Goal: Task Accomplishment & Management: Manage account settings

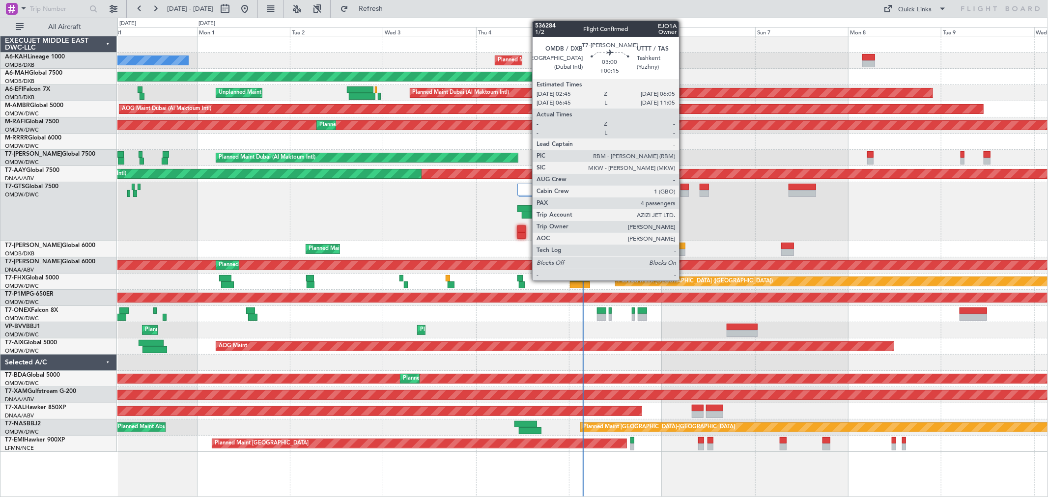
click at [684, 251] on div at bounding box center [678, 252] width 13 height 7
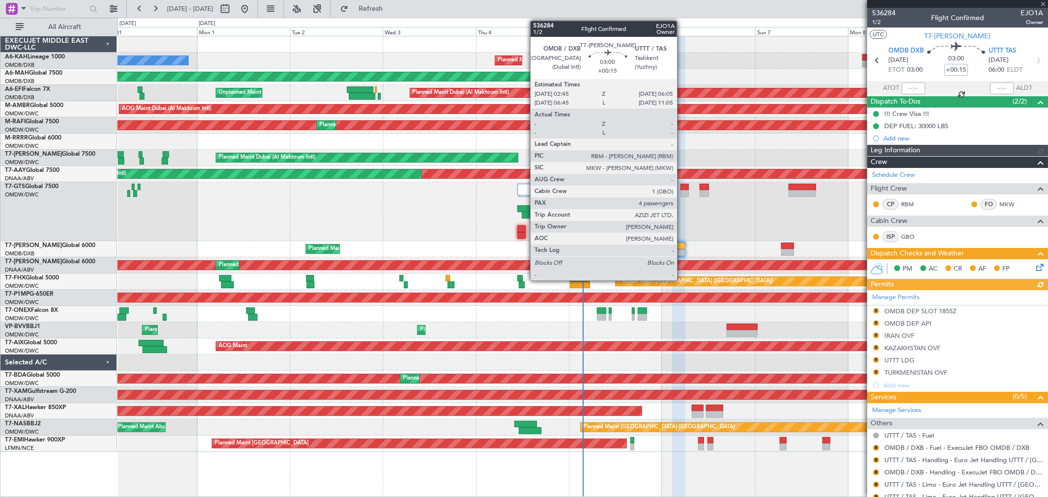
type input "[PERSON_NAME] (SYS)"
type input "7192"
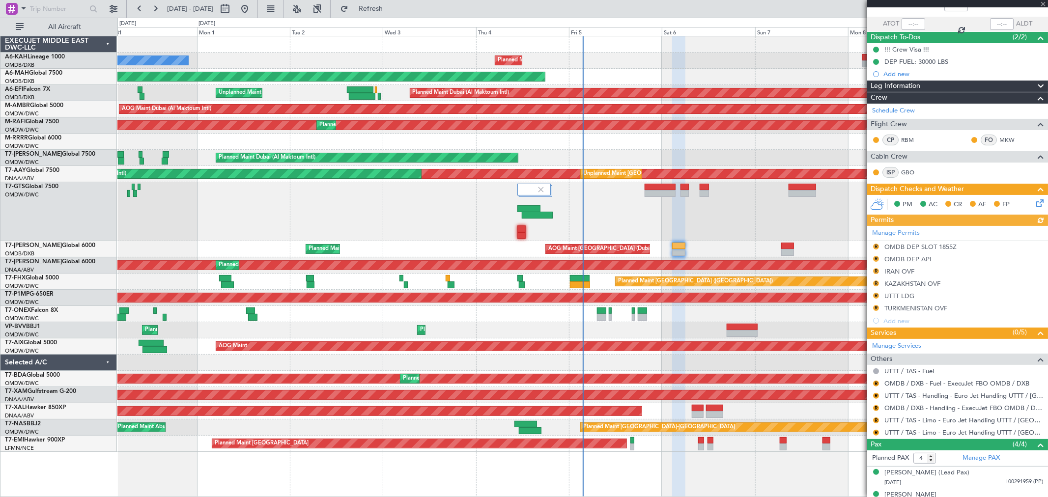
scroll to position [122, 0]
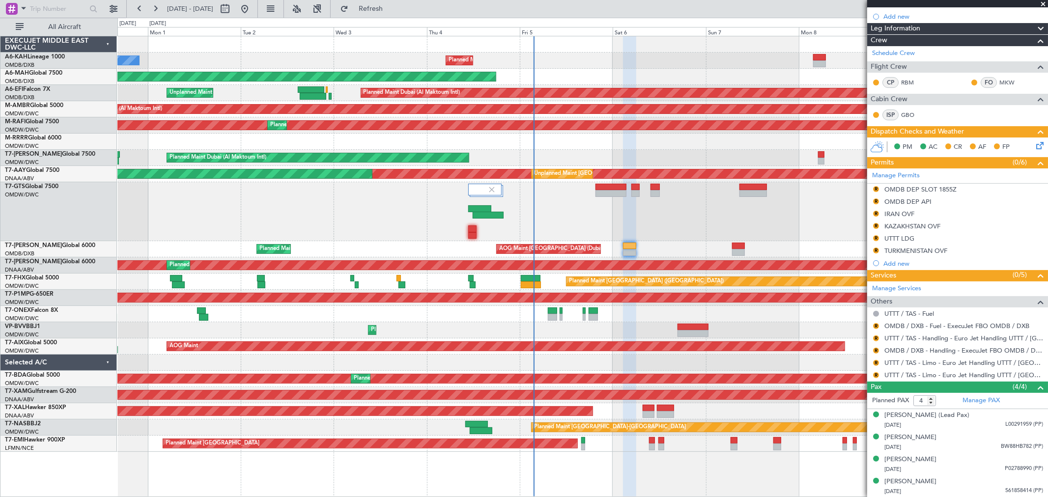
click at [673, 221] on div "Unplanned Maint [GEOGRAPHIC_DATA] (Seletar)" at bounding box center [582, 211] width 930 height 59
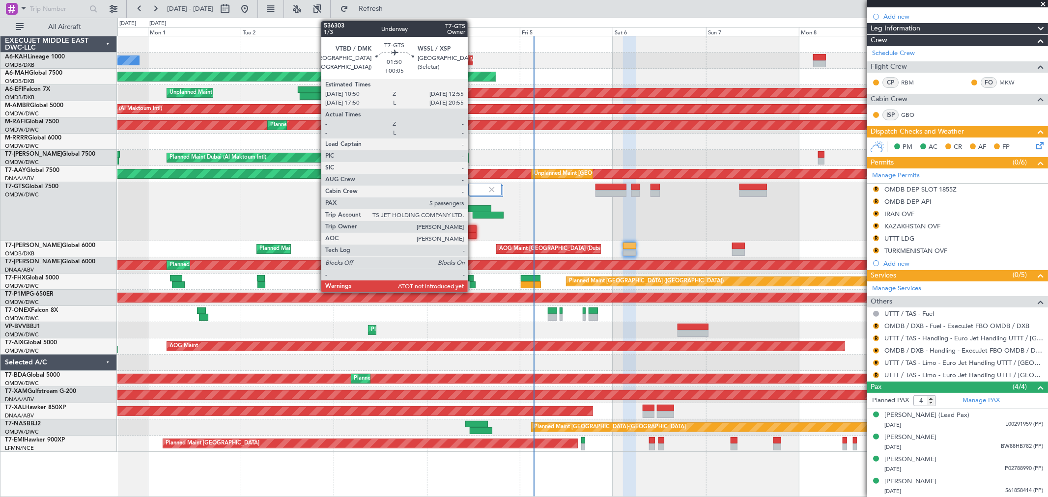
click at [472, 233] on div at bounding box center [472, 235] width 8 height 7
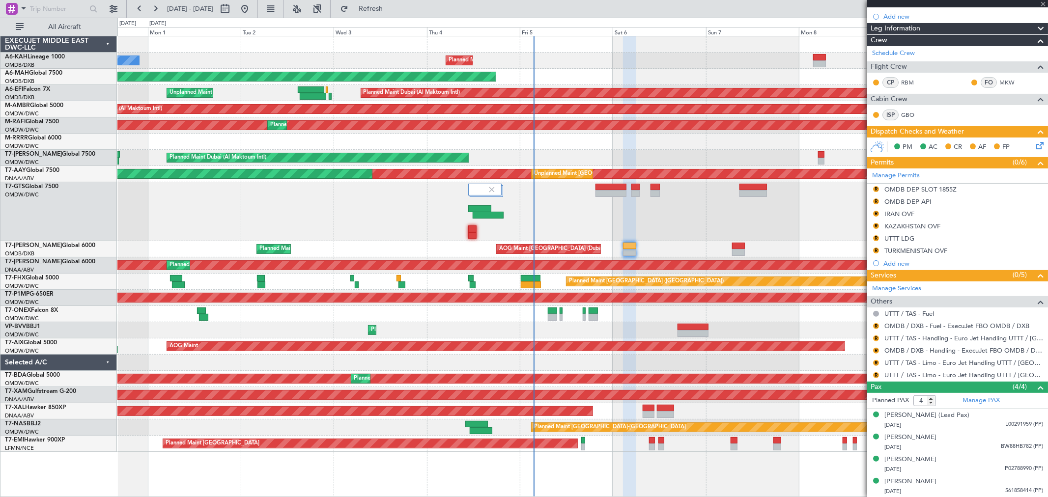
type input "+00:05"
type input "5"
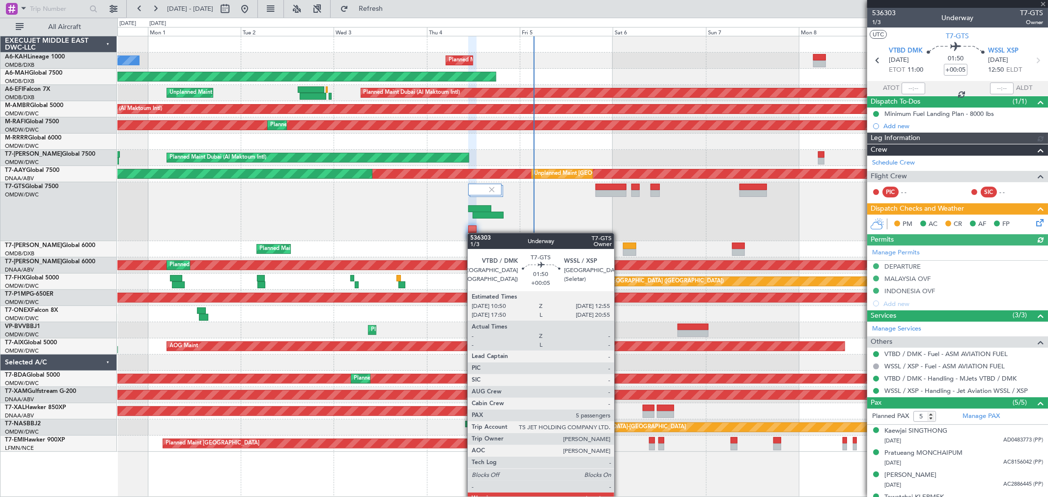
type input "[PERSON_NAME] (ANI)"
type input "7195"
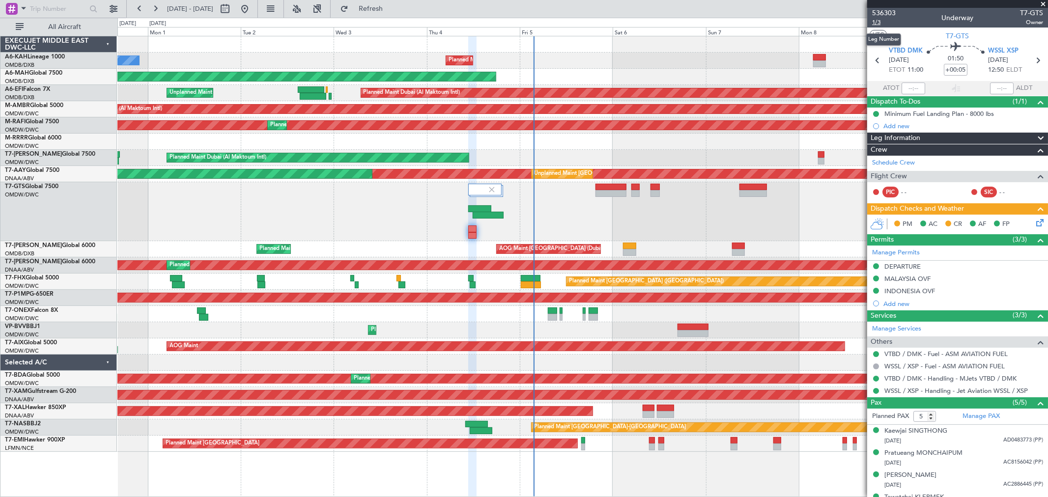
click at [884, 23] on span "1/3" at bounding box center [884, 22] width 24 height 8
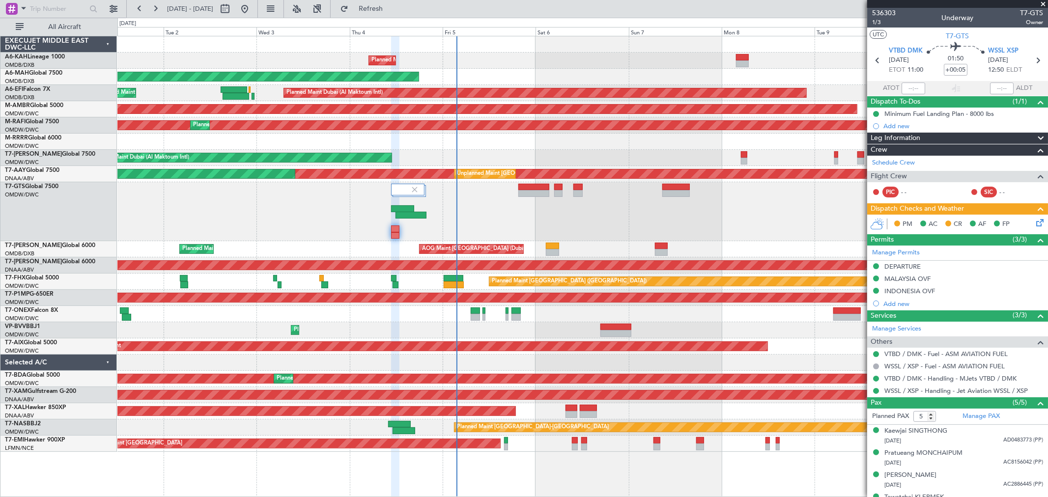
click at [605, 219] on div at bounding box center [582, 211] width 930 height 59
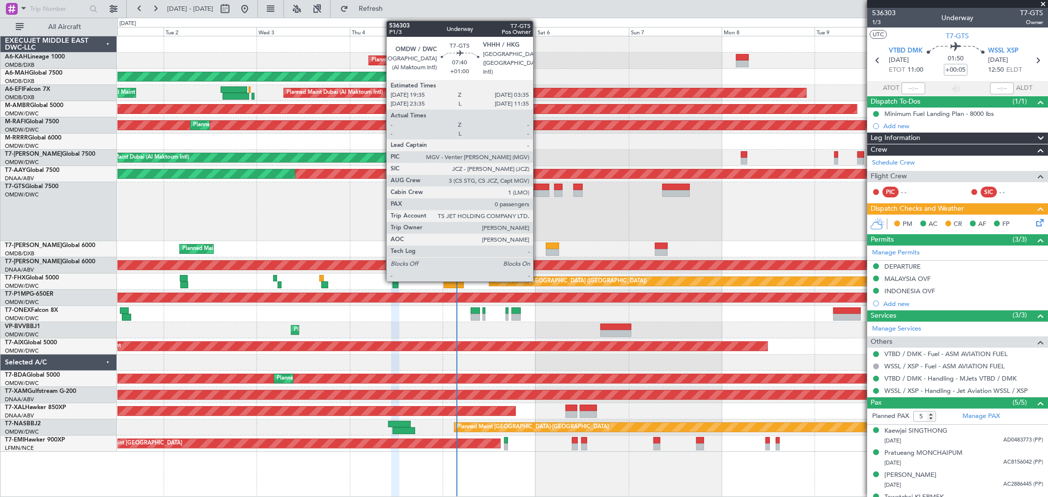
click at [538, 193] on div at bounding box center [533, 193] width 31 height 7
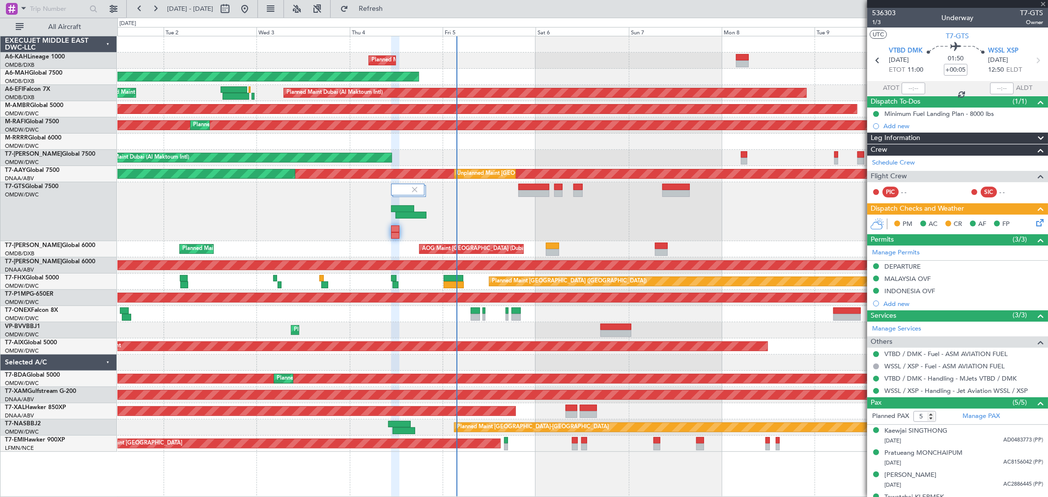
type input "+01:00"
type input "0"
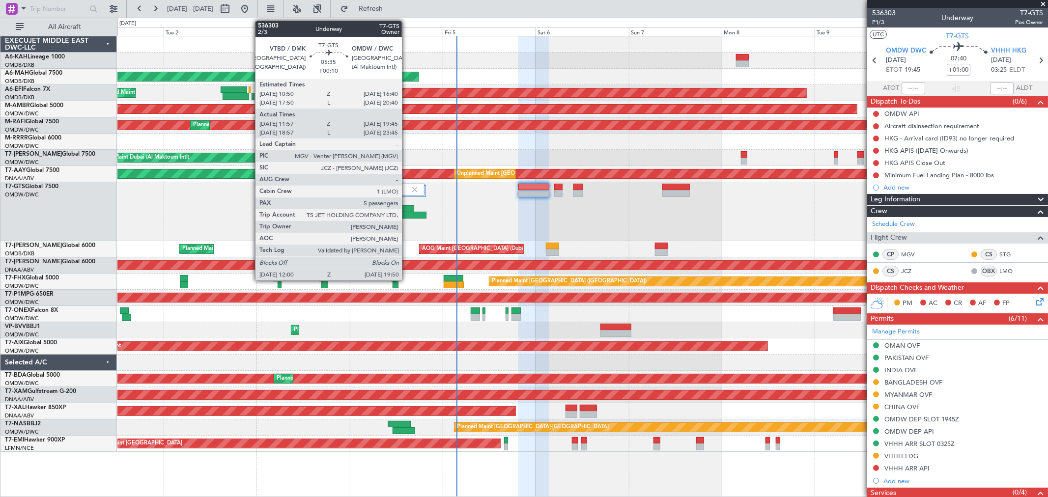
click at [407, 213] on div at bounding box center [410, 215] width 30 height 7
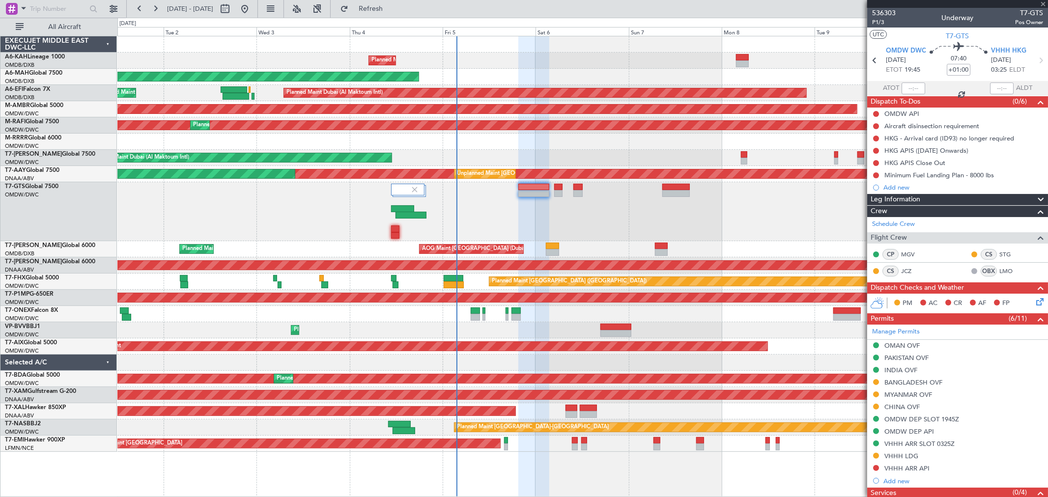
type input "+00:10"
type input "12:07"
type input "19:40"
type input "5"
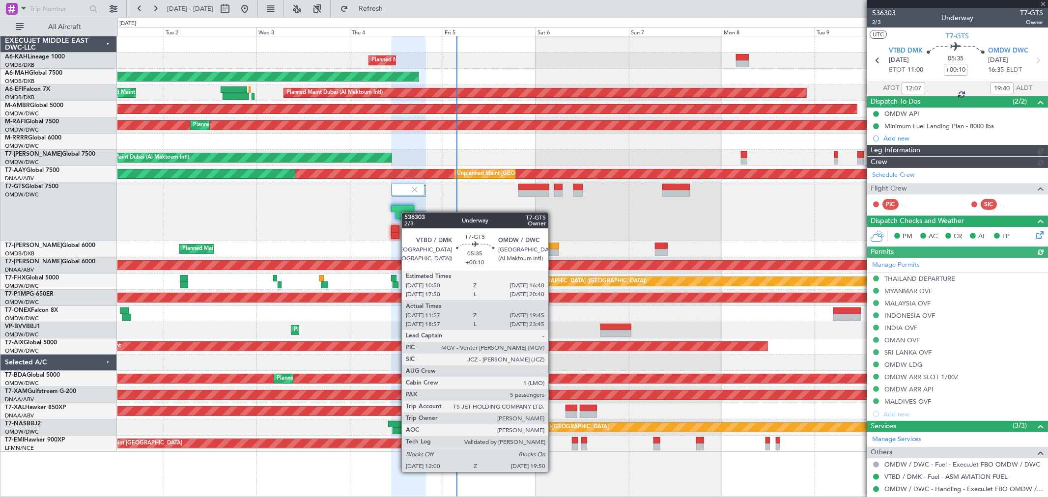
type input "[PERSON_NAME] (ANI)"
type input "7201"
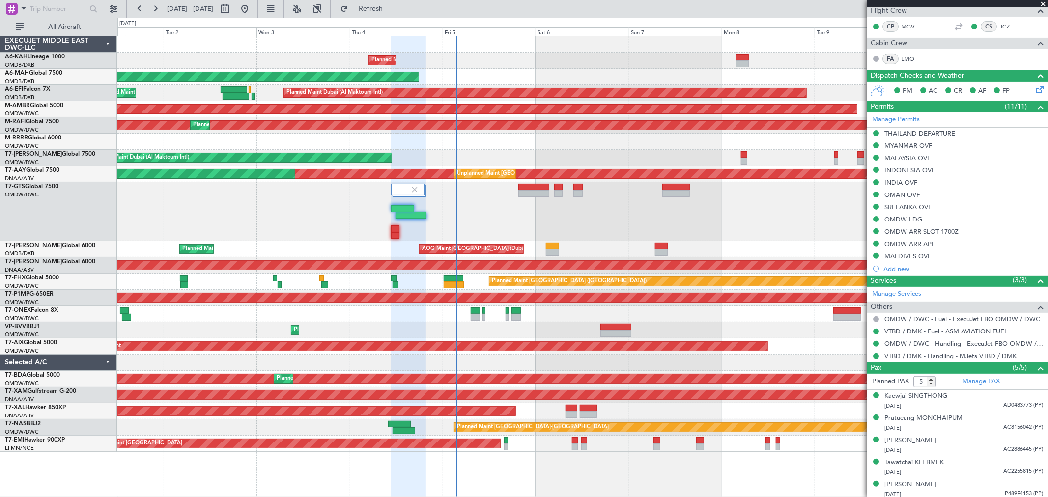
scroll to position [181, 0]
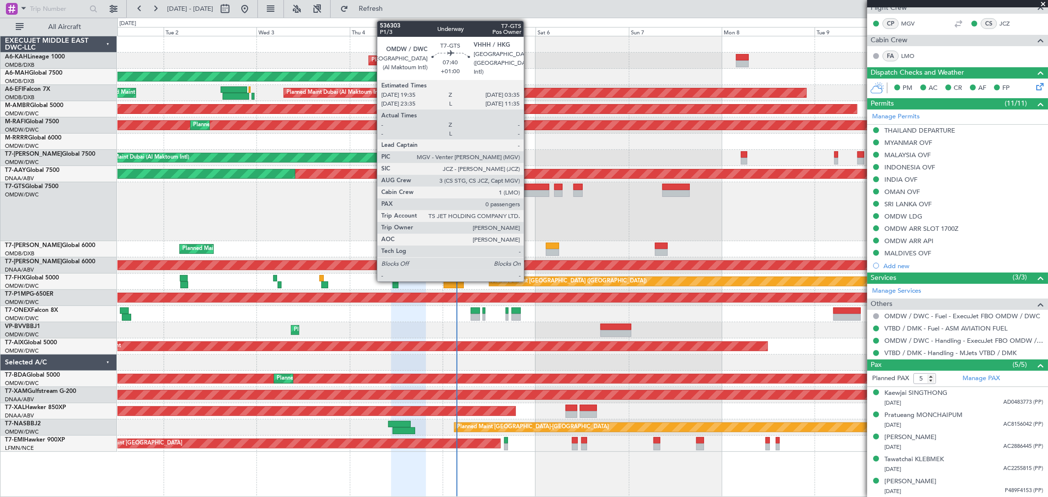
click at [528, 186] on div at bounding box center [533, 187] width 31 height 7
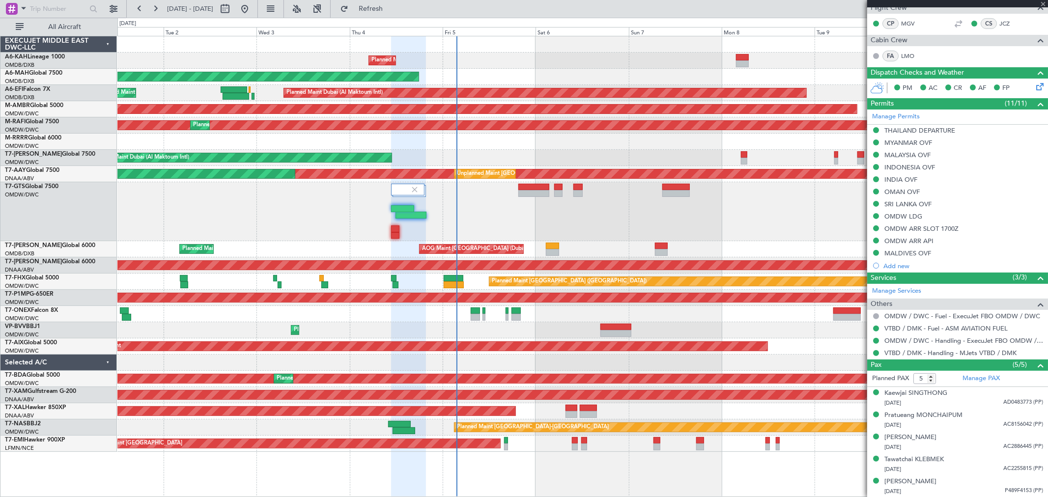
type input "+01:00"
type input "0"
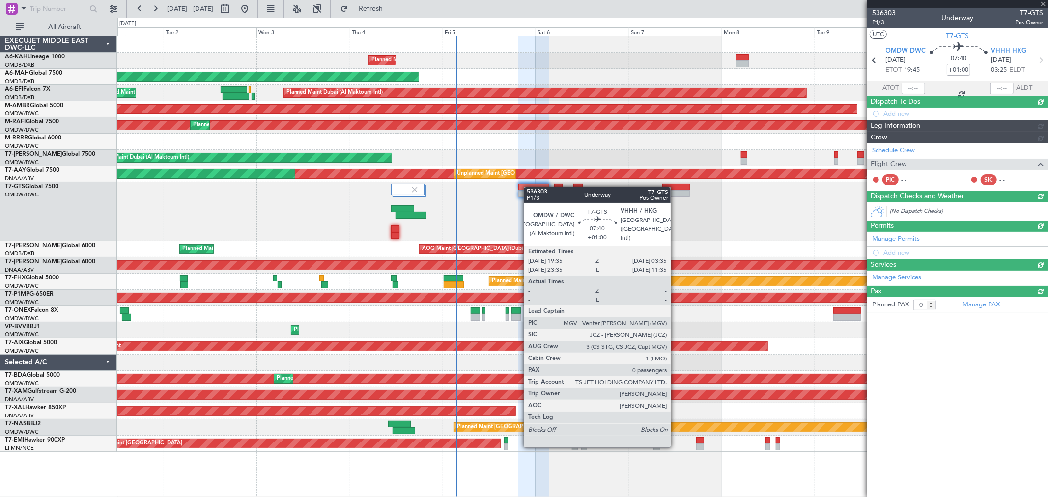
scroll to position [0, 0]
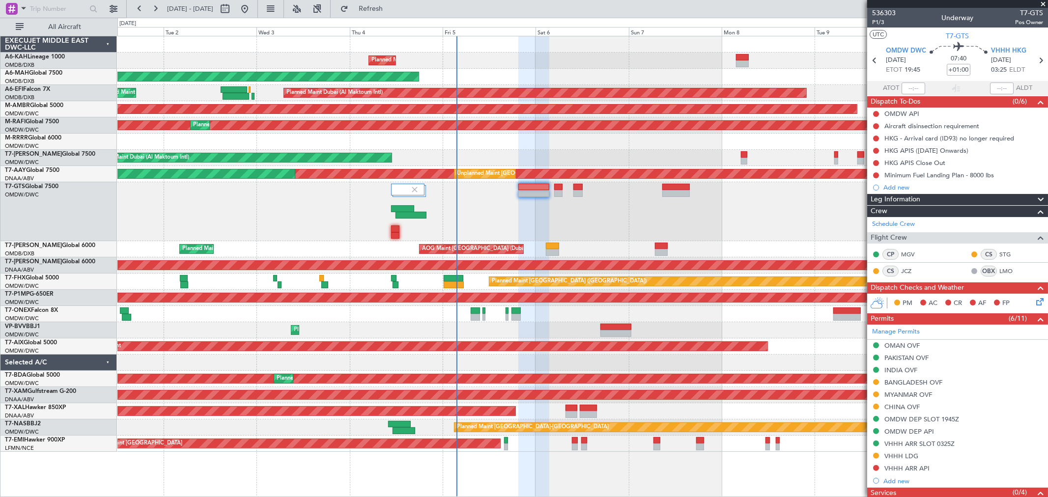
click at [926, 384] on div "BANGLADESH OVF" at bounding box center [913, 382] width 58 height 8
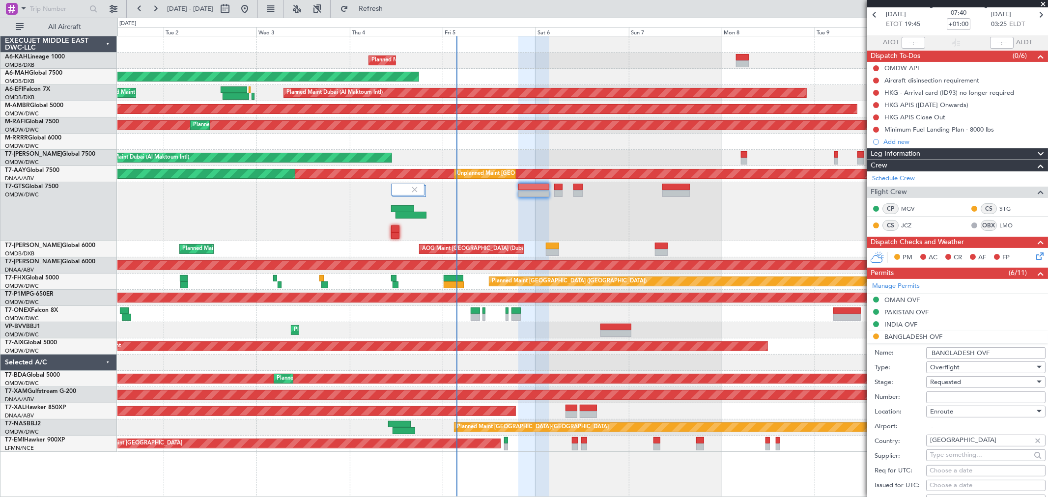
scroll to position [109, 0]
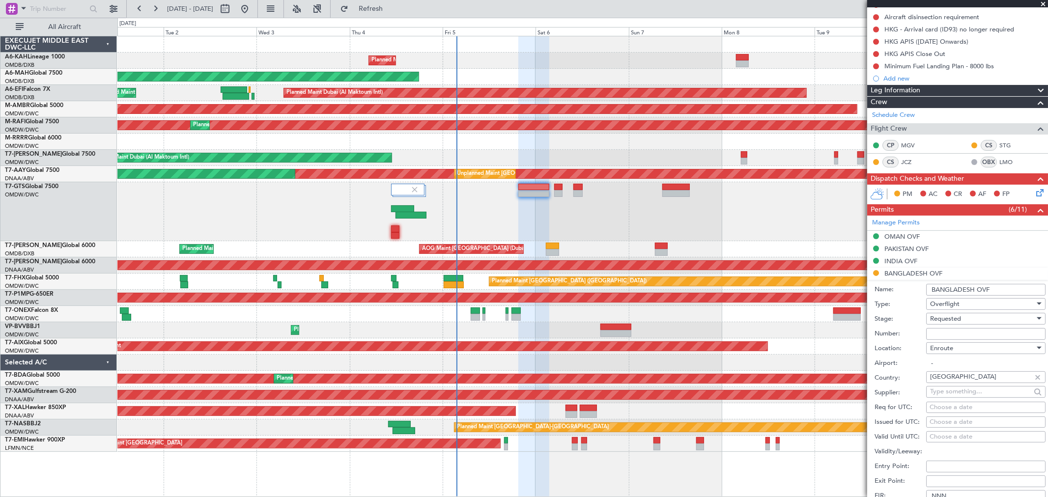
click at [944, 335] on input "Number:" at bounding box center [985, 334] width 119 height 12
paste input "BD9917"
type input "BD9917"
click at [946, 319] on span "Requested" at bounding box center [945, 318] width 31 height 9
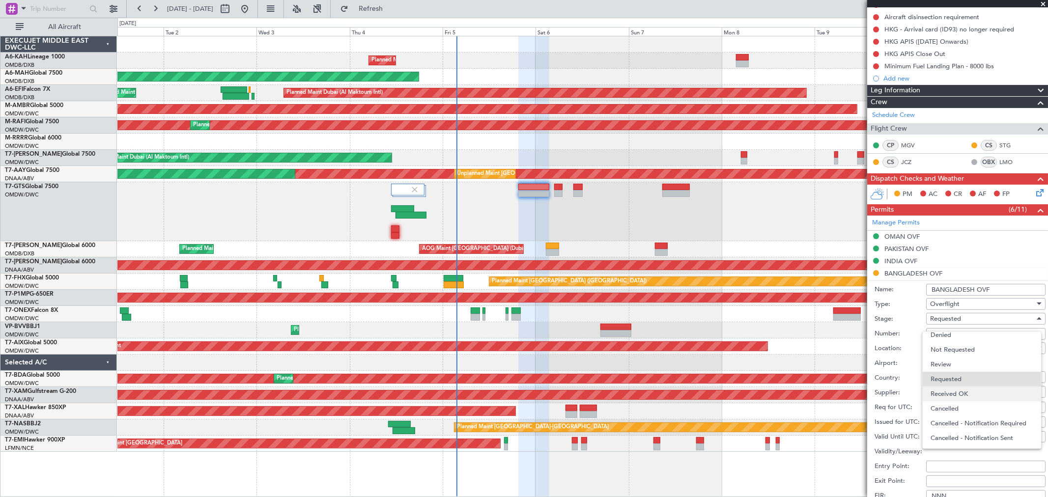
click at [956, 388] on span "Received OK" at bounding box center [981, 393] width 102 height 15
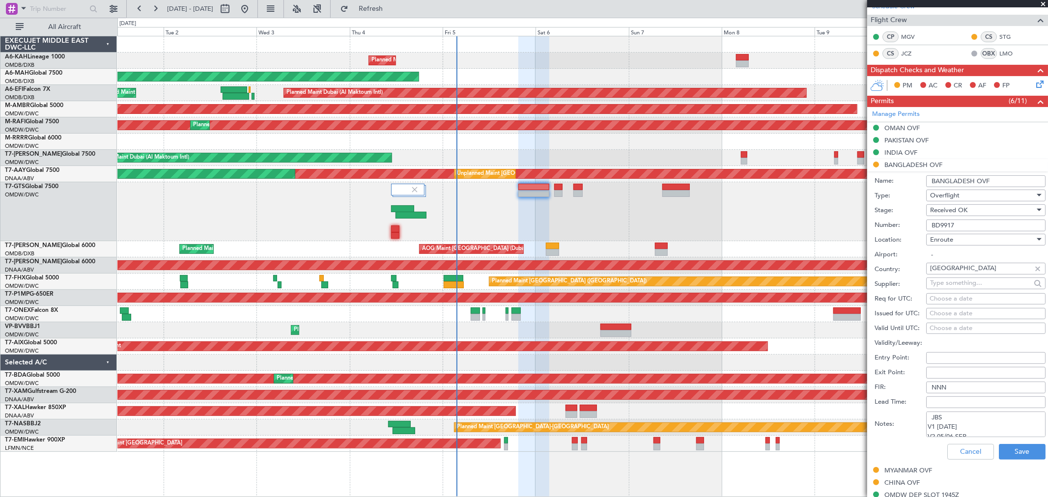
scroll to position [218, 0]
click at [1003, 443] on button "Save" at bounding box center [1021, 451] width 47 height 16
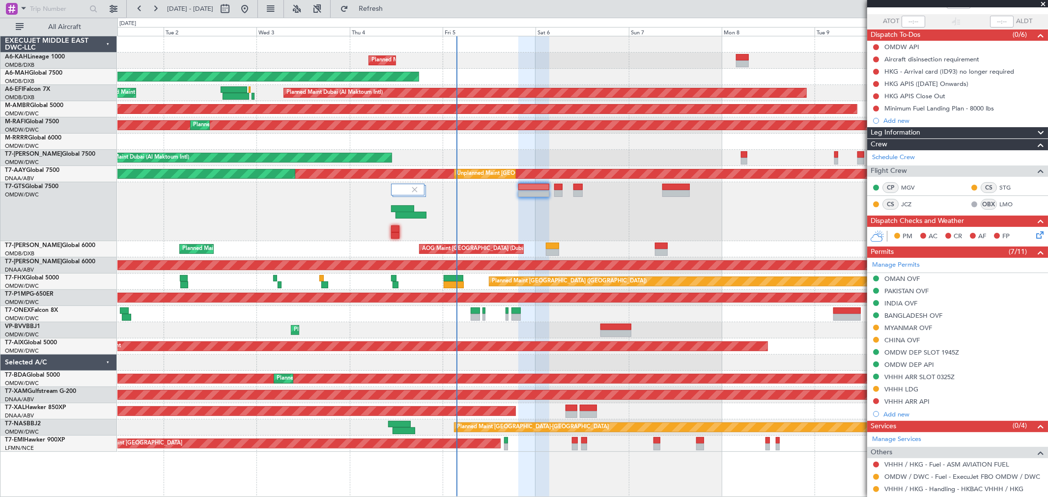
scroll to position [51, 0]
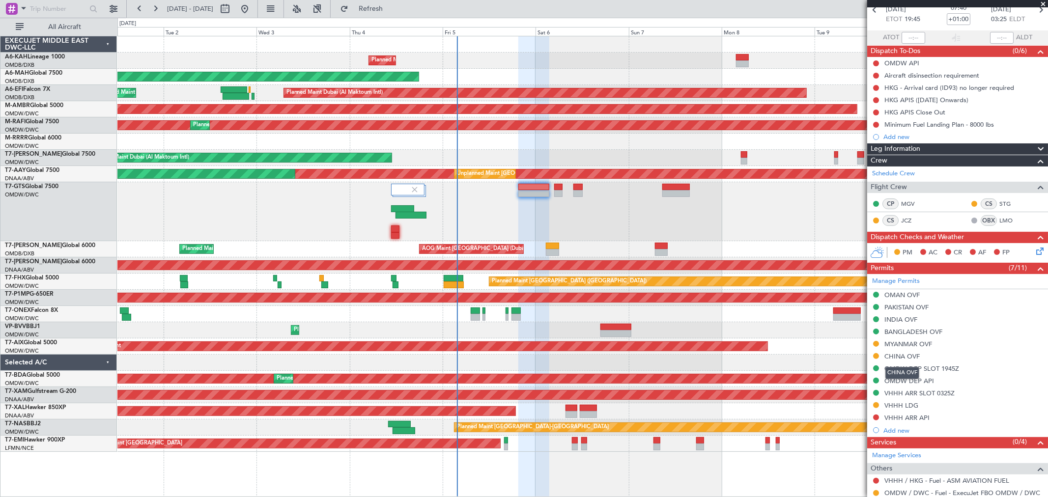
drag, startPoint x: 905, startPoint y: 357, endPoint x: 913, endPoint y: 360, distance: 9.5
click at [905, 357] on div "CHINA OVF" at bounding box center [901, 356] width 35 height 8
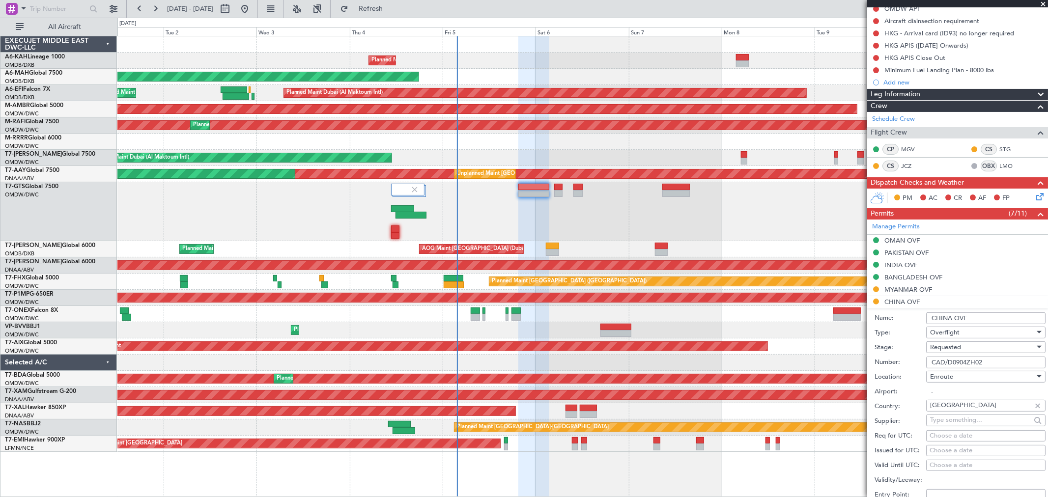
scroll to position [269, 0]
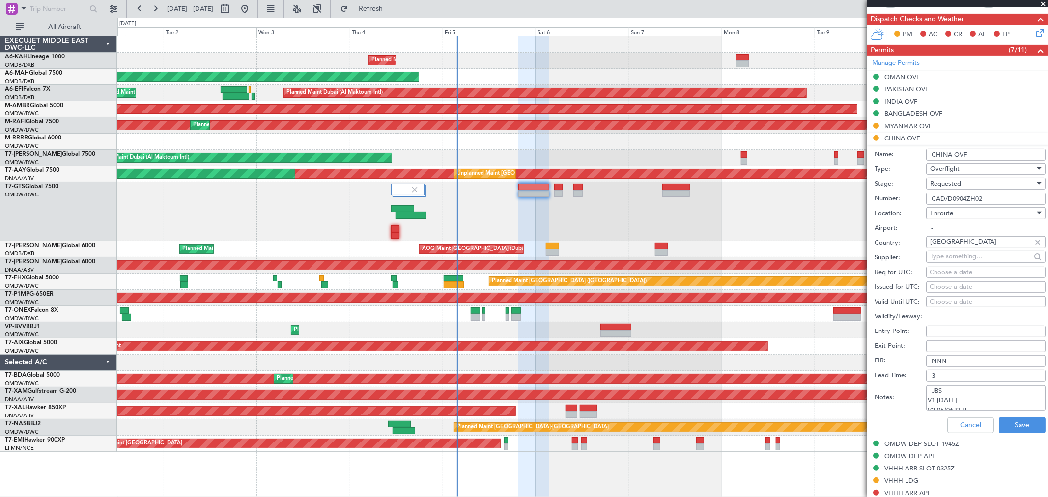
click at [974, 184] on div "Requested" at bounding box center [982, 183] width 105 height 15
click at [964, 251] on span "Received OK" at bounding box center [981, 258] width 102 height 15
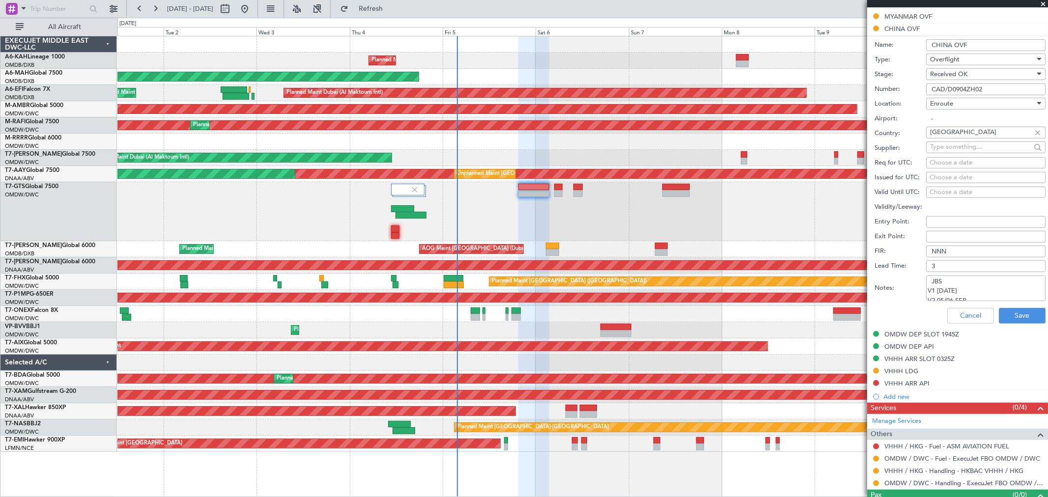
click at [979, 290] on textarea "JBS V1 [DATE] V2 05/06 SEP APPROVED ROUTE: LINSO A599 POU R473 SIERA" at bounding box center [985, 289] width 119 height 26
click at [988, 293] on textarea "JBS V1 [DATE] V2 05/06 SEP APPROVED ROUTE: LINSO A599 POU R473 SIERA" at bounding box center [985, 289] width 119 height 26
click at [1001, 315] on button "Save" at bounding box center [1021, 316] width 47 height 16
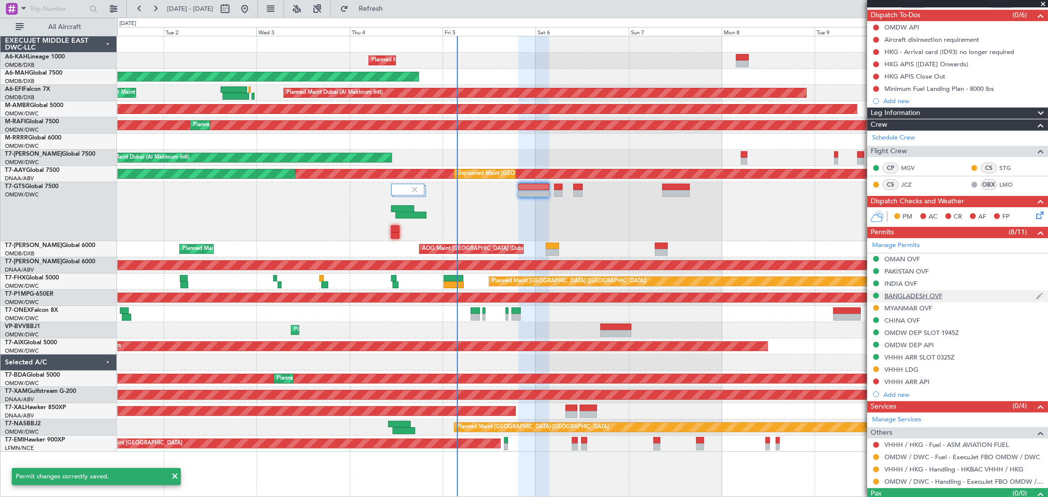
scroll to position [105, 0]
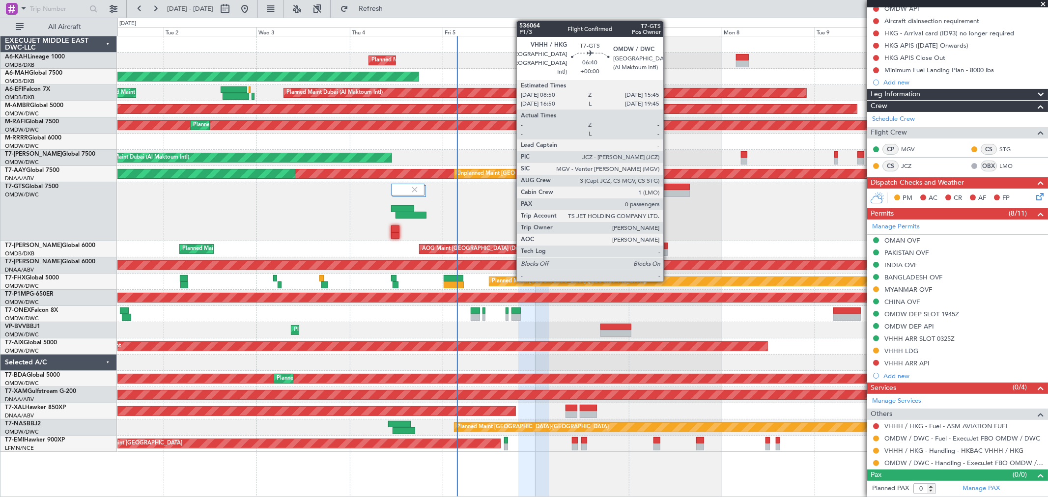
click at [668, 187] on div at bounding box center [675, 187] width 27 height 7
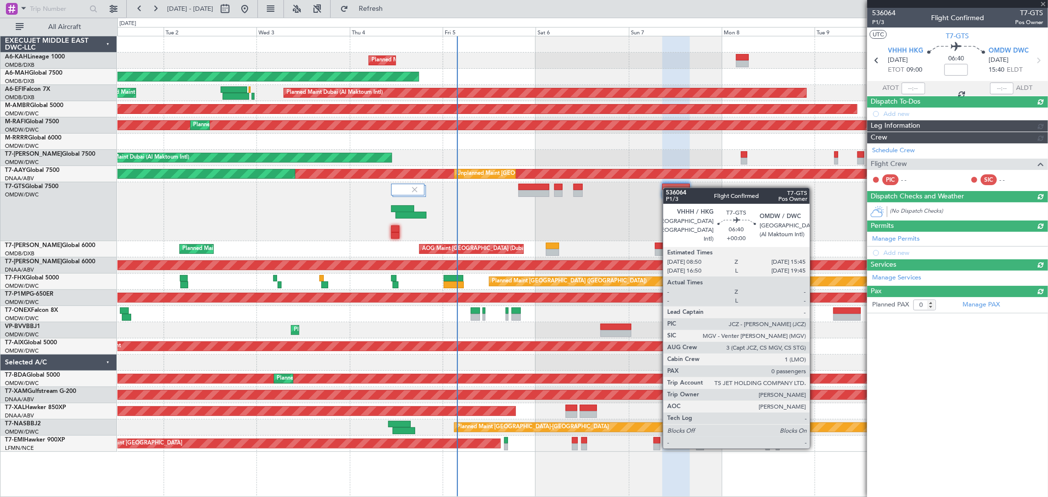
scroll to position [0, 0]
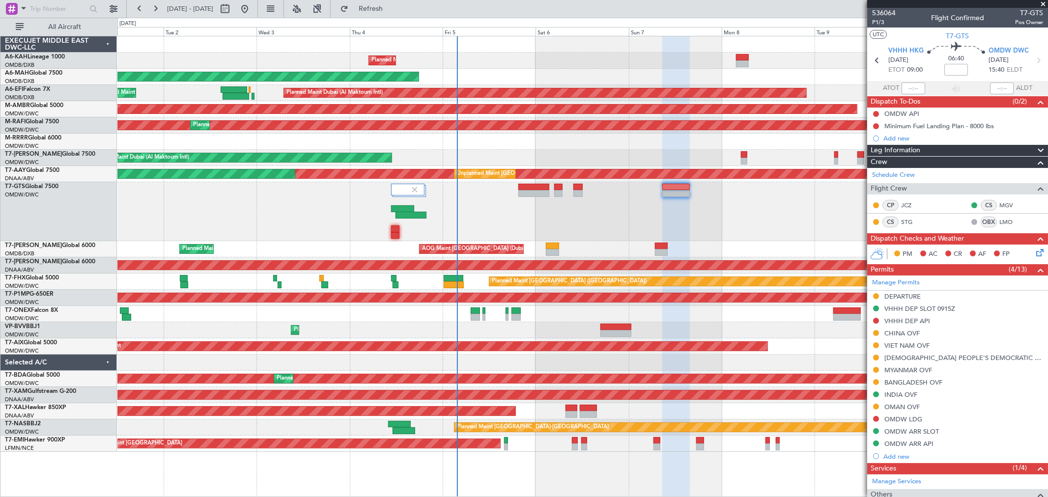
click at [920, 410] on div "OMAN OVF" at bounding box center [957, 407] width 181 height 12
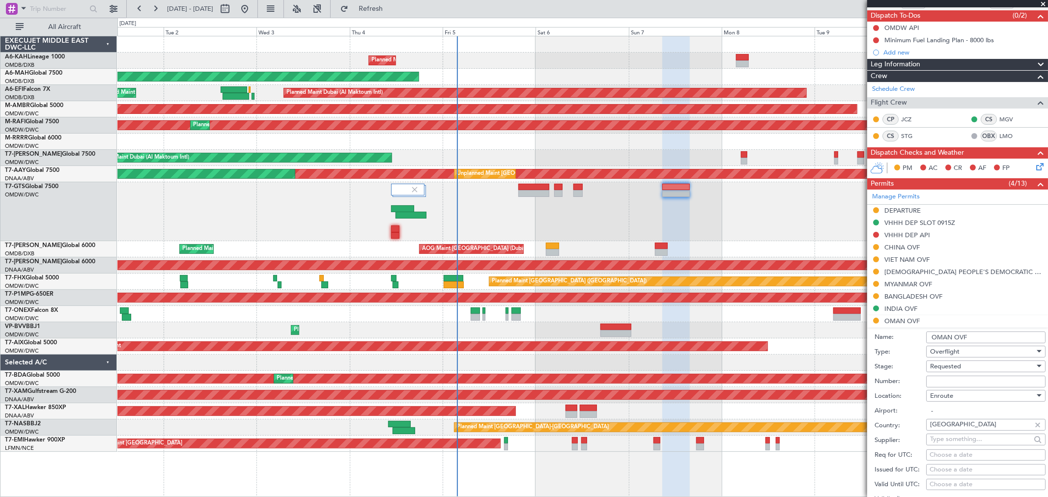
scroll to position [109, 0]
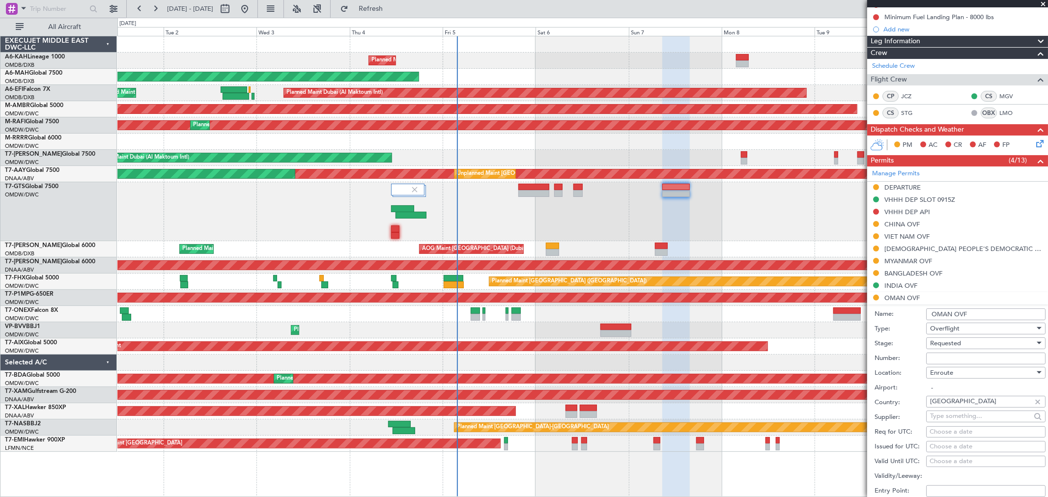
click at [948, 356] on input "Number:" at bounding box center [985, 359] width 119 height 12
paste input "DAT/OF/EXBO/0022/2025"
type input "DAT/OF/EXBO/0022/2025"
click at [946, 343] on span "Requested" at bounding box center [945, 343] width 31 height 9
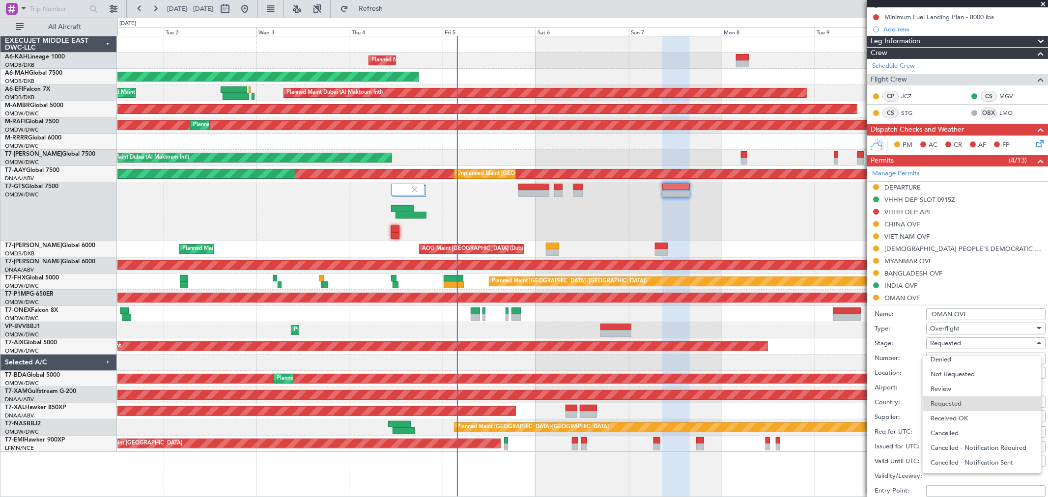
click at [956, 414] on span "Received OK" at bounding box center [981, 418] width 102 height 15
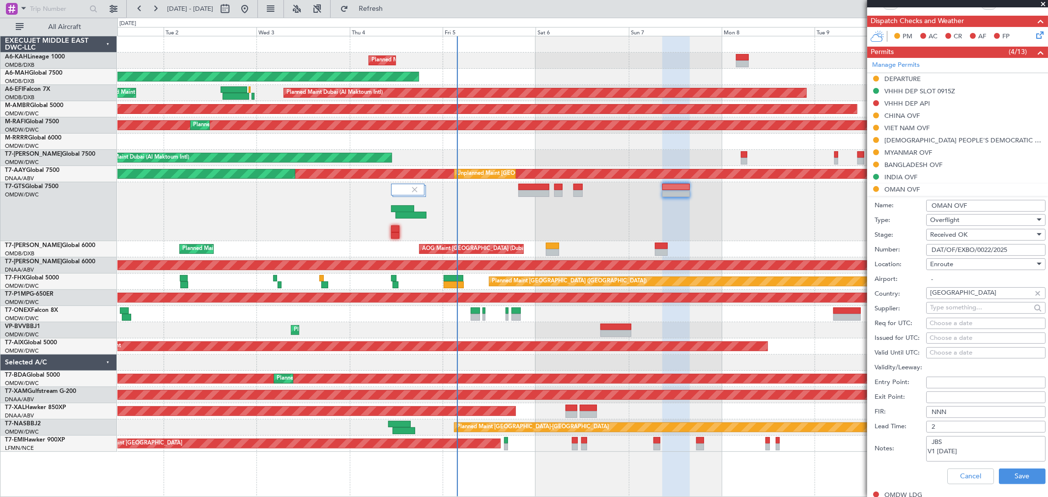
scroll to position [218, 0]
click at [1016, 479] on button "Save" at bounding box center [1021, 476] width 47 height 16
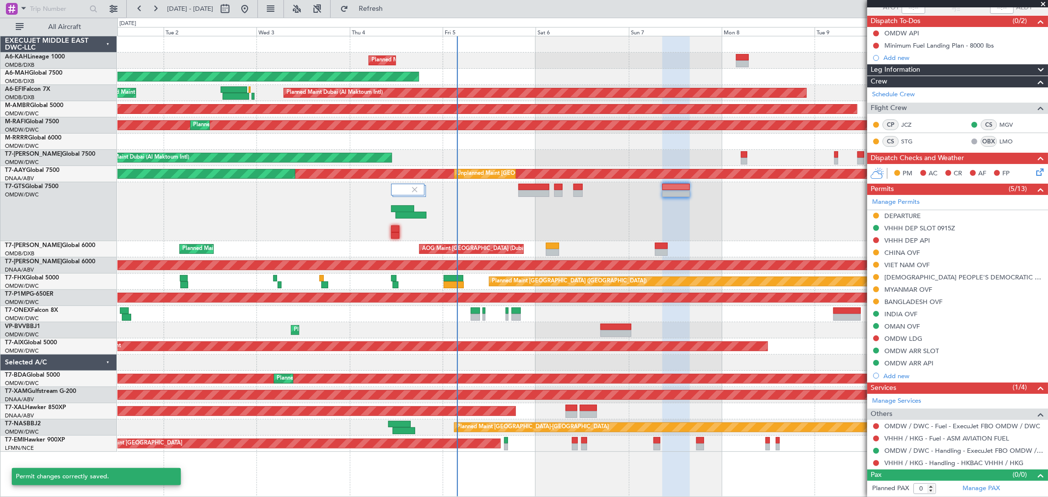
scroll to position [81, 0]
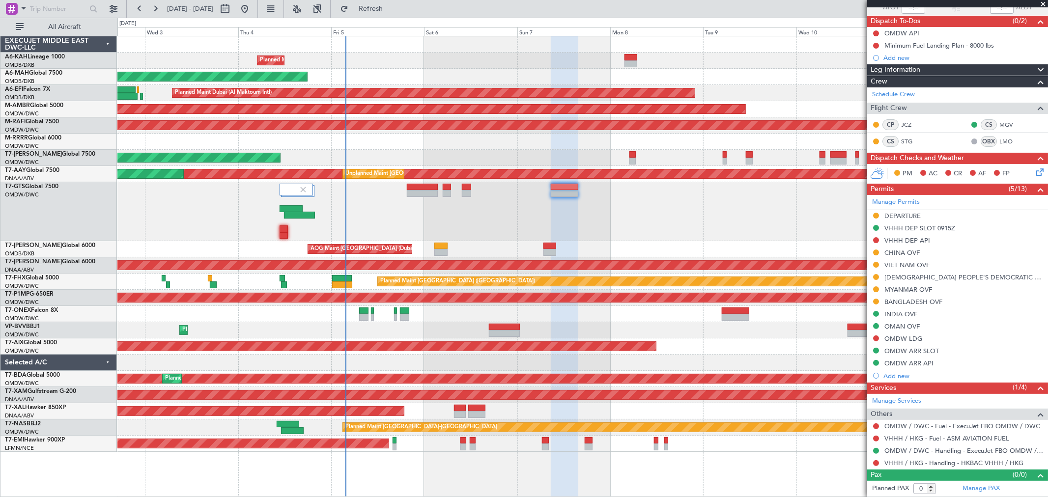
click at [609, 248] on div "Planned Maint Dubai (Al Maktoum Intl) No Crew Planned Maint [GEOGRAPHIC_DATA] (…" at bounding box center [582, 243] width 930 height 415
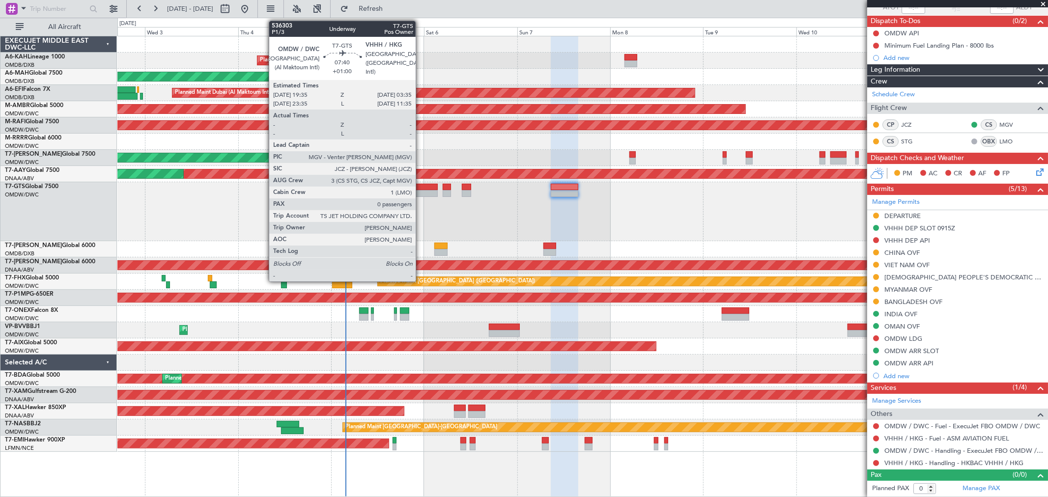
click at [420, 192] on div at bounding box center [422, 193] width 31 height 7
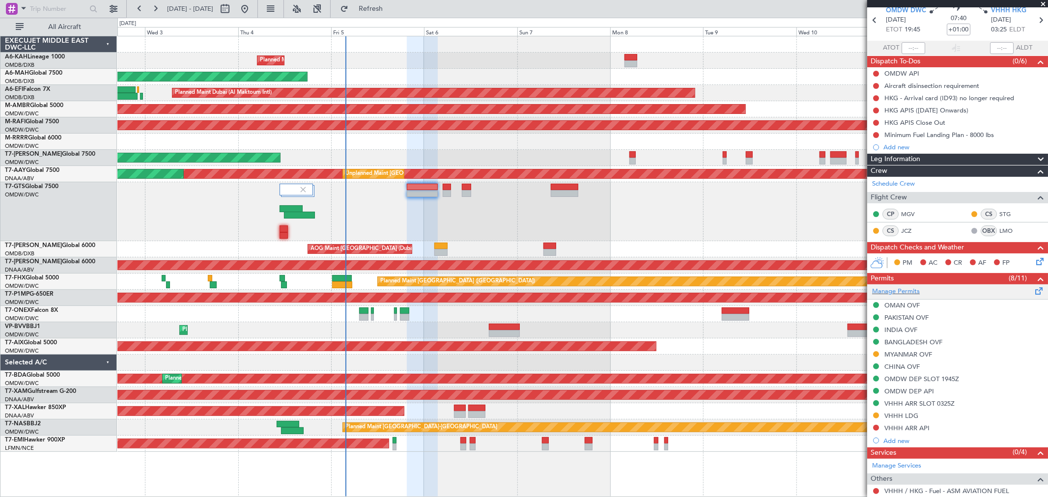
scroll to position [0, 0]
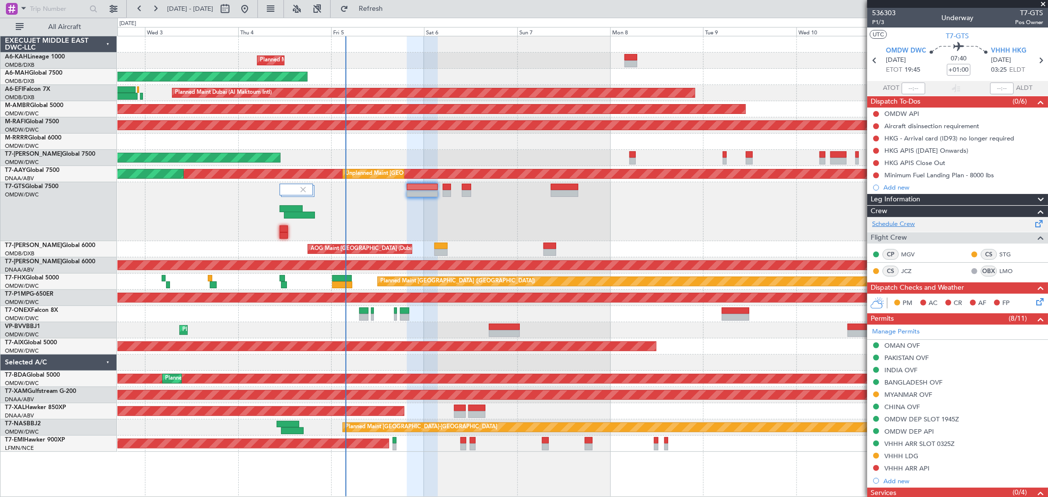
click at [905, 220] on link "Schedule Crew" at bounding box center [893, 225] width 43 height 10
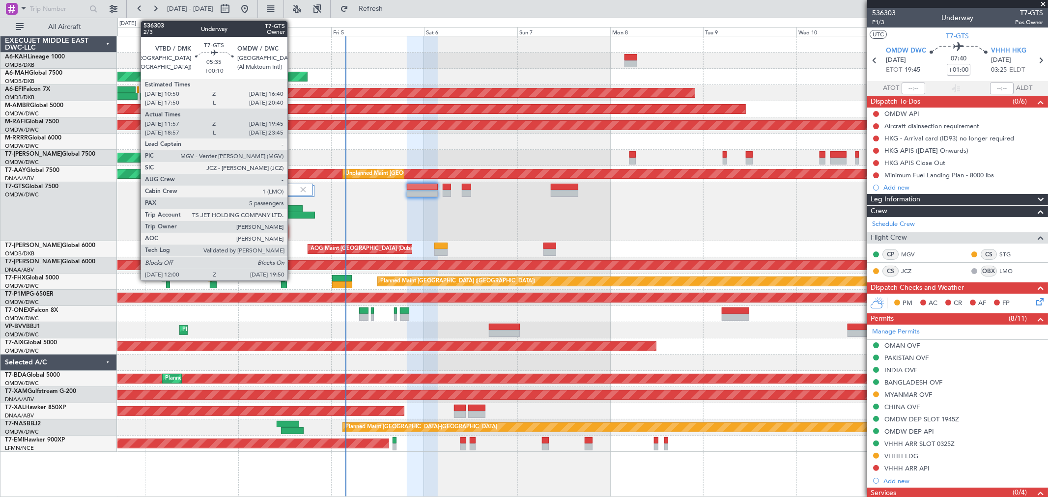
click at [292, 214] on div at bounding box center [299, 215] width 30 height 7
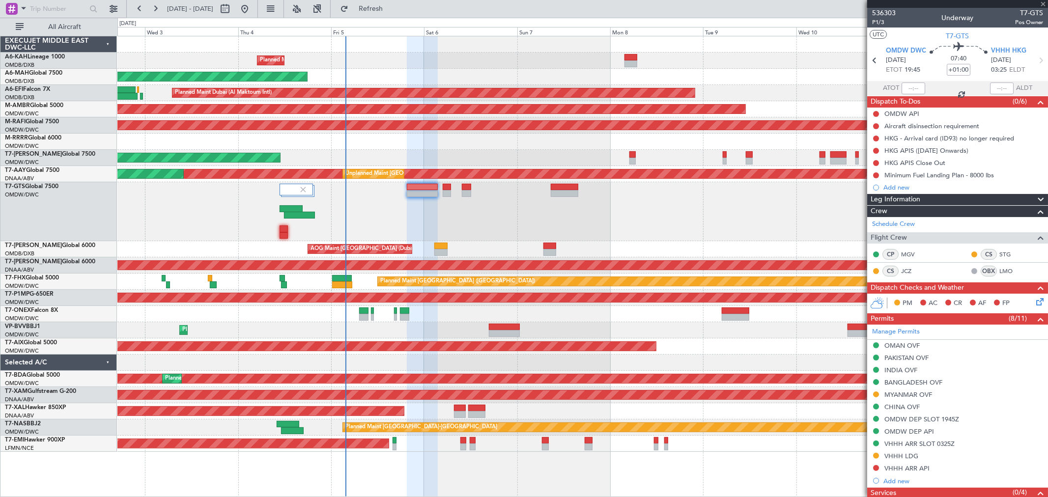
type input "+00:10"
type input "12:07"
type input "19:40"
type input "5"
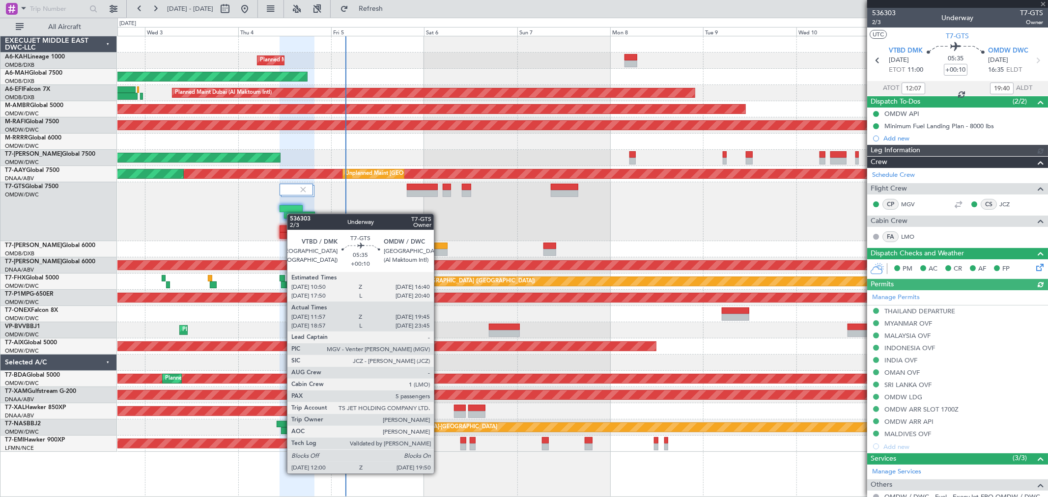
type input "[PERSON_NAME] (ANI)"
type input "7201"
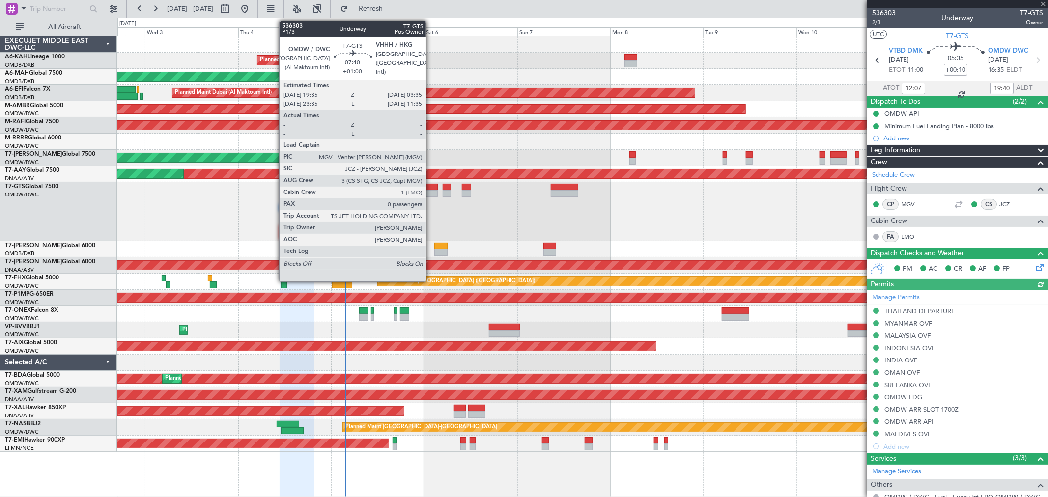
click at [431, 192] on div at bounding box center [422, 193] width 31 height 7
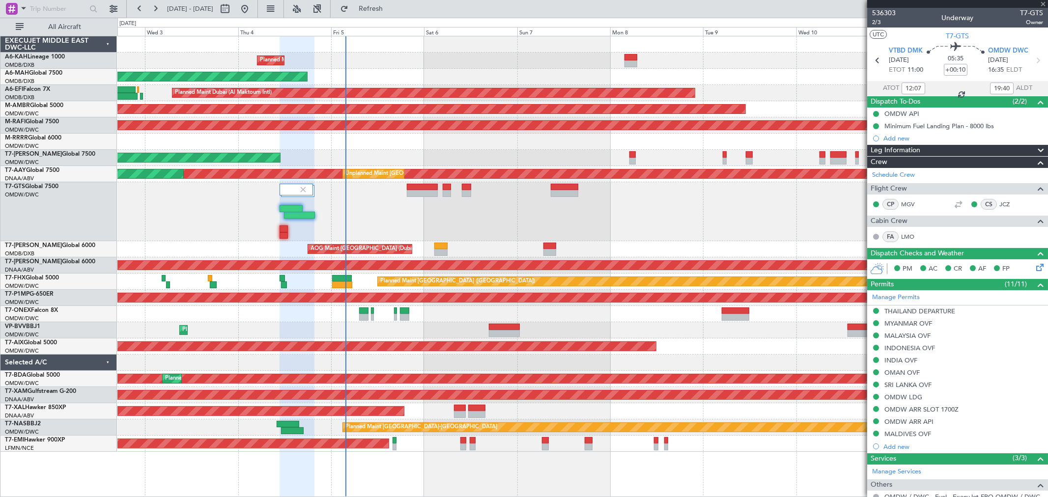
type input "+01:00"
type input "0"
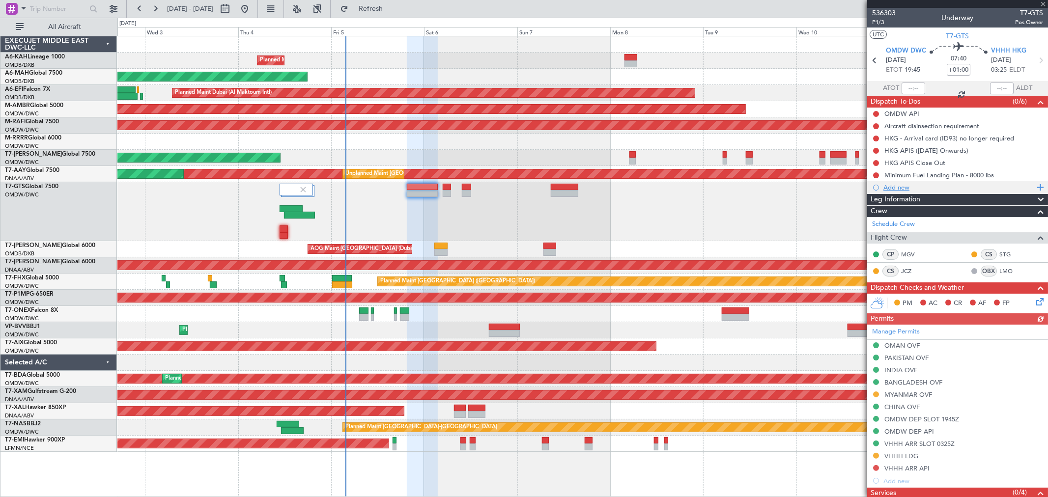
click at [902, 190] on div "Add new" at bounding box center [958, 187] width 151 height 8
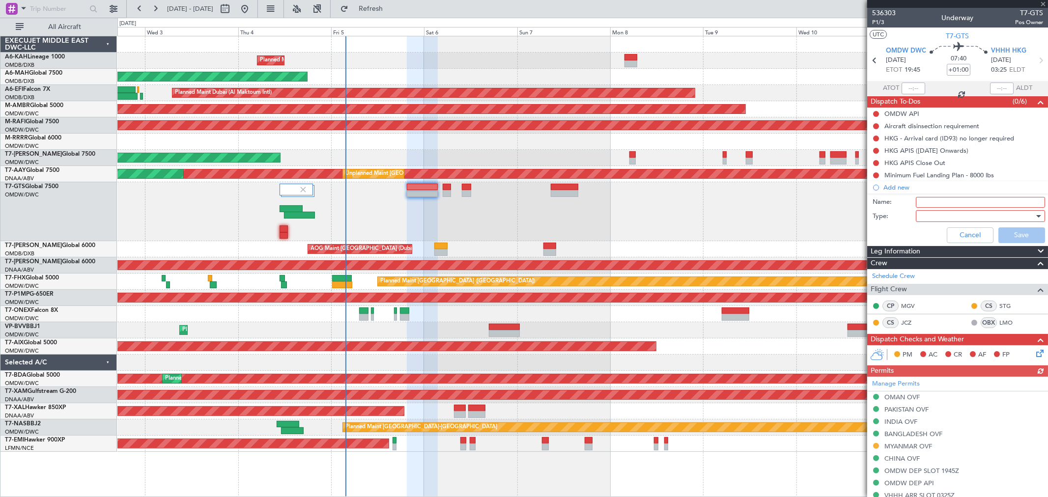
click at [921, 205] on input "Name:" at bounding box center [979, 202] width 129 height 11
type input "Crew"
click at [934, 215] on div at bounding box center [976, 216] width 114 height 15
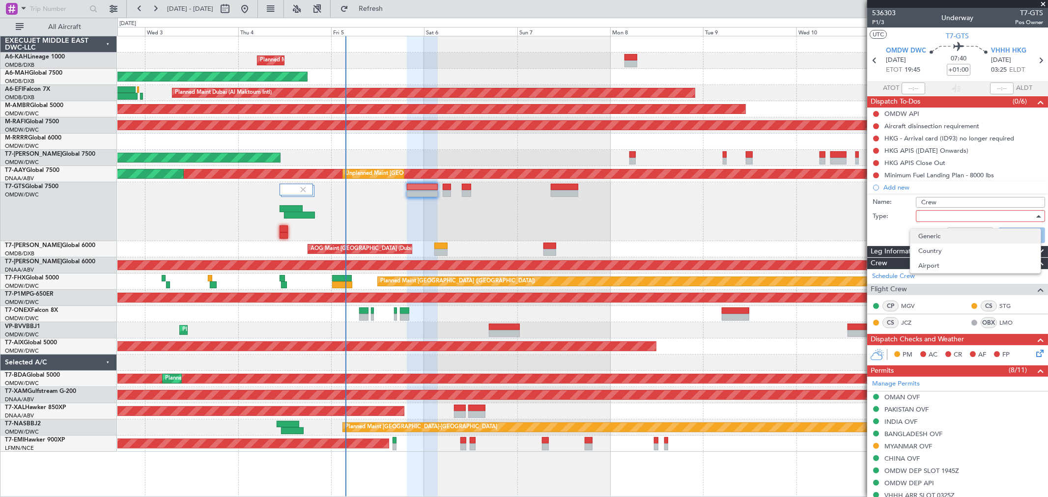
click at [935, 239] on span "Generic" at bounding box center [975, 236] width 114 height 15
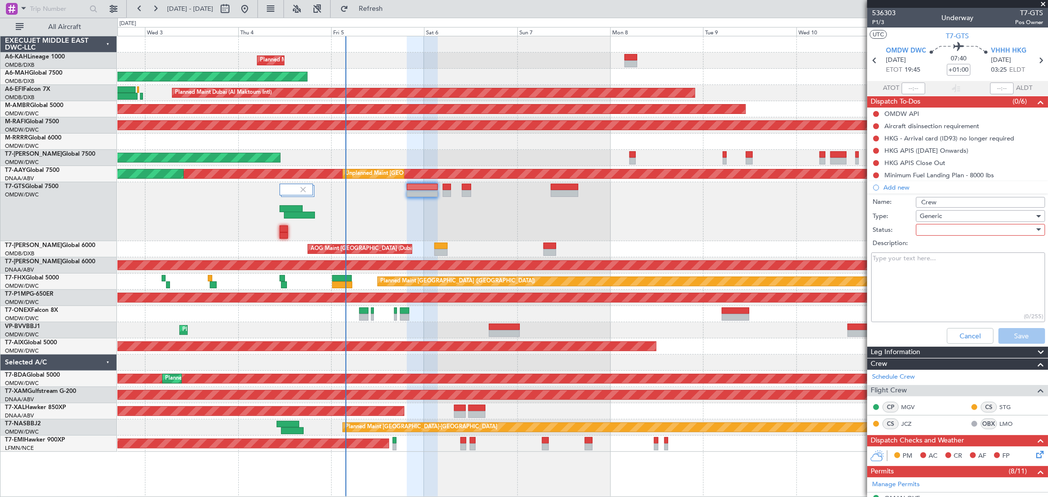
click at [936, 234] on div at bounding box center [976, 229] width 114 height 15
click at [931, 249] on span "Not Started" at bounding box center [975, 249] width 114 height 15
click at [898, 297] on textarea "Description:" at bounding box center [958, 287] width 174 height 70
type textarea "Gerhard stig JC liaw mooi peng"
click at [1004, 341] on button "Save" at bounding box center [1021, 336] width 47 height 16
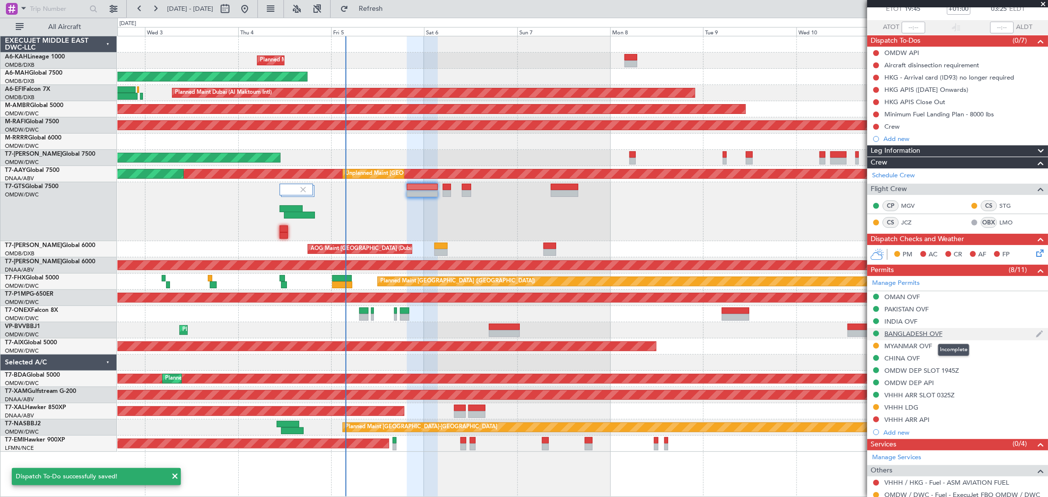
scroll to position [109, 0]
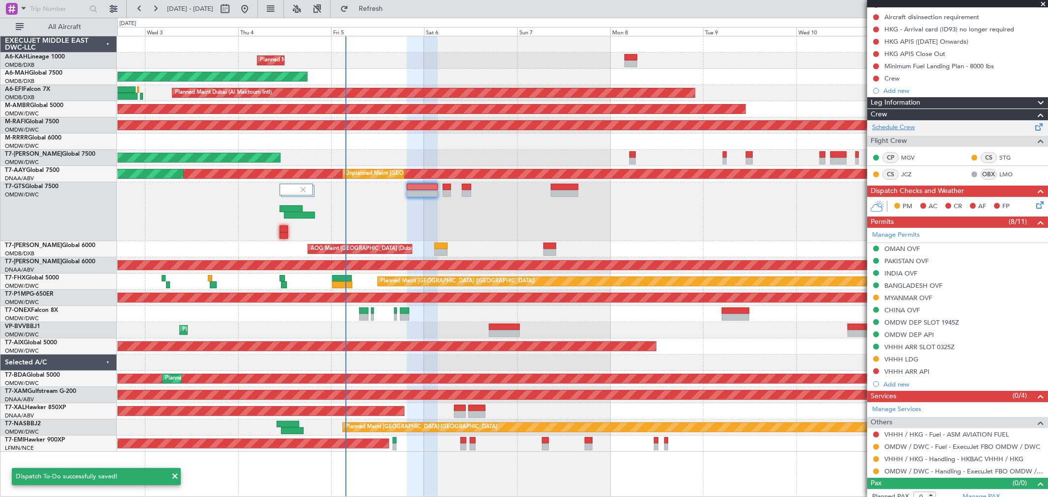
click at [911, 129] on link "Schedule Crew" at bounding box center [893, 128] width 43 height 10
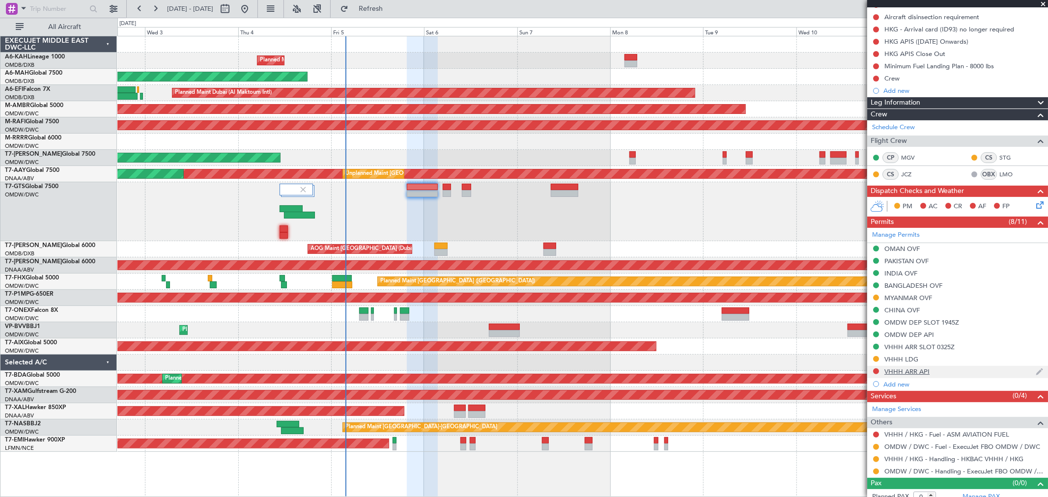
scroll to position [117, 0]
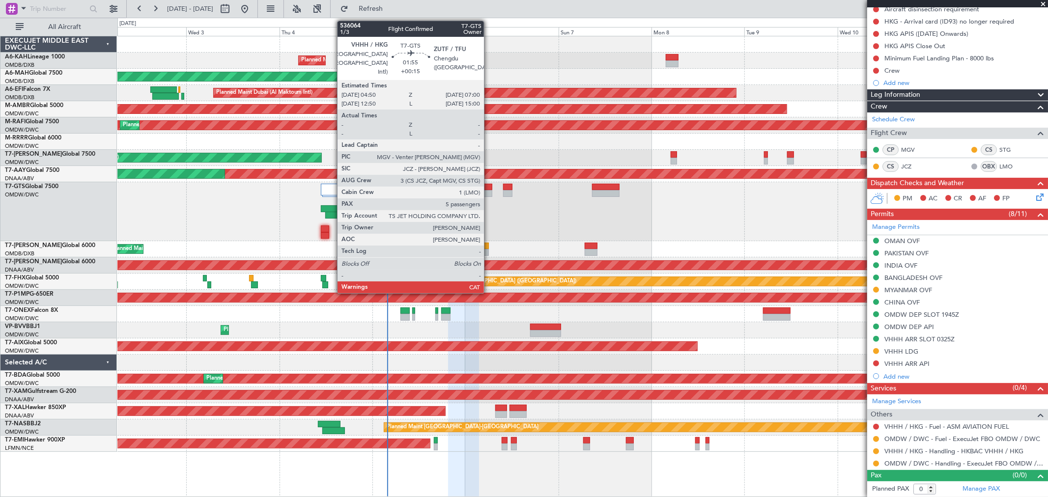
click at [489, 194] on div at bounding box center [488, 193] width 9 height 7
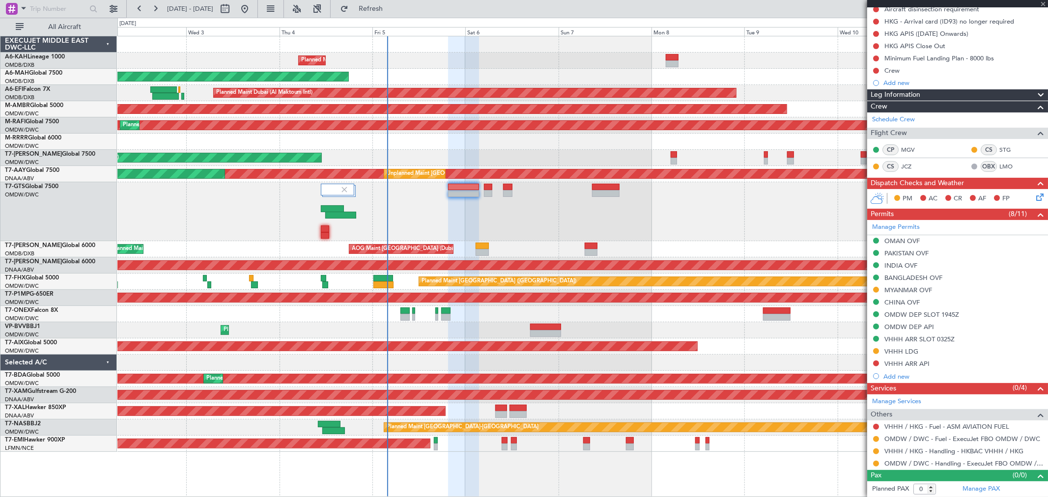
type input "+00:15"
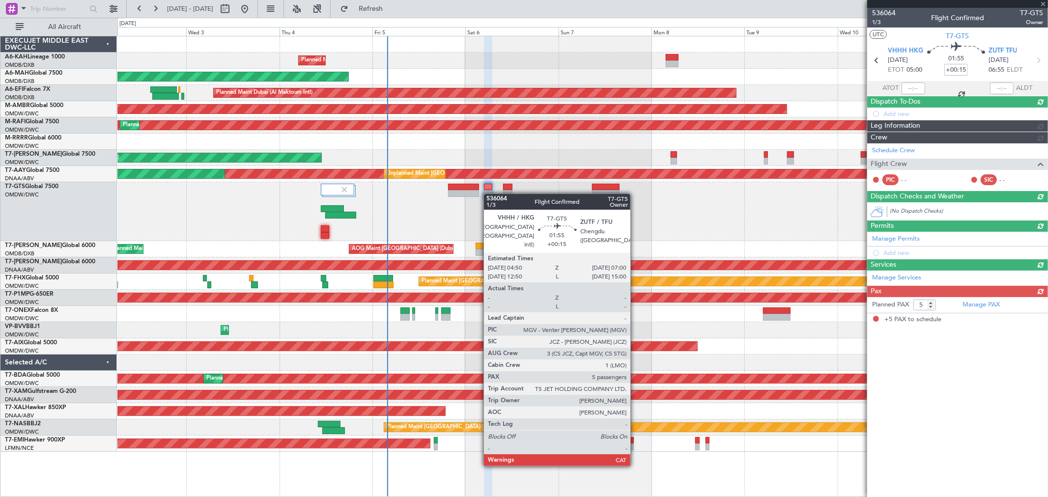
scroll to position [0, 0]
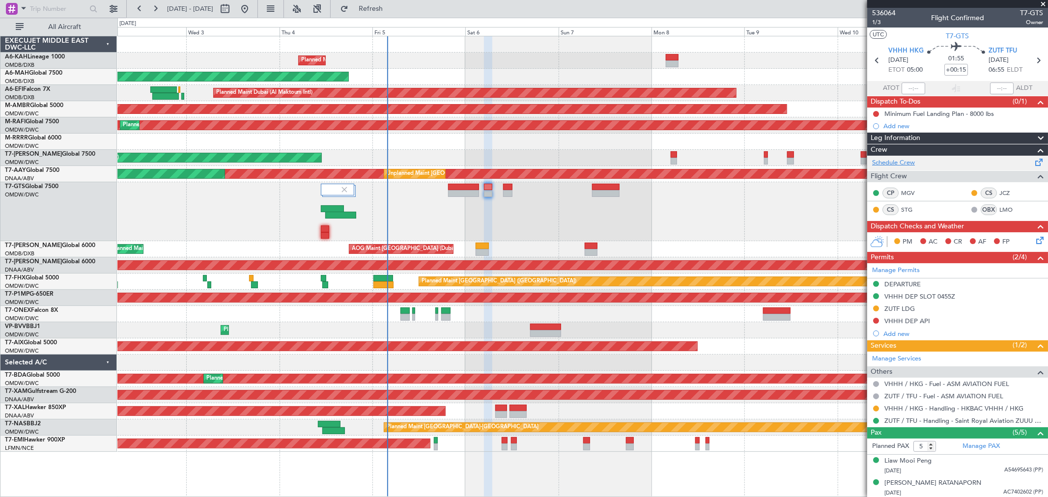
click at [899, 161] on link "Schedule Crew" at bounding box center [893, 163] width 43 height 10
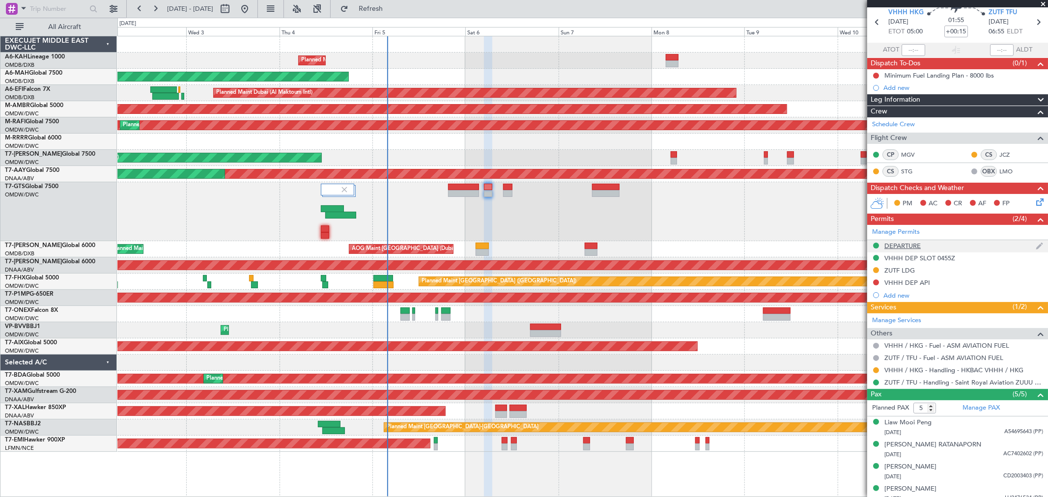
scroll to position [68, 0]
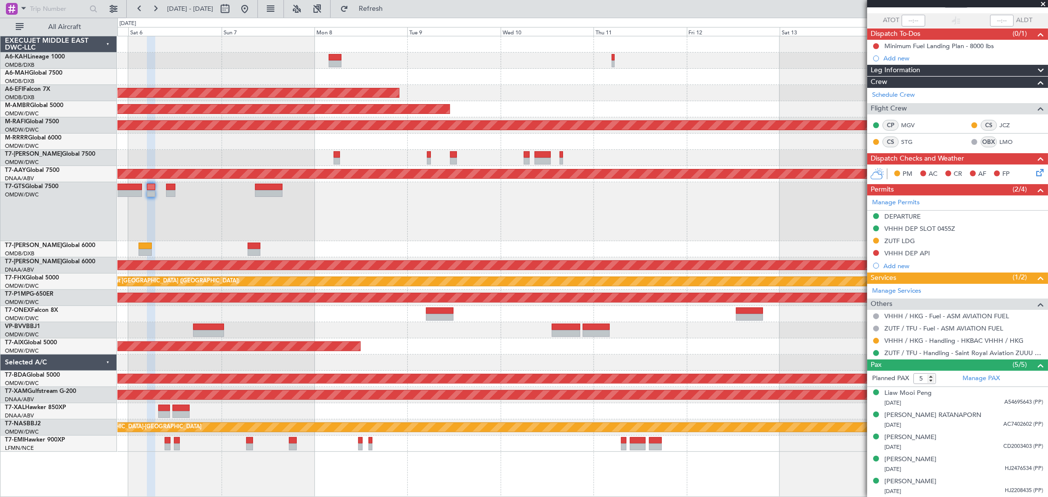
click at [382, 225] on div at bounding box center [582, 211] width 930 height 59
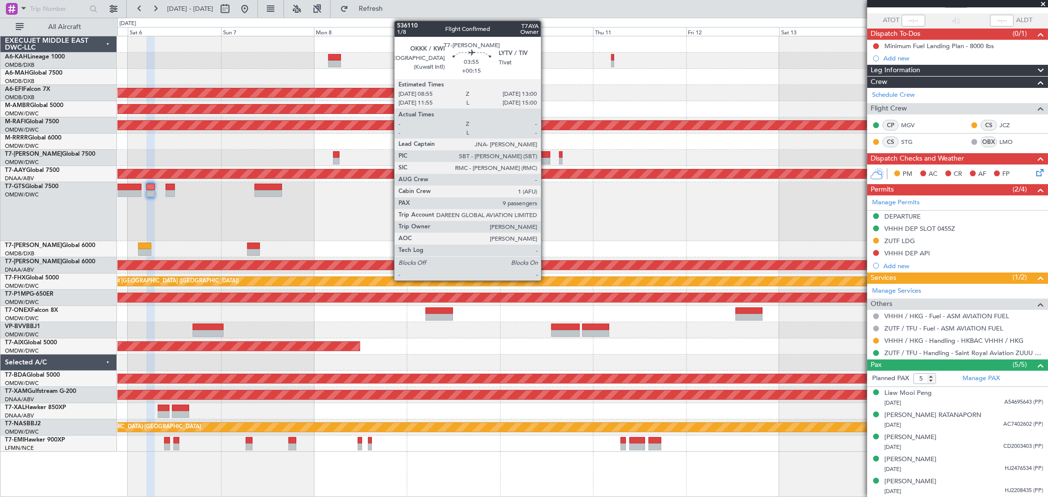
click at [546, 158] on div at bounding box center [542, 161] width 16 height 7
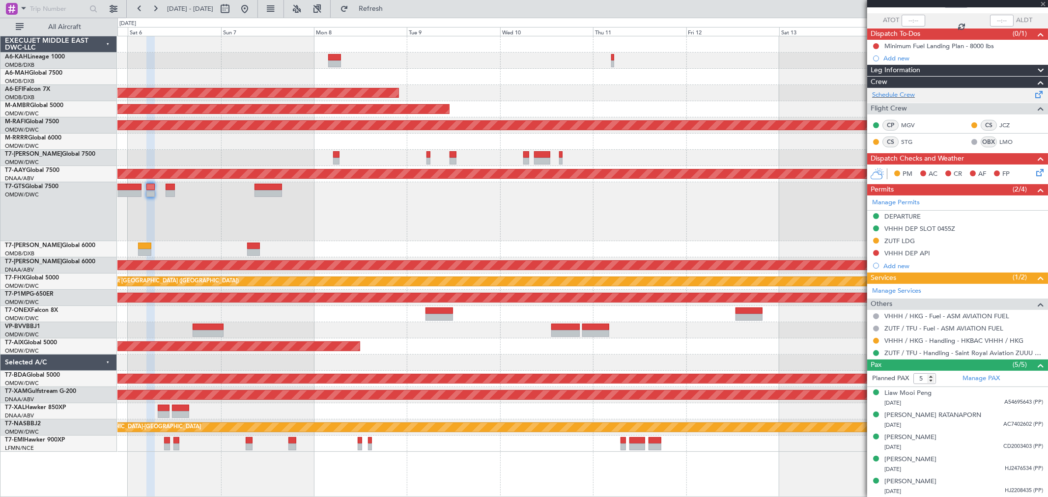
type input "9"
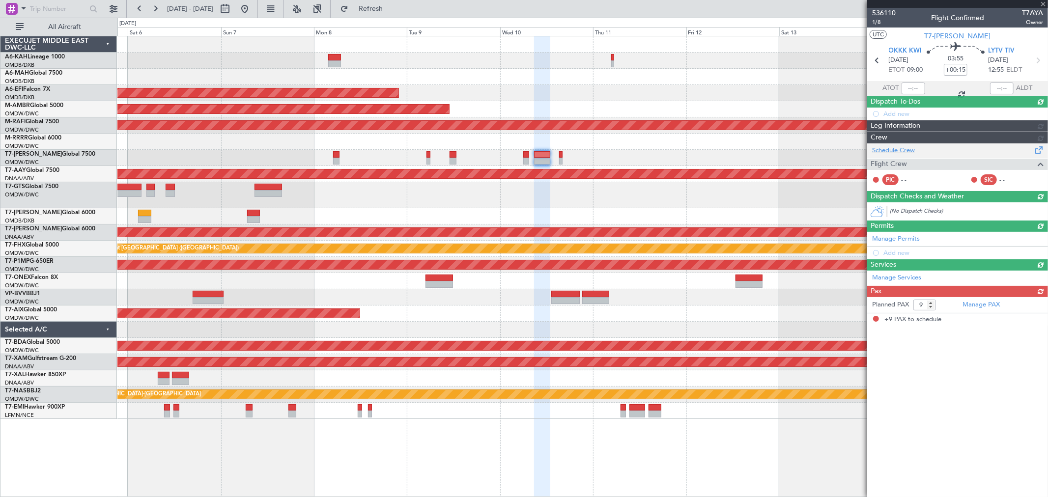
scroll to position [0, 0]
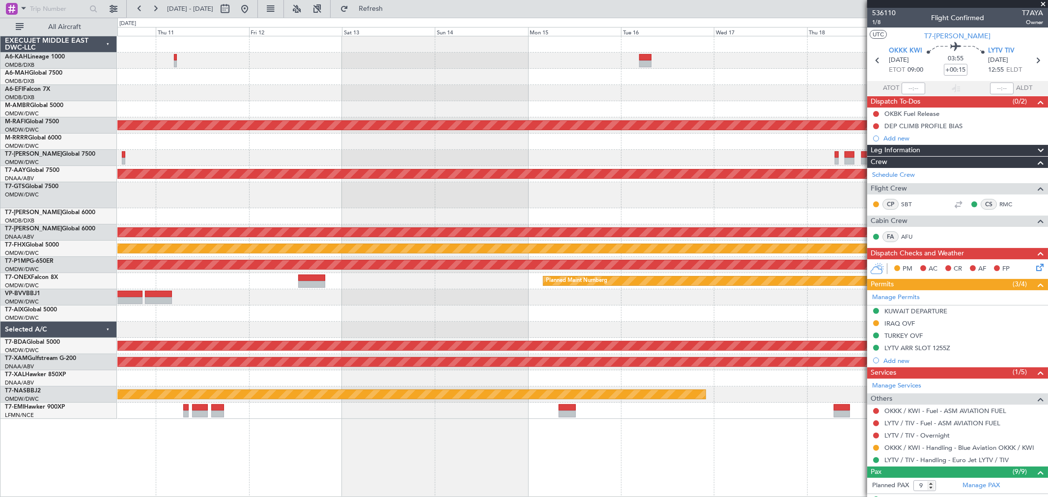
click at [218, 207] on div "Planned Maint Dubai (Al Maktoum Intl) AOG Maint Dubai (Al Maktoum Intl) Planned…" at bounding box center [582, 227] width 930 height 383
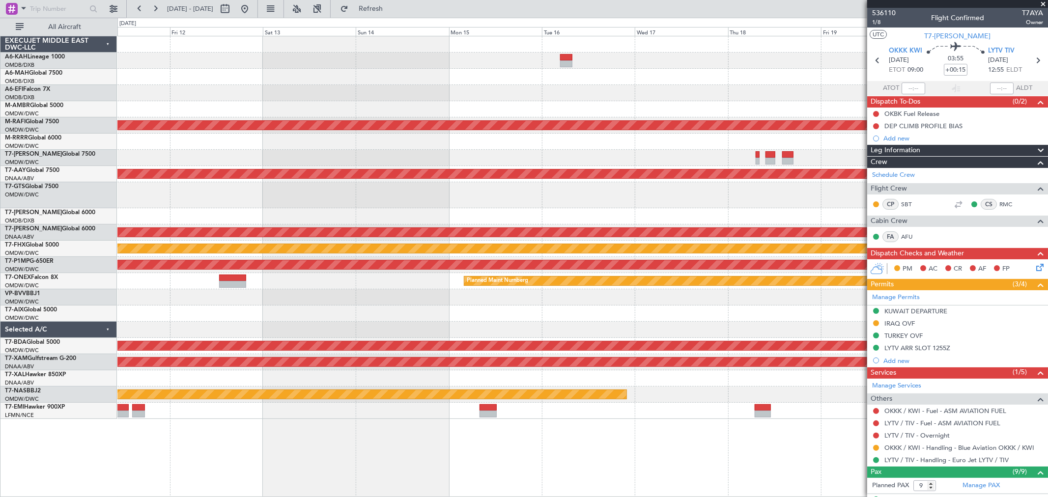
click at [604, 206] on div at bounding box center [582, 195] width 930 height 26
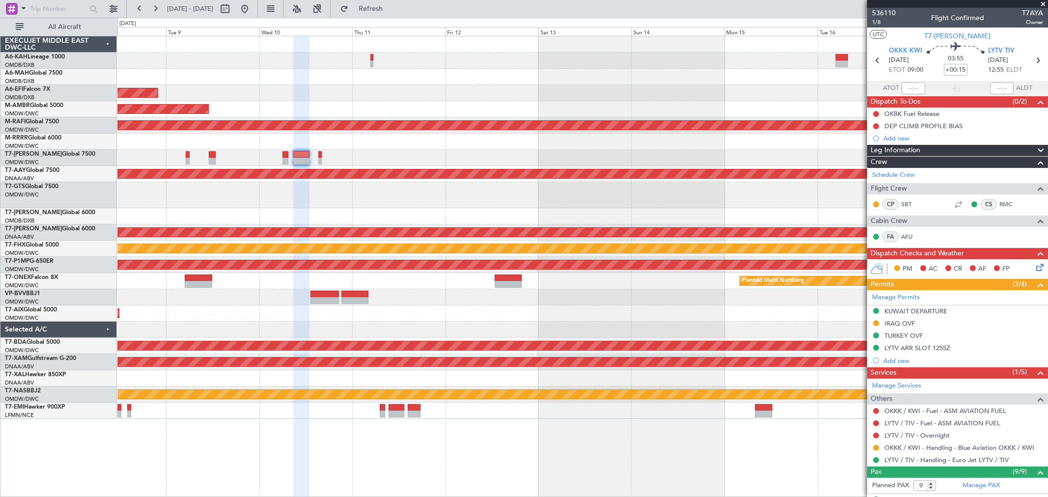
click at [669, 153] on div at bounding box center [582, 158] width 930 height 16
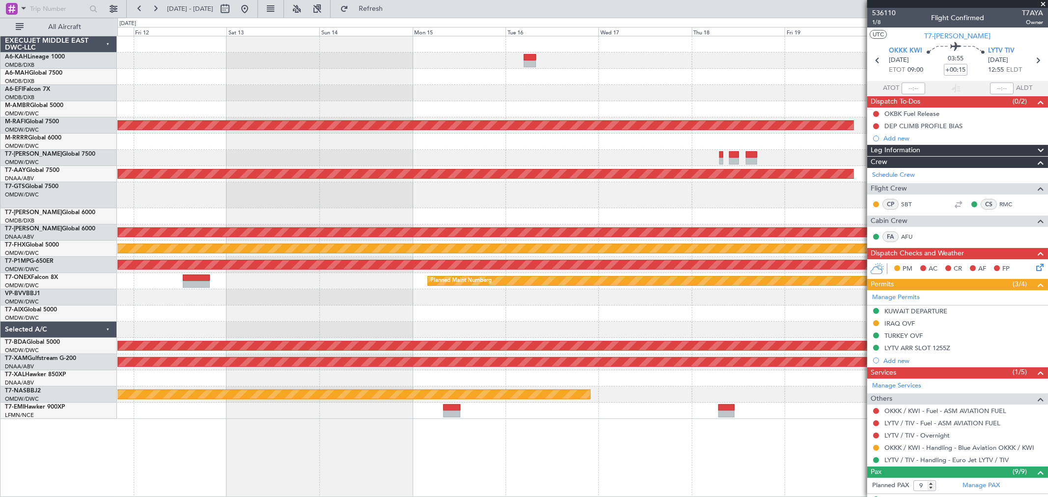
click at [302, 164] on div "AOG Maint Dubai (Al Maktoum Intl) Planned Maint [GEOGRAPHIC_DATA] (Al Maktoum I…" at bounding box center [582, 227] width 930 height 383
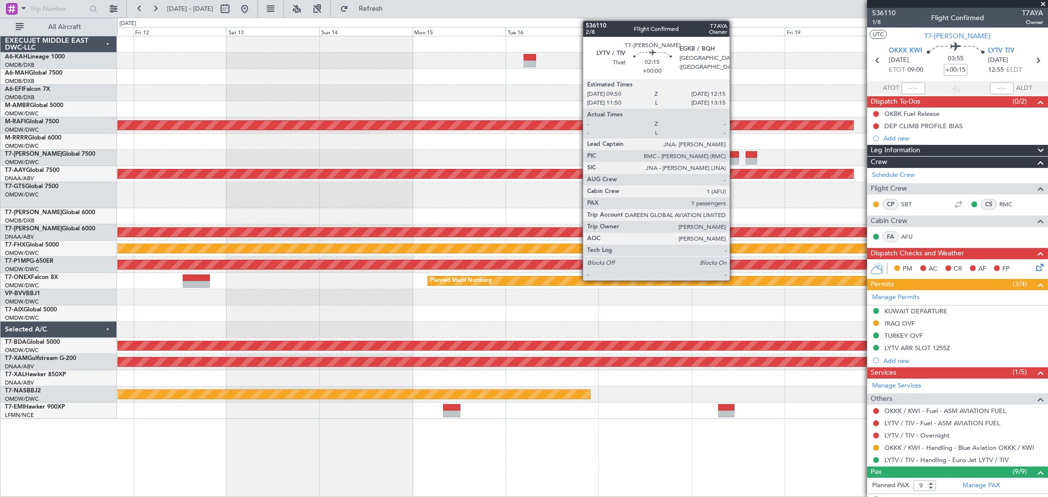
click at [734, 154] on div at bounding box center [734, 154] width 10 height 7
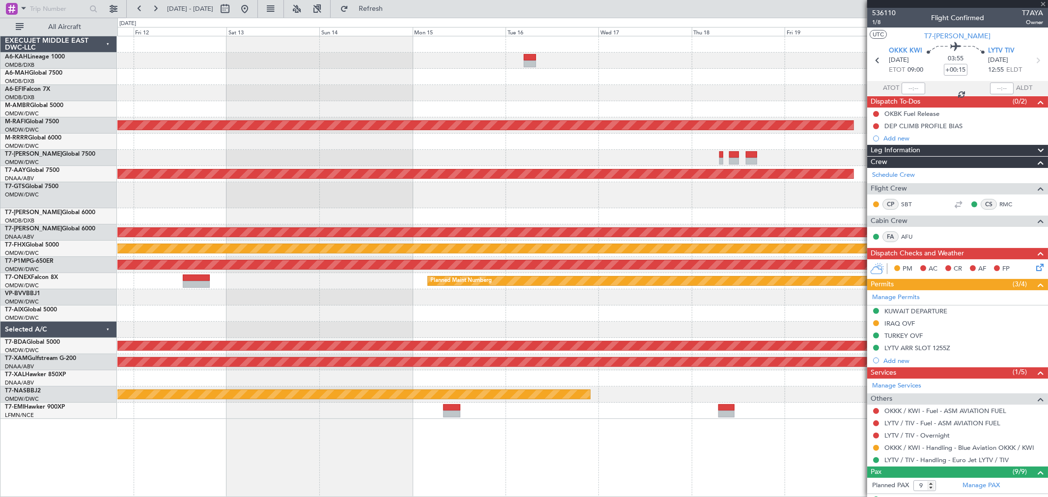
type input "1"
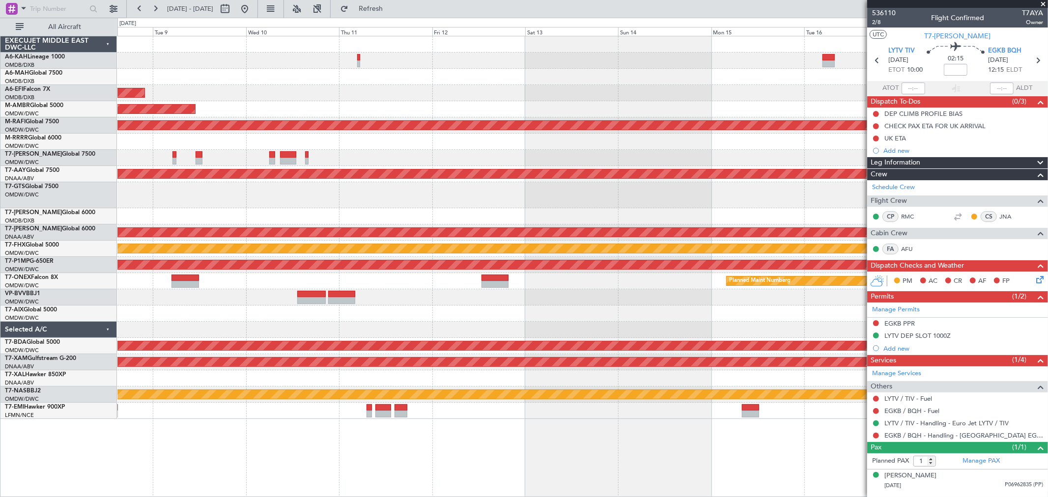
click at [757, 165] on div "Planned Maint Dubai (Al Maktoum Intl) AOG Maint Dubai (Al Maktoum Intl) Planned…" at bounding box center [582, 227] width 930 height 383
click at [443, 213] on div "Planned Maint Dubai (Al Maktoum Intl) AOG Maint Dubai (Al Maktoum Intl) Planned…" at bounding box center [582, 227] width 930 height 383
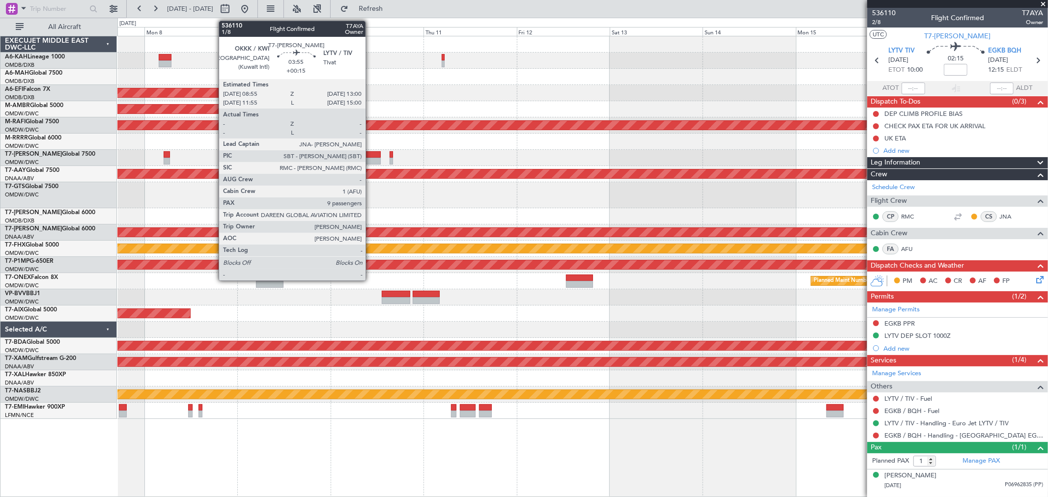
click at [370, 158] on div at bounding box center [372, 161] width 16 height 7
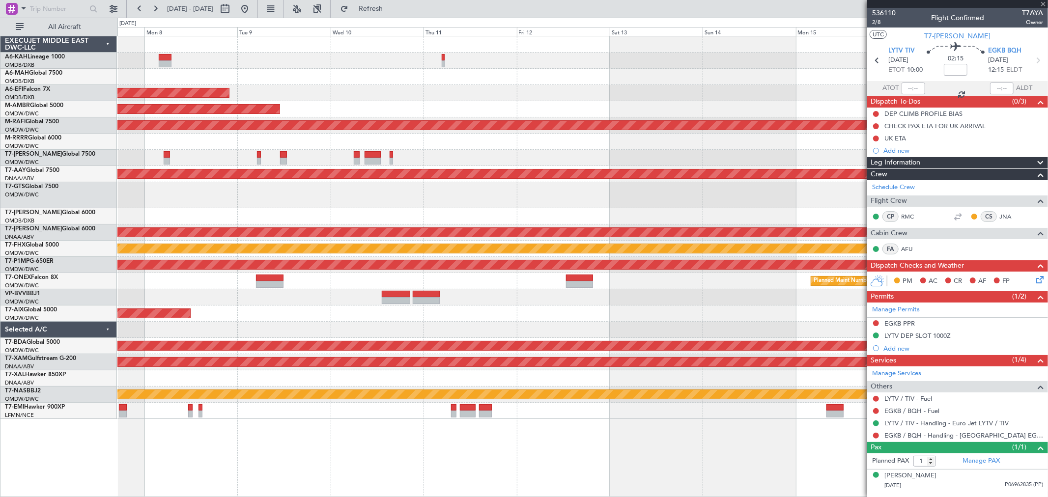
type input "+00:15"
type input "9"
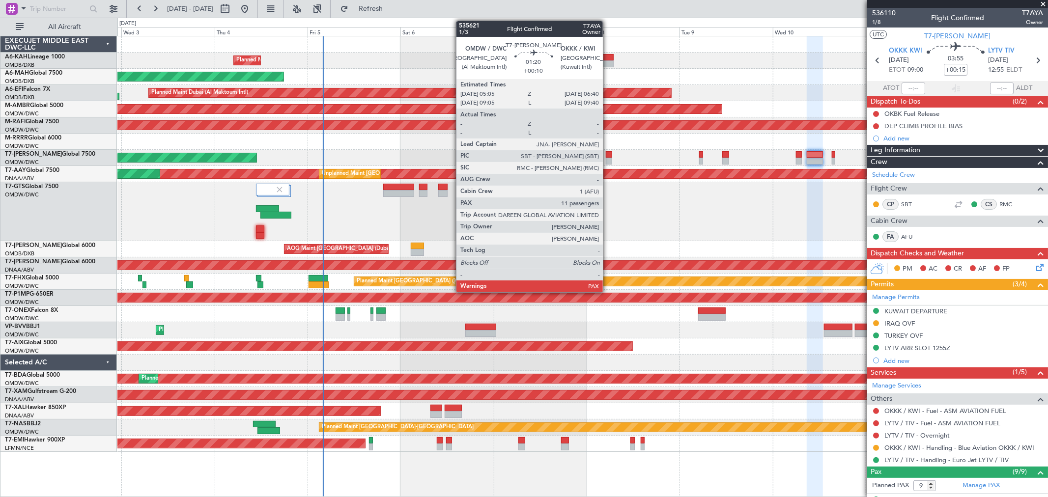
click at [607, 159] on div at bounding box center [609, 161] width 6 height 7
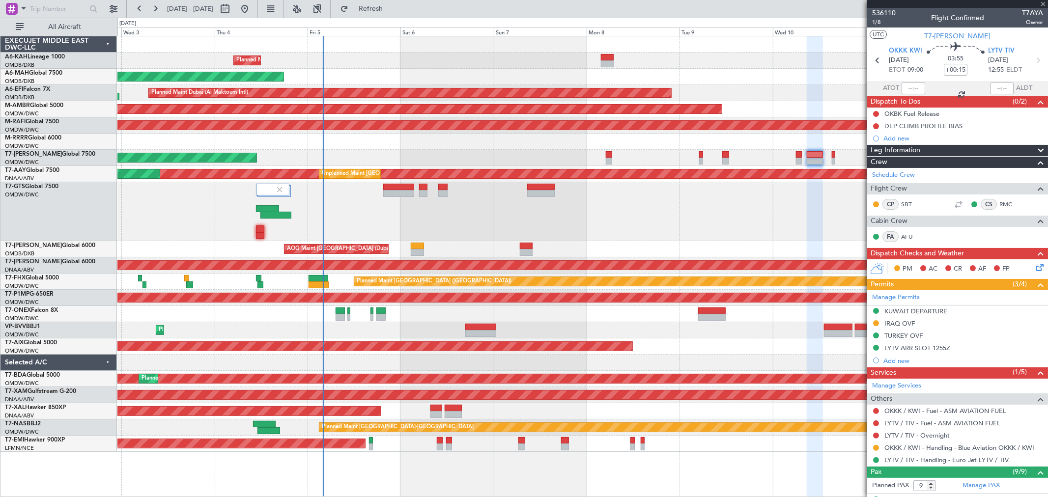
type input "+00:10"
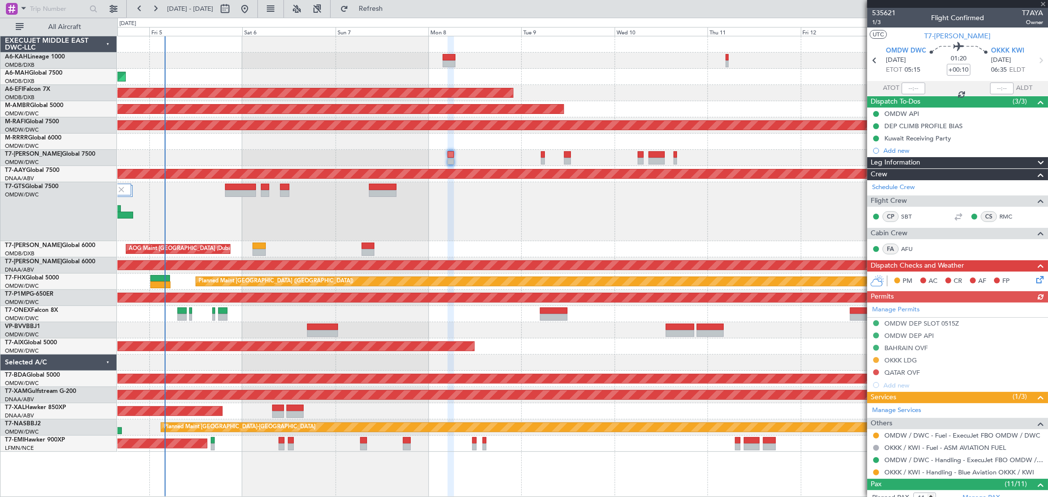
click at [534, 231] on div at bounding box center [582, 211] width 930 height 59
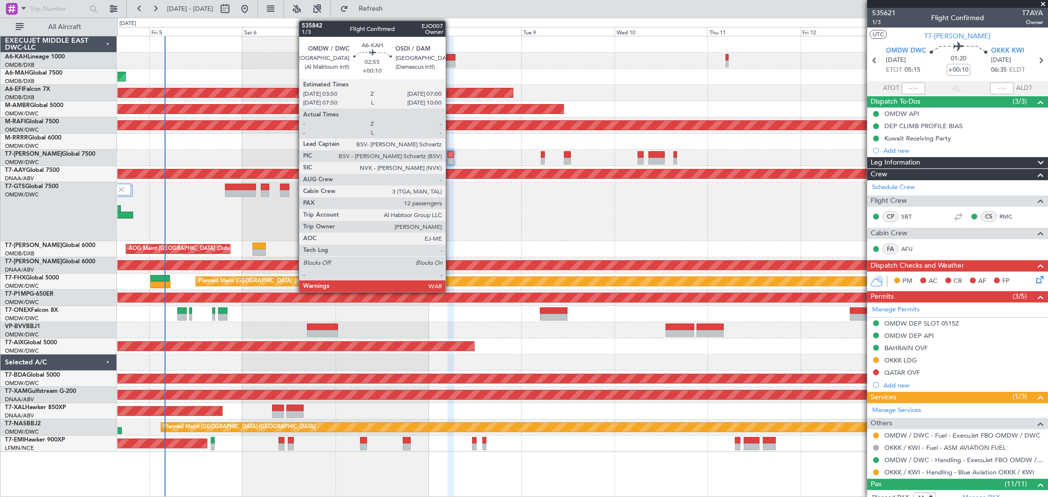
click at [450, 65] on div at bounding box center [448, 63] width 12 height 7
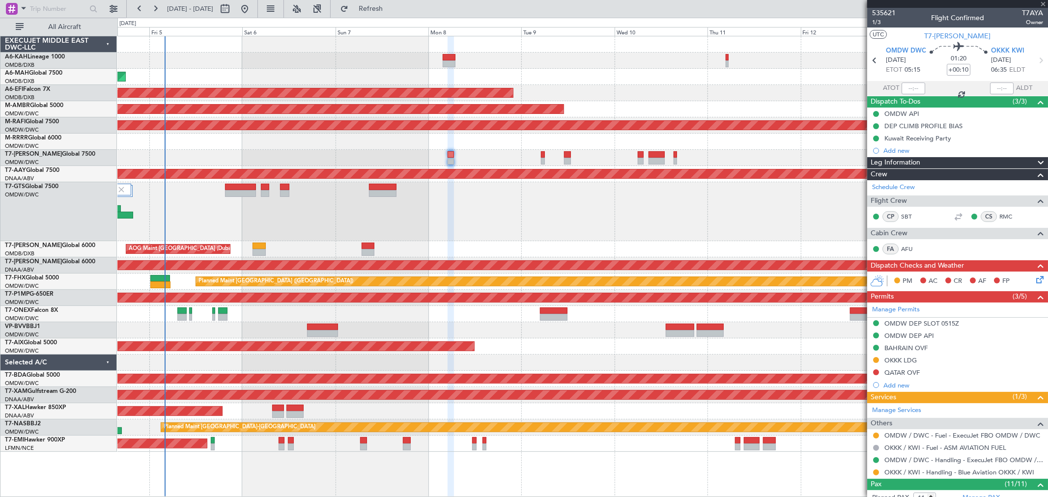
type input "12"
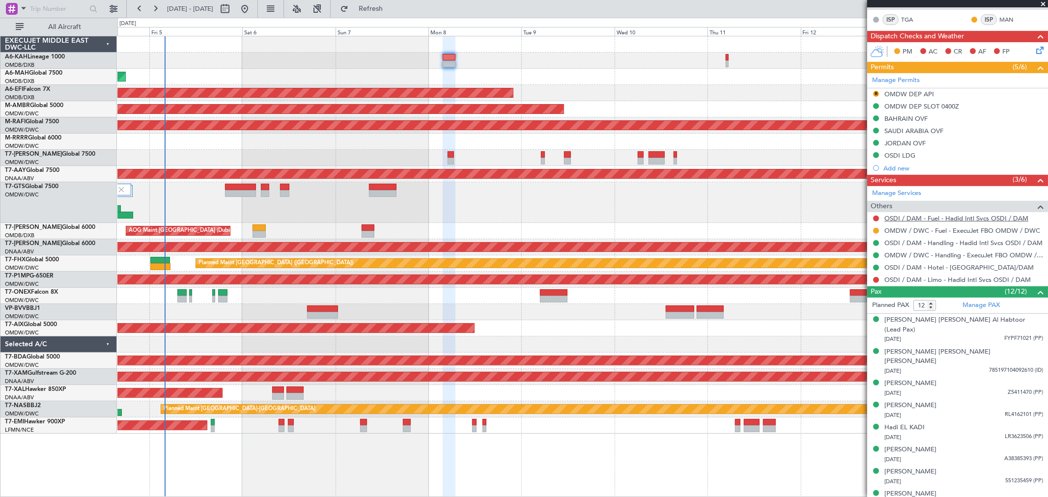
scroll to position [273, 0]
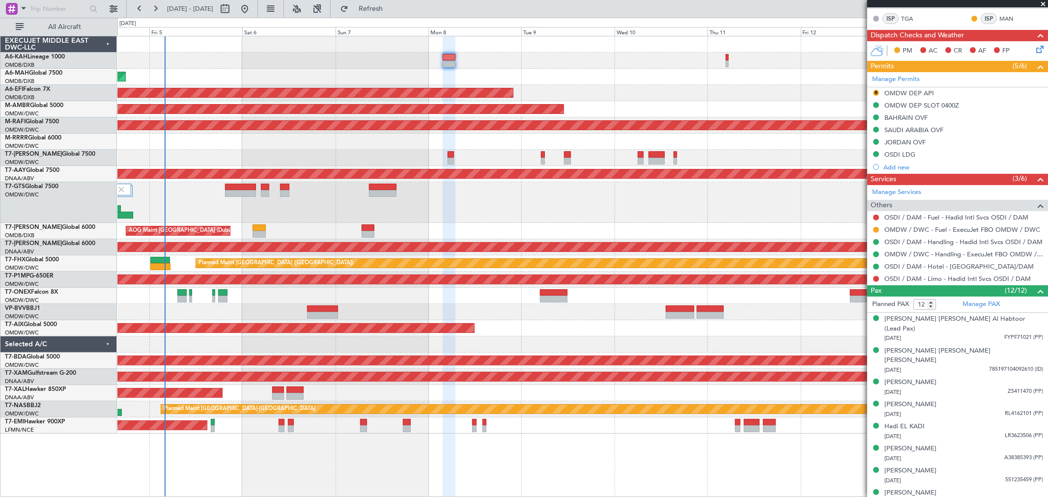
click at [927, 274] on div "OSDI / DAM - Limo - Hadid Intl Svcs OSDI / DAM" at bounding box center [957, 279] width 181 height 12
click at [962, 277] on link "OSDI / DAM - Limo - Hadid Intl Svcs OSDI / DAM" at bounding box center [957, 279] width 146 height 8
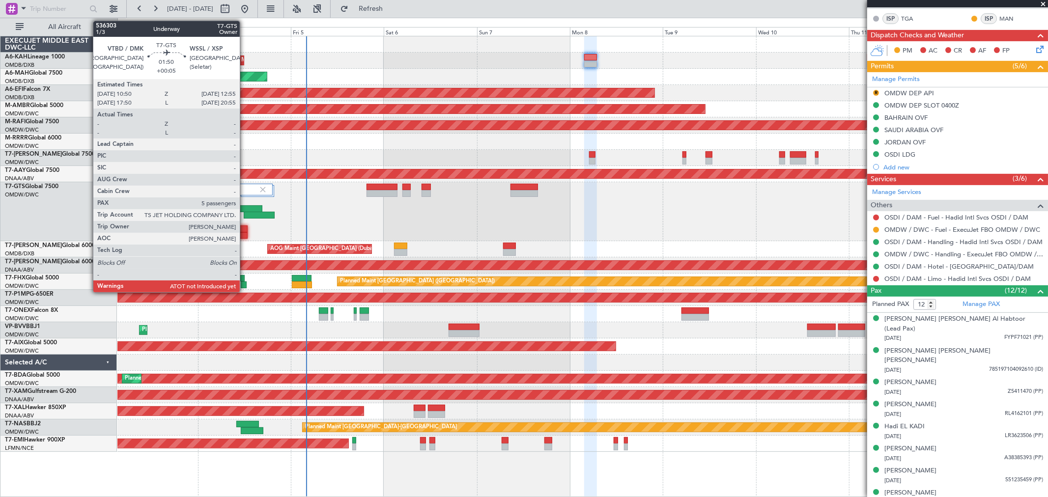
click at [245, 233] on div at bounding box center [243, 235] width 8 height 7
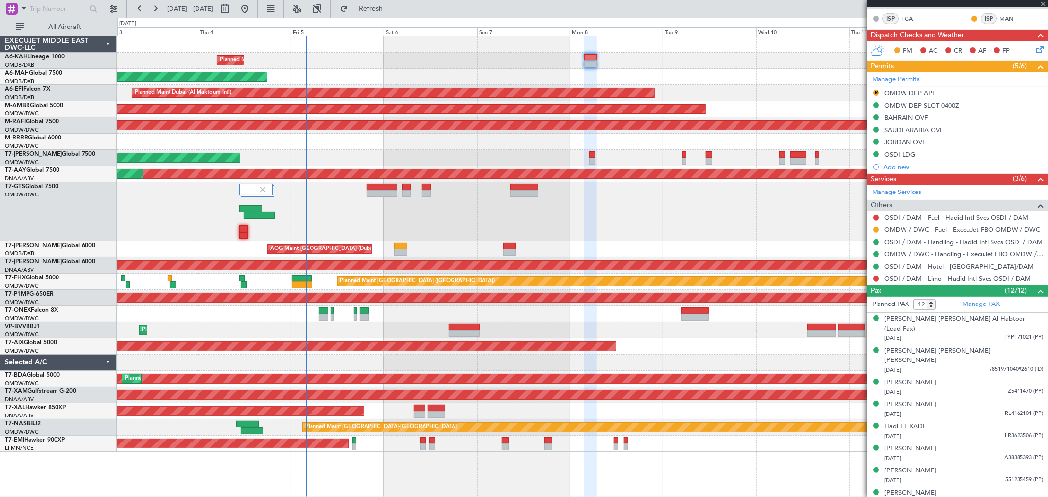
type input "+00:05"
type input "5"
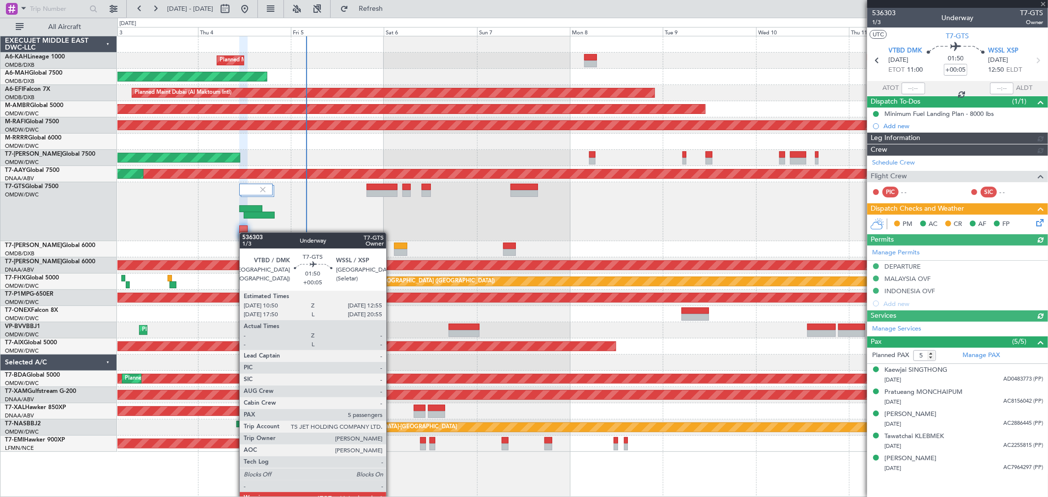
type input "Anita Mani (ANI)"
type input "7195"
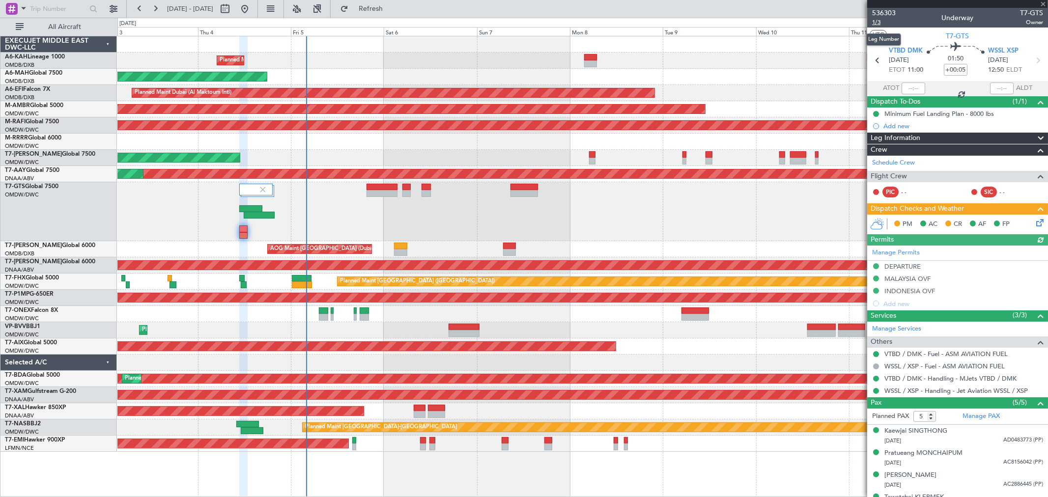
click at [885, 20] on span "1/3" at bounding box center [884, 22] width 24 height 8
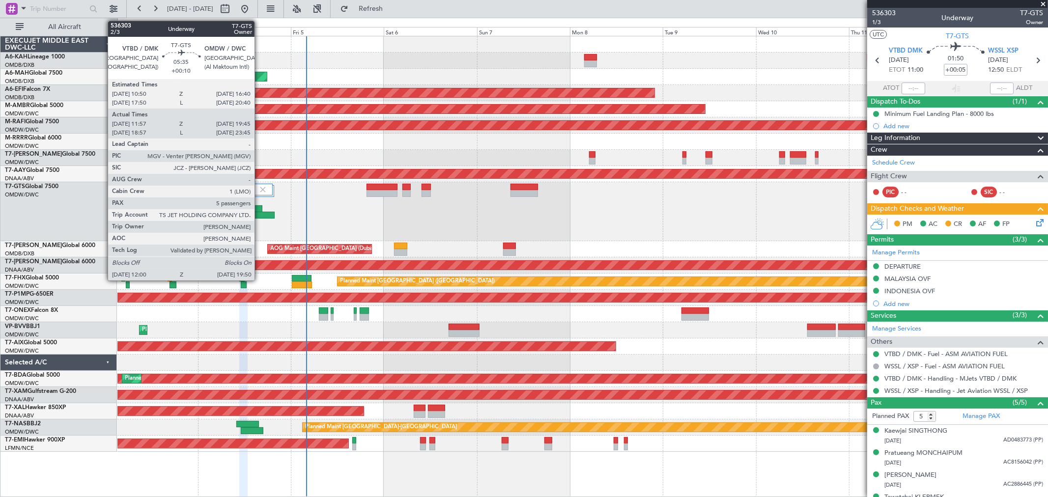
click at [259, 215] on div at bounding box center [259, 215] width 30 height 7
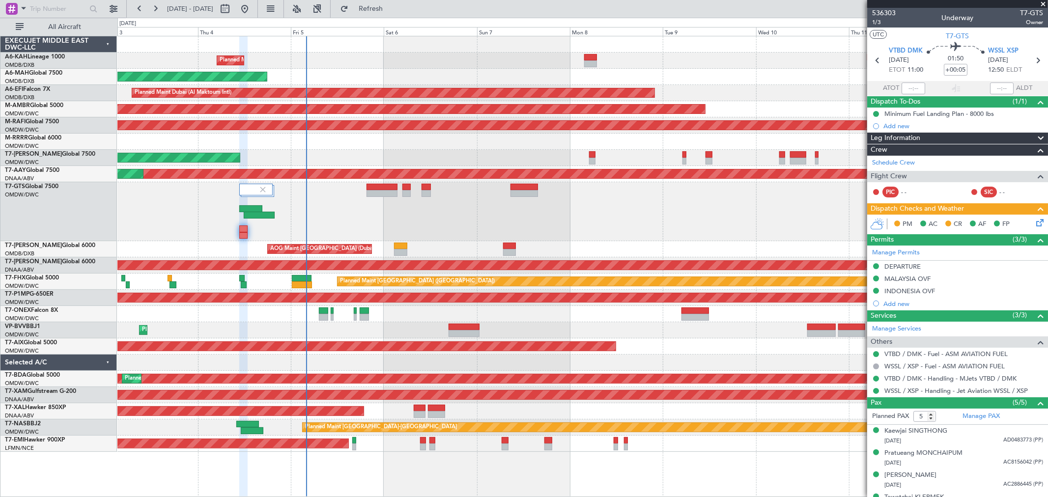
type input "Anita Mani (ANI)"
type input "7195"
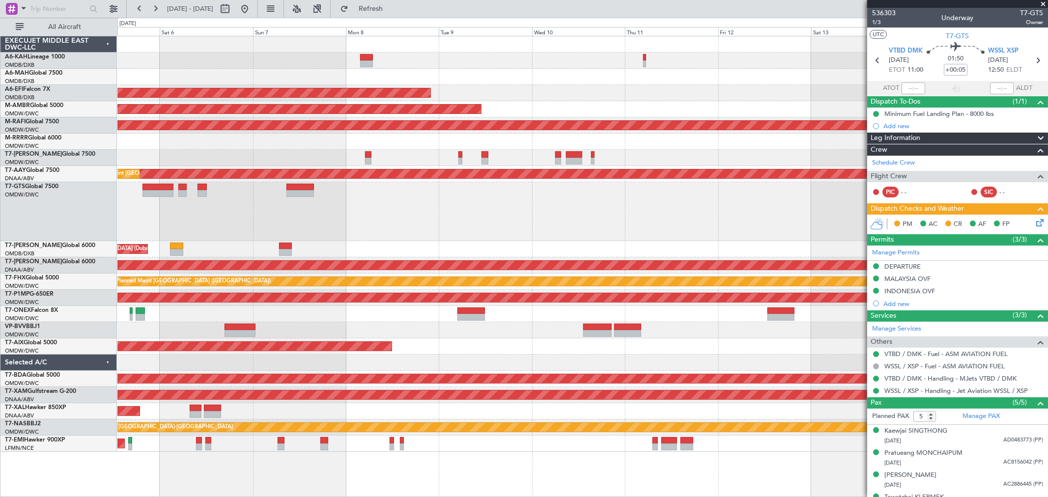
click at [519, 160] on div "Planned Maint Dubai (Al Maktoum Intl)" at bounding box center [582, 158] width 930 height 16
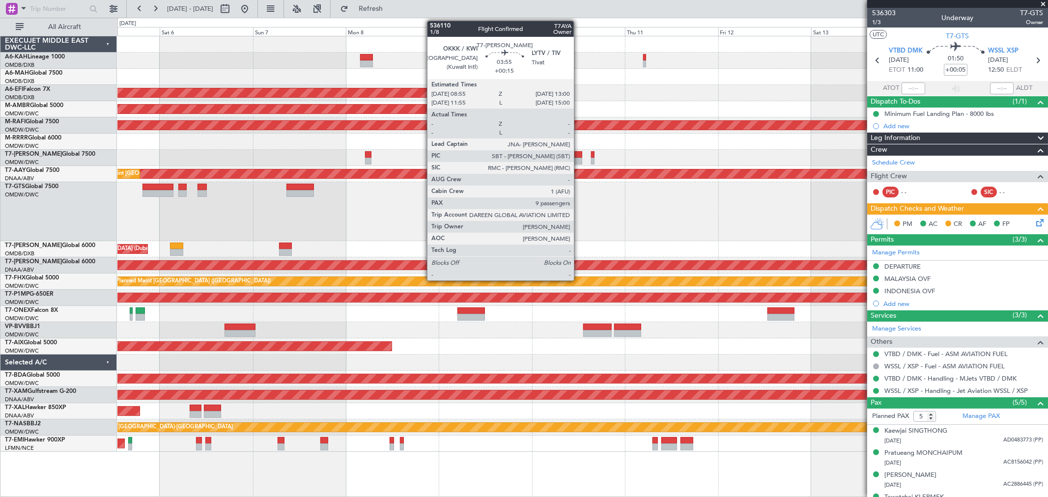
click at [578, 161] on div at bounding box center [574, 161] width 16 height 7
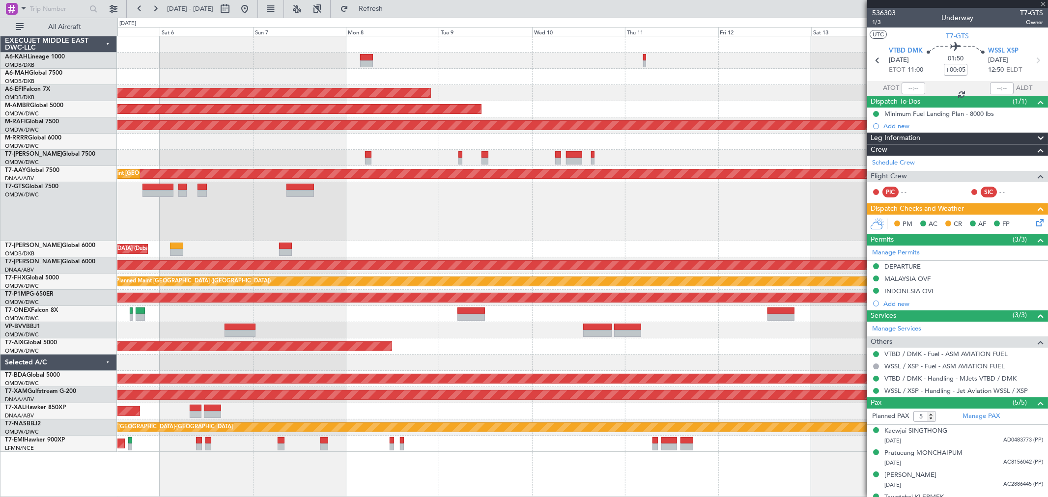
type input "+00:15"
type input "9"
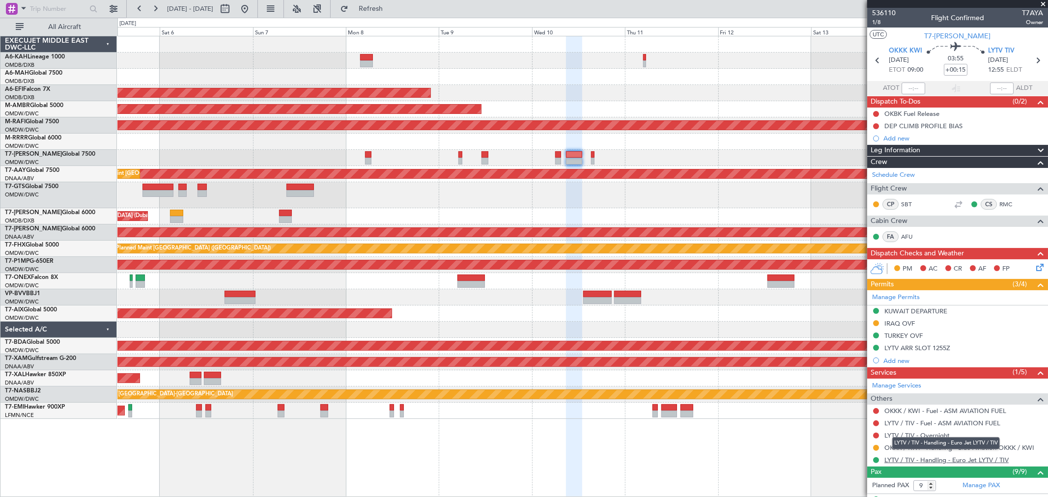
click at [929, 457] on link "LYTV / TIV - Handling - Euro Jet LYTV / TIV" at bounding box center [946, 460] width 124 height 8
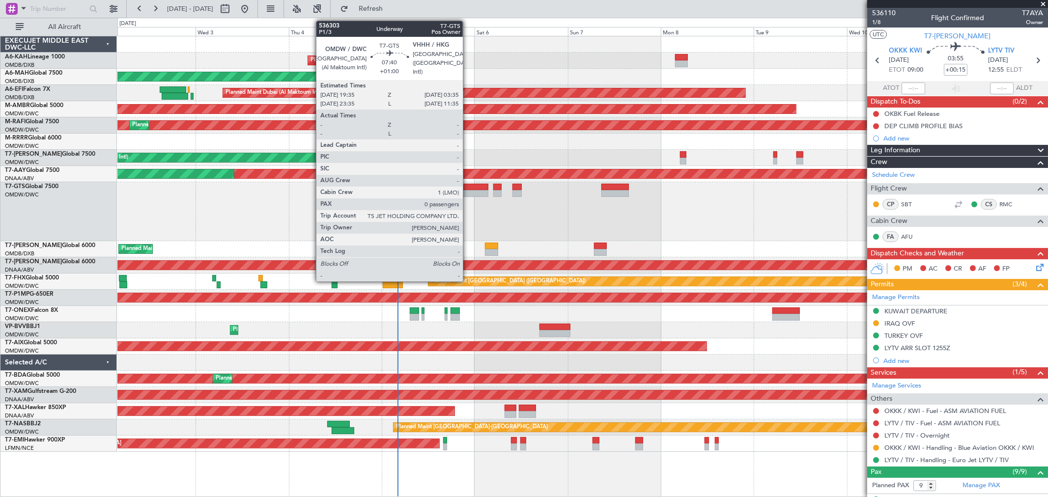
click at [468, 191] on div at bounding box center [472, 193] width 31 height 7
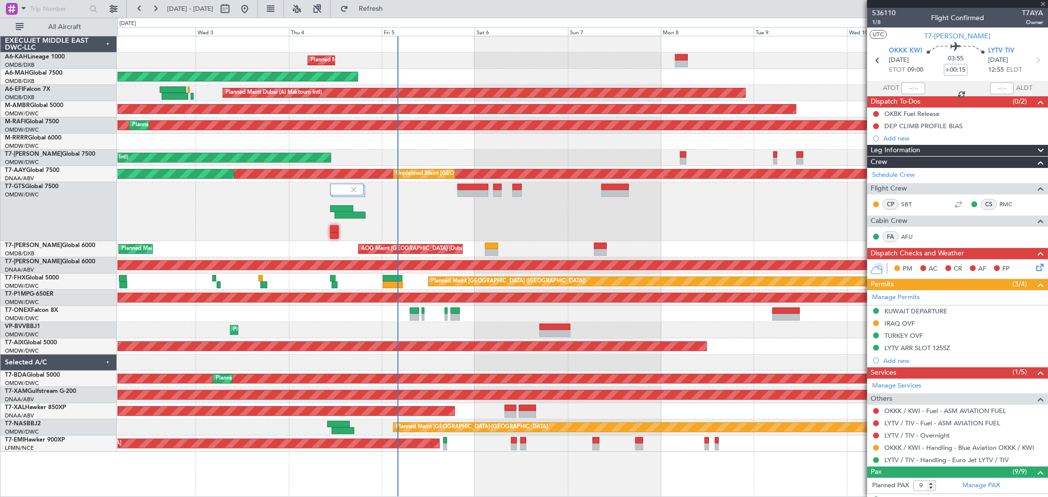
type input "+01:00"
type input "0"
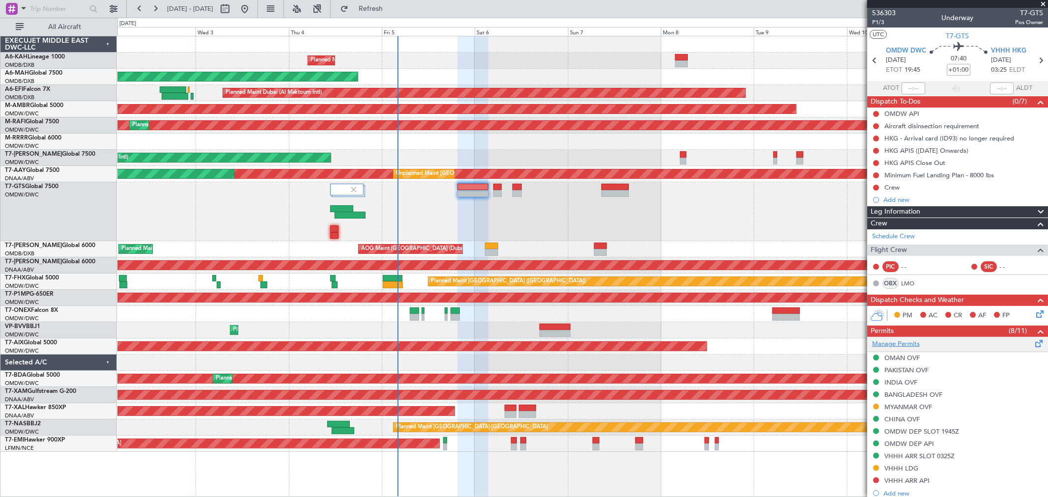
click at [893, 342] on link "Manage Permits" at bounding box center [896, 344] width 48 height 10
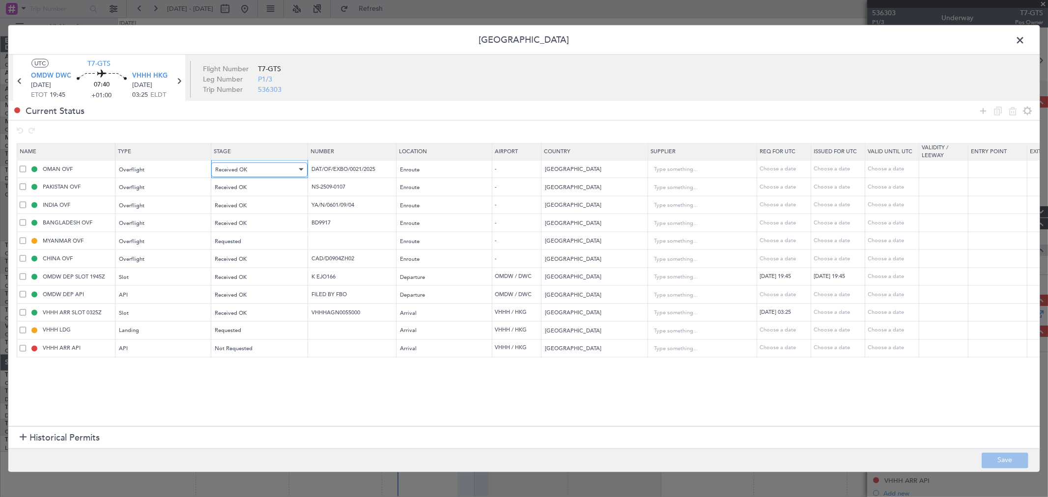
click at [228, 170] on span "Received OK" at bounding box center [231, 169] width 32 height 7
click at [260, 284] on span "Cancelled - Notification Sent" at bounding box center [259, 283] width 87 height 15
click at [246, 190] on span "Received OK" at bounding box center [231, 187] width 32 height 7
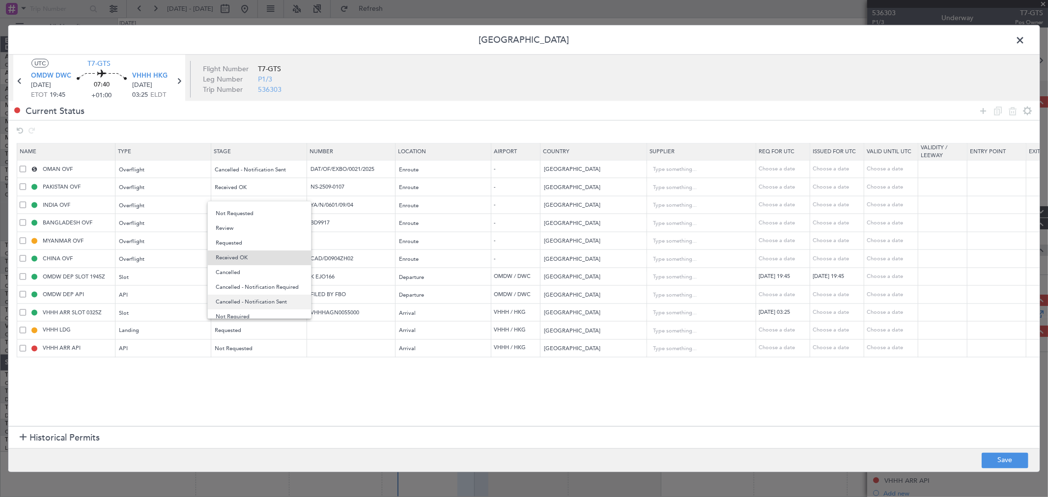
click at [248, 298] on span "Cancelled - Notification Sent" at bounding box center [259, 302] width 87 height 15
click at [242, 216] on div "Received OK" at bounding box center [258, 223] width 95 height 15
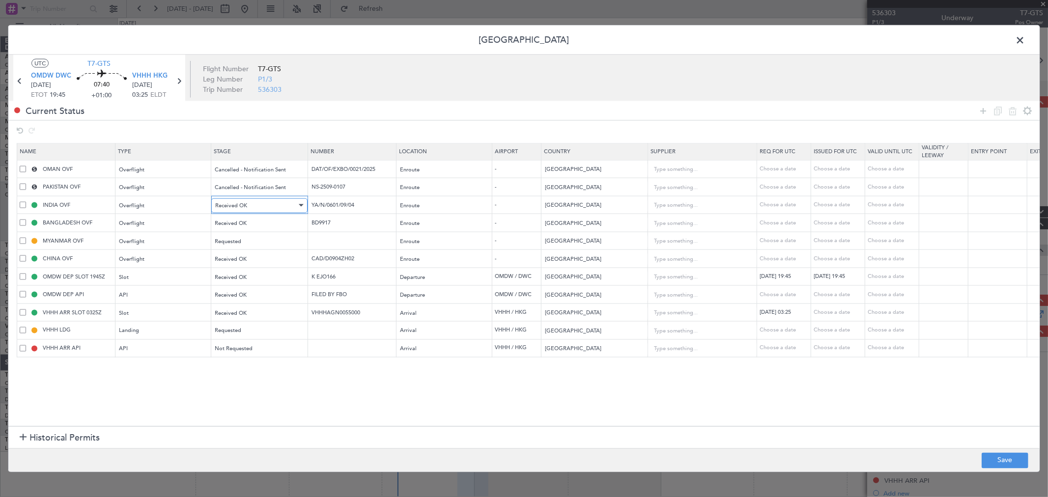
click at [241, 209] on span "Received OK" at bounding box center [231, 204] width 32 height 7
click at [250, 322] on span "Cancelled - Notification Sent" at bounding box center [259, 319] width 87 height 15
click at [251, 223] on div "Received OK" at bounding box center [256, 223] width 82 height 15
click at [253, 339] on span "Cancelled - Notification Sent" at bounding box center [259, 338] width 87 height 15
click at [248, 250] on mat-form-field "Received OK" at bounding box center [258, 259] width 95 height 18
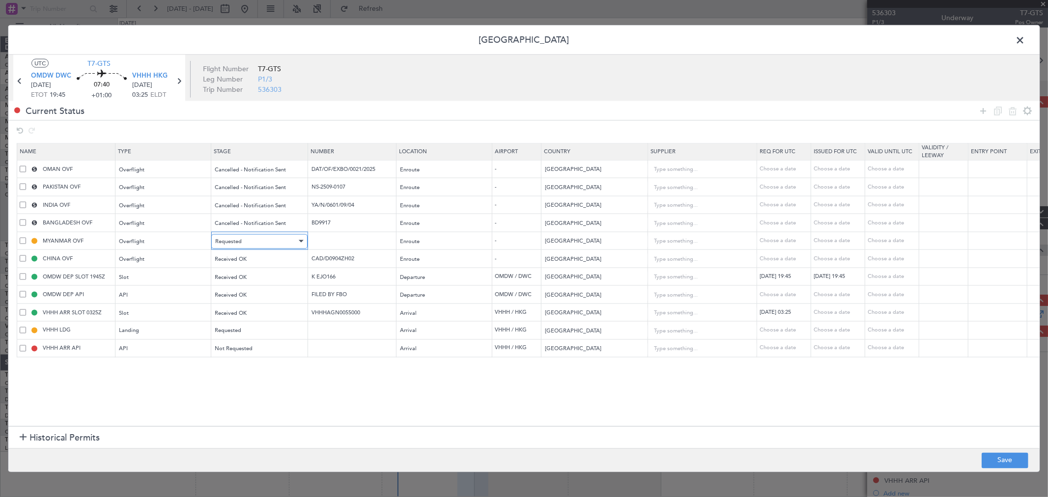
click at [248, 246] on div "Requested" at bounding box center [256, 241] width 82 height 15
click at [256, 364] on span "Cancelled - Notification Sent" at bounding box center [259, 365] width 87 height 15
click at [246, 262] on span "Received OK" at bounding box center [231, 258] width 32 height 7
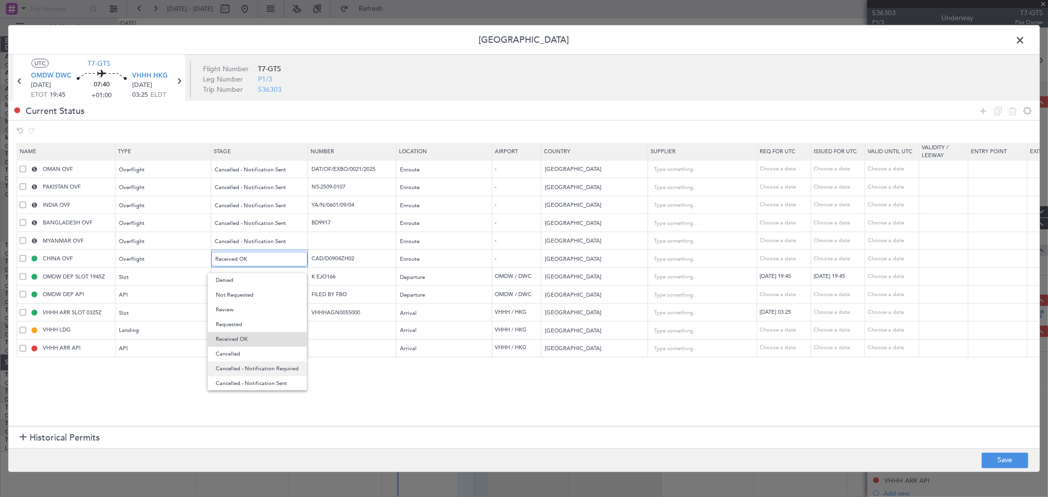
scroll to position [10, 0]
drag, startPoint x: 259, startPoint y: 370, endPoint x: 248, endPoint y: 316, distance: 55.7
click at [259, 372] on span "Cancelled - Notification Sent" at bounding box center [259, 373] width 87 height 15
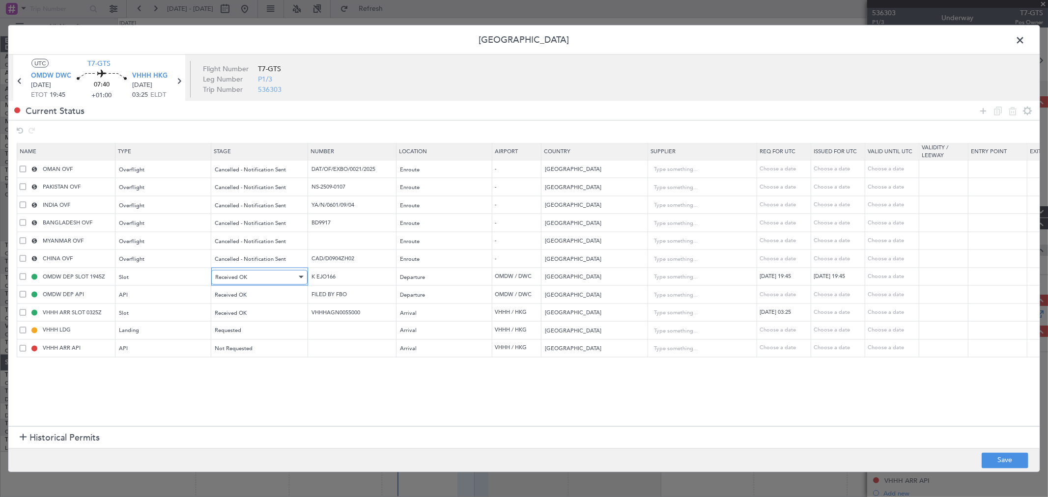
click at [243, 280] on span "Received OK" at bounding box center [231, 276] width 32 height 7
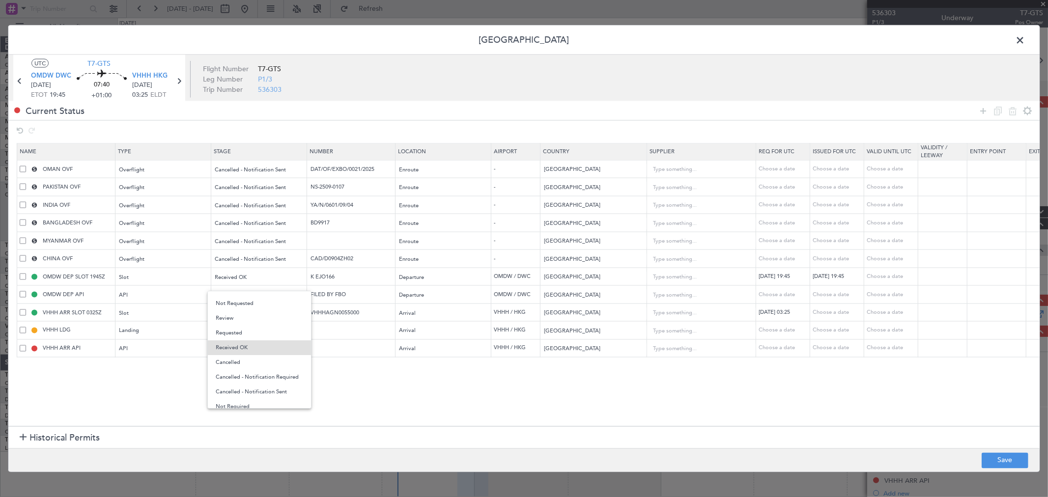
click at [248, 391] on span "Cancelled - Notification Sent" at bounding box center [259, 392] width 87 height 15
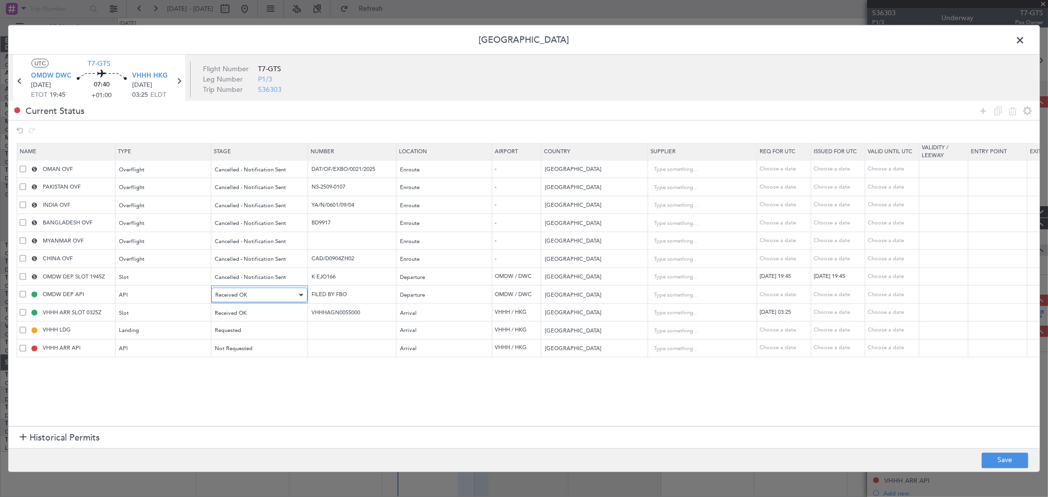
click at [237, 300] on div "Received OK" at bounding box center [256, 295] width 82 height 15
drag, startPoint x: 246, startPoint y: 409, endPoint x: 247, endPoint y: 385, distance: 24.1
click at [246, 408] on span "Cancelled - Notification Sent" at bounding box center [259, 409] width 87 height 15
click at [243, 308] on div "Received OK" at bounding box center [256, 312] width 82 height 15
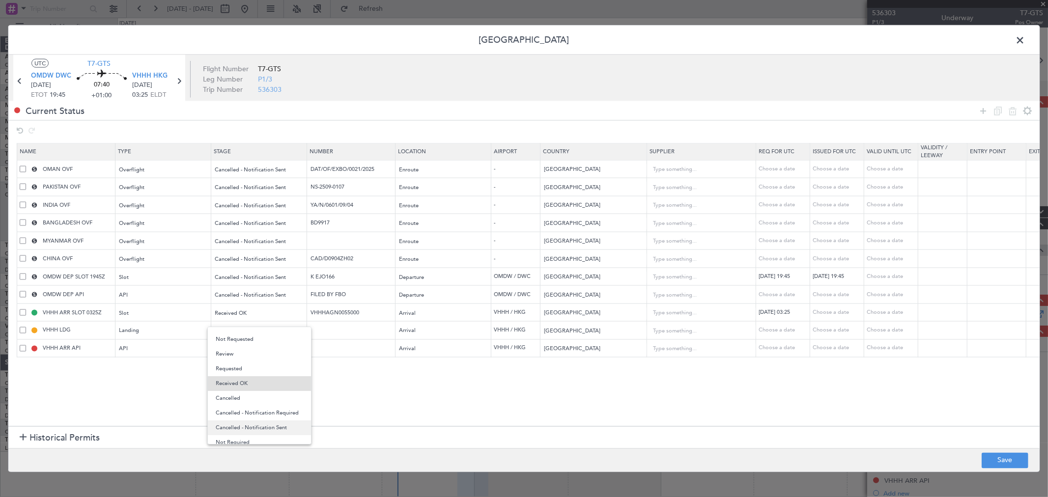
click at [247, 428] on span "Cancelled - Notification Sent" at bounding box center [259, 427] width 87 height 15
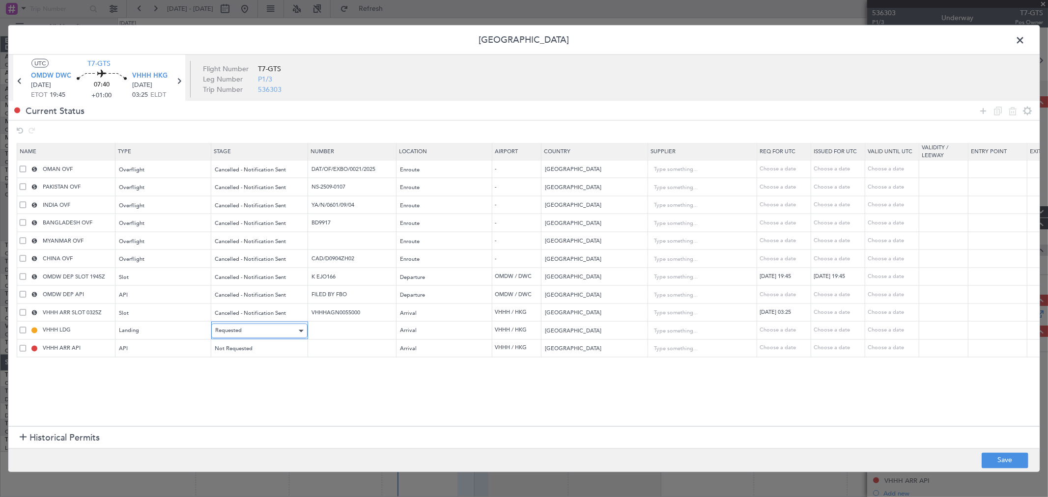
click at [261, 325] on div "Requested" at bounding box center [256, 331] width 82 height 15
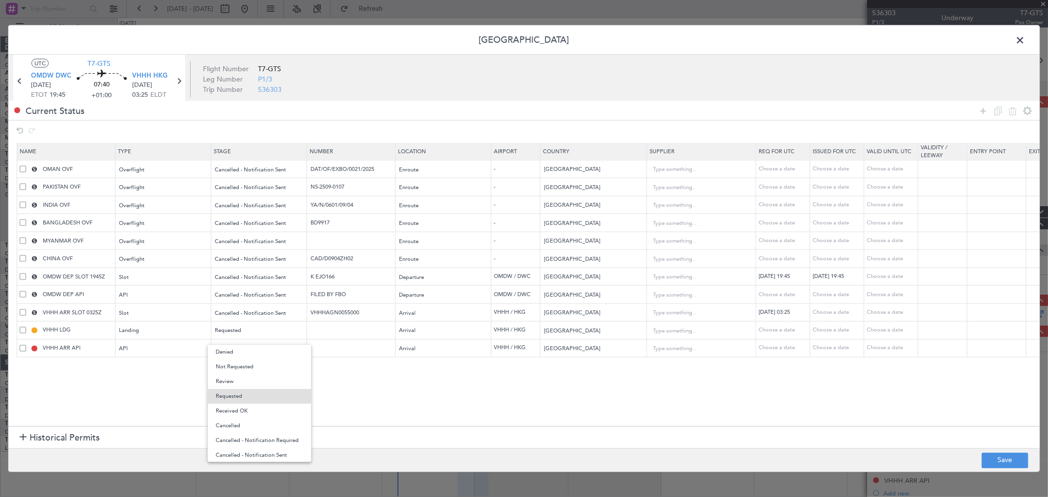
click at [264, 453] on span "Cancelled - Notification Sent" at bounding box center [259, 455] width 87 height 15
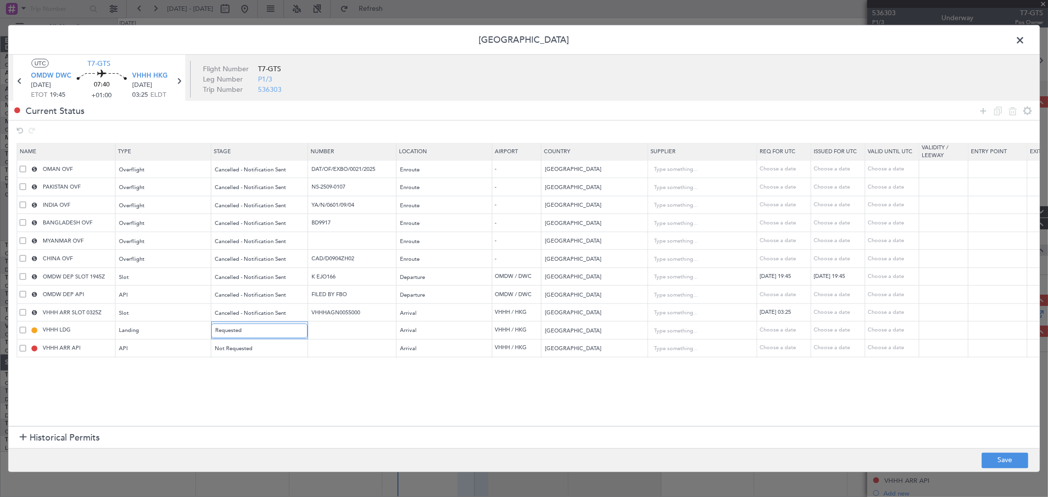
scroll to position [3, 0]
click at [1013, 458] on button "Save" at bounding box center [1004, 460] width 47 height 16
click at [1024, 40] on span at bounding box center [1024, 43] width 0 height 20
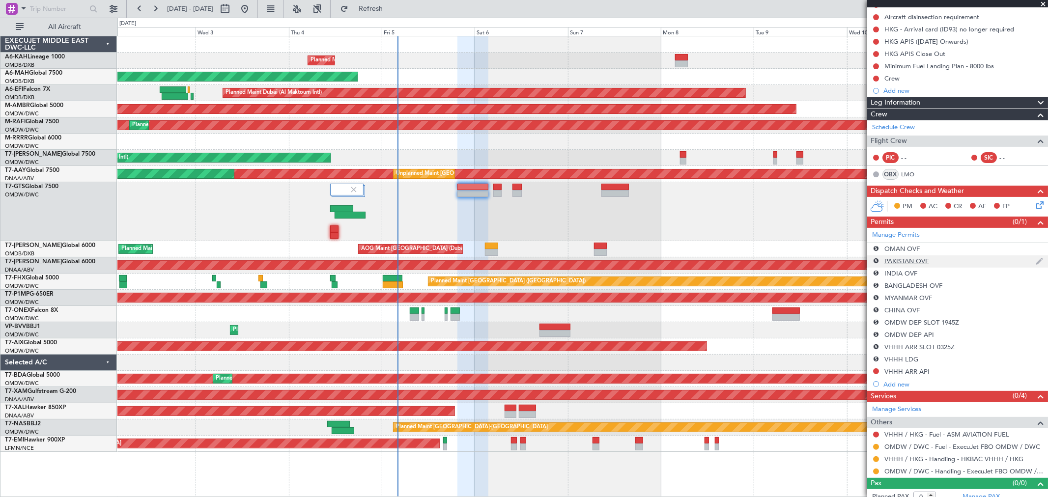
scroll to position [117, 0]
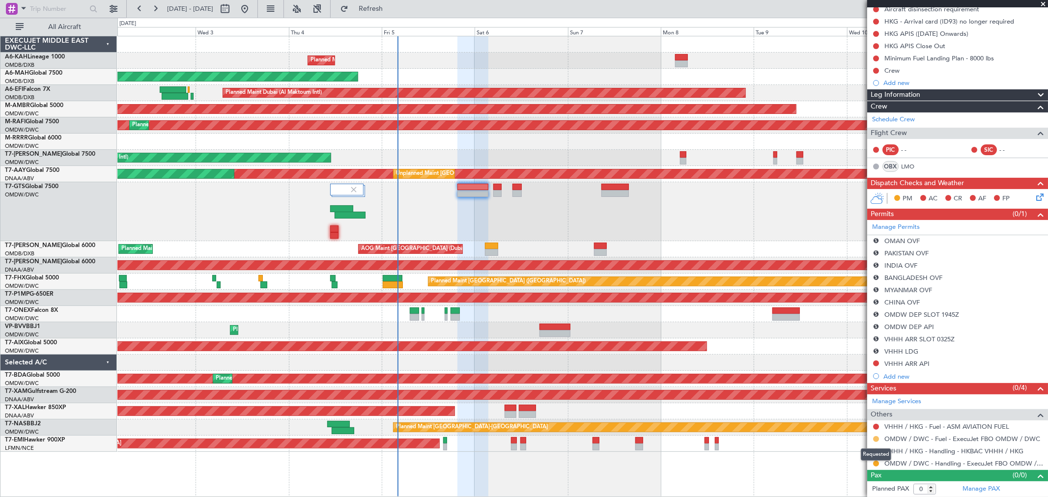
click at [877, 437] on button at bounding box center [876, 439] width 6 height 6
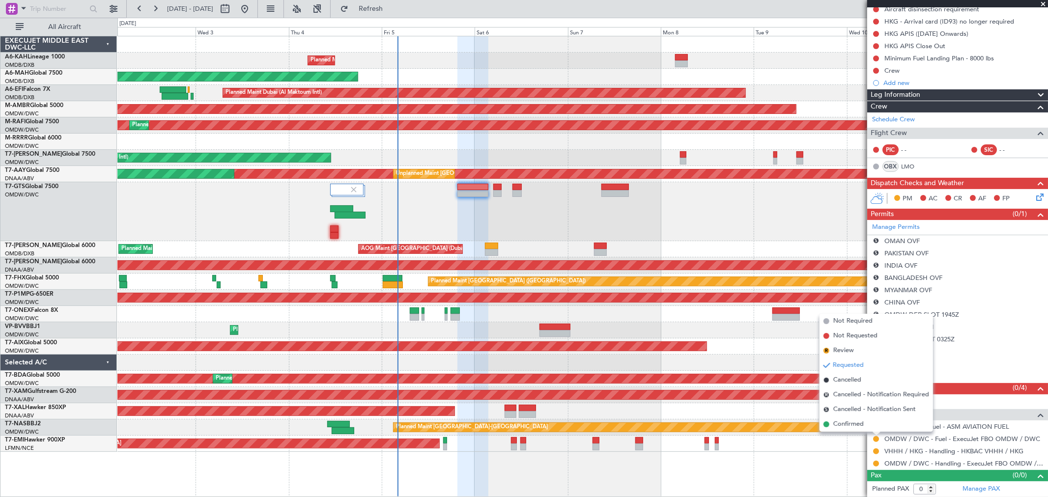
click at [852, 413] on span "Cancelled - Notification Sent" at bounding box center [874, 410] width 83 height 10
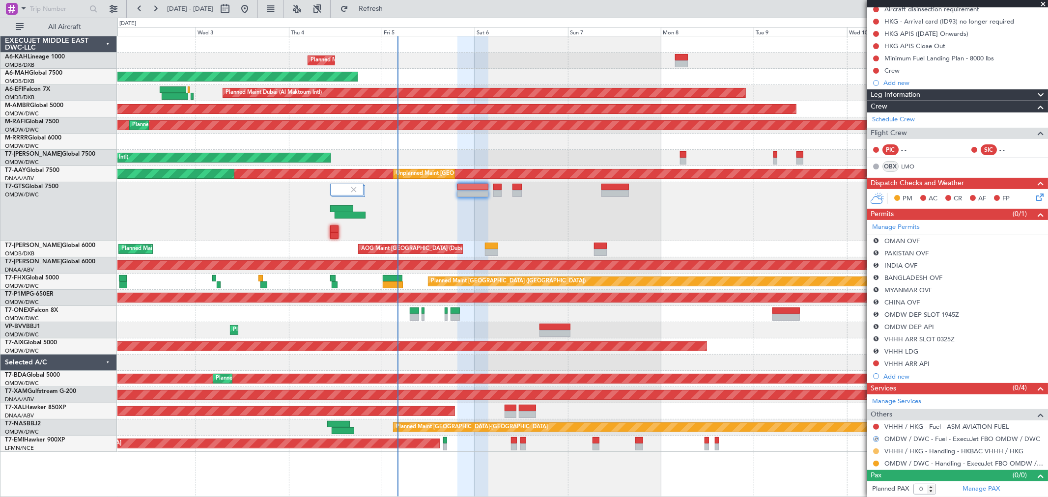
click at [875, 449] on button at bounding box center [876, 451] width 6 height 6
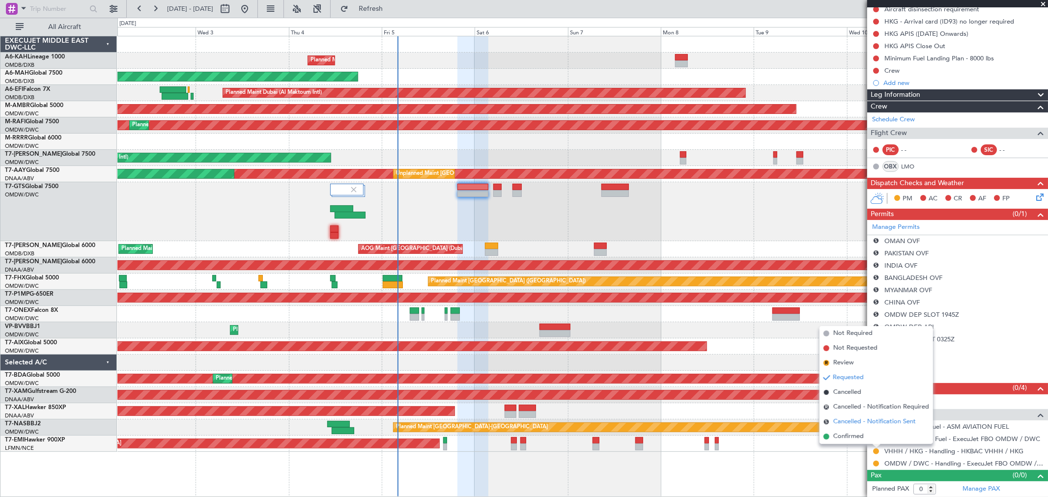
click at [855, 423] on span "Cancelled - Notification Sent" at bounding box center [874, 422] width 83 height 10
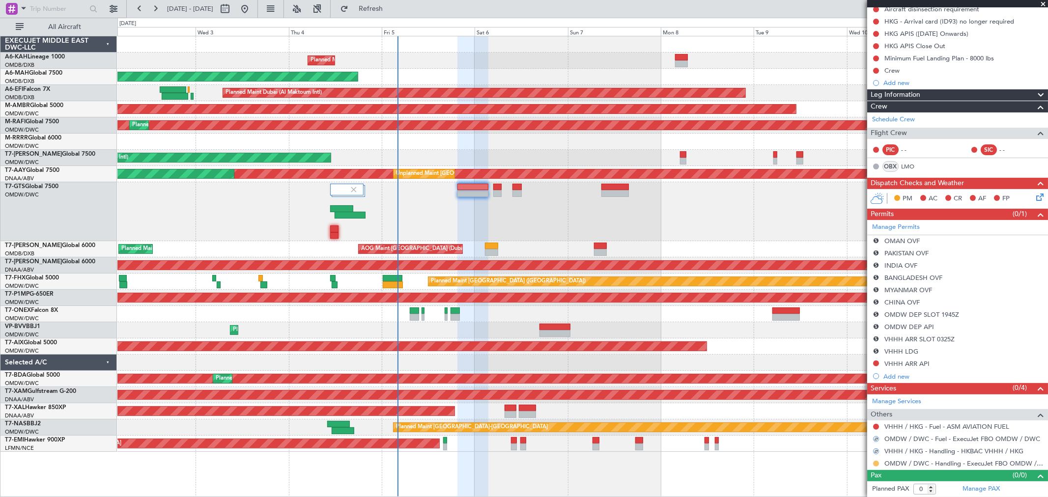
click at [876, 461] on button at bounding box center [876, 464] width 6 height 6
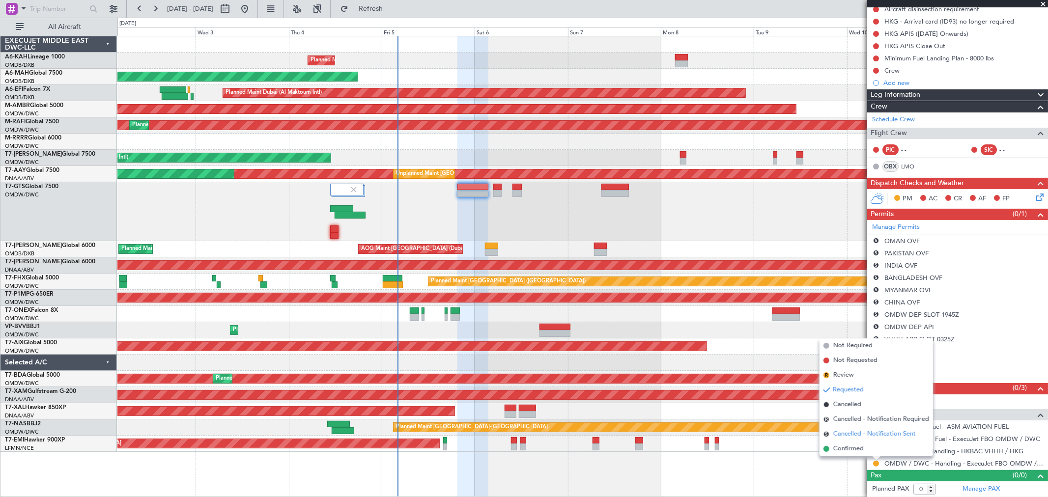
click at [855, 432] on span "Cancelled - Notification Sent" at bounding box center [874, 434] width 83 height 10
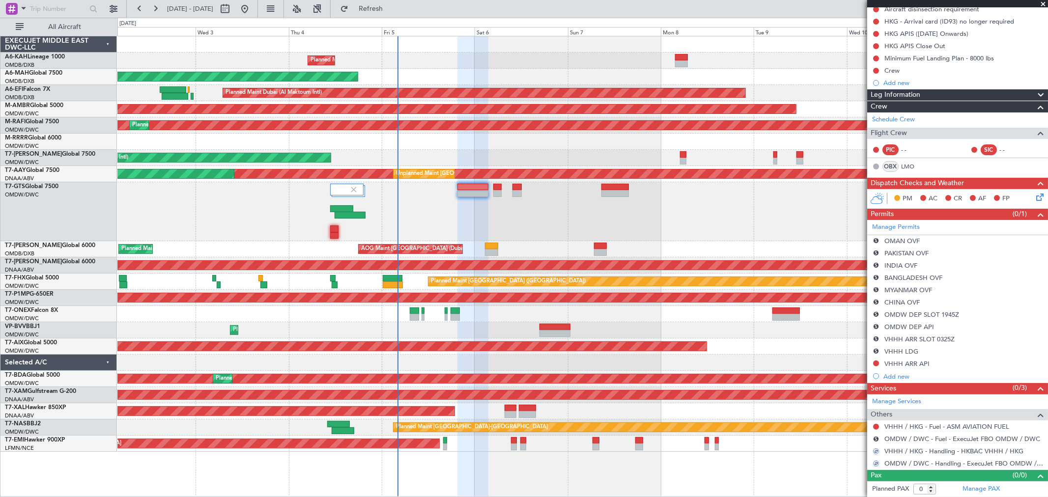
scroll to position [0, 0]
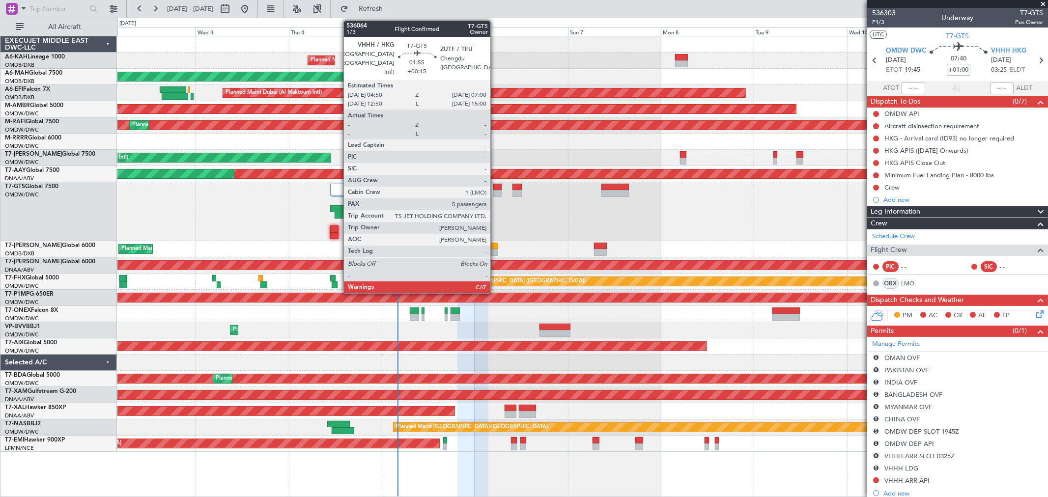
click at [495, 187] on div at bounding box center [497, 187] width 9 height 7
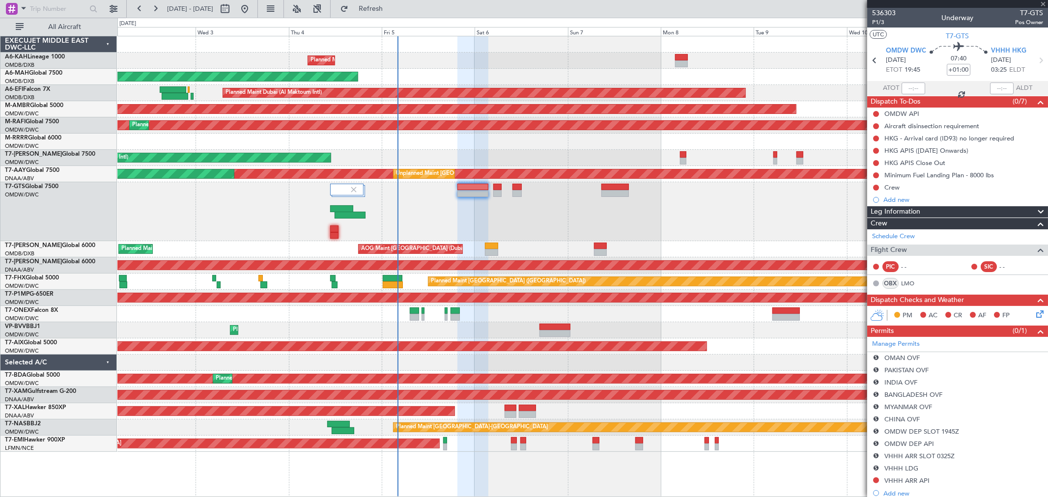
type input "+00:15"
type input "5"
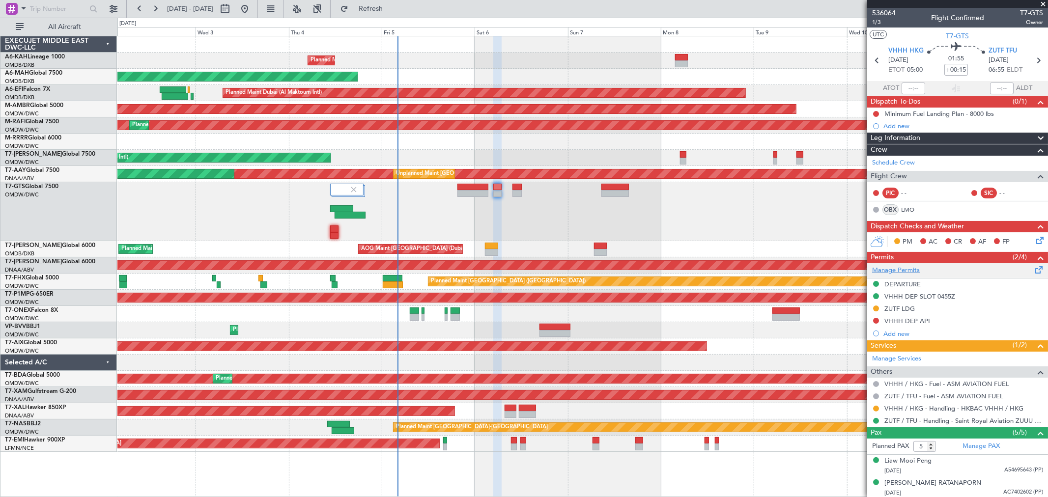
click at [896, 271] on link "Manage Permits" at bounding box center [896, 271] width 48 height 10
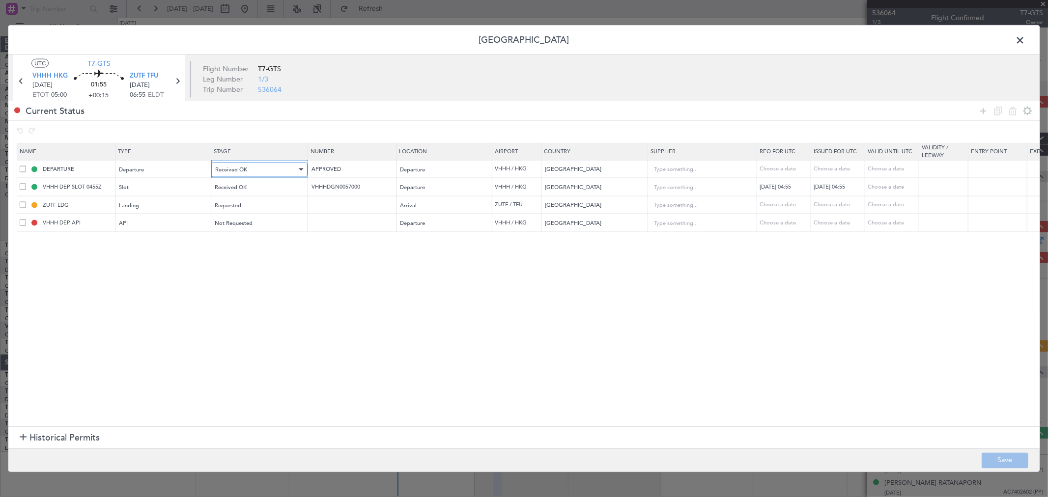
click at [255, 172] on div "Received OK" at bounding box center [256, 169] width 82 height 15
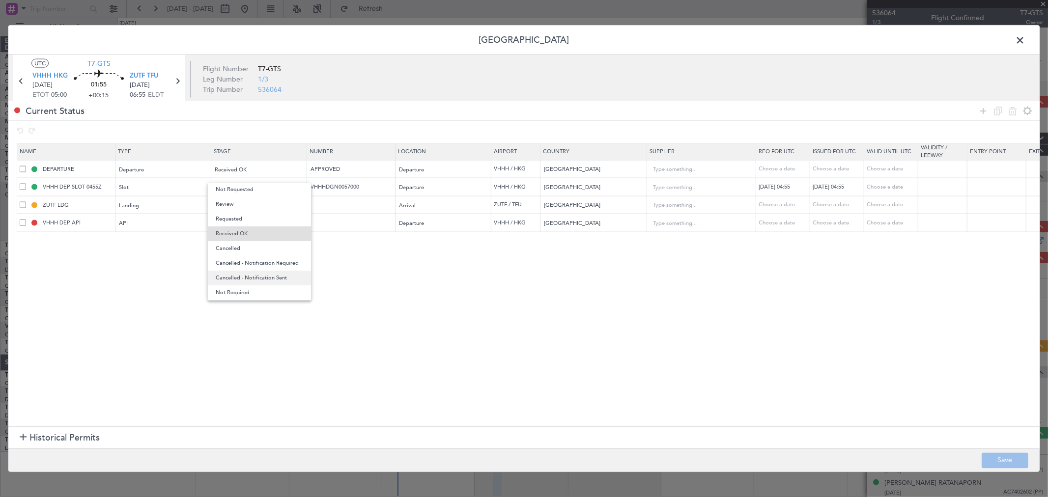
click at [261, 280] on span "Cancelled - Notification Sent" at bounding box center [259, 278] width 87 height 15
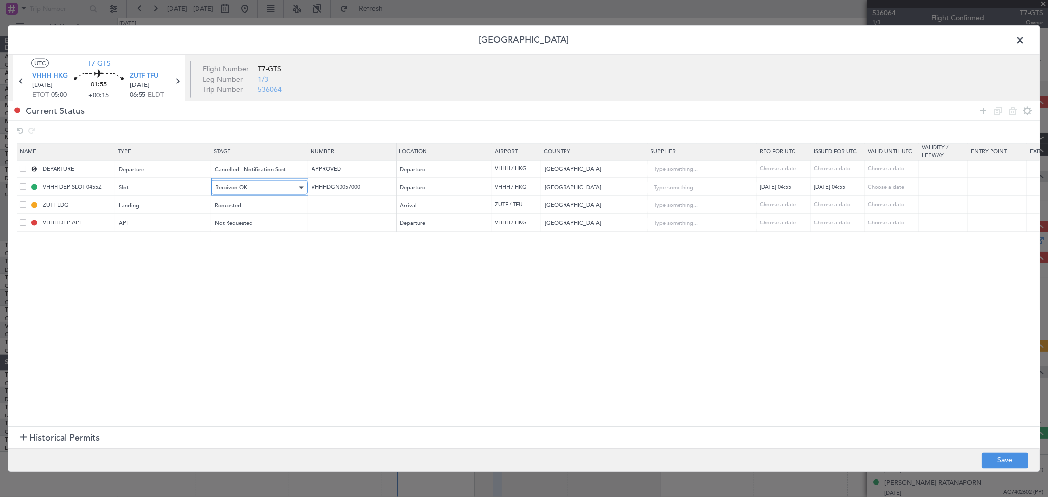
click at [271, 189] on div "Received OK" at bounding box center [256, 187] width 82 height 15
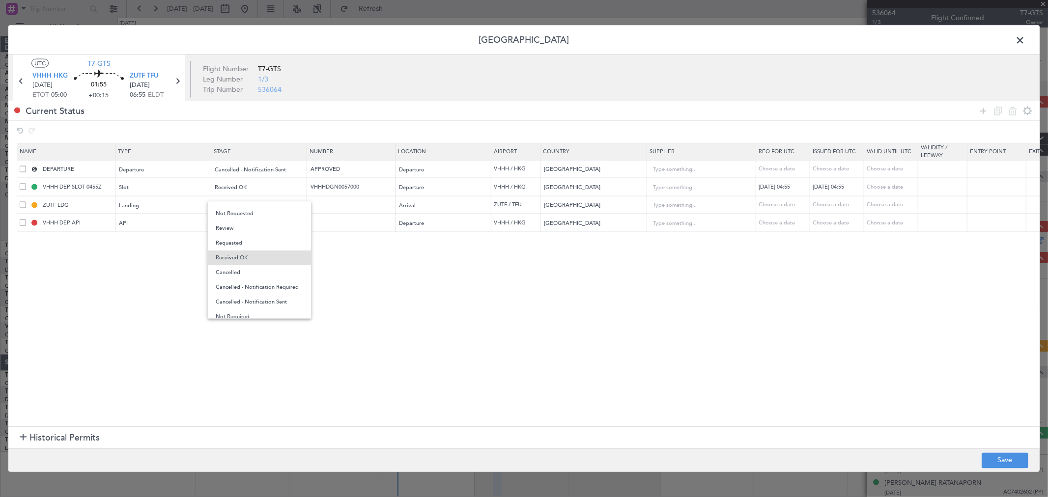
click at [258, 297] on span "Cancelled - Notification Sent" at bounding box center [259, 302] width 87 height 15
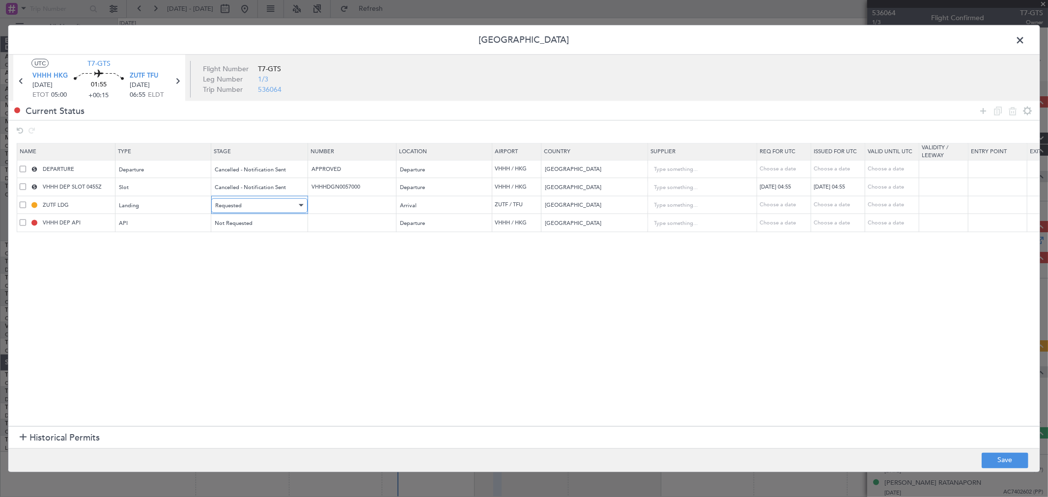
click at [255, 207] on div "Requested" at bounding box center [256, 205] width 82 height 15
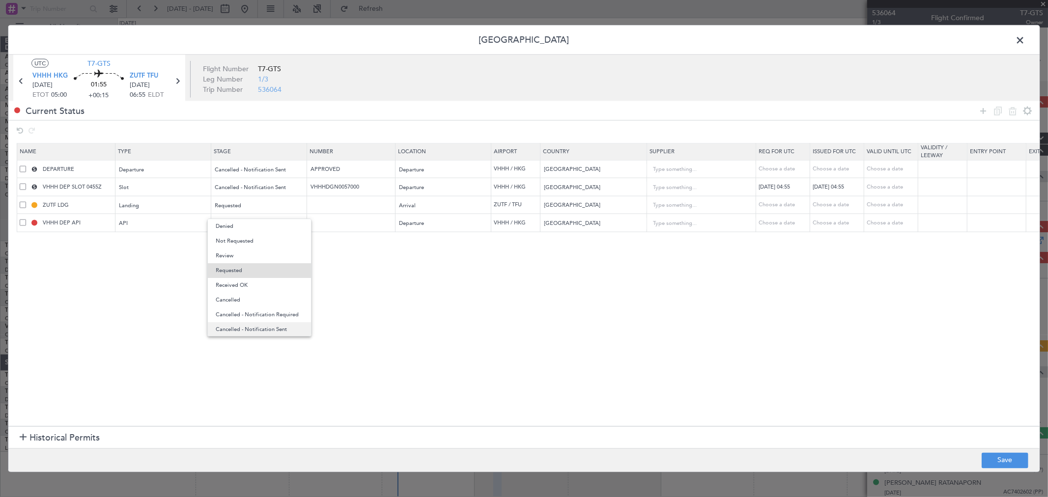
click at [254, 328] on span "Cancelled - Notification Sent" at bounding box center [259, 329] width 87 height 15
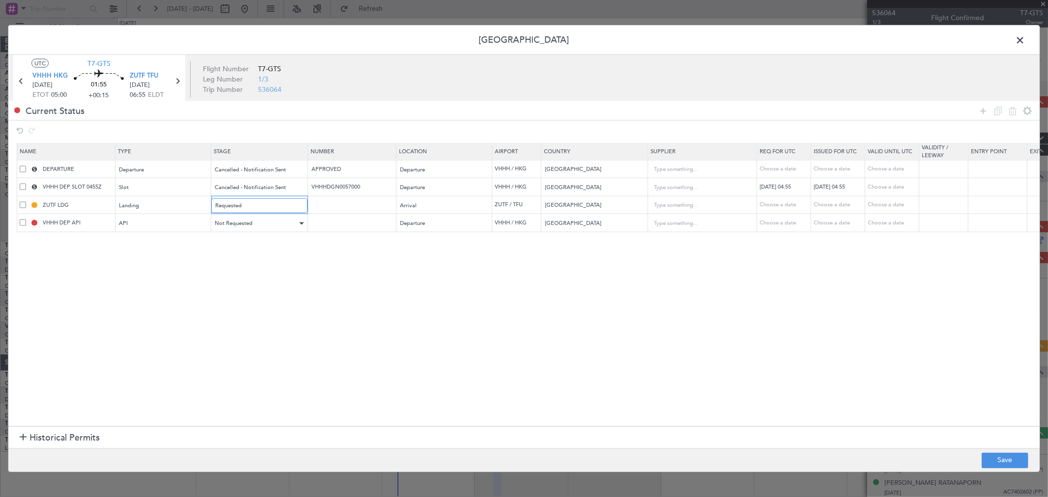
scroll to position [3, 0]
click at [260, 222] on div "Not Requested" at bounding box center [256, 223] width 82 height 15
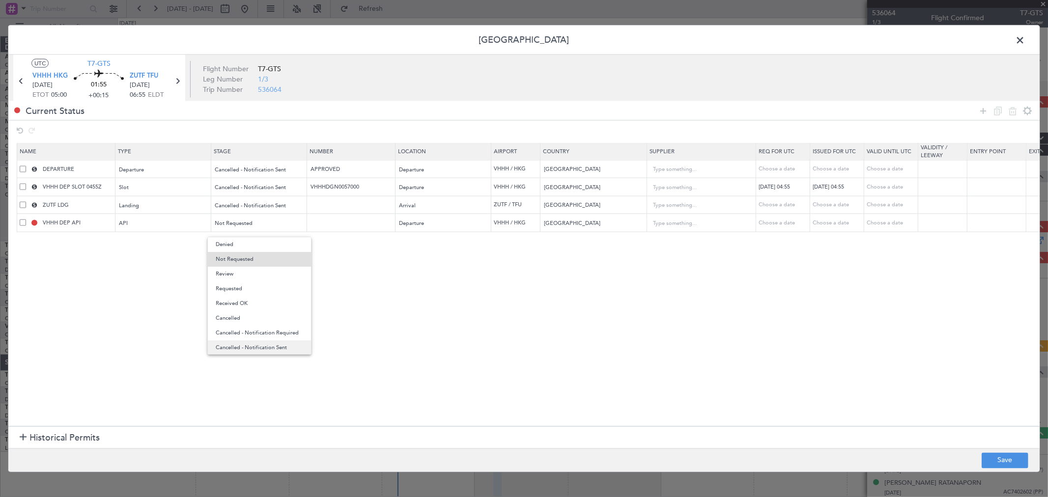
click at [256, 345] on span "Cancelled - Notification Sent" at bounding box center [259, 347] width 87 height 15
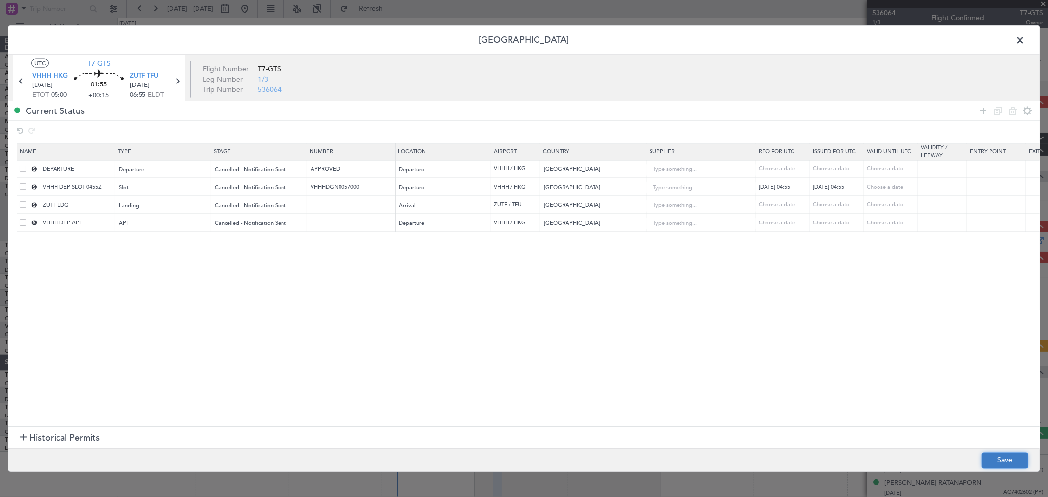
click at [991, 463] on button "Save" at bounding box center [1004, 460] width 47 height 16
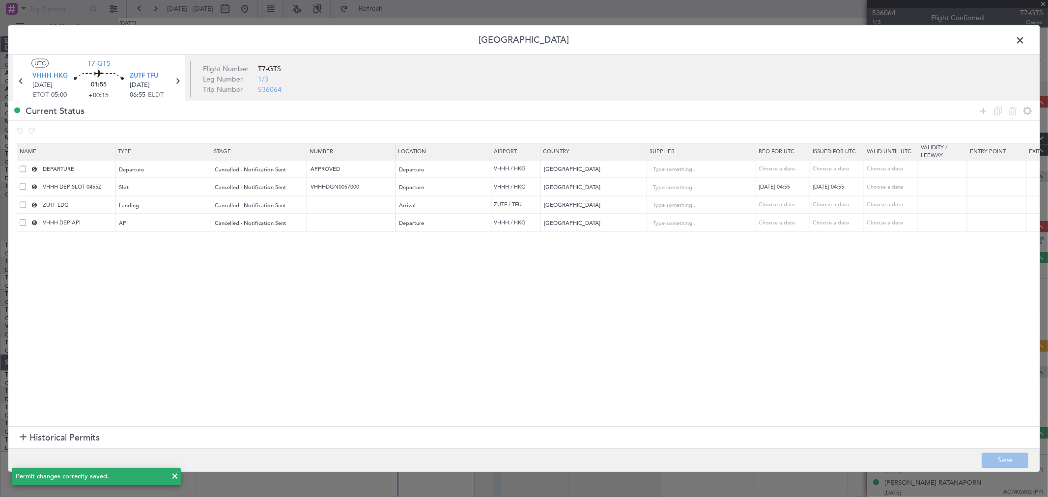
click at [1024, 45] on span at bounding box center [1024, 43] width 0 height 20
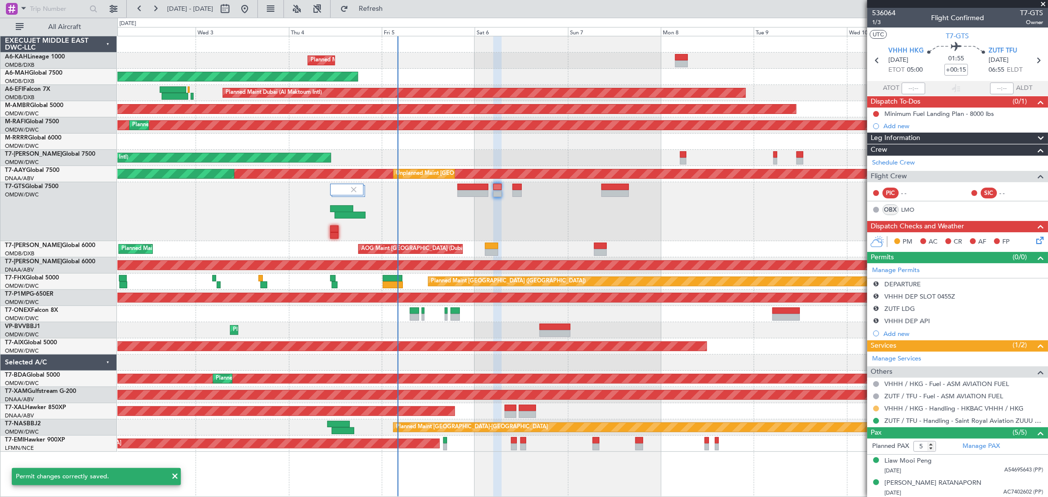
click at [876, 408] on button at bounding box center [876, 409] width 6 height 6
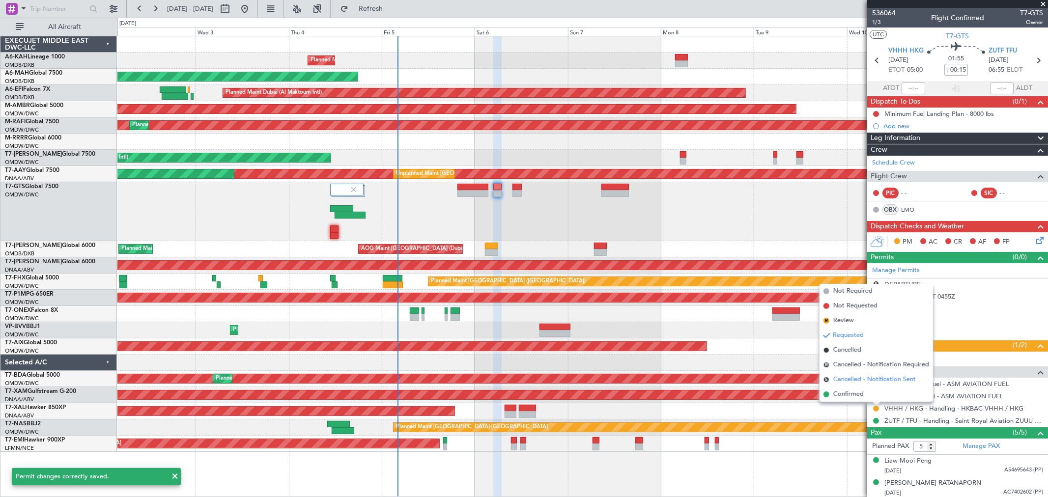
drag, startPoint x: 854, startPoint y: 363, endPoint x: 845, endPoint y: 378, distance: 16.9
click at [845, 378] on ul "Not Required Not Requested R Review Requested Cancelled R Cancelled - Notificat…" at bounding box center [875, 343] width 113 height 118
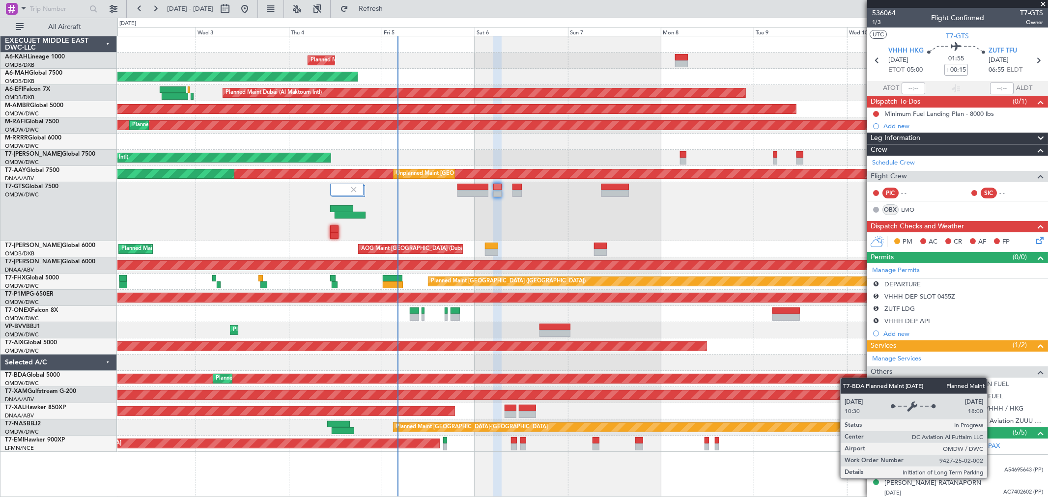
click at [845, 378] on div "Planned Maint Dubai (Al Maktoum Intl)" at bounding box center [582, 378] width 2787 height 9
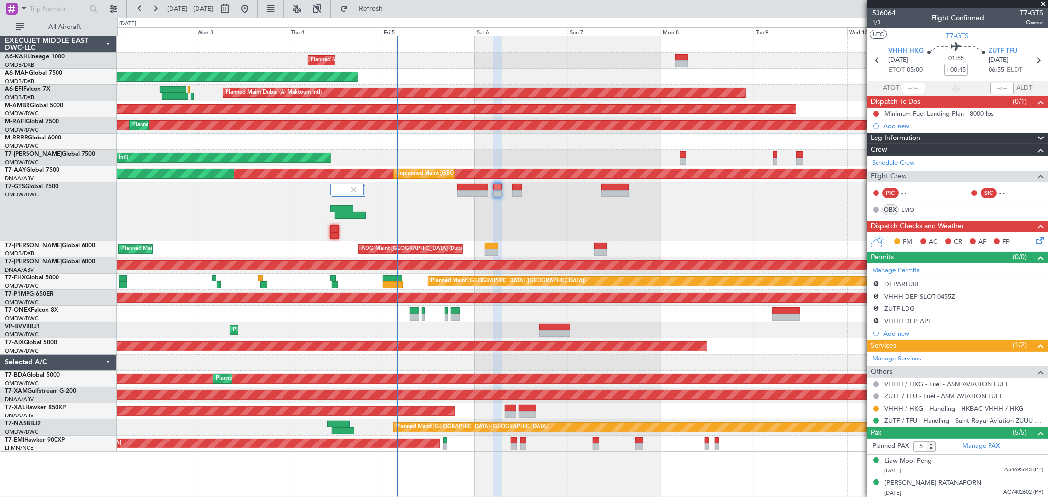
click at [877, 418] on mat-tooltip-component "Requested" at bounding box center [876, 425] width 44 height 26
click at [877, 419] on div "Requested" at bounding box center [875, 424] width 30 height 12
click at [876, 420] on button at bounding box center [876, 421] width 6 height 6
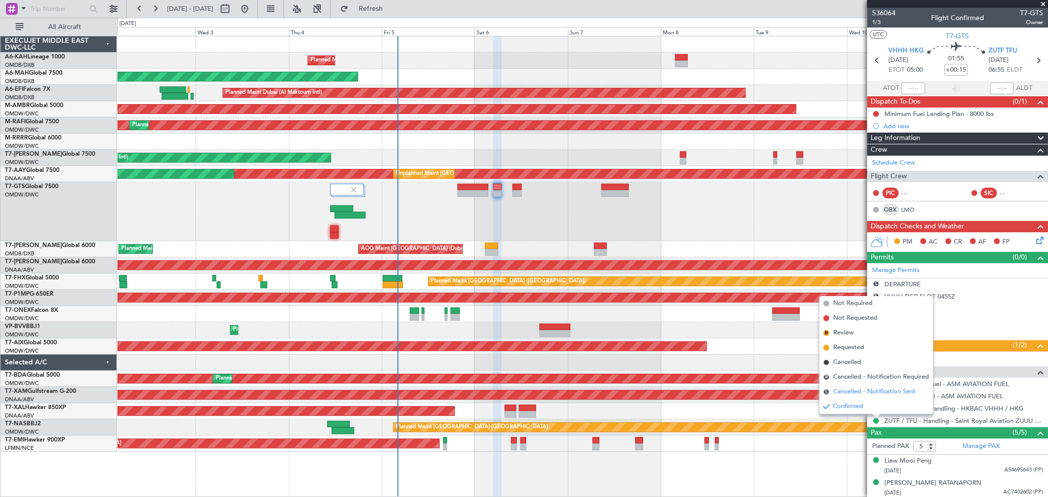
click at [867, 390] on span "Cancelled - Notification Sent" at bounding box center [874, 392] width 83 height 10
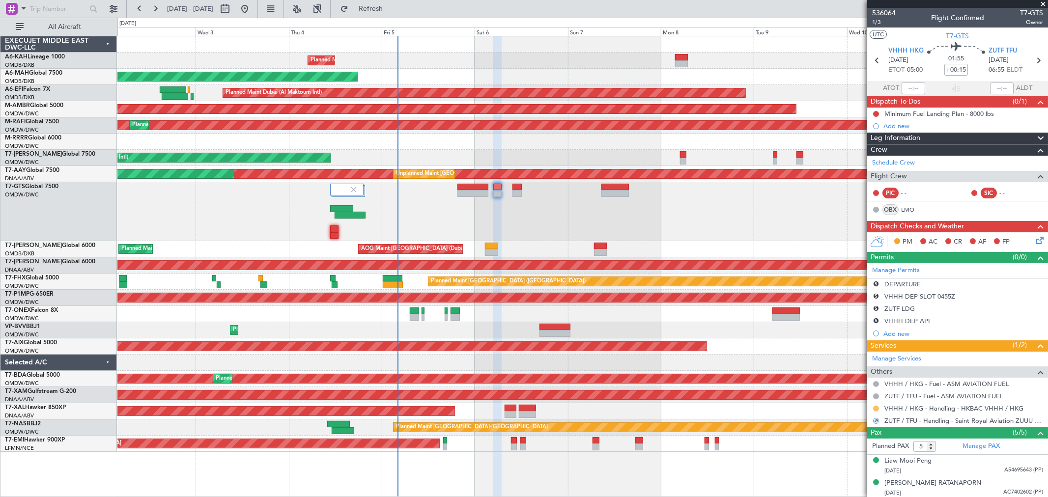
click at [873, 407] on button at bounding box center [876, 409] width 6 height 6
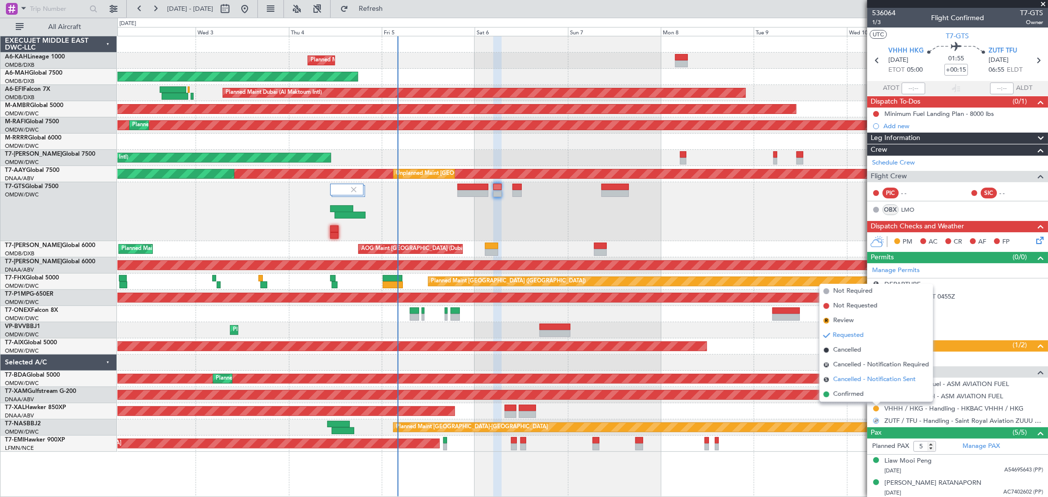
click at [868, 381] on span "Cancelled - Notification Sent" at bounding box center [874, 380] width 83 height 10
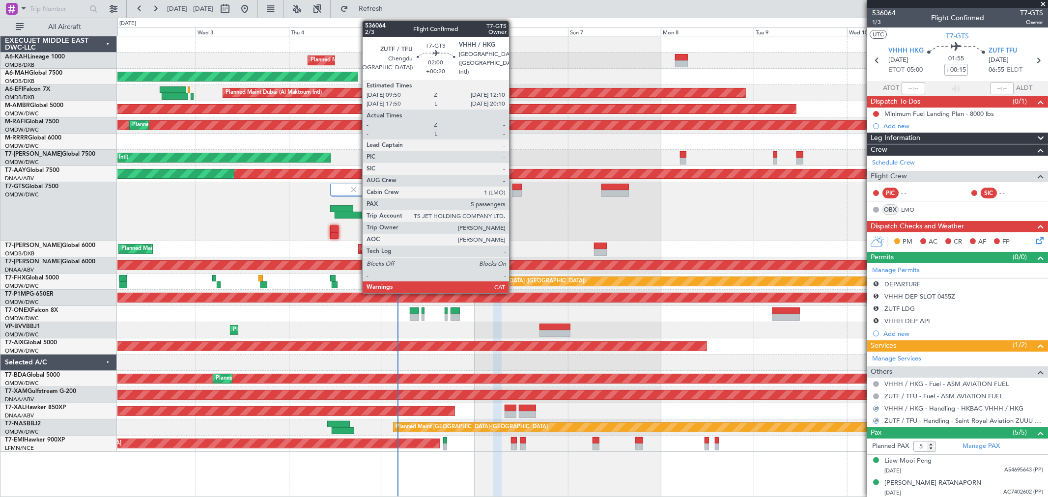
click at [514, 187] on div at bounding box center [516, 187] width 9 height 7
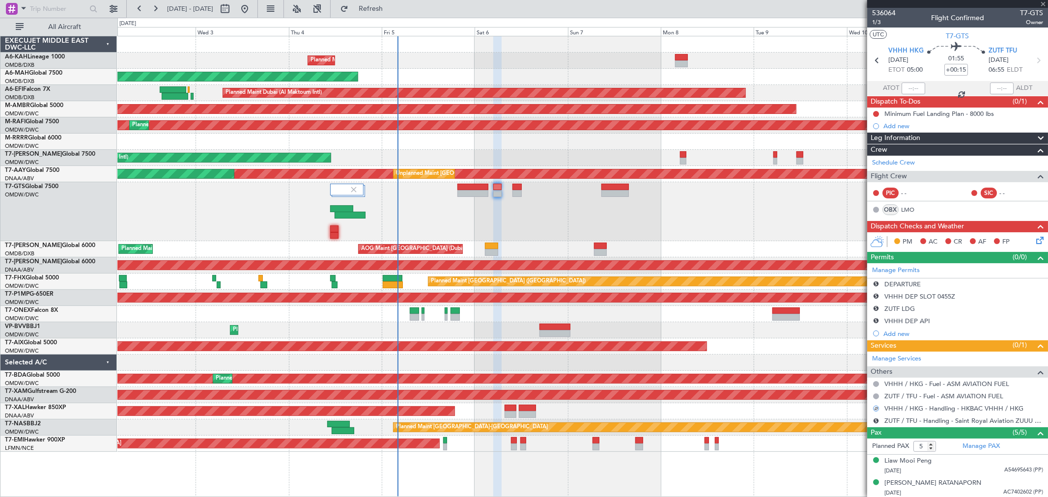
type input "+00:20"
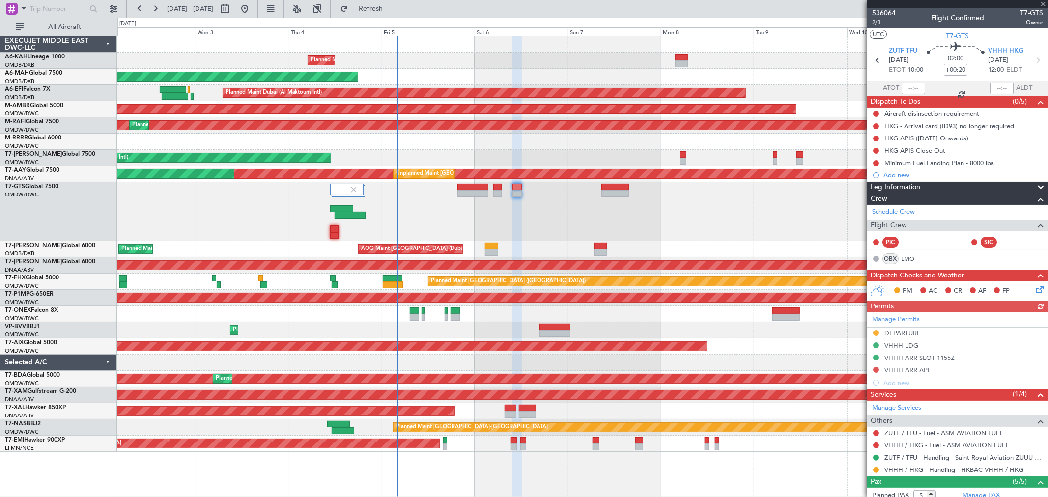
scroll to position [117, 0]
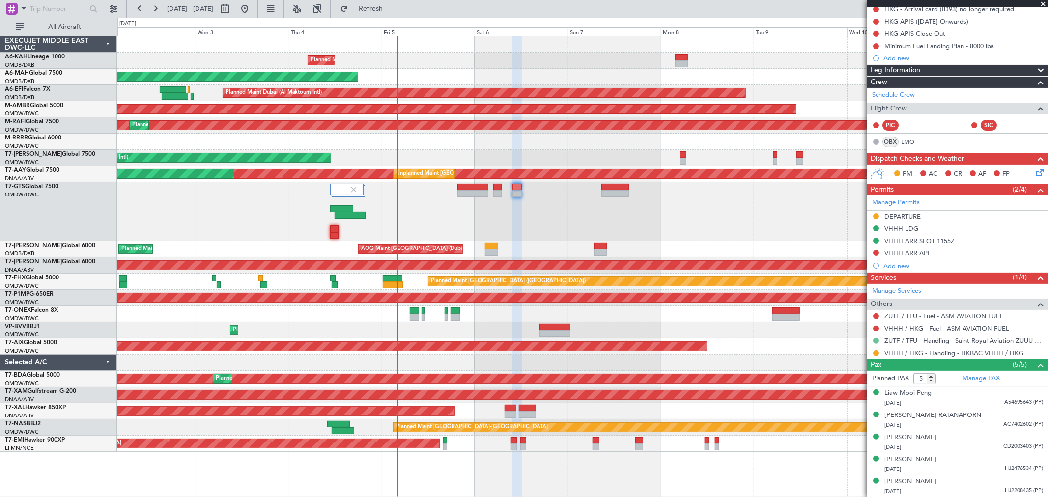
click at [875, 341] on button at bounding box center [876, 341] width 6 height 6
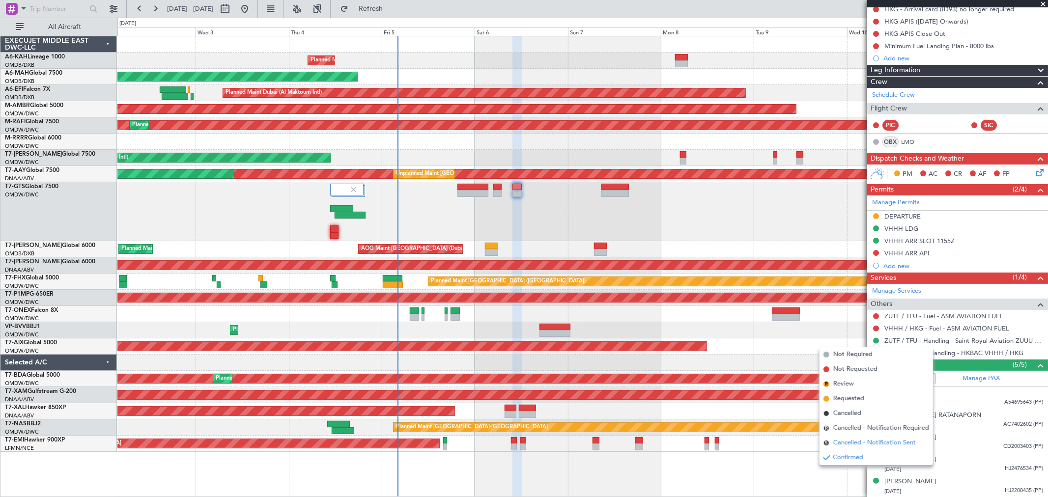
click at [852, 442] on span "Cancelled - Notification Sent" at bounding box center [874, 443] width 83 height 10
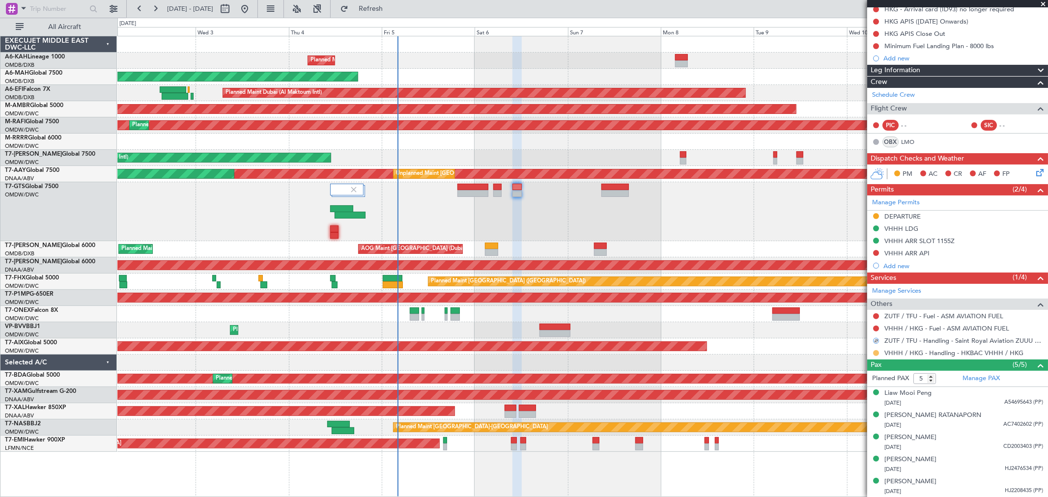
click at [874, 351] on button at bounding box center [876, 353] width 6 height 6
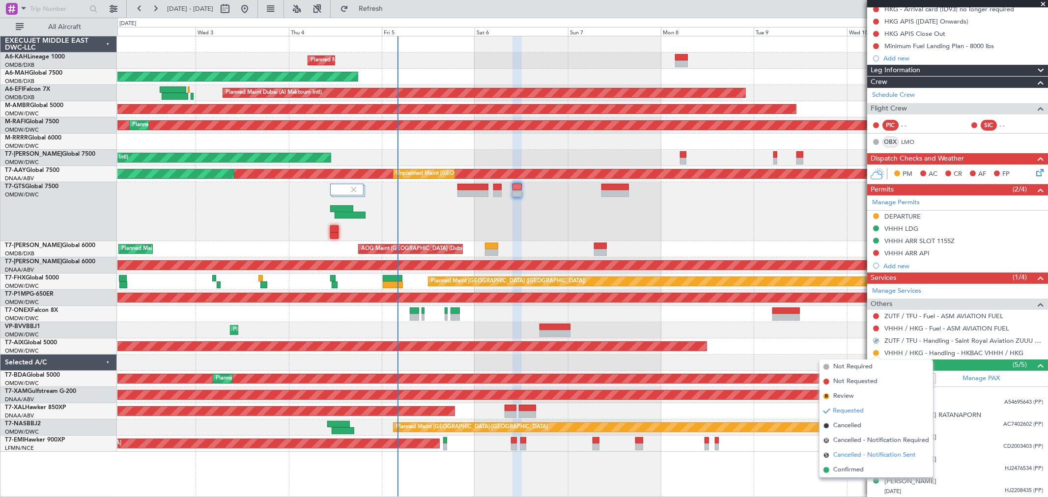
click at [857, 453] on span "Cancelled - Notification Sent" at bounding box center [874, 455] width 83 height 10
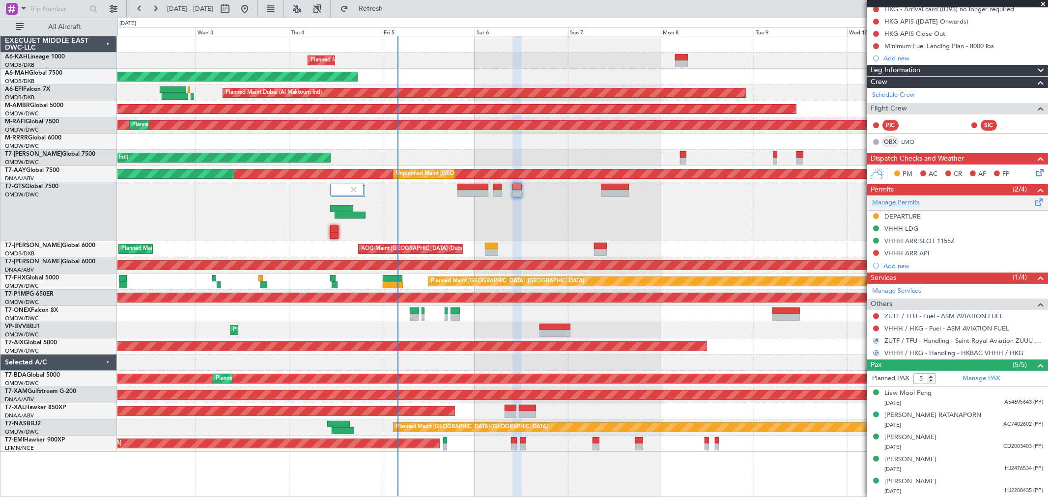
click at [881, 202] on link "Manage Permits" at bounding box center [896, 203] width 48 height 10
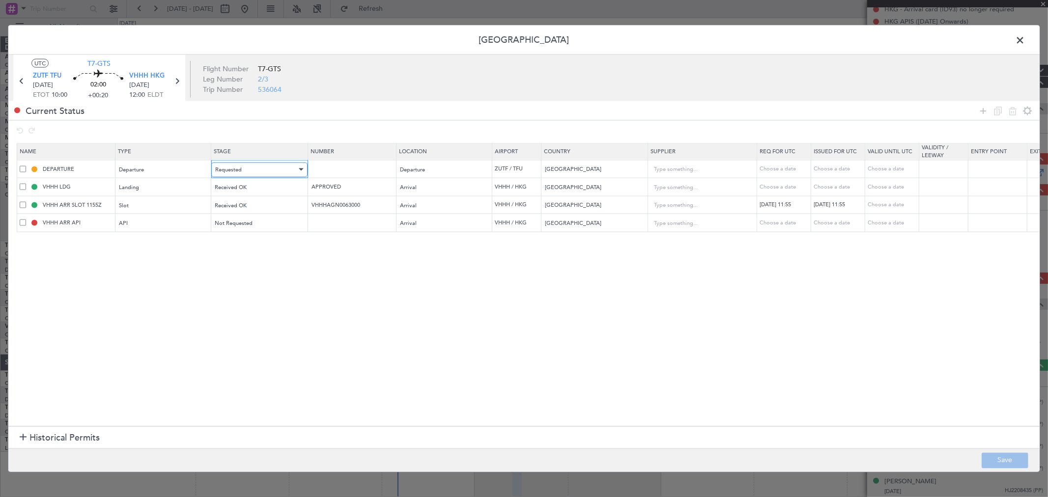
click at [248, 170] on div "Requested" at bounding box center [256, 169] width 82 height 15
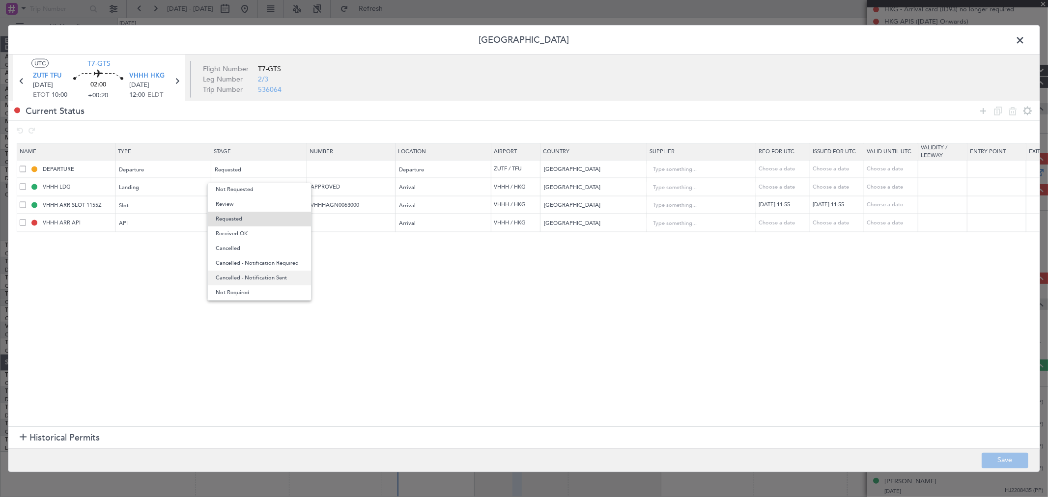
click at [255, 277] on span "Cancelled - Notification Sent" at bounding box center [259, 278] width 87 height 15
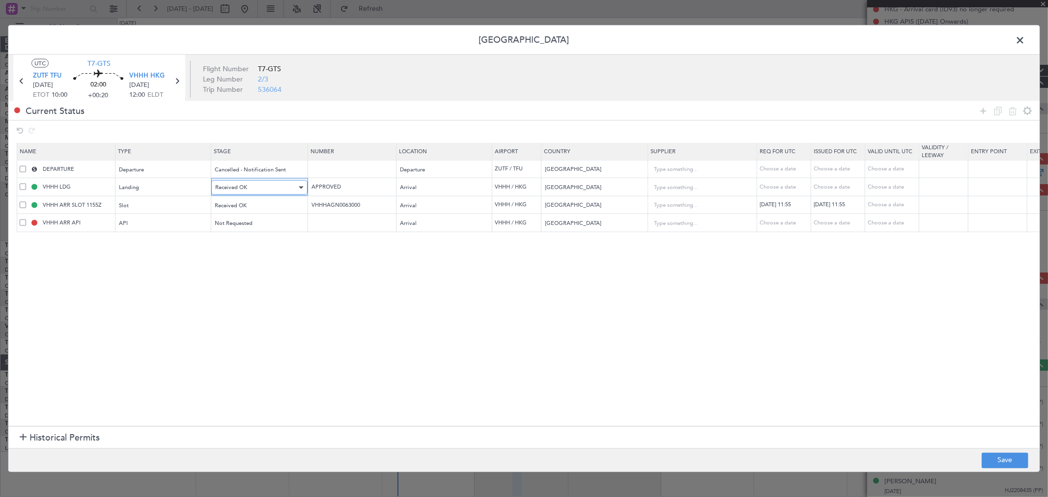
click at [256, 184] on div "Received OK" at bounding box center [256, 187] width 82 height 15
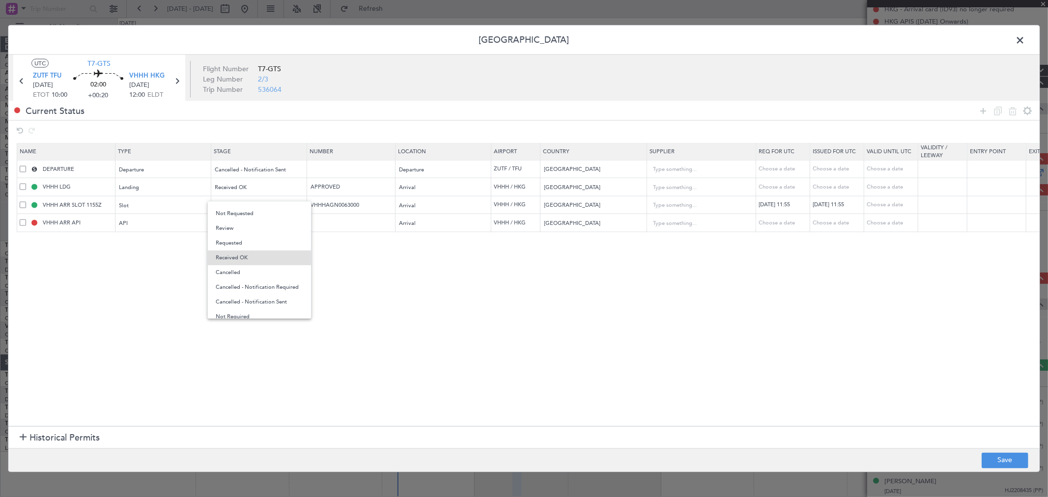
click at [255, 298] on span "Cancelled - Notification Sent" at bounding box center [259, 302] width 87 height 15
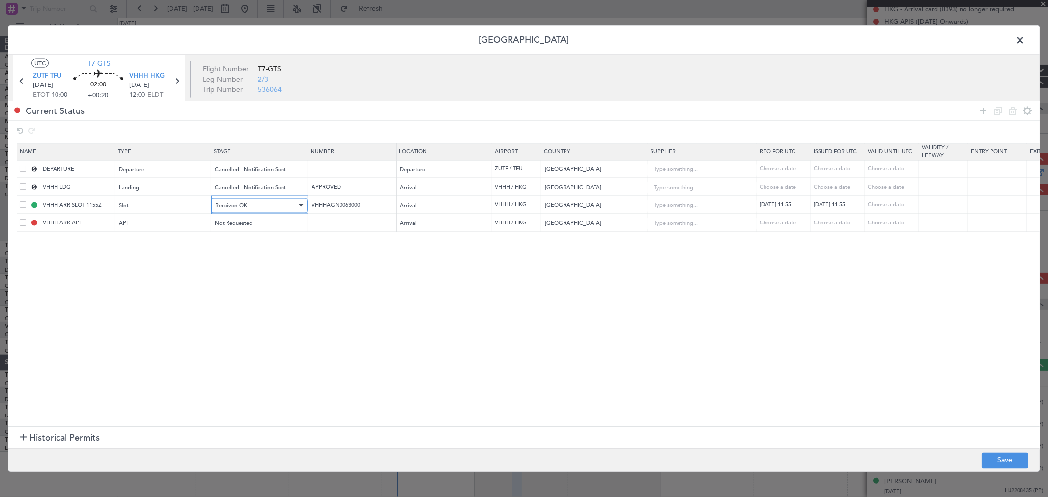
click at [263, 204] on div "Received OK" at bounding box center [256, 205] width 82 height 15
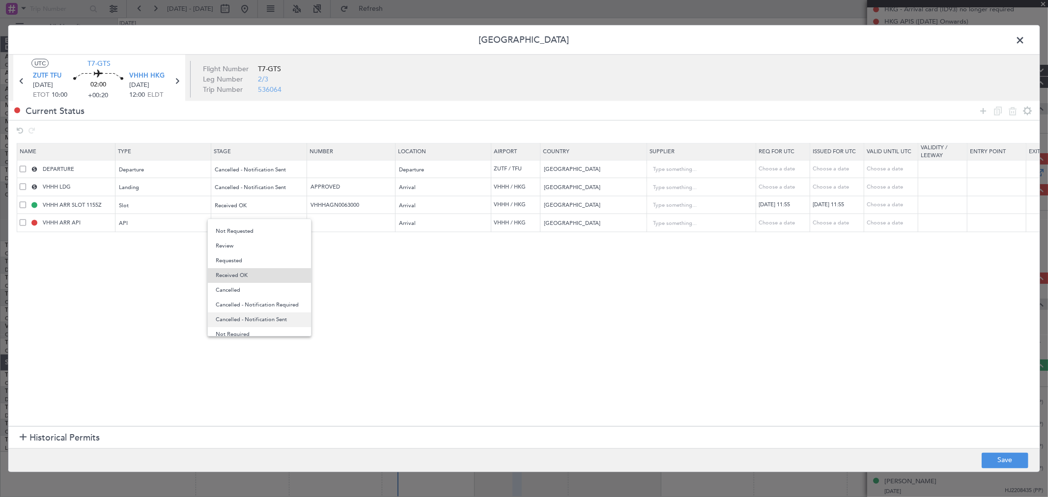
click at [263, 314] on span "Cancelled - Notification Sent" at bounding box center [259, 319] width 87 height 15
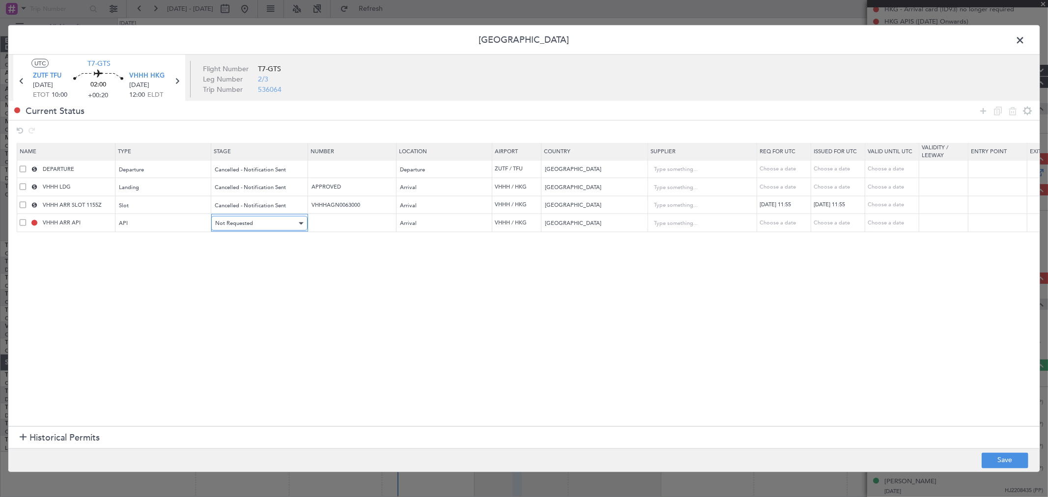
click at [266, 221] on div "Not Requested" at bounding box center [256, 223] width 82 height 15
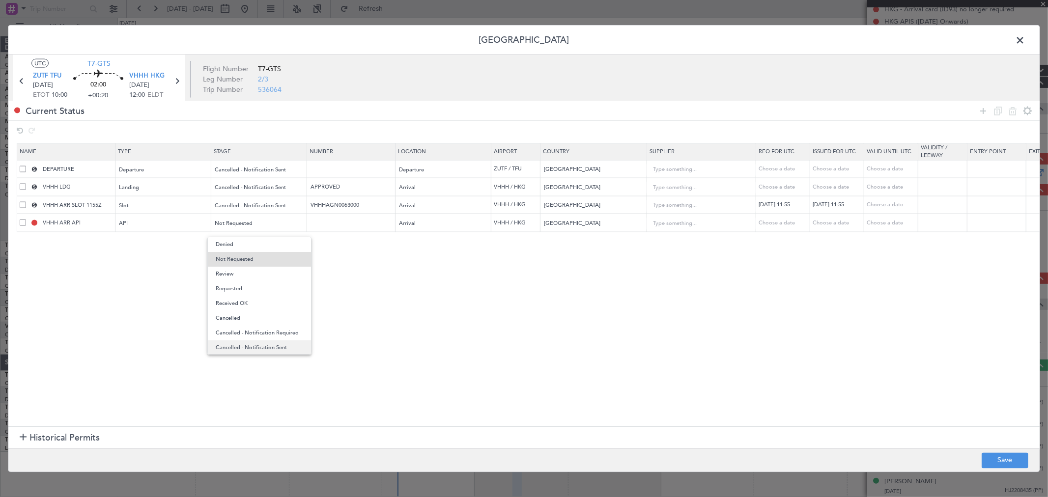
click at [265, 343] on span "Cancelled - Notification Sent" at bounding box center [259, 347] width 87 height 15
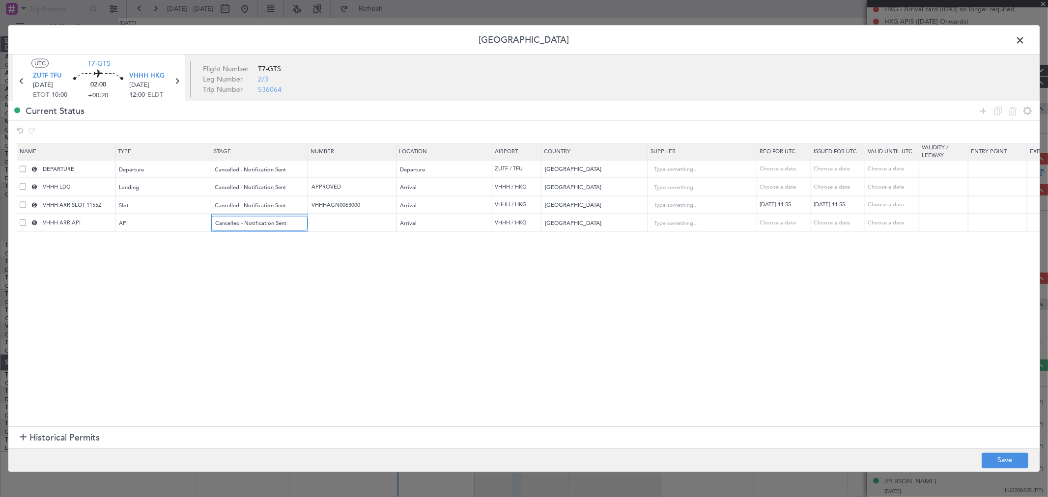
scroll to position [3, 0]
click at [1008, 458] on button "Save" at bounding box center [1004, 460] width 47 height 16
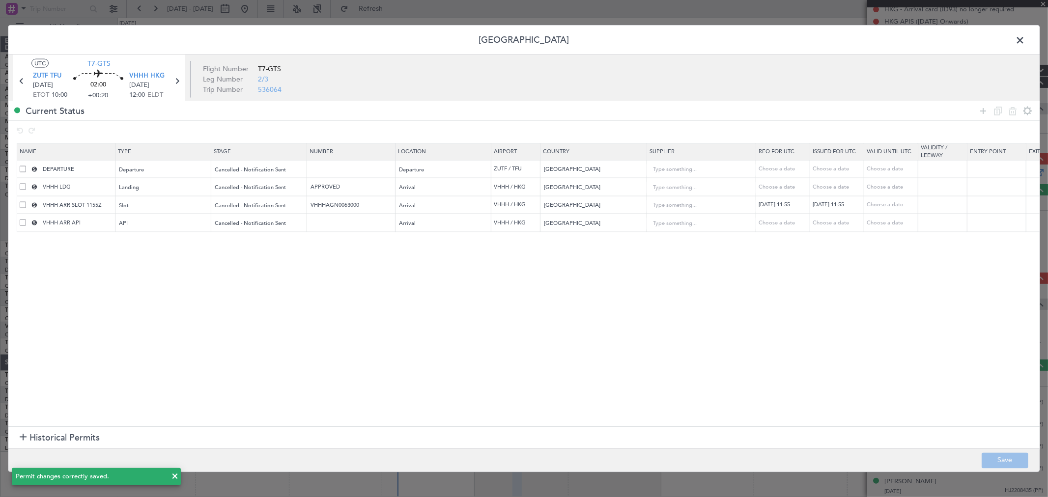
click at [1024, 41] on span at bounding box center [1024, 43] width 0 height 20
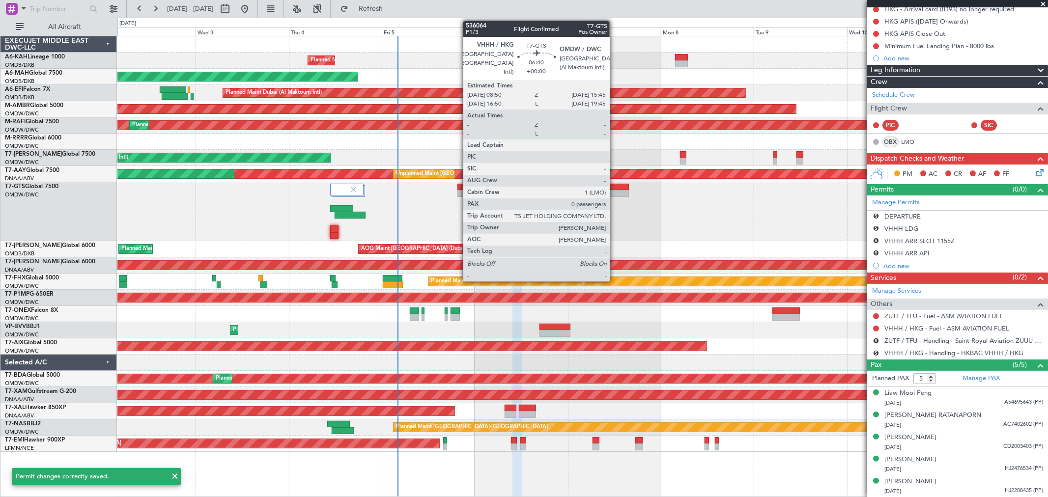
click at [615, 188] on div at bounding box center [614, 187] width 27 height 7
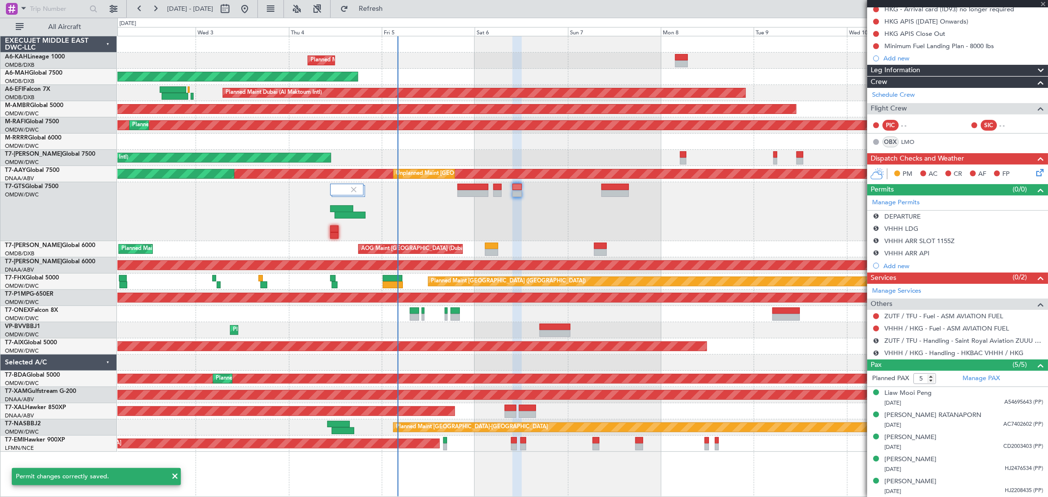
type input "0"
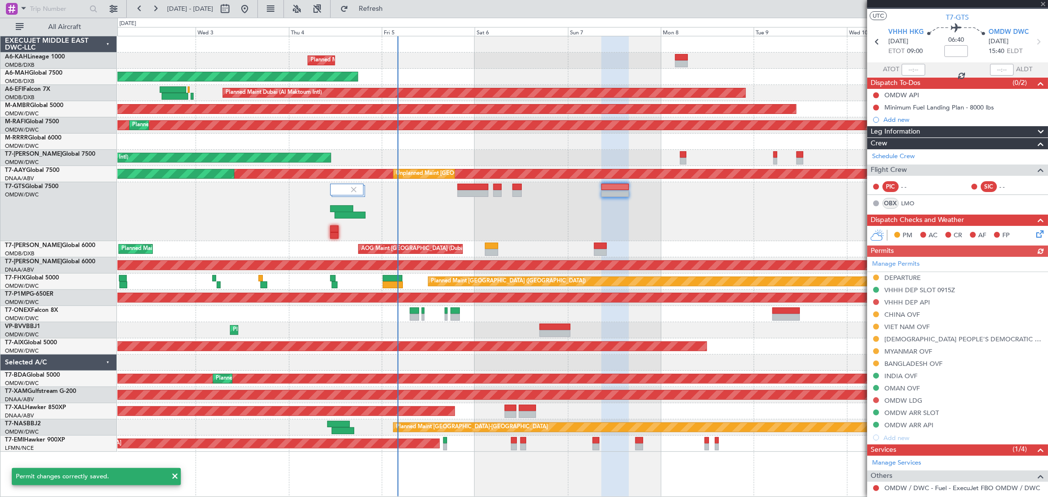
scroll to position [55, 0]
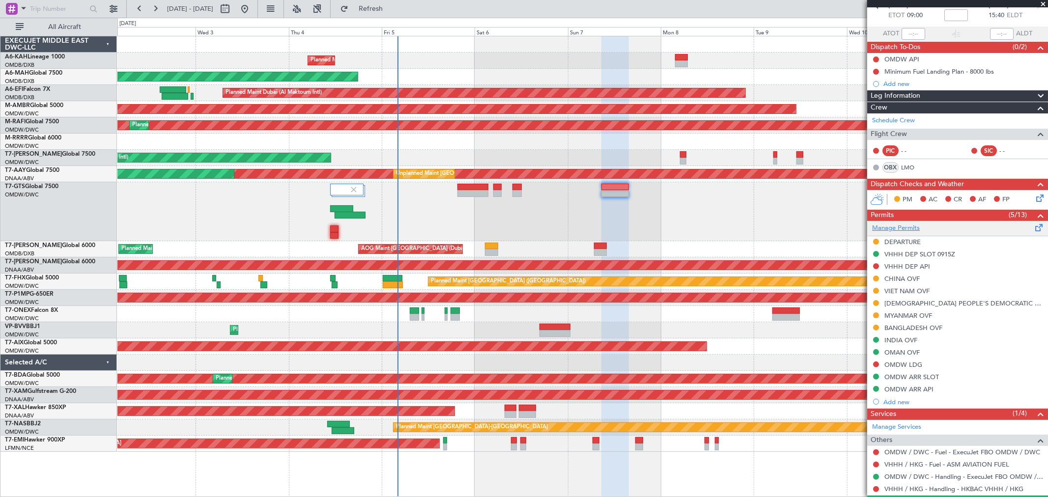
click at [910, 223] on div "Manage Permits" at bounding box center [957, 228] width 181 height 15
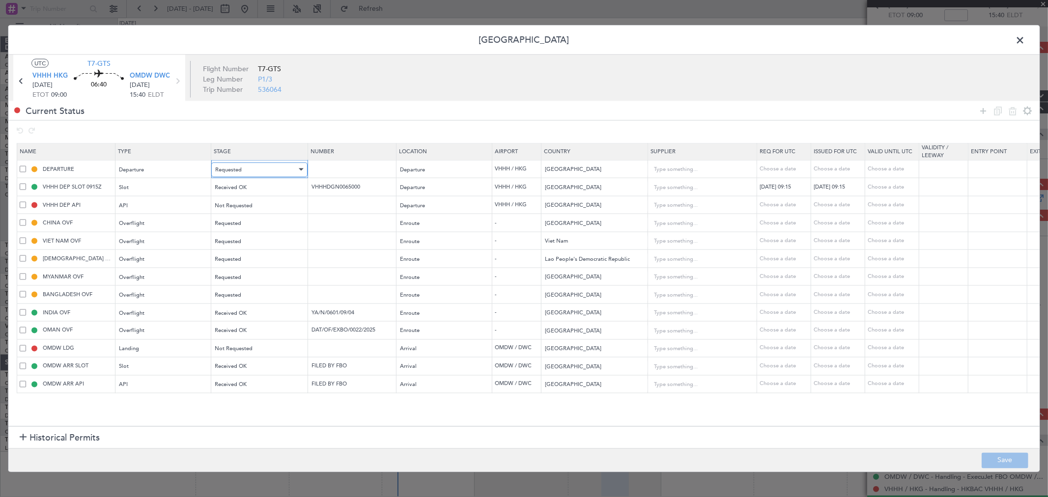
click at [234, 169] on span "Requested" at bounding box center [228, 169] width 27 height 7
click at [262, 289] on span "Cancelled - Notification Sent" at bounding box center [259, 293] width 87 height 15
click at [262, 171] on span "Cancelled - Notification Sent" at bounding box center [250, 169] width 71 height 7
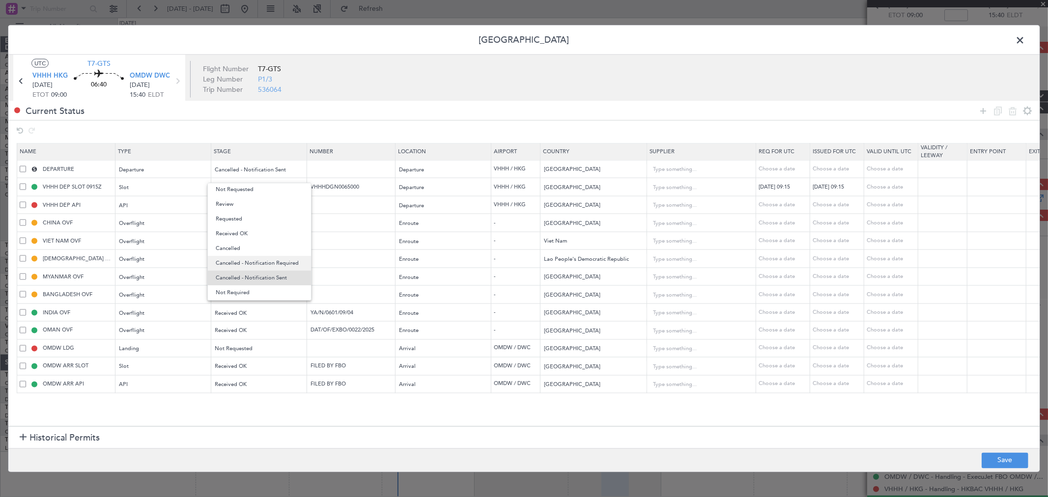
click at [256, 264] on span "Cancelled - Notification Required" at bounding box center [259, 263] width 87 height 15
click at [263, 168] on span "Cancelled - Notification Required" at bounding box center [256, 169] width 83 height 7
click at [276, 275] on span "Cancelled - Notification Sent" at bounding box center [259, 278] width 87 height 15
click at [251, 180] on div "Received OK" at bounding box center [256, 187] width 82 height 15
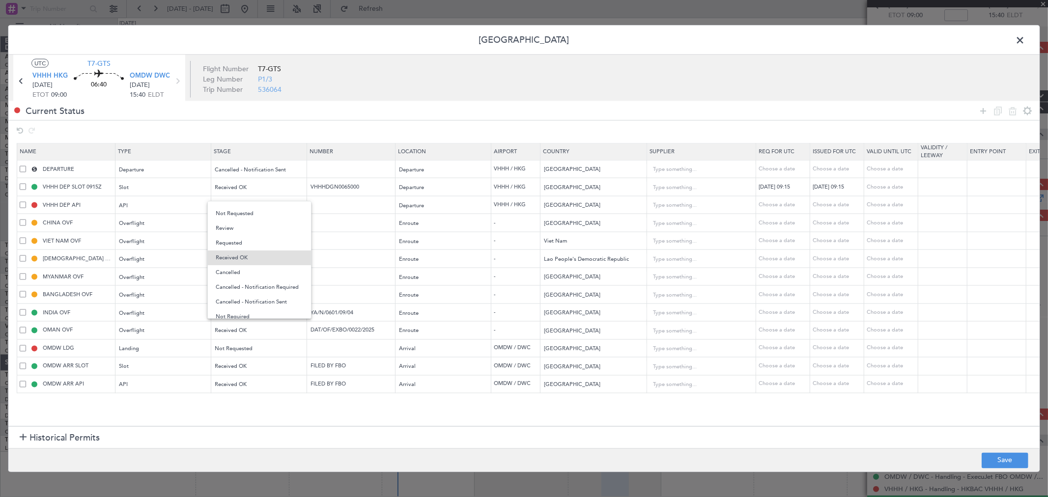
click at [254, 297] on span "Cancelled - Notification Sent" at bounding box center [259, 302] width 87 height 15
click at [246, 211] on div "Not Requested" at bounding box center [256, 205] width 82 height 15
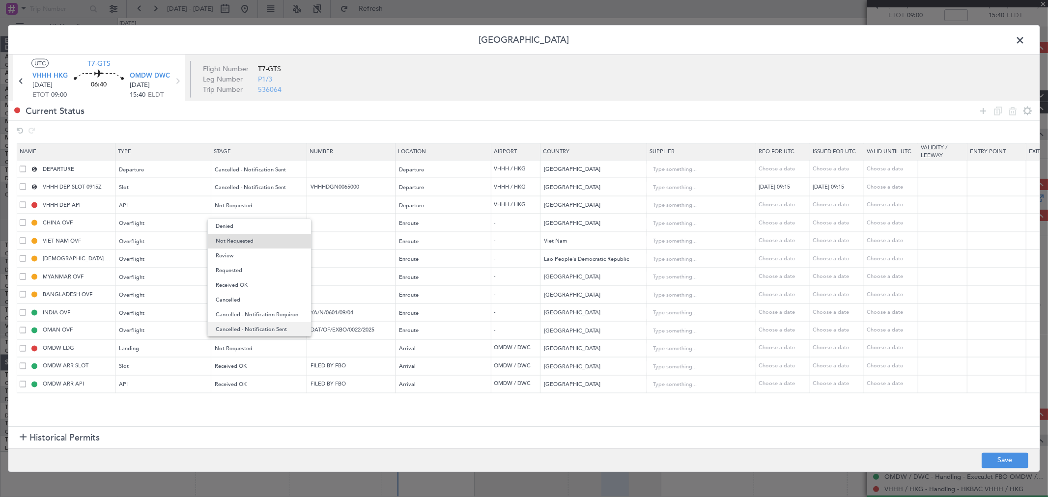
click at [253, 325] on span "Cancelled - Notification Sent" at bounding box center [259, 329] width 87 height 15
click at [233, 224] on span "Requested" at bounding box center [228, 223] width 27 height 7
click at [251, 350] on span "Cancelled - Notification Sent" at bounding box center [259, 347] width 87 height 15
click at [244, 246] on div "Requested" at bounding box center [256, 241] width 82 height 15
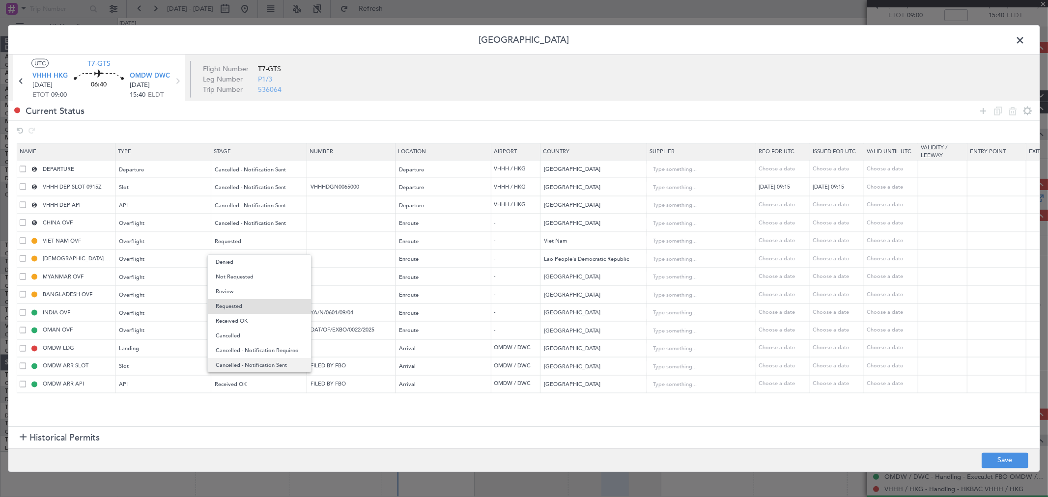
click at [244, 360] on span "Cancelled - Notification Sent" at bounding box center [259, 365] width 87 height 15
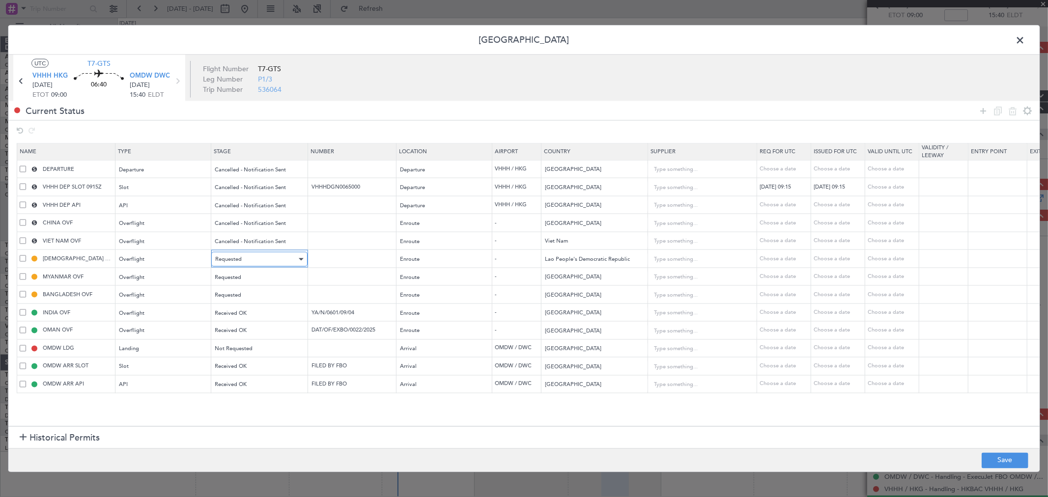
click at [243, 253] on div "Requested" at bounding box center [256, 259] width 82 height 15
drag, startPoint x: 255, startPoint y: 386, endPoint x: 241, endPoint y: 337, distance: 51.3
click at [254, 386] on span "Cancelled - Notification Sent" at bounding box center [259, 383] width 87 height 15
click at [242, 276] on div "Requested" at bounding box center [256, 277] width 82 height 15
click at [255, 403] on span "Cancelled - Notification Sent" at bounding box center [259, 401] width 87 height 15
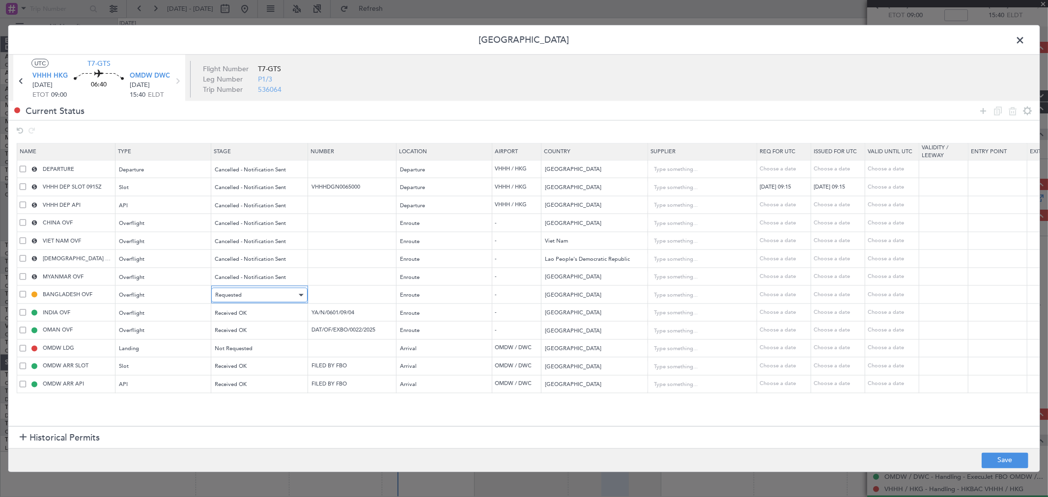
click at [248, 297] on div "Requested" at bounding box center [256, 295] width 82 height 15
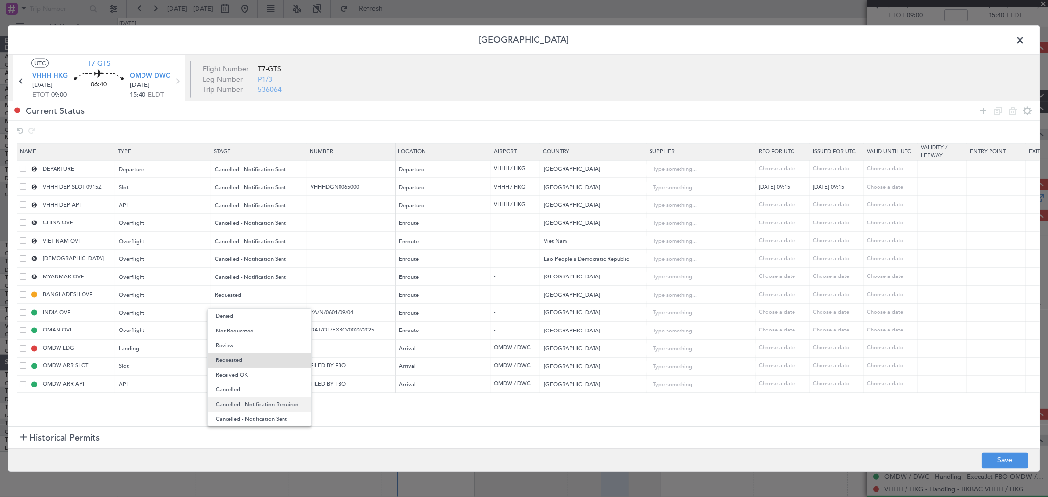
click at [249, 411] on span "Cancelled - Notification Required" at bounding box center [259, 404] width 87 height 15
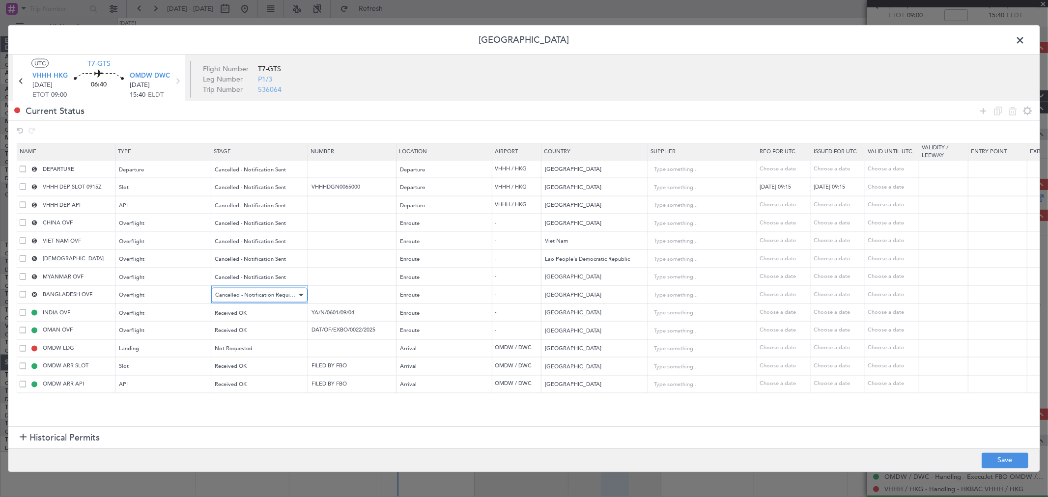
click at [260, 301] on div "Cancelled - Notification Required" at bounding box center [256, 295] width 82 height 15
click at [258, 401] on span "Cancelled - Notification Sent" at bounding box center [259, 403] width 87 height 15
click at [255, 317] on div "Received OK" at bounding box center [256, 312] width 82 height 15
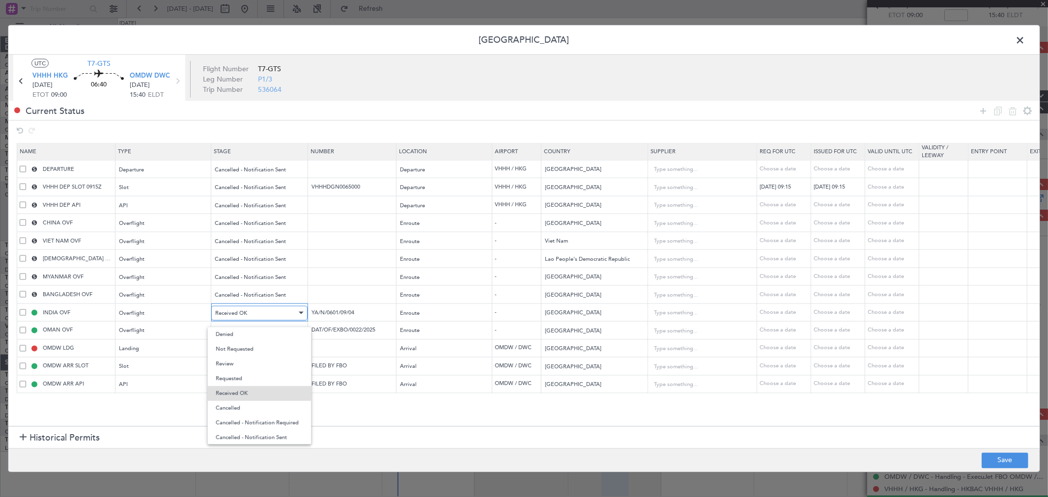
scroll to position [10, 0]
drag, startPoint x: 249, startPoint y: 422, endPoint x: 243, endPoint y: 360, distance: 62.2
click at [248, 422] on span "Cancelled - Notification Sent" at bounding box center [259, 427] width 87 height 15
click at [248, 330] on div "Received OK" at bounding box center [256, 331] width 82 height 15
click at [254, 448] on span "Cancelled - Notification Sent" at bounding box center [259, 445] width 87 height 15
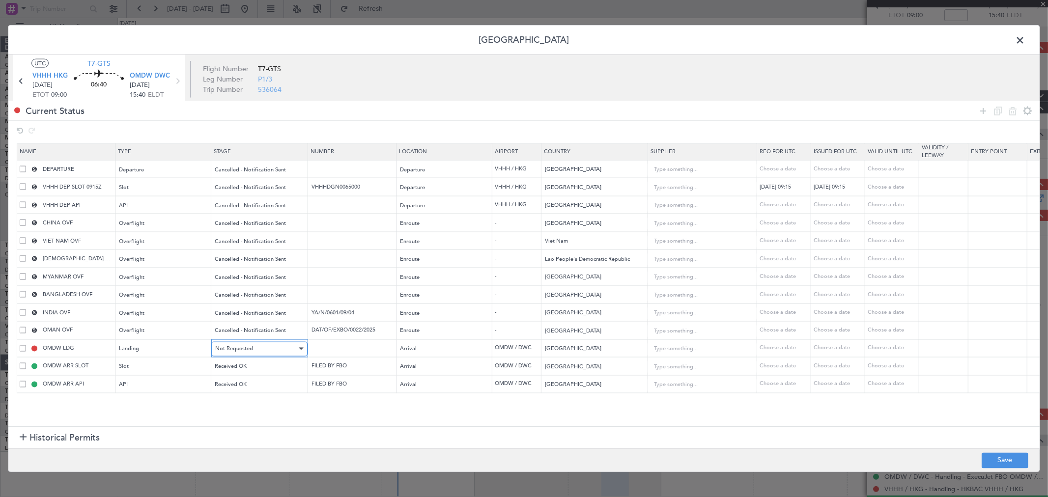
click at [255, 350] on div "Not Requested" at bounding box center [256, 348] width 82 height 15
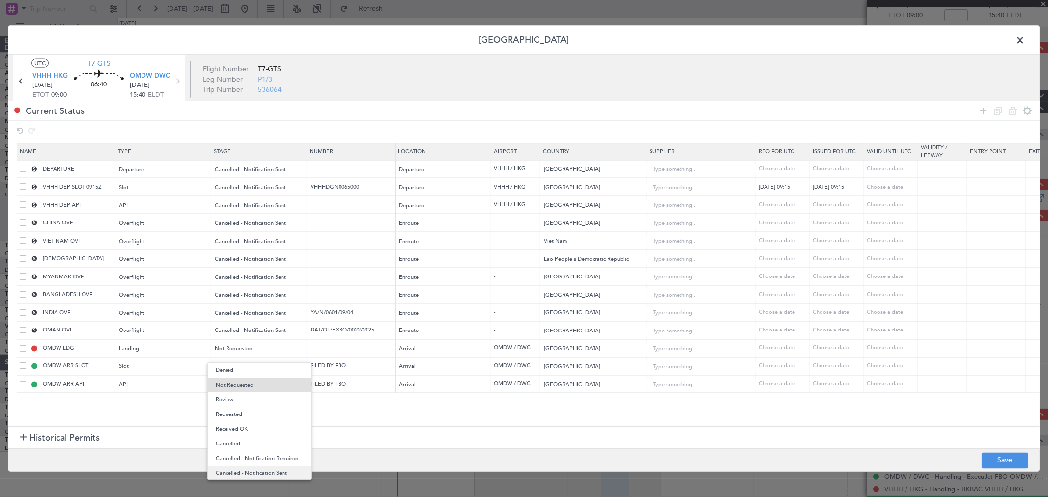
click at [253, 469] on span "Cancelled - Notification Sent" at bounding box center [259, 473] width 87 height 15
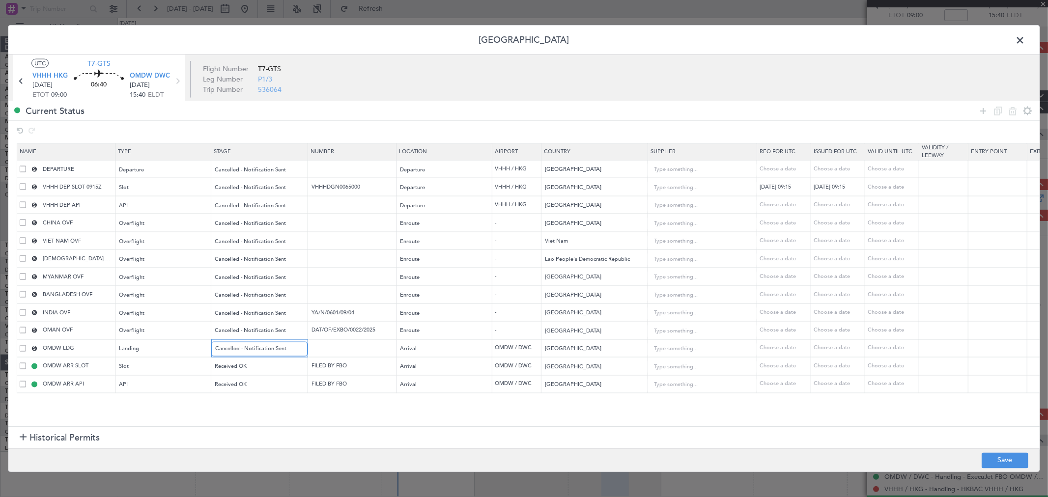
scroll to position [3, 0]
click at [252, 368] on div "Received OK" at bounding box center [256, 366] width 82 height 15
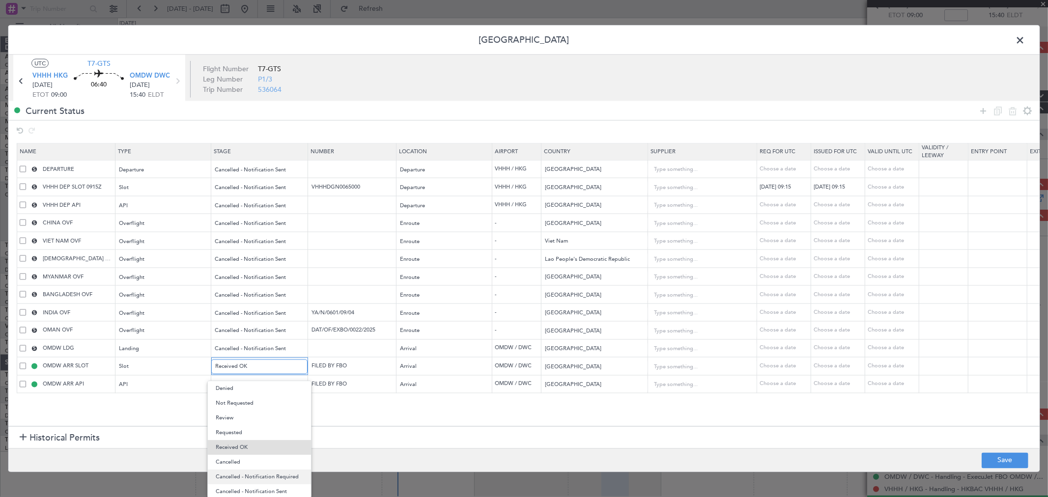
scroll to position [10, 0]
click at [254, 480] on span "Cancelled - Notification Sent" at bounding box center [259, 481] width 87 height 15
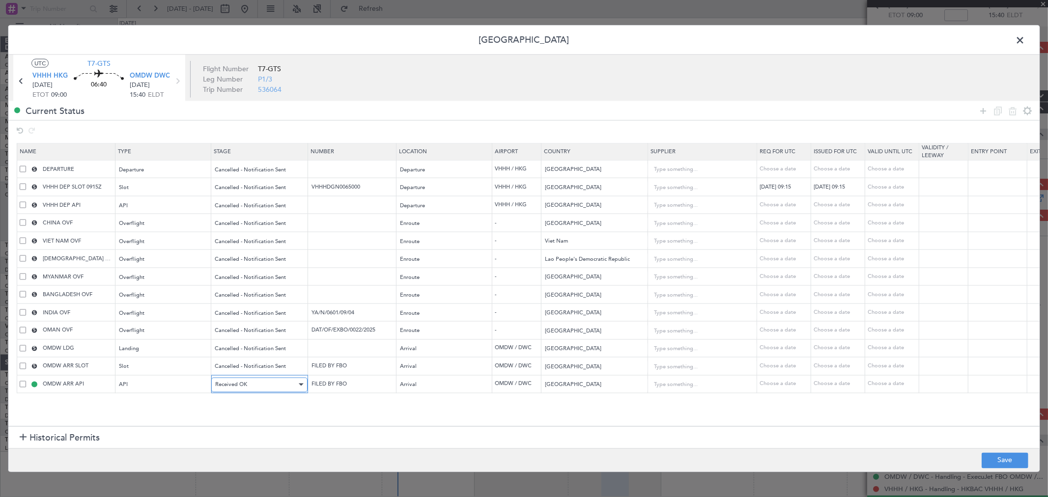
click at [253, 384] on div "Received OK" at bounding box center [256, 384] width 82 height 15
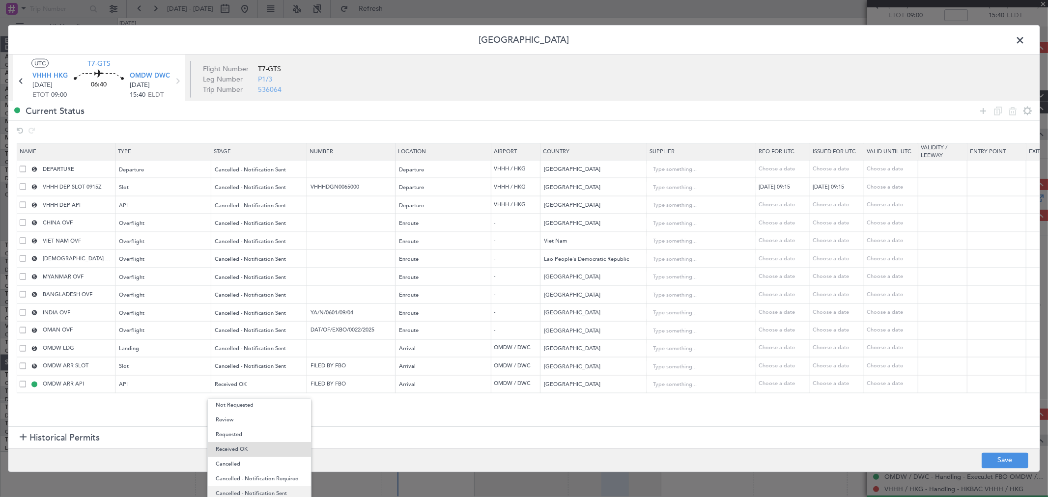
click at [262, 493] on span "Cancelled - Notification Sent" at bounding box center [259, 493] width 87 height 15
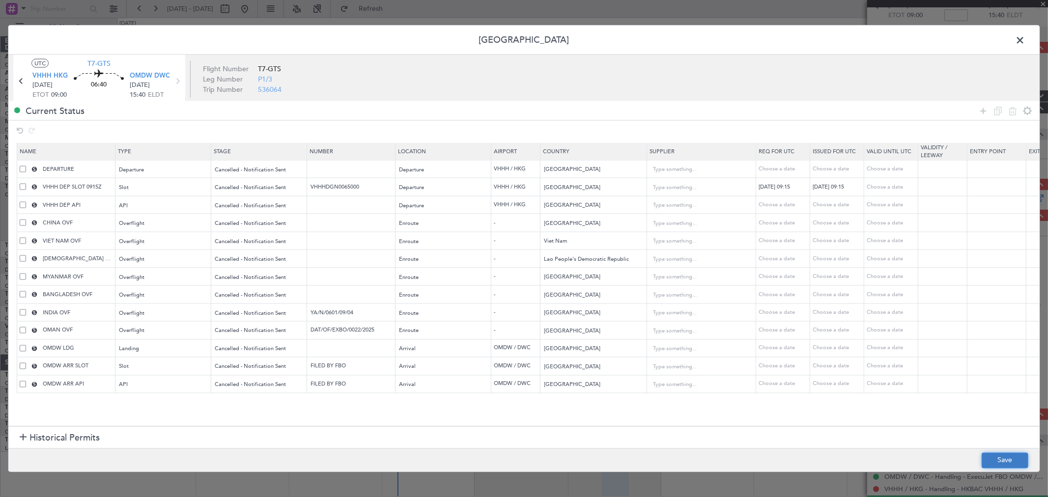
click at [993, 455] on button "Save" at bounding box center [1004, 460] width 47 height 16
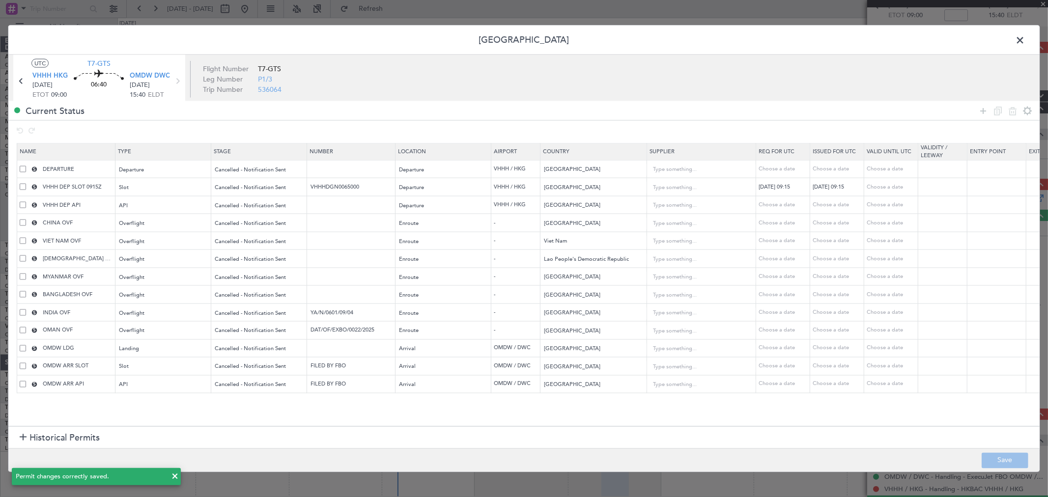
click at [1024, 39] on span at bounding box center [1024, 43] width 0 height 20
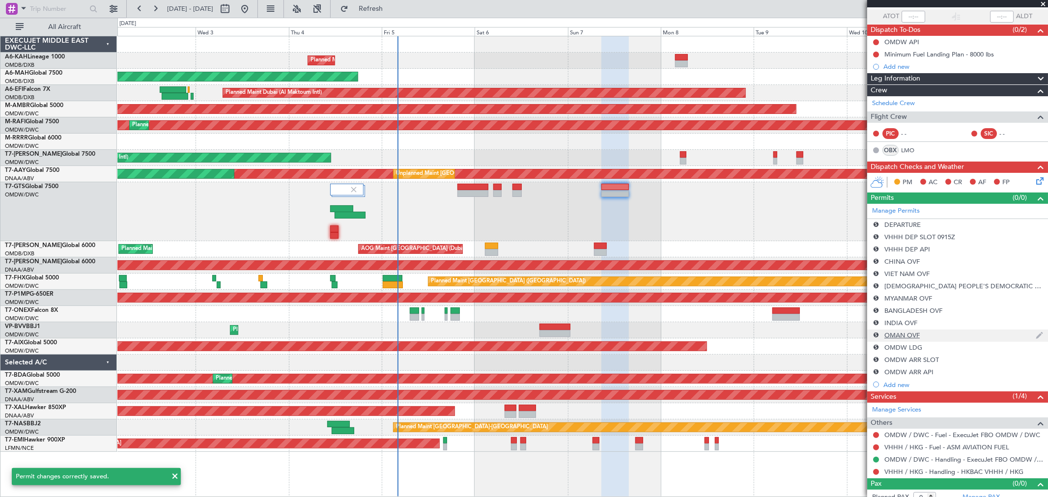
scroll to position [81, 0]
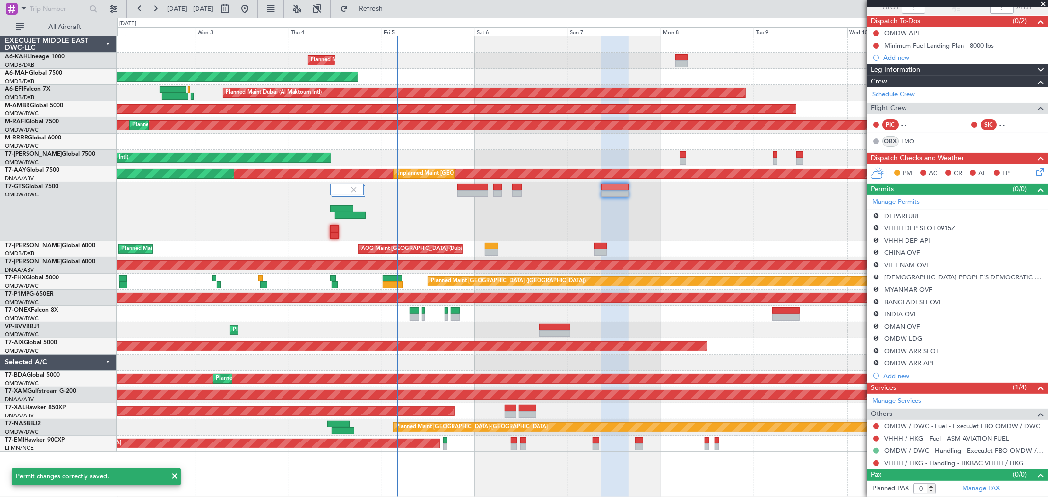
click at [876, 450] on button at bounding box center [876, 451] width 6 height 6
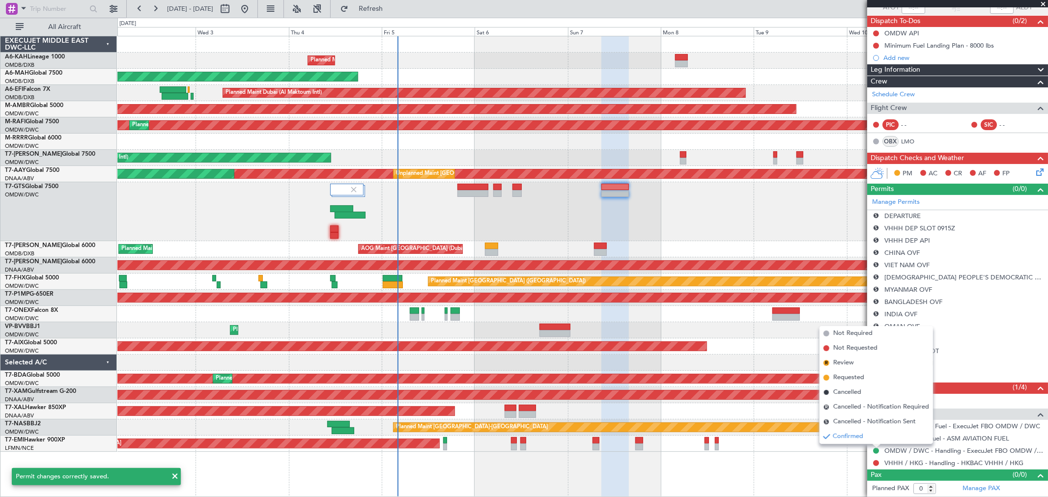
drag, startPoint x: 865, startPoint y: 422, endPoint x: 869, endPoint y: 434, distance: 12.1
click at [864, 422] on span "Cancelled - Notification Sent" at bounding box center [874, 422] width 83 height 10
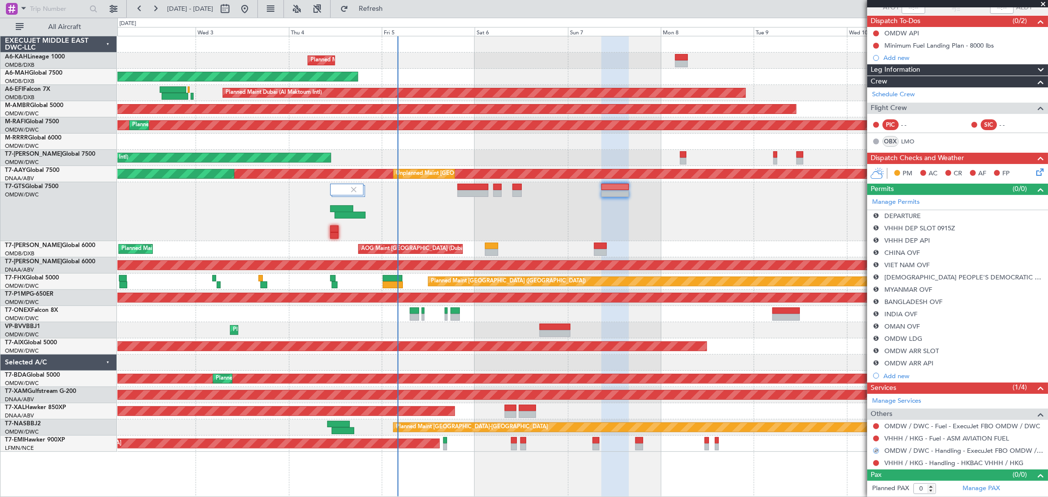
click at [875, 466] on div at bounding box center [876, 463] width 8 height 8
click at [874, 464] on button at bounding box center [876, 463] width 6 height 6
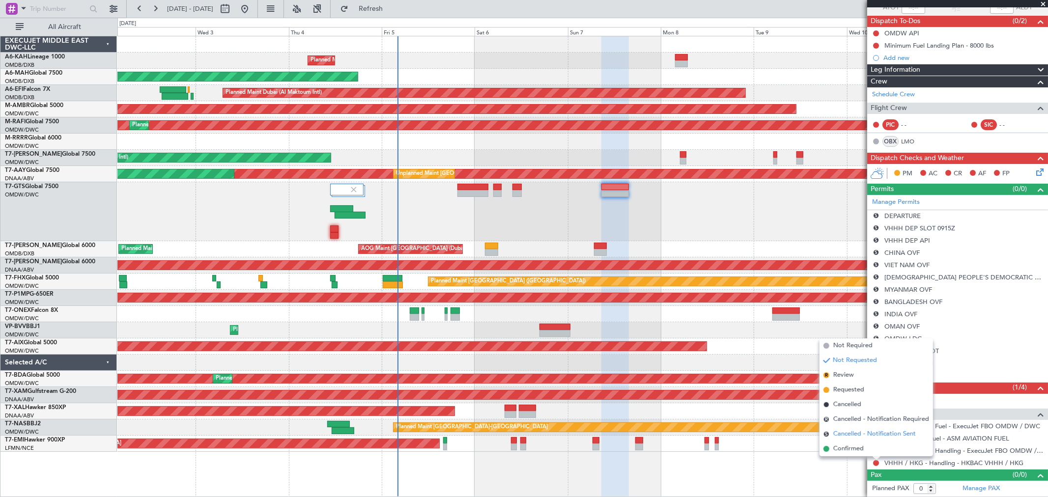
click at [863, 429] on span "Cancelled - Notification Sent" at bounding box center [874, 434] width 83 height 10
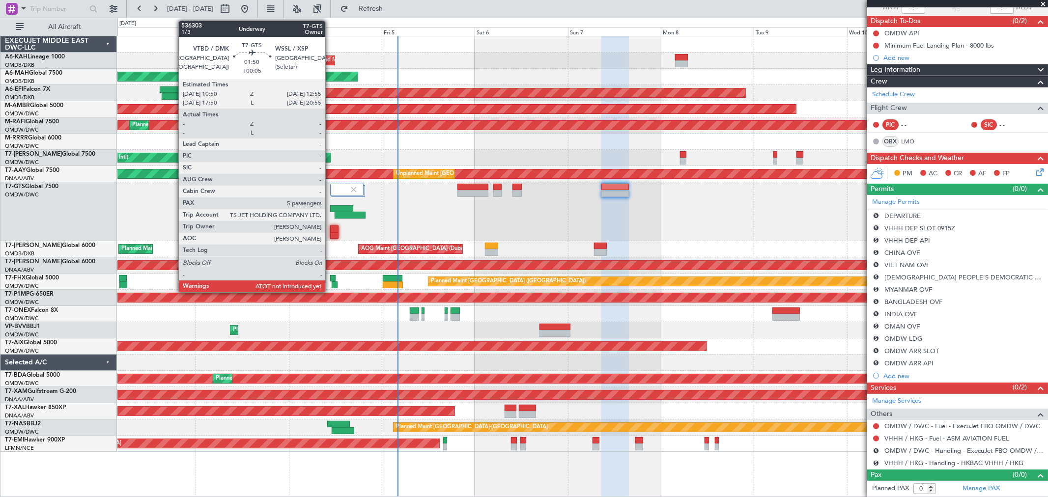
click at [330, 234] on div at bounding box center [334, 235] width 8 height 7
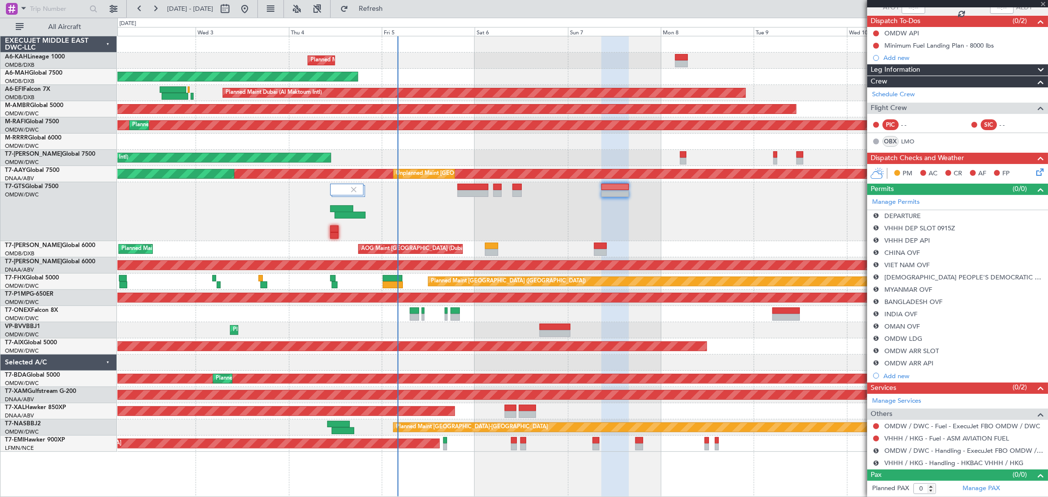
type input "+00:05"
type input "5"
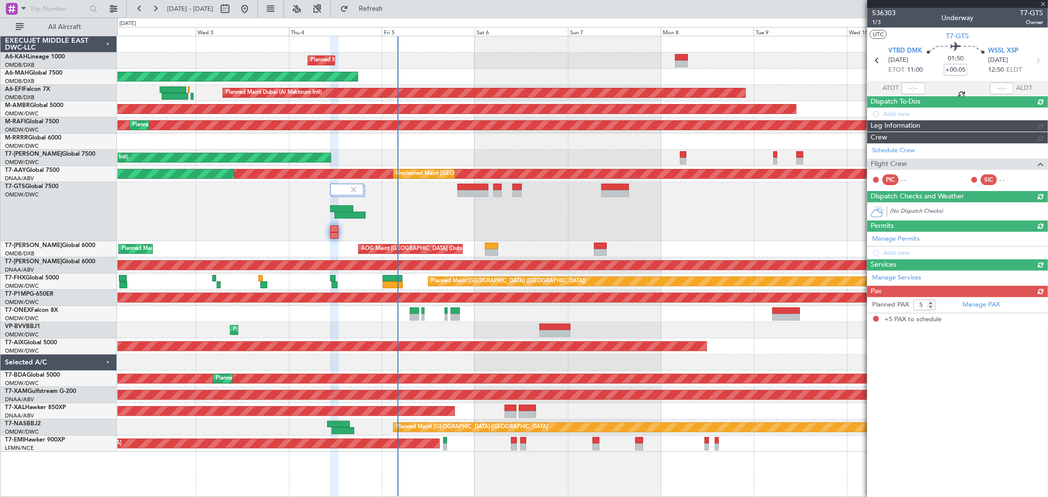
scroll to position [0, 0]
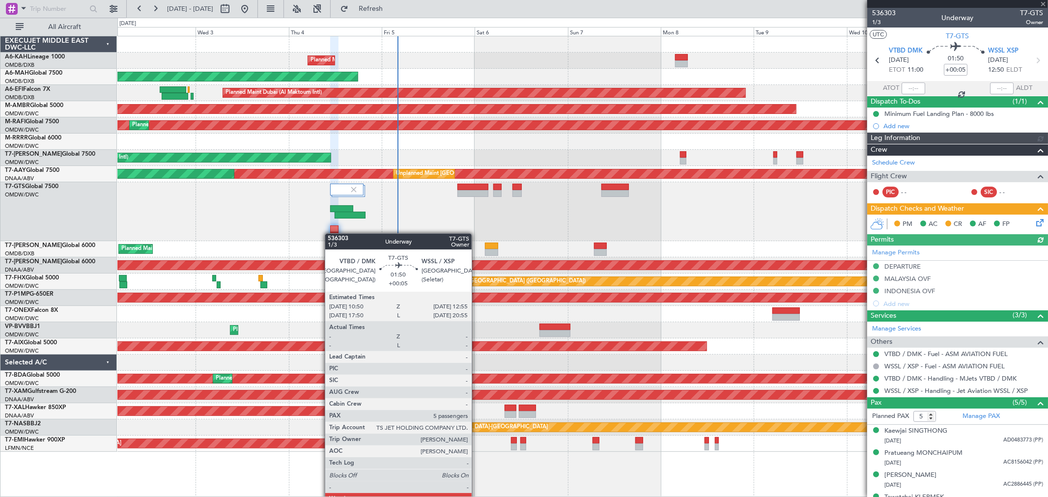
type input "Anita Mani (ANI)"
type input "7195"
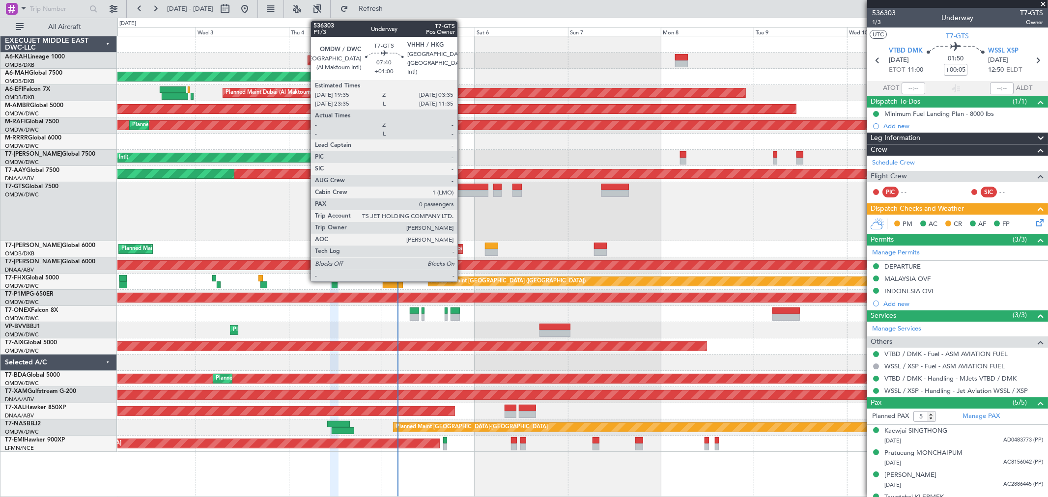
click at [463, 186] on div at bounding box center [472, 187] width 31 height 7
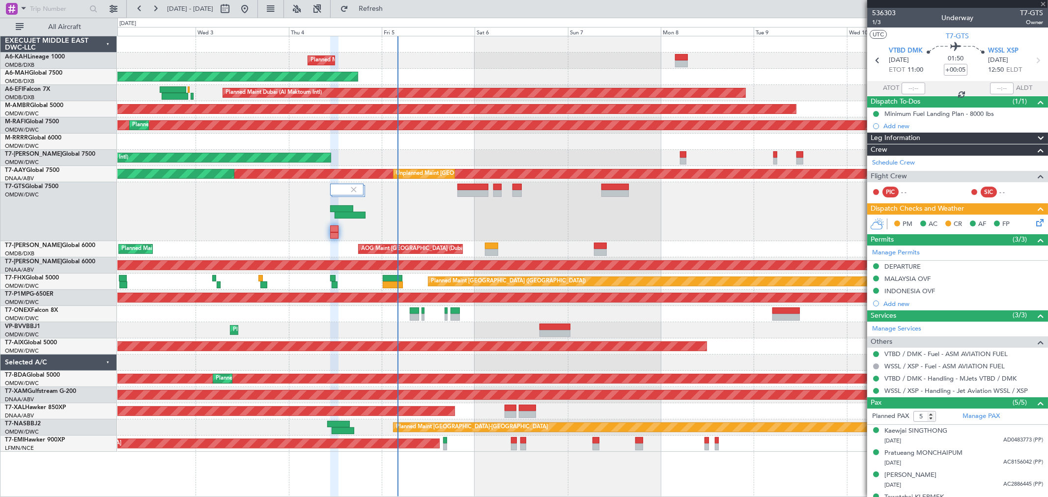
type input "+01:00"
type input "0"
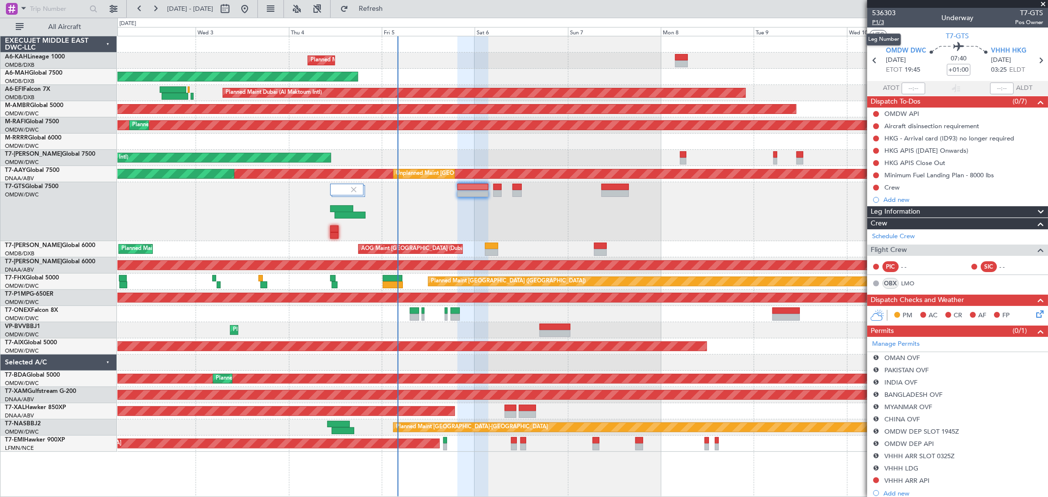
click at [881, 21] on span "P1/3" at bounding box center [884, 22] width 24 height 8
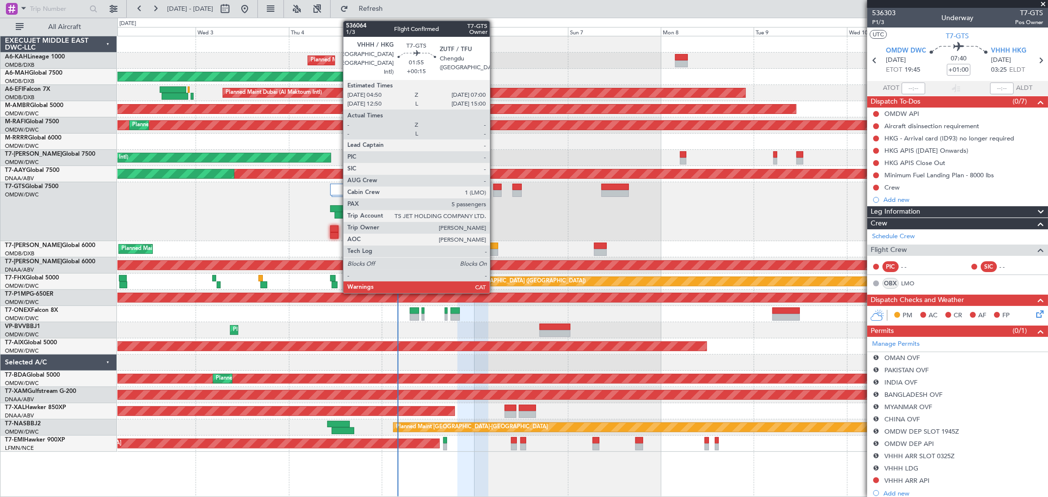
click at [495, 194] on div at bounding box center [497, 193] width 9 height 7
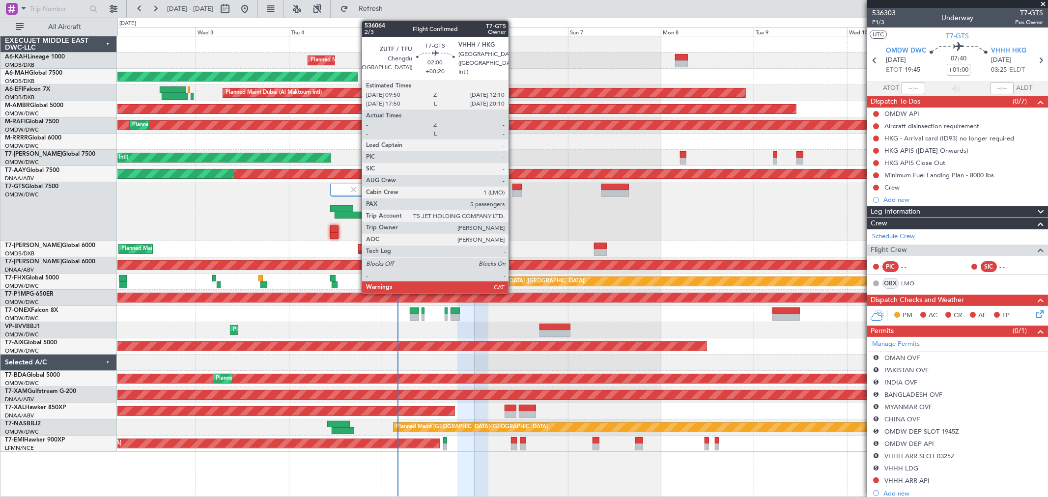
click at [513, 195] on div at bounding box center [516, 193] width 9 height 7
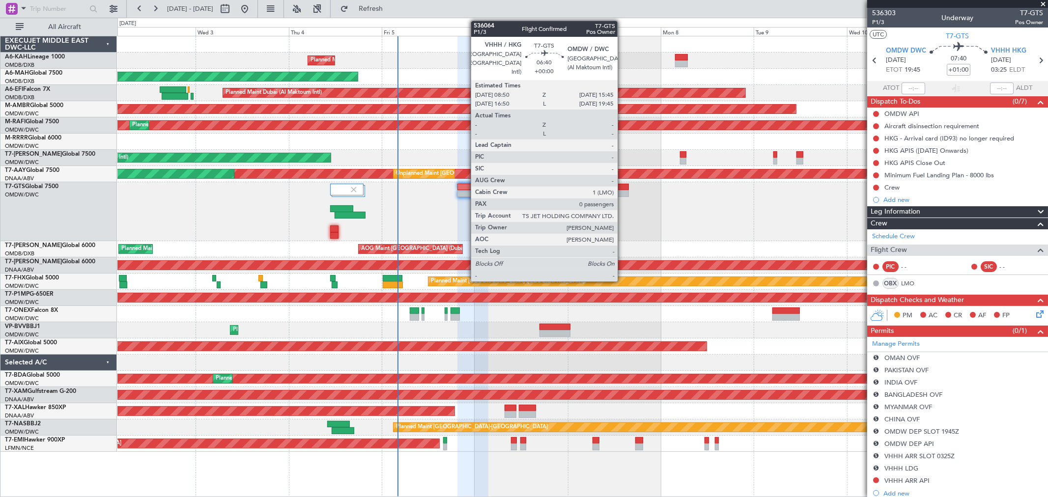
click at [622, 193] on div at bounding box center [614, 193] width 27 height 7
click at [622, 192] on div at bounding box center [614, 193] width 27 height 7
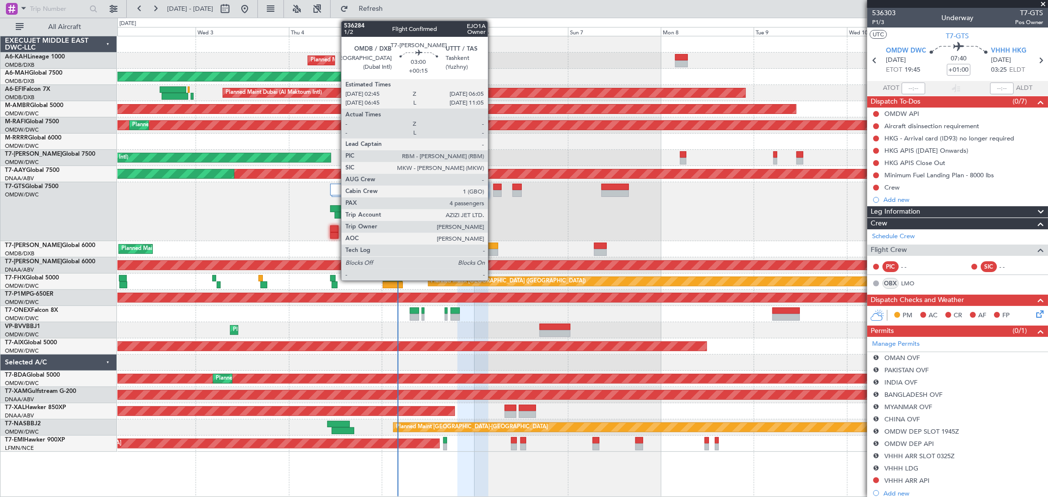
click at [493, 247] on div at bounding box center [491, 246] width 13 height 7
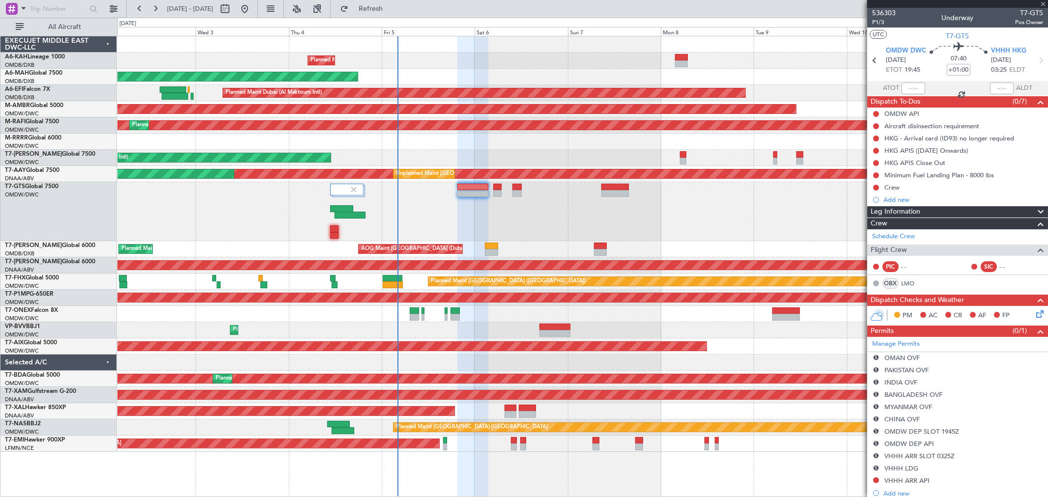
type input "+00:15"
type input "4"
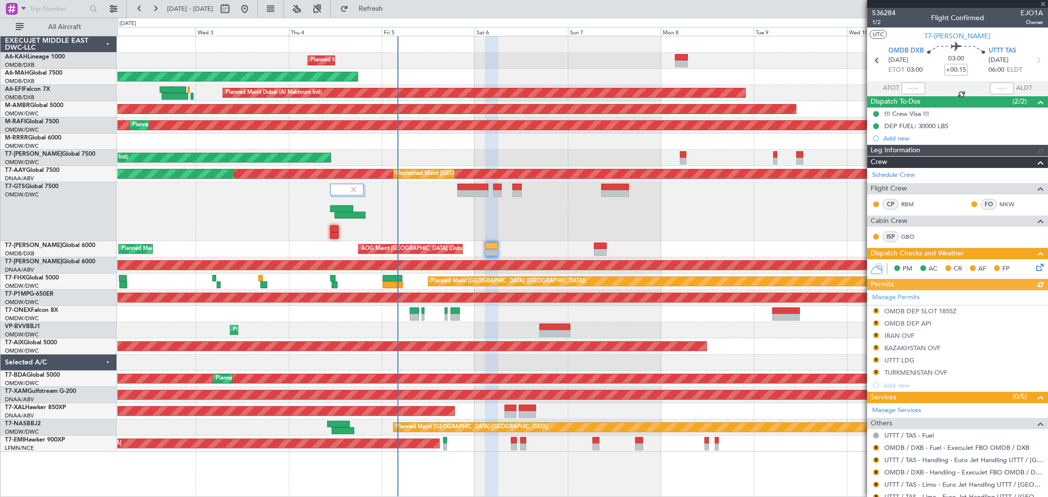
type input "[PERSON_NAME] (SYS)"
type input "7192"
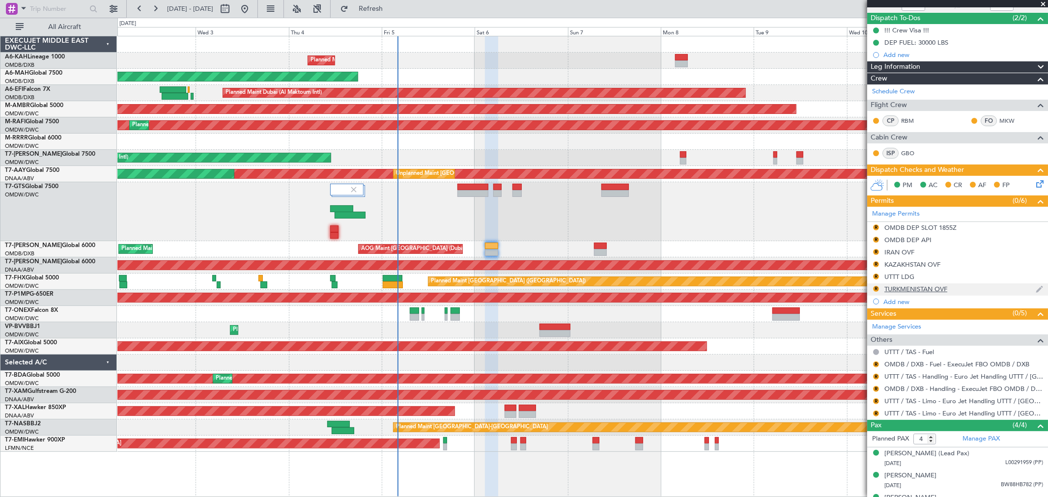
scroll to position [122, 0]
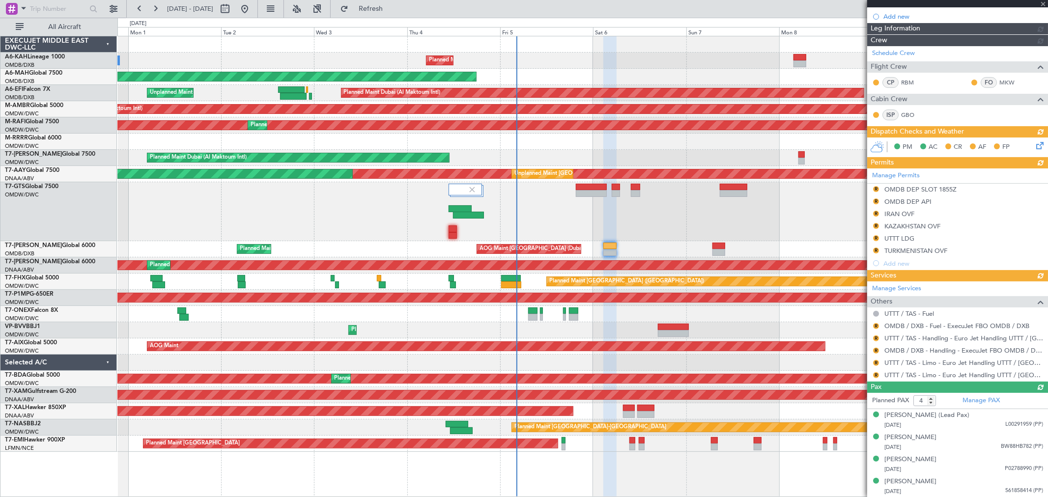
type input "[PERSON_NAME] (SYS)"
type input "7192"
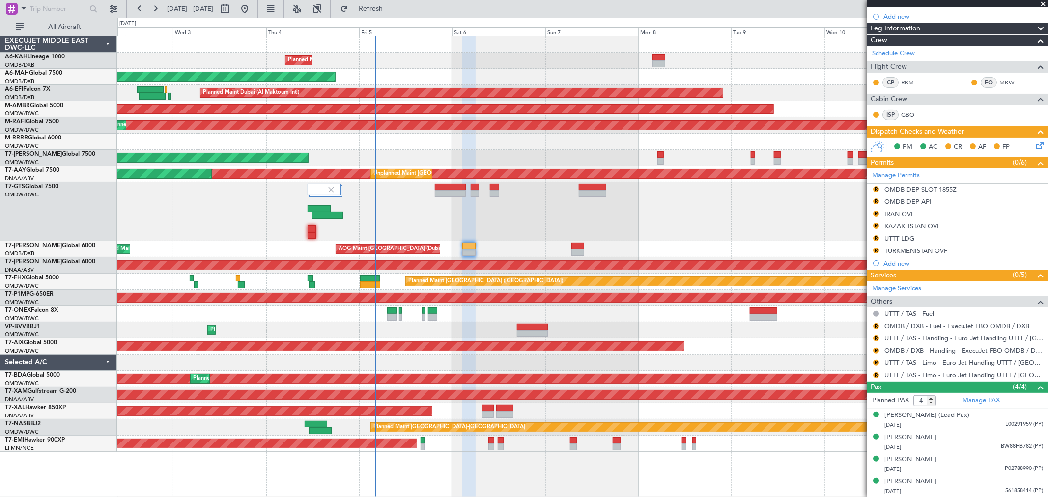
click at [448, 331] on div "Planned Maint Dubai (Al Maktoum Intl) Planned Maint [GEOGRAPHIC_DATA] (Al Makto…" at bounding box center [582, 330] width 930 height 16
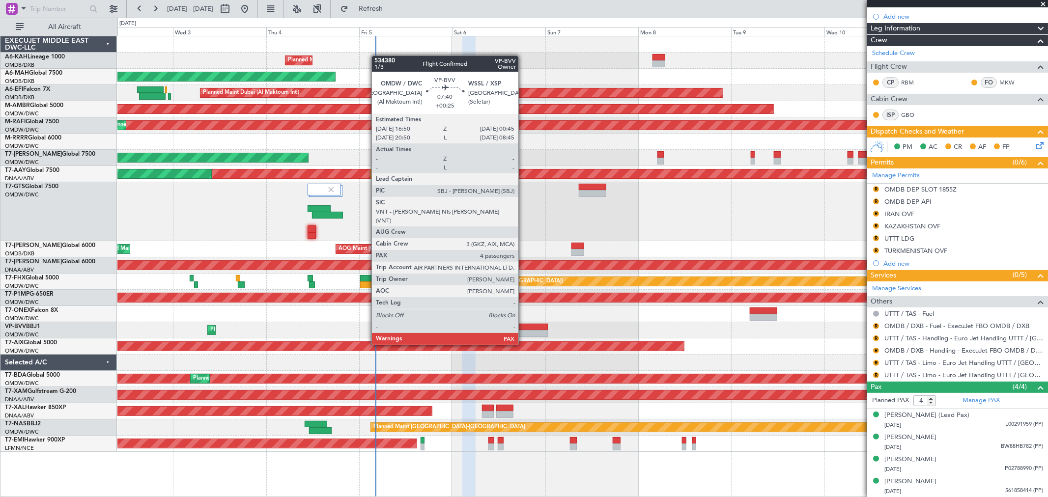
click at [523, 326] on div at bounding box center [532, 327] width 31 height 7
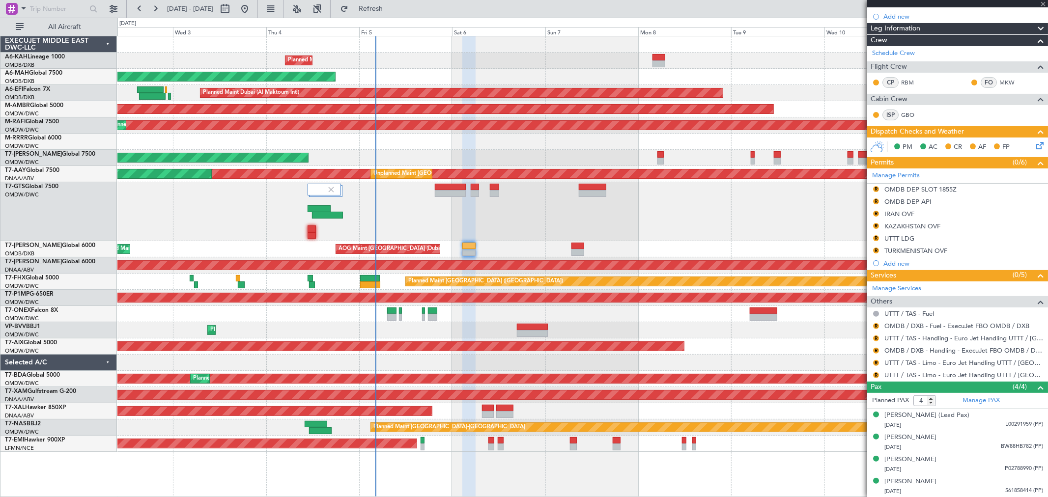
type input "+00:25"
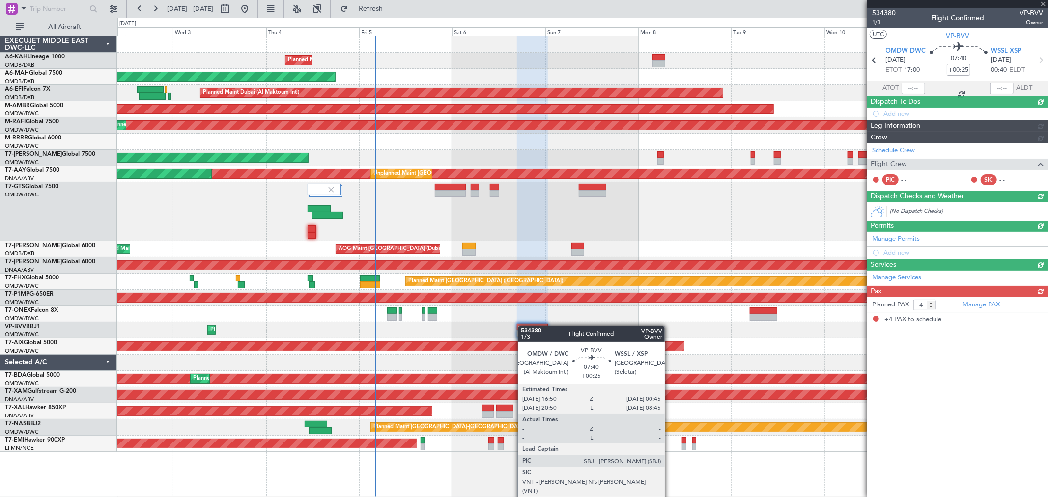
scroll to position [0, 0]
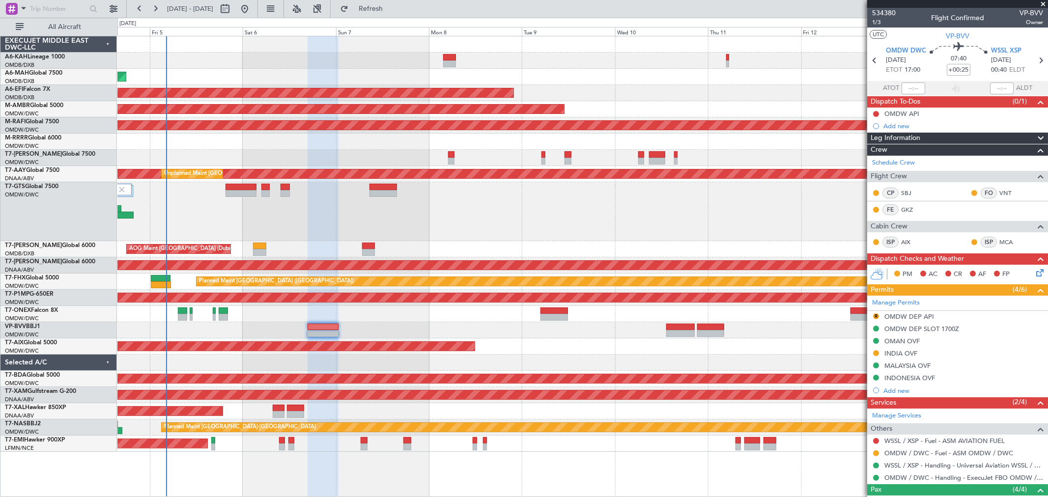
click at [439, 320] on div "Planned Maint Dubai (Al Maktoum Intl) Planned Maint Dubai (Dubai Intl) Planned …" at bounding box center [582, 243] width 930 height 415
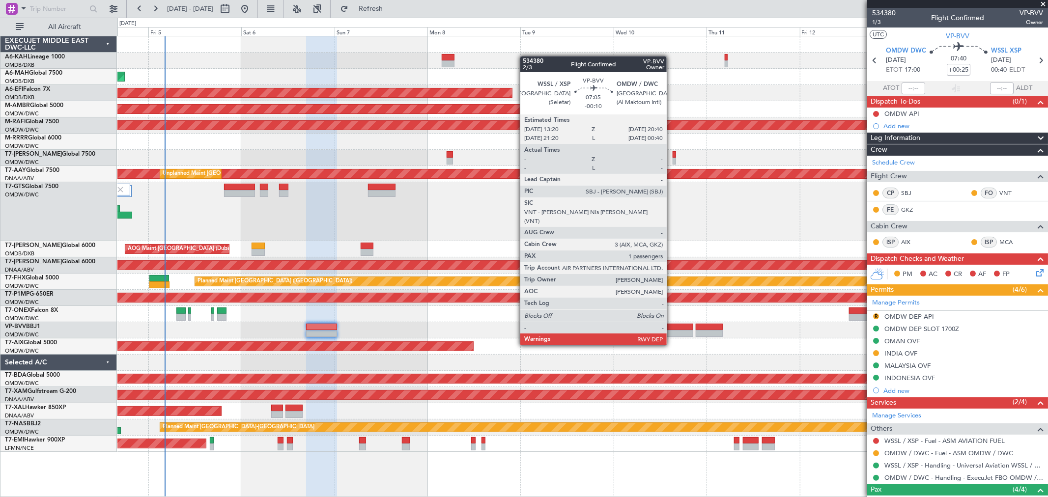
click at [671, 327] on div at bounding box center [678, 327] width 28 height 7
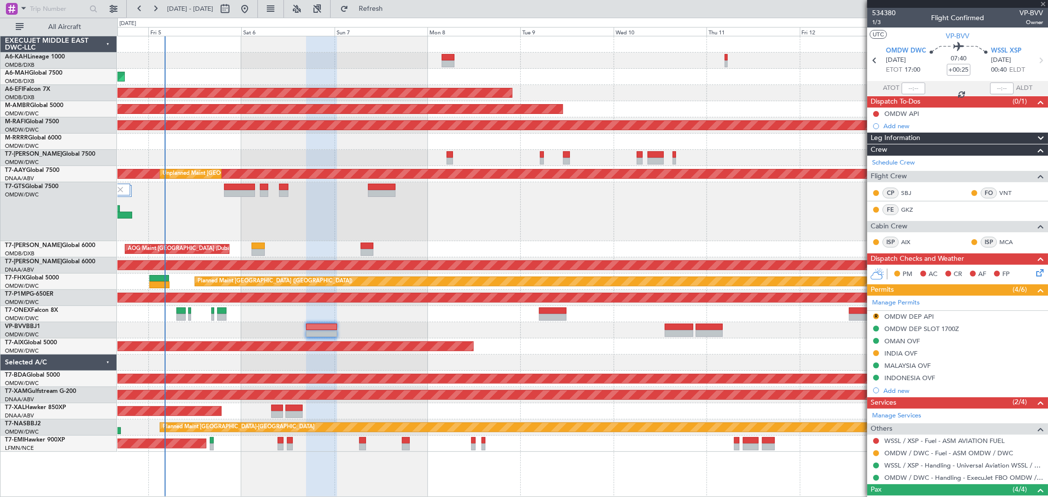
type input "-00:10"
type input "1"
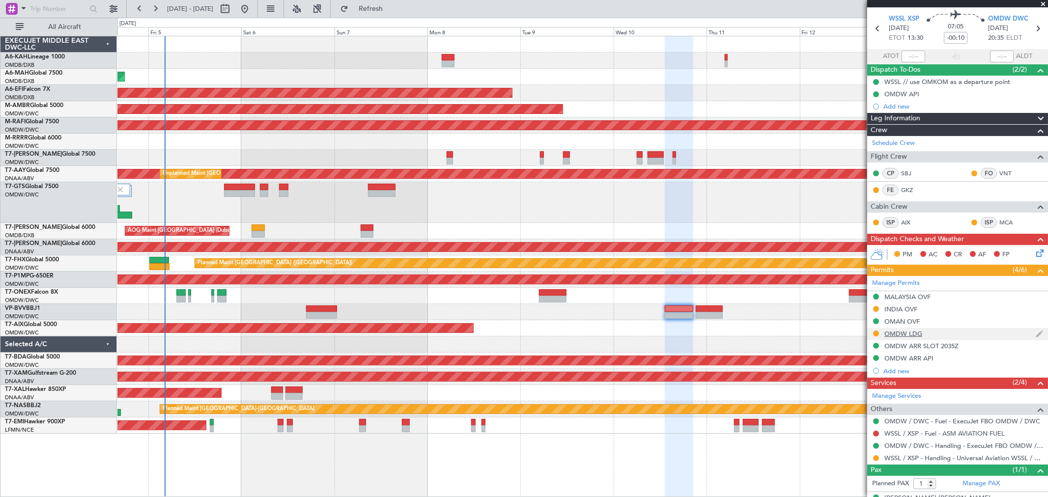
scroll to position [49, 0]
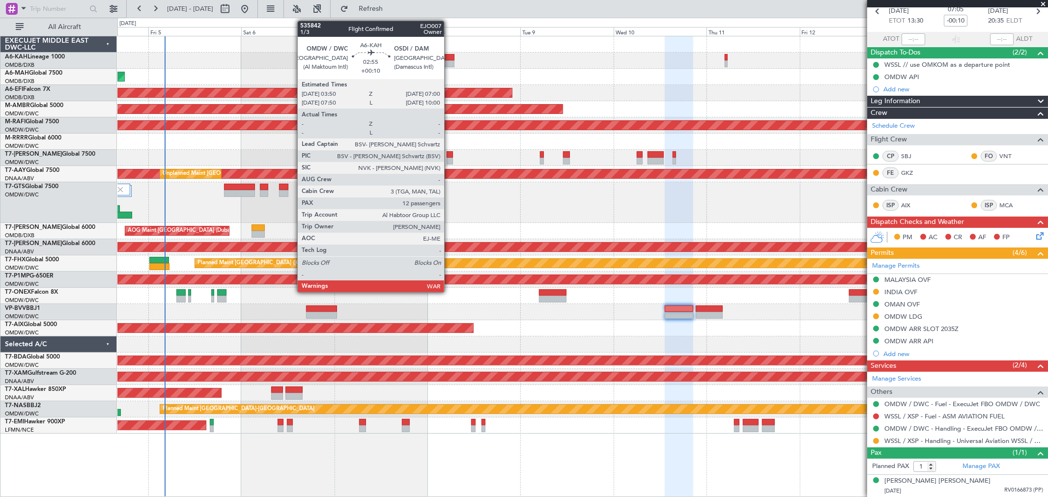
click at [449, 59] on div at bounding box center [448, 57] width 12 height 7
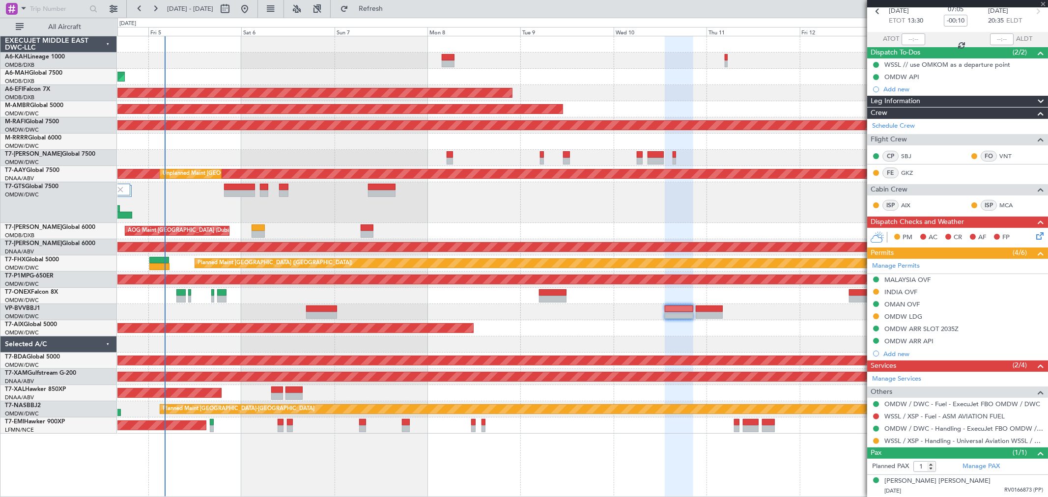
type input "+00:10"
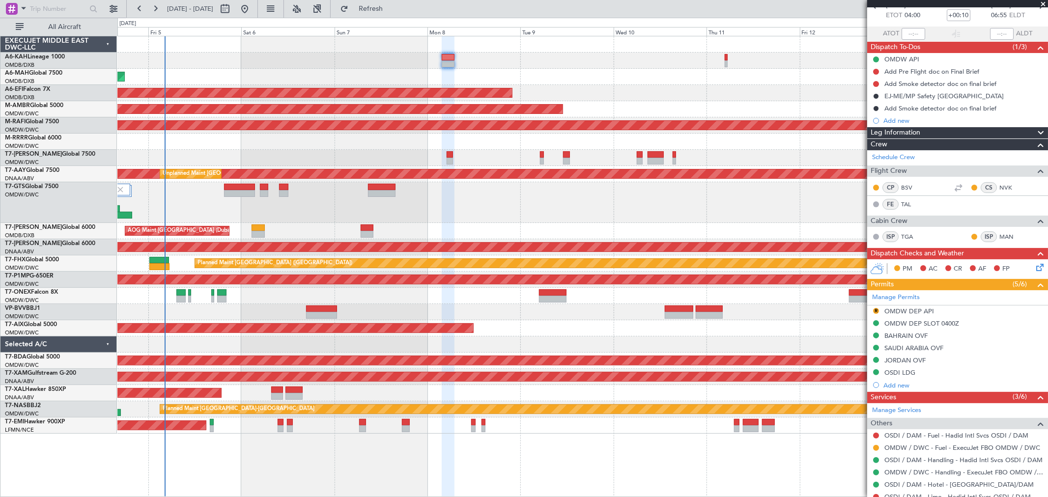
scroll to position [0, 0]
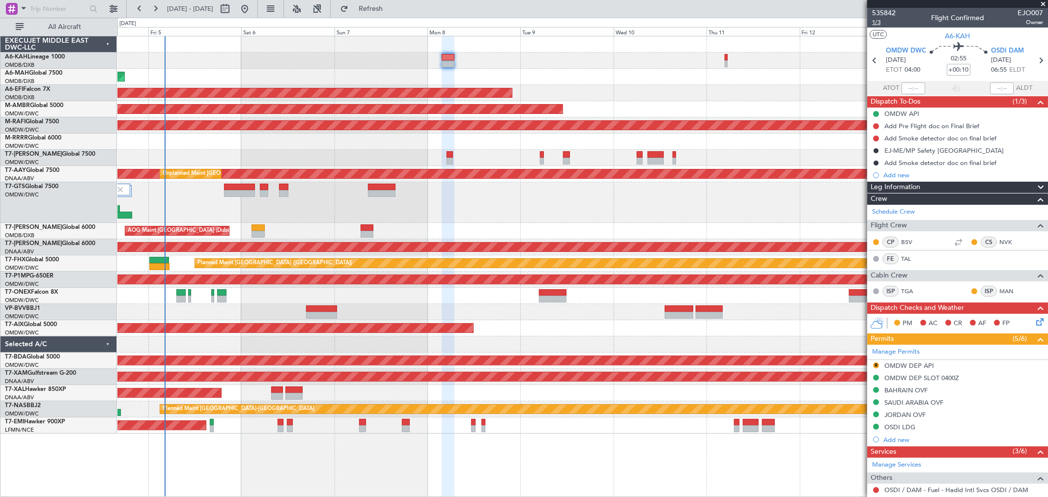
click at [880, 22] on span "1/3" at bounding box center [884, 22] width 24 height 8
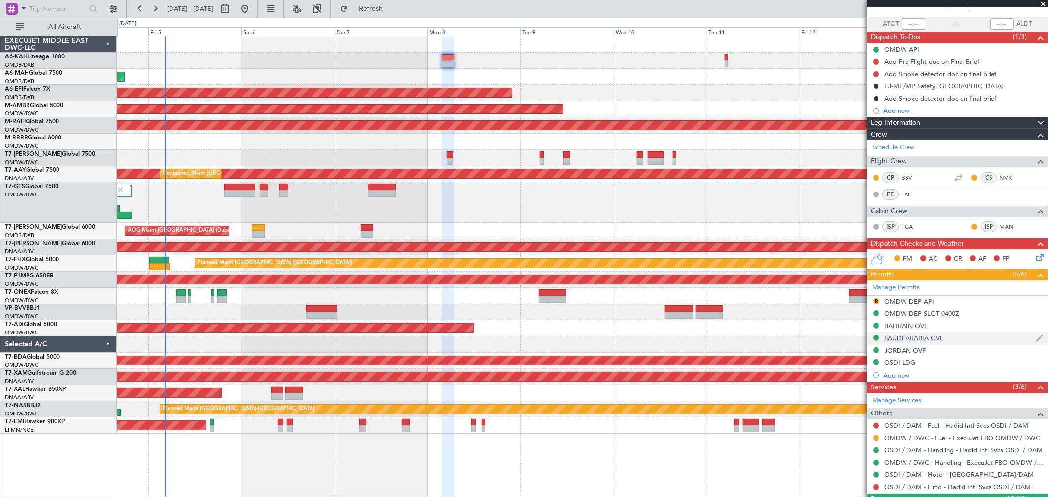
scroll to position [109, 0]
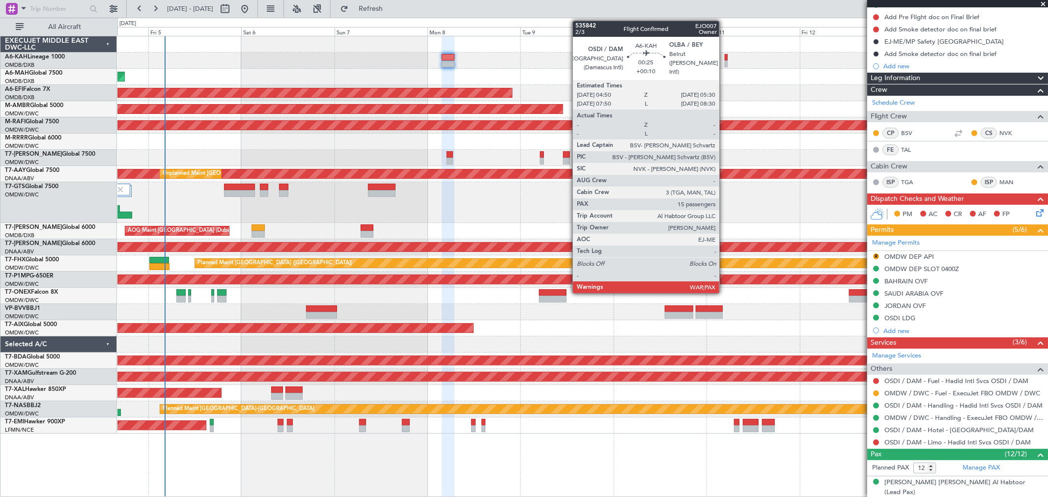
click at [724, 62] on div at bounding box center [725, 63] width 3 height 7
click at [725, 62] on div at bounding box center [725, 63] width 3 height 7
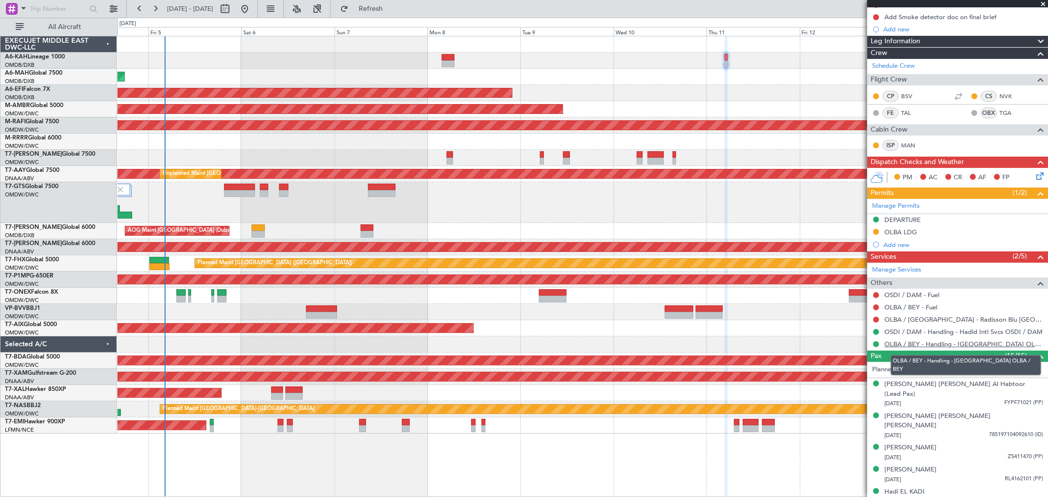
click at [900, 341] on link "OLBA / BEY - Handling - Cedar Jet Center OLBA / BEY" at bounding box center [963, 344] width 159 height 8
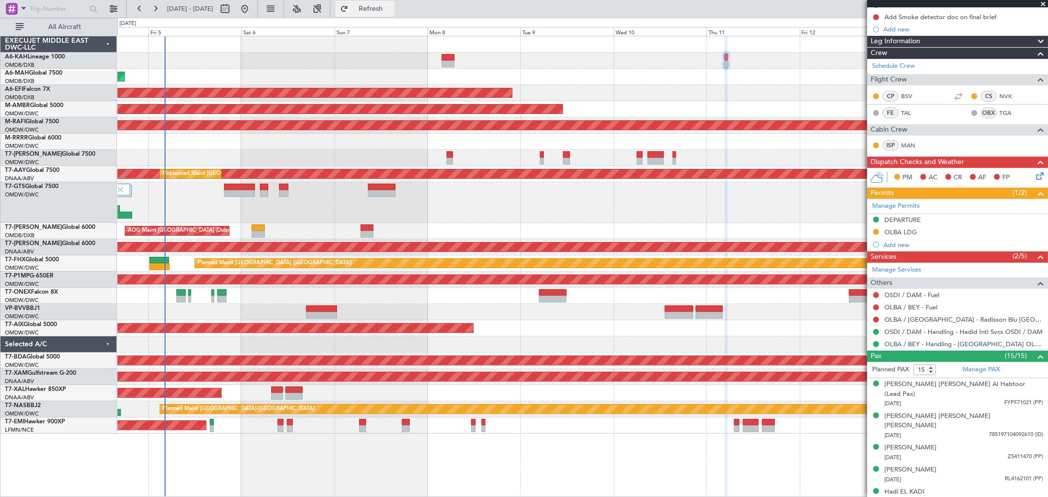
click at [394, 12] on button "Refresh" at bounding box center [364, 9] width 59 height 16
click at [873, 344] on button at bounding box center [876, 344] width 6 height 6
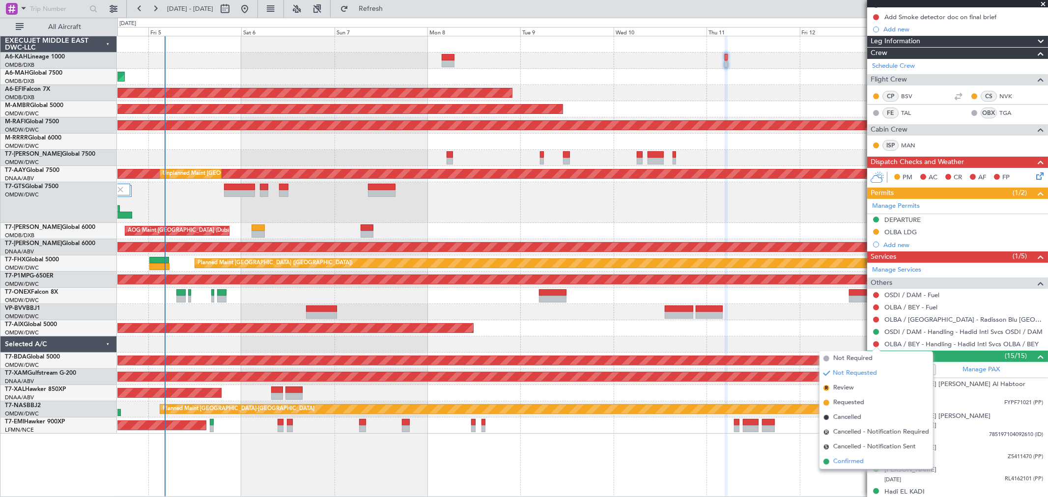
click at [855, 467] on li "Confirmed" at bounding box center [875, 461] width 113 height 15
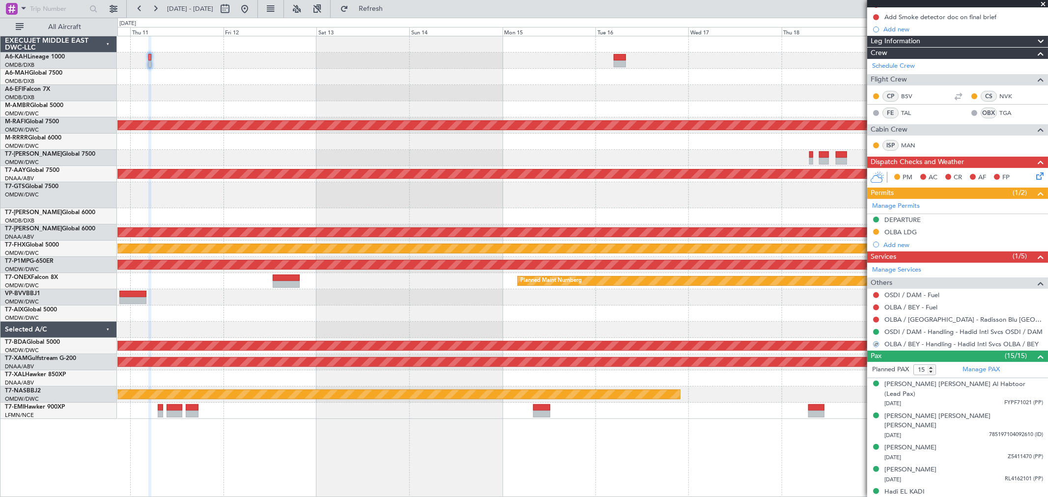
click at [381, 66] on div at bounding box center [582, 61] width 930 height 16
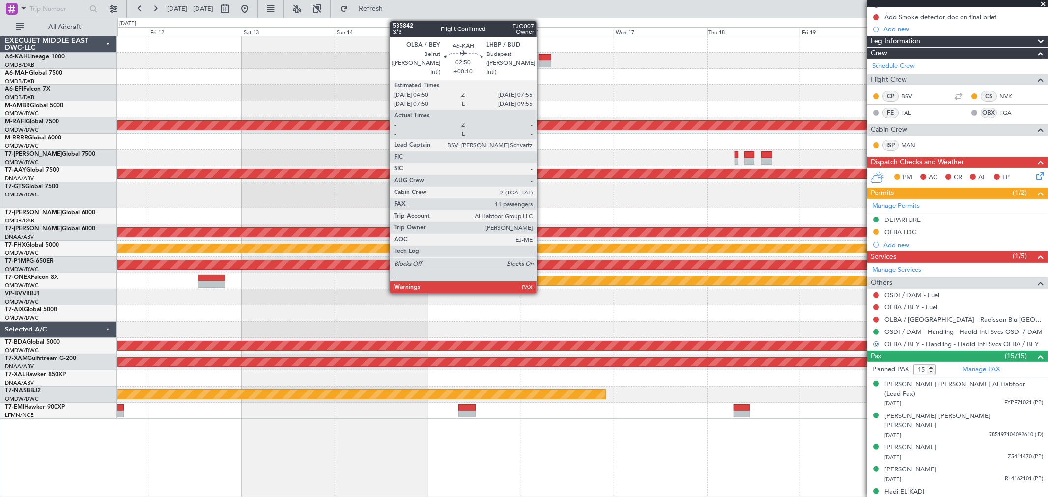
click at [541, 60] on div at bounding box center [545, 63] width 12 height 7
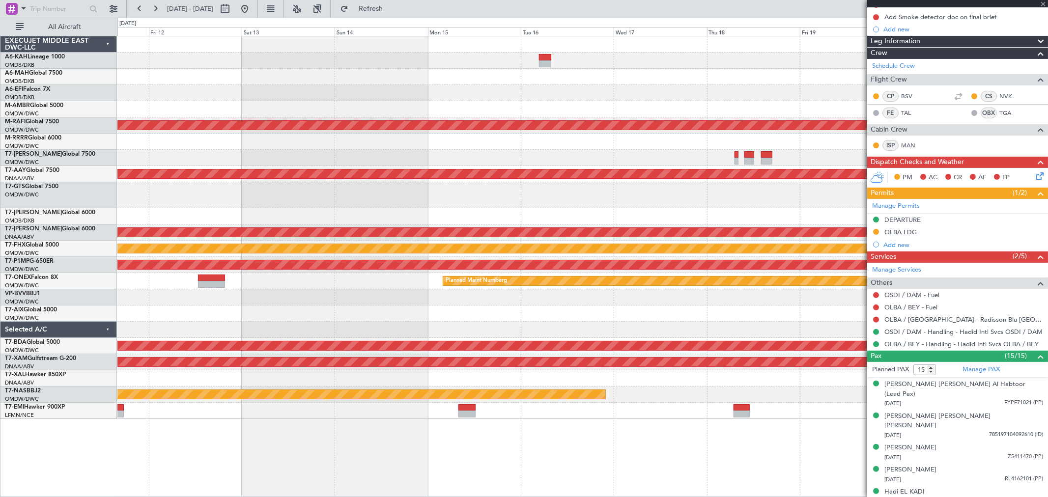
type input "11"
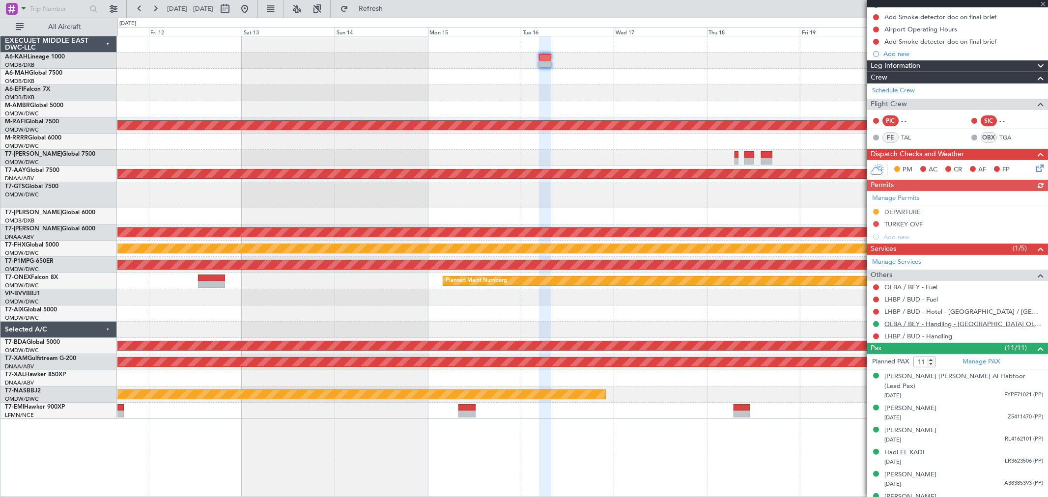
click at [959, 323] on link "OLBA / BEY - Handling - Cedar Jet Center OLBA / BEY" at bounding box center [963, 324] width 159 height 8
click at [394, 2] on button "Refresh" at bounding box center [364, 9] width 59 height 16
click at [406, 18] on div "0 0 Thu 11 Fri 12 Sat 13 Sun 14 Mon 15 Tue 16 Wed 17 Sep 2025 Thu 18 Fri 19 Sat…" at bounding box center [582, 27] width 929 height 18
click at [391, 12] on span "Refresh" at bounding box center [370, 8] width 41 height 7
click at [873, 323] on button at bounding box center [876, 324] width 6 height 6
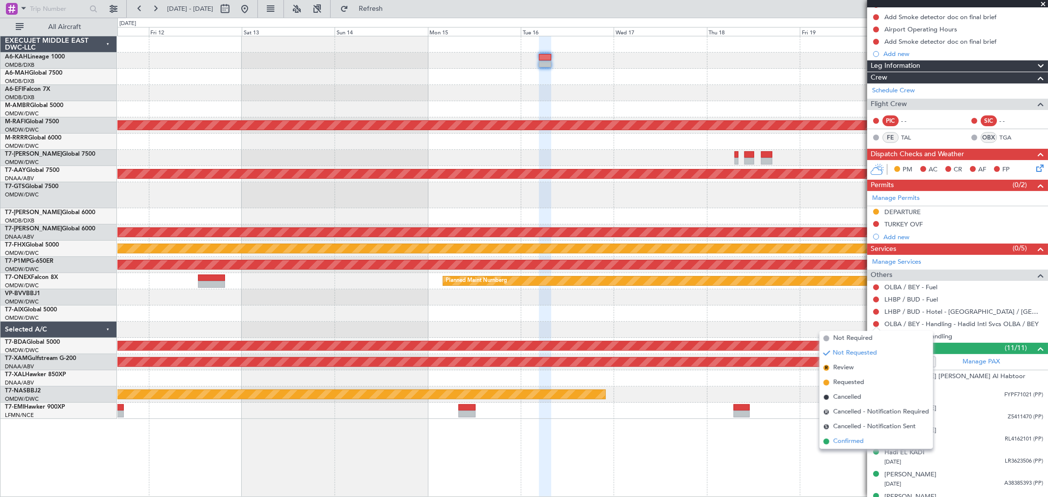
click at [854, 438] on span "Confirmed" at bounding box center [848, 442] width 30 height 10
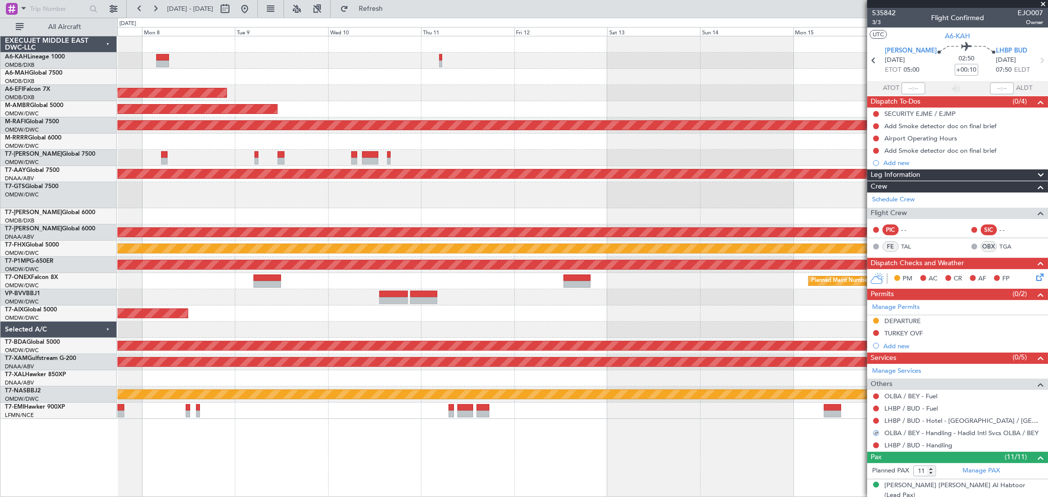
scroll to position [109, 0]
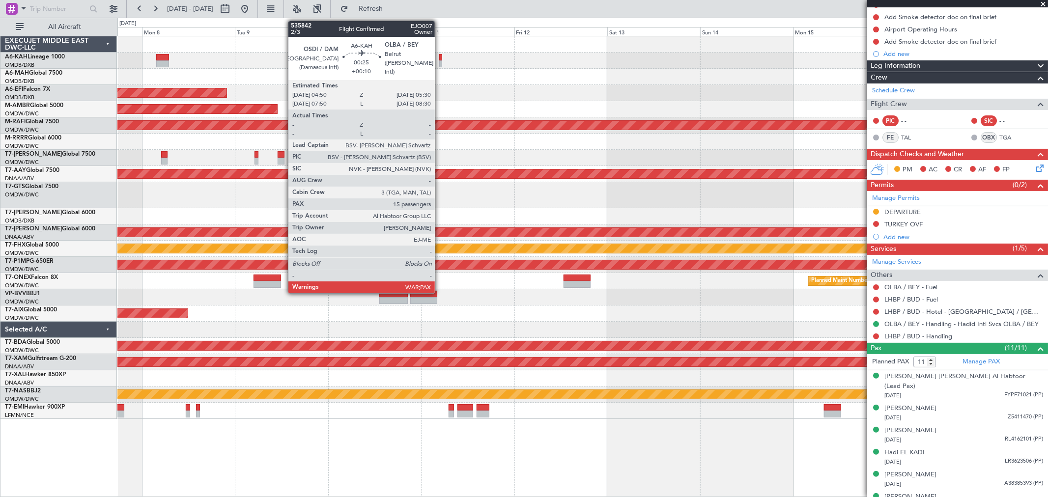
click at [440, 65] on div at bounding box center [440, 63] width 3 height 7
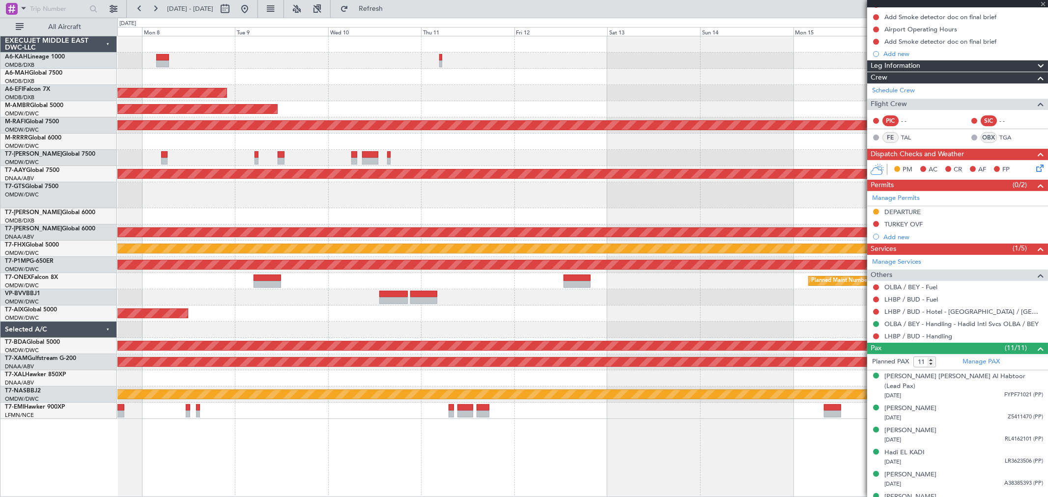
type input "15"
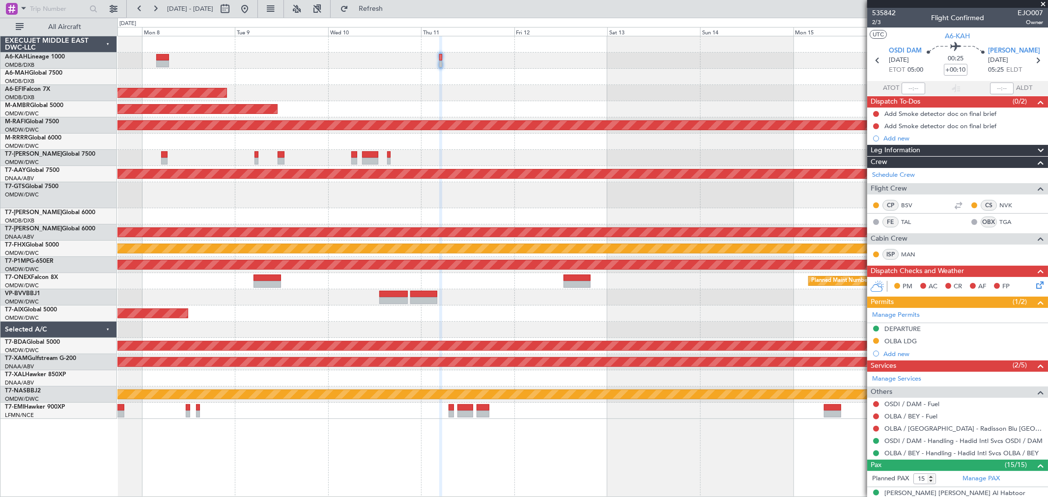
scroll to position [164, 0]
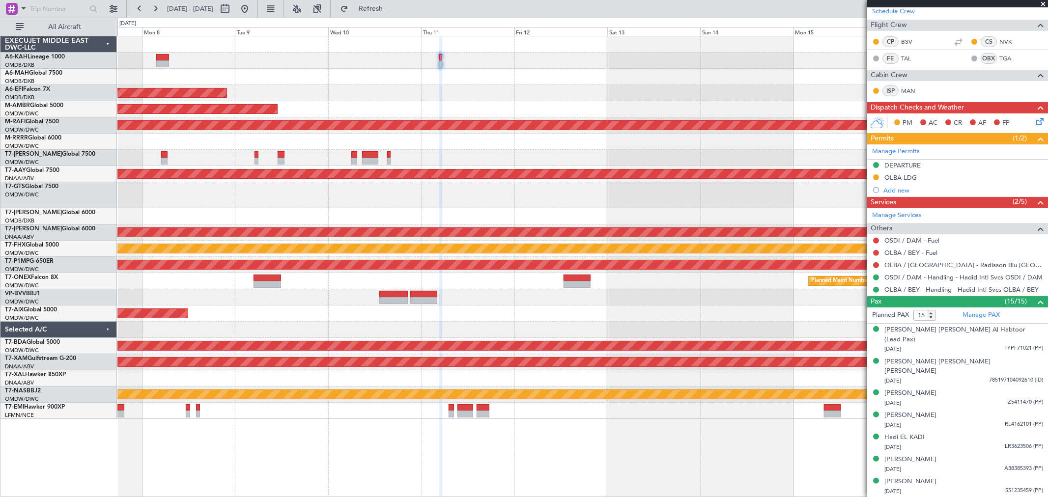
click at [169, 60] on div at bounding box center [582, 61] width 930 height 16
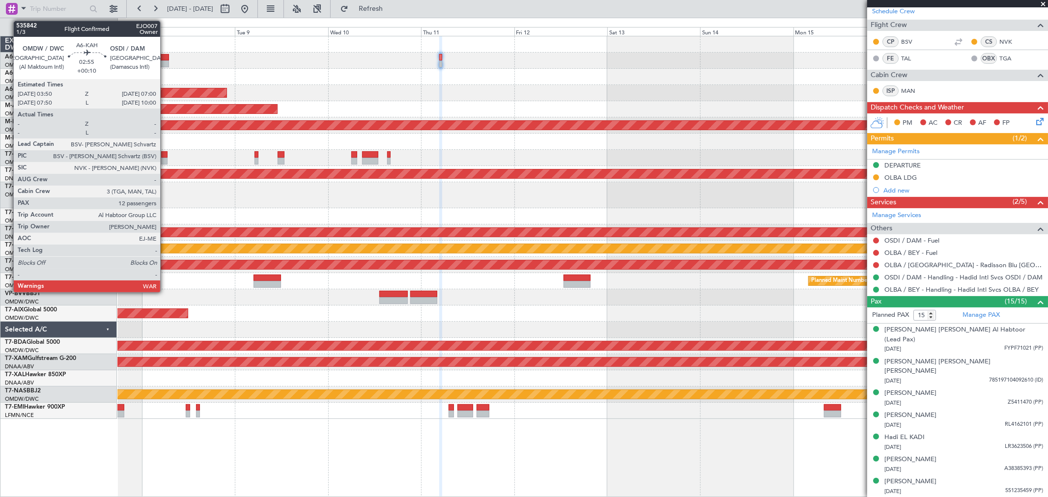
click at [165, 60] on div at bounding box center [162, 63] width 12 height 7
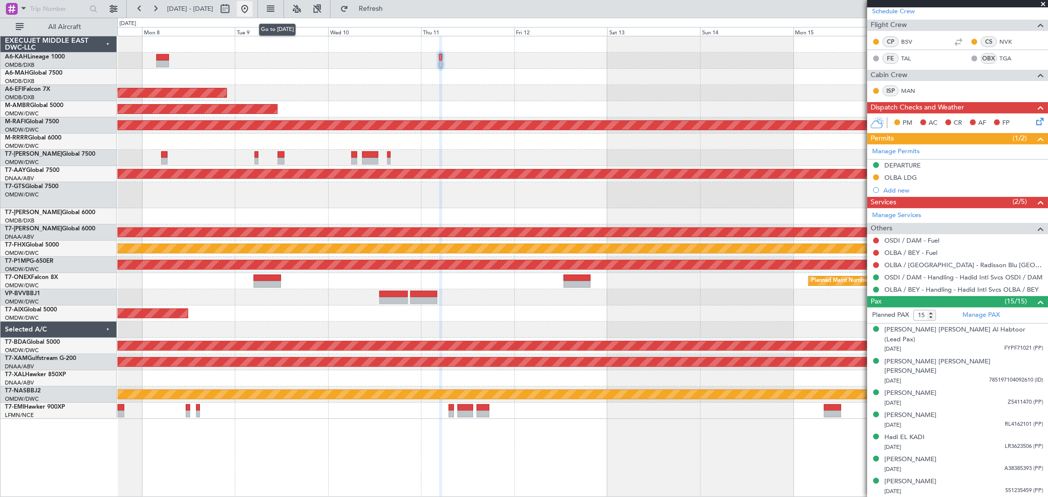
click at [252, 10] on button at bounding box center [245, 9] width 16 height 16
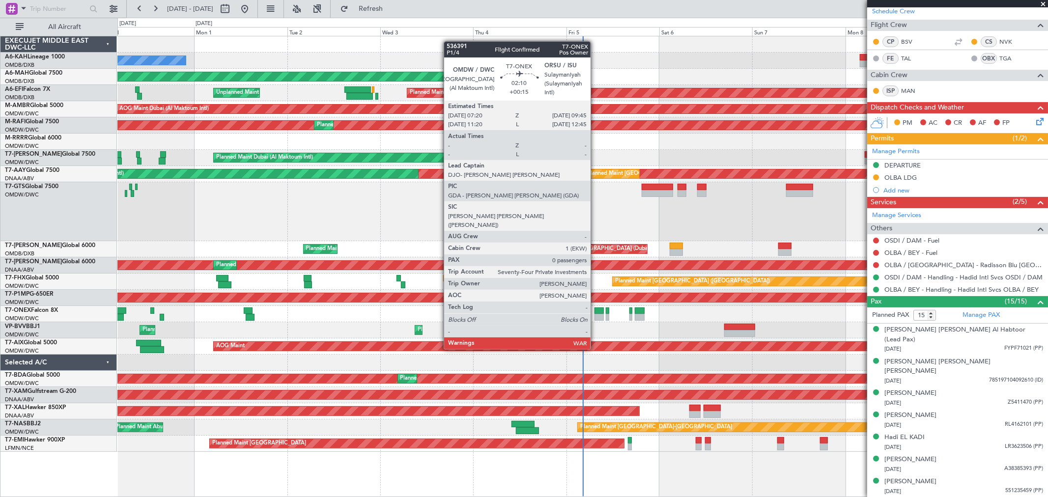
click at [595, 312] on div at bounding box center [599, 310] width 10 height 7
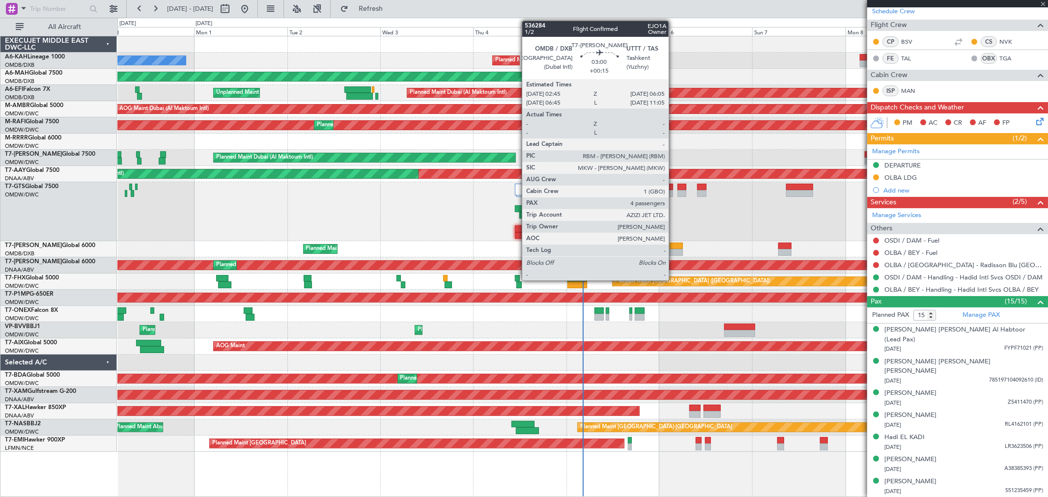
click at [673, 244] on div at bounding box center [675, 246] width 13 height 7
type input "+00:15"
type input "0"
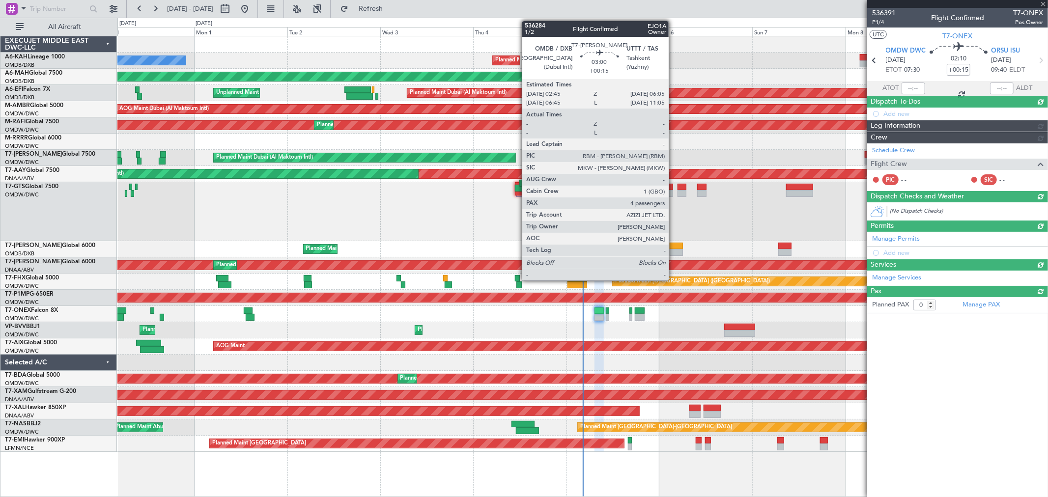
scroll to position [0, 0]
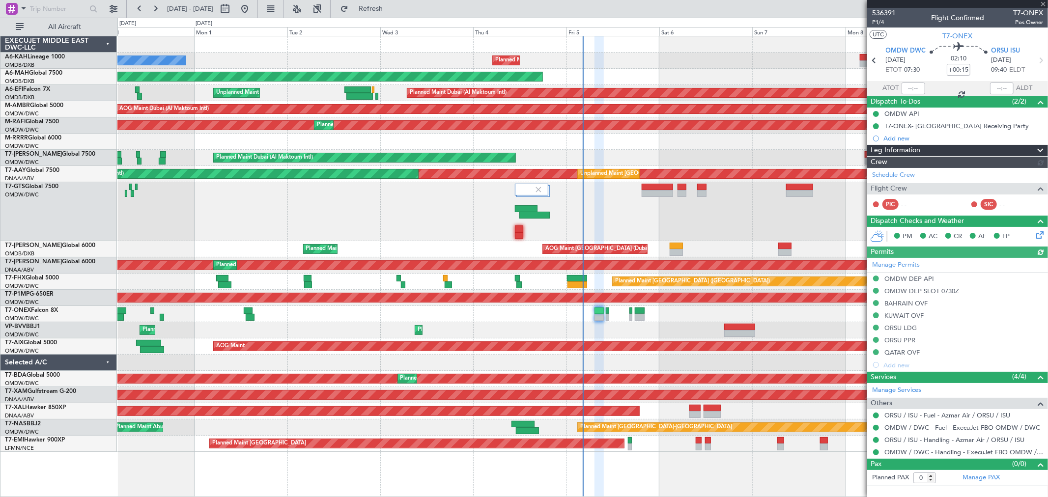
type input "[PERSON_NAME] (SYS)"
type input "7203"
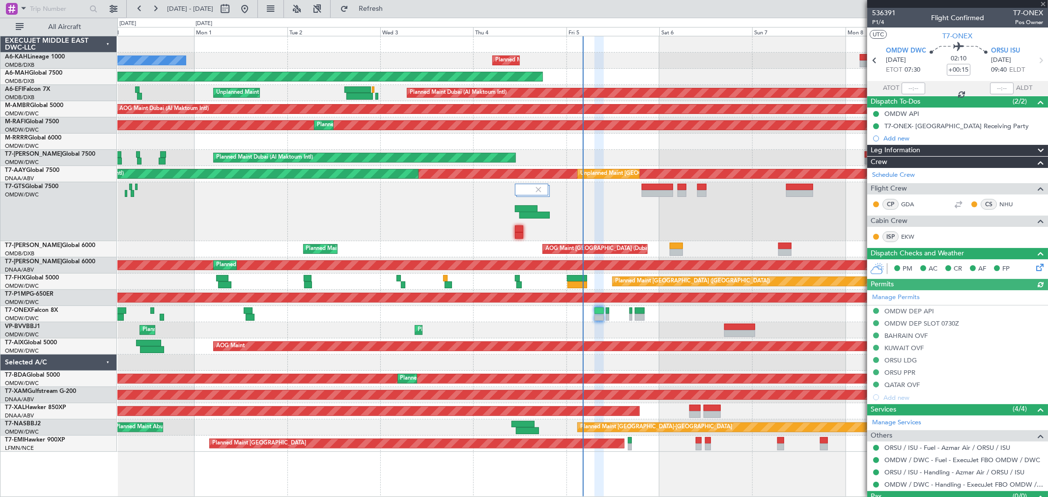
type input "4"
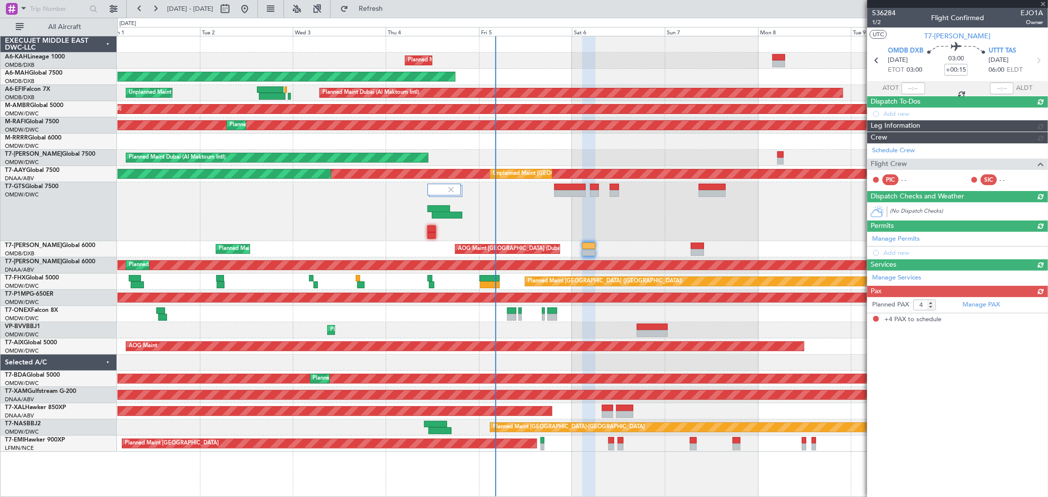
click at [659, 199] on div at bounding box center [582, 211] width 930 height 59
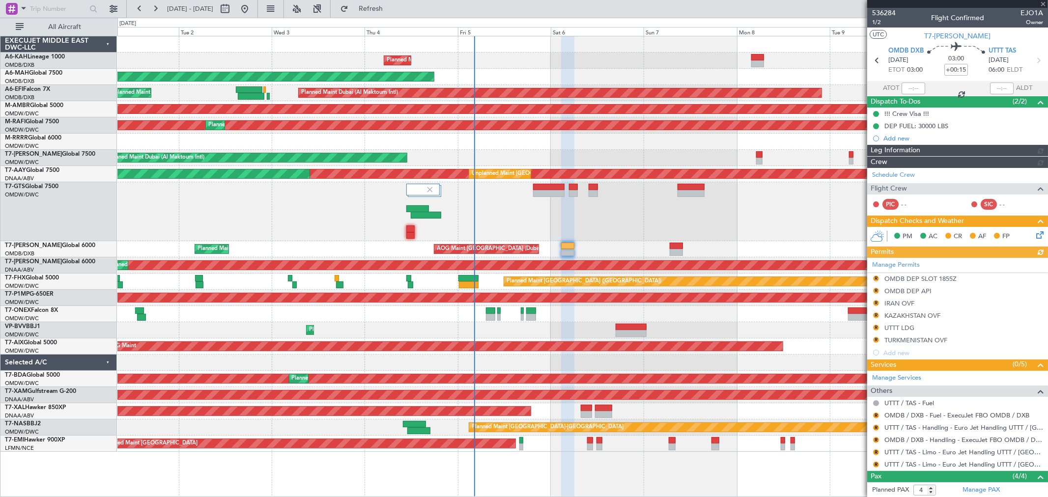
type input "[PERSON_NAME] (SYS)"
type input "7192"
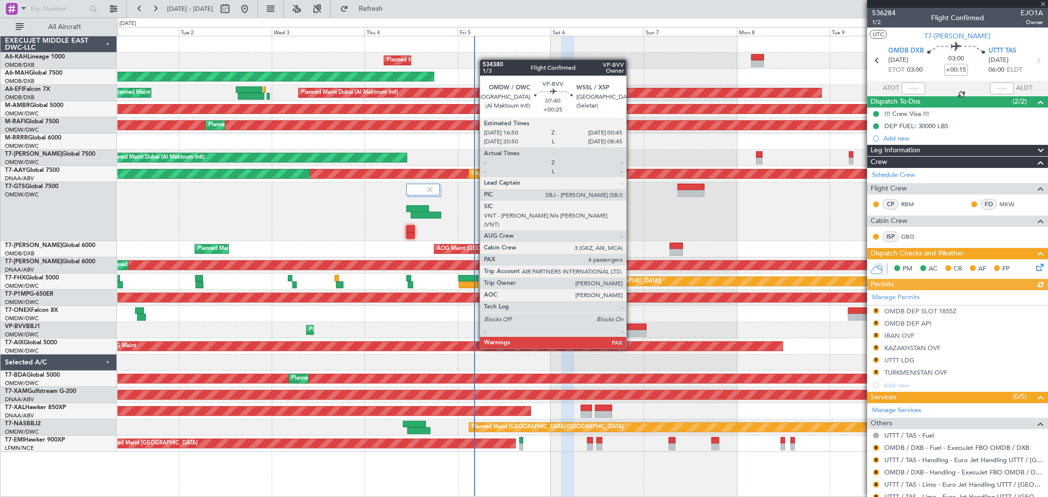
click at [631, 329] on div at bounding box center [630, 327] width 31 height 7
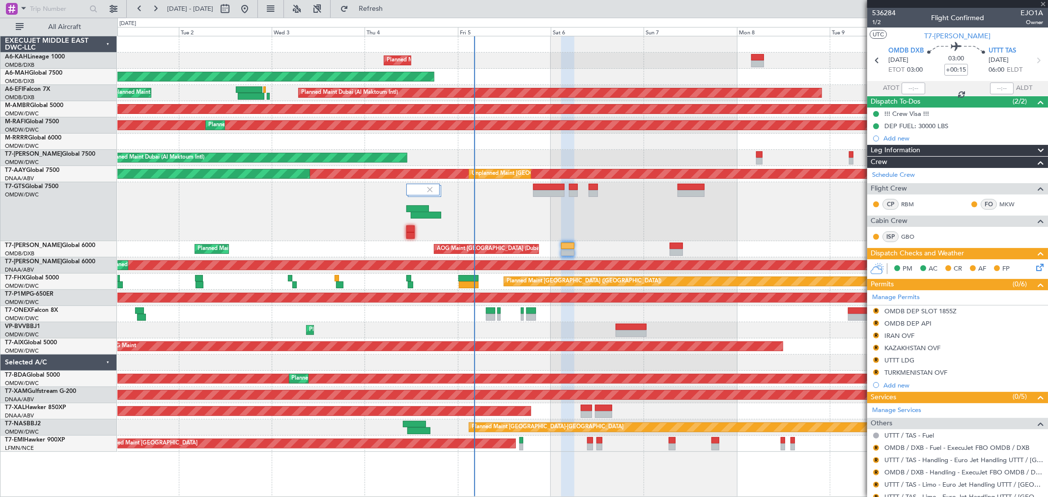
type input "+00:25"
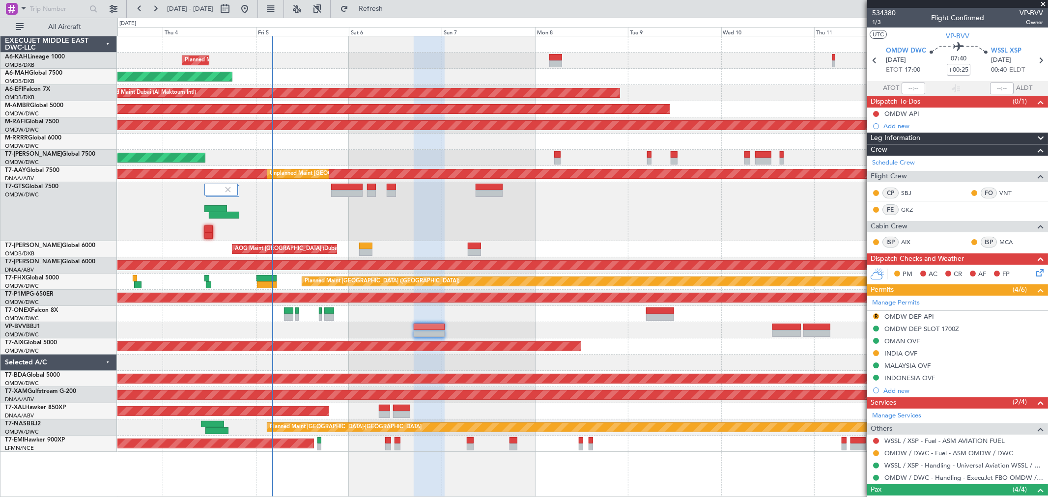
click at [388, 144] on div at bounding box center [582, 142] width 930 height 16
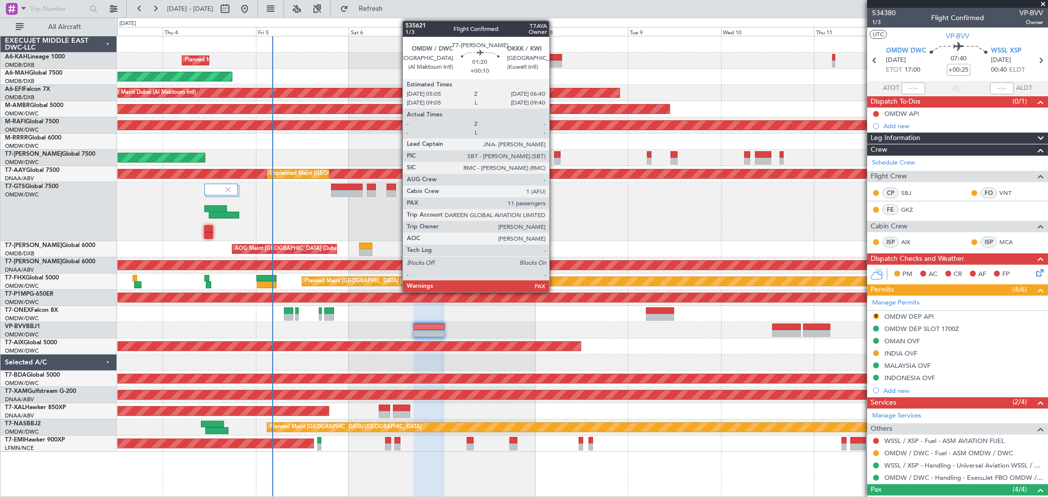
click at [554, 156] on div at bounding box center [557, 154] width 6 height 7
type input "+00:10"
type input "11"
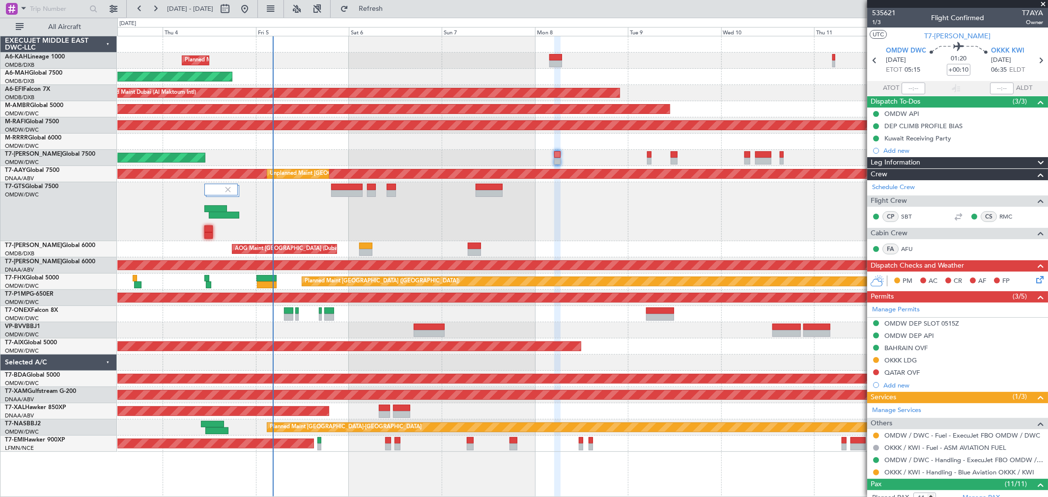
click at [536, 227] on div at bounding box center [582, 211] width 930 height 59
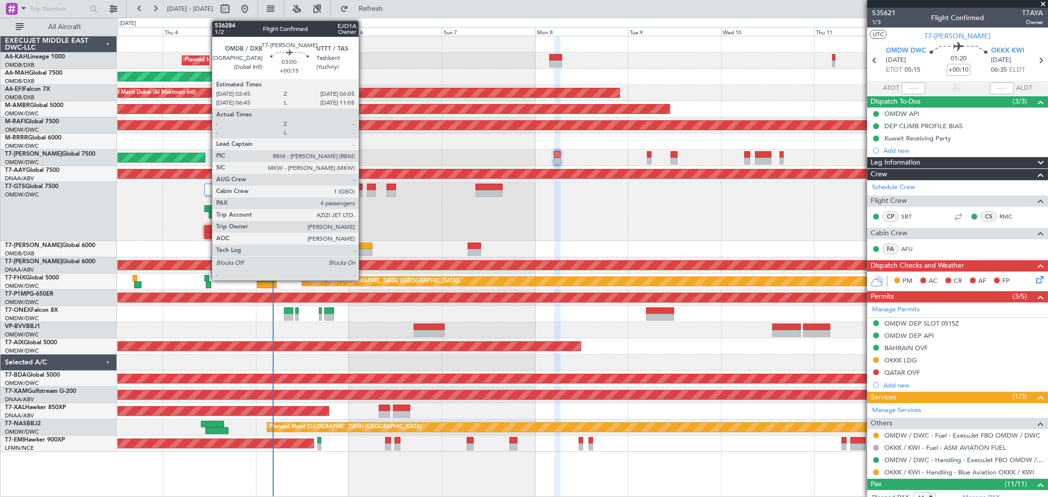
click at [363, 254] on div at bounding box center [365, 252] width 13 height 7
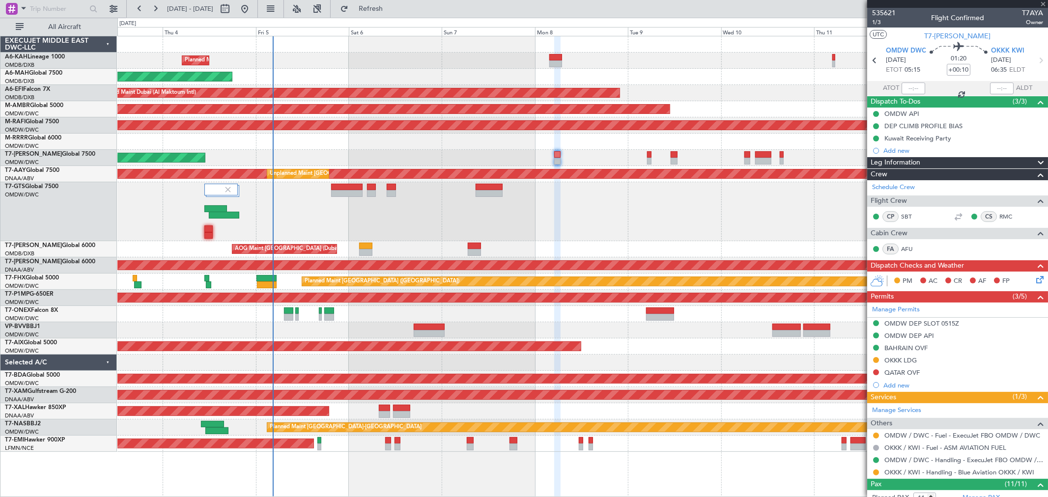
type input "+00:15"
type input "4"
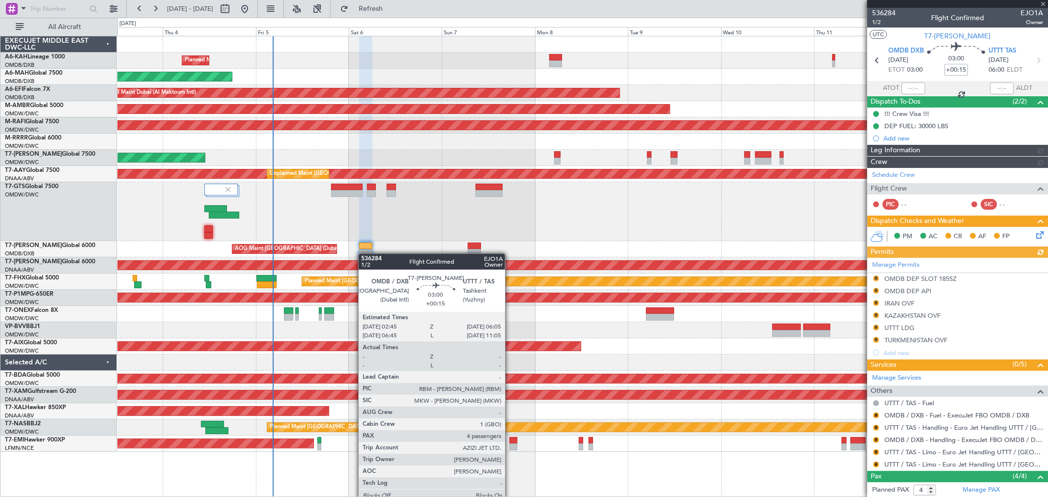
type input "[PERSON_NAME] (SYS)"
type input "7192"
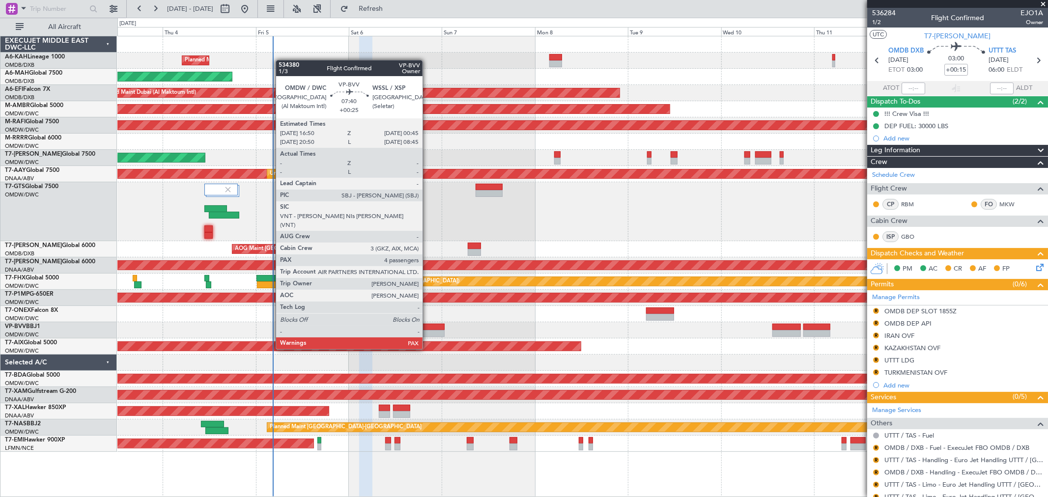
click at [427, 331] on div at bounding box center [429, 333] width 31 height 7
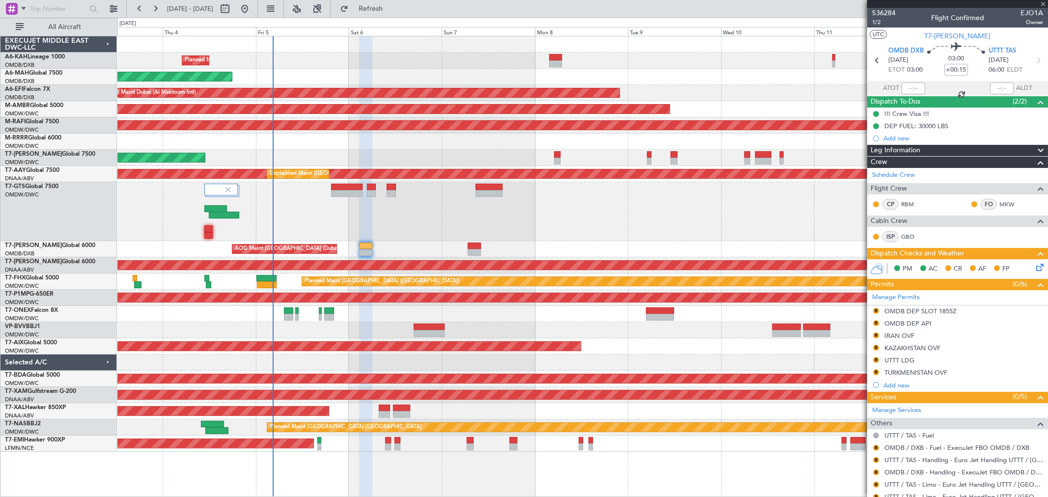
type input "+00:25"
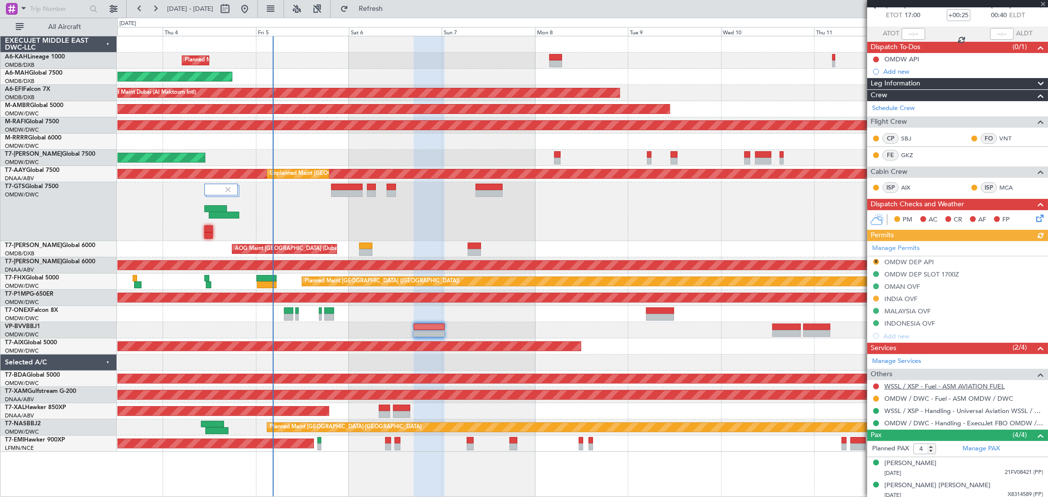
scroll to position [103, 0]
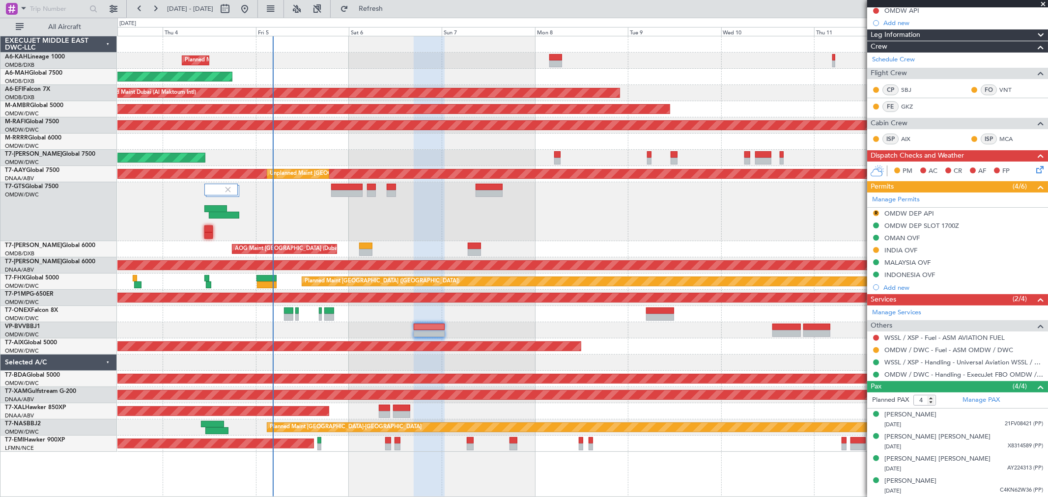
click at [340, 211] on div at bounding box center [582, 211] width 930 height 59
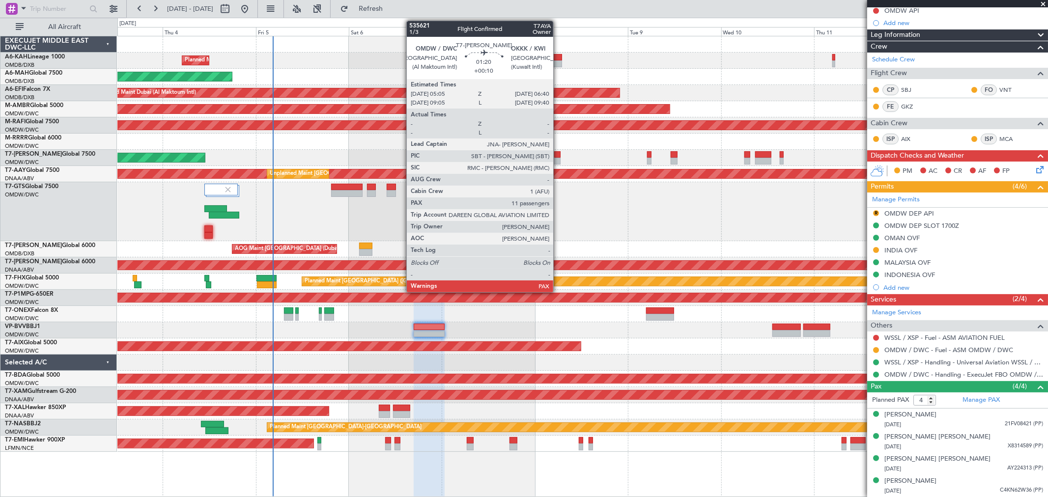
click at [558, 164] on div at bounding box center [557, 161] width 6 height 7
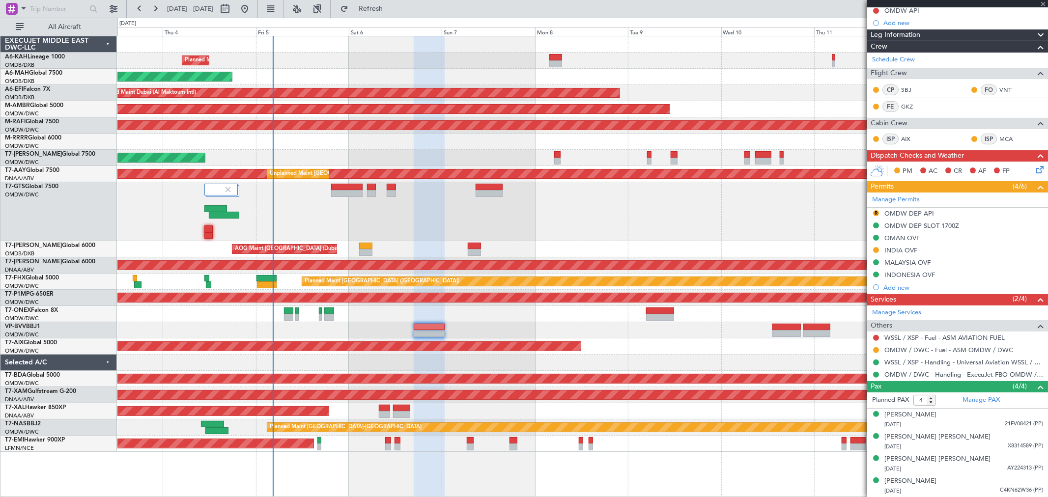
type input "+00:10"
type input "11"
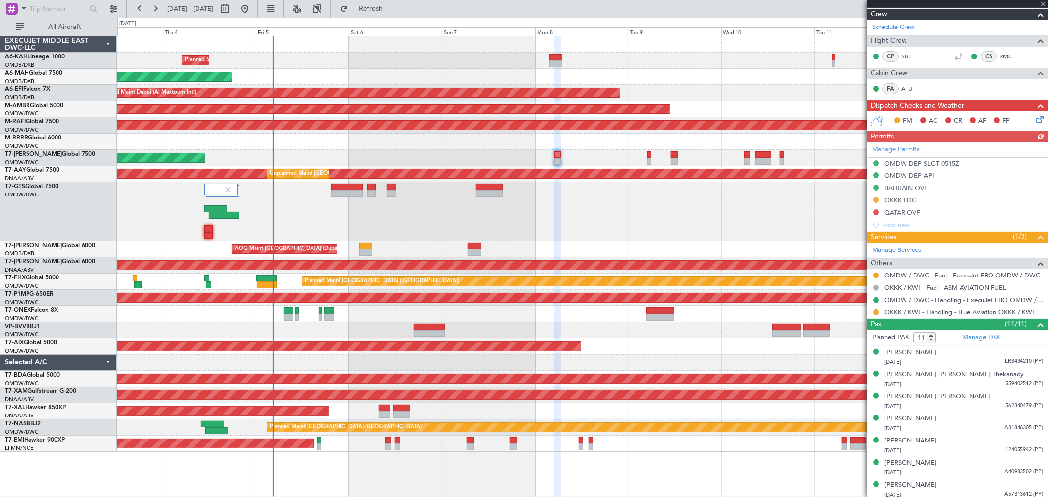
scroll to position [164, 0]
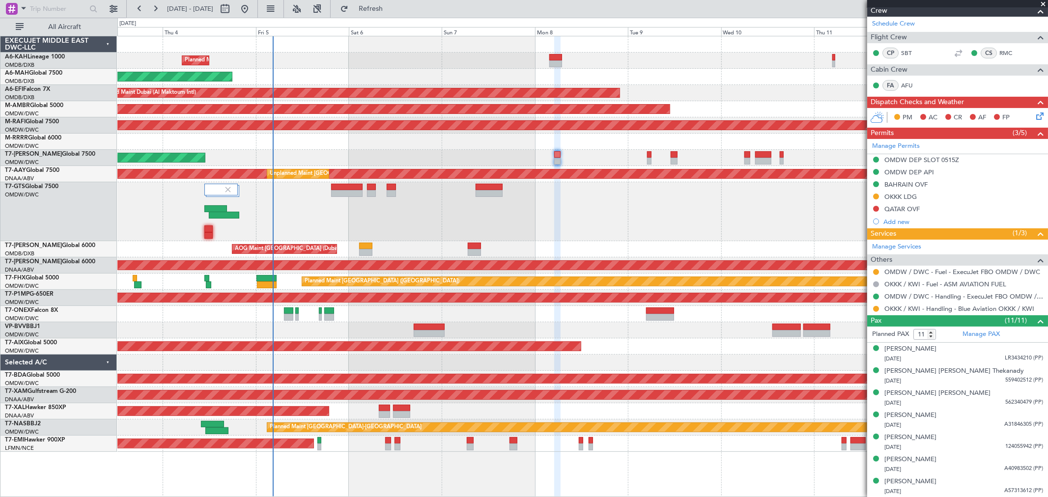
click at [606, 252] on div "AOG Maint Dubai (Dubai Intl) Planned Maint Dubai (Dubai Intl)" at bounding box center [582, 249] width 930 height 16
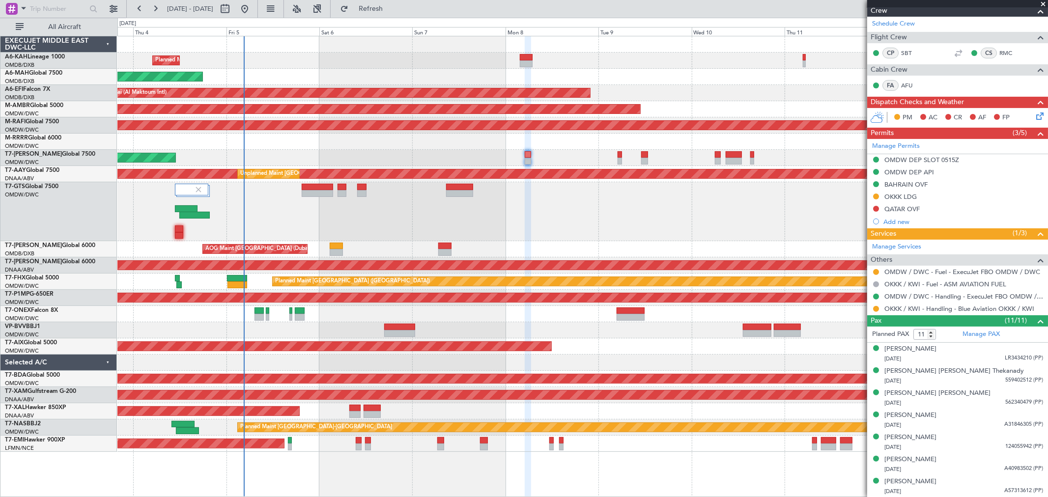
click at [429, 248] on div "Planned Maint Dubai (Al Maktoum Intl) Planned Maint Dubai (Dubai Intl) Planned …" at bounding box center [582, 243] width 930 height 415
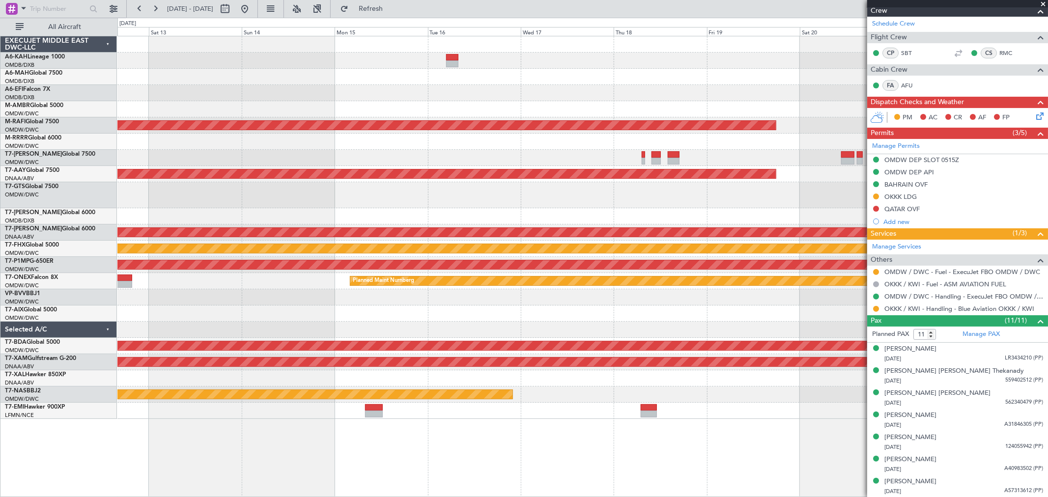
click at [441, 329] on div "Planned Maint Singapore (Seletar) Planned Maint Dubai (Al Maktoum Intl) Unplann…" at bounding box center [582, 227] width 930 height 383
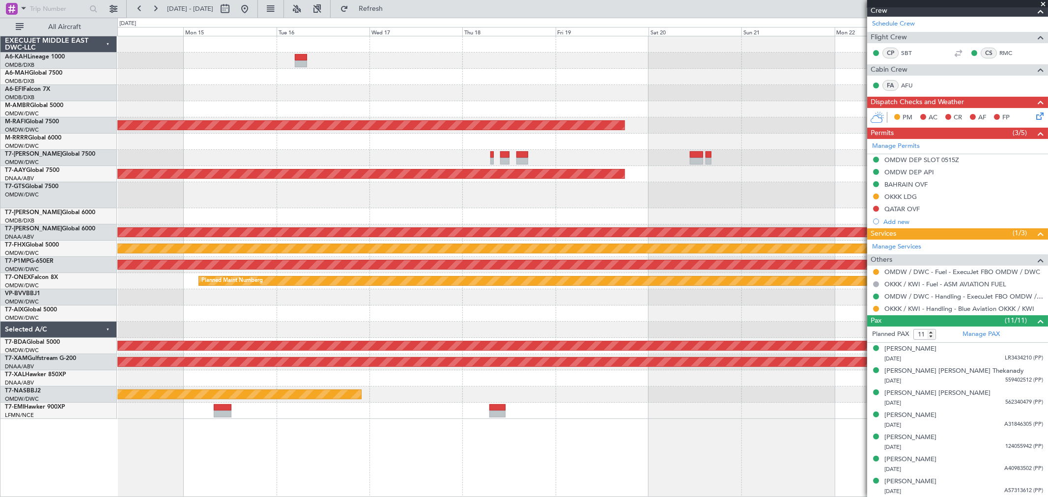
click at [462, 315] on div at bounding box center [582, 313] width 930 height 16
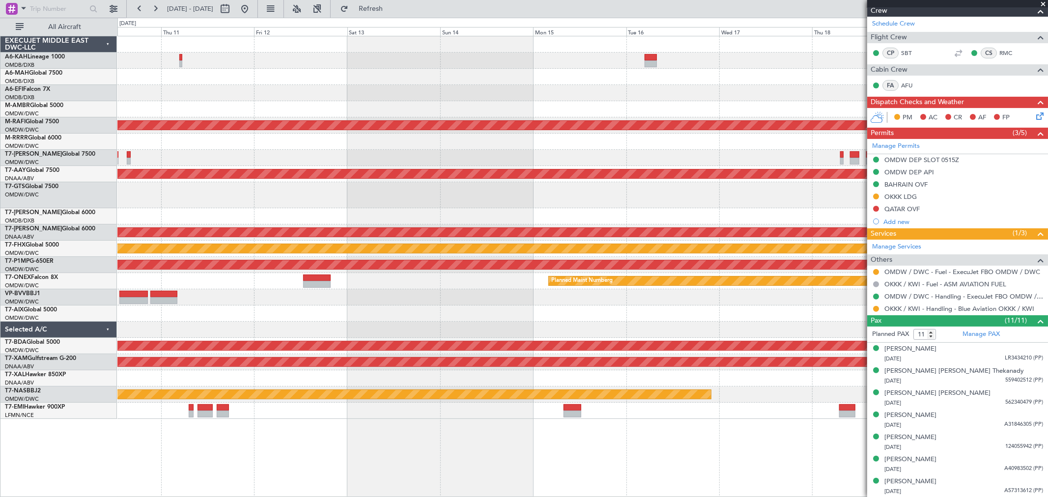
click at [727, 331] on div "Planned Maint Dubai (Al Maktoum Intl) AOG Maint [GEOGRAPHIC_DATA] (Al Maktoum I…" at bounding box center [582, 227] width 930 height 383
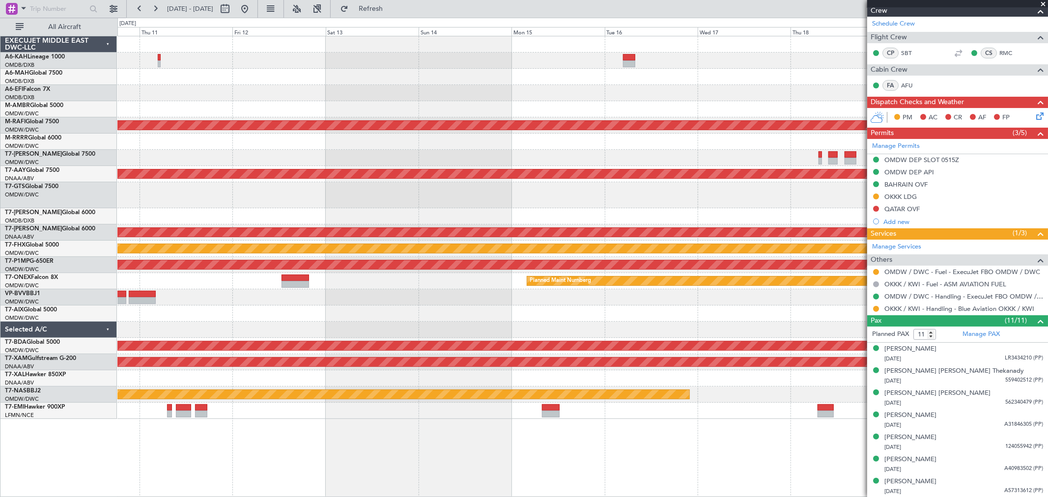
click at [278, 325] on div "Planned Maint Dubai (Al Maktoum Intl) AOG Maint [GEOGRAPHIC_DATA] (Al Maktoum I…" at bounding box center [582, 227] width 930 height 383
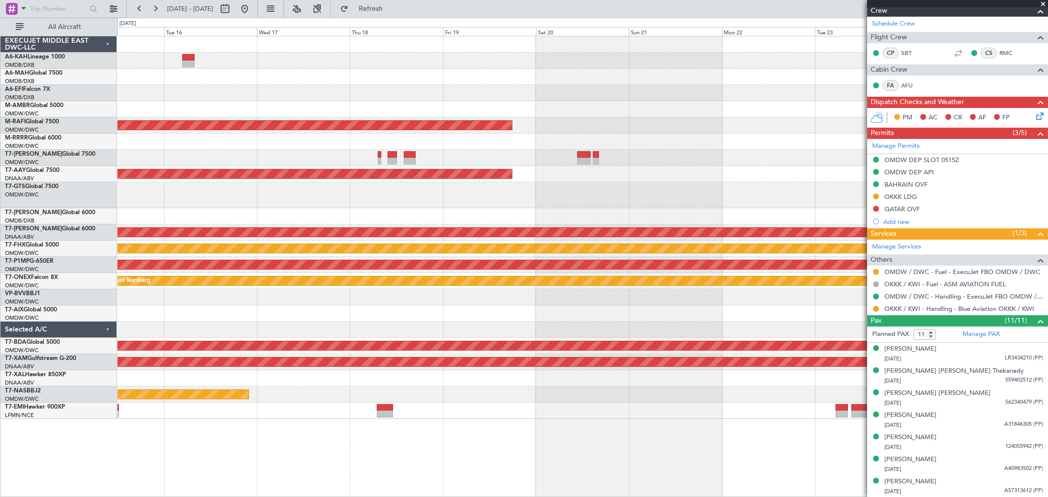
click at [130, 320] on div "Planned Maint Singapore (Seletar) Planned Maint Dubai (Al Maktoum Intl) Unplann…" at bounding box center [582, 227] width 930 height 383
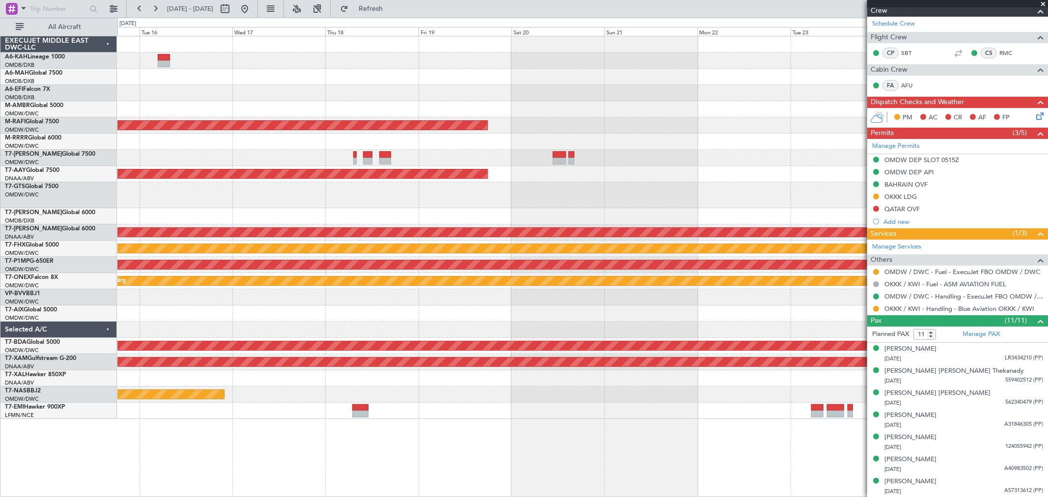
click at [269, 309] on div at bounding box center [582, 313] width 930 height 16
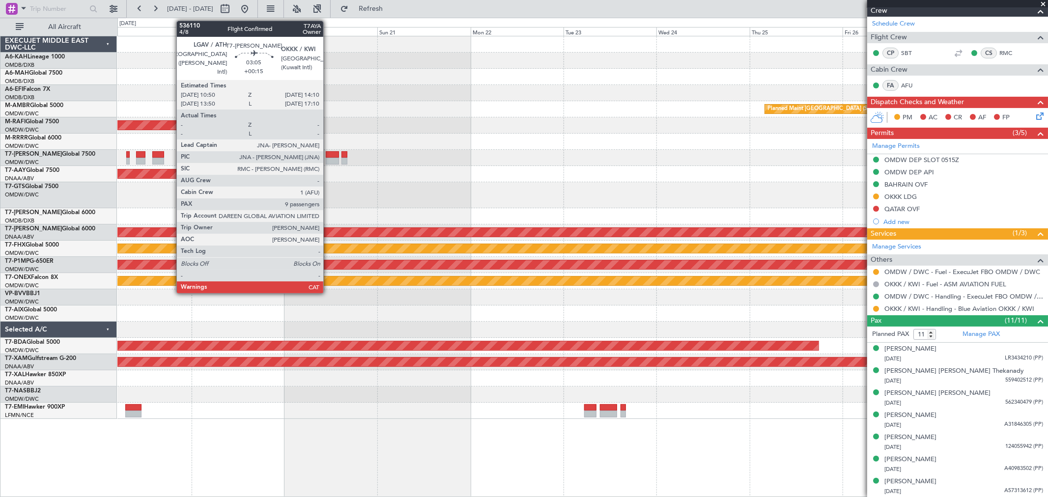
click at [328, 163] on div at bounding box center [332, 161] width 13 height 7
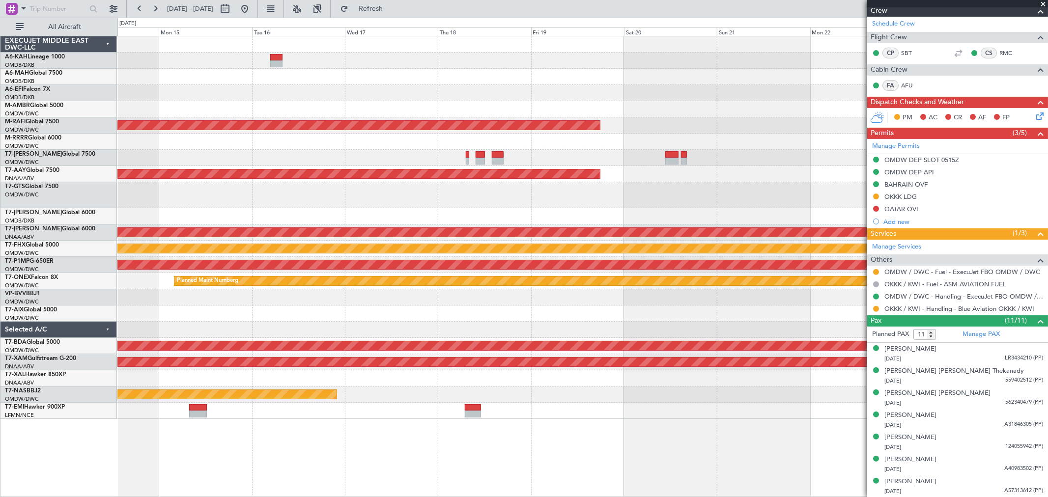
click at [752, 170] on div "Planned Maint Singapore (Seletar) Planned Maint Dubai (Al Maktoum Intl) Unplann…" at bounding box center [582, 227] width 930 height 383
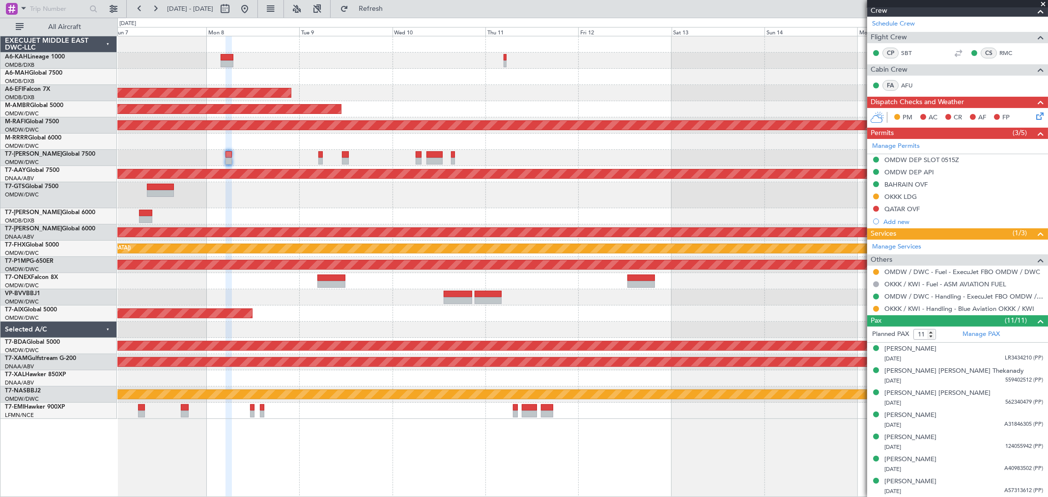
click at [741, 305] on div "AOG Maint" at bounding box center [582, 313] width 930 height 16
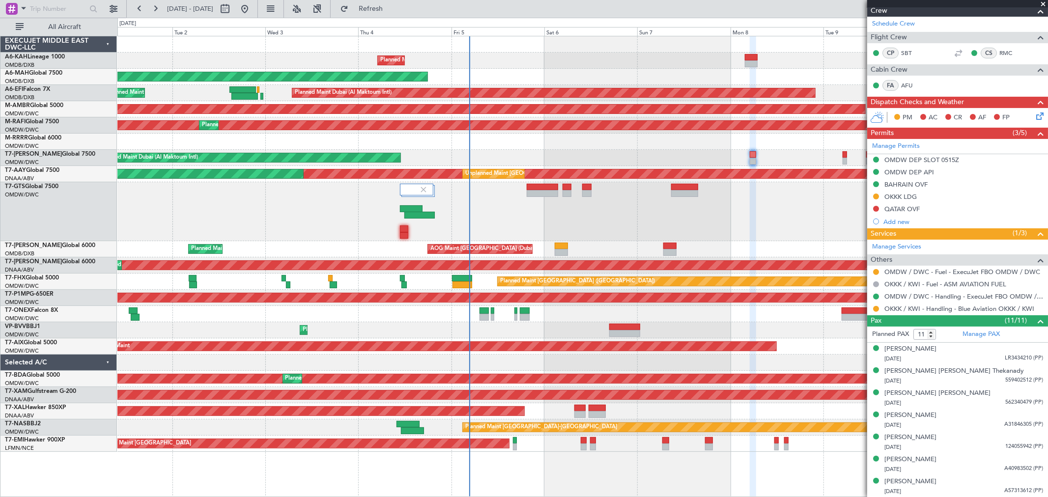
click at [528, 212] on div at bounding box center [582, 211] width 930 height 59
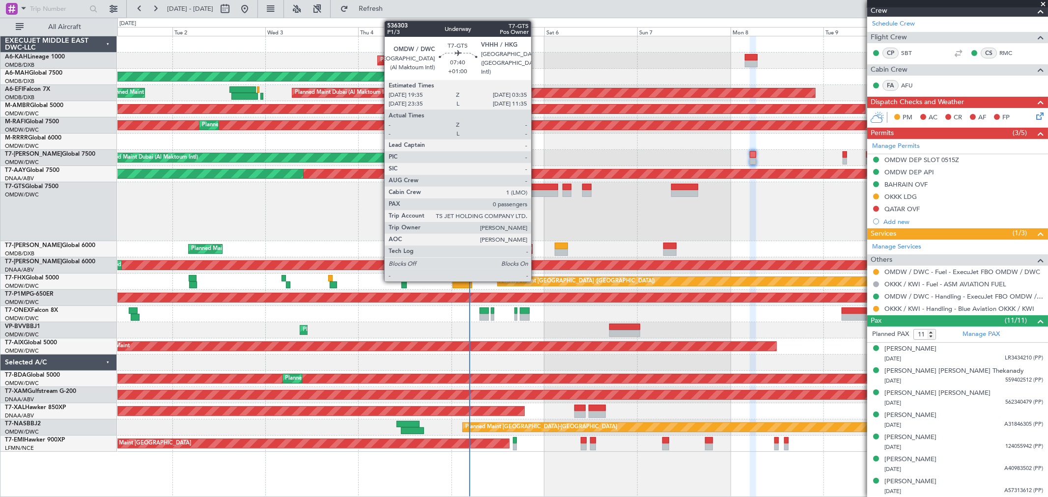
click at [536, 189] on div at bounding box center [541, 187] width 31 height 7
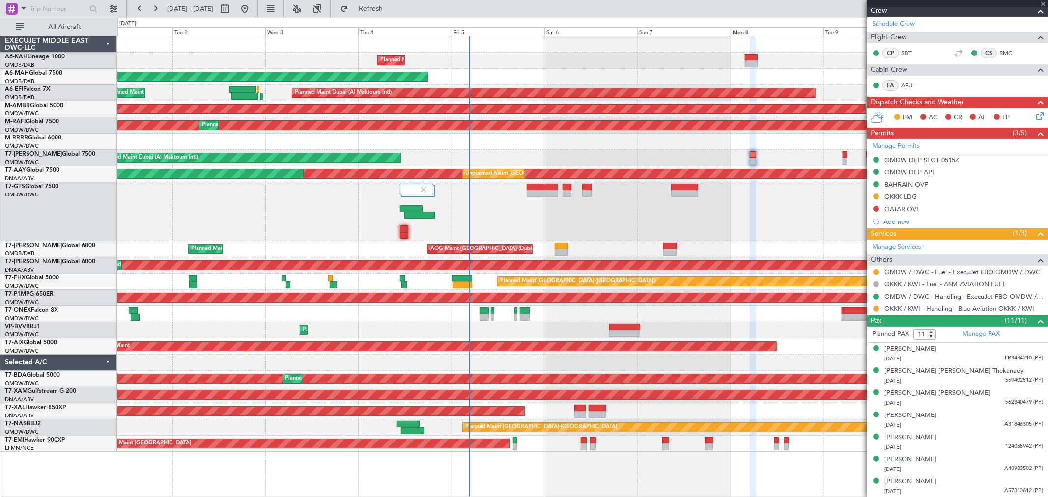
type input "+01:00"
type input "0"
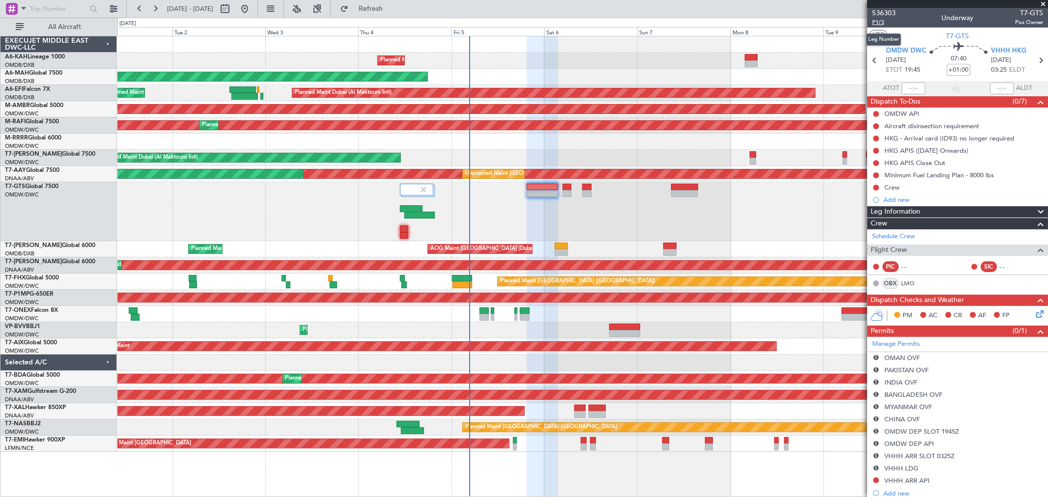
click at [881, 22] on span "P1/3" at bounding box center [884, 22] width 24 height 8
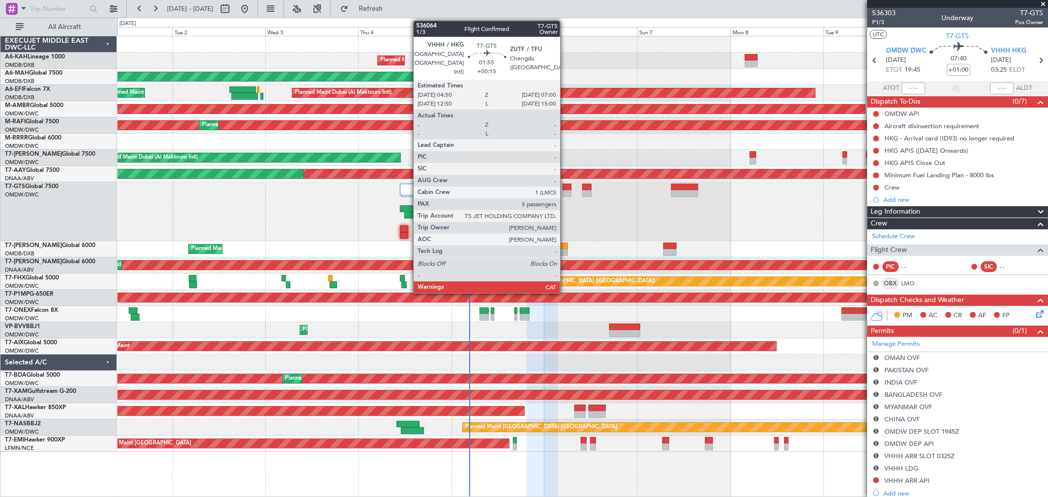
click at [565, 187] on div at bounding box center [566, 187] width 9 height 7
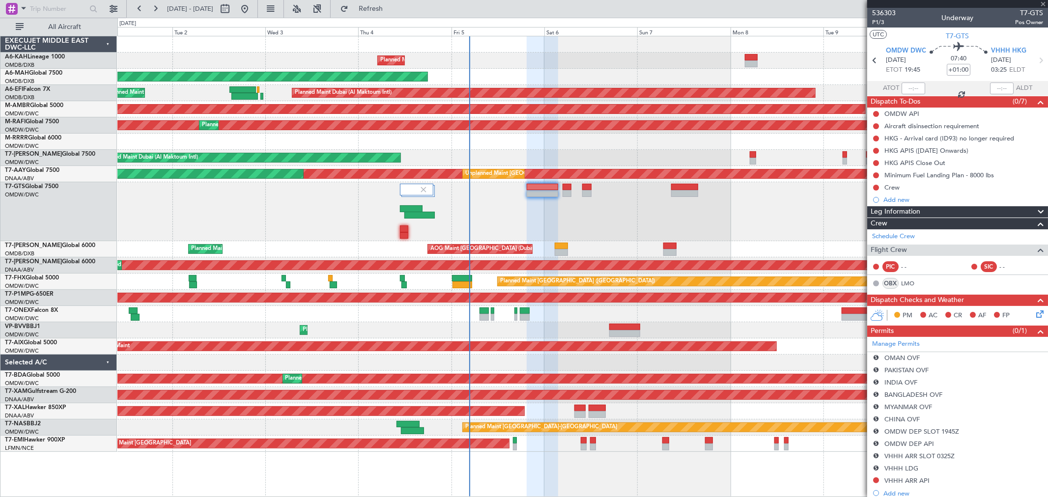
type input "+00:15"
type input "5"
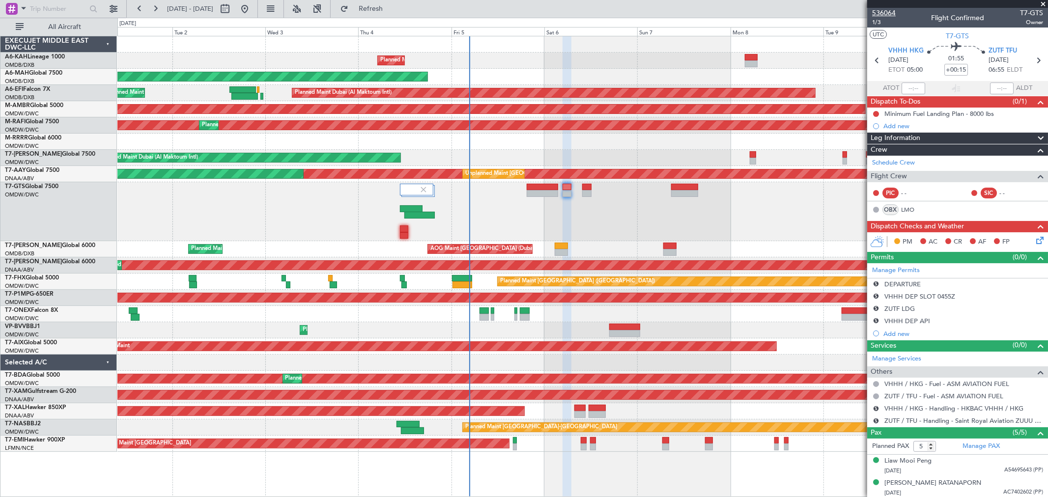
click at [884, 9] on span "536064" at bounding box center [884, 13] width 24 height 10
click at [510, 55] on div "Planned Maint Dubai (Al Maktoum Intl) No Crew" at bounding box center [582, 61] width 930 height 16
click at [384, 6] on span "Refresh" at bounding box center [370, 8] width 41 height 7
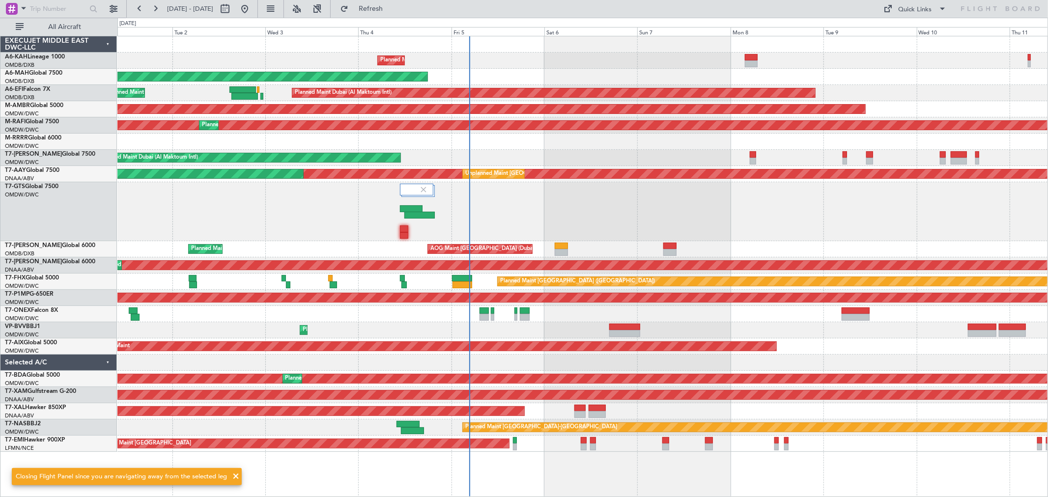
click at [616, 212] on div at bounding box center [582, 211] width 930 height 59
click at [910, 8] on div "Quick Links" at bounding box center [914, 10] width 33 height 10
click at [909, 26] on button "Trip Builder" at bounding box center [916, 33] width 74 height 24
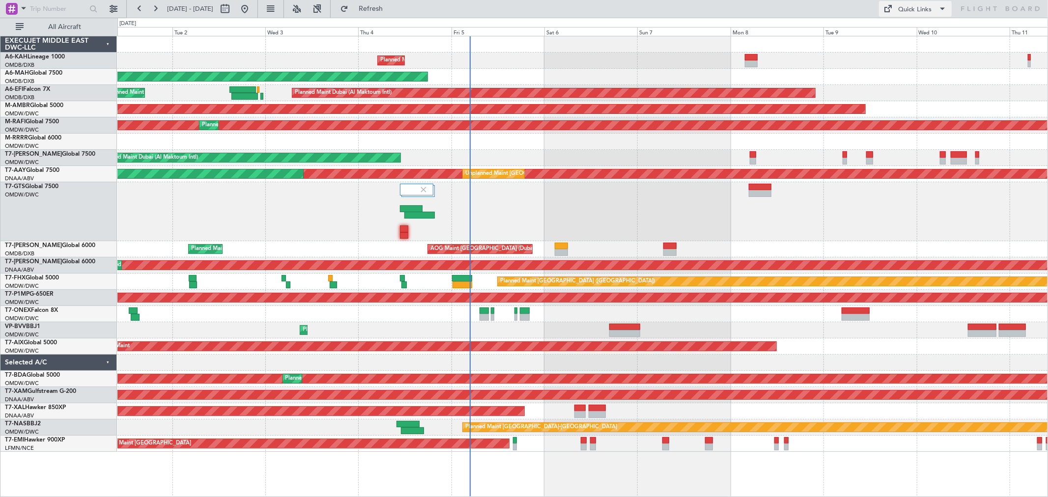
click at [911, 6] on div "Quick Links" at bounding box center [914, 10] width 33 height 10
click at [895, 32] on button "Trip Builder" at bounding box center [916, 33] width 74 height 24
click at [391, 10] on span "Refresh" at bounding box center [370, 8] width 41 height 7
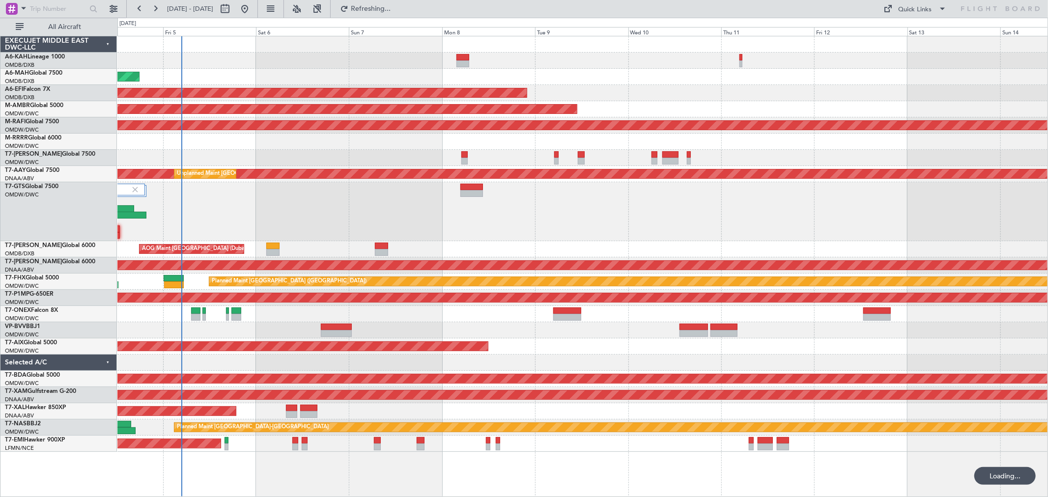
click at [434, 229] on div at bounding box center [582, 211] width 930 height 59
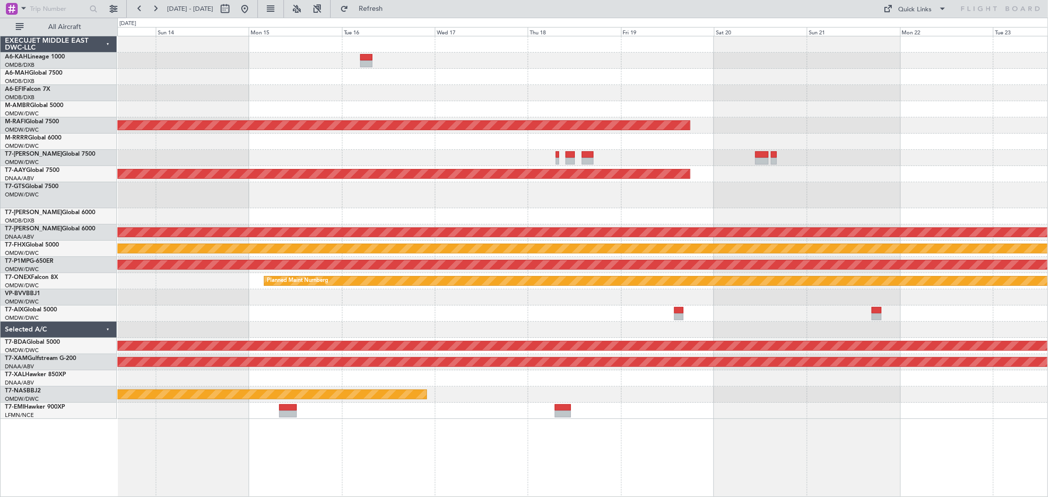
click at [412, 187] on div at bounding box center [582, 195] width 930 height 26
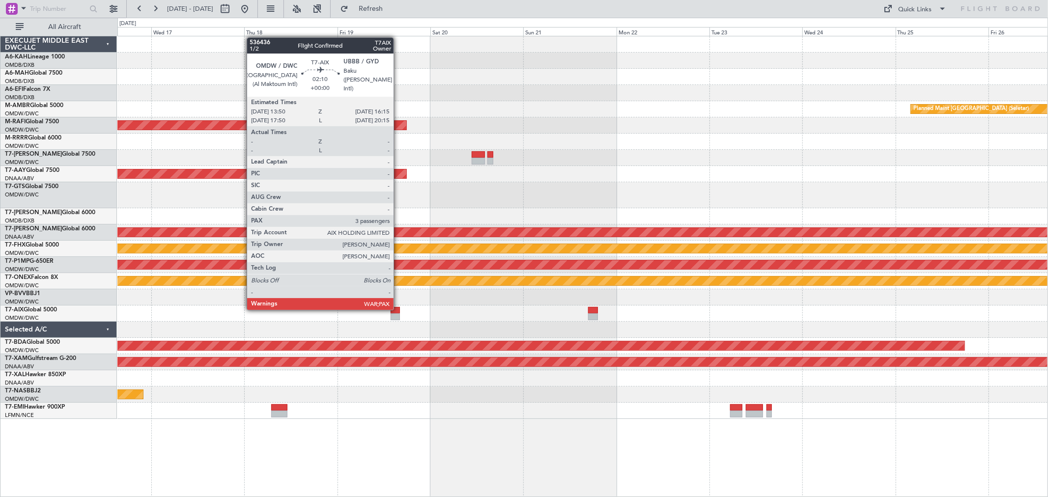
click at [398, 307] on div at bounding box center [395, 310] width 10 height 7
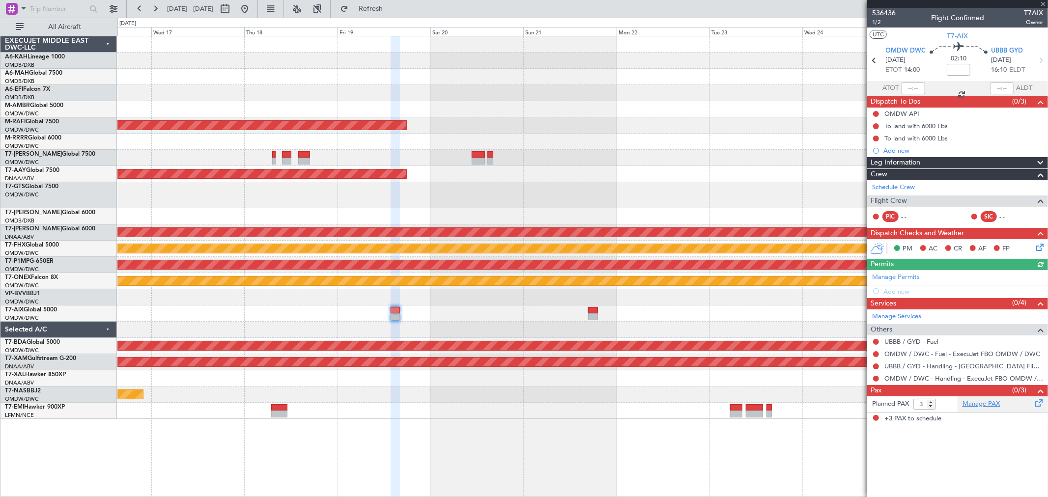
click at [991, 406] on link "Manage PAX" at bounding box center [980, 404] width 37 height 10
click at [958, 34] on span "T7-AIX" at bounding box center [957, 36] width 21 height 10
click at [394, 15] on button "Refresh" at bounding box center [364, 9] width 59 height 16
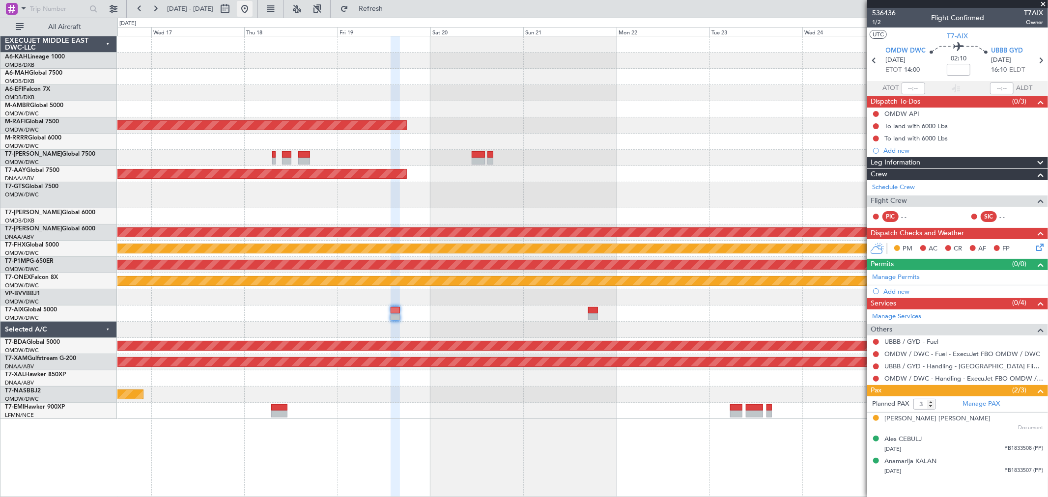
click at [252, 10] on button at bounding box center [245, 9] width 16 height 16
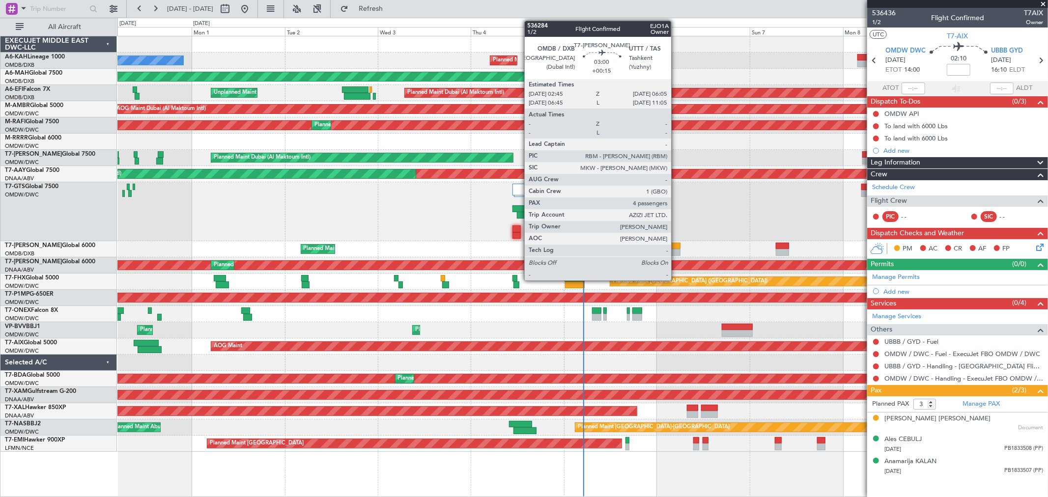
click at [676, 250] on div at bounding box center [673, 252] width 13 height 7
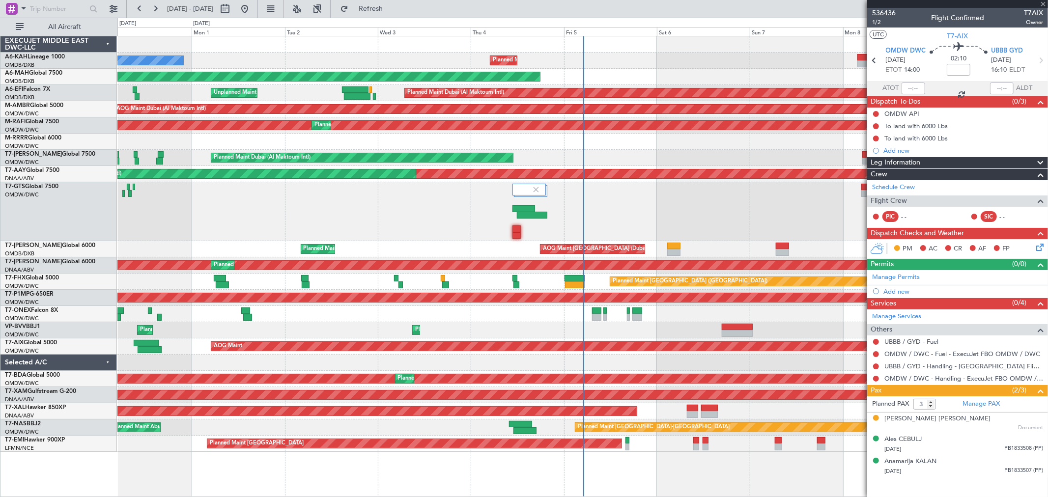
type input "+00:15"
type input "4"
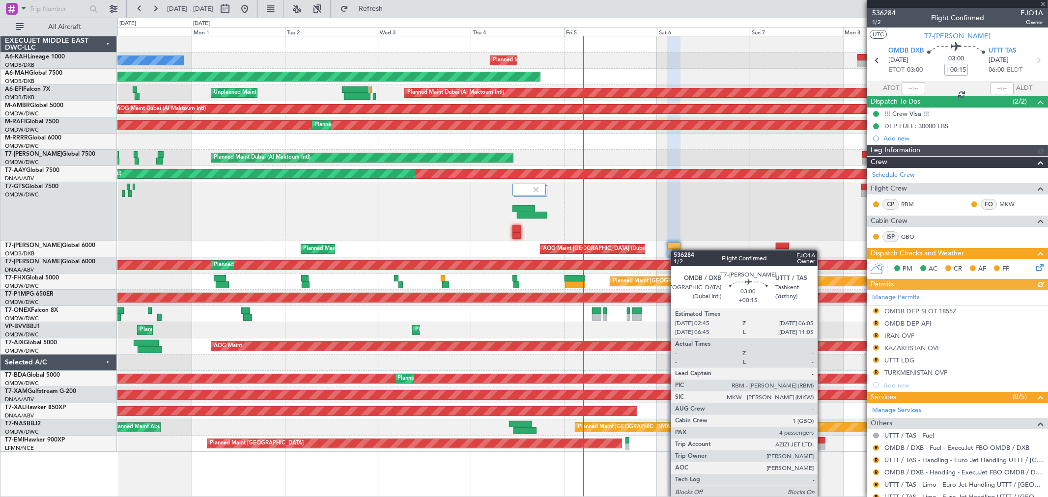
type input "[PERSON_NAME] (SYS)"
type input "7192"
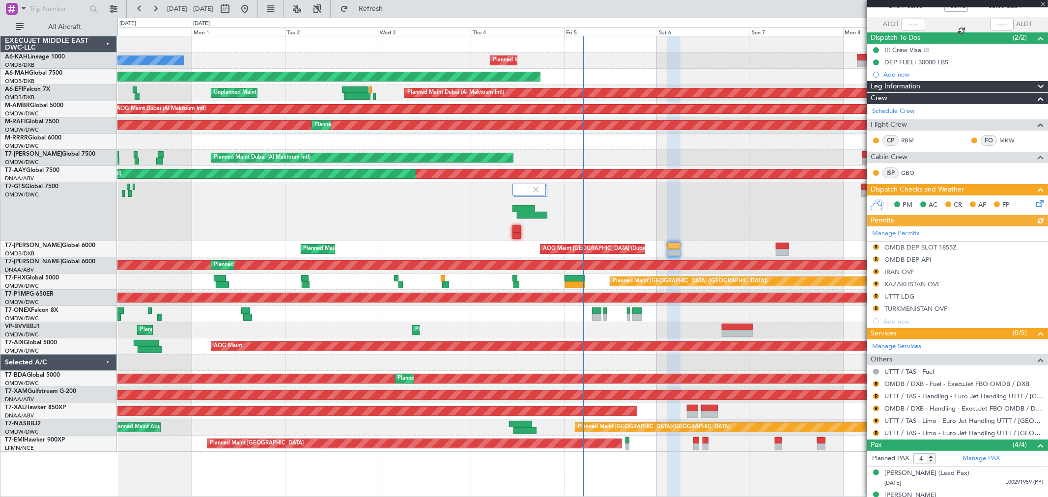
scroll to position [109, 0]
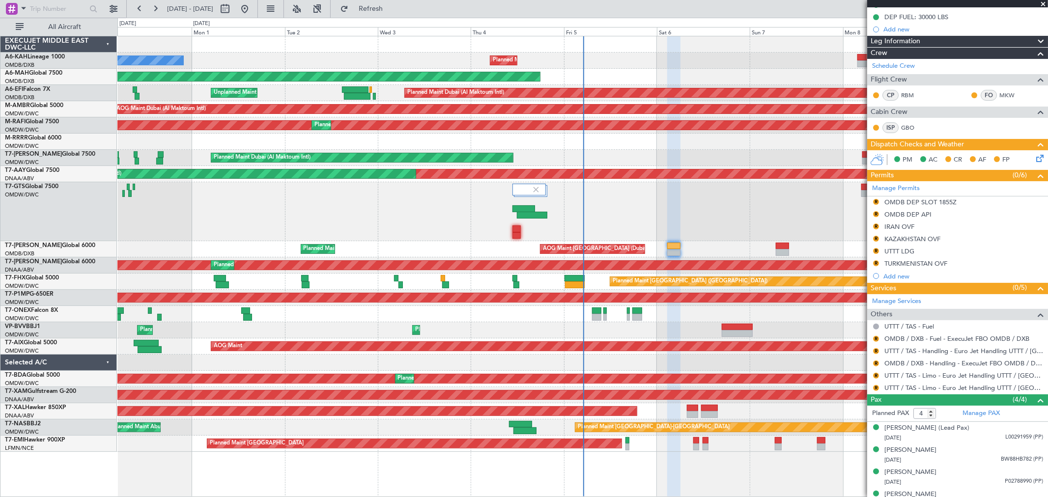
type input "[PERSON_NAME] (SYS)"
type input "7192"
type input "[PERSON_NAME] (SYS)"
type input "7192"
type input "[PERSON_NAME] (SYS)"
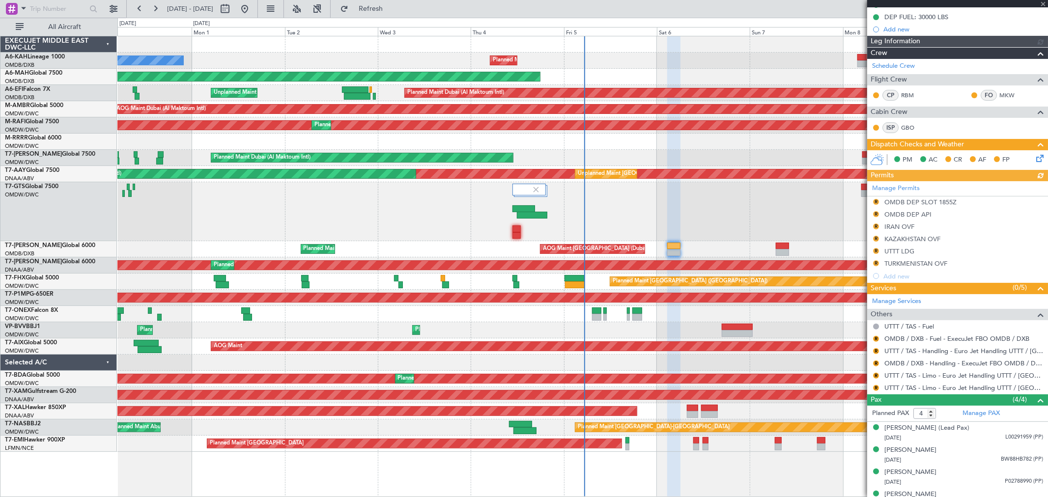
type input "7192"
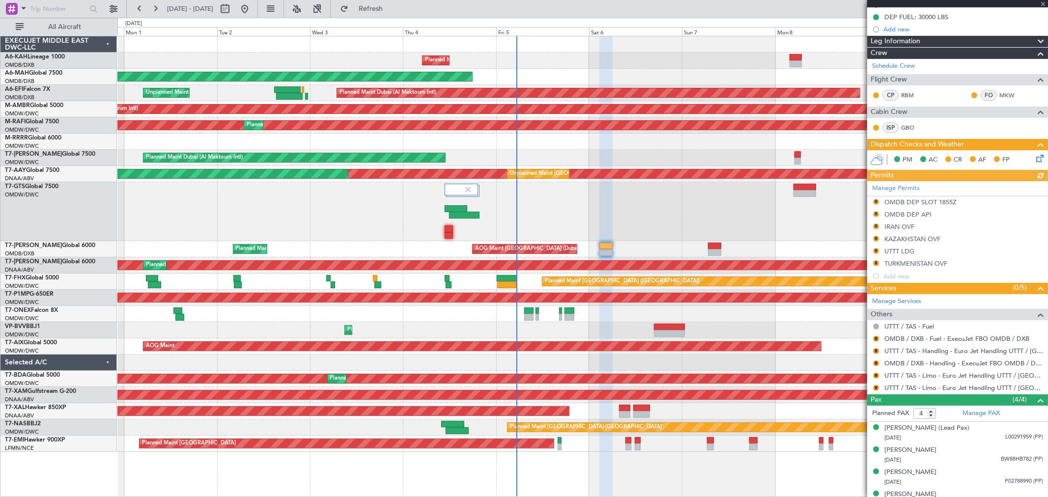
click at [313, 204] on div at bounding box center [582, 211] width 930 height 59
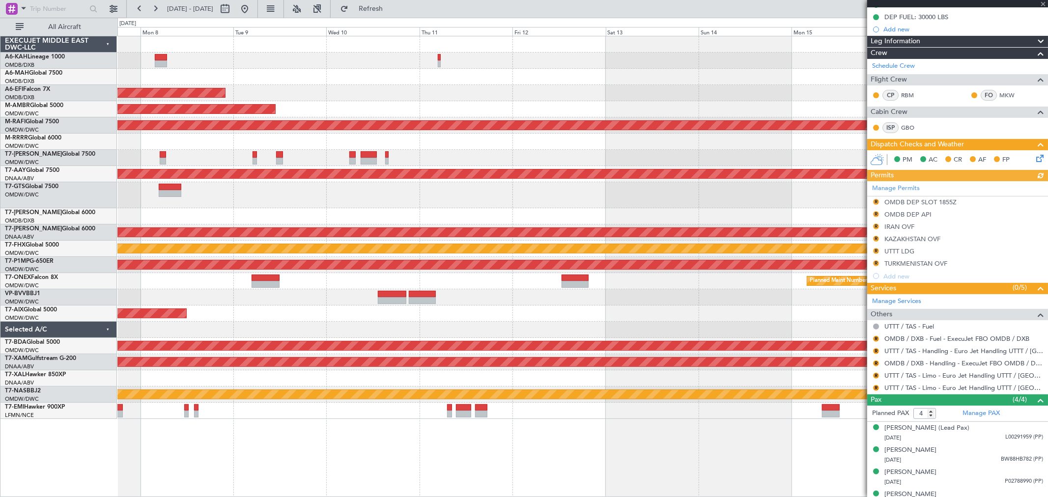
click at [179, 173] on div "Planned Maint Dubai (Al Maktoum Intl) AOG Maint Dubai (Al Maktoum Intl) Planned…" at bounding box center [582, 227] width 930 height 383
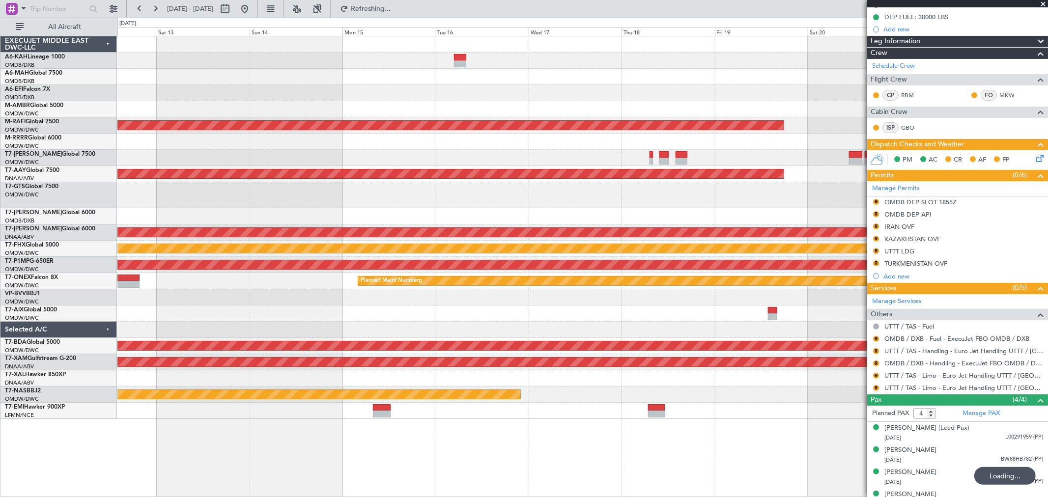
click at [639, 331] on div "Planned Maint Dubai (Al Maktoum Intl) Unplanned Maint Dubai (Al Maktoum Intl) U…" at bounding box center [582, 227] width 930 height 383
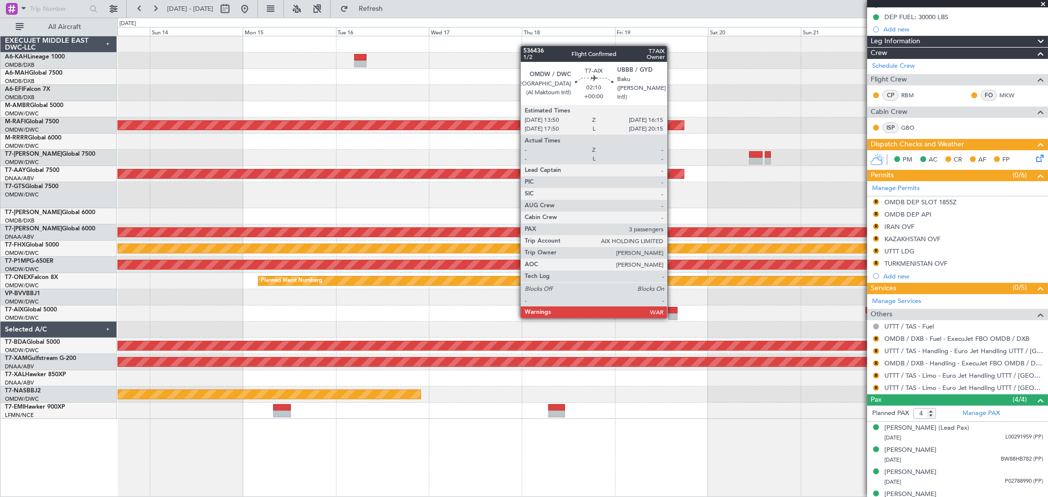
click at [672, 316] on div at bounding box center [673, 316] width 10 height 7
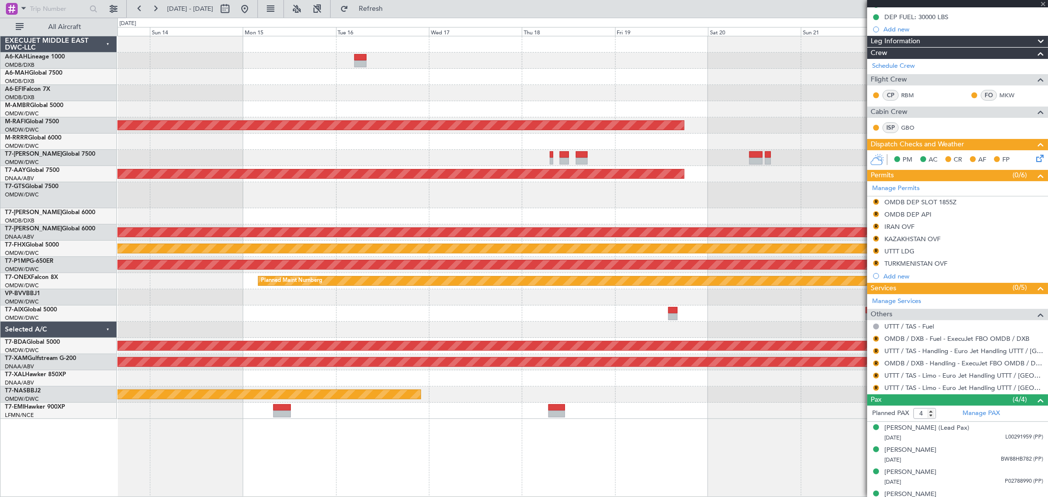
type input "3"
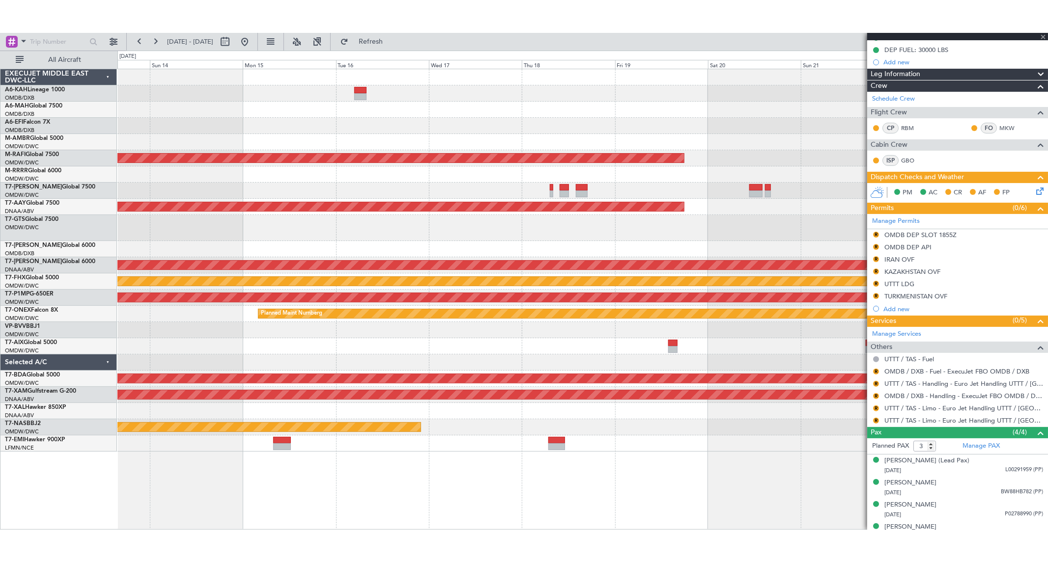
scroll to position [0, 0]
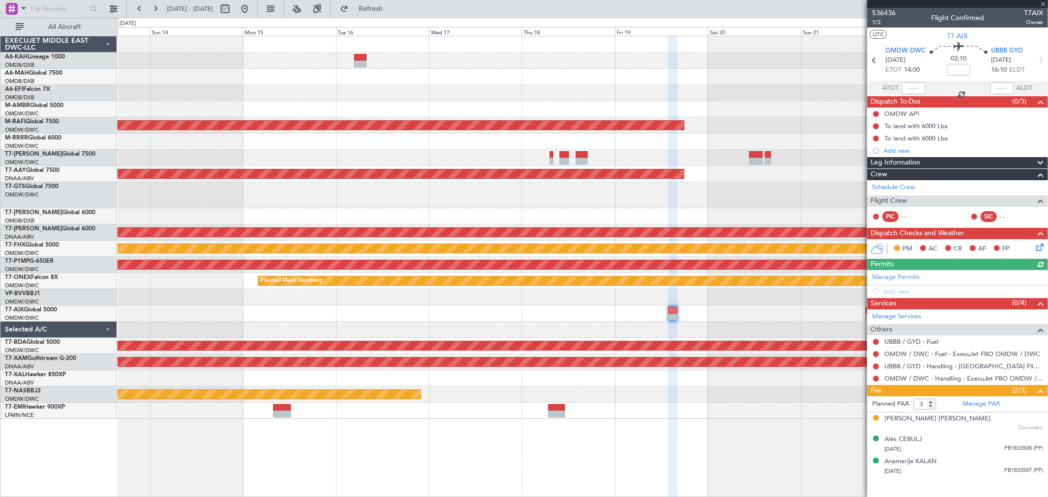
click at [904, 151] on div "Add new" at bounding box center [963, 150] width 160 height 8
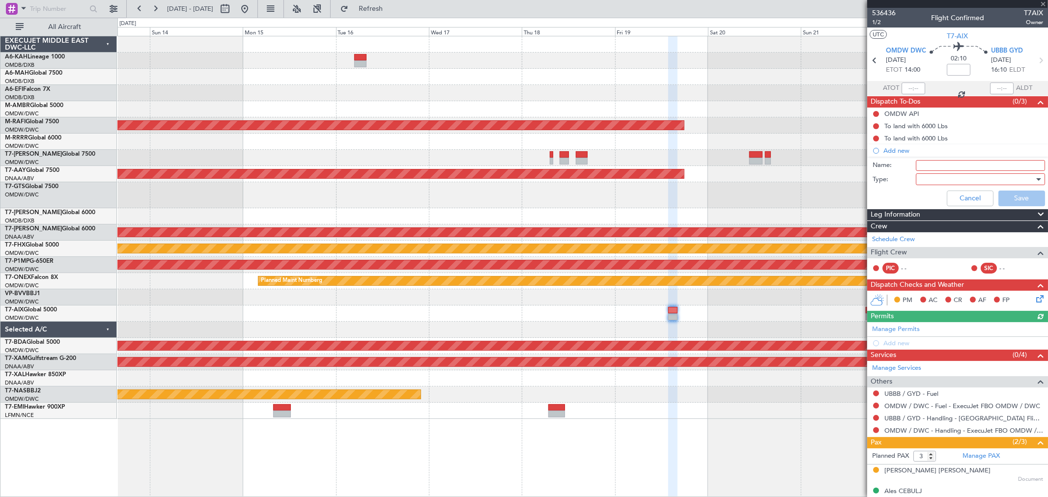
click at [926, 167] on input "Name:" at bounding box center [979, 165] width 129 height 11
type input "Crew"
click at [934, 179] on div at bounding box center [976, 179] width 114 height 15
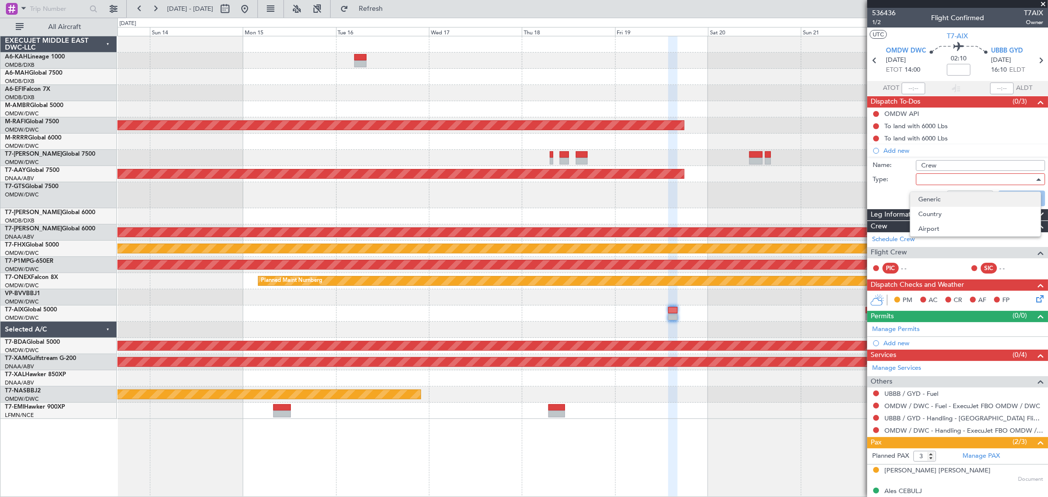
click at [939, 196] on span "Generic" at bounding box center [975, 199] width 114 height 15
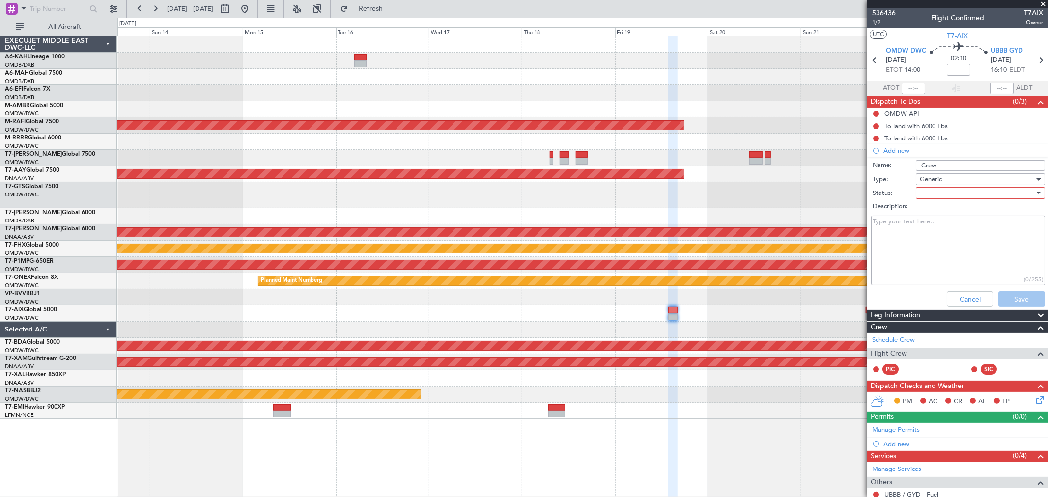
click at [937, 193] on div at bounding box center [976, 193] width 114 height 15
drag, startPoint x: 938, startPoint y: 211, endPoint x: 933, endPoint y: 232, distance: 21.2
click at [938, 210] on span "Not Started" at bounding box center [975, 212] width 114 height 15
click at [922, 244] on textarea "Description:" at bounding box center [958, 251] width 174 height 70
paste textarea "Peter Doug and Sophie"
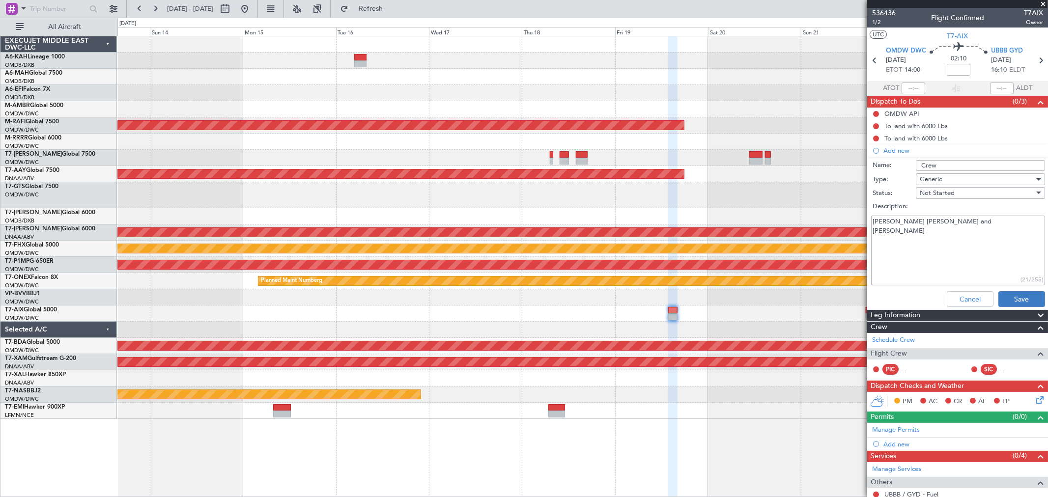
type textarea "Peter Doug and Sophie"
click at [1002, 296] on button "Save" at bounding box center [1021, 299] width 47 height 16
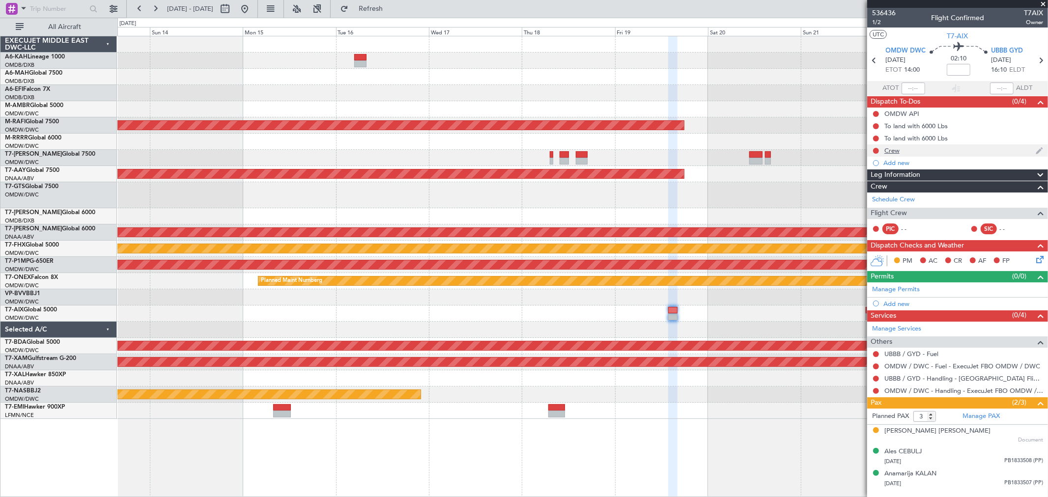
click at [894, 152] on div "Crew" at bounding box center [891, 150] width 15 height 8
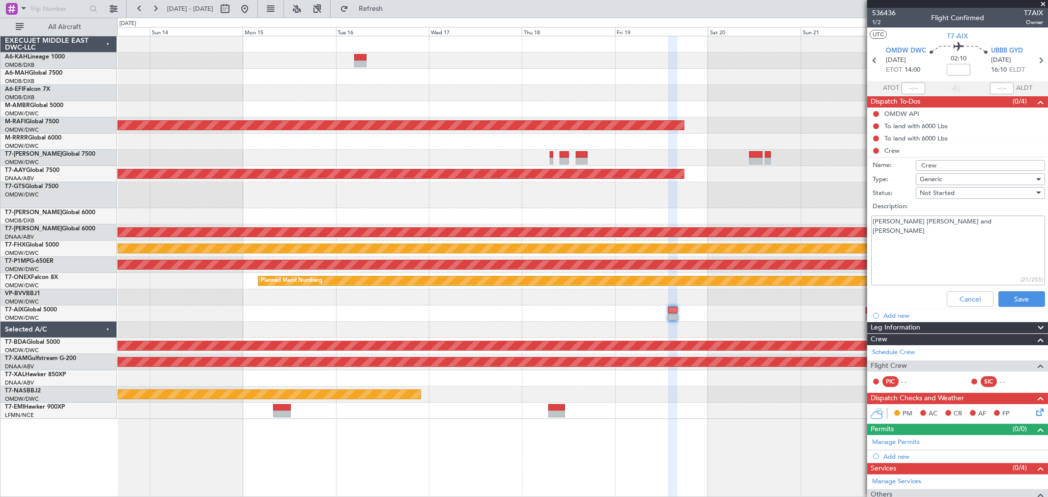
click at [954, 167] on input "Crew" at bounding box center [979, 165] width 129 height 11
paste input "Peter Doug and Sophie"
type input "Crew Peter Doug and Sophie"
drag, startPoint x: 916, startPoint y: 217, endPoint x: 688, endPoint y: 237, distance: 229.2
click at [694, 236] on fb-app "13 Sep 2025 - 23 Sep 2025 Refresh Quick Links All Aircraft Planned Maint Singap…" at bounding box center [524, 252] width 1048 height 490
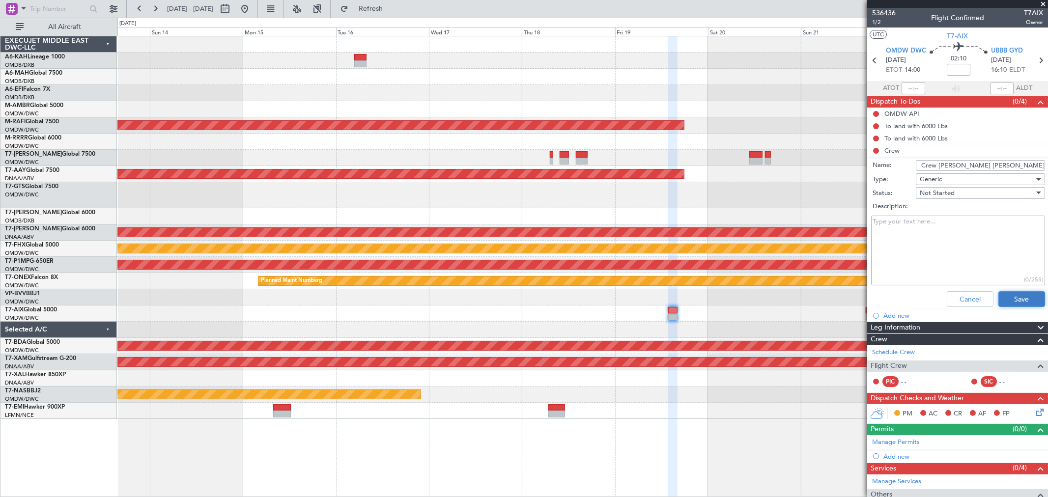
click at [1009, 300] on button "Save" at bounding box center [1021, 299] width 47 height 16
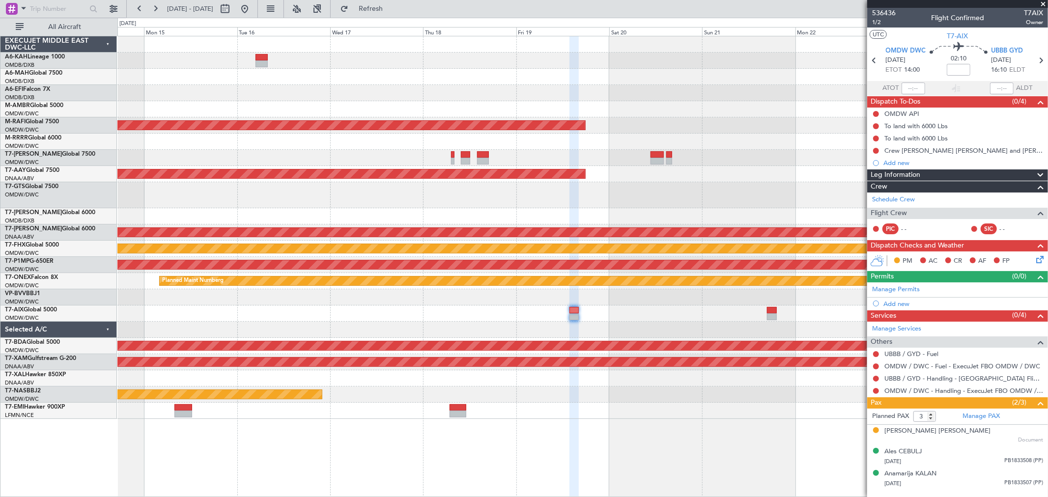
click at [588, 190] on div at bounding box center [582, 195] width 930 height 26
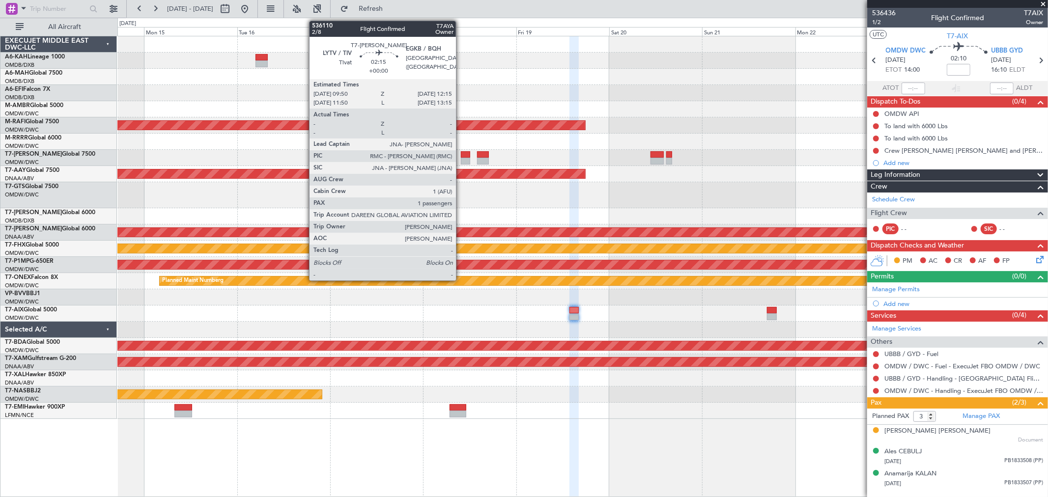
click at [461, 156] on div at bounding box center [466, 154] width 10 height 7
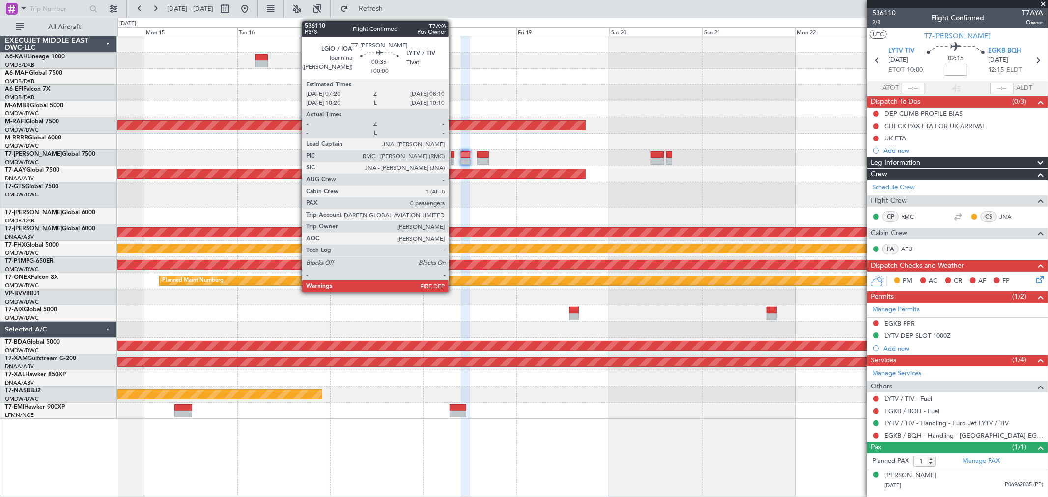
click at [453, 156] on div at bounding box center [452, 154] width 3 height 7
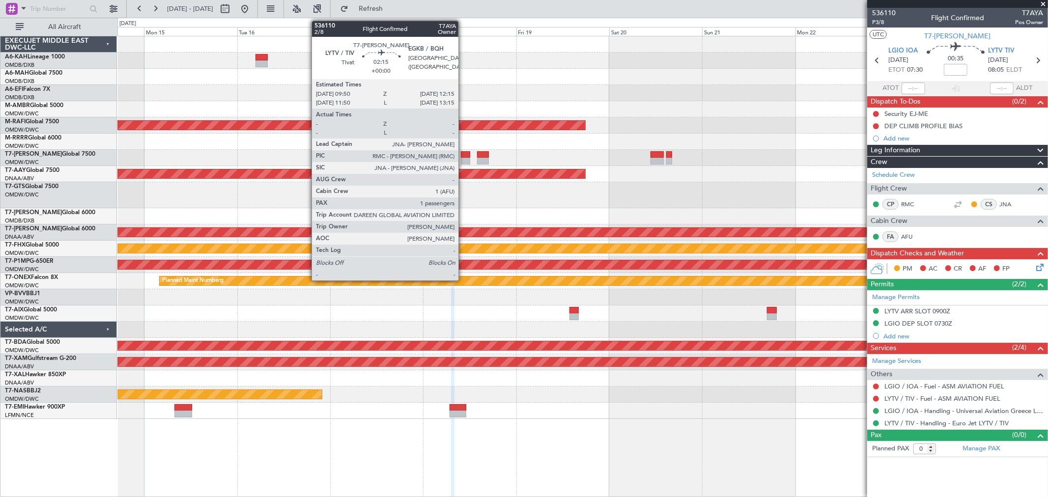
click at [463, 158] on div at bounding box center [466, 161] width 10 height 7
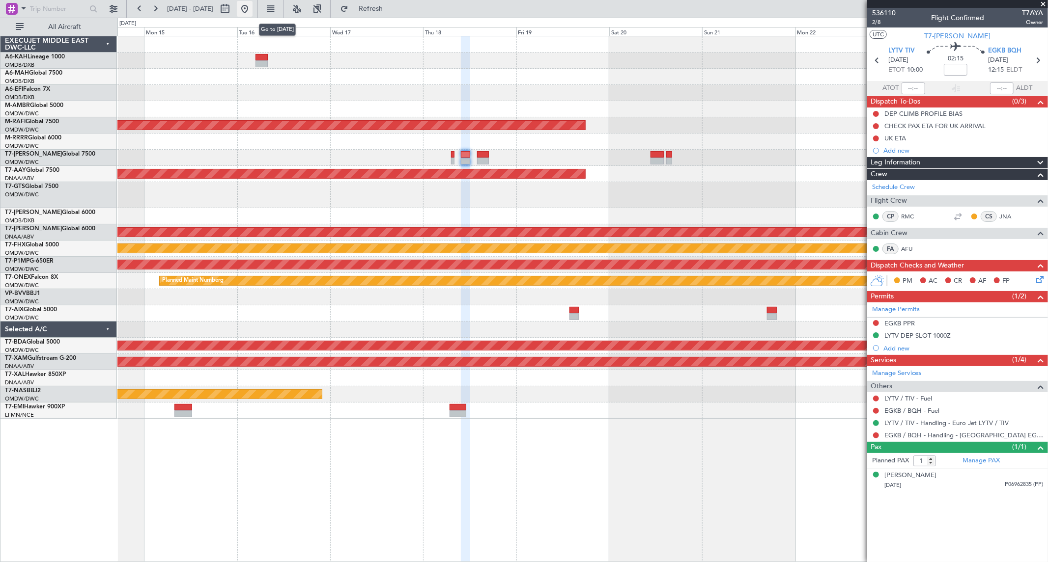
click at [252, 6] on button at bounding box center [245, 9] width 16 height 16
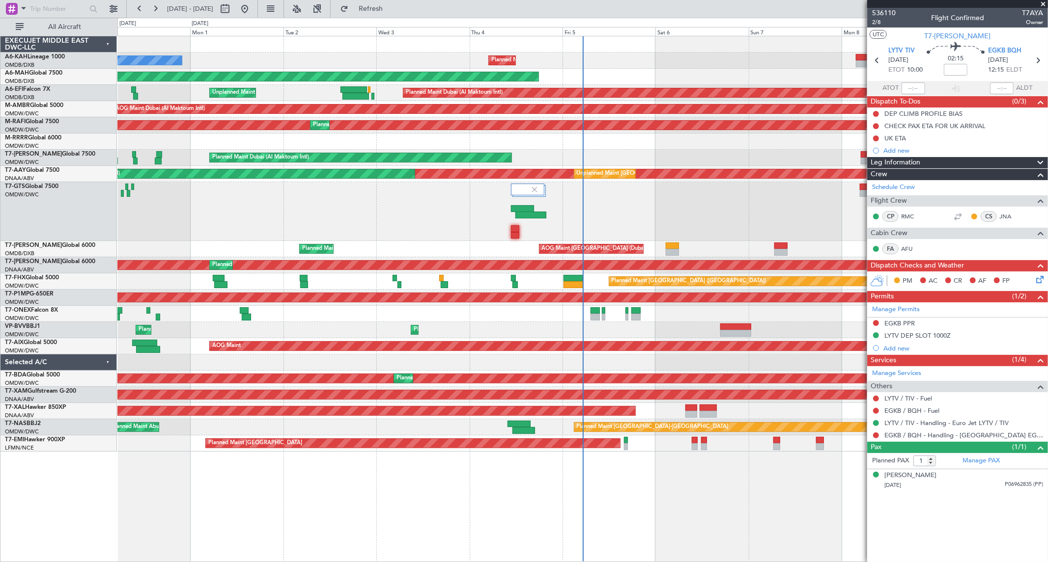
click at [1040, 3] on span at bounding box center [1043, 4] width 10 height 9
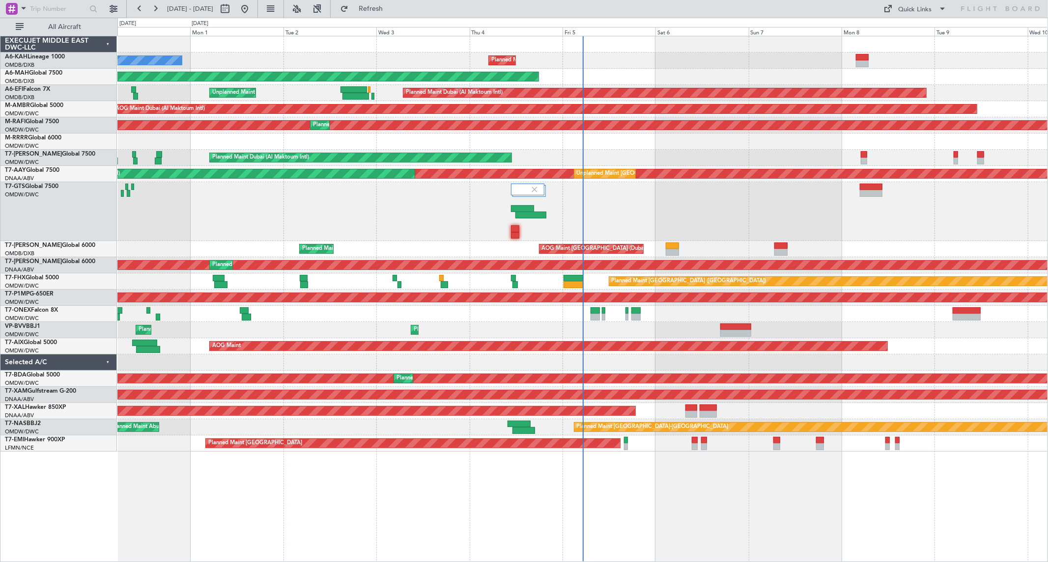
type input "0"
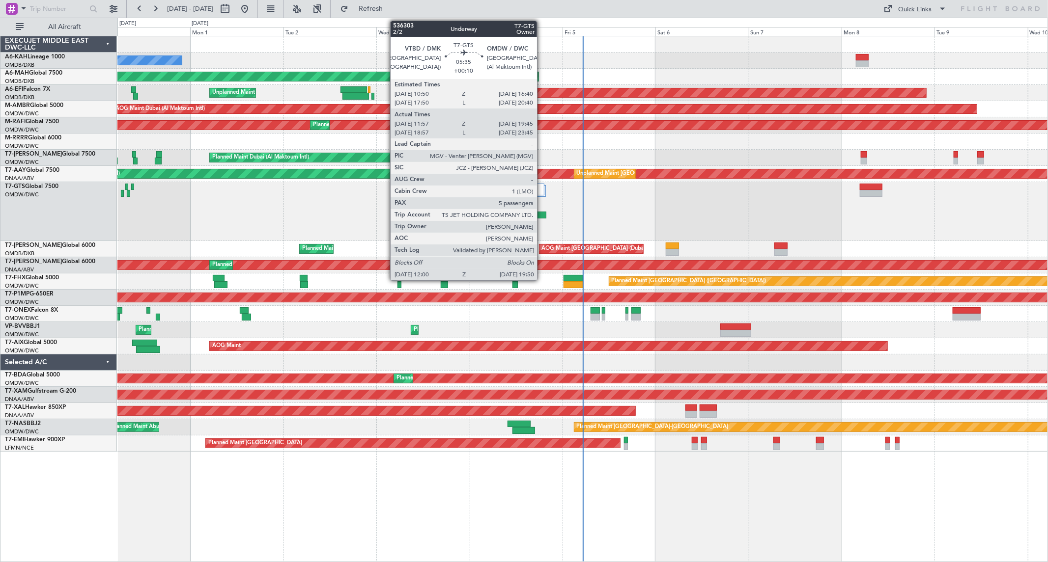
click at [542, 212] on div at bounding box center [530, 215] width 30 height 7
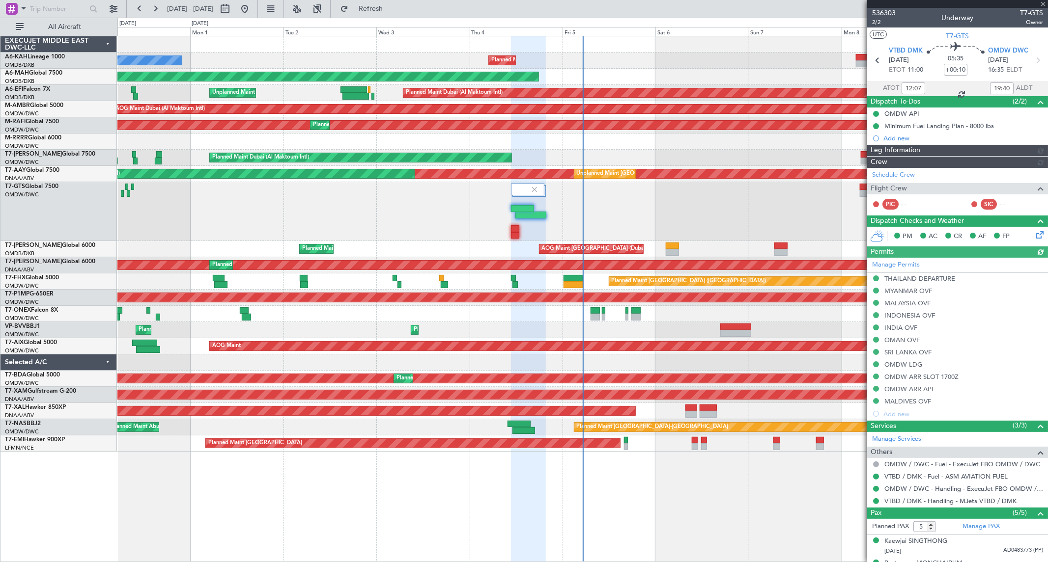
type input "[PERSON_NAME] (ANI)"
type input "7201"
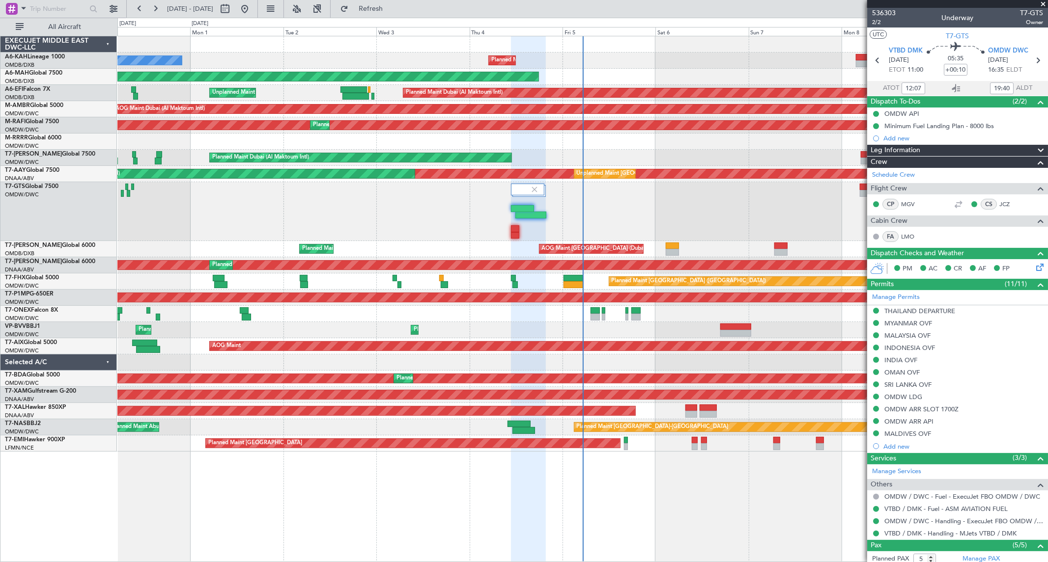
click at [1043, 3] on span at bounding box center [1043, 4] width 10 height 9
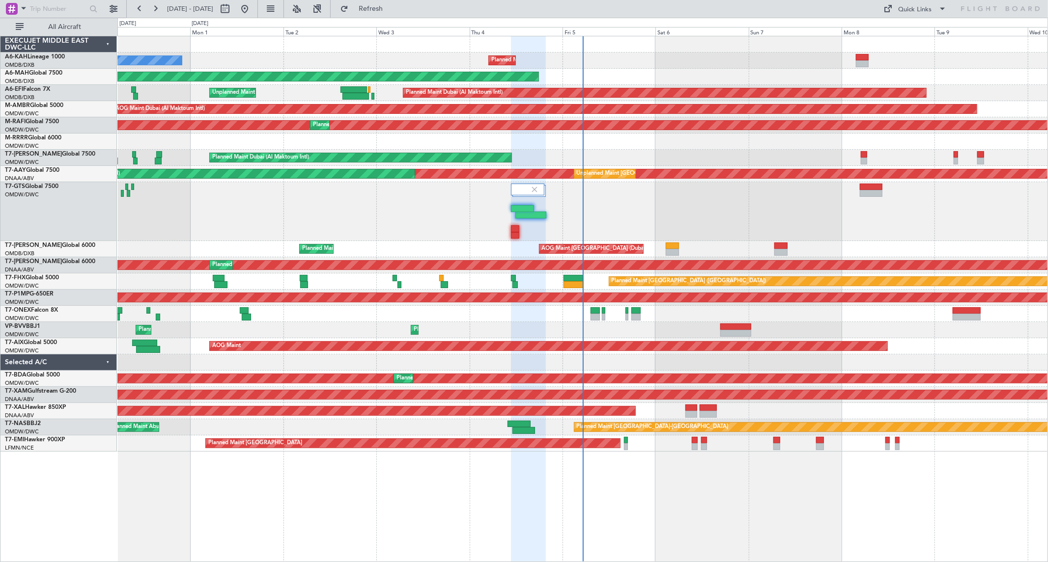
type input "0"
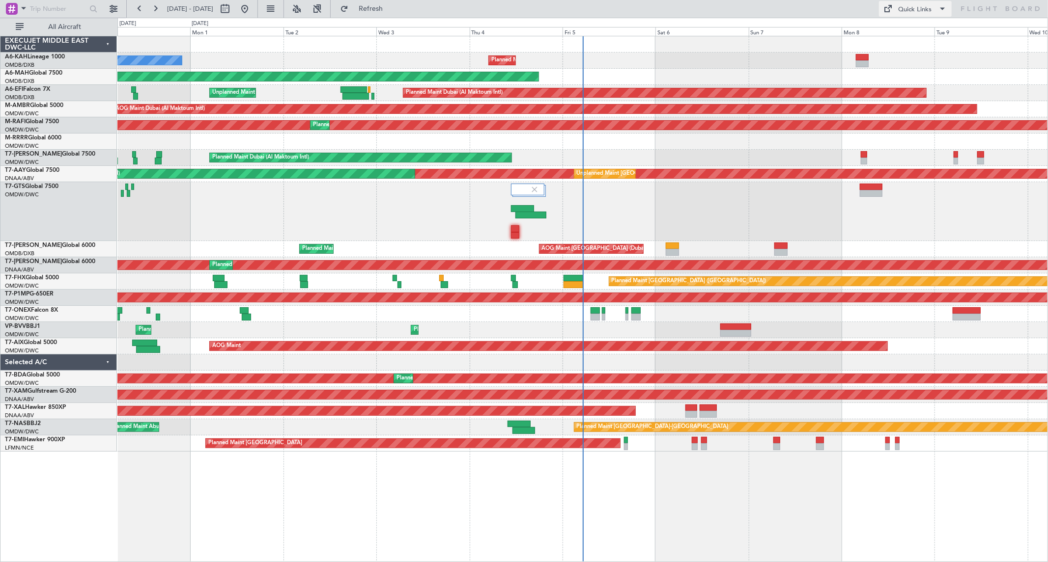
click at [930, 7] on div "Quick Links" at bounding box center [914, 10] width 33 height 10
click at [916, 25] on button "Trip Builder" at bounding box center [916, 33] width 74 height 24
click at [920, 3] on button "Quick Links" at bounding box center [915, 9] width 73 height 16
click at [912, 30] on button "Trip Builder" at bounding box center [916, 33] width 74 height 24
click at [394, 15] on button "Refresh" at bounding box center [364, 9] width 59 height 16
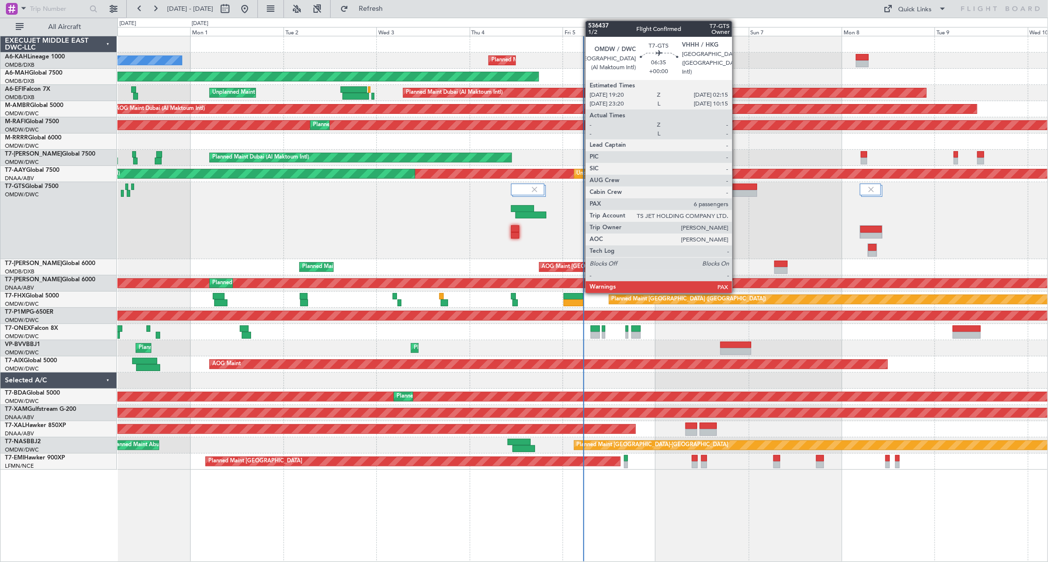
click at [737, 190] on div at bounding box center [743, 193] width 27 height 7
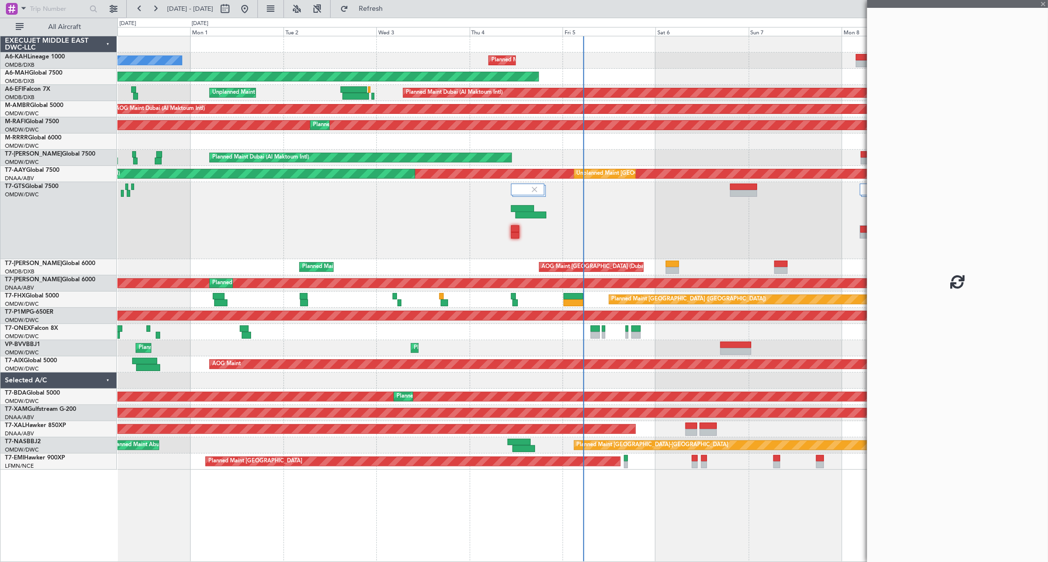
click at [592, 202] on div "Unplanned Maint [GEOGRAPHIC_DATA] (Seletar)" at bounding box center [582, 220] width 930 height 77
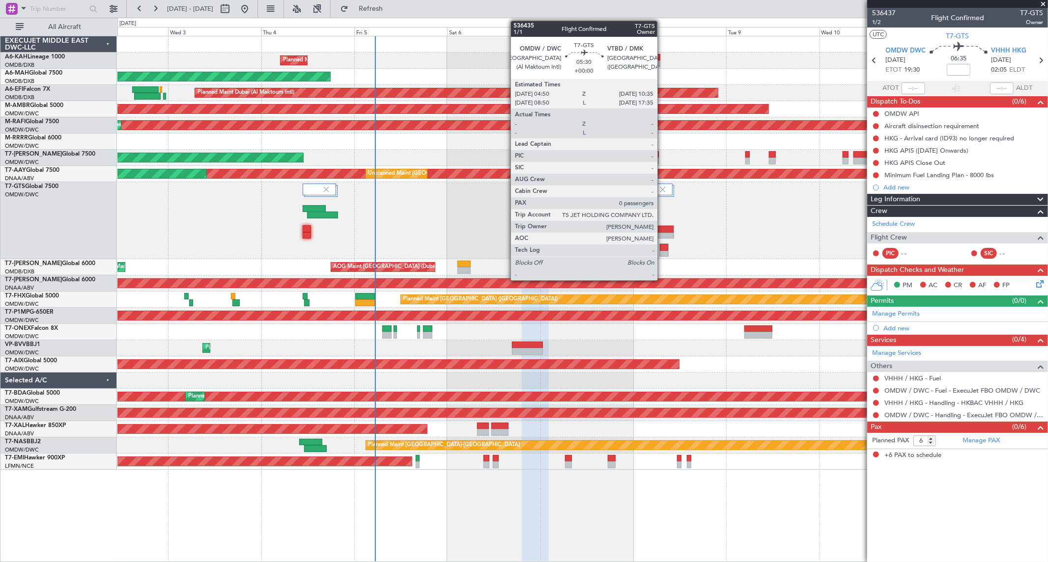
click at [662, 236] on div at bounding box center [663, 236] width 22 height 7
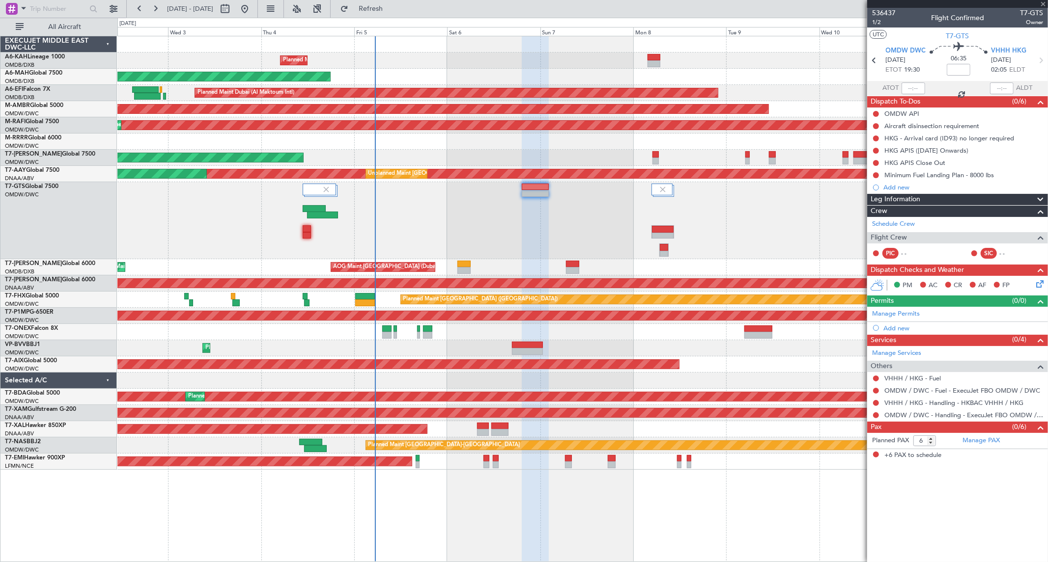
type input "0"
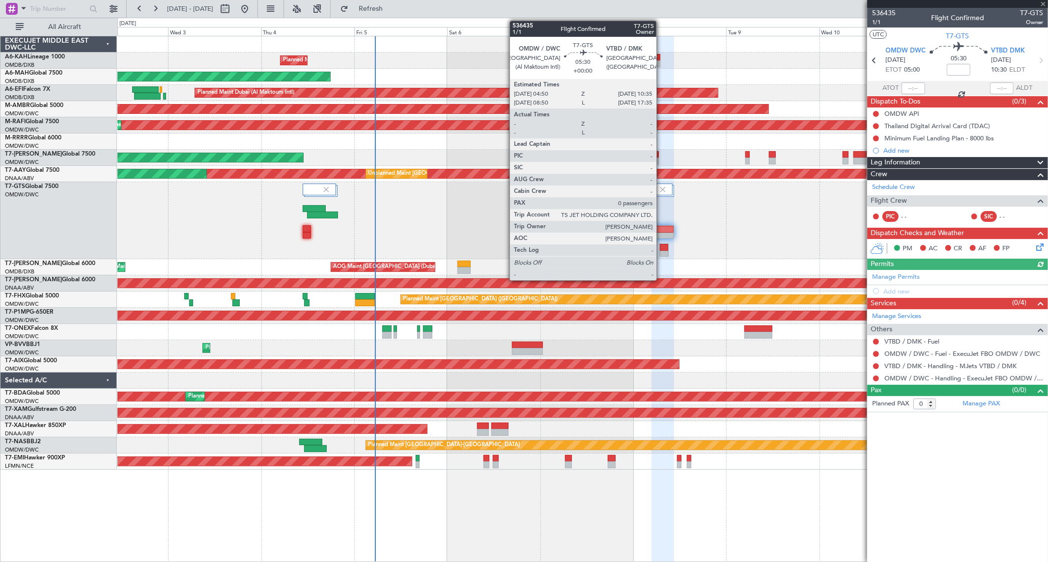
click at [661, 231] on div at bounding box center [663, 229] width 22 height 7
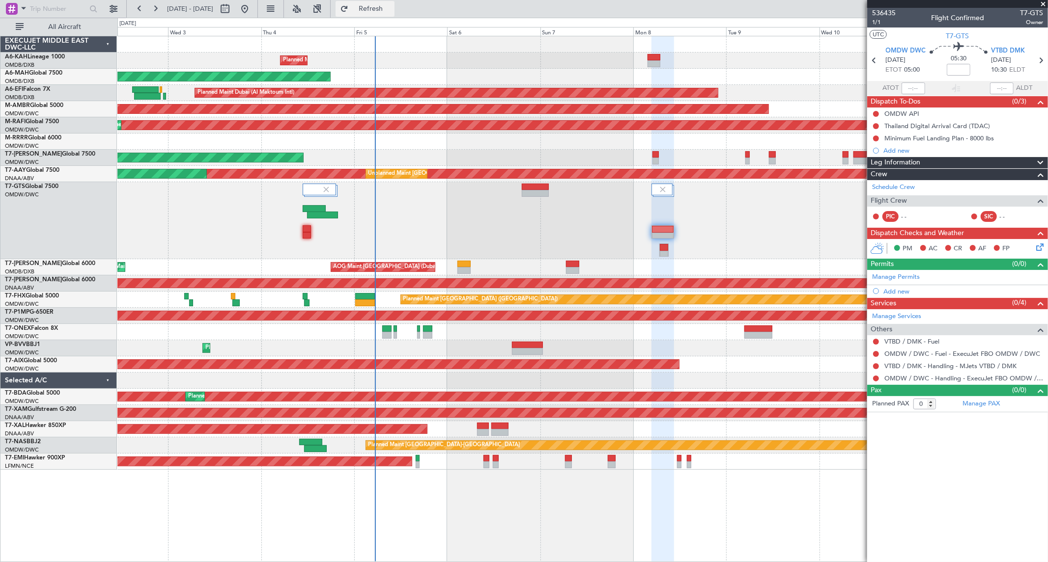
click at [390, 8] on span "Refresh" at bounding box center [370, 8] width 41 height 7
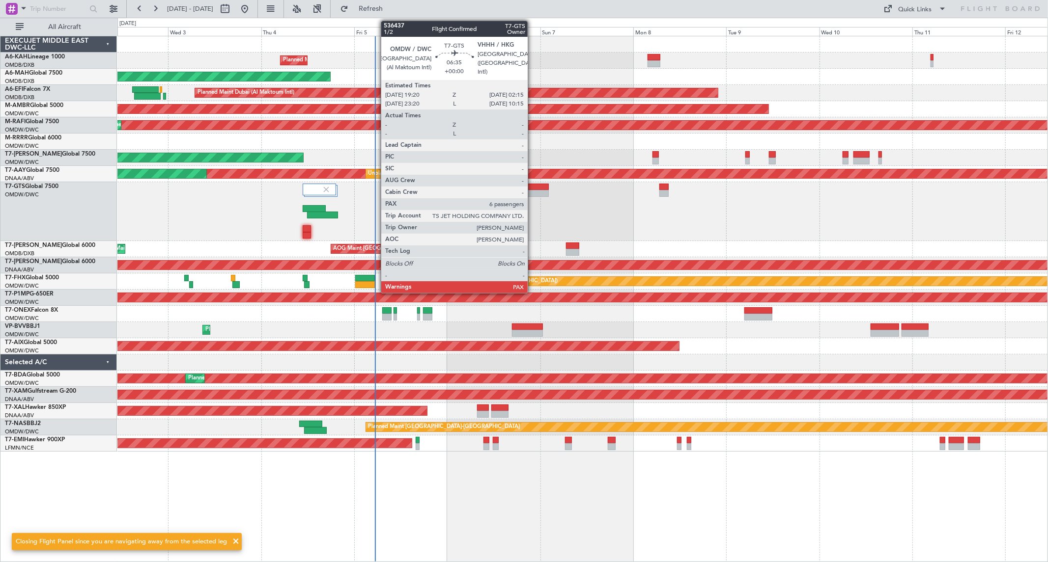
click at [532, 190] on div at bounding box center [535, 193] width 27 height 7
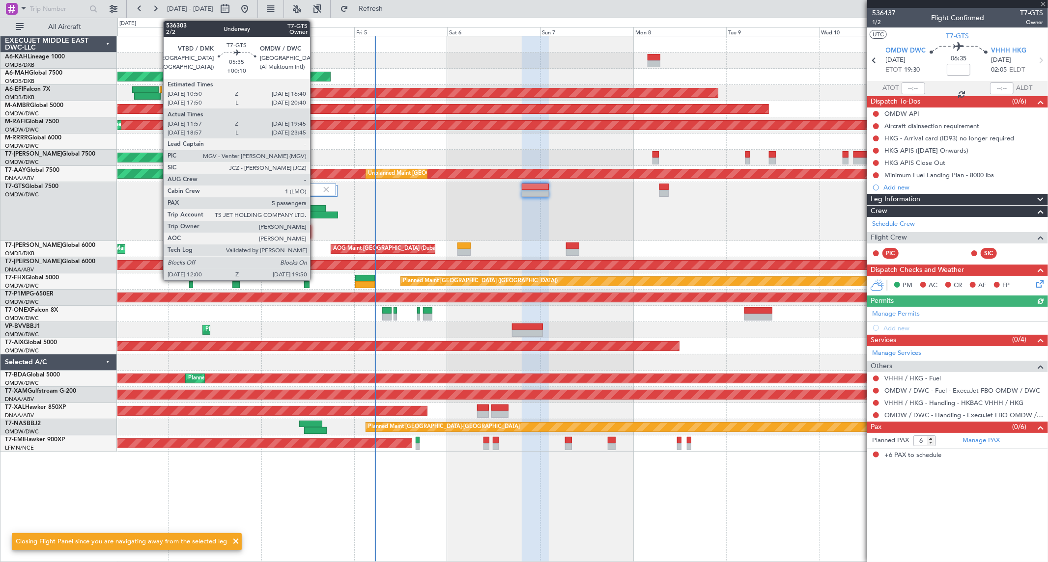
click at [315, 207] on div at bounding box center [314, 208] width 23 height 7
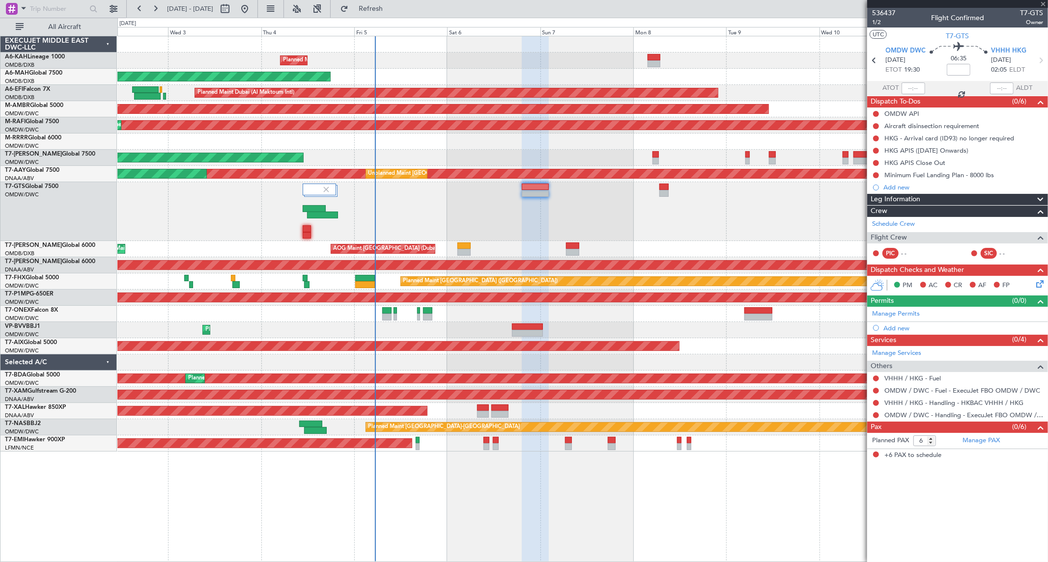
type input "+00:10"
type input "12:07"
type input "19:40"
type input "5"
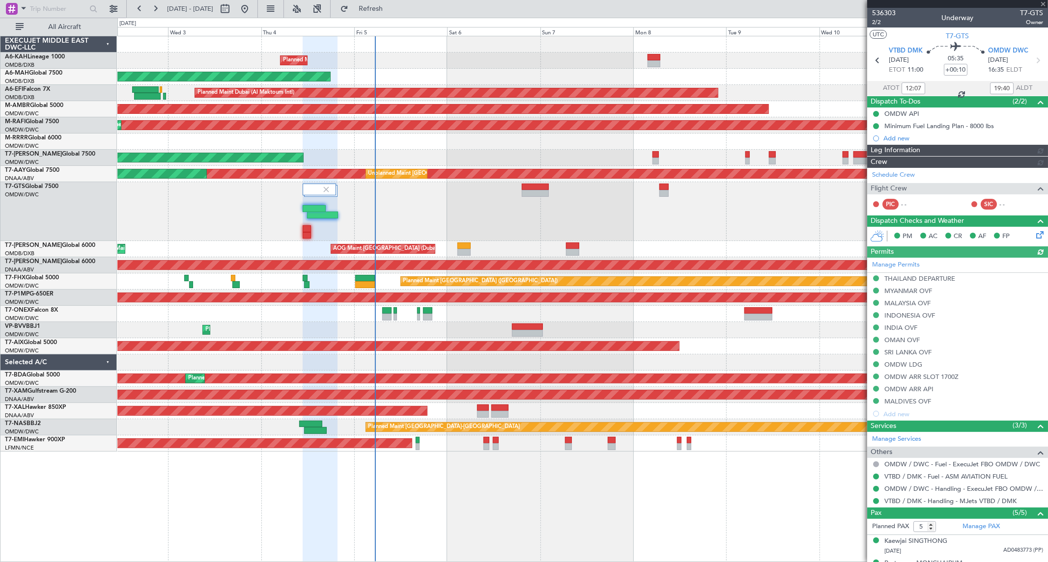
type input "[PERSON_NAME] (ANI)"
type input "7201"
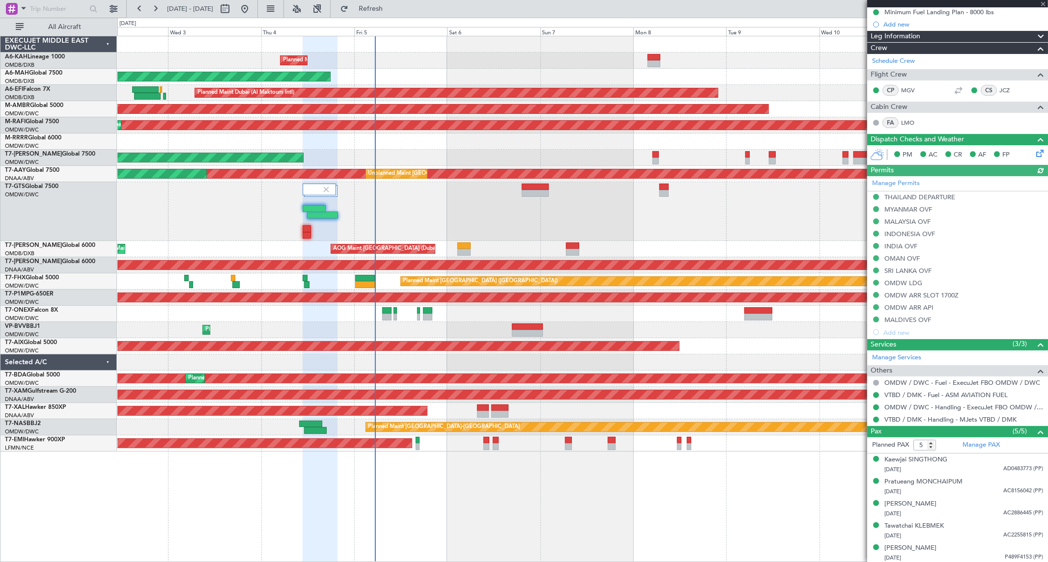
scroll to position [115, 0]
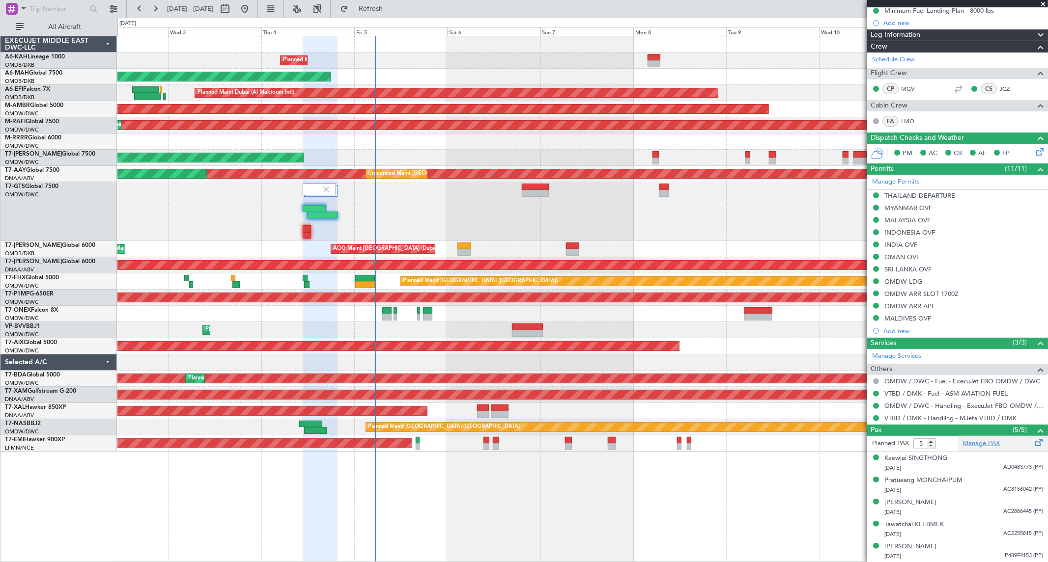
click at [983, 442] on link "Manage PAX" at bounding box center [980, 444] width 37 height 10
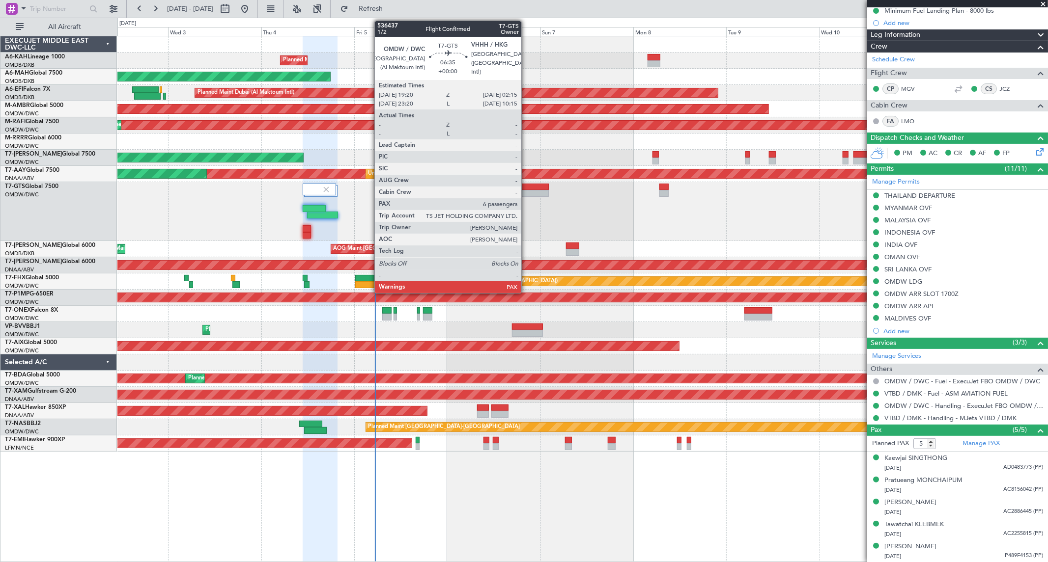
click at [526, 188] on div at bounding box center [535, 187] width 27 height 7
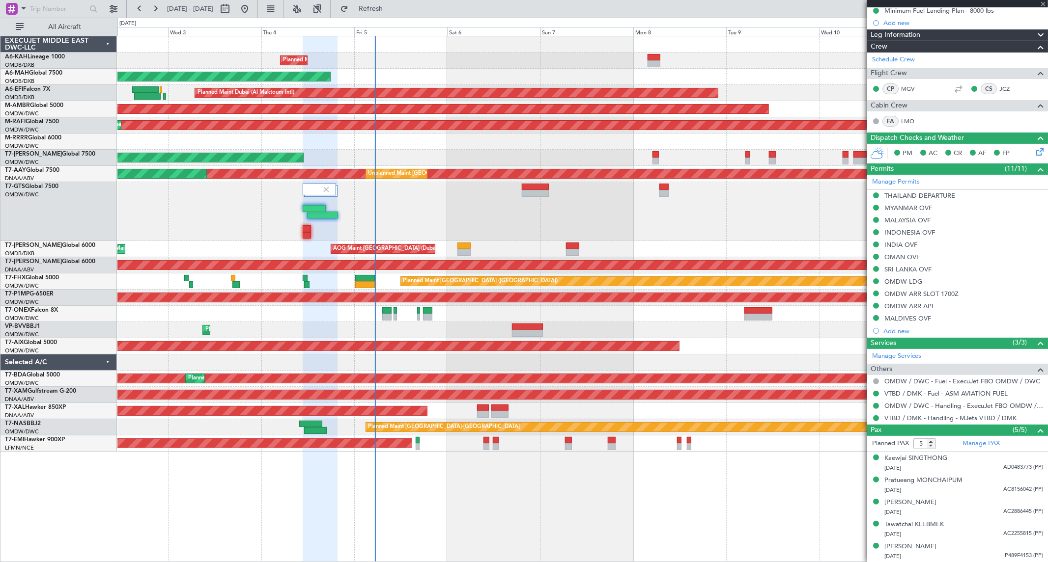
type input "6"
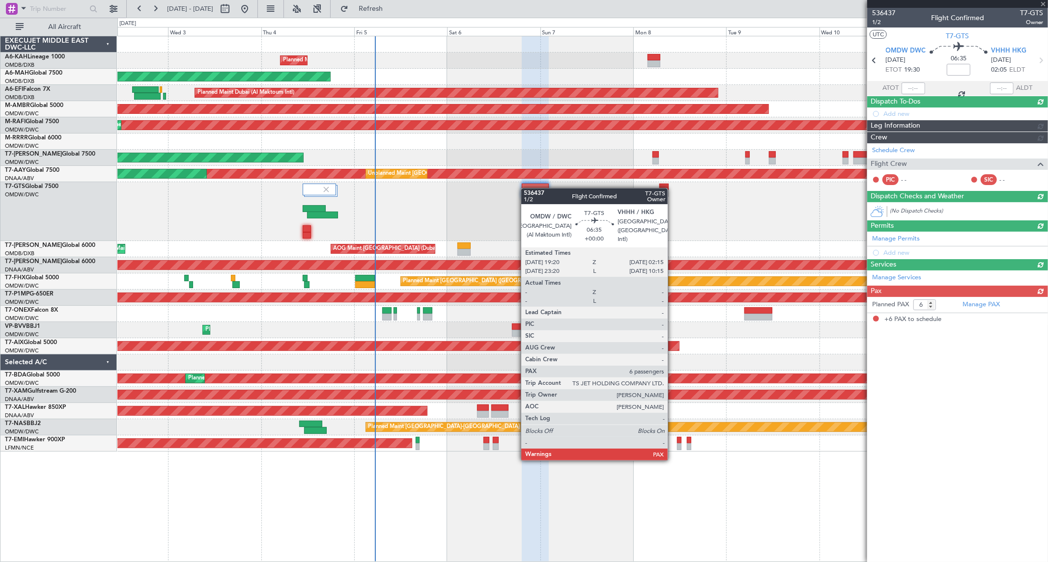
scroll to position [0, 0]
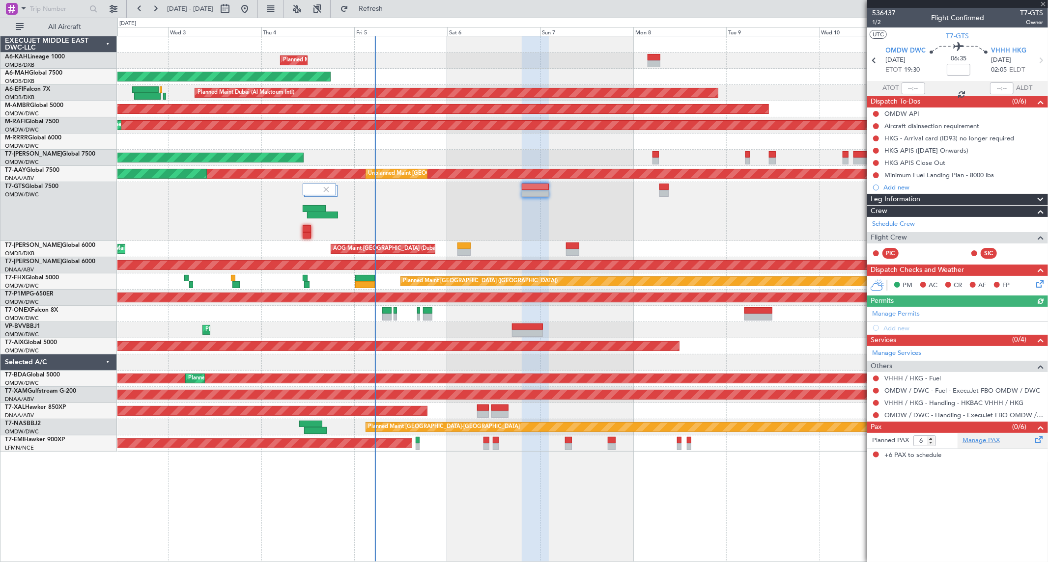
click at [993, 442] on link "Manage PAX" at bounding box center [980, 441] width 37 height 10
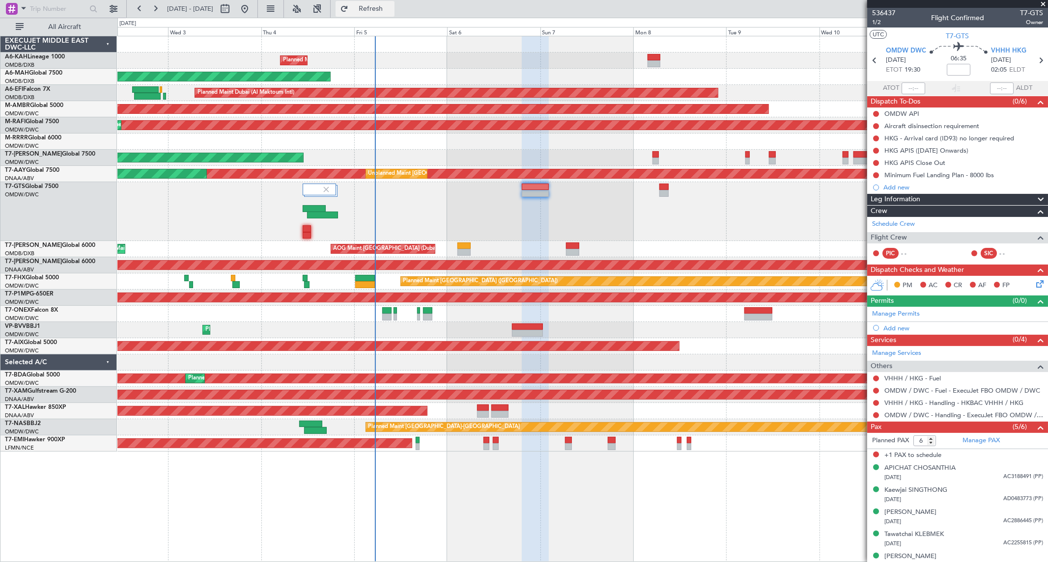
click at [391, 8] on span "Refresh" at bounding box center [370, 8] width 41 height 7
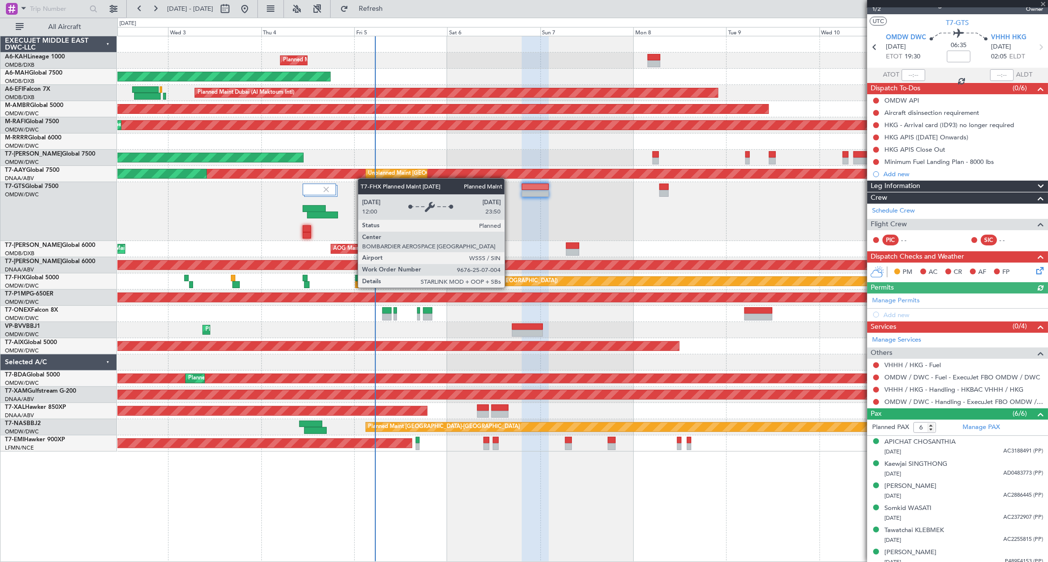
scroll to position [20, 0]
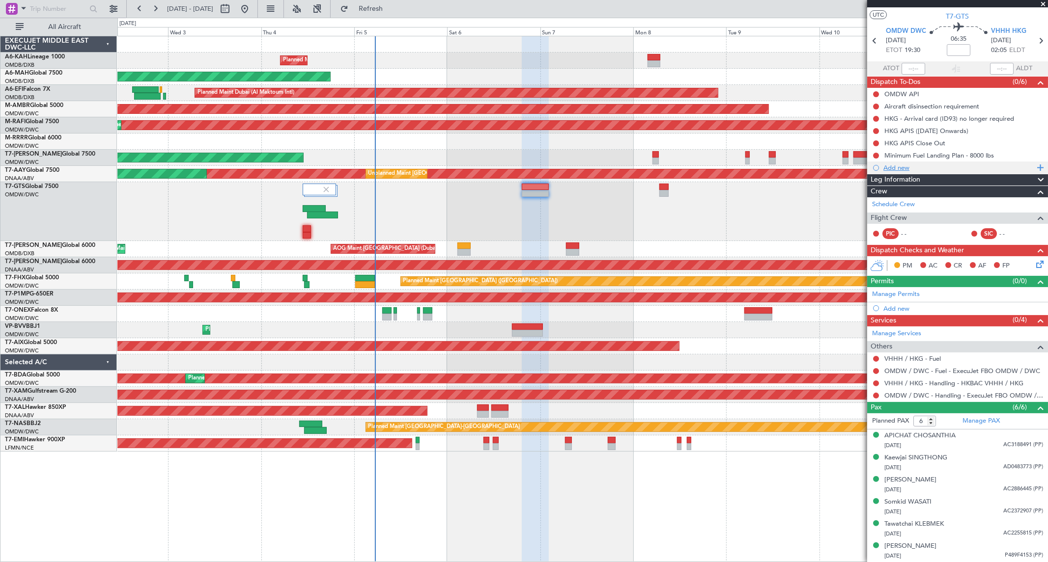
click at [903, 165] on div "Add new" at bounding box center [958, 168] width 151 height 8
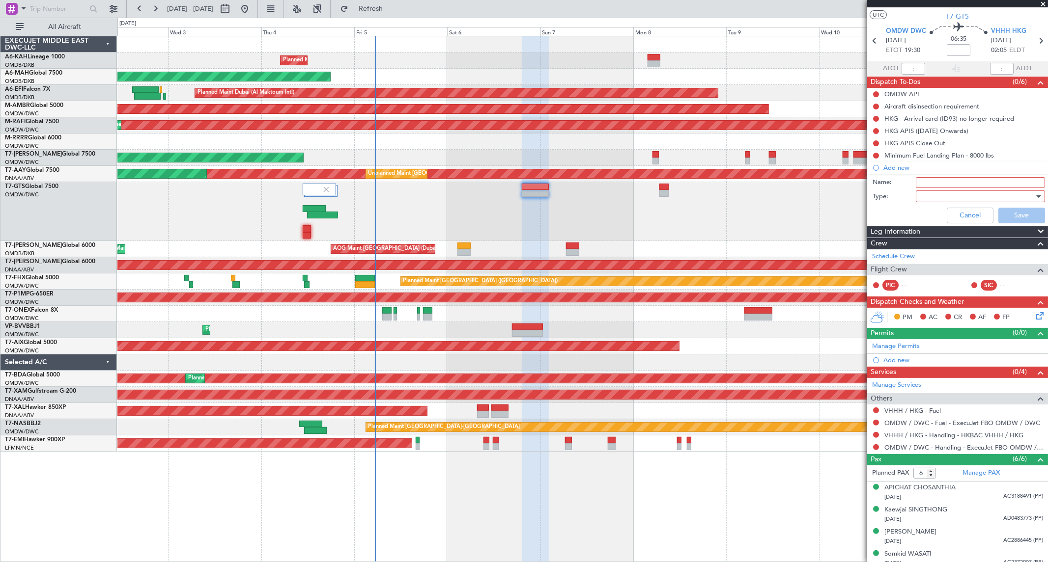
click at [927, 189] on div at bounding box center [976, 196] width 114 height 15
click at [925, 184] on div at bounding box center [524, 281] width 1048 height 562
click at [925, 183] on input "Name:" at bounding box center [979, 182] width 129 height 11
click at [942, 198] on div at bounding box center [976, 196] width 114 height 15
click at [941, 218] on span "Generic" at bounding box center [975, 216] width 114 height 15
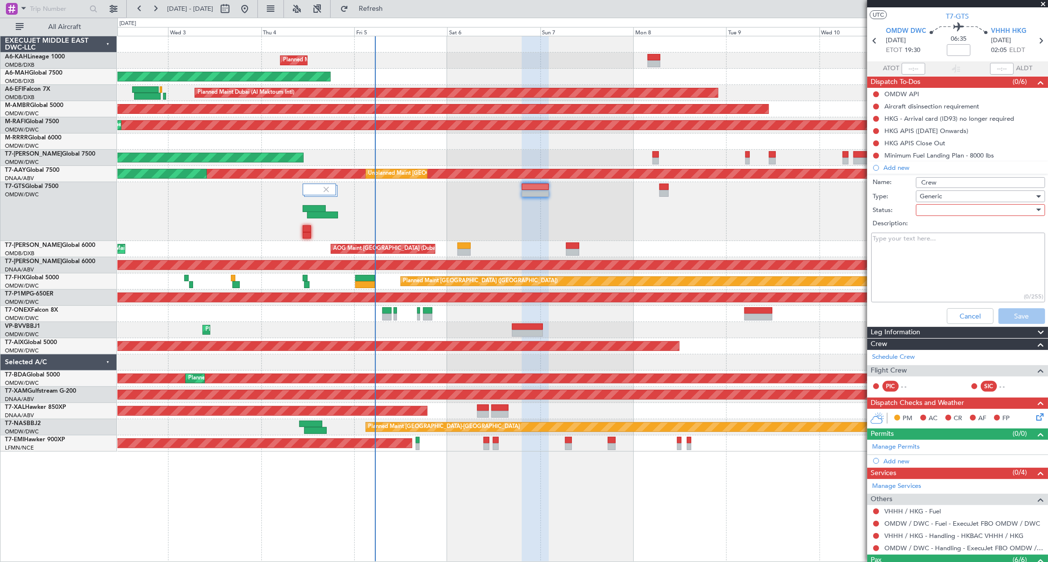
click at [922, 214] on div at bounding box center [976, 210] width 114 height 15
click at [937, 232] on span "Not Started" at bounding box center [975, 229] width 114 height 15
click at [958, 184] on input "Crew" at bounding box center [979, 182] width 129 height 11
paste input "JC GERHARD"
drag, startPoint x: 943, startPoint y: 180, endPoint x: 936, endPoint y: 180, distance: 7.9
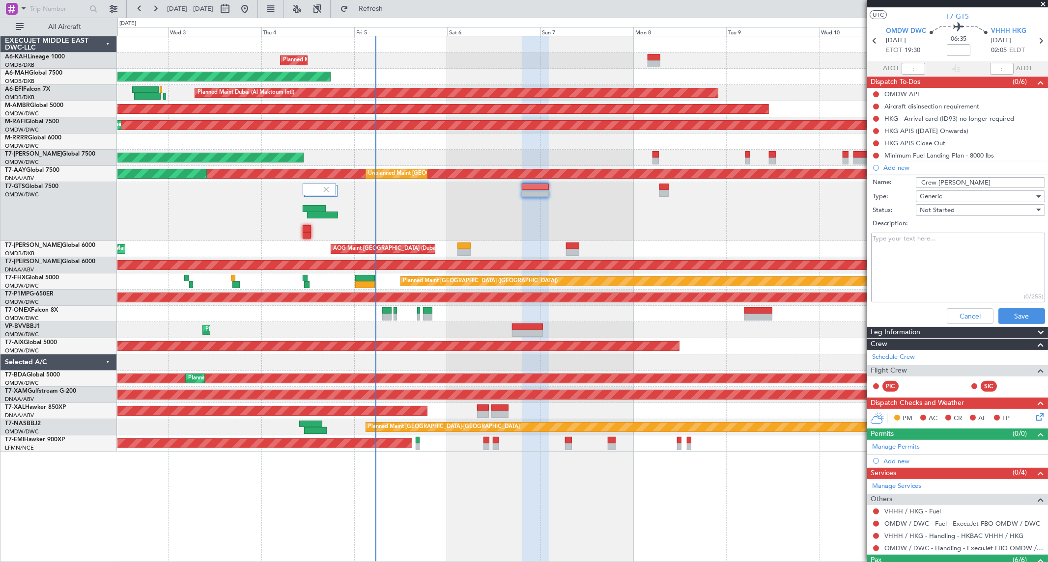
click at [936, 180] on input "Crew JC GERHARD" at bounding box center [979, 182] width 129 height 11
click at [985, 180] on input "Crew GERHARD" at bounding box center [979, 182] width 129 height 11
paste input "JC"
click at [998, 184] on input "Crew GERHARD JC" at bounding box center [979, 182] width 129 height 11
paste input "Asha (PA) Catherine (ISP)"
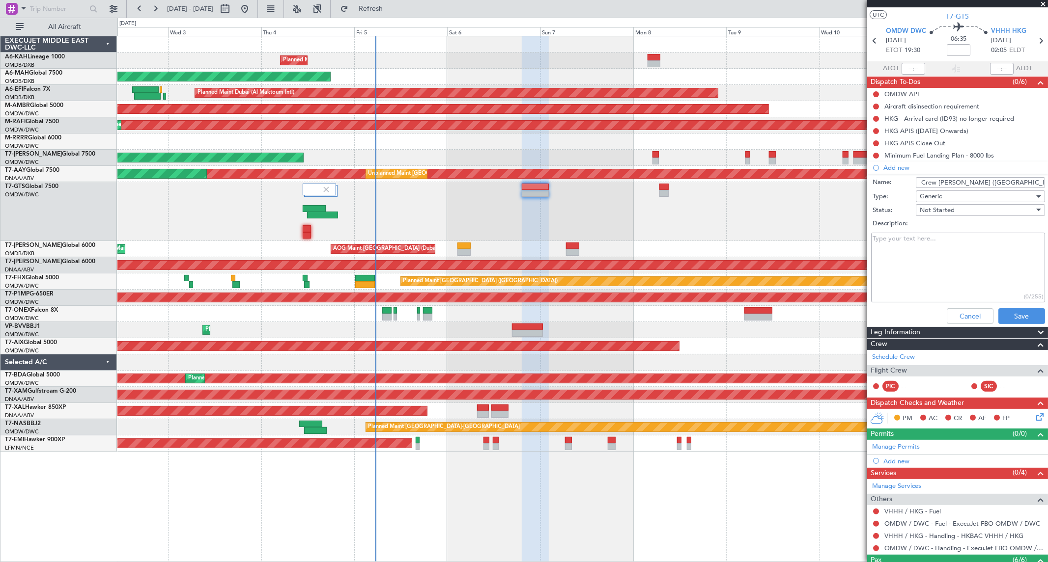
scroll to position [0, 13]
type input "Crew GERHARD JC Asha (PA) Catherine (ISP)"
click at [1007, 310] on button "Save" at bounding box center [1021, 316] width 47 height 16
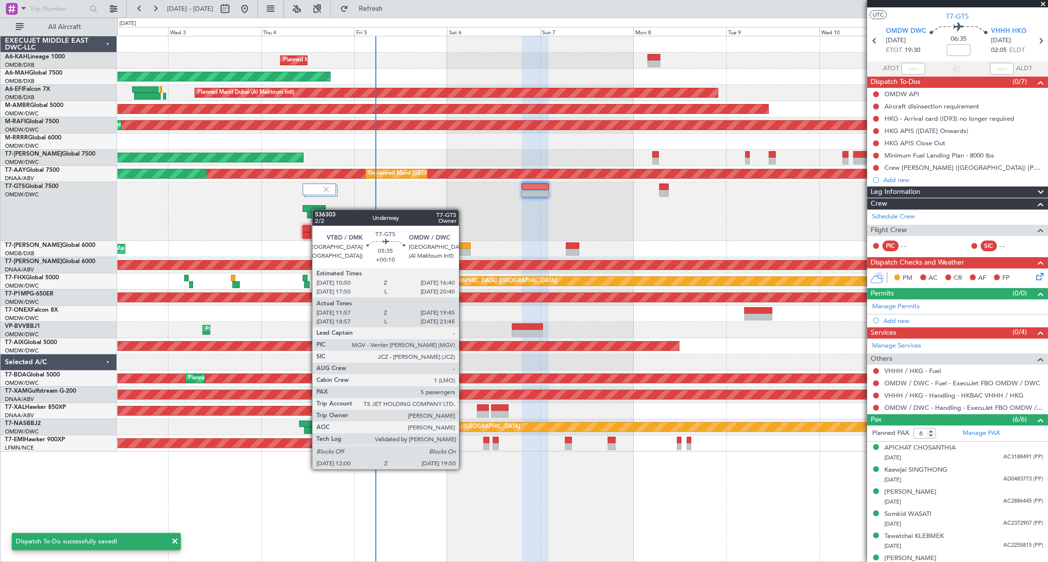
click at [317, 210] on div at bounding box center [582, 211] width 930 height 59
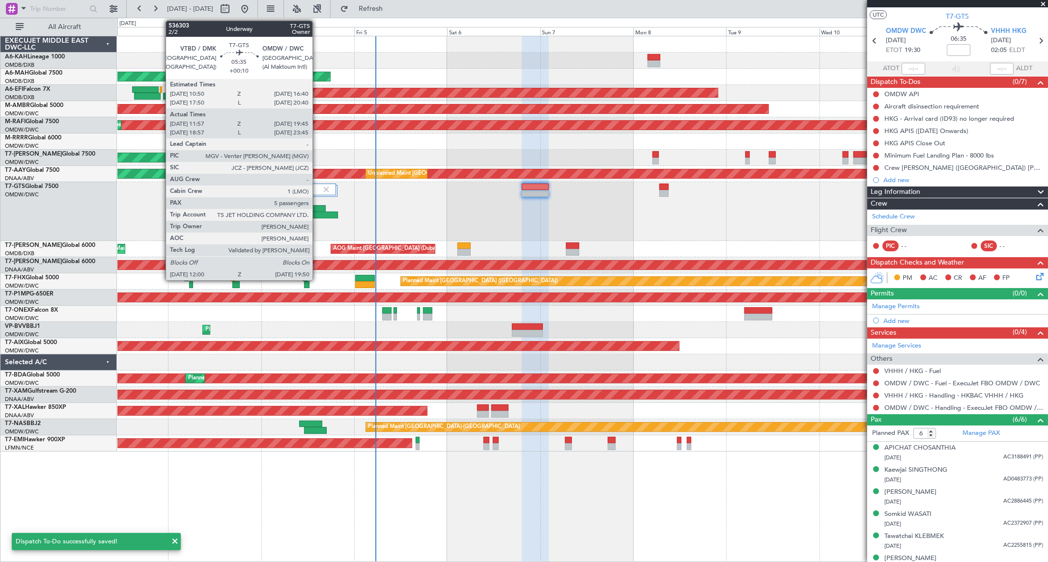
click at [317, 212] on div at bounding box center [322, 215] width 30 height 7
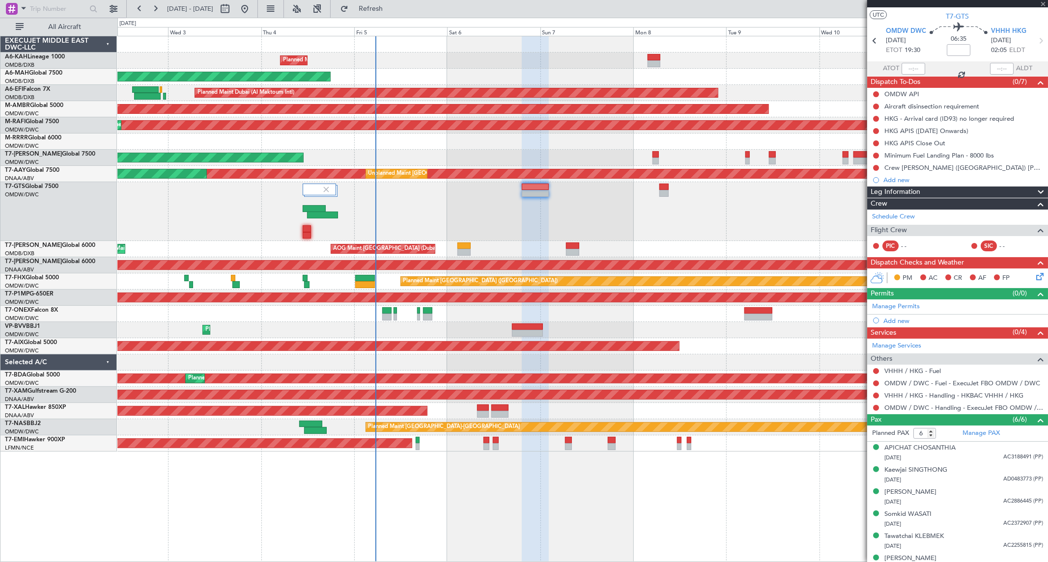
type input "+00:10"
type input "12:07"
type input "19:40"
type input "5"
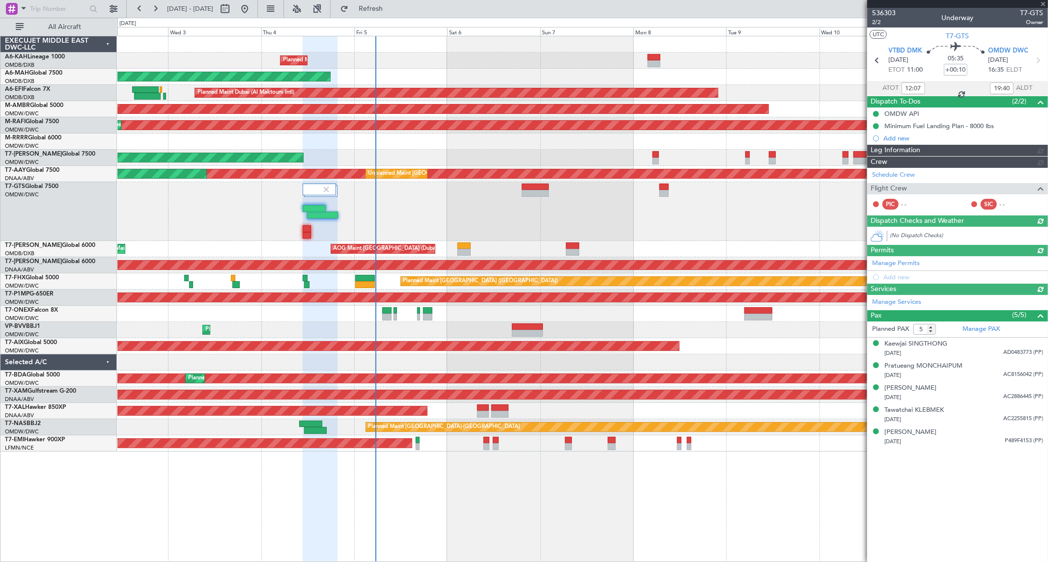
type input "[PERSON_NAME] (ANI)"
type input "7201"
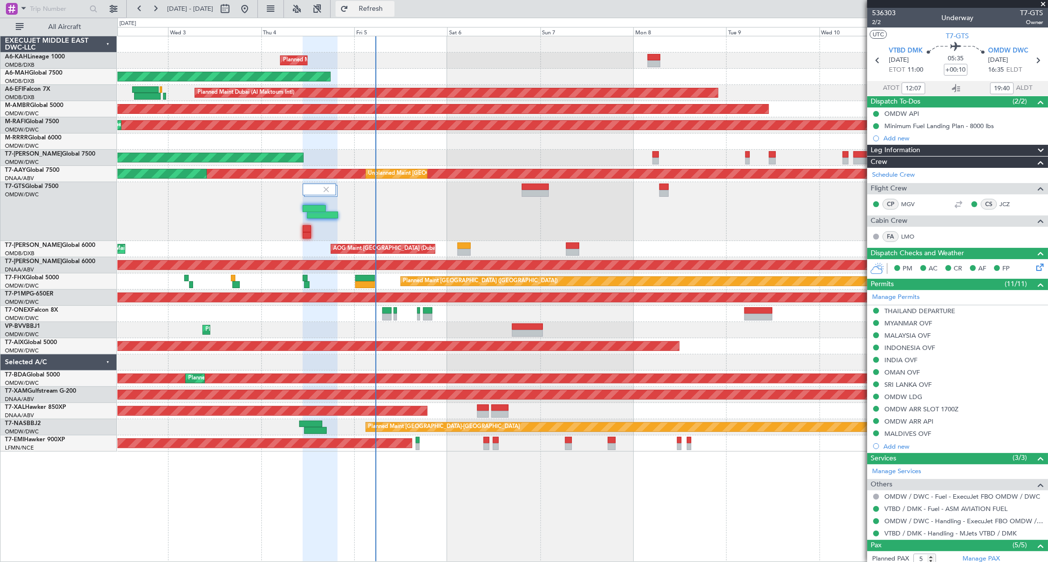
click at [391, 12] on span "Refresh" at bounding box center [370, 8] width 41 height 7
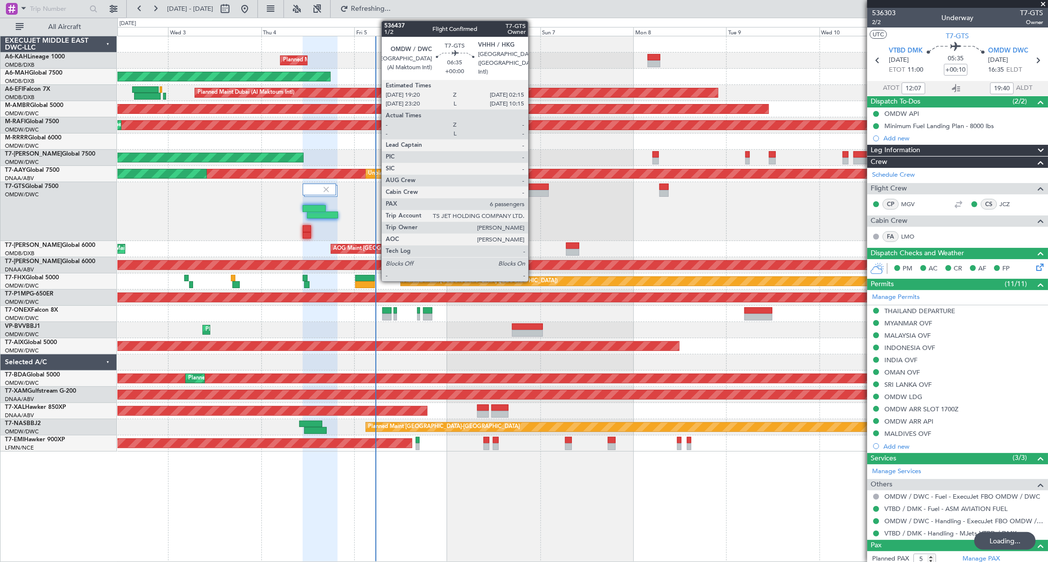
click at [533, 191] on div at bounding box center [535, 193] width 27 height 7
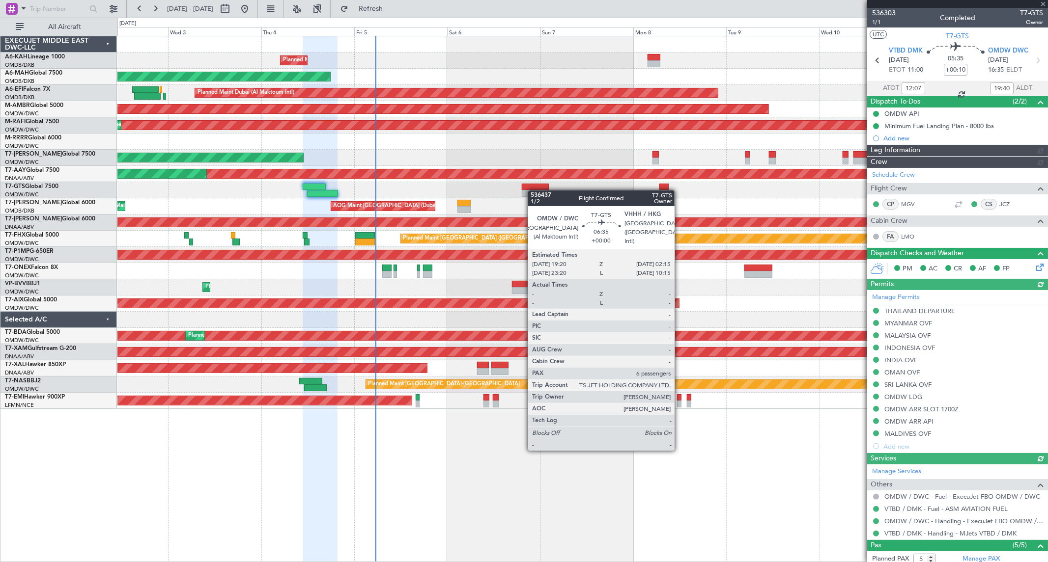
type input "[PERSON_NAME] (ANI)"
type input "7201"
type input "6"
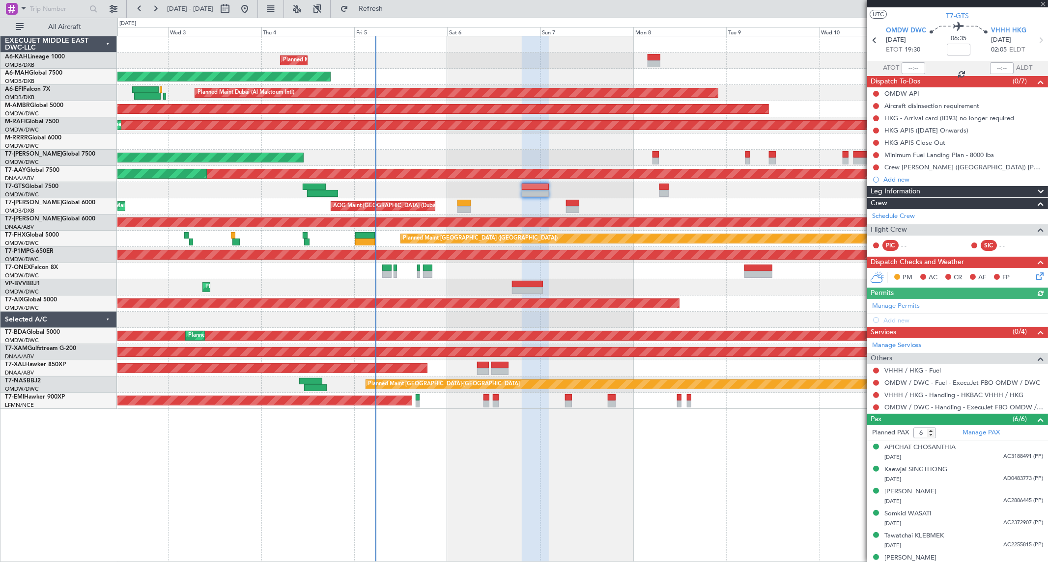
scroll to position [31, 0]
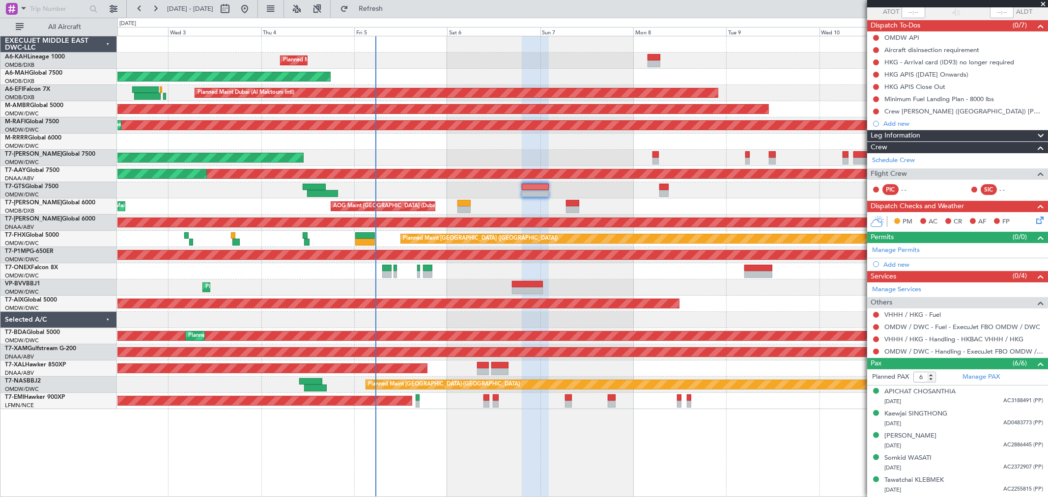
scroll to position [97, 0]
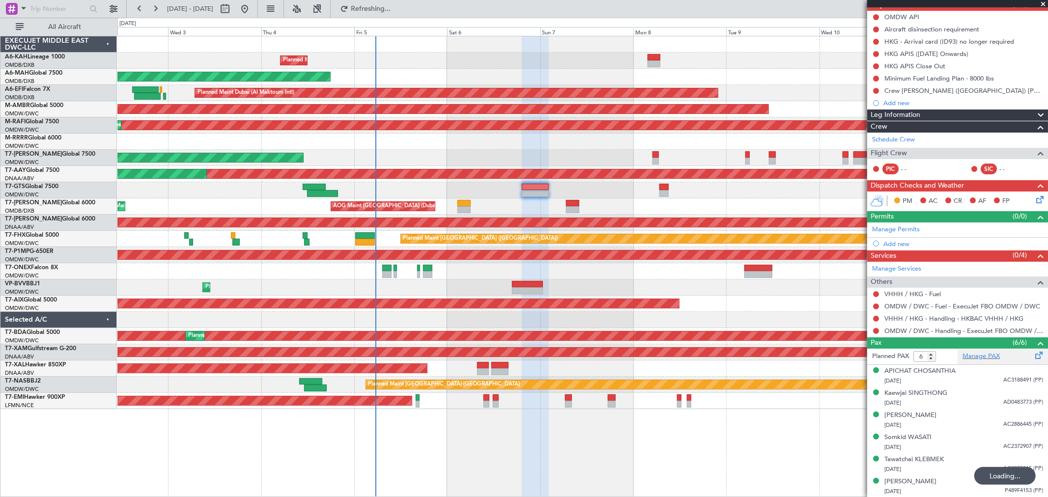
click at [974, 349] on div "Manage PAX" at bounding box center [1002, 357] width 90 height 16
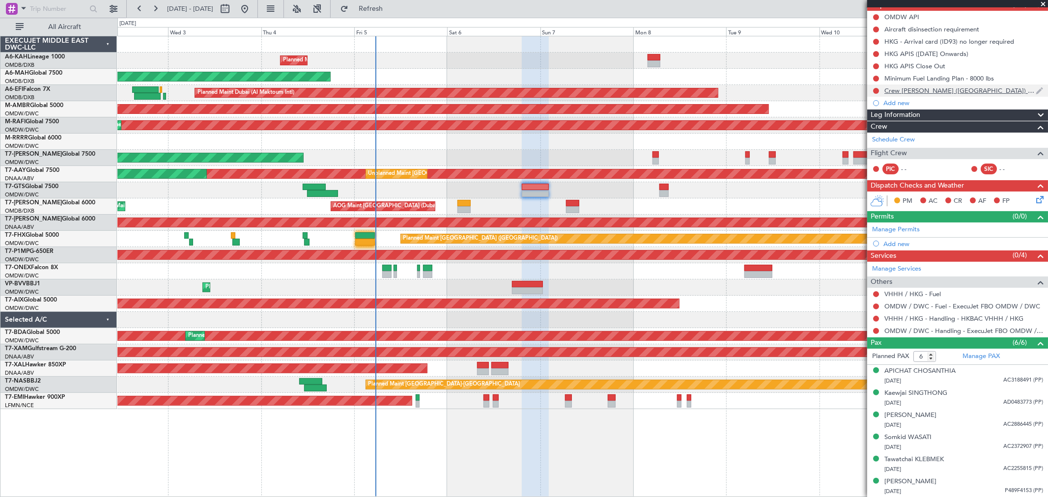
click at [993, 90] on div "Crew GERHARD JC Asha (PA) Catherine (ISP)" at bounding box center [959, 90] width 151 height 8
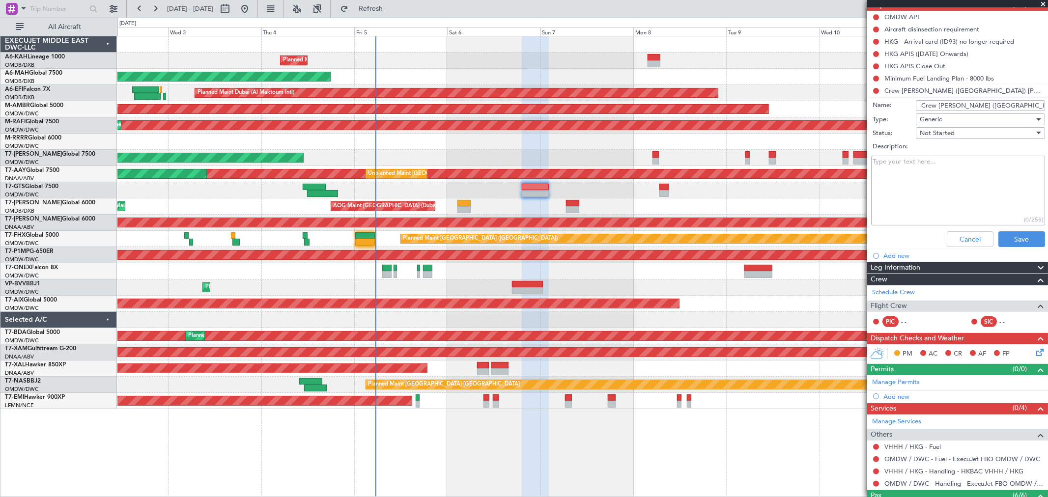
scroll to position [0, 13]
drag, startPoint x: 1004, startPoint y: 105, endPoint x: 1051, endPoint y: 109, distance: 46.8
click at [1047, 109] on html "02 Sep 2025 - 12 Sep 2025 Refresh Quick Links All Aircraft Planned Maint Dubai …" at bounding box center [524, 248] width 1048 height 497
click at [972, 105] on input "Crew GERHARD JC Asha (PA) Catherine (ISP)" at bounding box center [979, 105] width 129 height 11
click at [972, 106] on input "Crew GERHARD JC Asha (PA) Catherine (ISP)" at bounding box center [979, 105] width 129 height 11
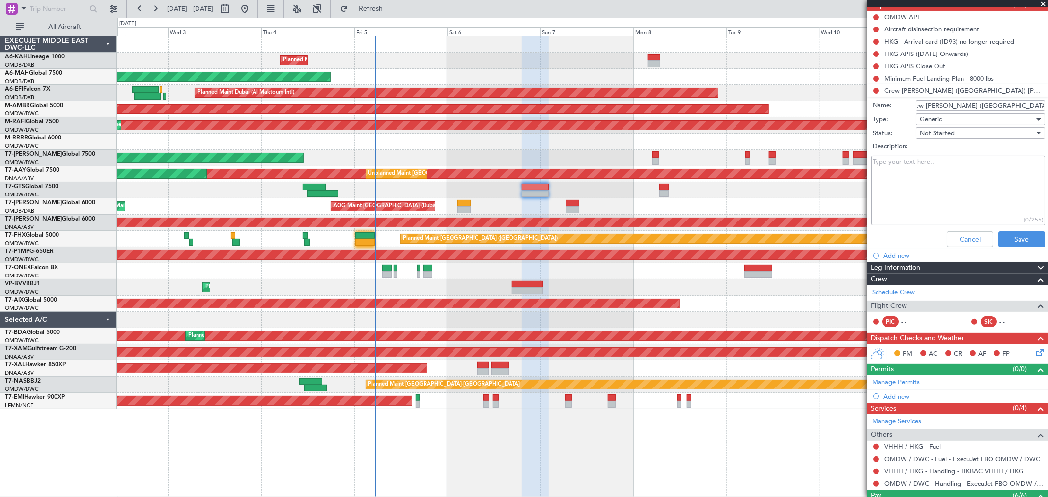
drag, startPoint x: 959, startPoint y: 104, endPoint x: 1038, endPoint y: 107, distance: 79.1
click at [1038, 107] on div "Name: Crew GERHARD JC Asha (PA) Catherine (ISP)" at bounding box center [957, 105] width 191 height 15
click at [979, 109] on input "Crew GERHARD" at bounding box center [979, 105] width 129 height 11
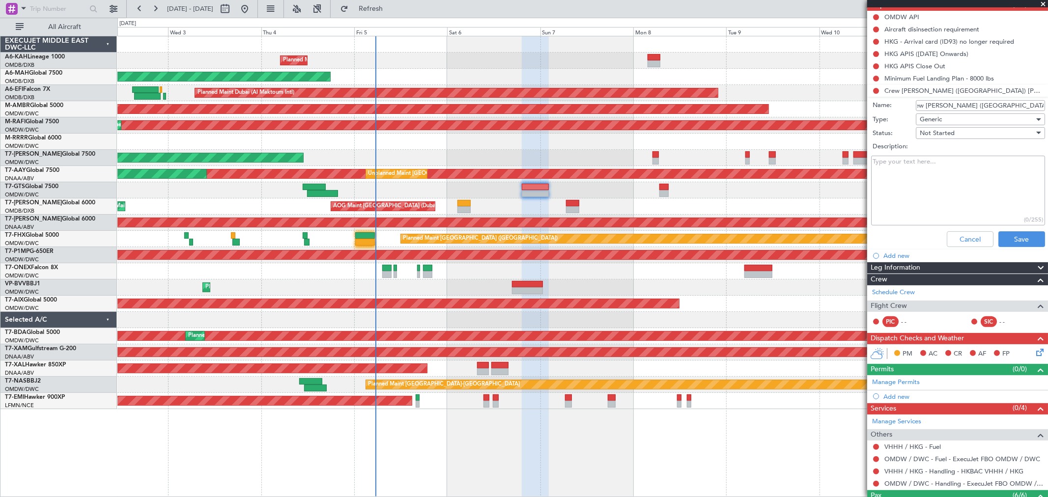
drag, startPoint x: 976, startPoint y: 104, endPoint x: 1056, endPoint y: 104, distance: 80.0
click at [1047, 104] on html "02 Sep 2025 - 12 Sep 2025 Refresh Quick Links All Aircraft Planned Maint Dubai …" at bounding box center [524, 248] width 1048 height 497
type input "Crew GERHARD JC"
click at [954, 185] on textarea "Description:" at bounding box center [958, 191] width 174 height 70
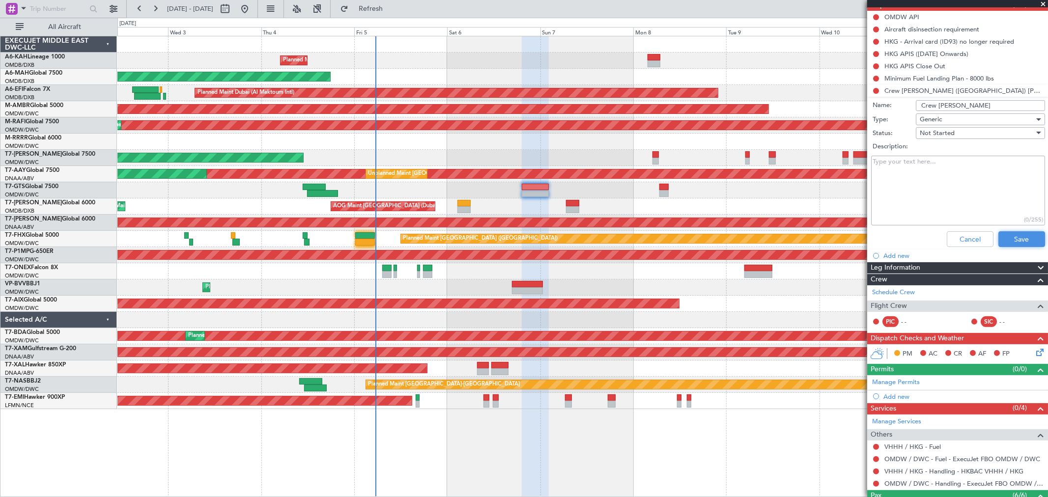
click at [1018, 242] on button "Save" at bounding box center [1021, 239] width 47 height 16
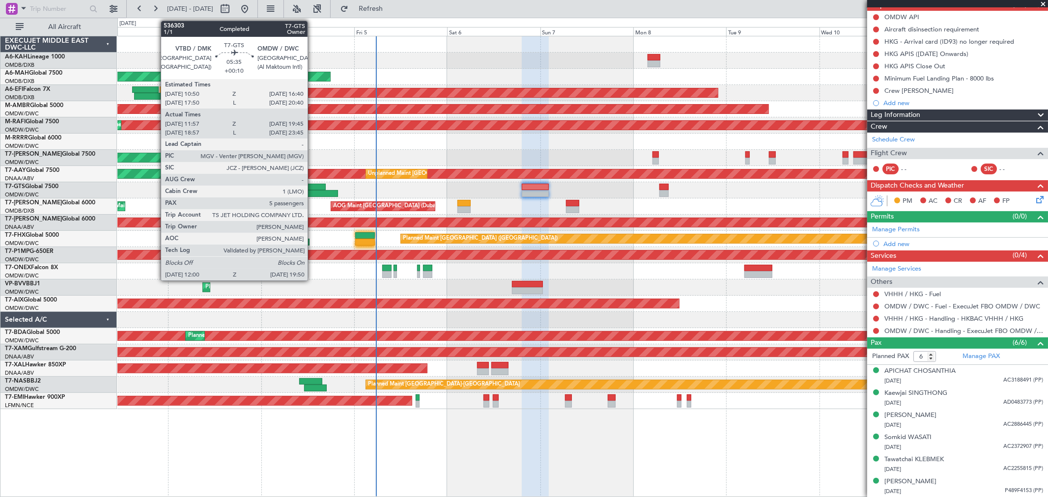
click at [312, 185] on div at bounding box center [314, 187] width 23 height 7
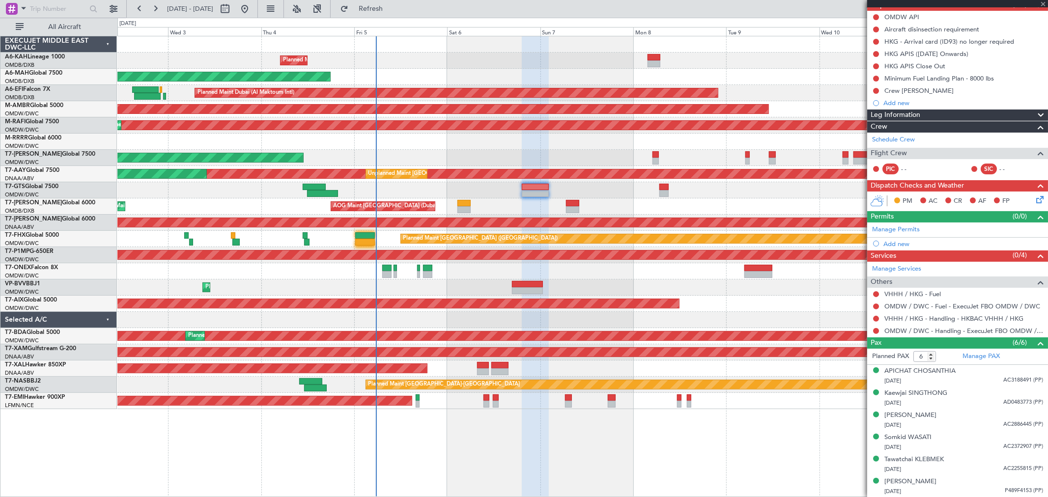
type input "+00:10"
type input "12:07"
type input "19:40"
type input "5"
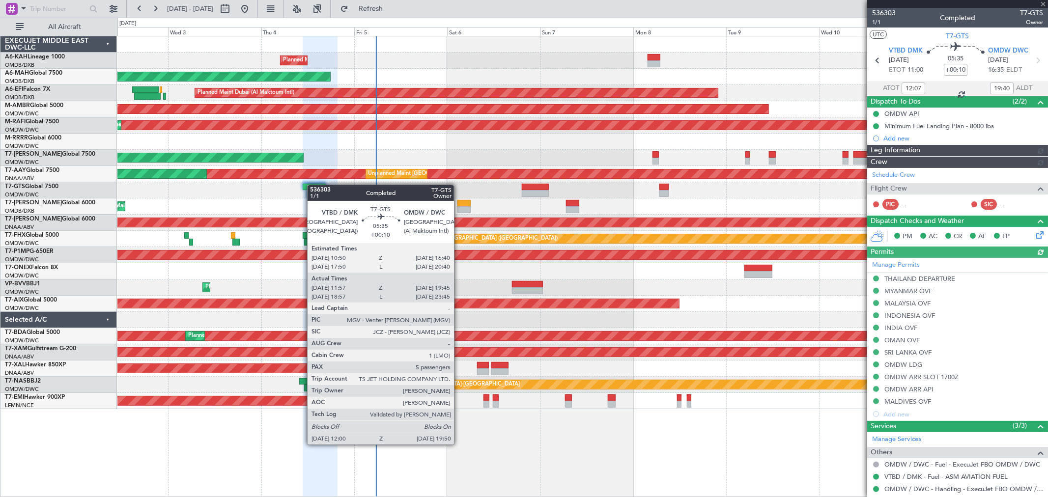
type input "[PERSON_NAME] (ANI)"
type input "7201"
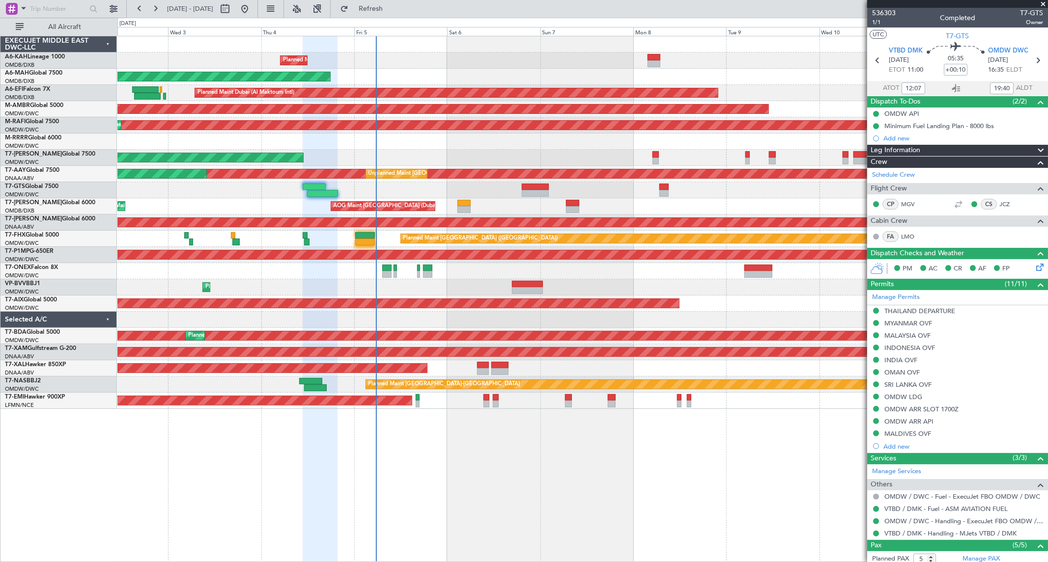
click at [1046, 2] on span at bounding box center [1043, 4] width 10 height 9
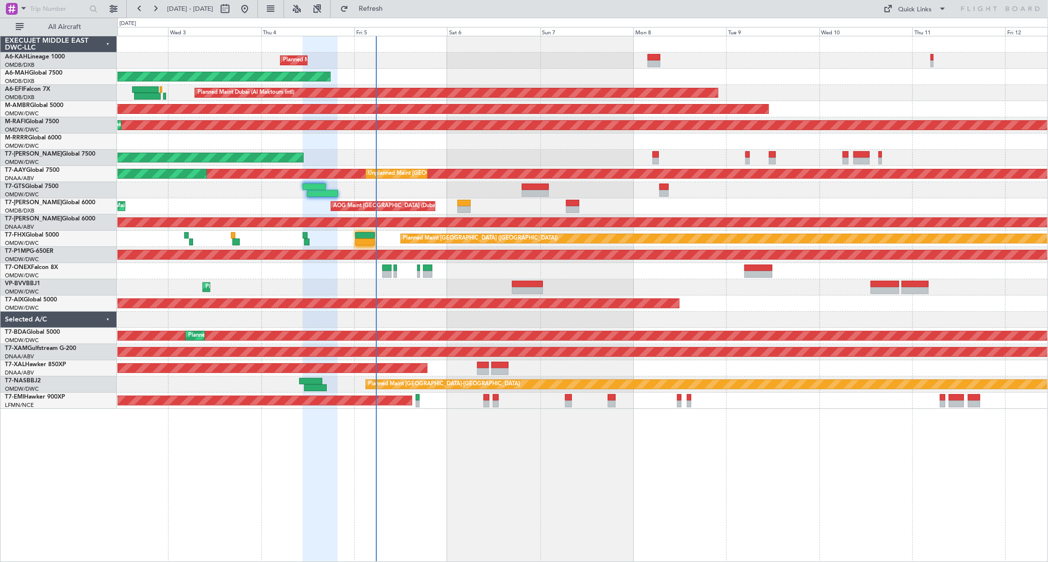
type input "0"
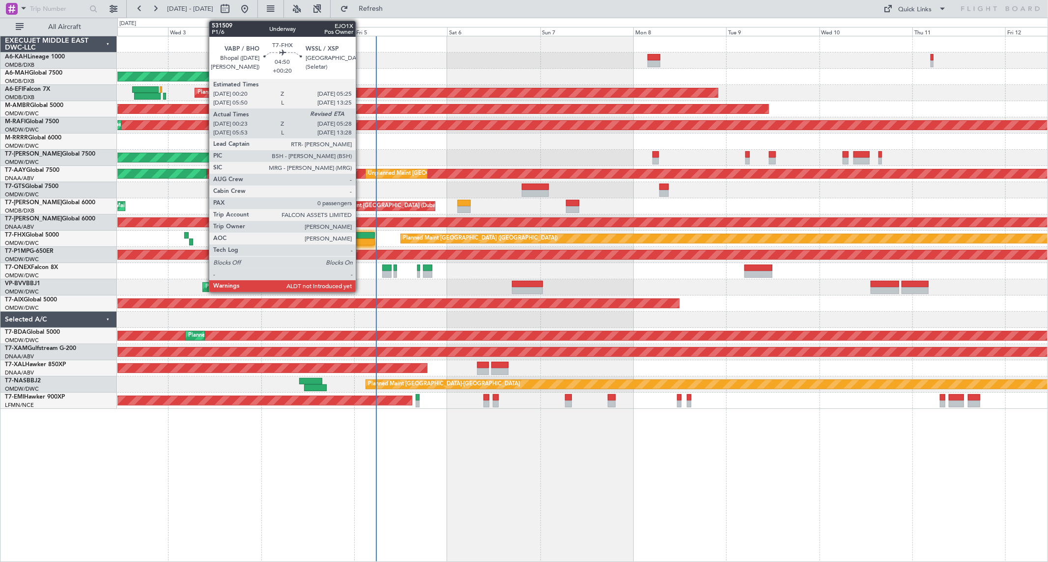
click at [360, 243] on div at bounding box center [365, 242] width 20 height 7
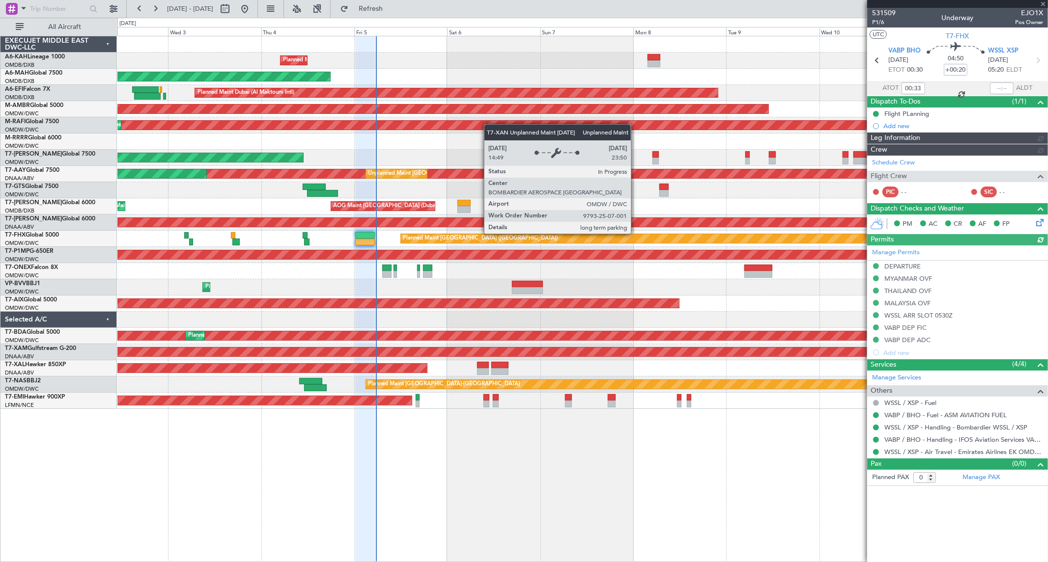
type input "[PERSON_NAME] (SYS)"
type input "7052"
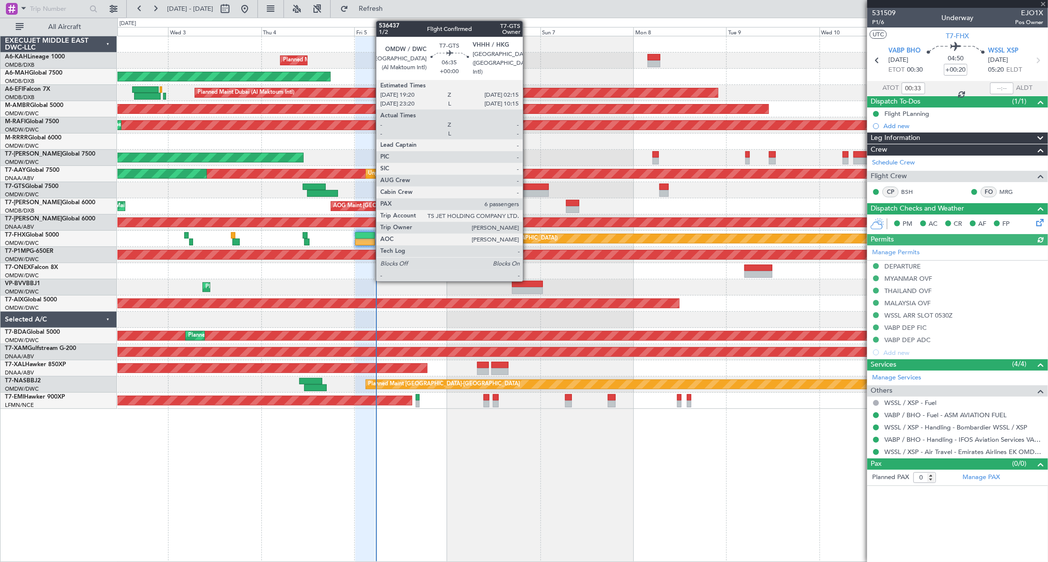
click at [528, 187] on div at bounding box center [535, 187] width 27 height 7
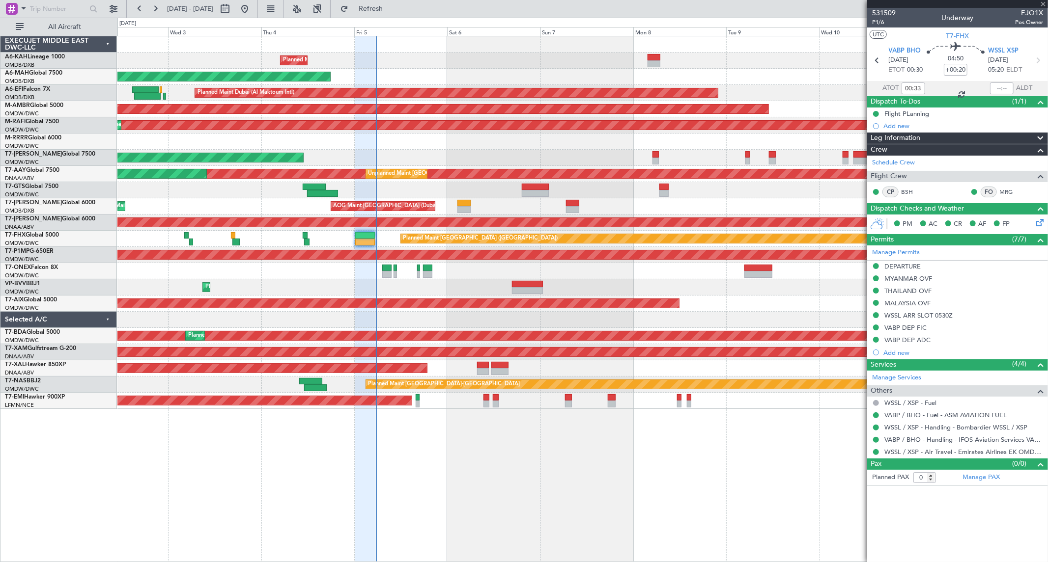
type input "6"
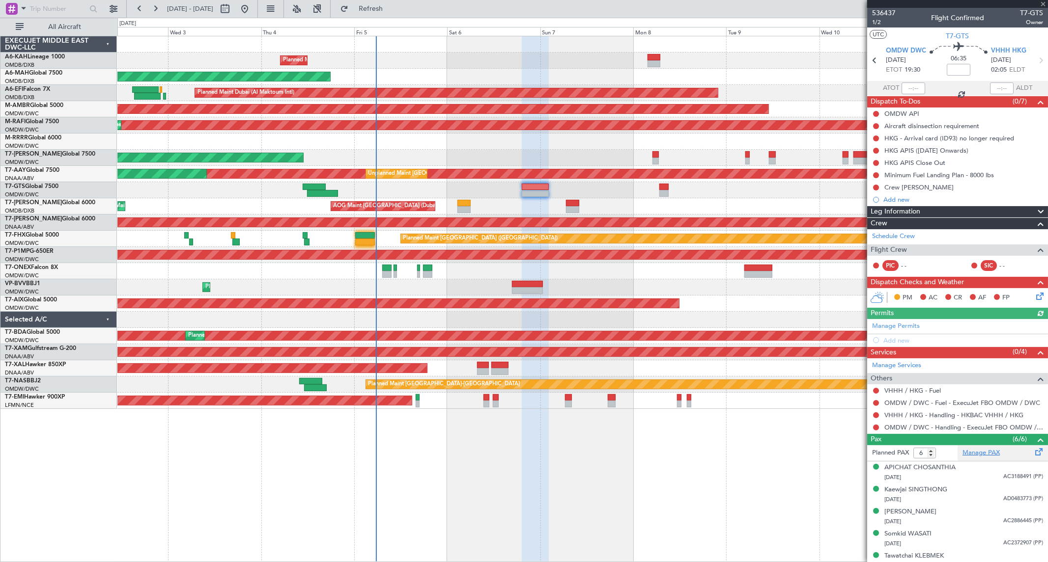
click at [975, 450] on link "Manage PAX" at bounding box center [980, 453] width 37 height 10
click at [332, 191] on div at bounding box center [322, 193] width 30 height 7
type input "+00:10"
type input "12:07"
type input "19:40"
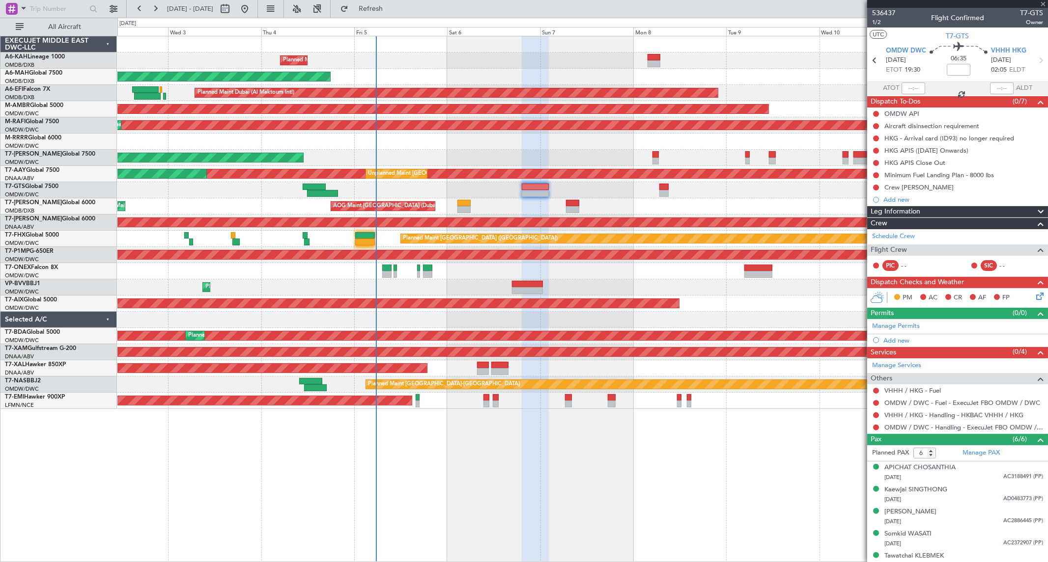
type input "5"
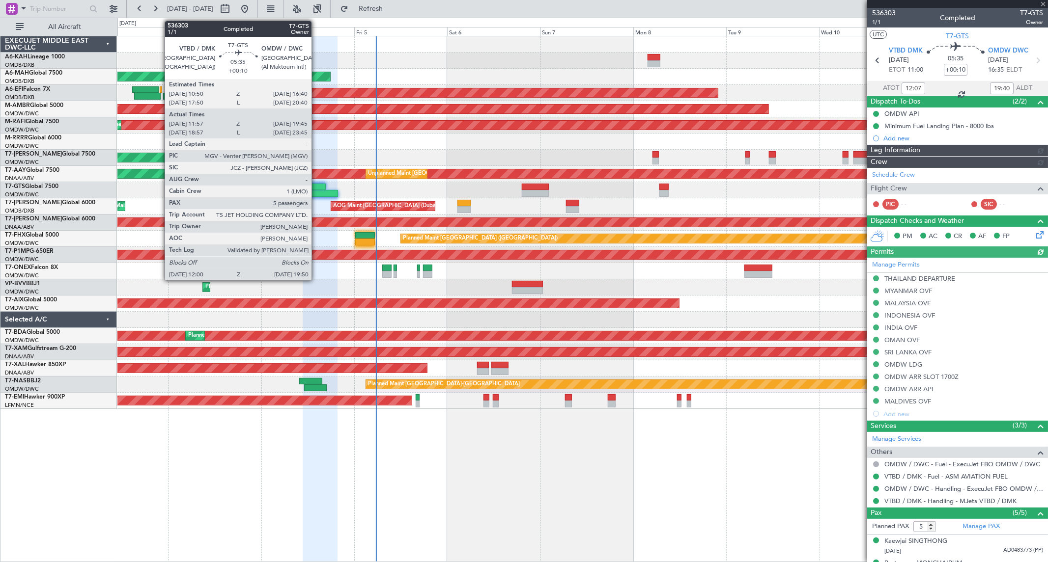
type input "[PERSON_NAME] (ANI)"
type input "7201"
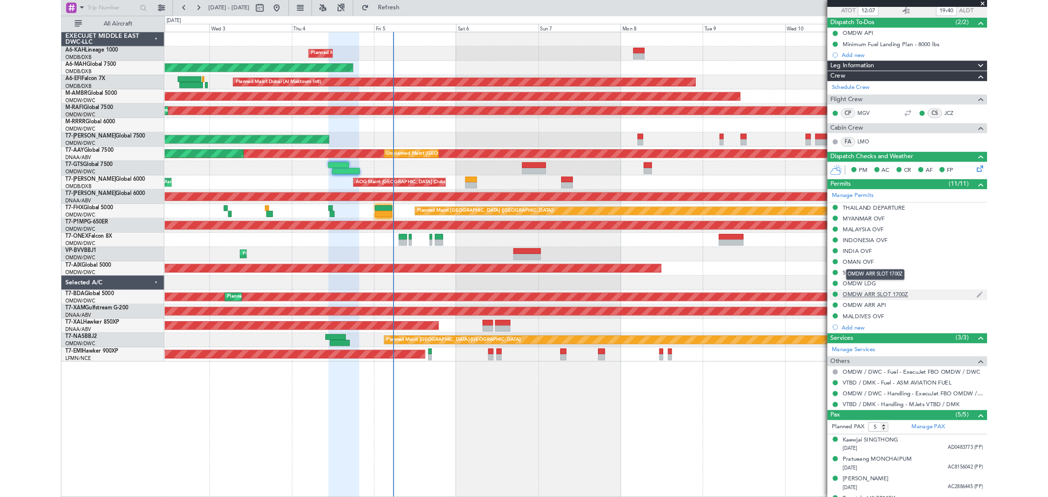
scroll to position [61, 0]
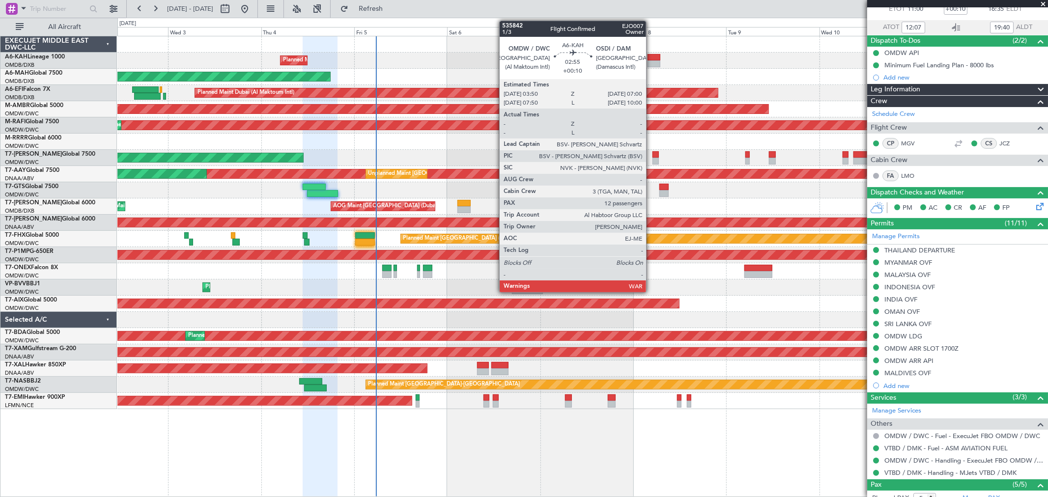
click at [651, 64] on div at bounding box center [653, 63] width 12 height 7
click at [651, 65] on div at bounding box center [653, 63] width 12 height 7
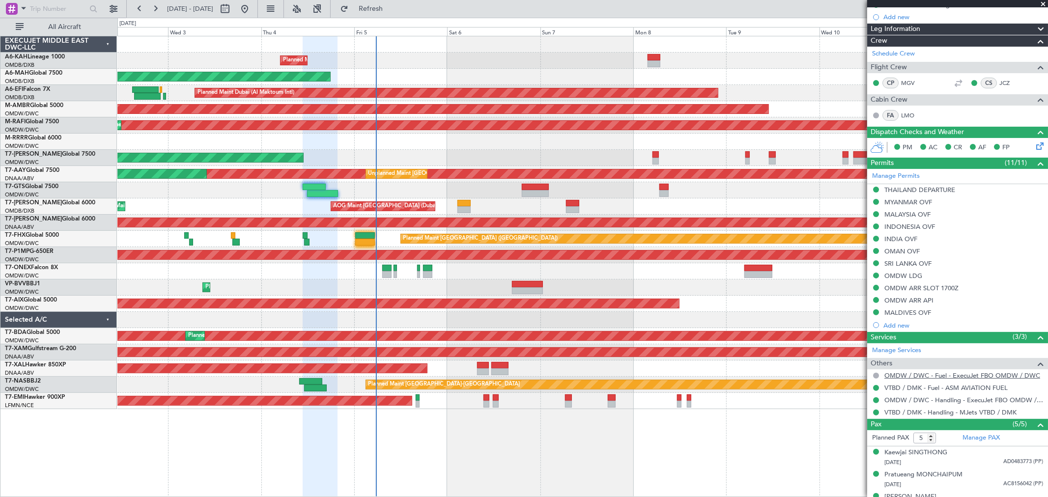
scroll to position [181, 0]
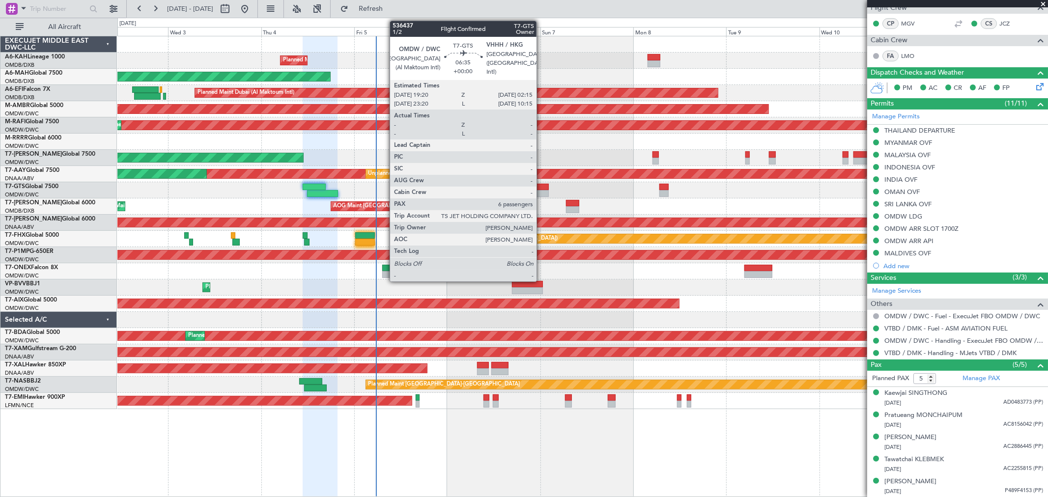
click at [541, 193] on div at bounding box center [535, 193] width 27 height 7
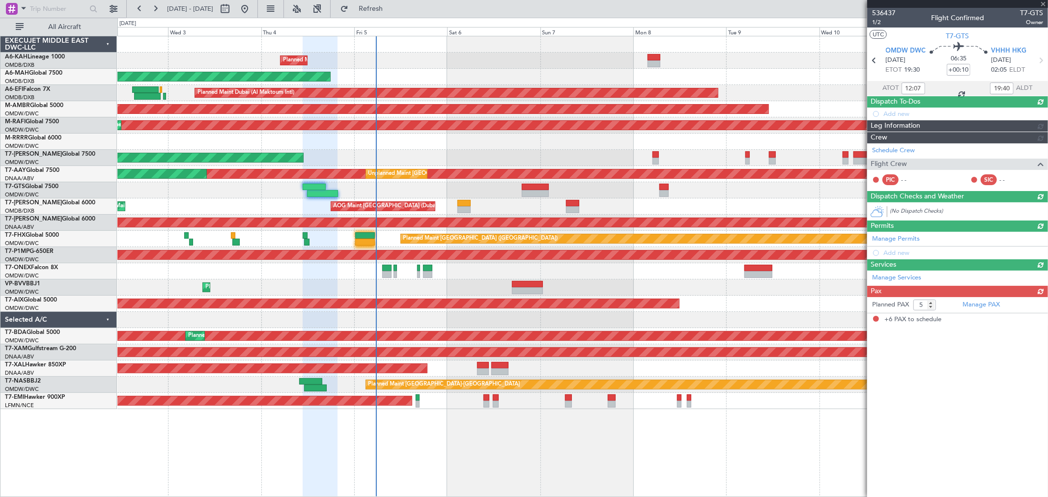
type input "6"
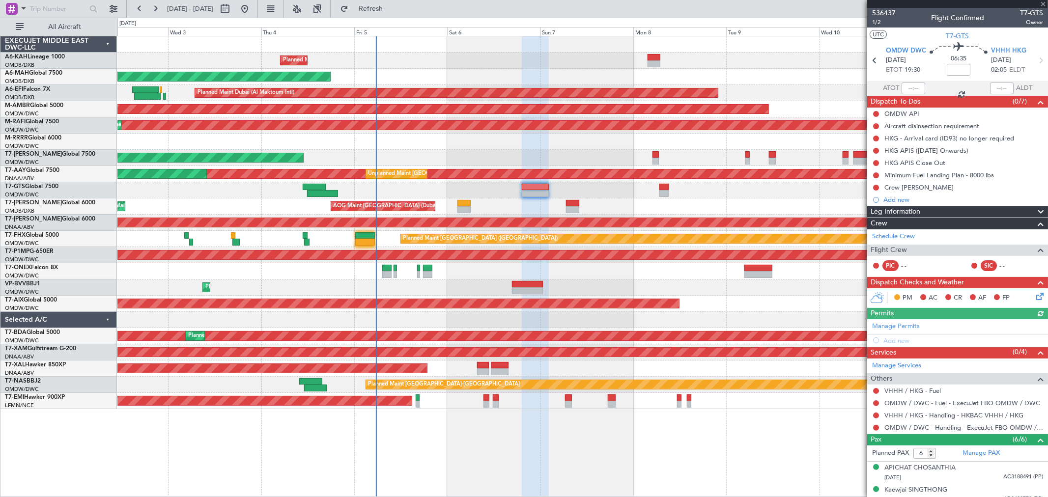
scroll to position [97, 0]
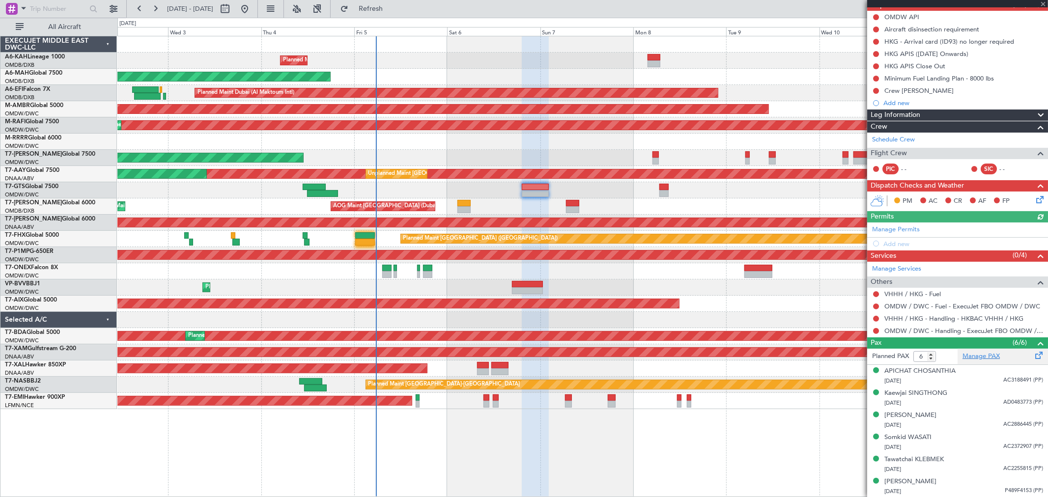
click at [975, 355] on link "Manage PAX" at bounding box center [980, 357] width 37 height 10
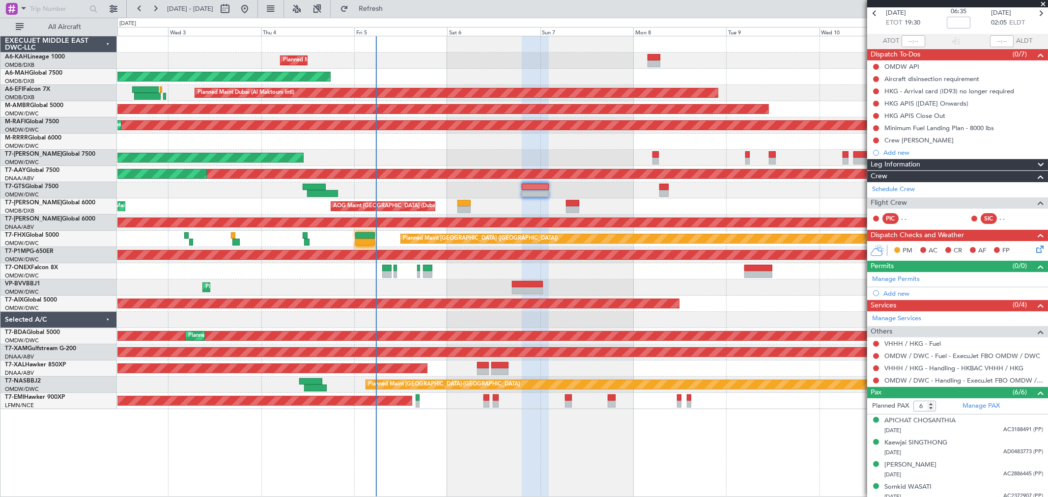
scroll to position [0, 0]
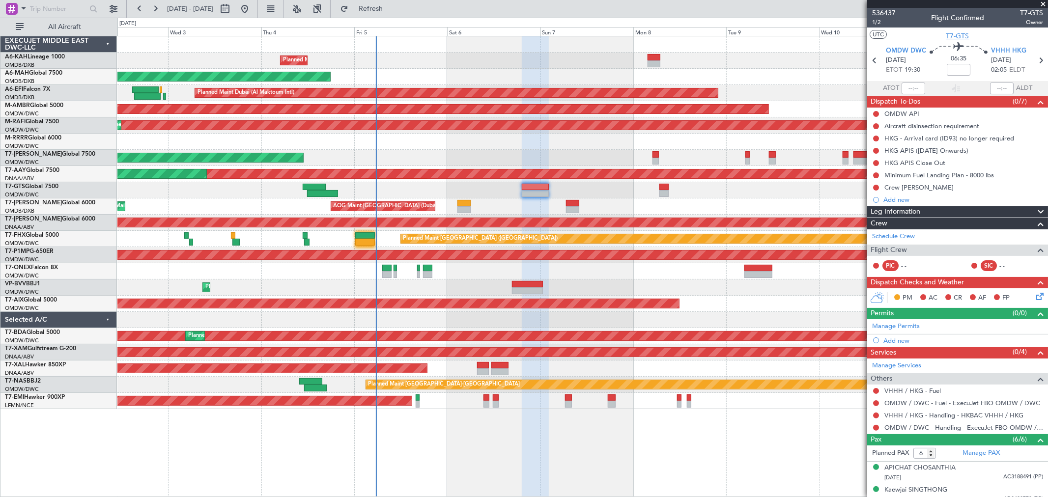
click at [950, 34] on span "T7-GTS" at bounding box center [957, 36] width 23 height 10
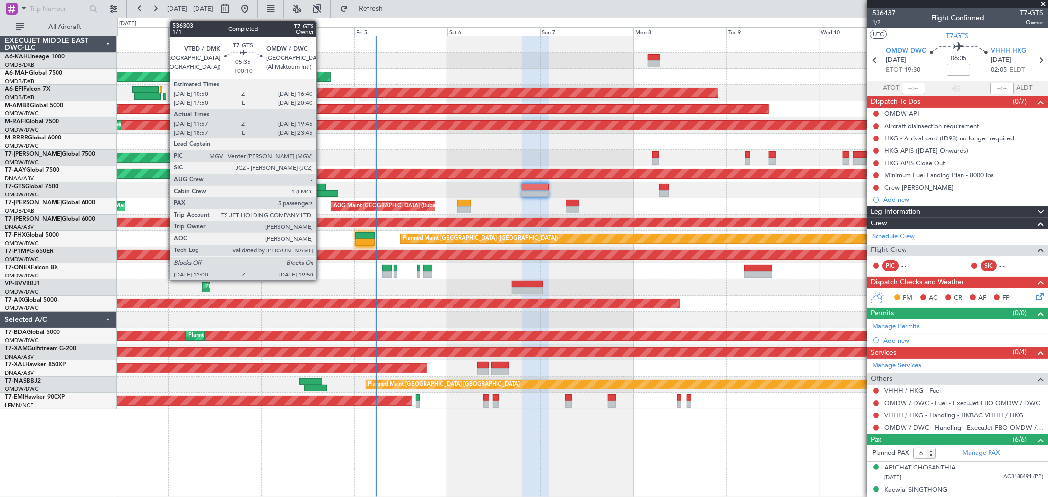
click at [321, 187] on div at bounding box center [314, 187] width 23 height 7
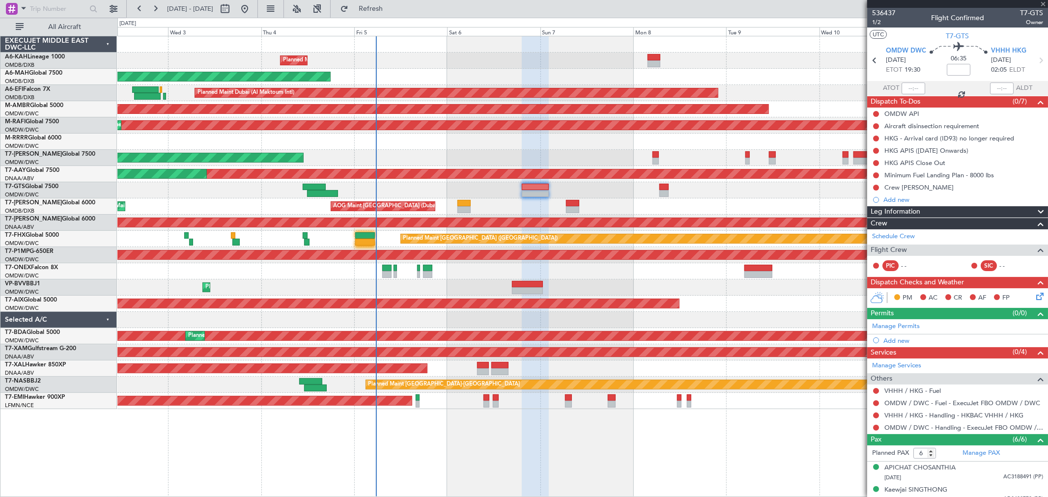
type input "+00:10"
type input "12:07"
type input "19:40"
type input "5"
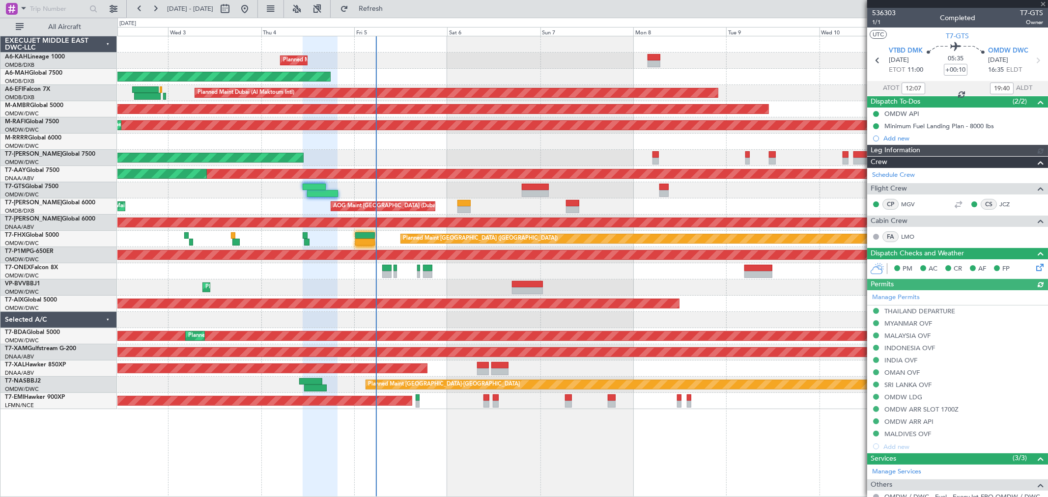
type input "[PERSON_NAME] (ANI)"
type input "7201"
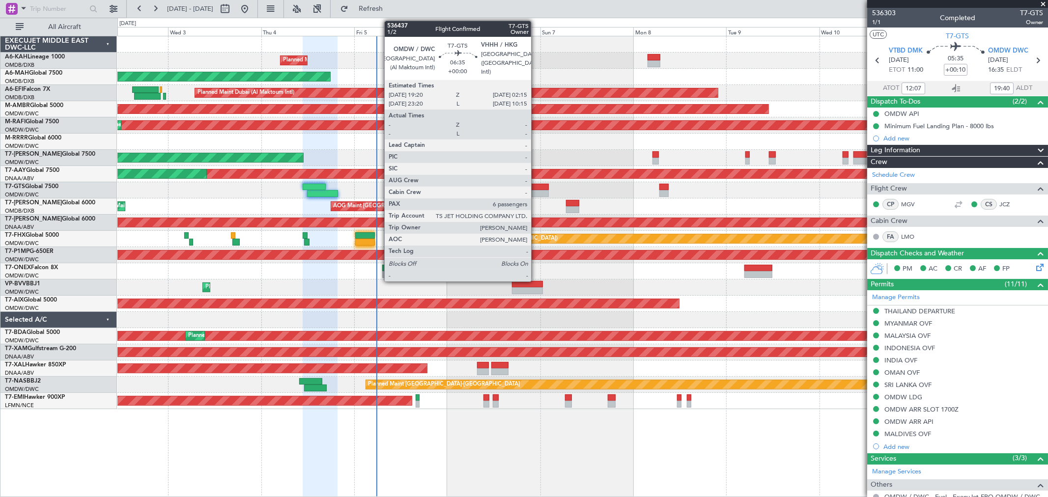
click at [536, 190] on div at bounding box center [535, 193] width 27 height 7
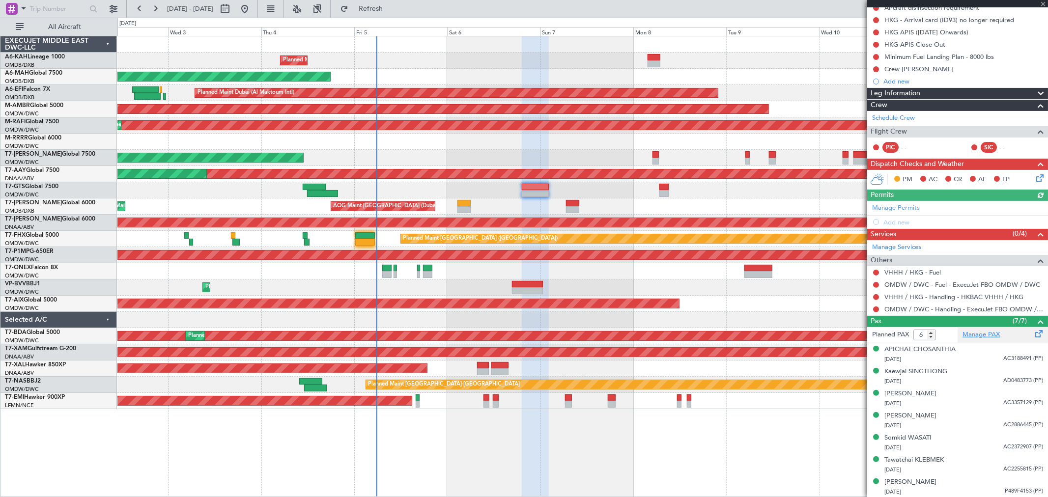
scroll to position [119, 0]
click at [972, 332] on link "Manage PAX" at bounding box center [980, 335] width 37 height 10
click at [389, 12] on span "Refresh" at bounding box center [370, 8] width 41 height 7
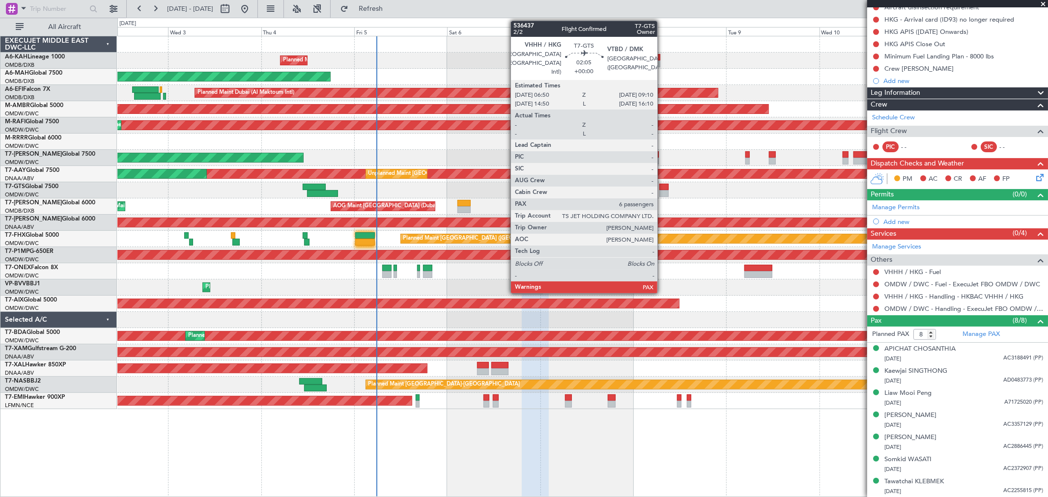
click at [662, 188] on div at bounding box center [663, 187] width 9 height 7
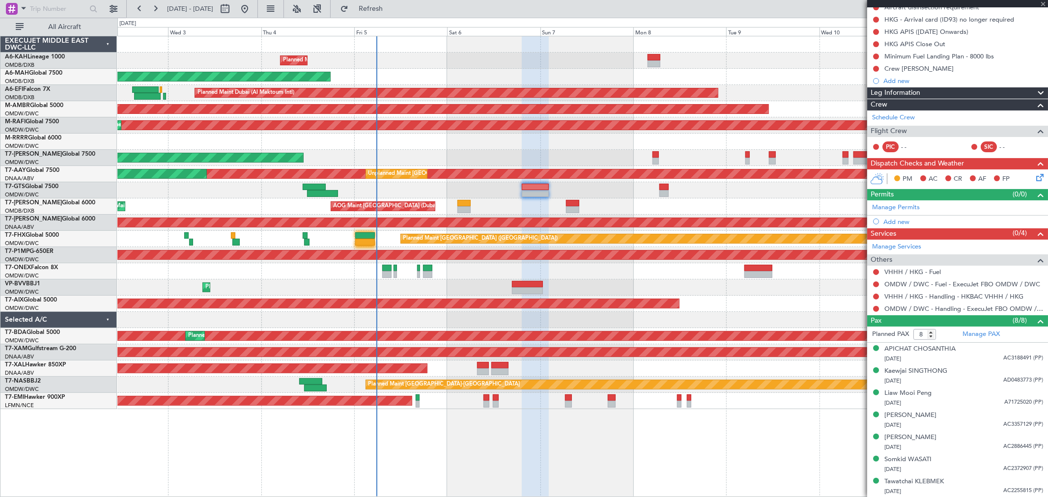
type input "6"
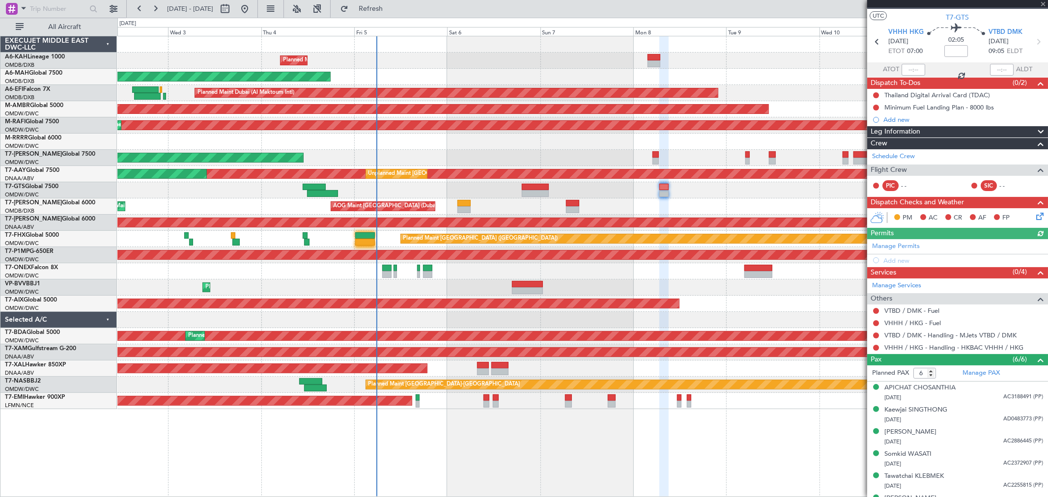
scroll to position [36, 0]
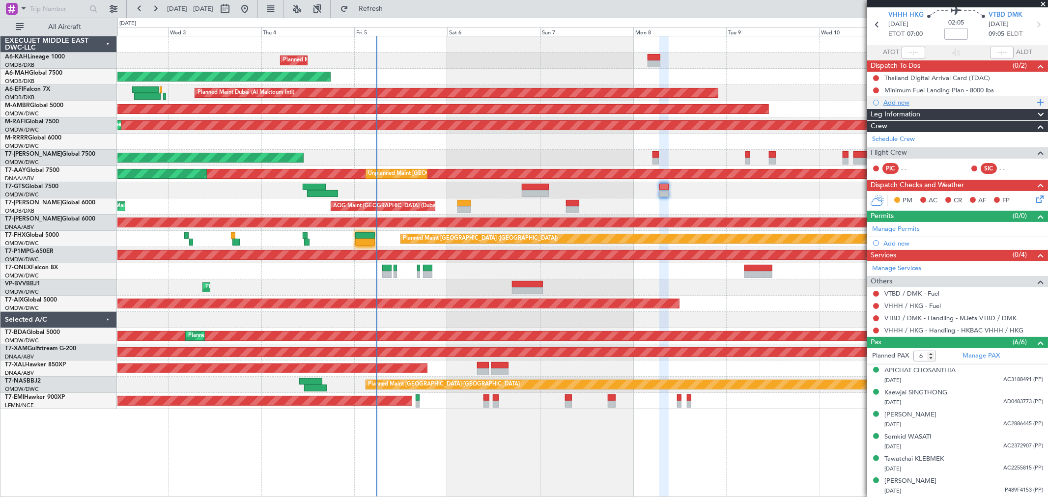
click at [895, 99] on div "Add new" at bounding box center [958, 102] width 151 height 8
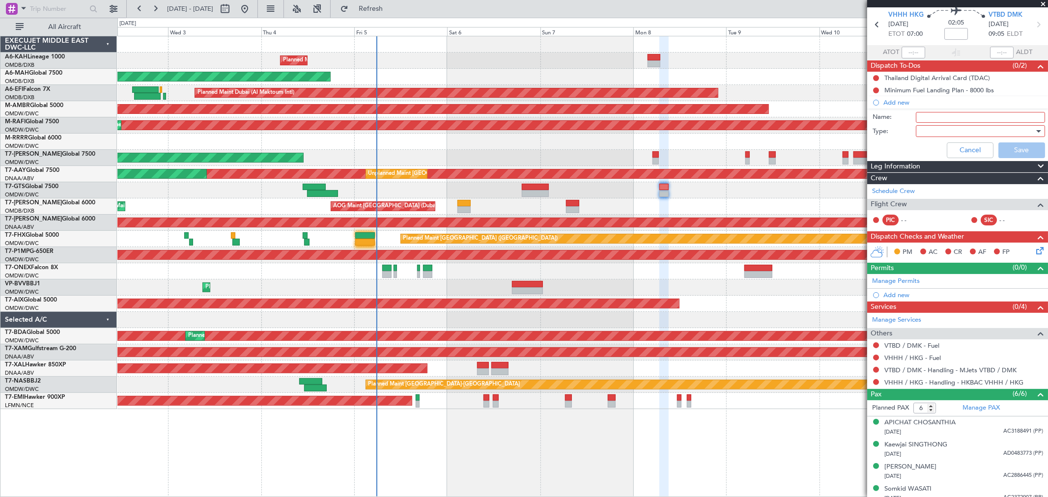
click at [916, 119] on input "Name:" at bounding box center [979, 117] width 129 height 11
paste input "Liaw Mooi Peng"
drag, startPoint x: 976, startPoint y: 118, endPoint x: 786, endPoint y: 125, distance: 189.7
click at [786, 125] on fb-app "02 Sep 2025 - 12 Sep 2025 Refresh Quick Links All Aircraft Planned Maint Dubai …" at bounding box center [524, 252] width 1048 height 490
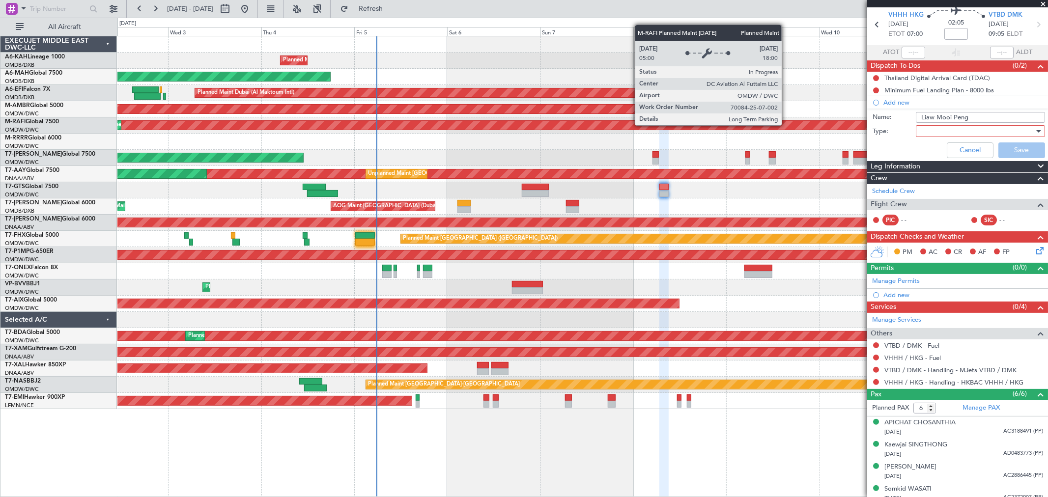
paste input "Crew JC GERHARD"
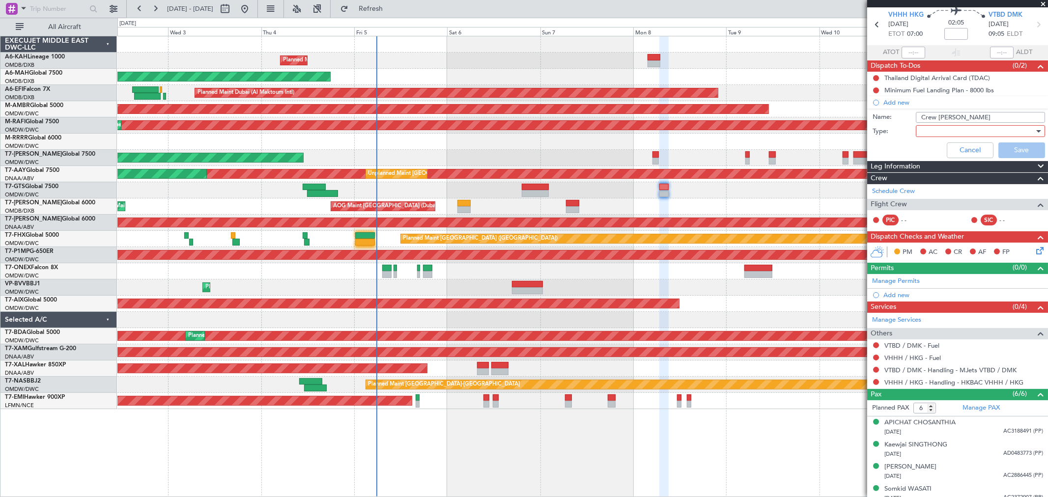
click at [986, 116] on input "Crew JC GERHARD" at bounding box center [979, 117] width 129 height 11
paste input "Asha (PA) Catherine (ISP)"
type input "Crew JC GERHARD Asha (PA) Catherine (ISP)"
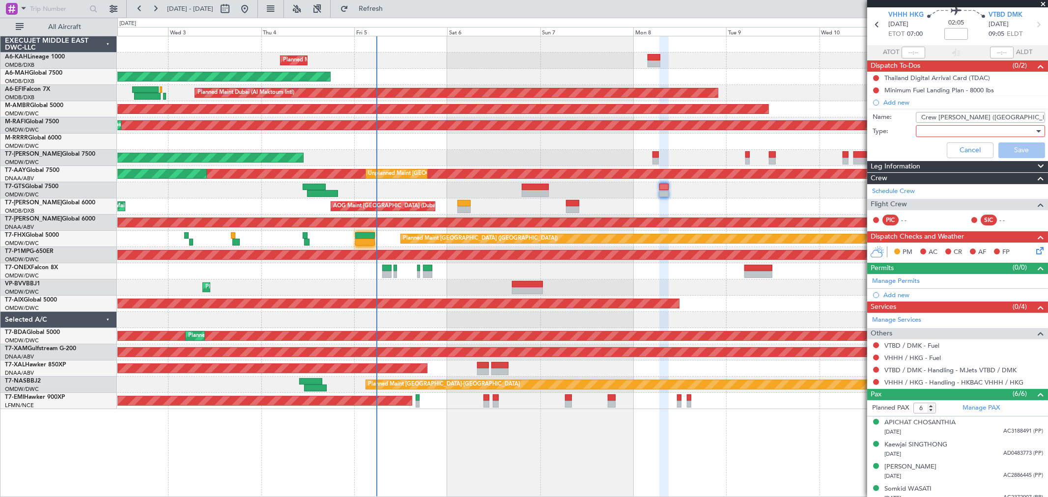
click at [980, 130] on div at bounding box center [976, 131] width 114 height 15
click at [960, 148] on span "Generic" at bounding box center [975, 150] width 114 height 15
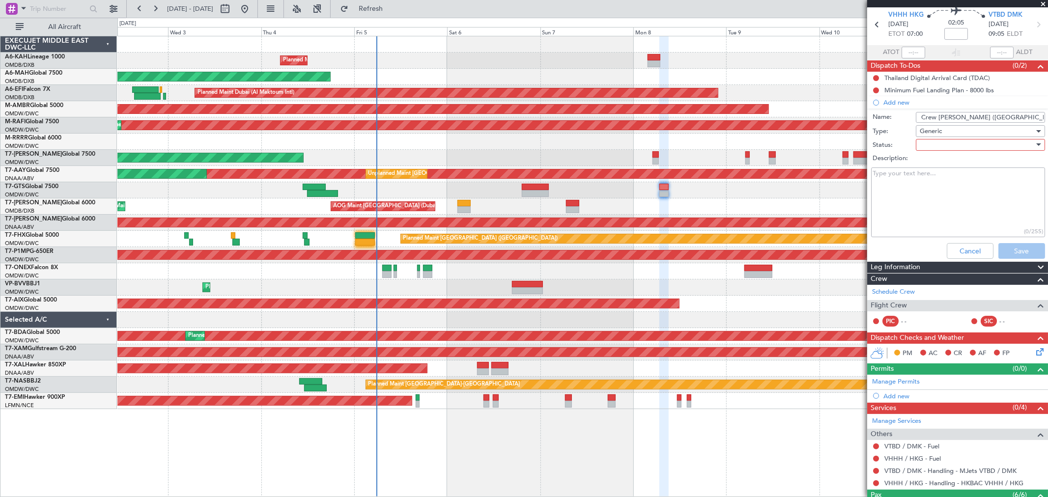
click at [953, 141] on div at bounding box center [976, 145] width 114 height 15
click at [938, 163] on span "Not Started" at bounding box center [975, 164] width 114 height 15
drag, startPoint x: 1027, startPoint y: 253, endPoint x: 895, endPoint y: 135, distance: 177.7
click at [1024, 253] on button "Save" at bounding box center [1021, 251] width 47 height 16
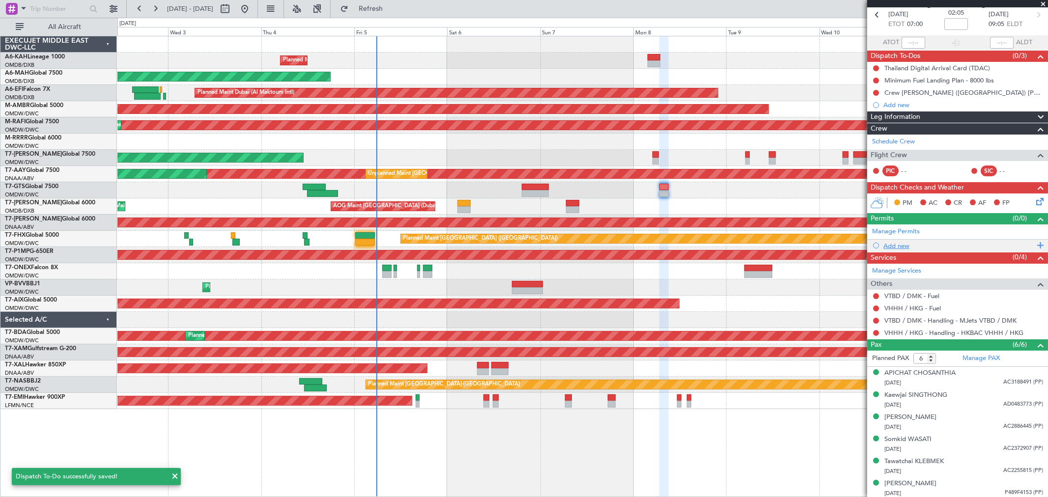
scroll to position [48, 0]
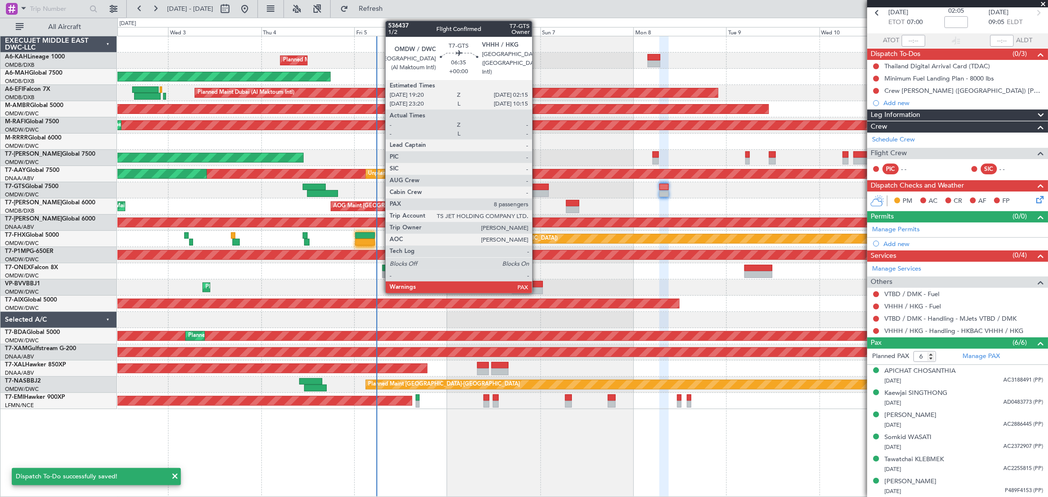
click at [537, 189] on div at bounding box center [535, 187] width 27 height 7
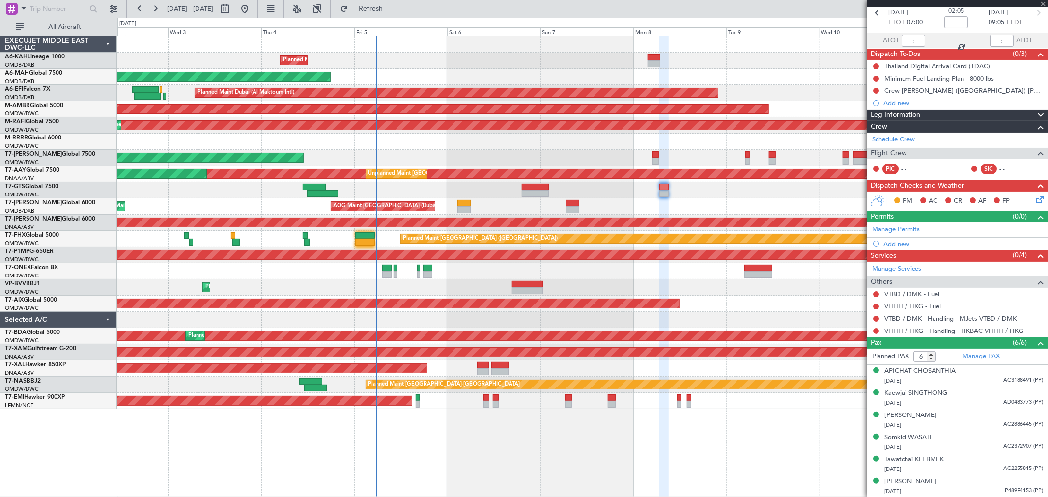
type input "8"
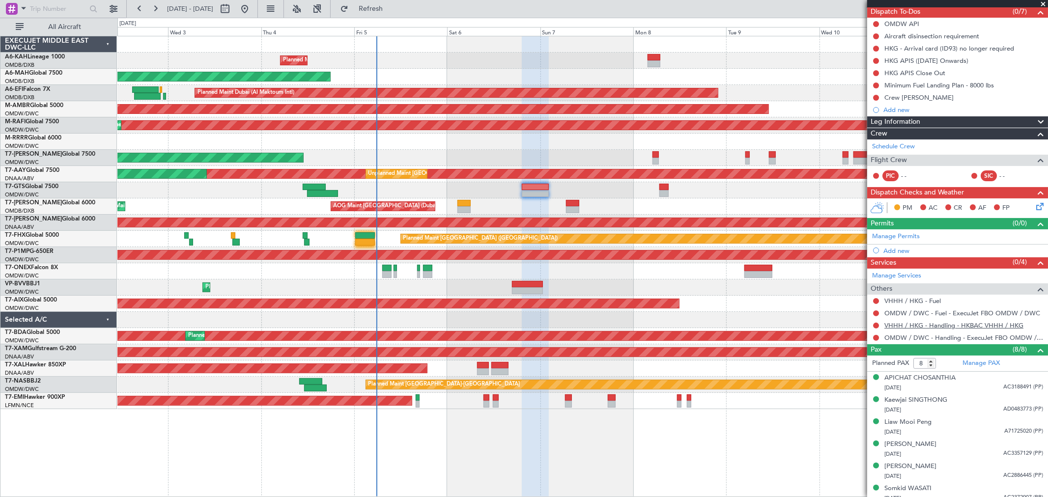
scroll to position [141, 0]
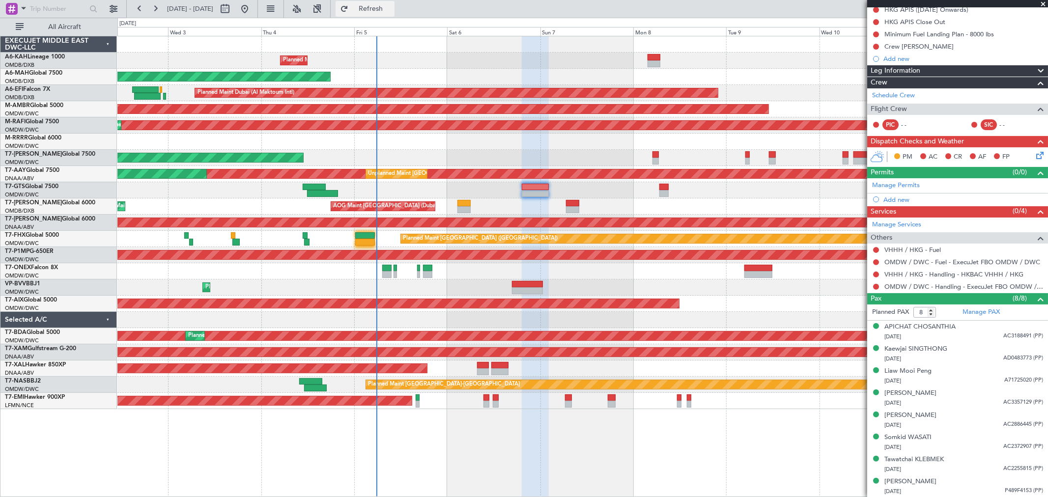
click at [389, 11] on span "Refresh" at bounding box center [370, 8] width 41 height 7
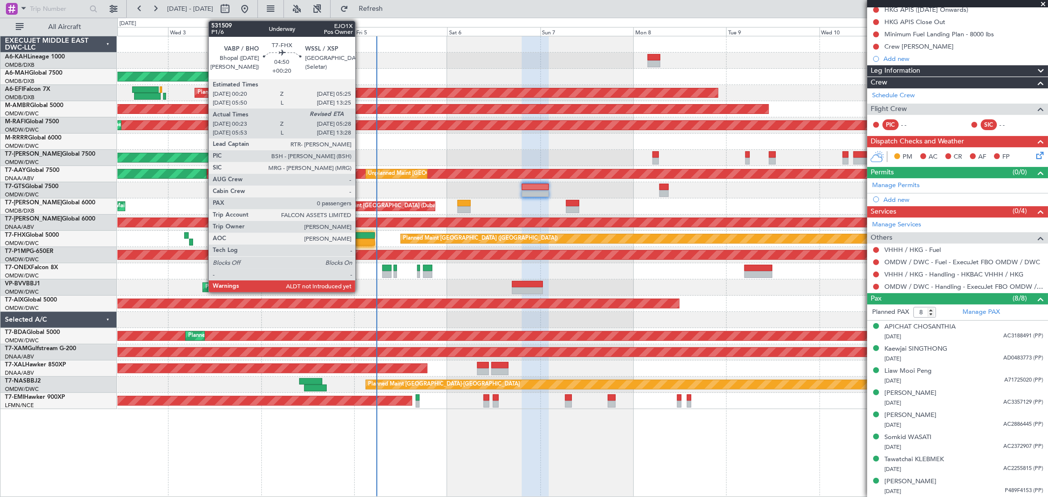
click at [360, 237] on div at bounding box center [365, 235] width 20 height 7
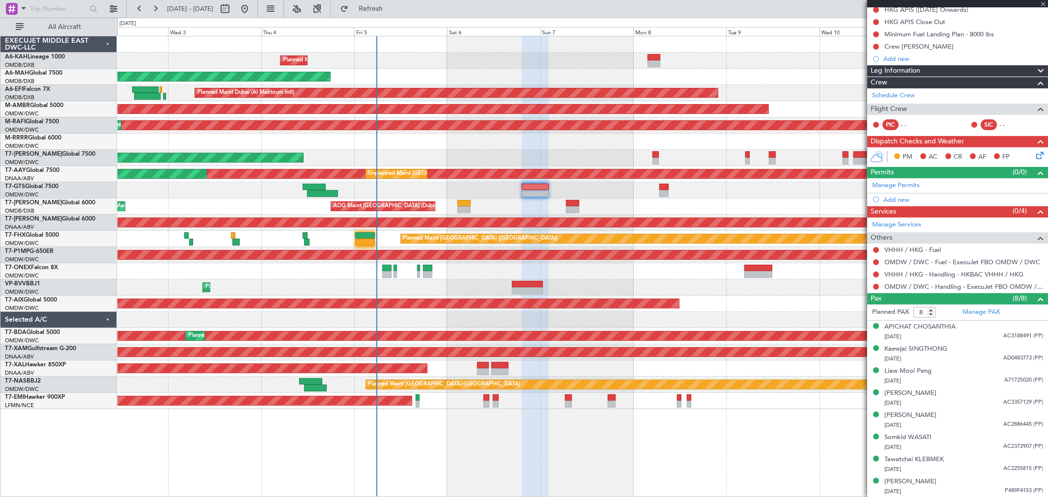
type input "+00:20"
type input "00:33"
type input "0"
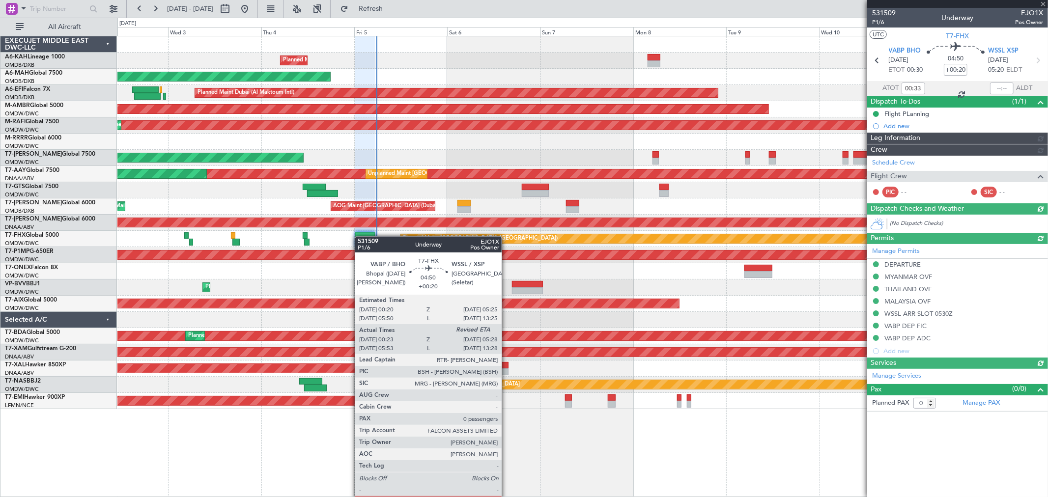
type input "[PERSON_NAME] (SYS)"
type input "7052"
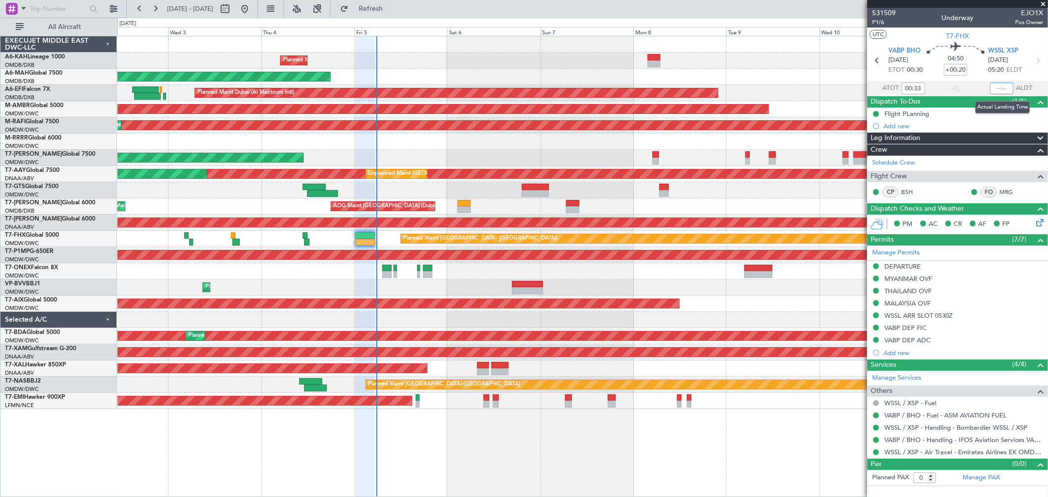
click at [996, 86] on input "text" at bounding box center [1002, 89] width 24 height 12
type input "05:38"
click at [391, 12] on span "Refresh" at bounding box center [370, 8] width 41 height 7
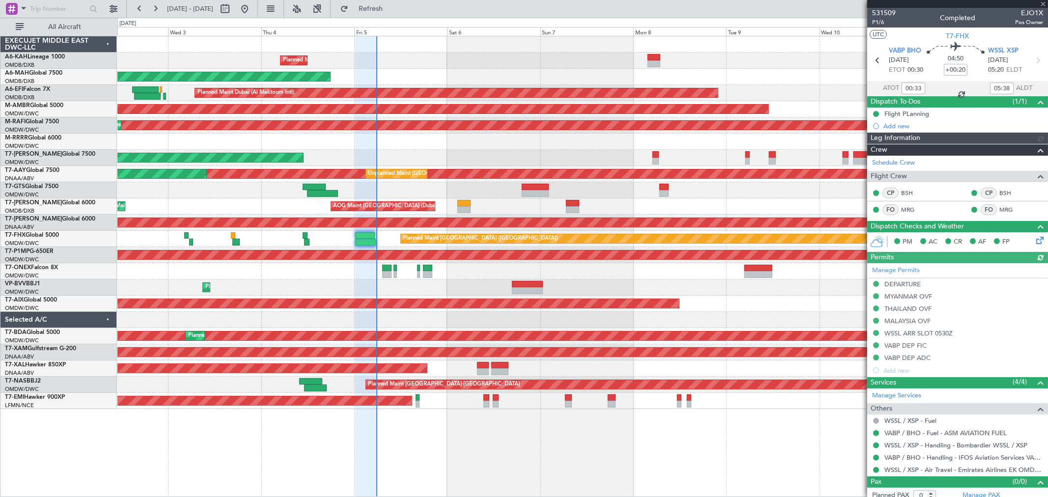
type input "[PERSON_NAME] (SYS)"
type input "7052"
click at [1041, 4] on span at bounding box center [1043, 4] width 10 height 9
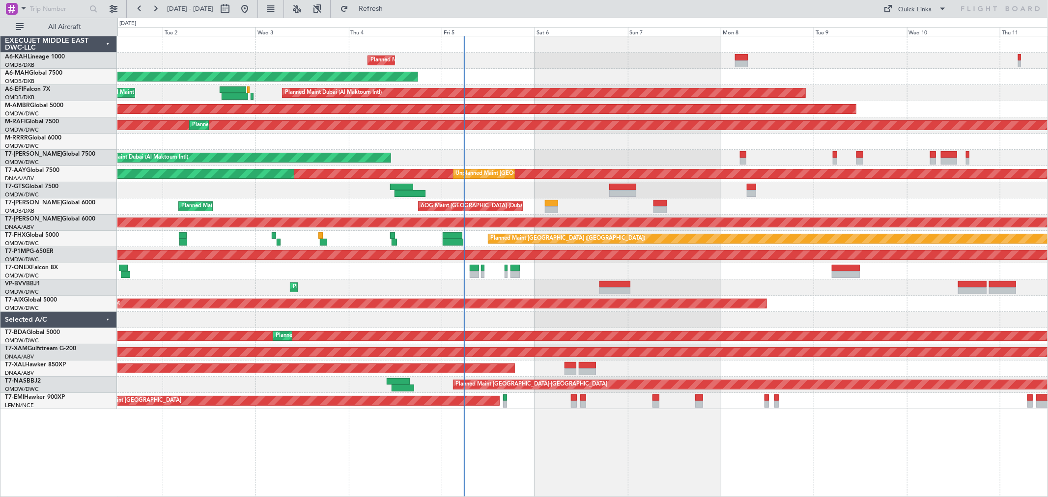
click at [532, 156] on div "Planned Maint Dubai (Al Maktoum Intl) AOG Maint Dubai (Al Maktoum Intl)" at bounding box center [582, 158] width 930 height 16
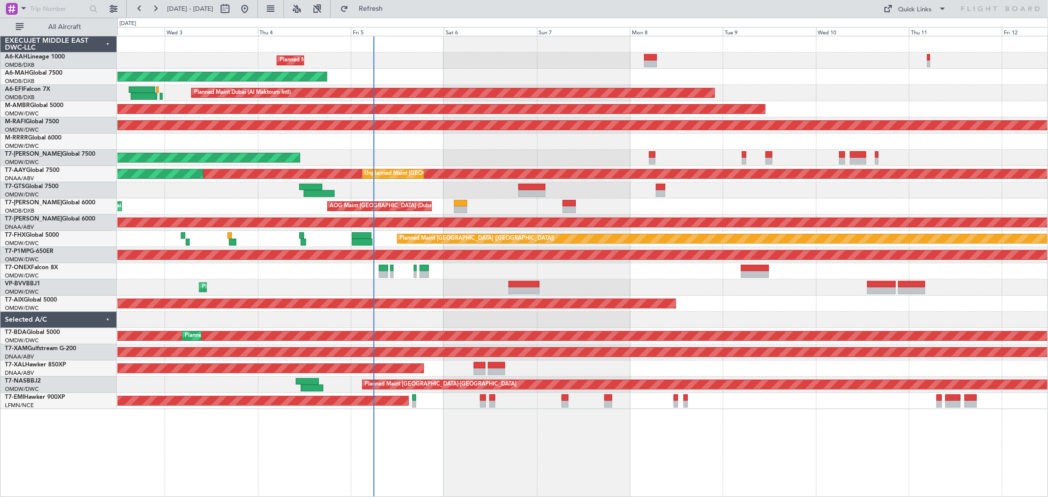
click at [101, 140] on div "Planned Maint Dubai (Al Maktoum Intl) No Crew Planned Maint Dubai (Dubai Intl) …" at bounding box center [524, 257] width 1048 height 479
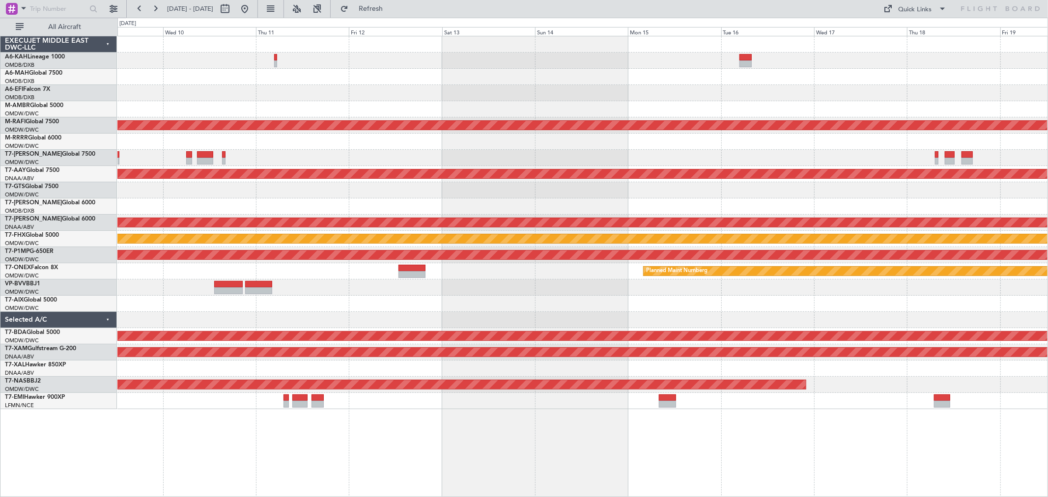
click at [417, 184] on div "Planned Maint Dubai (Al Maktoum Intl) AOG Maint [GEOGRAPHIC_DATA] (Al Maktoum I…" at bounding box center [582, 222] width 930 height 373
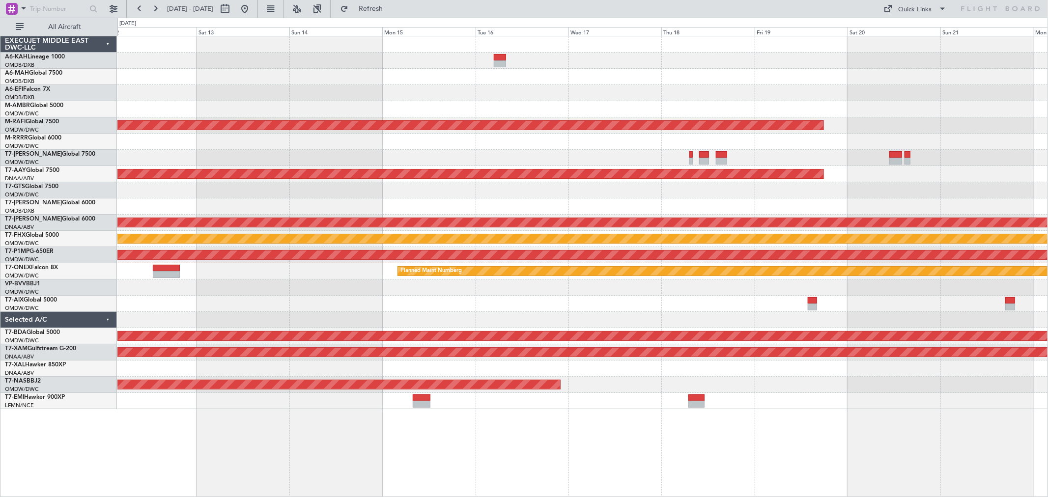
click at [436, 297] on div "Planned Maint Dubai (Al Maktoum Intl) Unplanned Maint Dubai (Al Maktoum Intl) U…" at bounding box center [582, 222] width 930 height 373
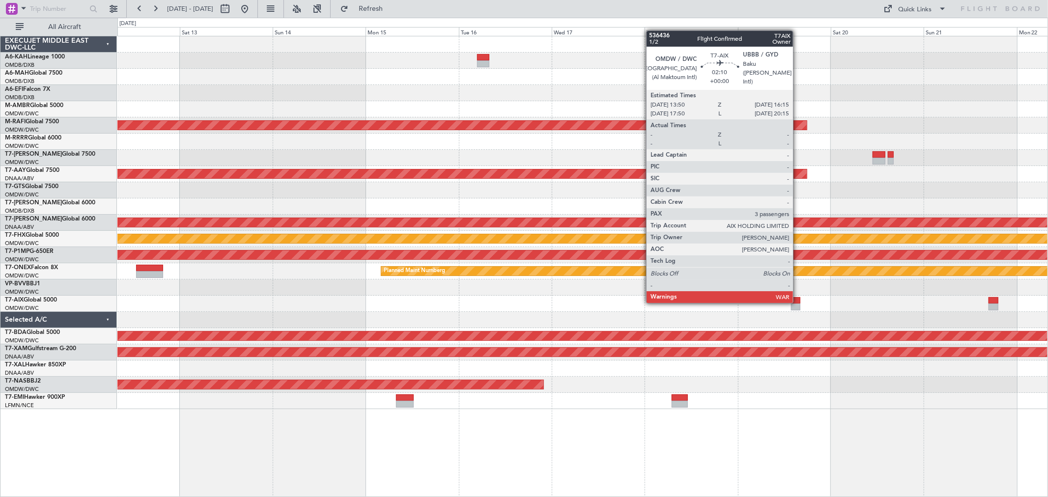
click at [798, 301] on div at bounding box center [796, 300] width 10 height 7
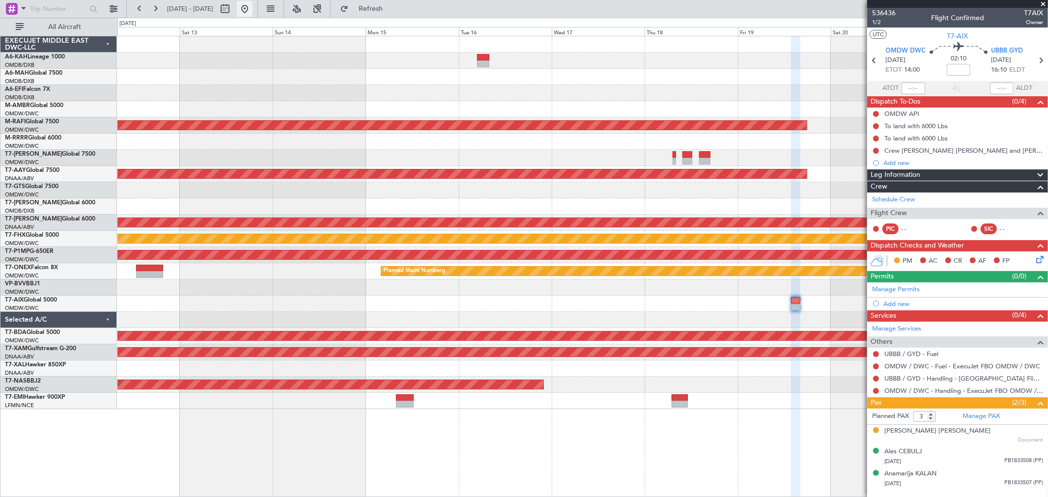
click at [252, 12] on button at bounding box center [245, 9] width 16 height 16
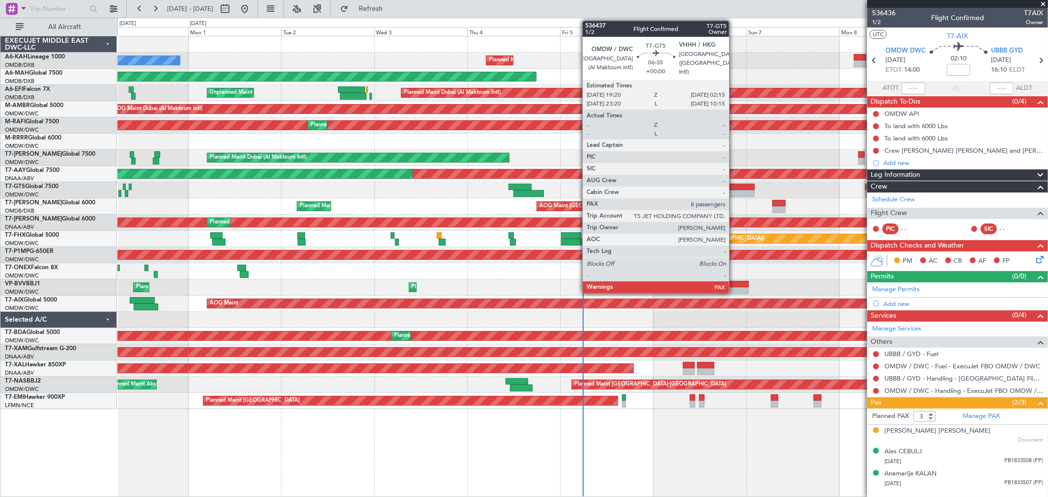
click at [734, 187] on div at bounding box center [740, 187] width 27 height 7
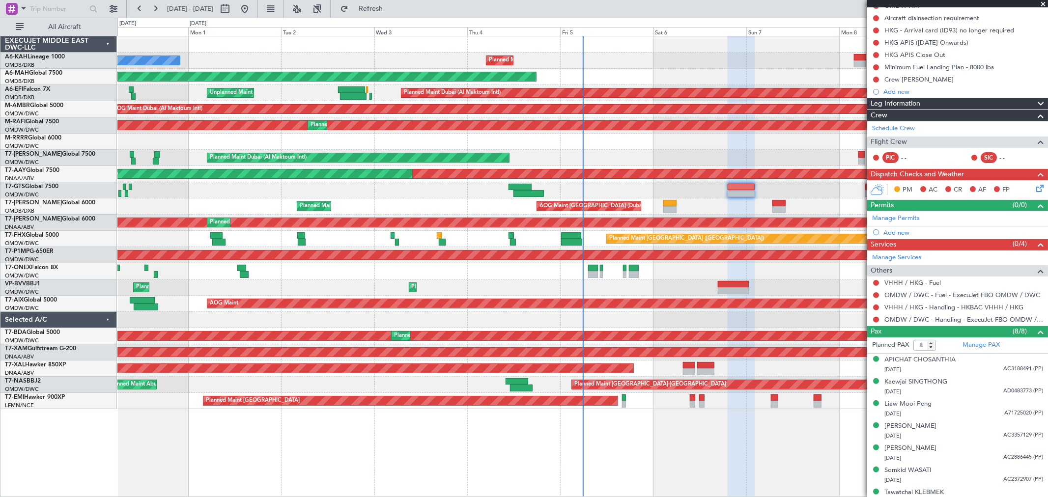
scroll to position [109, 0]
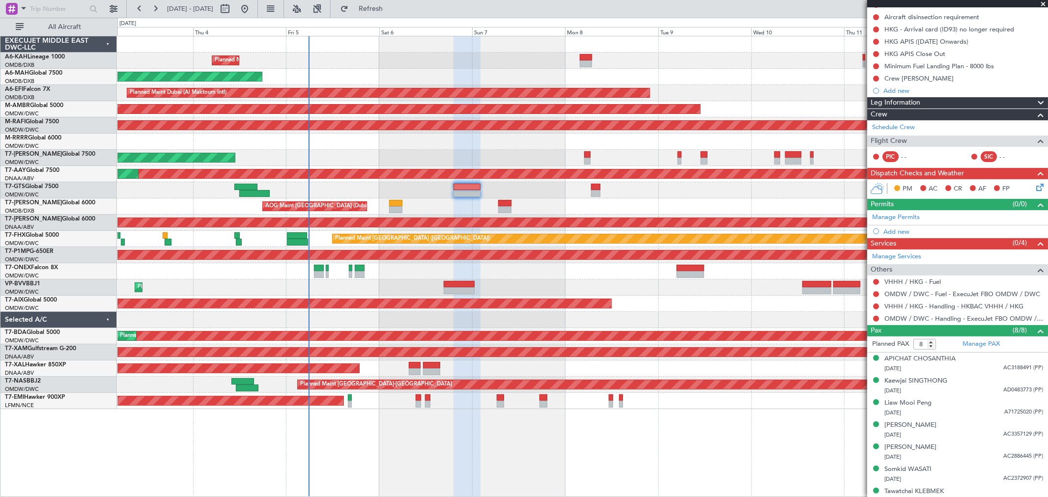
click at [458, 207] on div "AOG Maint Dubai (Dubai Intl) Planned Maint Dubai (Dubai Intl)" at bounding box center [582, 206] width 930 height 16
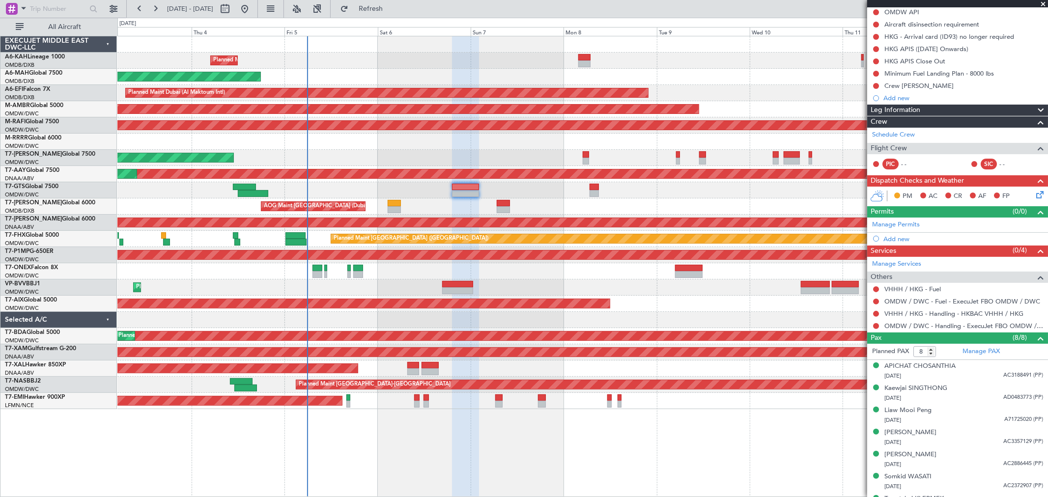
scroll to position [141, 0]
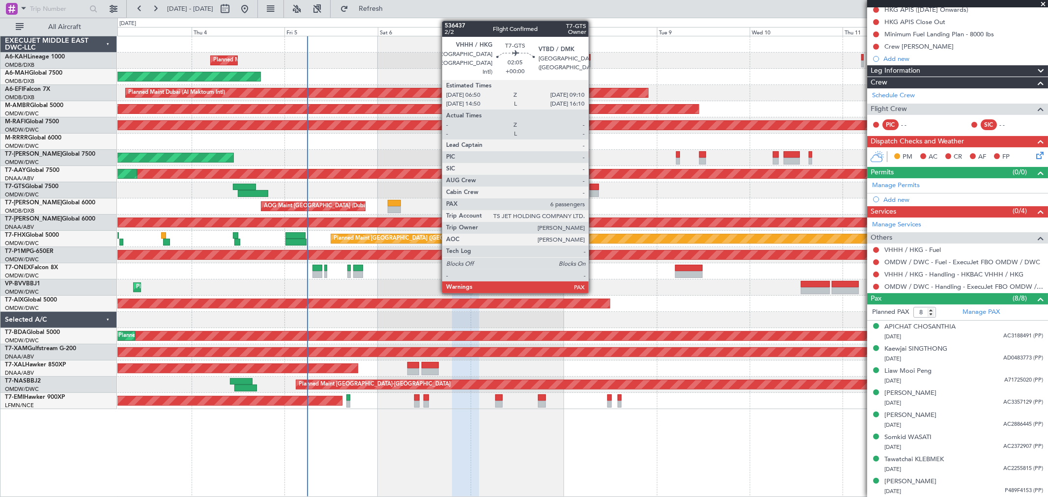
click at [593, 191] on div at bounding box center [593, 193] width 9 height 7
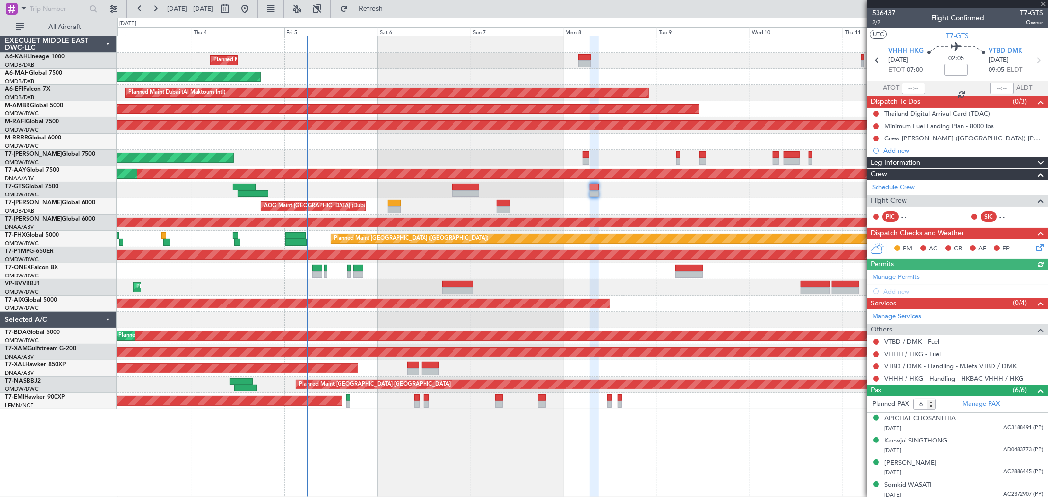
scroll to position [48, 0]
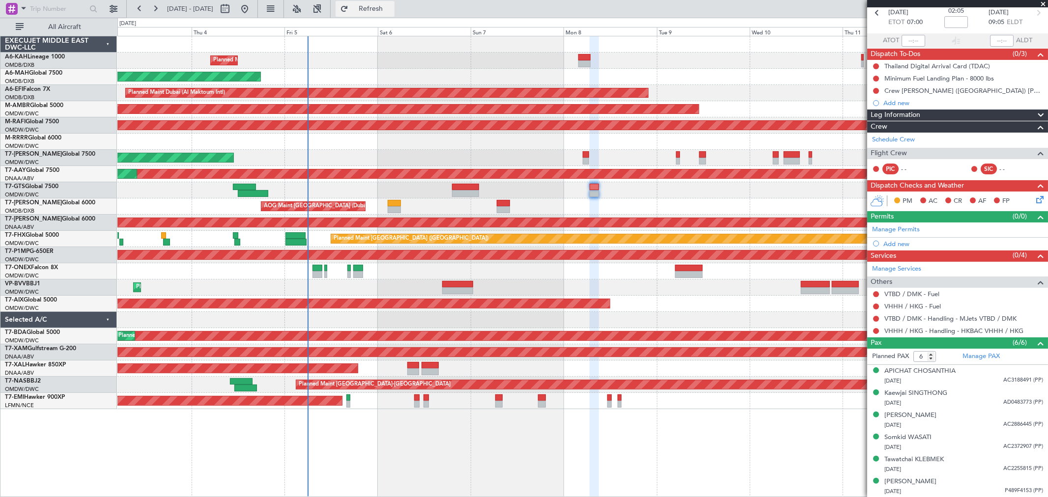
click at [388, 8] on span "Refresh" at bounding box center [370, 8] width 41 height 7
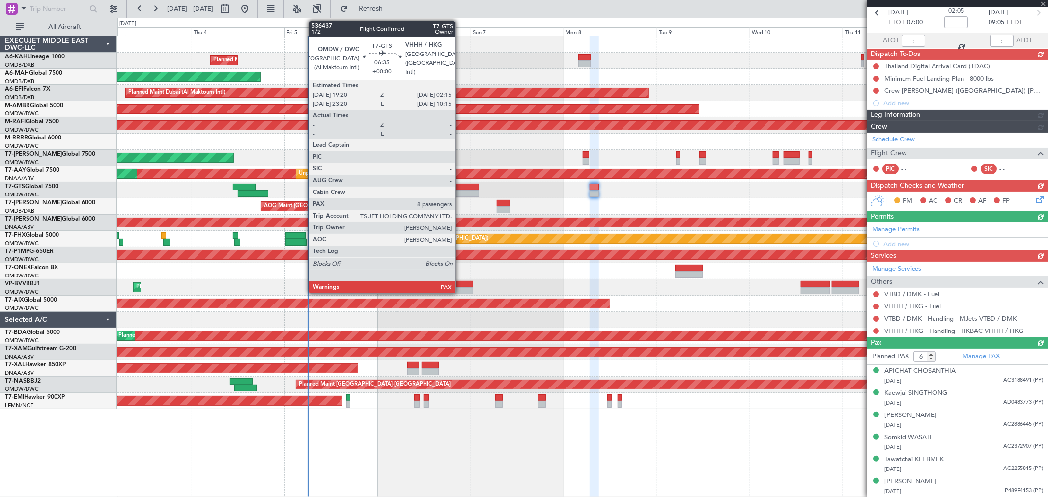
click at [460, 191] on div at bounding box center [465, 193] width 27 height 7
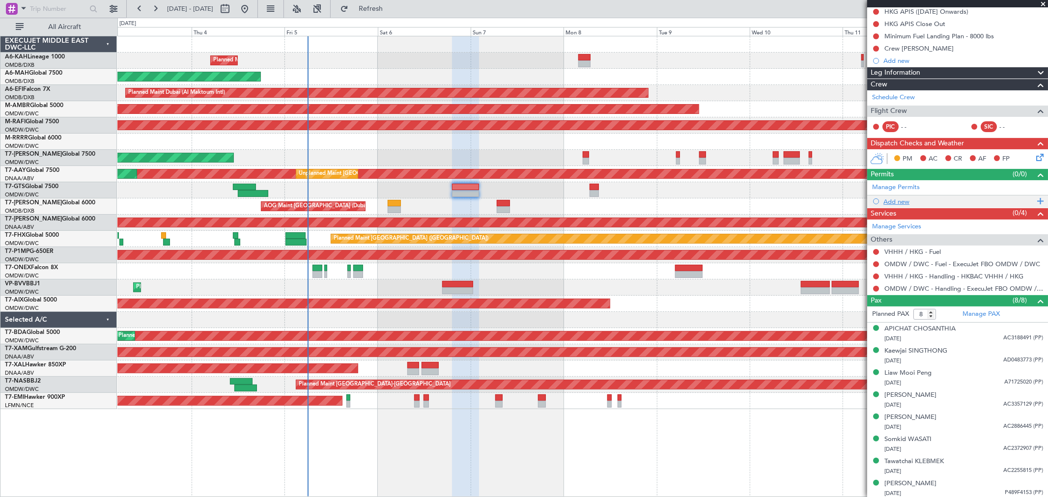
scroll to position [141, 0]
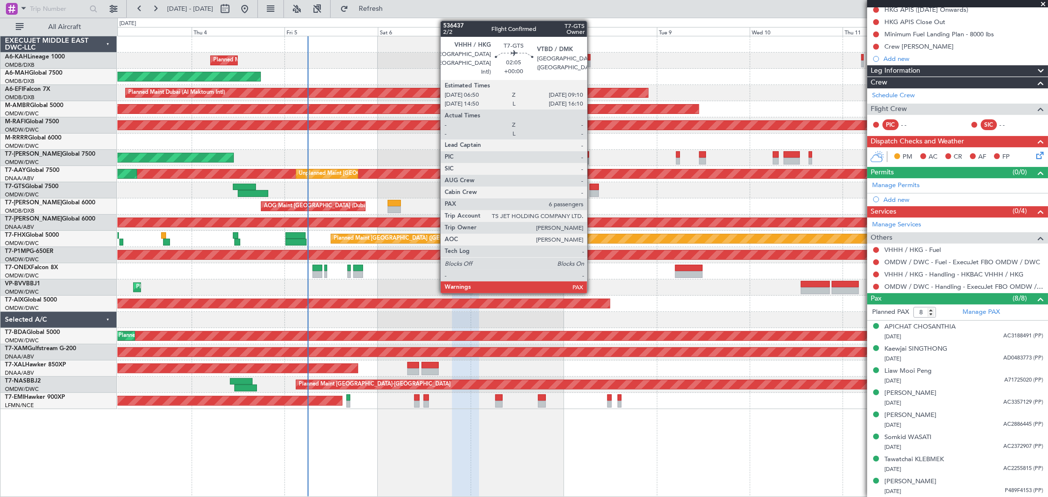
click at [592, 190] on div at bounding box center [593, 193] width 9 height 7
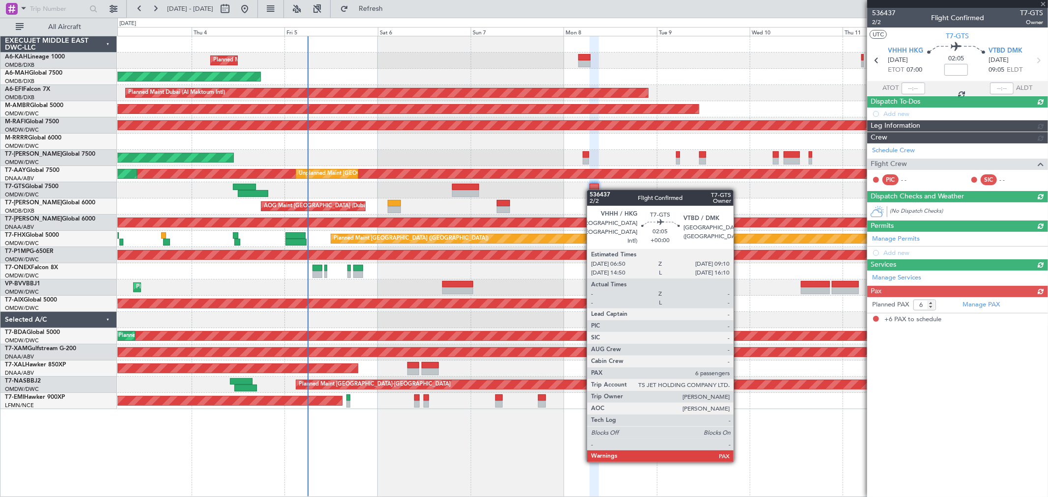
scroll to position [0, 0]
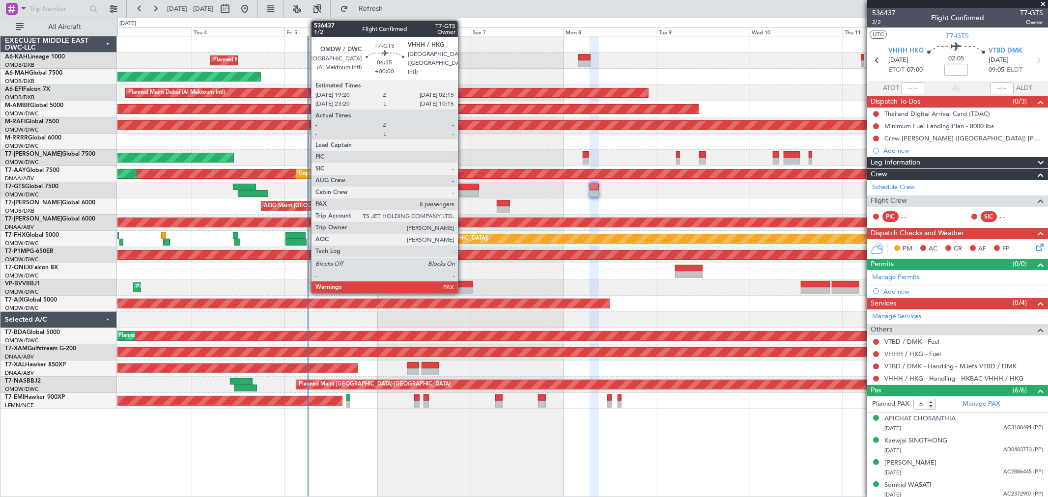
click at [463, 191] on div at bounding box center [465, 193] width 27 height 7
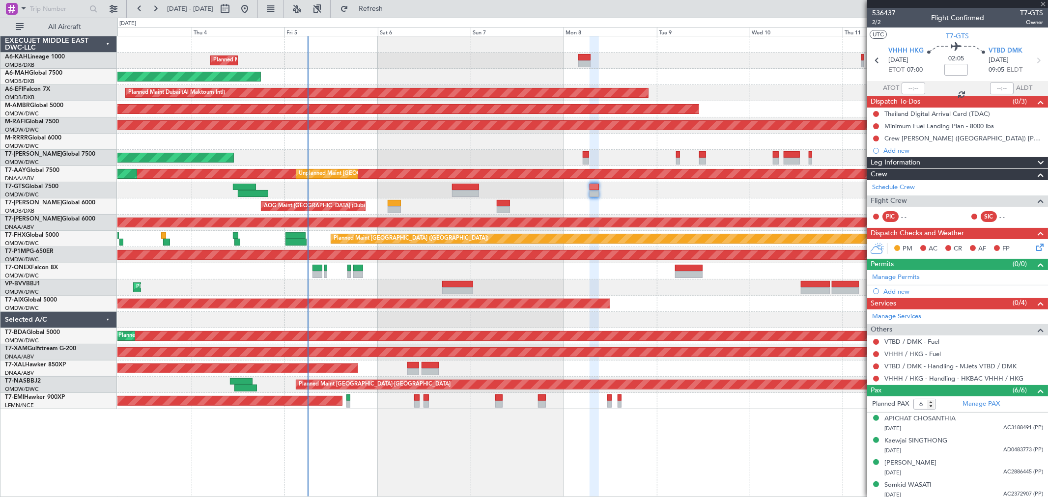
type input "8"
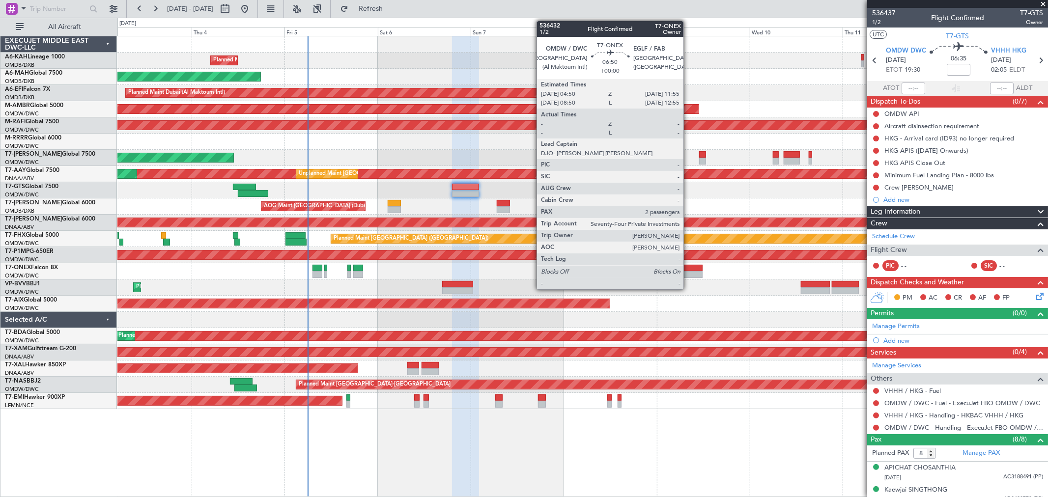
click at [688, 272] on div at bounding box center [689, 274] width 28 height 7
click at [686, 274] on div at bounding box center [689, 274] width 28 height 7
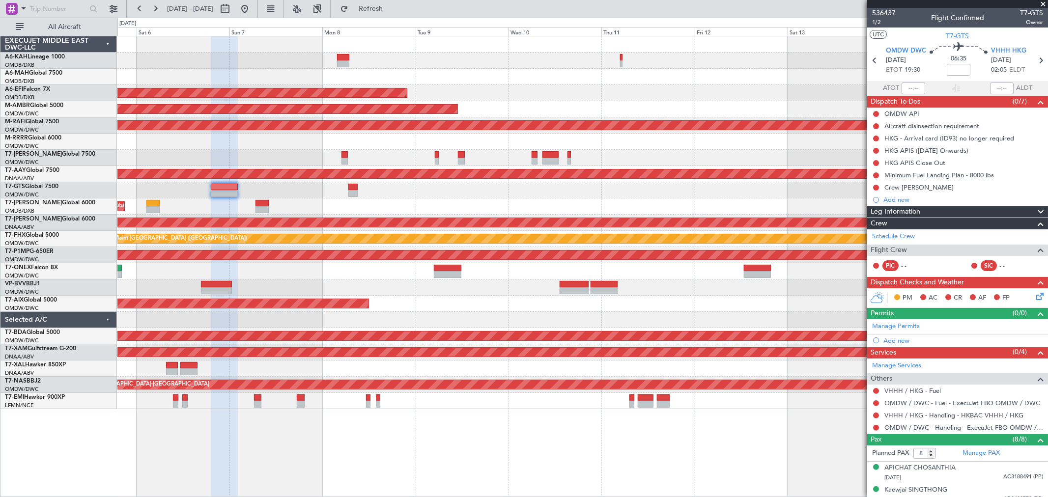
click at [465, 193] on div "Planned Maint Dubai (Al Maktoum Intl) Planned Maint Dubai (Dubai Intl) Planned …" at bounding box center [582, 222] width 930 height 373
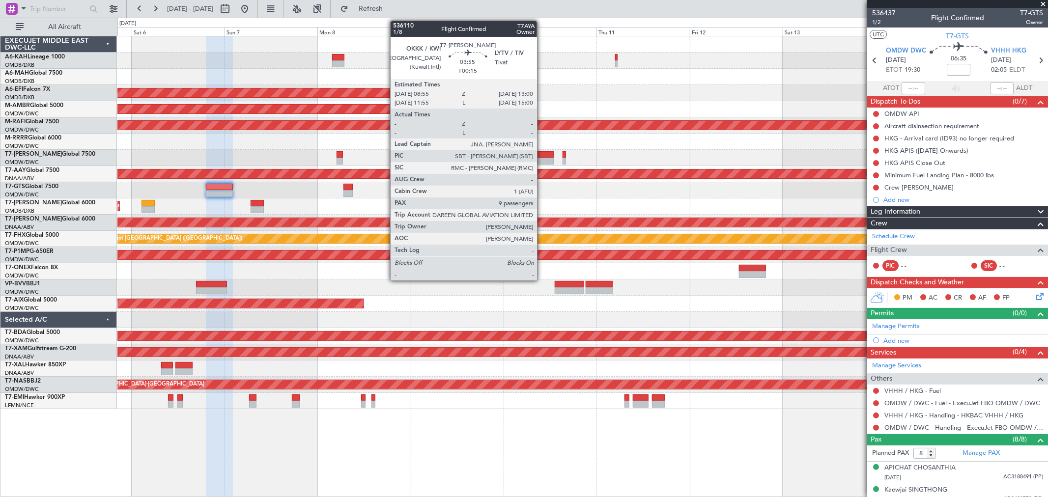
click at [542, 160] on div at bounding box center [545, 161] width 16 height 7
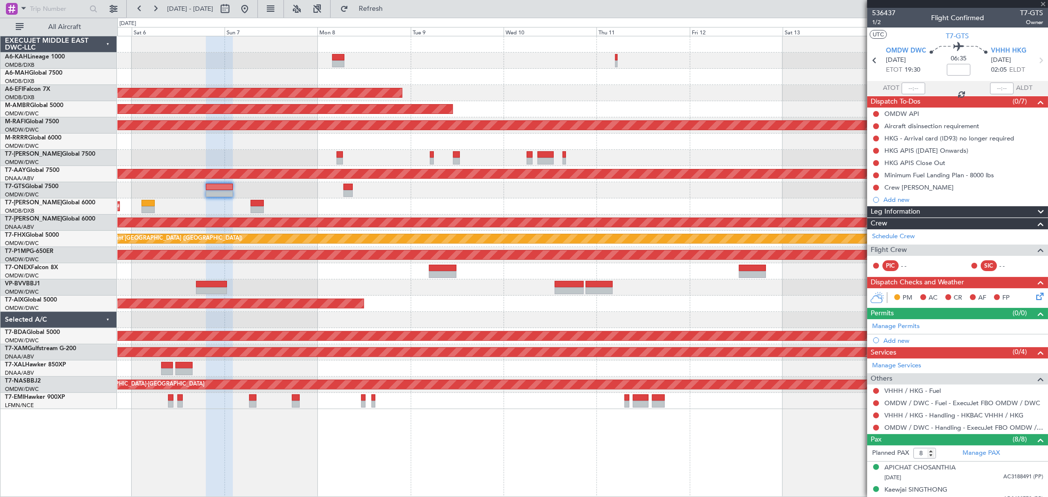
type input "+00:15"
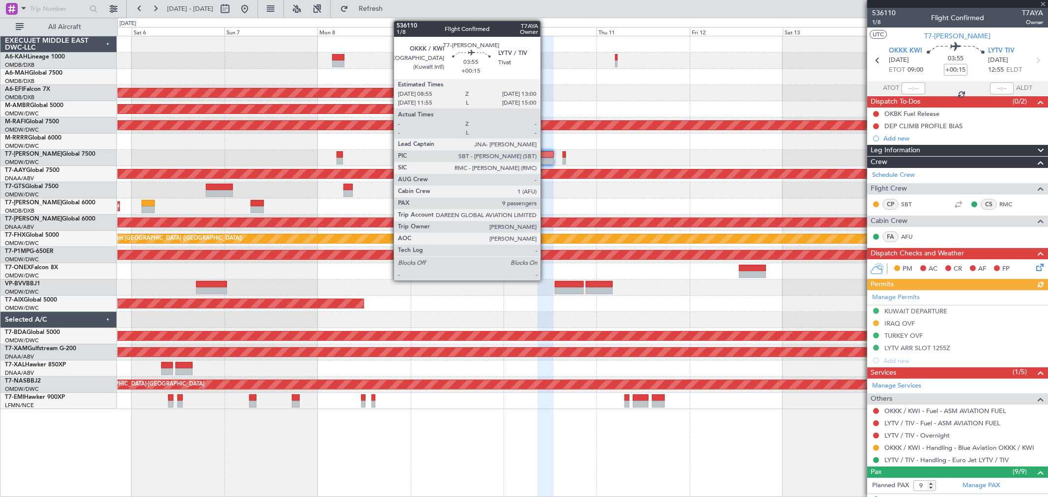
click at [545, 155] on div at bounding box center [545, 154] width 16 height 7
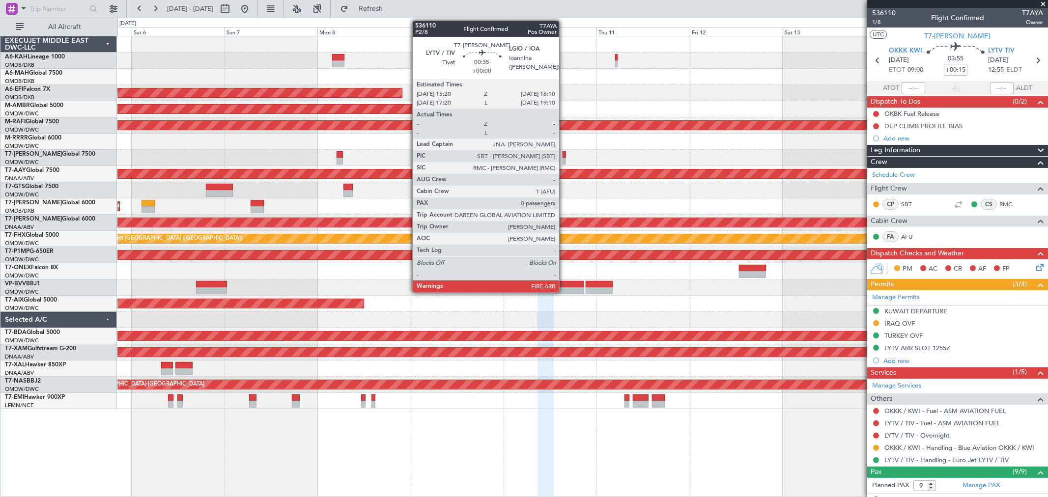
click at [564, 158] on div at bounding box center [563, 161] width 3 height 7
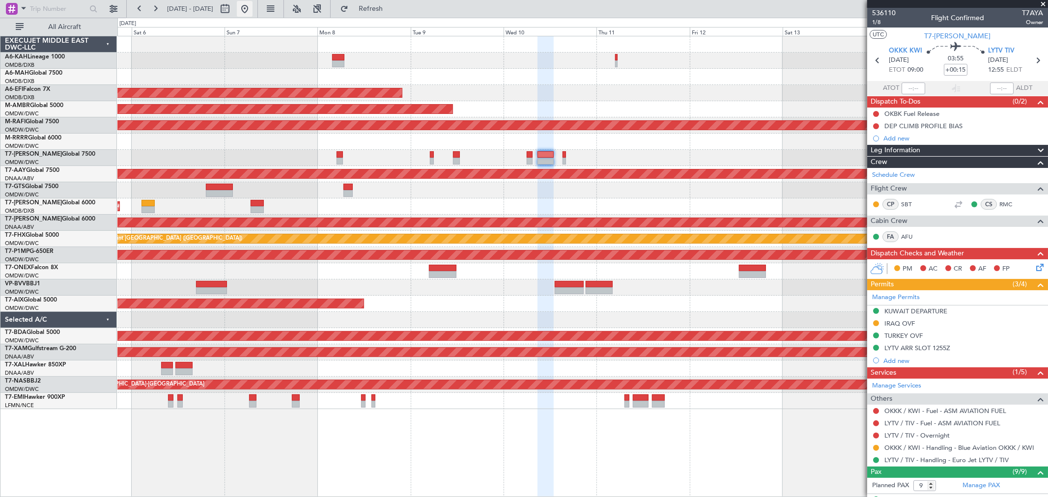
click at [252, 11] on button at bounding box center [245, 9] width 16 height 16
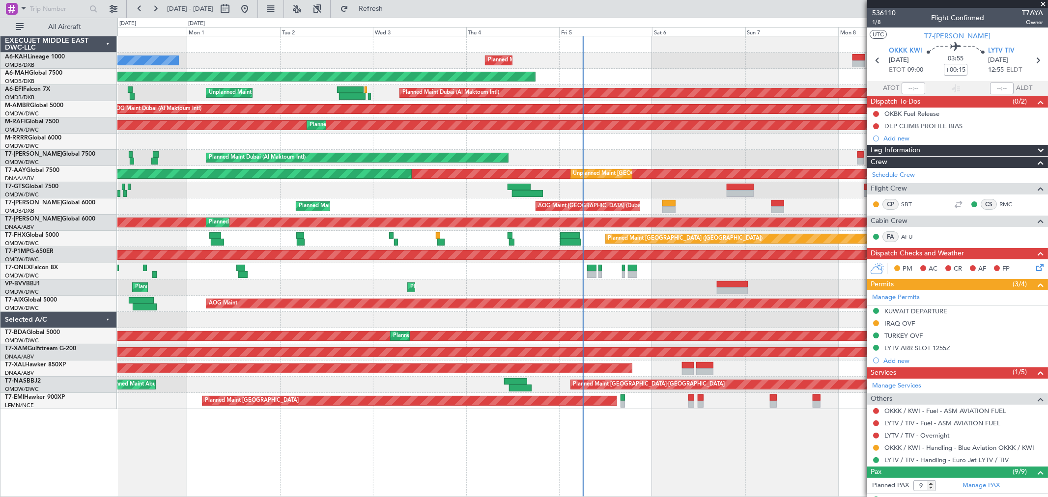
click at [644, 193] on div "Unplanned Maint [GEOGRAPHIC_DATA] (Seletar)" at bounding box center [582, 190] width 930 height 16
click at [668, 187] on div "Unplanned Maint [GEOGRAPHIC_DATA] (Seletar)" at bounding box center [582, 190] width 930 height 16
click at [1038, 4] on span at bounding box center [1043, 4] width 10 height 9
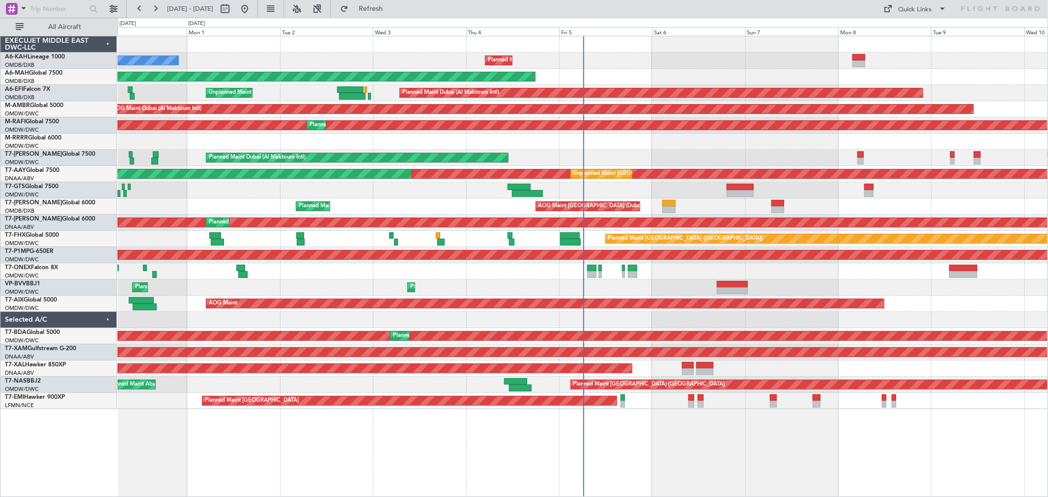
type input "0"
click at [931, 8] on button "Quick Links" at bounding box center [915, 9] width 73 height 16
click at [891, 37] on button "Trip Builder" at bounding box center [916, 33] width 74 height 24
click at [391, 11] on span "Refresh" at bounding box center [370, 8] width 41 height 7
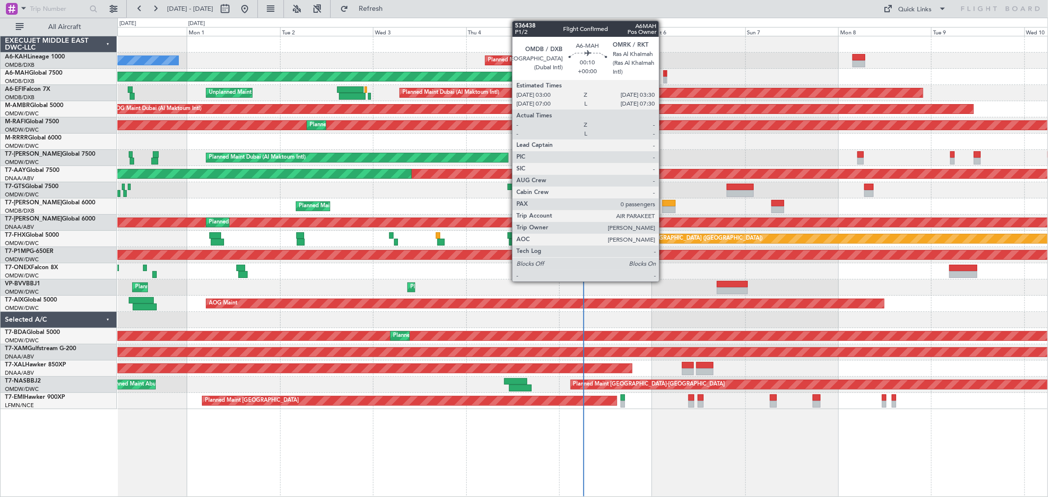
click at [663, 80] on div at bounding box center [664, 80] width 2 height 7
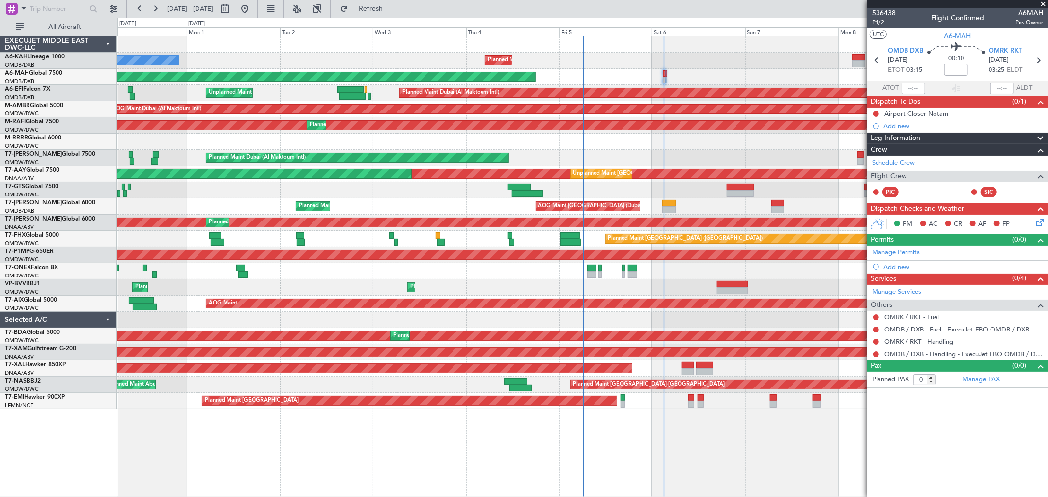
click at [877, 24] on span "P1/2" at bounding box center [884, 22] width 24 height 8
click at [399, 6] on fb-refresh-button "Refresh" at bounding box center [365, 9] width 69 height 18
click at [391, 7] on span "Refresh" at bounding box center [370, 8] width 41 height 7
click at [887, 19] on span "P1/2" at bounding box center [884, 22] width 24 height 8
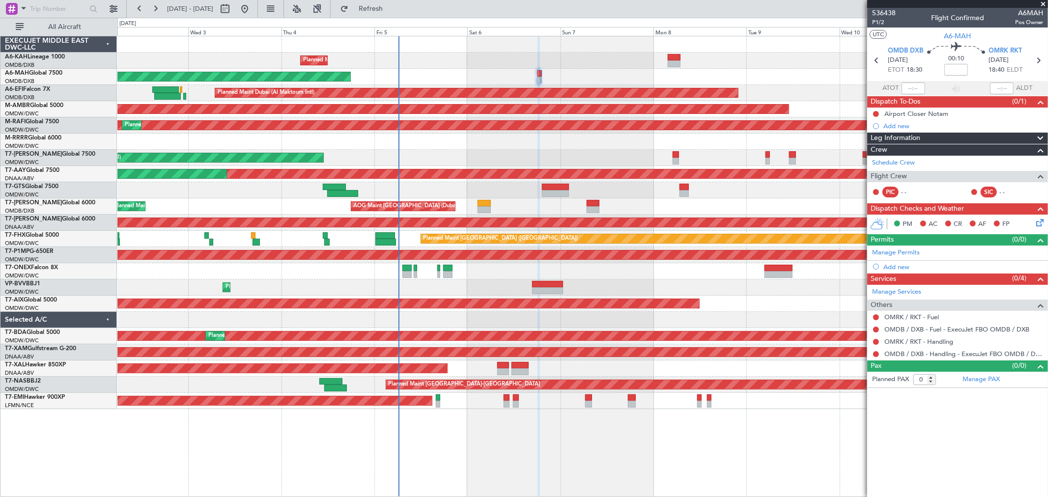
click at [495, 161] on div "Planned Maint Dubai (Al Maktoum Intl)" at bounding box center [582, 158] width 930 height 16
click at [383, 6] on span "Refresh" at bounding box center [370, 8] width 41 height 7
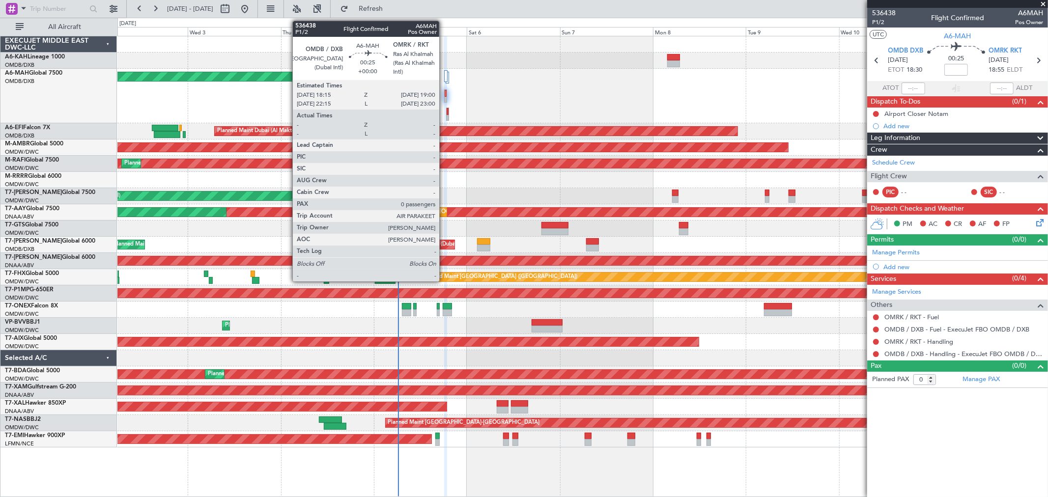
click at [444, 95] on div at bounding box center [445, 93] width 2 height 7
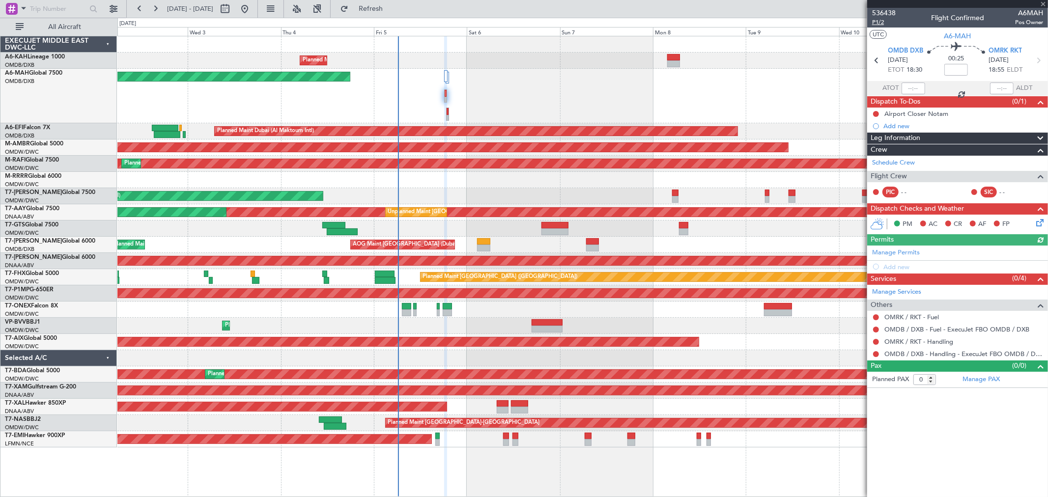
click at [876, 22] on span "P1/2" at bounding box center [884, 22] width 24 height 8
click at [391, 9] on span "Refresh" at bounding box center [370, 8] width 41 height 7
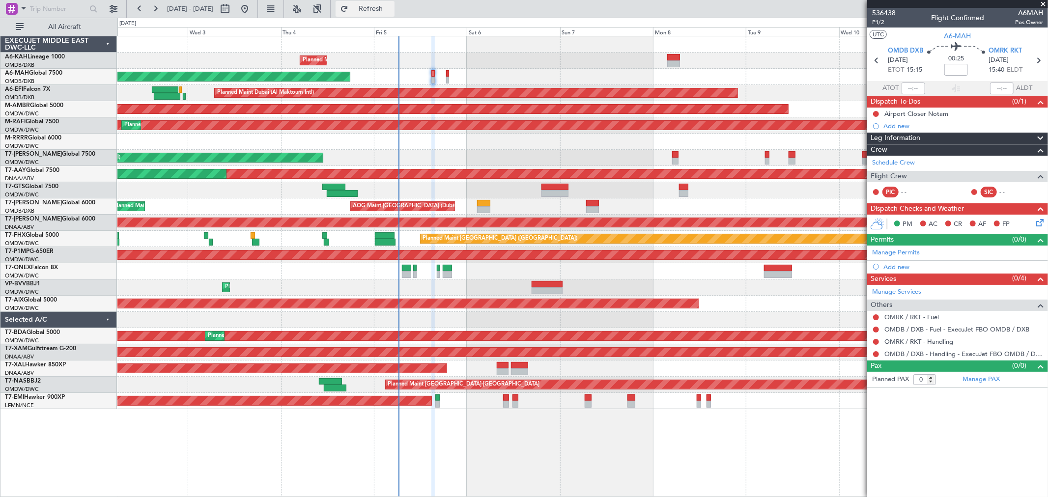
click at [388, 10] on span "Refresh" at bounding box center [370, 8] width 41 height 7
click at [902, 252] on link "Manage Permits" at bounding box center [896, 253] width 48 height 10
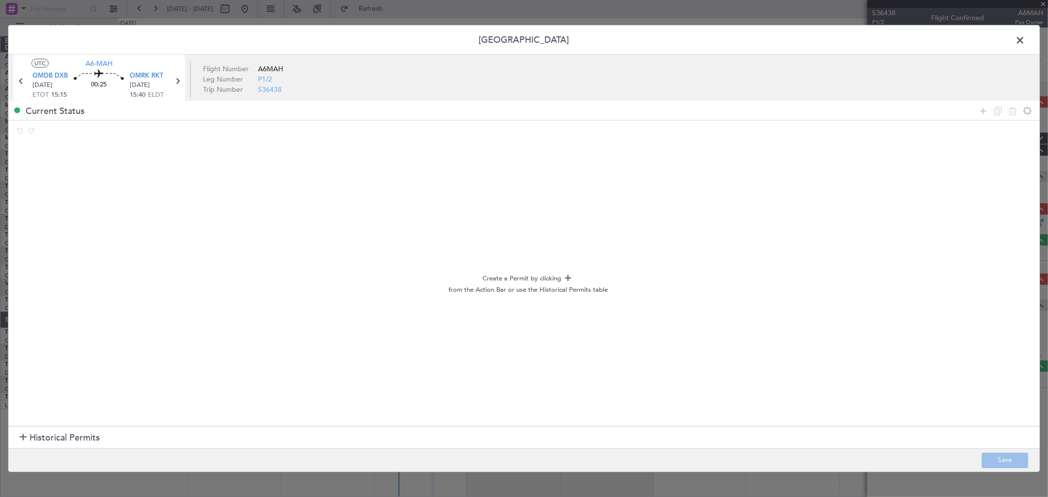
click at [42, 429] on section "Historical Permits" at bounding box center [523, 438] width 1031 height 24
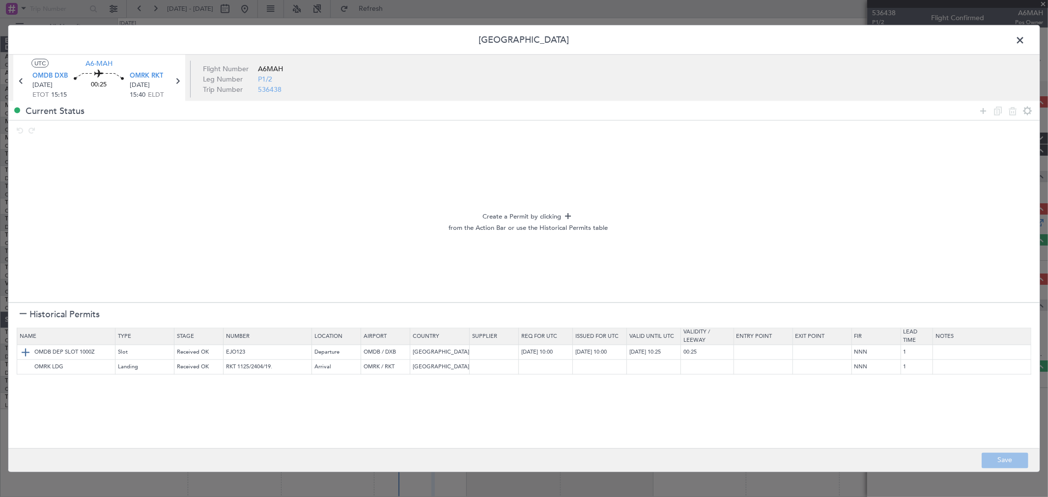
click at [28, 348] on img at bounding box center [26, 353] width 12 height 12
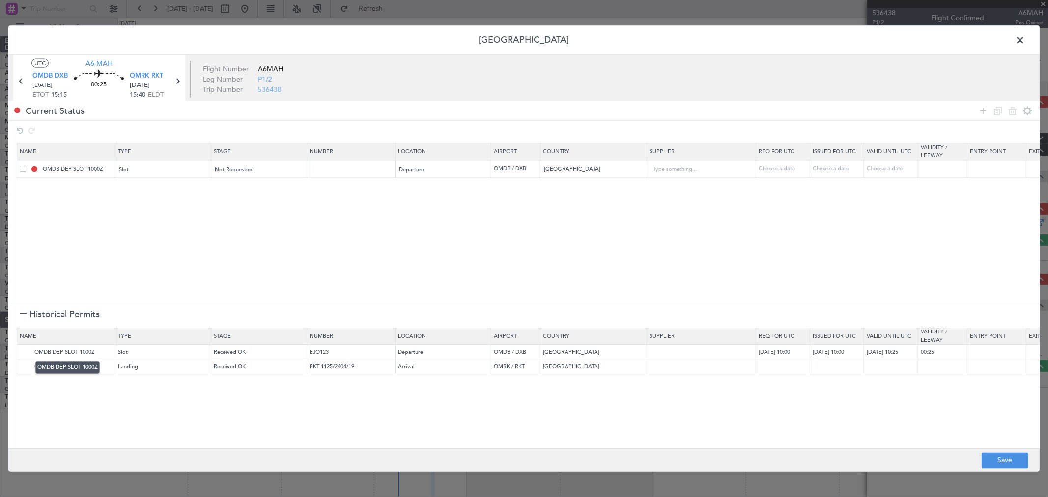
click at [28, 364] on mat-tooltip-component "OMDB DEP SLOT 1000Z" at bounding box center [67, 368] width 78 height 26
click at [27, 364] on img at bounding box center [26, 367] width 12 height 12
click at [984, 109] on icon at bounding box center [983, 111] width 12 height 12
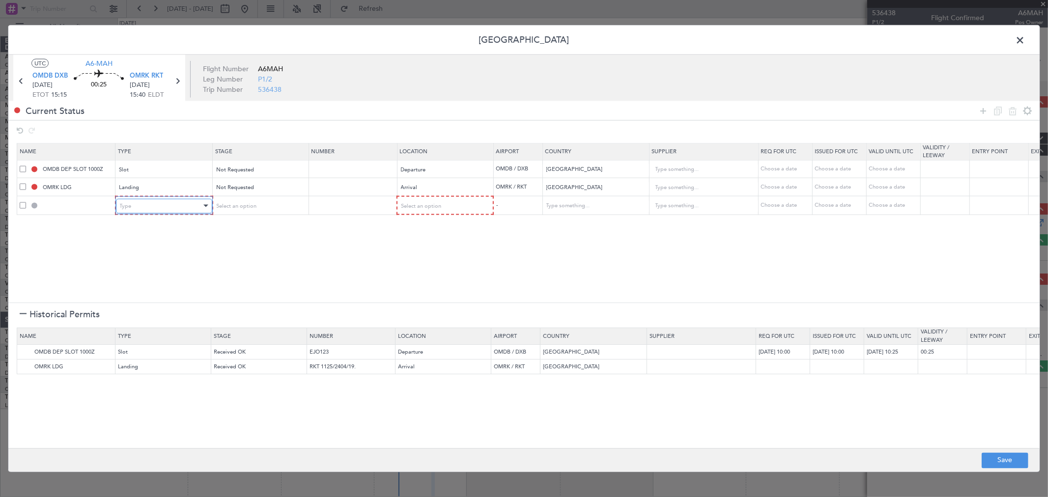
click at [156, 207] on div "Type" at bounding box center [161, 205] width 82 height 15
click at [137, 256] on span "API" at bounding box center [163, 255] width 87 height 15
click at [288, 209] on div "Select an option" at bounding box center [256, 205] width 82 height 15
drag, startPoint x: 256, startPoint y: 238, endPoint x: 269, endPoint y: 234, distance: 13.4
click at [258, 238] on span "Not Requested" at bounding box center [259, 241] width 87 height 15
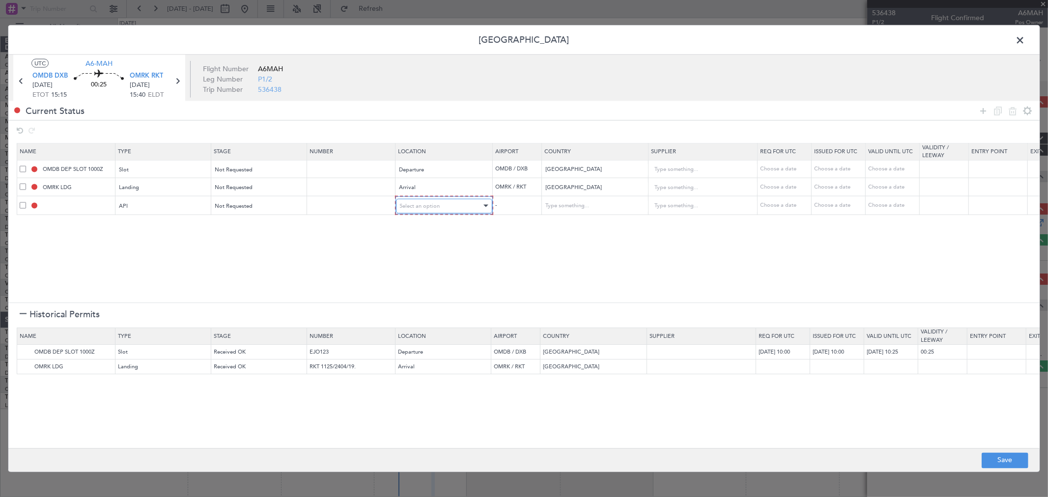
click at [479, 202] on div "Select an option" at bounding box center [441, 205] width 82 height 15
drag, startPoint x: 425, startPoint y: 231, endPoint x: 433, endPoint y: 228, distance: 8.2
click at [428, 231] on span "Departure" at bounding box center [443, 226] width 87 height 15
click at [999, 452] on button "Save" at bounding box center [1004, 460] width 47 height 16
click at [1015, 455] on div at bounding box center [523, 249] width 1031 height 446
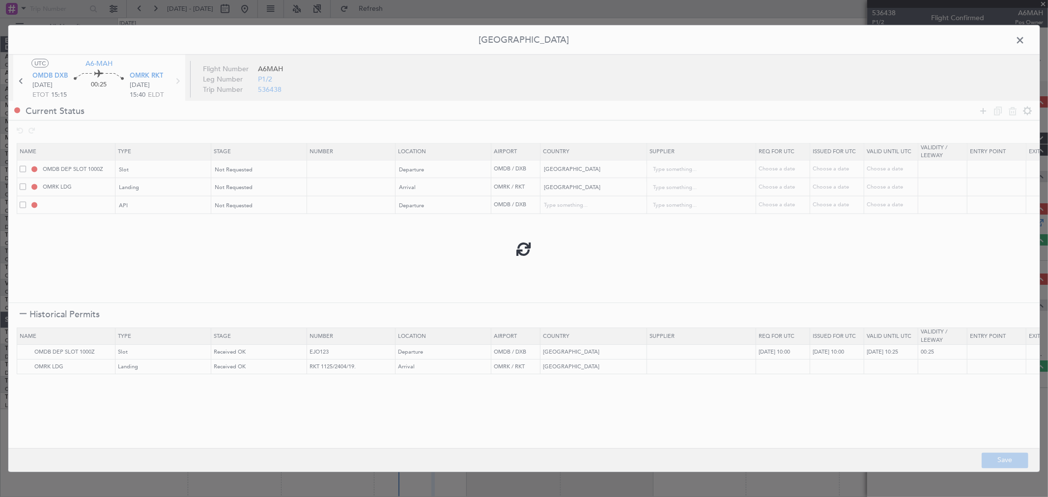
click at [1018, 37] on div at bounding box center [523, 249] width 1031 height 446
type input "OMDB DEP SLOT"
type input "NNN"
type input "1"
type input "NNN"
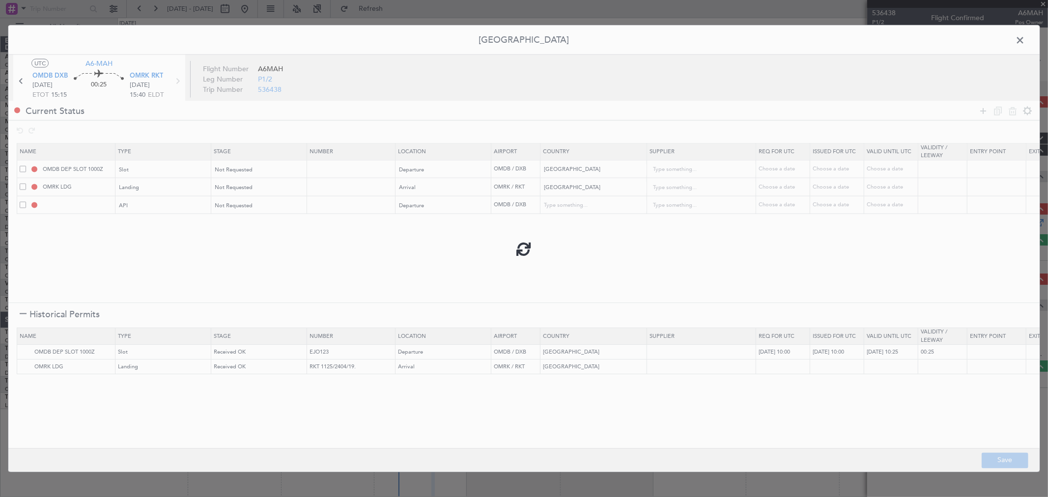
type input "1"
type input "OMDB DEP API"
type input "[GEOGRAPHIC_DATA]"
type input "NNN"
type input "1"
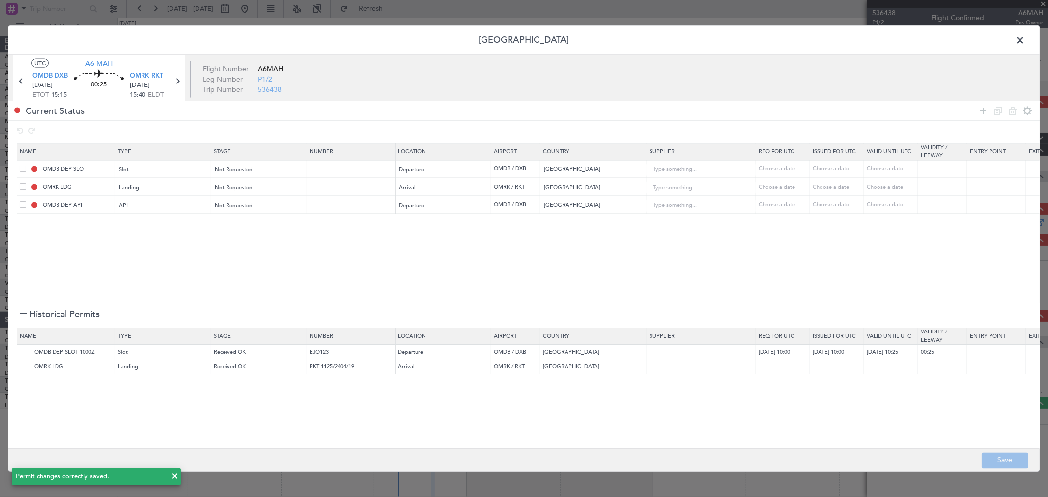
click at [1024, 37] on span at bounding box center [1024, 43] width 0 height 20
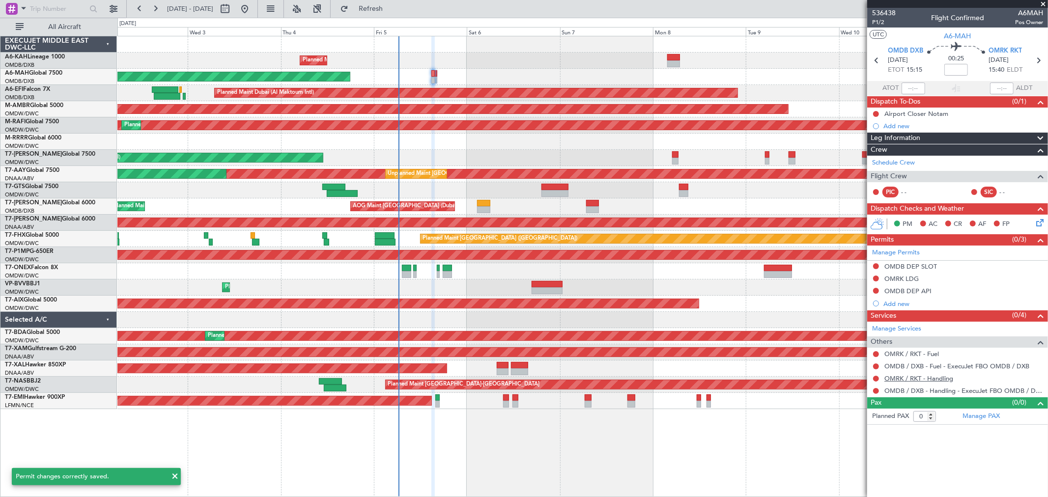
click at [911, 378] on link "OMRK / RKT - Handling" at bounding box center [918, 378] width 69 height 8
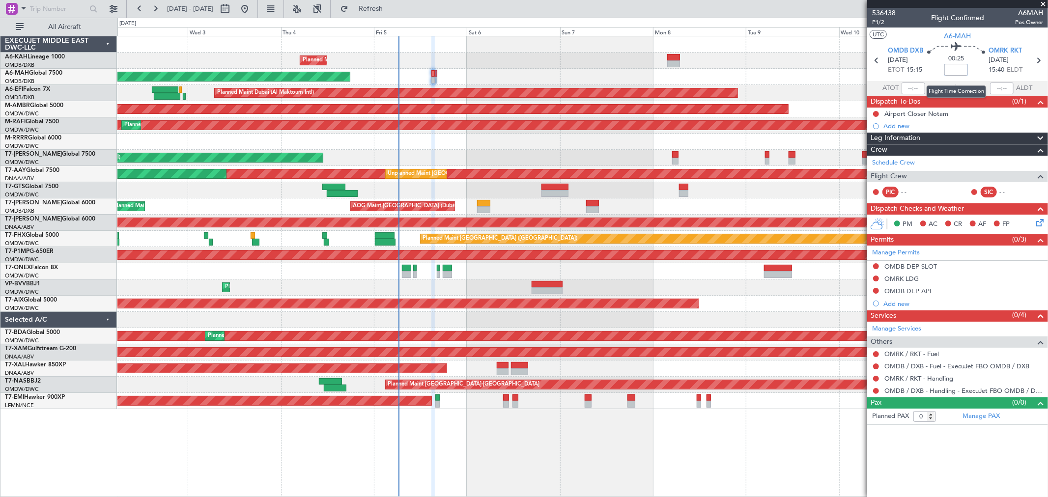
click at [951, 69] on input at bounding box center [956, 70] width 24 height 12
type input "-00:05"
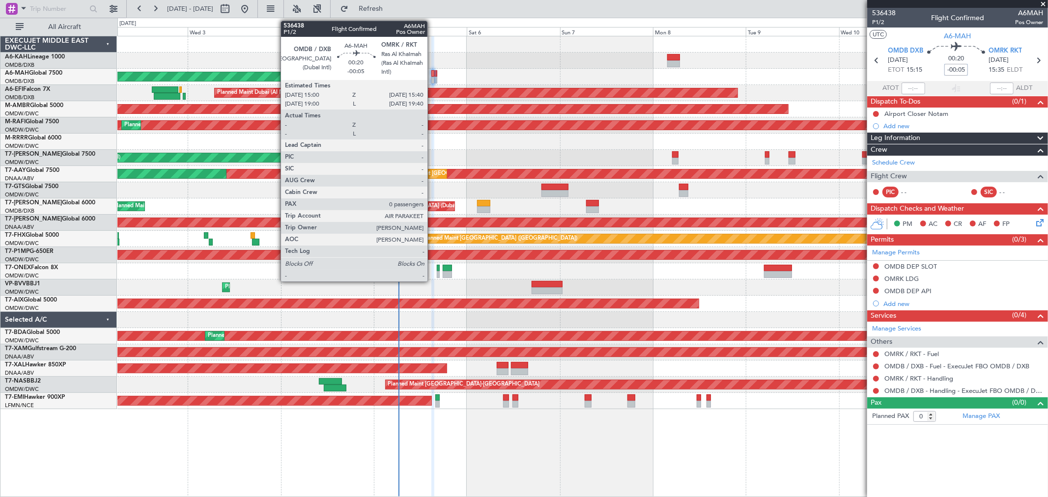
click at [432, 79] on div at bounding box center [432, 80] width 3 height 7
click at [434, 78] on div at bounding box center [435, 80] width 3 height 7
click at [436, 75] on div at bounding box center [435, 73] width 3 height 7
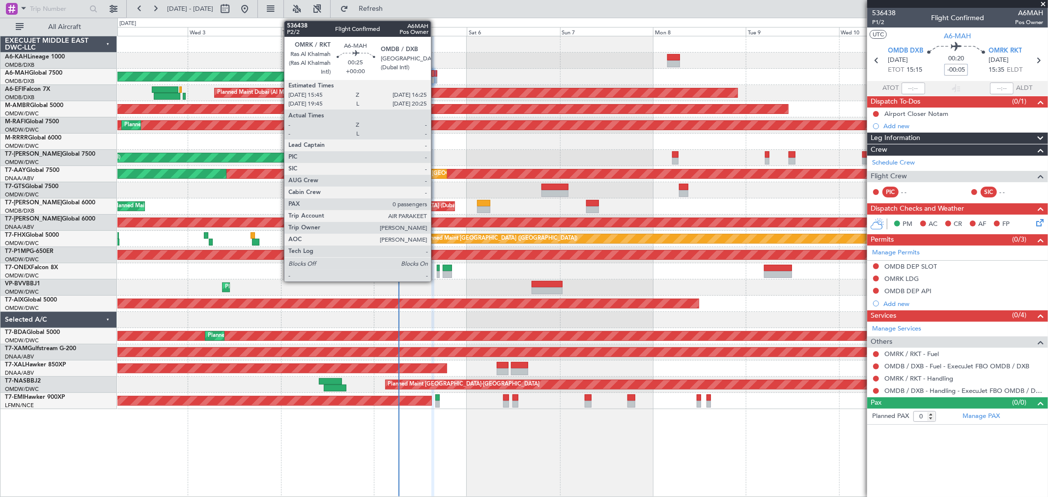
click at [436, 75] on div at bounding box center [435, 73] width 3 height 7
click at [433, 77] on div at bounding box center [432, 80] width 3 height 7
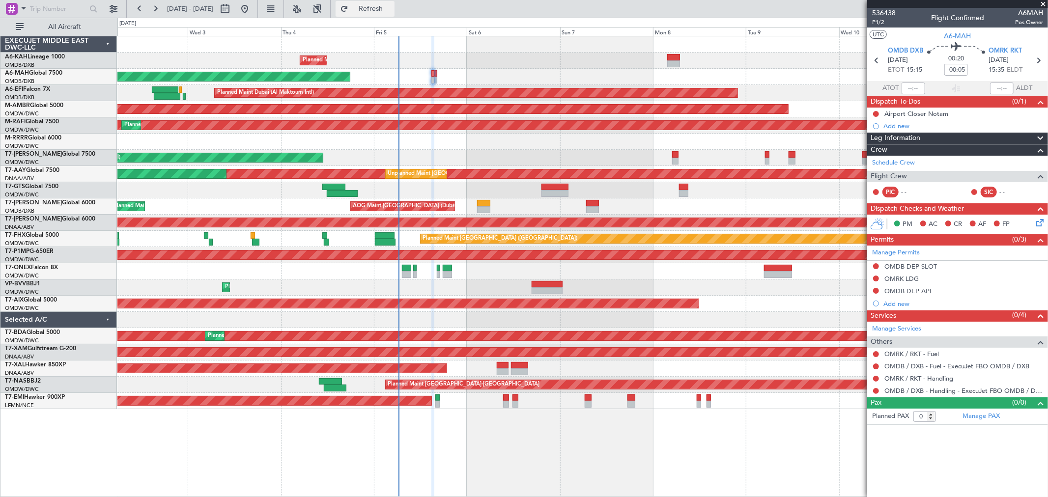
click at [394, 2] on button "Refresh" at bounding box center [364, 9] width 59 height 16
click at [937, 390] on link "OMDB / DXB - Handling - ExecuJet FBO OMDB / DXB" at bounding box center [963, 390] width 159 height 8
click at [880, 21] on span "P1/2" at bounding box center [884, 22] width 24 height 8
click at [920, 377] on link "OMRK / RKT - Handling - Airport Authority OMRK / RKT" at bounding box center [963, 378] width 159 height 8
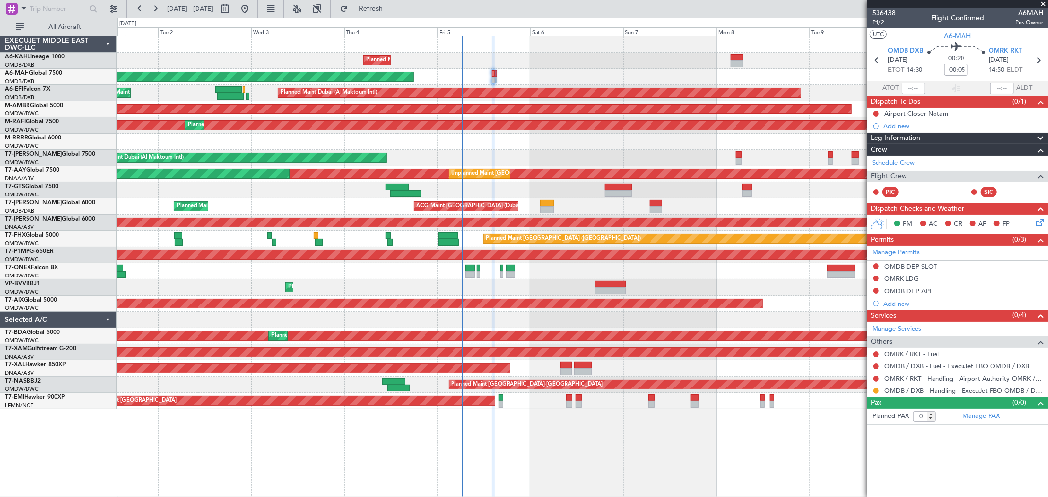
click at [444, 82] on div "Planned Maint Dubai (Al Maktoum Intl) No Crew Planned Maint Dubai (Dubai Intl) …" at bounding box center [582, 222] width 930 height 373
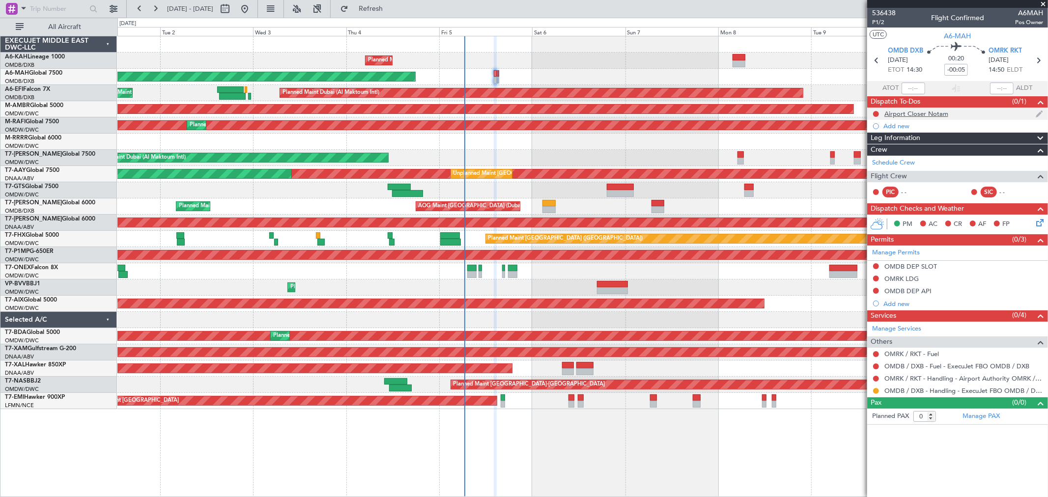
click at [917, 109] on div "Airport Closer Notam" at bounding box center [957, 114] width 181 height 12
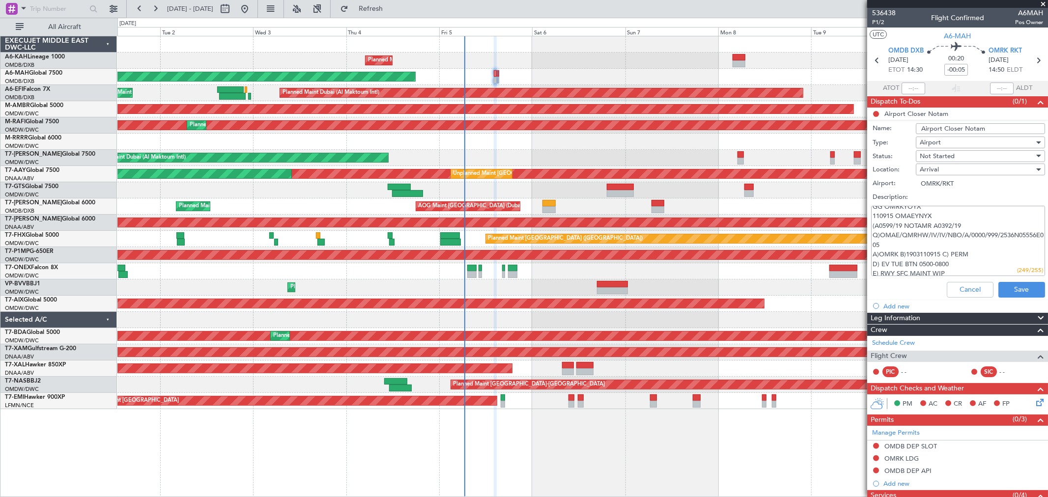
scroll to position [38, 0]
click at [971, 289] on button "Cancel" at bounding box center [969, 290] width 47 height 16
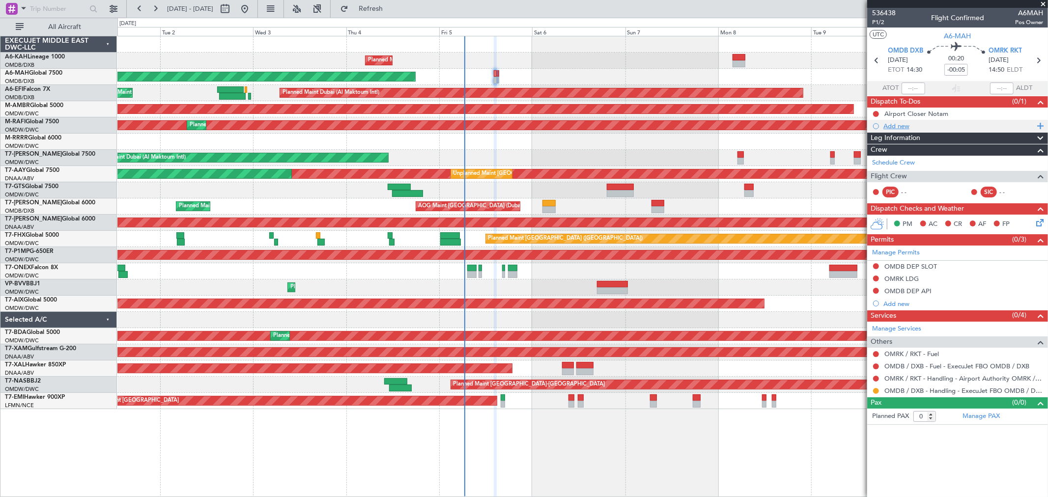
click at [889, 128] on div "Add new" at bounding box center [958, 126] width 151 height 8
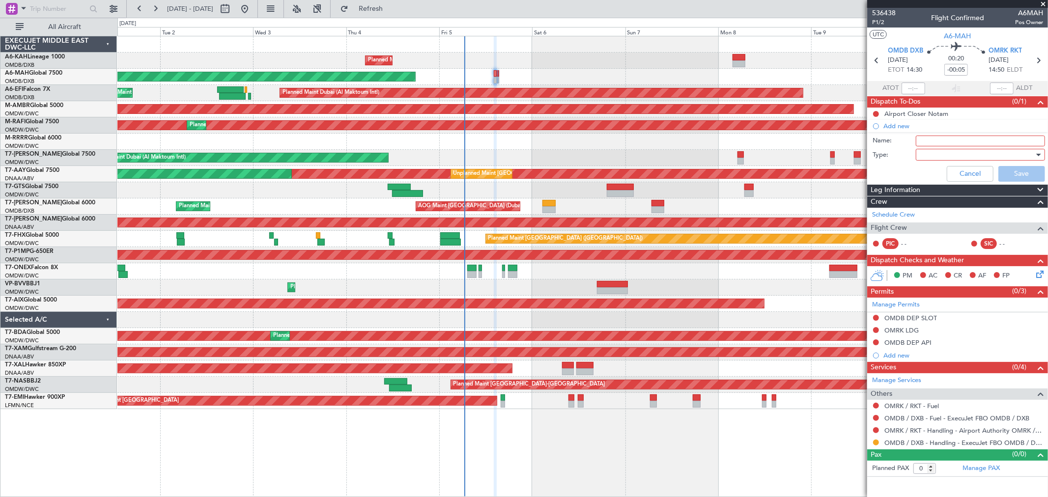
click at [930, 146] on div "Name:" at bounding box center [957, 141] width 191 height 15
click at [929, 140] on input "Name:" at bounding box center [979, 141] width 129 height 11
type input "Crew : Stig Raymond Gernard"
click at [944, 154] on div at bounding box center [976, 154] width 114 height 15
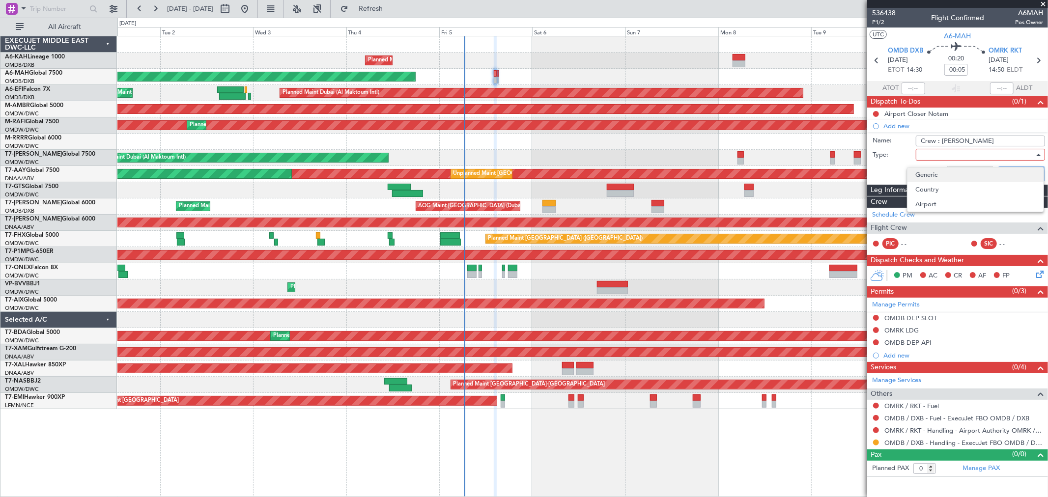
click at [936, 170] on span "Generic" at bounding box center [975, 174] width 120 height 15
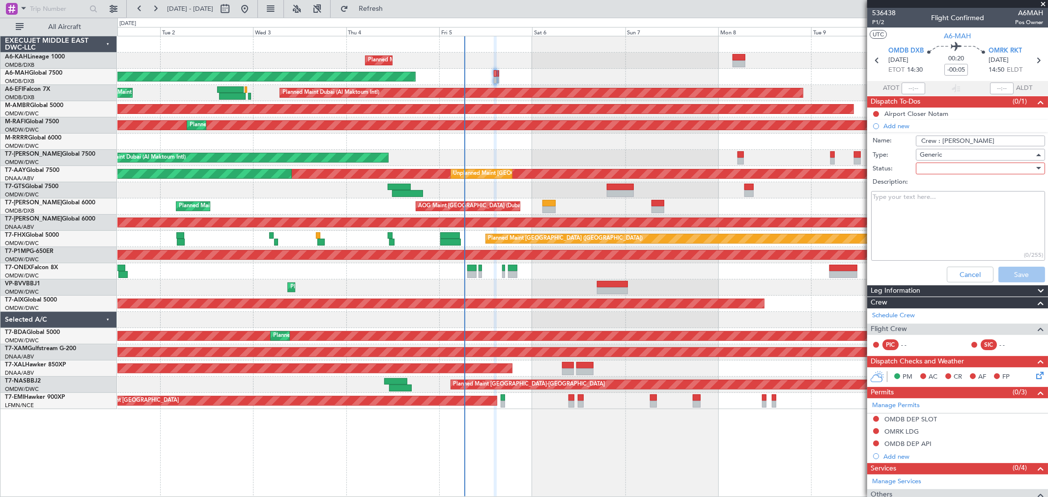
click at [942, 172] on div at bounding box center [976, 168] width 114 height 15
drag, startPoint x: 936, startPoint y: 184, endPoint x: 986, endPoint y: 225, distance: 64.6
click at [936, 185] on span "Not Started" at bounding box center [975, 188] width 114 height 15
click at [1010, 272] on button "Save" at bounding box center [1021, 275] width 47 height 16
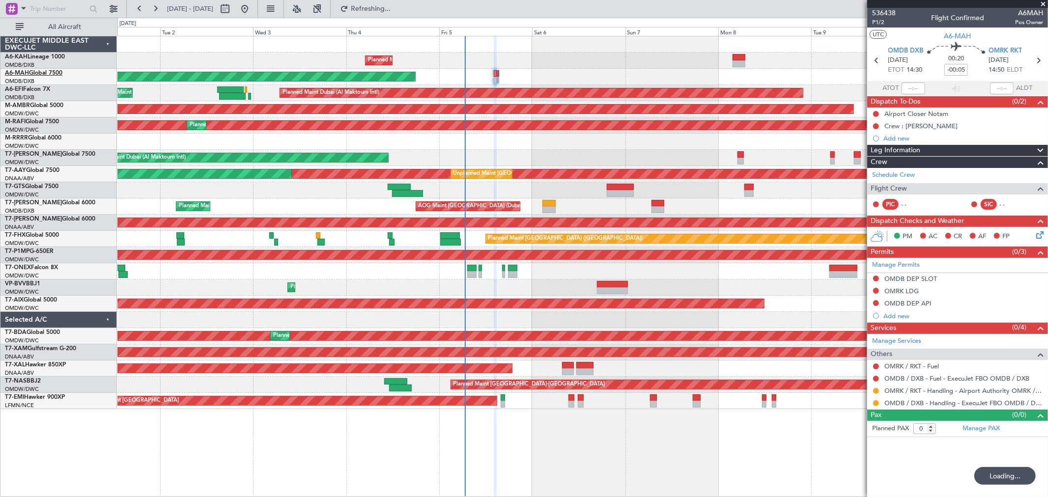
click at [49, 72] on link "A6-MAH Global 7500" at bounding box center [33, 73] width 57 height 6
click at [892, 262] on link "Manage Permits" at bounding box center [896, 265] width 48 height 10
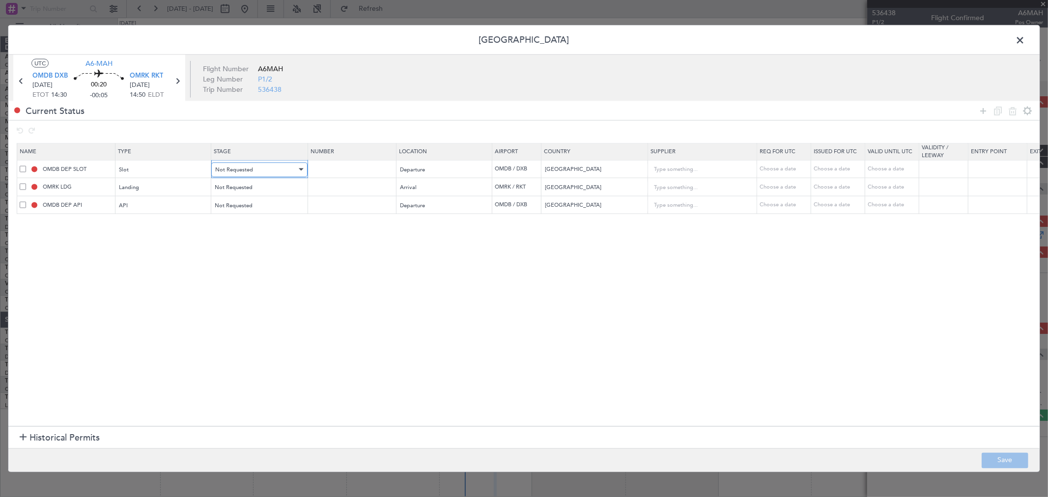
click at [259, 170] on div "Not Requested" at bounding box center [256, 169] width 82 height 15
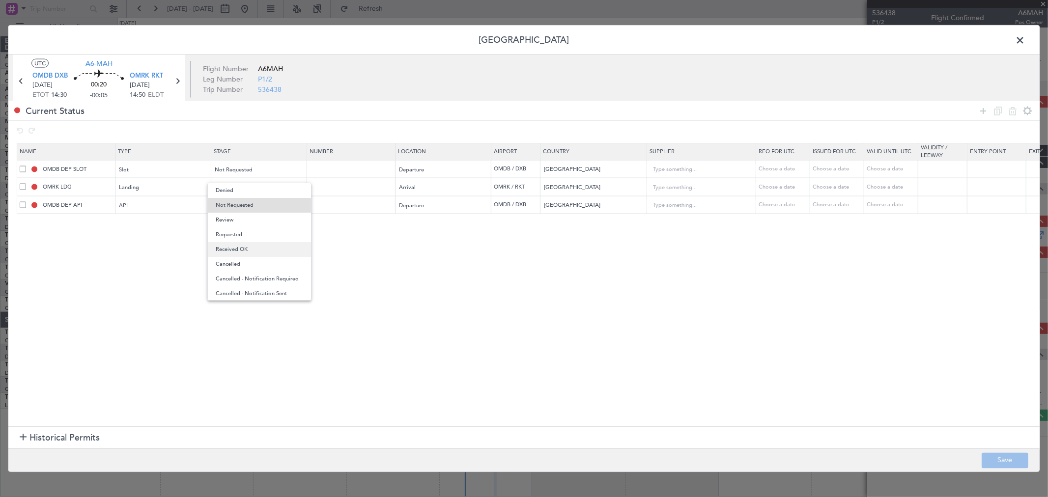
click at [253, 248] on span "Received OK" at bounding box center [259, 249] width 87 height 15
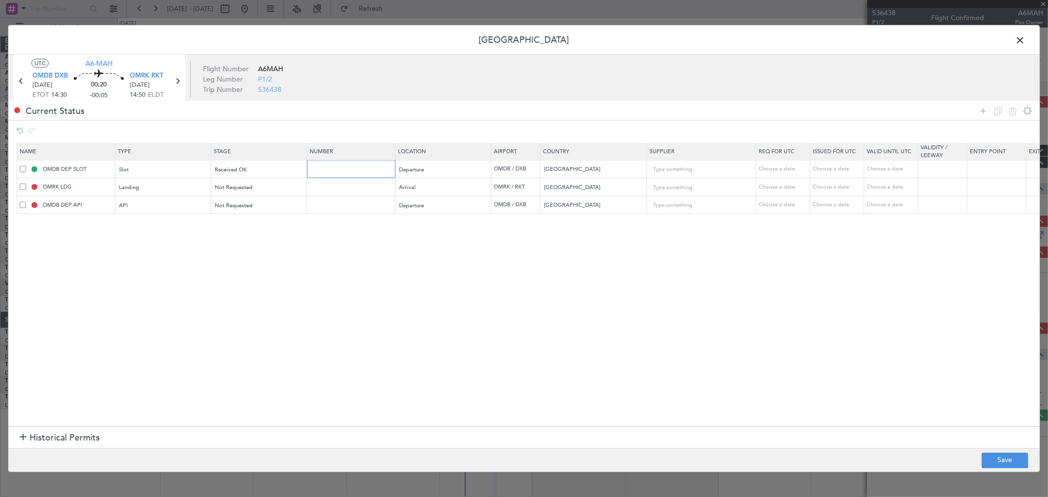
click at [328, 169] on input "text" at bounding box center [351, 169] width 85 height 8
paste input "K EJO111"
type input "K EJO111"
click at [832, 168] on div "Choose a date" at bounding box center [837, 169] width 51 height 8
select select "9"
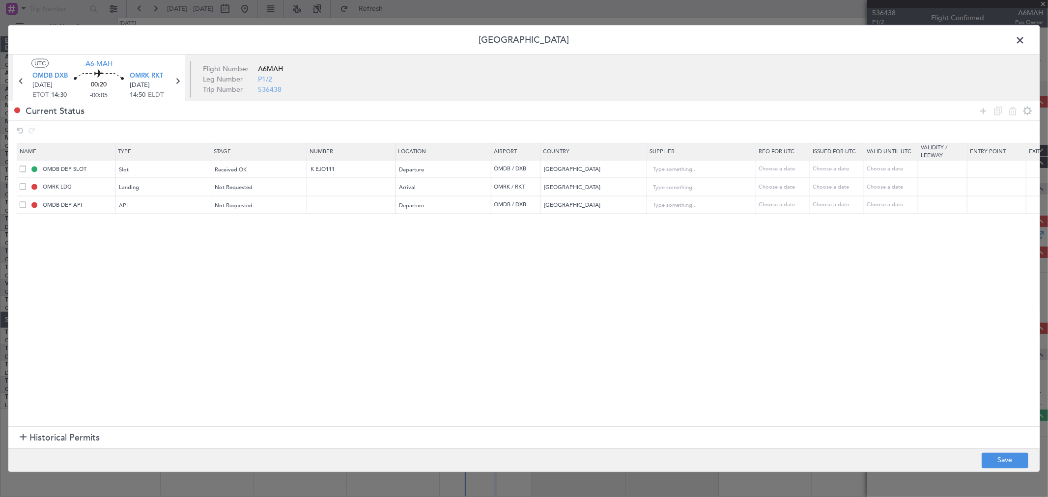
select select "2025"
click at [856, 222] on span "5" at bounding box center [855, 226] width 12 height 12
click at [860, 331] on input "00:00" at bounding box center [855, 334] width 31 height 12
type input "14:30"
click at [871, 362] on button "Save" at bounding box center [864, 364] width 47 height 16
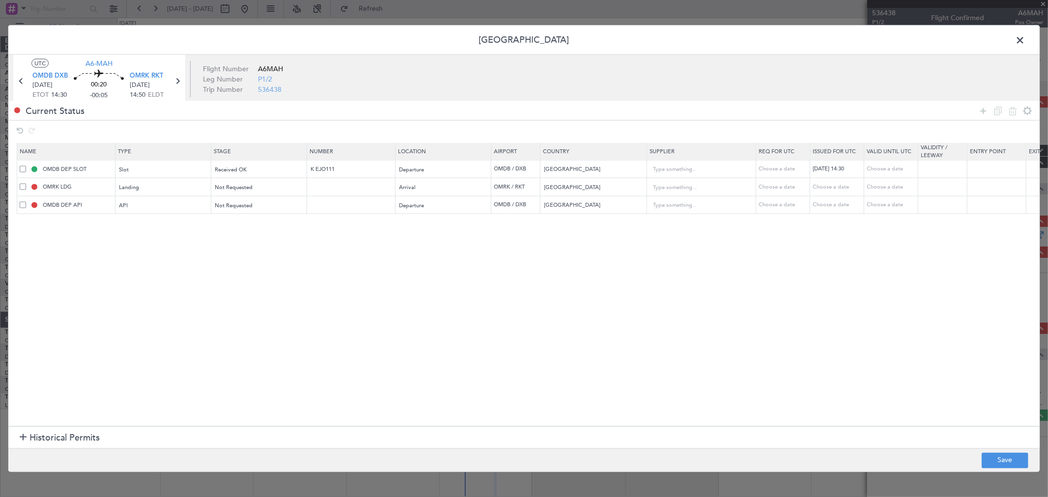
click at [610, 274] on section "Name Type Stage Number Location Airport Country Supplier Req For Utc Issued For…" at bounding box center [523, 282] width 1031 height 285
click at [996, 459] on button "Save" at bounding box center [1004, 460] width 47 height 16
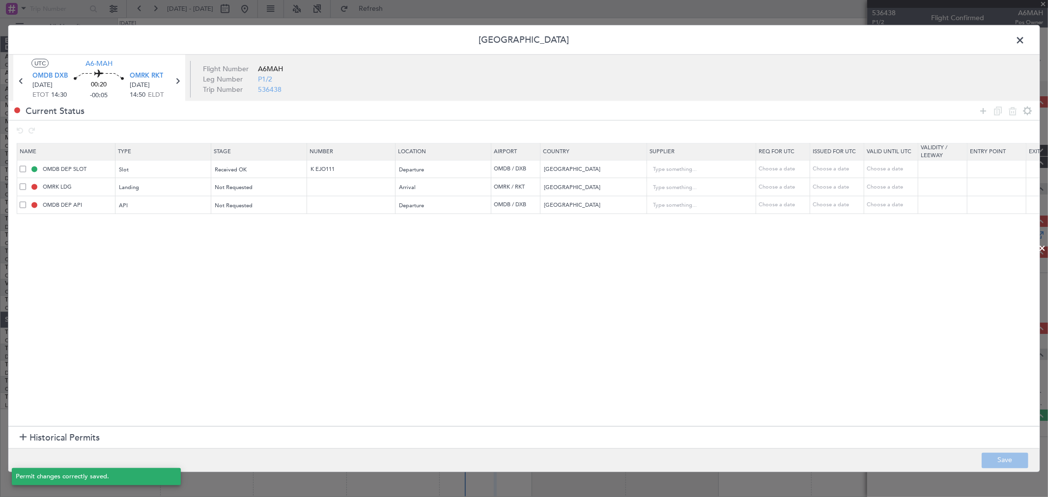
type input "OMDB DEP SLOT 1430Z"
type input "K EJO111"
click at [227, 183] on div "Not Requested" at bounding box center [256, 187] width 82 height 15
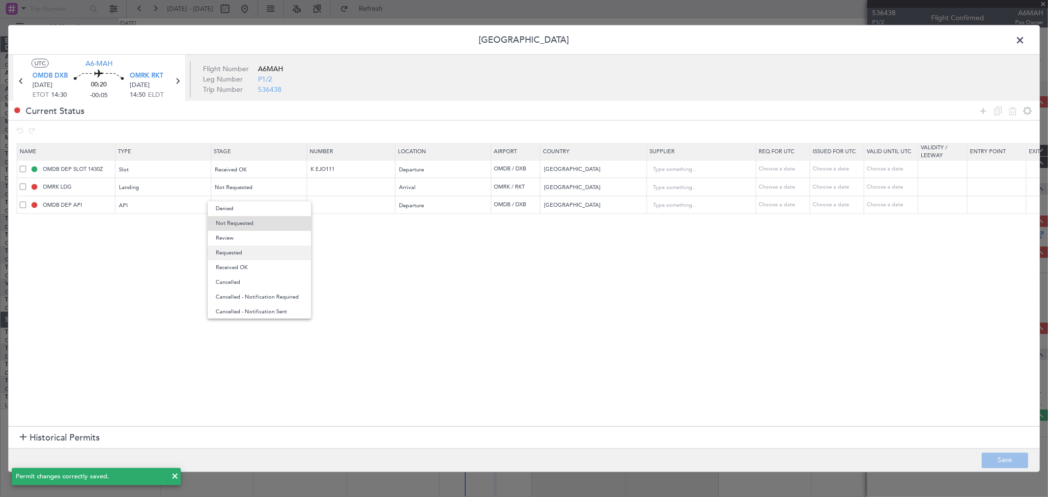
click at [237, 252] on span "Requested" at bounding box center [259, 253] width 87 height 15
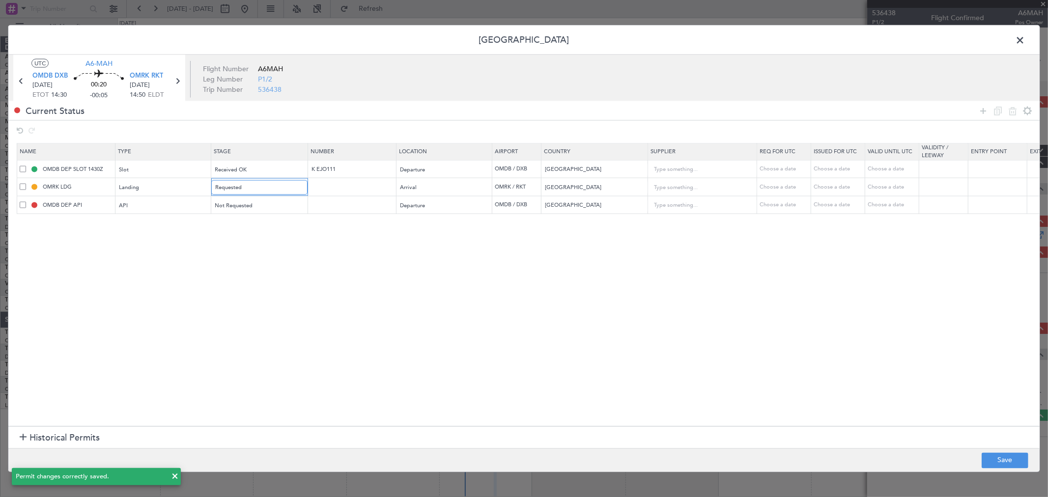
scroll to position [0, 232]
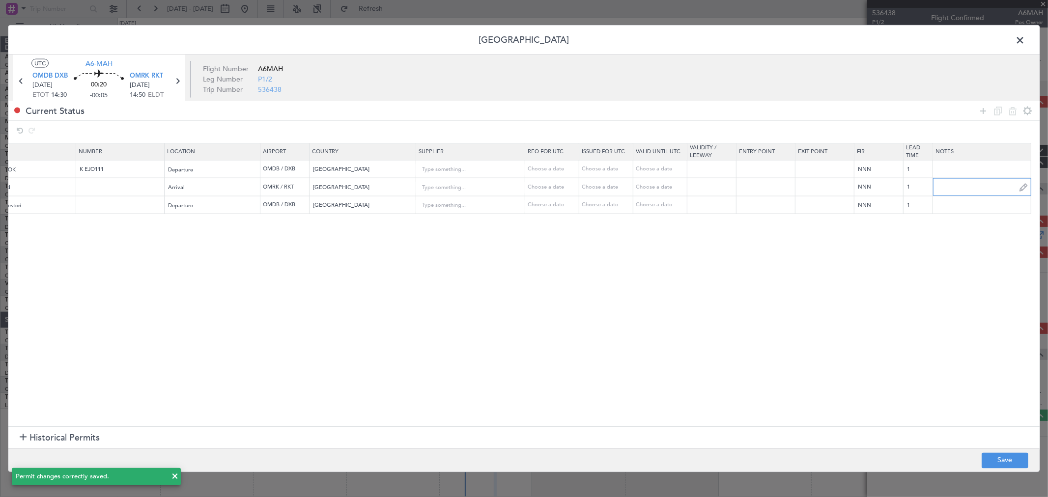
click at [946, 191] on input "text" at bounding box center [982, 187] width 98 height 15
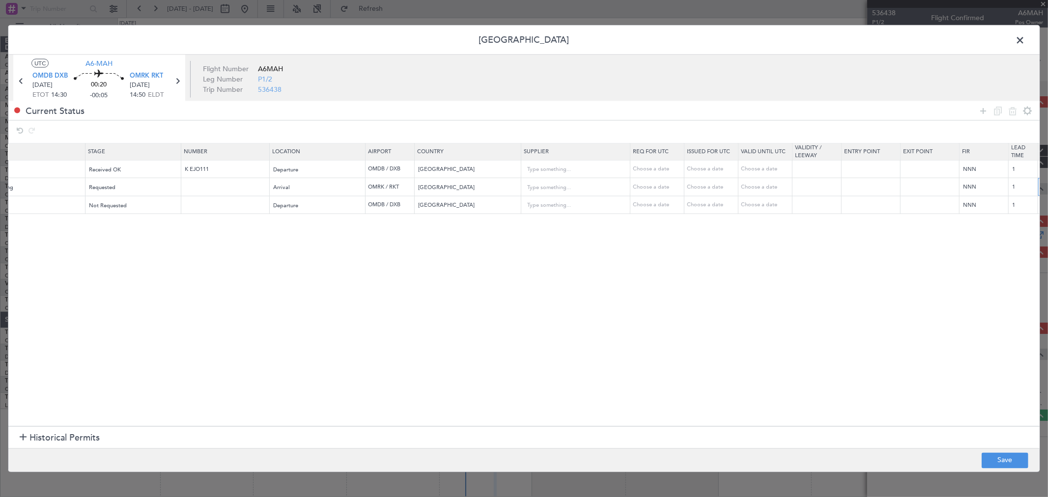
scroll to position [0, 0]
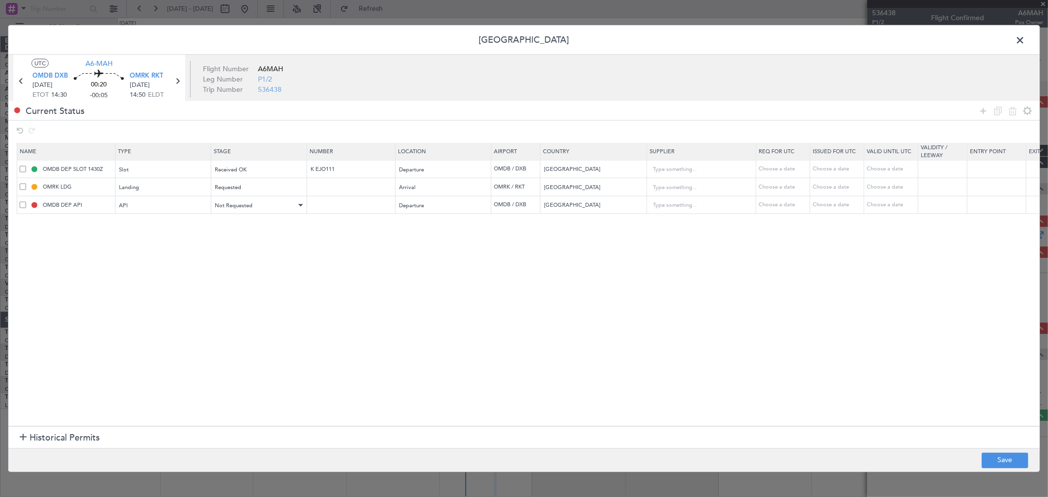
type input "LRP-05-09-2025--57378"
click at [238, 204] on span "Not Requested" at bounding box center [234, 204] width 38 height 7
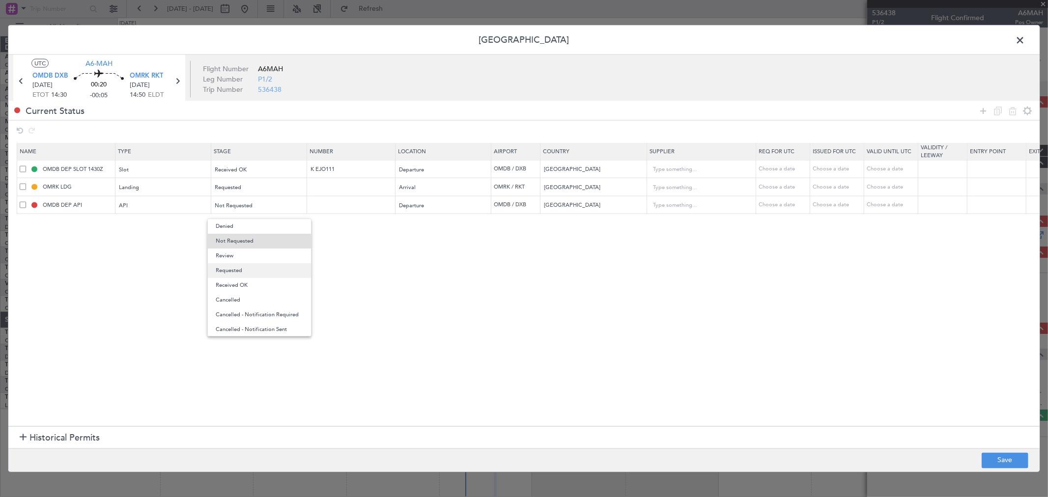
click at [247, 271] on span "Requested" at bounding box center [259, 270] width 87 height 15
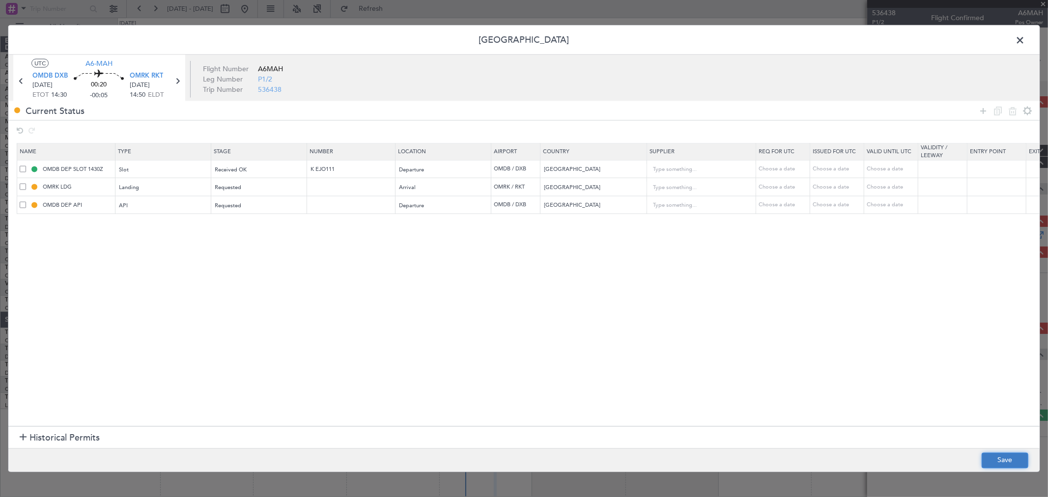
click at [1016, 460] on button "Save" at bounding box center [1004, 460] width 47 height 16
click at [1024, 37] on span at bounding box center [1024, 43] width 0 height 20
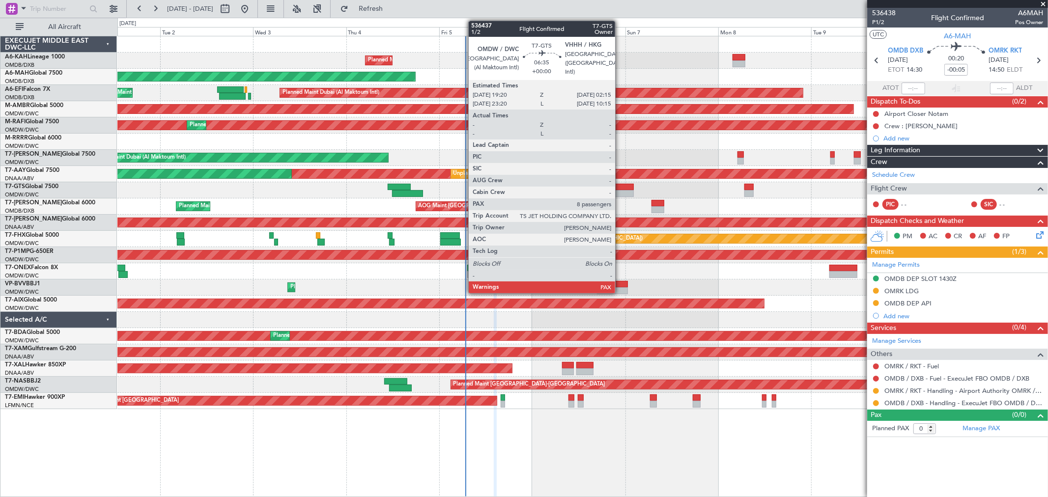
click at [620, 193] on div at bounding box center [620, 193] width 27 height 7
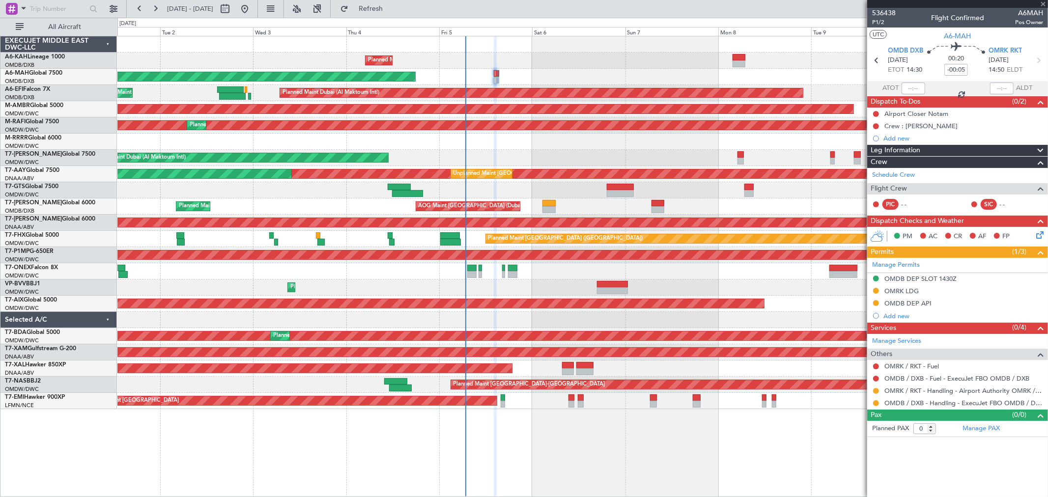
type input "8"
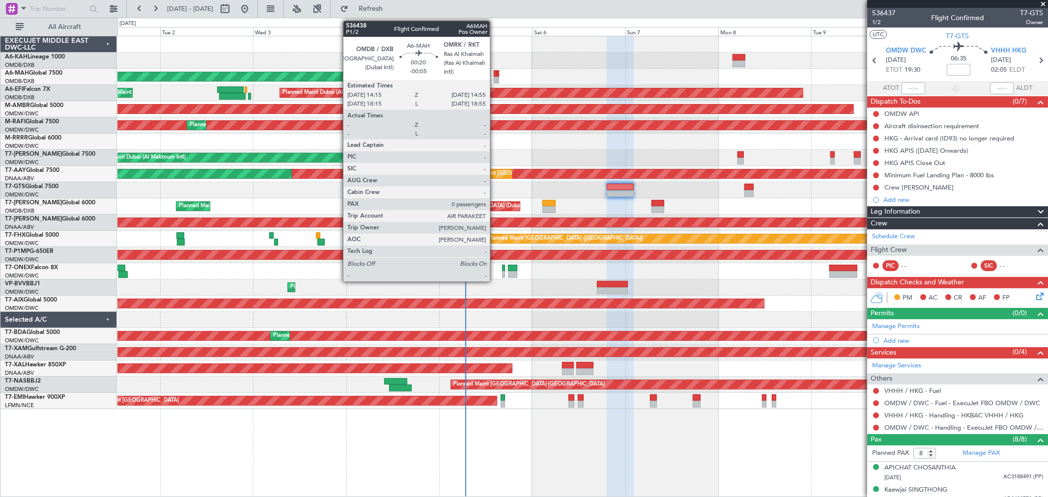
click at [495, 72] on div at bounding box center [495, 73] width 3 height 7
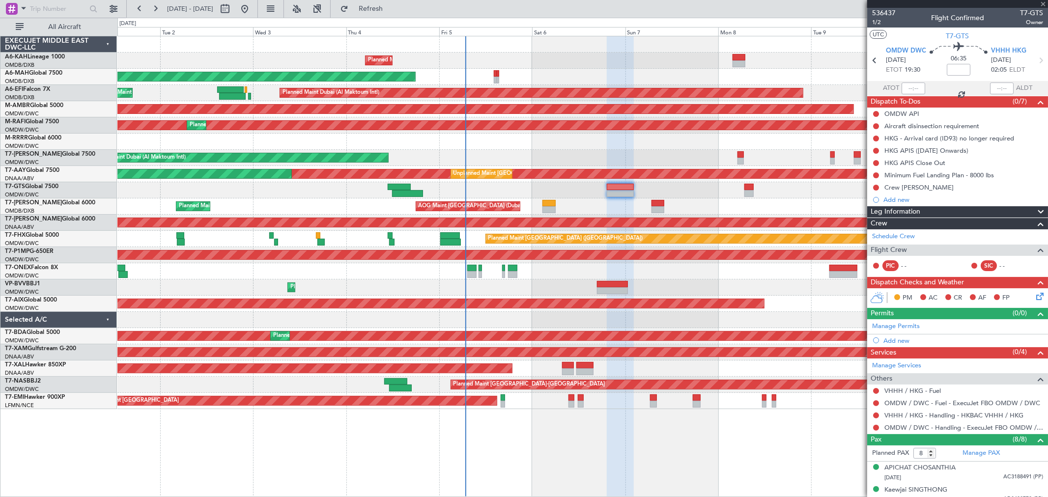
type input "-00:05"
type input "0"
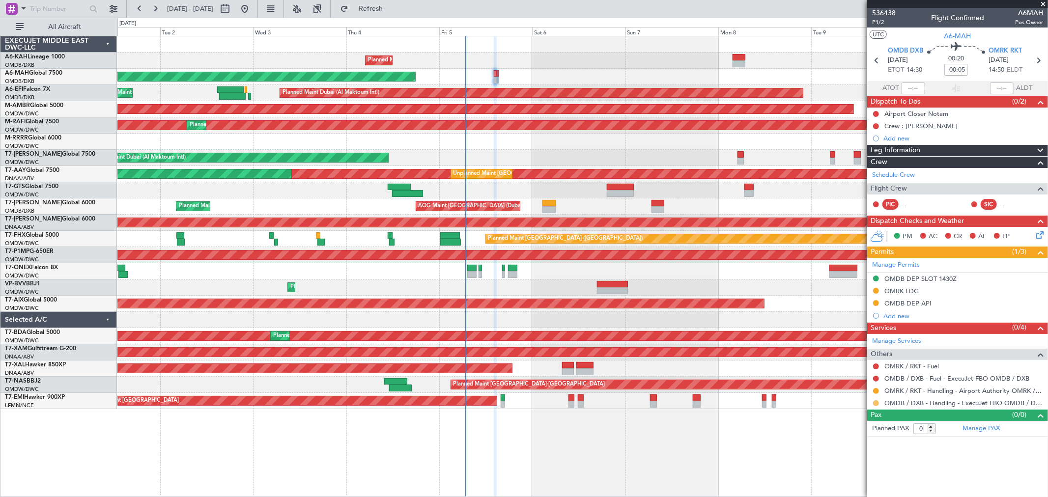
click at [876, 403] on button at bounding box center [876, 403] width 6 height 6
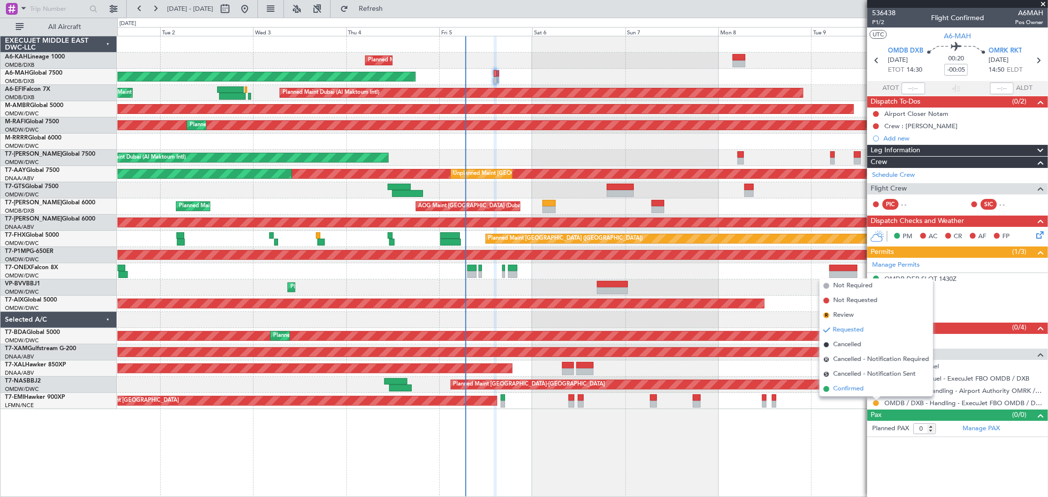
click at [862, 393] on span "Confirmed" at bounding box center [848, 389] width 30 height 10
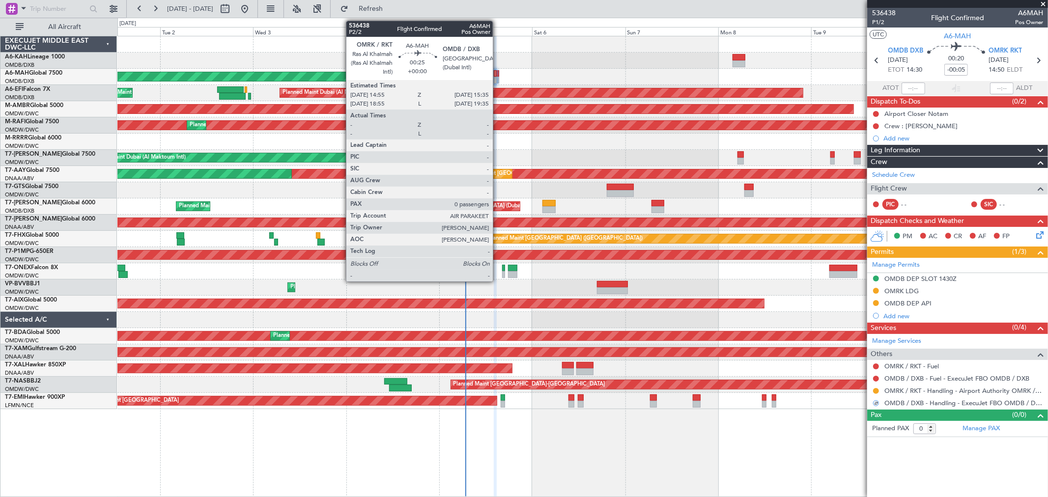
click at [497, 75] on div at bounding box center [498, 73] width 3 height 7
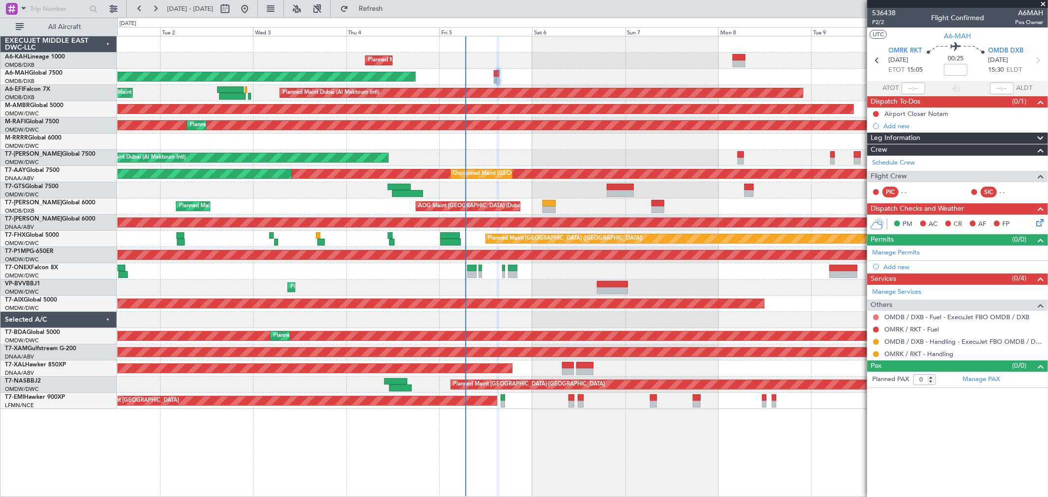
click at [875, 316] on button at bounding box center [876, 317] width 6 height 6
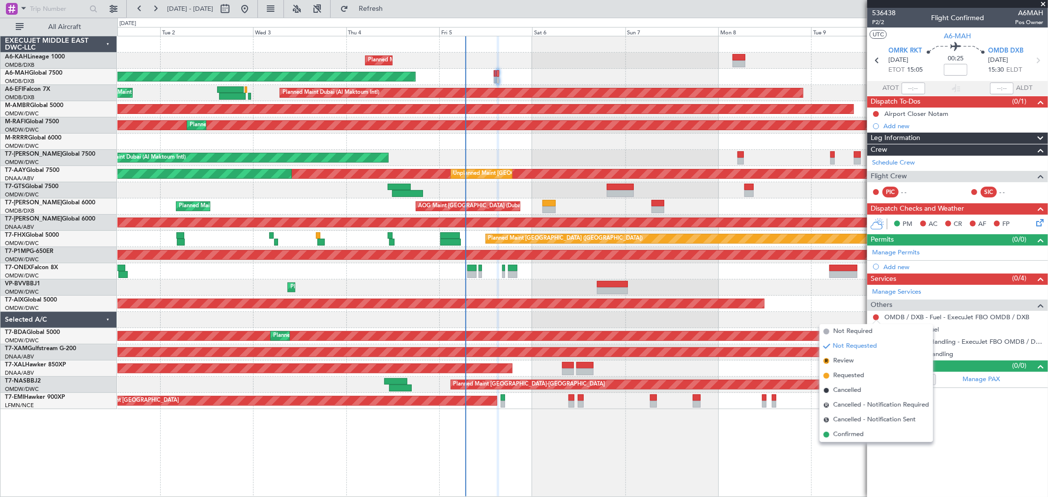
drag, startPoint x: 857, startPoint y: 334, endPoint x: 865, endPoint y: 327, distance: 10.8
click at [855, 334] on span "Not Required" at bounding box center [852, 332] width 39 height 10
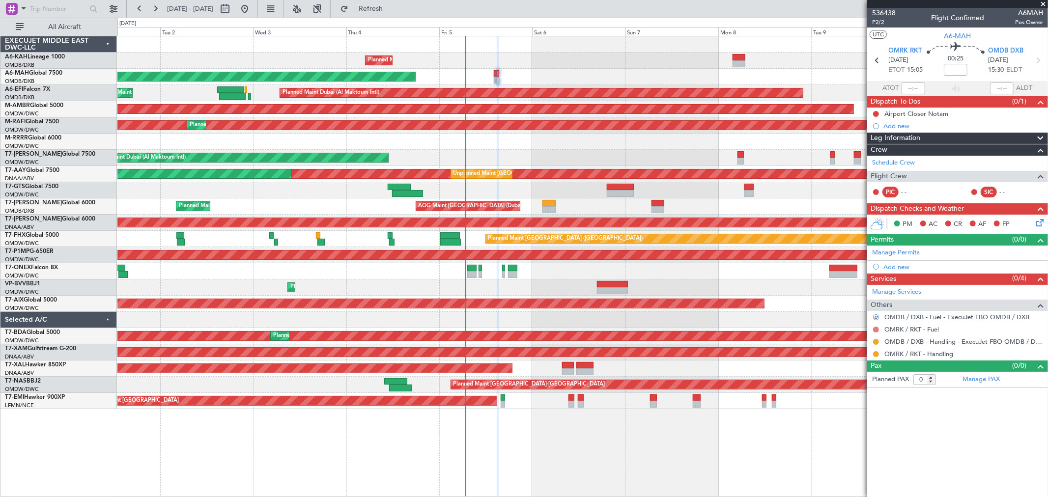
click at [876, 329] on button at bounding box center [876, 330] width 6 height 6
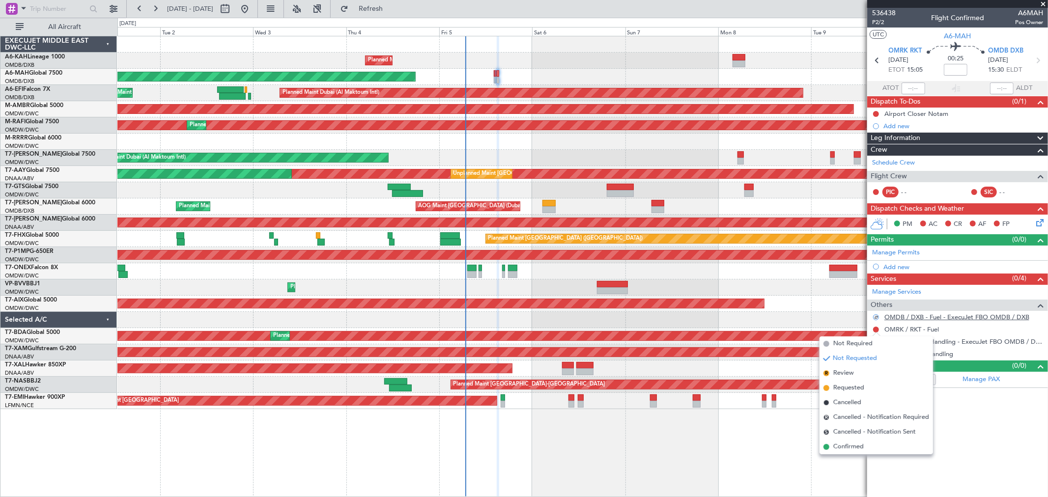
drag, startPoint x: 860, startPoint y: 339, endPoint x: 891, endPoint y: 314, distance: 39.5
click at [860, 339] on span "Not Required" at bounding box center [852, 344] width 39 height 10
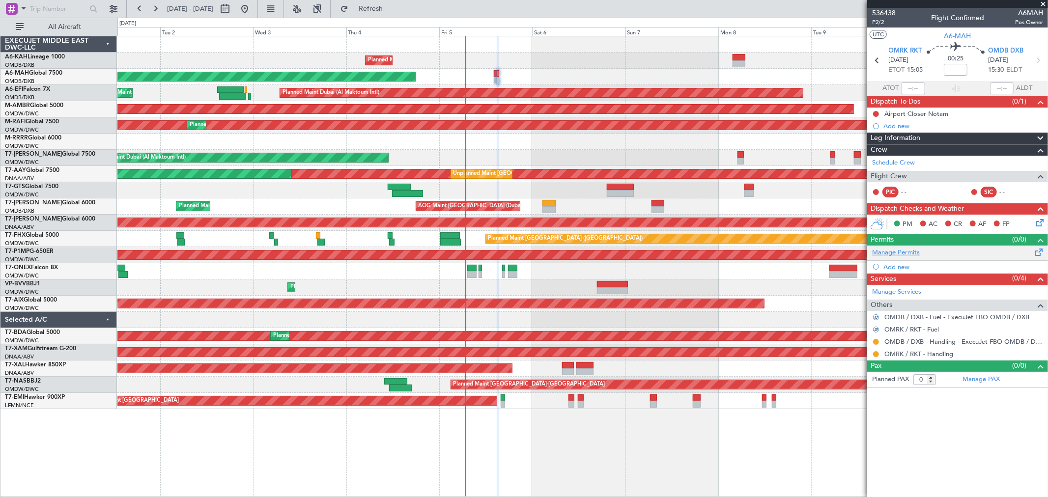
click at [897, 249] on link "Manage Permits" at bounding box center [896, 253] width 48 height 10
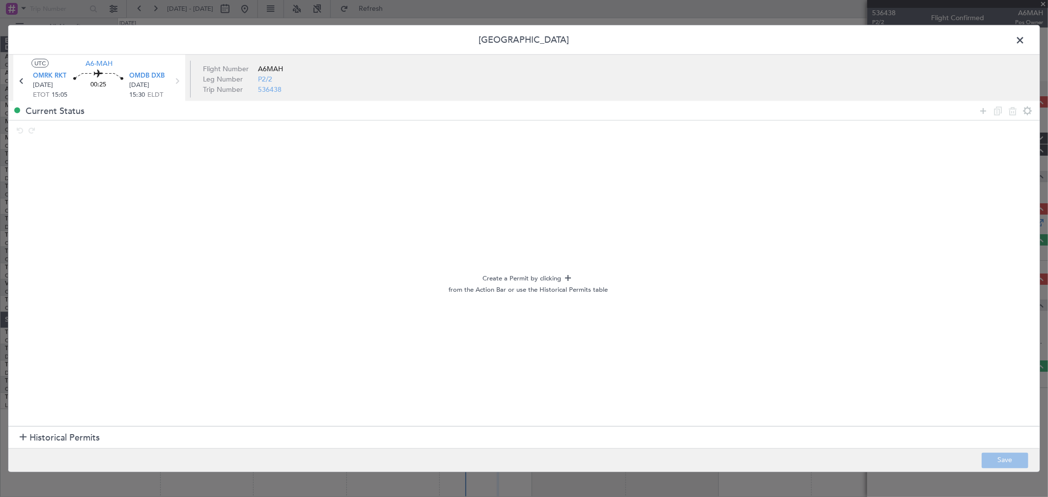
click at [74, 433] on span "Historical Permits" at bounding box center [64, 437] width 70 height 13
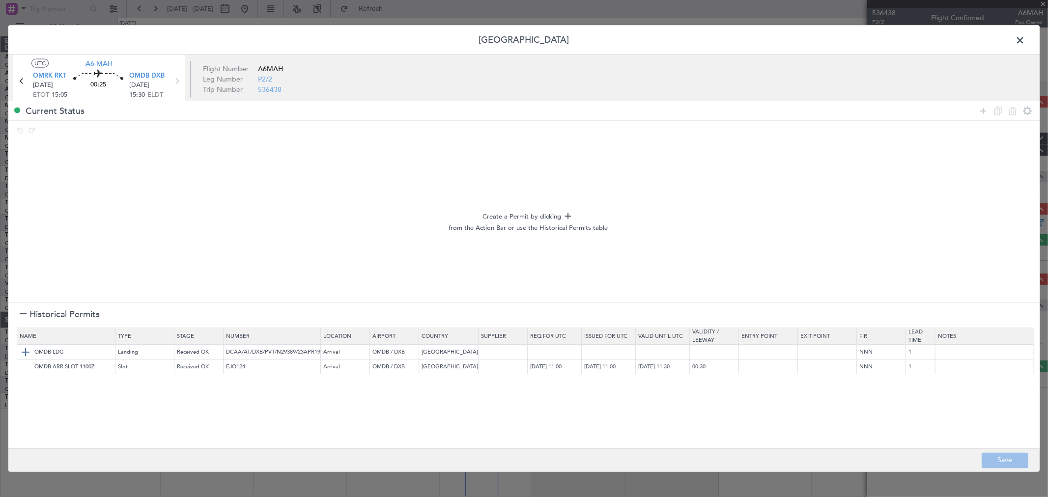
click at [27, 356] on img at bounding box center [26, 353] width 12 height 12
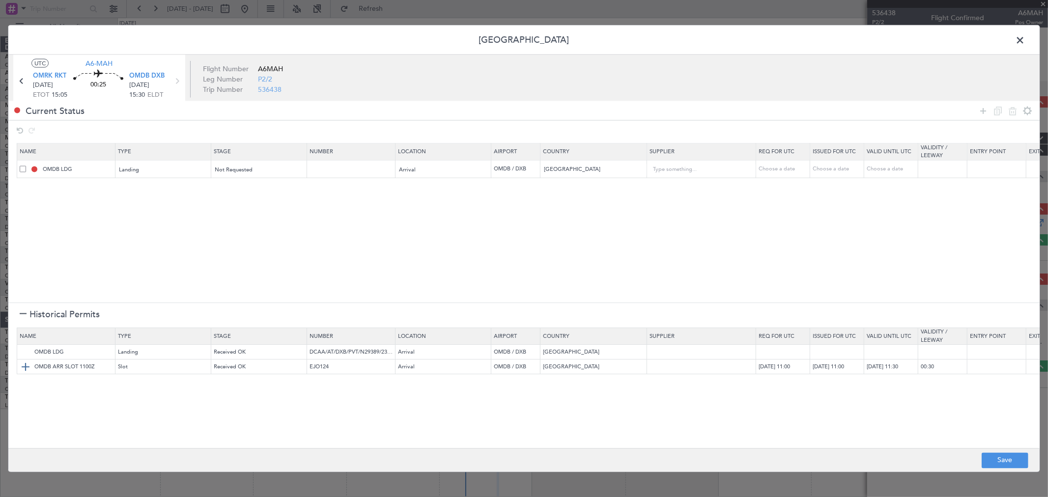
click at [27, 366] on img at bounding box center [26, 367] width 12 height 12
click at [213, 172] on div "Not Requested" at bounding box center [258, 169] width 95 height 15
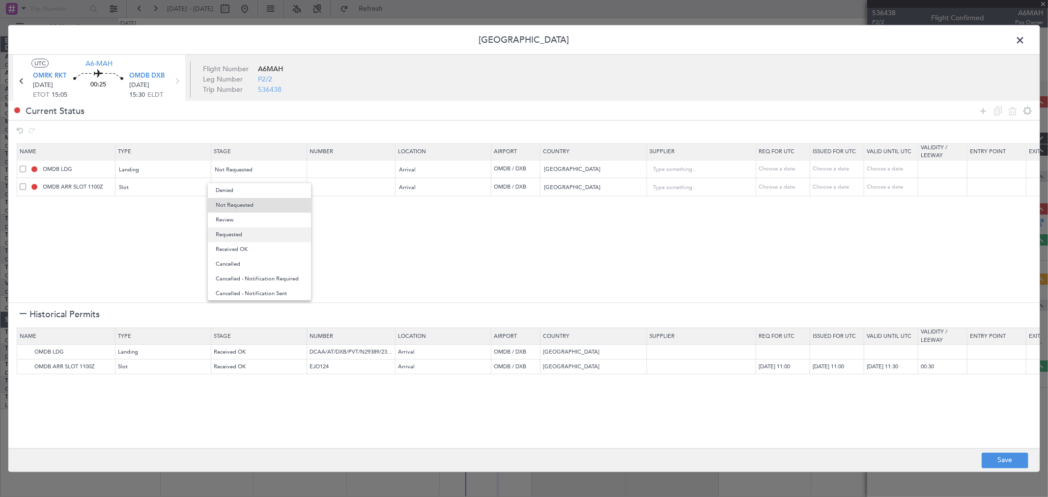
click at [238, 238] on span "Requested" at bounding box center [259, 234] width 87 height 15
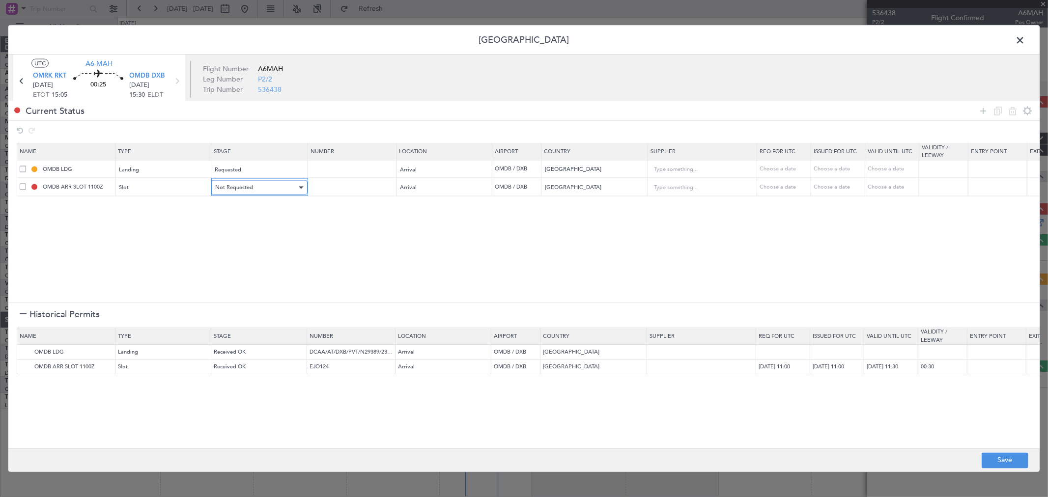
click at [252, 191] on div "Not Requested" at bounding box center [256, 187] width 82 height 15
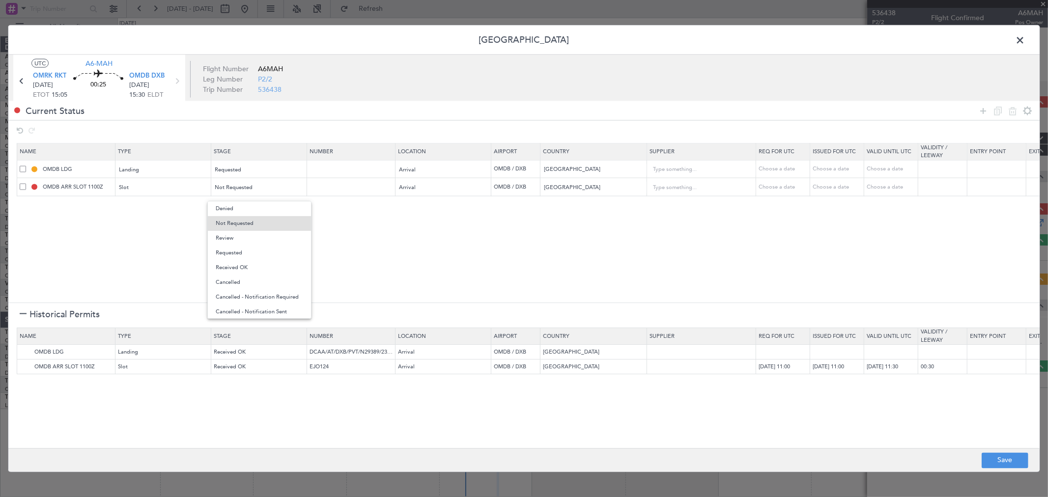
click at [243, 269] on span "Received OK" at bounding box center [259, 267] width 87 height 15
click at [349, 191] on input "text" at bounding box center [351, 187] width 85 height 8
paste input "KEJO123"
type input "KEJO123"
click at [902, 186] on div "Choose a date" at bounding box center [891, 187] width 51 height 8
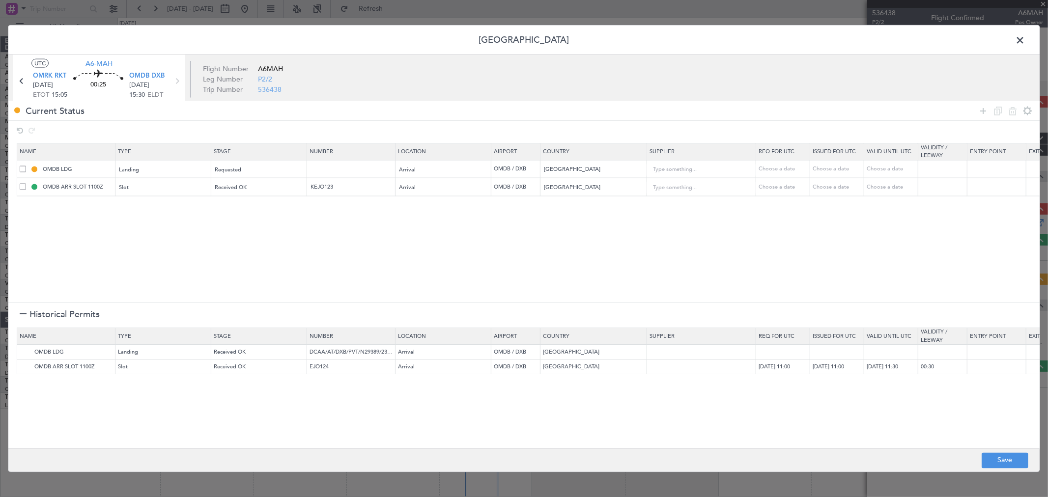
select select "9"
select select "2025"
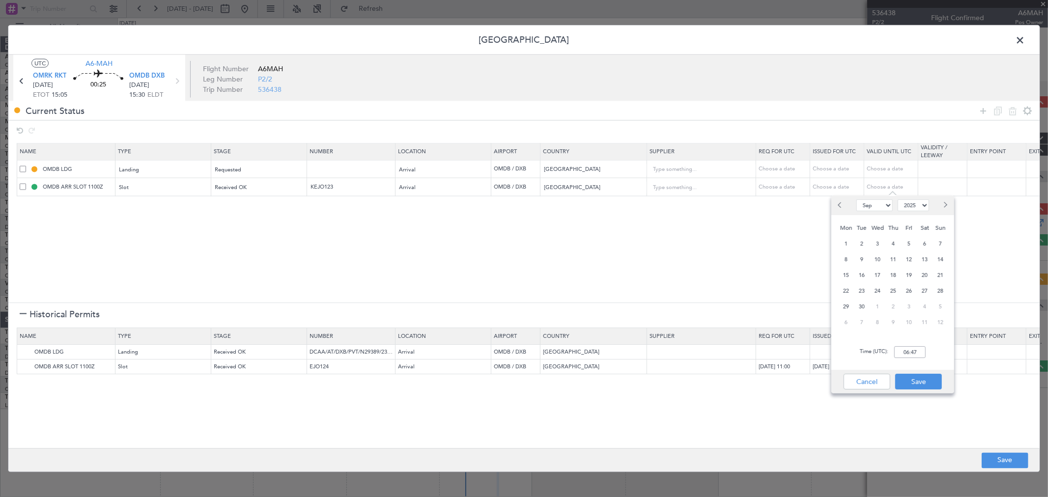
click at [824, 189] on div "Choose a date" at bounding box center [837, 187] width 51 height 8
select select "9"
select select "2025"
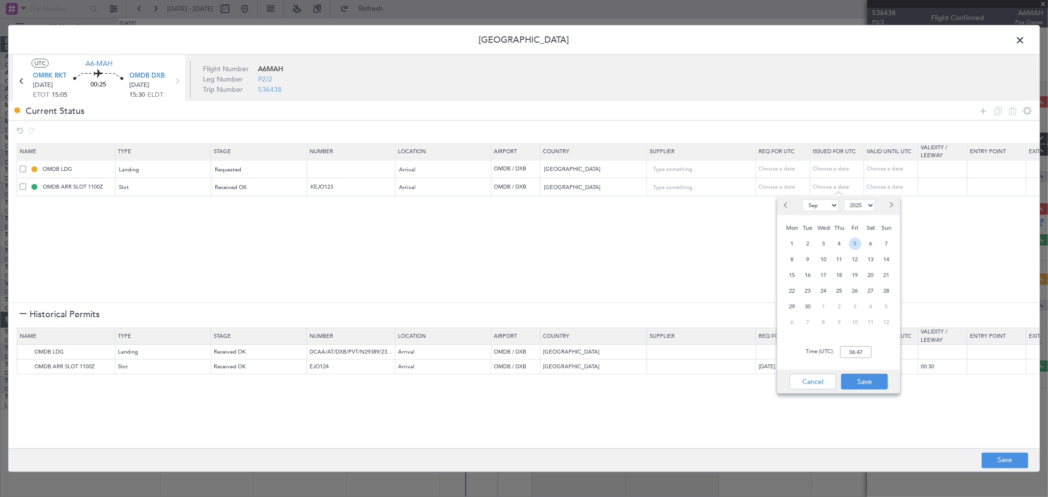
click at [855, 244] on span "5" at bounding box center [855, 244] width 12 height 12
click at [856, 353] on input "00:00" at bounding box center [855, 352] width 31 height 12
type input "15:30"
click at [851, 382] on button "Save" at bounding box center [864, 382] width 47 height 16
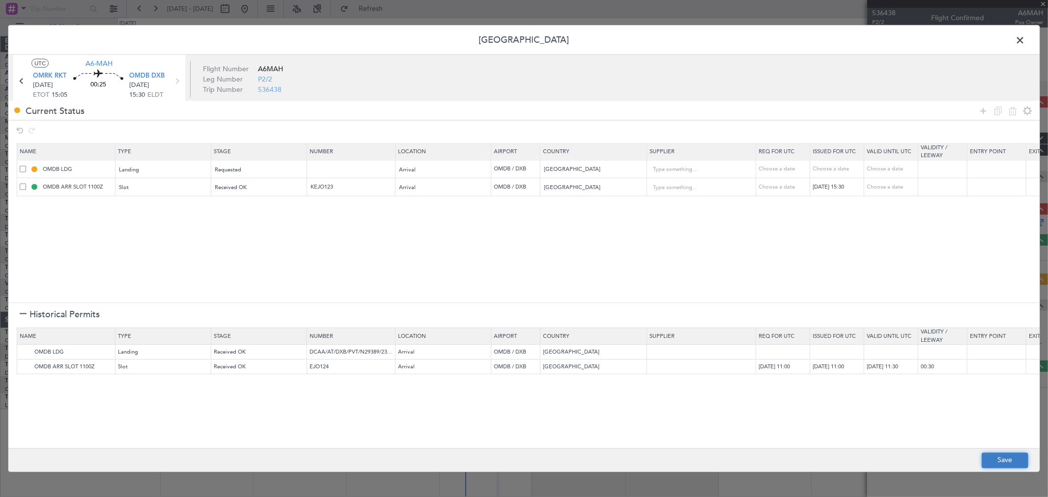
click at [998, 456] on button "Save" at bounding box center [1004, 460] width 47 height 16
type input "NNN"
type input "1"
type input "OMDB ARR SLOT 1530Z"
type input "NNN"
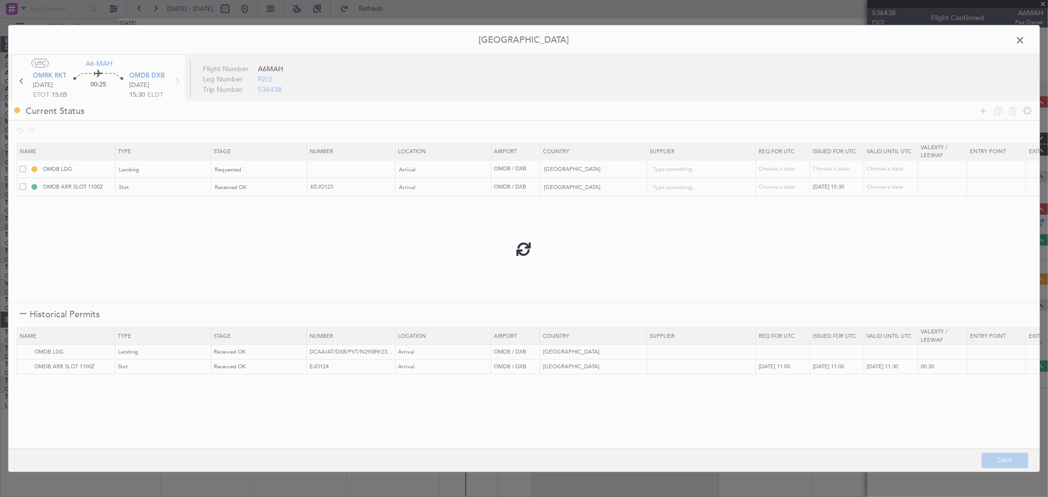
type input "1"
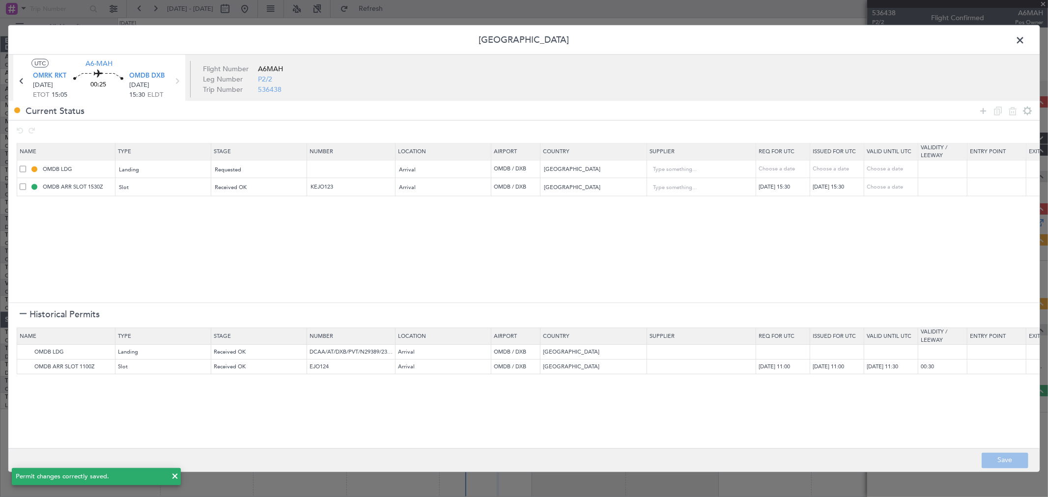
click at [1024, 41] on span at bounding box center [1024, 43] width 0 height 20
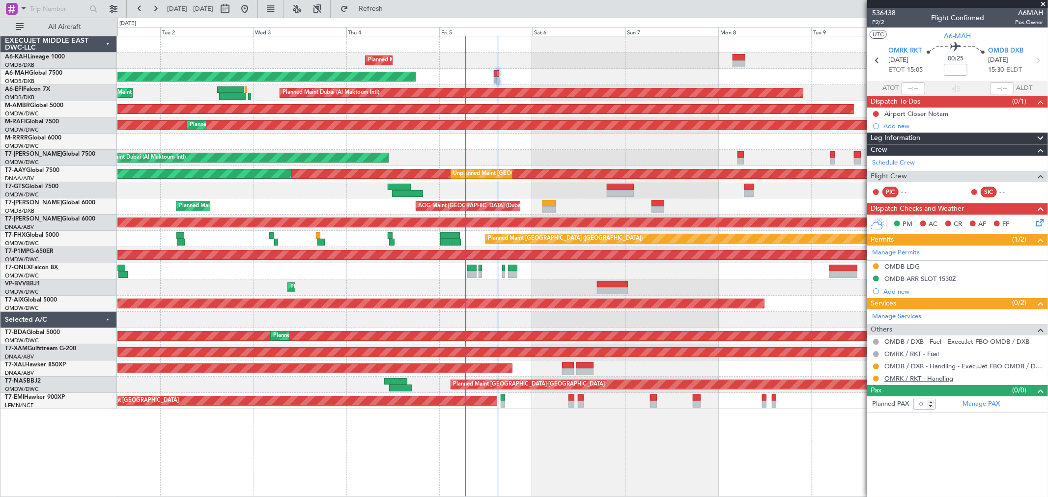
click at [927, 374] on link "OMRK / RKT - Handling" at bounding box center [918, 378] width 69 height 8
click at [383, 13] on button "Refresh" at bounding box center [364, 9] width 59 height 16
click at [391, 6] on span "Refresh" at bounding box center [370, 8] width 41 height 7
click at [876, 377] on button at bounding box center [876, 379] width 6 height 6
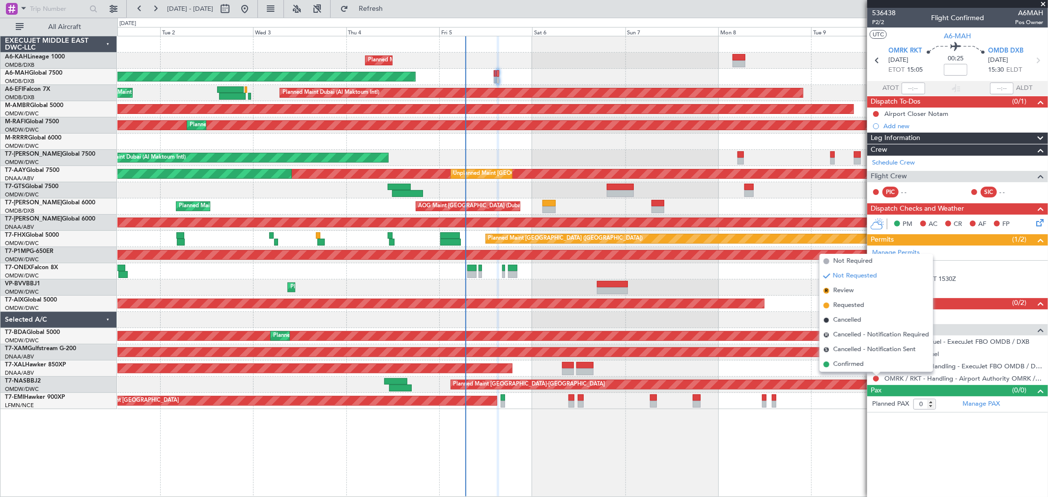
drag, startPoint x: 855, startPoint y: 305, endPoint x: 1032, endPoint y: 238, distance: 189.8
click at [855, 306] on span "Requested" at bounding box center [848, 306] width 31 height 10
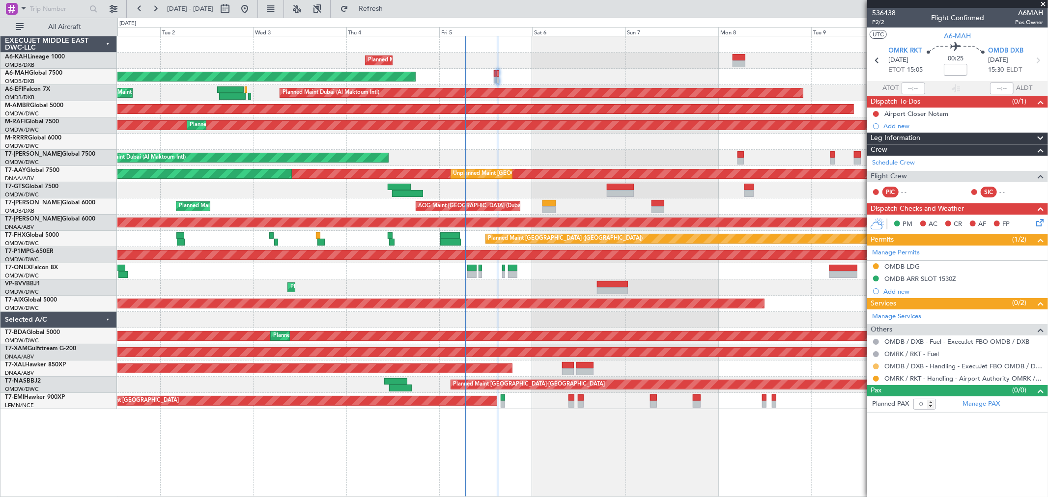
click at [875, 366] on button at bounding box center [876, 366] width 6 height 6
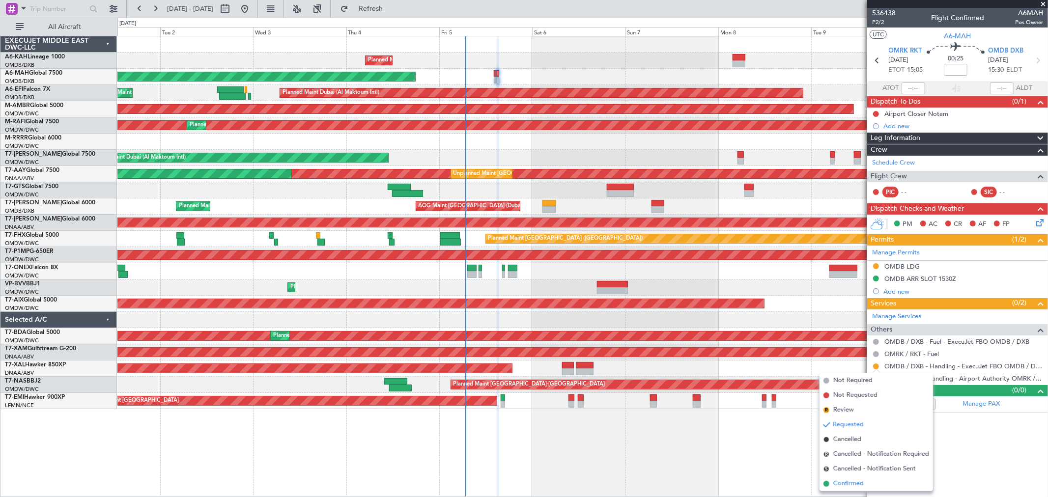
click at [847, 479] on span "Confirmed" at bounding box center [848, 484] width 30 height 10
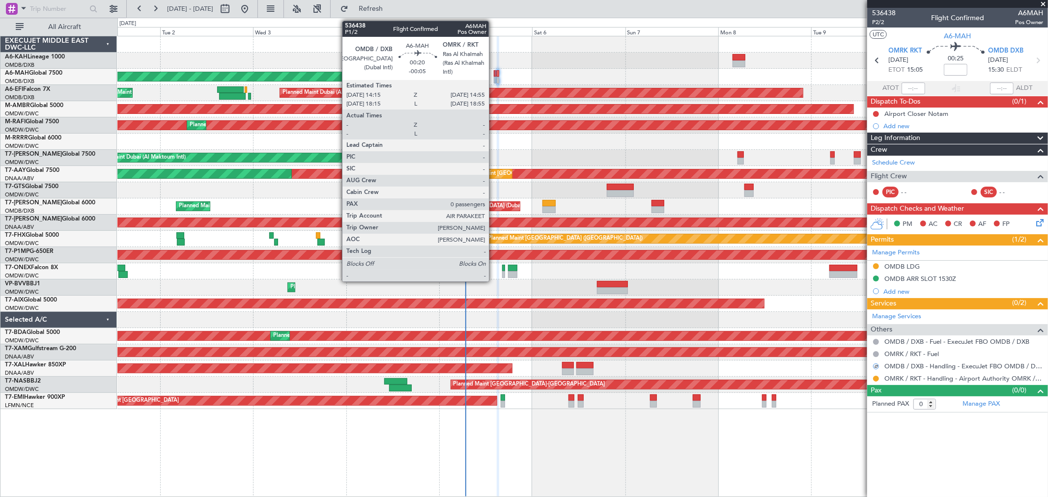
click at [494, 77] on div at bounding box center [495, 80] width 3 height 7
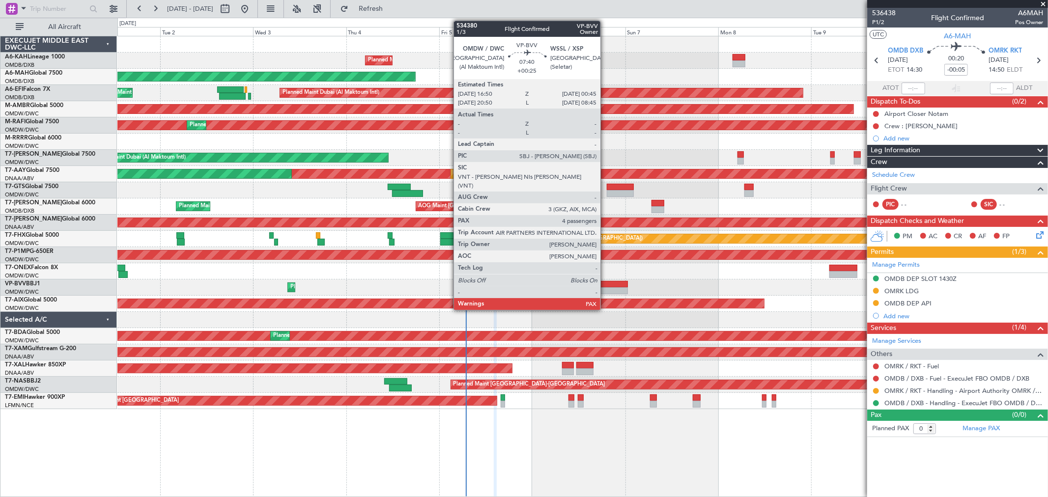
click at [605, 283] on div at bounding box center [612, 284] width 31 height 7
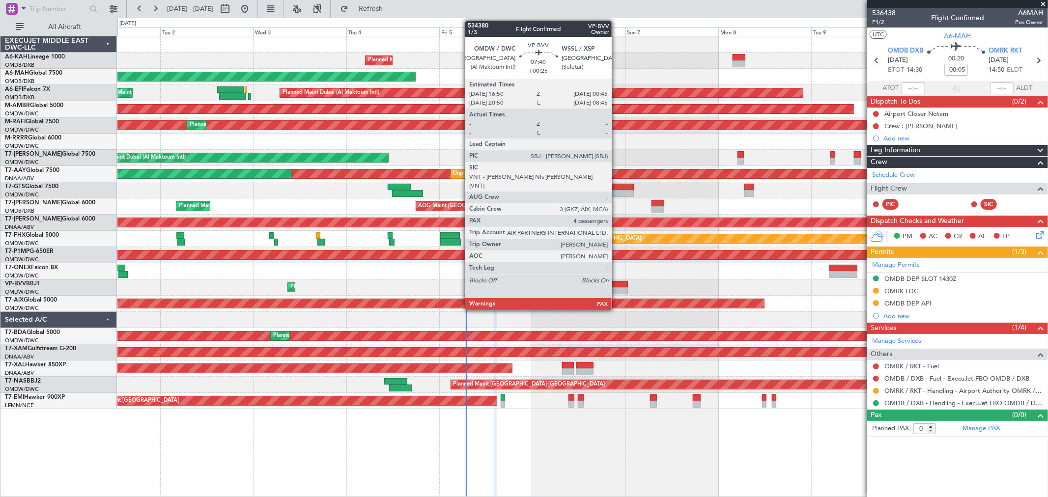
click at [616, 285] on div at bounding box center [612, 284] width 31 height 7
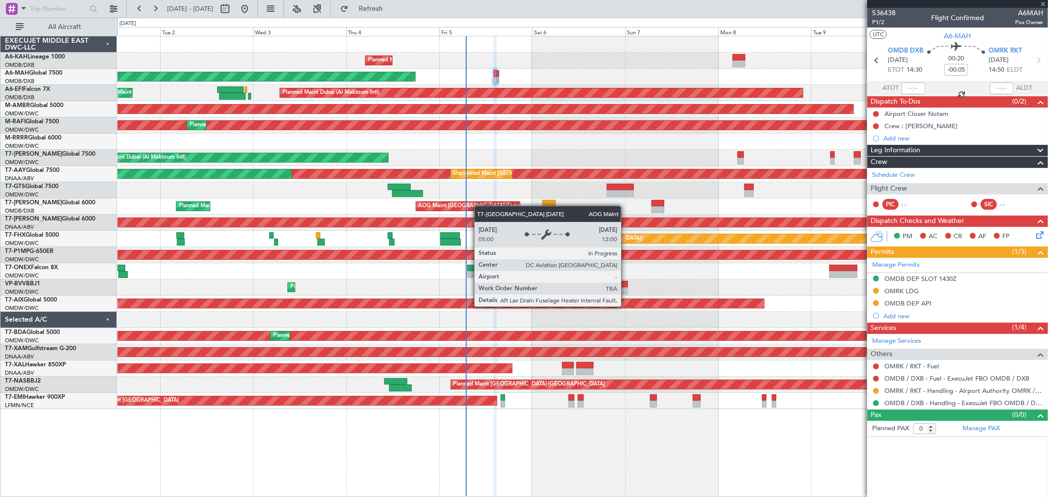
type input "+00:25"
type input "4"
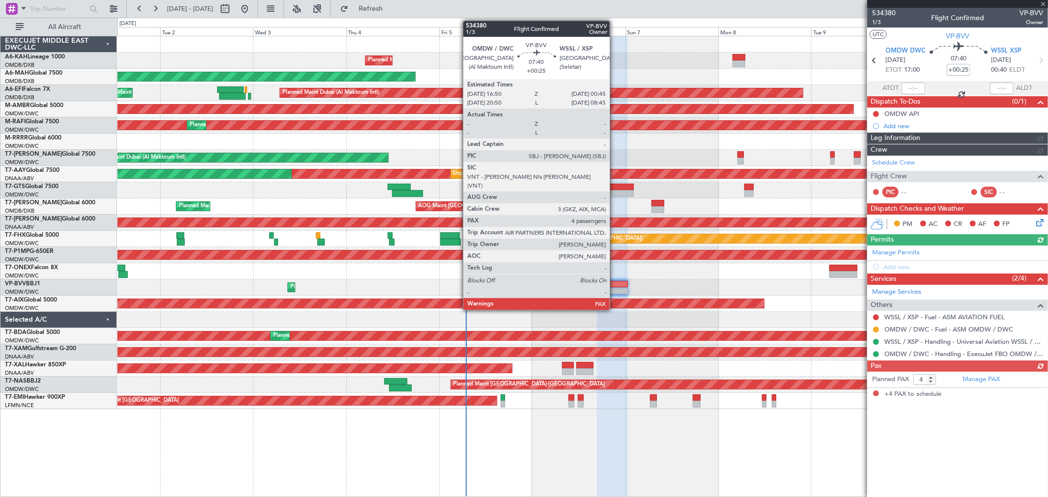
click at [614, 286] on div at bounding box center [612, 284] width 31 height 7
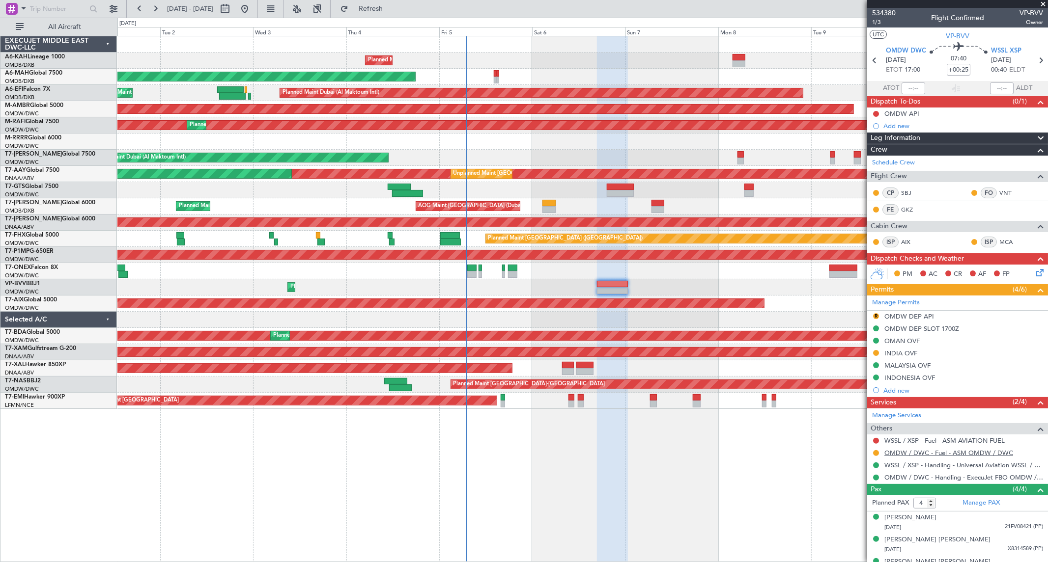
scroll to position [37, 0]
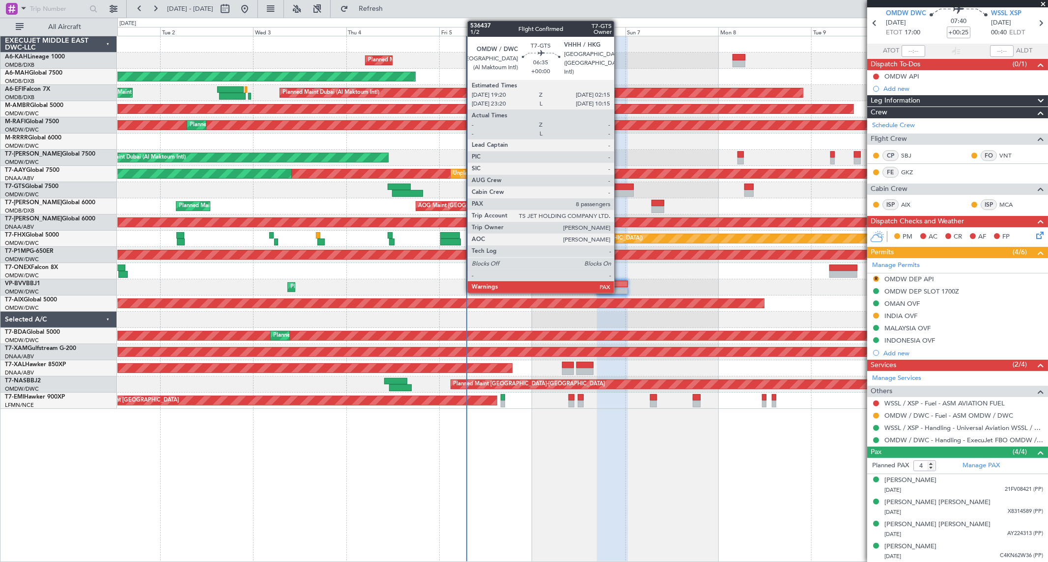
click at [619, 189] on div at bounding box center [620, 187] width 27 height 7
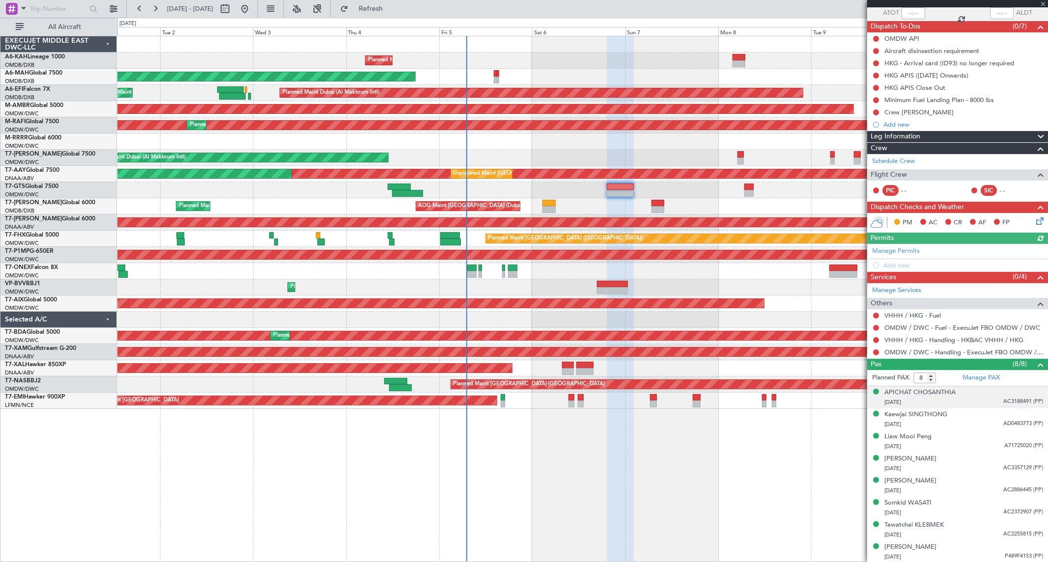
scroll to position [76, 0]
click at [985, 380] on link "Manage PAX" at bounding box center [980, 378] width 37 height 10
click at [381, 5] on button "Refresh" at bounding box center [364, 9] width 59 height 16
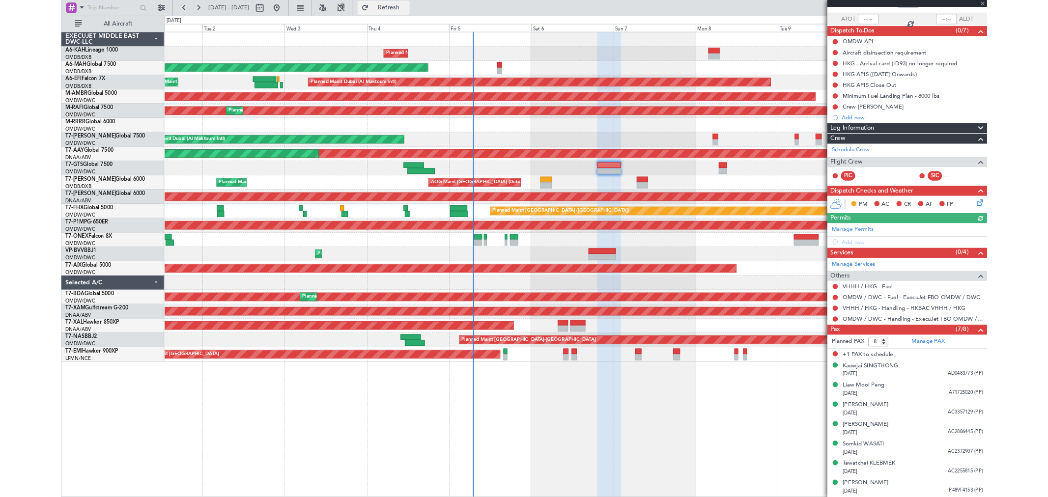
scroll to position [66, 0]
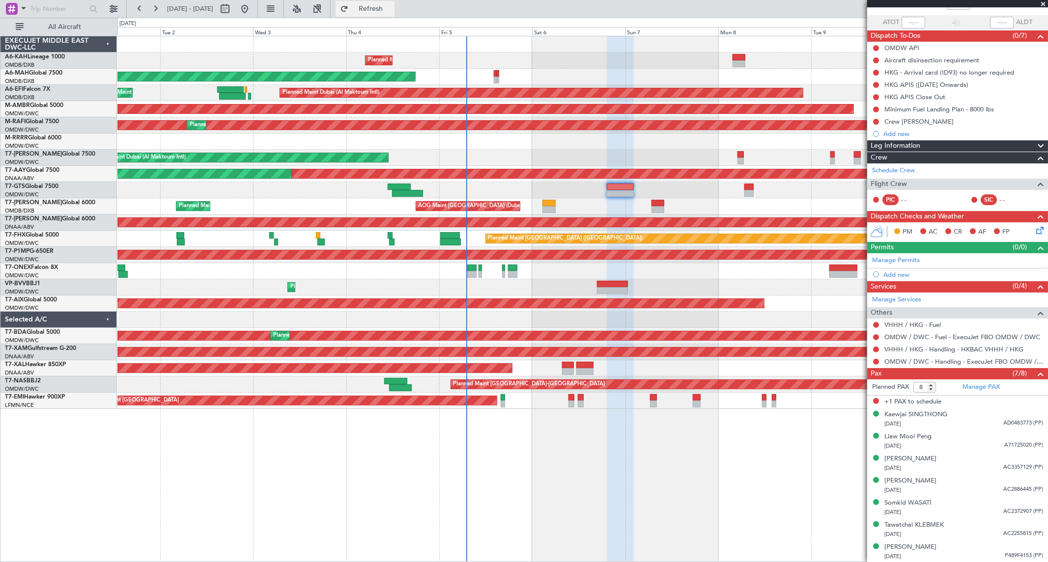
click at [391, 10] on span "Refresh" at bounding box center [370, 8] width 41 height 7
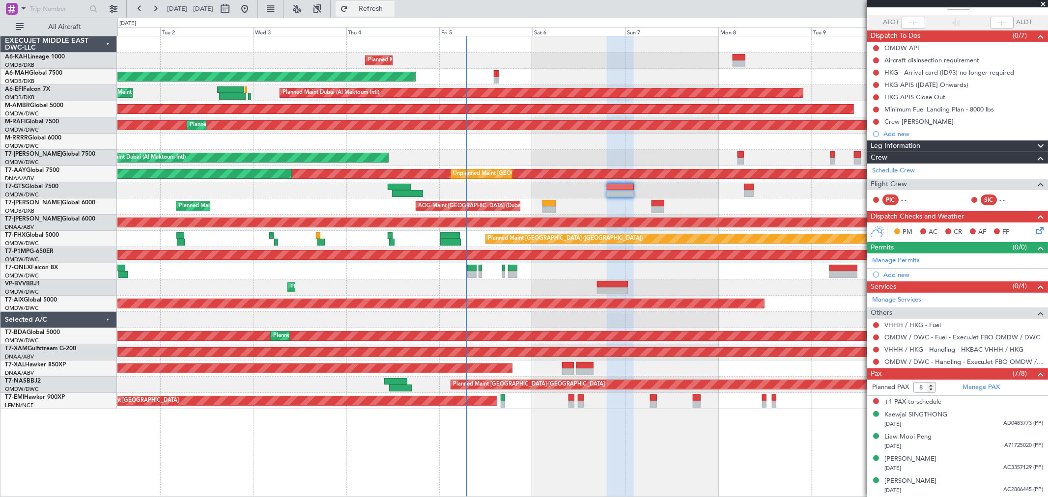
click at [384, 7] on span "Refresh" at bounding box center [370, 8] width 41 height 7
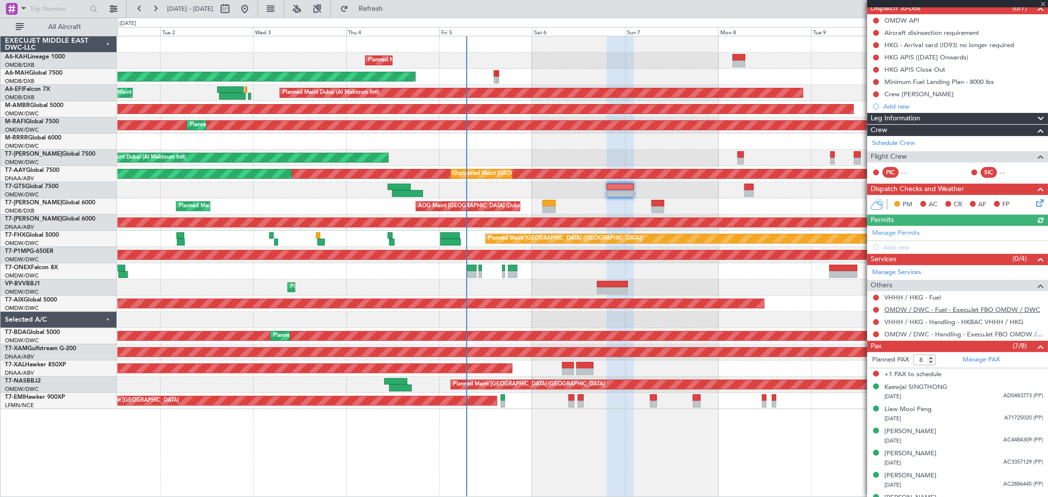
scroll to position [120, 0]
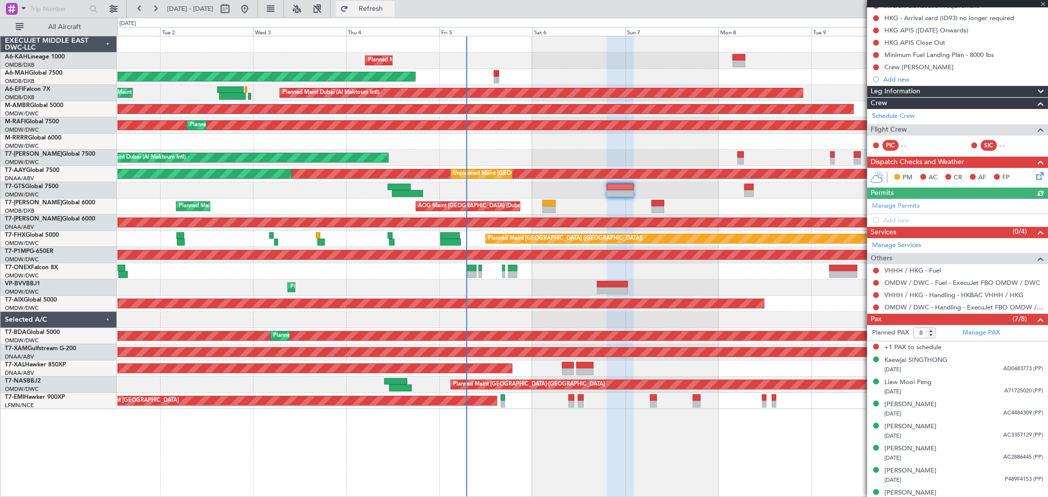
click at [394, 13] on button "Refresh" at bounding box center [364, 9] width 59 height 16
click at [1042, 2] on div at bounding box center [957, 4] width 181 height 8
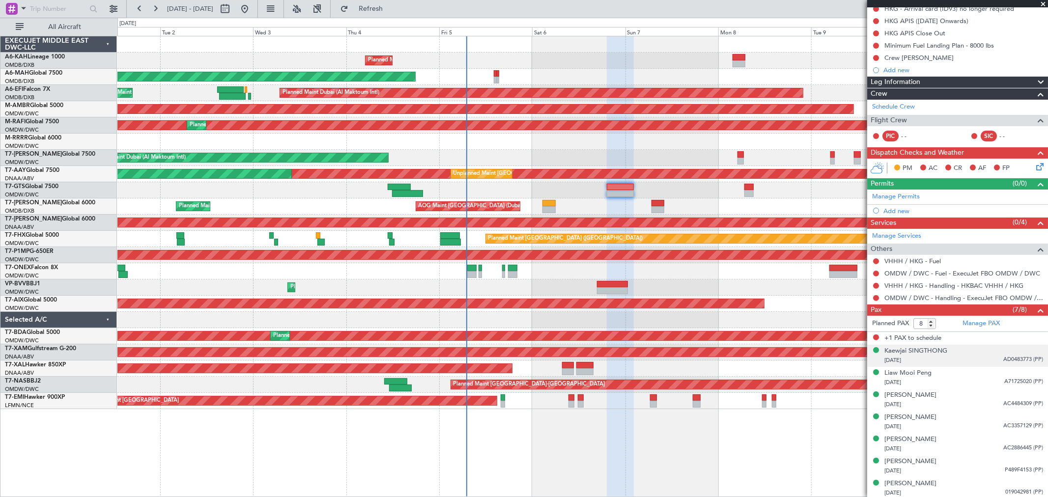
scroll to position [131, 0]
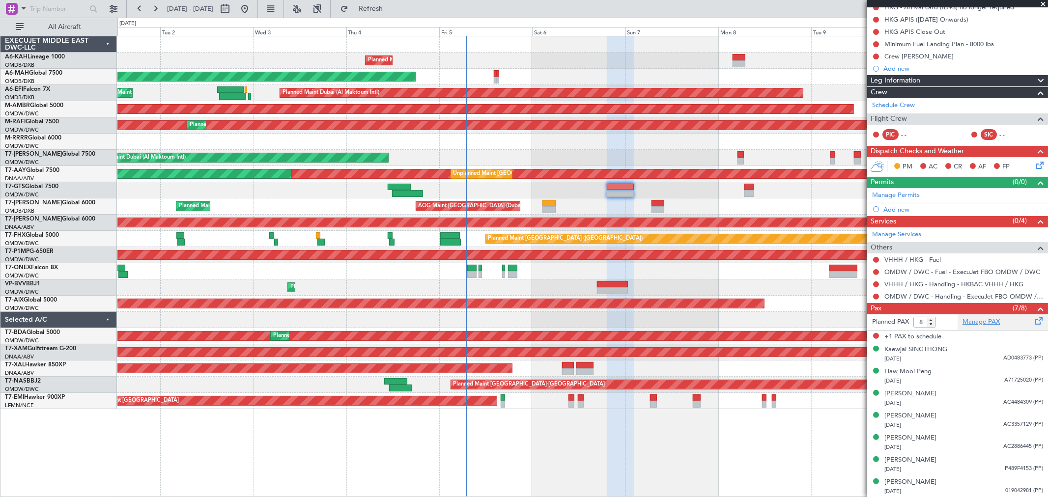
click at [990, 317] on link "Manage PAX" at bounding box center [980, 322] width 37 height 10
click at [391, 10] on span "Refresh" at bounding box center [370, 8] width 41 height 7
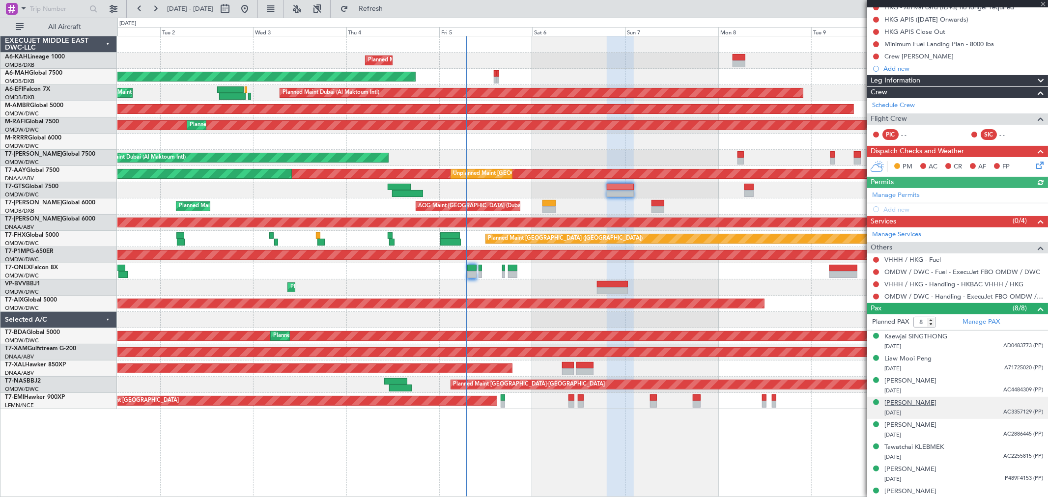
scroll to position [141, 0]
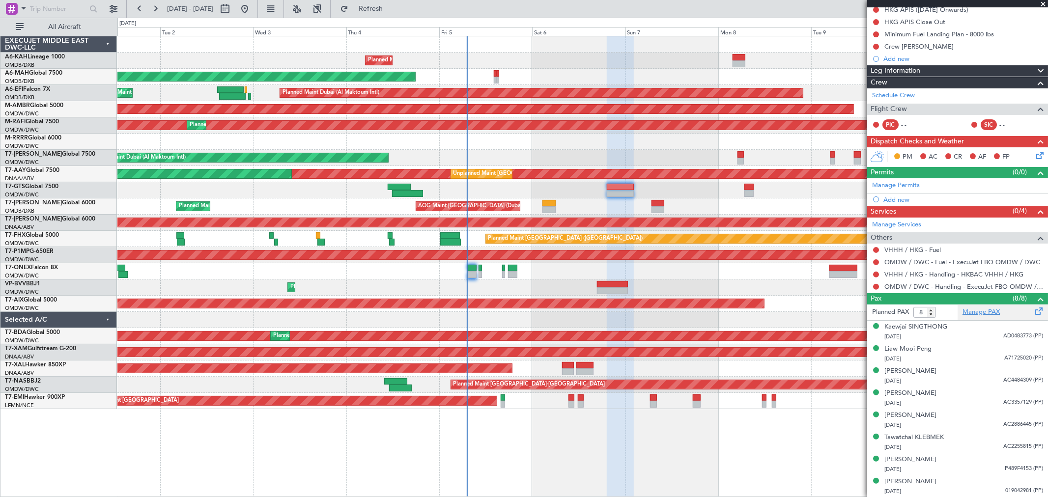
click at [982, 312] on link "Manage PAX" at bounding box center [980, 312] width 37 height 10
click at [386, 13] on button "Refresh" at bounding box center [364, 9] width 59 height 16
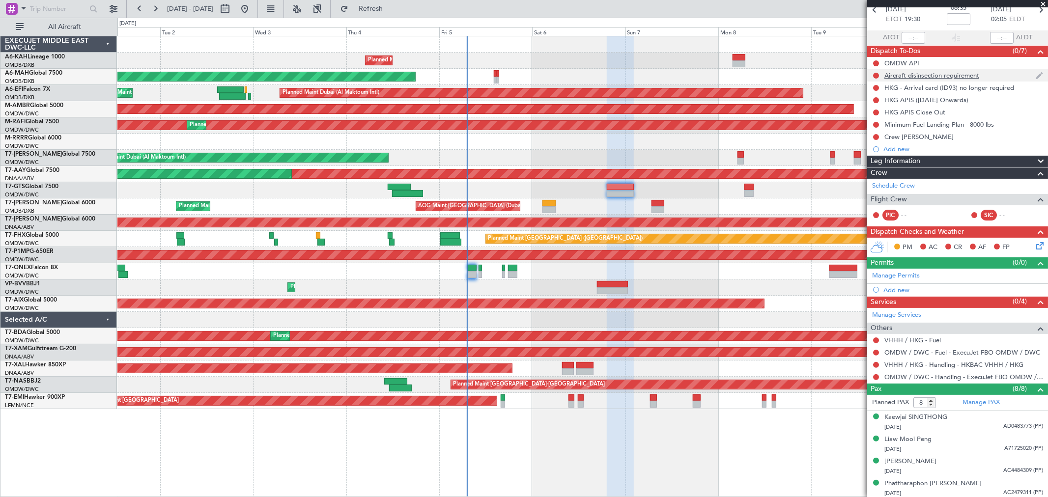
scroll to position [32, 0]
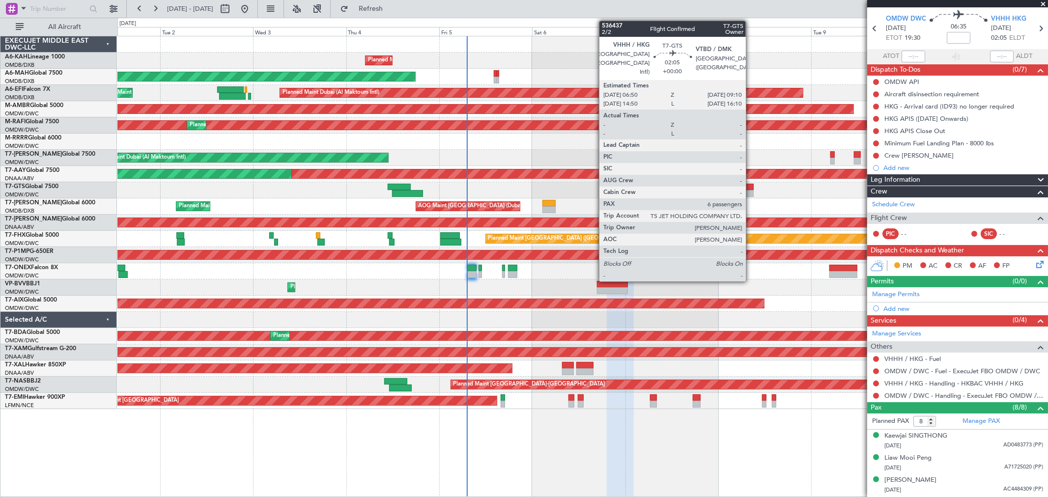
click at [750, 187] on div at bounding box center [748, 187] width 9 height 7
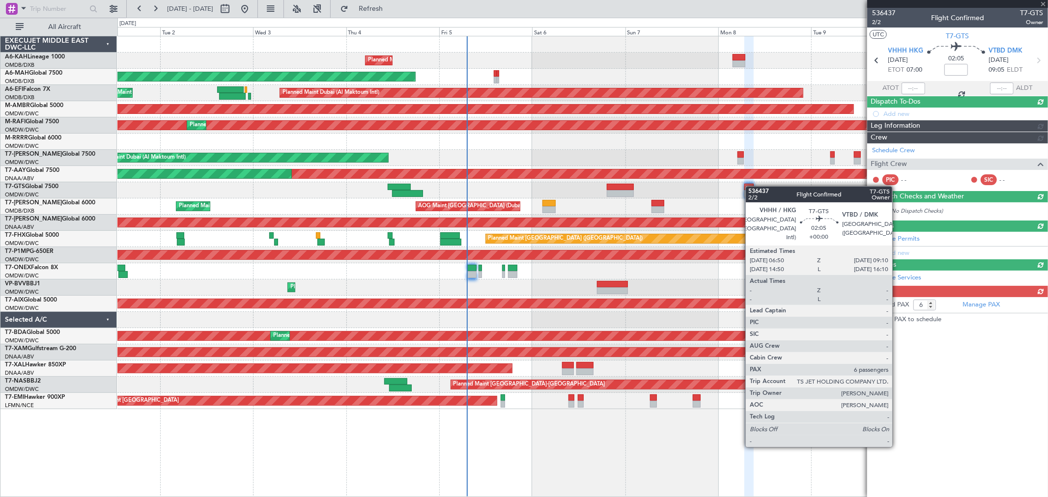
scroll to position [0, 0]
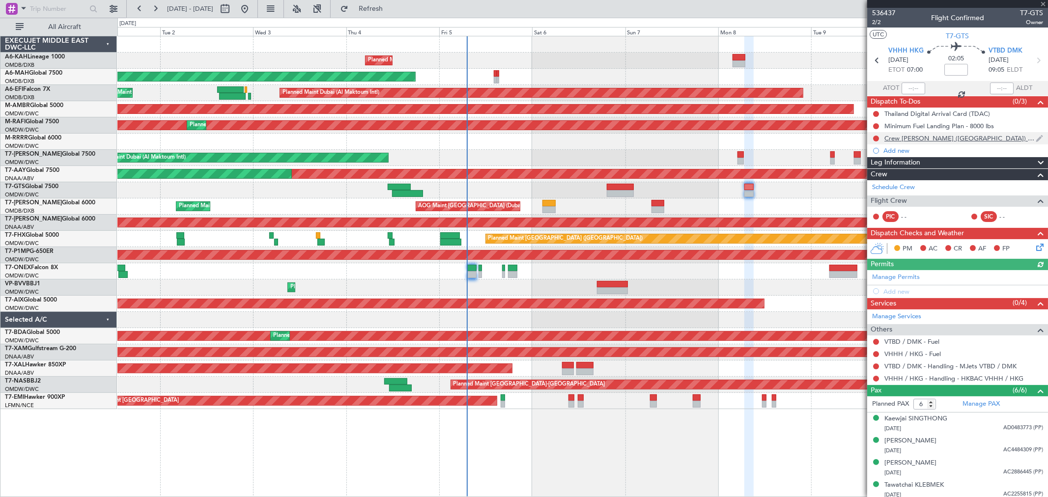
click at [953, 140] on div "Crew [PERSON_NAME] ([GEOGRAPHIC_DATA]) [PERSON_NAME] (ISP)" at bounding box center [959, 138] width 151 height 8
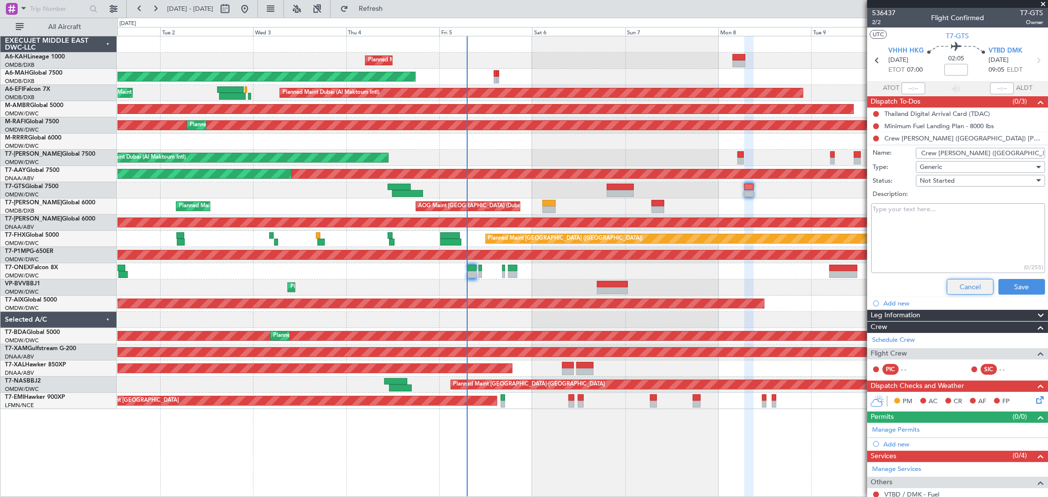
click at [961, 291] on button "Cancel" at bounding box center [969, 287] width 47 height 16
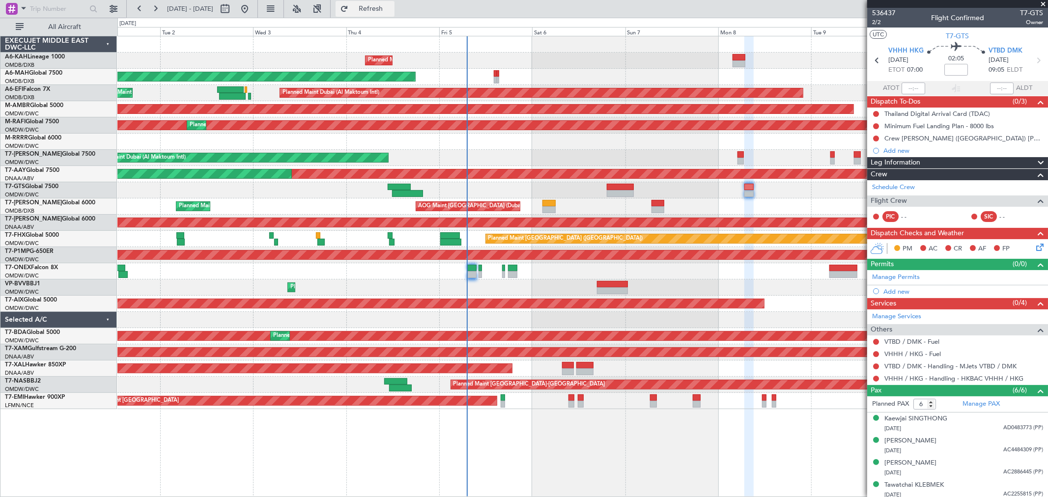
click at [391, 8] on span "Refresh" at bounding box center [370, 8] width 41 height 7
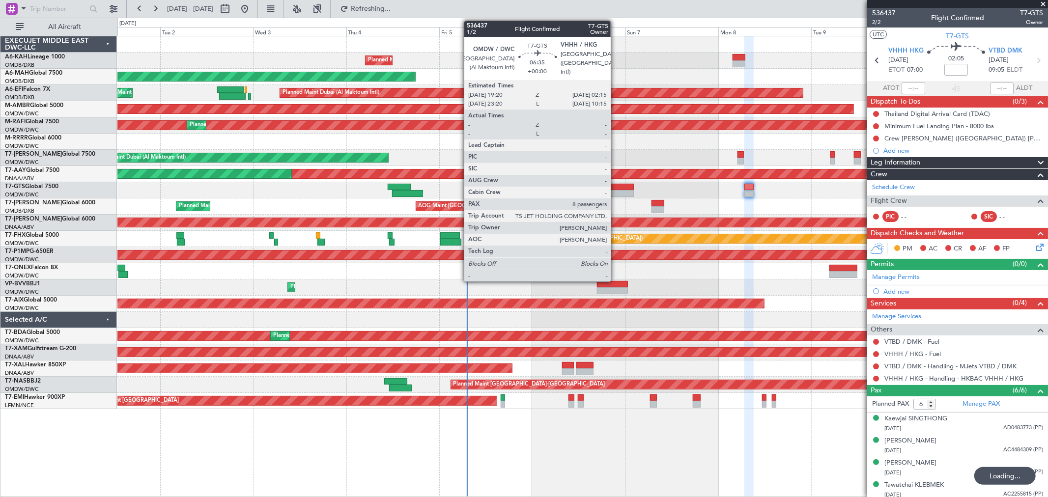
click at [615, 184] on div at bounding box center [620, 187] width 27 height 7
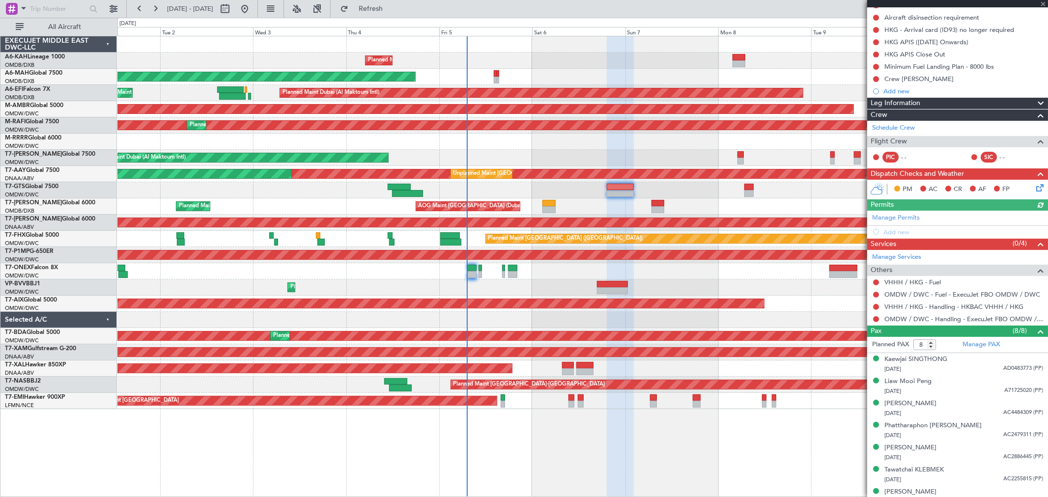
scroll to position [109, 0]
click at [1042, 4] on span at bounding box center [1043, 4] width 10 height 9
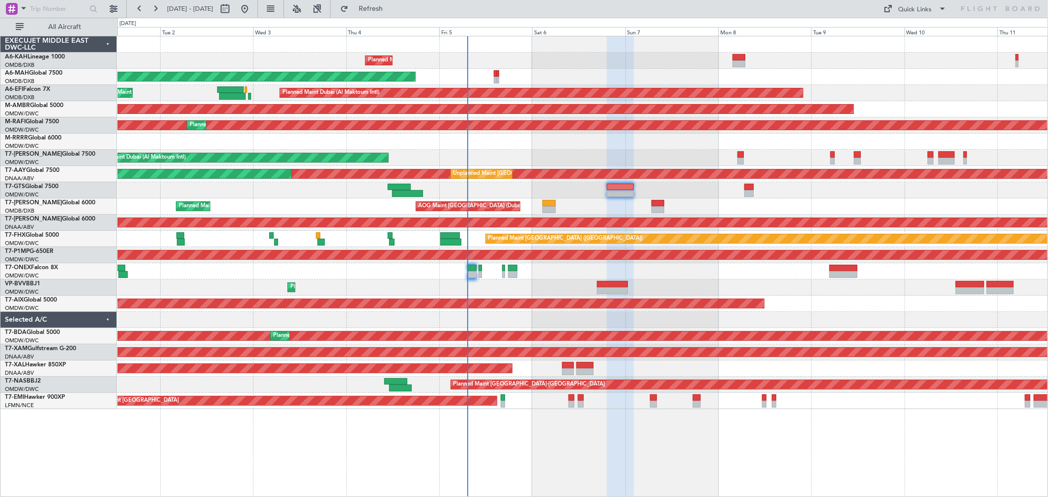
type input "0"
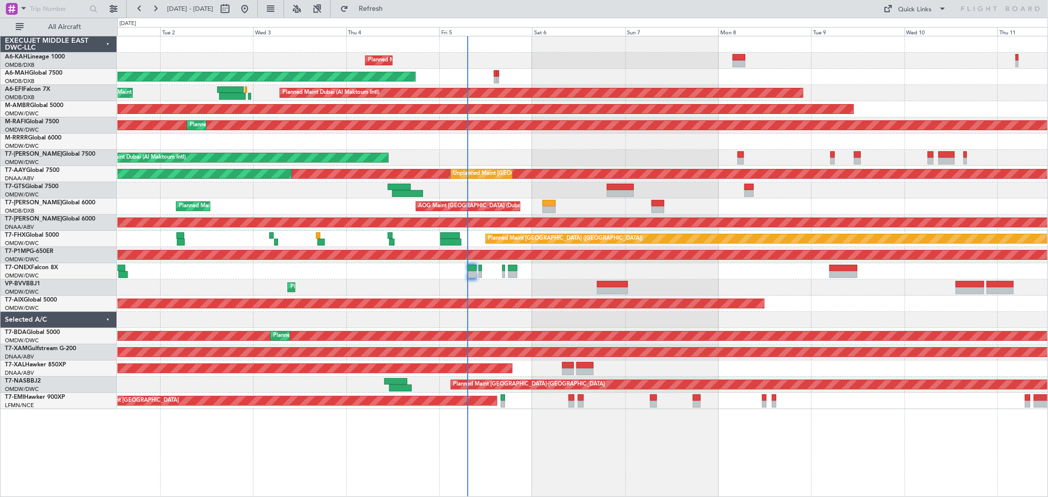
scroll to position [0, 0]
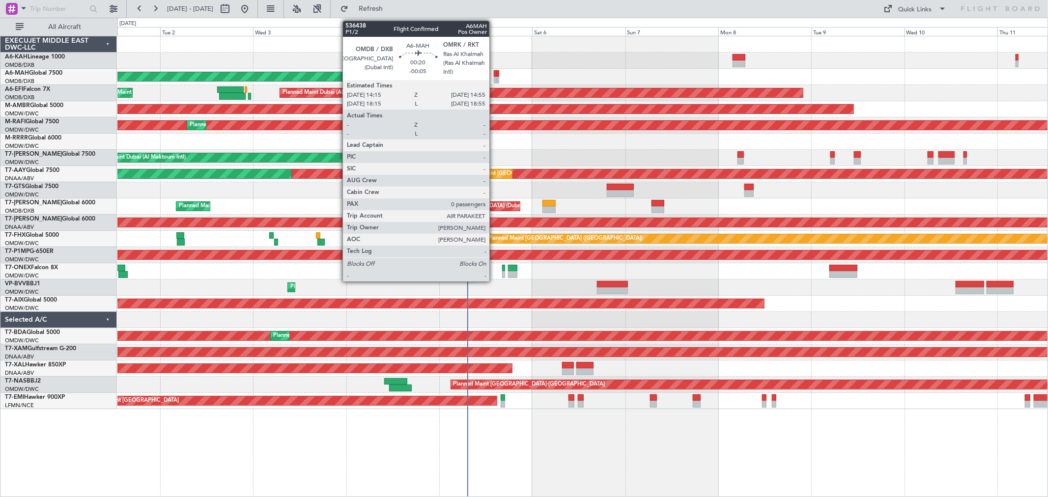
click at [494, 77] on div at bounding box center [495, 80] width 3 height 7
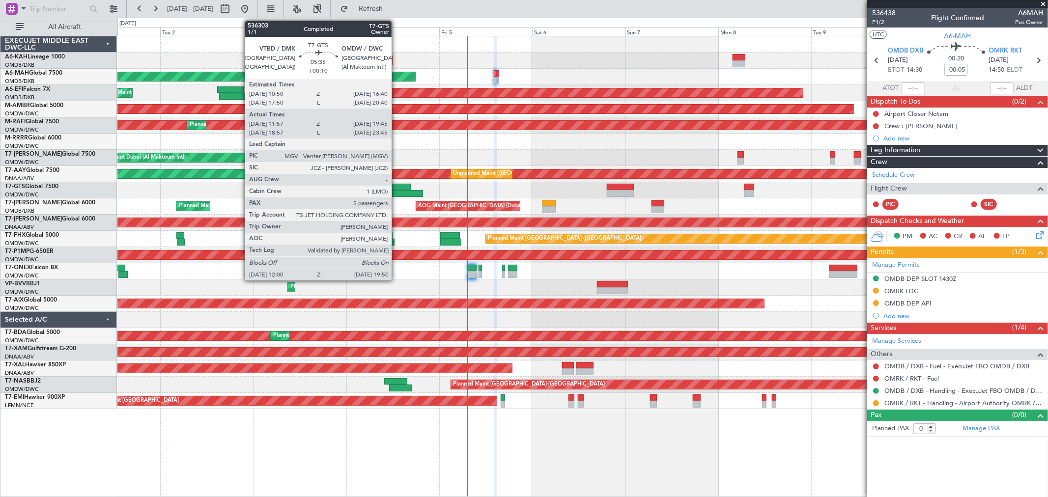
click at [396, 193] on div at bounding box center [407, 193] width 30 height 7
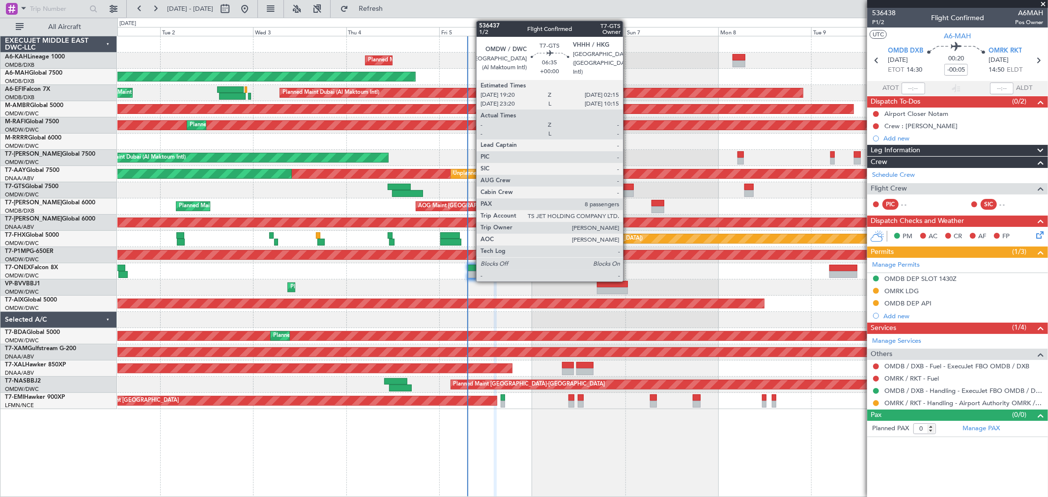
click at [625, 190] on div at bounding box center [620, 193] width 27 height 7
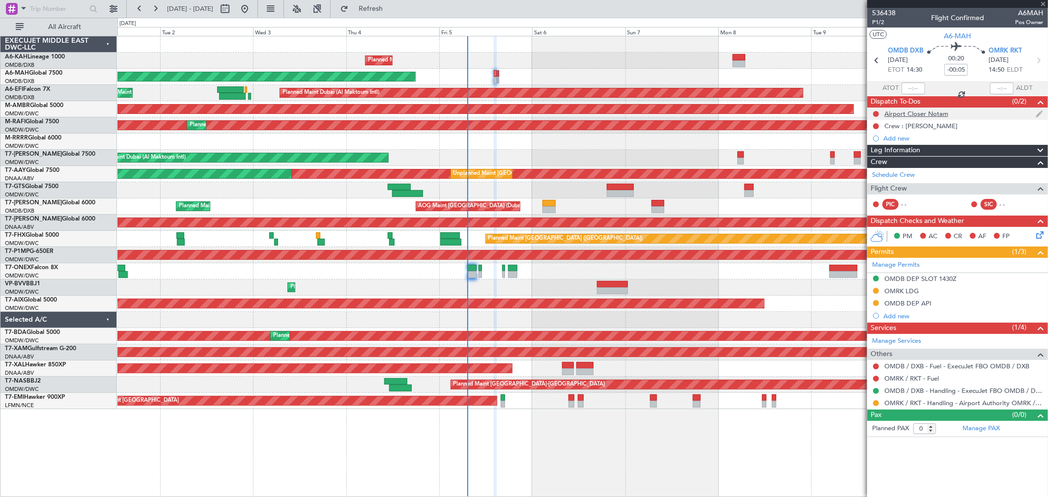
type input "8"
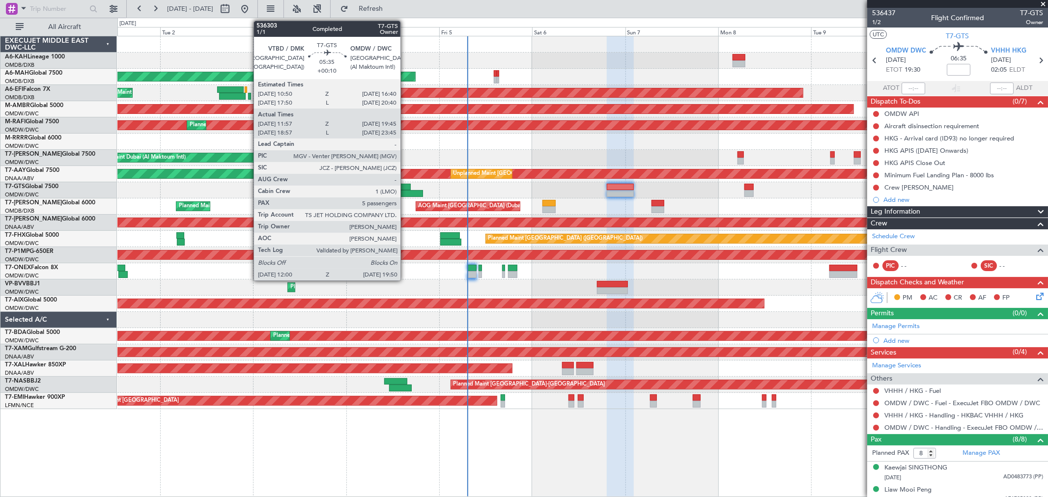
click at [405, 193] on div at bounding box center [407, 193] width 30 height 7
click at [404, 185] on div at bounding box center [398, 187] width 23 height 7
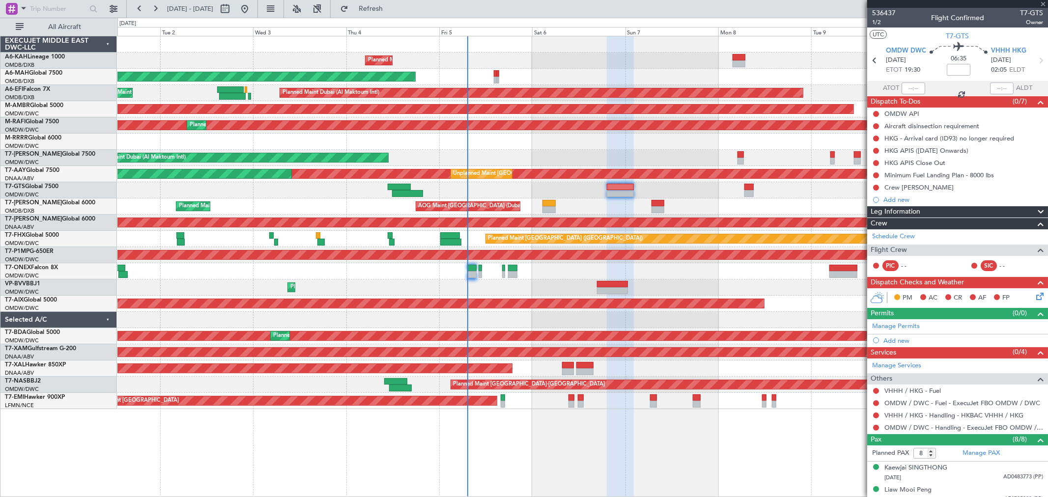
type input "+00:10"
type input "12:07"
type input "19:40"
type input "5"
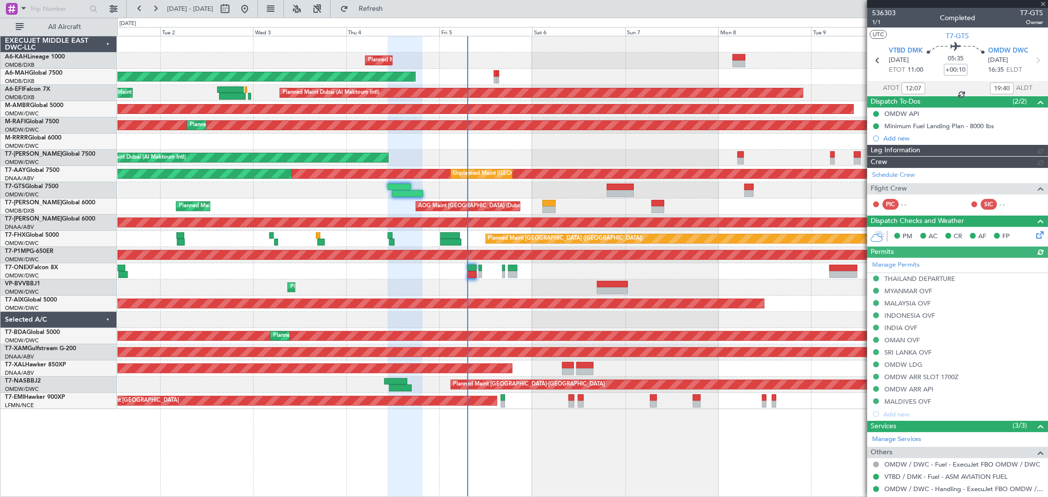
type input "Anita Mani (ANI)"
type input "7201"
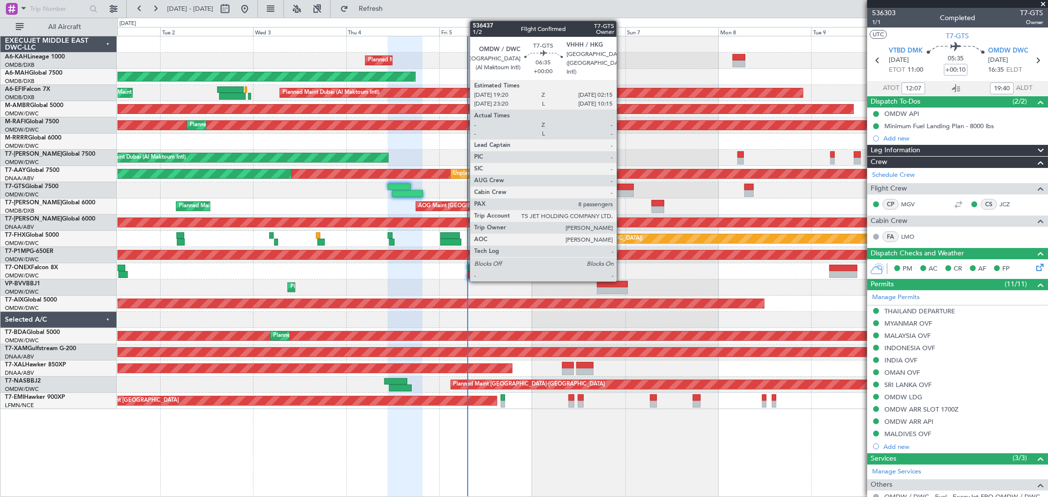
click at [621, 193] on div at bounding box center [620, 193] width 27 height 7
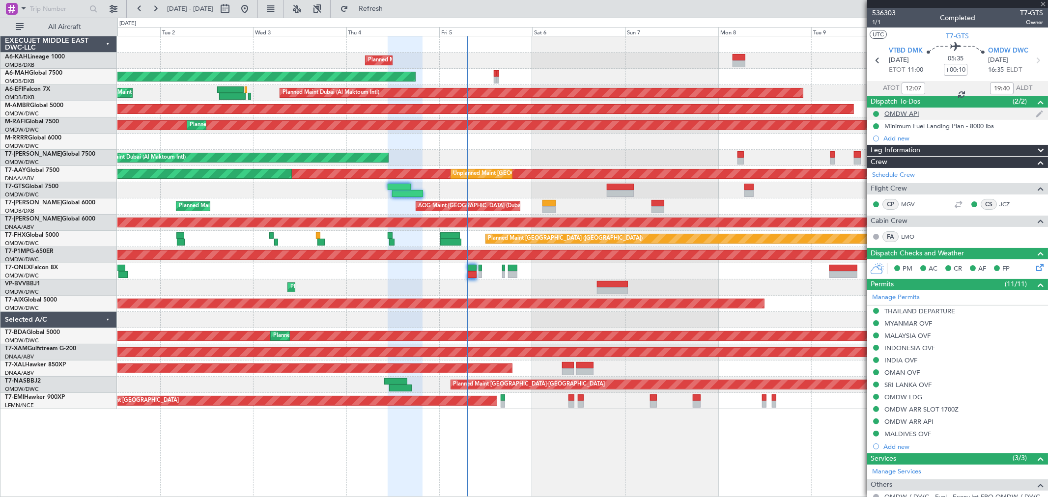
type input "8"
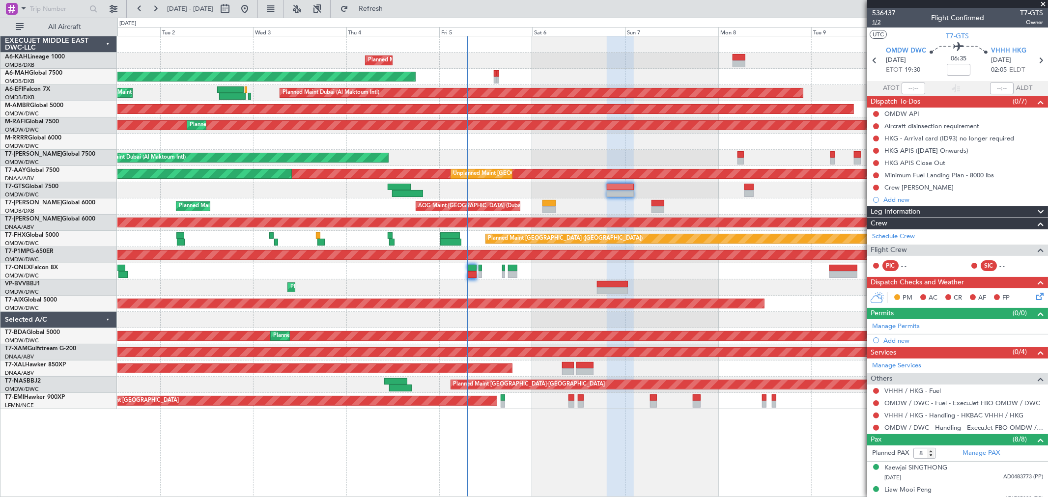
click at [875, 25] on span "1/2" at bounding box center [884, 22] width 24 height 8
click at [946, 73] on input at bounding box center [958, 70] width 24 height 12
type input "+00:25"
click at [586, 186] on div at bounding box center [582, 190] width 930 height 16
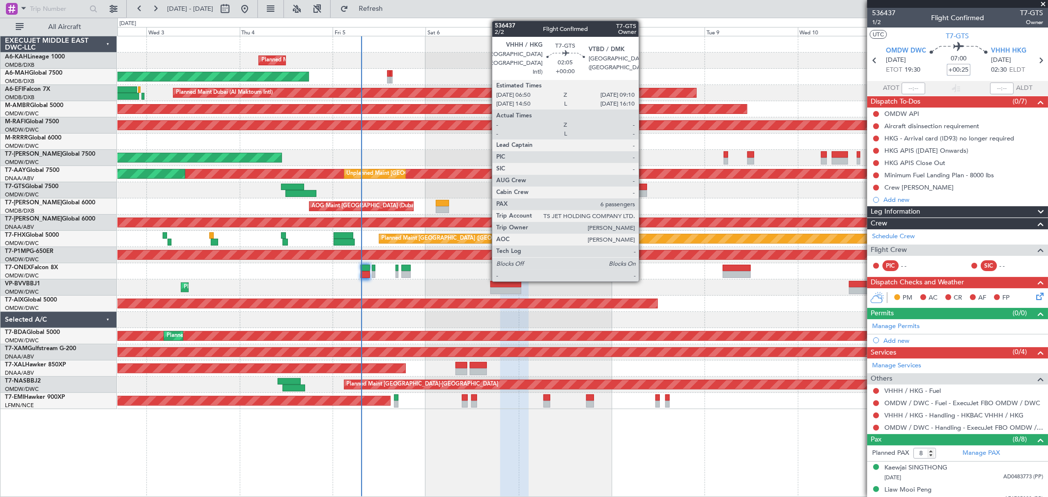
click at [643, 194] on div at bounding box center [641, 193] width 9 height 7
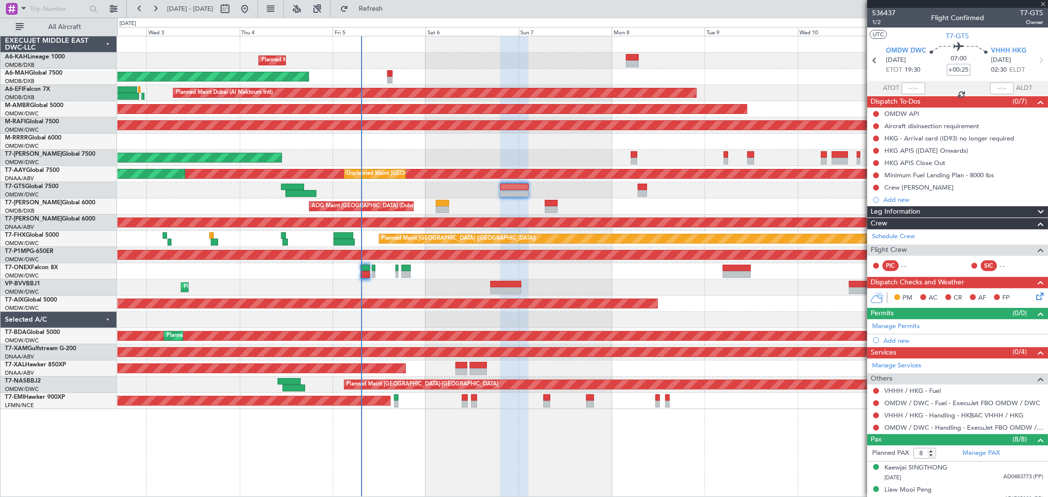
type input "6"
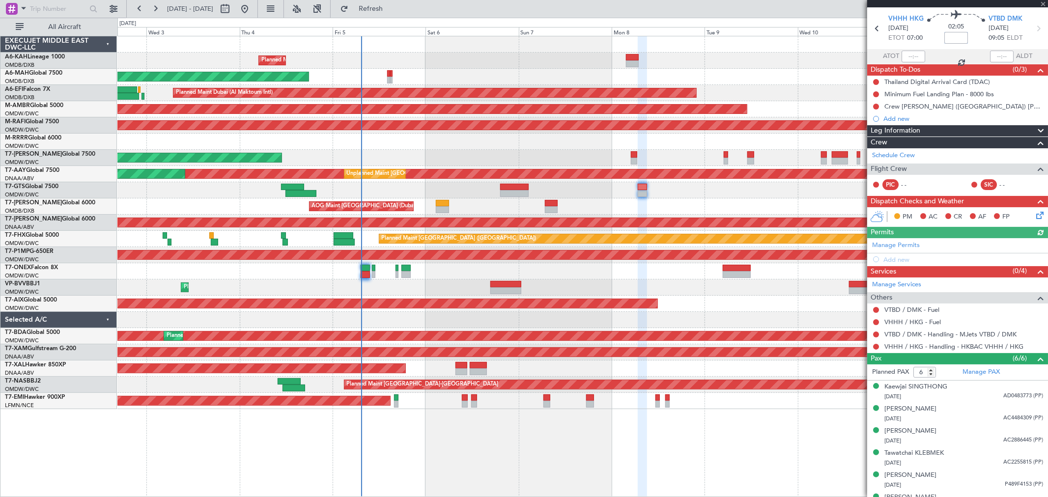
scroll to position [48, 0]
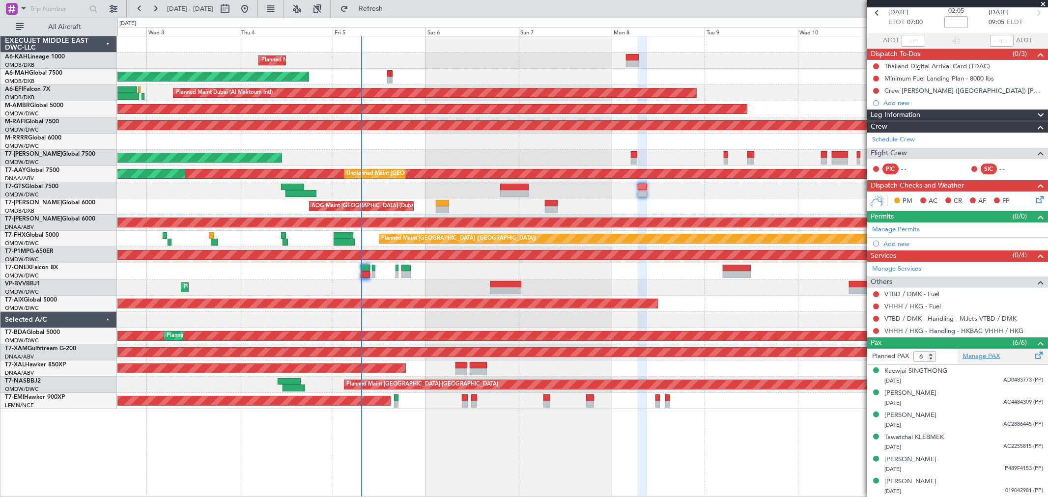
click at [985, 355] on link "Manage PAX" at bounding box center [980, 357] width 37 height 10
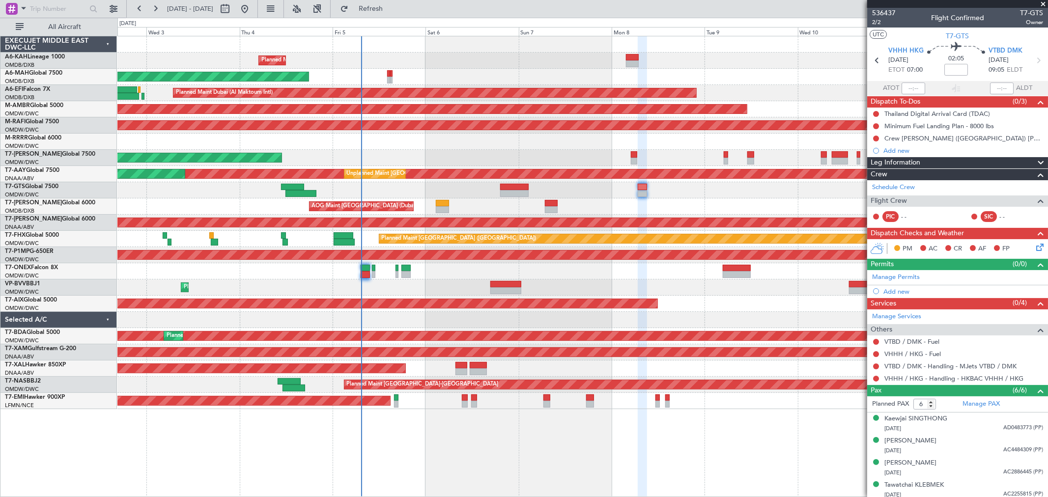
scroll to position [48, 0]
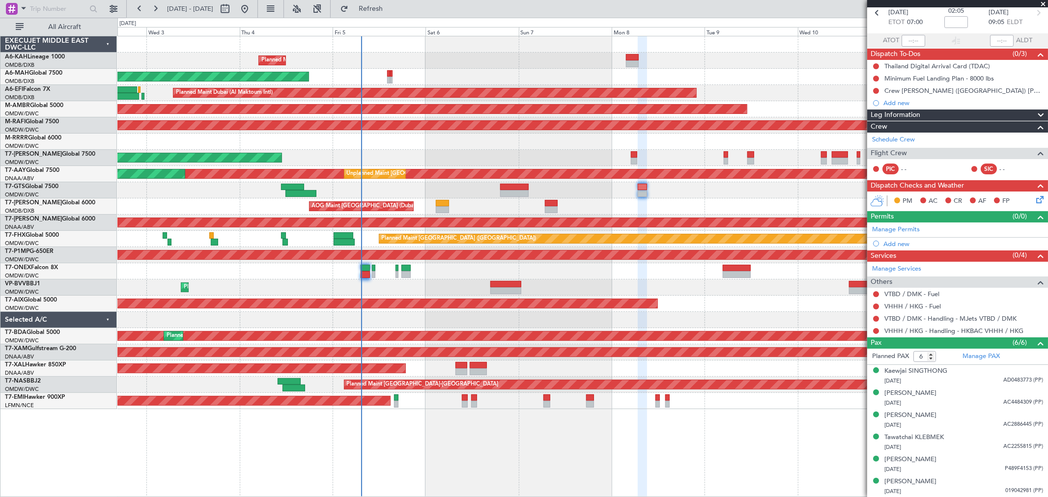
click at [708, 204] on div "AOG Maint [GEOGRAPHIC_DATA] (Dubai Intl) Planned Maint [GEOGRAPHIC_DATA] ([GEOG…" at bounding box center [582, 206] width 930 height 16
click at [900, 101] on div "Add new" at bounding box center [958, 103] width 151 height 8
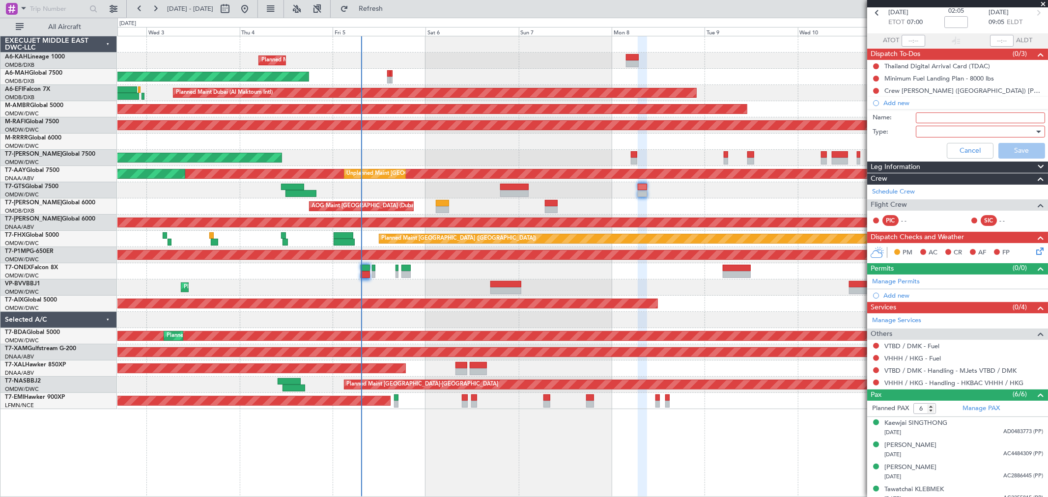
click at [919, 119] on input "Name:" at bounding box center [979, 117] width 129 height 11
click at [932, 113] on input "Name:" at bounding box center [979, 117] width 129 height 11
paste input "pls do not share scheduled or pax with Mjets until last minute"
type input "pls do not share scheduled or pax with Mjets until last minute"
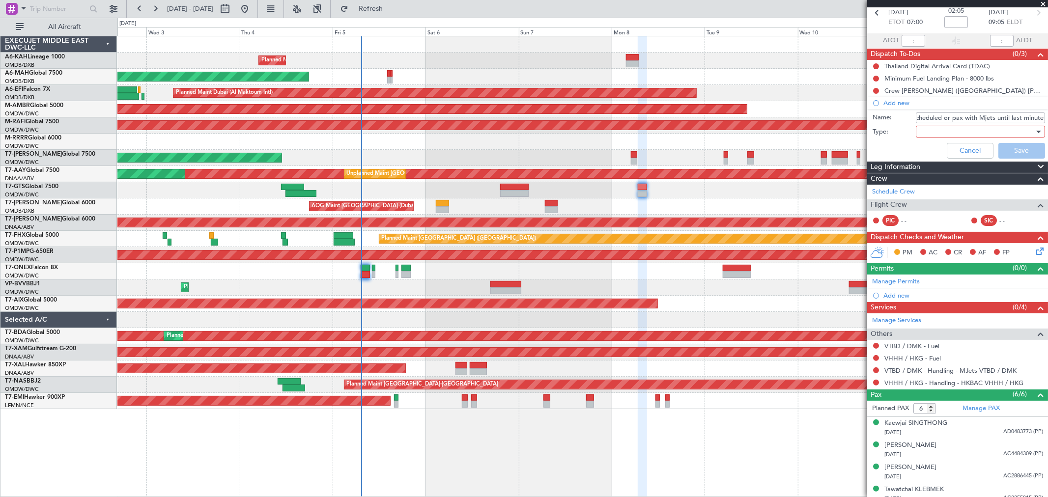
click at [933, 131] on div at bounding box center [976, 131] width 114 height 15
click at [929, 145] on span "Generic" at bounding box center [975, 151] width 114 height 15
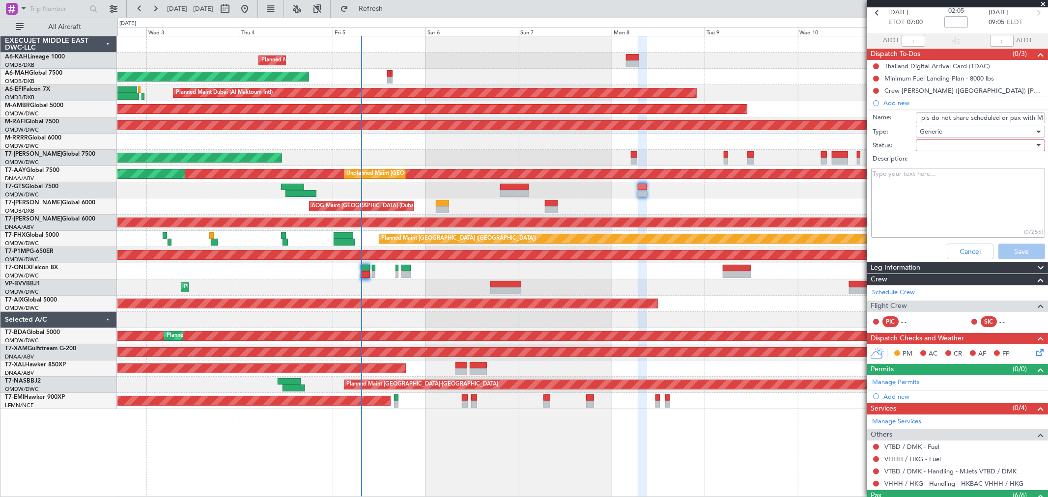
click at [927, 146] on div at bounding box center [976, 145] width 114 height 15
click at [924, 163] on span "Not Started" at bounding box center [975, 165] width 114 height 15
click at [1006, 253] on button "Save" at bounding box center [1021, 252] width 47 height 16
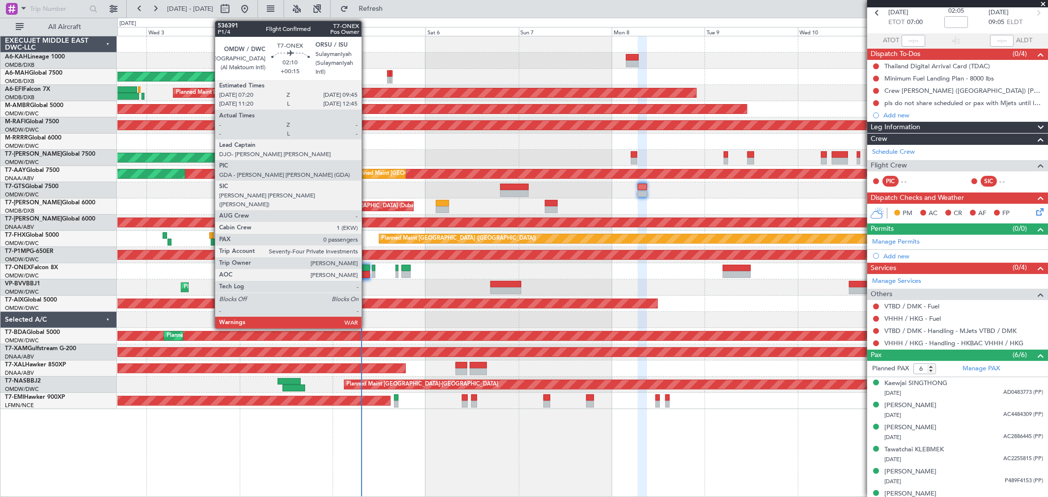
click at [366, 269] on div at bounding box center [365, 268] width 10 height 7
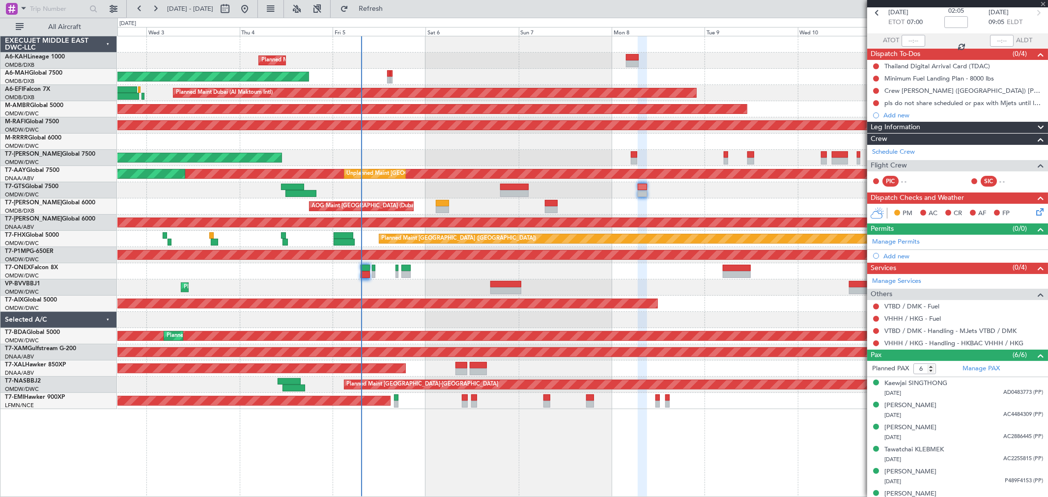
type input "+00:15"
type input "0"
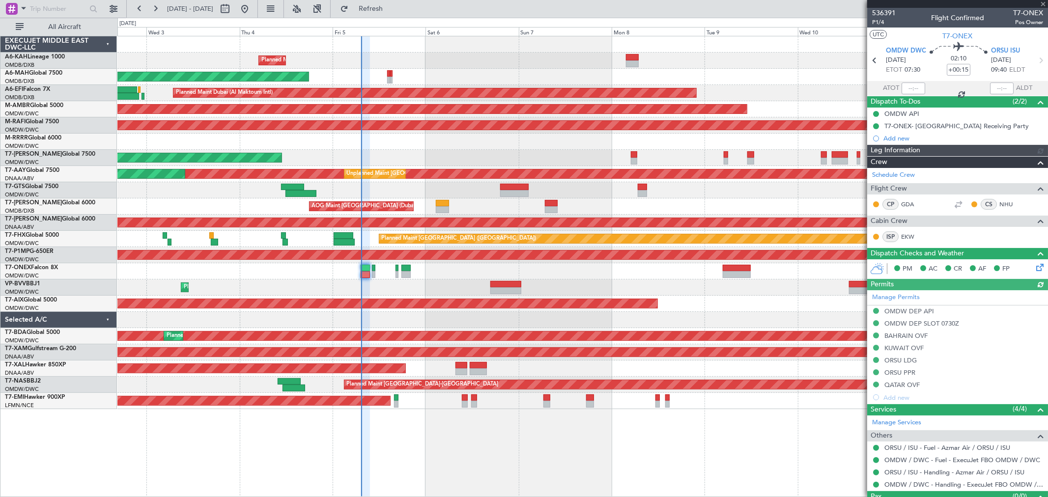
type input "[PERSON_NAME] (SYS)"
type input "7203"
click at [910, 85] on input "text" at bounding box center [913, 89] width 24 height 12
type input "07:19"
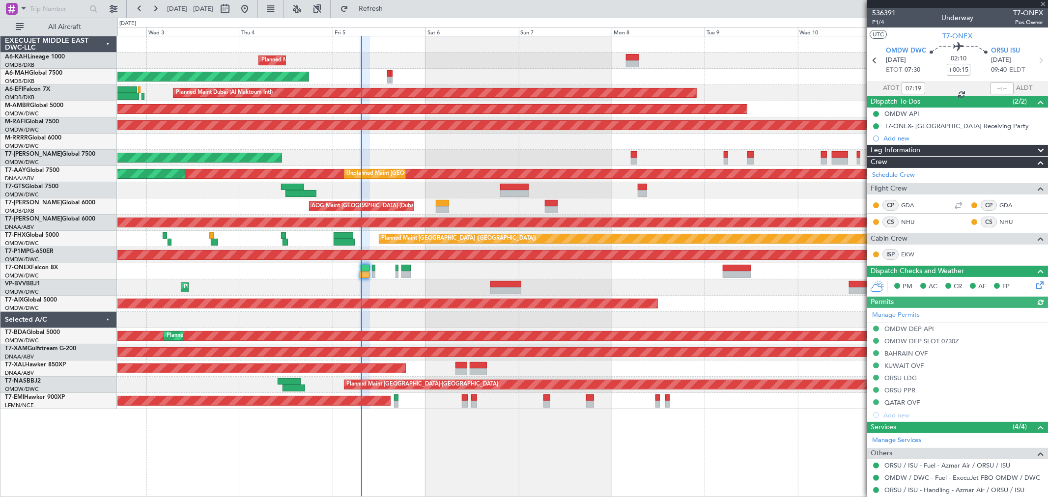
type input "[PERSON_NAME] (SYS)"
type input "7203"
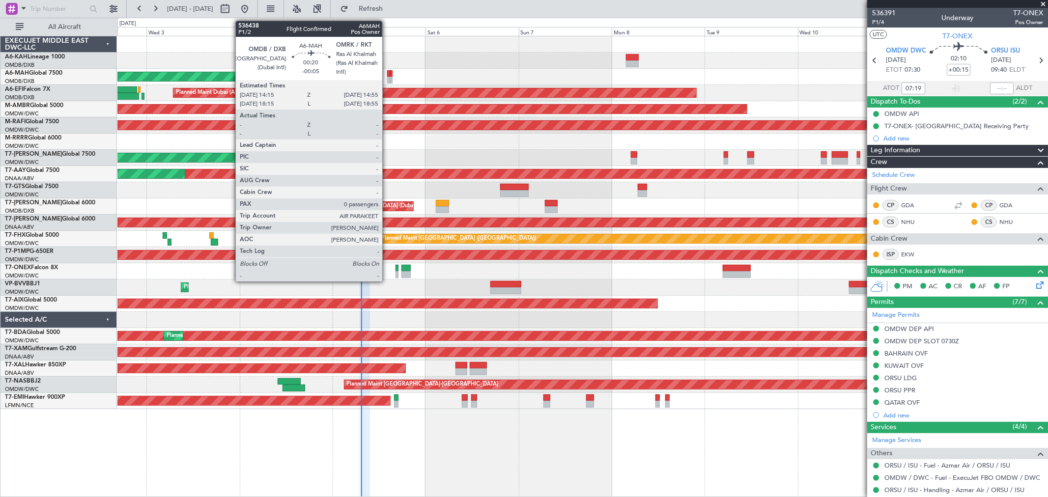
click at [387, 75] on div at bounding box center [388, 73] width 3 height 7
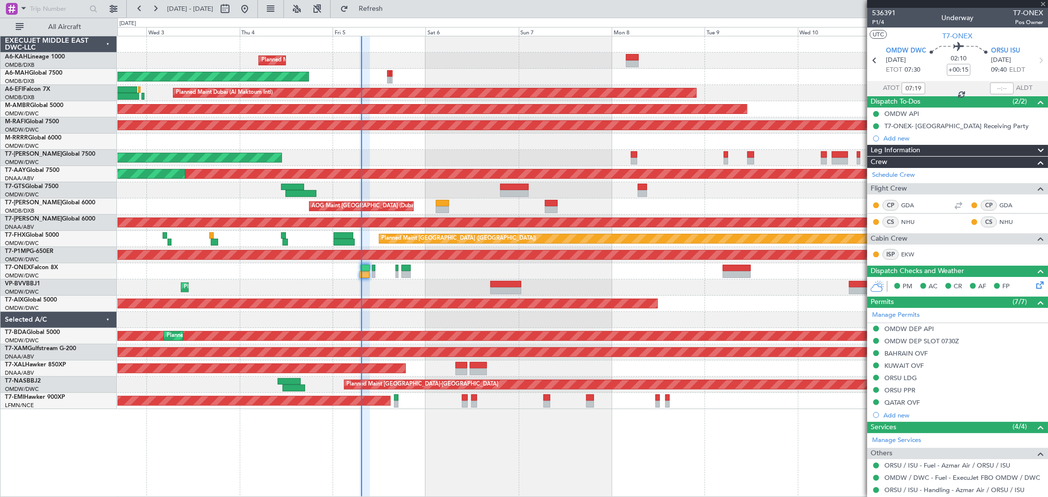
type input "-00:05"
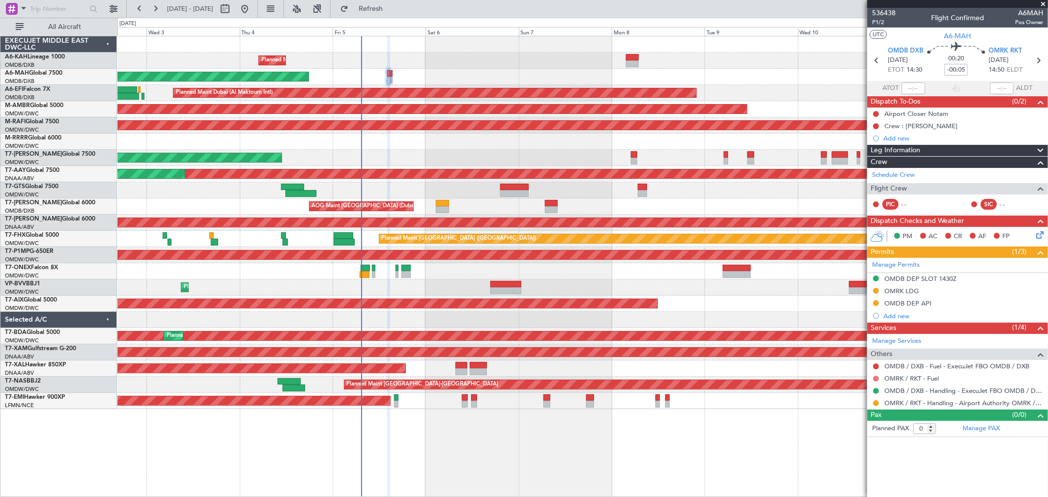
click at [876, 376] on button at bounding box center [876, 379] width 6 height 6
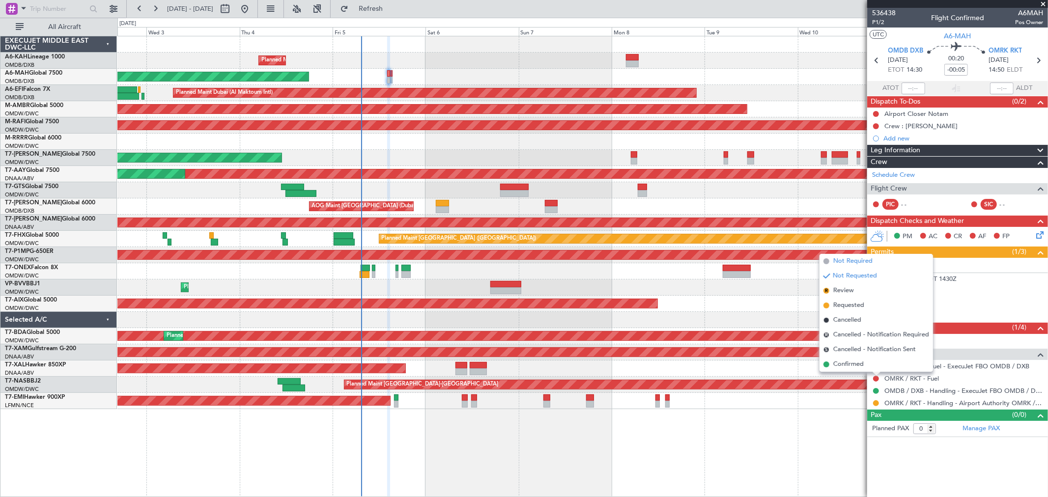
click at [855, 260] on span "Not Required" at bounding box center [852, 261] width 39 height 10
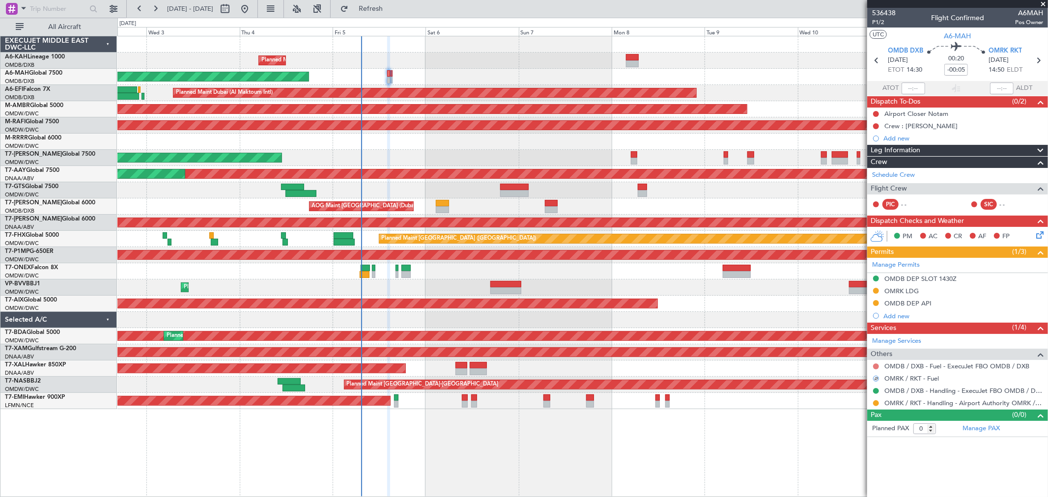
click at [876, 366] on button at bounding box center [876, 366] width 6 height 6
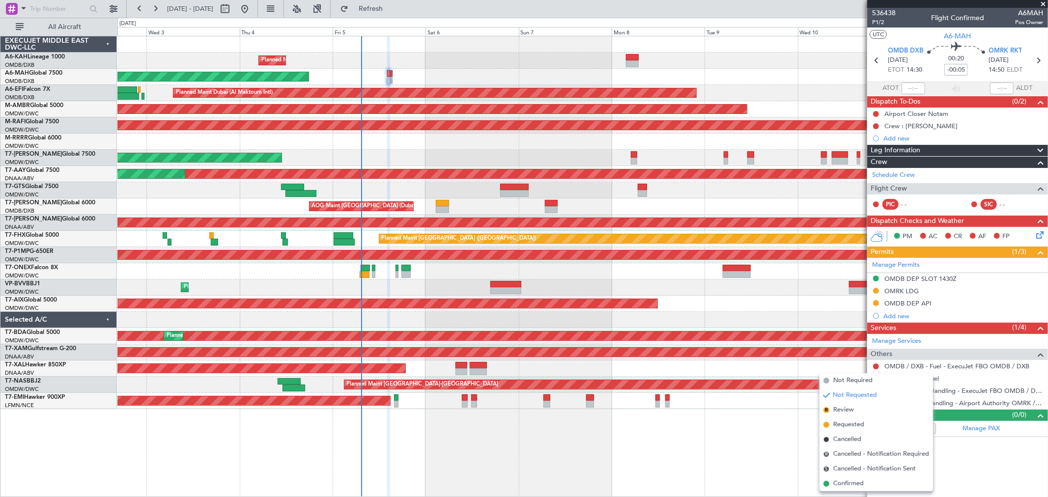
drag, startPoint x: 850, startPoint y: 483, endPoint x: 872, endPoint y: 435, distance: 53.4
click at [849, 483] on span "Confirmed" at bounding box center [848, 484] width 30 height 10
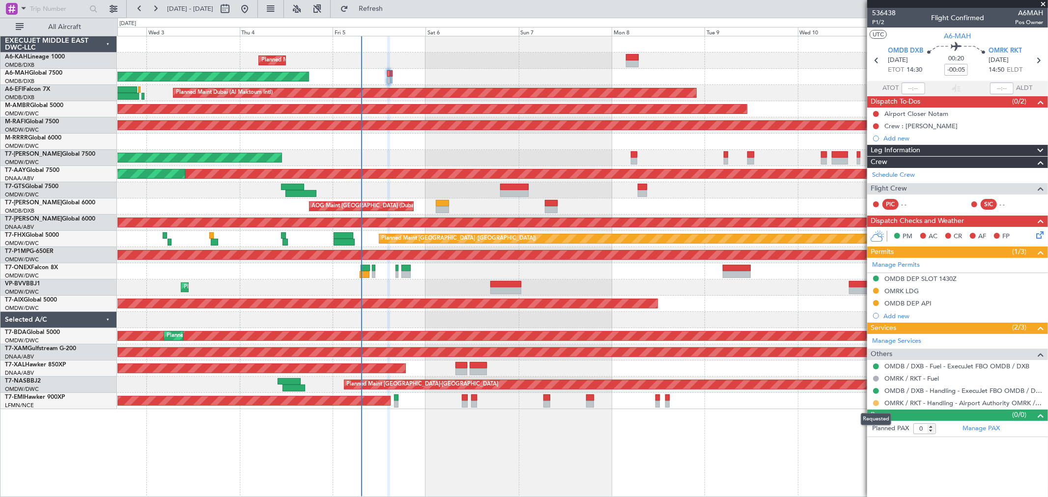
click at [876, 401] on button at bounding box center [876, 403] width 6 height 6
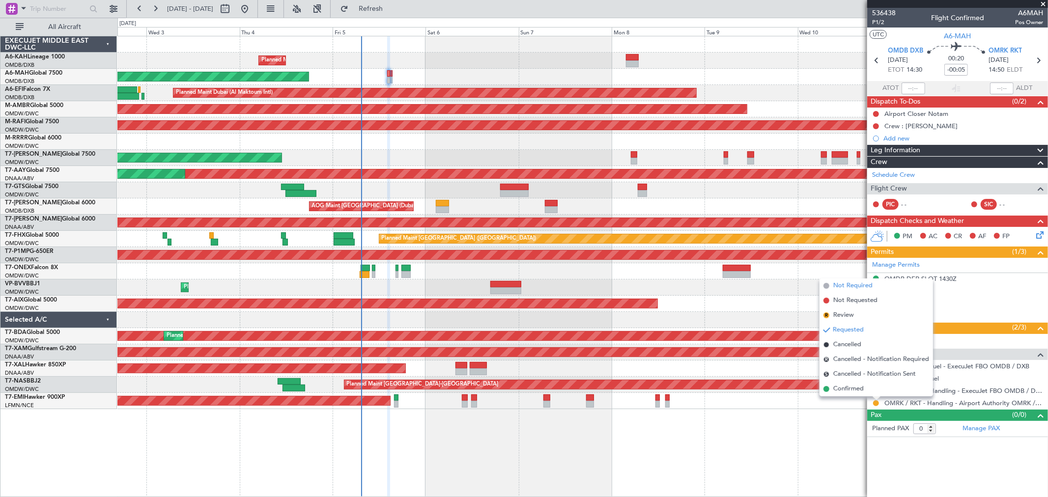
click at [845, 287] on span "Not Required" at bounding box center [852, 286] width 39 height 10
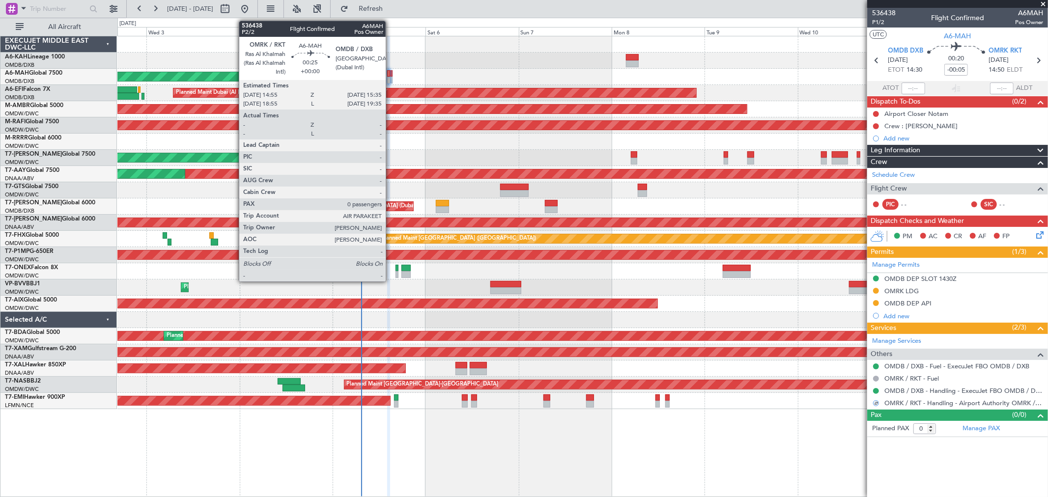
click at [390, 78] on div at bounding box center [391, 80] width 3 height 7
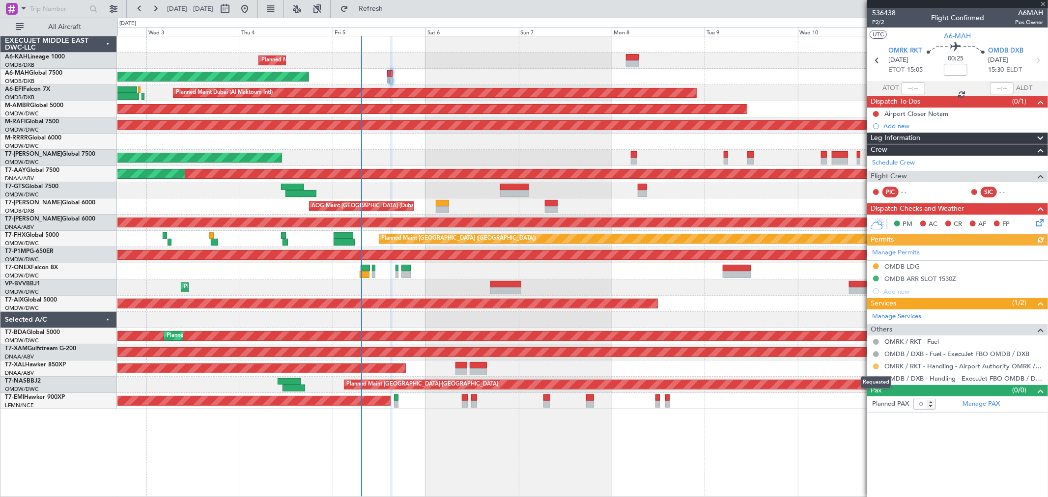
click at [875, 367] on button at bounding box center [876, 366] width 6 height 6
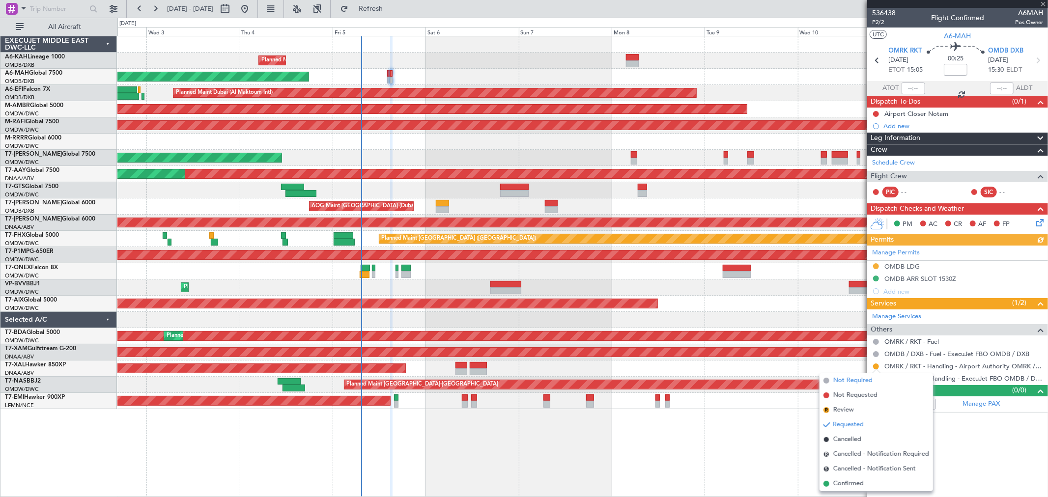
click at [850, 380] on span "Not Required" at bounding box center [852, 381] width 39 height 10
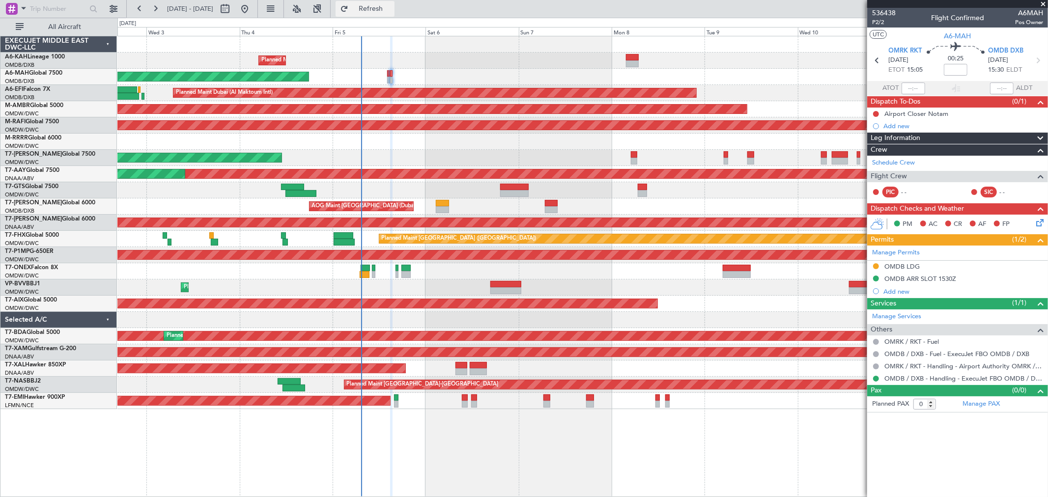
click at [391, 12] on span "Refresh" at bounding box center [370, 8] width 41 height 7
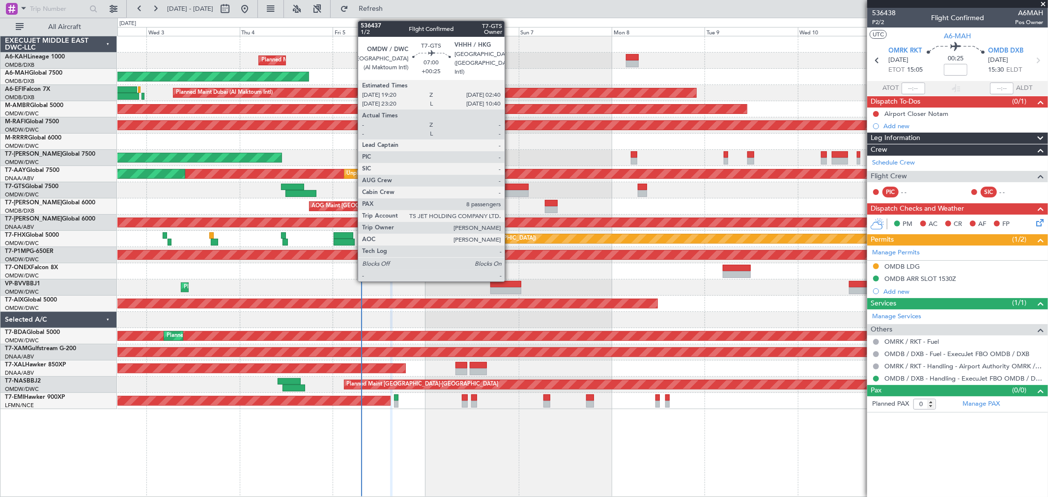
click at [509, 190] on div at bounding box center [514, 193] width 28 height 7
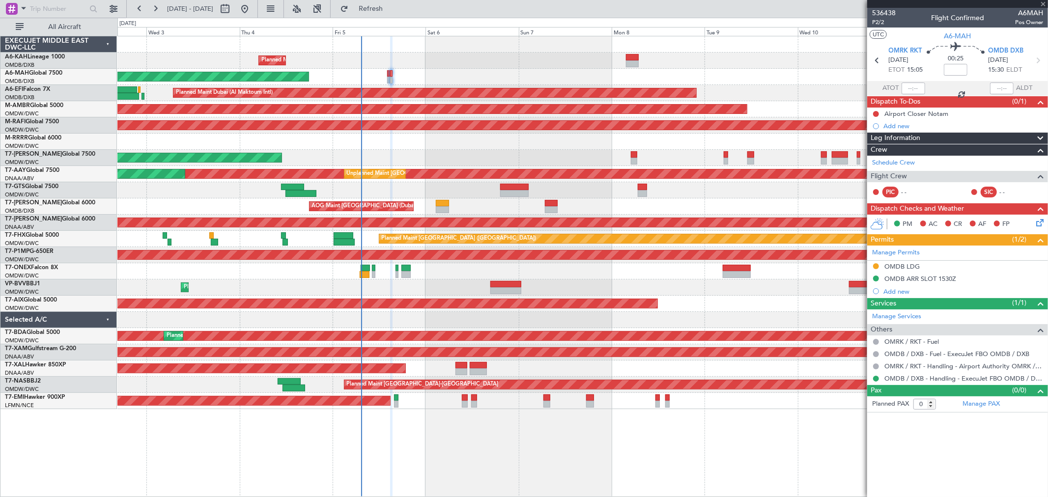
type input "+00:25"
type input "8"
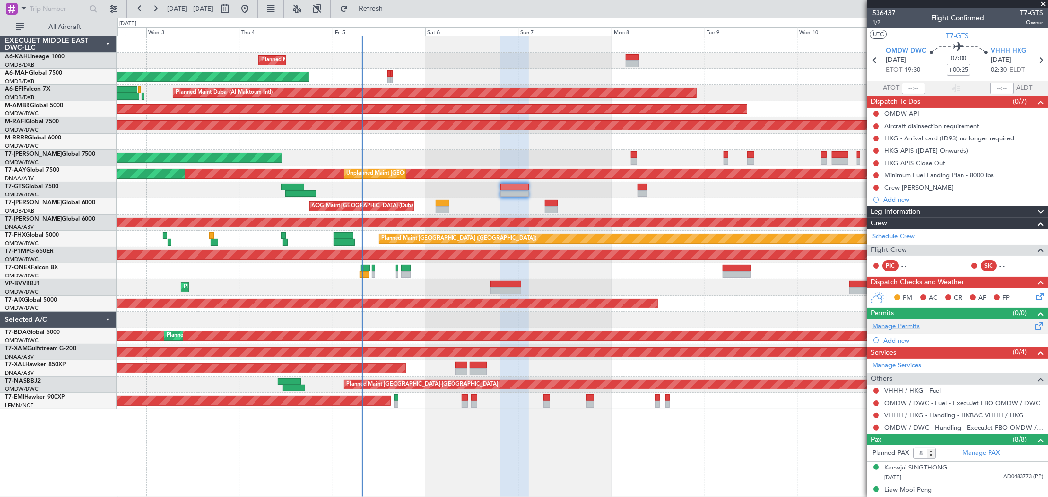
click at [892, 329] on link "Manage Permits" at bounding box center [896, 327] width 48 height 10
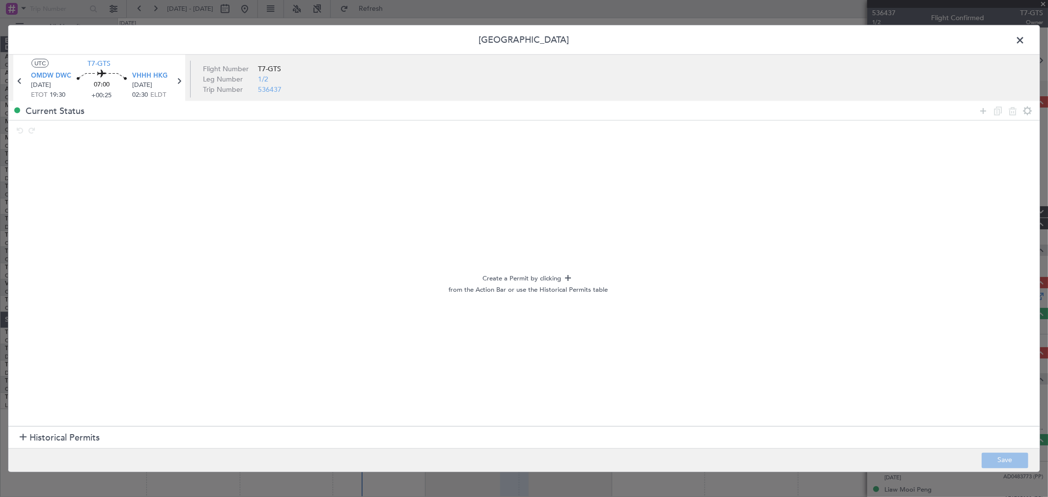
click at [75, 443] on span "Historical Permits" at bounding box center [64, 437] width 70 height 13
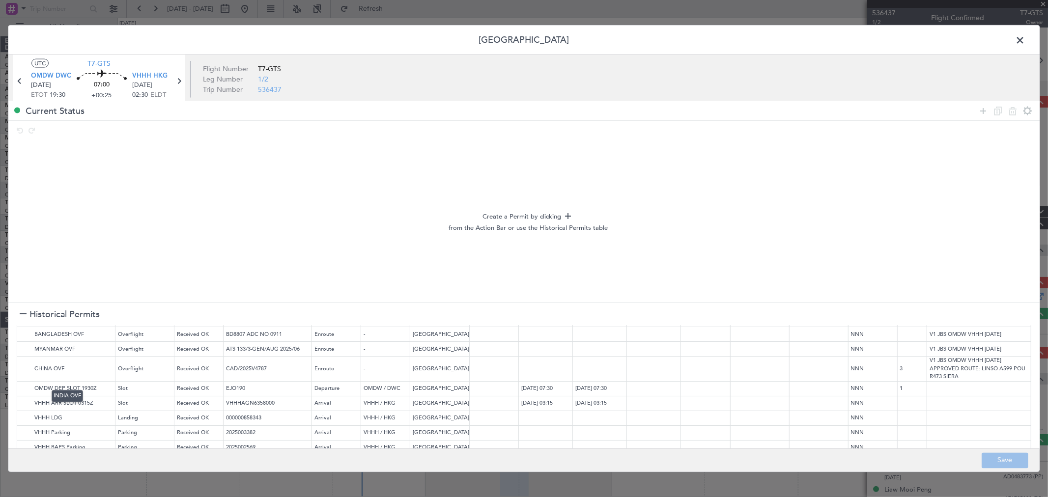
scroll to position [109, 0]
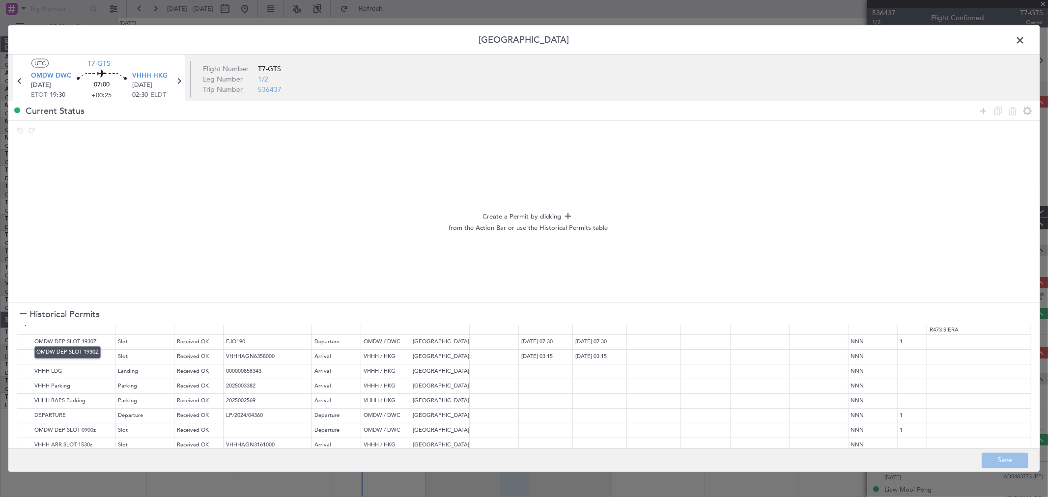
drag, startPoint x: 25, startPoint y: 332, endPoint x: 36, endPoint y: 328, distance: 12.1
click at [0, 0] on img at bounding box center [0, 0] width 0 height 0
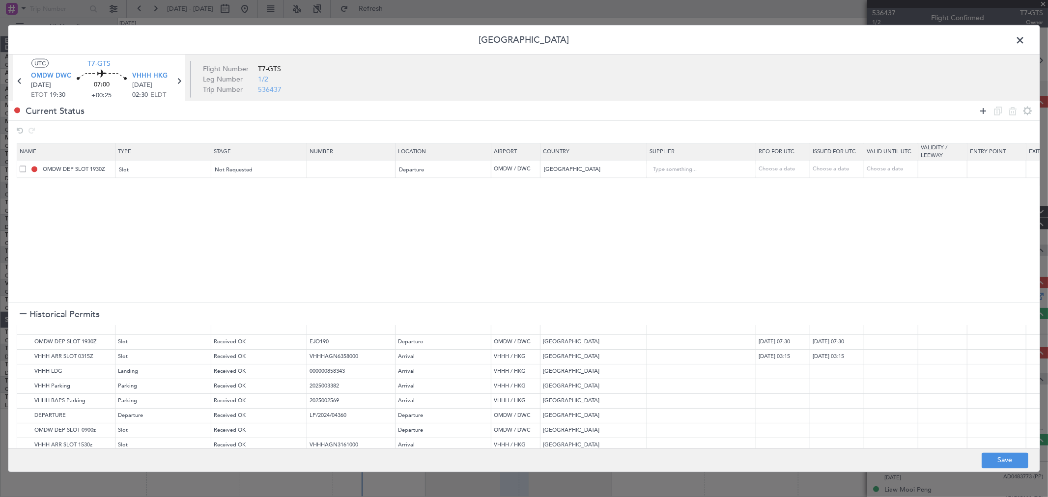
click at [980, 111] on icon at bounding box center [983, 111] width 12 height 12
click at [190, 188] on div "Type" at bounding box center [161, 188] width 82 height 15
click at [160, 232] on span "API" at bounding box center [163, 238] width 87 height 15
click at [245, 186] on span "Select an option" at bounding box center [235, 187] width 40 height 7
click at [432, 192] on div at bounding box center [524, 248] width 1048 height 497
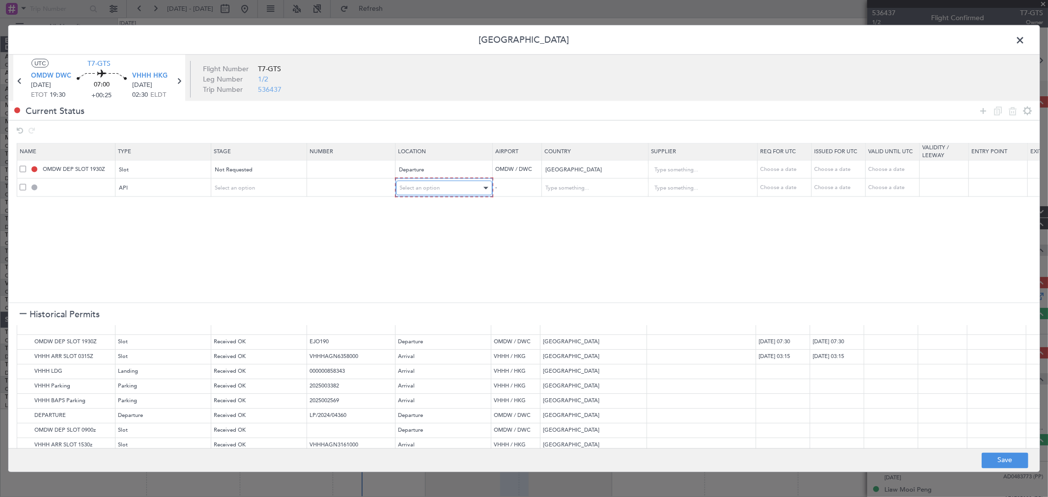
click at [430, 193] on div "Select an option" at bounding box center [441, 188] width 82 height 15
click at [421, 209] on span "Departure" at bounding box center [443, 208] width 87 height 15
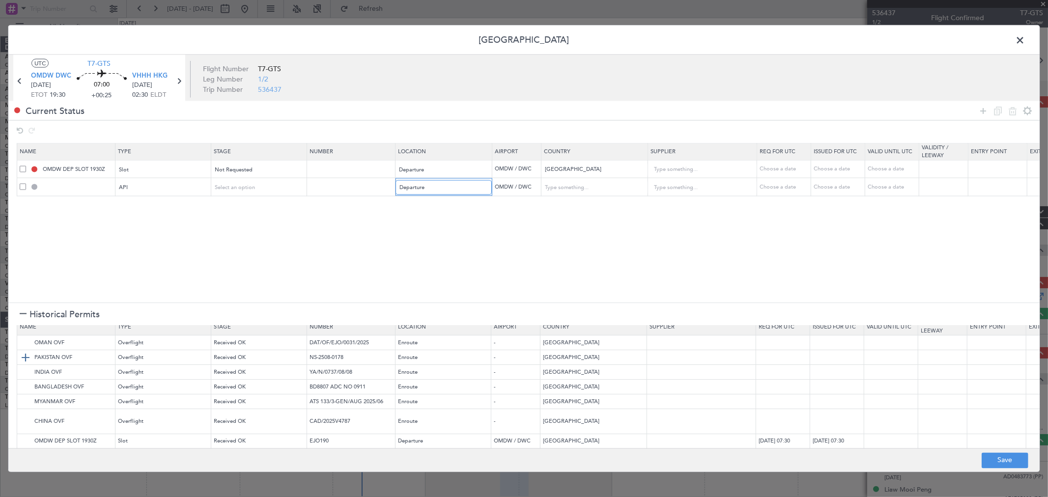
scroll to position [0, 0]
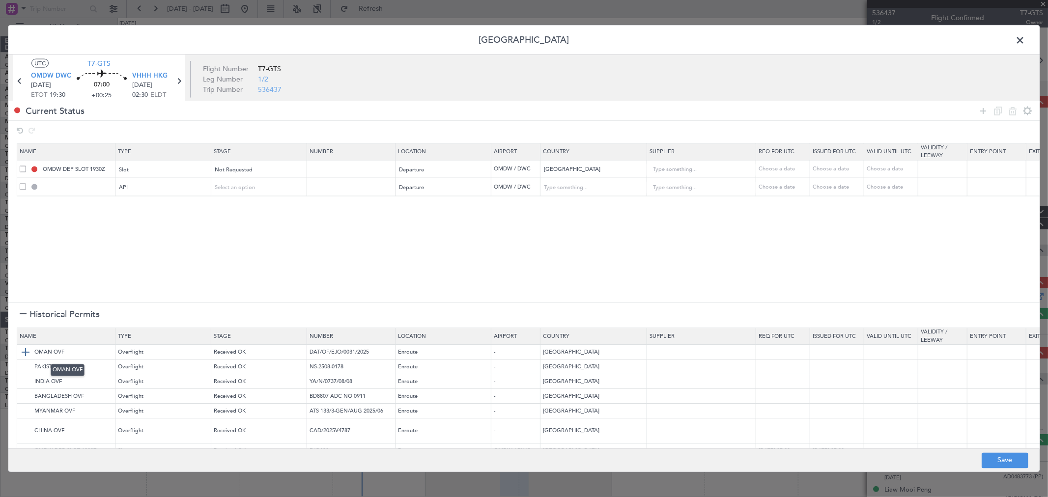
click at [26, 351] on img at bounding box center [26, 353] width 12 height 12
click at [25, 365] on img at bounding box center [26, 367] width 12 height 12
click at [25, 378] on img at bounding box center [26, 382] width 12 height 12
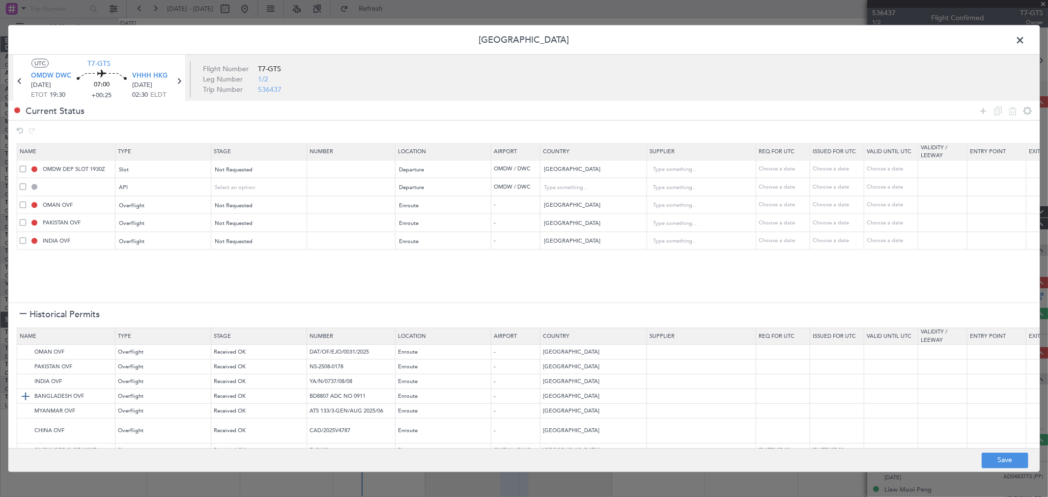
click at [24, 395] on img at bounding box center [26, 397] width 12 height 12
click at [23, 412] on img at bounding box center [26, 412] width 12 height 12
click at [23, 430] on img at bounding box center [26, 431] width 12 height 12
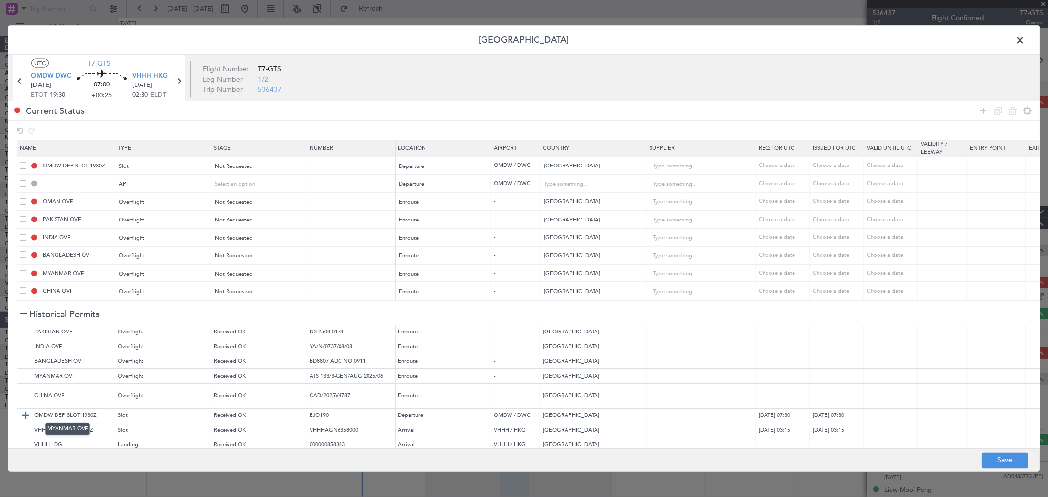
scroll to position [55, 0]
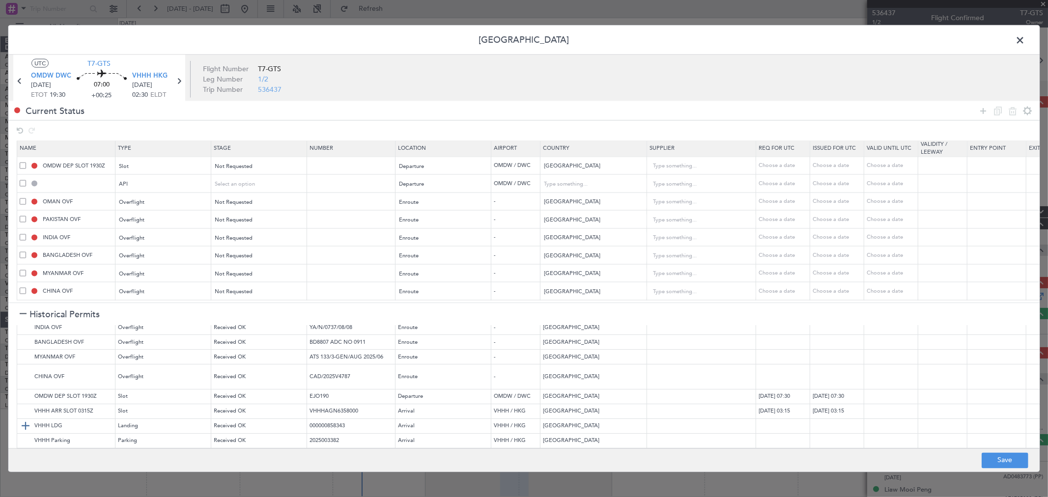
click at [25, 425] on img at bounding box center [26, 426] width 12 height 12
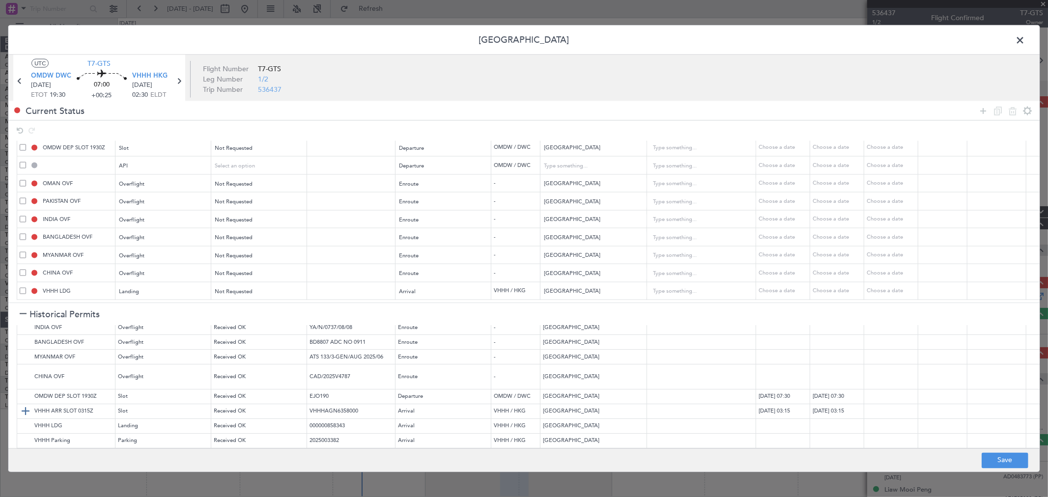
click at [24, 408] on img at bounding box center [26, 411] width 12 height 12
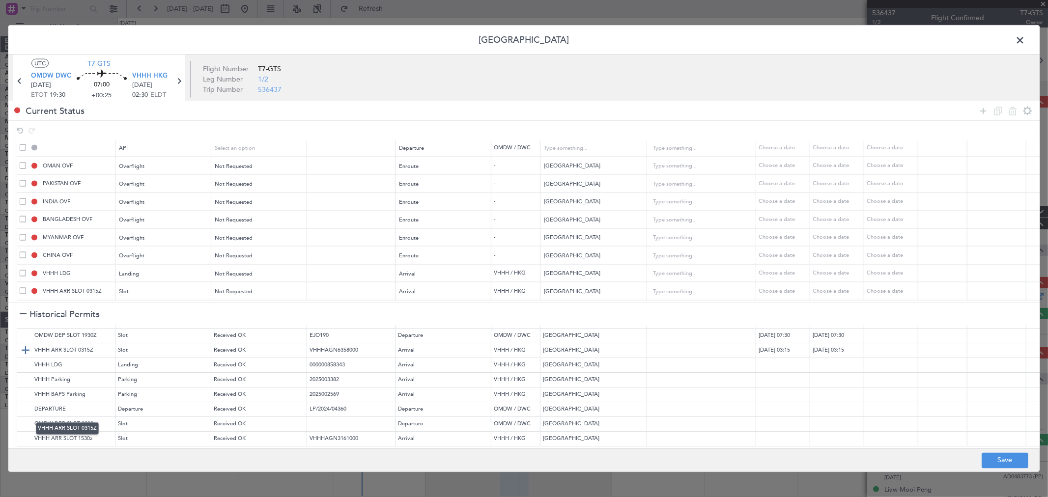
scroll to position [123, 0]
click at [27, 388] on img at bounding box center [26, 394] width 12 height 12
click at [1005, 453] on button "Save" at bounding box center [1004, 460] width 47 height 16
type input "OMDW DEP SLOT"
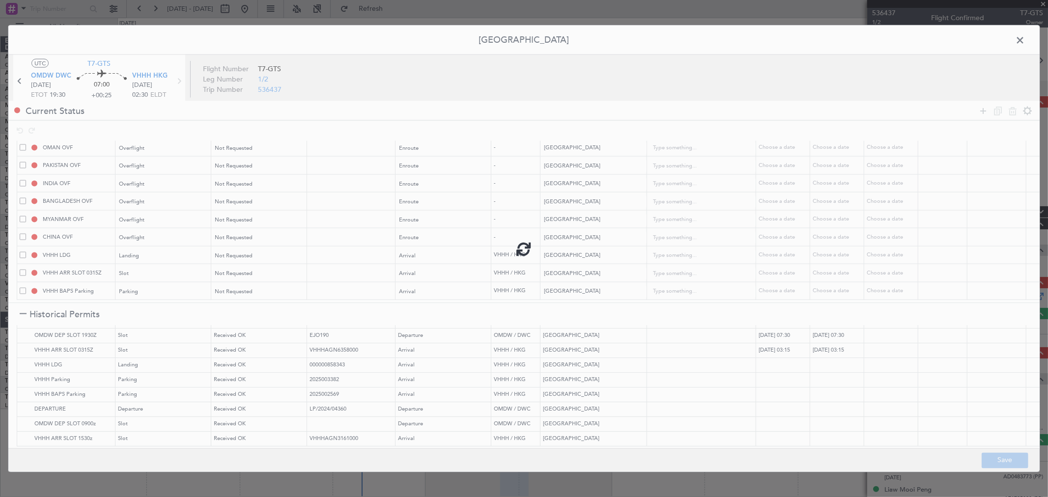
type input "NNN"
type input "1"
type input "OMDW DEP API"
type input "[GEOGRAPHIC_DATA]"
type input "NNN"
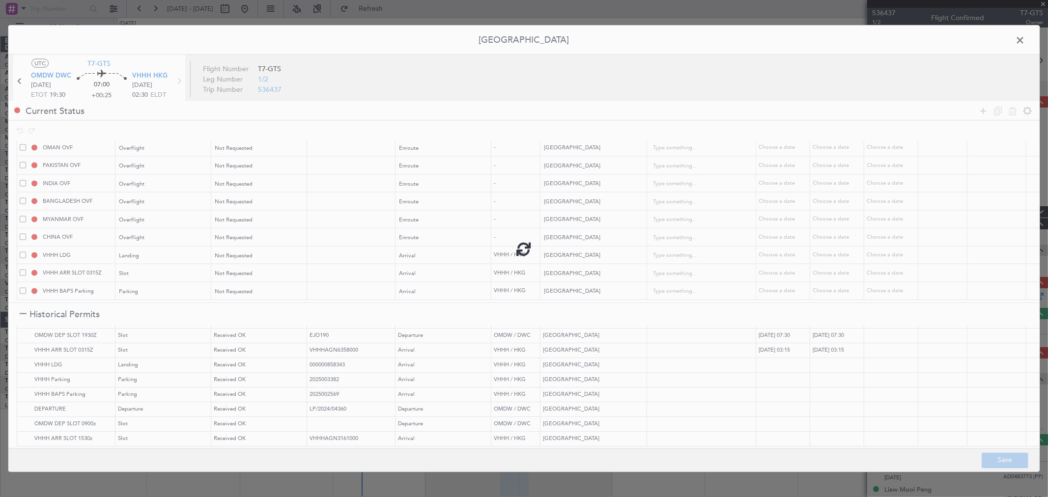
type input "1"
type input "NNN"
type input "2"
type input "NNN"
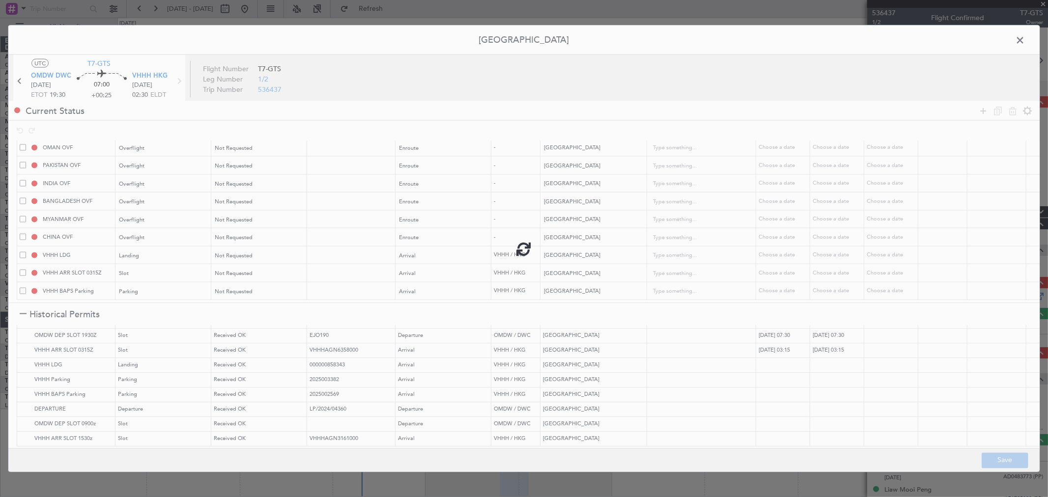
type input "3"
type input "NNN"
type input "3"
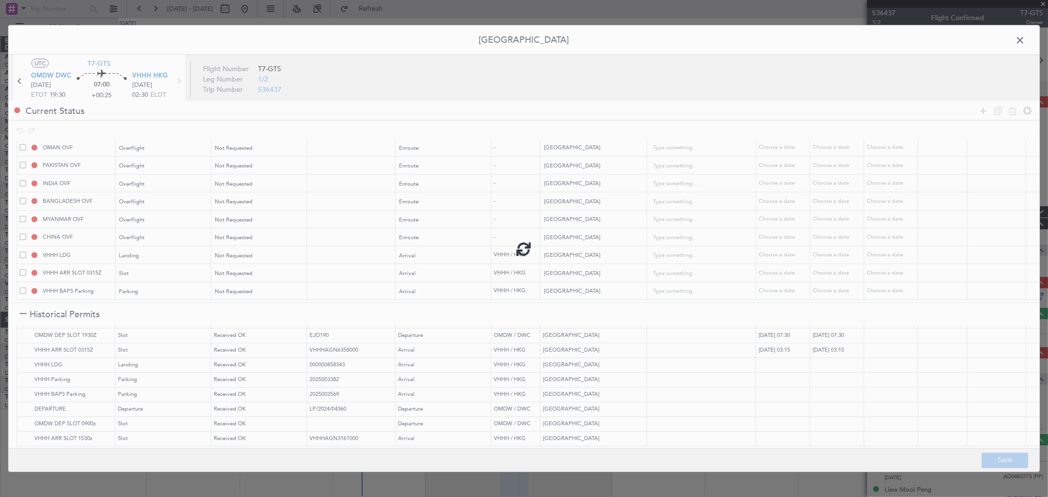
type input "NNN"
type input "VHHH ARR SLOT"
type input "NNN"
type input "VHHH Parking"
type input "NNN"
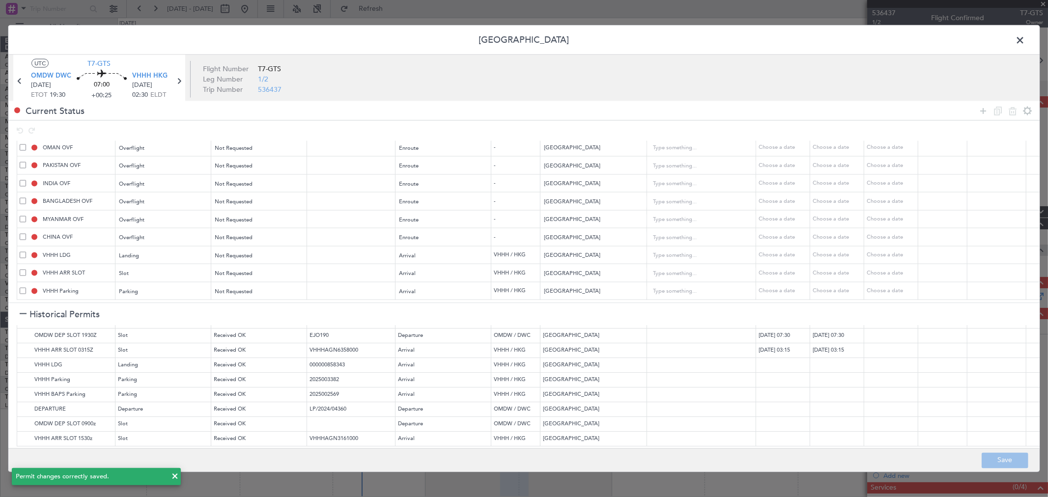
click at [985, 114] on icon at bounding box center [983, 111] width 12 height 12
click at [139, 284] on div "Type" at bounding box center [161, 291] width 82 height 15
click at [145, 335] on span "API" at bounding box center [163, 333] width 87 height 15
click at [234, 287] on span "Select an option" at bounding box center [235, 290] width 40 height 7
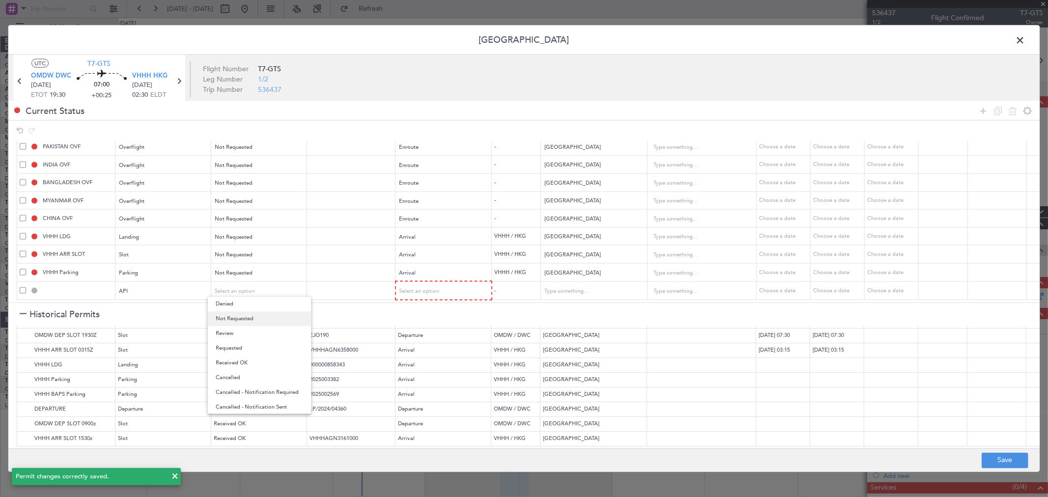
click at [241, 318] on span "Not Requested" at bounding box center [259, 318] width 87 height 15
click at [433, 287] on span "Select an option" at bounding box center [420, 290] width 40 height 7
click at [423, 332] on span "Arrival" at bounding box center [443, 333] width 87 height 15
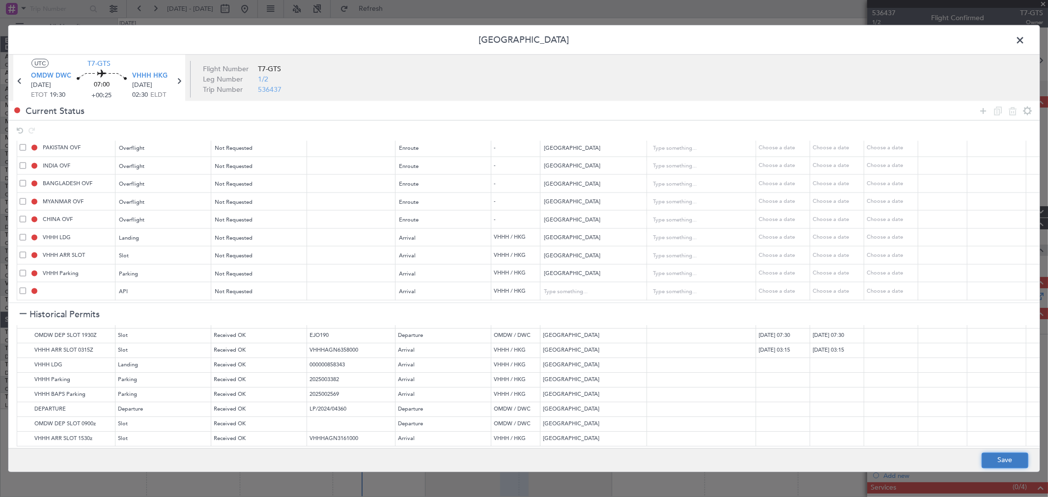
click at [1008, 455] on button "Save" at bounding box center [1004, 460] width 47 height 16
type input "VHHH ARR API"
type input "Hong Kong"
type input "NNN"
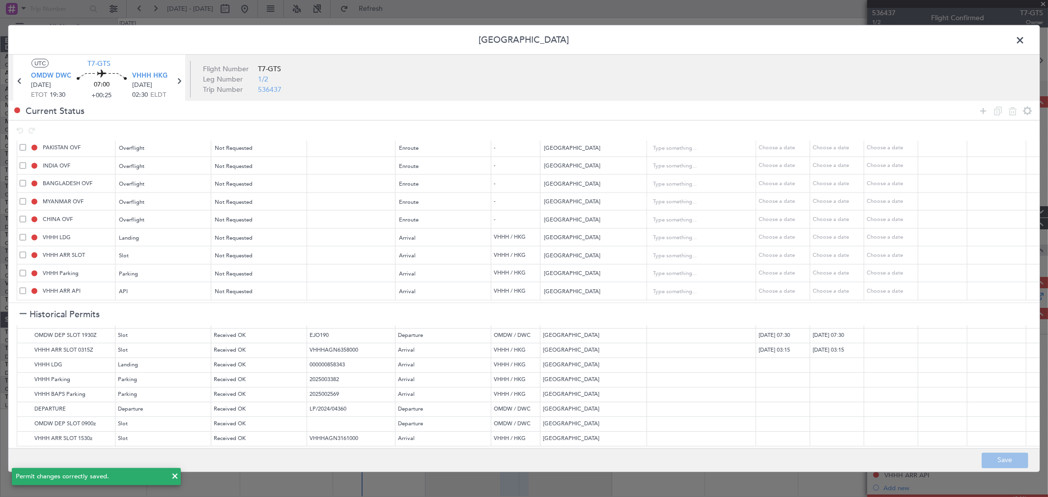
click at [1024, 42] on span at bounding box center [1024, 43] width 0 height 20
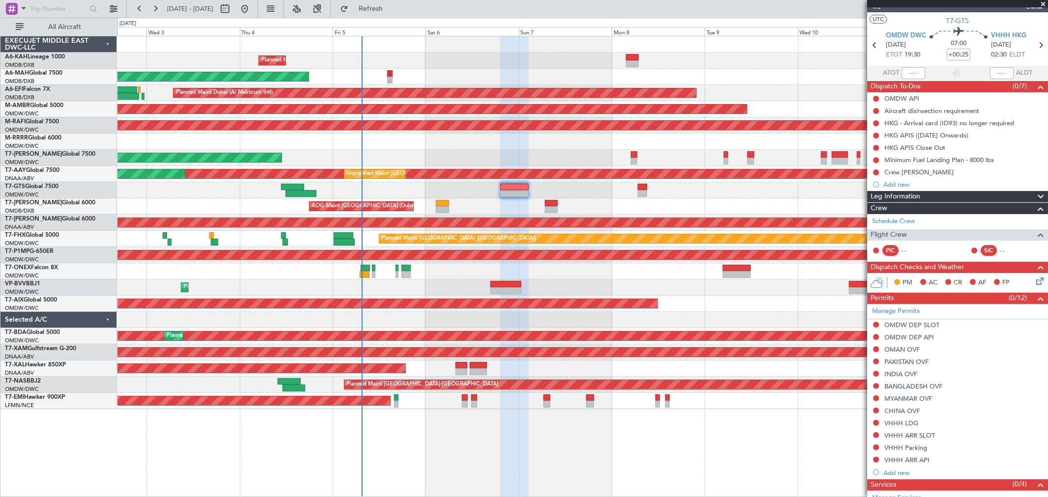
scroll to position [0, 0]
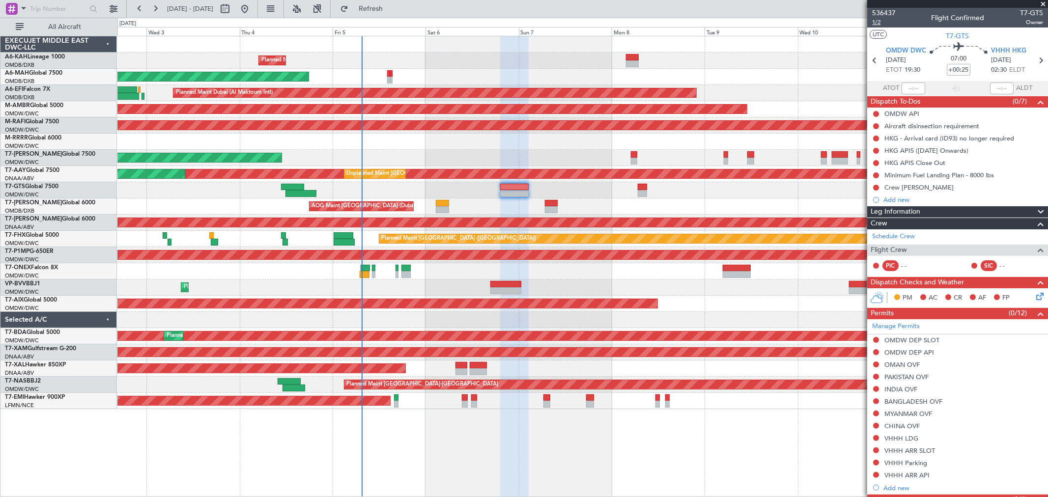
click at [876, 25] on span "1/2" at bounding box center [884, 22] width 24 height 8
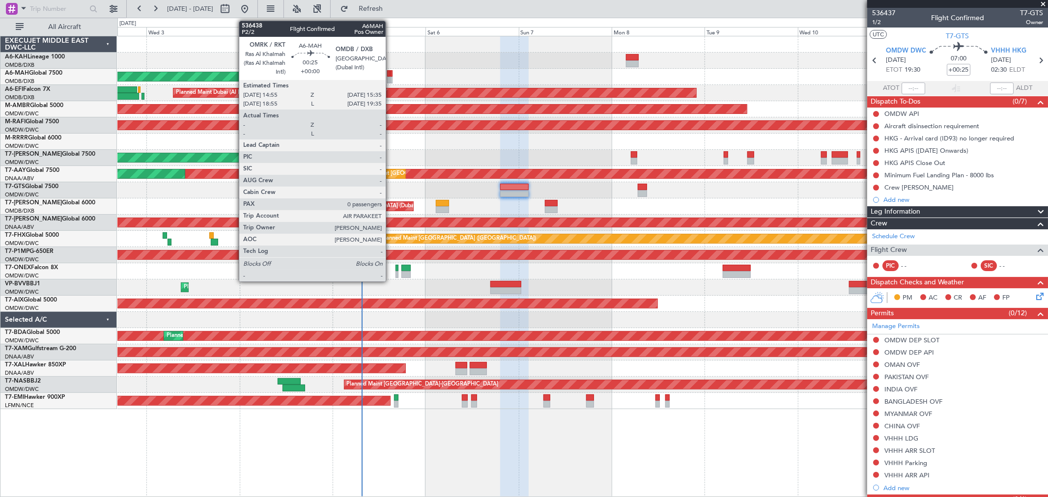
click at [390, 75] on div at bounding box center [391, 73] width 3 height 7
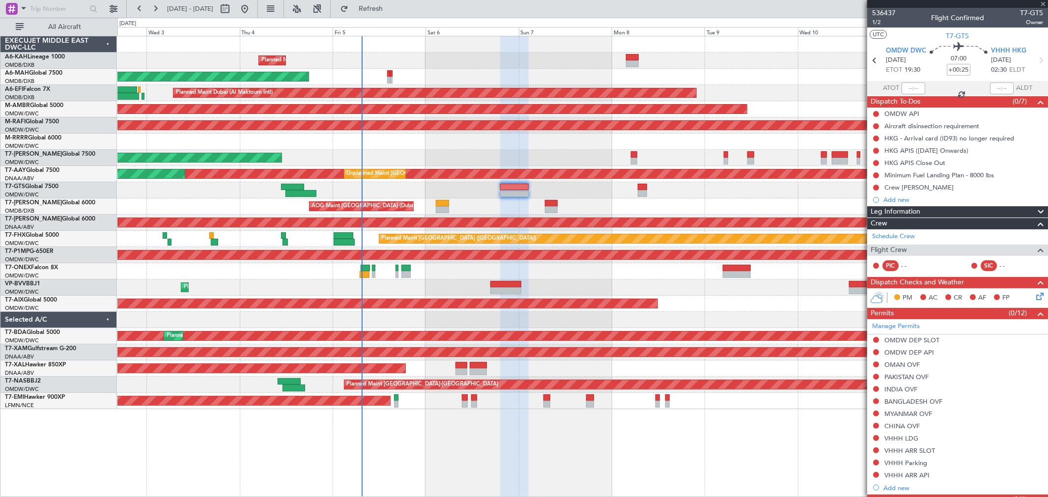
type input "0"
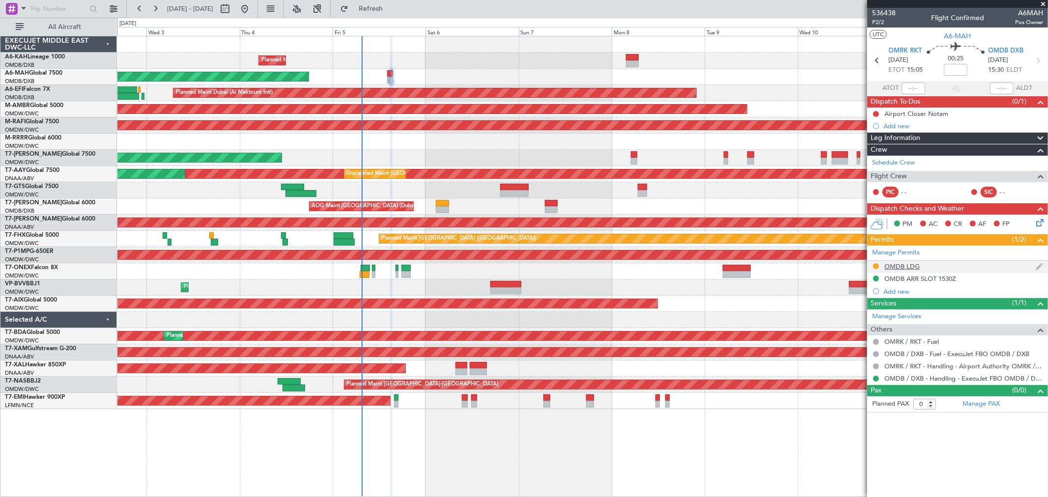
click at [909, 266] on div "OMDB LDG" at bounding box center [901, 266] width 35 height 8
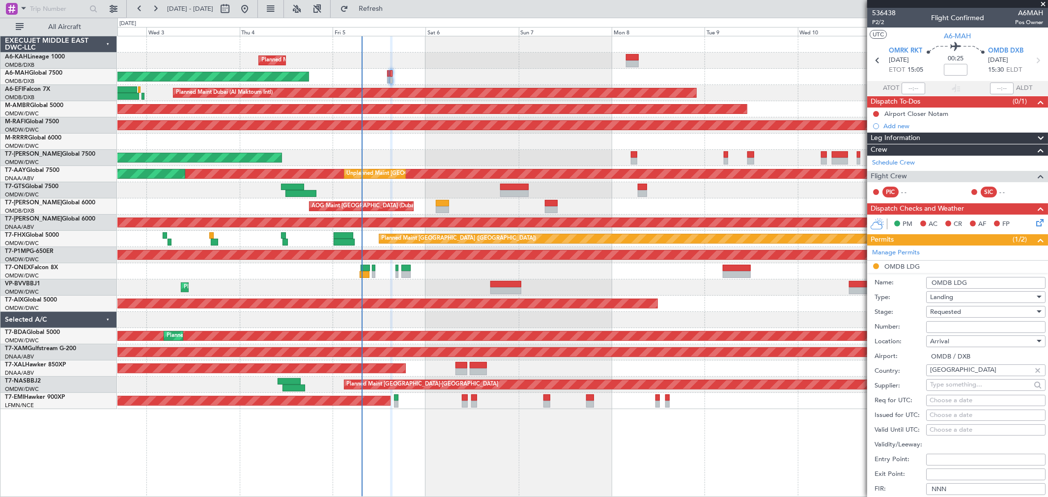
click at [938, 327] on input "Number:" at bounding box center [985, 327] width 119 height 12
paste input "LP/2025/12161."
type input "LP/2025/12161."
click at [943, 317] on div "Requested" at bounding box center [982, 311] width 105 height 15
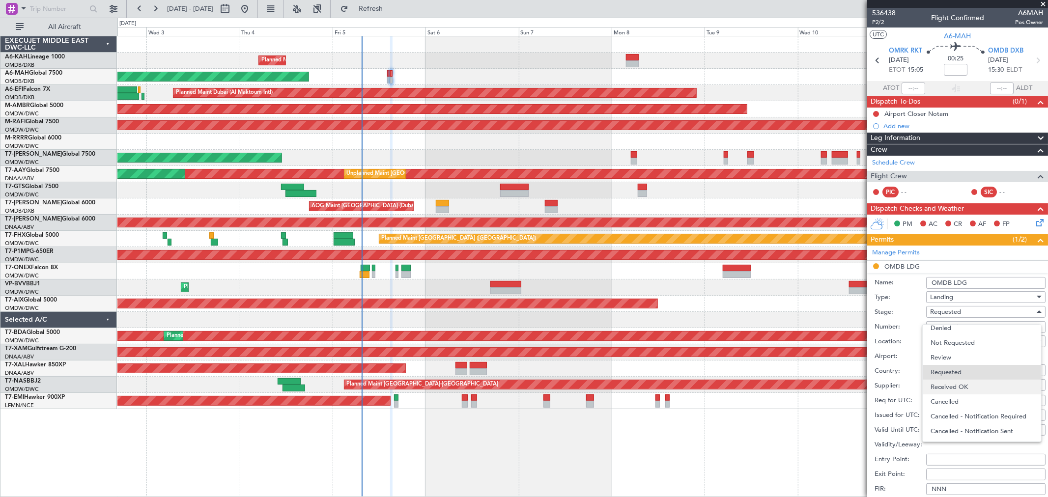
click at [950, 385] on span "Received OK" at bounding box center [981, 387] width 102 height 15
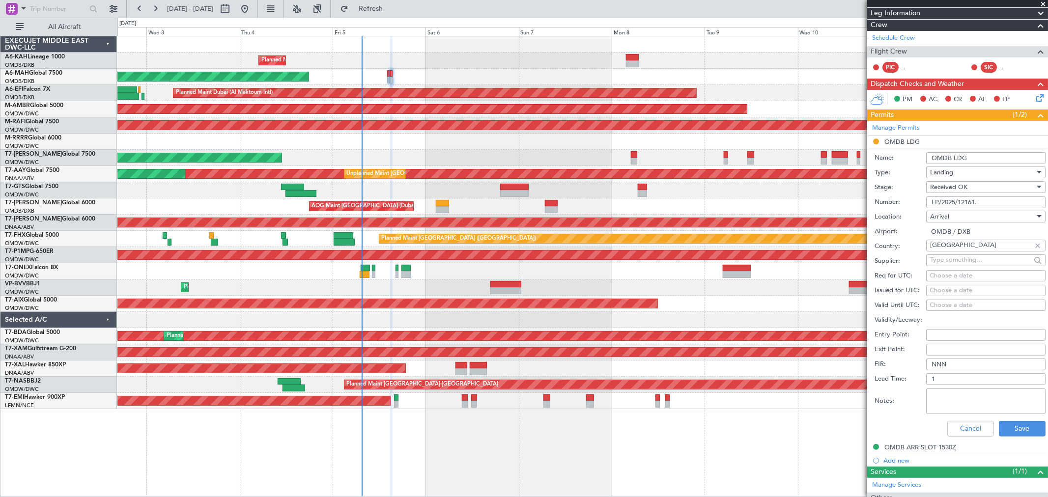
scroll to position [164, 0]
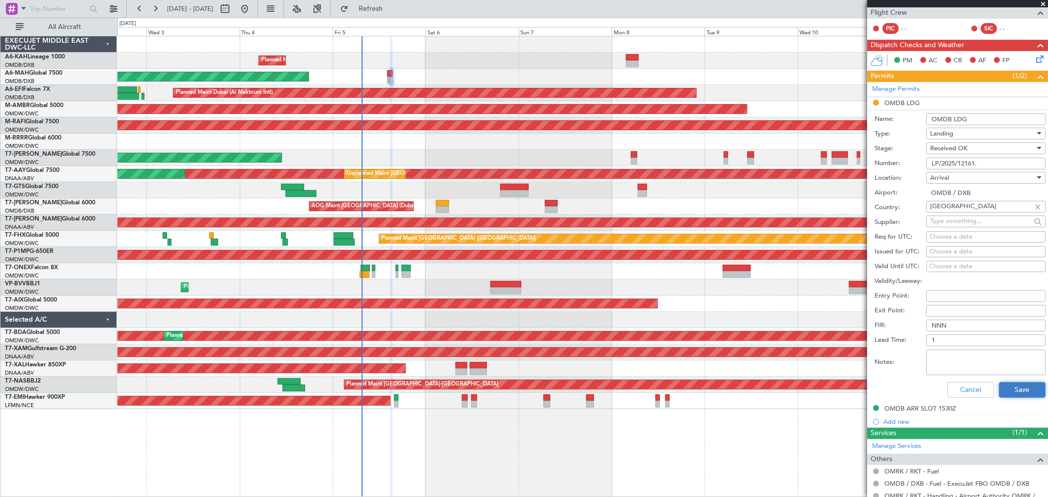
click at [1009, 386] on button "Save" at bounding box center [1021, 390] width 47 height 16
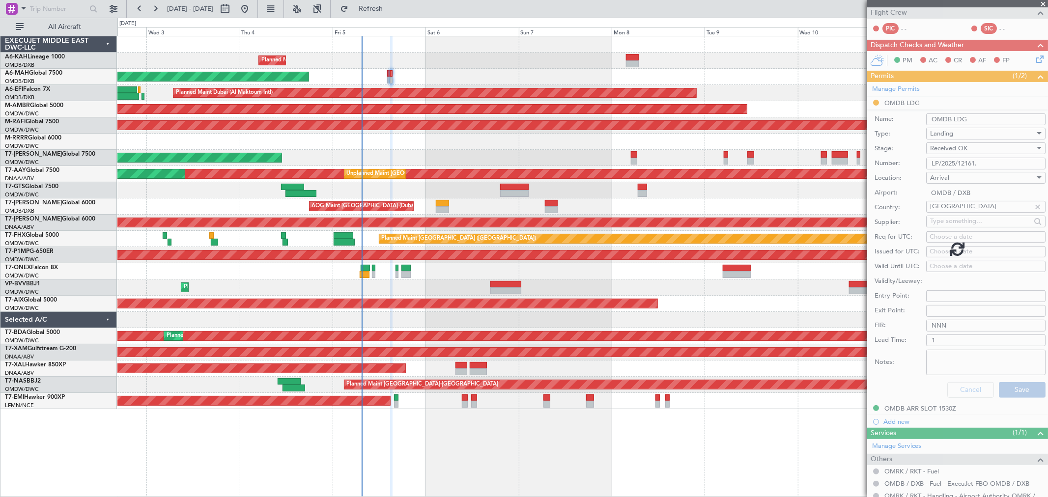
scroll to position [0, 0]
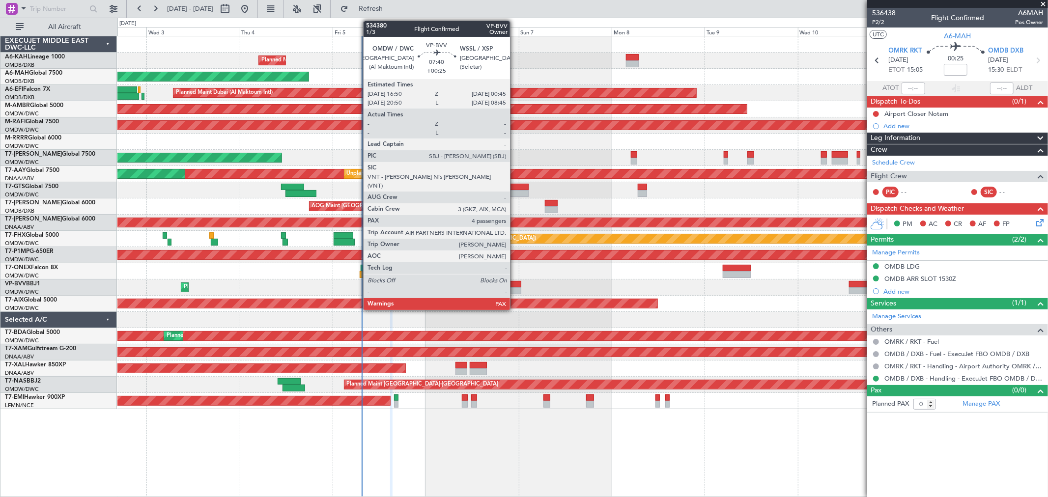
click at [515, 288] on div at bounding box center [505, 290] width 31 height 7
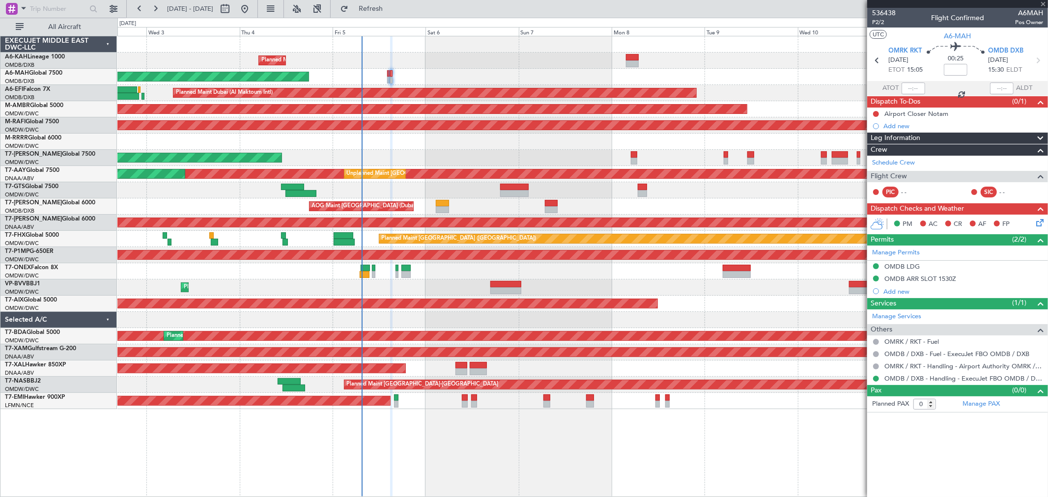
type input "+00:25"
type input "4"
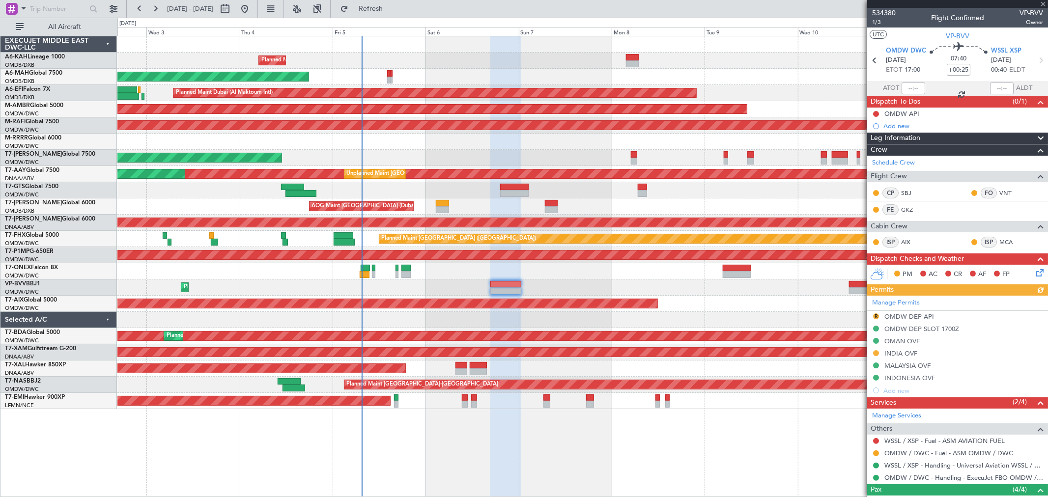
click at [895, 12] on div "534380 1/3 Flight Confirmed VP-BVV Owner" at bounding box center [957, 18] width 181 height 20
click at [882, 12] on span "534380" at bounding box center [884, 13] width 24 height 10
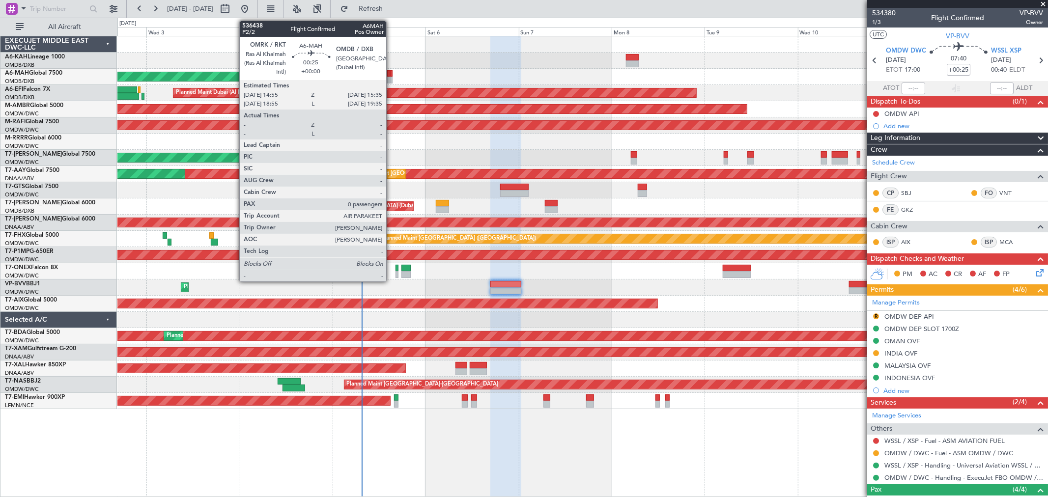
click at [391, 77] on div at bounding box center [391, 80] width 3 height 7
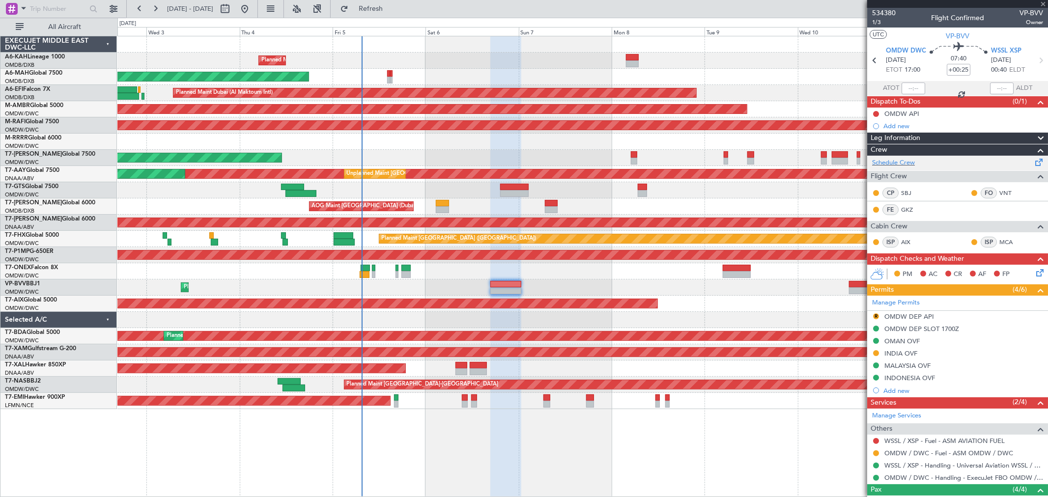
type input "0"
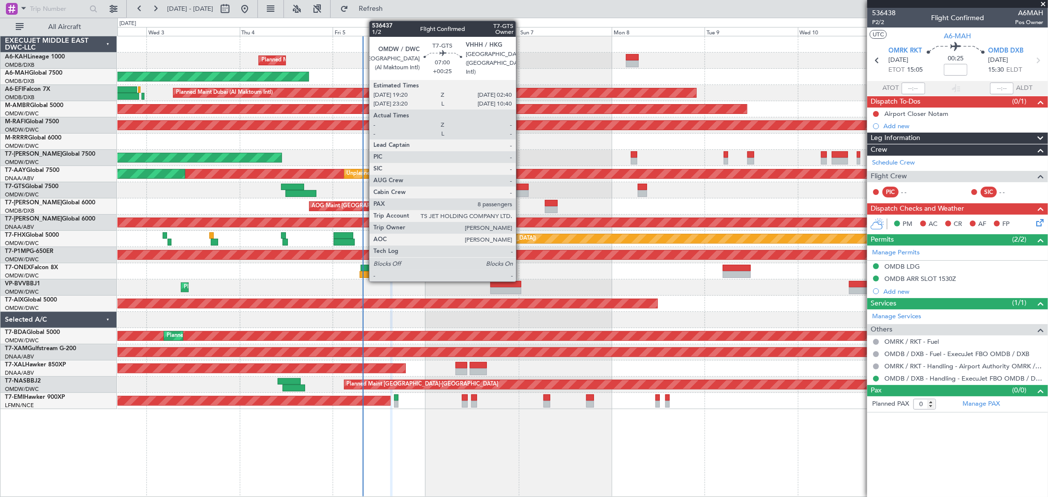
click at [521, 191] on div at bounding box center [514, 193] width 28 height 7
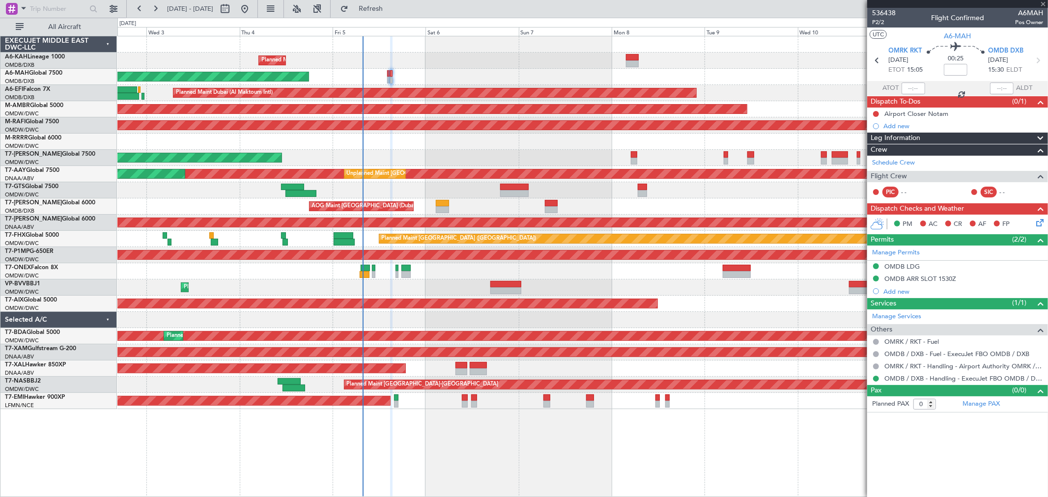
type input "+00:25"
type input "8"
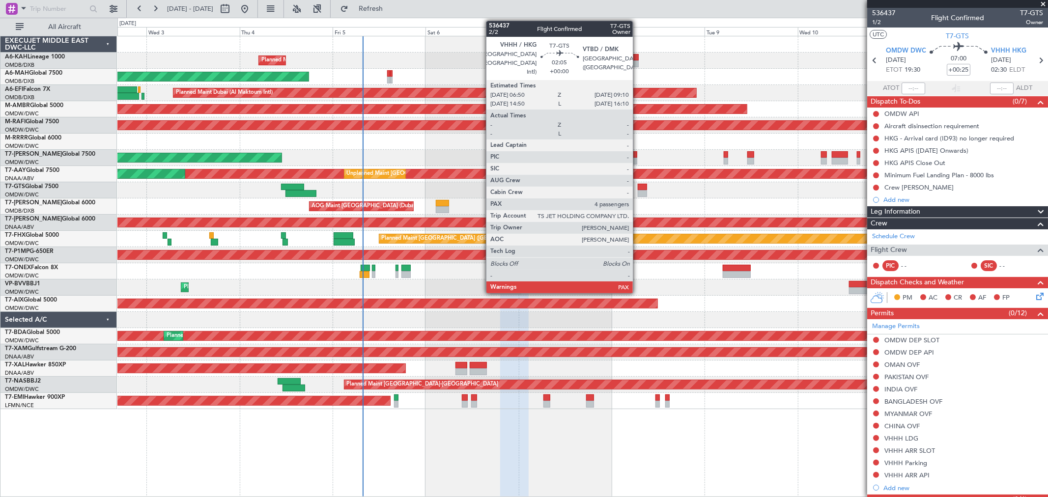
click at [637, 187] on div at bounding box center [641, 187] width 9 height 7
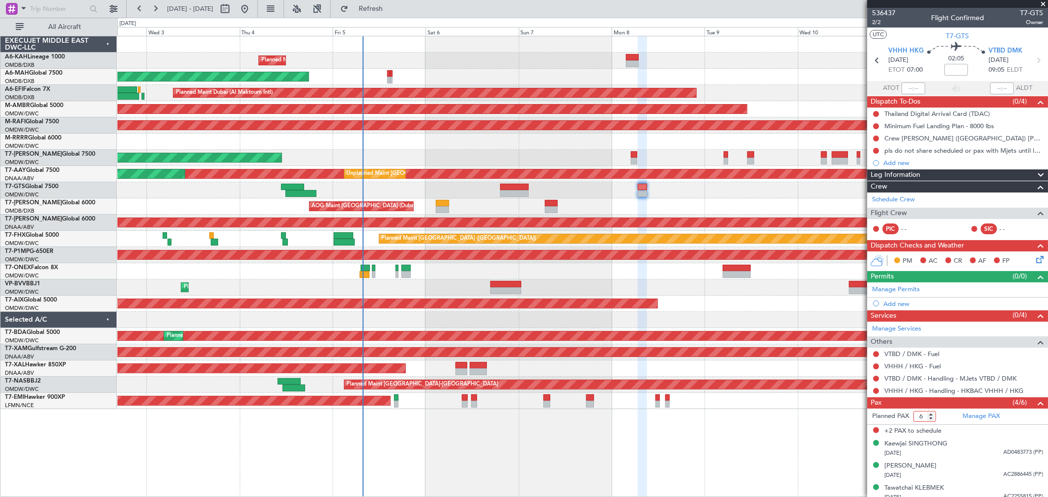
drag, startPoint x: 923, startPoint y: 414, endPoint x: 910, endPoint y: 414, distance: 13.3
click at [910, 414] on form "Planned PAX 6" at bounding box center [912, 417] width 90 height 16
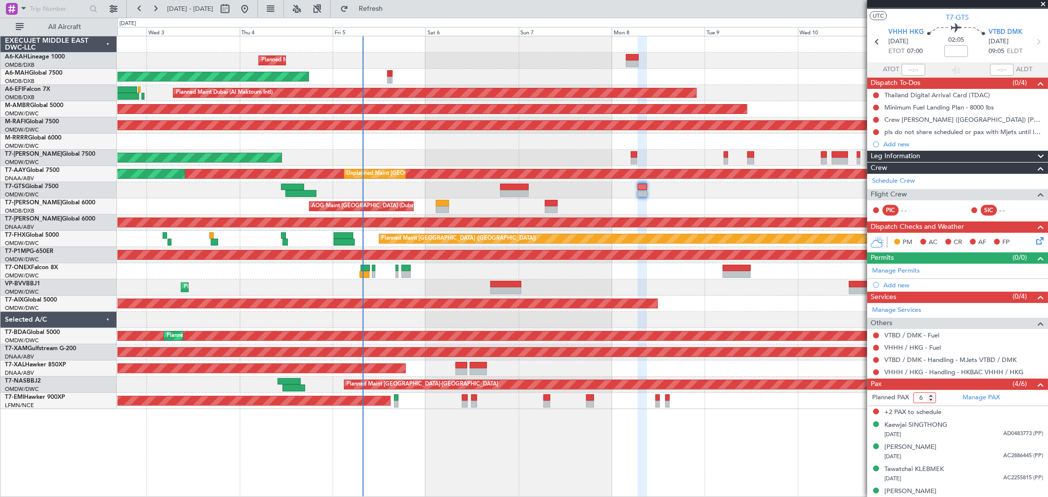
scroll to position [28, 0]
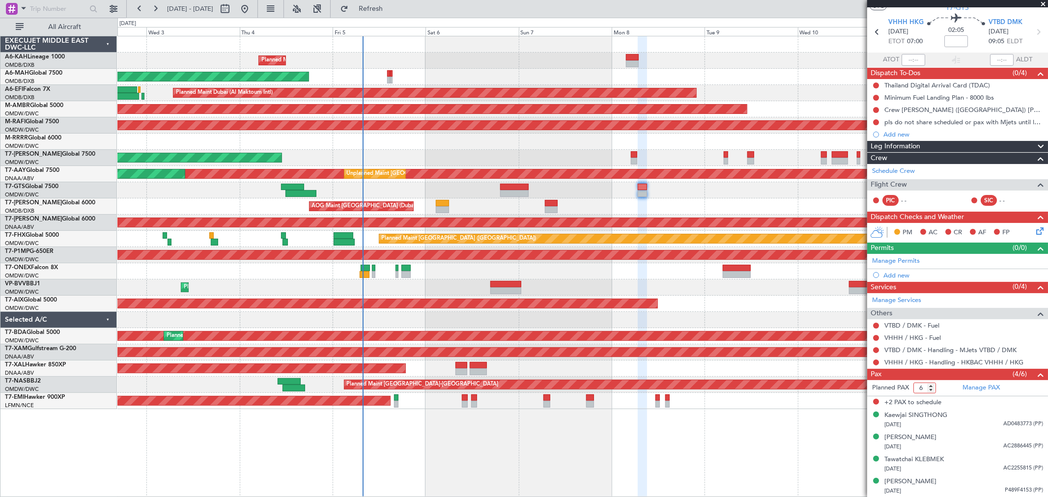
type input "4"
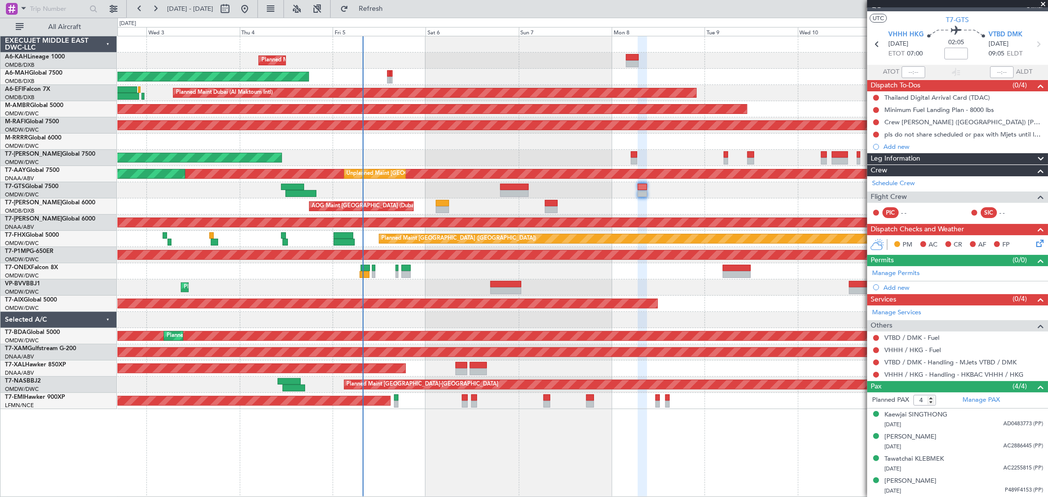
scroll to position [16, 0]
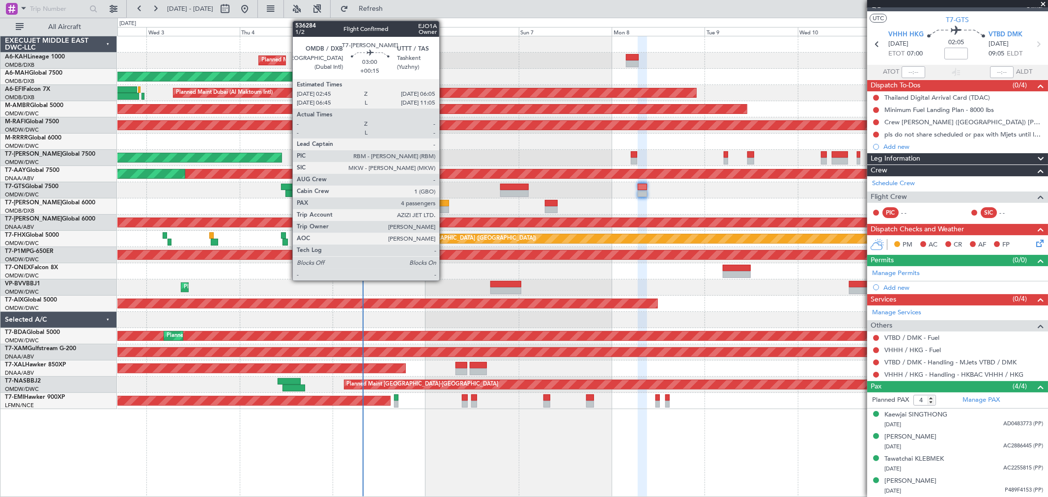
click at [444, 208] on div at bounding box center [442, 209] width 13 height 7
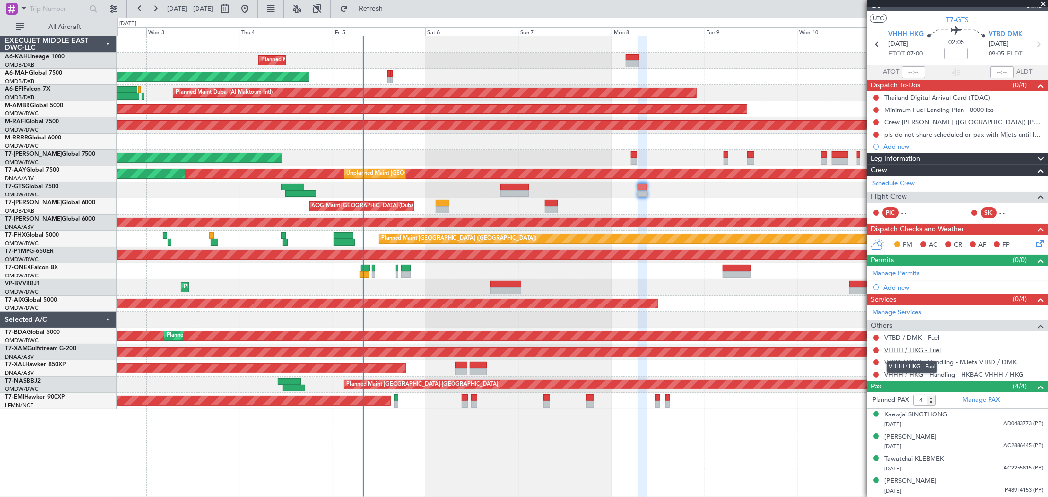
click at [897, 349] on link "VHHH / HKG - Fuel" at bounding box center [912, 350] width 56 height 8
click at [913, 268] on div "Manage Permits" at bounding box center [957, 273] width 181 height 15
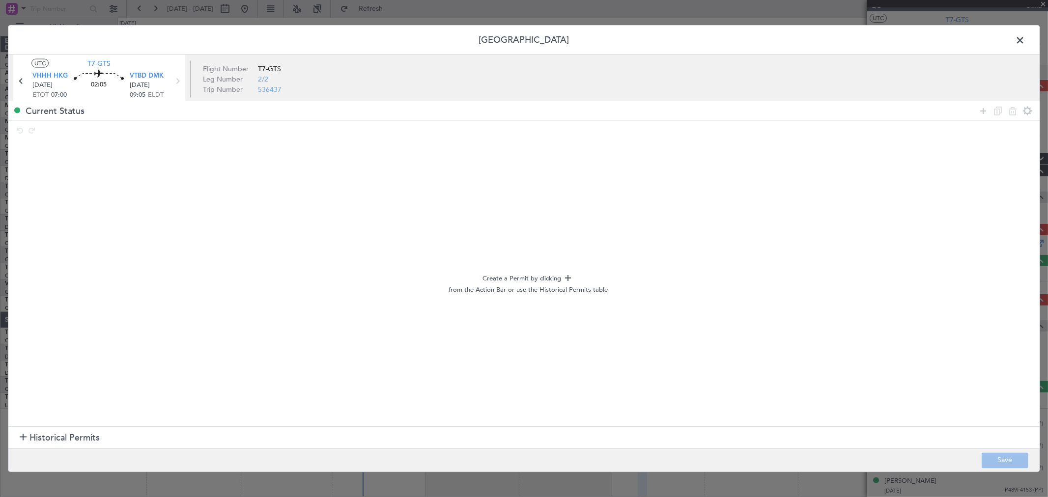
click at [61, 434] on span "Historical Permits" at bounding box center [64, 437] width 70 height 13
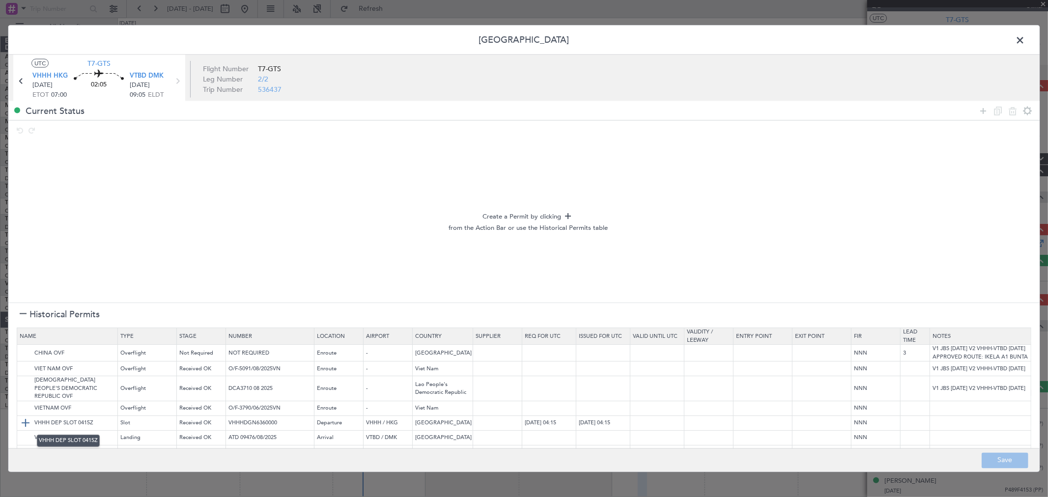
click at [26, 424] on img at bounding box center [26, 423] width 12 height 12
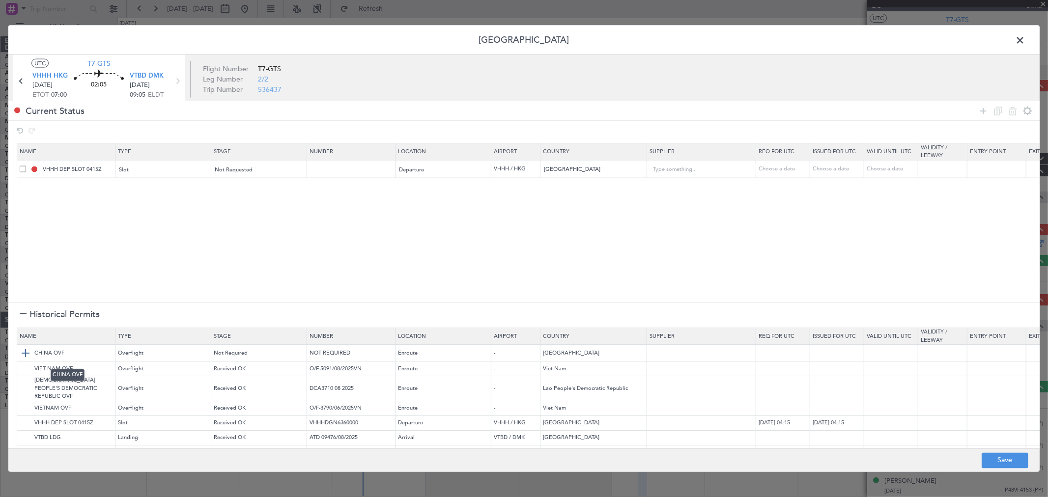
click at [24, 358] on img at bounding box center [26, 354] width 12 height 12
click at [25, 375] on img at bounding box center [26, 369] width 12 height 12
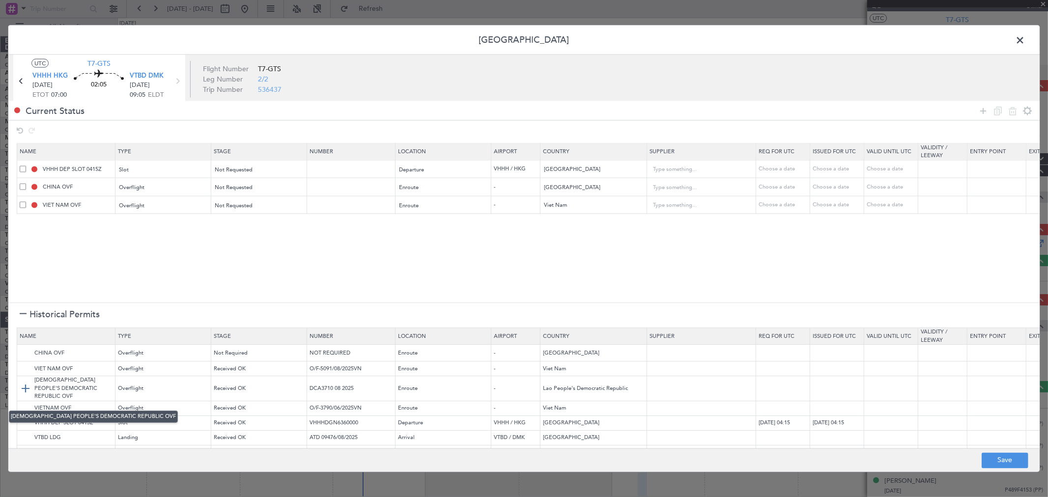
click at [25, 395] on img at bounding box center [26, 389] width 12 height 12
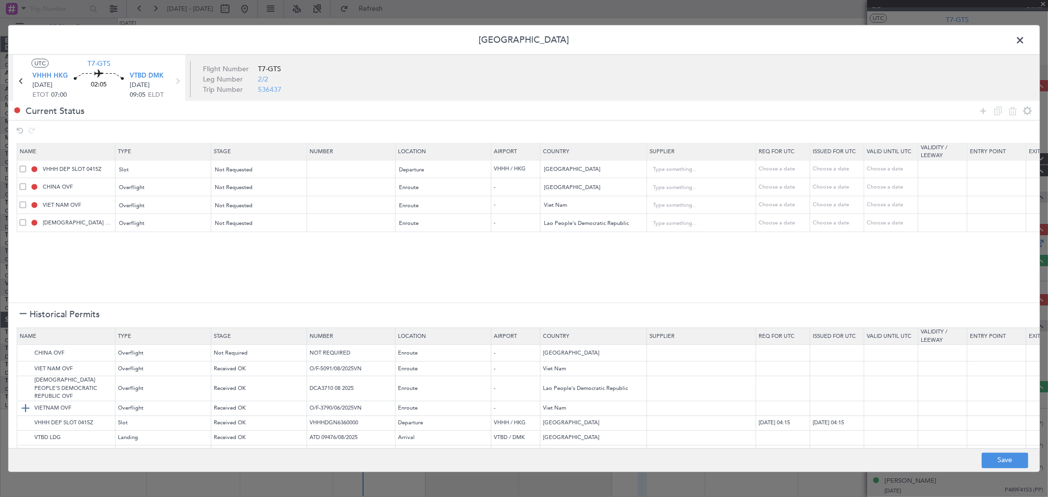
scroll to position [25, 0]
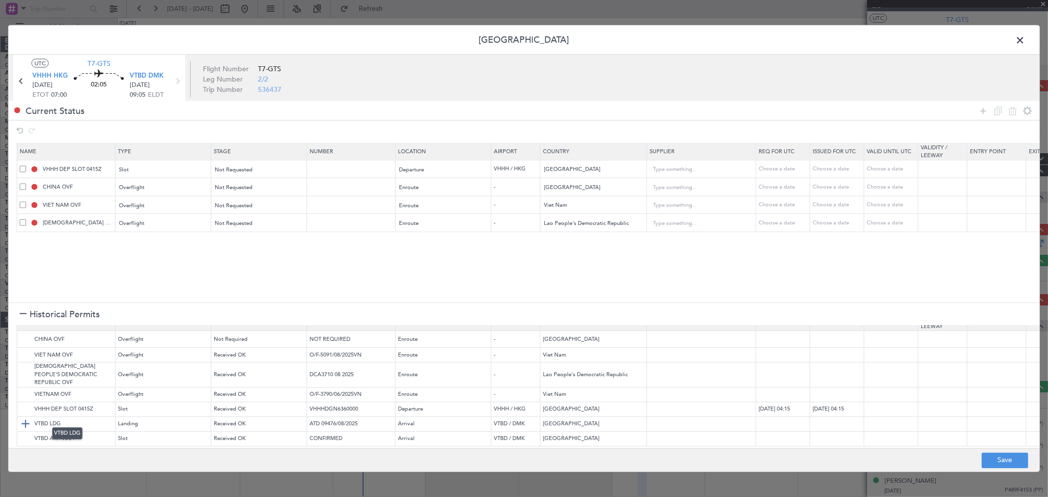
click at [21, 418] on img at bounding box center [26, 424] width 12 height 12
click at [989, 462] on button "Save" at bounding box center [1004, 460] width 47 height 16
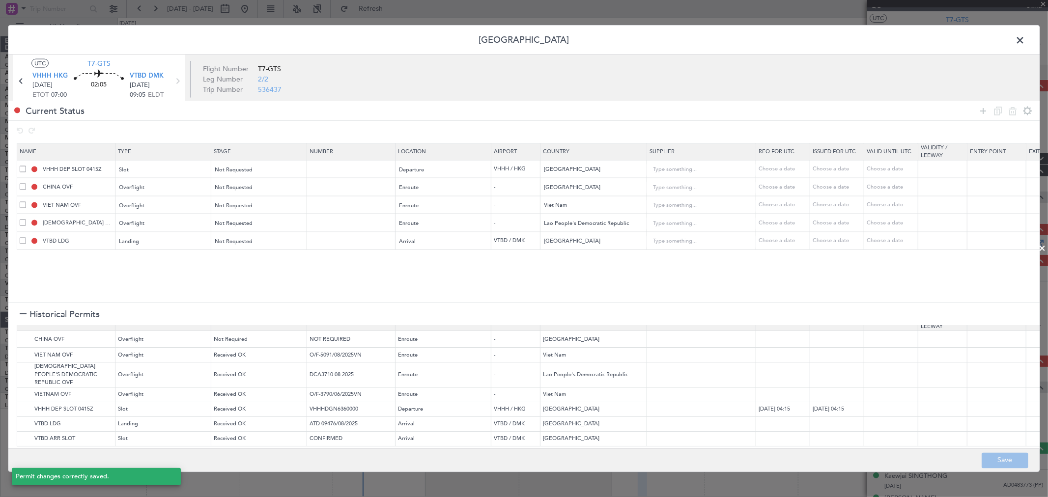
type input "VHHH DEP SLOT"
type input "NNN"
type input "3"
type input "NNN"
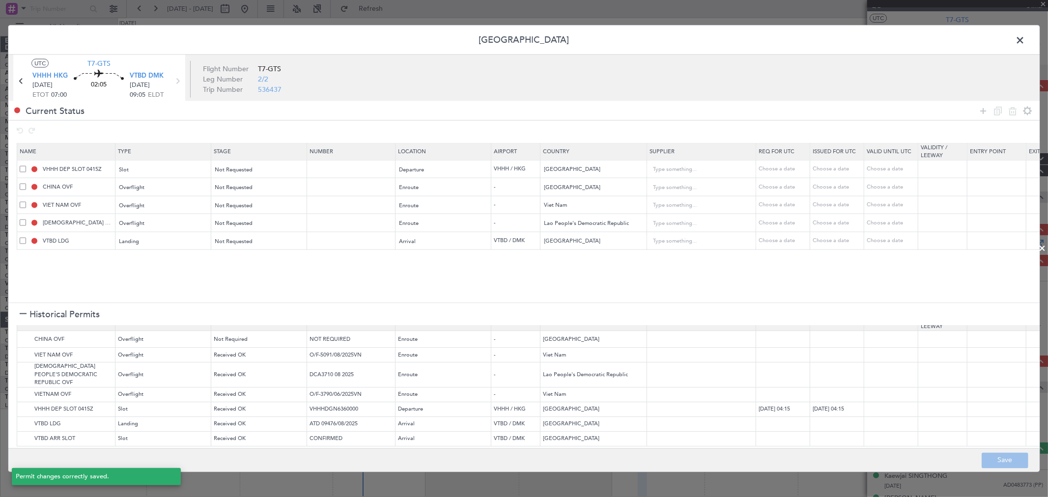
type input "NNN"
click at [1024, 43] on span at bounding box center [1024, 43] width 0 height 20
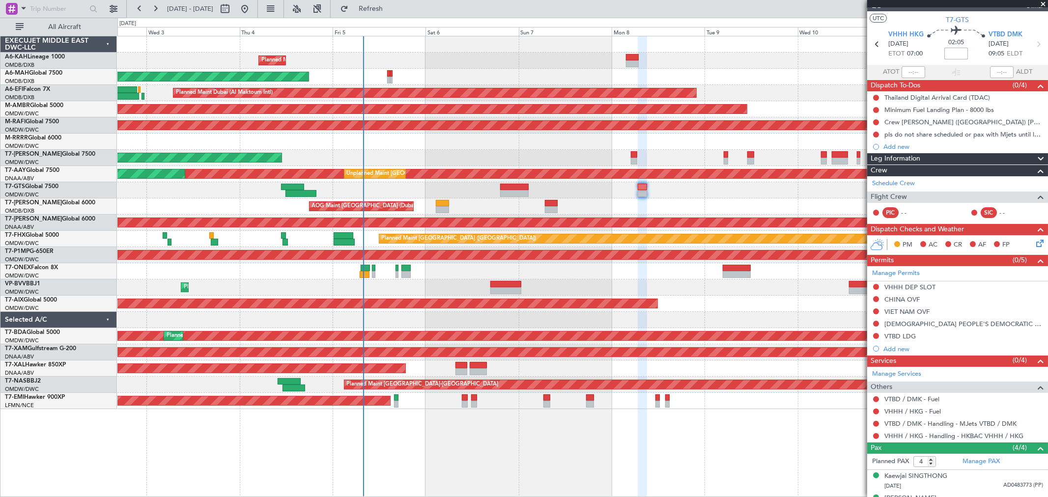
click at [951, 50] on input at bounding box center [956, 54] width 24 height 12
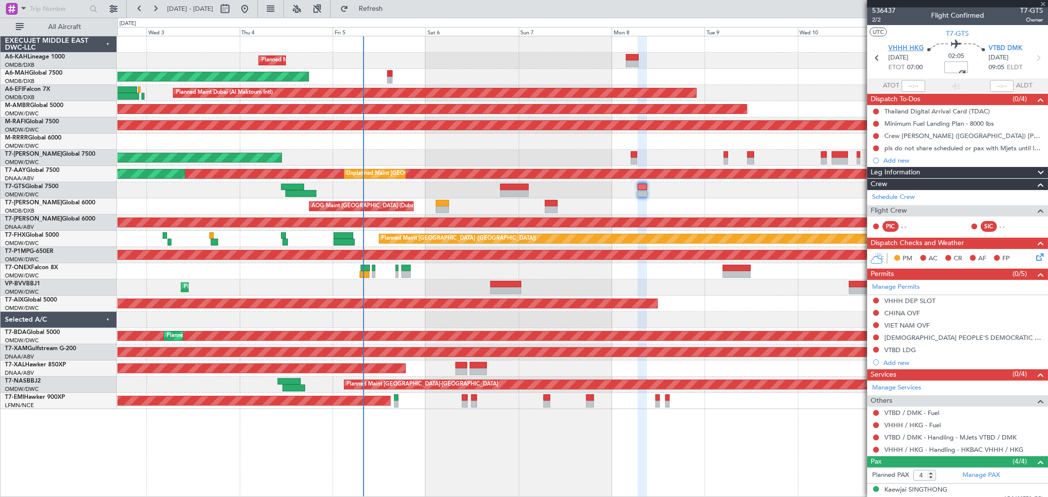
scroll to position [0, 0]
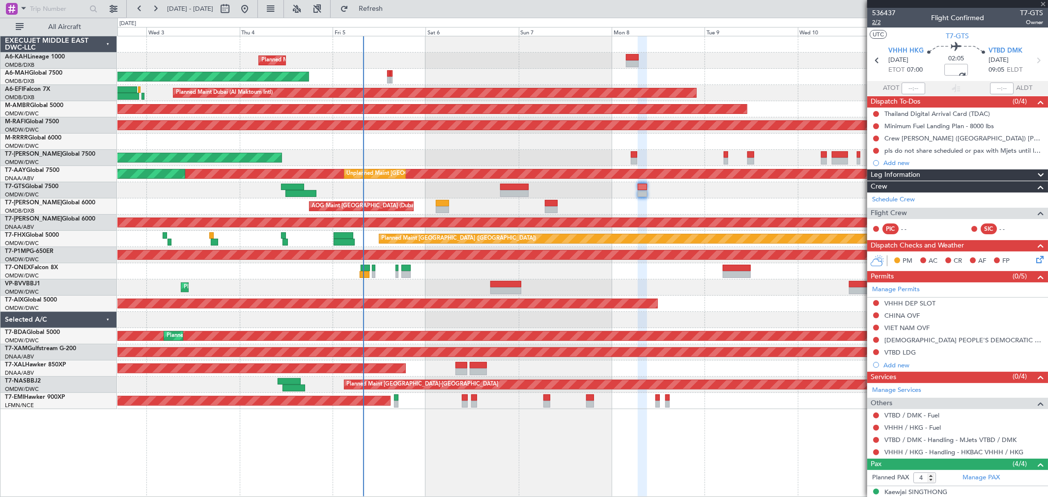
click at [876, 22] on span "2/2" at bounding box center [884, 22] width 24 height 8
click at [394, 13] on button "Refresh" at bounding box center [364, 9] width 59 height 16
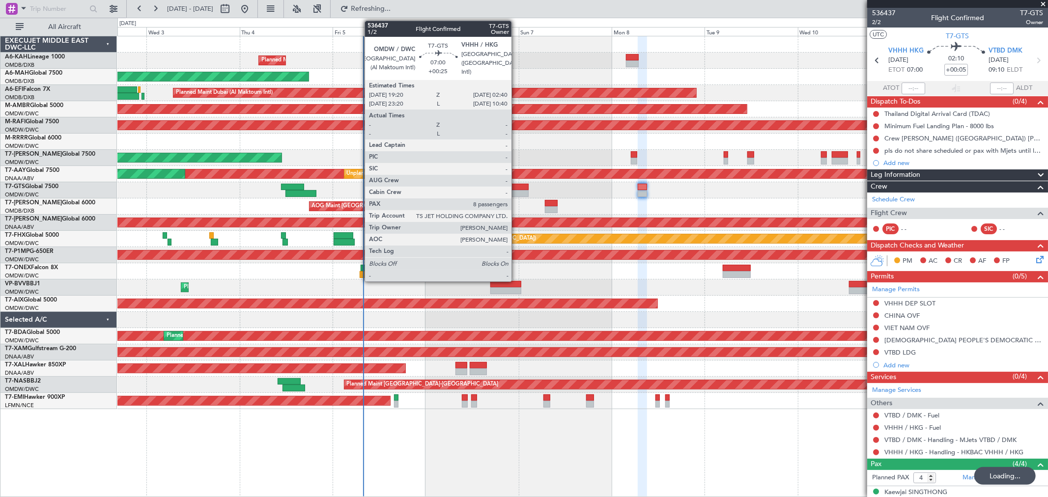
click at [516, 195] on div at bounding box center [514, 193] width 28 height 7
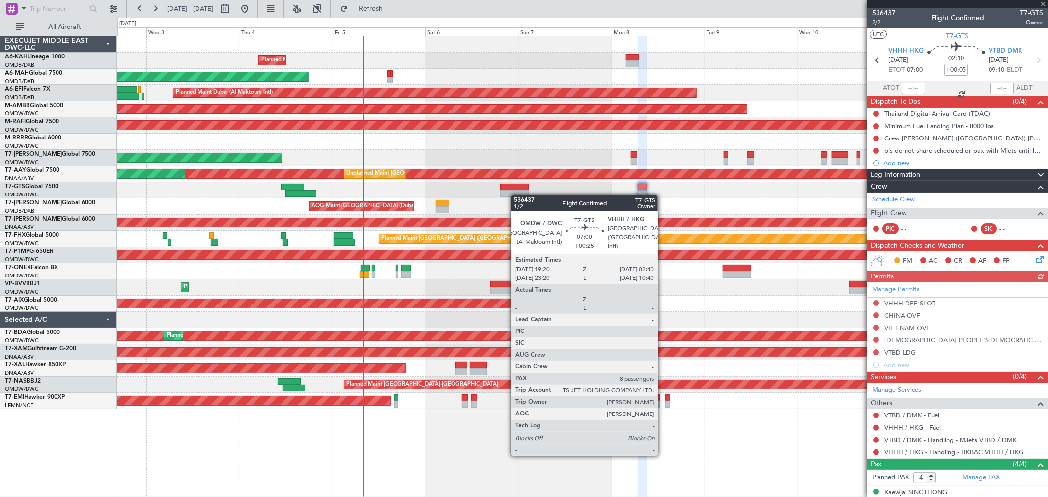
type input "+00:25"
type input "8"
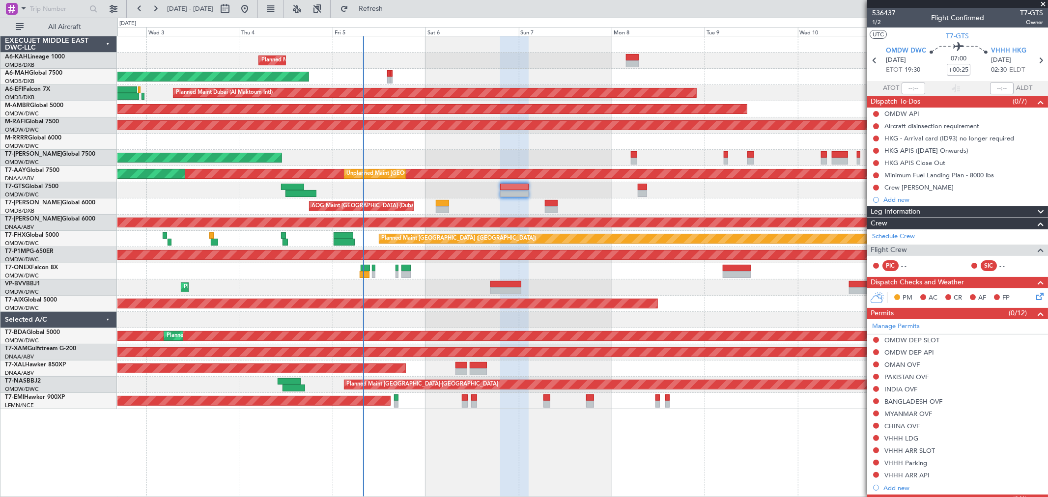
scroll to position [109, 0]
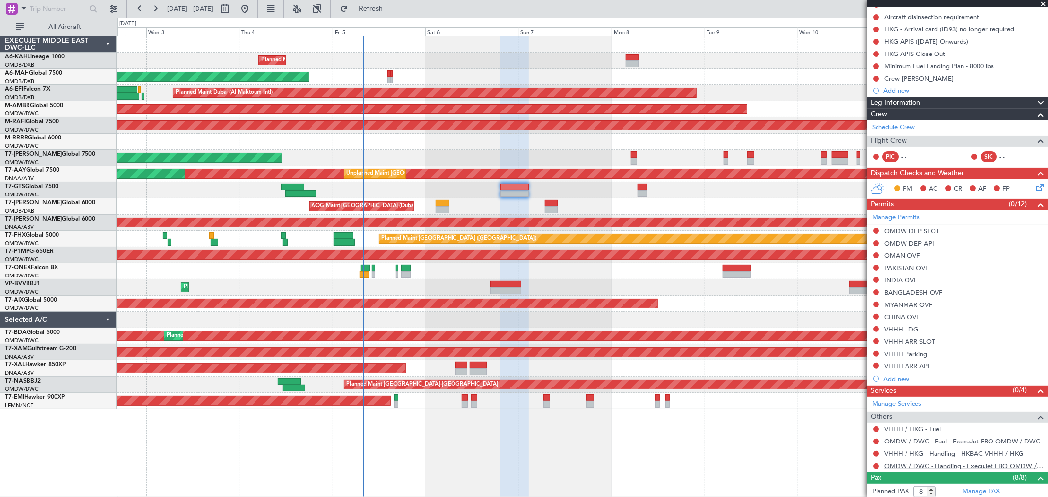
click at [940, 465] on link "OMDW / DWC - Handling - ExecuJet FBO OMDW / DWC" at bounding box center [963, 466] width 159 height 8
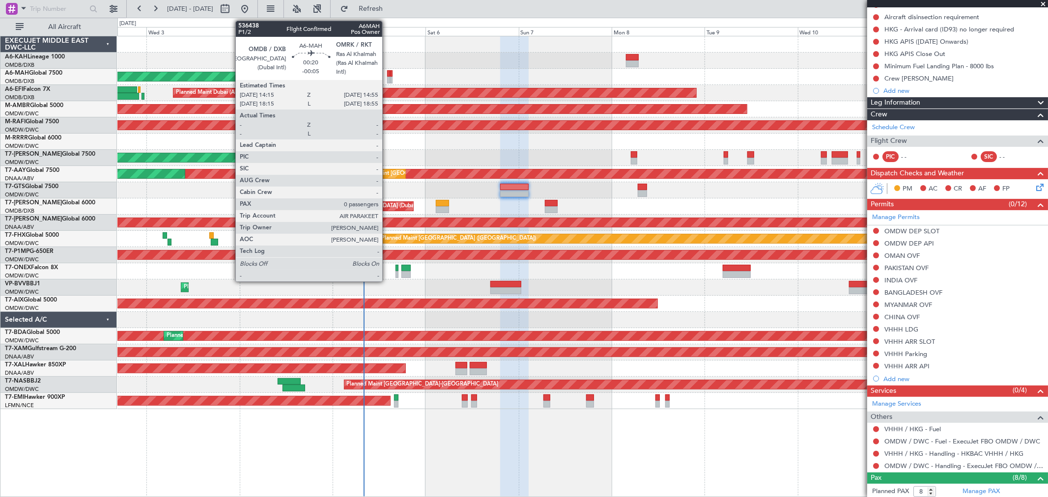
click at [387, 74] on div at bounding box center [388, 73] width 3 height 7
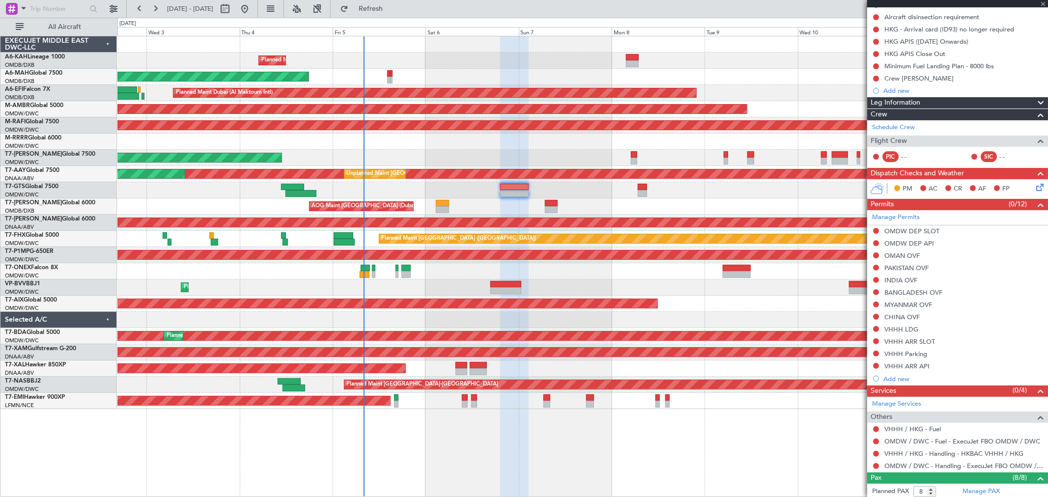
type input "-00:05"
type input "0"
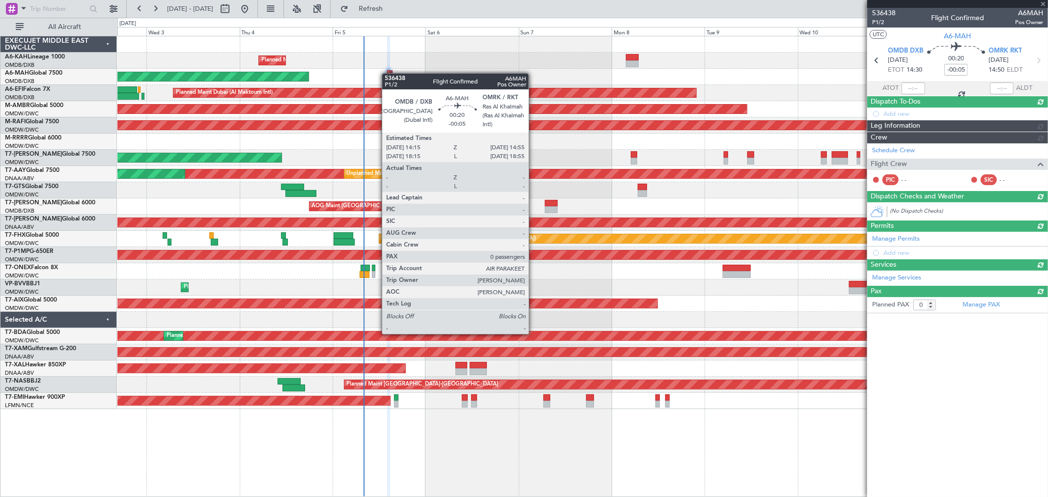
scroll to position [0, 0]
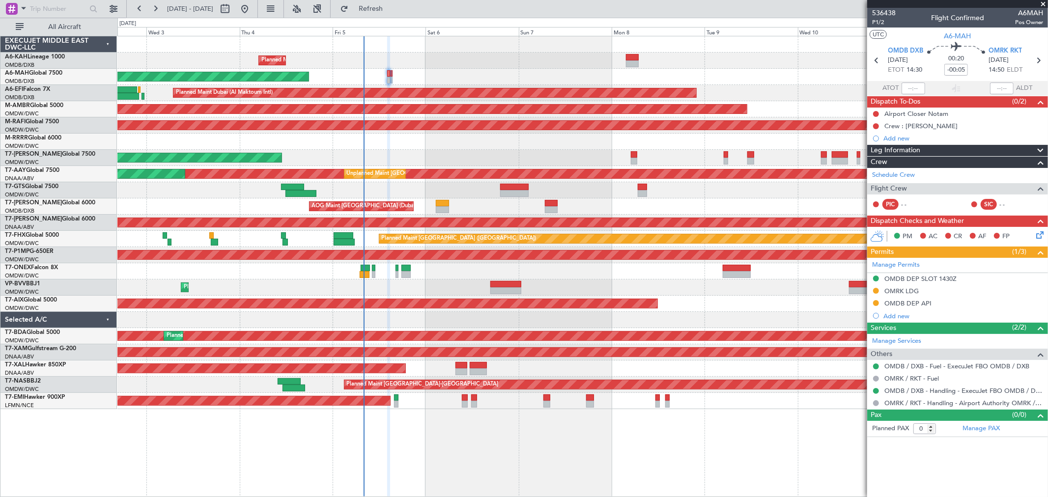
drag, startPoint x: 907, startPoint y: 288, endPoint x: 917, endPoint y: 290, distance: 10.5
click at [907, 288] on div "OMRK LDG" at bounding box center [901, 291] width 34 height 8
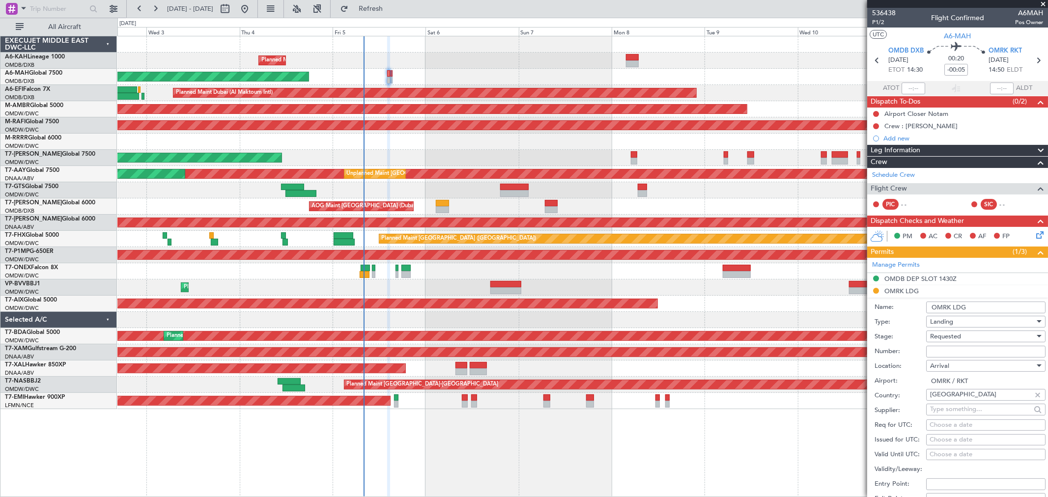
click at [939, 347] on input "Number:" at bounding box center [985, 352] width 119 height 12
paste input "RKT1147/0509/25/010"
type input "RKT1147/0509/25/010"
click at [942, 339] on span "Requested" at bounding box center [945, 336] width 31 height 9
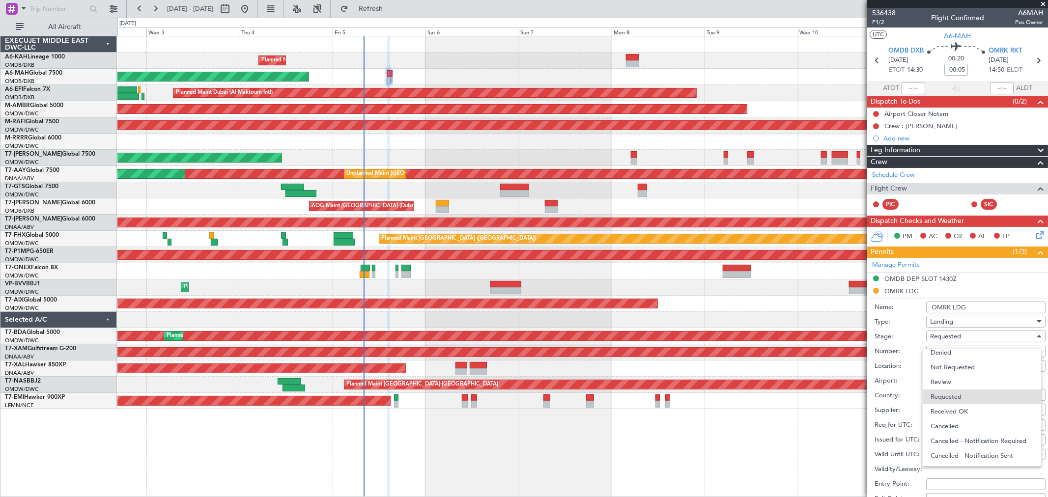
click at [966, 410] on span "Received OK" at bounding box center [981, 411] width 102 height 15
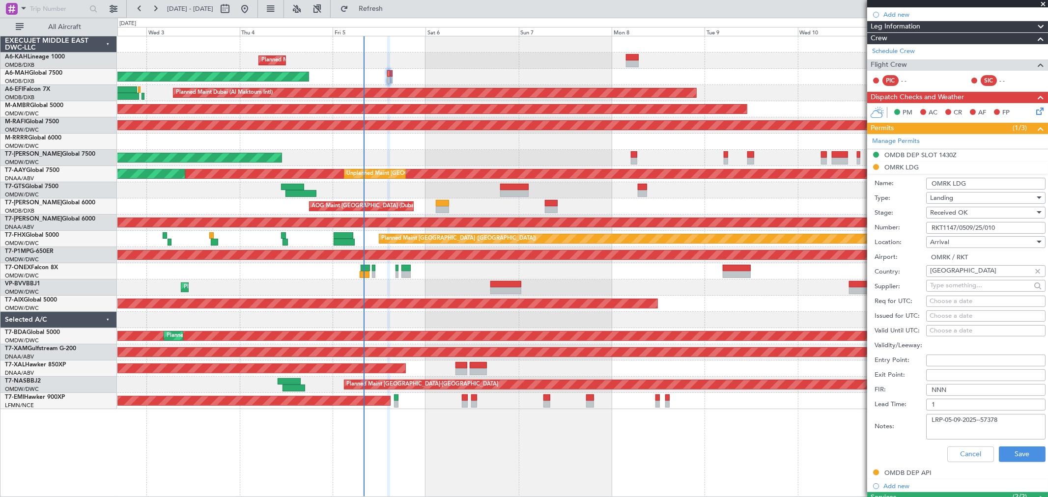
scroll to position [164, 0]
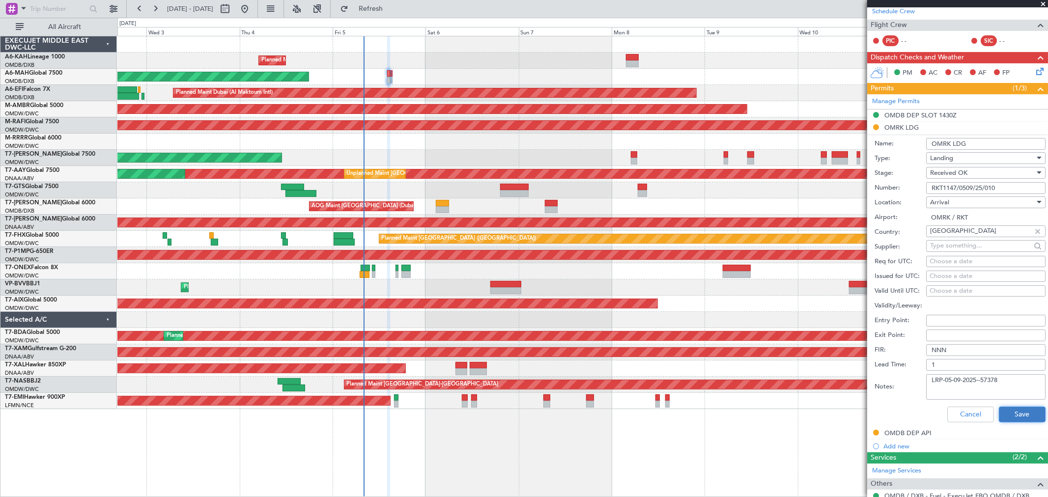
click at [1024, 409] on button "Save" at bounding box center [1021, 415] width 47 height 16
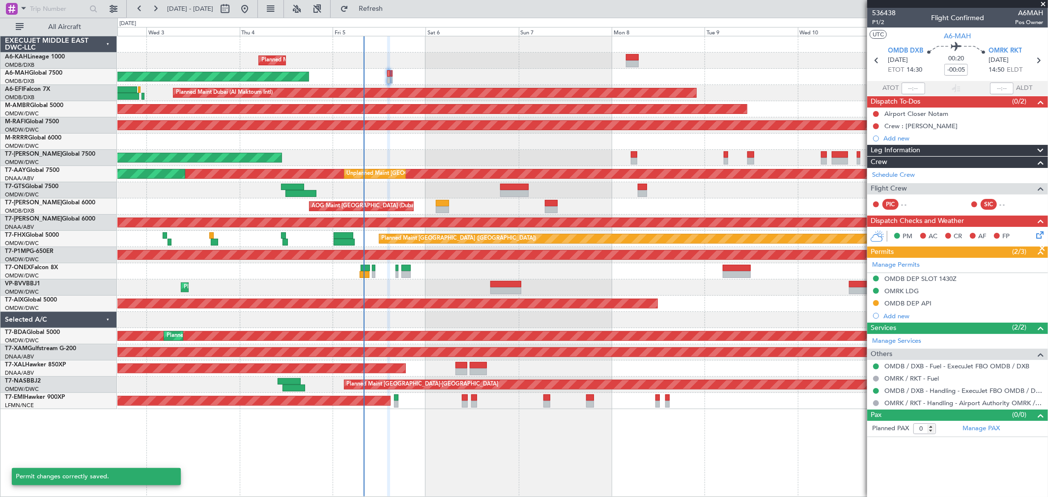
scroll to position [0, 0]
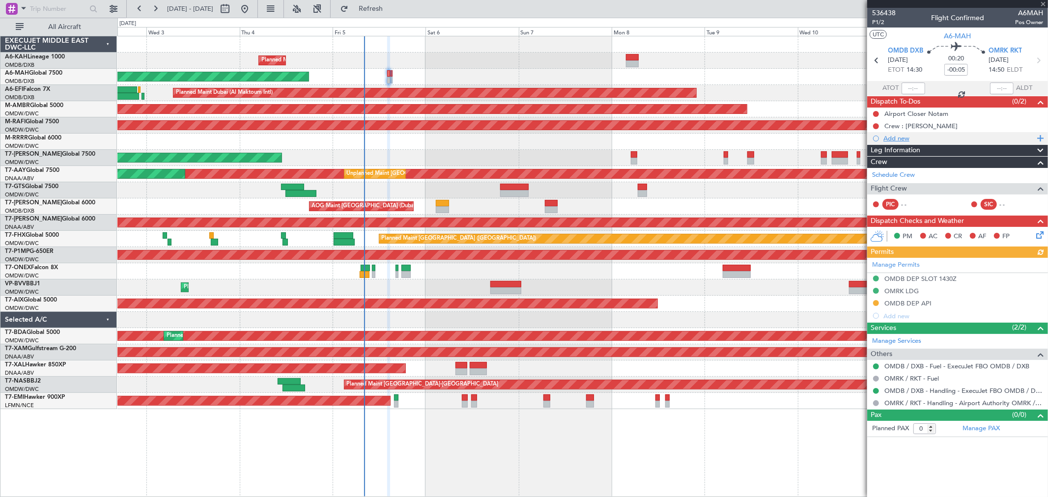
click at [914, 140] on div "Add new" at bounding box center [958, 138] width 151 height 8
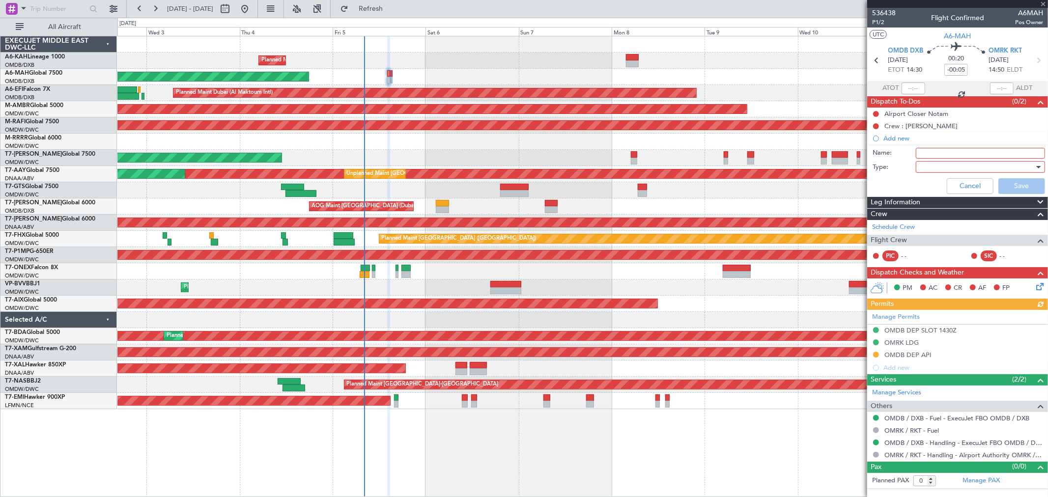
click at [935, 153] on input "Name:" at bounding box center [979, 153] width 129 height 11
paste input "Fuel 10000 lbs"
type input "Fuel 10000 lbs"
click at [948, 167] on div at bounding box center [976, 167] width 114 height 15
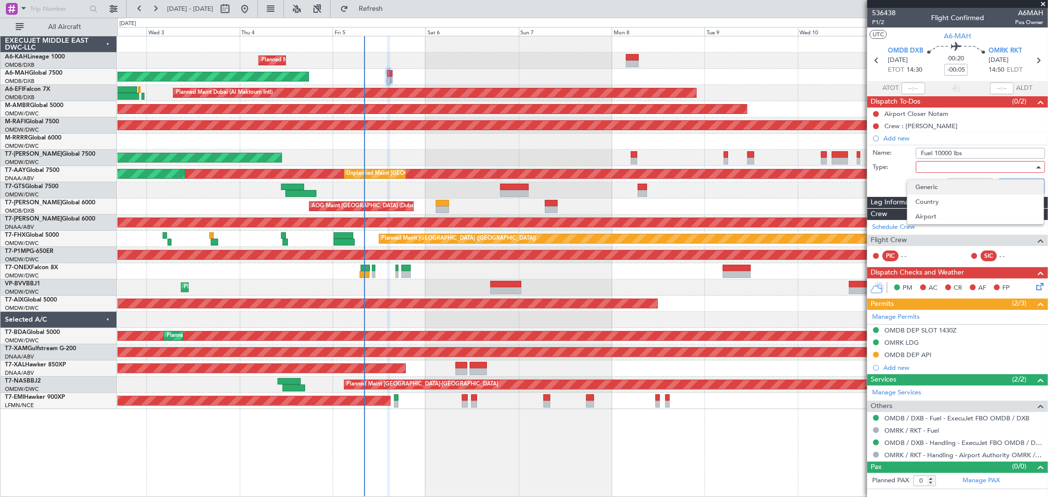
click at [943, 184] on span "Generic" at bounding box center [975, 187] width 120 height 15
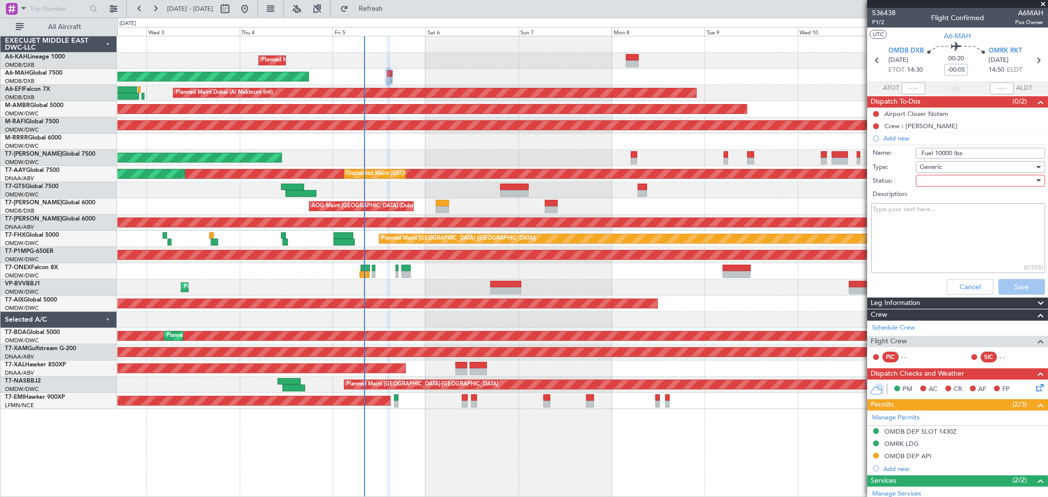
click at [949, 182] on div at bounding box center [976, 180] width 114 height 15
click at [938, 198] on span "Not Started" at bounding box center [975, 200] width 114 height 15
click at [1006, 280] on button "Save" at bounding box center [1021, 287] width 47 height 16
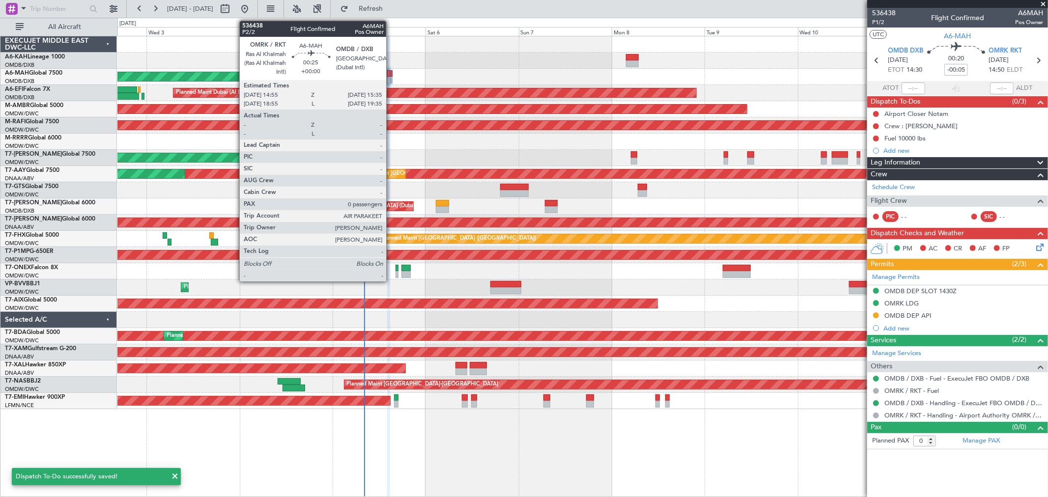
click at [391, 74] on div at bounding box center [391, 73] width 3 height 7
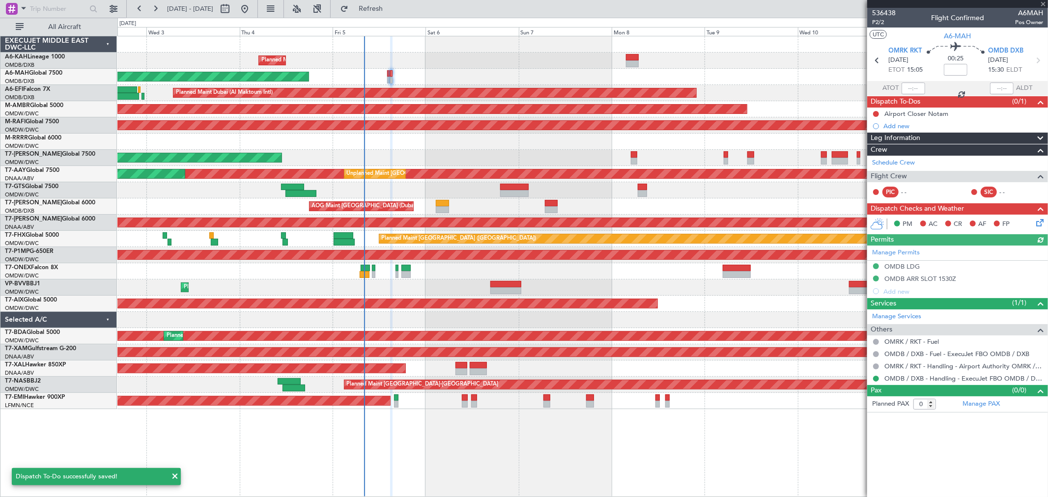
click at [904, 127] on div "Add new" at bounding box center [963, 126] width 160 height 8
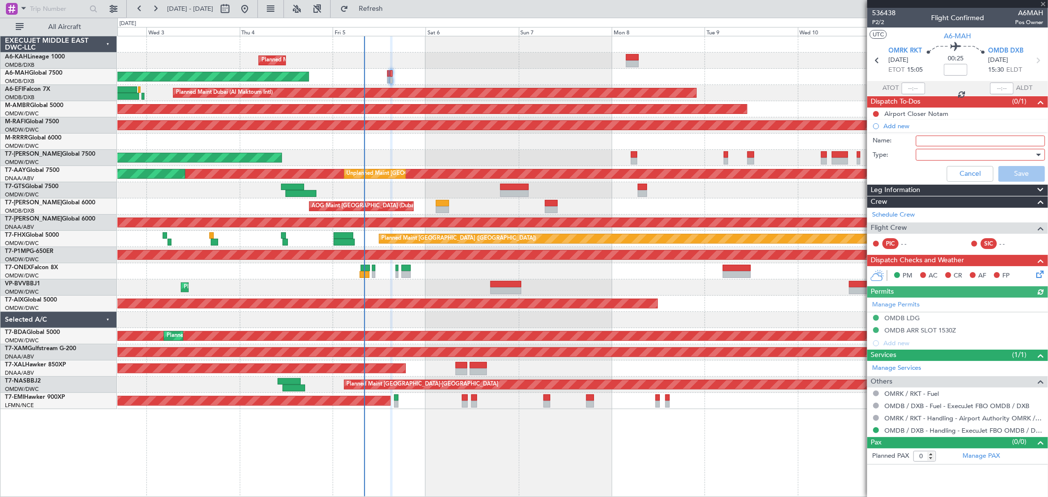
click at [924, 141] on input "Name:" at bounding box center [979, 141] width 129 height 11
type input "Remaining fuel on board"
click at [955, 160] on div at bounding box center [976, 154] width 114 height 15
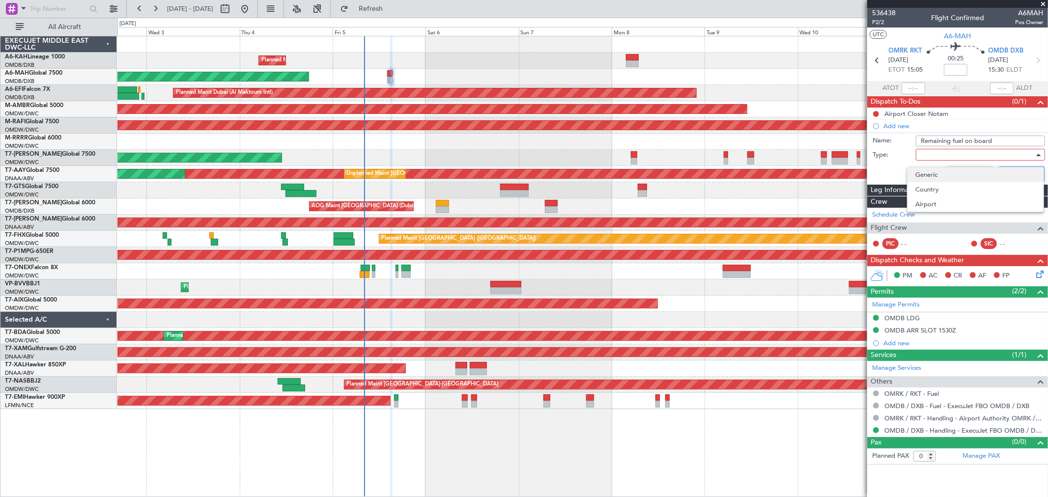
click at [941, 167] on span "Generic" at bounding box center [975, 174] width 120 height 15
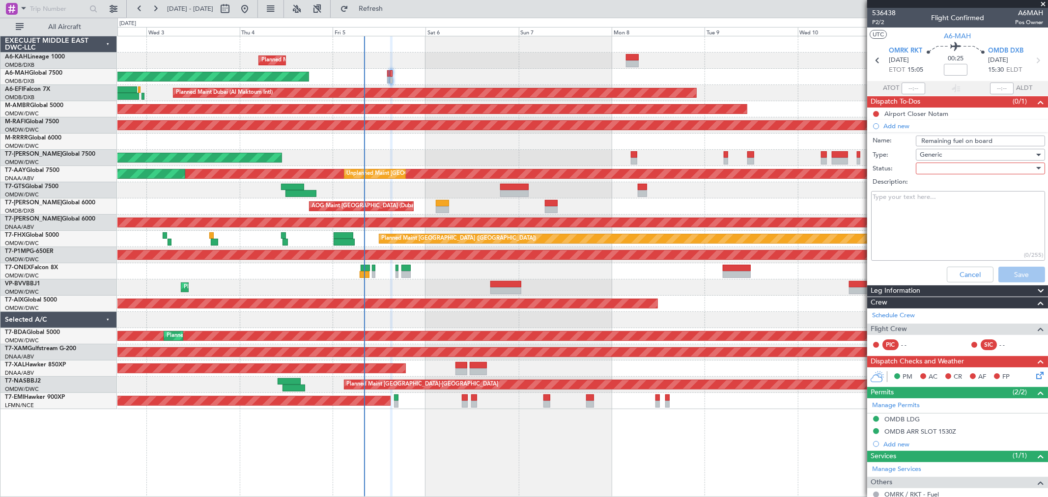
click at [939, 166] on div at bounding box center [976, 168] width 114 height 15
click at [936, 189] on span "Not Started" at bounding box center [975, 188] width 114 height 15
click at [1012, 279] on button "Save" at bounding box center [1021, 275] width 47 height 16
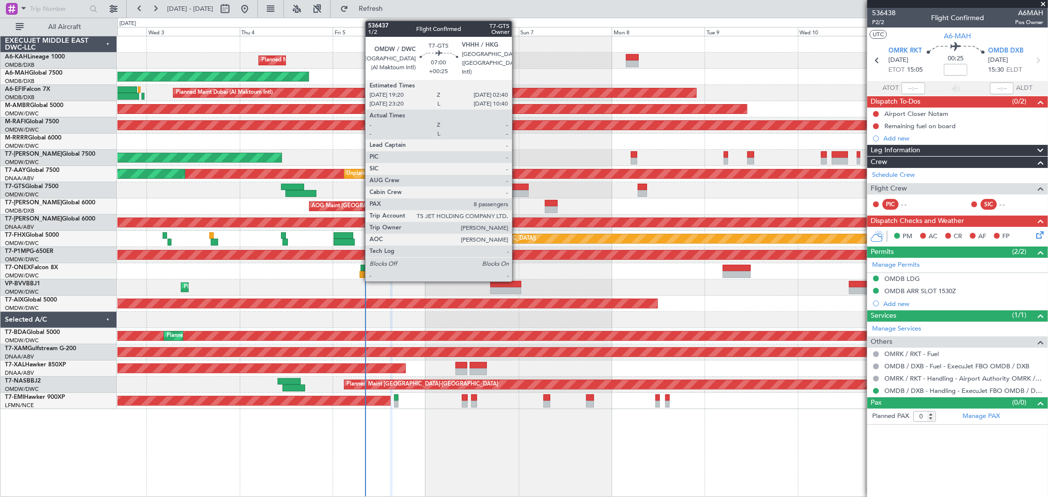
click at [517, 190] on div at bounding box center [514, 193] width 28 height 7
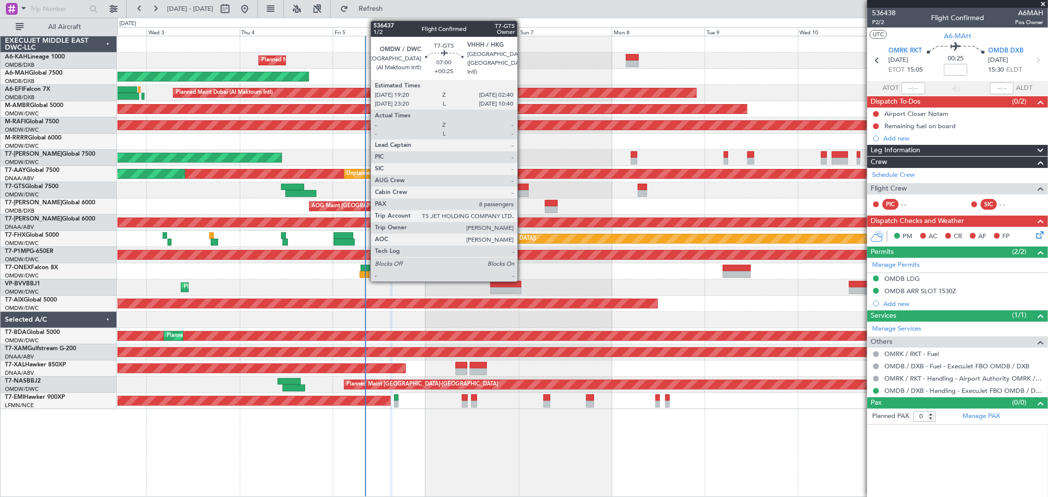
click at [522, 194] on div at bounding box center [514, 193] width 28 height 7
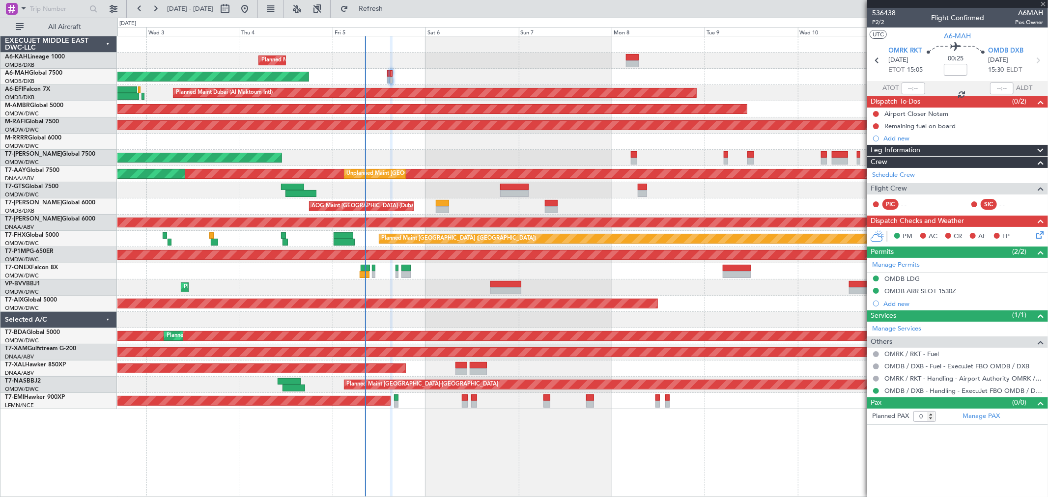
type input "+00:25"
type input "8"
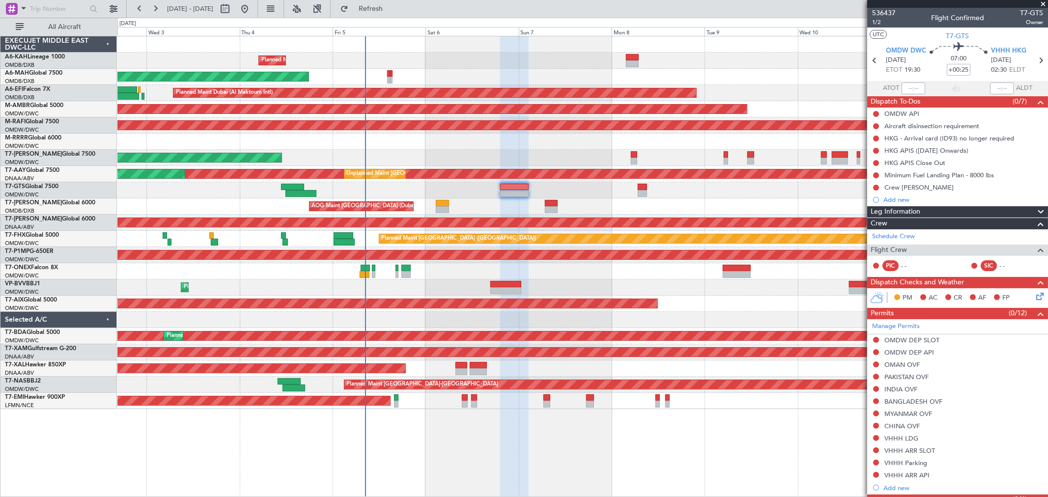
click at [647, 193] on div at bounding box center [582, 190] width 930 height 16
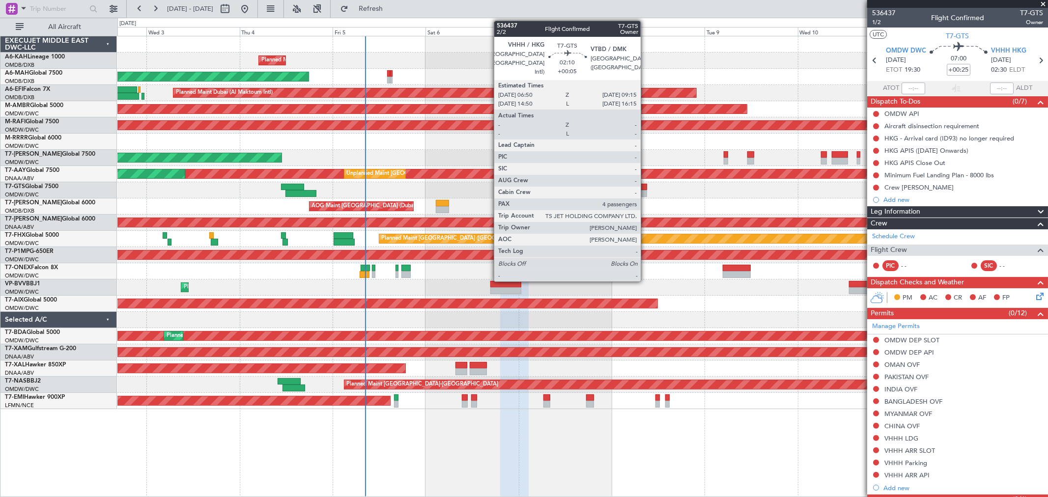
click at [645, 192] on div at bounding box center [642, 193] width 10 height 7
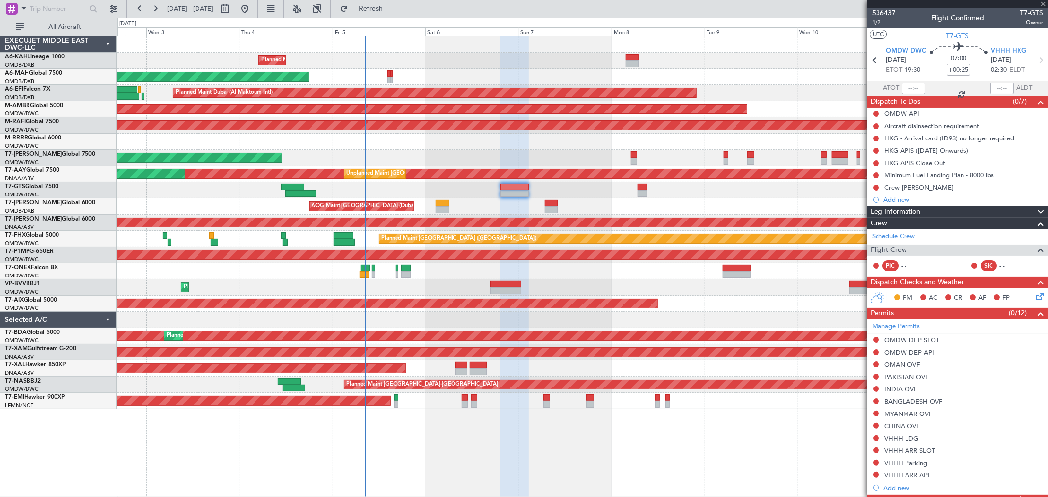
type input "+00:05"
type input "4"
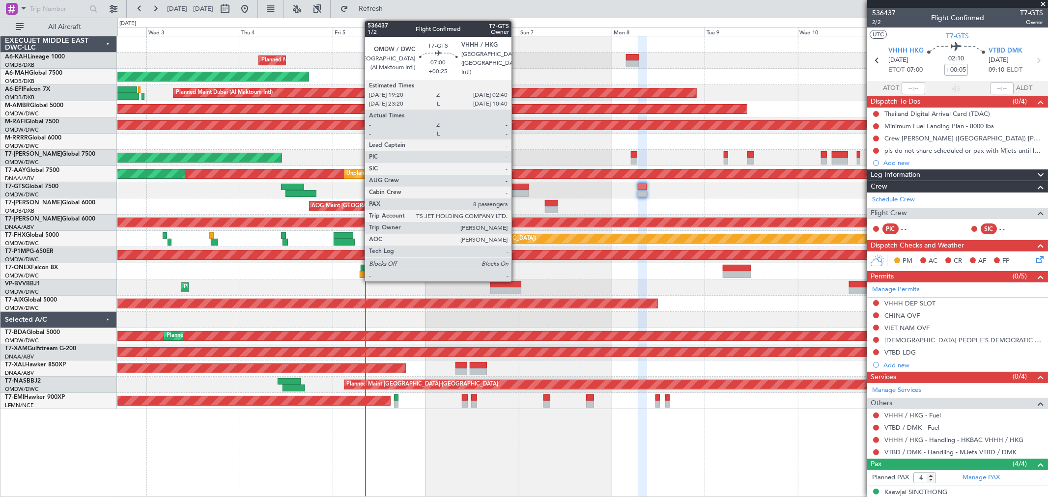
click at [516, 189] on div at bounding box center [514, 187] width 28 height 7
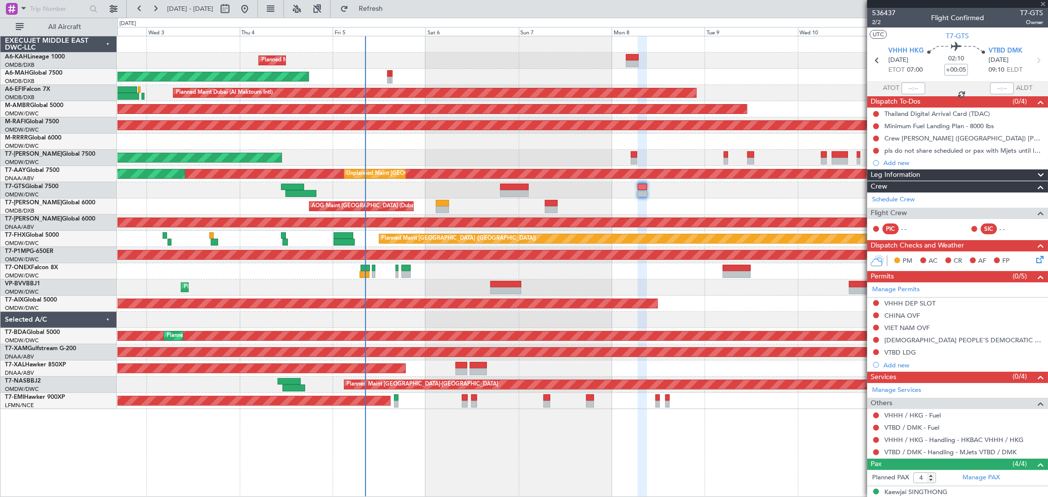
type input "+00:25"
type input "8"
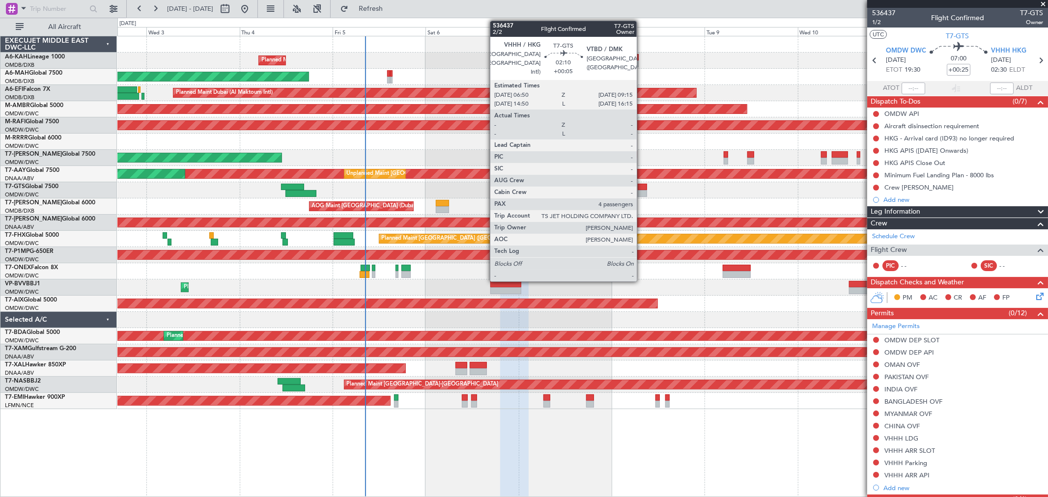
click at [641, 187] on div at bounding box center [642, 187] width 10 height 7
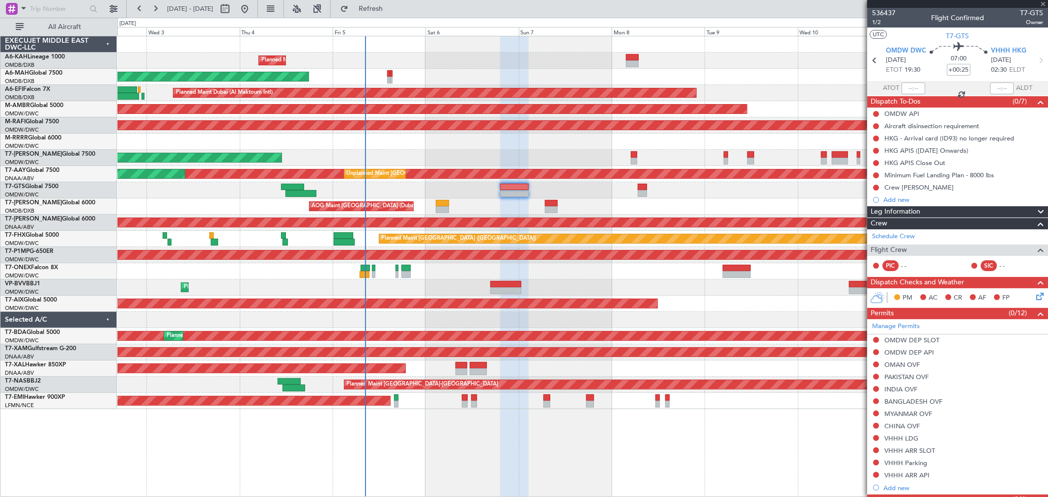
type input "+00:05"
type input "4"
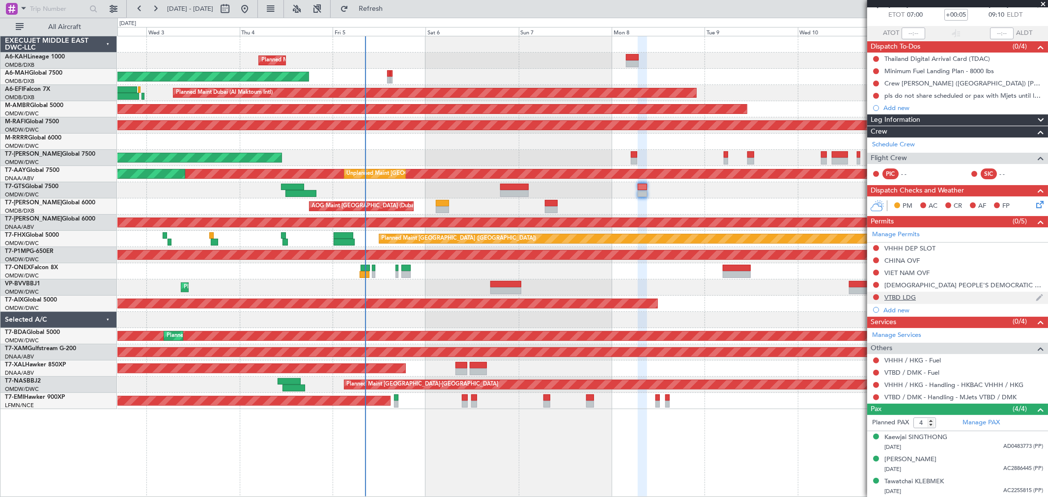
scroll to position [77, 0]
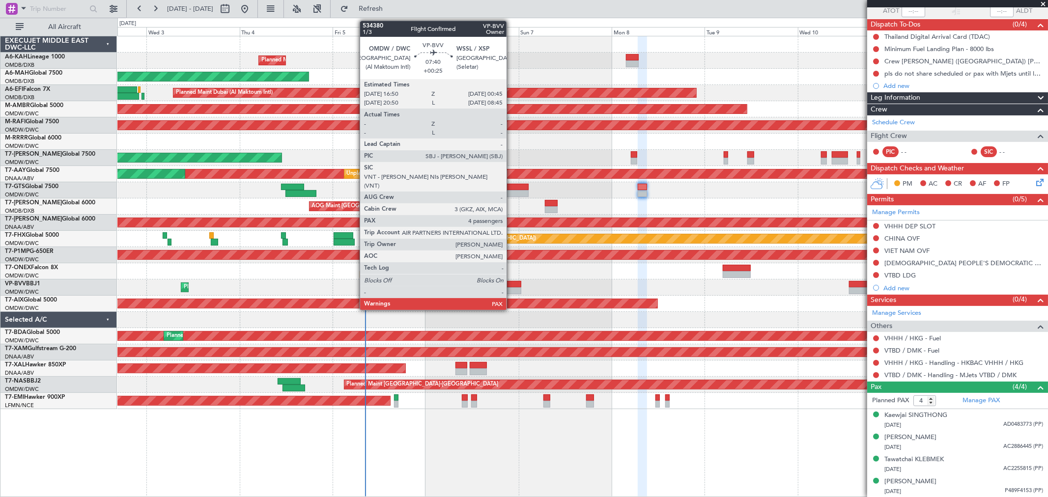
click at [511, 287] on div at bounding box center [505, 290] width 31 height 7
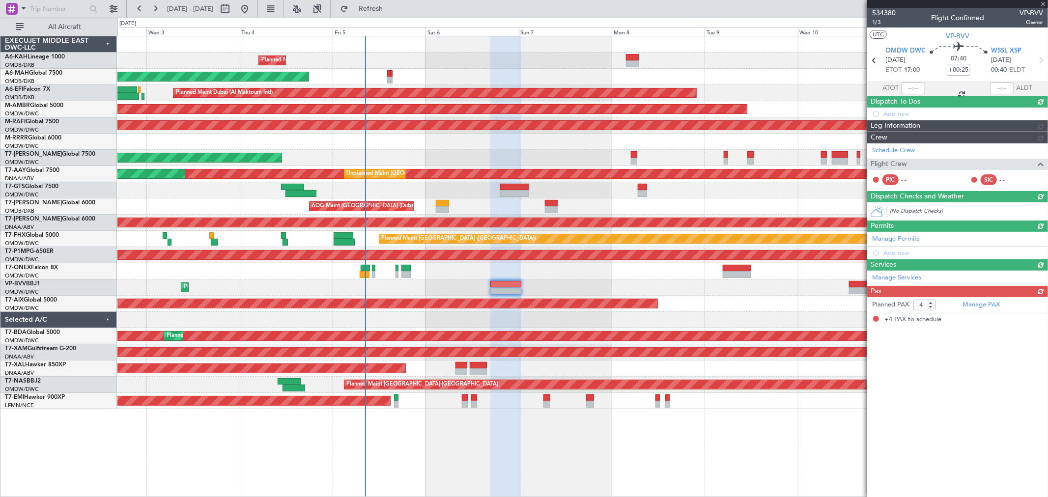
scroll to position [0, 0]
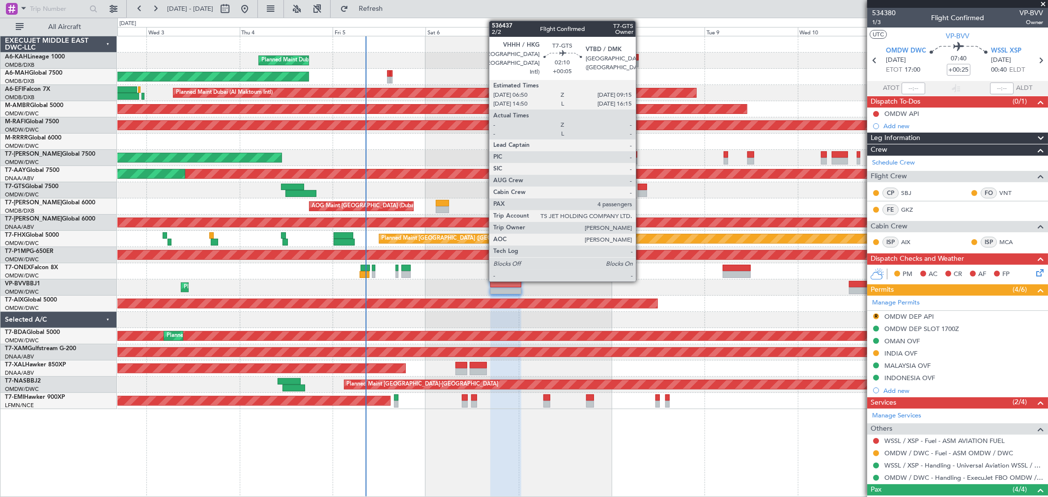
click at [641, 189] on div at bounding box center [642, 187] width 10 height 7
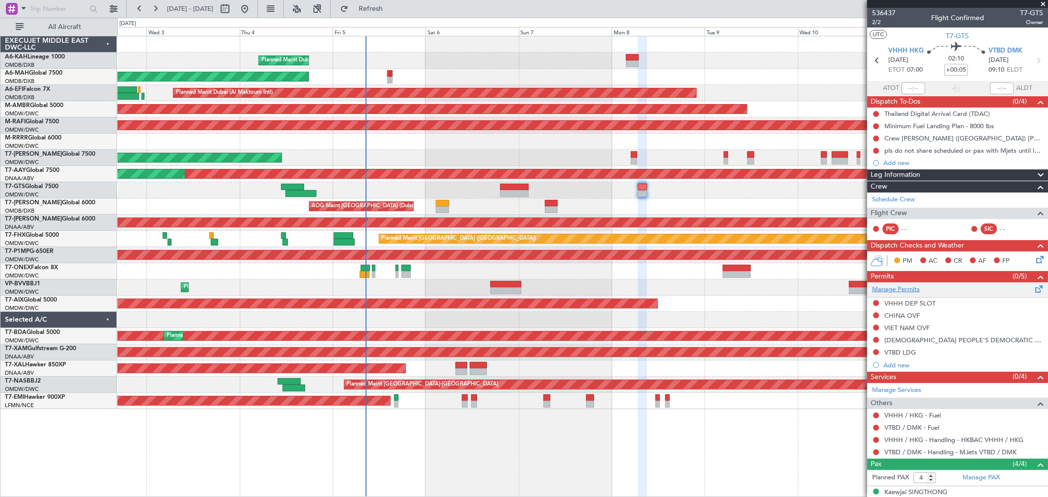
click at [897, 285] on link "Manage Permits" at bounding box center [896, 290] width 48 height 10
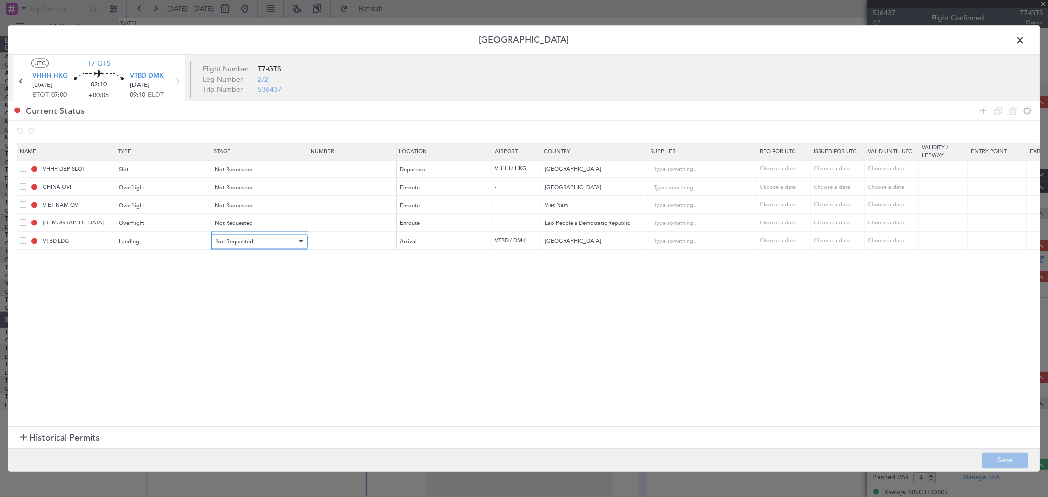
click at [243, 243] on span "Not Requested" at bounding box center [234, 240] width 38 height 7
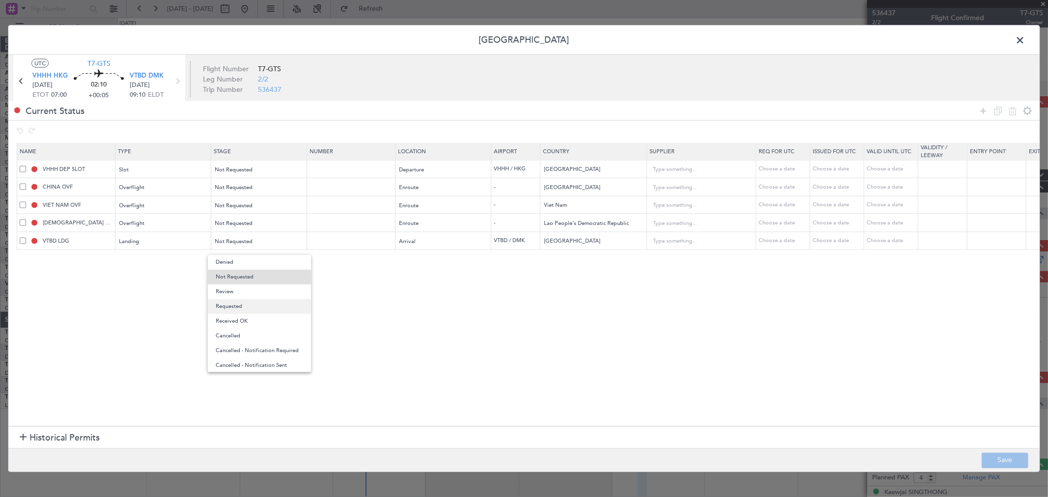
click at [247, 306] on span "Requested" at bounding box center [259, 306] width 87 height 15
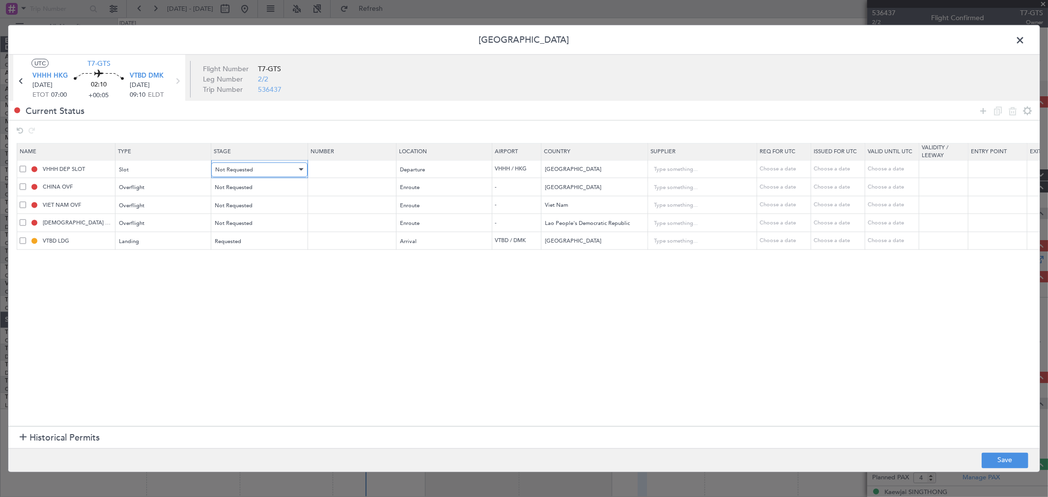
click at [285, 166] on div "Not Requested" at bounding box center [256, 169] width 82 height 15
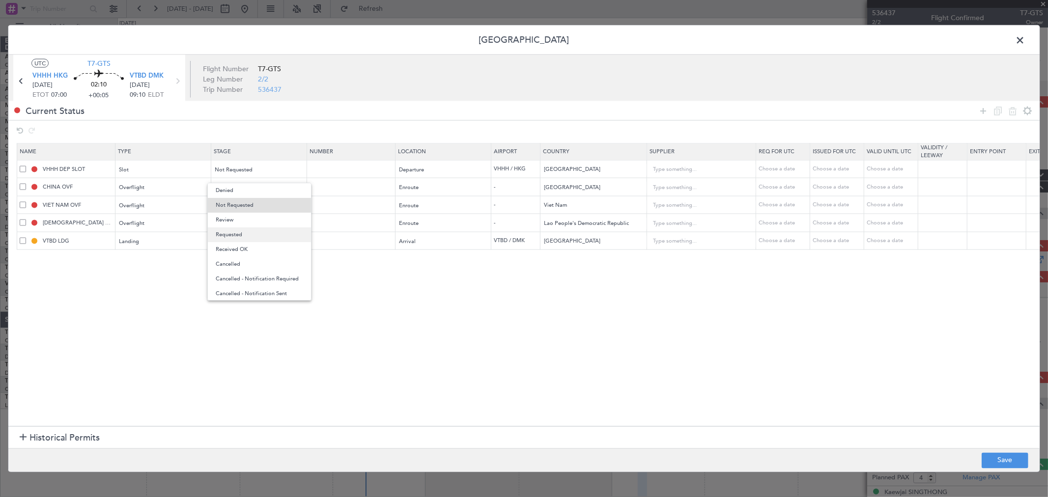
click at [249, 231] on span "Requested" at bounding box center [259, 234] width 87 height 15
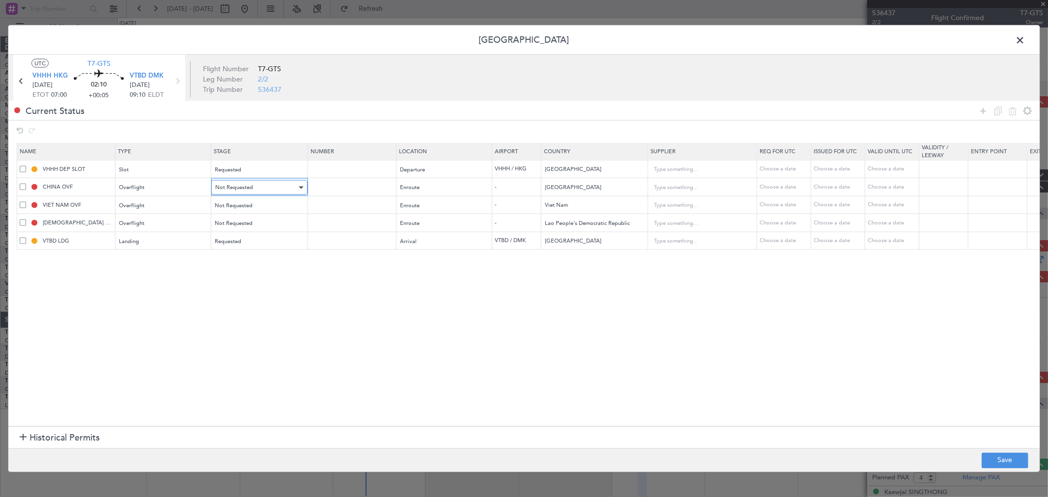
click at [248, 189] on span "Not Requested" at bounding box center [234, 187] width 38 height 7
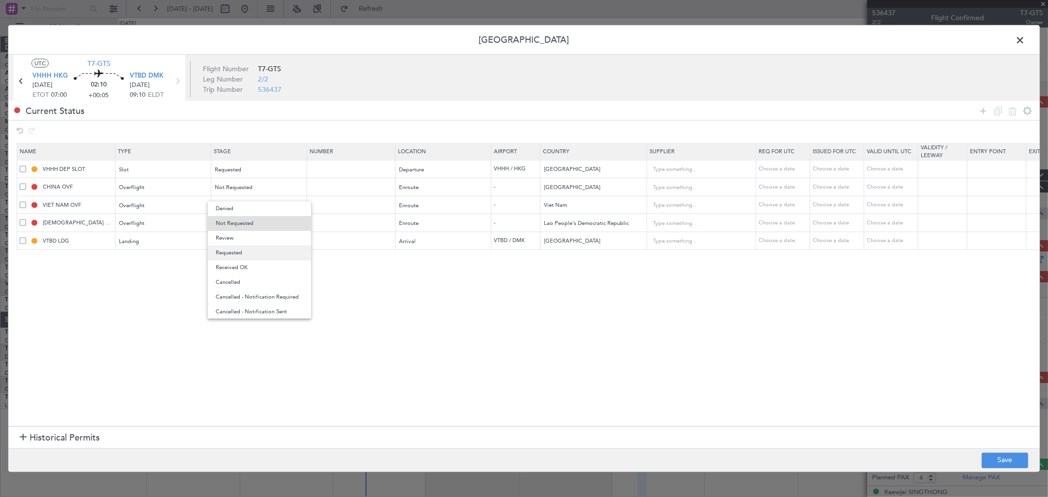
click at [236, 249] on span "Requested" at bounding box center [259, 253] width 87 height 15
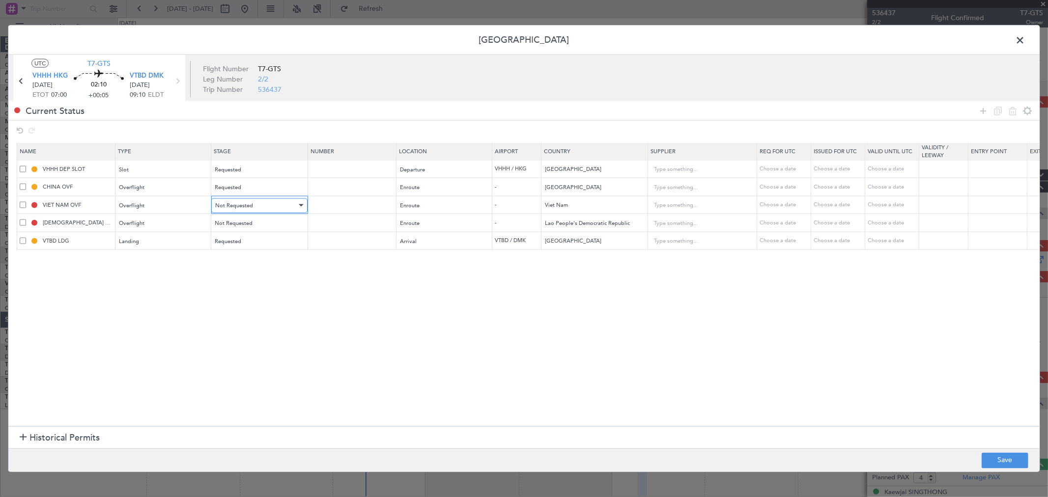
click at [247, 208] on span "Not Requested" at bounding box center [234, 204] width 38 height 7
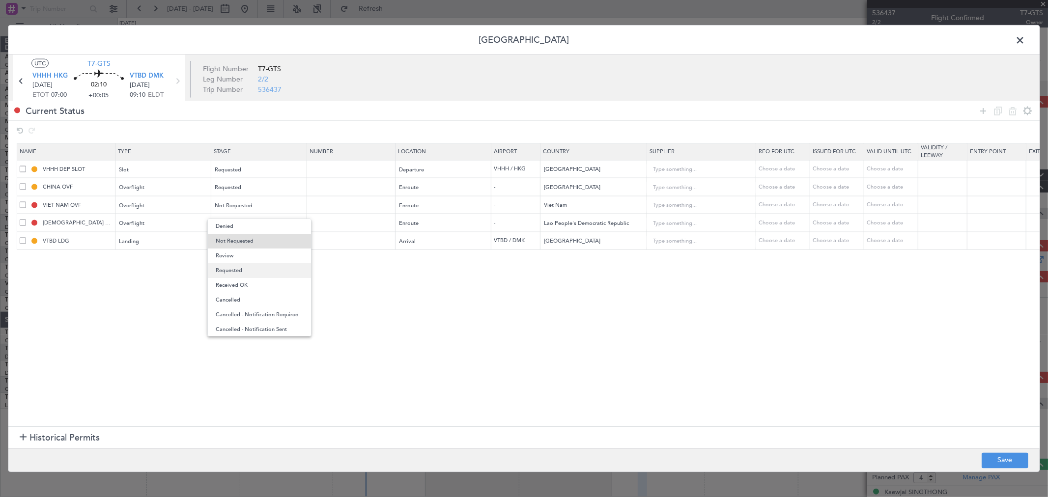
click at [254, 270] on span "Requested" at bounding box center [259, 270] width 87 height 15
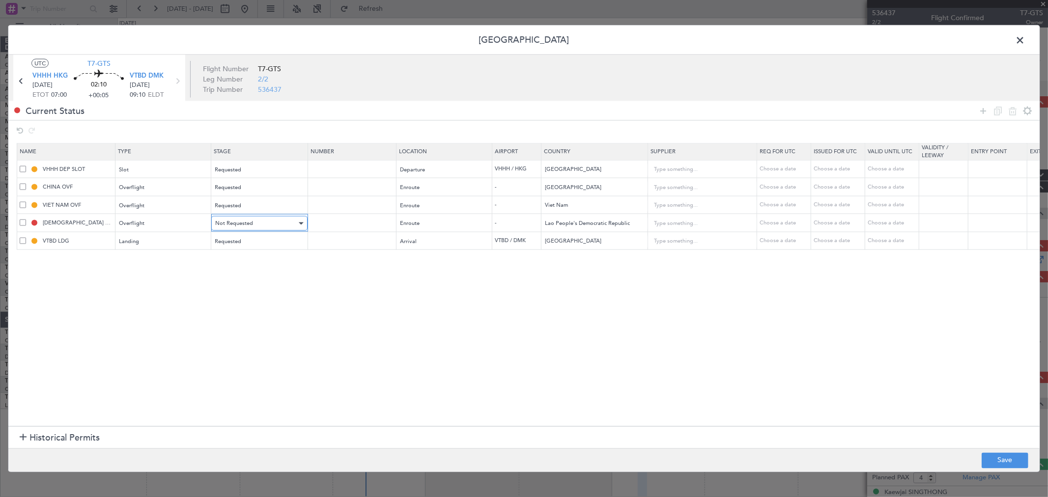
click at [236, 225] on span "Not Requested" at bounding box center [234, 223] width 38 height 7
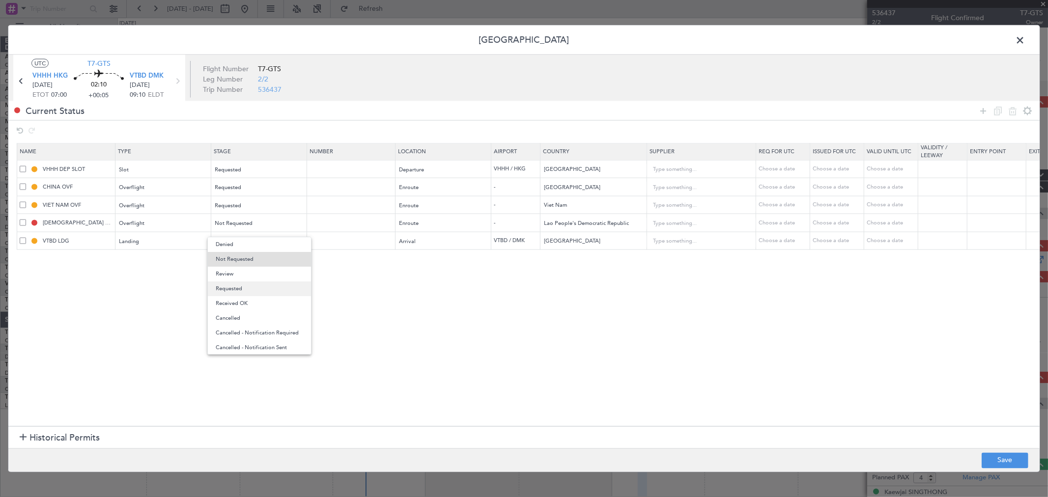
click at [233, 290] on span "Requested" at bounding box center [259, 288] width 87 height 15
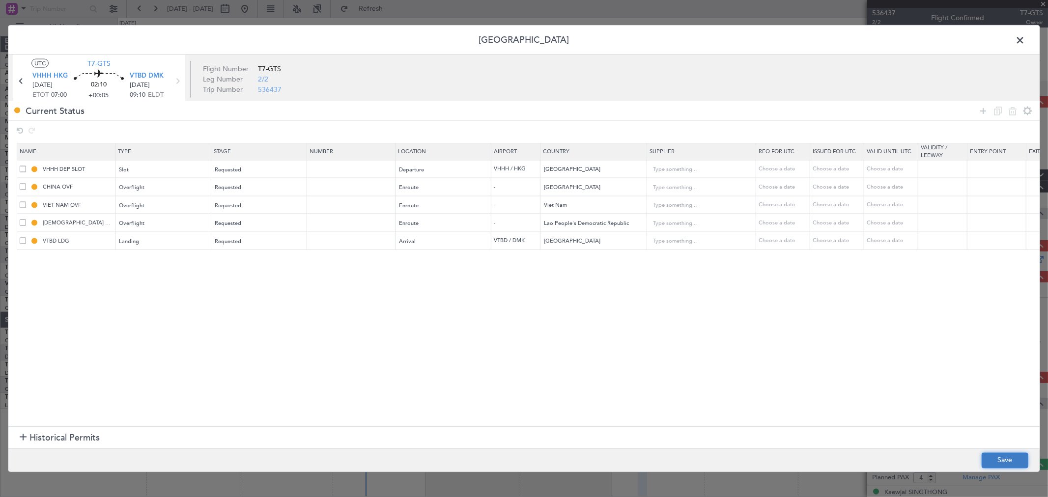
click at [1010, 457] on button "Save" at bounding box center [1004, 460] width 47 height 16
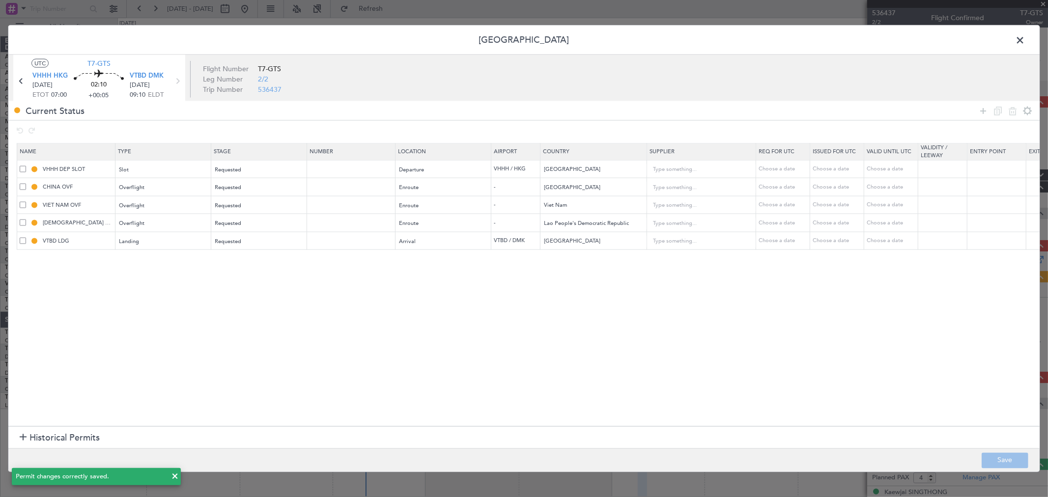
click at [1024, 40] on span at bounding box center [1024, 43] width 0 height 20
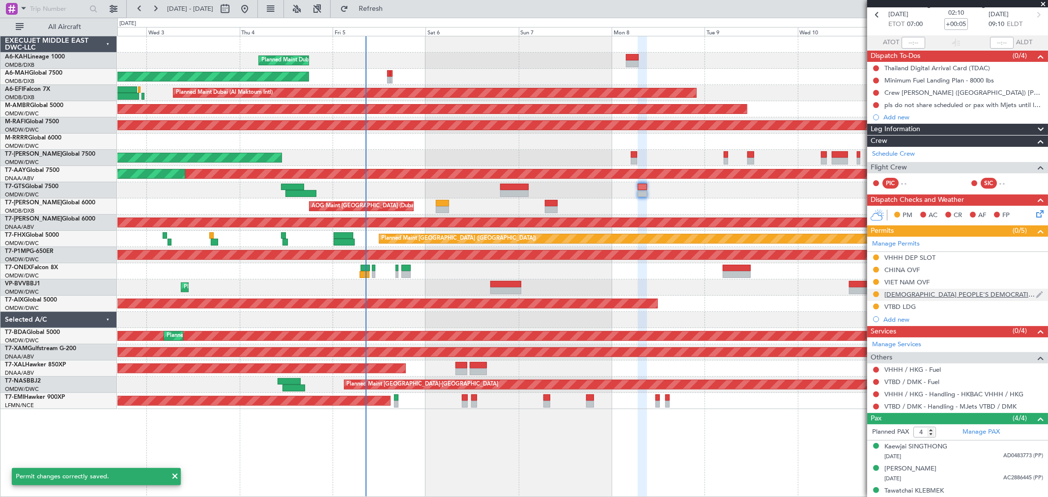
scroll to position [77, 0]
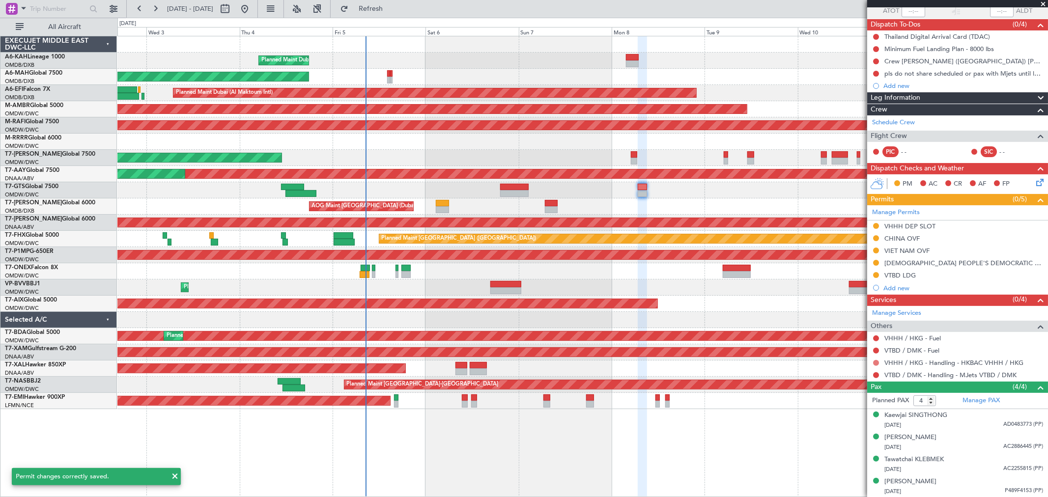
click at [874, 362] on button at bounding box center [876, 363] width 6 height 6
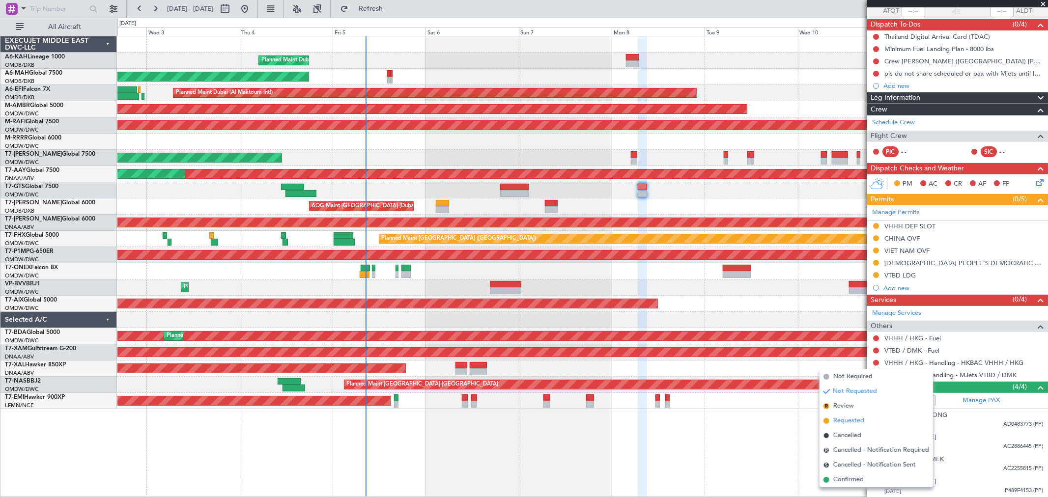
click at [850, 418] on span "Requested" at bounding box center [848, 421] width 31 height 10
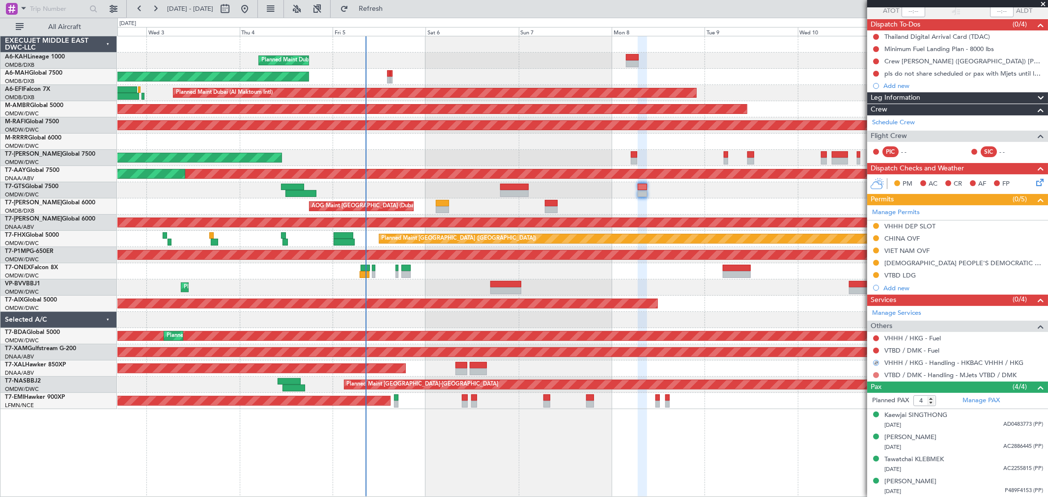
click at [874, 374] on button at bounding box center [876, 375] width 6 height 6
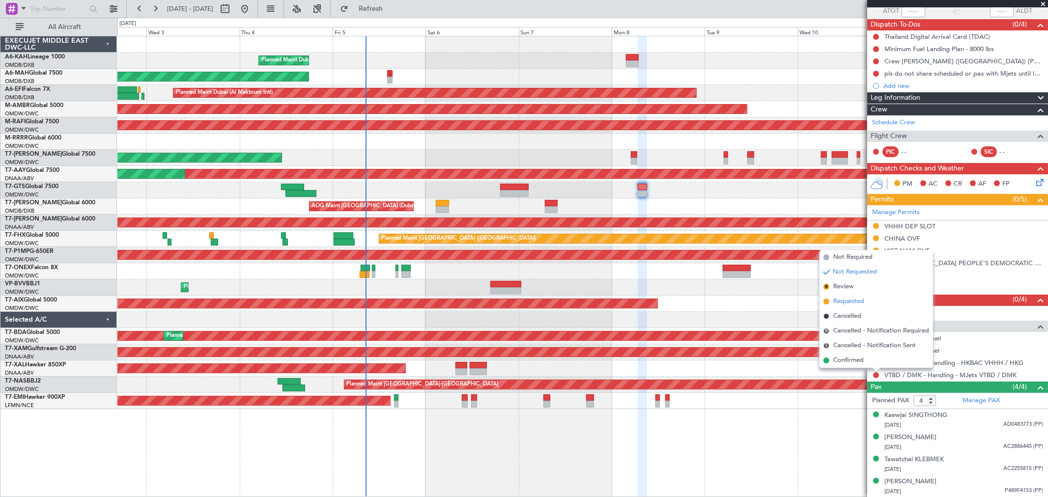
click at [855, 302] on span "Requested" at bounding box center [848, 302] width 31 height 10
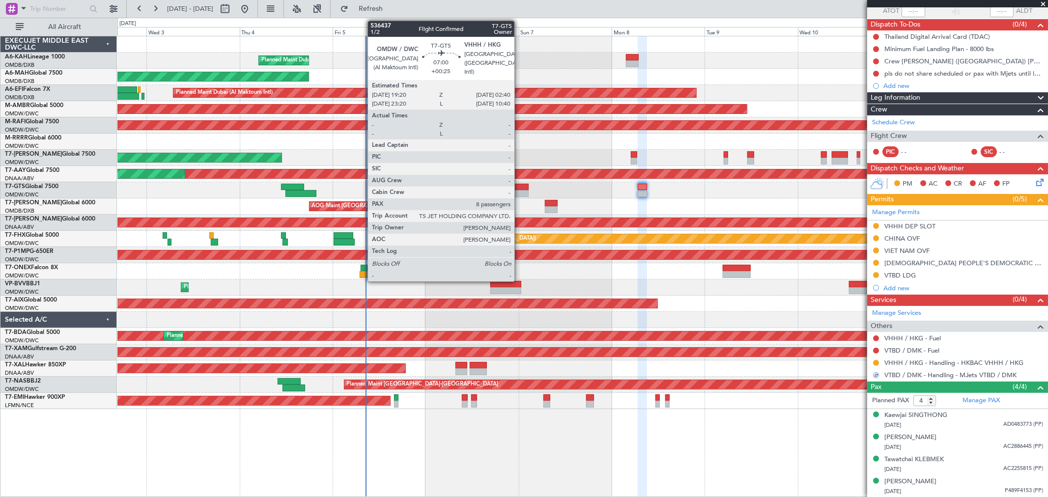
click at [519, 185] on div at bounding box center [514, 187] width 28 height 7
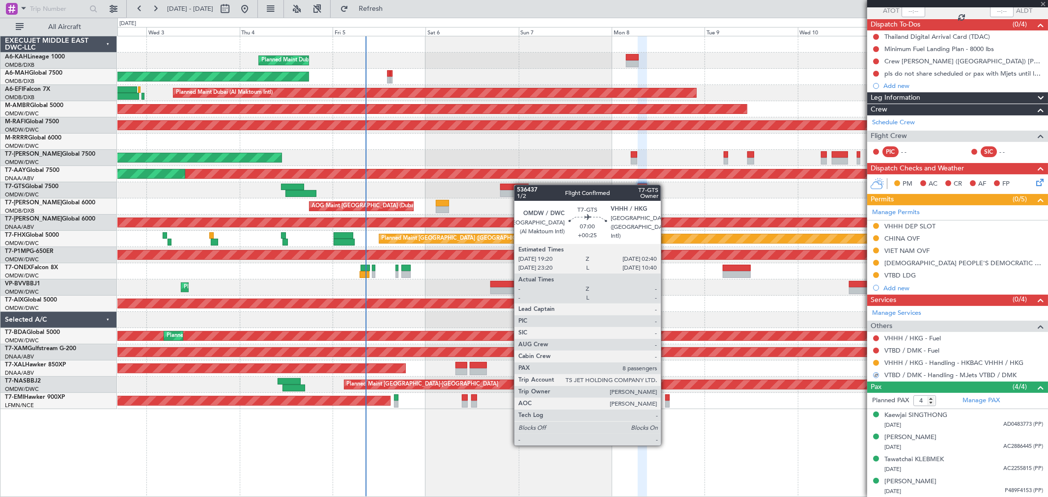
type input "+00:25"
type input "8"
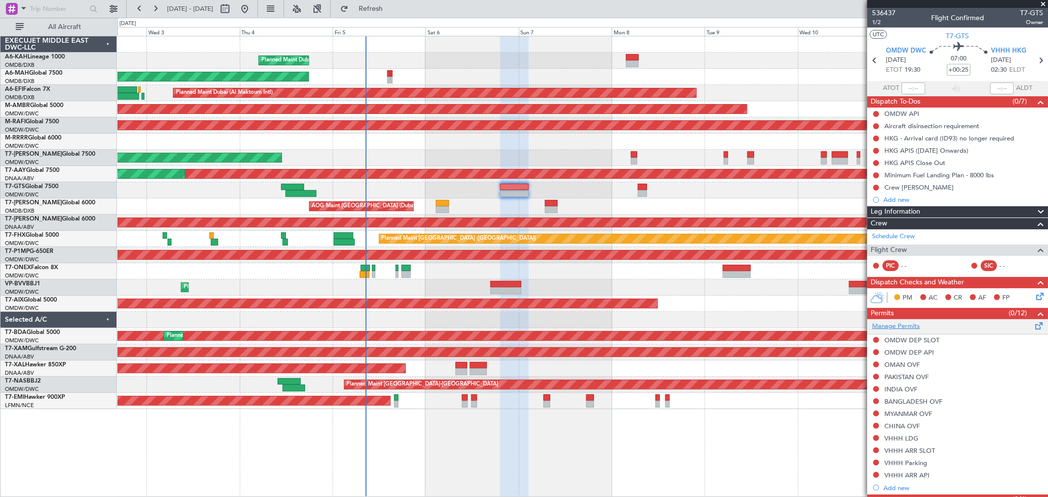
click at [906, 323] on link "Manage Permits" at bounding box center [896, 327] width 48 height 10
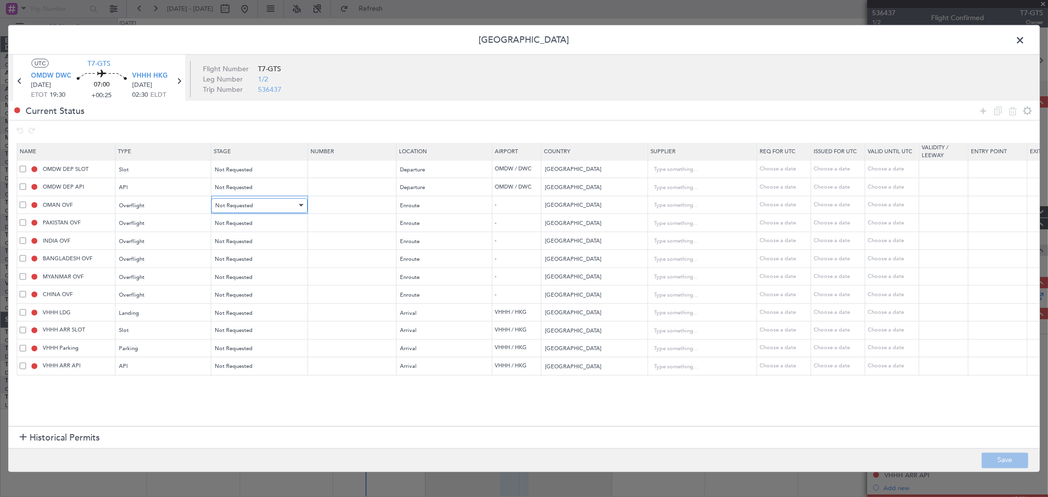
click at [267, 203] on div "Not Requested" at bounding box center [256, 205] width 82 height 15
click at [245, 267] on span "Requested" at bounding box center [259, 270] width 87 height 15
click at [243, 223] on span "Not Requested" at bounding box center [234, 223] width 38 height 7
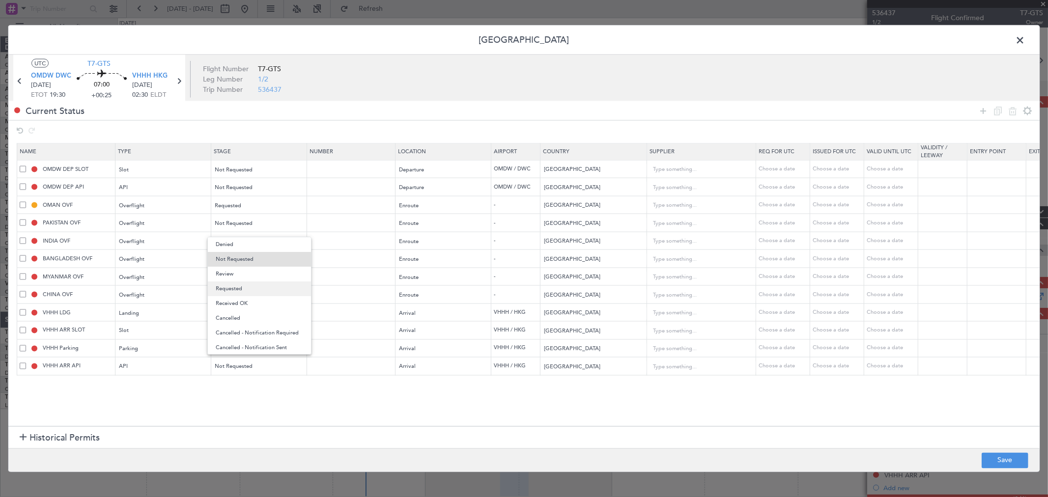
click at [242, 285] on span "Requested" at bounding box center [259, 288] width 87 height 15
click at [242, 241] on span "Not Requested" at bounding box center [234, 240] width 38 height 7
click at [235, 306] on span "Requested" at bounding box center [259, 306] width 87 height 15
click at [242, 259] on span "Not Requested" at bounding box center [234, 258] width 38 height 7
click at [243, 322] on span "Requested" at bounding box center [259, 324] width 87 height 15
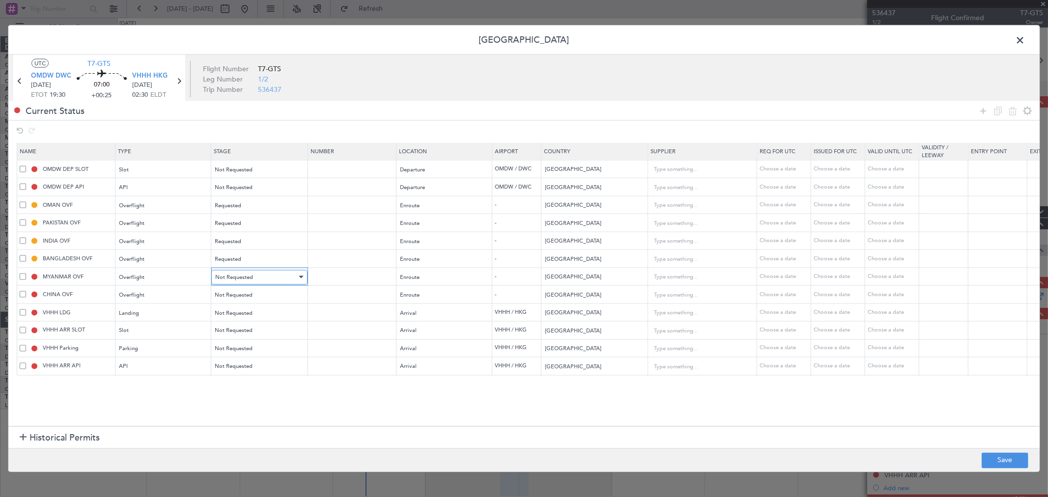
click at [246, 280] on span "Not Requested" at bounding box center [234, 276] width 38 height 7
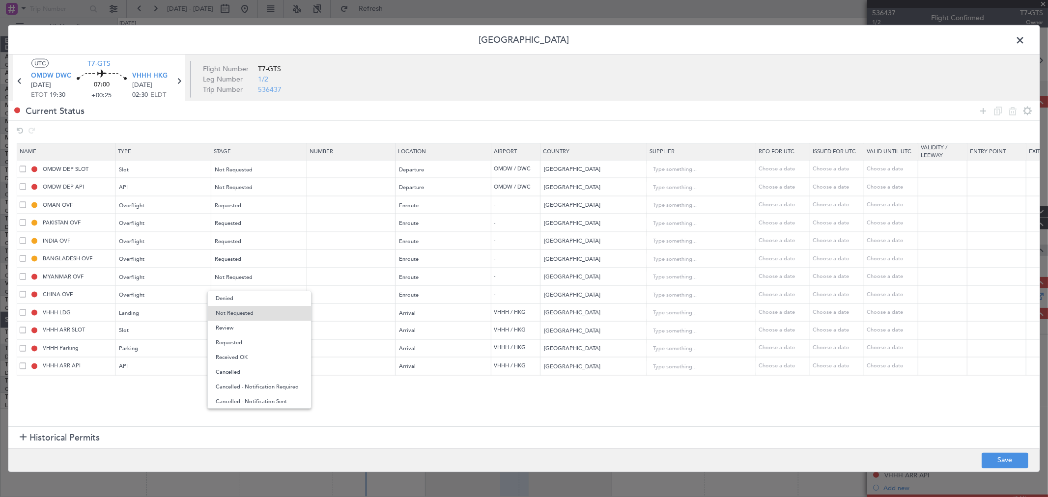
click at [241, 342] on span "Requested" at bounding box center [259, 342] width 87 height 15
click at [244, 294] on span "Not Requested" at bounding box center [234, 294] width 38 height 7
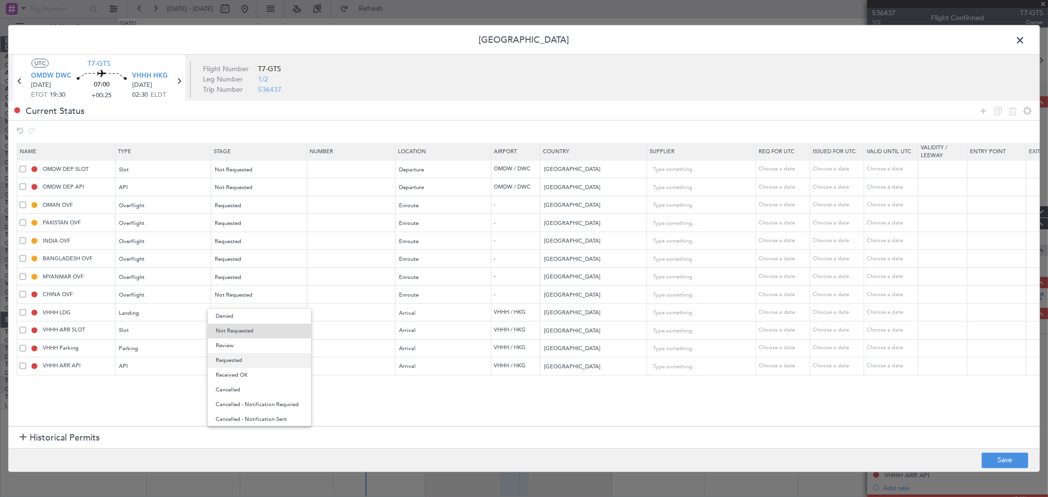
click at [242, 358] on span "Requested" at bounding box center [259, 360] width 87 height 15
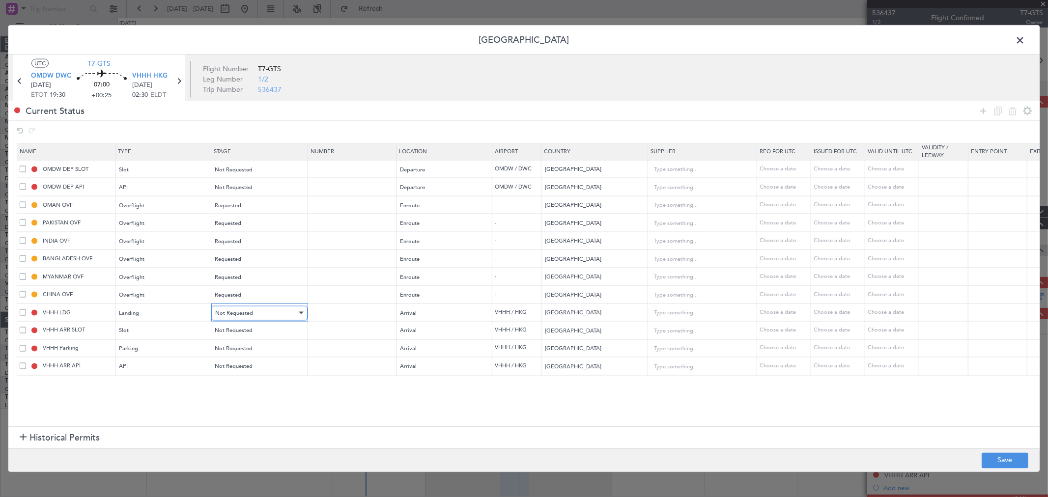
click at [241, 317] on div "Not Requested" at bounding box center [256, 312] width 82 height 15
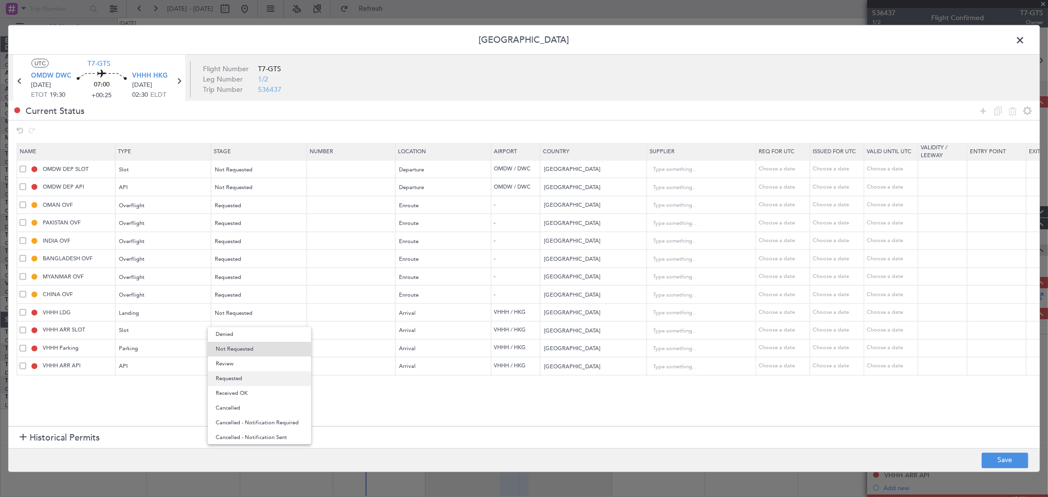
click at [244, 378] on span "Requested" at bounding box center [259, 378] width 87 height 15
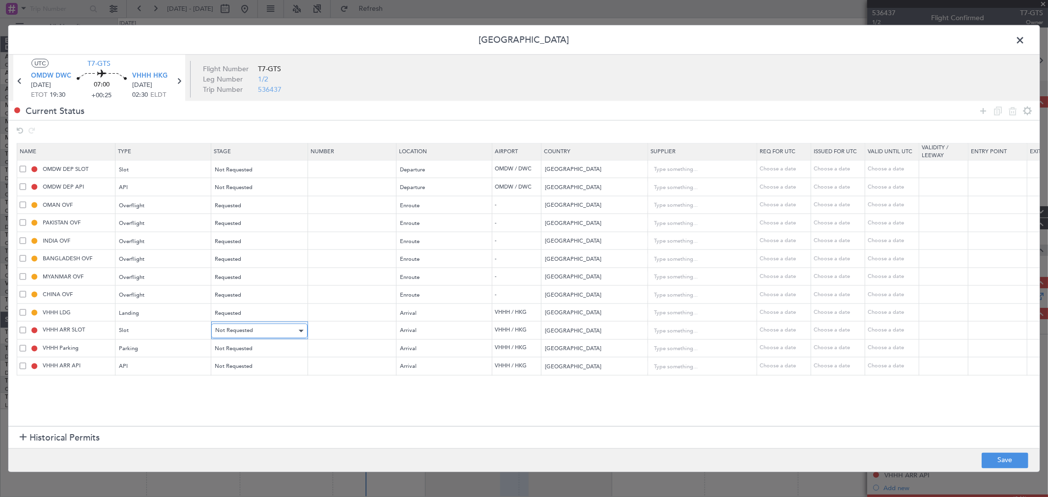
click at [251, 327] on div "Not Requested" at bounding box center [256, 331] width 82 height 15
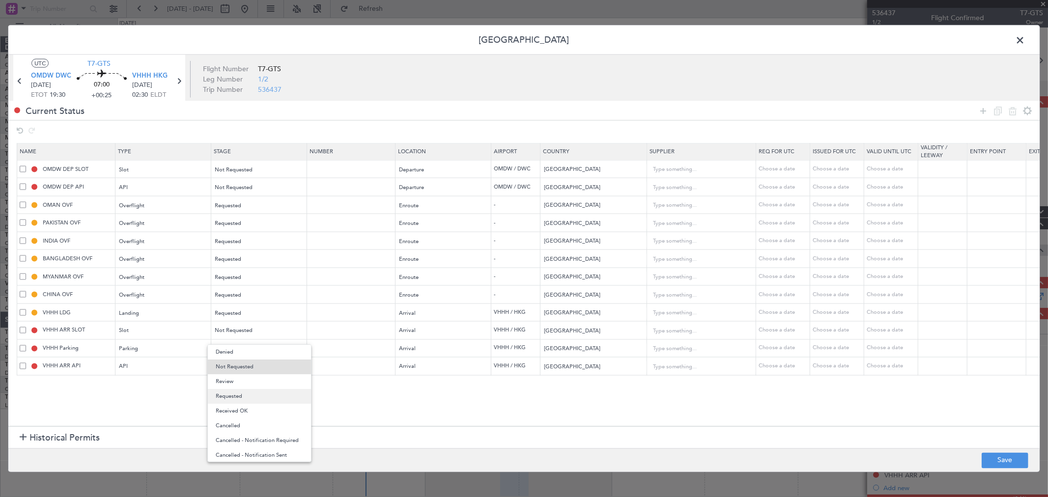
click at [243, 397] on span "Requested" at bounding box center [259, 396] width 87 height 15
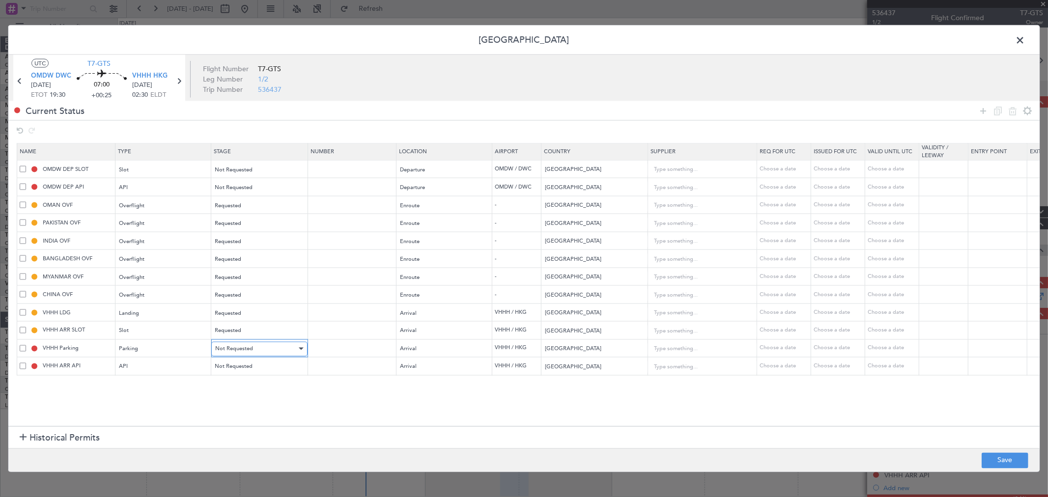
click at [249, 354] on div "Not Requested" at bounding box center [256, 348] width 82 height 15
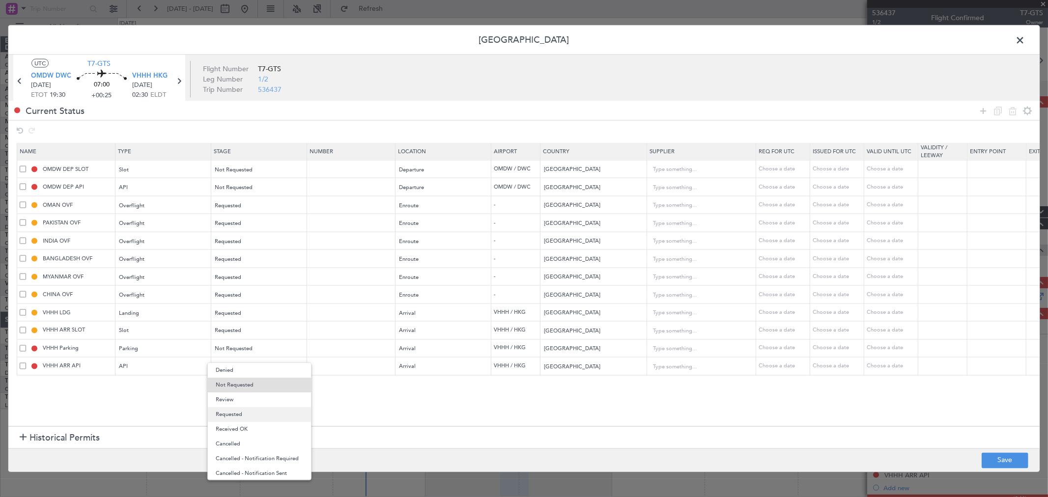
click at [249, 415] on span "Requested" at bounding box center [259, 414] width 87 height 15
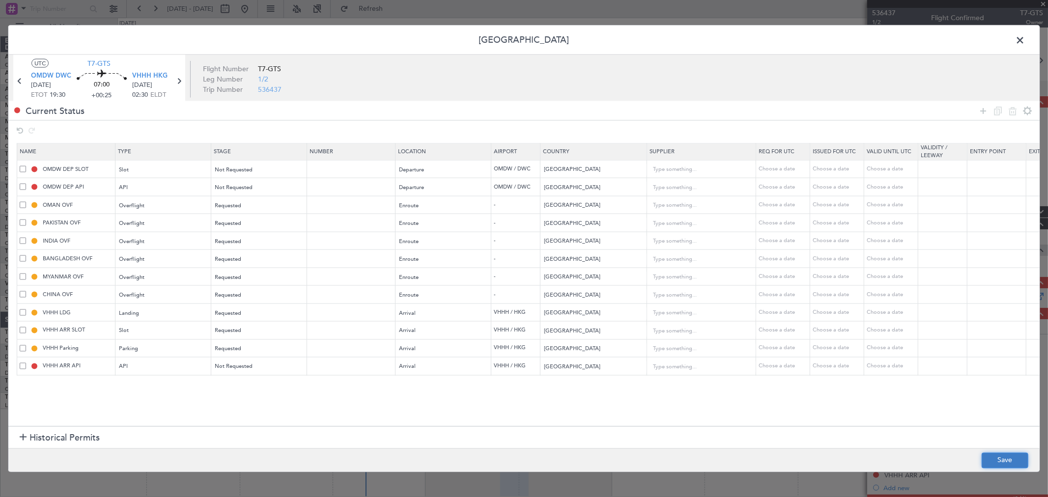
click at [994, 458] on button "Save" at bounding box center [1004, 460] width 47 height 16
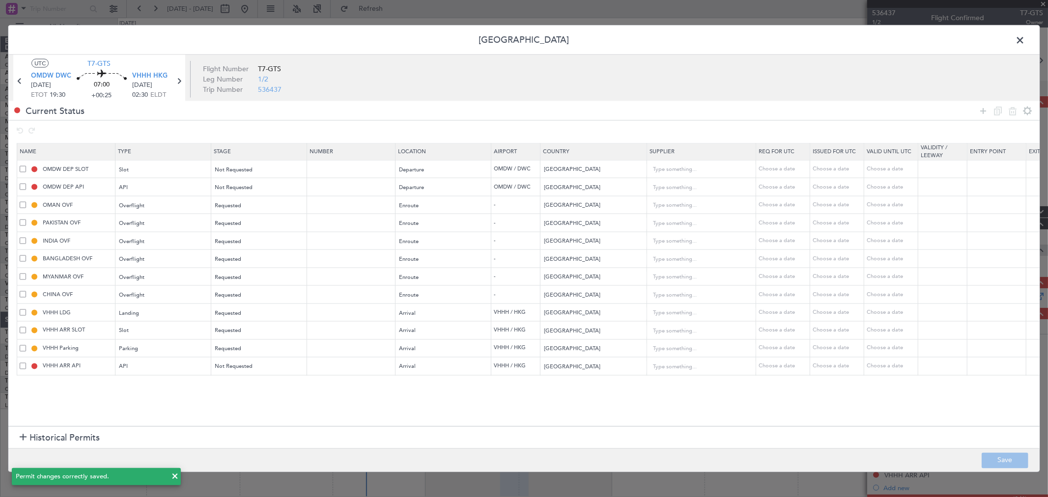
click at [1024, 40] on span at bounding box center [1024, 43] width 0 height 20
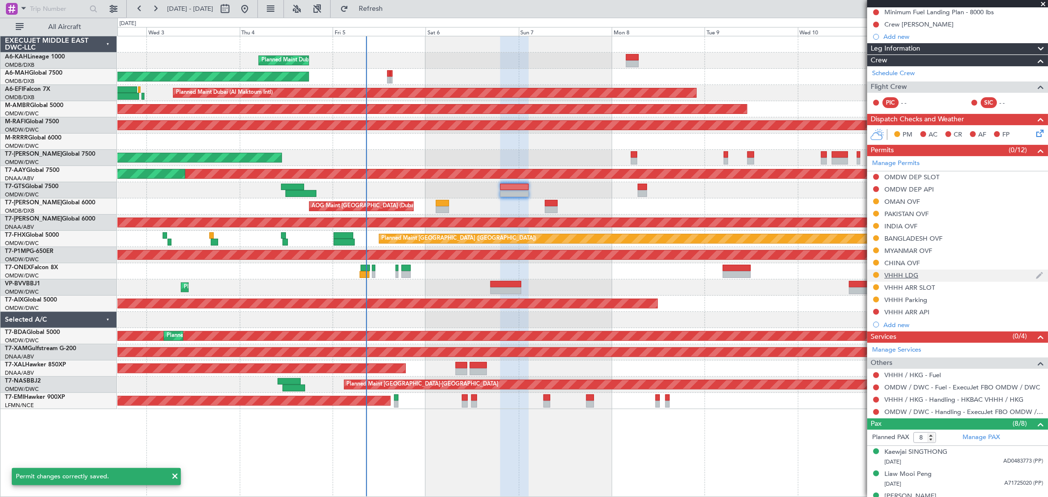
scroll to position [164, 0]
click at [876, 399] on button at bounding box center [876, 399] width 6 height 6
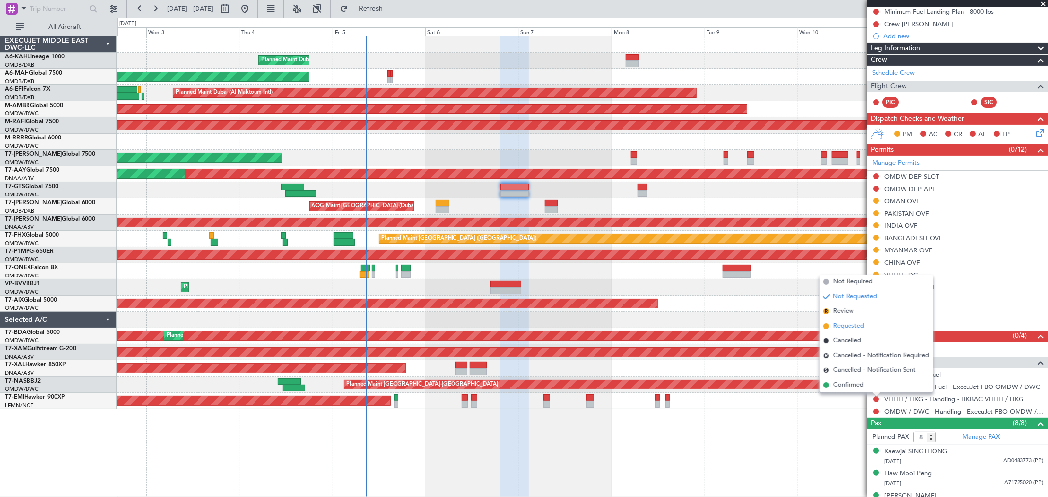
click at [857, 325] on span "Requested" at bounding box center [848, 326] width 31 height 10
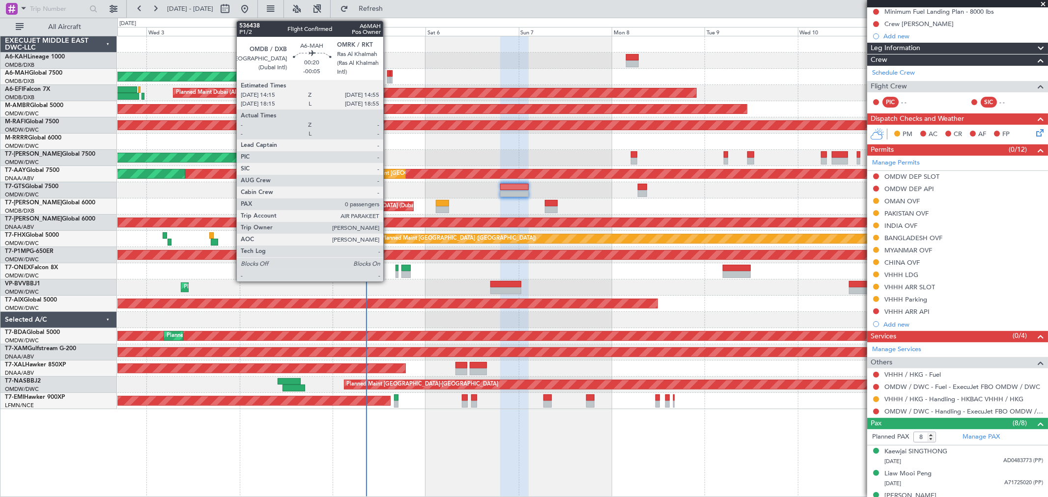
click at [388, 77] on div at bounding box center [388, 80] width 3 height 7
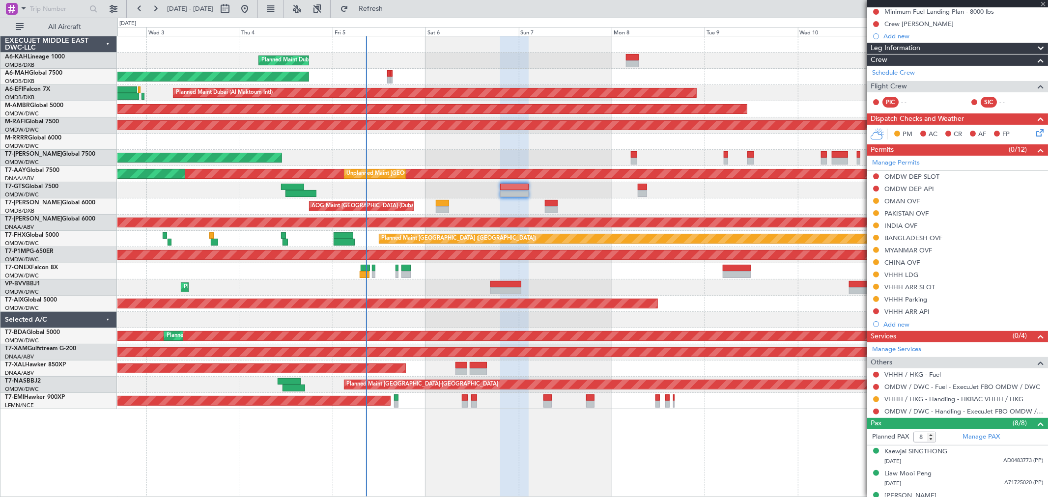
type input "-00:05"
type input "0"
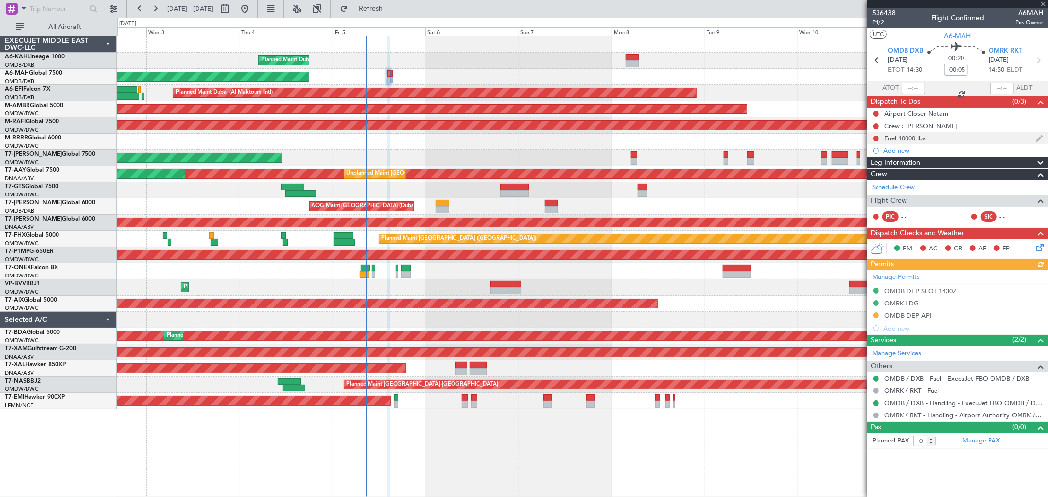
click at [914, 138] on div "Fuel 10000 lbs" at bounding box center [904, 138] width 41 height 8
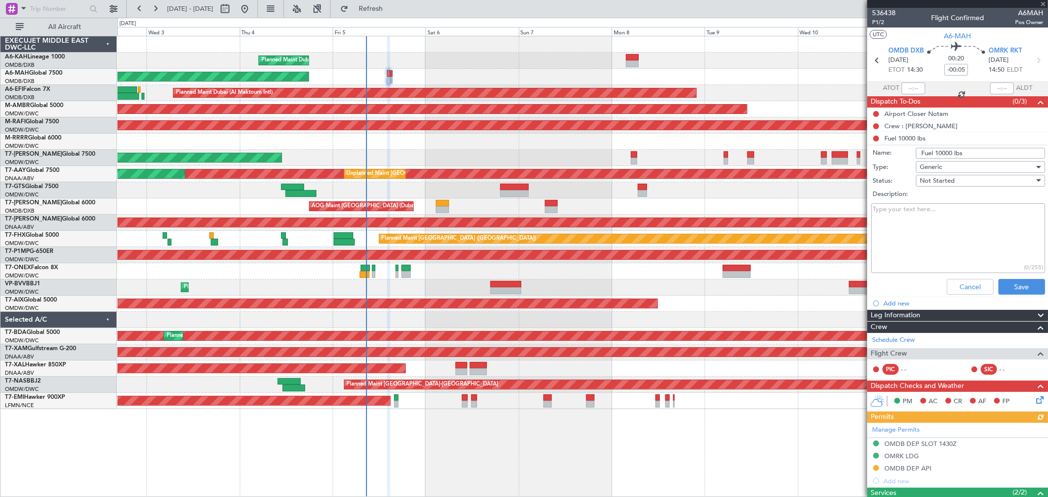
click at [936, 156] on input "Fuel 10000 lbs" at bounding box center [979, 153] width 129 height 11
type input "Fuel 14000 lbs"
click at [1009, 287] on button "Save" at bounding box center [1021, 287] width 47 height 16
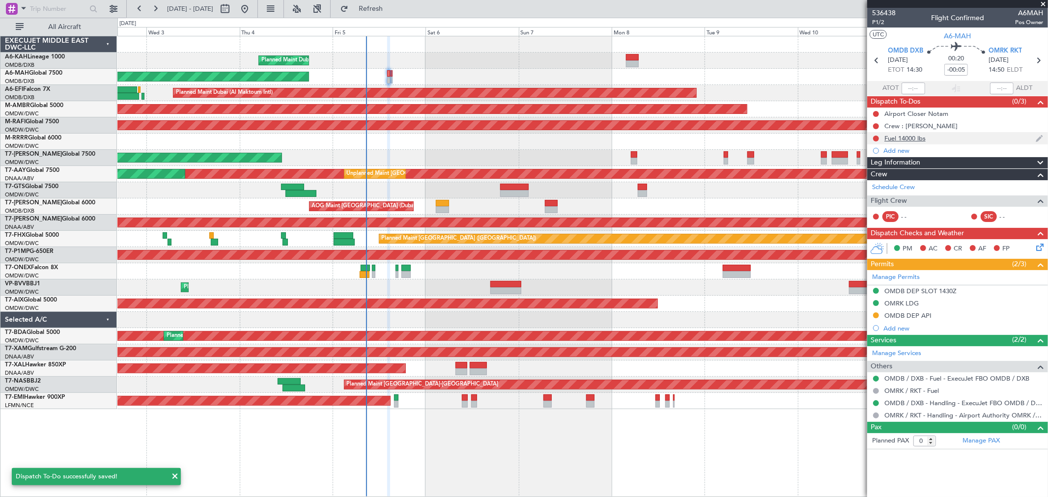
click at [922, 138] on div "Fuel 14000 lbs" at bounding box center [904, 138] width 41 height 8
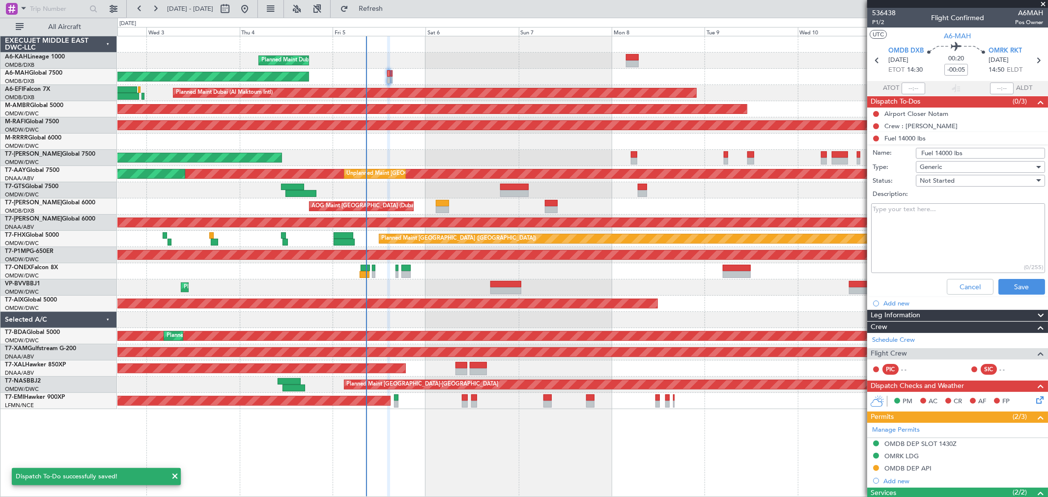
click at [964, 151] on input "Fuel 14000 lbs" at bounding box center [979, 153] width 129 height 11
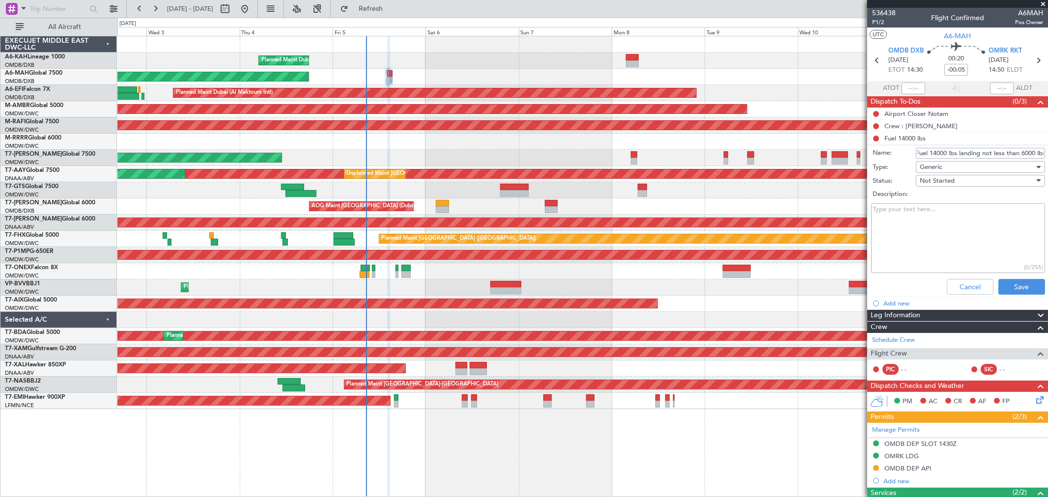
scroll to position [0, 12]
type input "Fuel 14000 lbs landing not less than 6000 lbs"
click at [1010, 290] on button "Save" at bounding box center [1021, 287] width 47 height 16
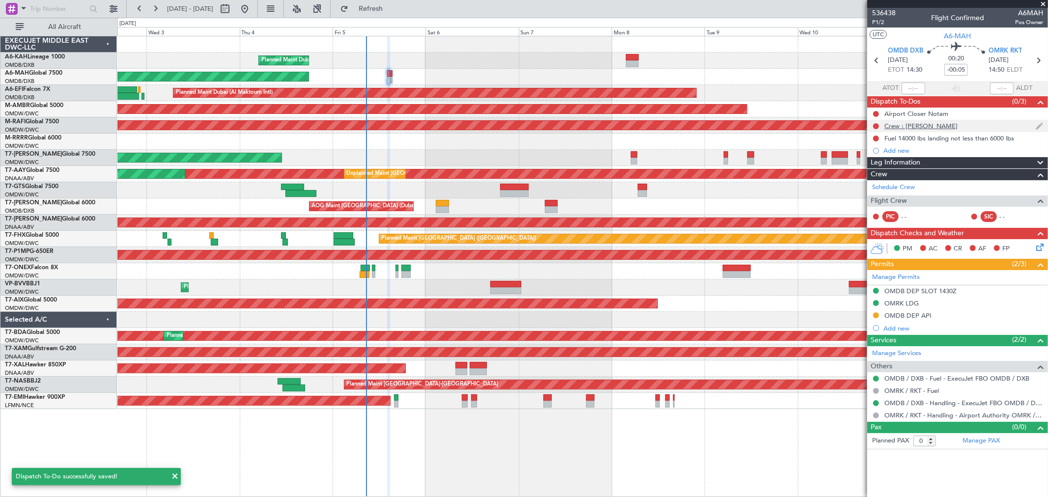
click at [936, 125] on div "Crew : Stig Raymond Gernard" at bounding box center [920, 126] width 73 height 8
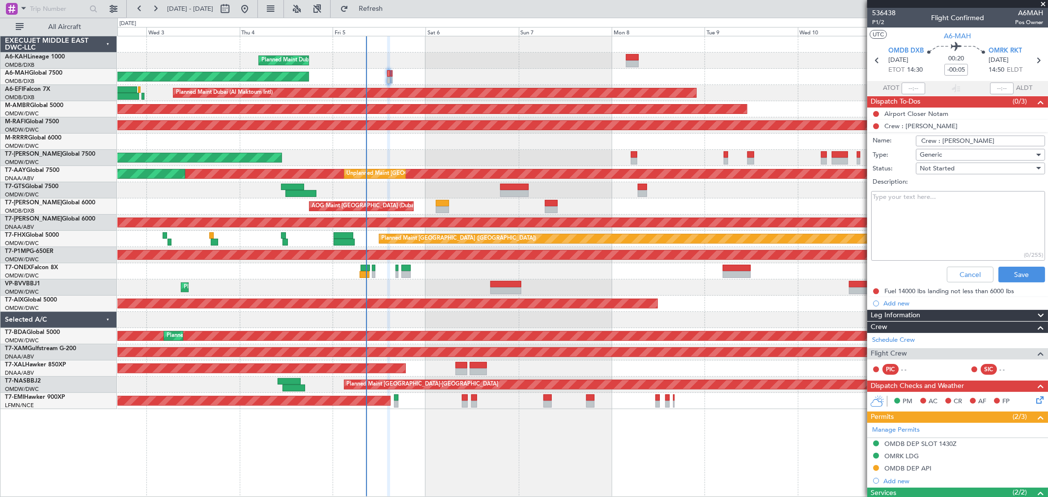
drag, startPoint x: 980, startPoint y: 143, endPoint x: 952, endPoint y: 141, distance: 28.5
click at [952, 141] on input "Crew : Stig Raymond Gernard" at bounding box center [979, 141] width 129 height 11
click at [959, 238] on textarea "Description:" at bounding box center [958, 226] width 174 height 70
drag, startPoint x: 979, startPoint y: 138, endPoint x: 952, endPoint y: 139, distance: 27.0
click at [952, 139] on input "Crew : Stig Raymond Gernard" at bounding box center [979, 141] width 129 height 11
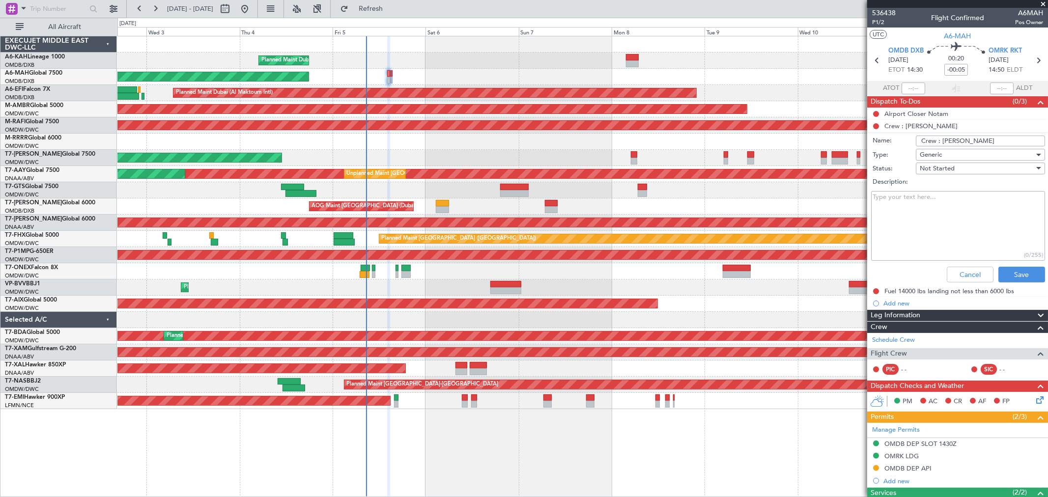
click at [995, 143] on input "Crew : Stig Gernard" at bounding box center [979, 141] width 129 height 11
paste input "Raymond"
type input "Crew : Stig Gernard Raymond (jump seat)"
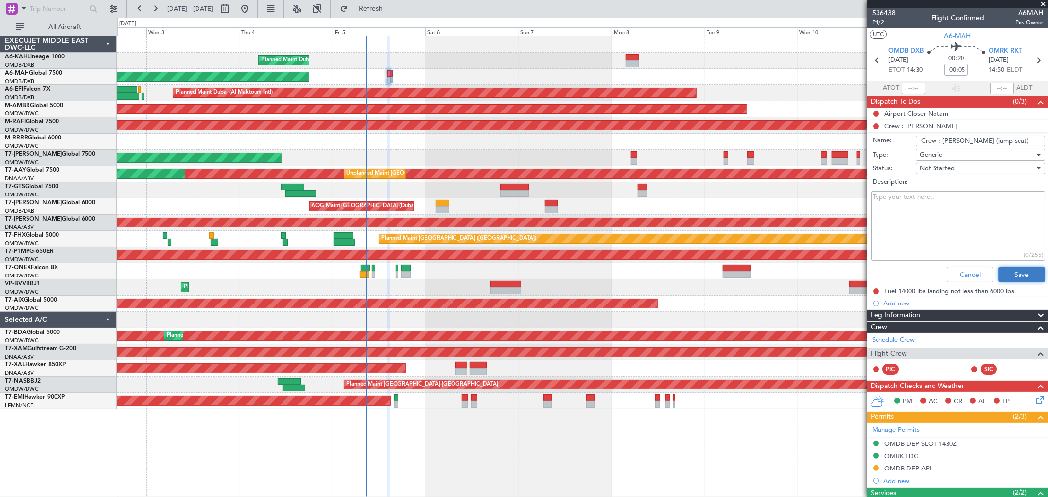
click at [1020, 276] on button "Save" at bounding box center [1021, 275] width 47 height 16
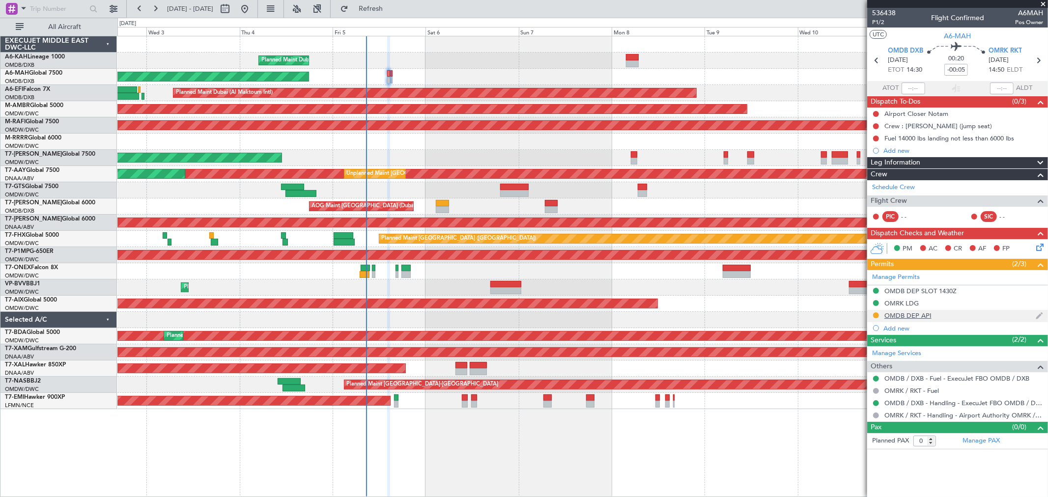
click at [916, 313] on div "OMDB DEP API" at bounding box center [907, 315] width 47 height 8
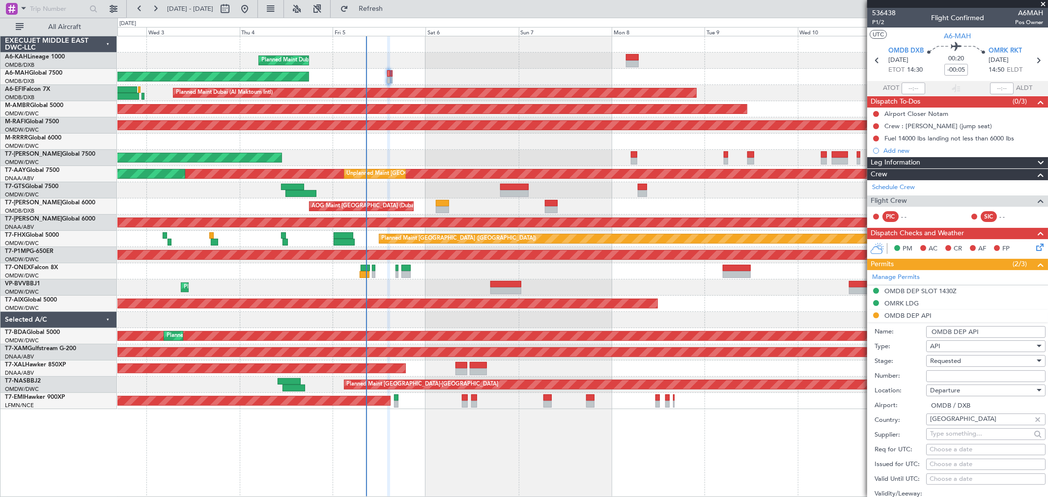
click at [936, 380] on input "Number:" at bounding box center [985, 376] width 119 height 12
type input "FILED AND SAVED IN LAN"
click at [944, 359] on span "Requested" at bounding box center [945, 361] width 31 height 9
click at [953, 432] on span "Received OK" at bounding box center [981, 436] width 102 height 15
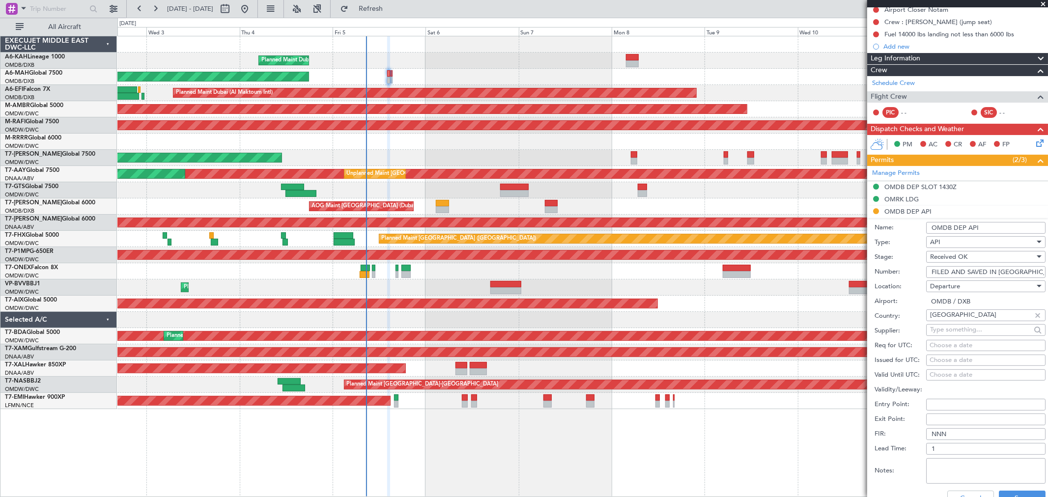
scroll to position [164, 0]
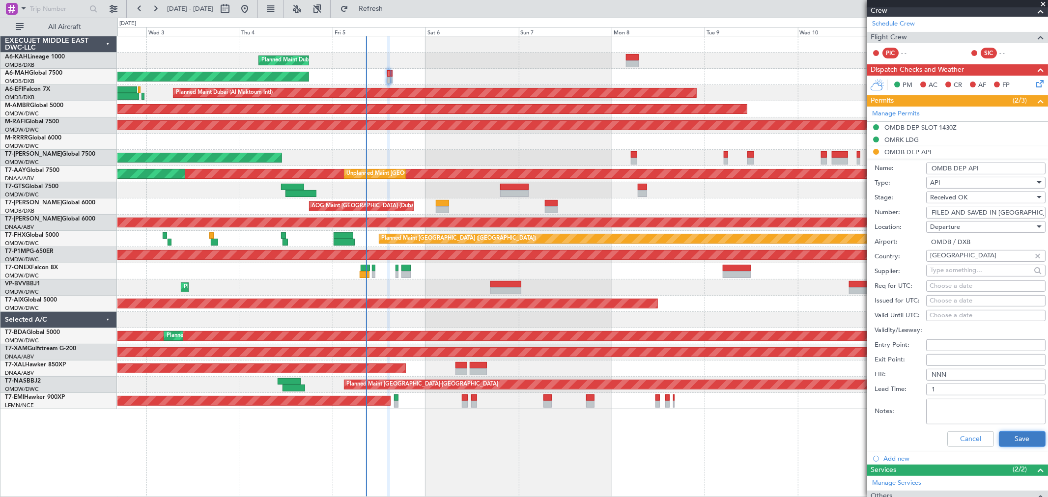
click at [1009, 435] on button "Save" at bounding box center [1021, 439] width 47 height 16
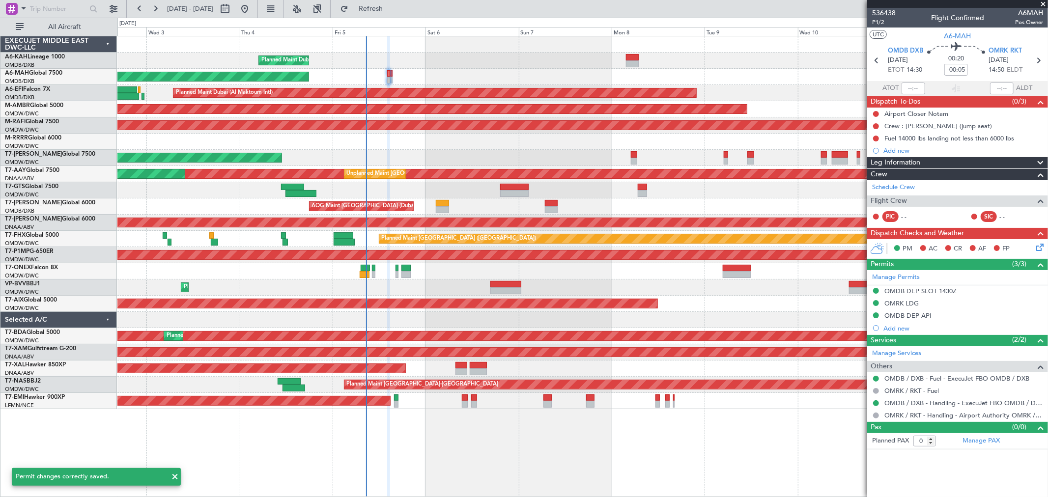
scroll to position [0, 0]
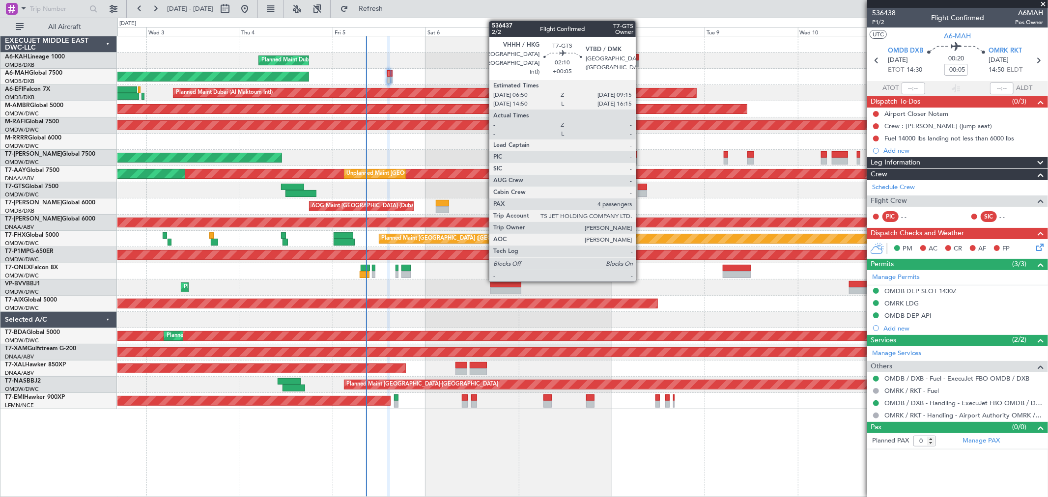
click at [640, 188] on div at bounding box center [642, 187] width 10 height 7
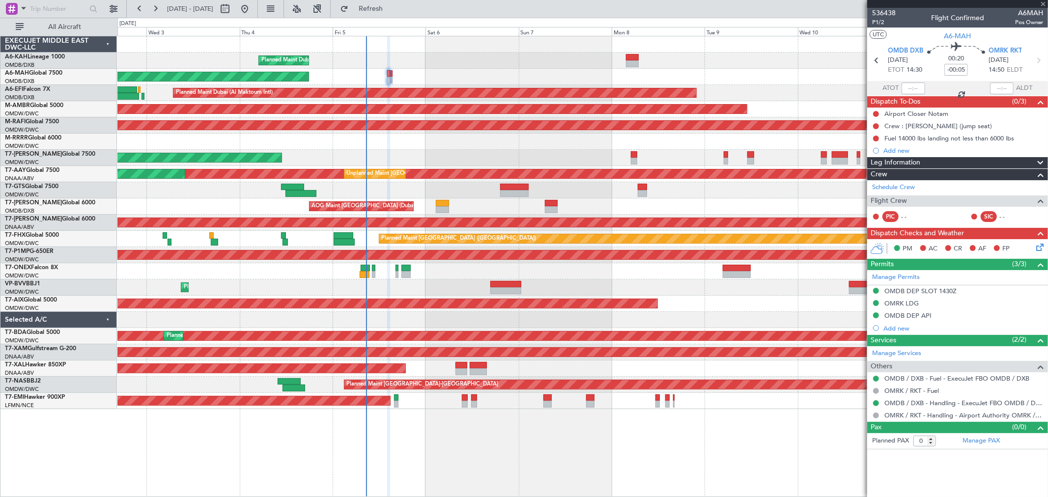
type input "+00:05"
type input "4"
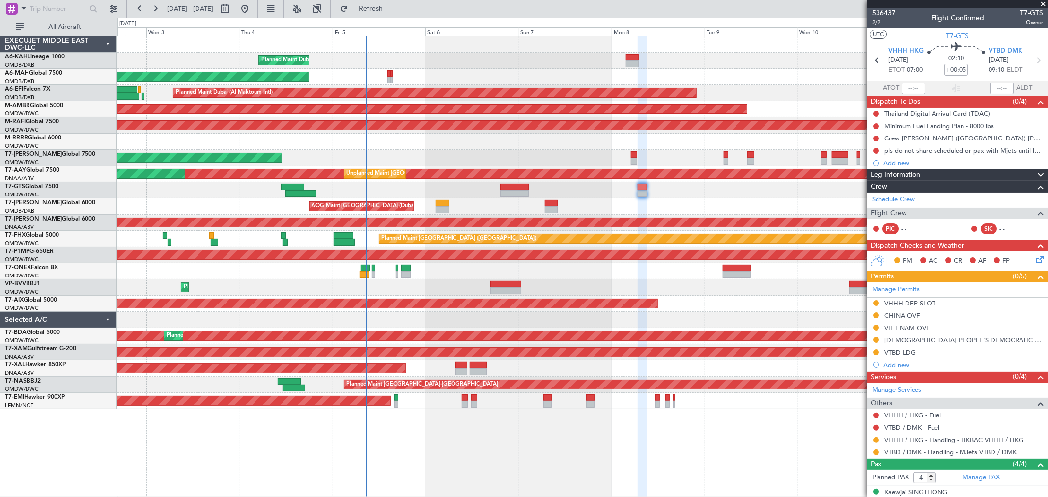
click at [908, 316] on div "CHINA OVF" at bounding box center [901, 315] width 35 height 8
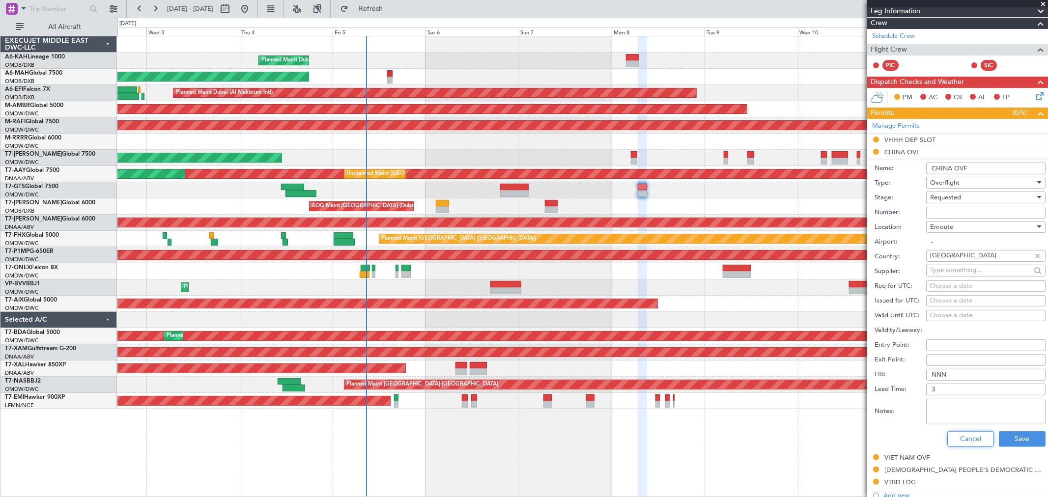
click at [966, 435] on button "Cancel" at bounding box center [970, 439] width 47 height 16
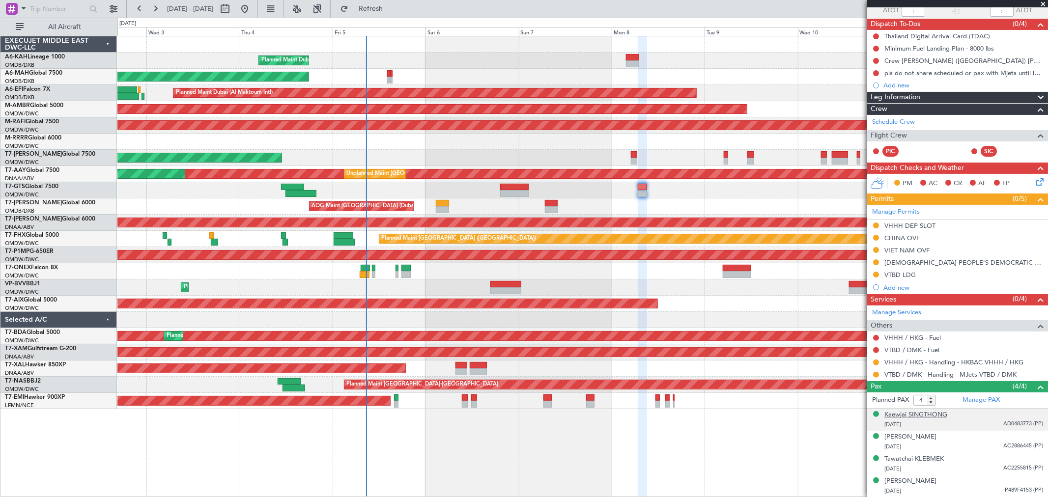
scroll to position [77, 0]
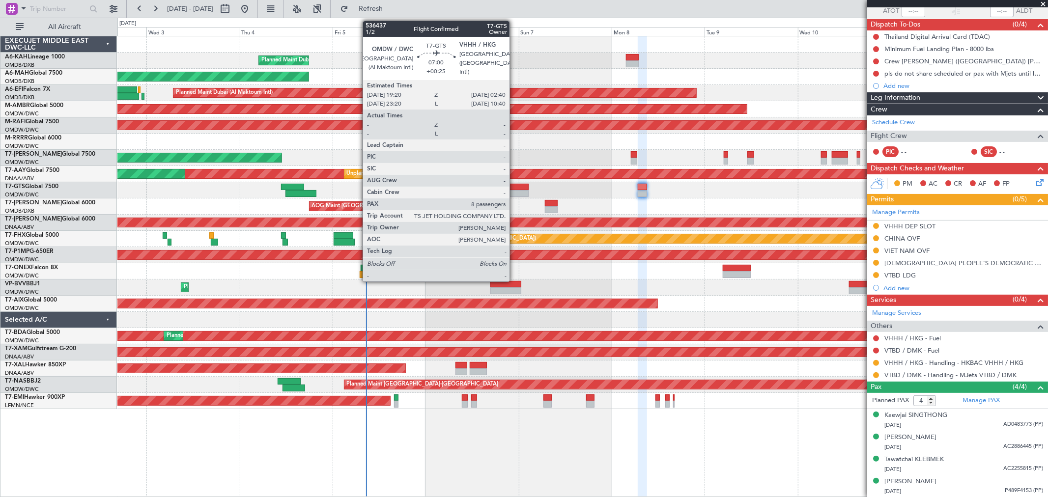
click at [514, 188] on div at bounding box center [514, 187] width 28 height 7
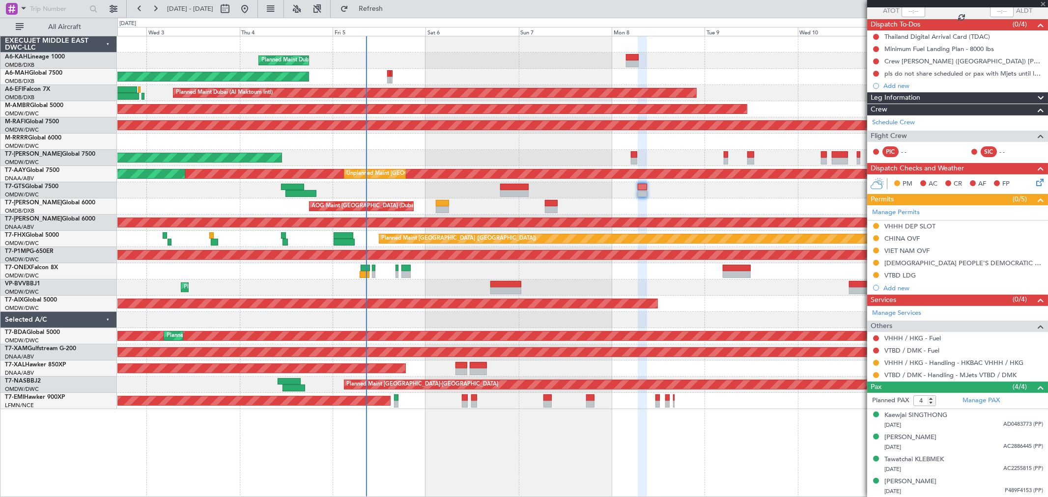
type input "+00:25"
type input "8"
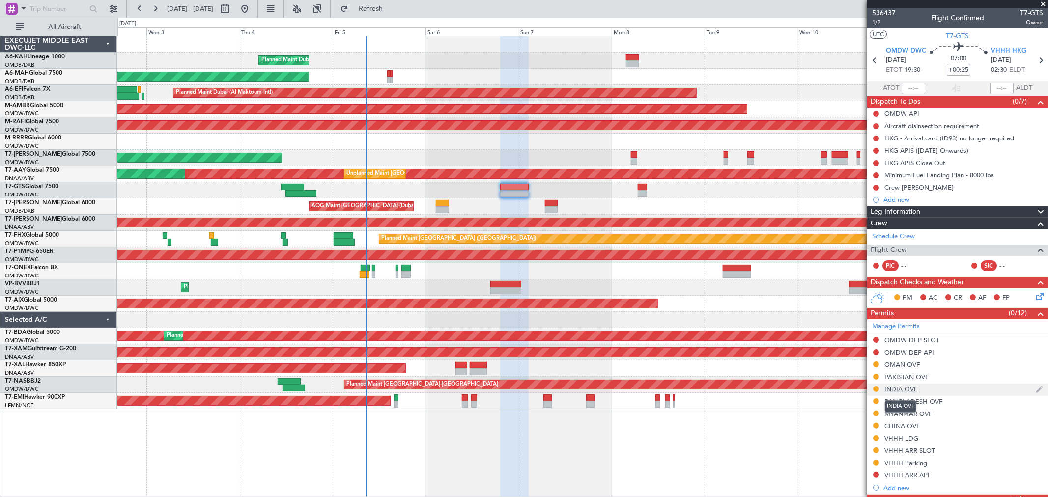
click at [905, 389] on div "INDIA OVF" at bounding box center [900, 389] width 33 height 8
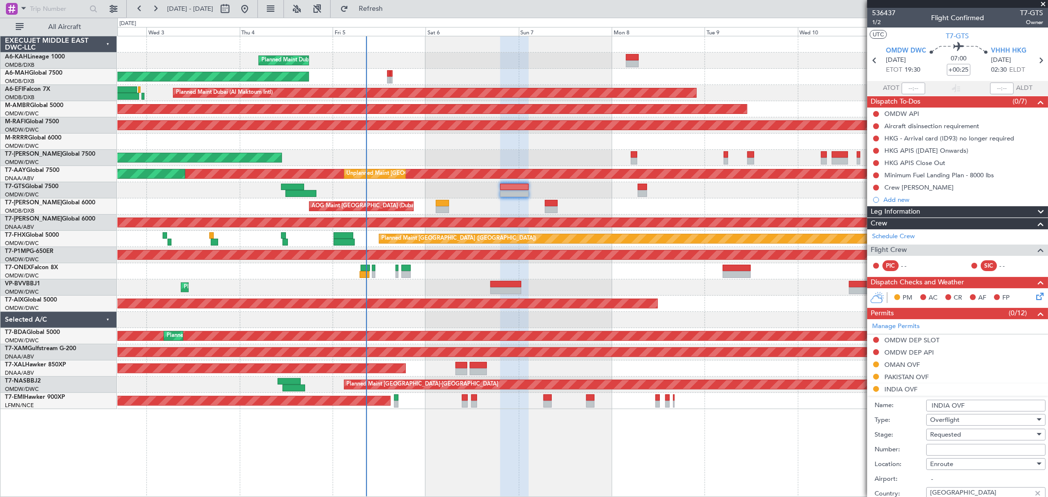
scroll to position [55, 0]
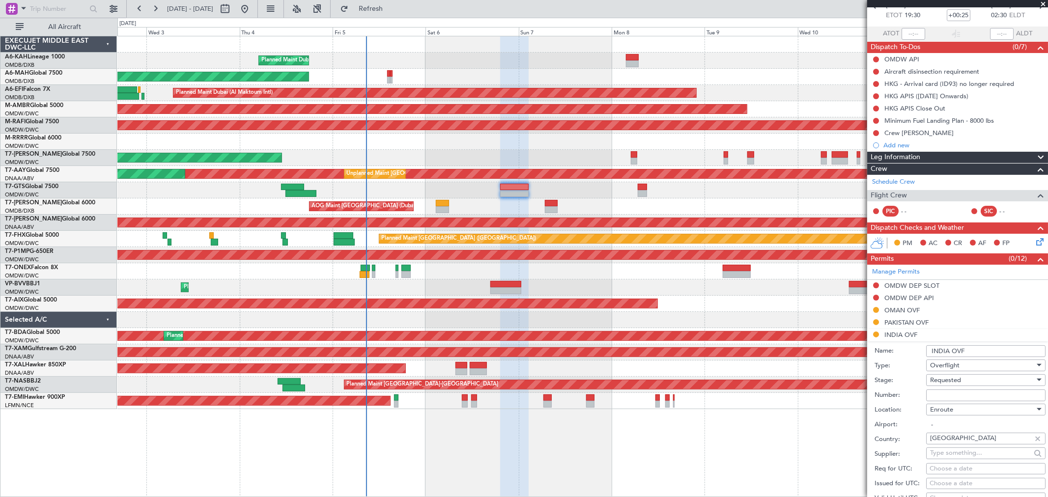
drag, startPoint x: 940, startPoint y: 398, endPoint x: 942, endPoint y: 389, distance: 9.4
click at [940, 398] on input "Number:" at bounding box center [985, 395] width 119 height 12
paste input "YA/N/0601/09/04"
type input "YA/N/0601/09/04"
click at [942, 386] on div "Requested" at bounding box center [982, 380] width 105 height 15
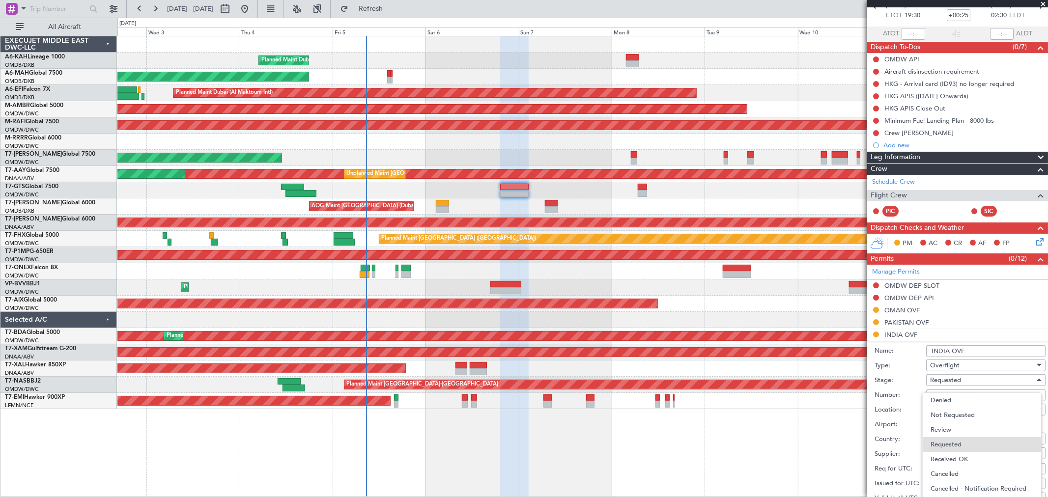
drag, startPoint x: 955, startPoint y: 457, endPoint x: 976, endPoint y: 424, distance: 39.1
click at [953, 456] on span "Received OK" at bounding box center [981, 459] width 102 height 15
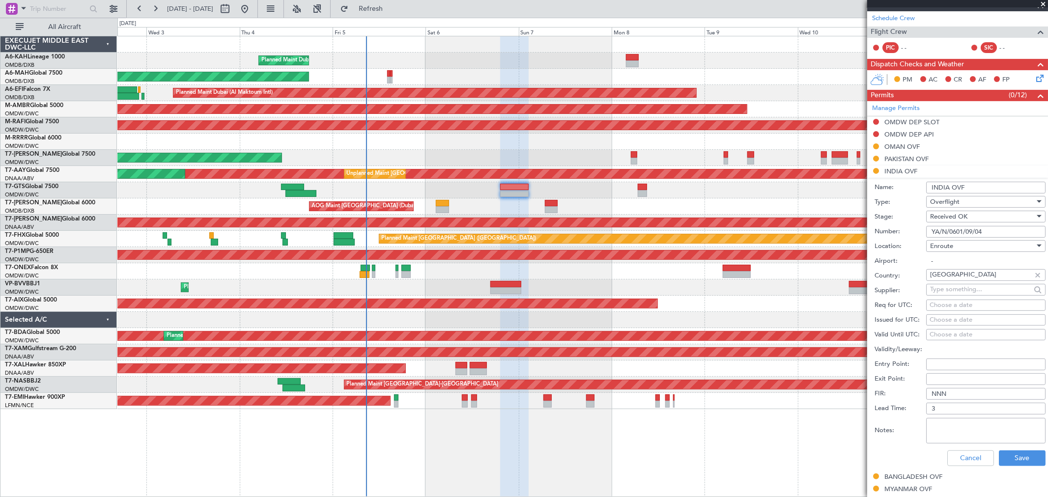
scroll to position [382, 0]
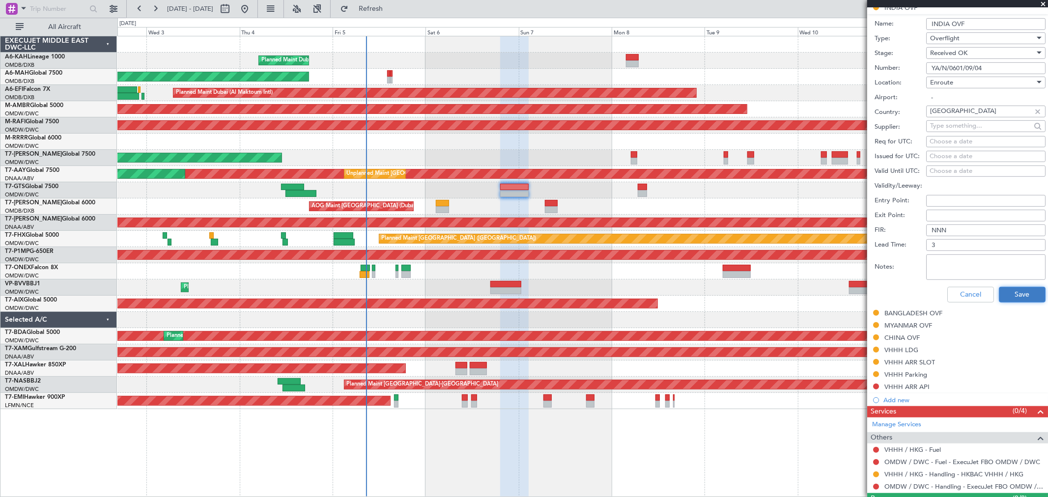
click at [1015, 288] on button "Save" at bounding box center [1021, 295] width 47 height 16
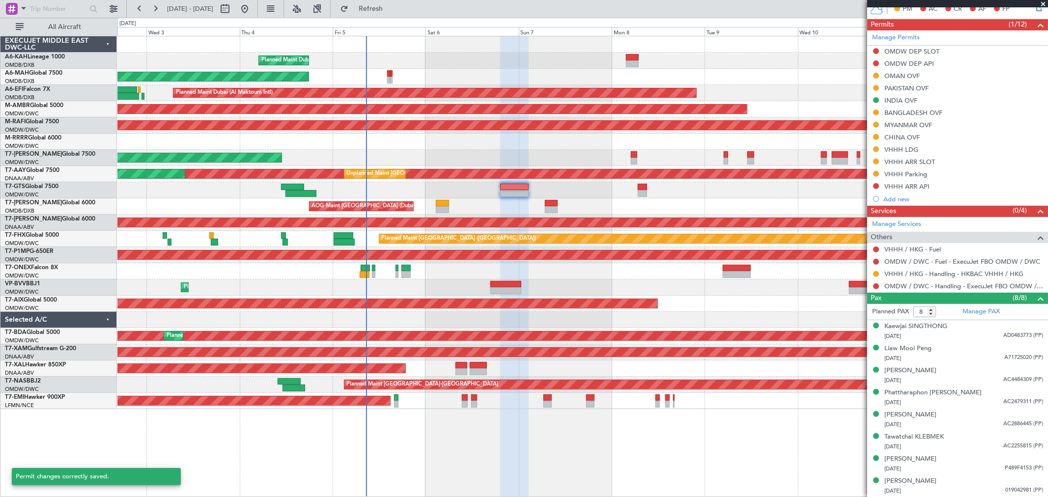
scroll to position [89, 0]
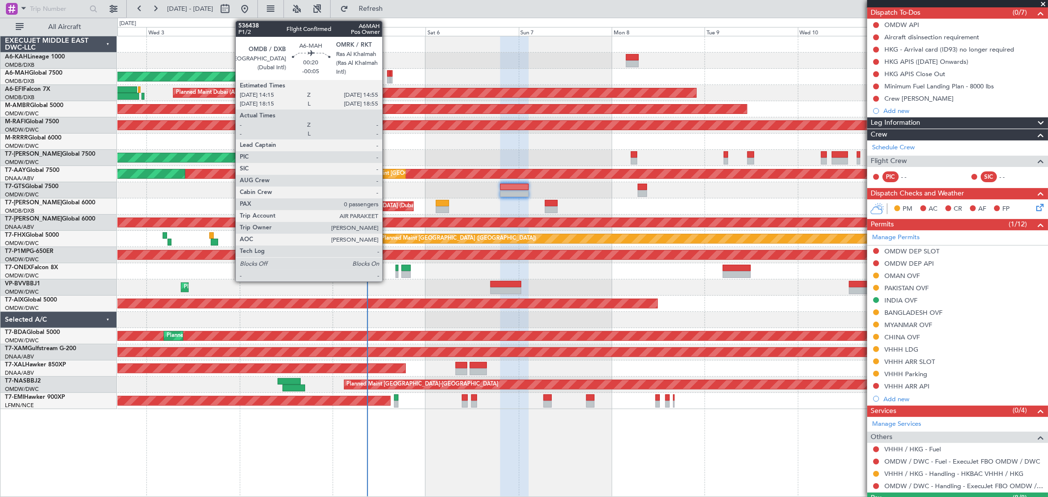
click at [387, 77] on div at bounding box center [388, 80] width 3 height 7
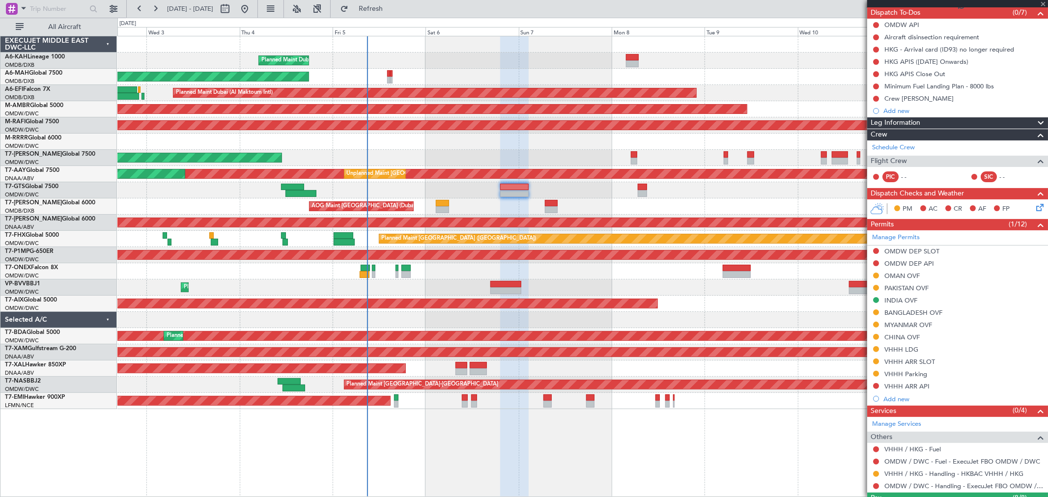
type input "-00:05"
type input "0"
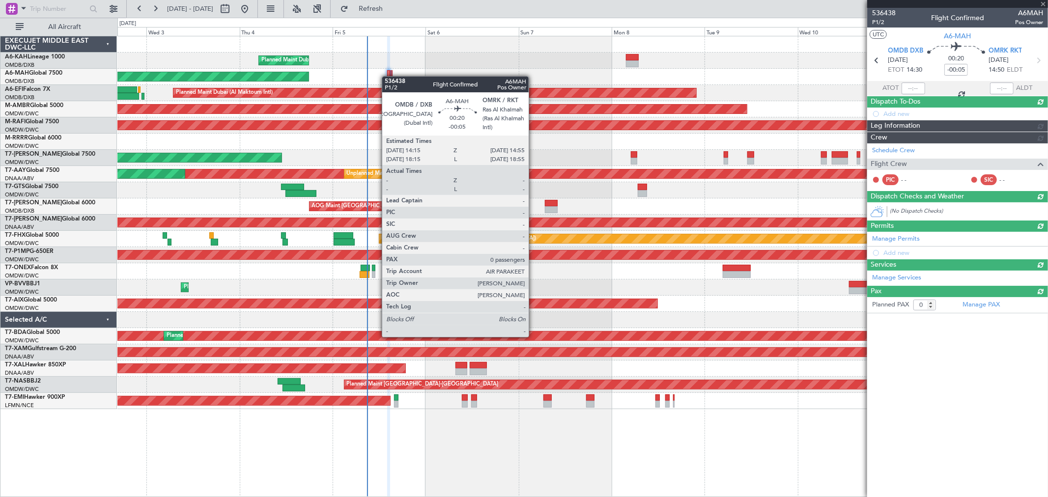
click at [387, 77] on div at bounding box center [388, 80] width 3 height 7
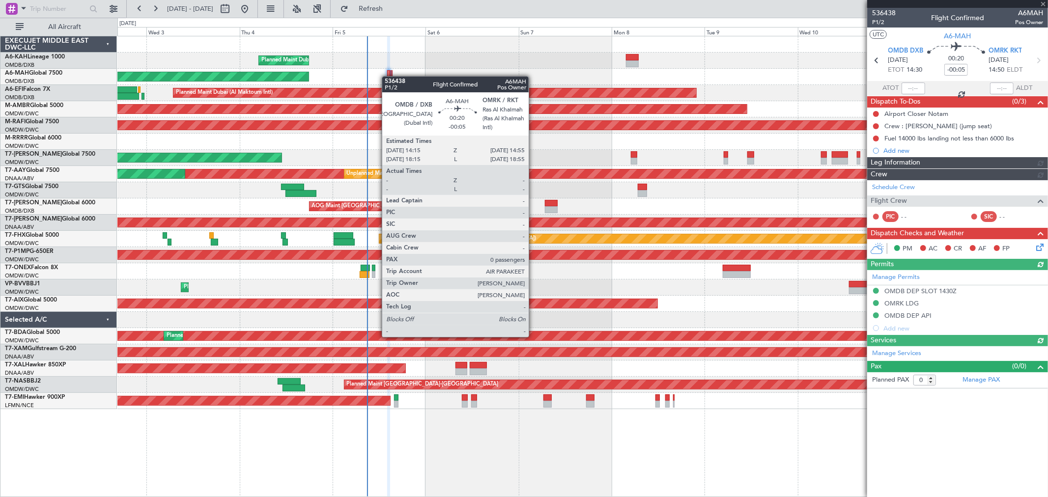
click at [387, 77] on div at bounding box center [388, 80] width 3 height 7
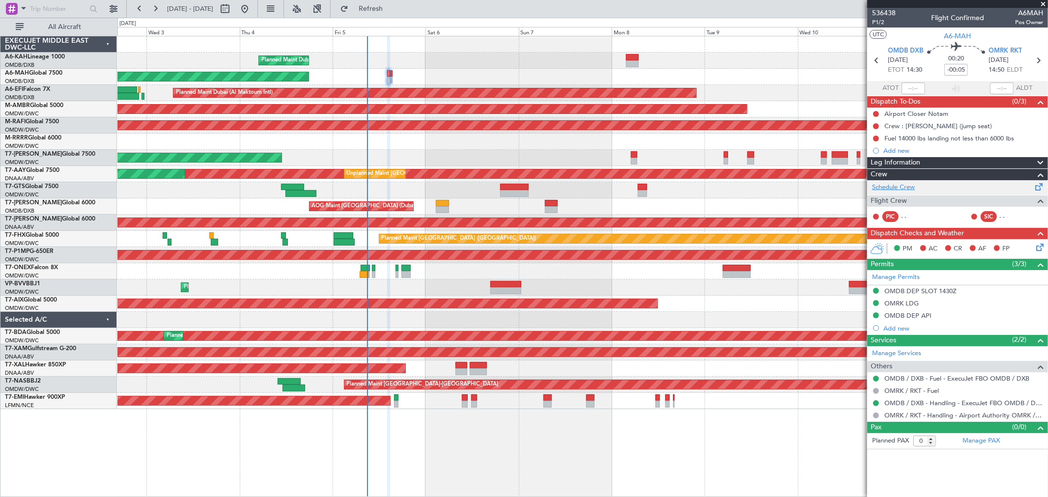
click at [907, 189] on link "Schedule Crew" at bounding box center [893, 188] width 43 height 10
click at [978, 440] on link "Manage PAX" at bounding box center [980, 441] width 37 height 10
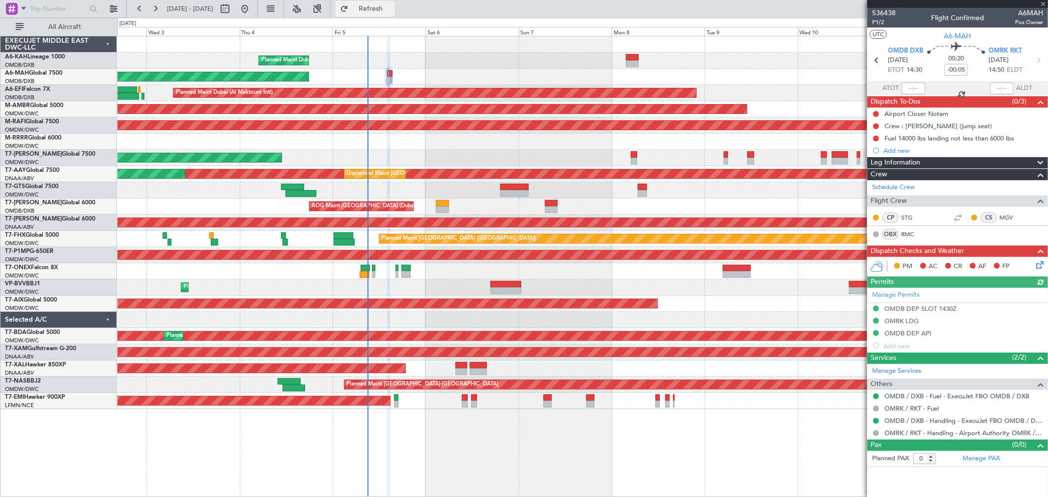
click at [394, 13] on button "Refresh" at bounding box center [364, 9] width 59 height 16
click at [882, 22] on span "P1/2" at bounding box center [884, 22] width 24 height 8
click at [878, 22] on span "P1/2" at bounding box center [884, 22] width 24 height 8
click at [926, 298] on div "Manage Permits" at bounding box center [957, 295] width 181 height 15
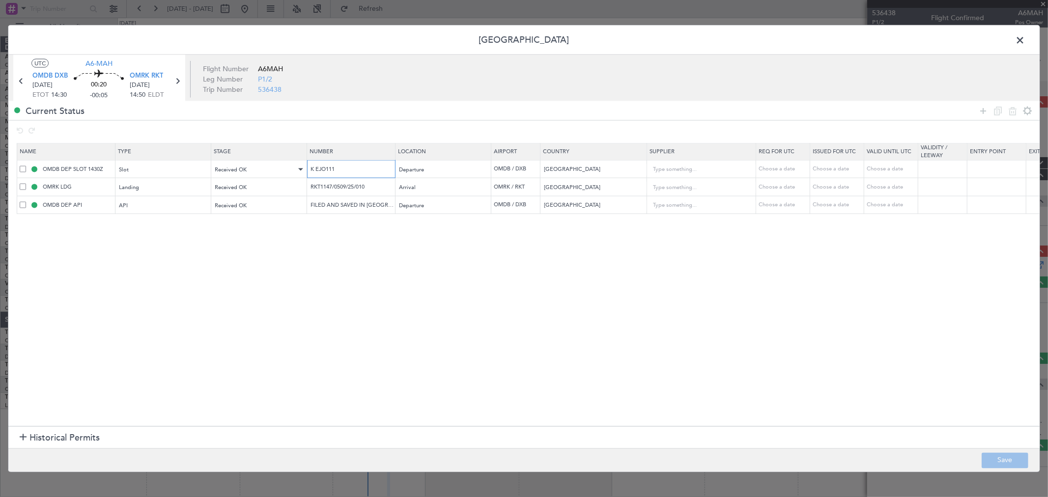
drag, startPoint x: 270, startPoint y: 168, endPoint x: 215, endPoint y: 172, distance: 55.1
click at [170, 171] on tr "OMDB DEP SLOT 1430Z Slot Received OK K EJO111 Departure OMDB / DXB [GEOGRAPHIC_…" at bounding box center [643, 169] width 1253 height 18
drag, startPoint x: 375, startPoint y: 188, endPoint x: 143, endPoint y: 185, distance: 231.3
click at [145, 184] on tr "OMRK LDG Landing Received OK RKT1147/0509/25/010 Arrival OMRK / RKT [GEOGRAPHIC…" at bounding box center [643, 187] width 1253 height 18
drag, startPoint x: 1023, startPoint y: 41, endPoint x: 1015, endPoint y: 46, distance: 9.4
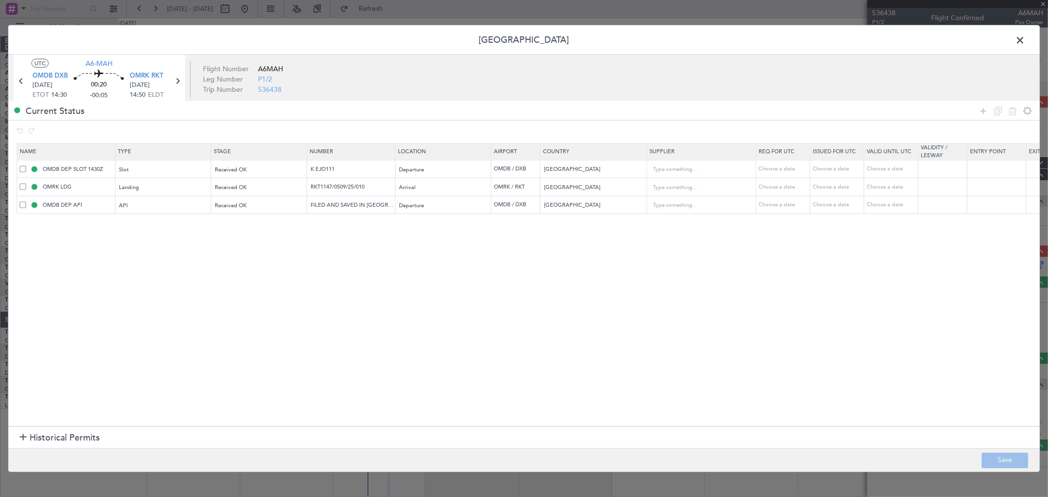
click at [1024, 41] on span at bounding box center [1024, 43] width 0 height 20
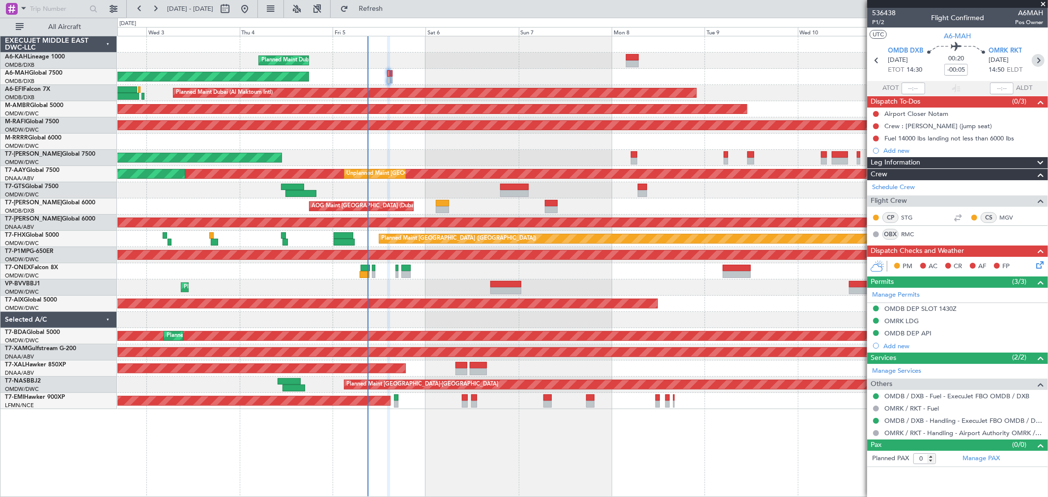
click at [1041, 65] on icon at bounding box center [1037, 60] width 13 height 13
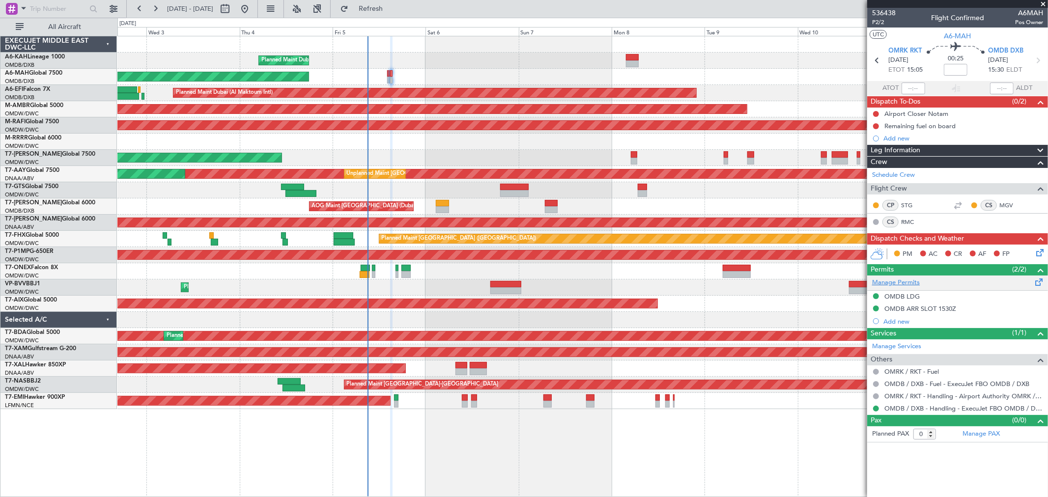
click at [909, 282] on link "Manage Permits" at bounding box center [896, 283] width 48 height 10
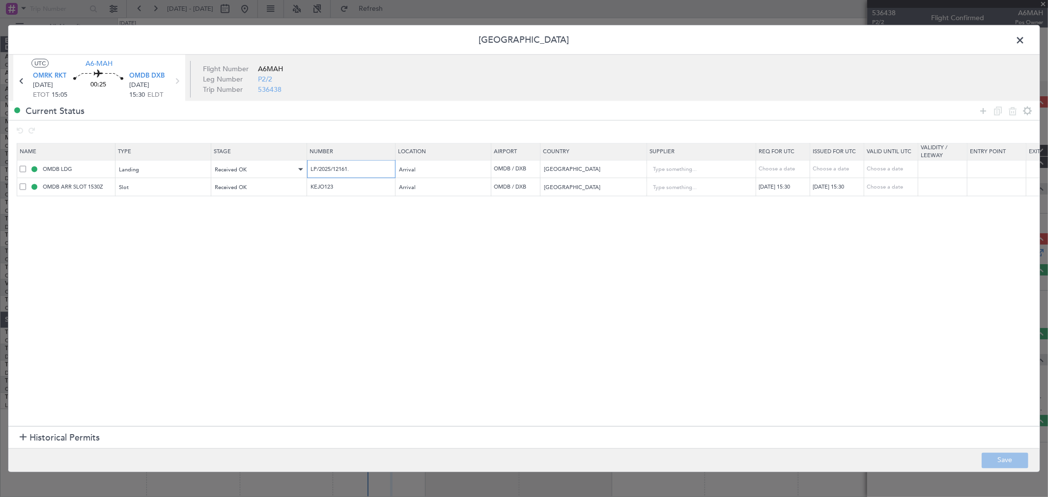
drag, startPoint x: 254, startPoint y: 167, endPoint x: 234, endPoint y: 167, distance: 20.1
click at [237, 167] on tr "OMDB LDG Landing Received OK LP/2025/12161. Arrival OMDB / DXB [GEOGRAPHIC_DATA…" at bounding box center [643, 169] width 1253 height 18
click at [1024, 38] on span at bounding box center [1024, 43] width 0 height 20
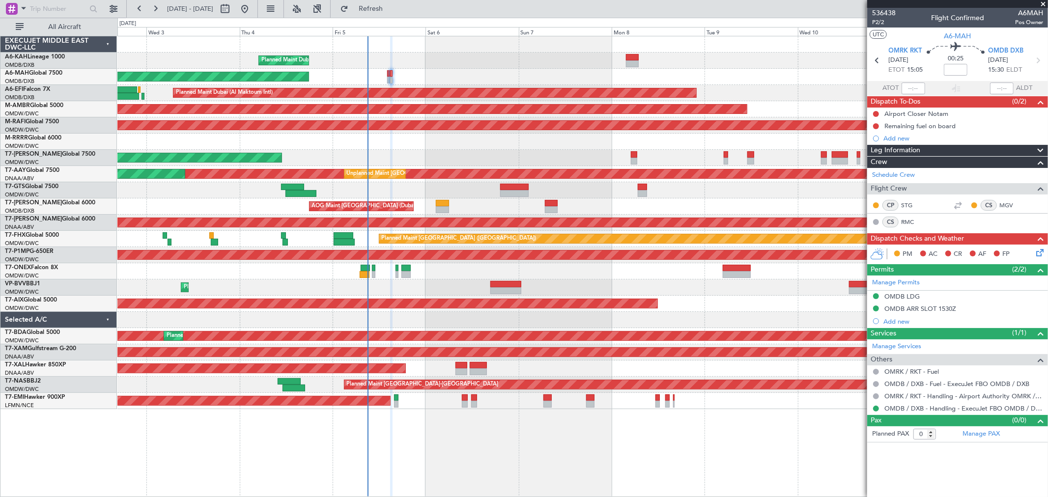
click at [917, 304] on div "OMDB ARR SLOT 1530Z" at bounding box center [920, 308] width 72 height 8
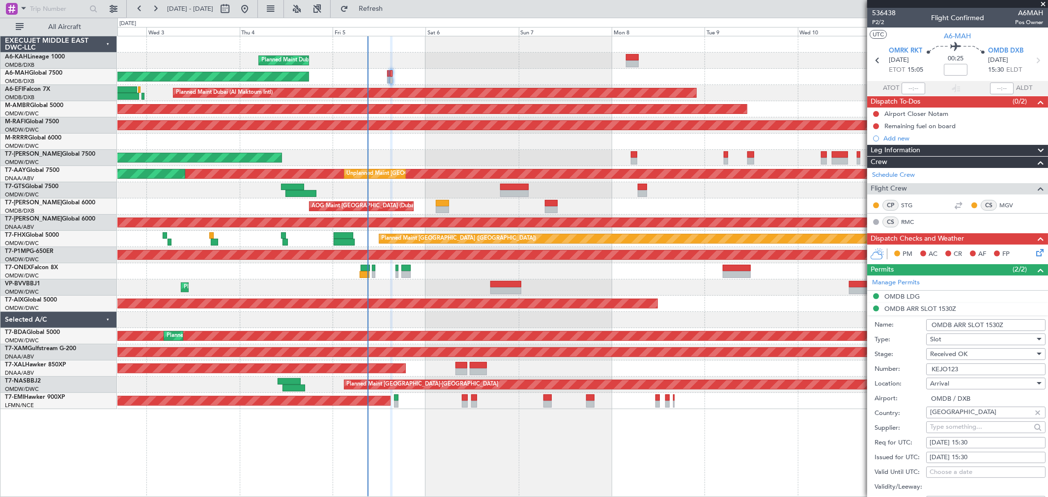
drag, startPoint x: 983, startPoint y: 371, endPoint x: 822, endPoint y: 378, distance: 160.7
click at [821, 378] on fb-app "[DATE] - [DATE] Refresh Quick Links All Aircraft Planned Maint [GEOGRAPHIC_DATA…" at bounding box center [524, 252] width 1048 height 490
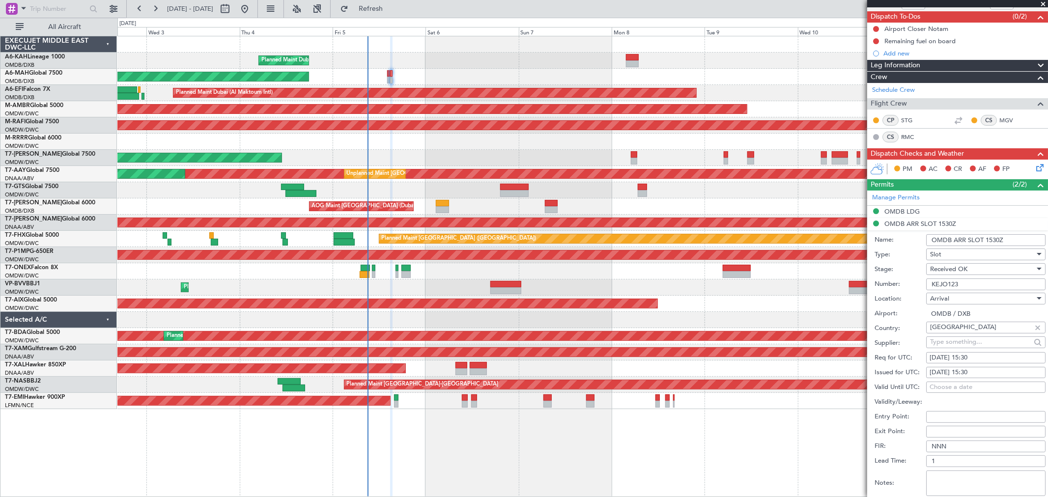
scroll to position [109, 0]
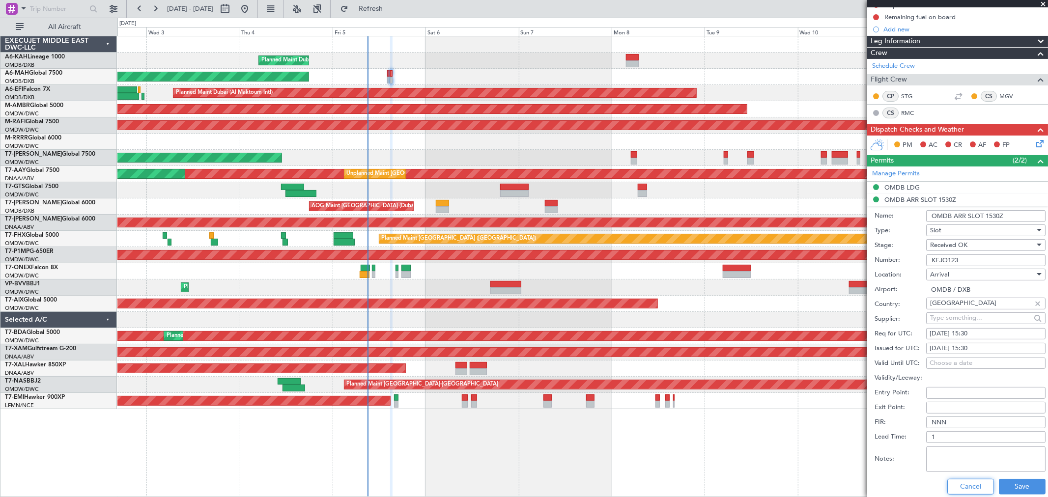
drag, startPoint x: 960, startPoint y: 489, endPoint x: 1015, endPoint y: 411, distance: 95.2
click at [960, 489] on button "Cancel" at bounding box center [970, 487] width 47 height 16
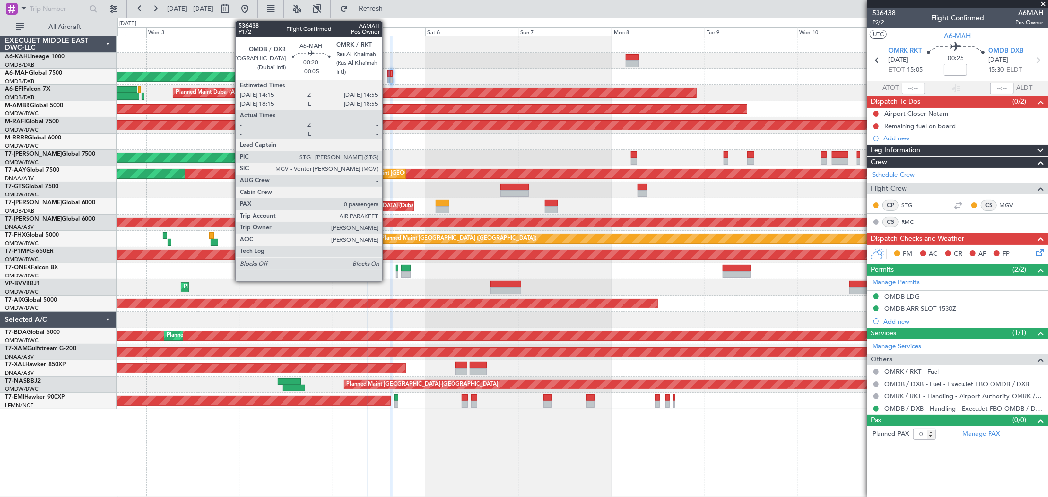
click at [387, 74] on div at bounding box center [388, 73] width 3 height 7
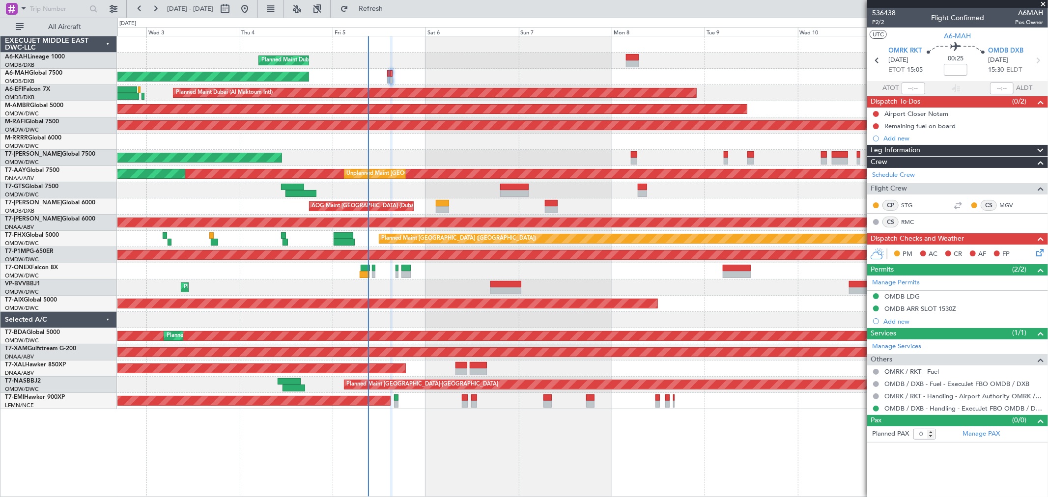
type input "[PERSON_NAME] ([PERSON_NAME])"
type input "7213"
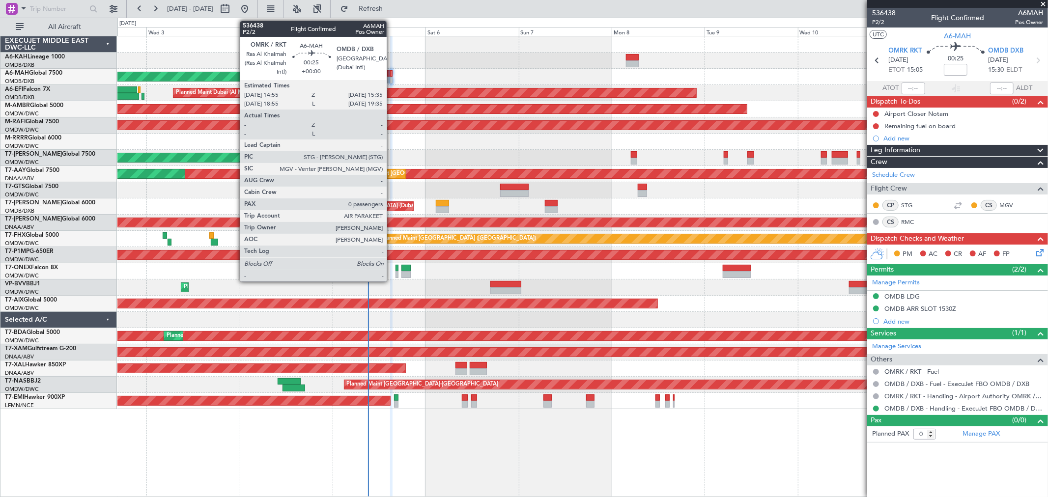
click at [391, 76] on div at bounding box center [391, 73] width 3 height 7
click at [391, 75] on div at bounding box center [391, 73] width 3 height 7
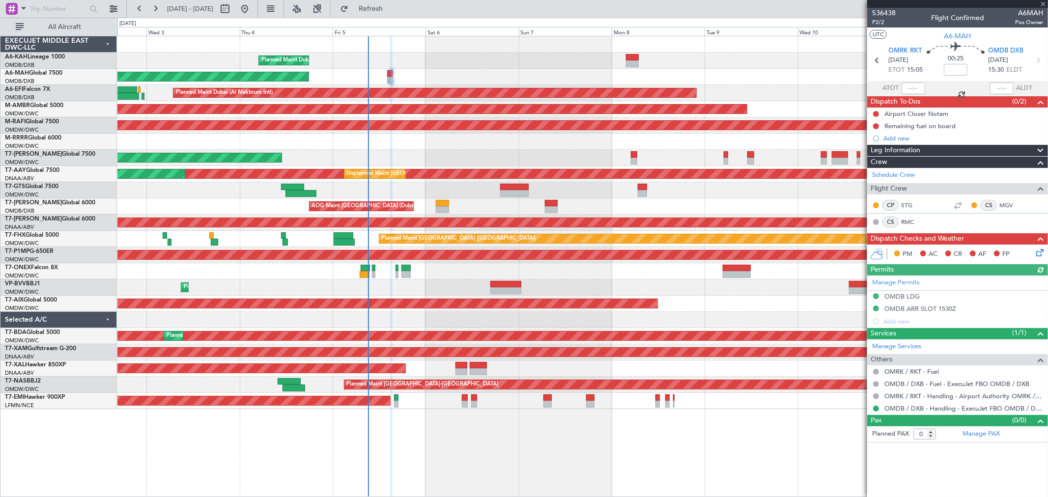
type input "[PERSON_NAME] ([PERSON_NAME])"
type input "7213"
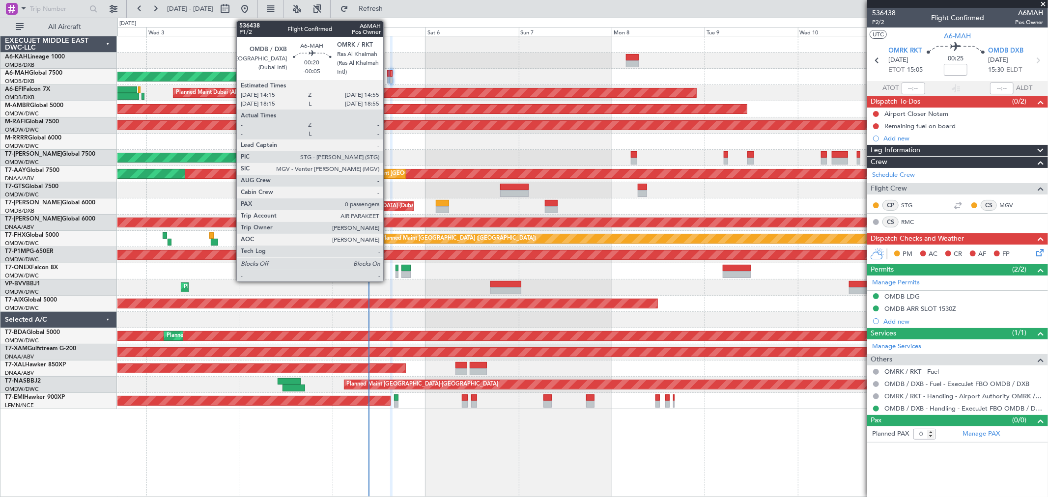
click at [388, 71] on div at bounding box center [388, 73] width 3 height 7
click at [388, 70] on div at bounding box center [388, 73] width 3 height 7
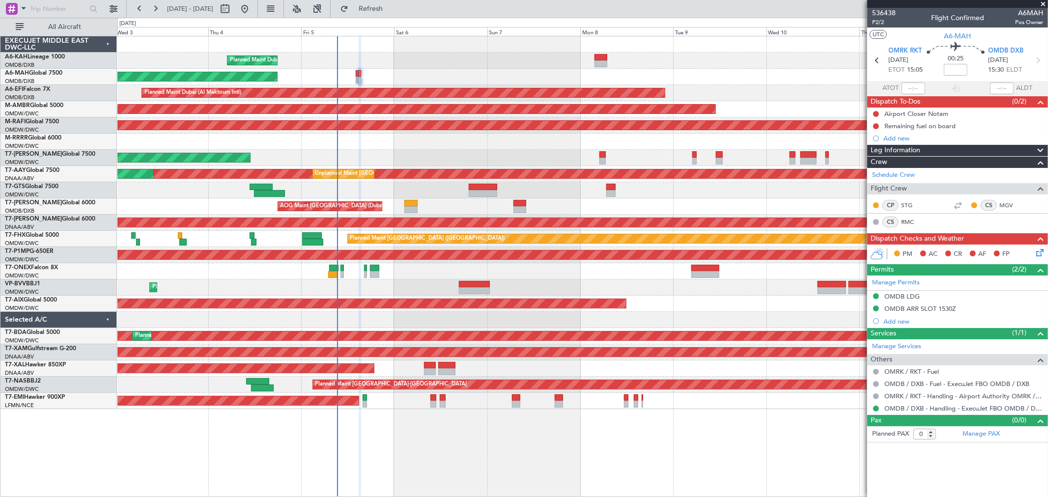
click at [670, 282] on div "Planned Maint Dubai (Al Maktoum Intl) Planned Maint [GEOGRAPHIC_DATA] (Al Makto…" at bounding box center [582, 287] width 930 height 16
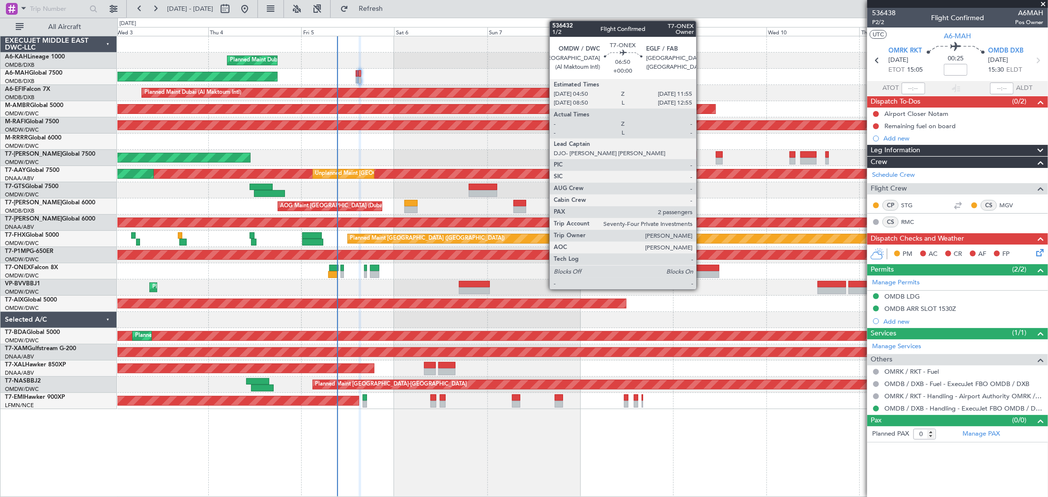
click at [701, 268] on div at bounding box center [705, 268] width 28 height 7
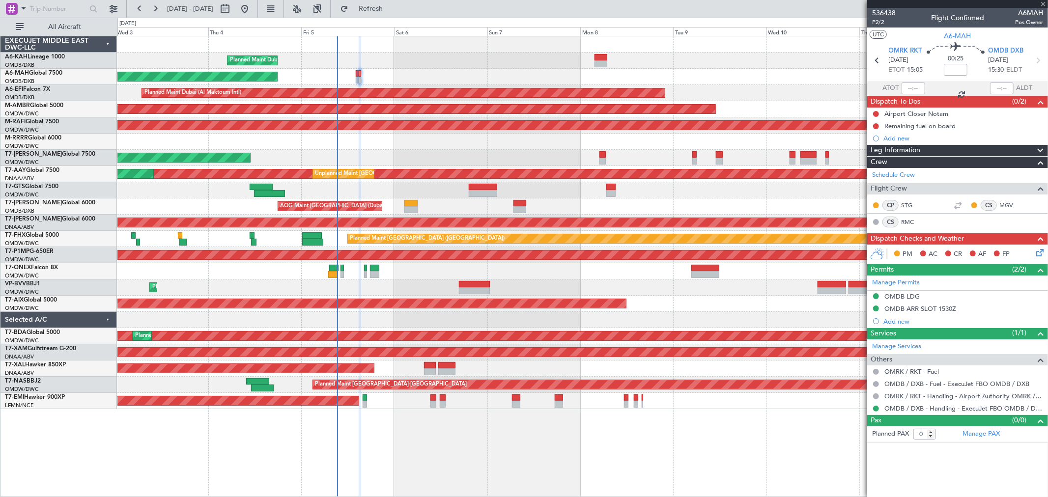
type input "2"
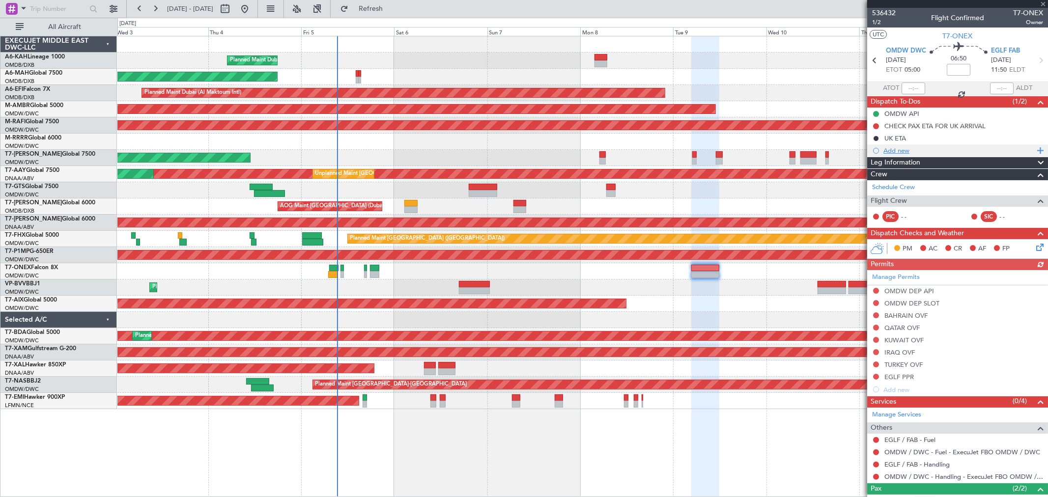
click at [905, 150] on div "Add new" at bounding box center [958, 150] width 151 height 8
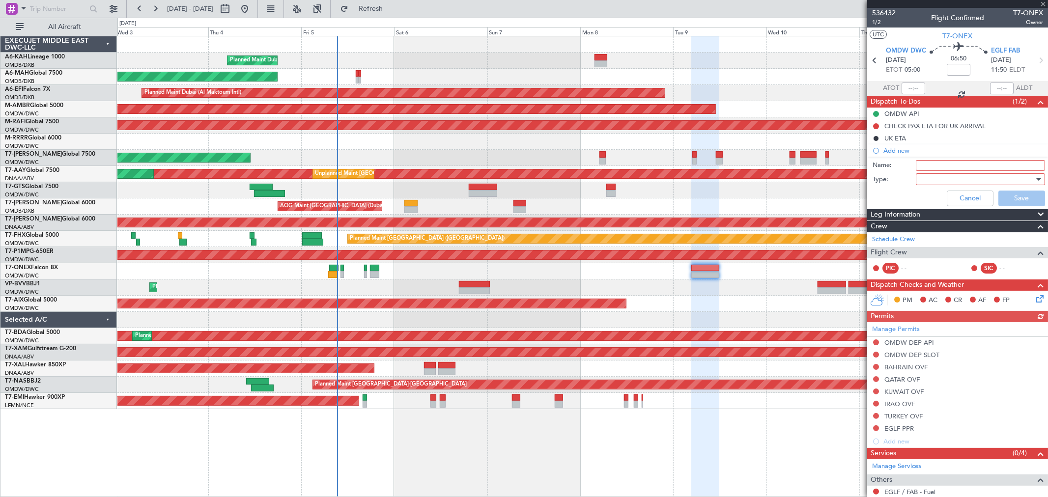
click at [941, 165] on input "Name:" at bounding box center [979, 165] width 129 height 11
paste input "[PERSON_NAME], [PERSON_NAME] and [PERSON_NAME]."
type input "[PERSON_NAME], [PERSON_NAME] and [PERSON_NAME]."
click at [934, 178] on div at bounding box center [976, 179] width 114 height 15
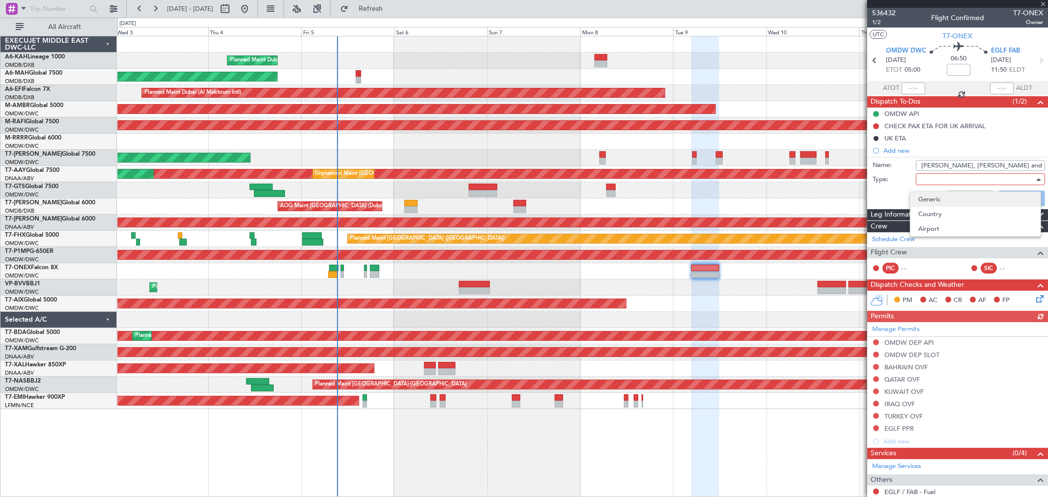
click at [934, 198] on span "Generic" at bounding box center [975, 199] width 114 height 15
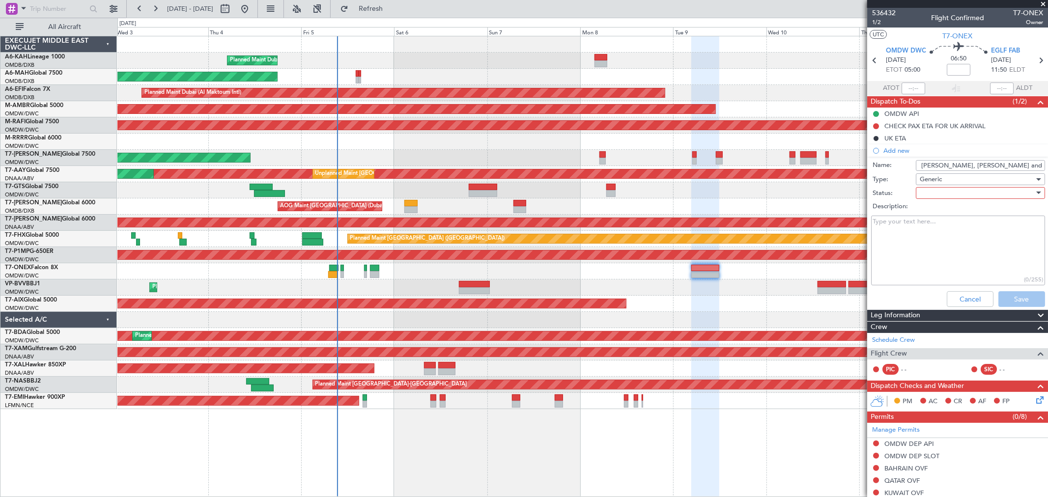
click at [932, 186] on div at bounding box center [976, 193] width 114 height 15
click at [932, 213] on span "Not Started" at bounding box center [975, 212] width 114 height 15
click at [1015, 301] on button "Save" at bounding box center [1021, 299] width 47 height 16
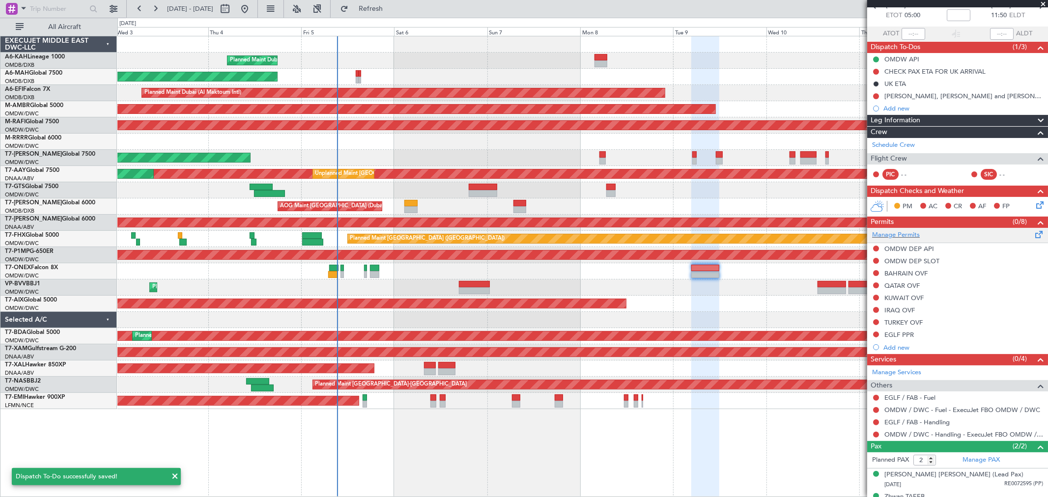
scroll to position [16, 0]
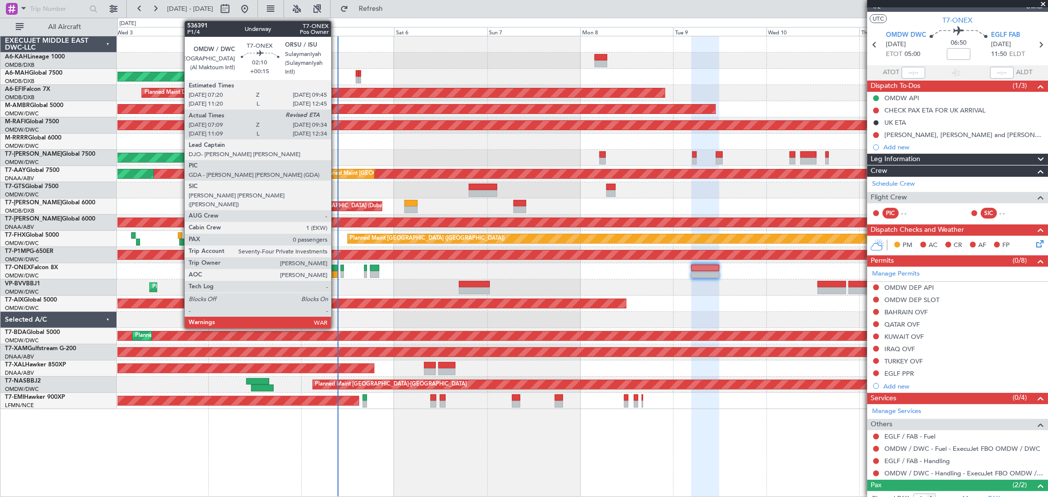
click at [336, 267] on div at bounding box center [334, 268] width 10 height 7
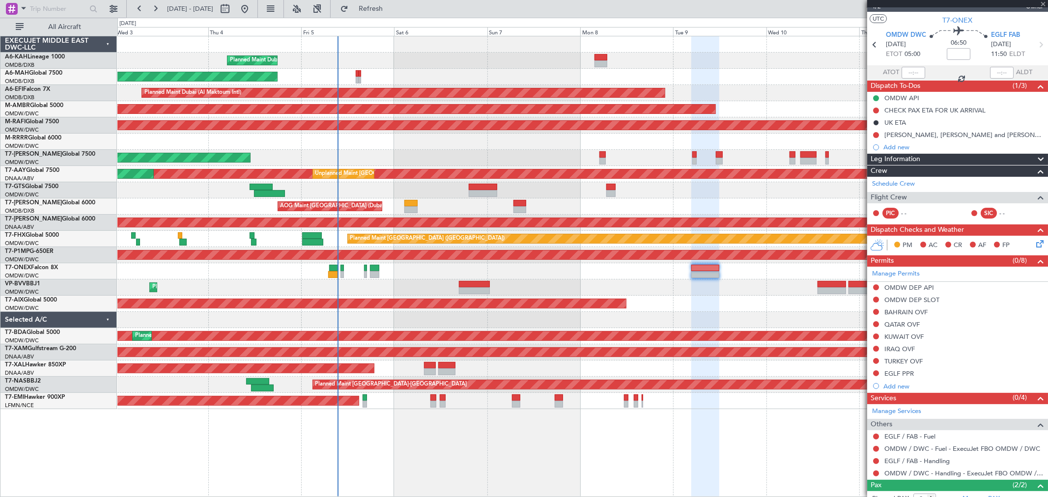
type input "+00:15"
type input "07:19"
type input "0"
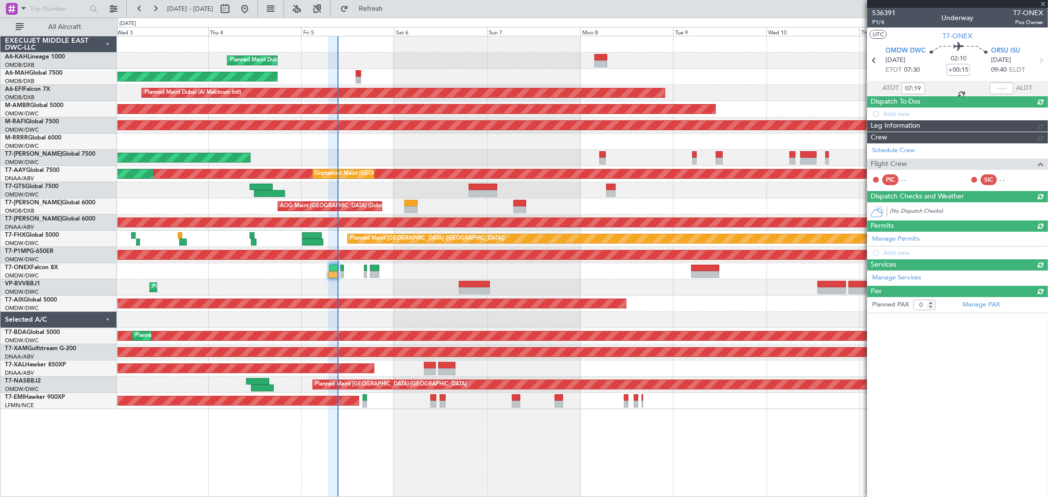
scroll to position [0, 0]
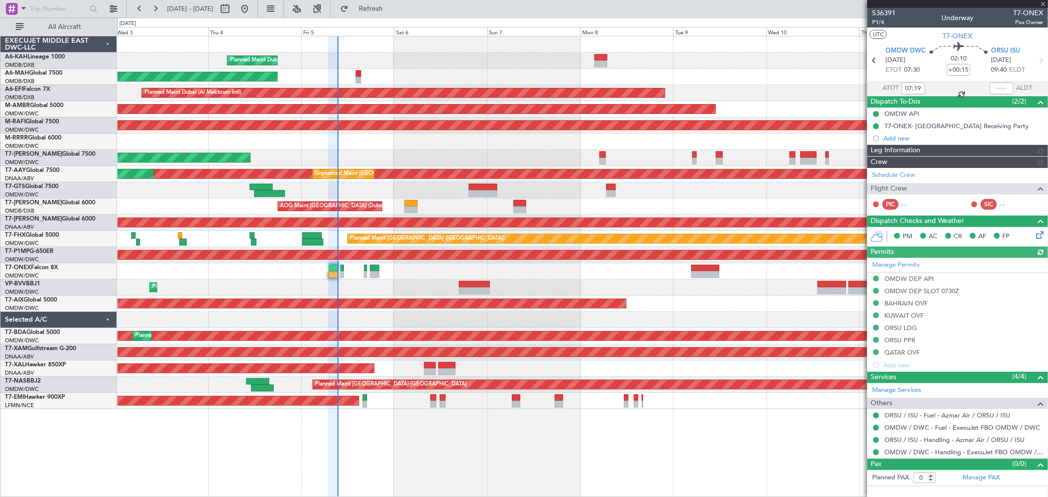
type input "[PERSON_NAME] (SYS)"
type input "7203"
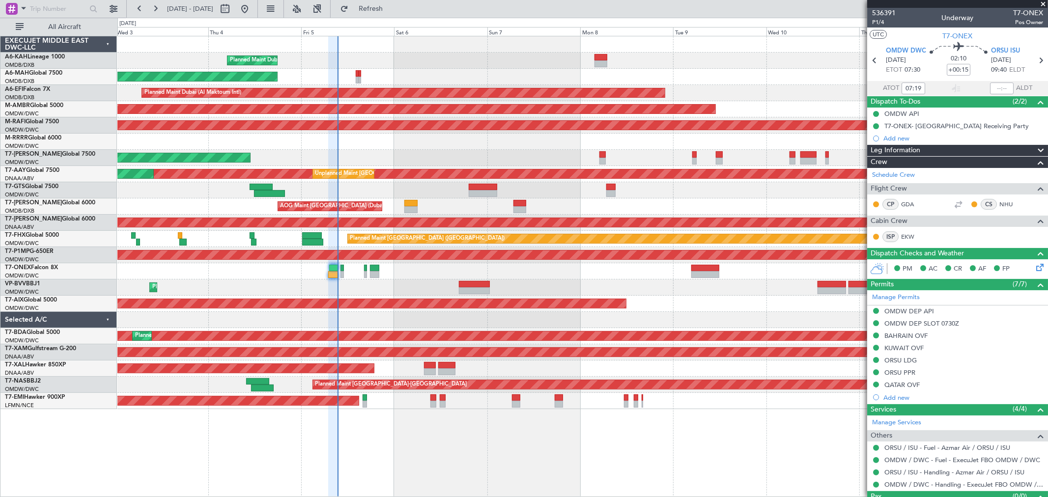
drag, startPoint x: 995, startPoint y: 85, endPoint x: 999, endPoint y: 90, distance: 6.3
click at [996, 86] on mat-tooltip-component "Estimated Landing Time" at bounding box center [1002, 88] width 78 height 26
click at [993, 90] on input "text" at bounding box center [1002, 89] width 24 height 12
type input "09:21"
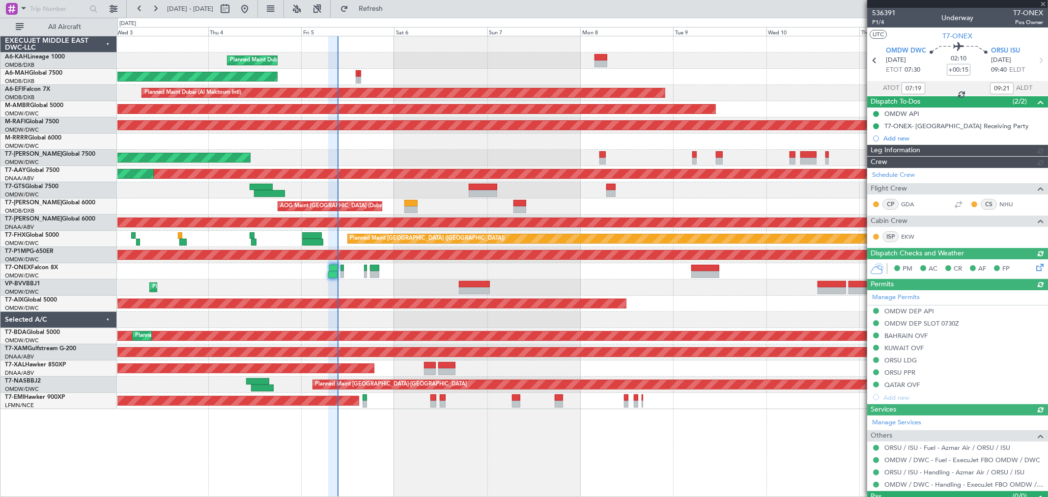
type input "[PERSON_NAME] (SYS)"
type input "7203"
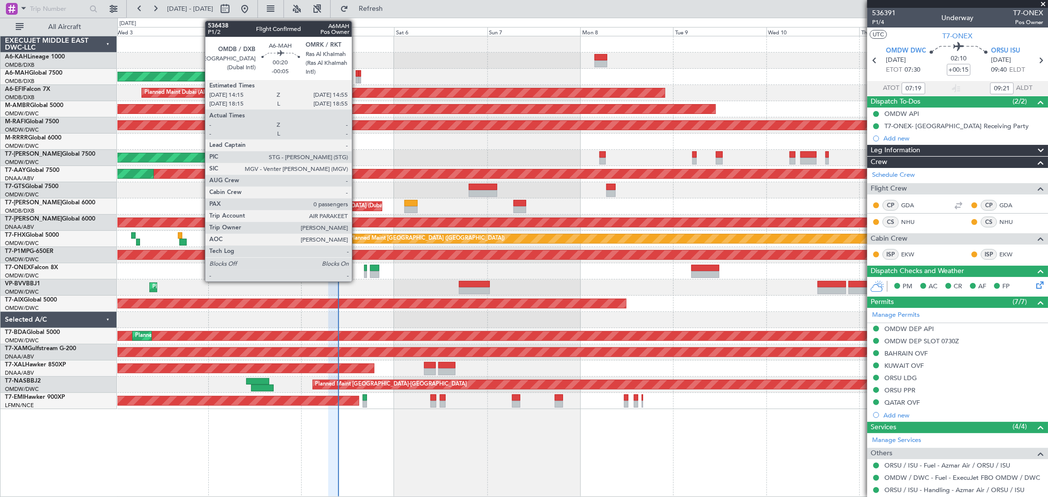
click at [357, 79] on div at bounding box center [357, 80] width 3 height 7
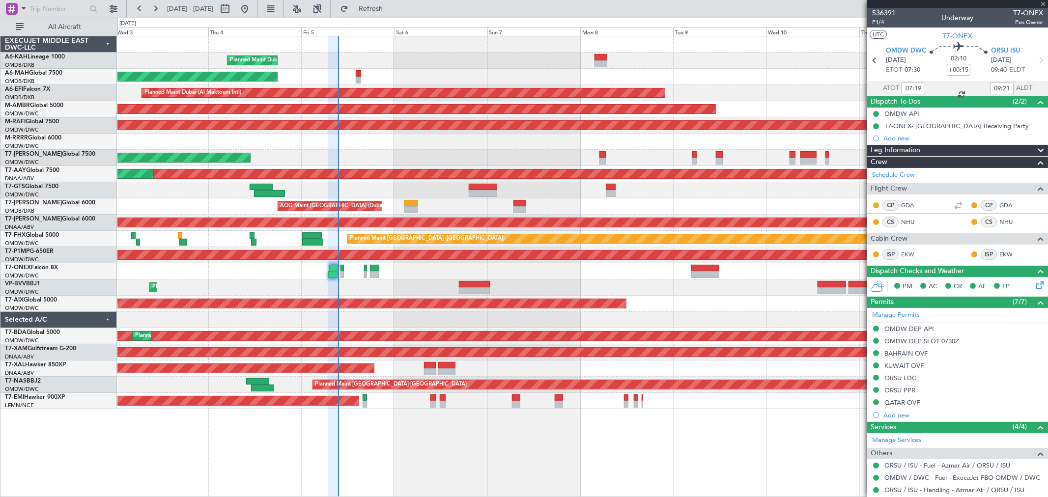
type input "-00:05"
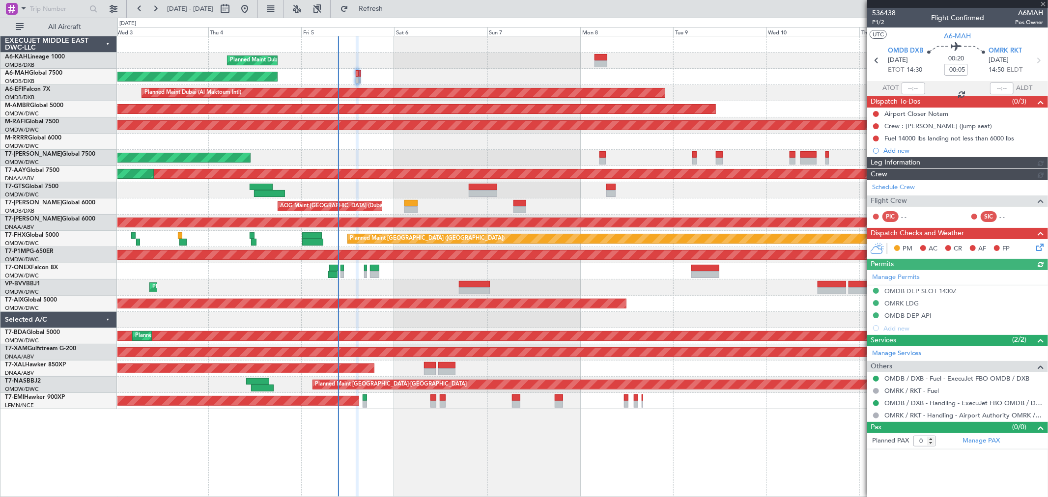
type input "[PERSON_NAME] ([PERSON_NAME])"
type input "7212"
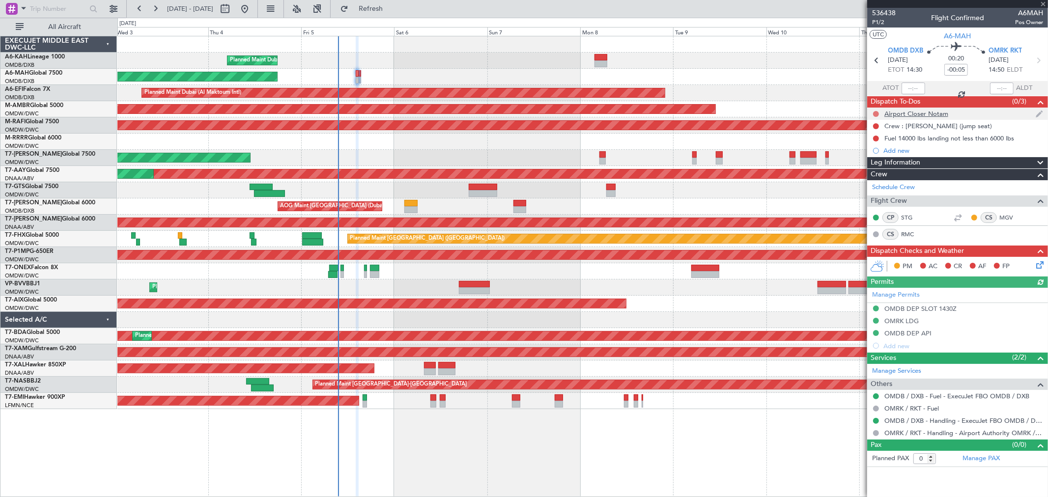
click at [876, 114] on button at bounding box center [876, 114] width 6 height 6
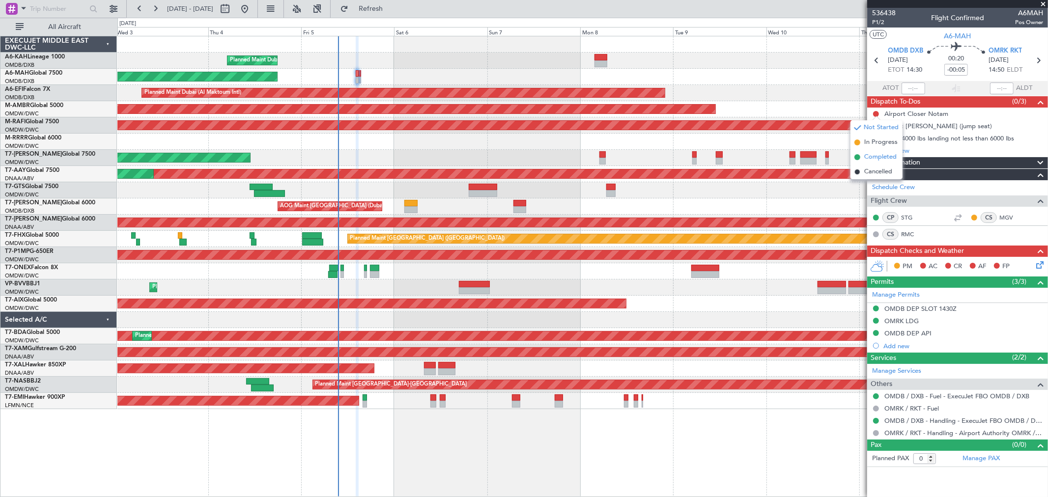
click at [872, 159] on span "Completed" at bounding box center [880, 157] width 32 height 10
click at [878, 126] on button at bounding box center [876, 126] width 6 height 6
click at [866, 172] on span "Completed" at bounding box center [880, 170] width 32 height 10
click at [876, 136] on button at bounding box center [876, 139] width 6 height 6
click at [873, 180] on span "Completed" at bounding box center [880, 182] width 32 height 10
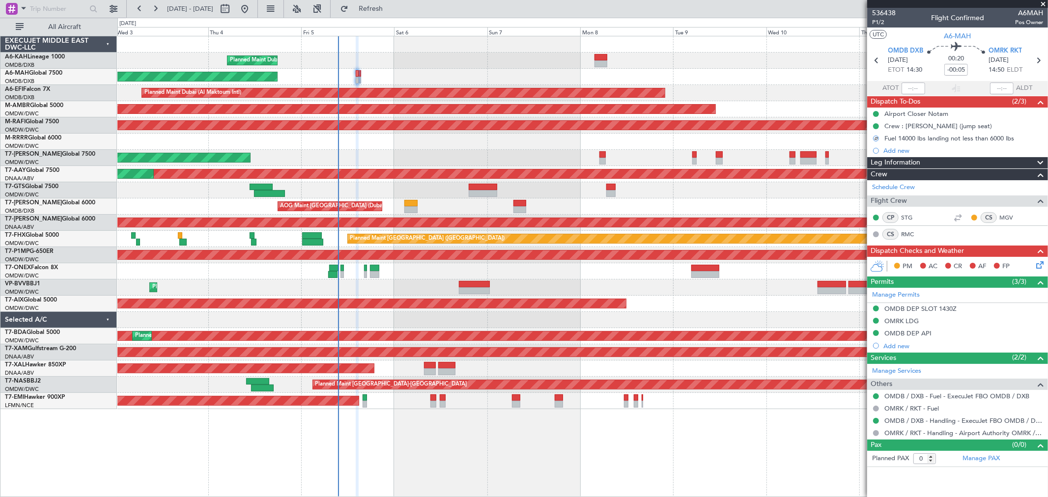
click at [1036, 267] on icon at bounding box center [1038, 263] width 8 height 8
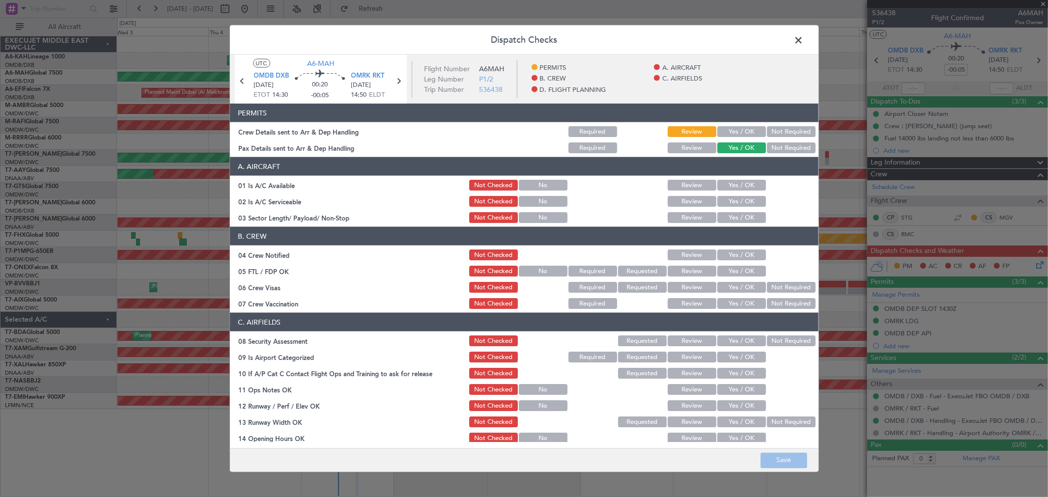
click at [733, 125] on div "Yes / OK" at bounding box center [741, 132] width 50 height 14
click at [735, 133] on button "Yes / OK" at bounding box center [741, 131] width 49 height 11
click at [733, 174] on header "A. AIRCRAFT" at bounding box center [524, 166] width 588 height 19
drag, startPoint x: 733, startPoint y: 178, endPoint x: 731, endPoint y: 193, distance: 14.9
click at [733, 178] on div "Yes / OK" at bounding box center [741, 185] width 50 height 14
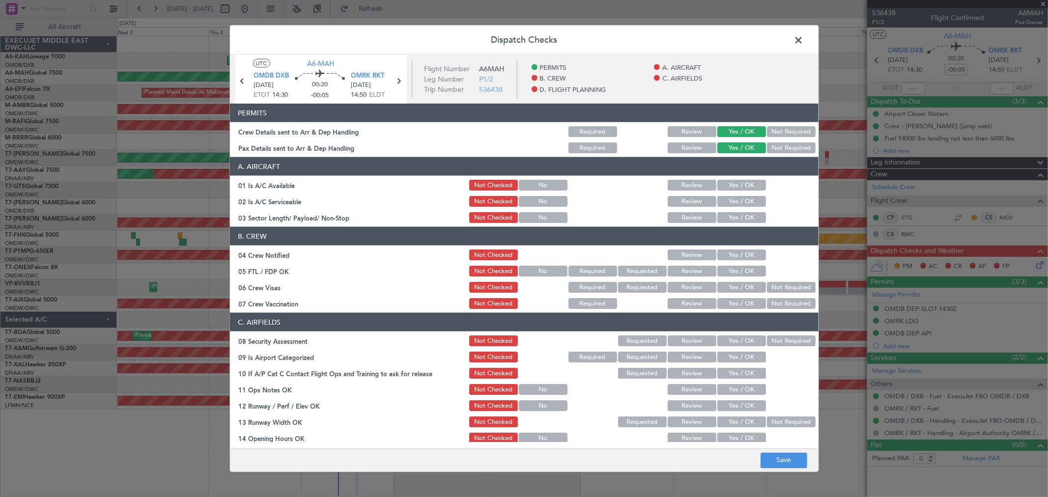
click at [729, 182] on button "Yes / OK" at bounding box center [741, 185] width 49 height 11
drag, startPoint x: 727, startPoint y: 200, endPoint x: 730, endPoint y: 219, distance: 19.4
click at [727, 200] on button "Yes / OK" at bounding box center [741, 201] width 49 height 11
click at [730, 222] on button "Yes / OK" at bounding box center [741, 217] width 49 height 11
drag, startPoint x: 734, startPoint y: 260, endPoint x: 729, endPoint y: 256, distance: 6.6
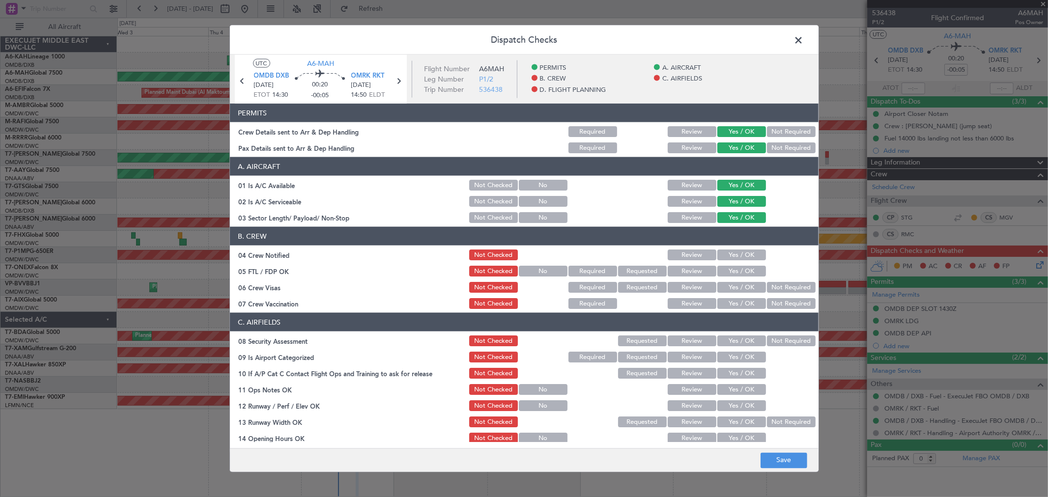
click at [734, 261] on div "Yes / OK" at bounding box center [741, 255] width 50 height 14
click at [729, 253] on button "Yes / OK" at bounding box center [741, 254] width 49 height 11
click at [729, 272] on button "Yes / OK" at bounding box center [741, 271] width 49 height 11
click at [729, 283] on button "Yes / OK" at bounding box center [741, 287] width 49 height 11
click at [727, 298] on button "Yes / OK" at bounding box center [741, 303] width 49 height 11
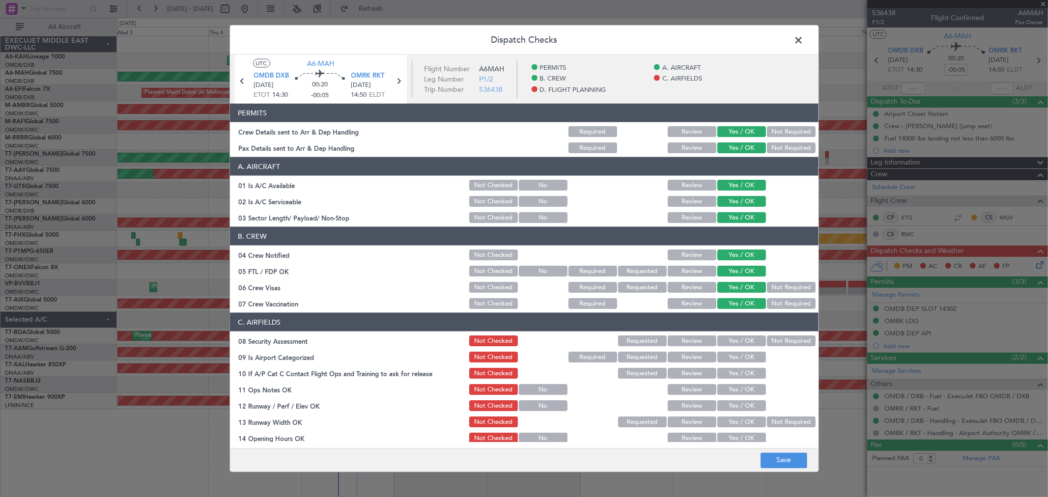
drag, startPoint x: 725, startPoint y: 332, endPoint x: 727, endPoint y: 355, distance: 22.6
click at [725, 333] on section "C. AIRFIELDS 08 Security Assessment Not Checked Requested Review Yes / OK Not R…" at bounding box center [524, 468] width 588 height 310
click at [724, 340] on button "Yes / OK" at bounding box center [741, 340] width 49 height 11
click at [730, 353] on button "Yes / OK" at bounding box center [741, 357] width 49 height 11
click at [731, 374] on button "Yes / OK" at bounding box center [741, 373] width 49 height 11
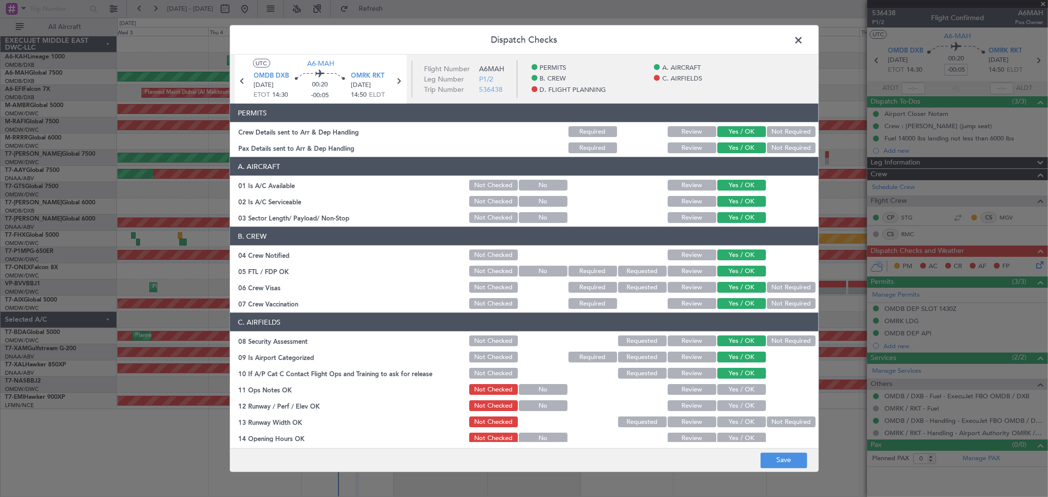
click at [727, 408] on button "Yes / OK" at bounding box center [741, 405] width 49 height 11
click at [724, 393] on button "Yes / OK" at bounding box center [741, 389] width 49 height 11
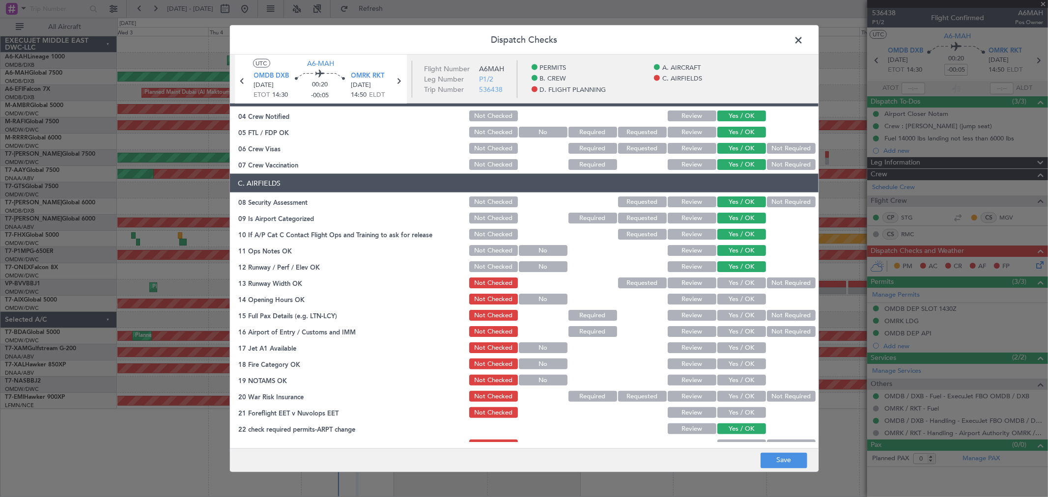
scroll to position [164, 0]
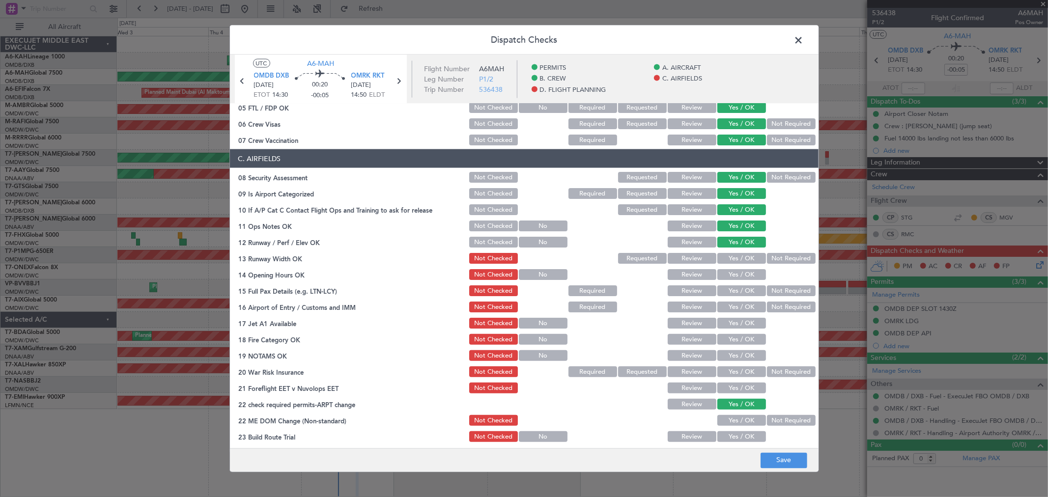
click at [732, 261] on button "Yes / OK" at bounding box center [741, 258] width 49 height 11
click at [732, 269] on button "Yes / OK" at bounding box center [741, 274] width 49 height 11
click at [727, 288] on button "Yes / OK" at bounding box center [741, 290] width 49 height 11
click at [727, 307] on button "Yes / OK" at bounding box center [741, 307] width 49 height 11
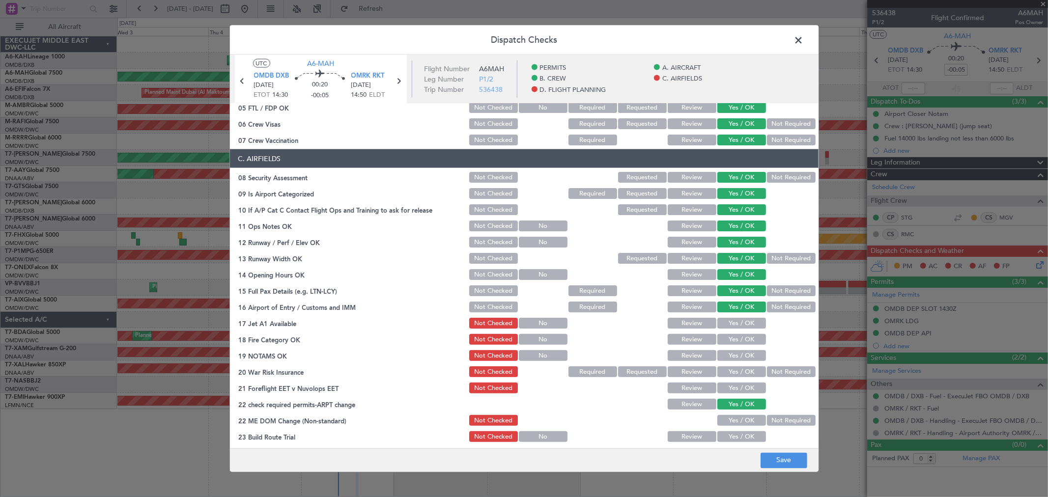
click at [726, 325] on button "Yes / OK" at bounding box center [741, 323] width 49 height 11
drag, startPoint x: 726, startPoint y: 336, endPoint x: 728, endPoint y: 350, distance: 14.5
click at [726, 336] on button "Yes / OK" at bounding box center [741, 339] width 49 height 11
click at [728, 356] on button "Yes / OK" at bounding box center [741, 355] width 49 height 11
click at [728, 370] on button "Yes / OK" at bounding box center [741, 371] width 49 height 11
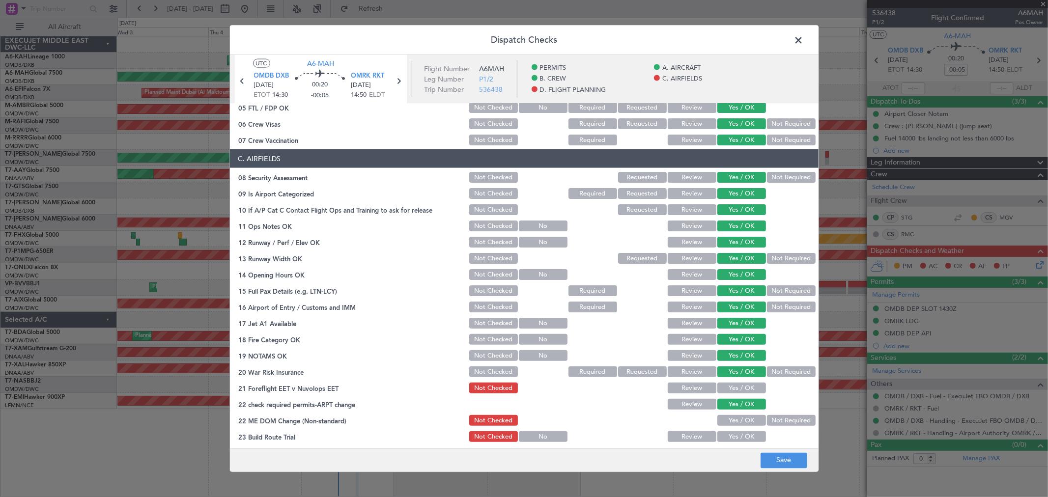
click at [727, 385] on button "Yes / OK" at bounding box center [741, 388] width 49 height 11
click at [730, 418] on button "Yes / OK" at bounding box center [741, 420] width 49 height 11
click at [730, 434] on button "Yes / OK" at bounding box center [741, 436] width 49 height 11
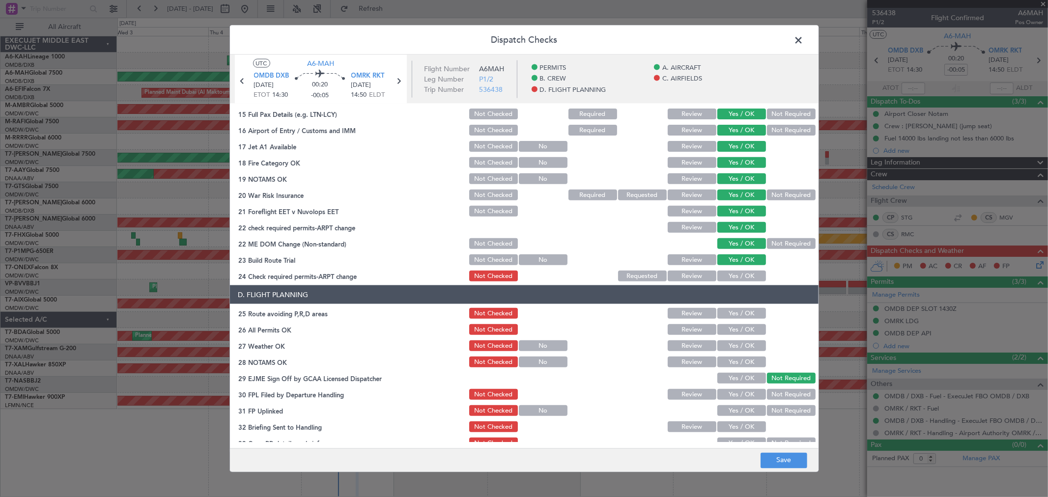
scroll to position [382, 0]
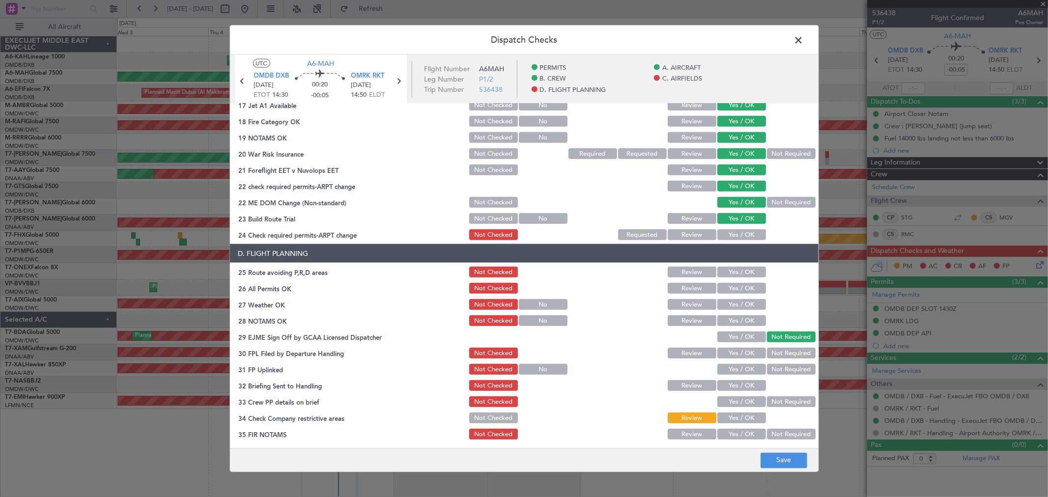
click at [735, 222] on button "Yes / OK" at bounding box center [741, 218] width 49 height 11
click at [731, 228] on div "Yes / OK" at bounding box center [741, 235] width 50 height 14
drag, startPoint x: 730, startPoint y: 231, endPoint x: 730, endPoint y: 271, distance: 40.3
click at [730, 231] on button "Yes / OK" at bounding box center [741, 234] width 49 height 11
click at [730, 277] on div "Yes / OK" at bounding box center [741, 272] width 50 height 14
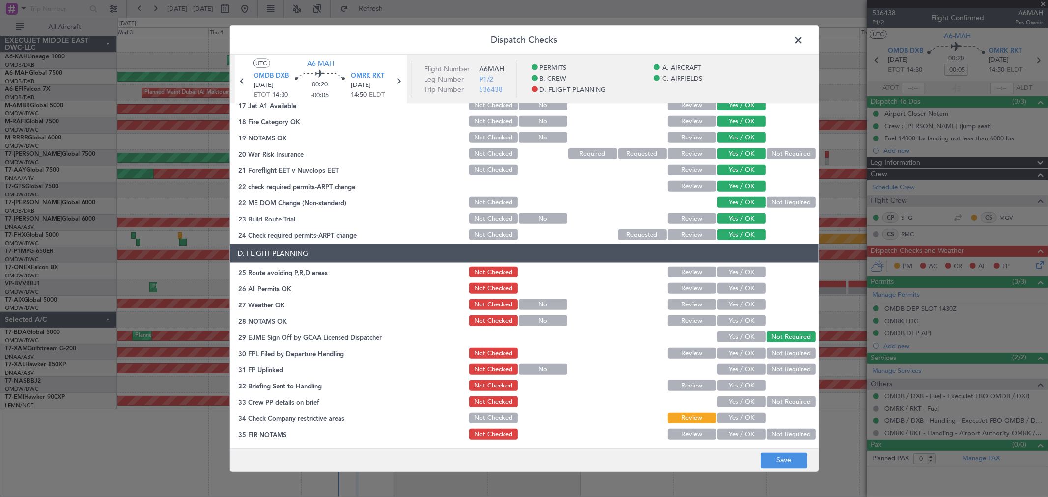
click at [732, 274] on button "Yes / OK" at bounding box center [741, 272] width 49 height 11
click at [733, 283] on button "Yes / OK" at bounding box center [741, 288] width 49 height 11
click at [732, 307] on button "Yes / OK" at bounding box center [741, 304] width 49 height 11
click at [731, 323] on button "Yes / OK" at bounding box center [741, 320] width 49 height 11
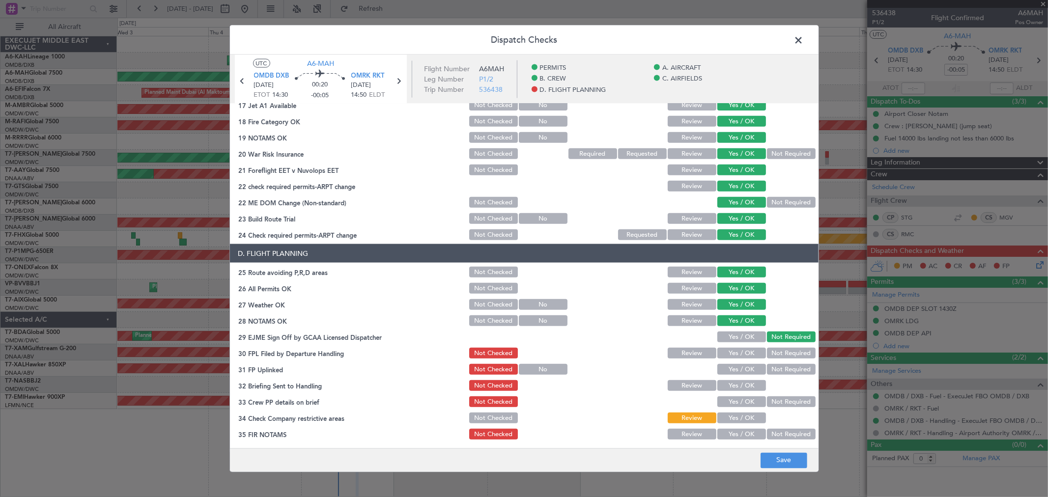
click at [732, 339] on button "Yes / OK" at bounding box center [741, 336] width 49 height 11
click at [732, 355] on button "Yes / OK" at bounding box center [741, 353] width 49 height 11
click at [733, 371] on button "Yes / OK" at bounding box center [741, 369] width 49 height 11
click at [728, 392] on section "D. FLIGHT PLANNING 25 Route avoiding P,R,D areas Not Checked Review Yes / OK 26…" at bounding box center [524, 342] width 588 height 197
click at [727, 389] on button "Yes / OK" at bounding box center [741, 385] width 49 height 11
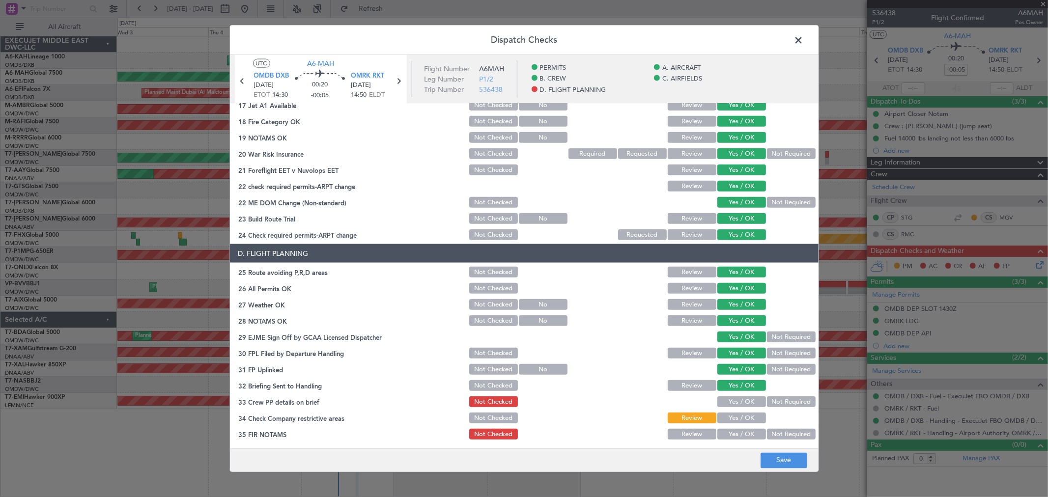
click at [731, 407] on div "Yes / OK" at bounding box center [741, 402] width 50 height 14
click at [730, 421] on button "Yes / OK" at bounding box center [741, 418] width 49 height 11
click at [726, 406] on button "Yes / OK" at bounding box center [741, 401] width 49 height 11
drag, startPoint x: 727, startPoint y: 431, endPoint x: 730, endPoint y: 406, distance: 25.2
click at [727, 431] on button "Yes / OK" at bounding box center [741, 434] width 49 height 11
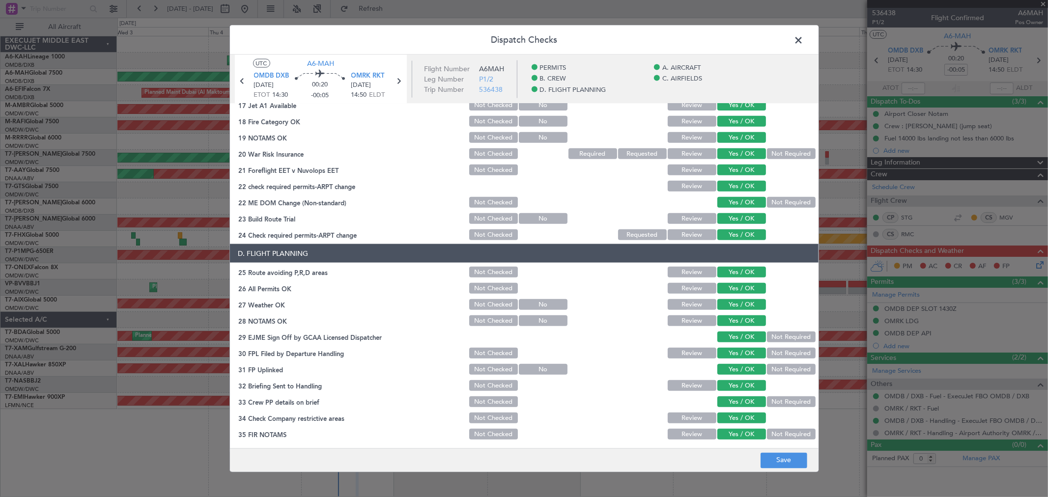
scroll to position [382, 0]
click at [776, 452] on footer "Save" at bounding box center [524, 460] width 588 height 24
click at [778, 455] on button "Save" at bounding box center [783, 460] width 47 height 16
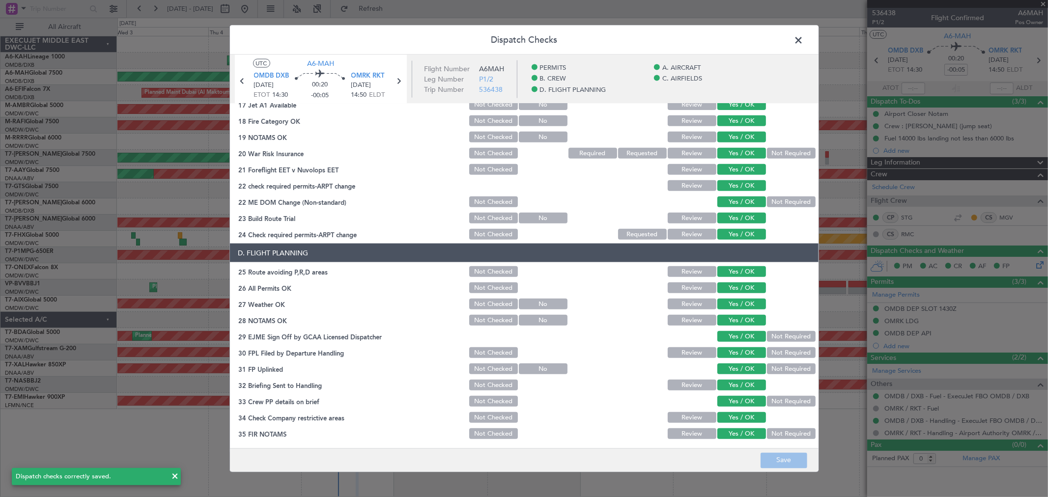
click at [803, 36] on span at bounding box center [803, 43] width 0 height 20
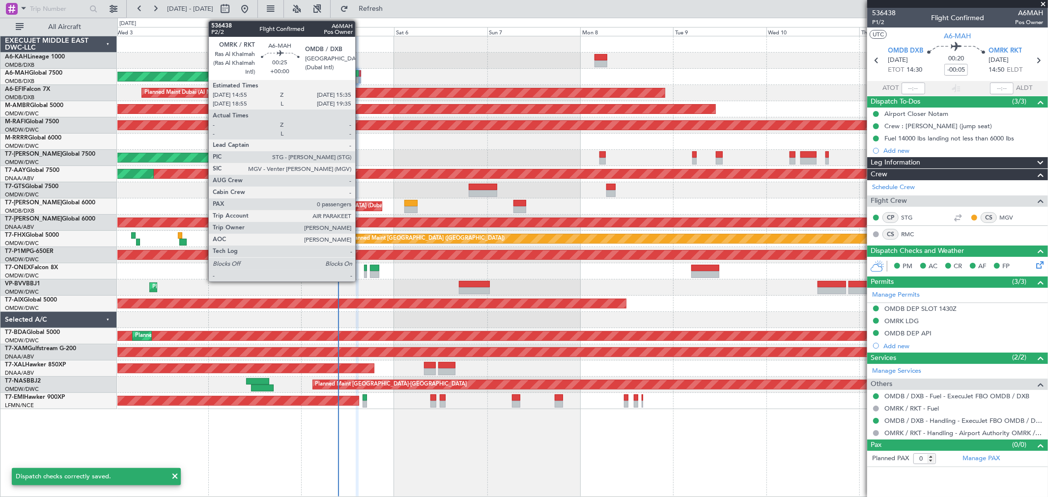
click at [360, 77] on div at bounding box center [360, 80] width 3 height 7
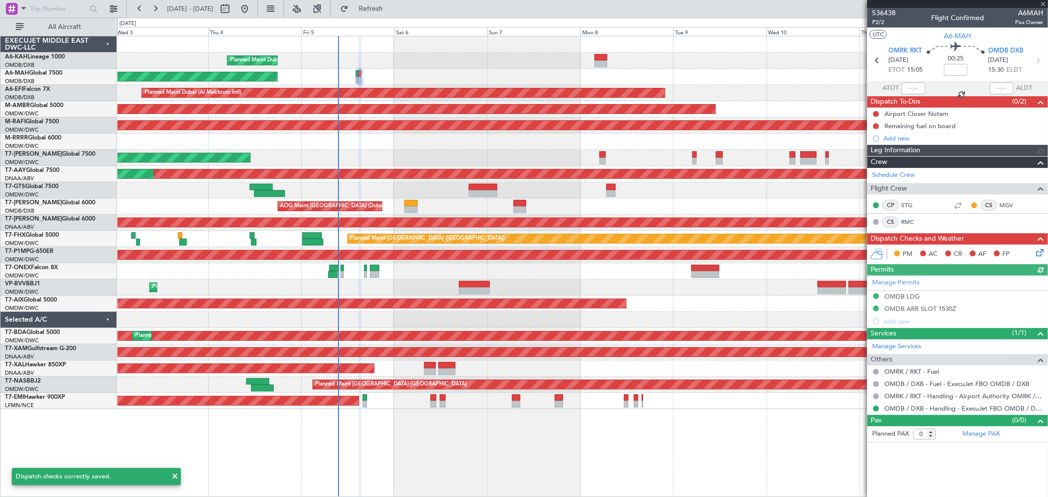
type input "[PERSON_NAME] ([PERSON_NAME])"
type input "7213"
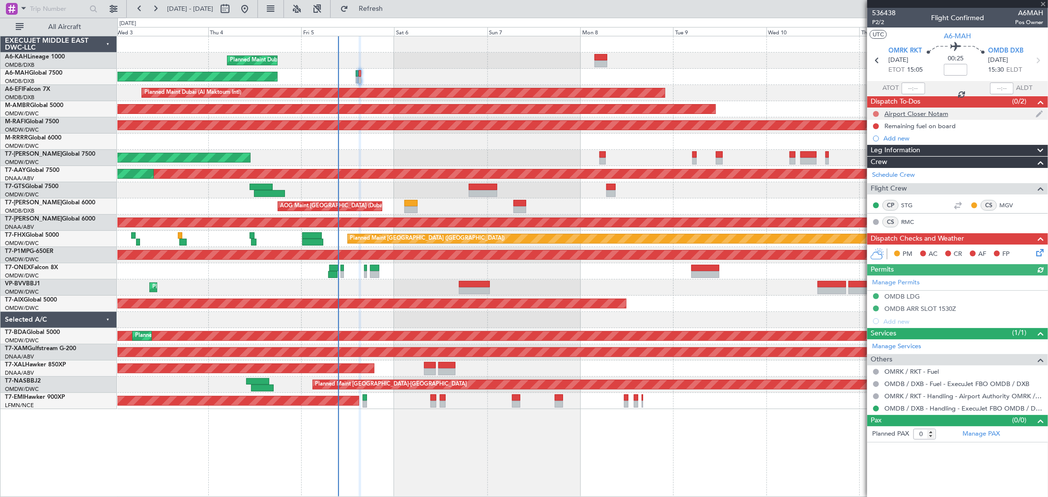
click at [875, 115] on button at bounding box center [876, 114] width 6 height 6
drag, startPoint x: 874, startPoint y: 158, endPoint x: 880, endPoint y: 126, distance: 32.5
click at [872, 157] on span "Completed" at bounding box center [880, 157] width 32 height 10
click at [878, 126] on button at bounding box center [876, 126] width 6 height 6
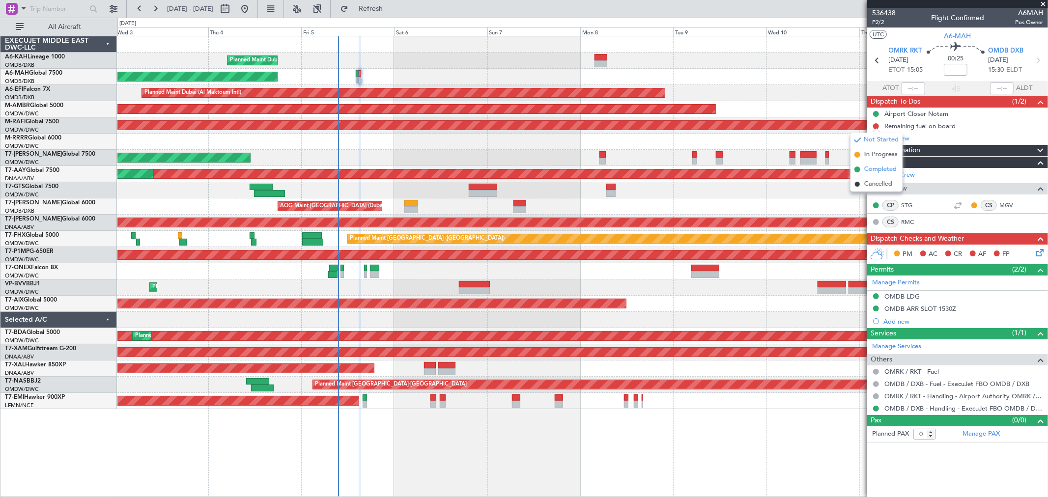
click at [871, 169] on span "Completed" at bounding box center [880, 170] width 32 height 10
click at [1035, 255] on icon at bounding box center [1038, 251] width 8 height 8
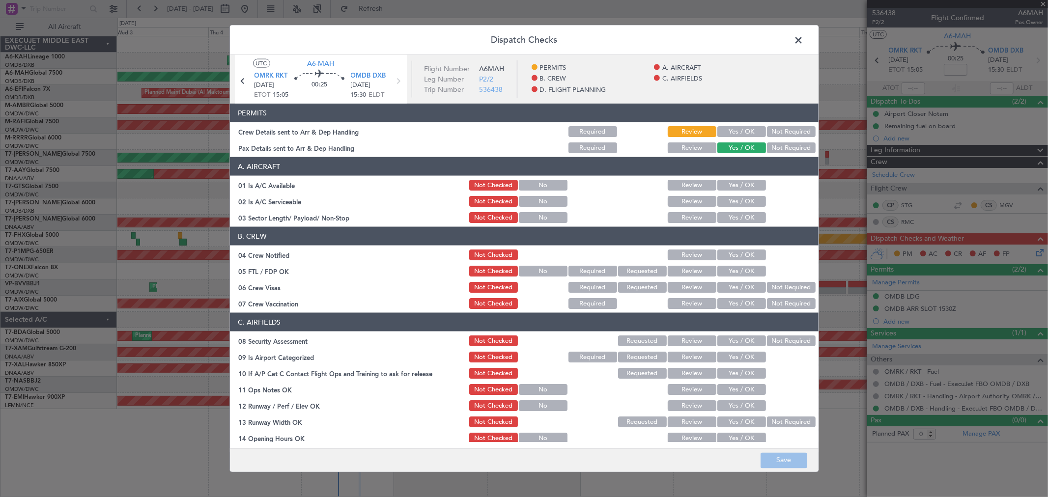
click at [750, 135] on button "Yes / OK" at bounding box center [741, 131] width 49 height 11
click at [736, 171] on header "A. AIRCRAFT" at bounding box center [524, 166] width 588 height 19
drag, startPoint x: 732, startPoint y: 188, endPoint x: 732, endPoint y: 198, distance: 10.8
click at [732, 188] on button "Yes / OK" at bounding box center [741, 185] width 49 height 11
drag, startPoint x: 732, startPoint y: 200, endPoint x: 729, endPoint y: 214, distance: 14.0
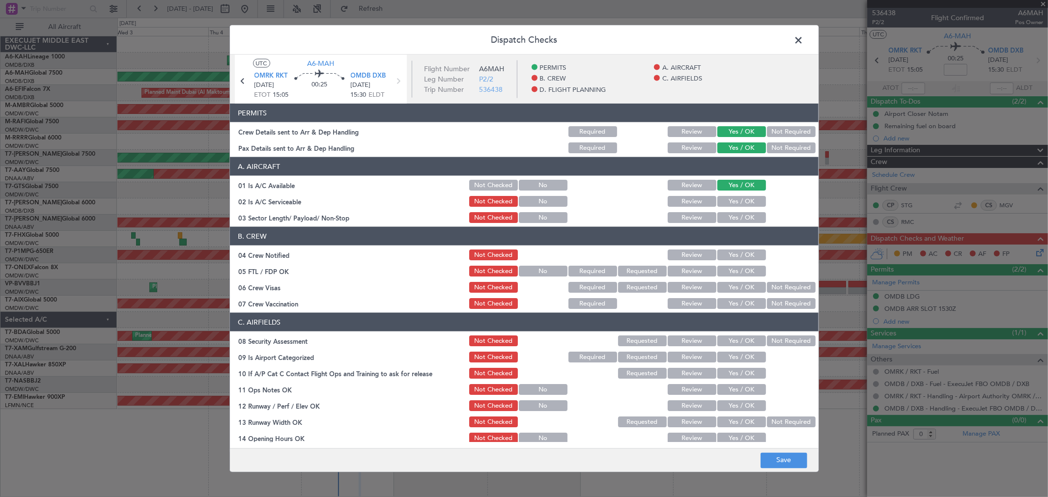
click at [732, 201] on button "Yes / OK" at bounding box center [741, 201] width 49 height 11
click at [729, 216] on button "Yes / OK" at bounding box center [741, 217] width 49 height 11
click at [730, 252] on button "Yes / OK" at bounding box center [741, 254] width 49 height 11
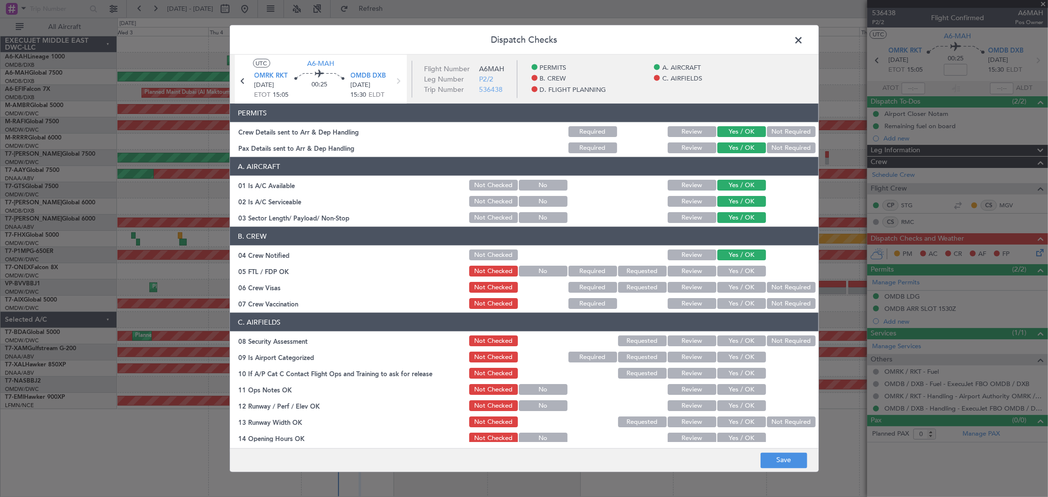
drag, startPoint x: 729, startPoint y: 266, endPoint x: 729, endPoint y: 273, distance: 7.4
click at [729, 266] on button "Yes / OK" at bounding box center [741, 271] width 49 height 11
click at [728, 287] on button "Yes / OK" at bounding box center [741, 287] width 49 height 11
click at [729, 305] on button "Yes / OK" at bounding box center [741, 303] width 49 height 11
drag, startPoint x: 730, startPoint y: 330, endPoint x: 730, endPoint y: 335, distance: 5.9
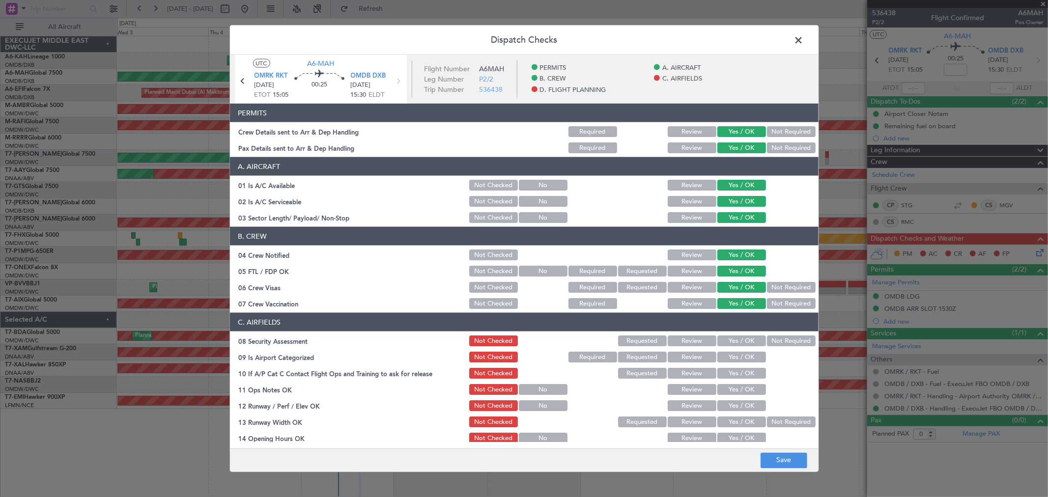
click at [730, 331] on header "C. AIRFIELDS" at bounding box center [524, 322] width 588 height 19
click at [730, 335] on button "Yes / OK" at bounding box center [741, 340] width 49 height 11
click at [729, 355] on button "Yes / OK" at bounding box center [741, 357] width 49 height 11
drag, startPoint x: 729, startPoint y: 367, endPoint x: 730, endPoint y: 381, distance: 13.8
click at [729, 368] on button "Yes / OK" at bounding box center [741, 373] width 49 height 11
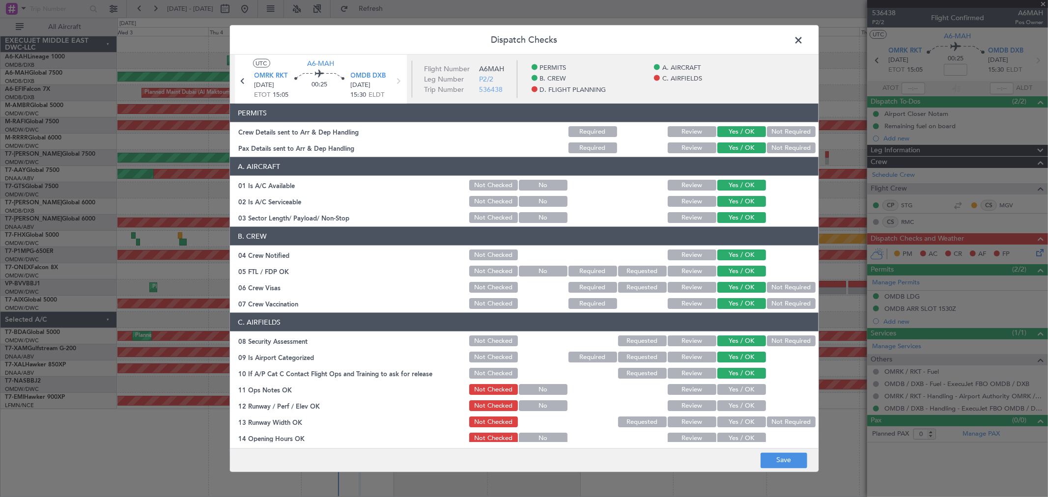
click at [730, 387] on button "Yes / OK" at bounding box center [741, 389] width 49 height 11
click at [730, 406] on button "Yes / OK" at bounding box center [741, 405] width 49 height 11
drag, startPoint x: 730, startPoint y: 418, endPoint x: 730, endPoint y: 424, distance: 5.4
click at [730, 422] on button "Yes / OK" at bounding box center [741, 421] width 49 height 11
click at [729, 426] on button "Yes / OK" at bounding box center [741, 421] width 49 height 11
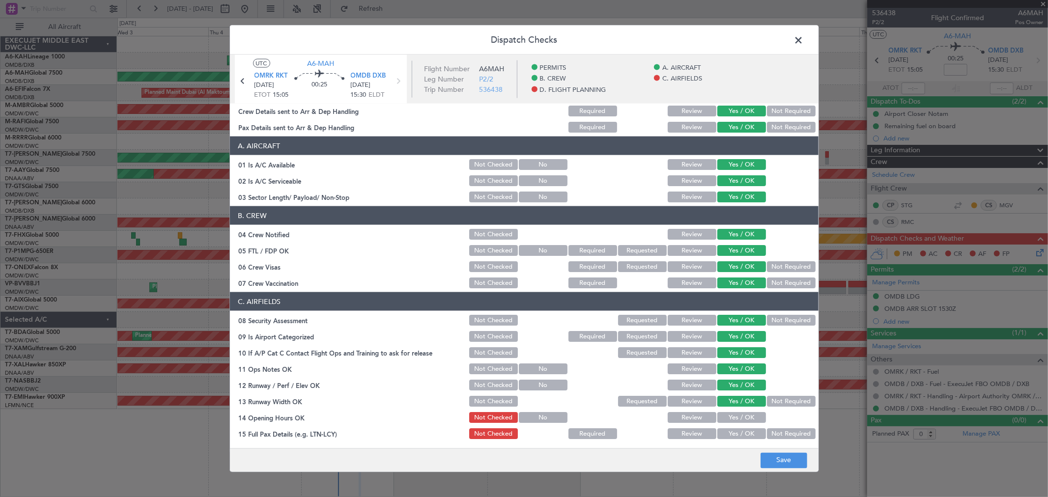
scroll to position [55, 0]
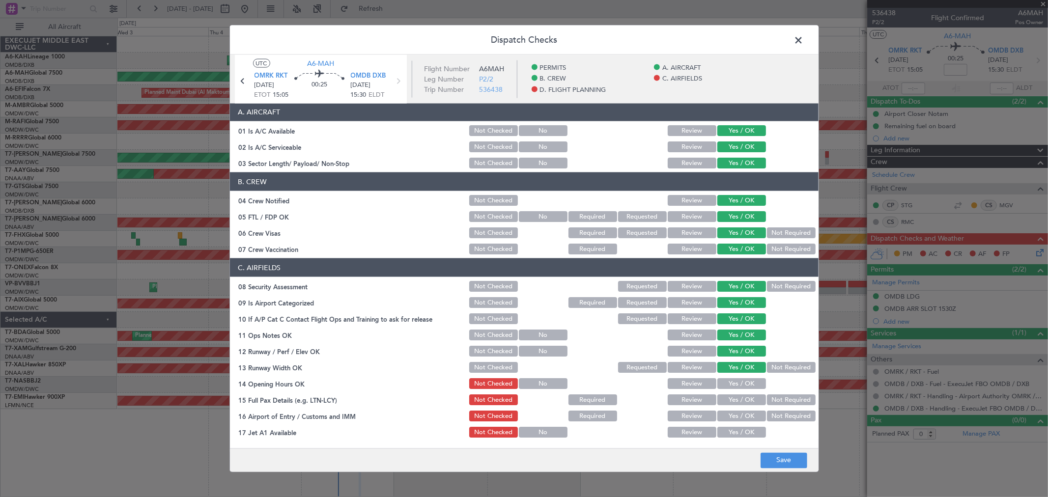
click at [734, 379] on button "Yes / OK" at bounding box center [741, 383] width 49 height 11
click at [727, 403] on button "Yes / OK" at bounding box center [741, 399] width 49 height 11
click at [727, 419] on button "Yes / OK" at bounding box center [741, 416] width 49 height 11
click at [728, 430] on button "Yes / OK" at bounding box center [741, 432] width 49 height 11
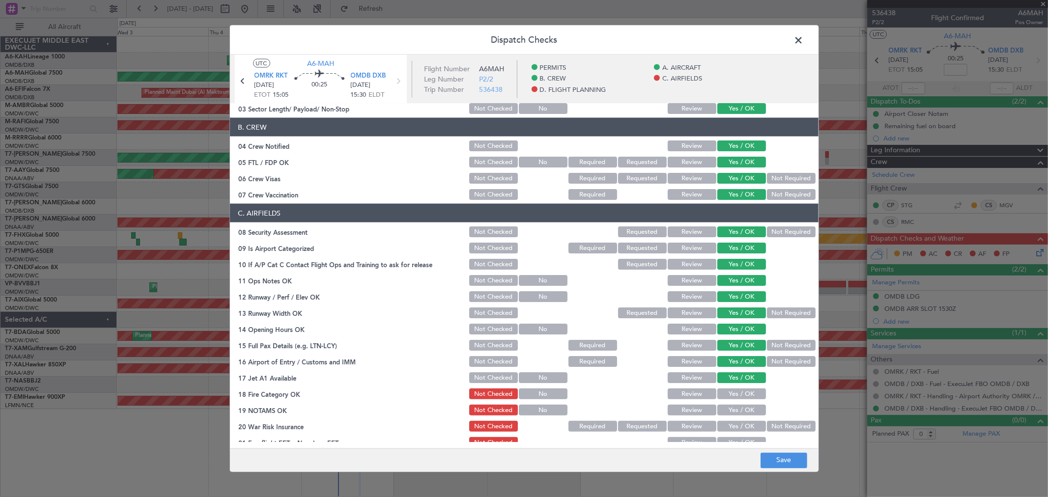
scroll to position [218, 0]
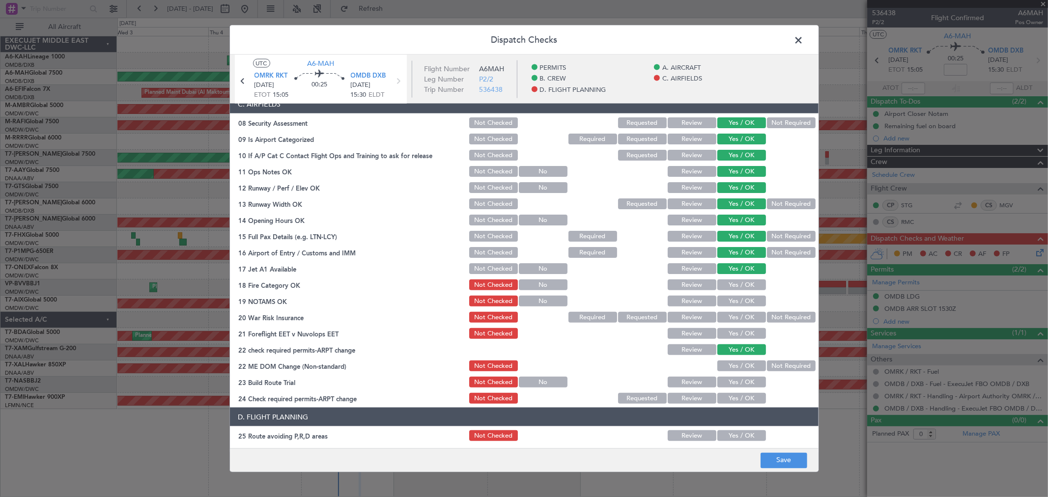
click at [729, 282] on button "Yes / OK" at bounding box center [741, 284] width 49 height 11
click at [728, 302] on button "Yes / OK" at bounding box center [741, 301] width 49 height 11
click at [728, 320] on button "Yes / OK" at bounding box center [741, 317] width 49 height 11
drag, startPoint x: 727, startPoint y: 331, endPoint x: 728, endPoint y: 351, distance: 19.2
click at [727, 332] on button "Yes / OK" at bounding box center [741, 333] width 49 height 11
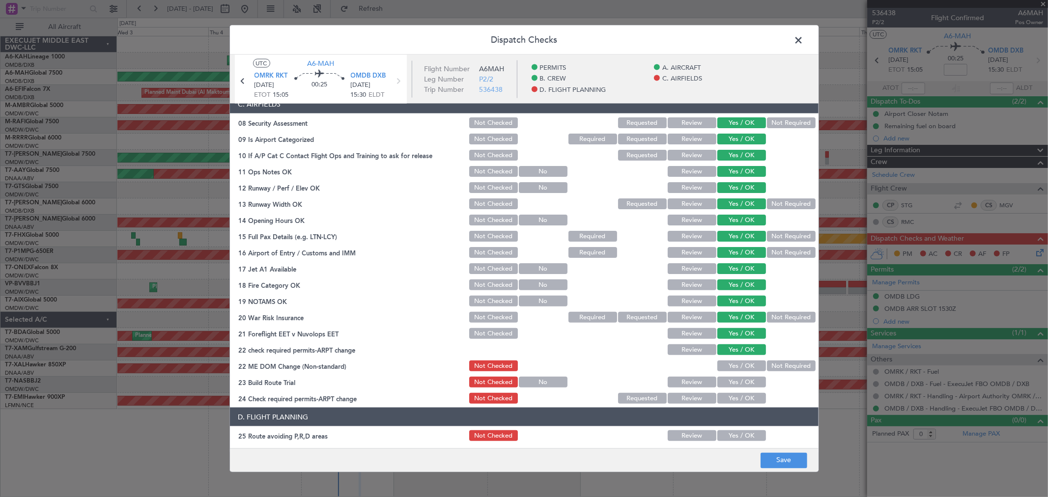
click at [729, 375] on div "Yes / OK" at bounding box center [741, 382] width 50 height 14
click at [727, 360] on button "Yes / OK" at bounding box center [741, 365] width 49 height 11
drag, startPoint x: 729, startPoint y: 383, endPoint x: 727, endPoint y: 397, distance: 13.8
click at [728, 384] on button "Yes / OK" at bounding box center [741, 382] width 49 height 11
drag, startPoint x: 727, startPoint y: 397, endPoint x: 738, endPoint y: 367, distance: 31.2
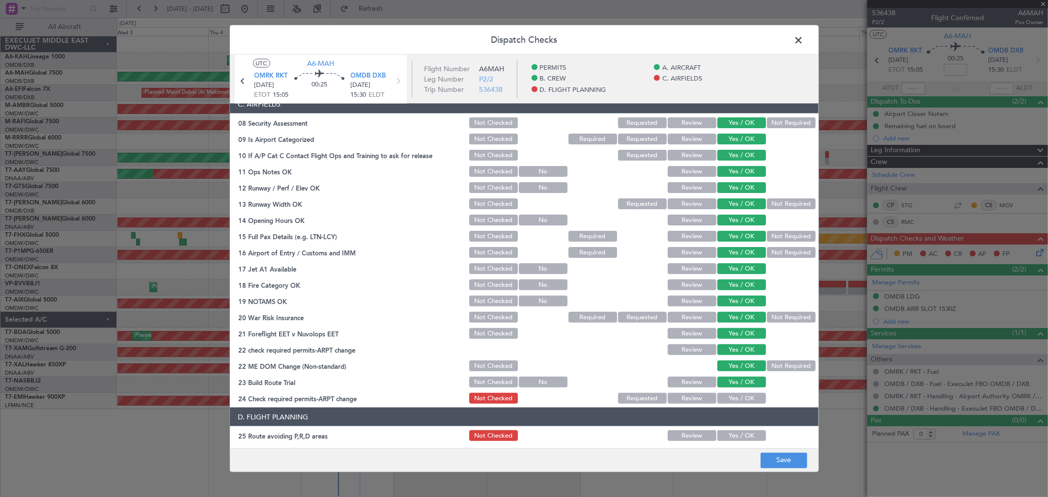
click at [725, 398] on button "Yes / OK" at bounding box center [741, 398] width 49 height 11
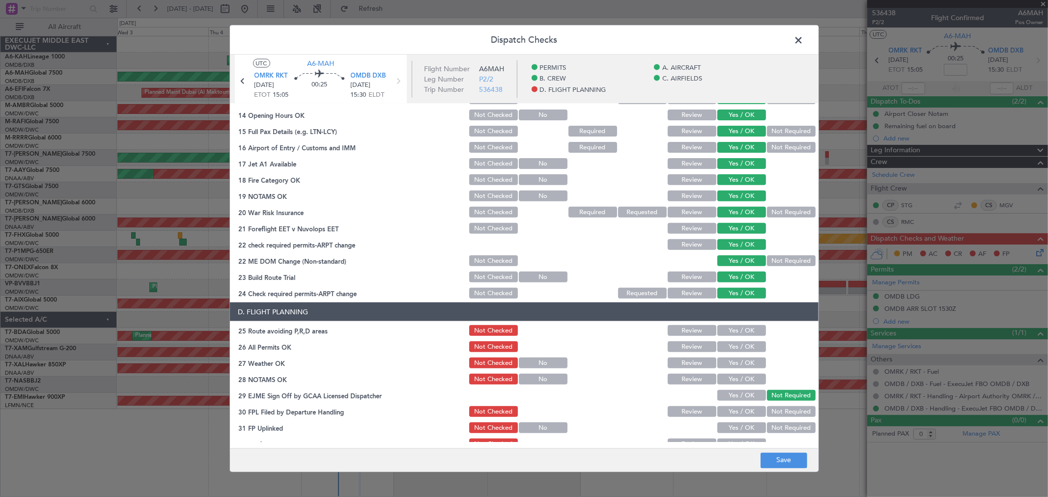
scroll to position [382, 0]
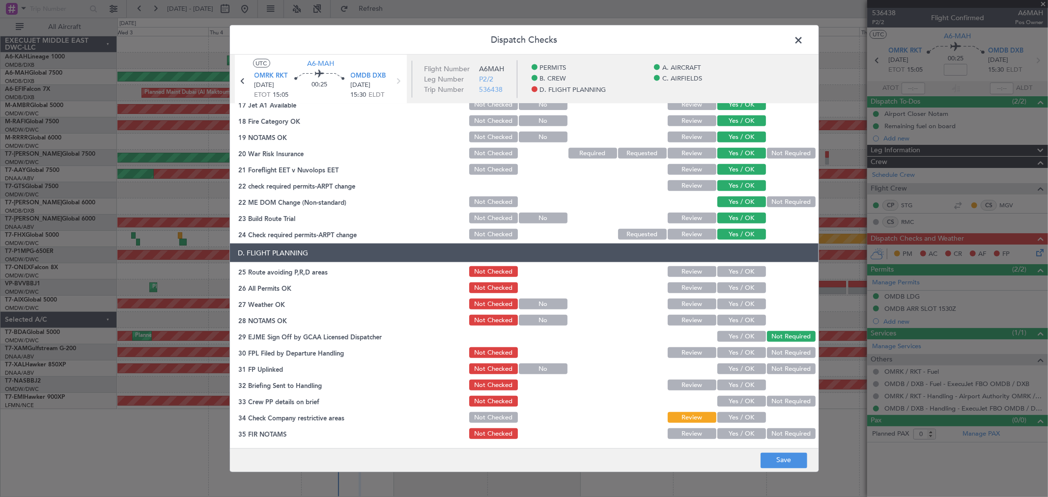
click at [734, 268] on button "Yes / OK" at bounding box center [741, 271] width 49 height 11
drag, startPoint x: 727, startPoint y: 288, endPoint x: 729, endPoint y: 304, distance: 15.3
click at [727, 289] on button "Yes / OK" at bounding box center [741, 287] width 49 height 11
click at [729, 310] on div "Yes / OK" at bounding box center [741, 304] width 50 height 14
click at [728, 303] on button "Yes / OK" at bounding box center [741, 304] width 49 height 11
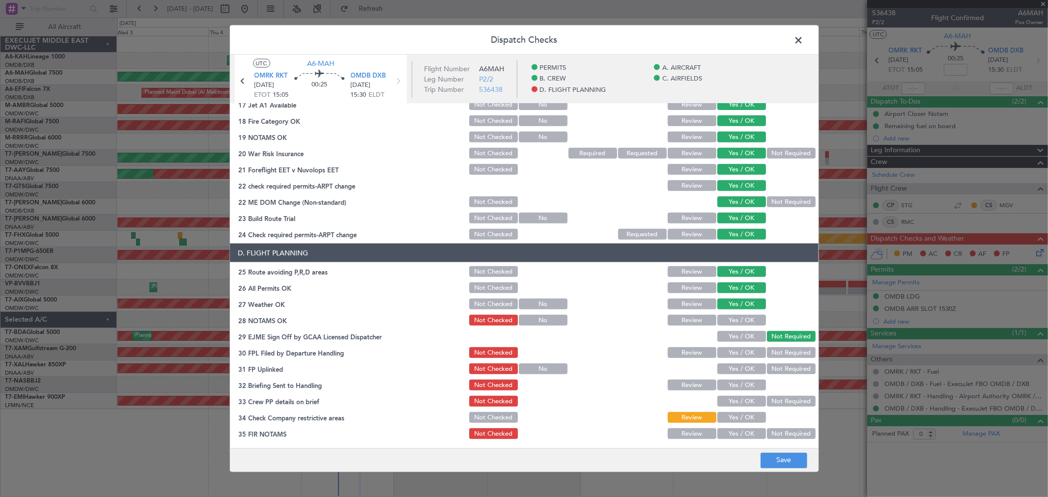
click at [731, 320] on button "Yes / OK" at bounding box center [741, 320] width 49 height 11
click at [730, 337] on button "Yes / OK" at bounding box center [741, 336] width 49 height 11
drag, startPoint x: 732, startPoint y: 355, endPoint x: 732, endPoint y: 366, distance: 11.3
click at [732, 355] on button "Yes / OK" at bounding box center [741, 352] width 49 height 11
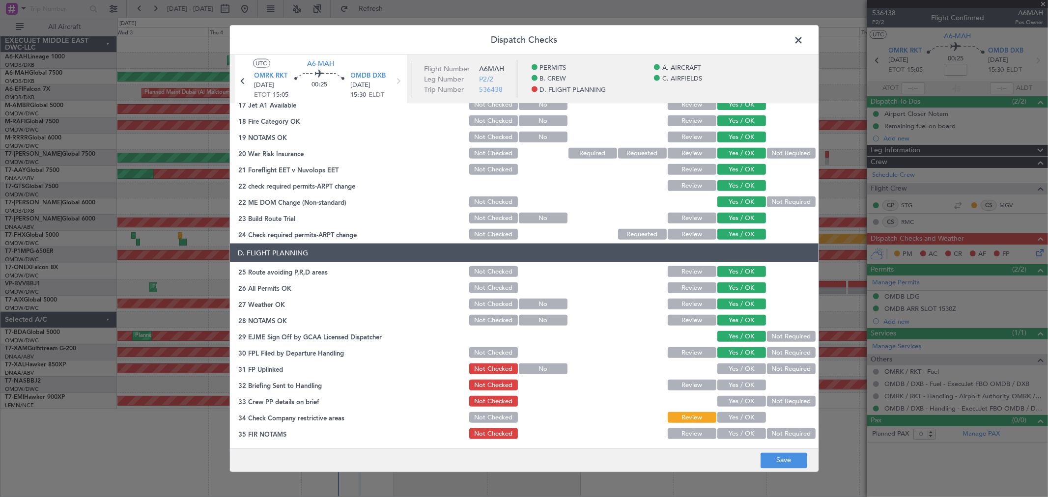
drag, startPoint x: 732, startPoint y: 369, endPoint x: 732, endPoint y: 383, distance: 13.8
click at [731, 369] on button "Yes / OK" at bounding box center [741, 368] width 49 height 11
click at [732, 384] on button "Yes / OK" at bounding box center [741, 385] width 49 height 11
click at [729, 401] on button "Yes / OK" at bounding box center [741, 401] width 49 height 11
drag, startPoint x: 728, startPoint y: 418, endPoint x: 728, endPoint y: 427, distance: 8.9
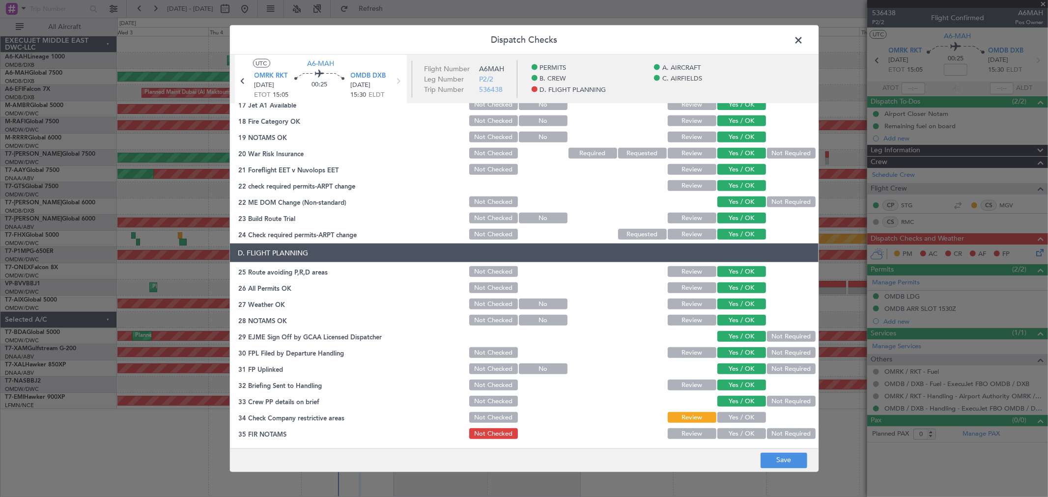
click at [728, 419] on button "Yes / OK" at bounding box center [741, 417] width 49 height 11
click at [728, 430] on button "Yes / OK" at bounding box center [741, 433] width 49 height 11
click at [788, 451] on footer "Save" at bounding box center [524, 460] width 588 height 24
click at [787, 458] on button "Save" at bounding box center [783, 460] width 47 height 16
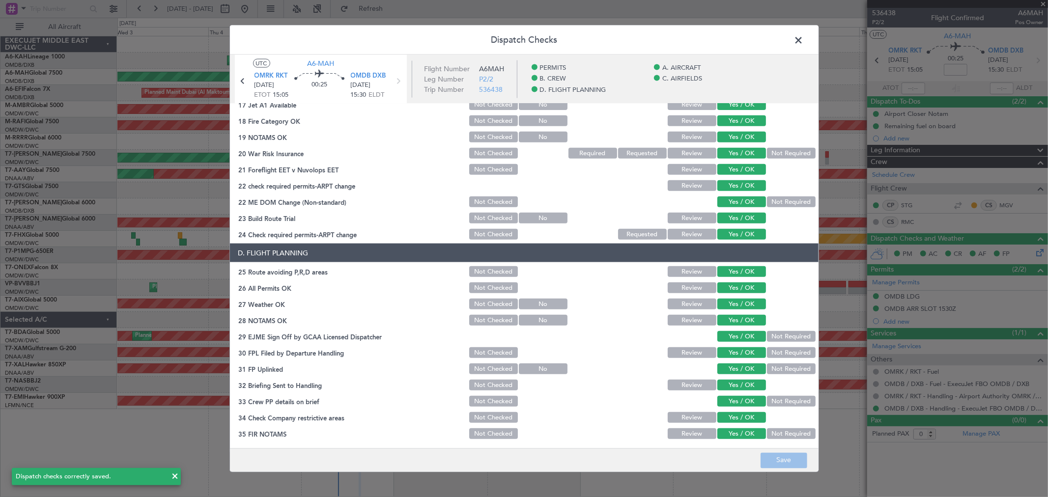
click at [803, 42] on span at bounding box center [803, 43] width 0 height 20
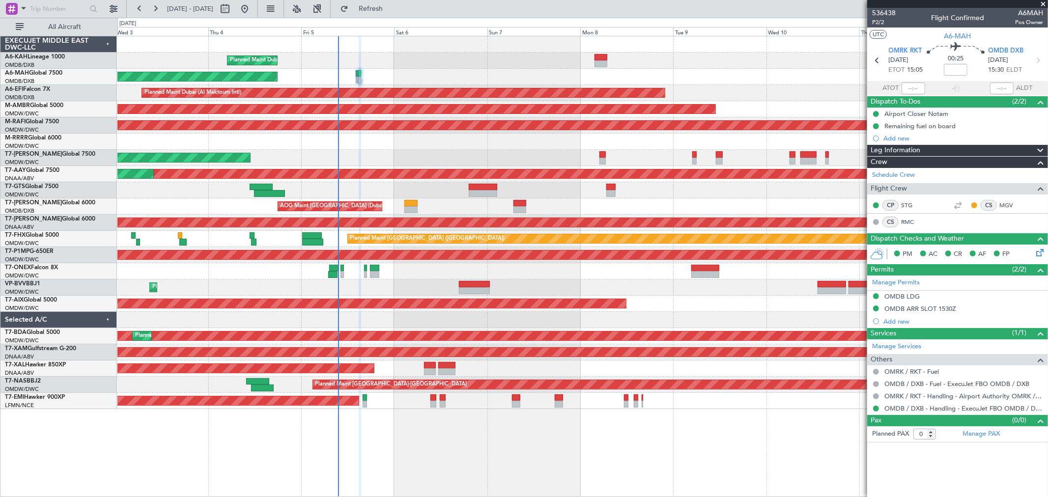
click at [1039, 2] on span at bounding box center [1043, 4] width 10 height 9
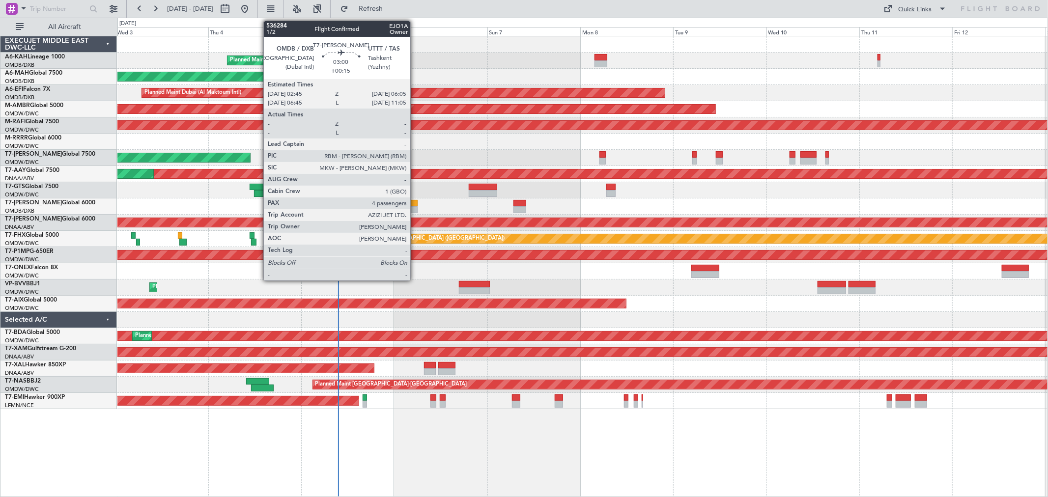
click at [415, 203] on div at bounding box center [410, 203] width 13 height 7
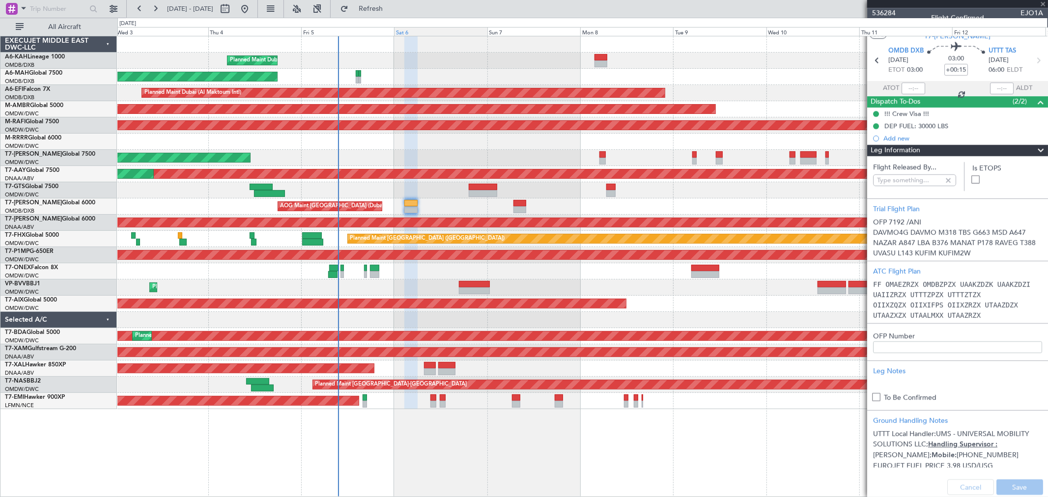
type input "[PERSON_NAME] (SYS)"
type input "7192"
type input "[PERSON_NAME] (SYS)"
type input "7192"
type input "[PERSON_NAME] (SYS)"
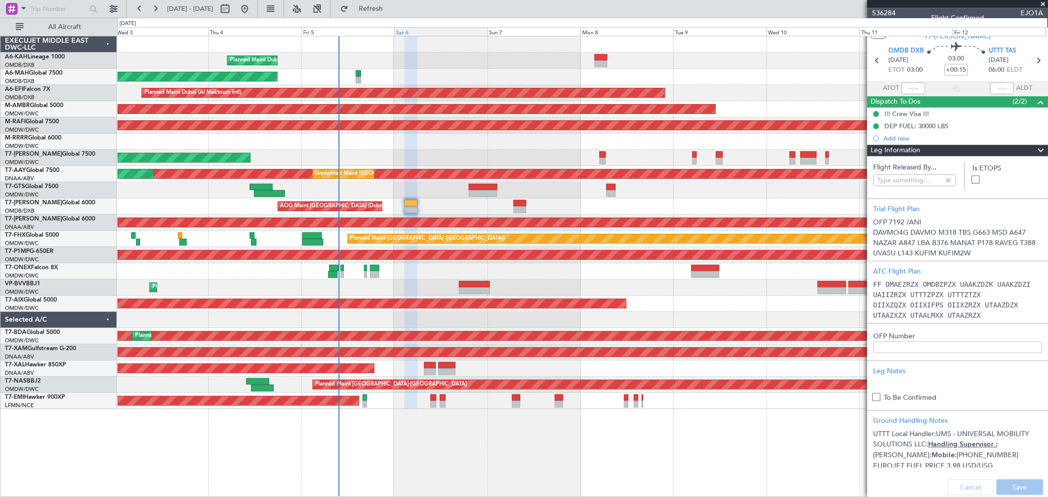
type input "7192"
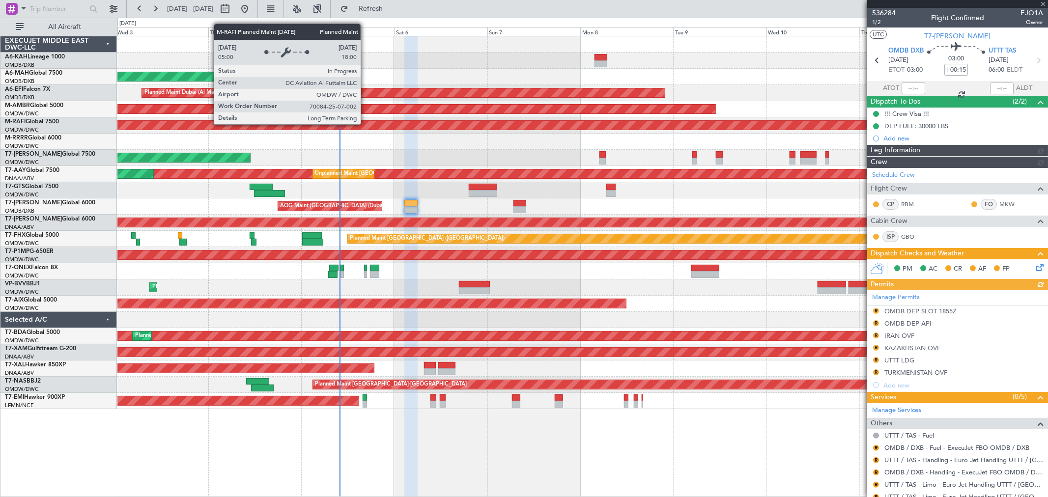
type input "[PERSON_NAME] (SYS)"
type input "7192"
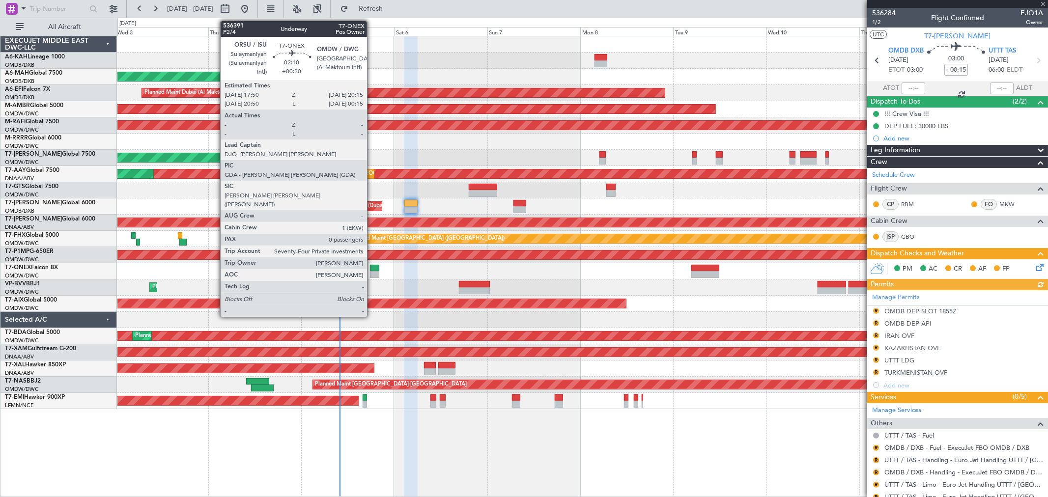
click at [372, 267] on div at bounding box center [375, 268] width 10 height 7
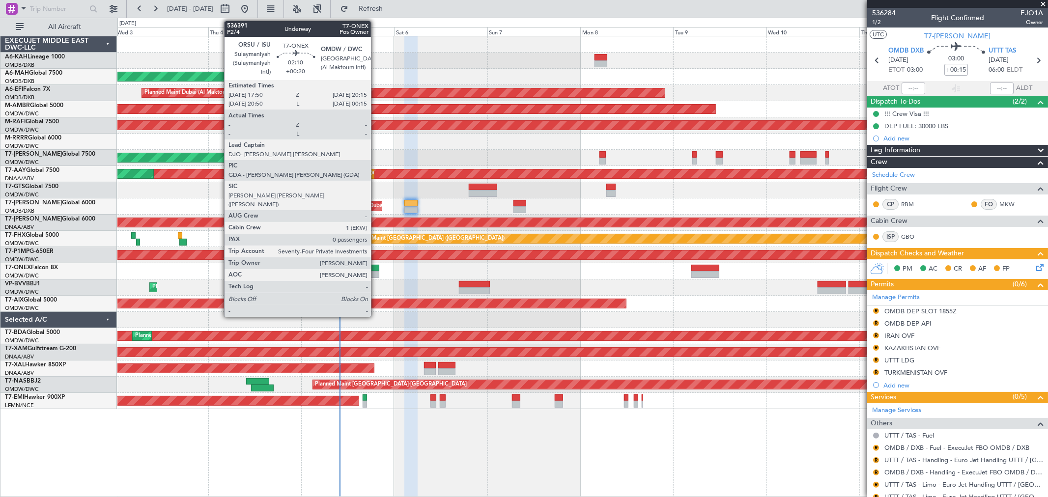
click at [376, 267] on div at bounding box center [375, 268] width 10 height 7
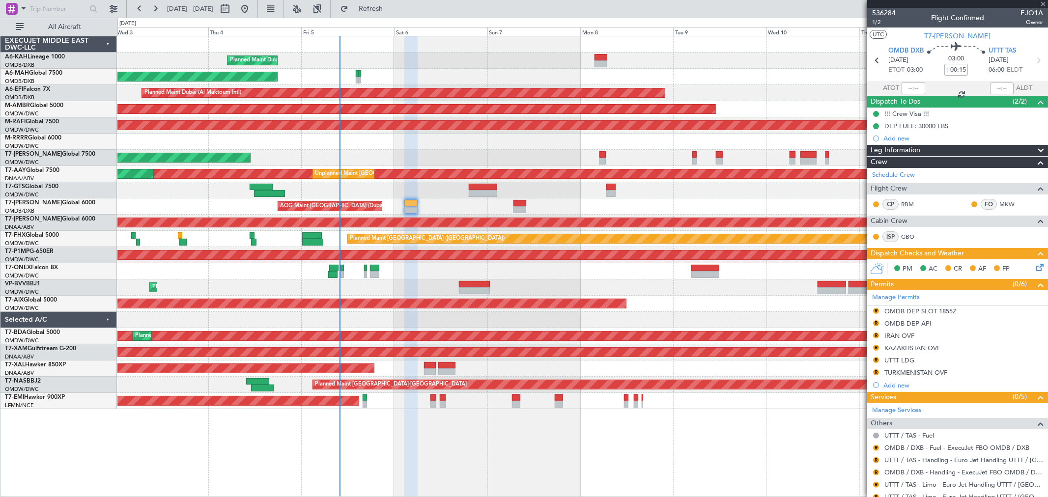
type input "+00:20"
type input "0"
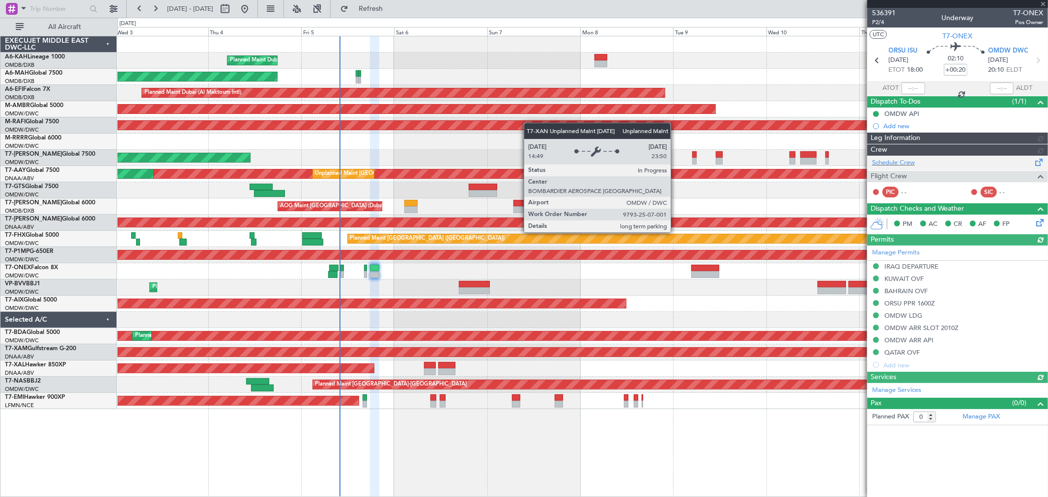
type input "[PERSON_NAME] (SYS)"
type input "7206"
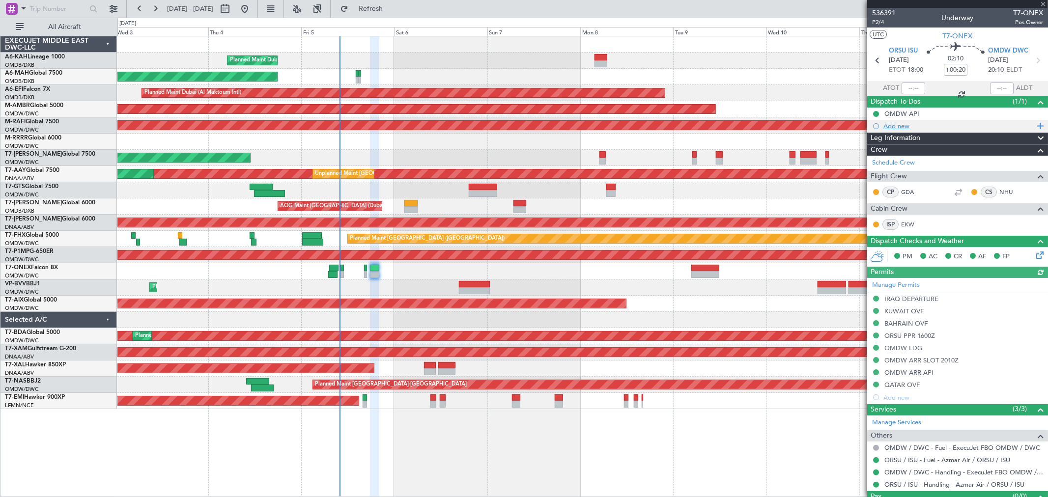
click at [900, 123] on div "Add new" at bounding box center [958, 126] width 151 height 8
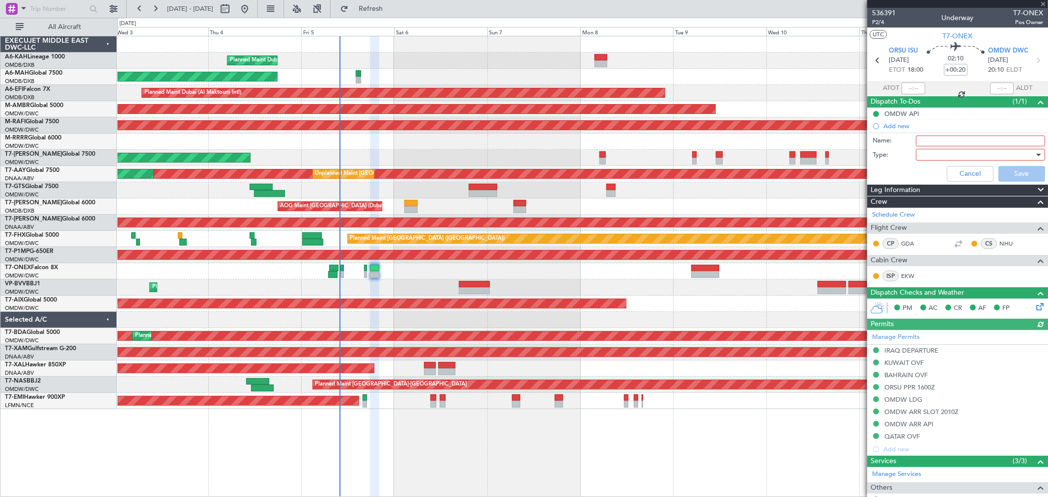
click at [919, 136] on input "Name:" at bounding box center [979, 141] width 129 height 11
paste input "28 000lbs"
type input "Fuel 28 000lbs"
click at [947, 157] on div at bounding box center [976, 154] width 114 height 15
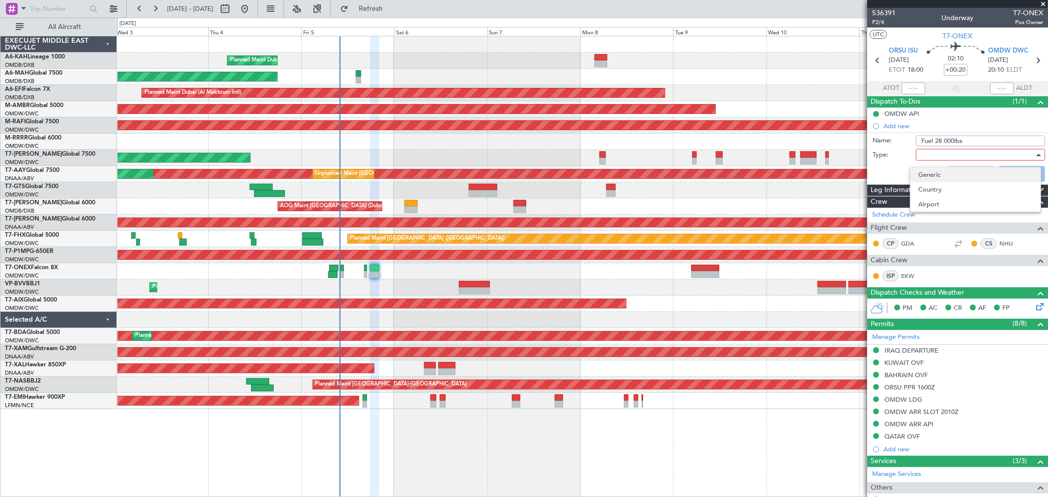
click at [936, 174] on span "Generic" at bounding box center [975, 174] width 114 height 15
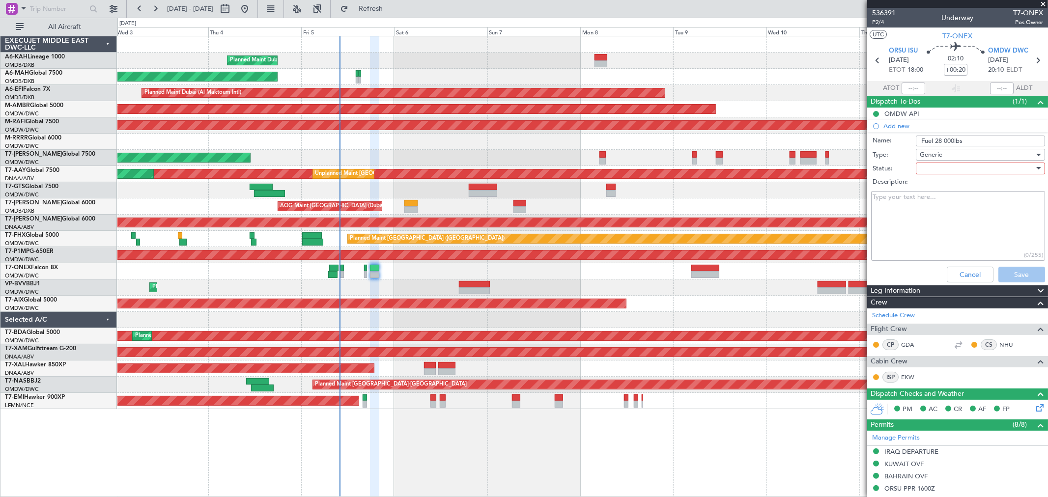
click at [942, 172] on div at bounding box center [976, 168] width 114 height 15
drag, startPoint x: 940, startPoint y: 193, endPoint x: 995, endPoint y: 244, distance: 74.0
click at [940, 194] on span "Not Started" at bounding box center [975, 188] width 114 height 15
click at [1009, 276] on button "Save" at bounding box center [1021, 275] width 47 height 16
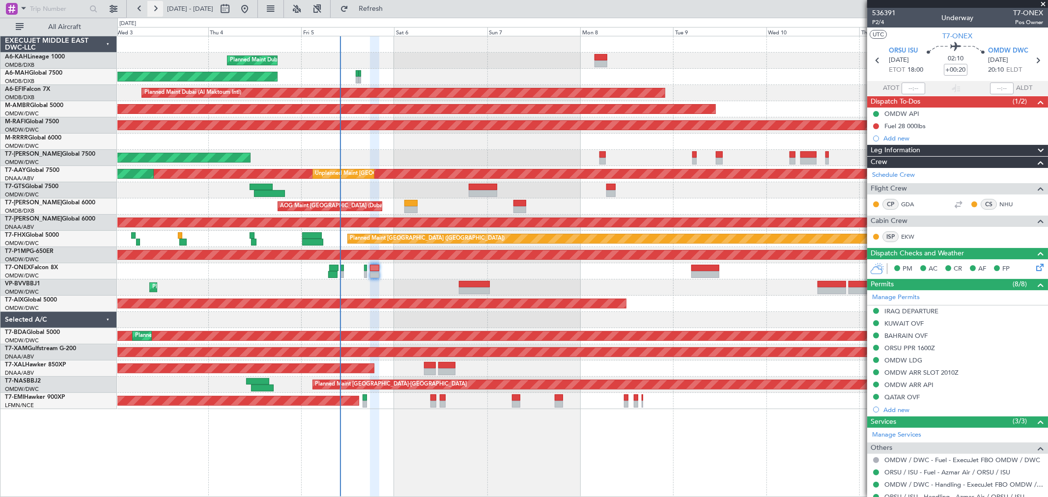
type input "[PERSON_NAME] (SYS)"
type input "7206"
type input "[PERSON_NAME] (SYS)"
type input "7206"
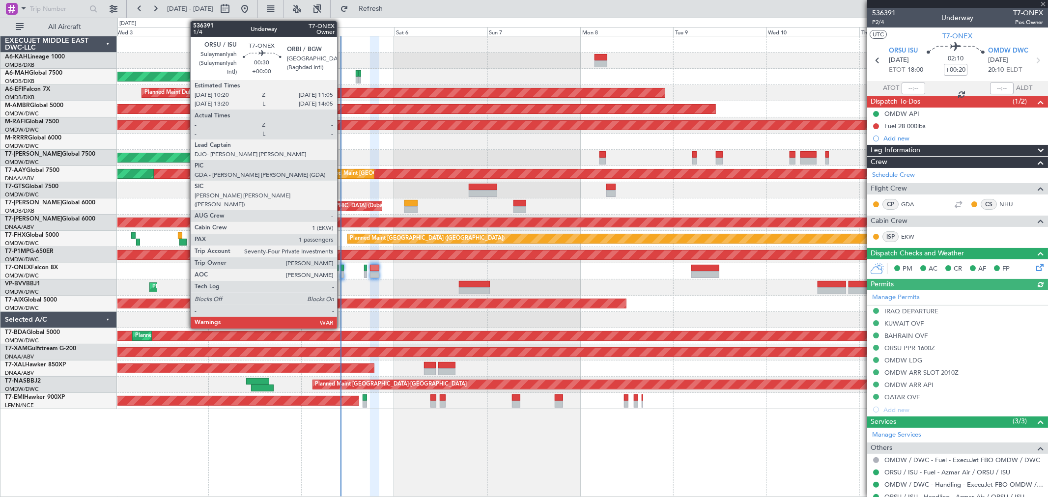
click at [342, 267] on div at bounding box center [341, 268] width 3 height 7
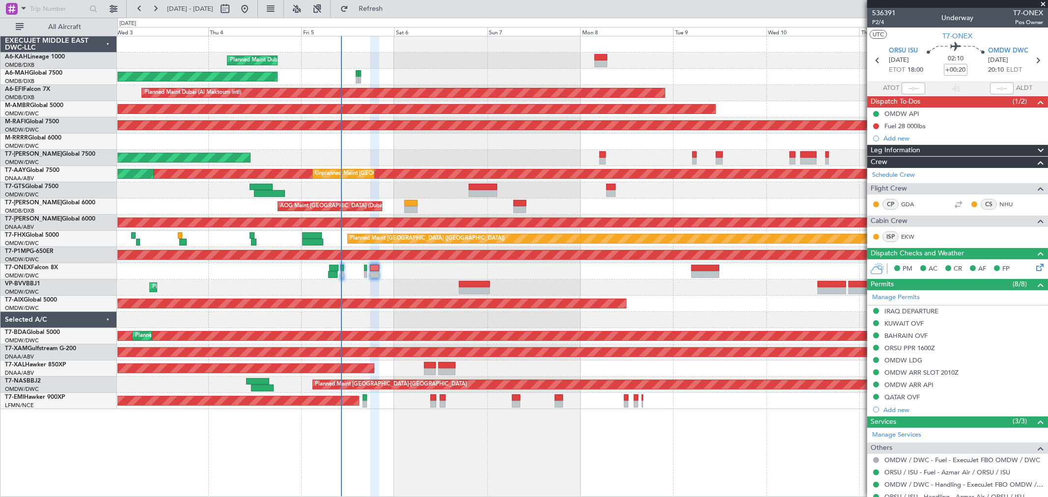
type input "[PERSON_NAME] (SYS)"
type input "7206"
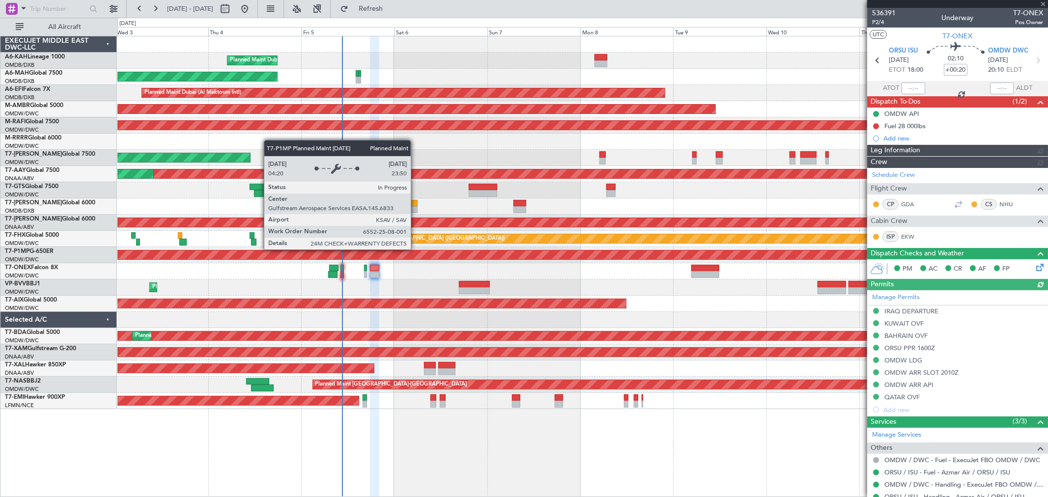
type input "[PERSON_NAME] (SYS)"
type input "7206"
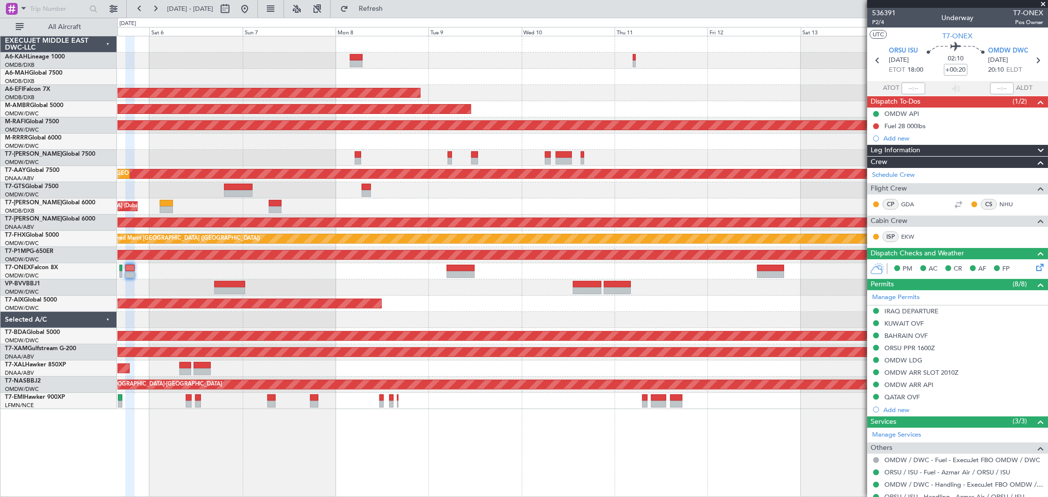
click at [312, 163] on div "Planned Maint Dubai (Al Maktoum Intl)" at bounding box center [582, 158] width 930 height 16
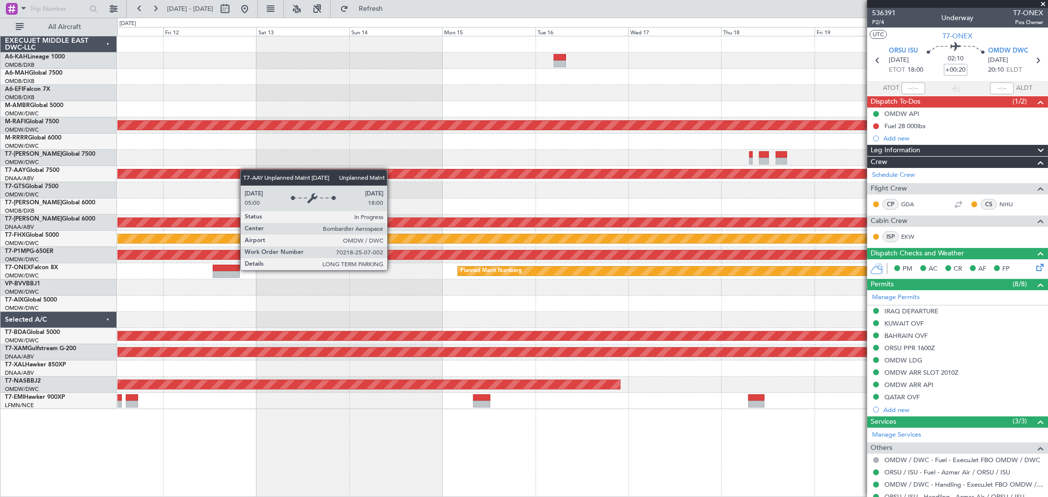
click at [193, 173] on div "AOG Maint Dubai (Al Maktoum Intl) Planned Maint [GEOGRAPHIC_DATA] (Al Maktoum I…" at bounding box center [582, 222] width 930 height 373
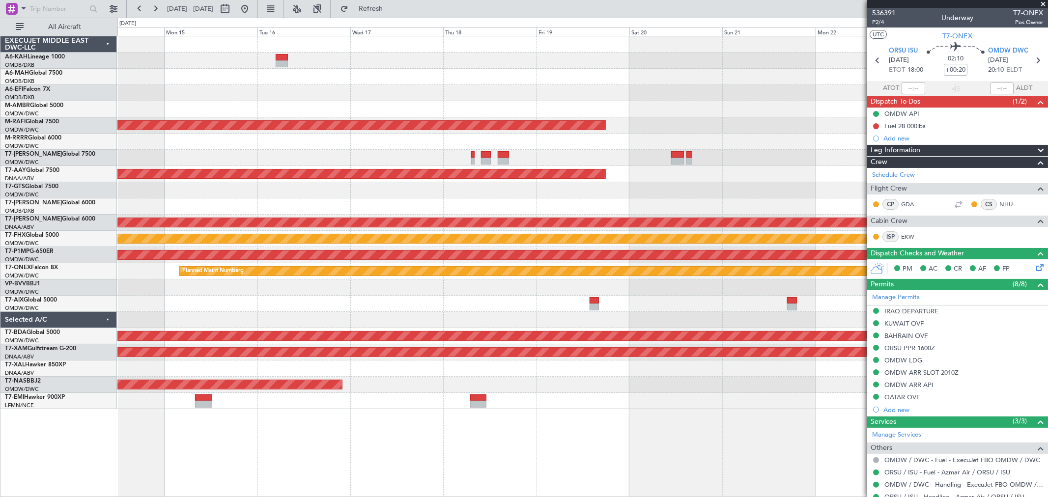
click at [257, 166] on div "Planned Maint [GEOGRAPHIC_DATA] (Seletar) Planned Maint [GEOGRAPHIC_DATA] (Al M…" at bounding box center [582, 222] width 930 height 373
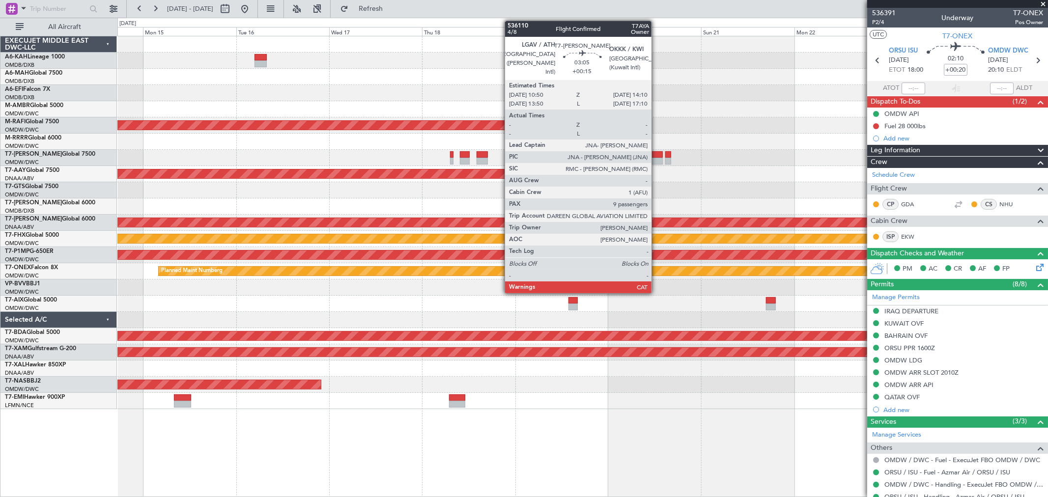
click at [656, 161] on div at bounding box center [656, 161] width 13 height 7
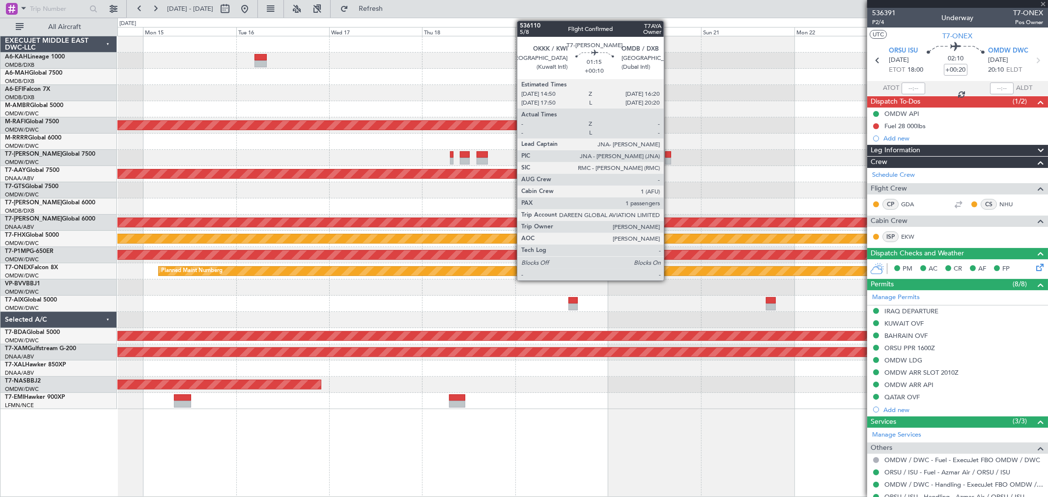
click at [668, 160] on div at bounding box center [668, 161] width 6 height 7
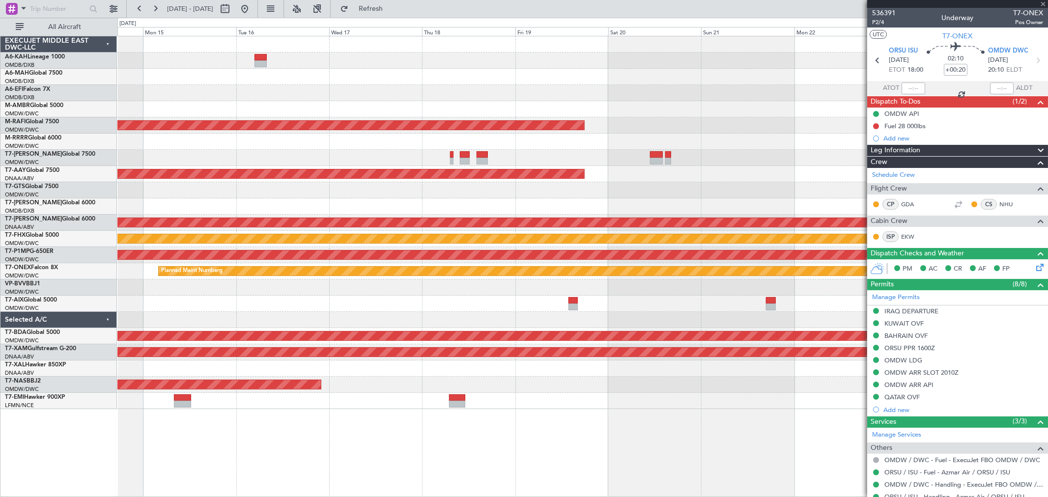
type input "+00:10"
type input "1"
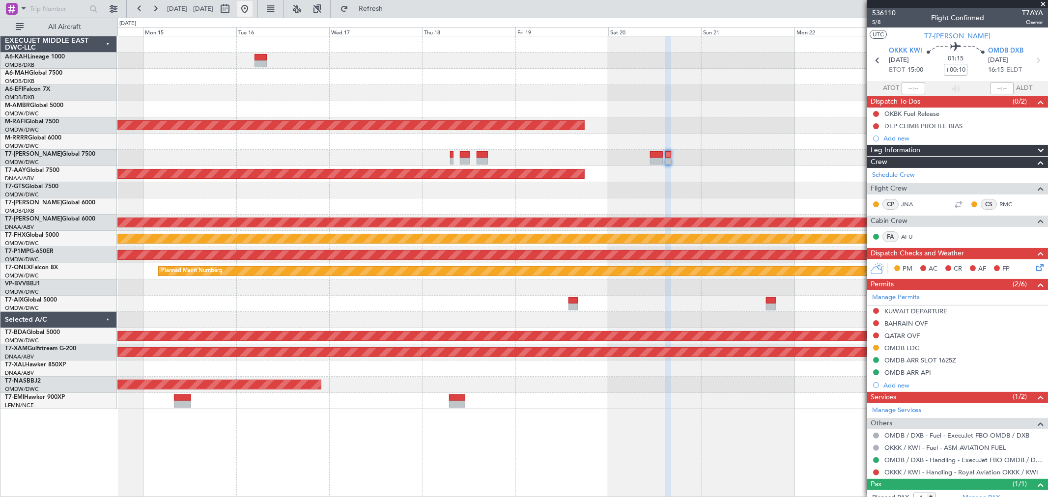
click at [252, 4] on button at bounding box center [245, 9] width 16 height 16
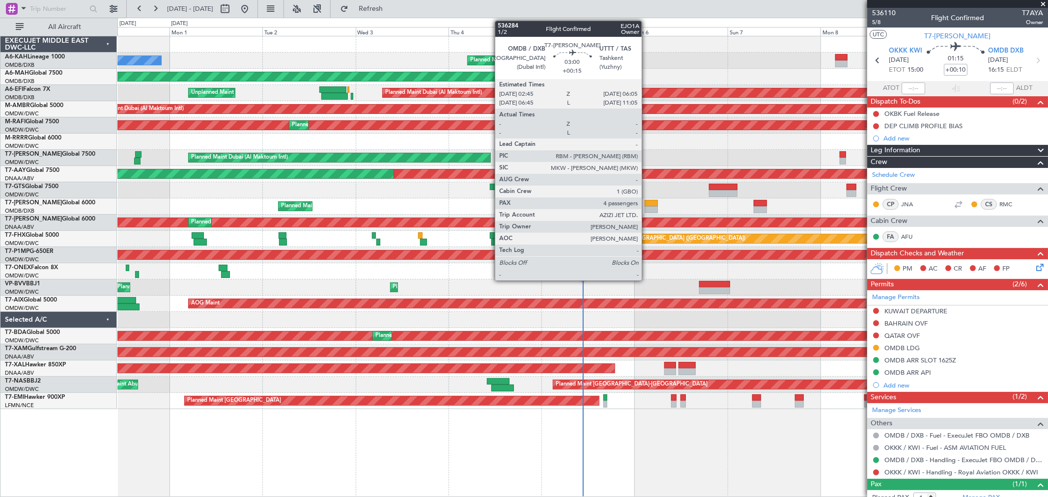
click at [647, 207] on div at bounding box center [650, 209] width 13 height 7
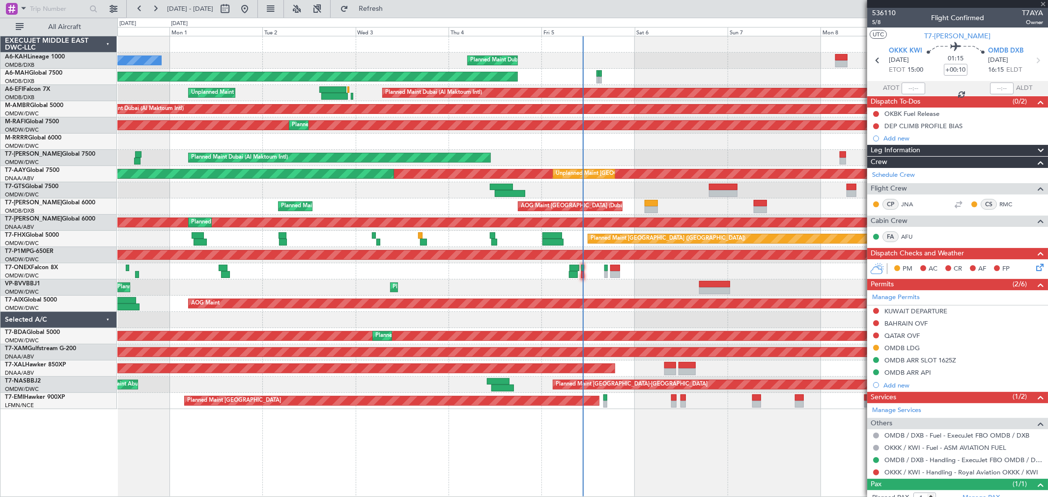
type input "+00:15"
type input "4"
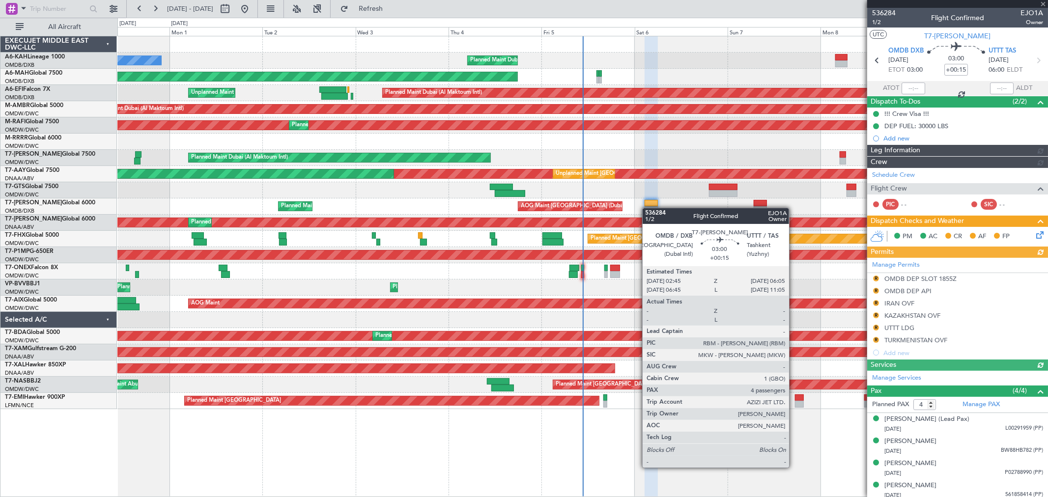
type input "[PERSON_NAME] (SYS)"
type input "7192"
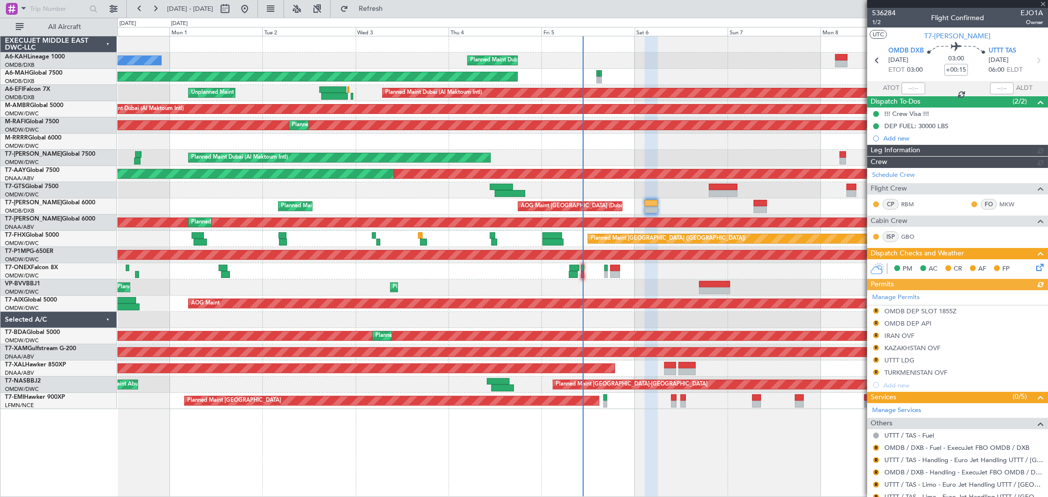
type input "[PERSON_NAME] (SYS)"
type input "7192"
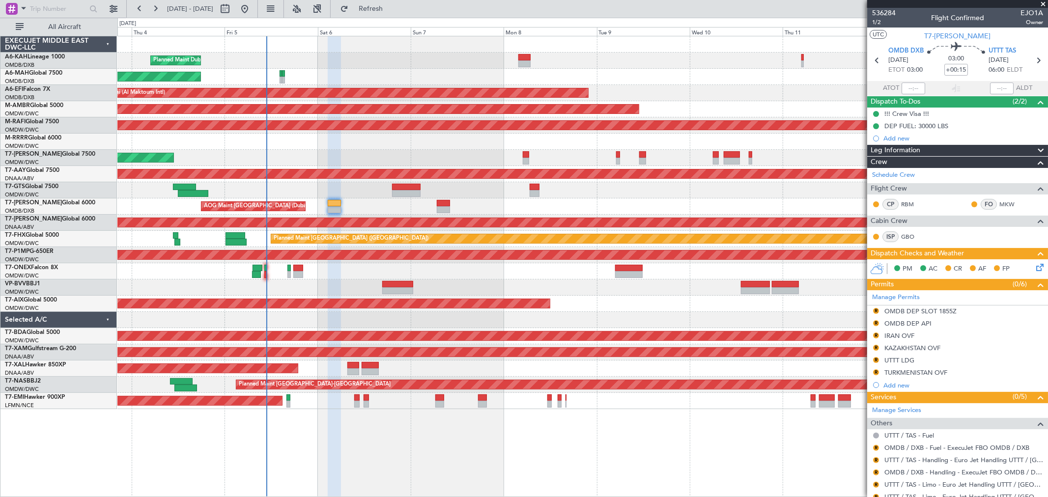
click at [291, 175] on div "Planned Maint Dubai (Al Maktoum Intl) Planned Maint [GEOGRAPHIC_DATA] ([GEOGRAP…" at bounding box center [582, 222] width 930 height 373
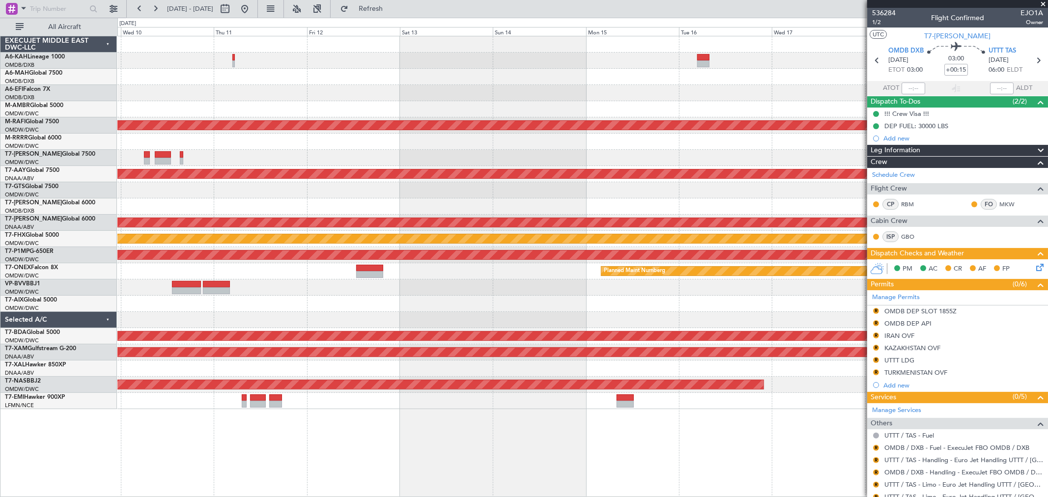
click at [219, 145] on div at bounding box center [582, 142] width 930 height 16
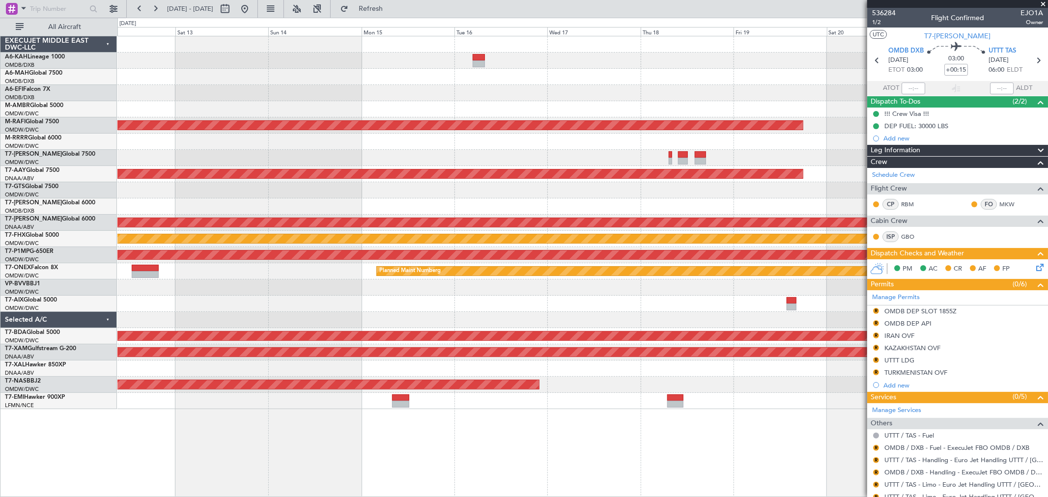
click at [343, 156] on div at bounding box center [582, 158] width 930 height 16
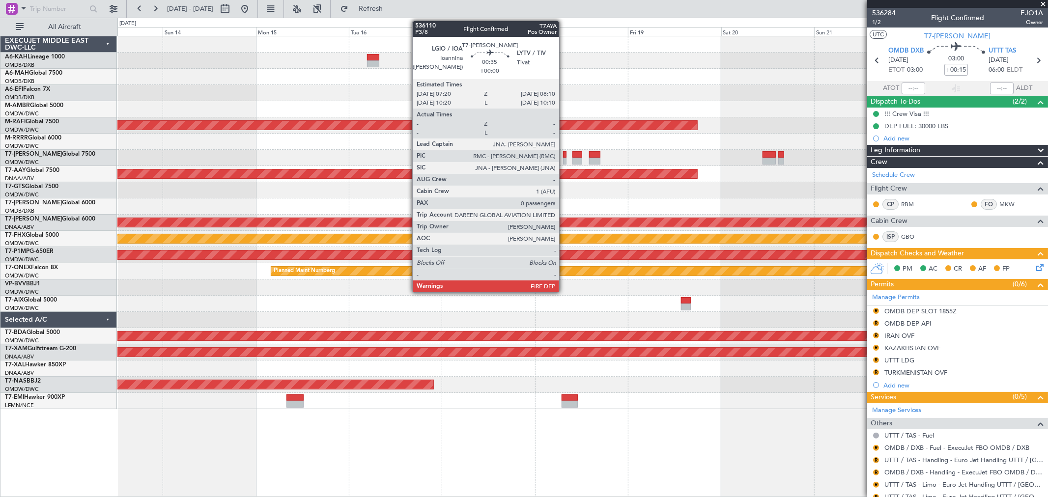
click at [564, 158] on div at bounding box center [564, 161] width 3 height 7
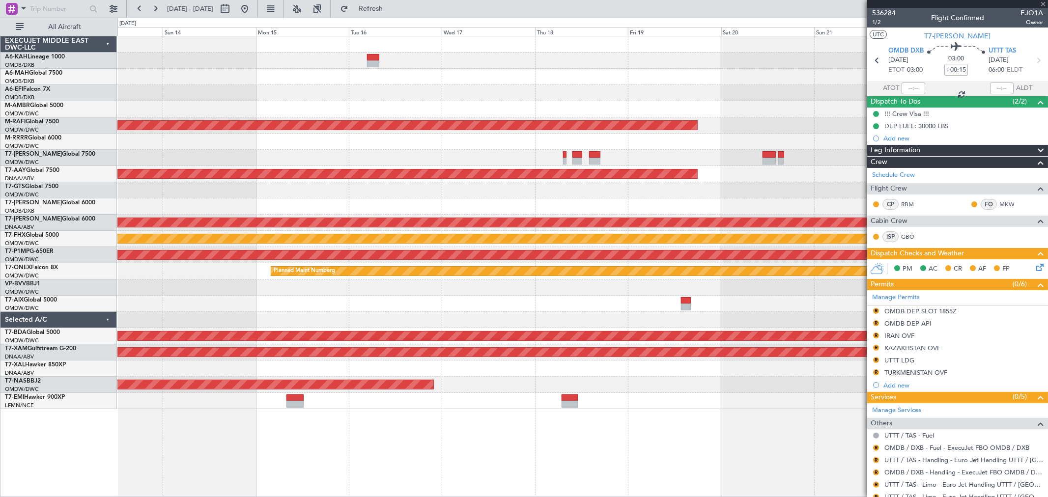
type input "0"
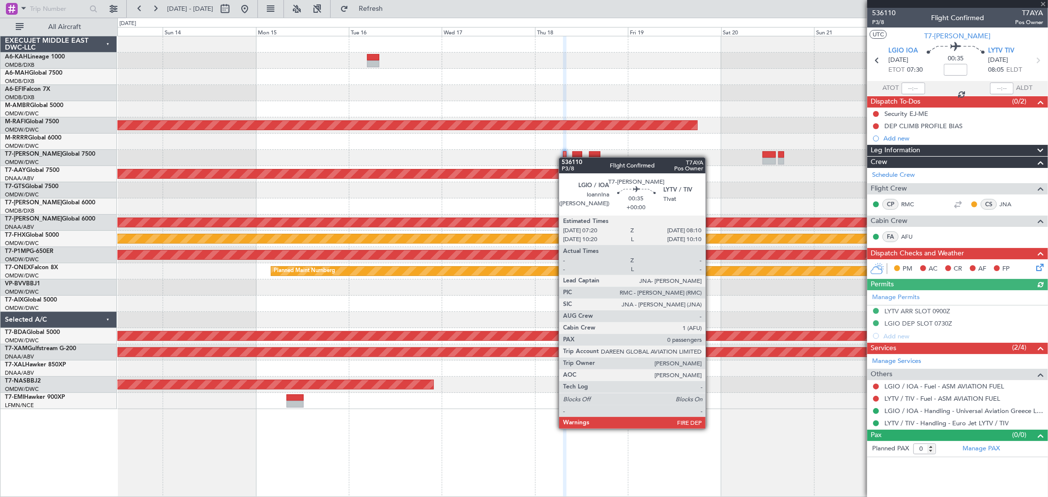
click at [564, 158] on div at bounding box center [564, 161] width 3 height 7
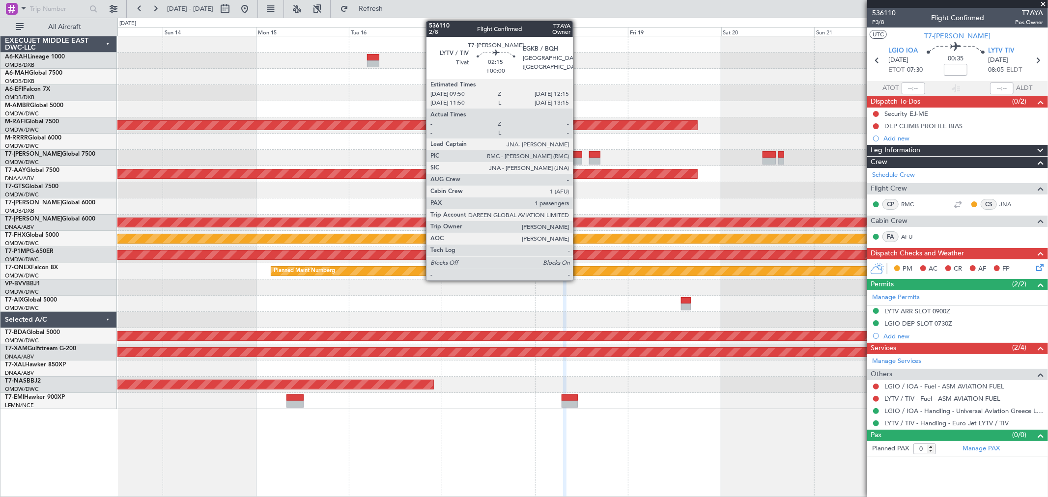
click at [578, 164] on div at bounding box center [577, 161] width 10 height 7
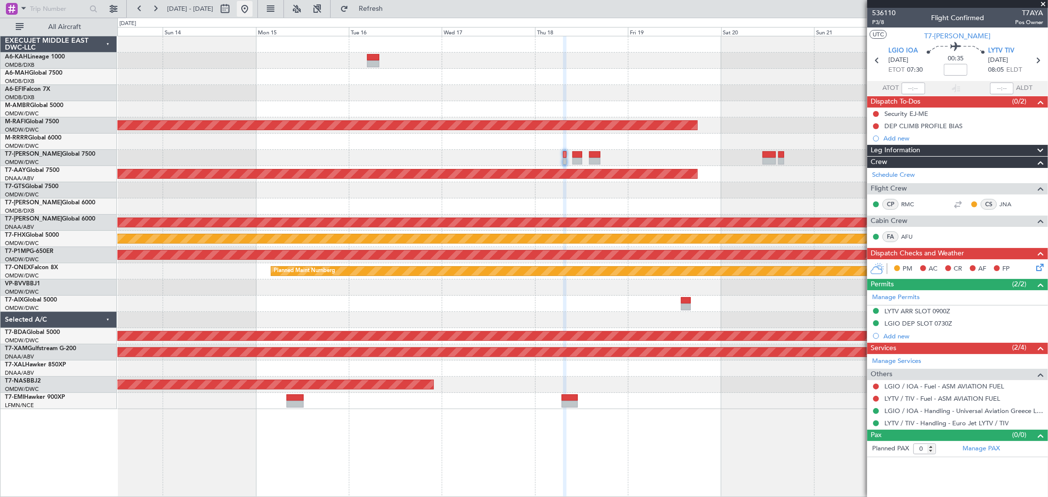
click at [252, 13] on button at bounding box center [245, 9] width 16 height 16
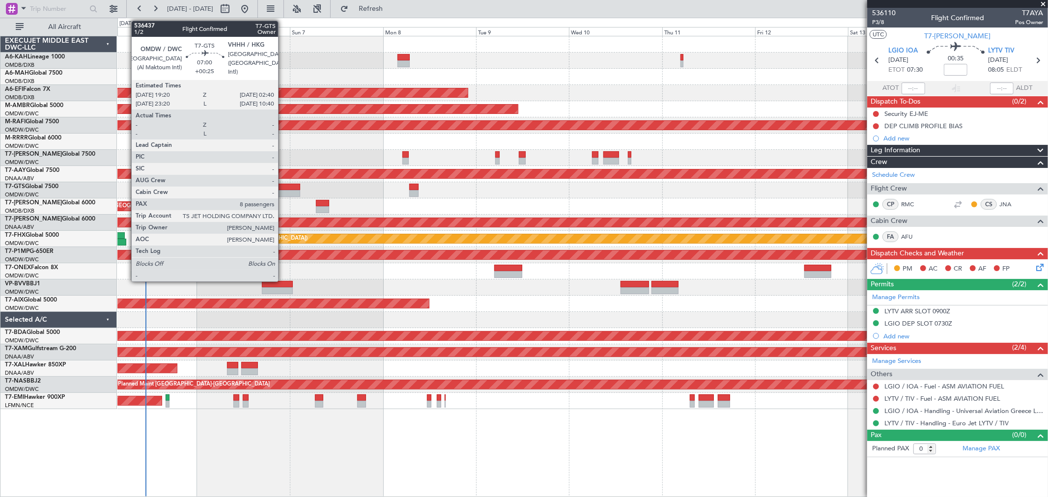
click at [283, 185] on div at bounding box center [286, 187] width 28 height 7
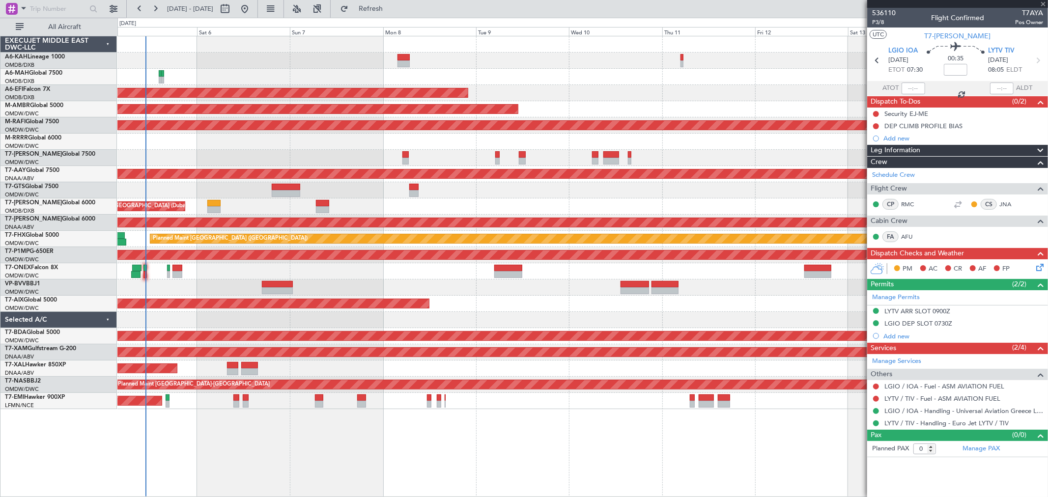
type input "+00:25"
type input "8"
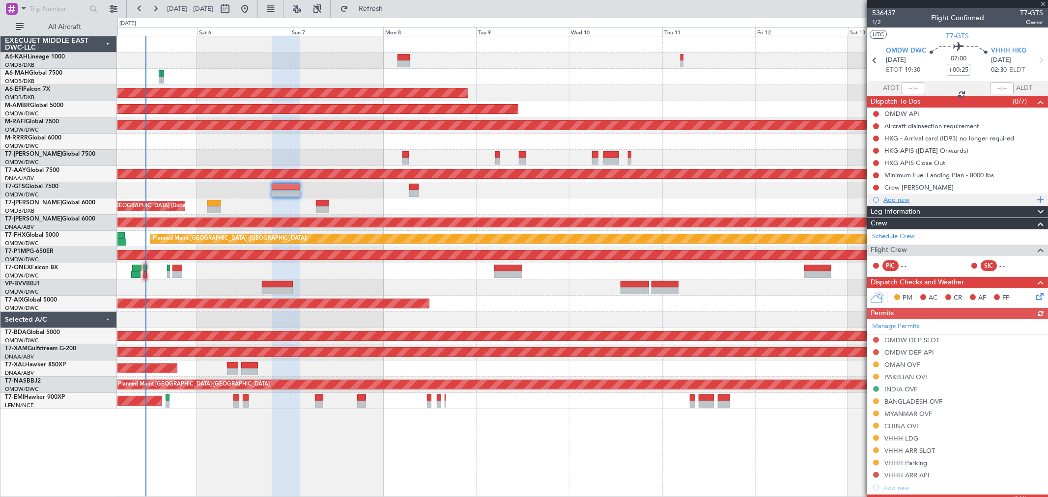
click at [888, 193] on div "Add new" at bounding box center [957, 199] width 181 height 12
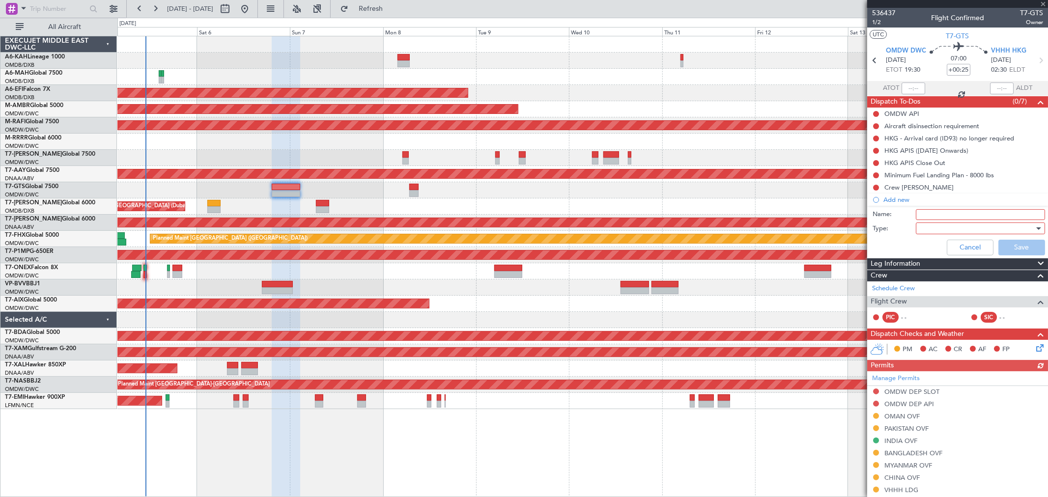
click at [937, 218] on input "Name:" at bounding box center [979, 214] width 129 height 11
type input "Flight planning"
click at [928, 226] on div at bounding box center [976, 228] width 114 height 15
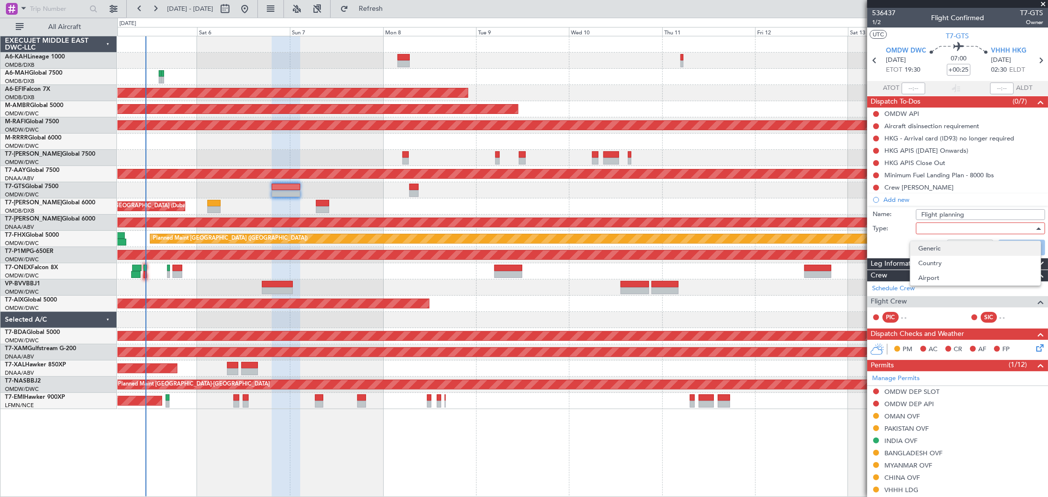
click at [934, 243] on span "Generic" at bounding box center [975, 248] width 114 height 15
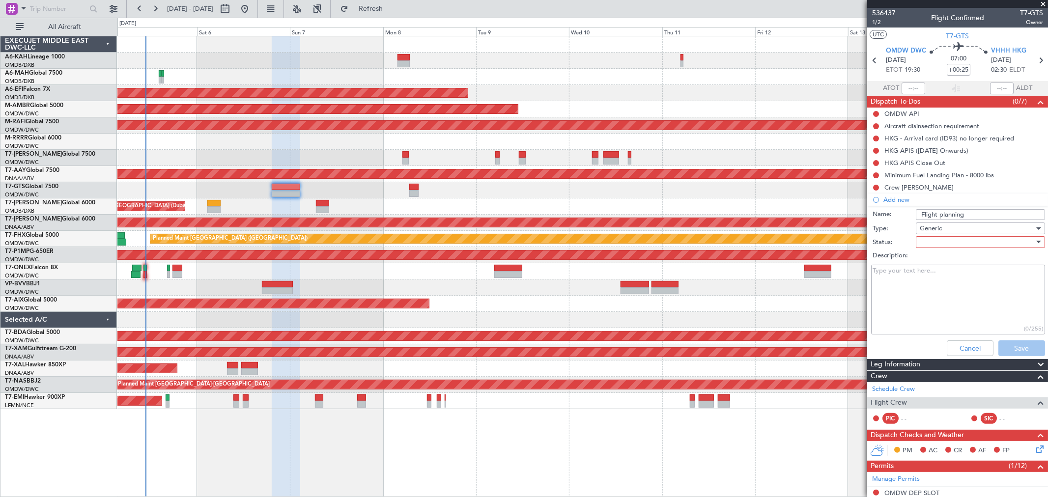
click at [931, 242] on div at bounding box center [976, 242] width 114 height 15
click at [931, 258] on span "Not Started" at bounding box center [975, 261] width 114 height 15
click at [932, 291] on textarea "Description:" at bounding box center [958, 300] width 174 height 70
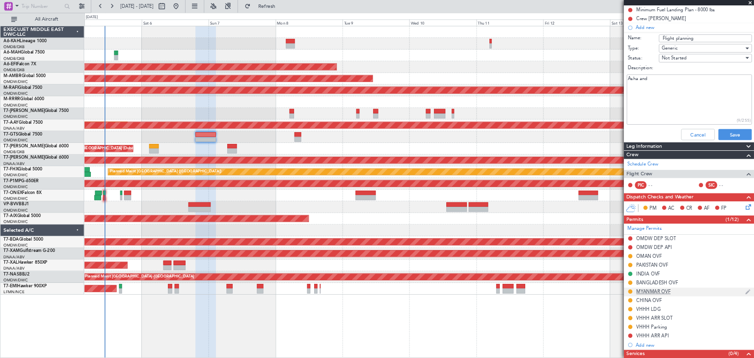
scroll to position [109, 0]
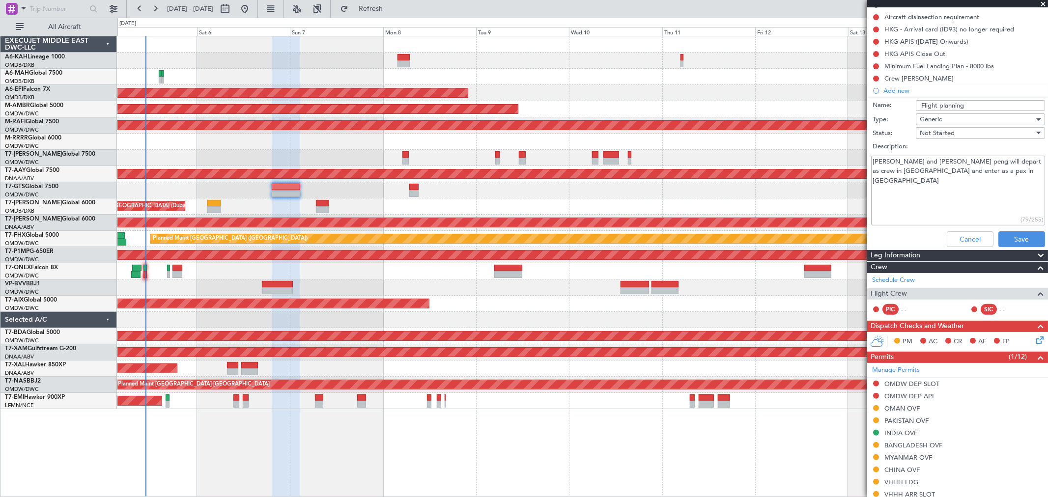
drag, startPoint x: 956, startPoint y: 180, endPoint x: 840, endPoint y: 149, distance: 119.4
click at [840, 149] on fb-app "05 Sep 2025 - 15 Sep 2025 Refresh Quick Links All Aircraft Planned Maint Dubai …" at bounding box center [524, 252] width 1048 height 490
type textarea "Asha and lia mooi peng will depart as crew in Dubai and enter as a pax in VHHH"
click at [1017, 238] on button "Save" at bounding box center [1021, 239] width 47 height 16
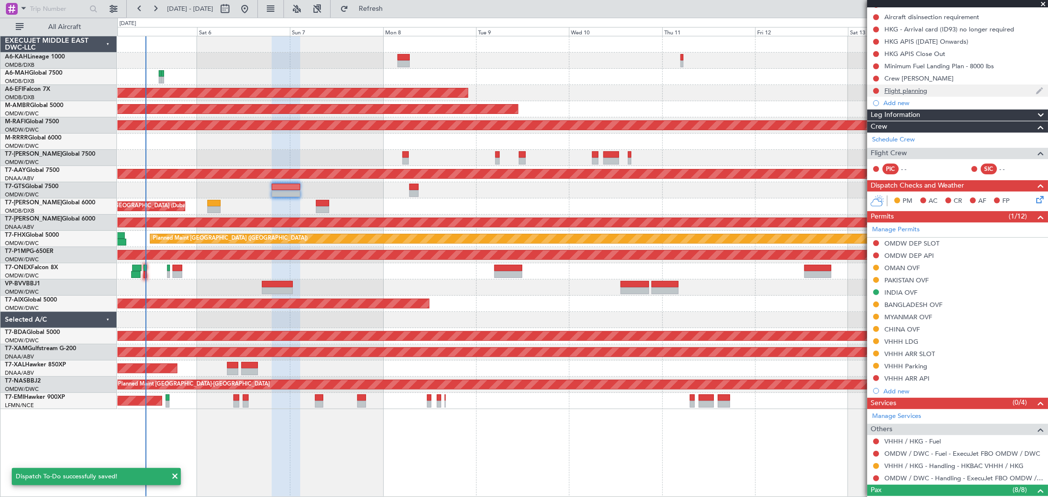
click at [938, 92] on div "Flight planning" at bounding box center [957, 90] width 181 height 12
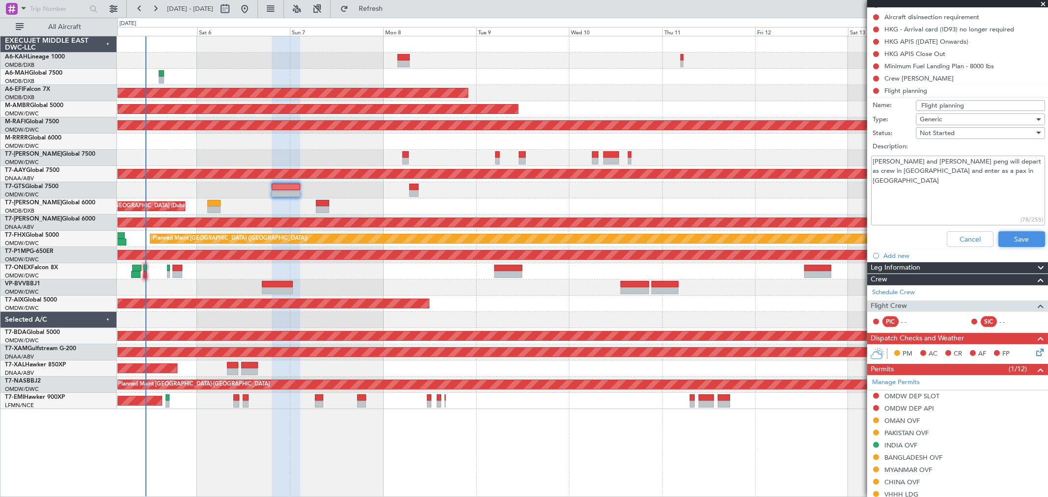
click at [1002, 236] on button "Save" at bounding box center [1021, 239] width 47 height 16
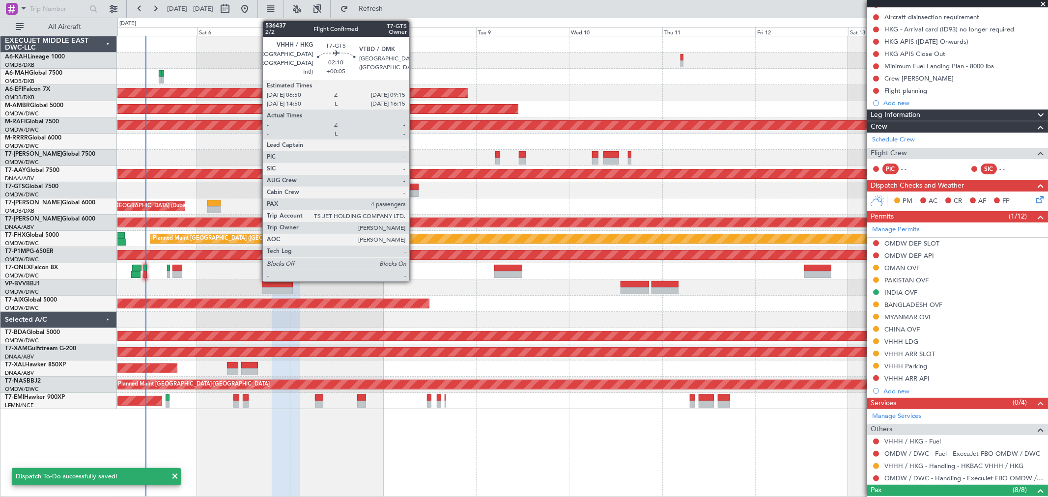
click at [414, 191] on div at bounding box center [414, 193] width 10 height 7
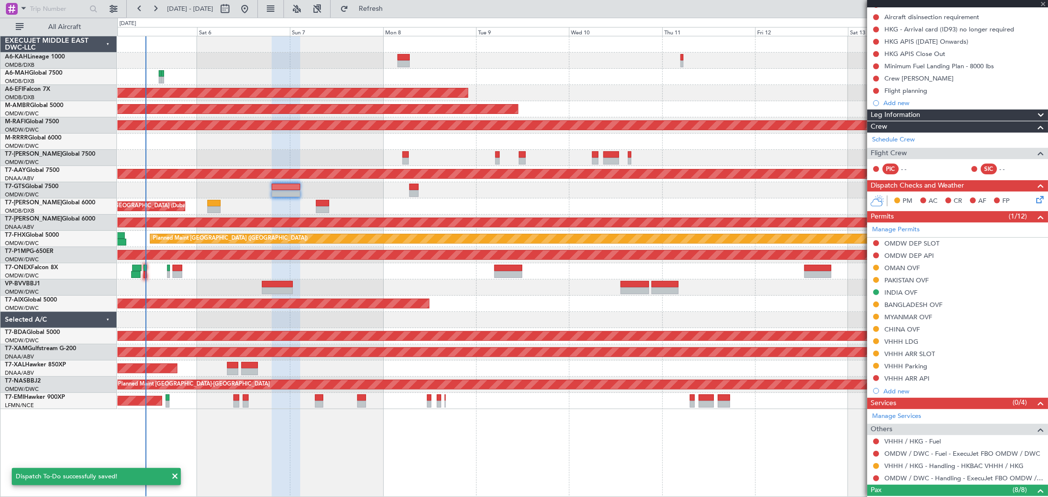
type input "+00:05"
type input "4"
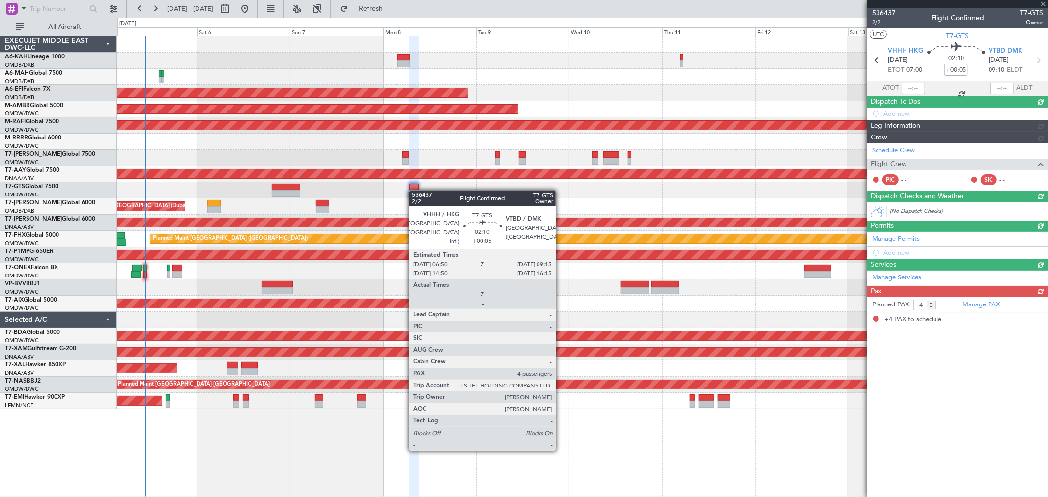
scroll to position [0, 0]
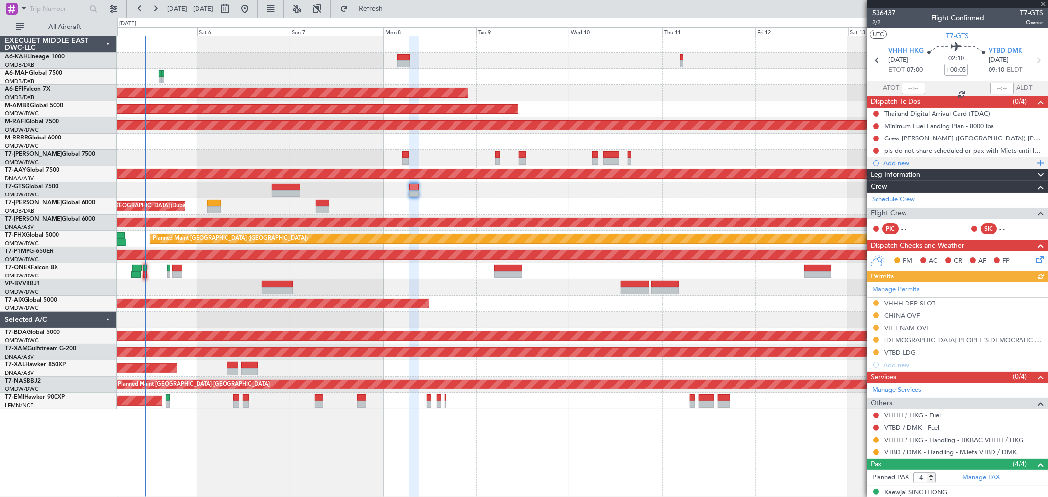
click at [896, 163] on div "Add new" at bounding box center [958, 163] width 151 height 8
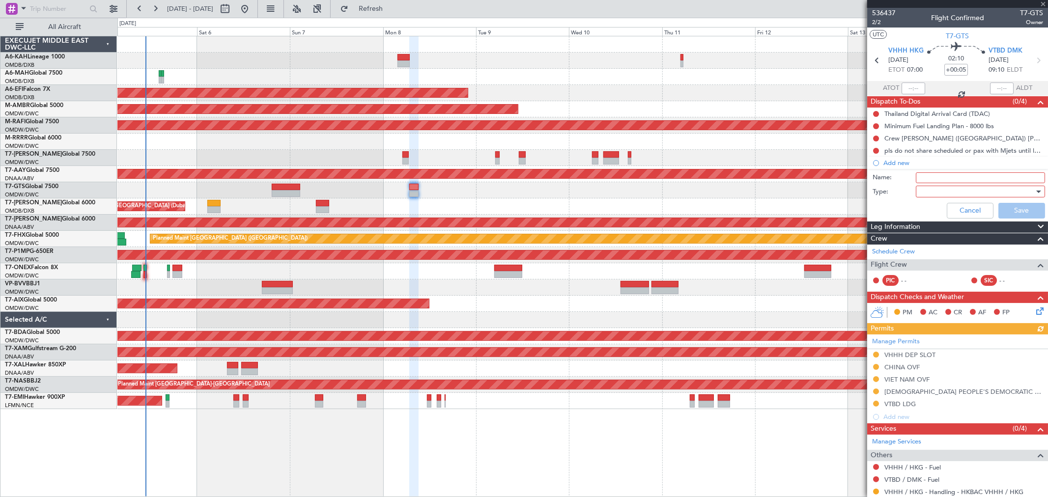
click at [954, 178] on input "Name:" at bounding box center [979, 177] width 129 height 11
drag, startPoint x: 975, startPoint y: 176, endPoint x: 925, endPoint y: 176, distance: 50.6
click at [925, 176] on input "Name:" at bounding box center [979, 177] width 129 height 11
click at [934, 197] on div at bounding box center [976, 191] width 114 height 15
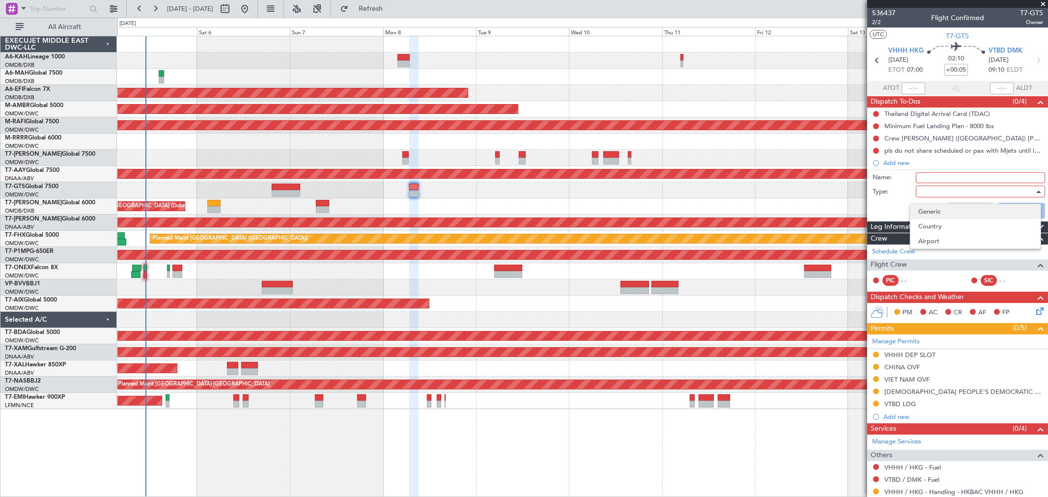
click at [936, 210] on span "Generic" at bounding box center [975, 211] width 114 height 15
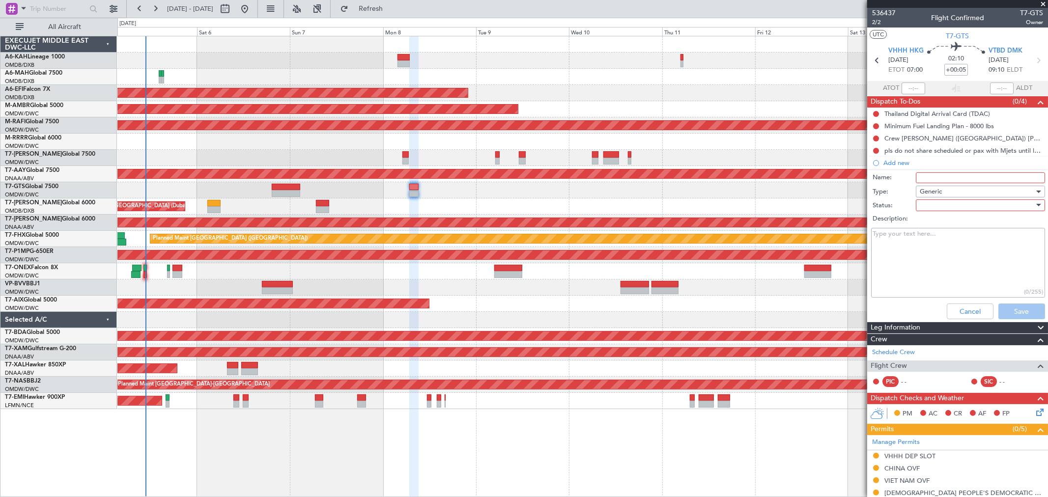
click at [928, 177] on input "Name:" at bounding box center [979, 177] width 129 height 11
type input "Flight planning"
click at [930, 229] on textarea "Description:" at bounding box center [958, 263] width 174 height 70
paste textarea "Asha and lia mooi peng will depart as crew in Dubai and enter as a pax in VHHH"
click at [943, 205] on div at bounding box center [976, 205] width 114 height 15
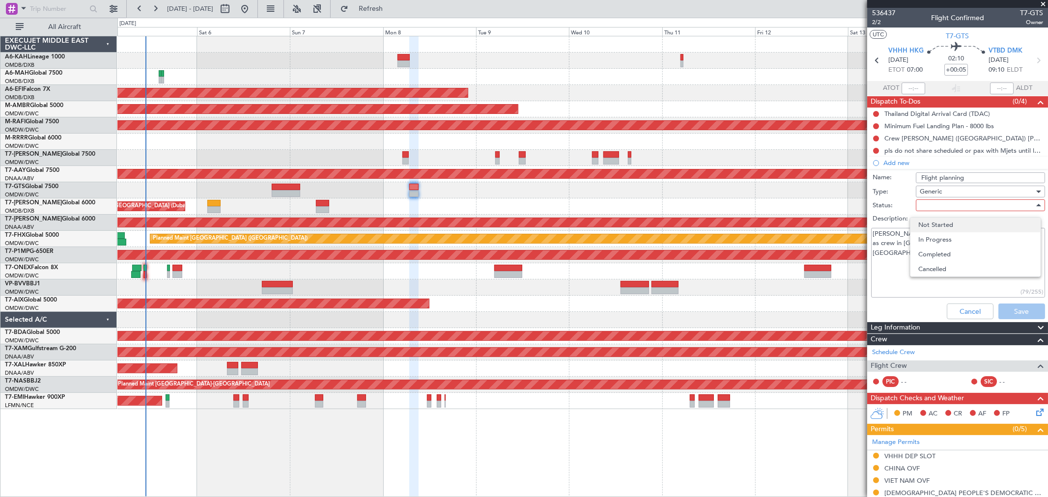
click at [940, 222] on span "Not Started" at bounding box center [975, 225] width 114 height 15
drag, startPoint x: 1023, startPoint y: 234, endPoint x: 955, endPoint y: 233, distance: 68.3
click at [955, 233] on textarea "Asha and lia mooi peng will depart as crew in Dubai and enter as a pax in VHHH" at bounding box center [958, 263] width 174 height 70
click at [962, 241] on textarea "Asha and lia mooi peng will depart as crew in Dubai and enter as a pax in VHHH" at bounding box center [958, 263] width 174 height 70
drag, startPoint x: 1035, startPoint y: 235, endPoint x: 973, endPoint y: 237, distance: 61.4
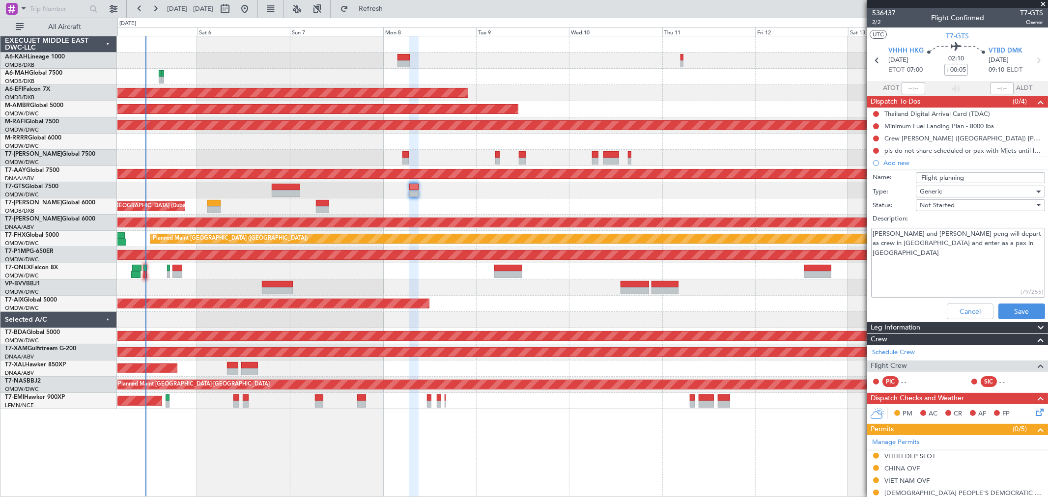
click at [973, 237] on textarea "Asha and lia mooi peng will depart as crew in Dubai and enter as a pax in VHHH" at bounding box center [958, 263] width 174 height 70
type textarea "Asha and lia mooi peng will depart as a pax in VHHH and enter VBD as a crew"
click at [1016, 312] on button "Save" at bounding box center [1021, 312] width 47 height 16
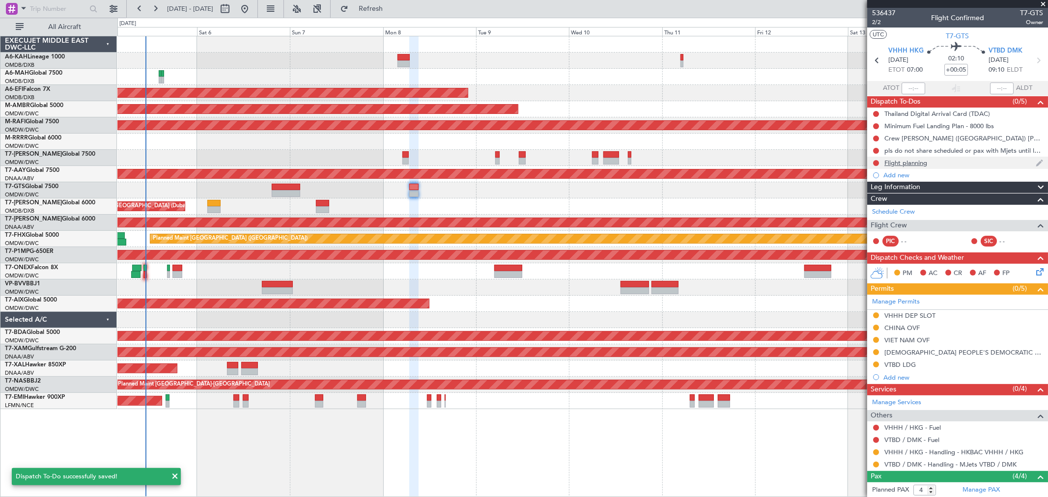
click at [923, 160] on div "Flight planning" at bounding box center [905, 163] width 43 height 8
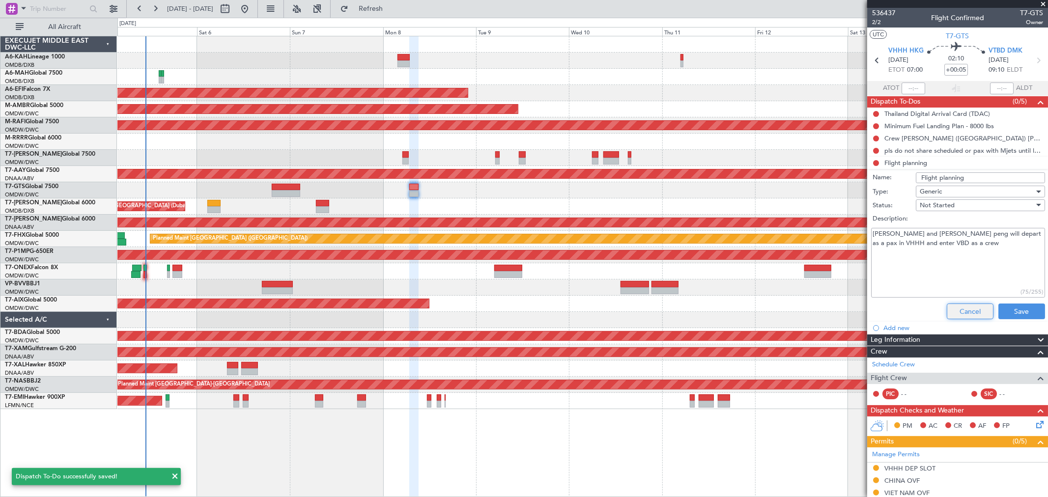
click at [965, 307] on button "Cancel" at bounding box center [969, 312] width 47 height 16
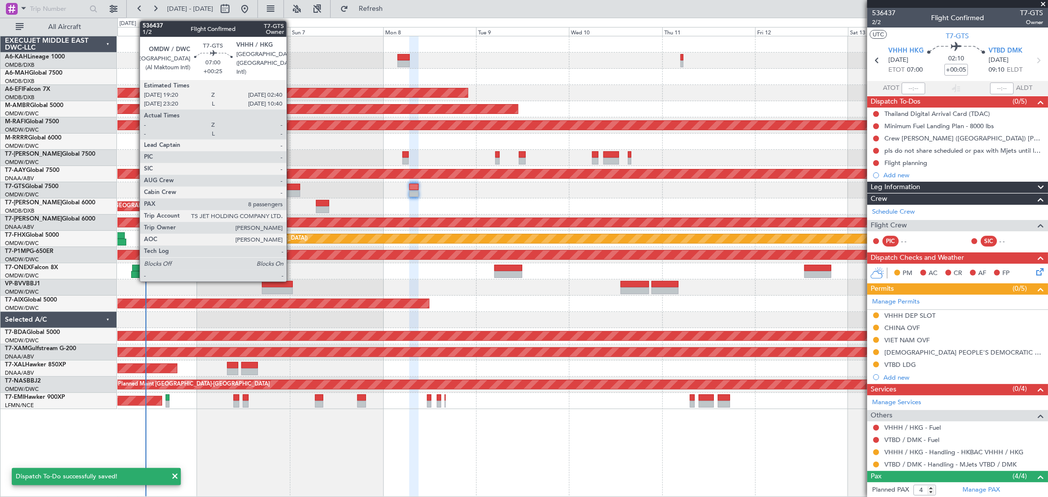
click at [291, 189] on div at bounding box center [286, 187] width 28 height 7
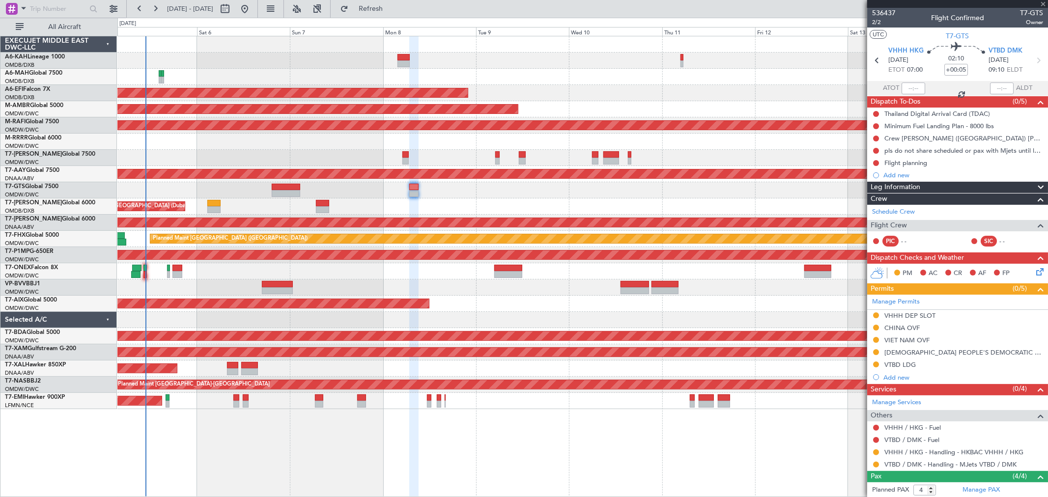
type input "+00:25"
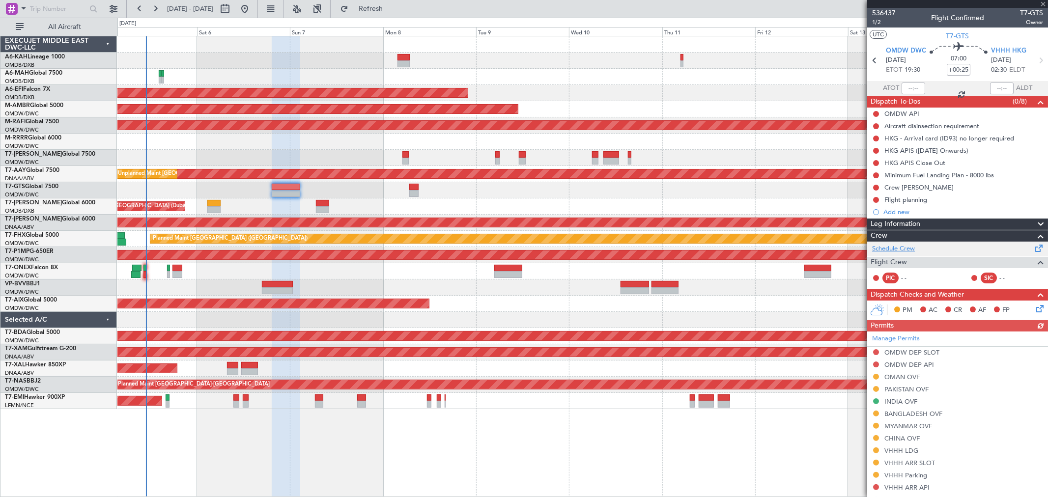
click at [903, 247] on link "Schedule Crew" at bounding box center [893, 249] width 43 height 10
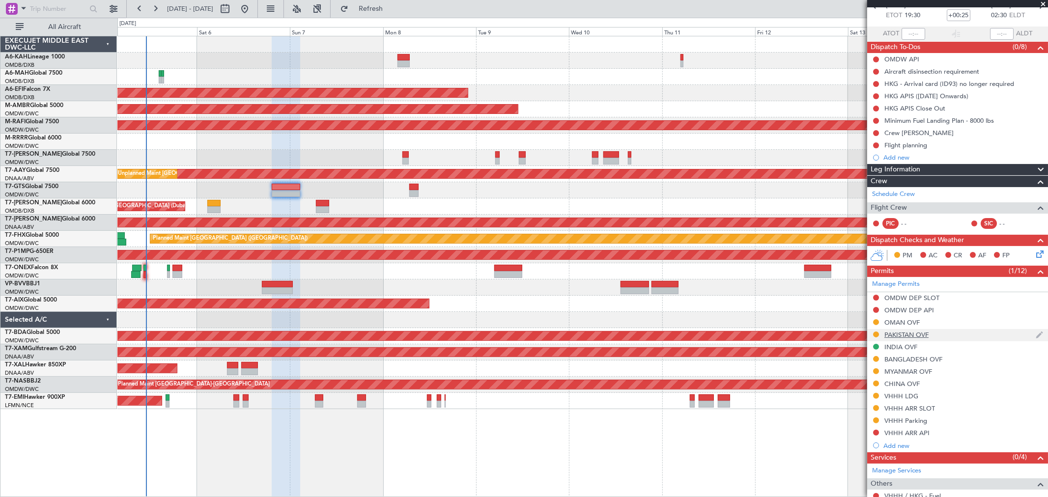
scroll to position [164, 0]
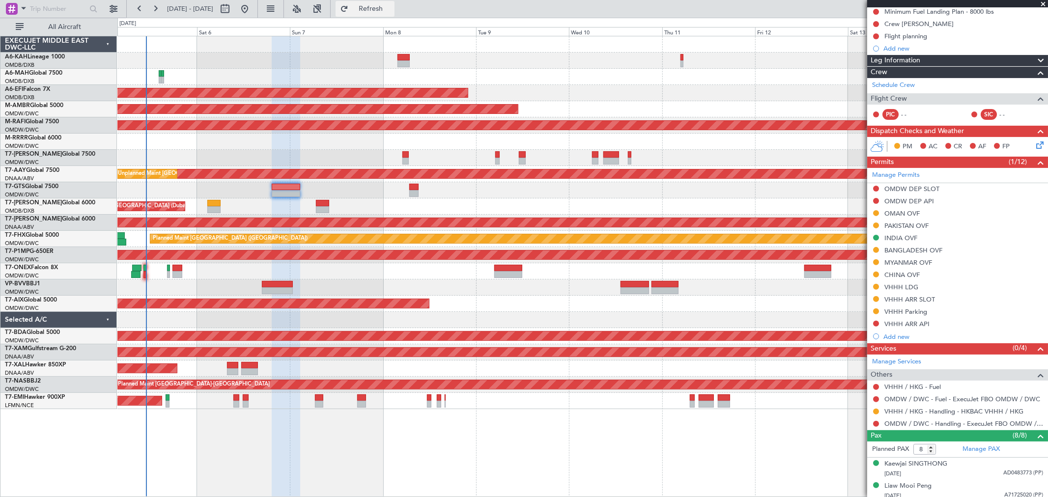
click at [394, 15] on button "Refresh" at bounding box center [364, 9] width 59 height 16
click at [1043, 4] on span at bounding box center [1043, 4] width 10 height 9
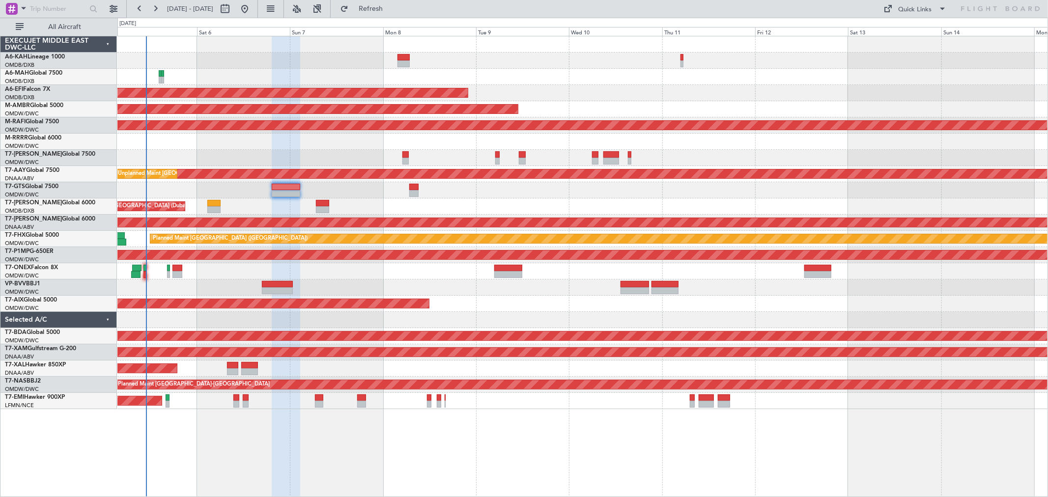
type input "0"
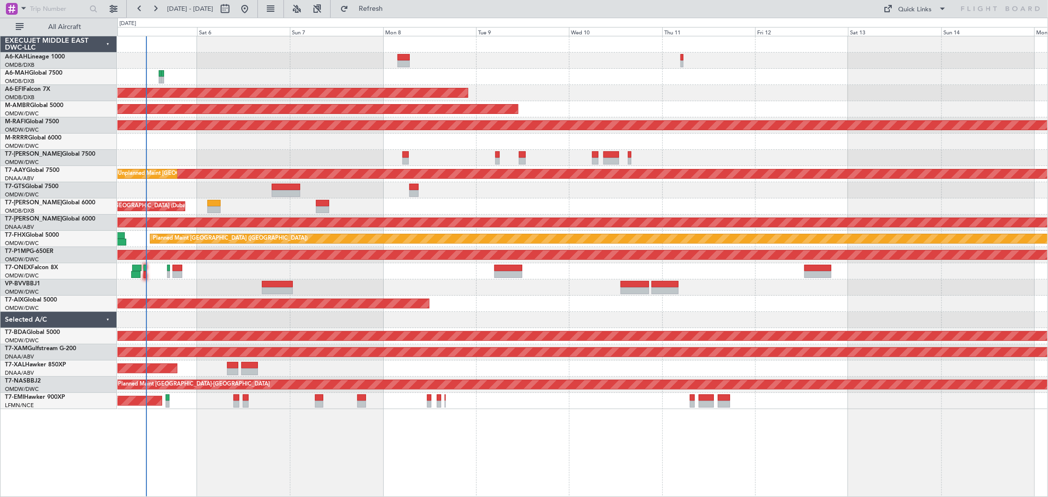
scroll to position [0, 0]
click at [278, 182] on div at bounding box center [582, 190] width 930 height 16
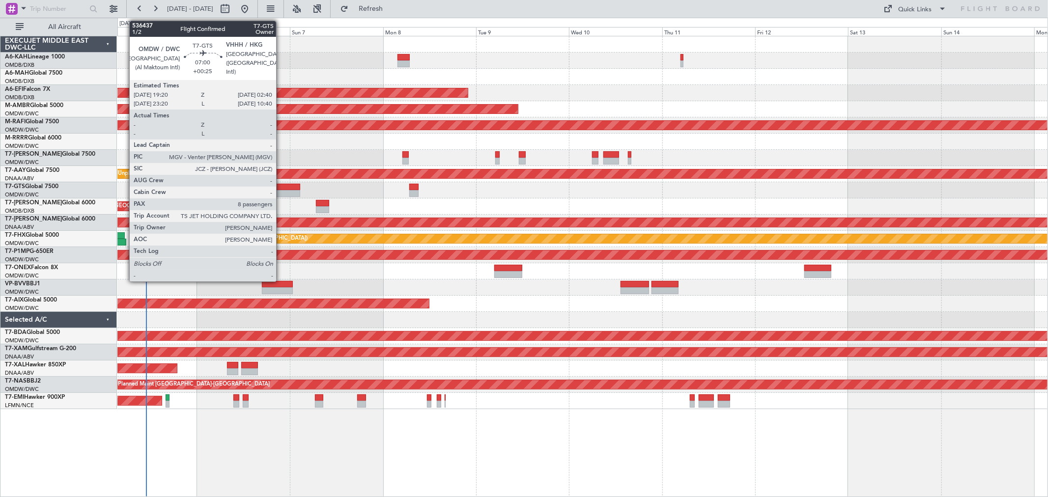
click at [281, 185] on div at bounding box center [286, 187] width 28 height 7
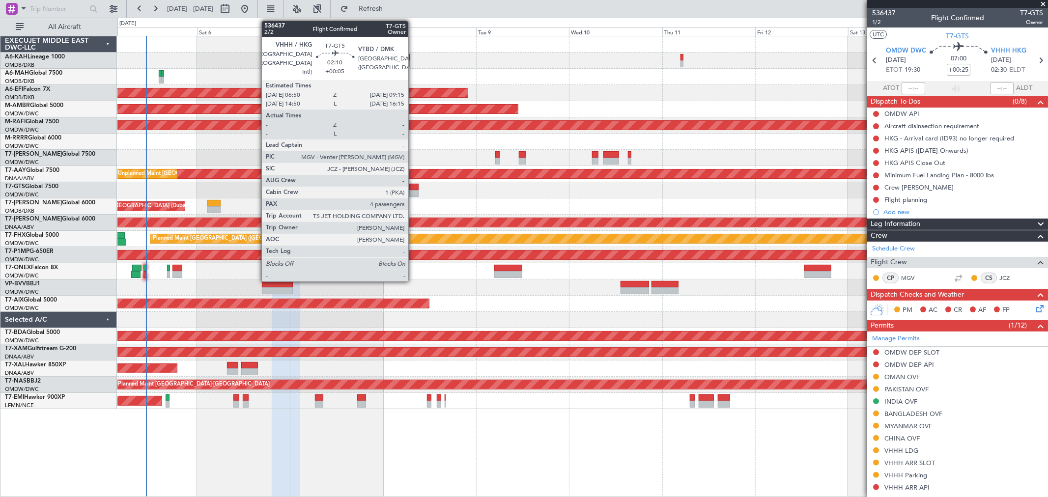
click at [413, 193] on div at bounding box center [414, 193] width 10 height 7
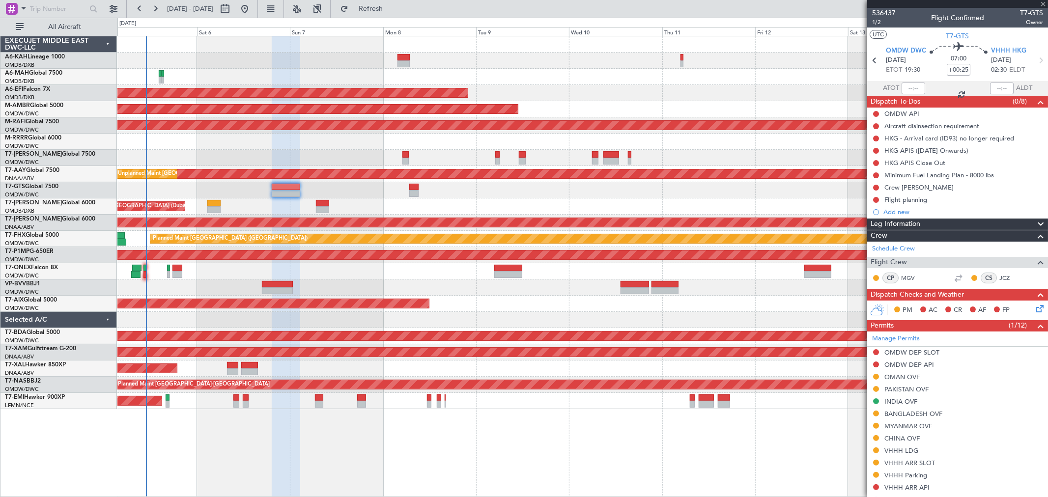
type input "+00:05"
type input "4"
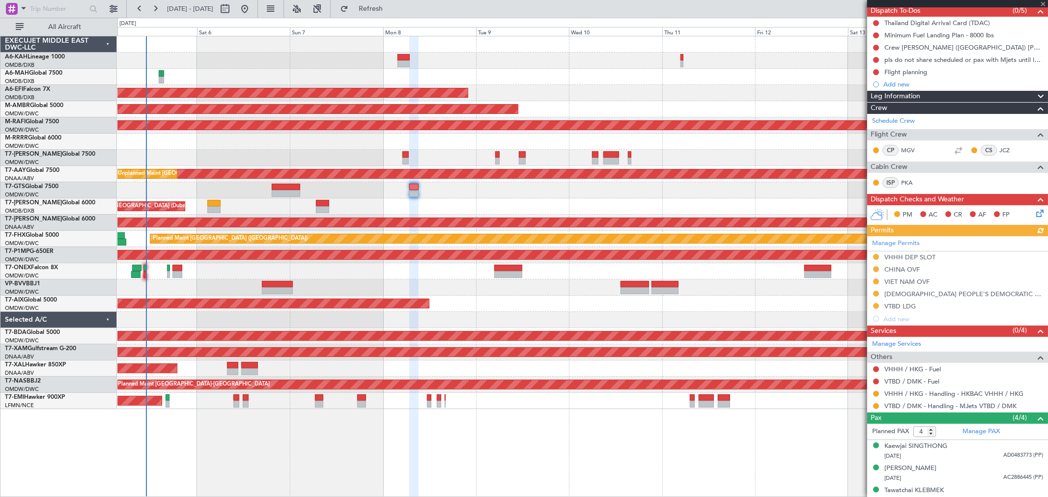
scroll to position [109, 0]
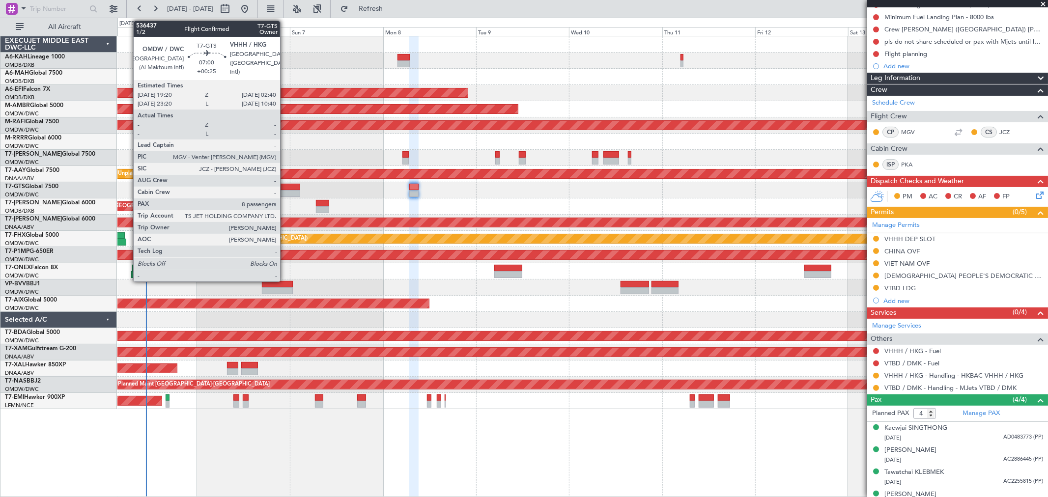
click at [285, 189] on div at bounding box center [286, 187] width 28 height 7
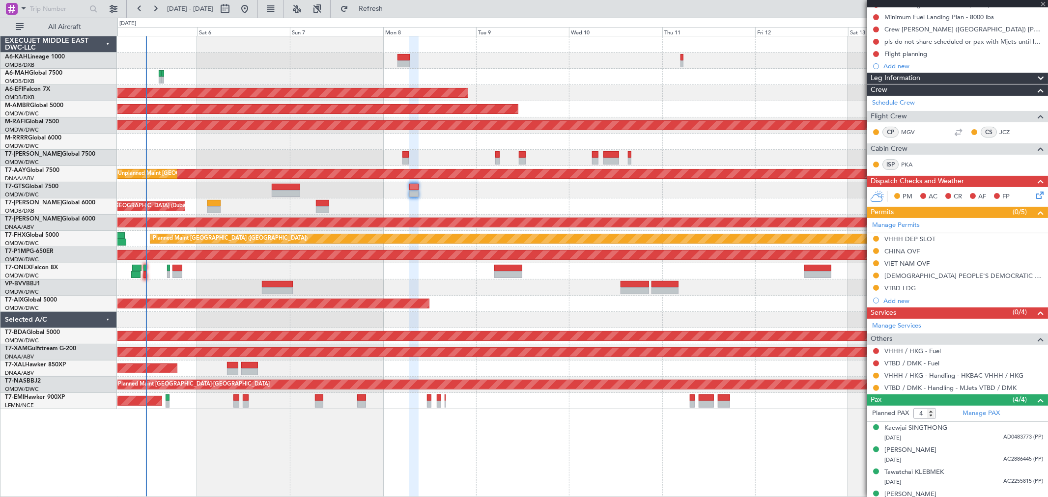
type input "+00:25"
type input "8"
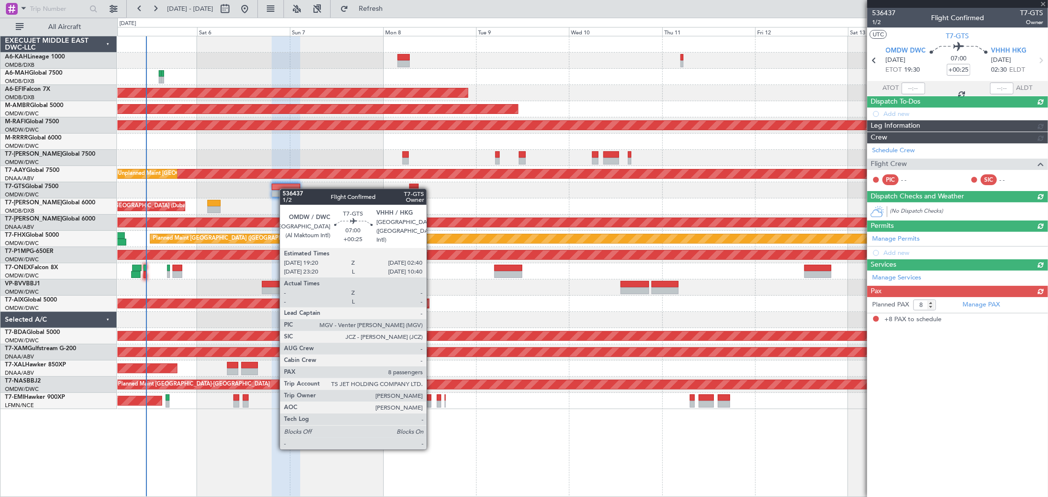
scroll to position [0, 0]
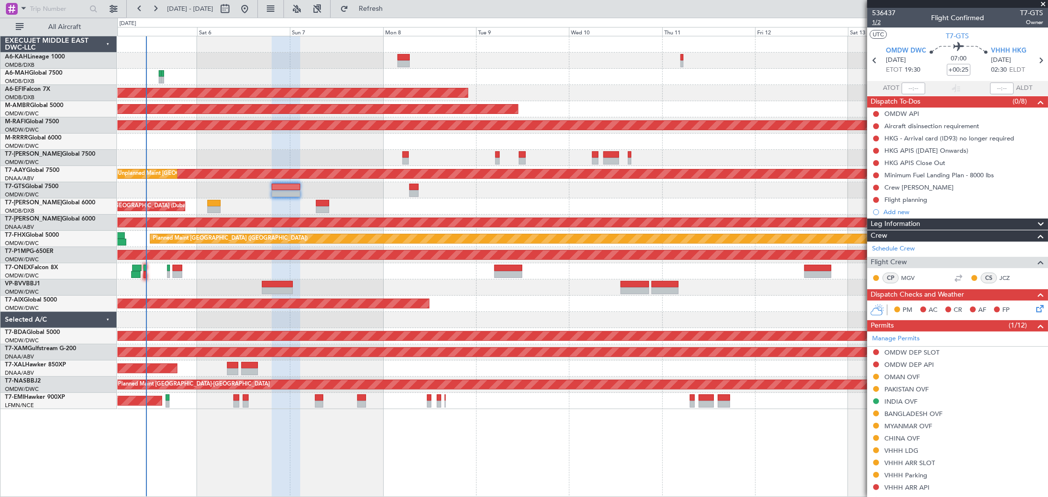
click at [878, 23] on span "1/2" at bounding box center [884, 22] width 24 height 8
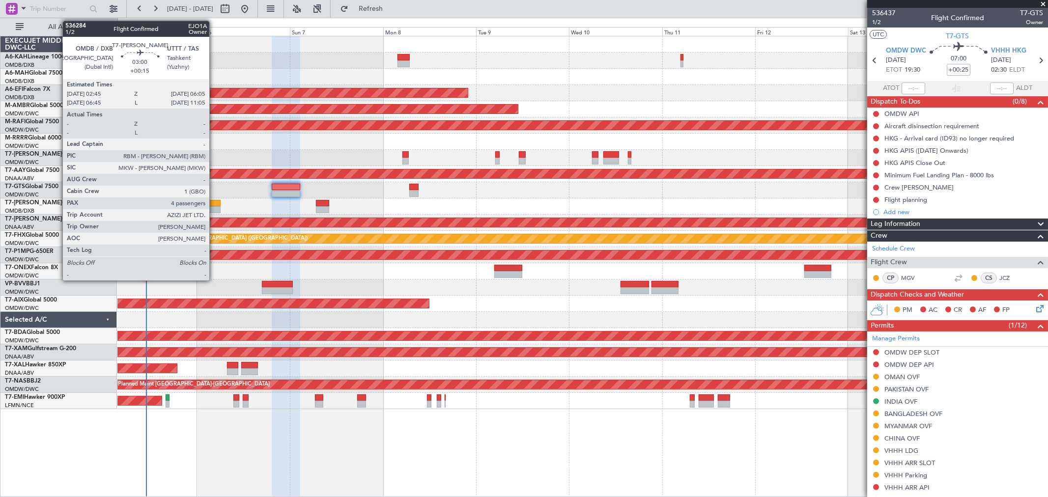
click at [214, 204] on div at bounding box center [213, 203] width 13 height 7
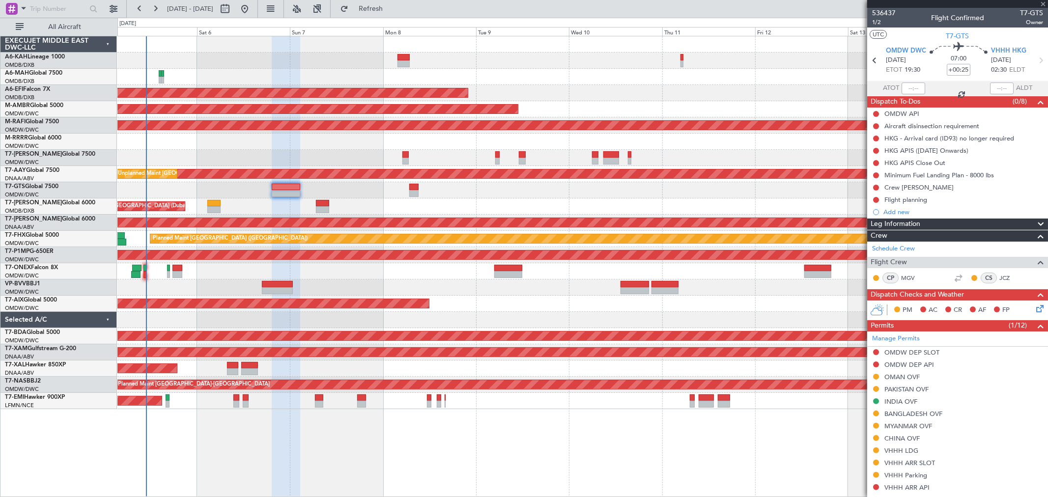
type input "+00:15"
type input "4"
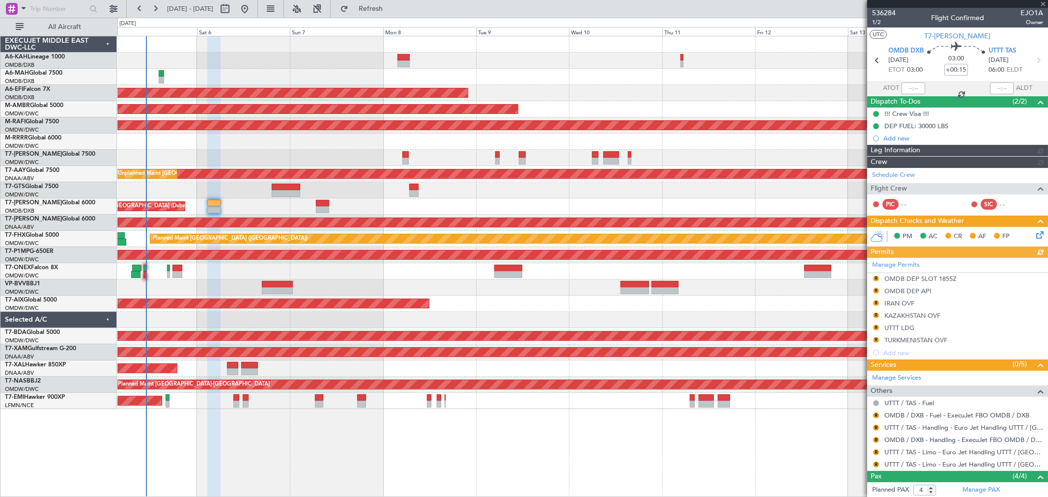
type input "[PERSON_NAME] (SYS)"
type input "7192"
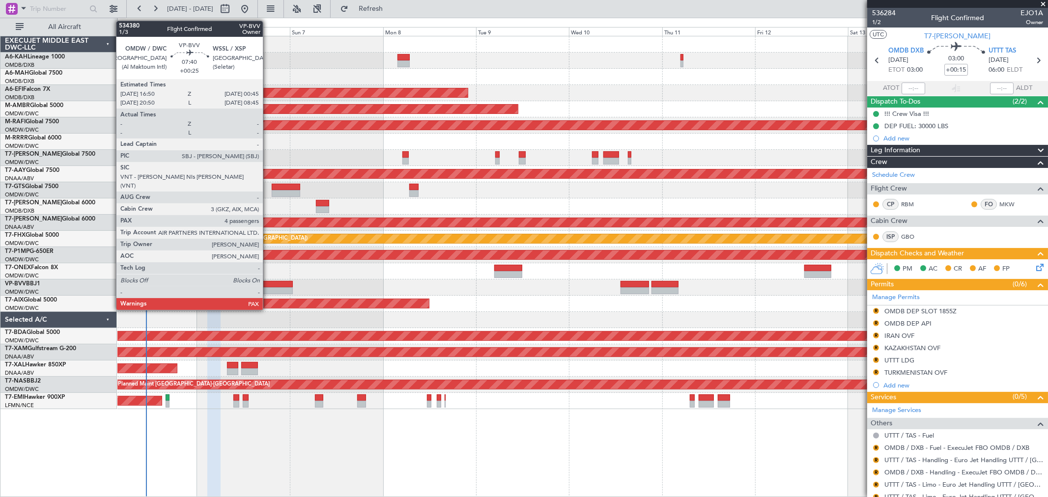
click at [268, 288] on div at bounding box center [277, 290] width 31 height 7
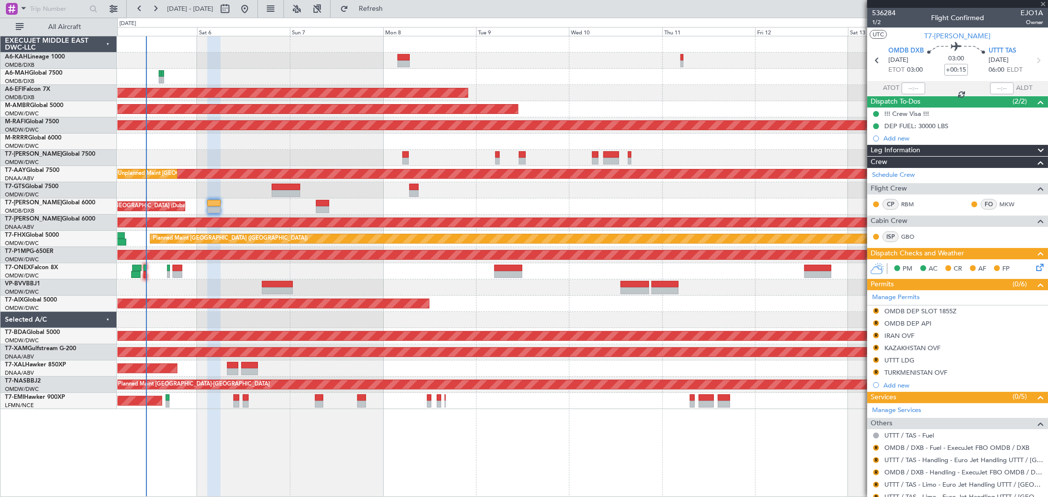
type input "+00:25"
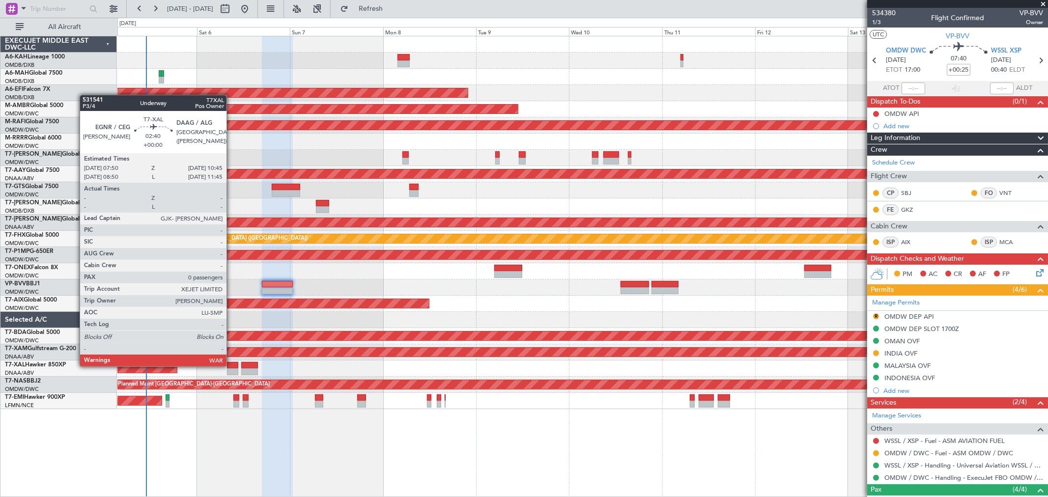
click at [231, 365] on div at bounding box center [233, 365] width 12 height 7
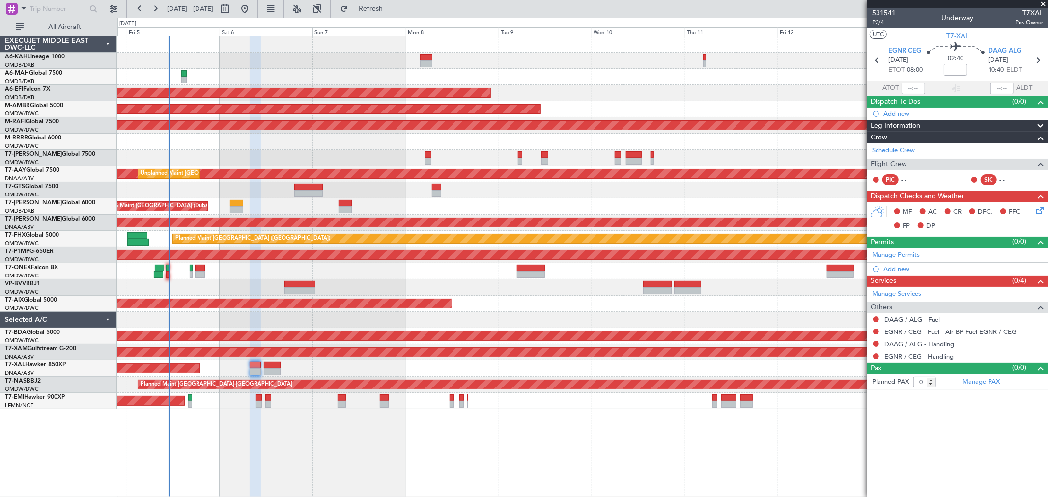
click at [744, 153] on div "Planned Maint Dubai (Al Maktoum Intl) Planned Maint [GEOGRAPHIC_DATA] ([GEOGRAP…" at bounding box center [582, 222] width 930 height 373
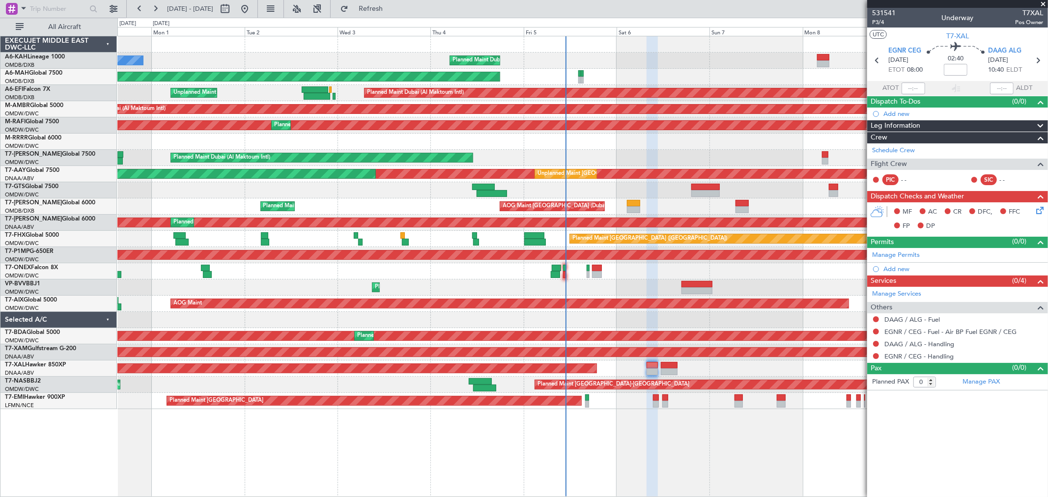
click at [736, 312] on div at bounding box center [582, 320] width 930 height 16
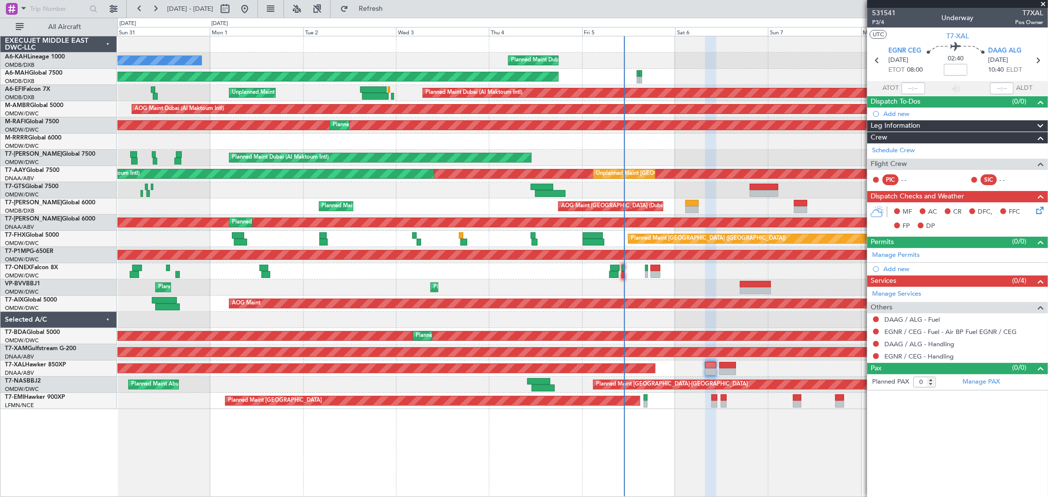
click at [206, 319] on div at bounding box center [582, 320] width 930 height 16
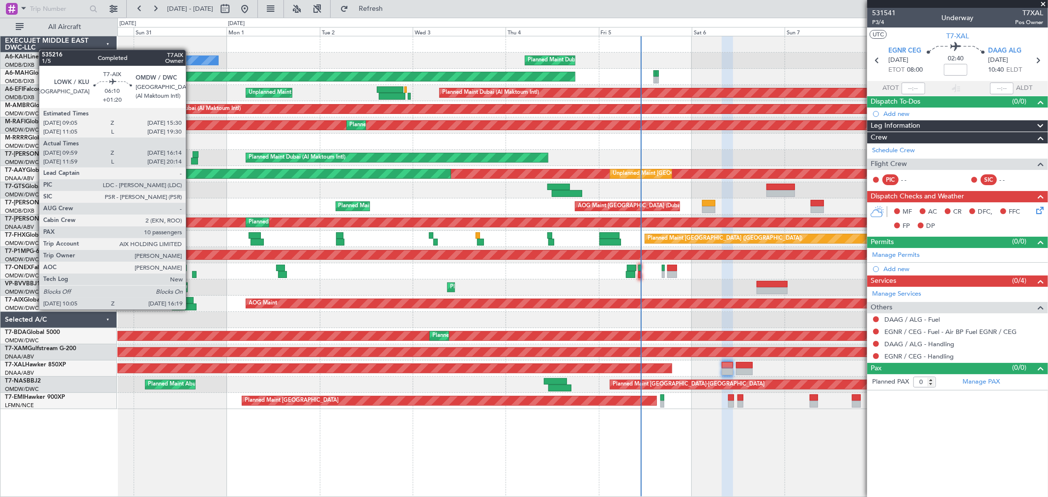
click at [191, 308] on div at bounding box center [184, 307] width 25 height 7
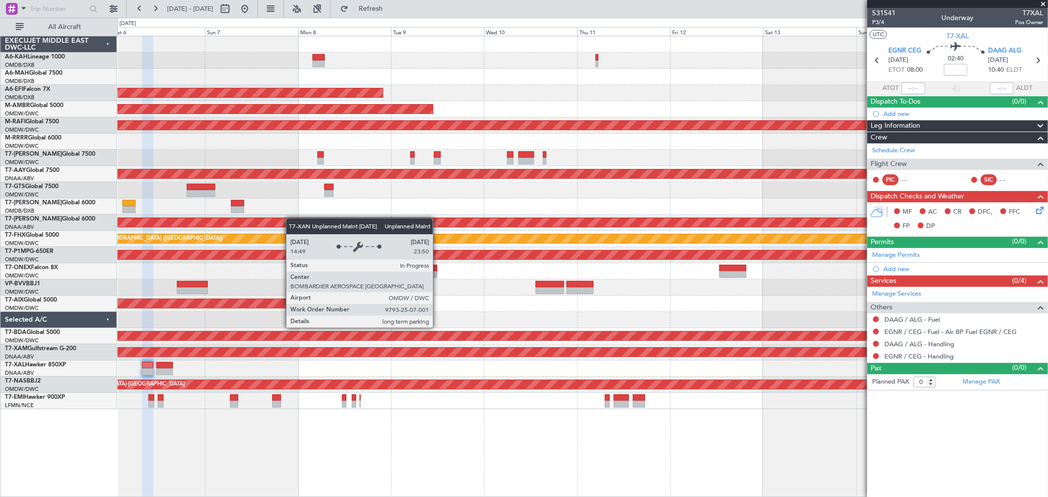
click at [177, 227] on div "Planned Maint Dubai (Al Maktoum Intl) Planned Maint [GEOGRAPHIC_DATA] ([GEOGRAP…" at bounding box center [582, 222] width 930 height 373
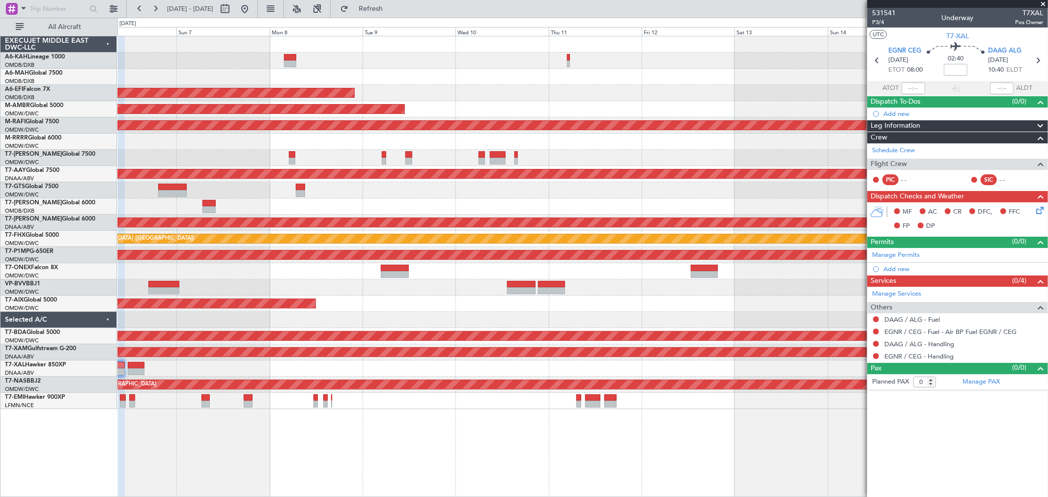
click at [341, 287] on div "Planned Maint Dubai (Al Maktoum Intl) Planned Maint [GEOGRAPHIC_DATA] ([GEOGRAP…" at bounding box center [582, 222] width 930 height 373
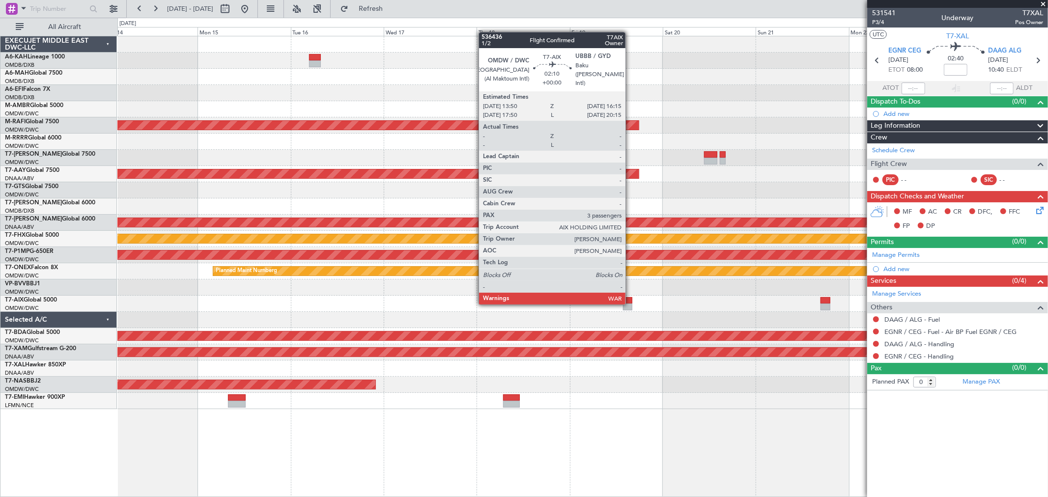
click at [630, 303] on div at bounding box center [628, 300] width 10 height 7
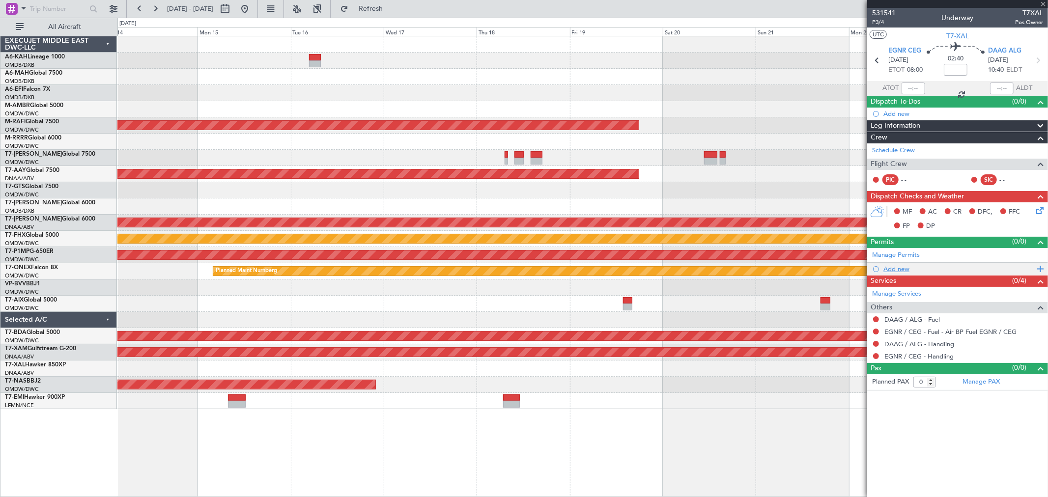
type input "3"
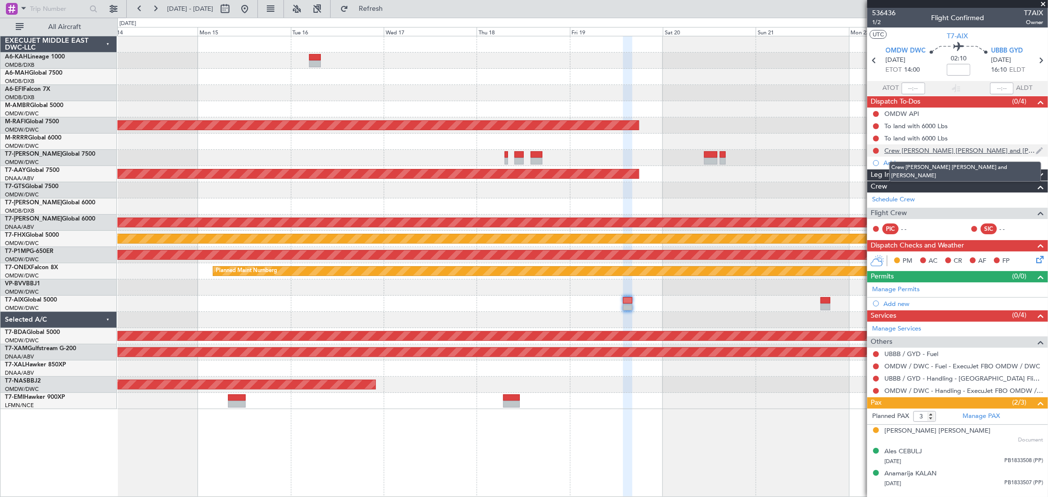
click at [963, 151] on div "Crew [PERSON_NAME] [PERSON_NAME] and [PERSON_NAME]" at bounding box center [959, 150] width 151 height 8
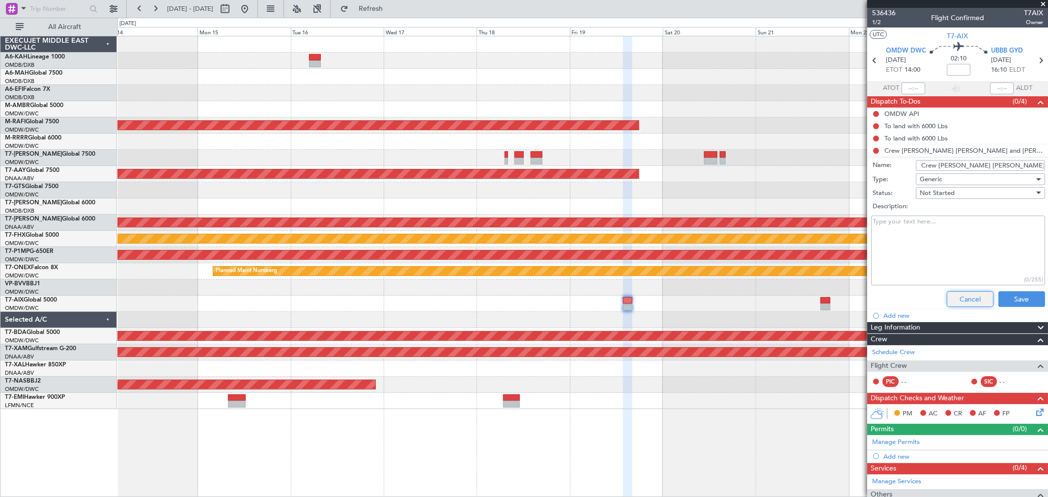
click at [953, 299] on button "Cancel" at bounding box center [969, 299] width 47 height 16
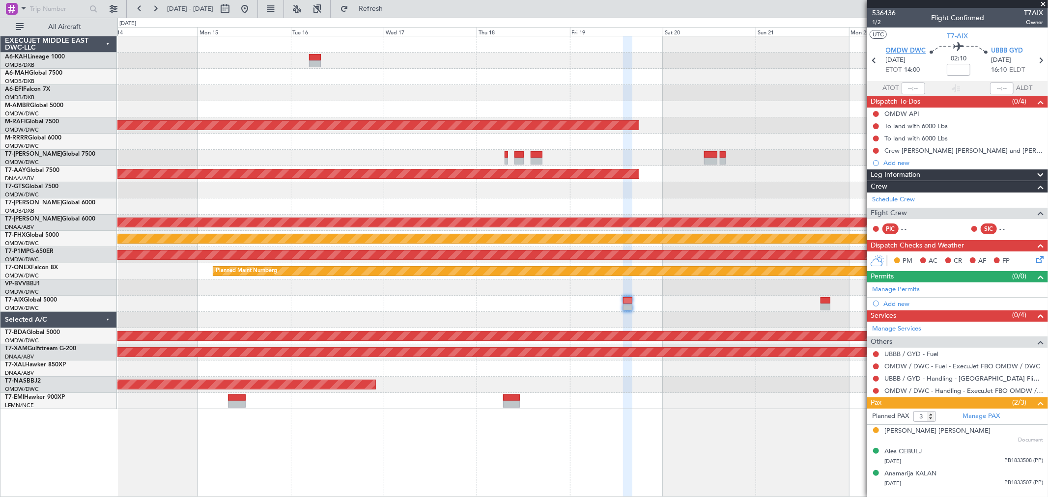
click at [898, 51] on span "OMDW DWC" at bounding box center [905, 51] width 40 height 10
click at [1014, 45] on section "OMDW DWC [DATE] ETOT 14:00 02:10 UBBB GYD [DATE] 16:10 ELDT" at bounding box center [957, 61] width 181 height 39
click at [1013, 47] on span "UBBB GYD" at bounding box center [1007, 51] width 32 height 10
click at [954, 75] on input at bounding box center [958, 70] width 24 height 12
type input "+00:15"
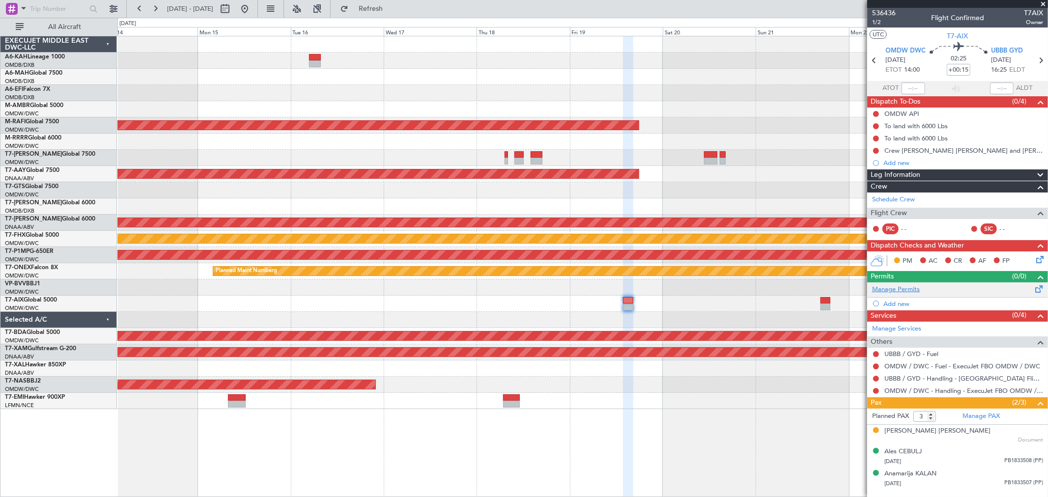
click at [896, 293] on link "Manage Permits" at bounding box center [896, 290] width 48 height 10
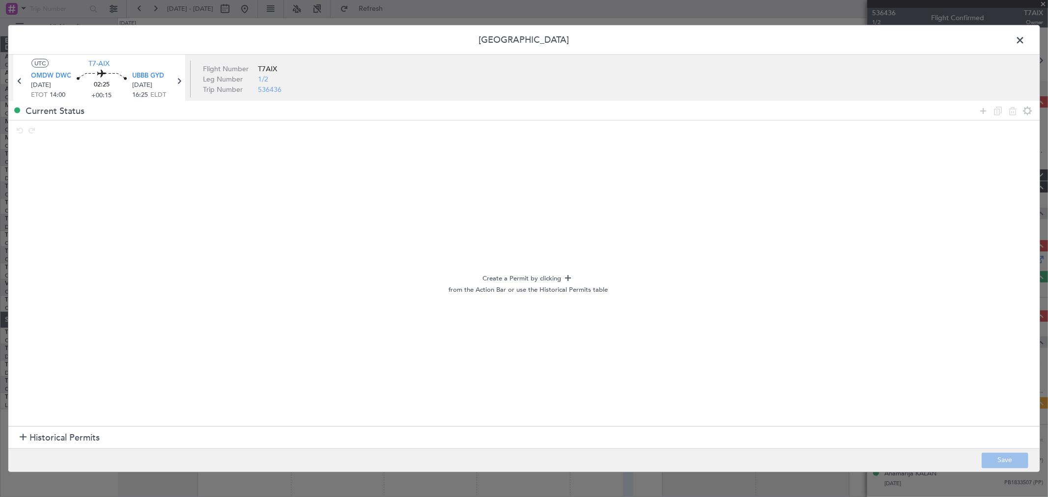
click at [46, 429] on section "Historical Permits" at bounding box center [523, 438] width 1031 height 24
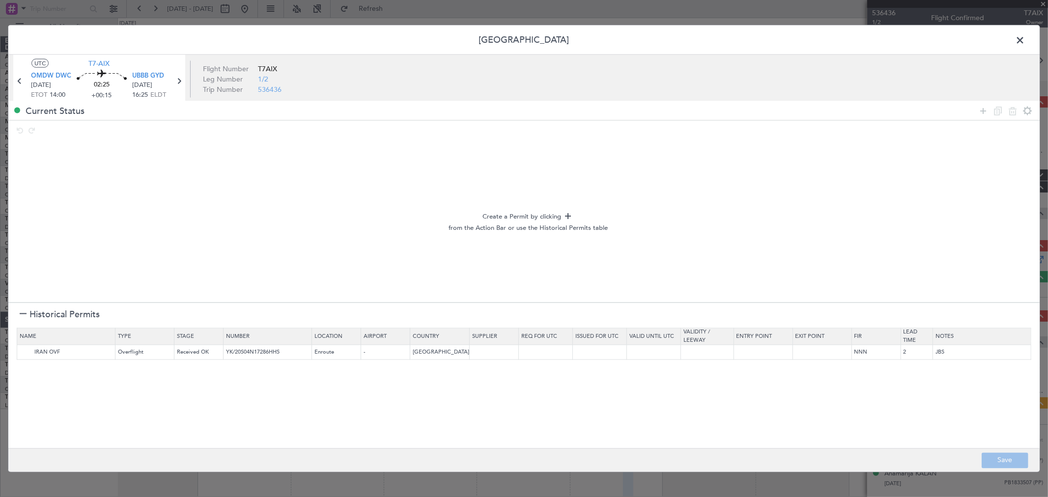
click at [982, 104] on div at bounding box center [1004, 111] width 59 height 14
click at [978, 112] on icon at bounding box center [983, 111] width 12 height 12
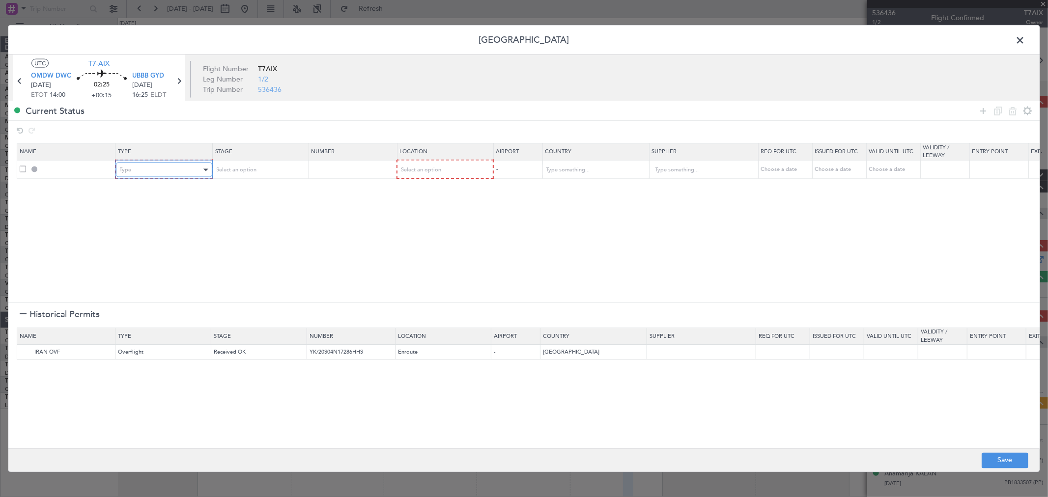
click at [155, 173] on div "Type" at bounding box center [161, 170] width 82 height 15
click at [134, 265] on span "Slot" at bounding box center [163, 263] width 87 height 15
click at [236, 169] on span "Select an option" at bounding box center [235, 169] width 40 height 7
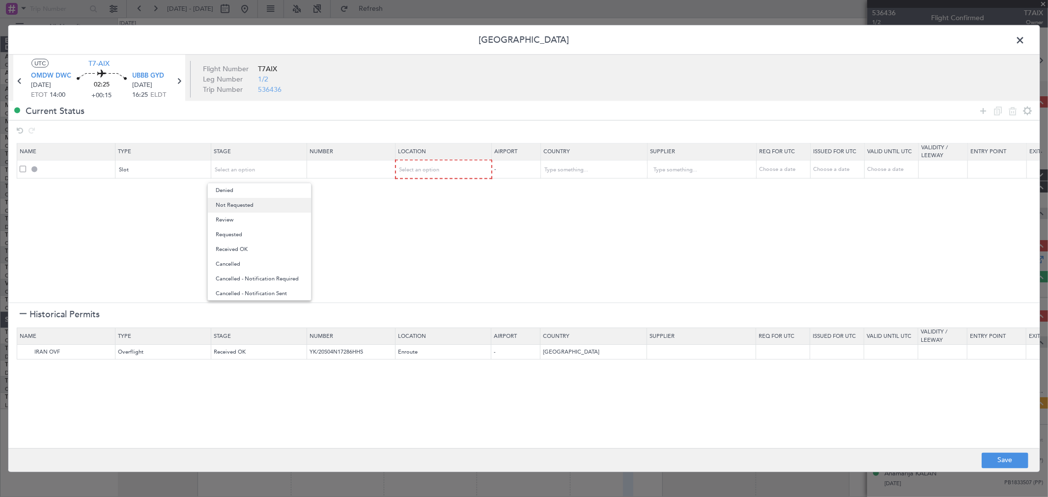
click at [248, 204] on span "Not Requested" at bounding box center [259, 205] width 87 height 15
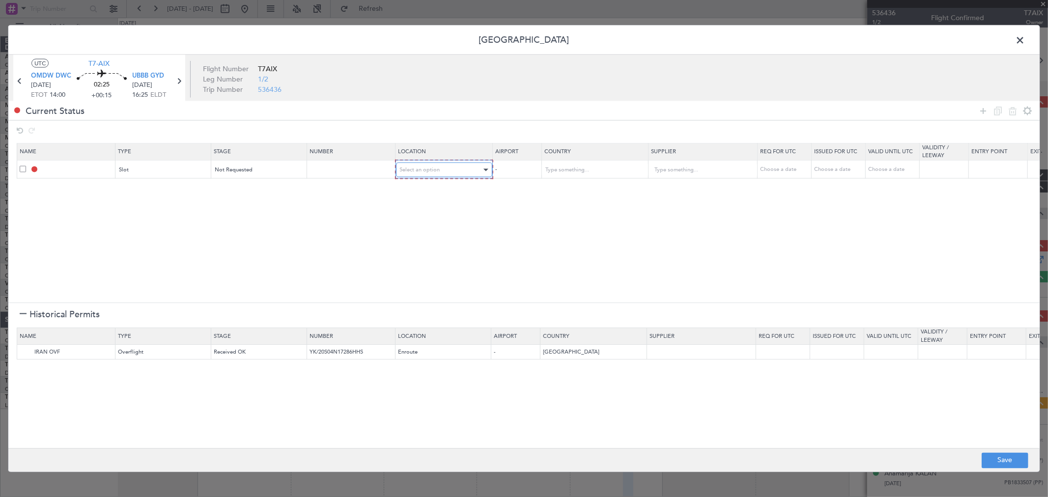
click at [413, 170] on span "Select an option" at bounding box center [420, 169] width 40 height 7
click at [416, 192] on span "Departure" at bounding box center [443, 190] width 87 height 15
click at [984, 116] on body "[DATE] - [DATE] Refresh Quick Links All Aircraft Planned Maint [GEOGRAPHIC_DATA…" at bounding box center [524, 248] width 1048 height 497
click at [983, 115] on icon at bounding box center [983, 111] width 12 height 12
click at [117, 193] on div "Type" at bounding box center [163, 188] width 95 height 15
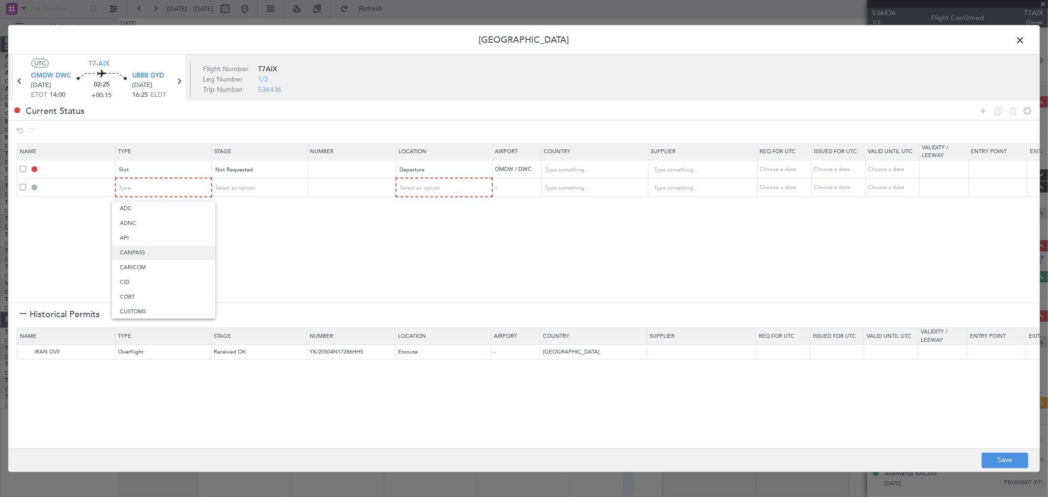
click at [125, 246] on span "CANPASS" at bounding box center [163, 253] width 87 height 15
click at [424, 189] on span "Select an option" at bounding box center [420, 187] width 40 height 7
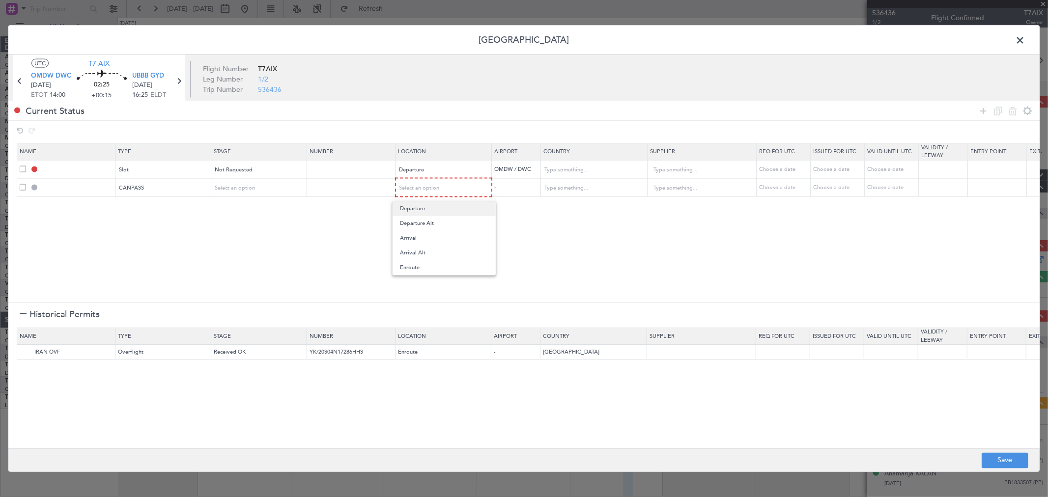
click at [415, 208] on span "Departure" at bounding box center [443, 208] width 87 height 15
click at [24, 352] on img at bounding box center [26, 353] width 12 height 12
click at [979, 106] on icon at bounding box center [983, 111] width 12 height 12
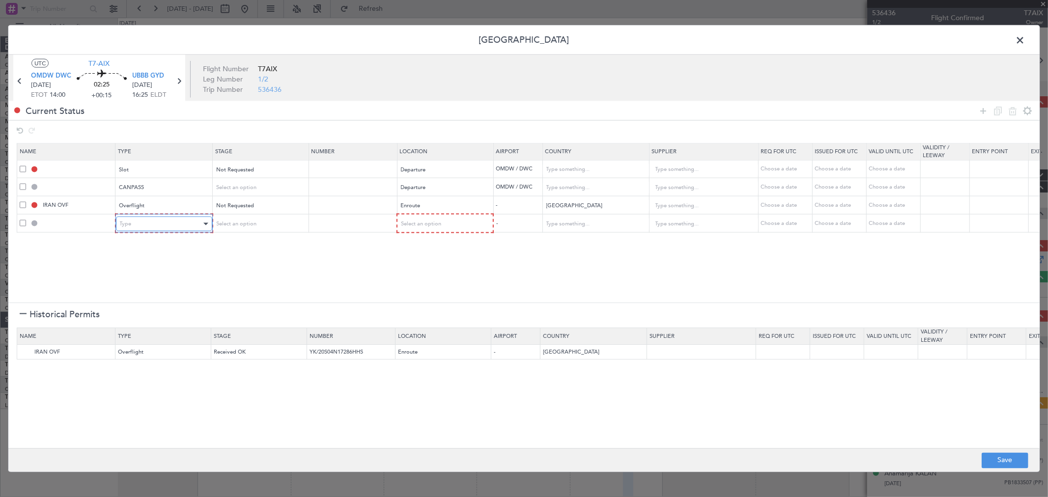
click at [159, 229] on div "Type" at bounding box center [161, 224] width 82 height 15
click at [159, 330] on span "Landing" at bounding box center [163, 330] width 87 height 15
click at [428, 227] on span "Select an option" at bounding box center [420, 223] width 40 height 7
drag, startPoint x: 425, startPoint y: 273, endPoint x: 537, endPoint y: 280, distance: 112.2
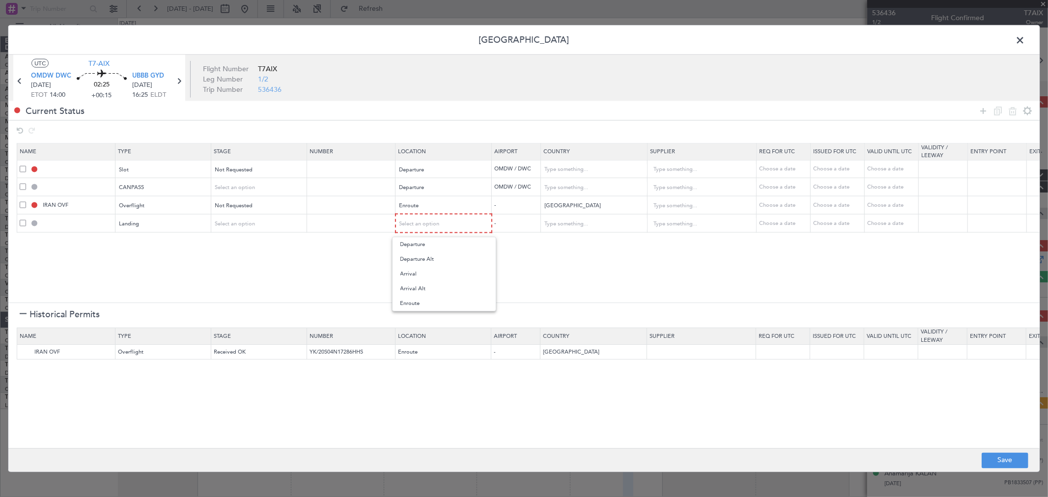
click at [424, 273] on span "Arrival" at bounding box center [443, 274] width 87 height 15
click at [993, 458] on button "Save" at bounding box center [1004, 460] width 47 height 16
type input "OMDW DEP SLOT"
type input "[GEOGRAPHIC_DATA]"
type input "NNN"
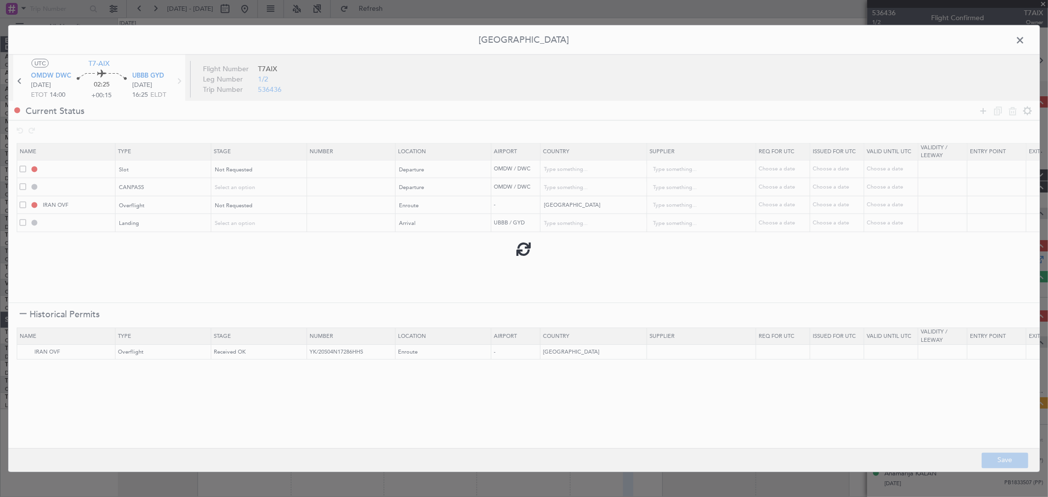
type input "1"
type input "CANPASS"
type input "[GEOGRAPHIC_DATA]"
type input "NNN"
type input "1"
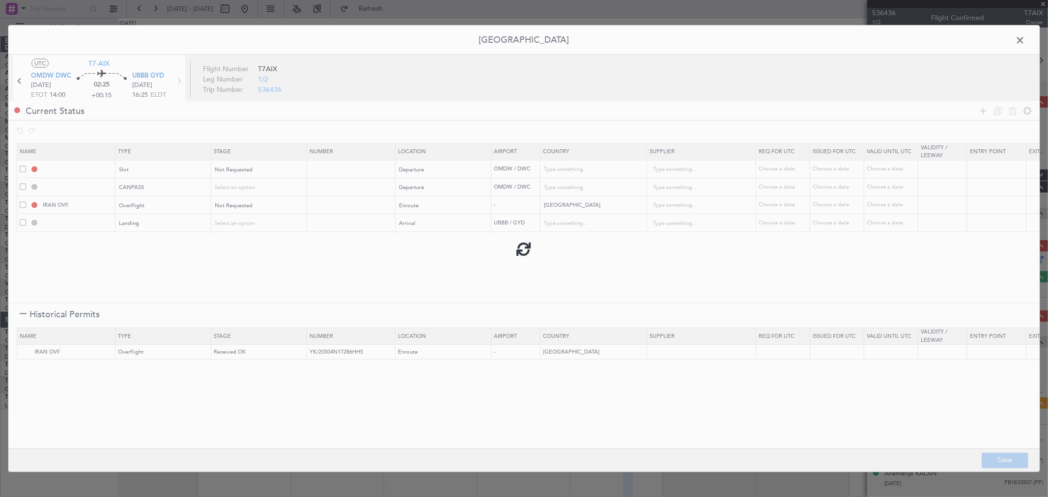
type input "NNN"
type input "2"
type input "UBBB LDG"
type input "[GEOGRAPHIC_DATA]"
type input "NNN"
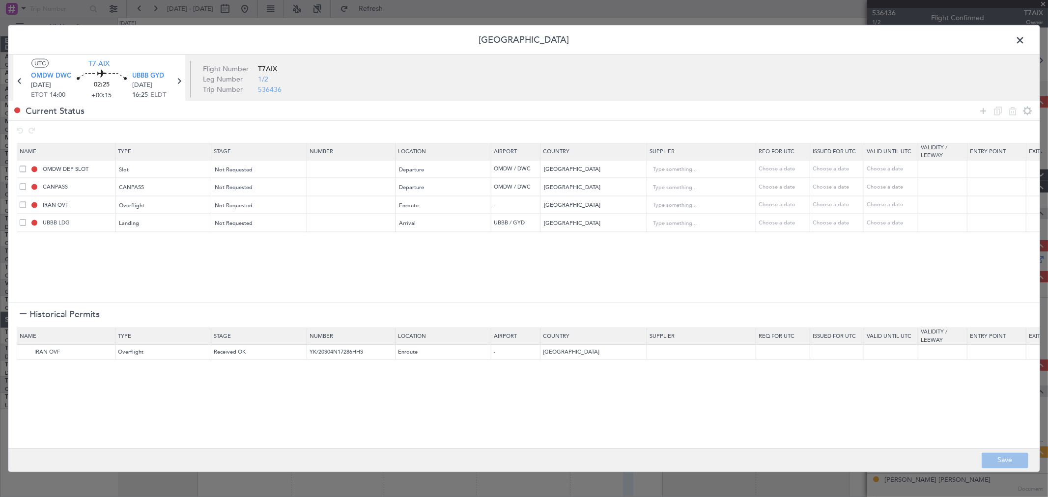
click at [1024, 42] on span at bounding box center [1024, 43] width 0 height 20
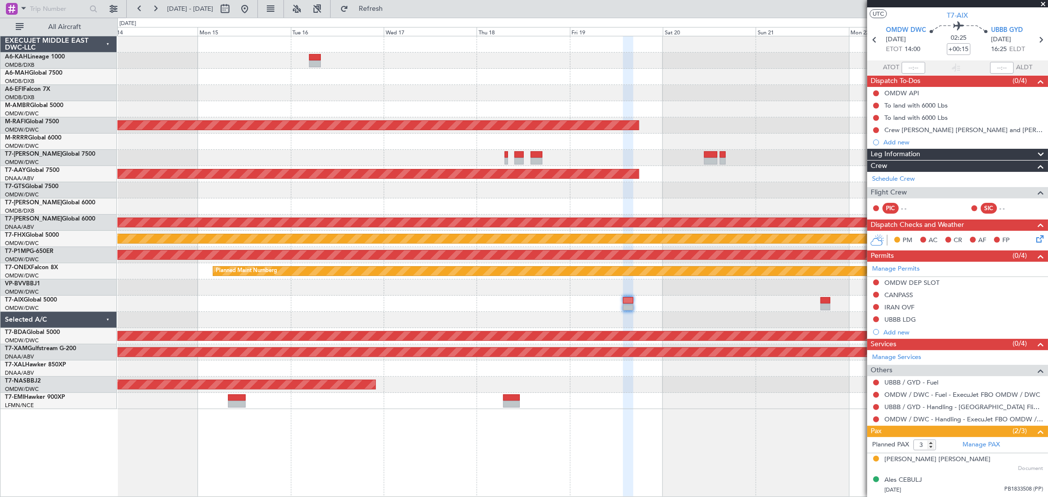
scroll to position [0, 0]
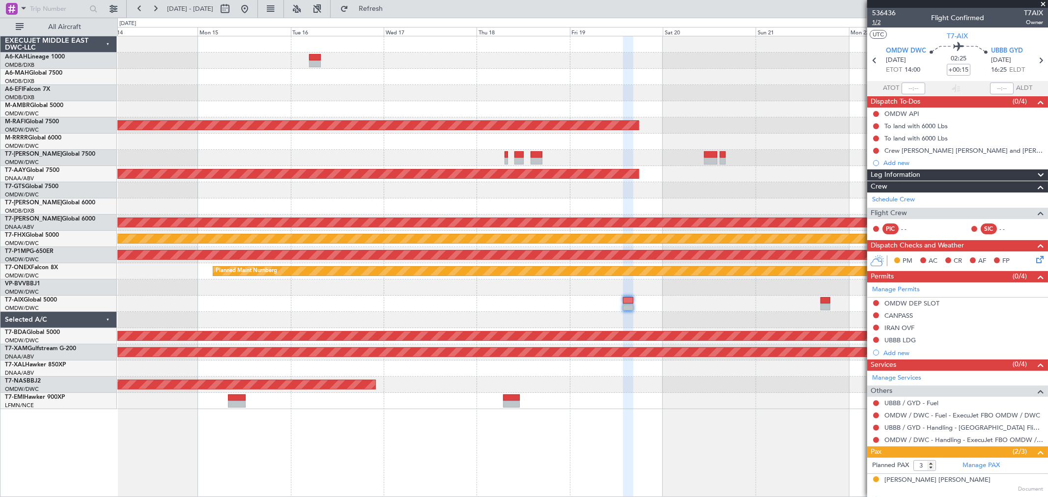
click at [879, 22] on span "1/2" at bounding box center [884, 22] width 24 height 8
click at [885, 20] on span "1/2" at bounding box center [884, 22] width 24 height 8
click at [950, 72] on input "+00:15" at bounding box center [958, 70] width 24 height 12
click at [958, 68] on input "+00:20" at bounding box center [958, 70] width 24 height 12
drag, startPoint x: 945, startPoint y: 66, endPoint x: 970, endPoint y: 74, distance: 26.1
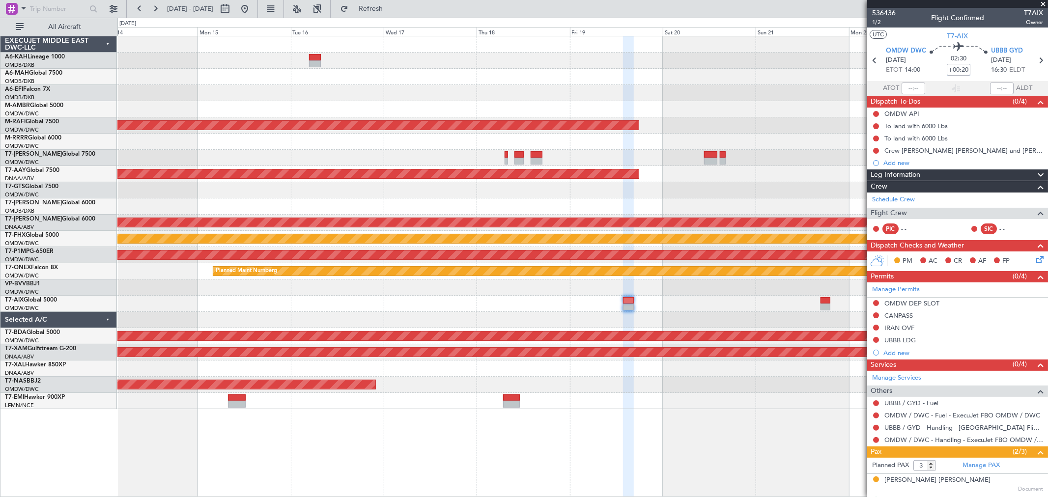
click at [970, 74] on div "02:30 +00:20" at bounding box center [958, 60] width 65 height 36
type input "+00:25"
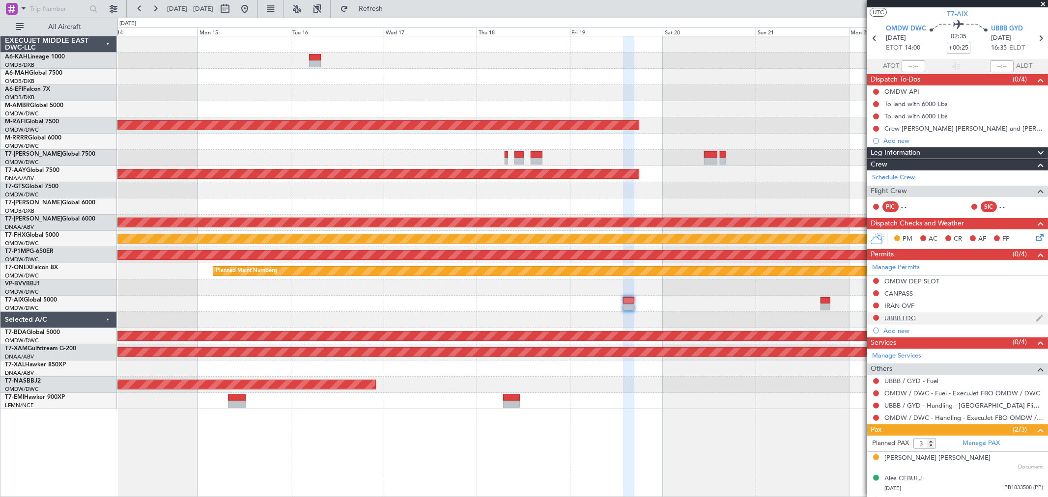
scroll to position [41, 0]
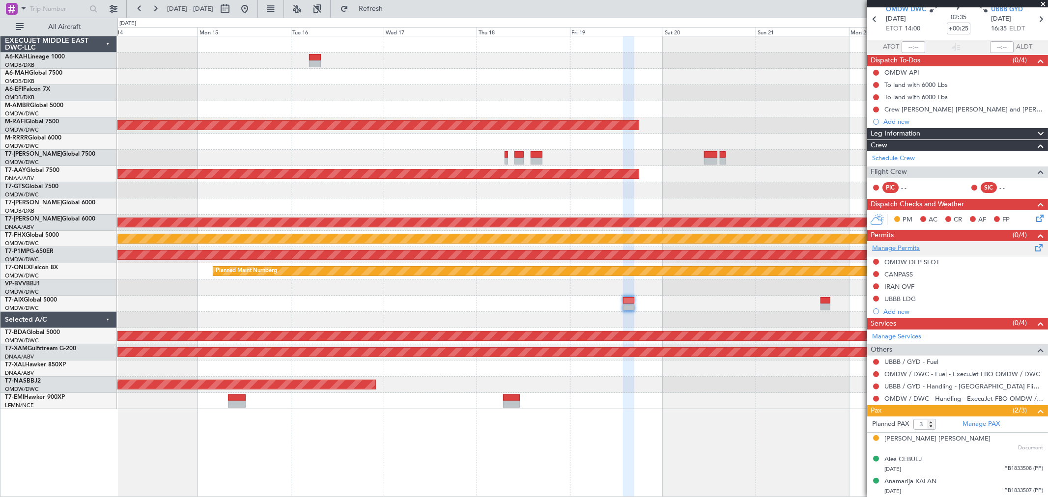
click at [904, 246] on link "Manage Permits" at bounding box center [896, 249] width 48 height 10
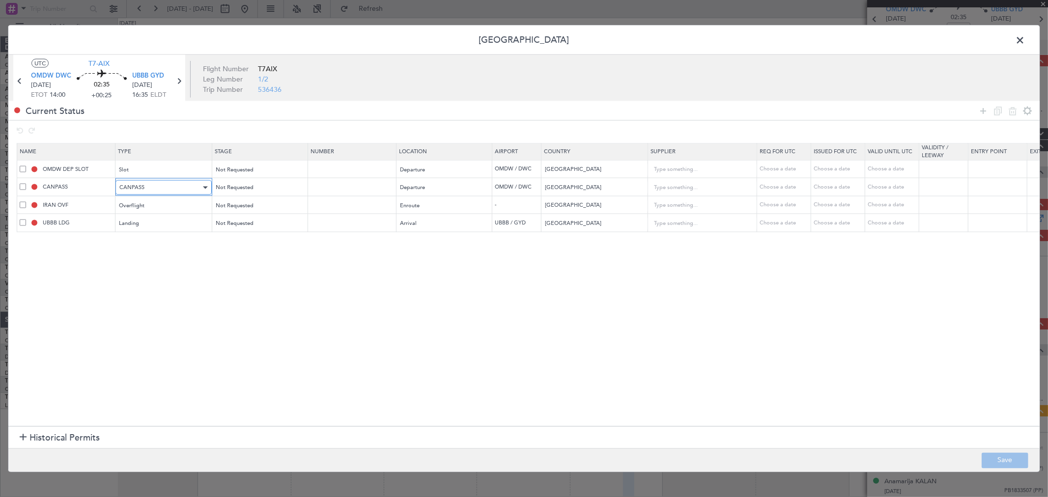
click at [155, 193] on div "CANPASS" at bounding box center [160, 187] width 82 height 15
click at [143, 236] on span "API" at bounding box center [163, 238] width 87 height 15
click at [96, 190] on input "CANPASS" at bounding box center [78, 187] width 74 height 8
drag, startPoint x: 94, startPoint y: 188, endPoint x: 0, endPoint y: 191, distance: 93.8
click at [0, 191] on div "Permit Center UTC T7-AIX OMDW DWC 19/09/2025 ETOT 14:00 02:35 +00:25 UBBB GYD 1…" at bounding box center [524, 248] width 1048 height 497
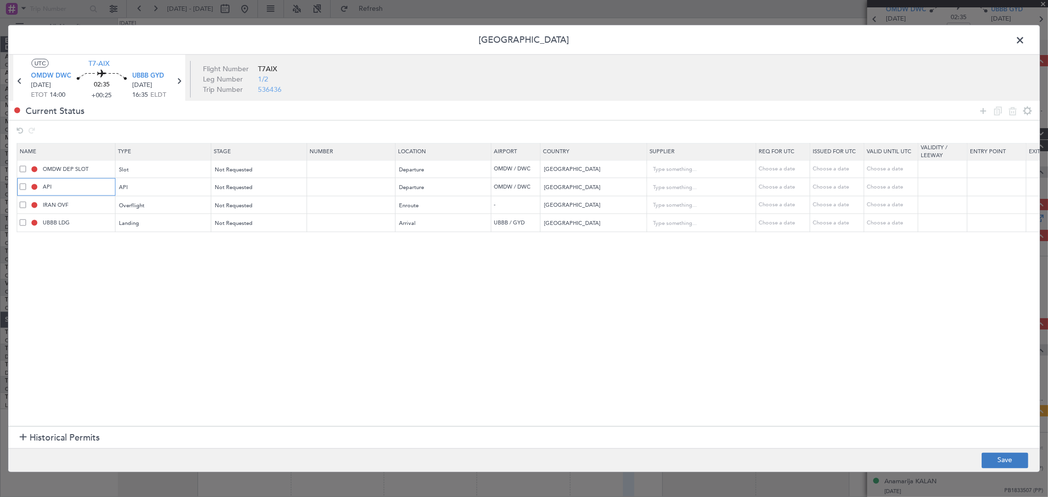
type input "API"
click at [1001, 462] on button "Save" at bounding box center [1004, 460] width 47 height 16
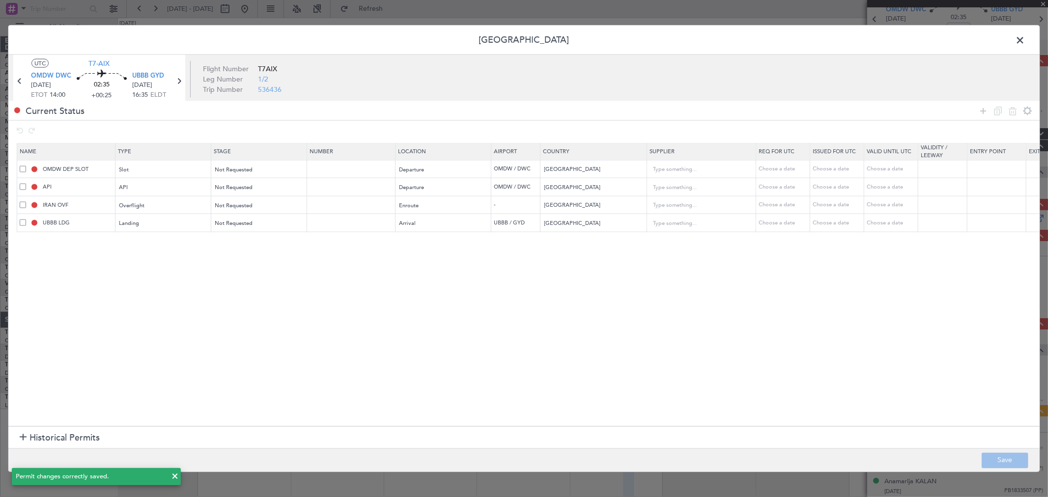
click at [1024, 43] on span at bounding box center [1024, 43] width 0 height 20
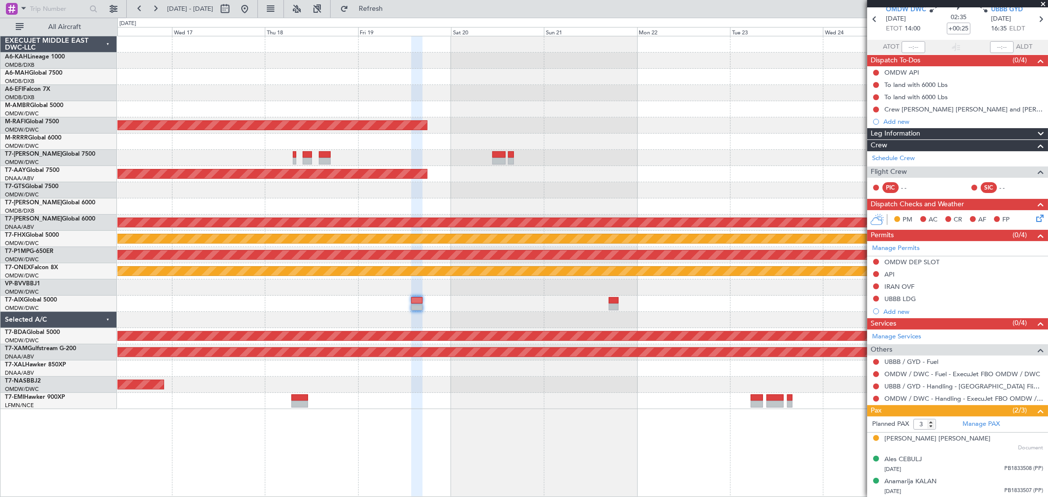
click at [542, 308] on div "Planned Maint Singapore (Seletar) Planned Maint Dubai (Al Maktoum Intl) Unplann…" at bounding box center [582, 222] width 930 height 373
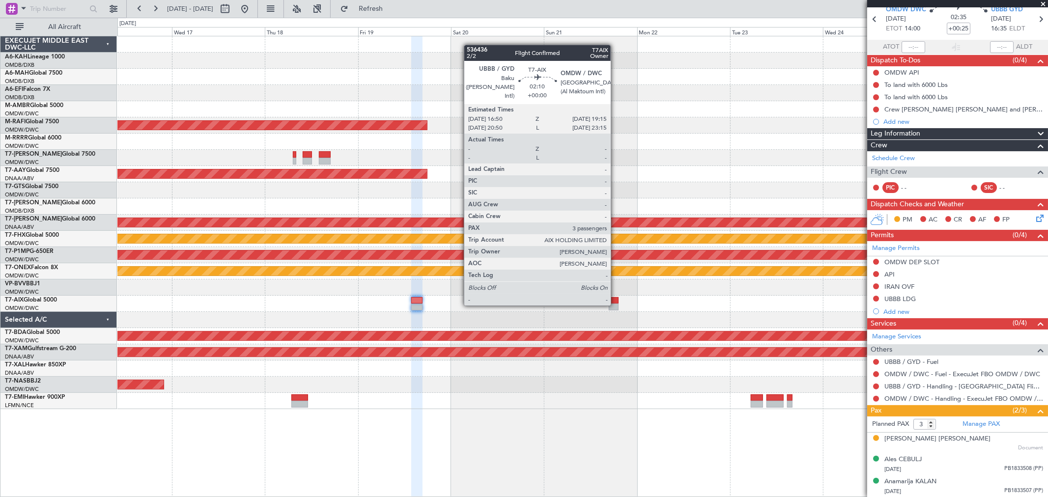
click at [615, 304] on div at bounding box center [613, 307] width 10 height 7
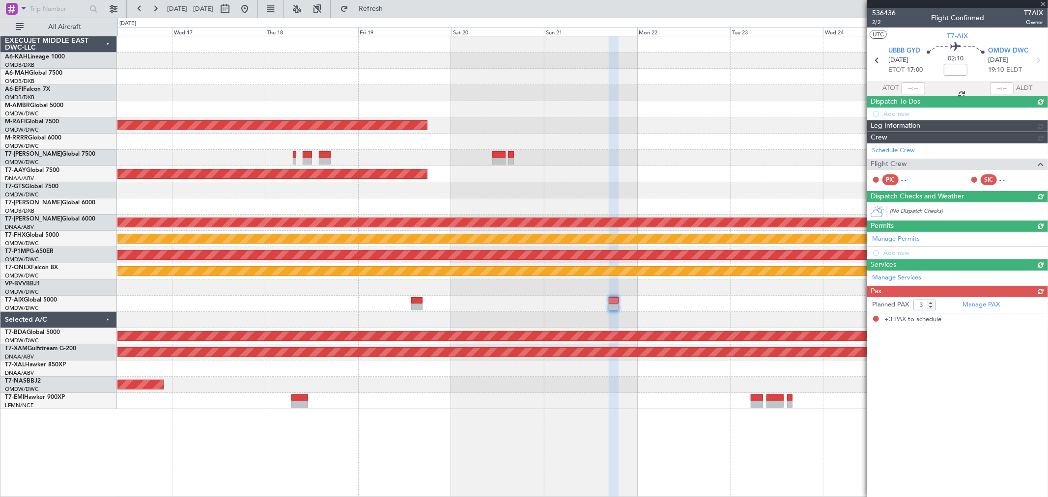
scroll to position [0, 0]
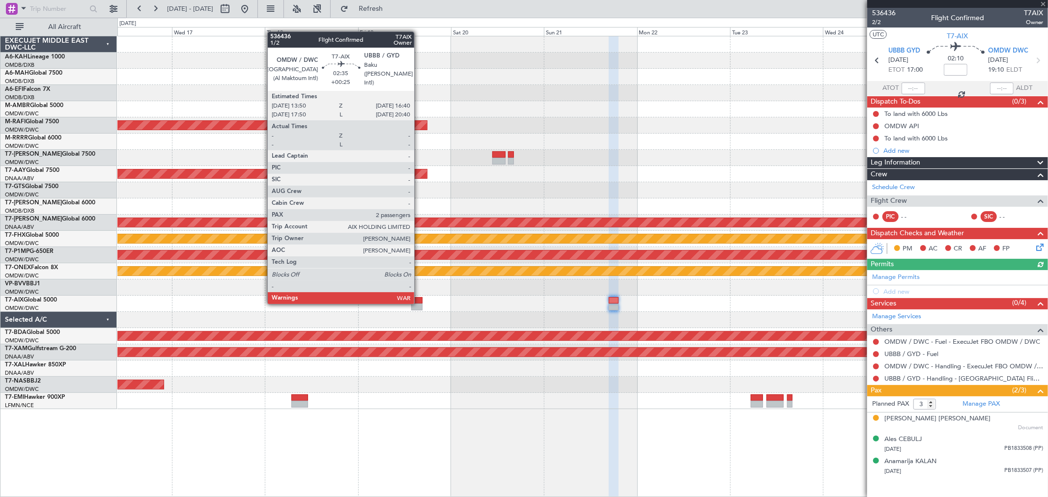
click at [419, 301] on div at bounding box center [416, 300] width 11 height 7
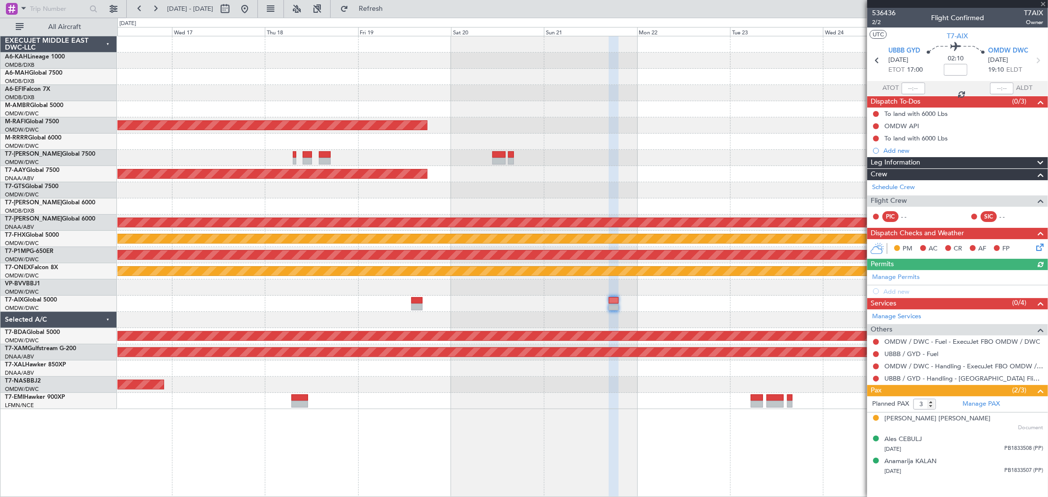
type input "+00:25"
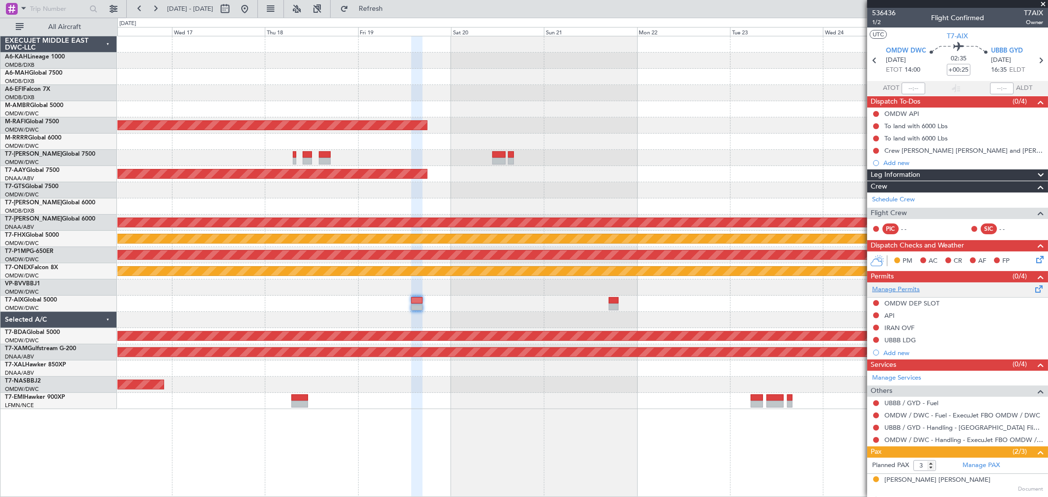
click at [896, 286] on link "Manage Permits" at bounding box center [896, 290] width 48 height 10
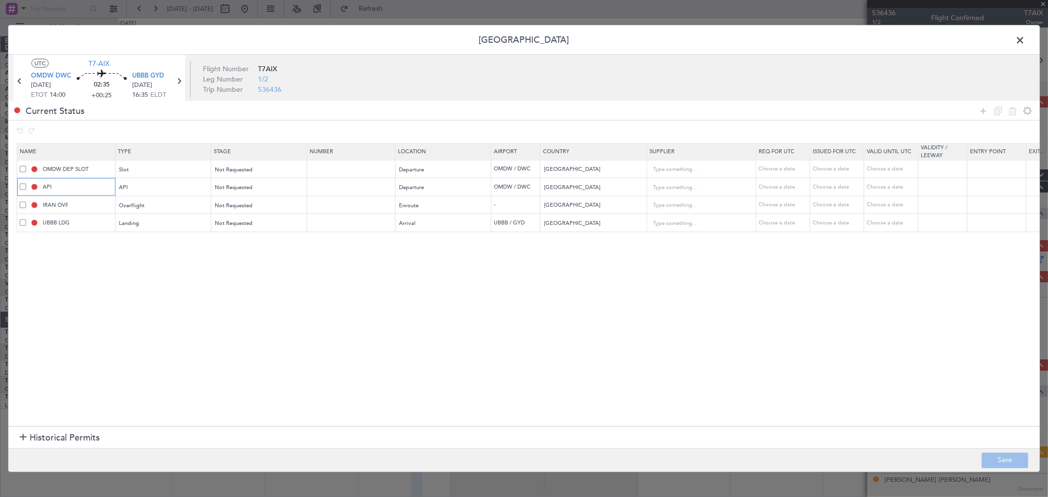
click at [42, 188] on input "API" at bounding box center [78, 187] width 74 height 8
type input "OMDW API"
click at [1003, 457] on button "Save" at bounding box center [1004, 460] width 47 height 16
click at [1024, 41] on span at bounding box center [1024, 43] width 0 height 20
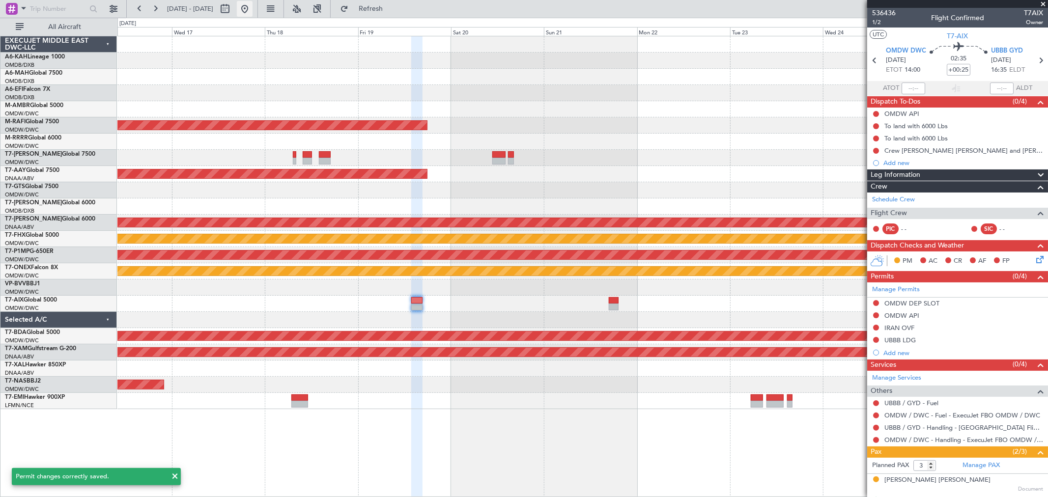
click at [252, 9] on button at bounding box center [245, 9] width 16 height 16
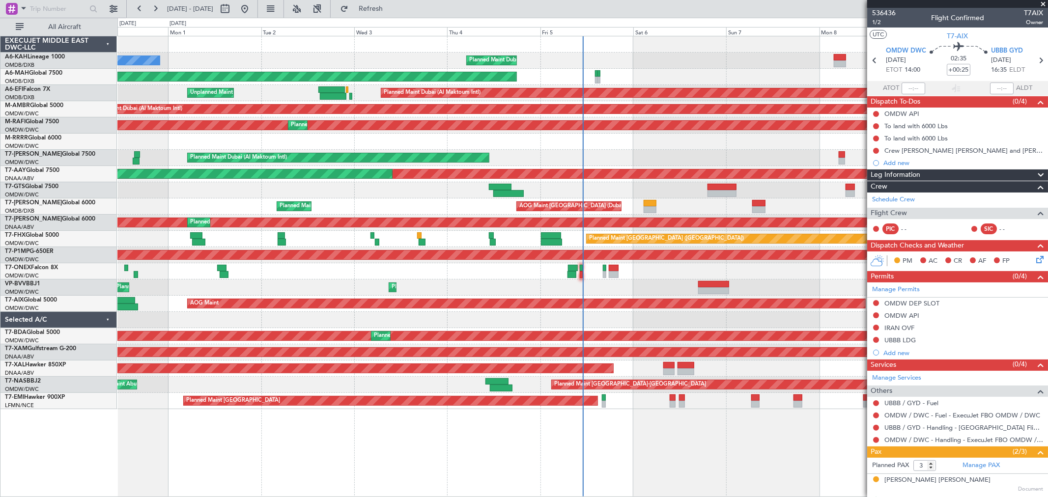
click at [188, 271] on div "Planned Maint Dubai (Al Maktoum Intl)" at bounding box center [582, 271] width 930 height 16
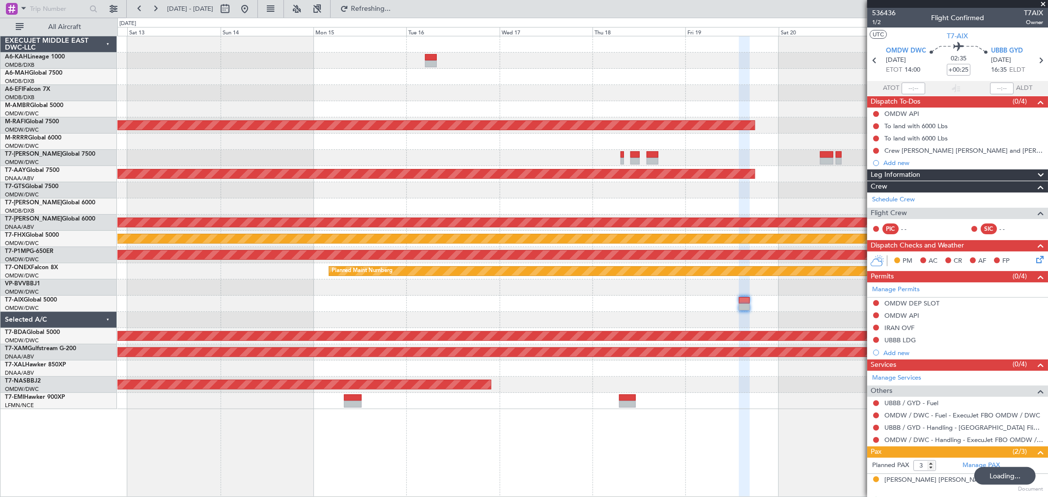
click at [188, 292] on div "Planned Maint Singapore (Seletar) Planned Maint Dubai (Al Maktoum Intl) Unplann…" at bounding box center [582, 222] width 930 height 373
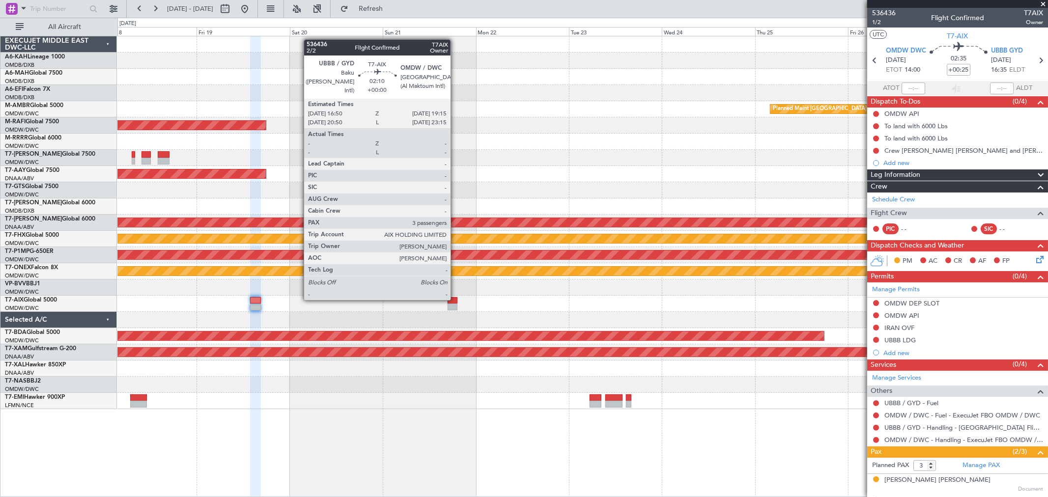
click at [455, 298] on div at bounding box center [452, 300] width 10 height 7
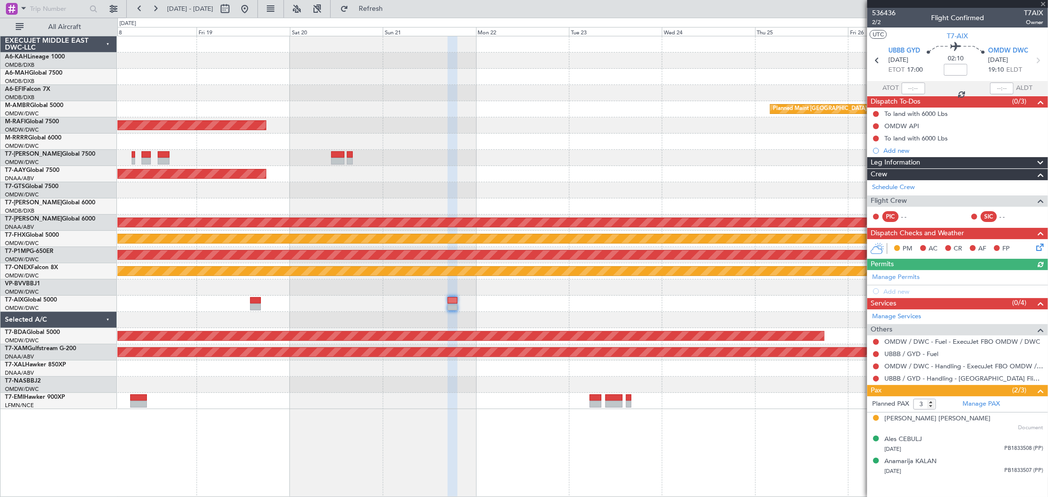
click at [955, 85] on span at bounding box center [955, 89] width 12 height 12
click at [959, 70] on input at bounding box center [955, 70] width 24 height 12
type input "+00:15"
drag, startPoint x: 907, startPoint y: 276, endPoint x: 887, endPoint y: 276, distance: 19.7
click at [907, 276] on div "Manage Permits Add new" at bounding box center [957, 284] width 181 height 28
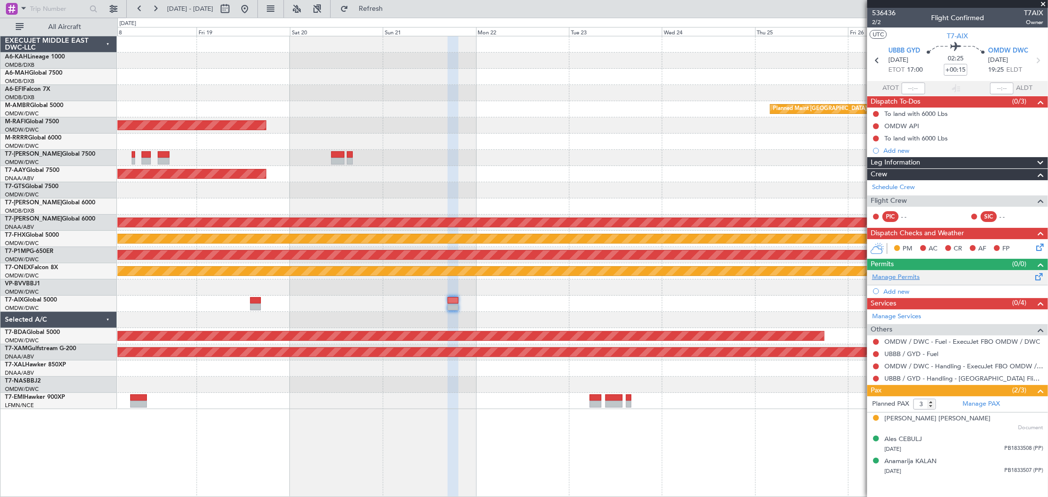
click at [893, 277] on link "Manage Permits" at bounding box center [896, 278] width 48 height 10
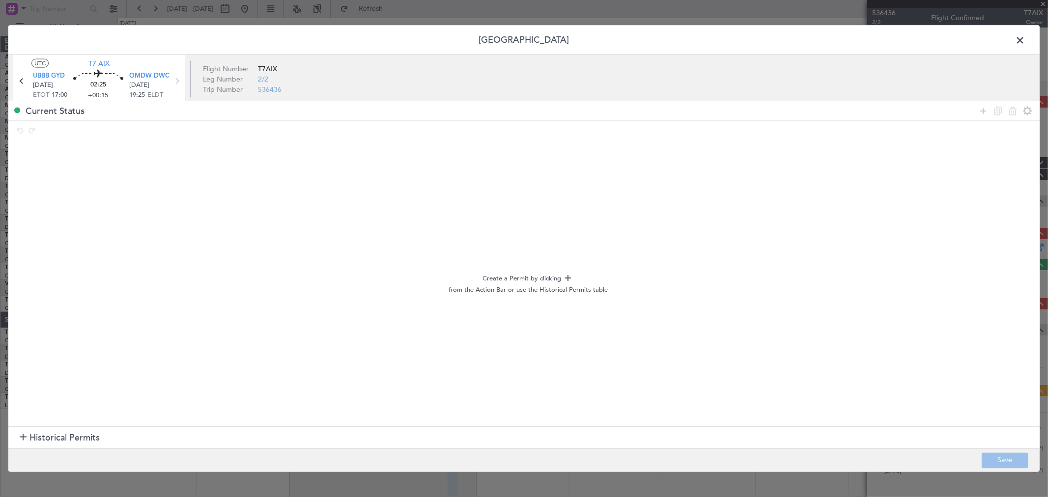
click at [76, 437] on span "Historical Permits" at bounding box center [64, 437] width 70 height 13
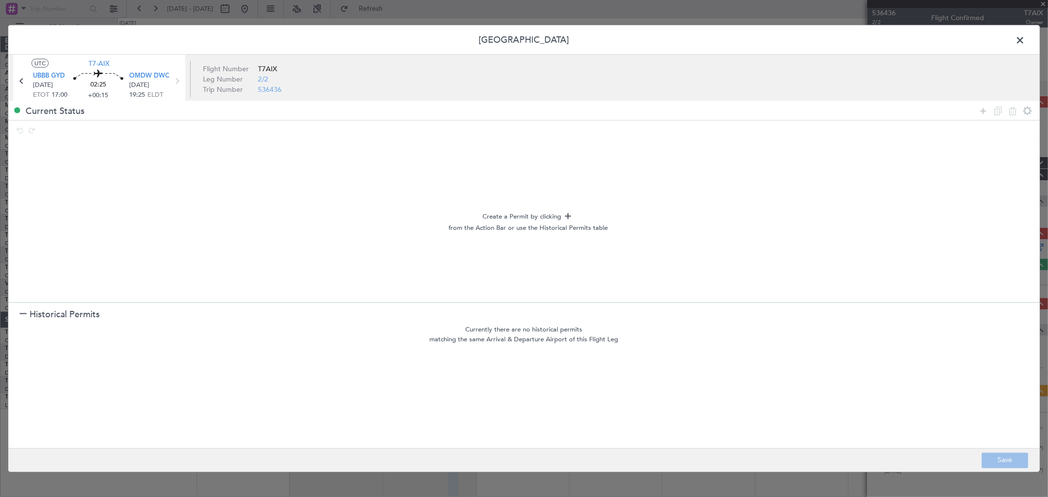
click at [981, 110] on icon at bounding box center [983, 111] width 12 height 12
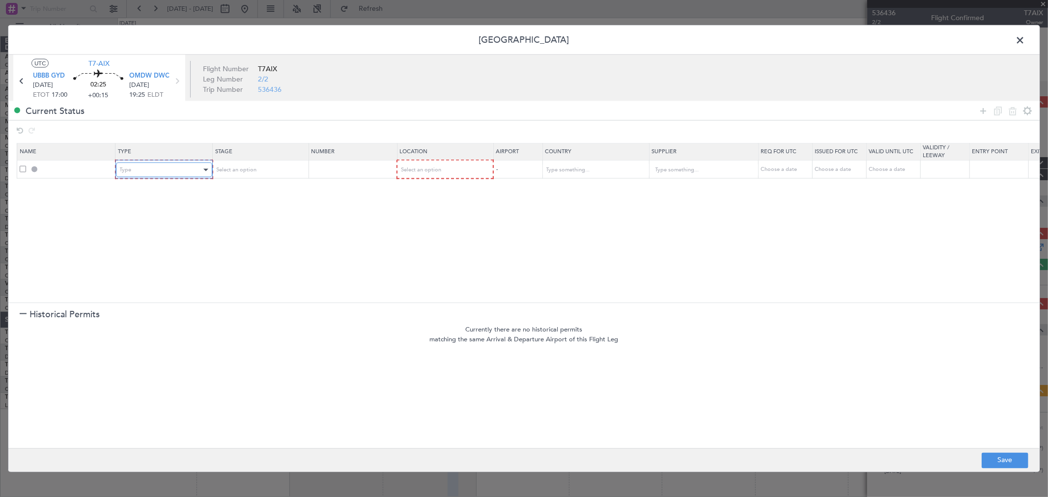
click at [145, 174] on div "Type" at bounding box center [161, 170] width 82 height 15
click at [164, 257] on span "Departure" at bounding box center [163, 256] width 87 height 15
click at [253, 178] on table "Name Type Stage Number Location Airport Country Supplier Req For Utc Issued For…" at bounding box center [644, 161] width 1254 height 36
click at [251, 175] on div "Select an option" at bounding box center [256, 170] width 82 height 15
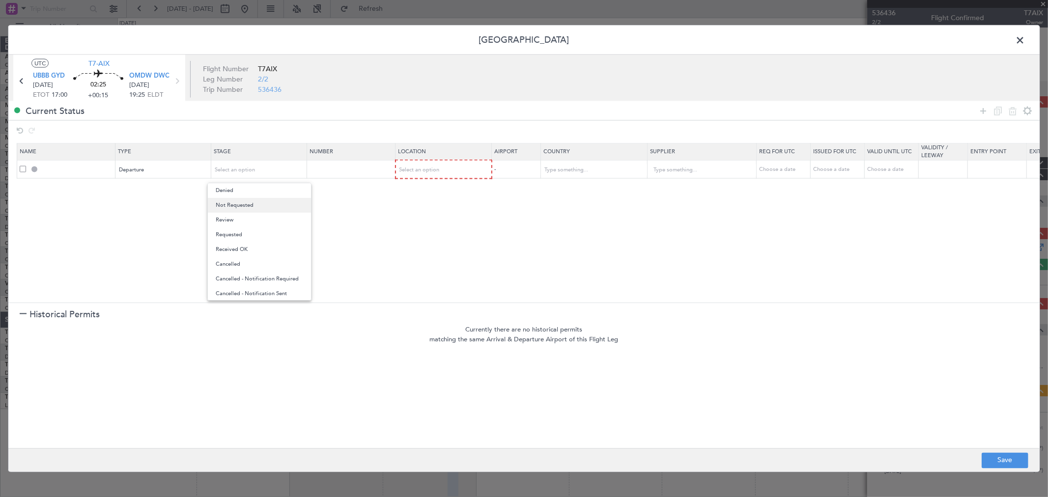
click at [251, 198] on span "Not Requested" at bounding box center [259, 205] width 87 height 15
click at [452, 161] on mat-form-field "Select an option" at bounding box center [443, 170] width 95 height 18
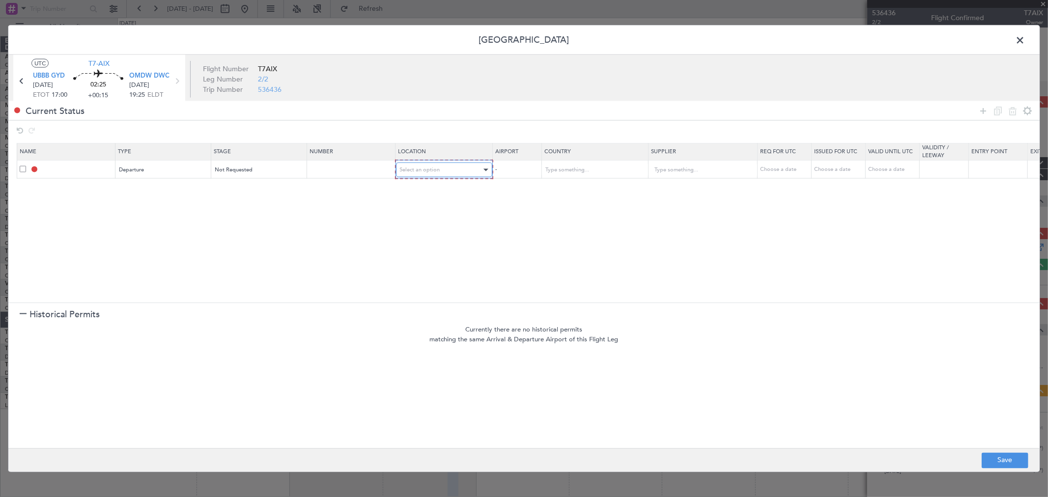
click at [449, 168] on div "Select an option" at bounding box center [441, 170] width 82 height 15
click at [425, 195] on span "Departure" at bounding box center [443, 190] width 87 height 15
click at [571, 166] on input "text" at bounding box center [588, 169] width 88 height 15
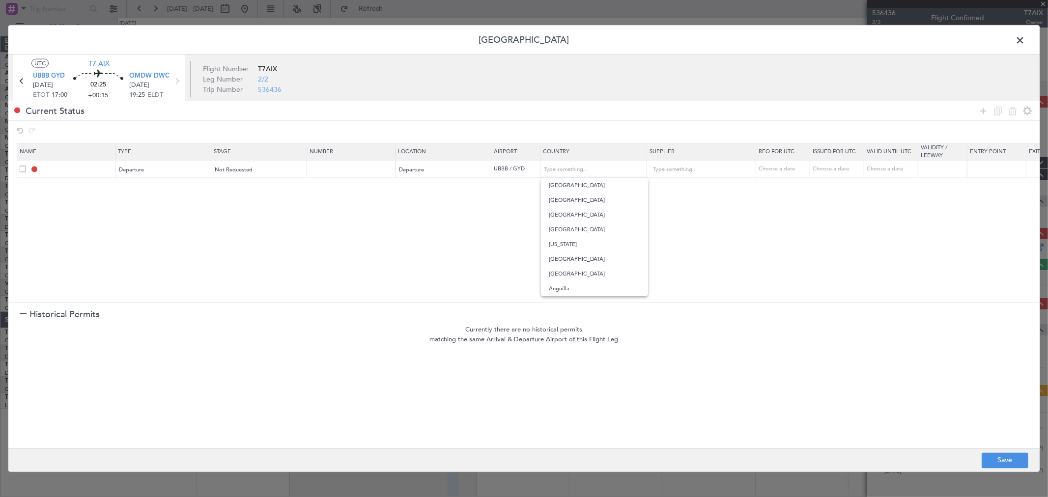
click at [796, 101] on div "Current Status" at bounding box center [523, 110] width 1031 height 19
click at [984, 104] on div at bounding box center [1004, 111] width 59 height 14
drag, startPoint x: 984, startPoint y: 106, endPoint x: 963, endPoint y: 110, distance: 21.0
click at [984, 106] on icon at bounding box center [983, 111] width 12 height 12
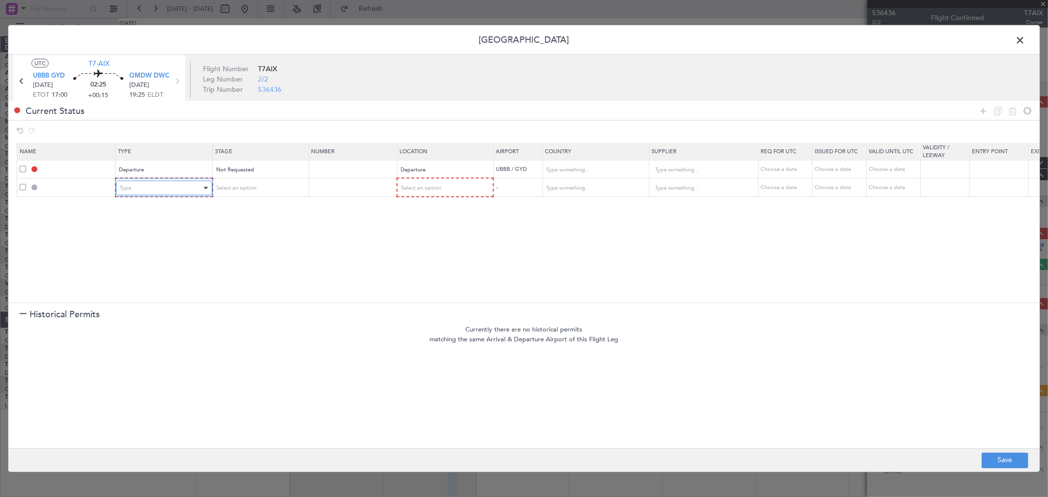
click at [125, 189] on span "Type" at bounding box center [126, 187] width 12 height 7
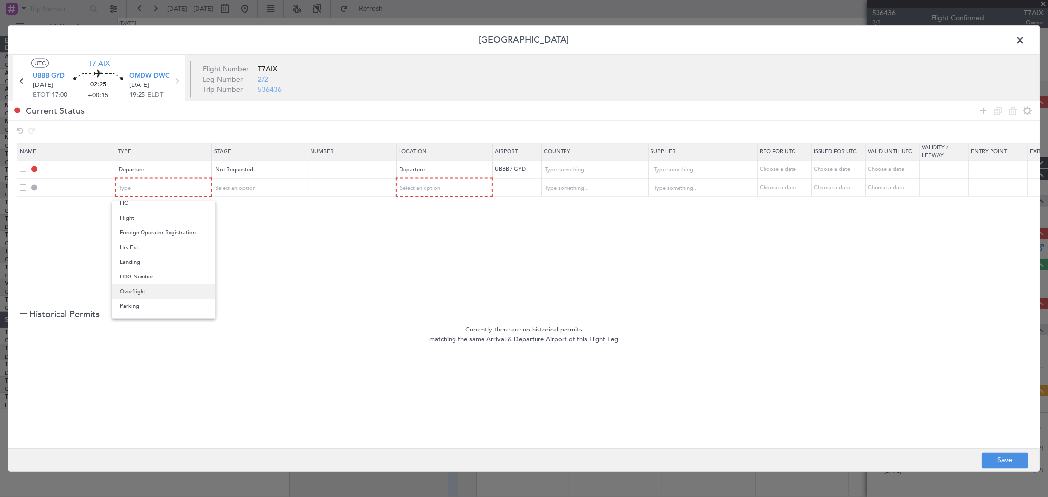
click at [163, 293] on span "Overflight" at bounding box center [163, 291] width 87 height 15
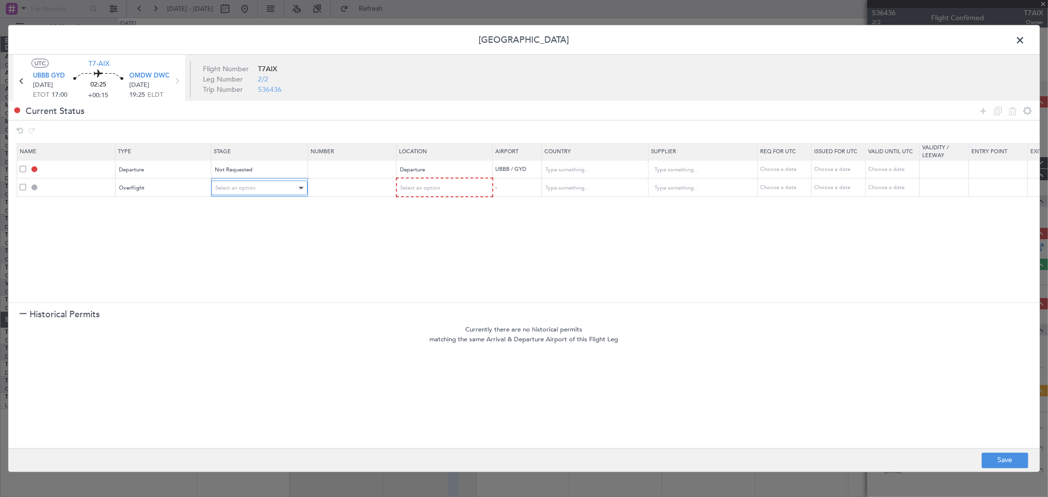
click at [301, 186] on div at bounding box center [300, 188] width 7 height 8
click at [458, 188] on div at bounding box center [524, 248] width 1048 height 497
click at [457, 188] on div "Select an option" at bounding box center [441, 188] width 82 height 15
click at [433, 263] on span "Enroute" at bounding box center [443, 267] width 87 height 15
click at [586, 189] on input "text" at bounding box center [588, 187] width 88 height 15
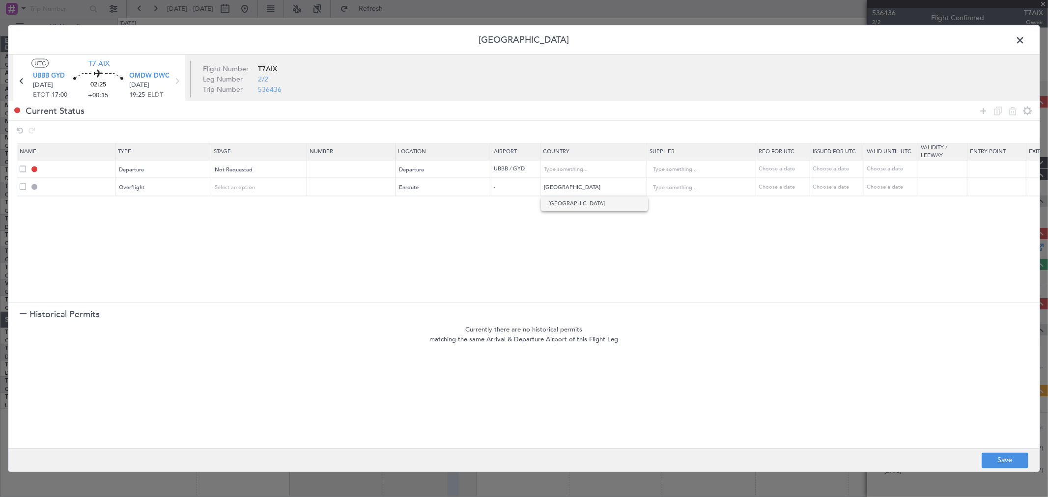
click at [576, 207] on span "Iran" at bounding box center [594, 203] width 91 height 15
type input "Iran"
click at [975, 112] on div at bounding box center [1004, 111] width 59 height 14
click at [982, 108] on icon at bounding box center [983, 111] width 12 height 12
click at [184, 212] on div "Type" at bounding box center [161, 205] width 82 height 15
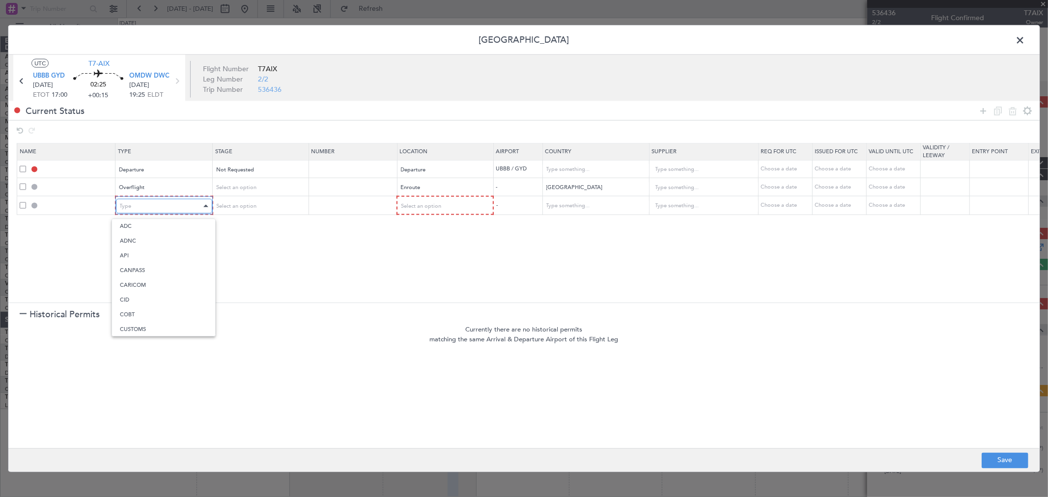
scroll to position [150, 0]
click at [146, 315] on span "Landing" at bounding box center [163, 312] width 87 height 15
click at [455, 205] on div "Select an option" at bounding box center [441, 205] width 82 height 15
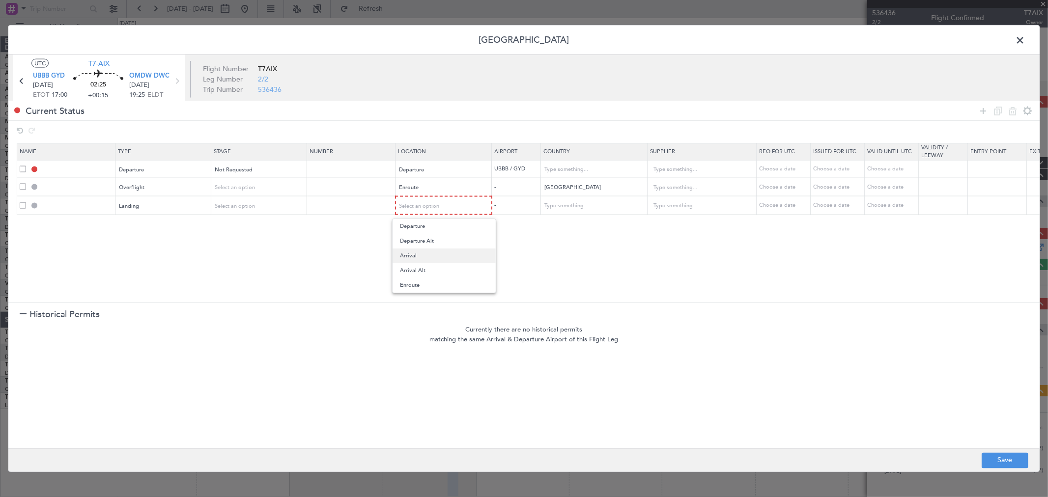
click at [423, 253] on span "Arrival" at bounding box center [443, 255] width 87 height 15
click at [980, 111] on icon at bounding box center [983, 111] width 12 height 12
click at [150, 234] on section "Name Type Stage Number Location Airport Country Supplier Req For Utc Issued For…" at bounding box center [523, 221] width 1031 height 162
click at [158, 227] on div "Type" at bounding box center [161, 224] width 82 height 15
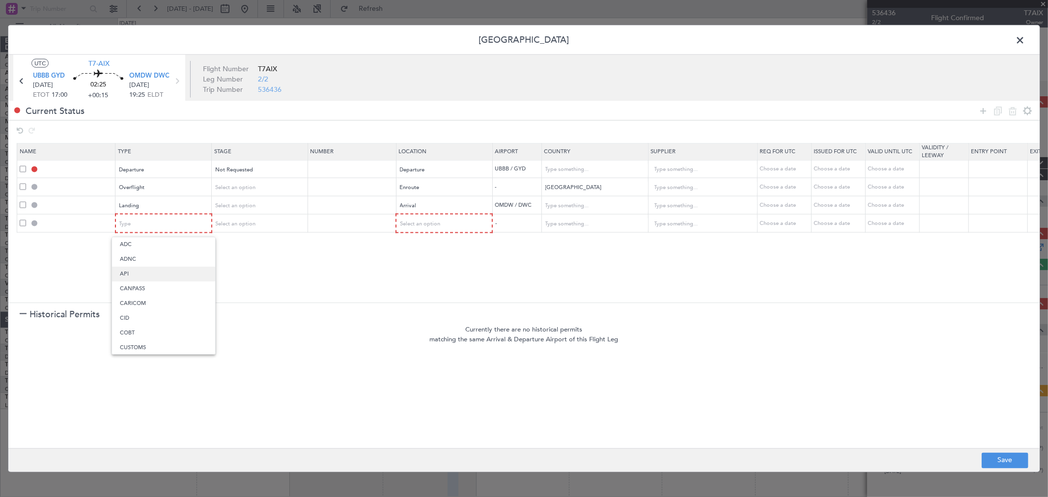
click at [141, 273] on span "API" at bounding box center [163, 274] width 87 height 15
click at [438, 224] on span "Select an option" at bounding box center [420, 223] width 40 height 7
click at [432, 273] on span "Arrival" at bounding box center [443, 274] width 87 height 15
click at [467, 261] on section "Name Type Stage Number Location Airport Country Supplier Req For Utc Issued For…" at bounding box center [523, 221] width 1031 height 162
click at [985, 106] on icon at bounding box center [983, 111] width 12 height 12
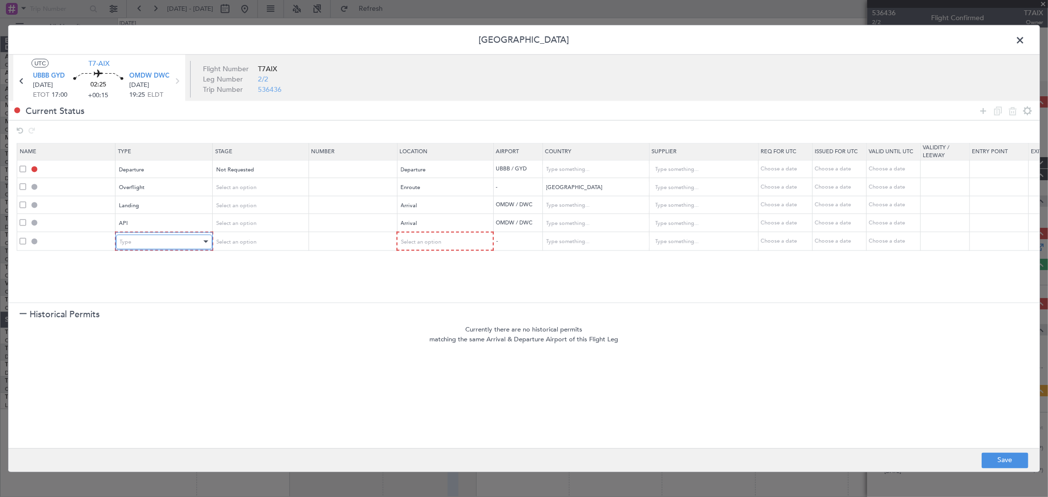
click at [141, 244] on div "Type" at bounding box center [161, 241] width 82 height 15
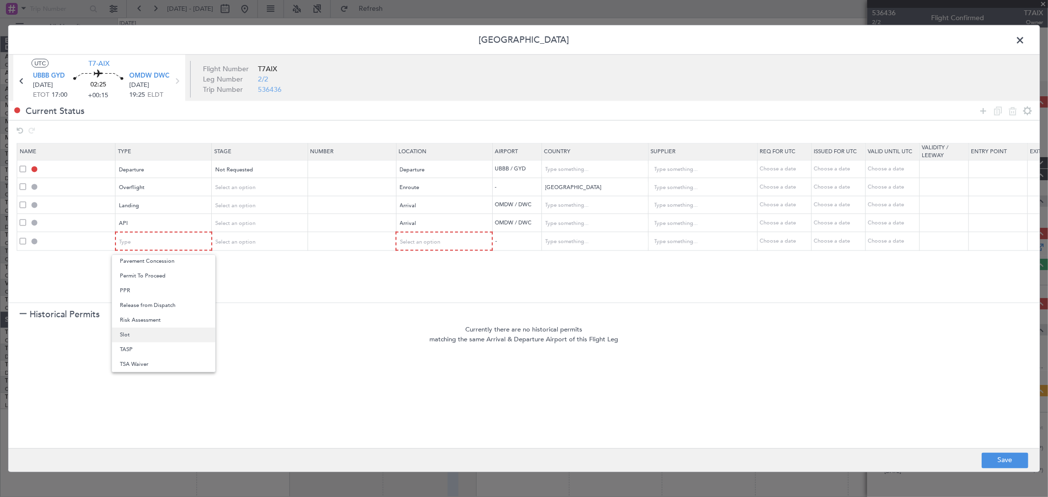
click at [145, 337] on span "Slot" at bounding box center [163, 335] width 87 height 15
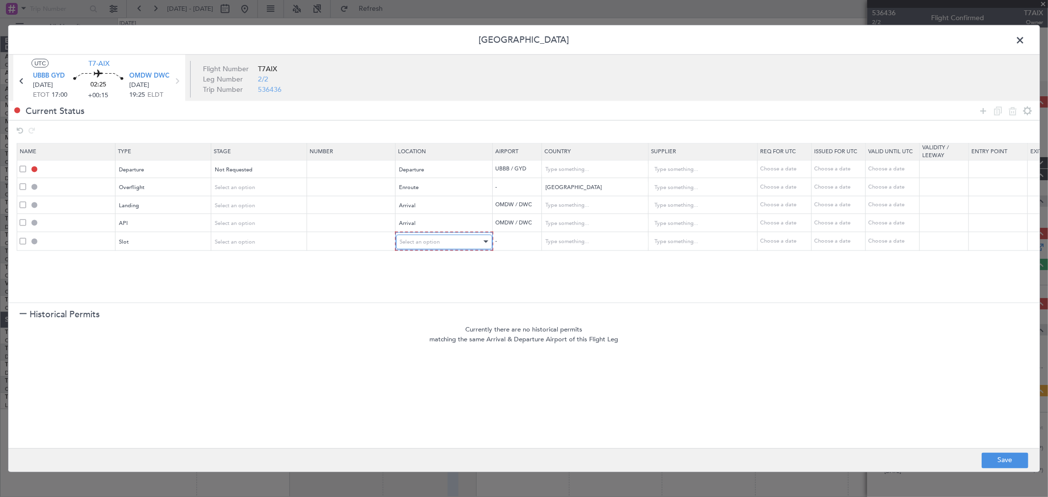
click at [452, 241] on div "Select an option" at bounding box center [441, 241] width 82 height 15
click at [427, 290] on span "Arrival" at bounding box center [443, 291] width 87 height 15
click at [978, 457] on footer "Save" at bounding box center [523, 460] width 1031 height 24
click at [1001, 455] on button "Save" at bounding box center [1004, 460] width 47 height 16
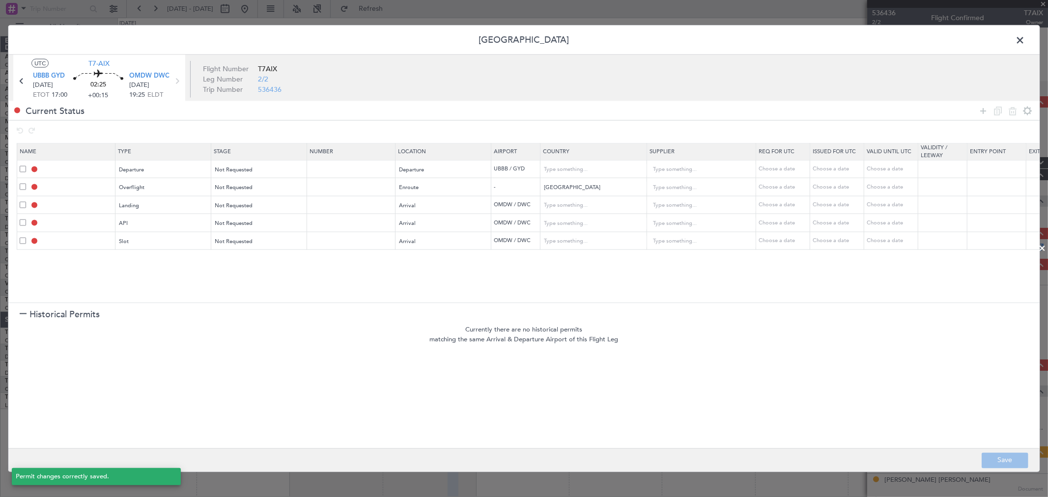
type input "DEPARTURE"
type input "Azerbaijan"
type input "NNN"
type input "IRAN OVF"
type input "NNN"
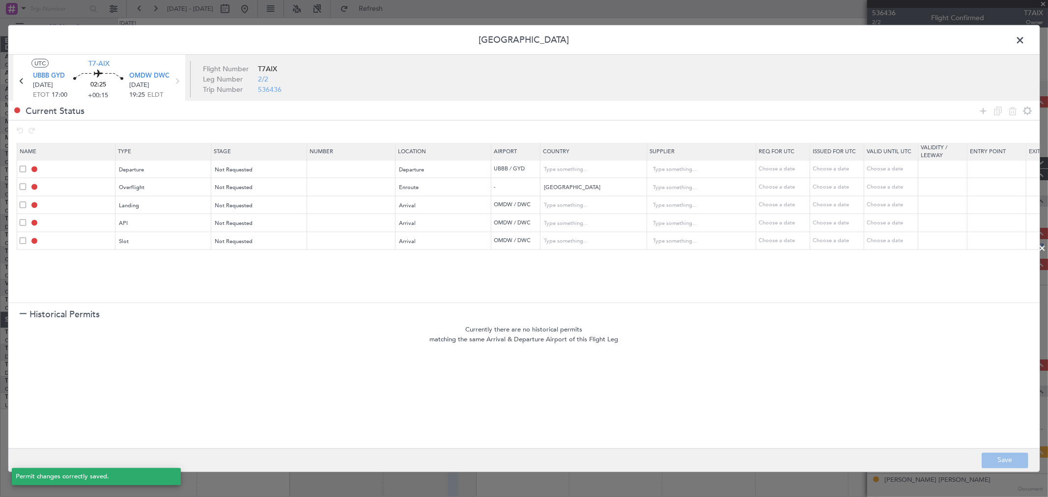
type input "2"
type input "OMDW LDG"
type input "[GEOGRAPHIC_DATA]"
type input "NNN"
type input "1"
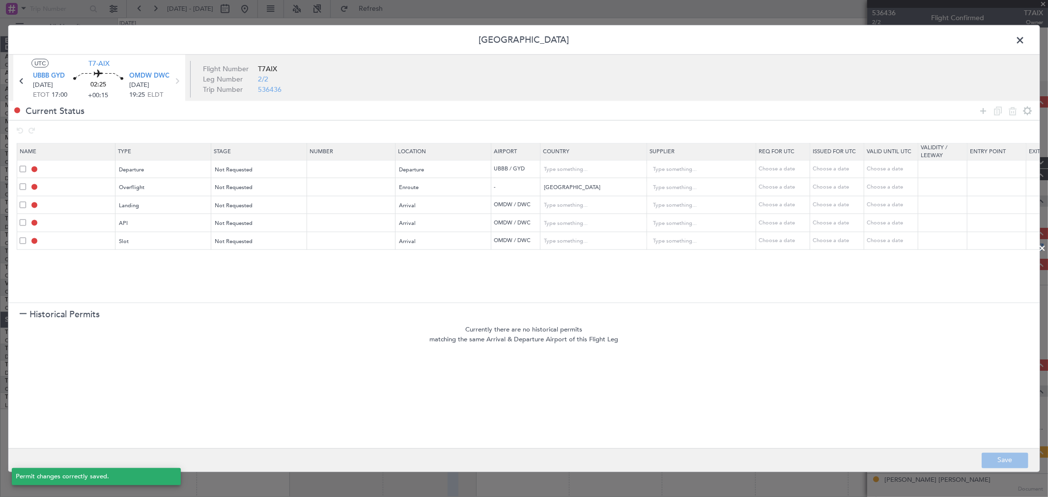
type input "OMDW ARR API"
type input "[GEOGRAPHIC_DATA]"
type input "NNN"
type input "1"
type input "OMDW ARR SLOT"
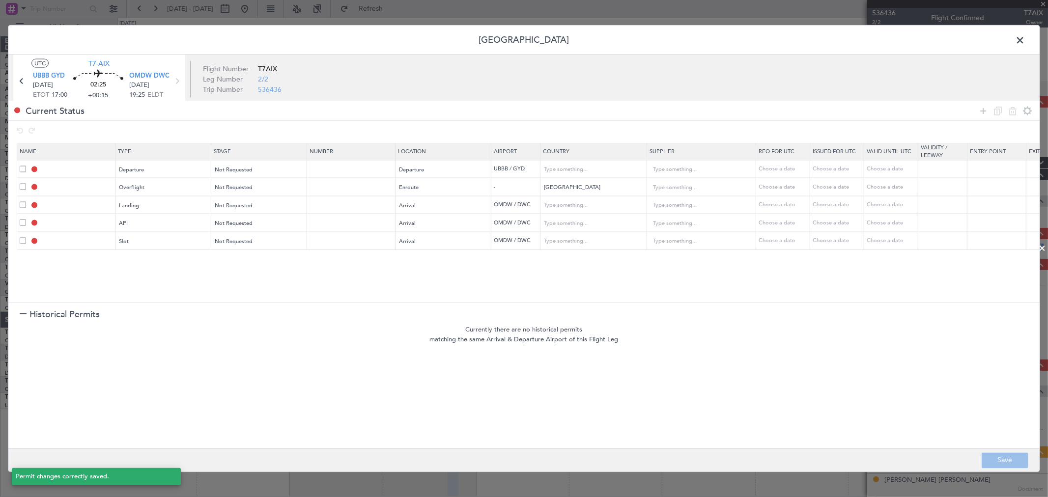
type input "[GEOGRAPHIC_DATA]"
type input "NNN"
type input "1"
click at [1024, 40] on span at bounding box center [1024, 43] width 0 height 20
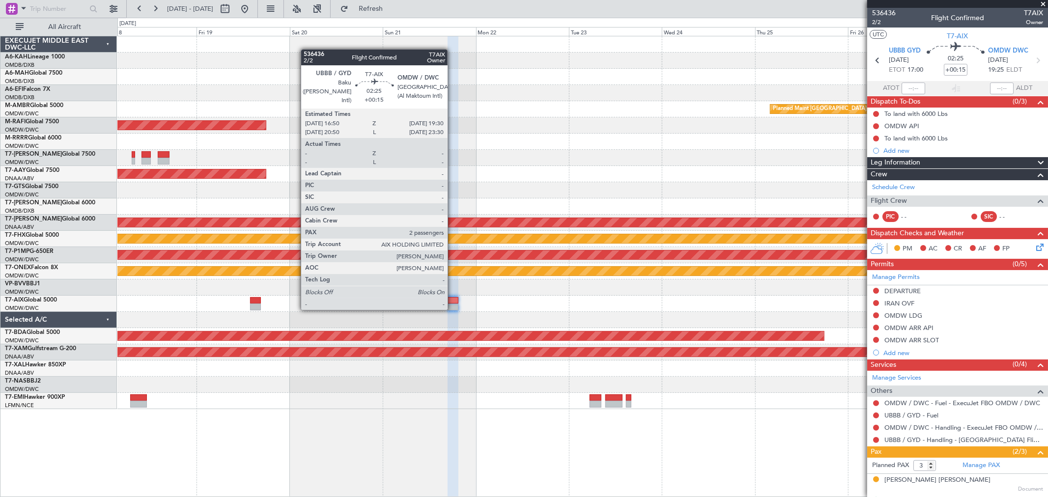
click at [452, 307] on div at bounding box center [452, 307] width 11 height 7
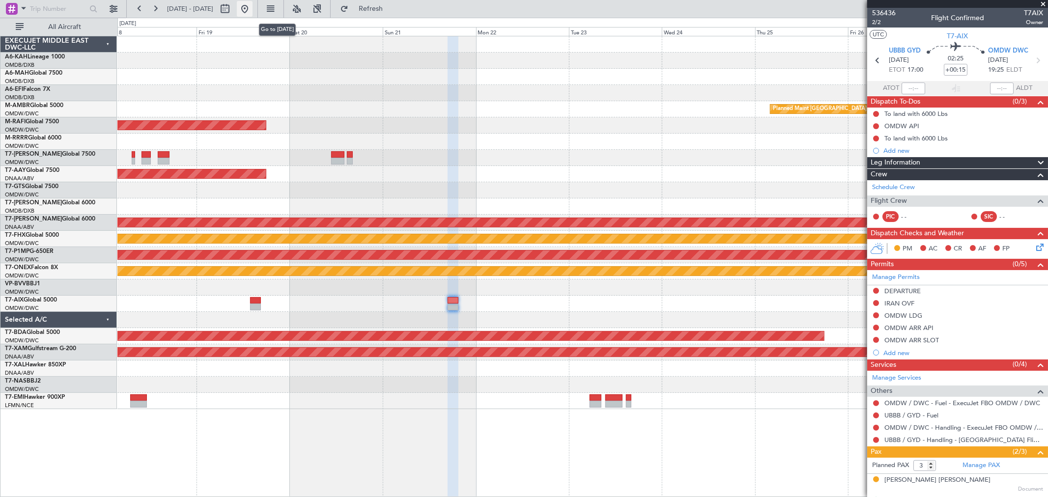
click at [252, 12] on button at bounding box center [245, 9] width 16 height 16
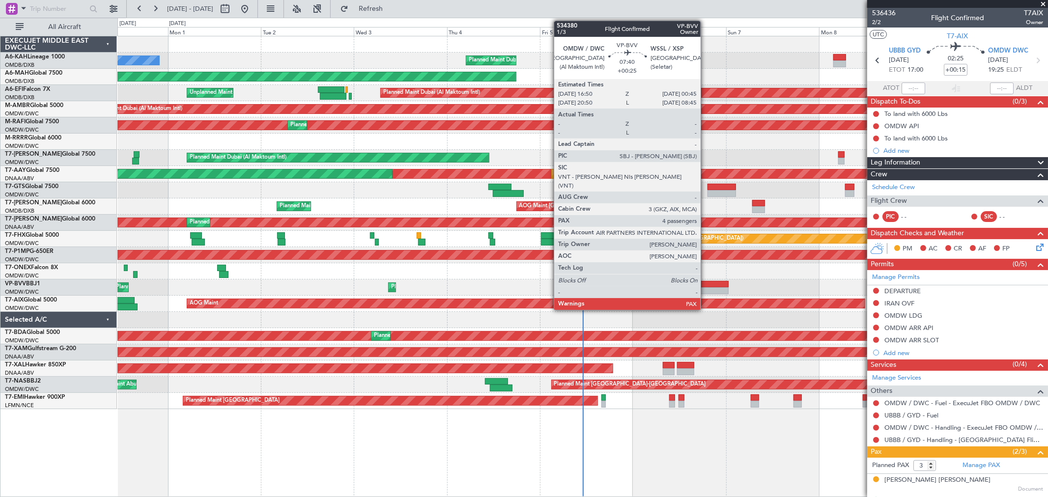
click at [705, 283] on div at bounding box center [712, 284] width 31 height 7
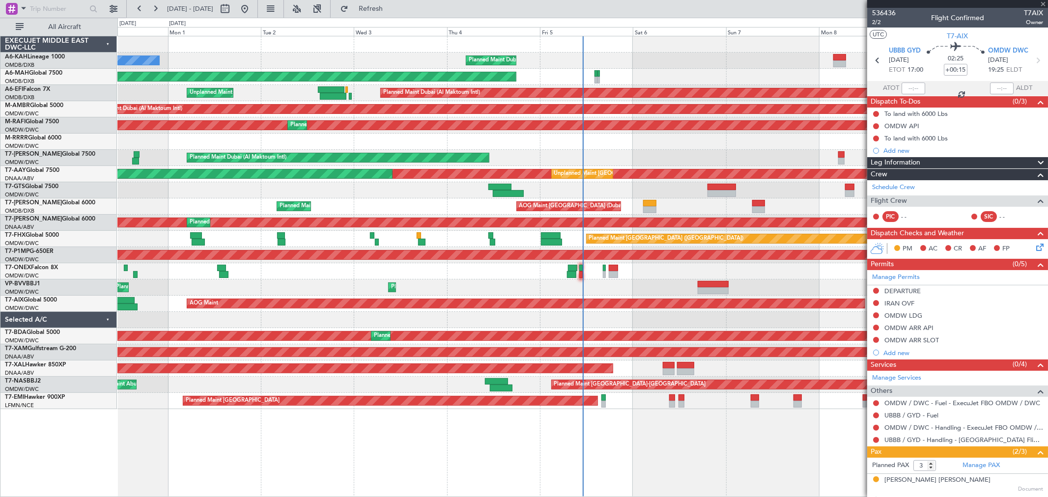
type input "+00:25"
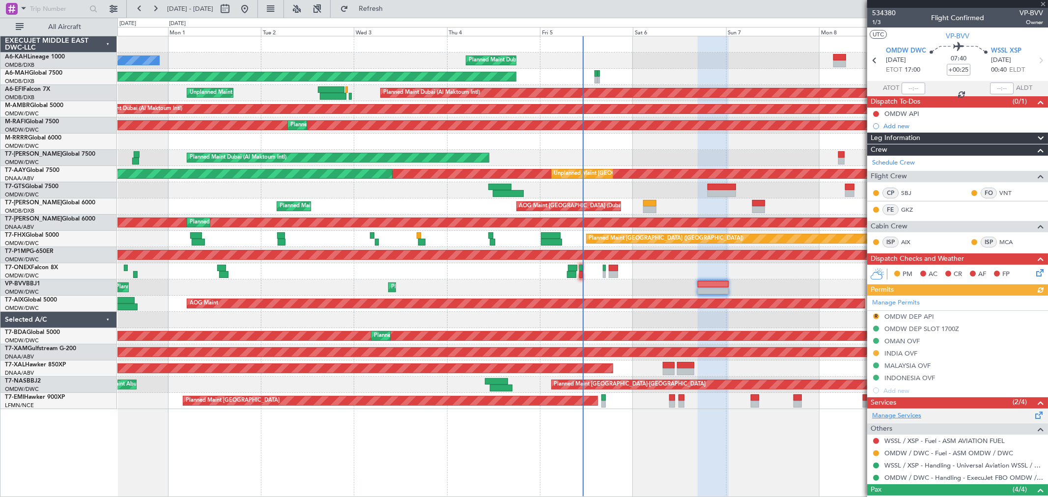
click at [896, 414] on link "Manage Services" at bounding box center [896, 416] width 49 height 10
click at [390, 7] on span "Refresh" at bounding box center [370, 8] width 41 height 7
click at [954, 36] on span "VP-BVV" at bounding box center [957, 36] width 24 height 10
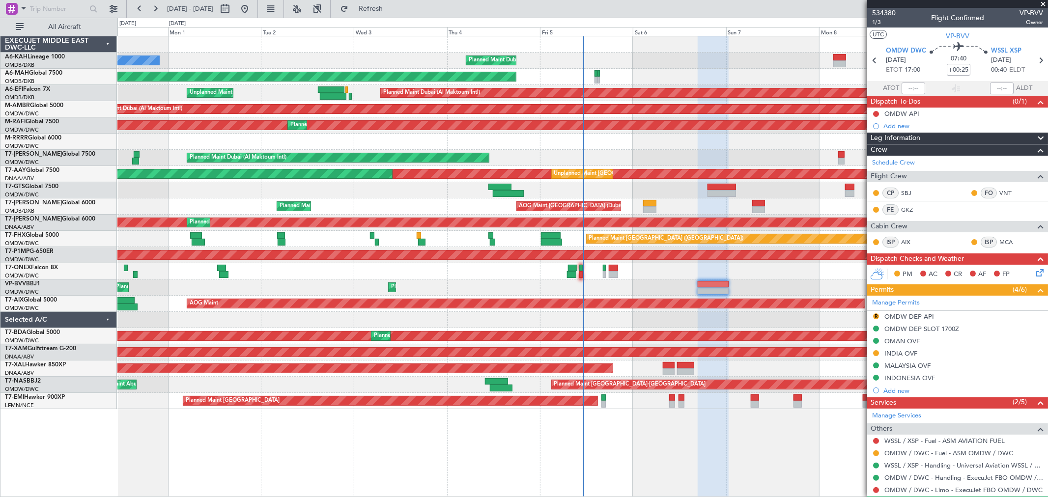
click at [399, 18] on div "0 0 Sun 31 Mon 1 Tue 2 Wed 3 Thu 4 Fri 5 Sat 6 Sep 2025 Sun 7 Mon 8 Tue 9 Wed 1…" at bounding box center [582, 27] width 929 height 18
click at [394, 13] on button "Refresh" at bounding box center [364, 9] width 59 height 16
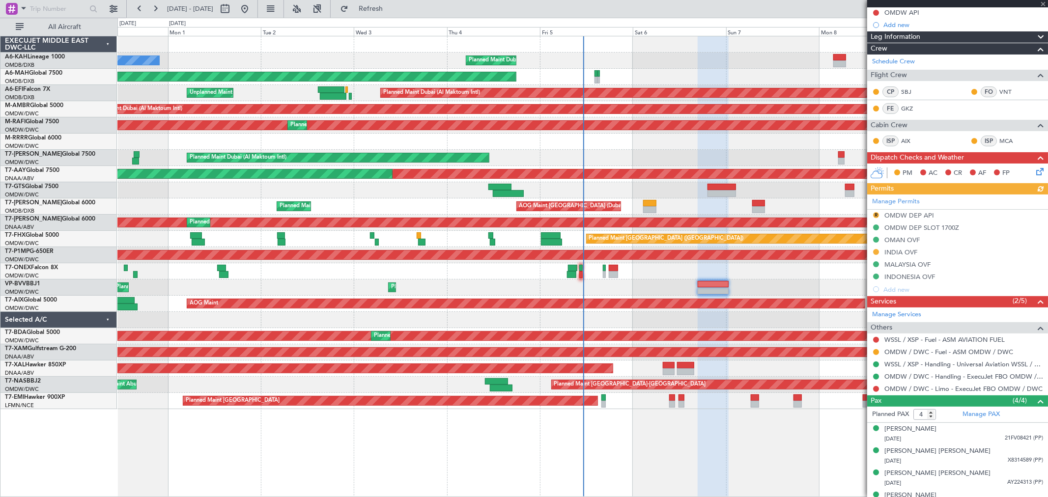
scroll to position [109, 0]
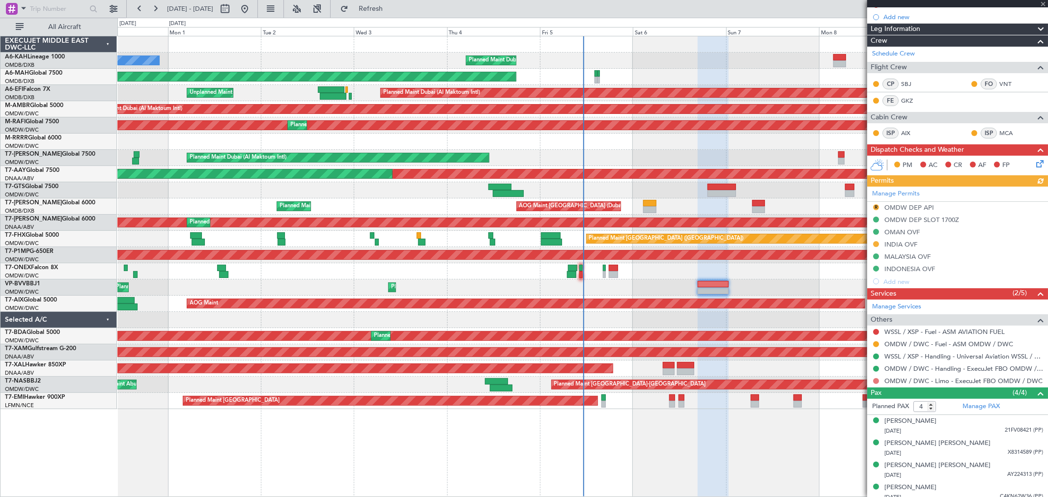
click at [873, 382] on button at bounding box center [876, 381] width 6 height 6
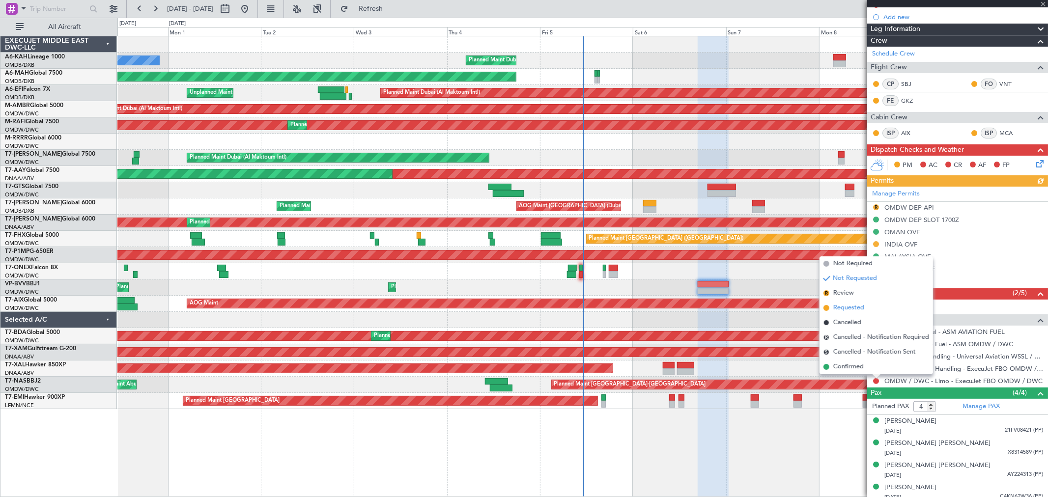
click at [856, 309] on span "Requested" at bounding box center [848, 308] width 31 height 10
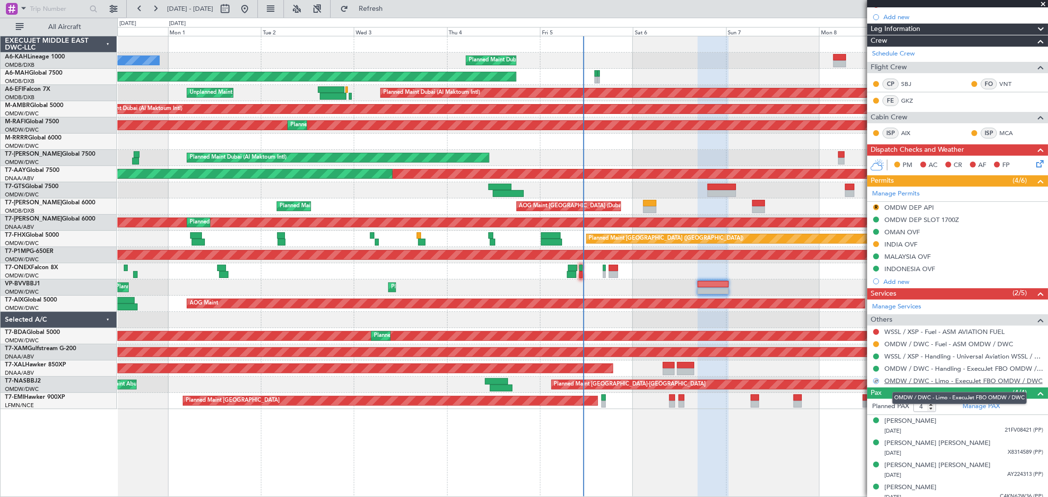
click at [966, 383] on link "OMDW / DWC - Limo - ExecuJet FBO OMDW / DWC" at bounding box center [963, 381] width 158 height 8
click at [1040, 1] on span at bounding box center [1043, 4] width 10 height 9
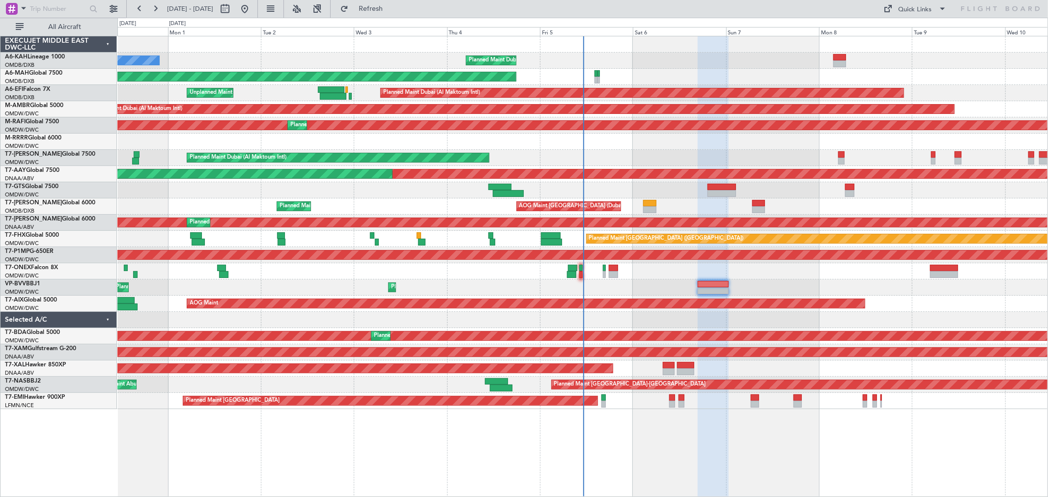
type input "0"
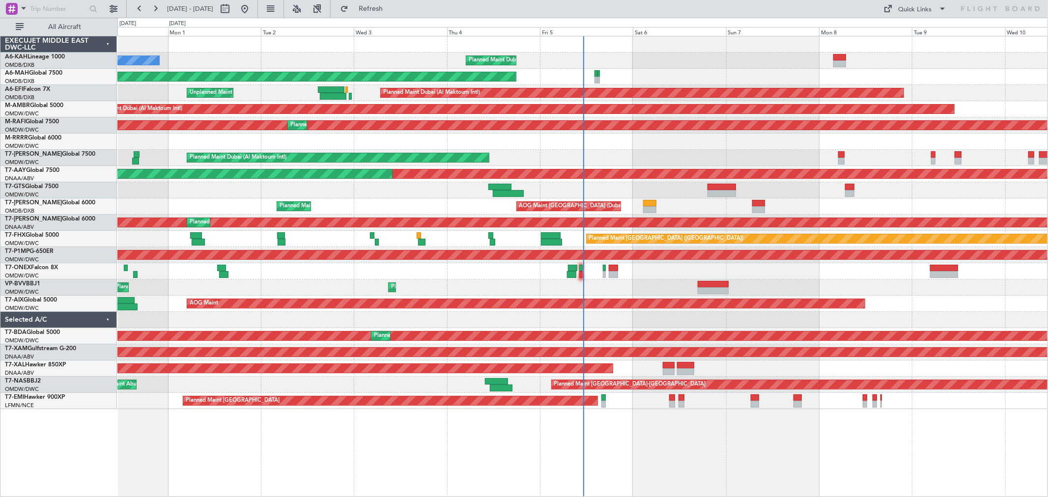
click at [0, 79] on div "Planned Maint Dubai (Al Maktoum Intl) No Crew Planned Maint Dubai (Dubai Intl) …" at bounding box center [524, 257] width 1048 height 479
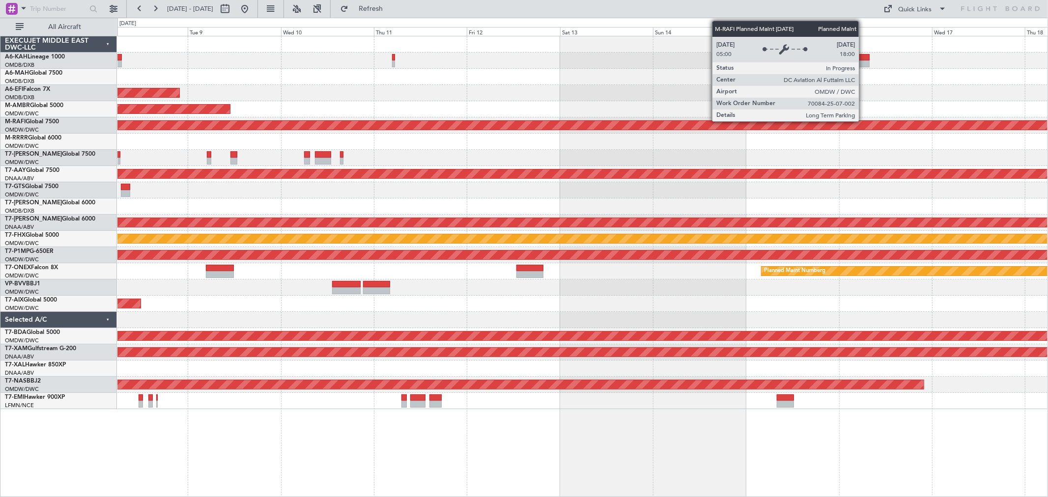
click at [47, 115] on div "Planned Maint Dubai (Al Maktoum Intl) AOG Maint Dubai (Al Maktoum Intl) Planned…" at bounding box center [524, 257] width 1048 height 479
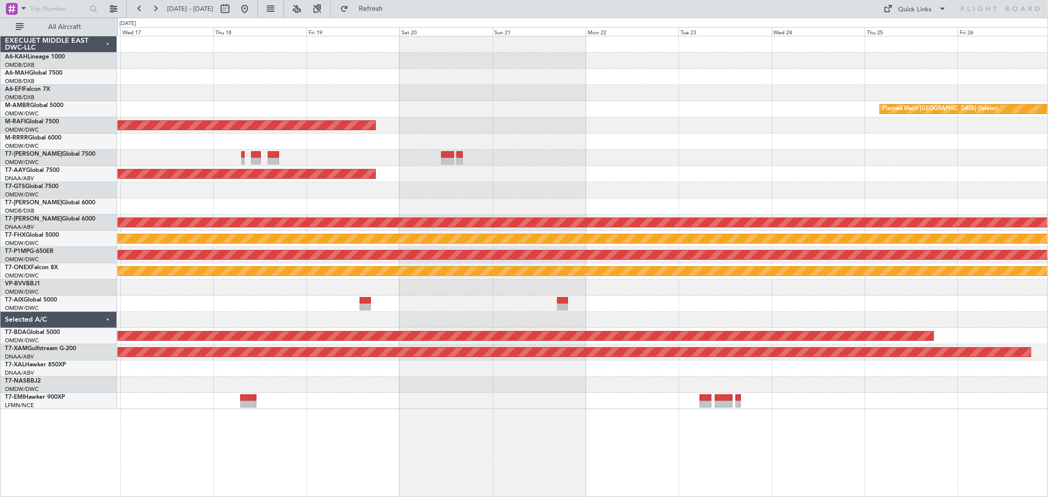
click at [175, 158] on div "Planned Maint Singapore (Seletar) Planned Maint Dubai (Al Maktoum Intl) Unplann…" at bounding box center [582, 222] width 930 height 373
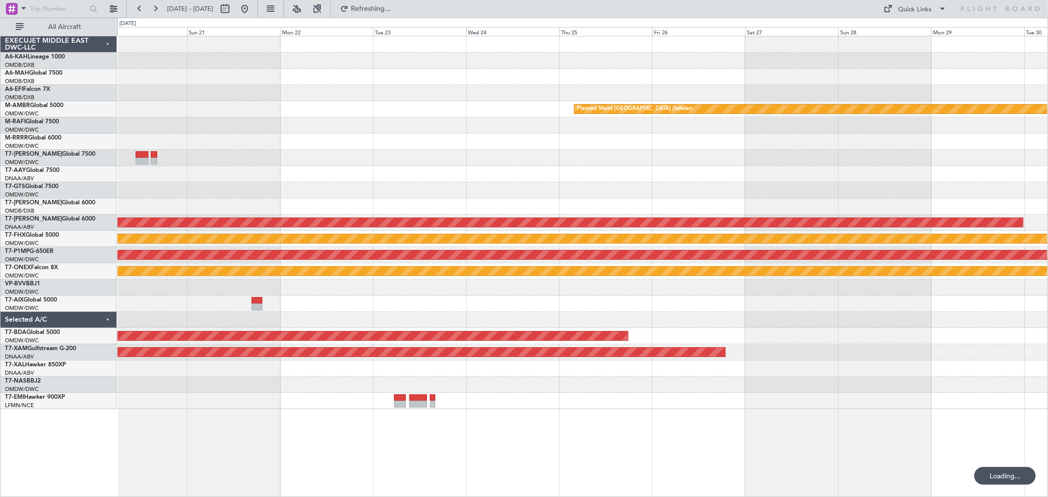
click at [654, 169] on div "Unplanned Maint [GEOGRAPHIC_DATA] (Al Maktoum Intl)" at bounding box center [582, 174] width 930 height 16
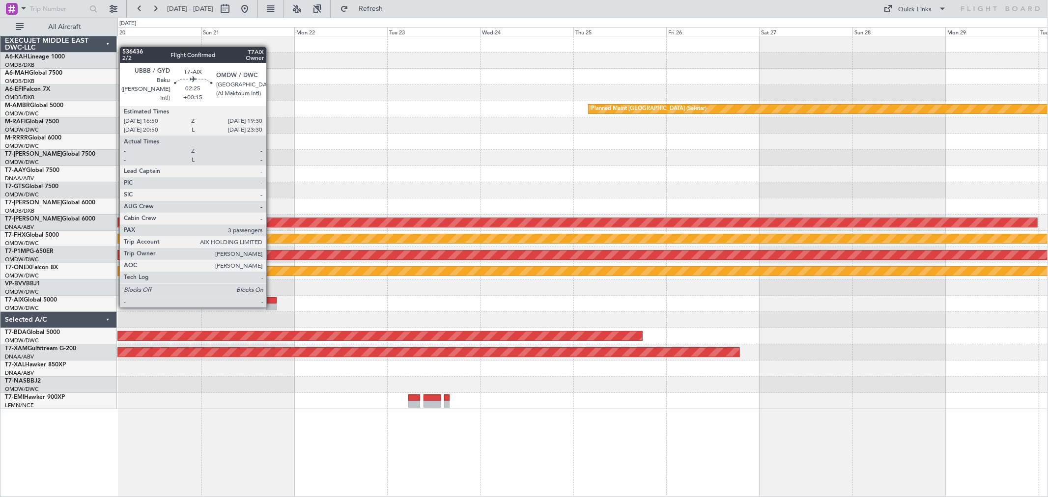
click at [271, 305] on div at bounding box center [271, 307] width 11 height 7
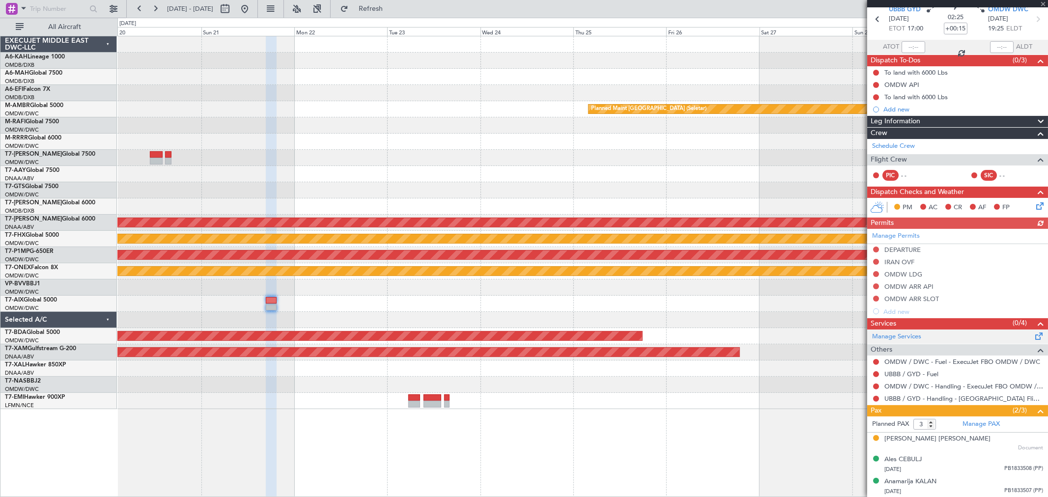
scroll to position [41, 0]
click at [252, 12] on button at bounding box center [245, 9] width 16 height 16
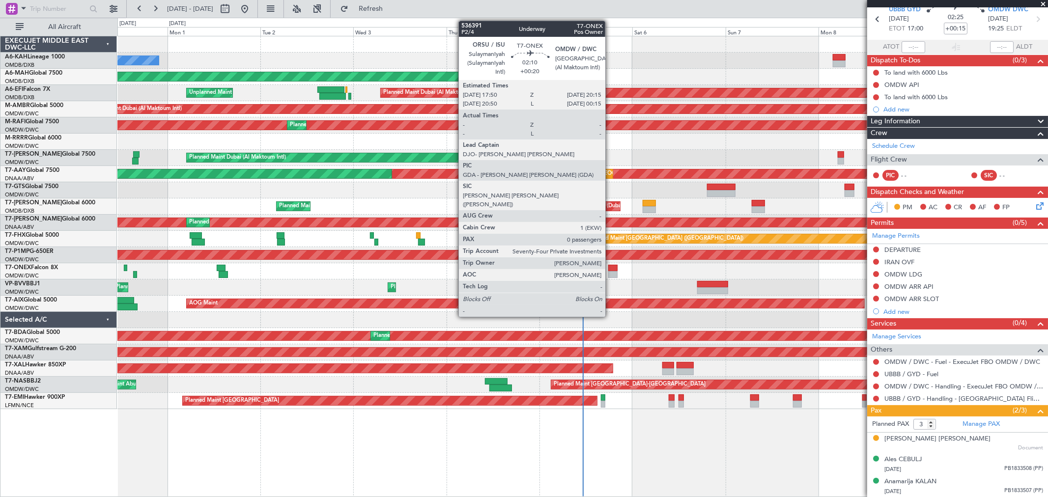
click at [610, 274] on div at bounding box center [613, 274] width 10 height 7
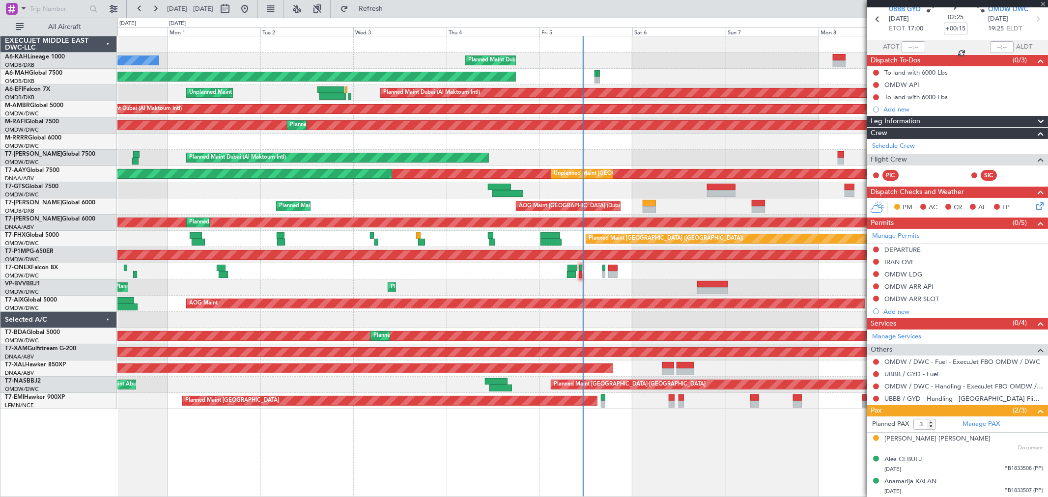
type input "+00:20"
type input "0"
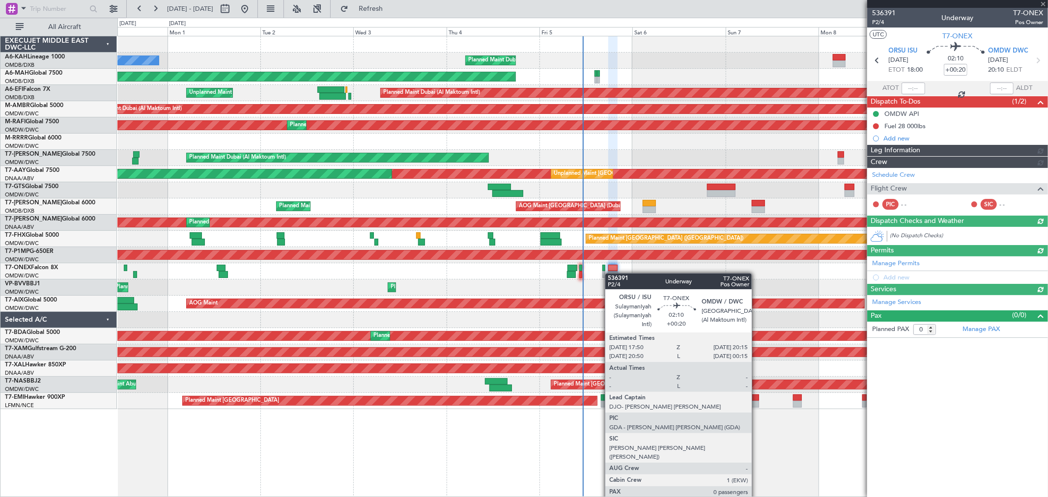
type input "[PERSON_NAME] (SYS)"
type input "7206"
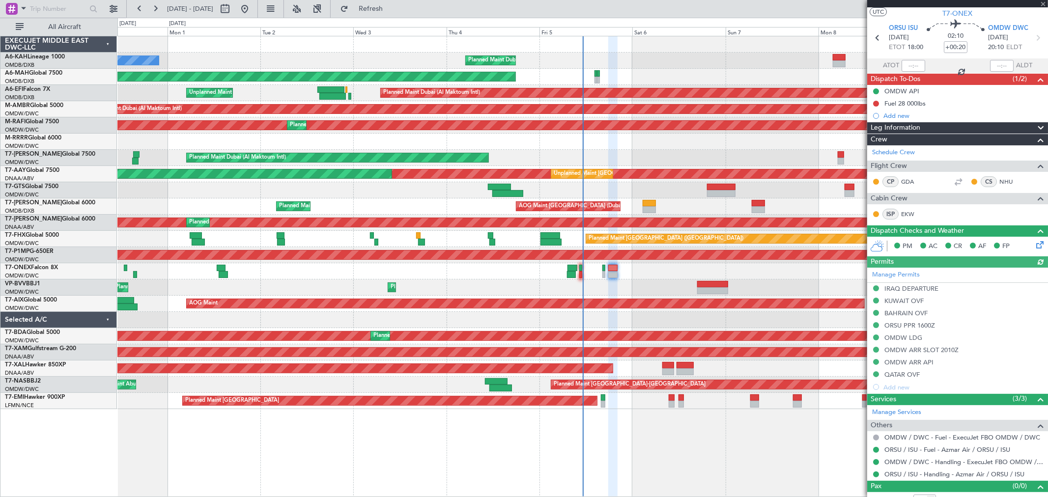
scroll to position [33, 0]
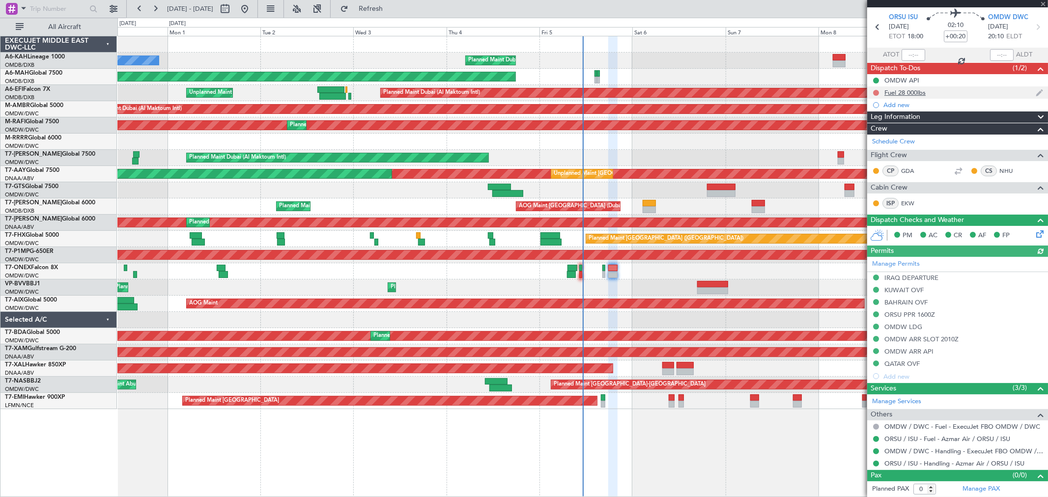
click at [875, 91] on button at bounding box center [876, 93] width 6 height 6
click at [865, 133] on span "Completed" at bounding box center [880, 136] width 32 height 10
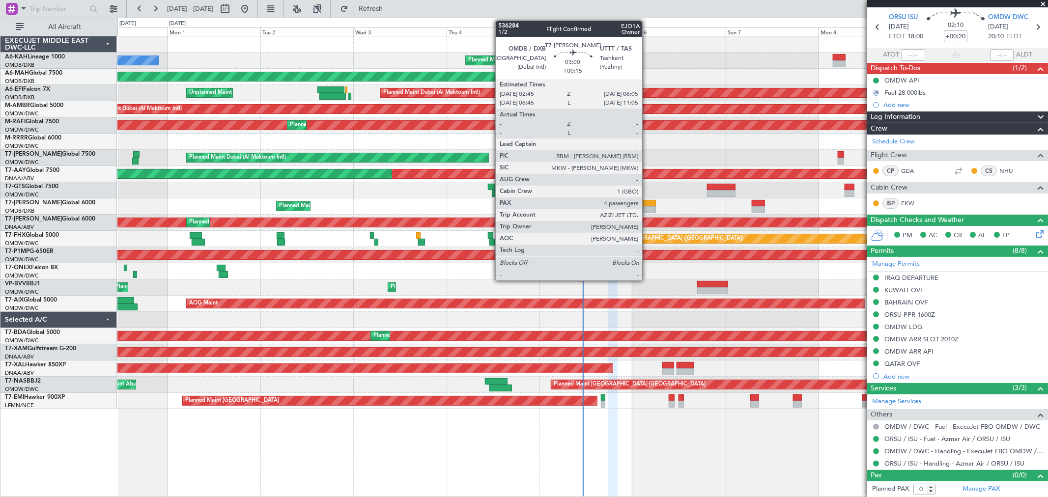
click at [647, 202] on div at bounding box center [648, 203] width 13 height 7
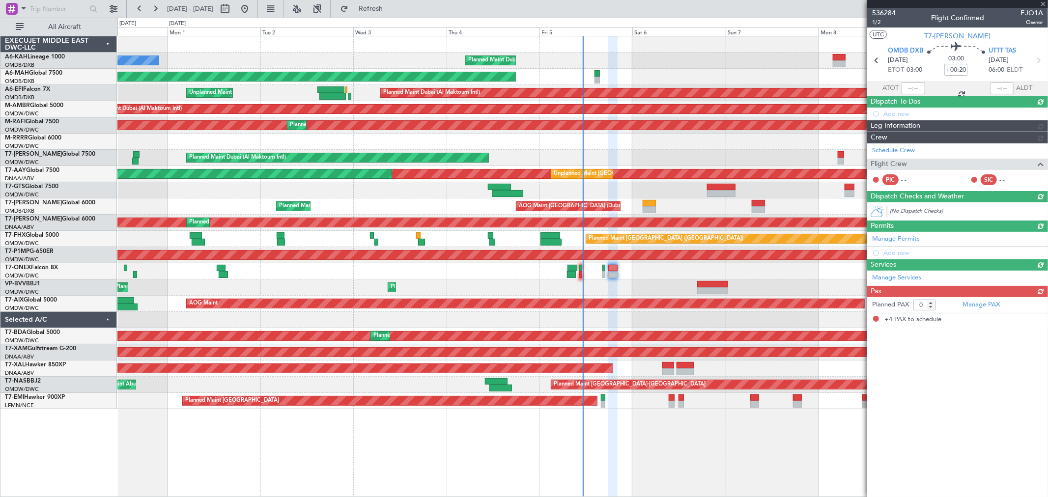
type input "+00:15"
type input "4"
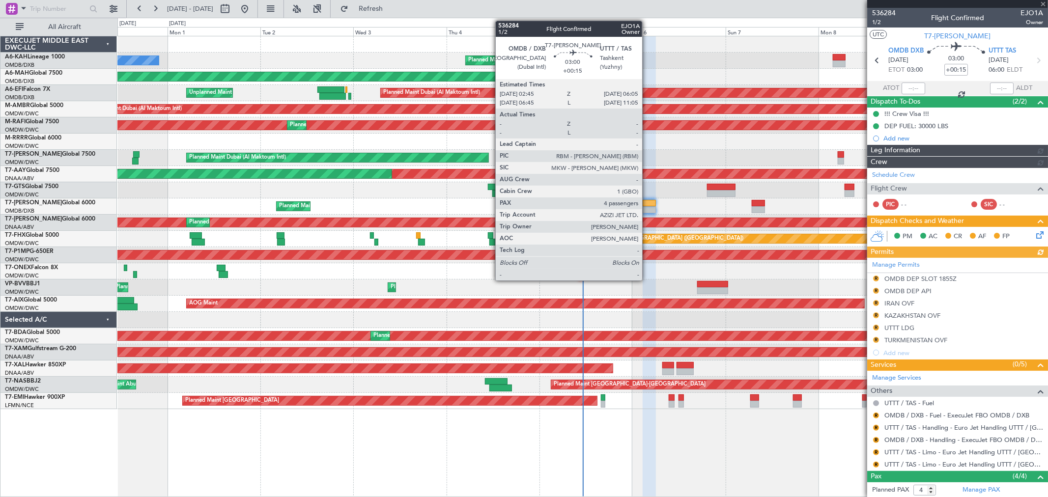
type input "[PERSON_NAME] (SYS)"
type input "7192"
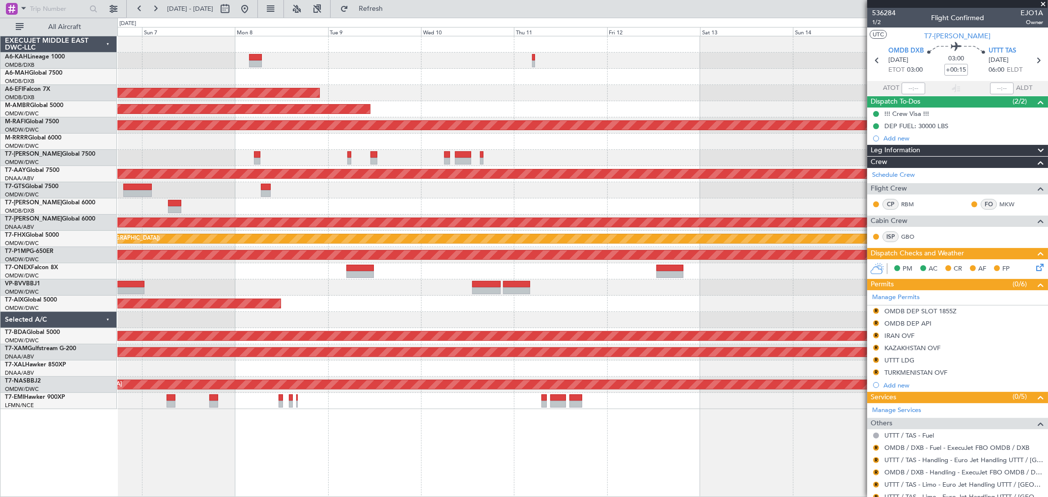
click at [223, 191] on div "Planned Maint Dubai (Al Maktoum Intl) Planned Maint [GEOGRAPHIC_DATA] ([GEOGRAP…" at bounding box center [582, 222] width 930 height 373
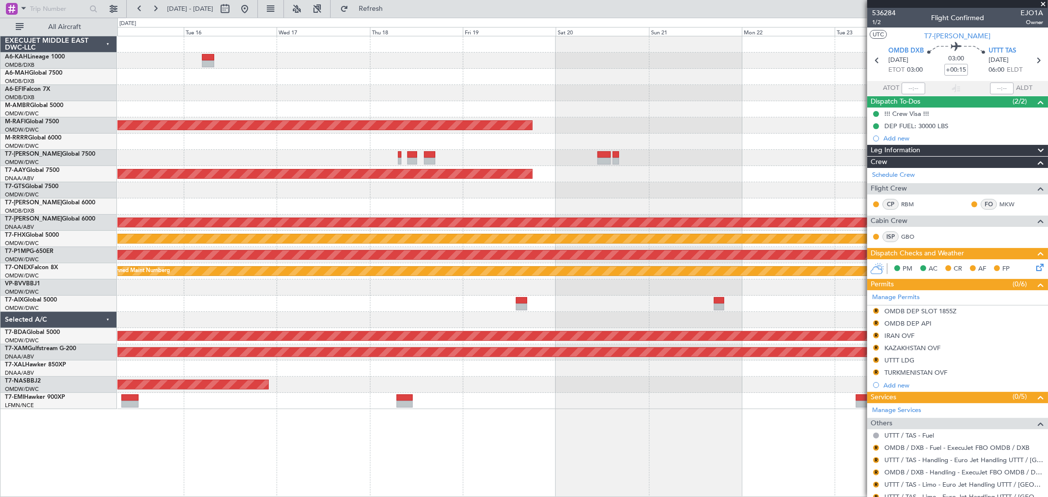
click at [222, 305] on div at bounding box center [582, 304] width 930 height 16
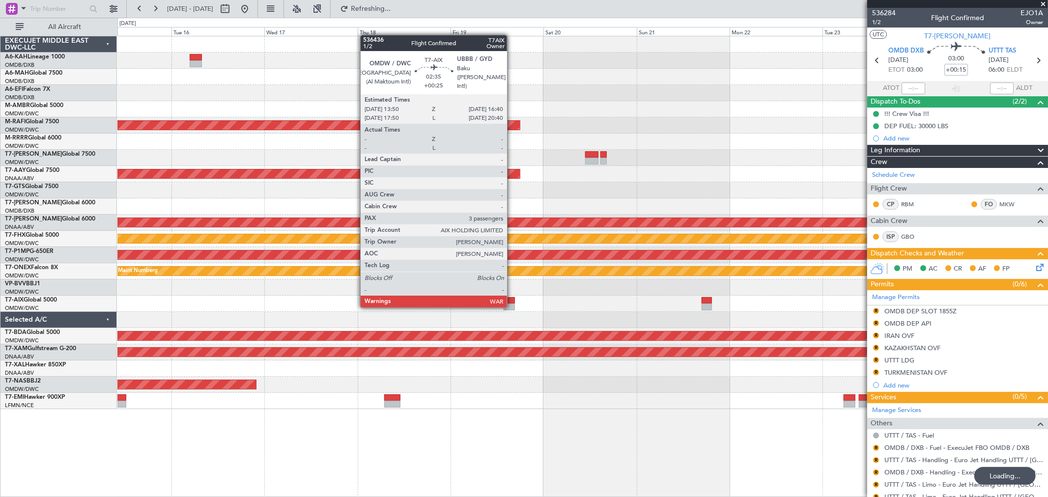
click at [512, 304] on div at bounding box center [508, 307] width 11 height 7
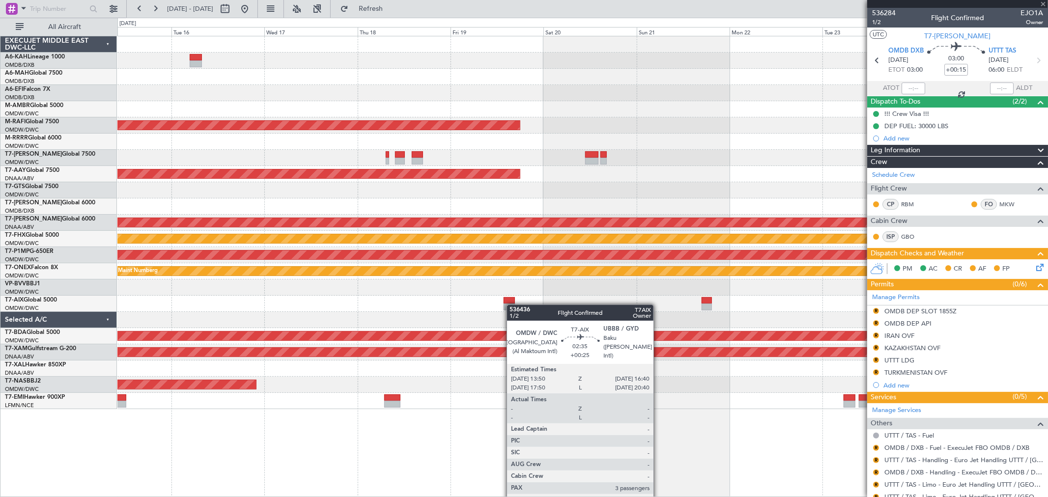
type input "+00:25"
type input "3"
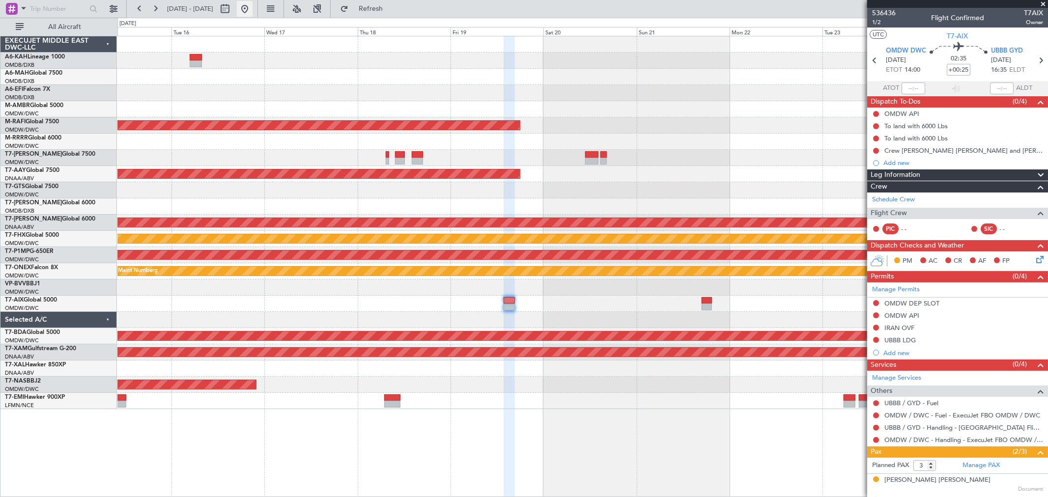
click at [252, 5] on button at bounding box center [245, 9] width 16 height 16
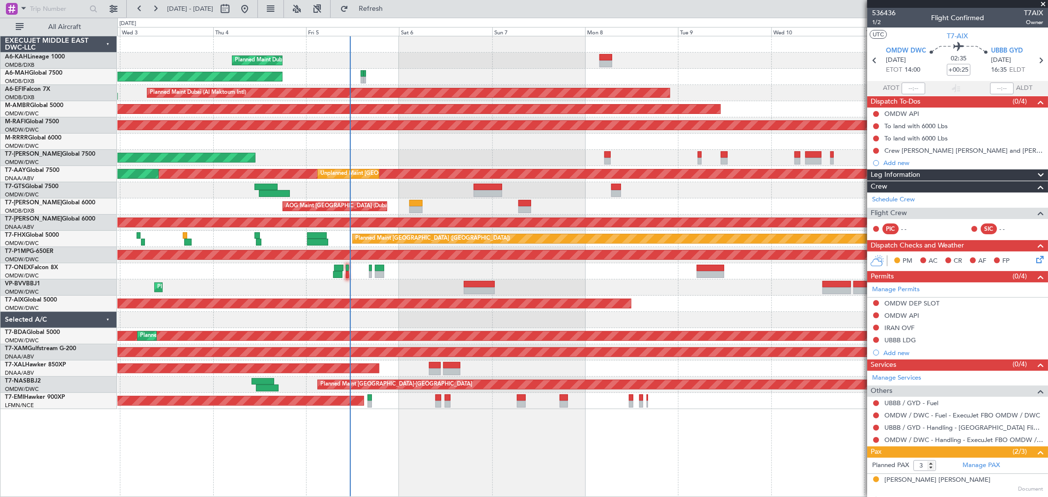
click at [456, 139] on div "Planned Maint Dubai (Al Maktoum Intl) No Crew Planned Maint Dubai (Dubai Intl) …" at bounding box center [582, 222] width 930 height 373
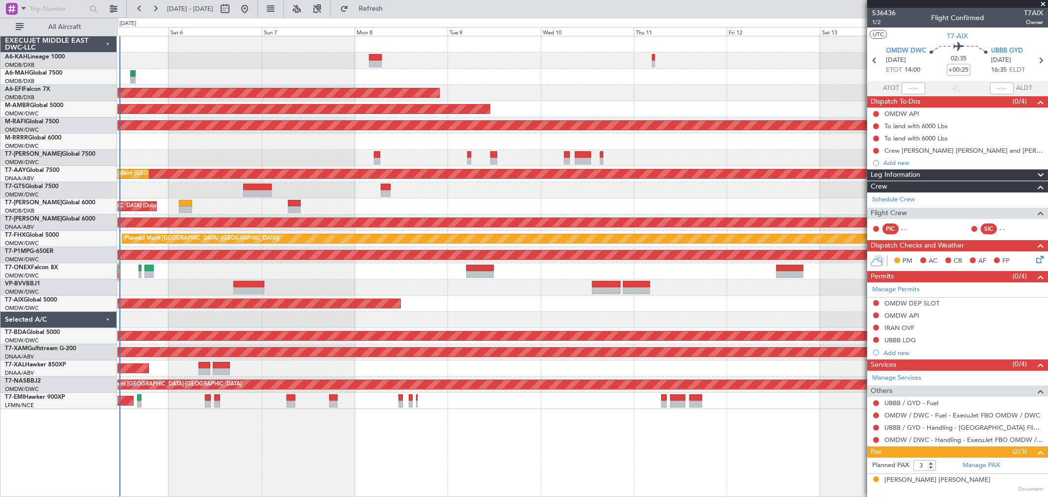
click at [485, 305] on div "AOG Maint" at bounding box center [582, 304] width 930 height 16
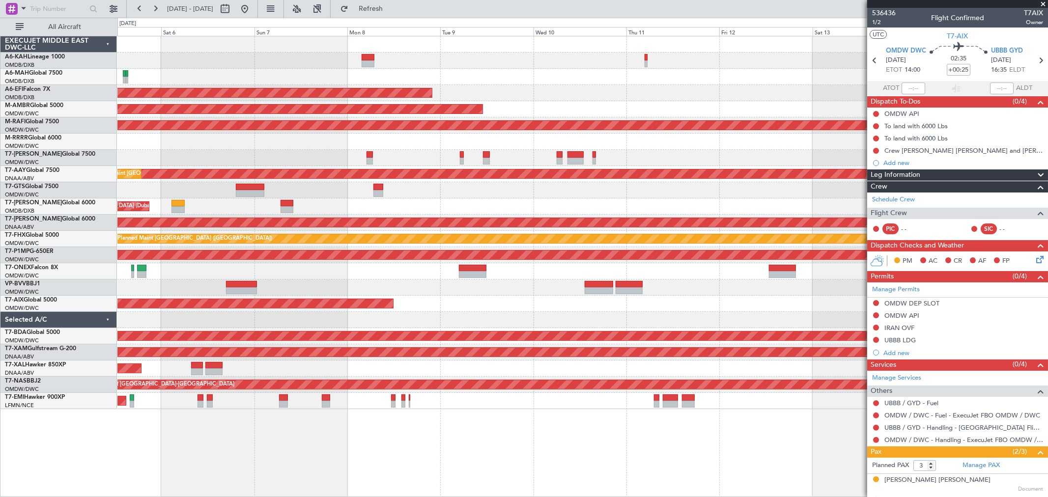
click at [280, 224] on div "Planned Maint Dubai (Al Maktoum Intl) Planned Maint Dubai (Dubai Intl) Planned …" at bounding box center [582, 222] width 930 height 373
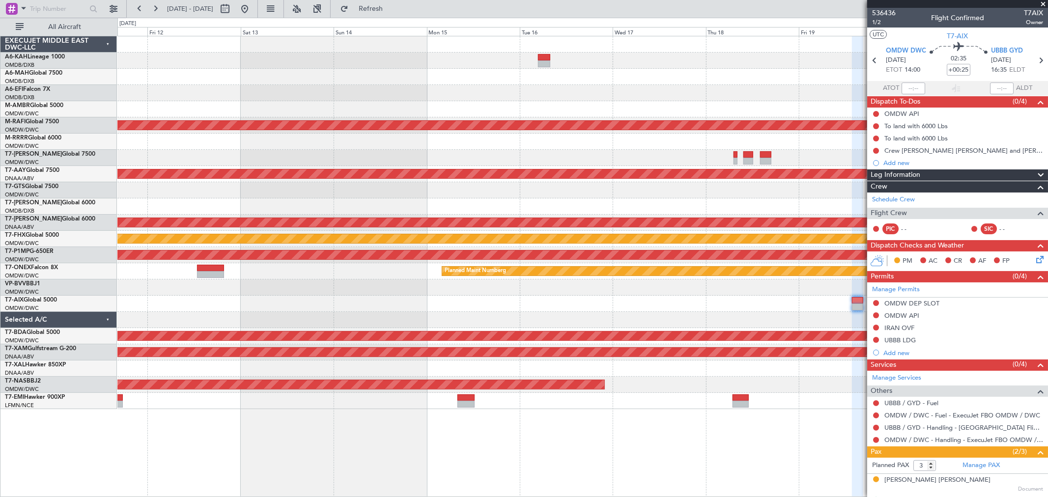
click at [528, 195] on div at bounding box center [582, 190] width 930 height 16
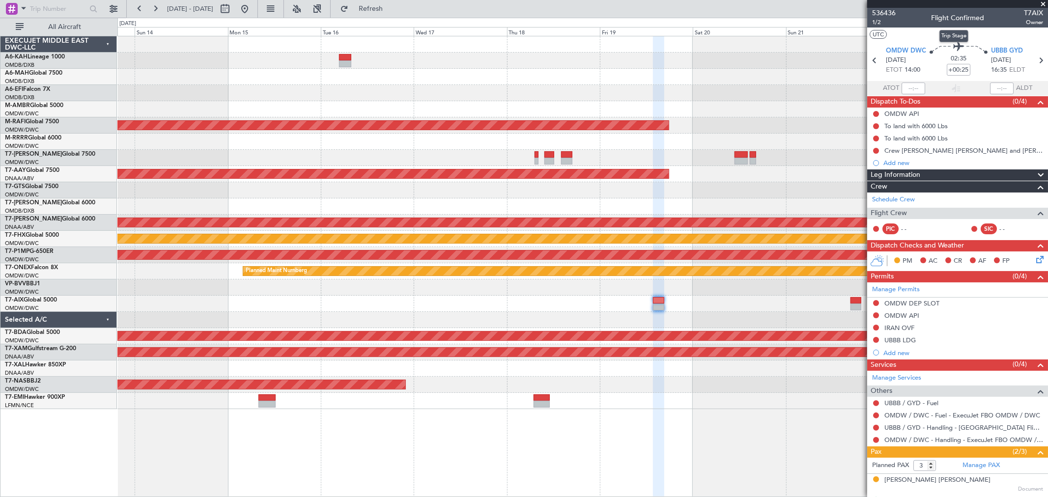
click at [961, 35] on div "Trip Stage" at bounding box center [953, 36] width 29 height 12
click at [956, 27] on div "536436 1/2 Flight Confirmed T7AIX Owner" at bounding box center [957, 18] width 181 height 20
click at [963, 35] on span "T7-AIX" at bounding box center [957, 36] width 21 height 10
click at [897, 194] on div "Schedule Crew" at bounding box center [957, 200] width 181 height 15
click at [920, 427] on link "UBBB / GYD - Handling - [GEOGRAPHIC_DATA] Flight Support" at bounding box center [963, 427] width 159 height 8
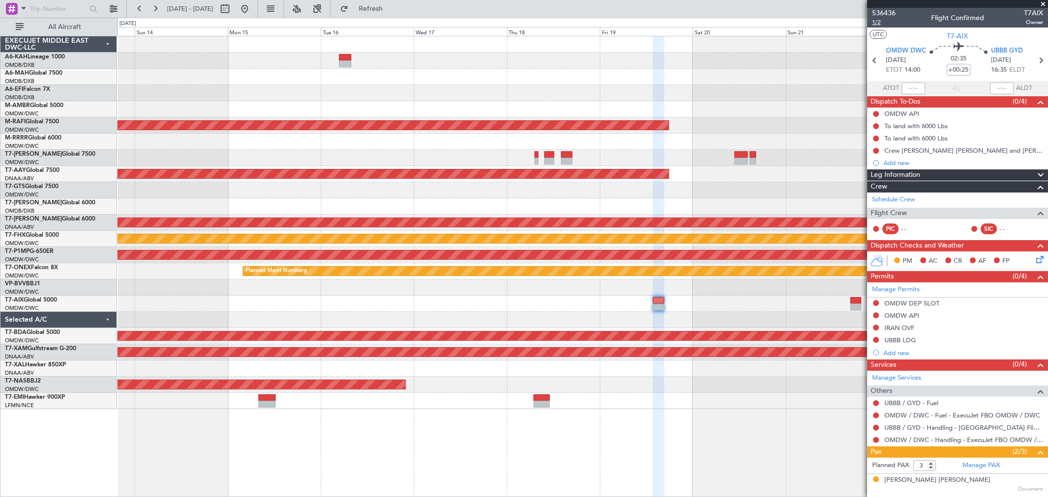
click at [878, 21] on span "1/2" at bounding box center [884, 22] width 24 height 8
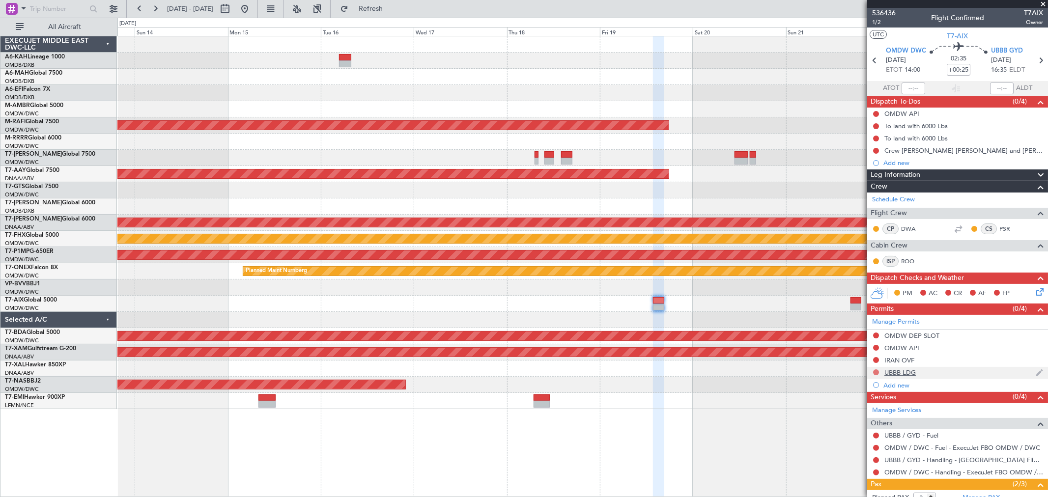
click at [875, 371] on button at bounding box center [876, 372] width 6 height 6
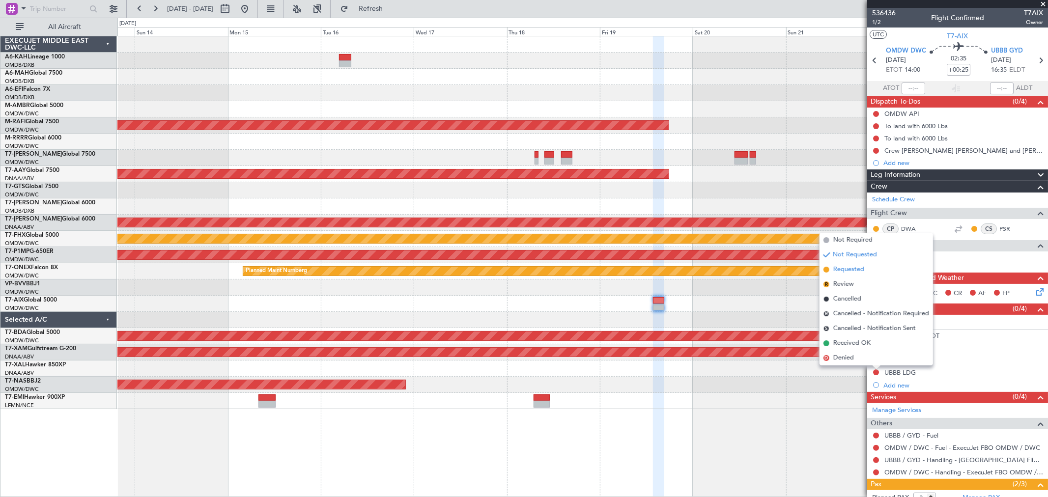
click at [850, 267] on span "Requested" at bounding box center [848, 270] width 31 height 10
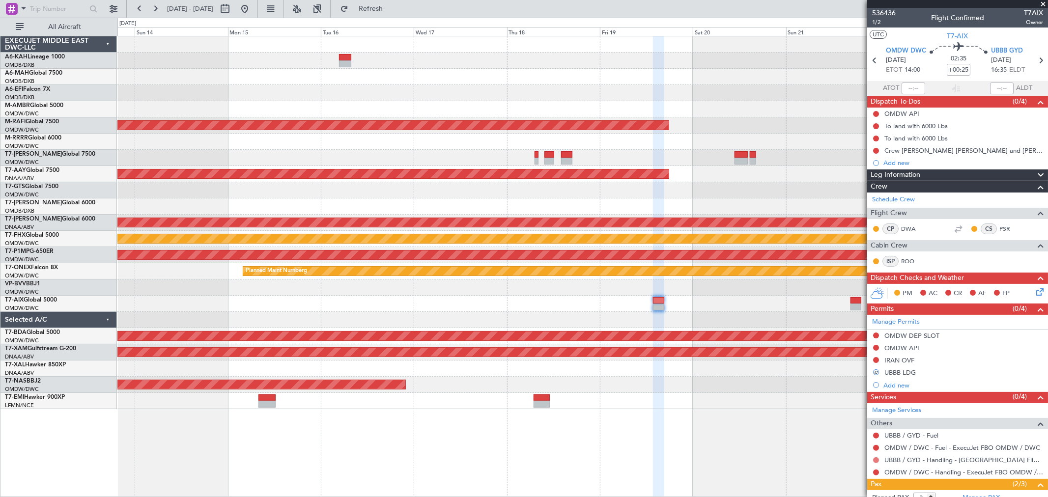
click at [874, 458] on button at bounding box center [876, 460] width 6 height 6
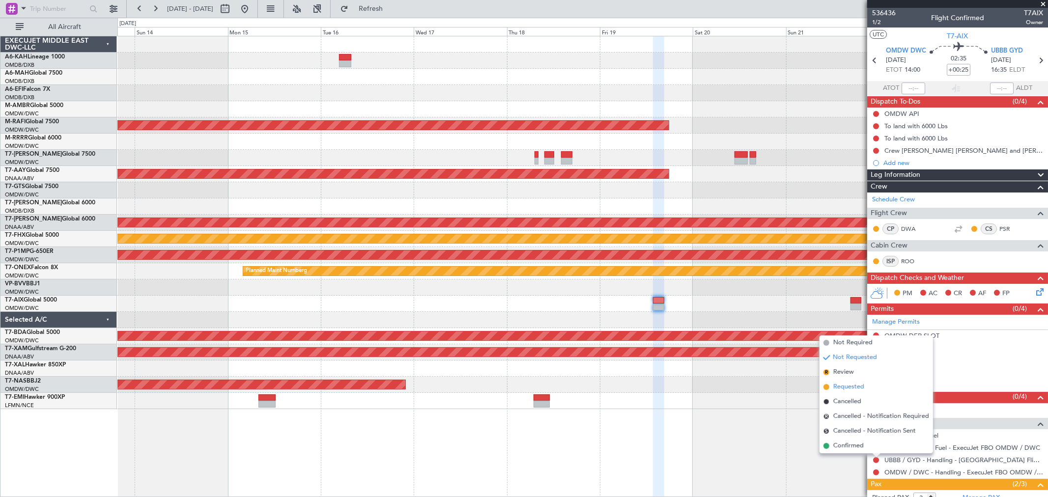
click at [843, 391] on span "Requested" at bounding box center [848, 387] width 31 height 10
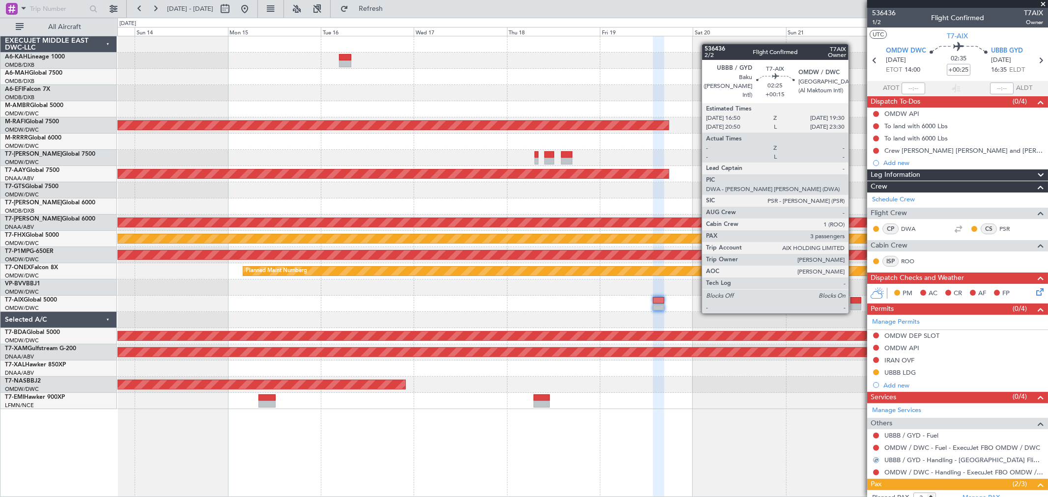
click at [853, 302] on div at bounding box center [855, 300] width 11 height 7
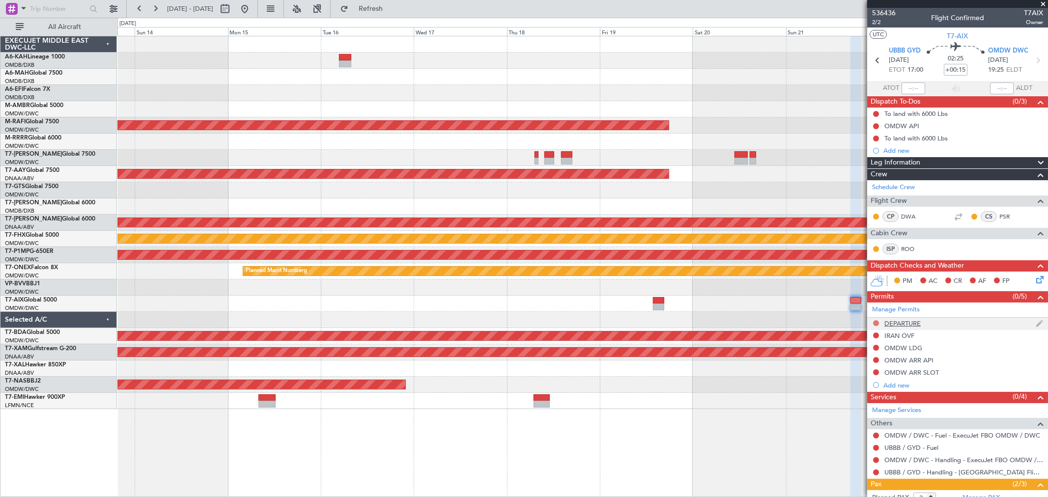
click at [875, 321] on button at bounding box center [876, 323] width 6 height 6
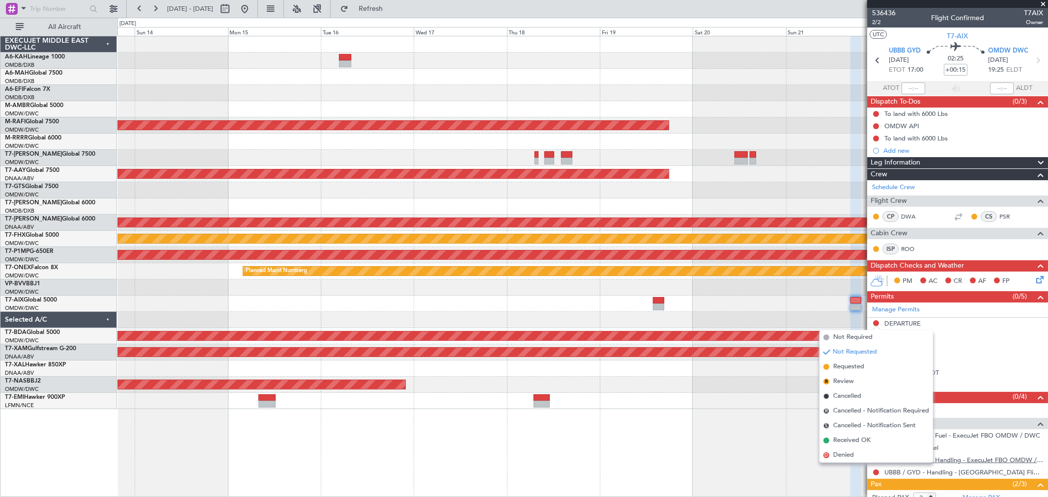
drag, startPoint x: 857, startPoint y: 364, endPoint x: 923, endPoint y: 463, distance: 118.9
click at [856, 364] on span "Requested" at bounding box center [848, 367] width 31 height 10
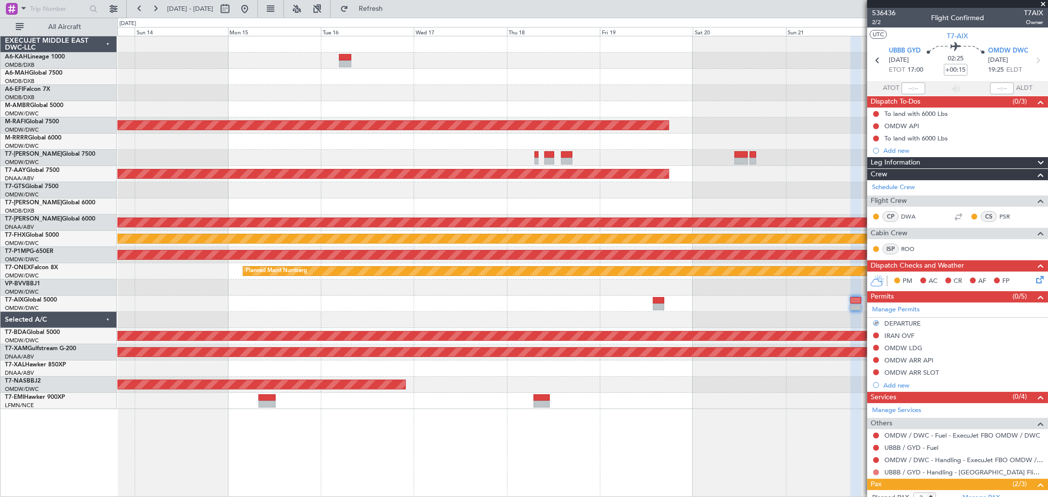
click at [878, 471] on div at bounding box center [876, 473] width 8 height 8
click at [878, 473] on button at bounding box center [876, 472] width 6 height 6
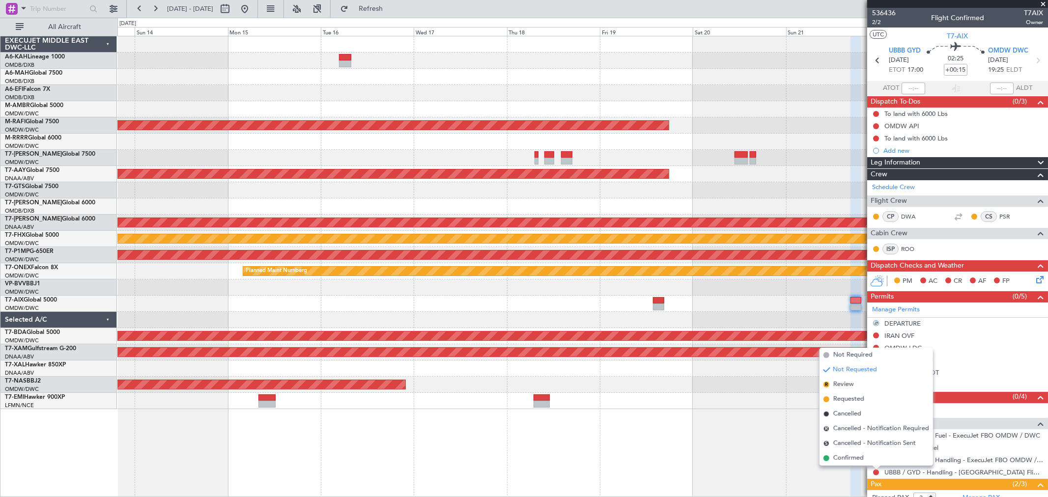
drag, startPoint x: 852, startPoint y: 402, endPoint x: 842, endPoint y: 397, distance: 11.0
click at [852, 404] on span "Requested" at bounding box center [848, 399] width 31 height 10
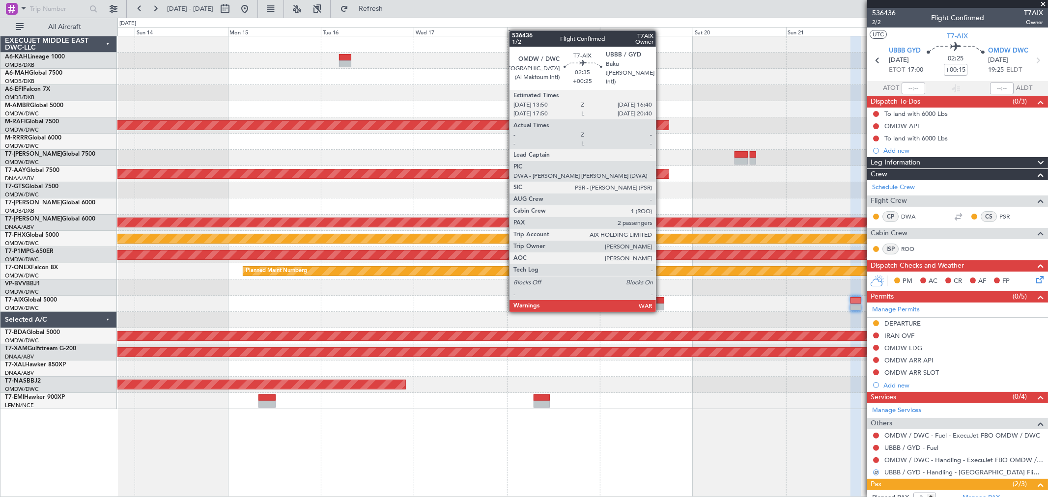
click at [661, 301] on div at bounding box center [658, 300] width 11 height 7
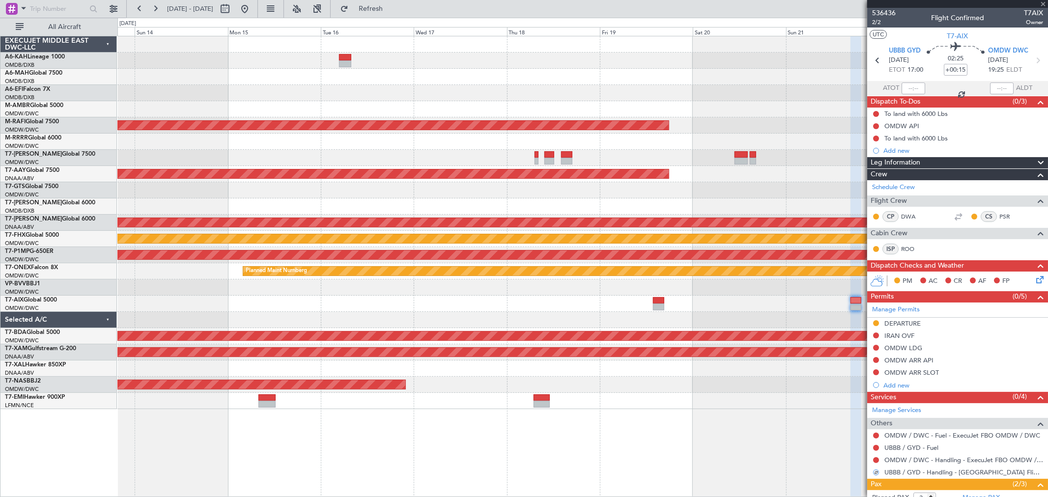
type input "+00:25"
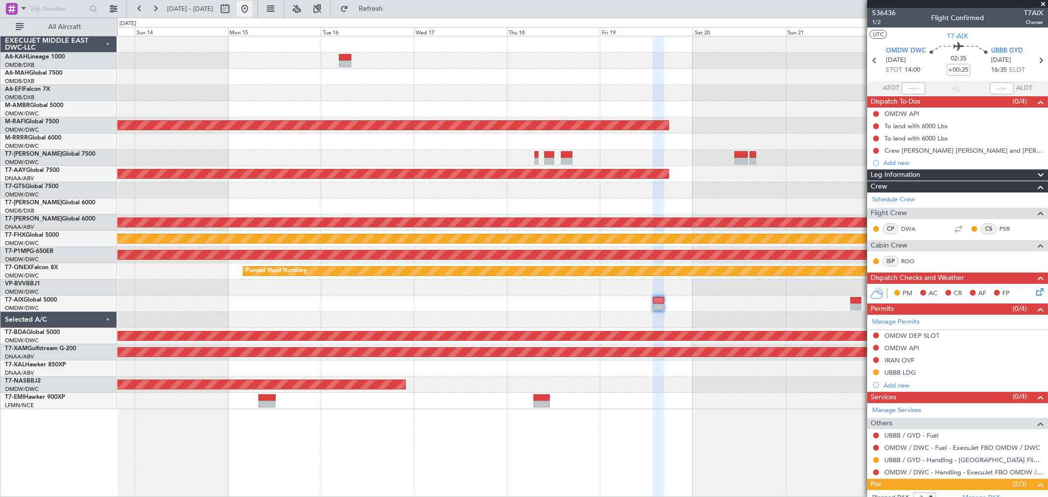
click at [252, 9] on button at bounding box center [245, 9] width 16 height 16
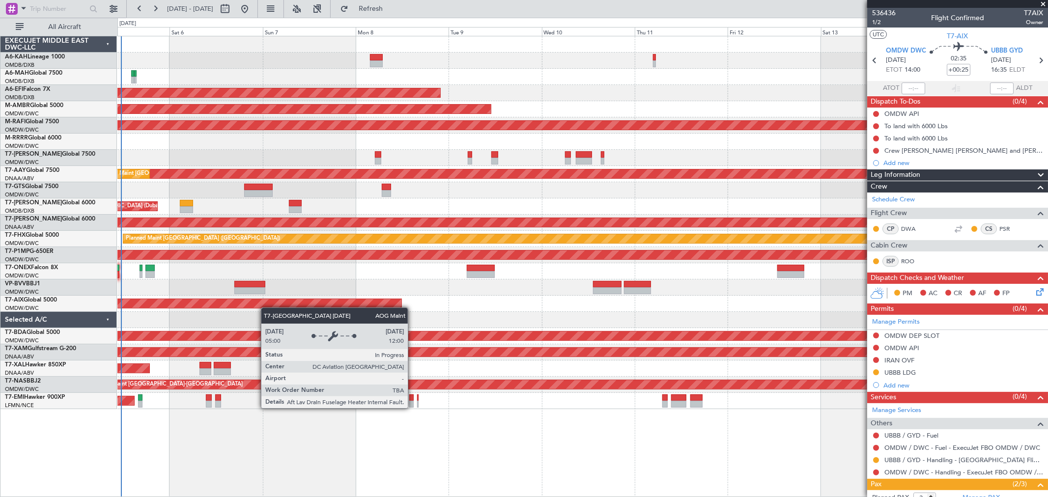
click at [260, 305] on div "Planned Maint Dubai (Al Maktoum Intl) Planned Maint Dubai (Dubai Intl) Planned …" at bounding box center [582, 222] width 930 height 373
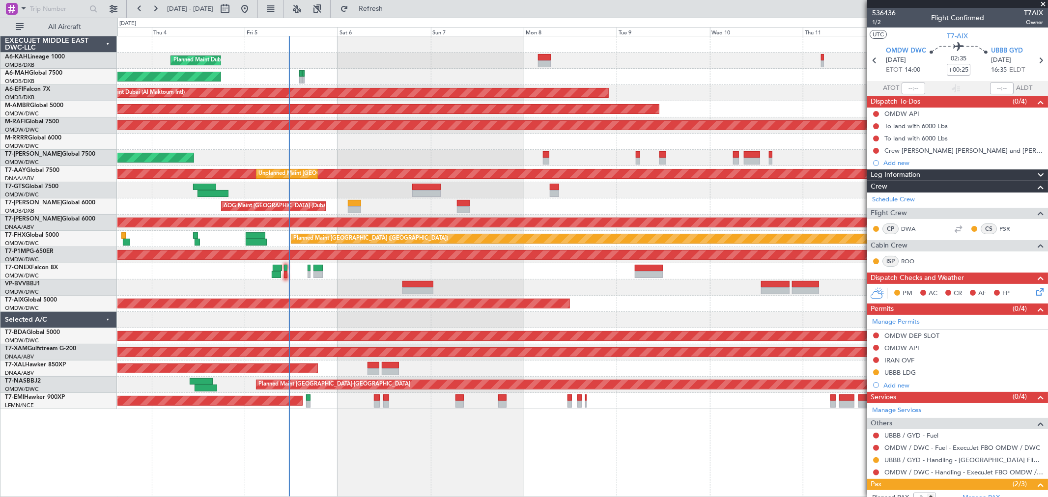
click at [580, 312] on div "Planned Maint Dubai (Al Maktoum Intl) Planned Maint Dubai (Dubai Intl) Planned …" at bounding box center [582, 222] width 930 height 373
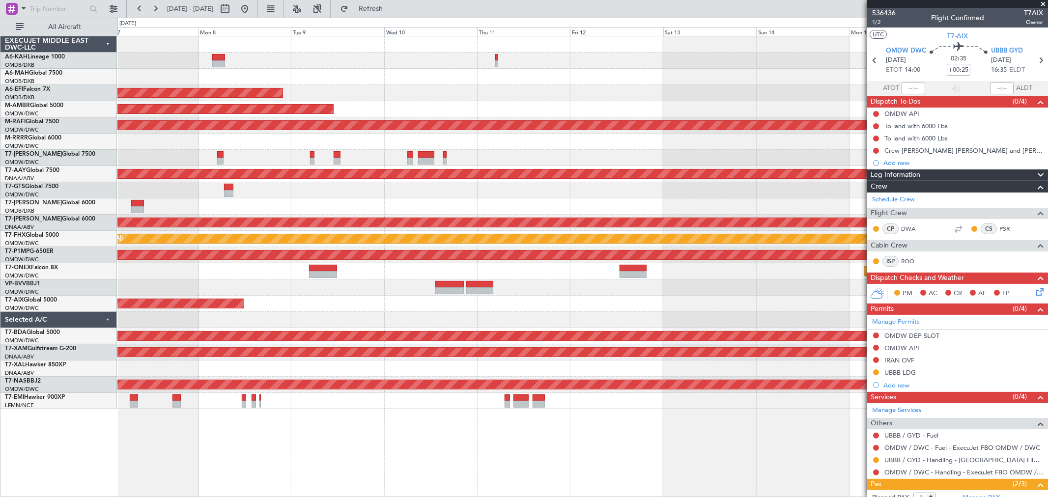
click at [258, 328] on div "Planned Maint Dubai (Al Maktoum Intl) Planned Maint Dubai (Dubai Intl) Planned …" at bounding box center [582, 222] width 930 height 373
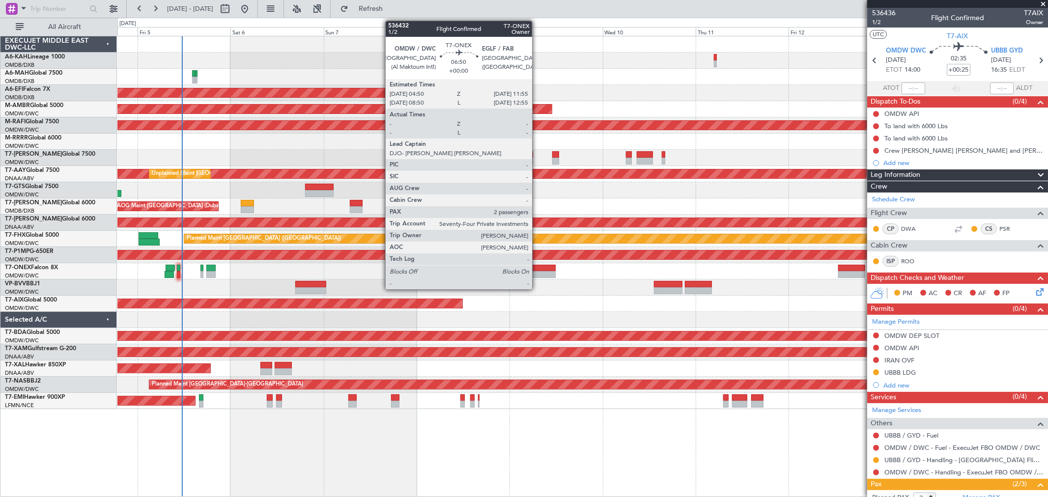
click at [537, 268] on div at bounding box center [541, 268] width 28 height 7
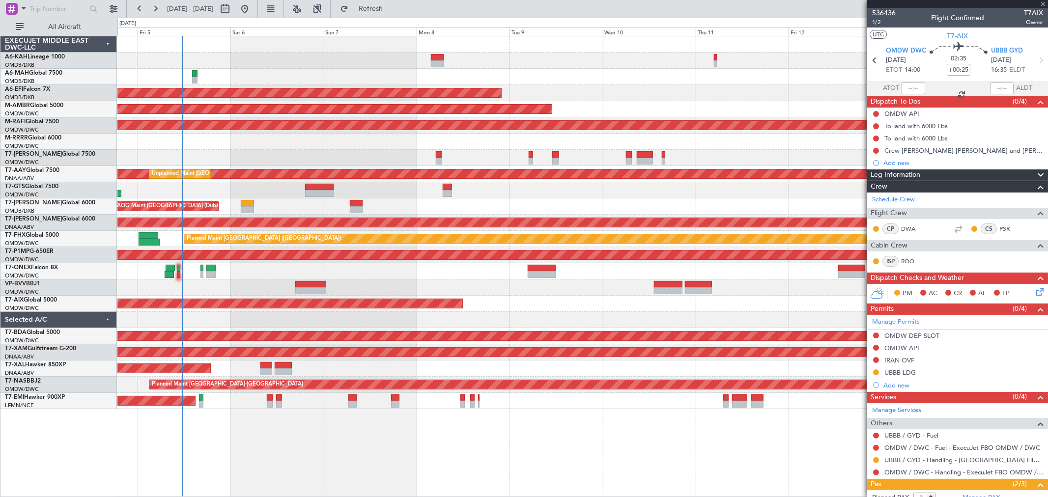
type input "2"
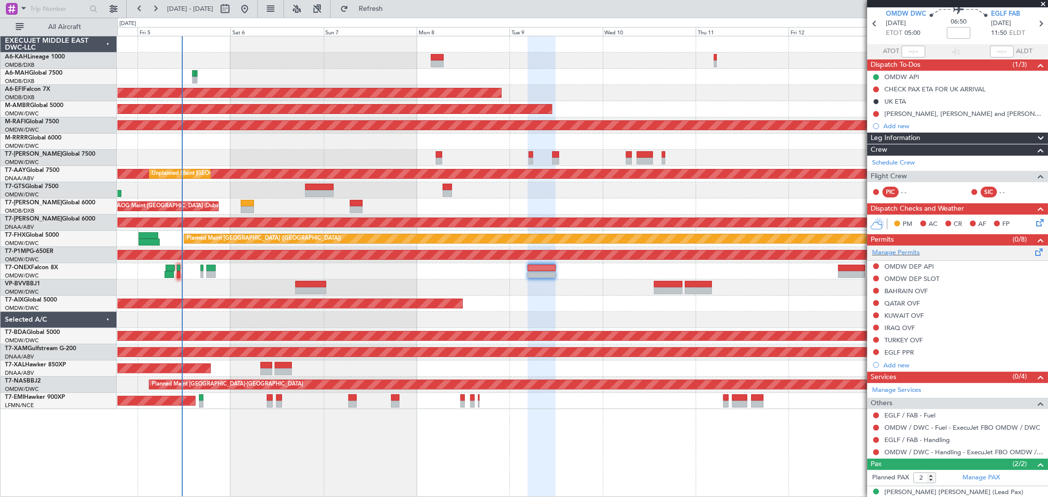
scroll to position [70, 0]
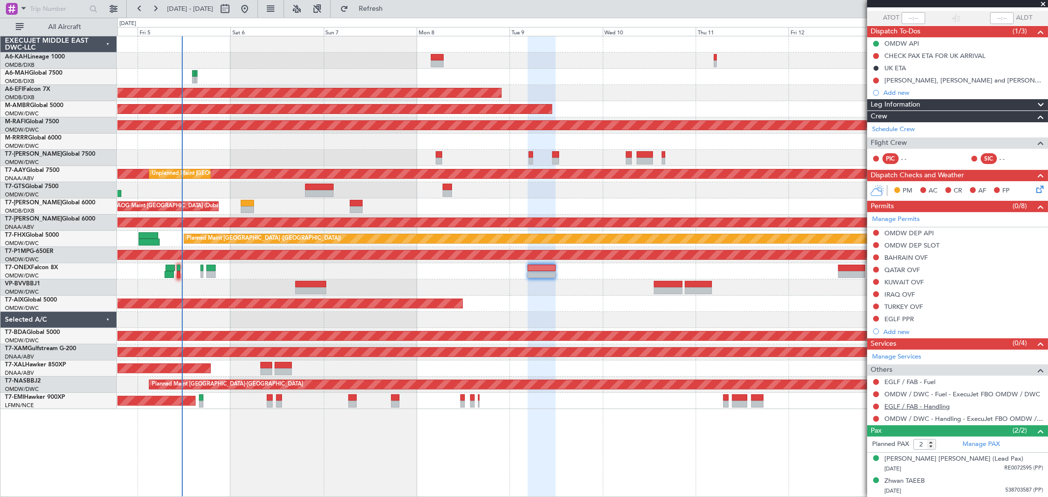
click at [930, 403] on link "EGLF / FAB - Handling" at bounding box center [916, 406] width 65 height 8
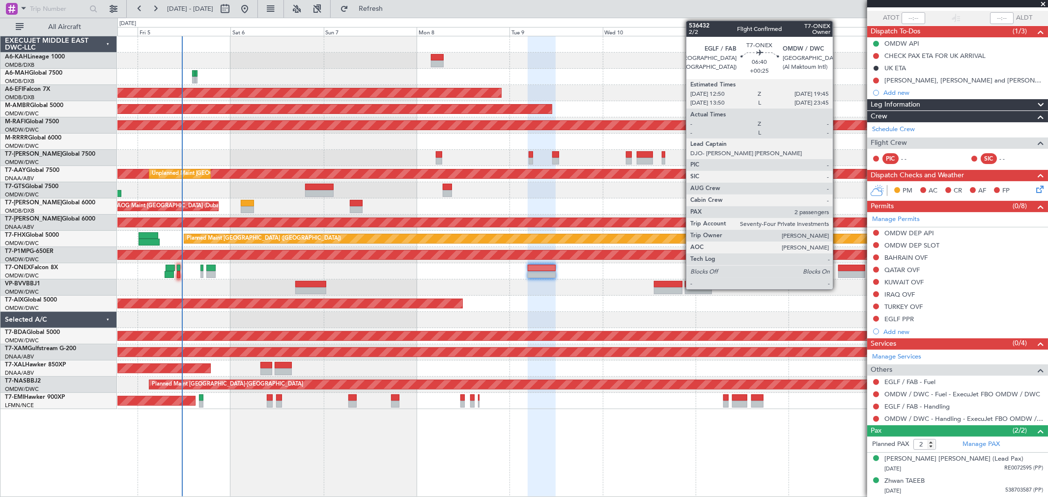
click at [838, 273] on div at bounding box center [851, 274] width 27 height 7
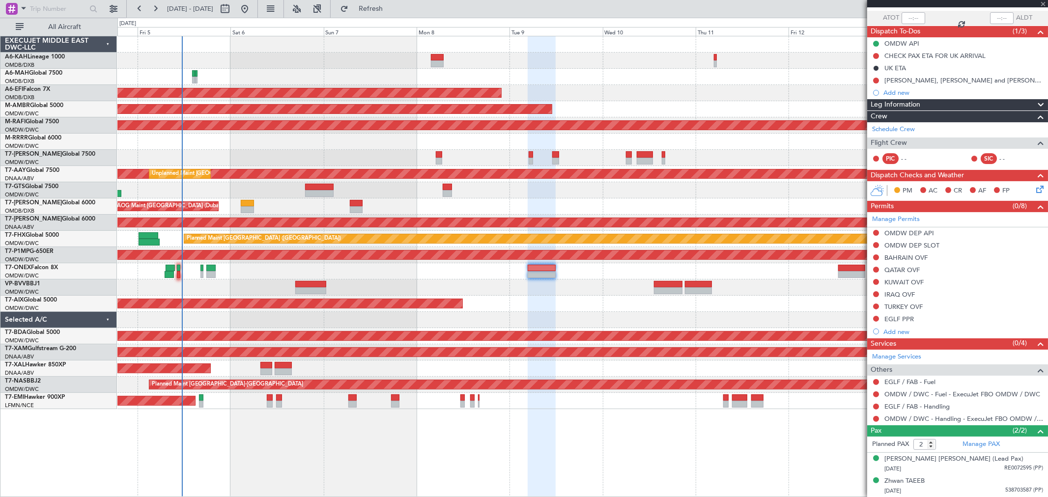
scroll to position [0, 0]
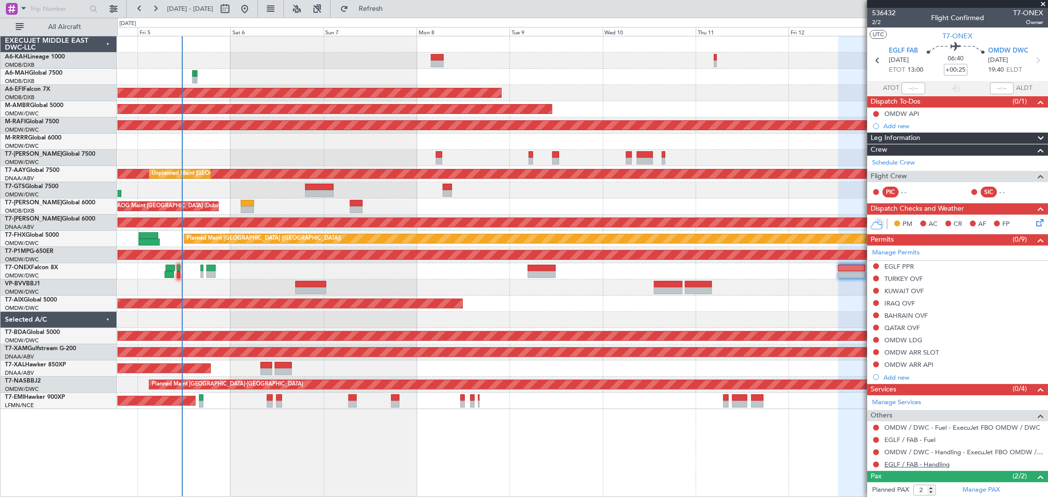
click at [920, 467] on link "EGLF / FAB - Handling" at bounding box center [916, 464] width 65 height 8
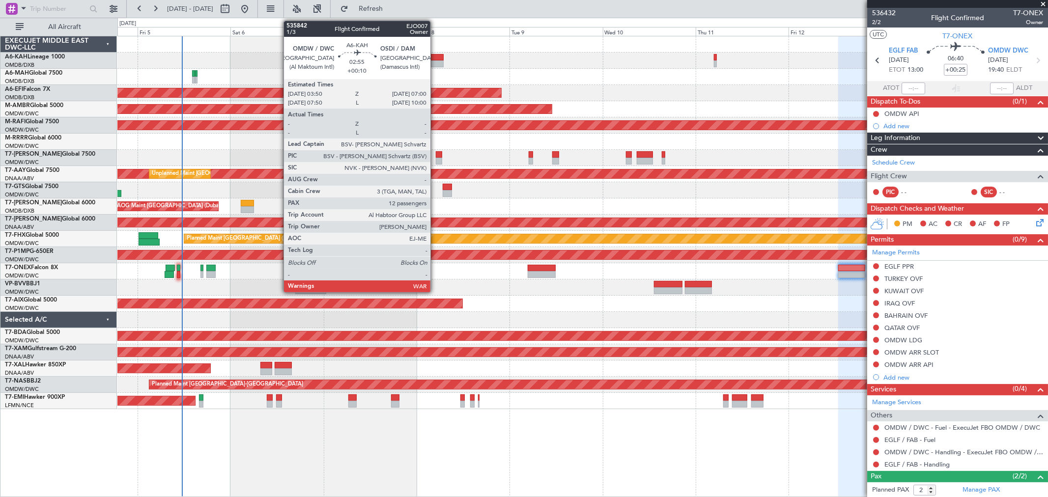
click at [435, 61] on div at bounding box center [437, 63] width 12 height 7
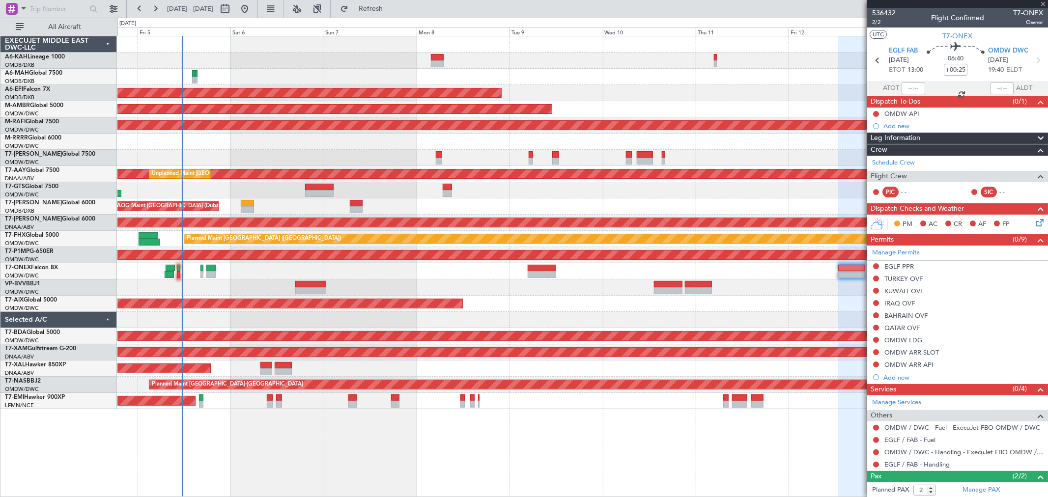
type input "+00:10"
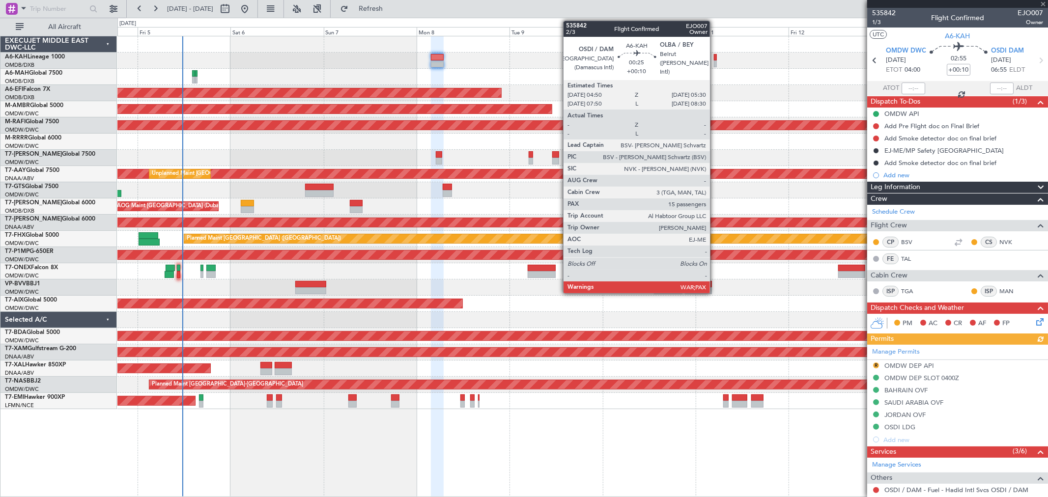
click at [715, 60] on div at bounding box center [715, 63] width 3 height 7
click at [716, 59] on div at bounding box center [715, 57] width 3 height 7
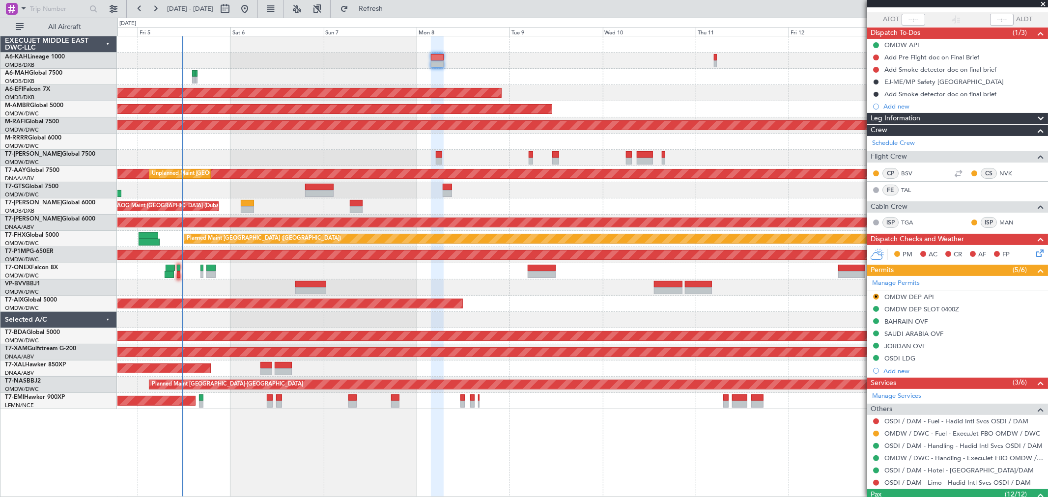
scroll to position [109, 0]
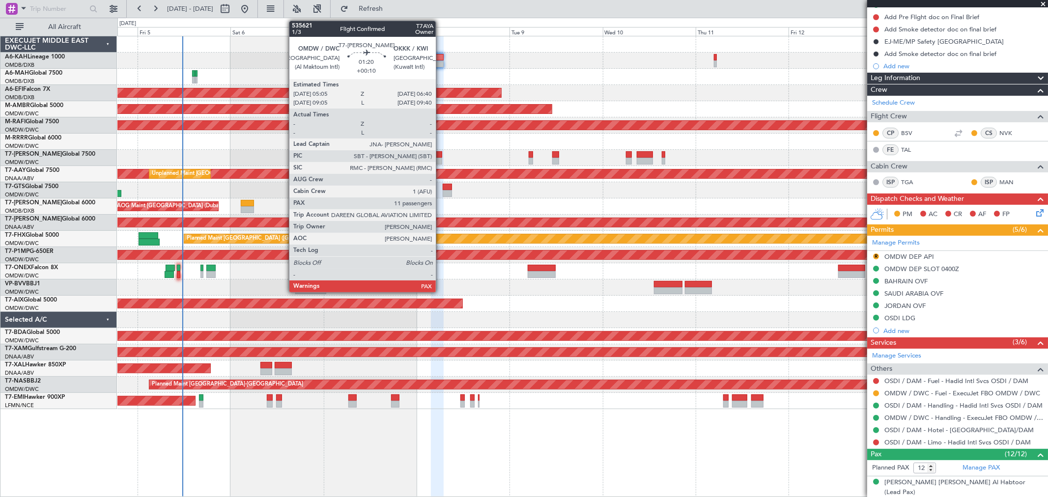
click at [441, 162] on div at bounding box center [439, 161] width 6 height 7
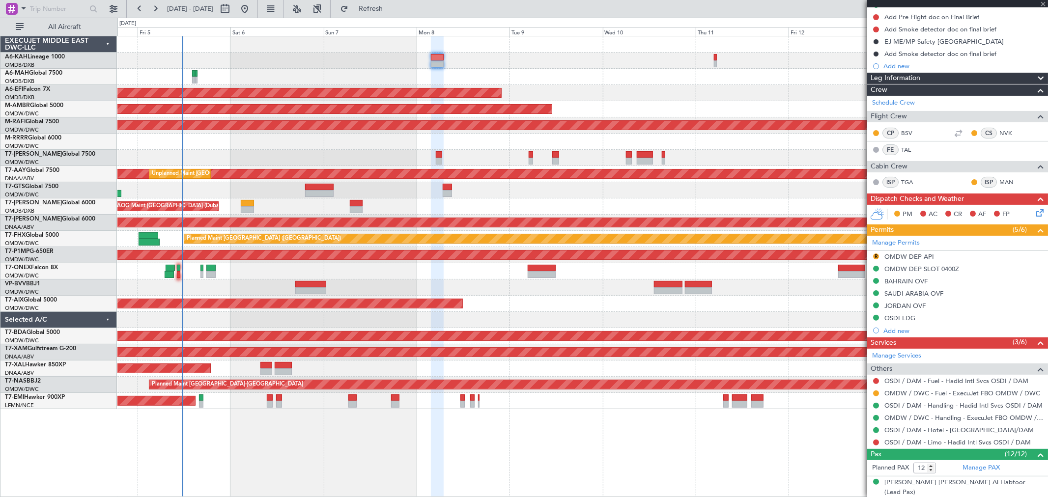
type input "11"
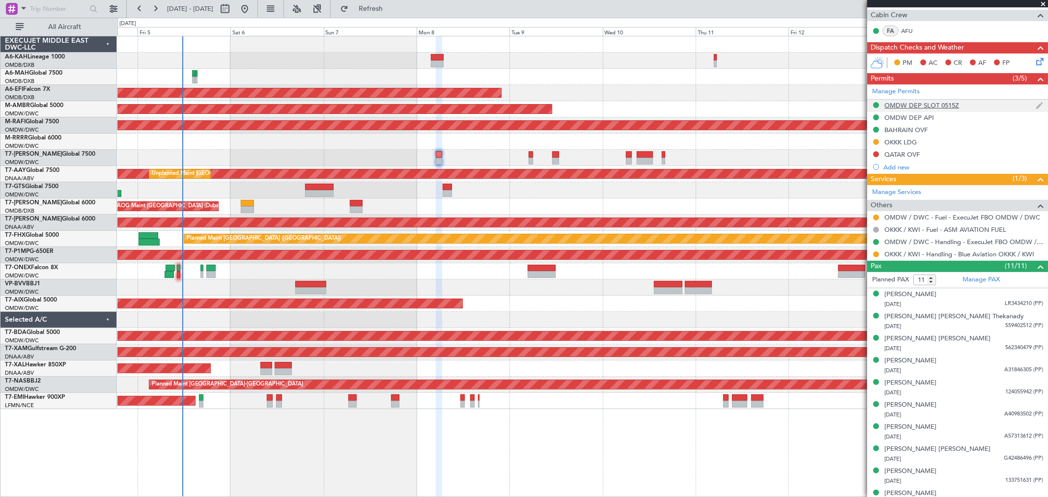
scroll to position [252, 0]
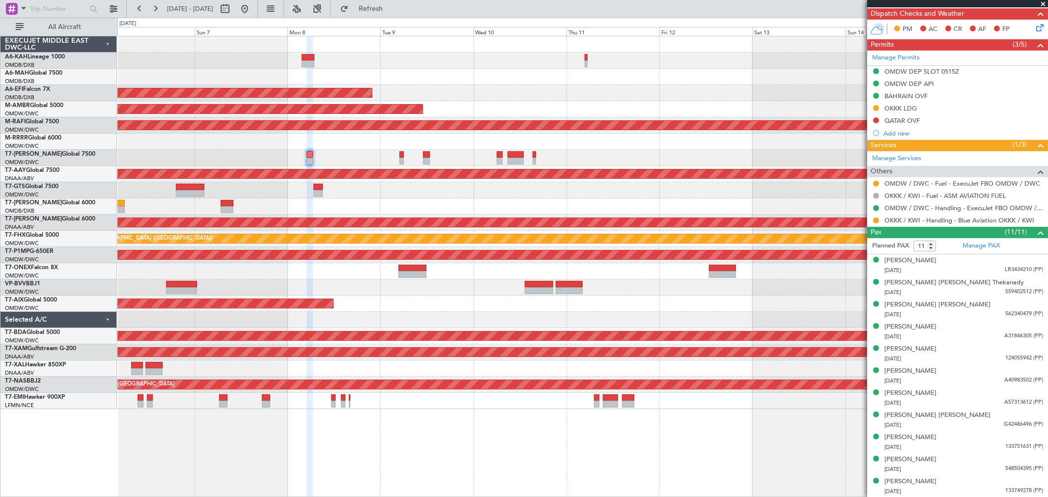
click at [385, 138] on div at bounding box center [582, 142] width 930 height 16
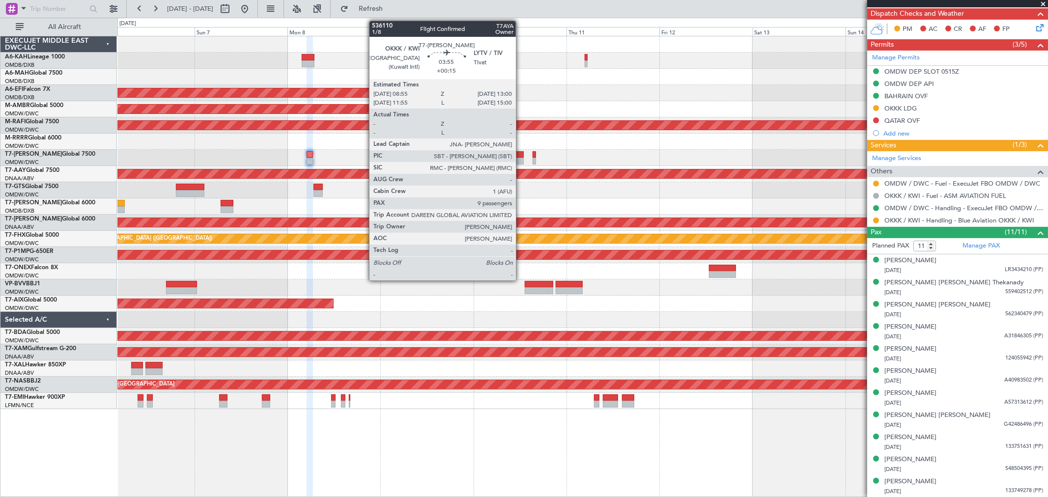
click at [520, 158] on div at bounding box center [515, 161] width 16 height 7
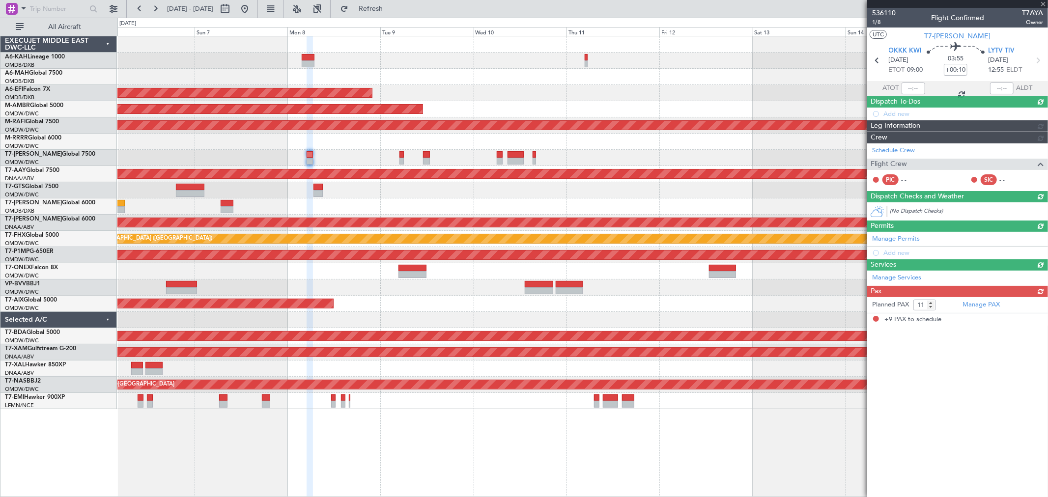
type input "+00:15"
type input "9"
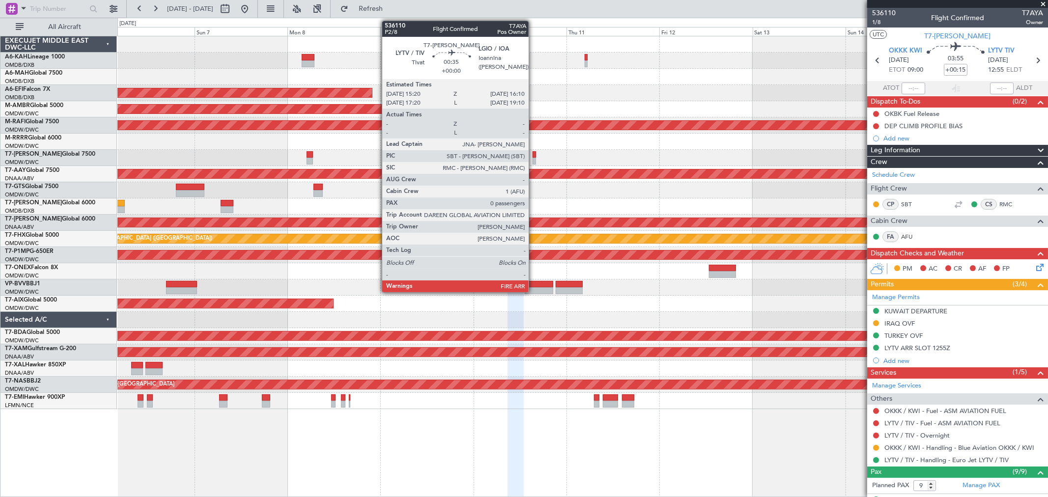
click at [533, 159] on div at bounding box center [533, 161] width 3 height 7
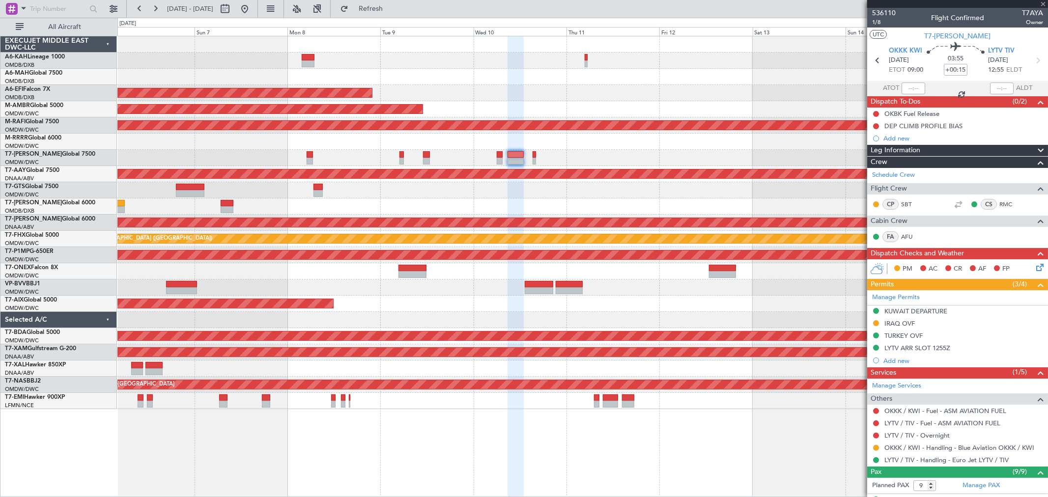
type input "0"
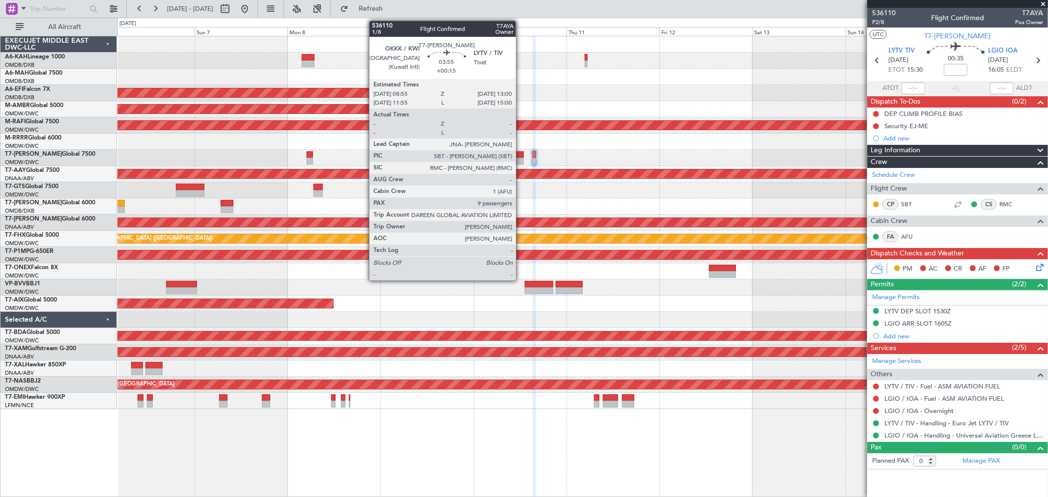
click at [521, 161] on div at bounding box center [515, 161] width 16 height 7
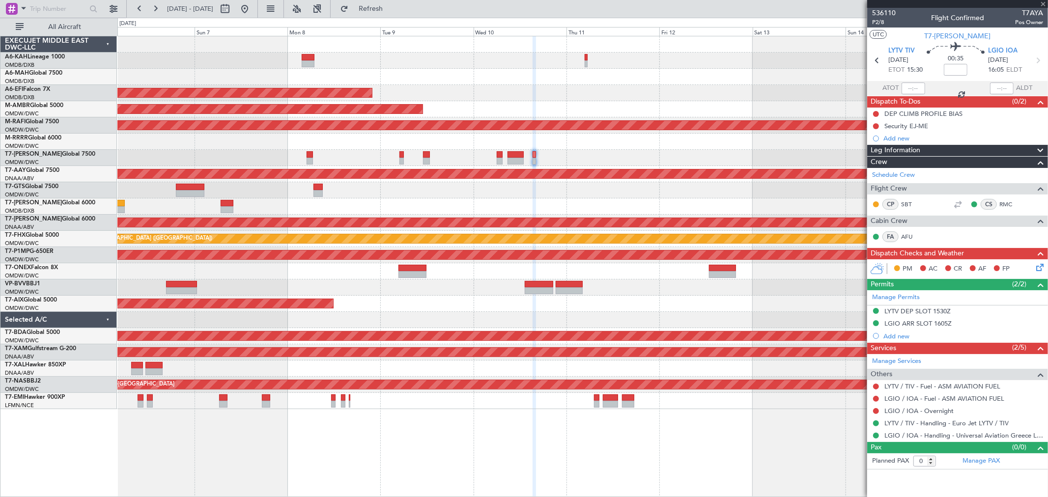
type input "+00:15"
type input "9"
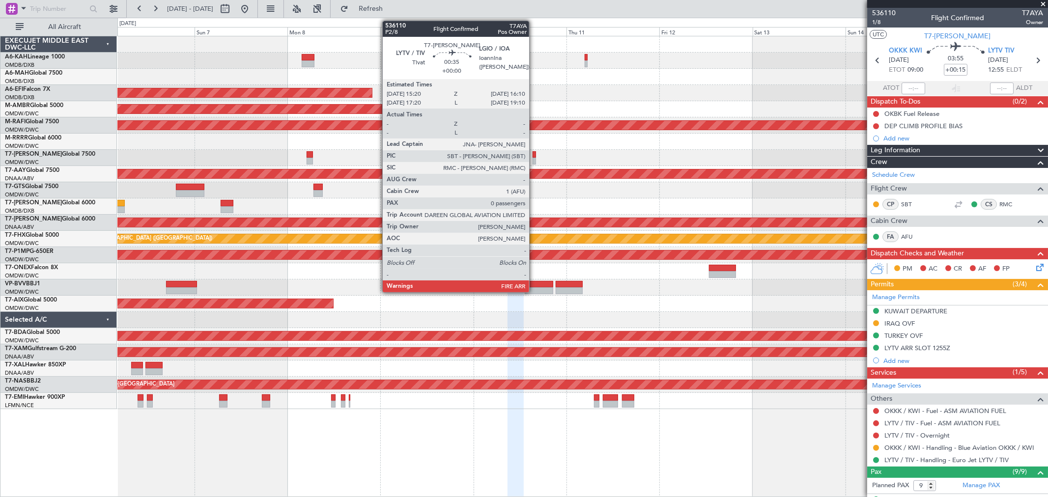
click at [534, 161] on div at bounding box center [533, 161] width 3 height 7
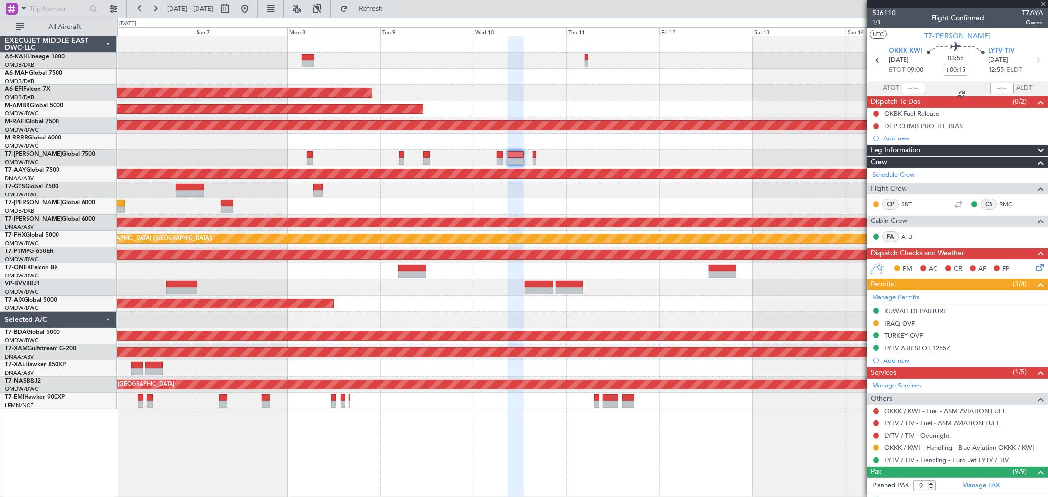
type input "0"
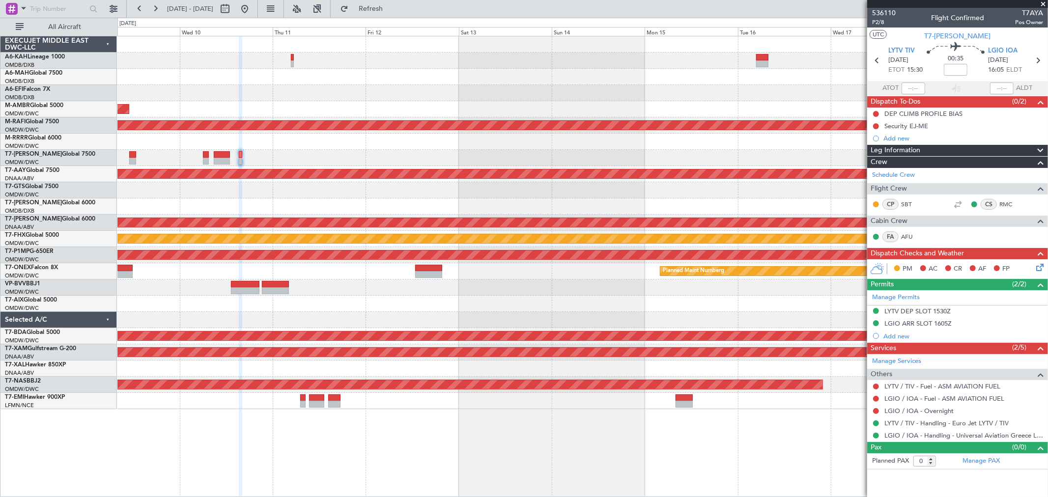
click at [357, 150] on div at bounding box center [582, 158] width 930 height 16
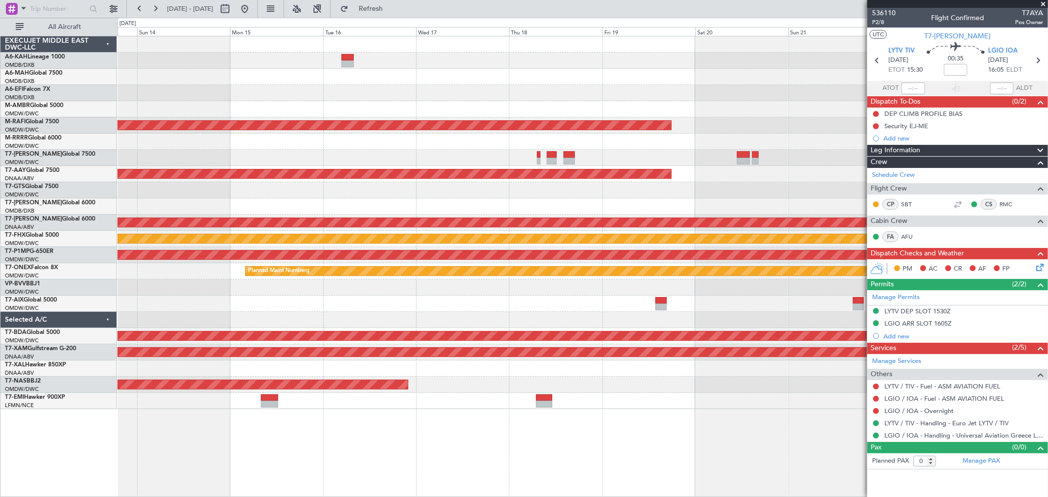
click at [220, 146] on div at bounding box center [582, 142] width 930 height 16
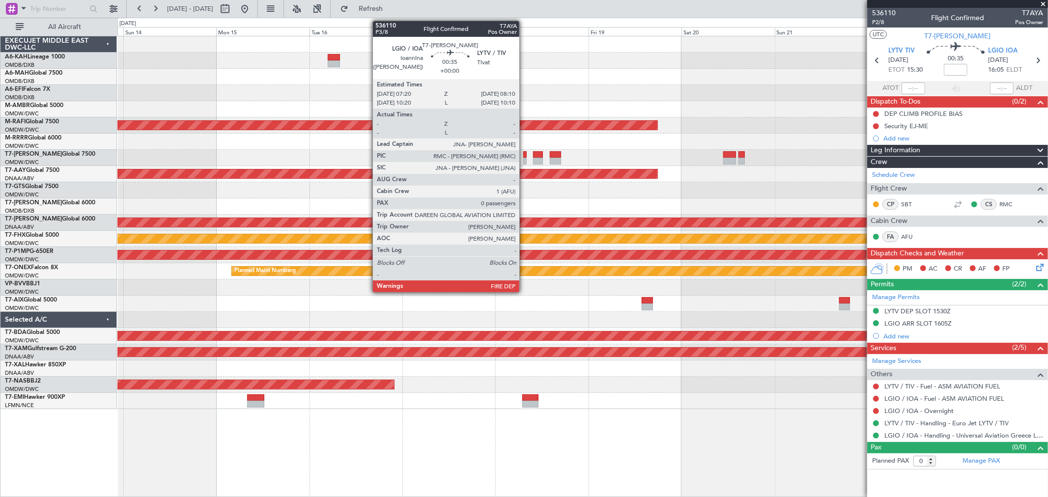
click at [524, 159] on div at bounding box center [524, 161] width 3 height 7
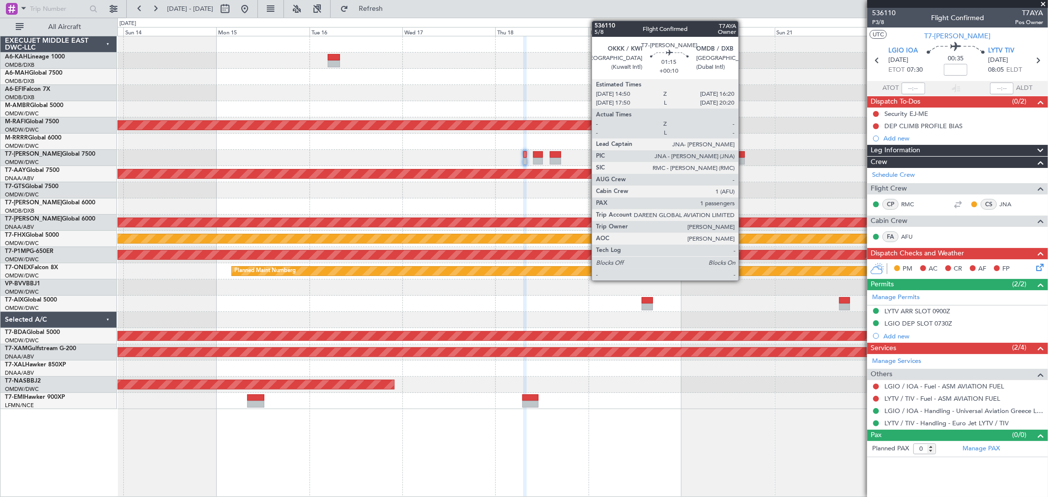
click at [743, 160] on div at bounding box center [741, 161] width 6 height 7
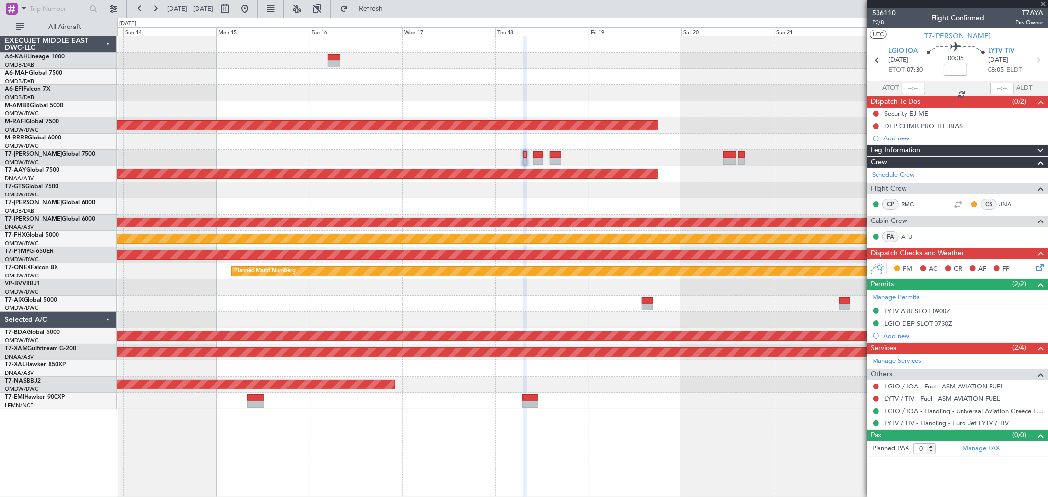
type input "+00:10"
type input "1"
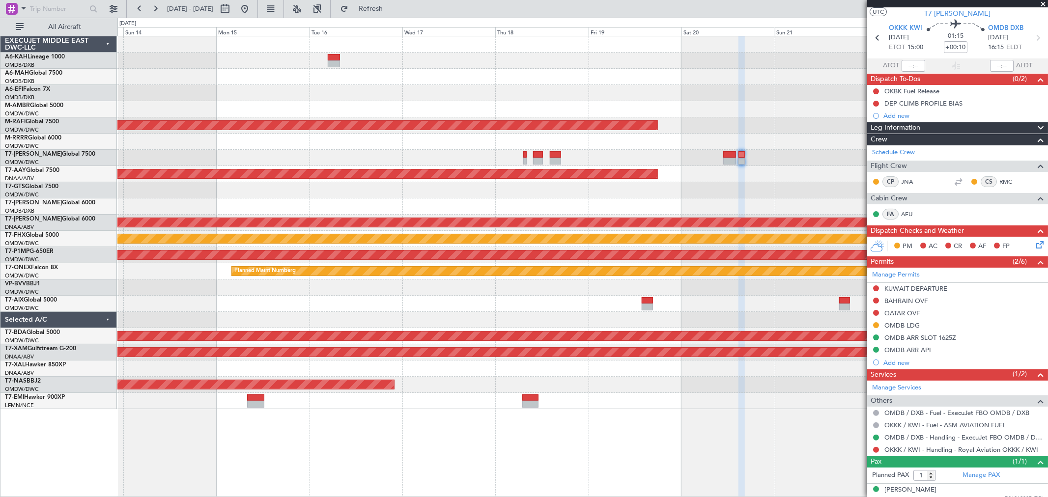
scroll to position [31, 0]
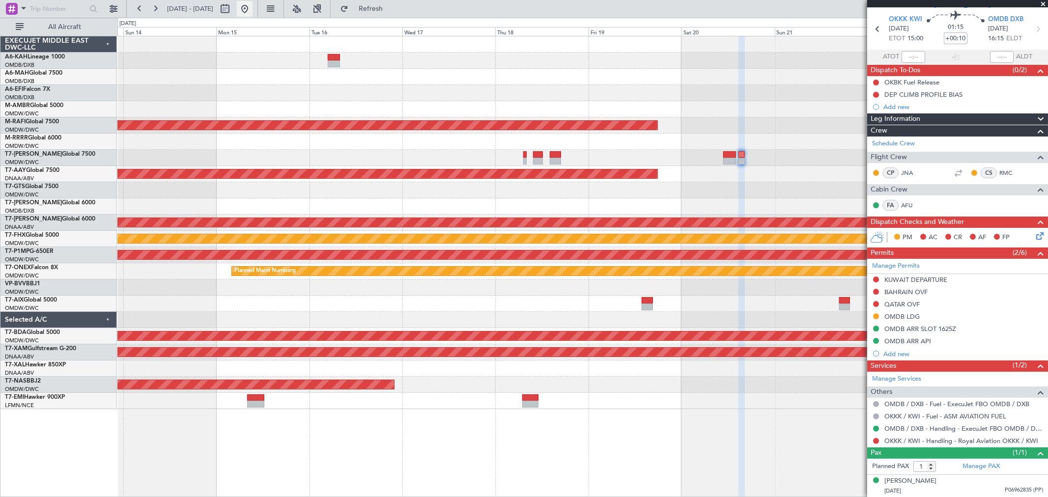
click at [252, 11] on button at bounding box center [245, 9] width 16 height 16
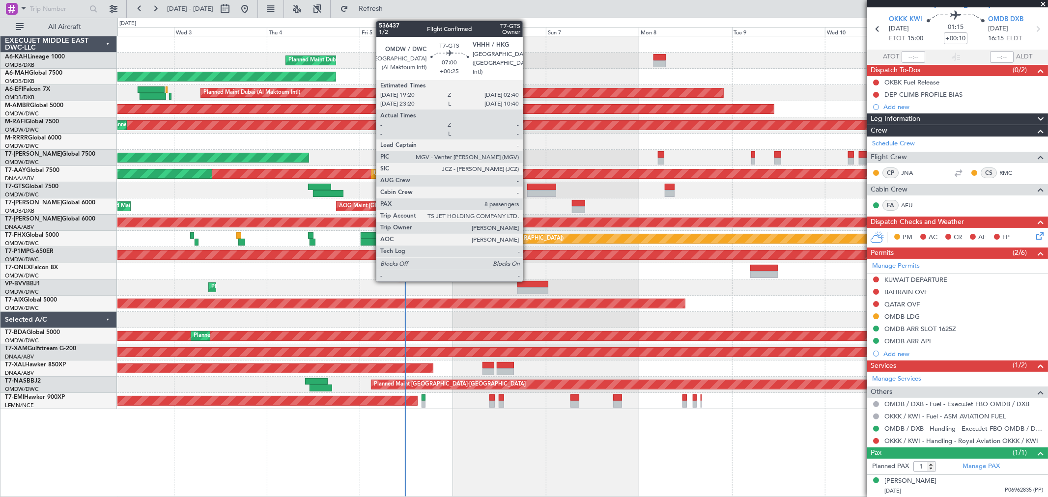
click at [527, 190] on div at bounding box center [541, 193] width 28 height 7
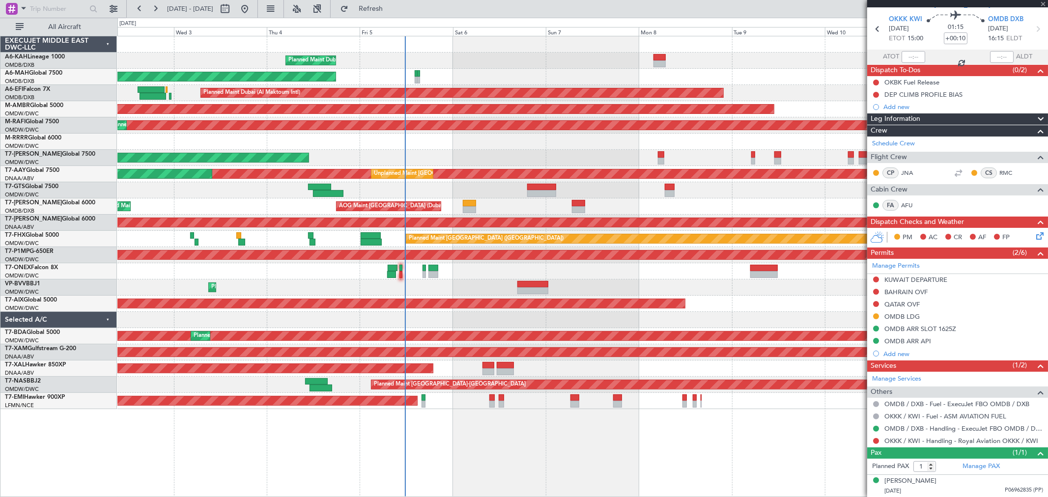
type input "+00:25"
type input "8"
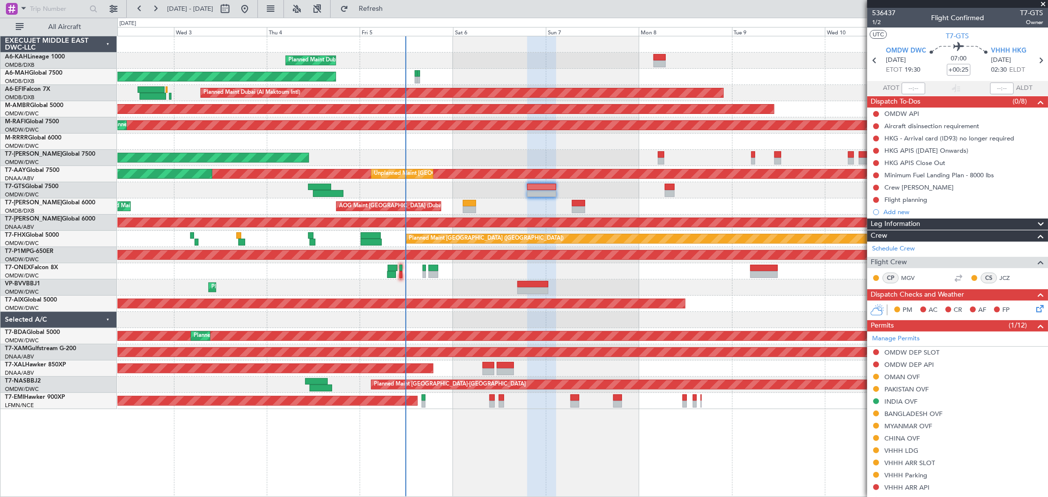
click at [1039, 1] on span at bounding box center [1043, 4] width 10 height 9
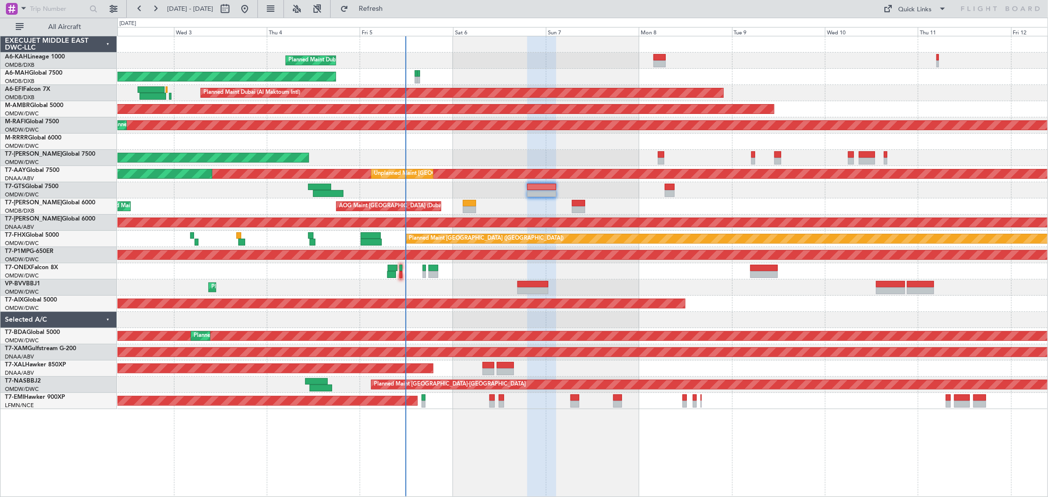
type input "0"
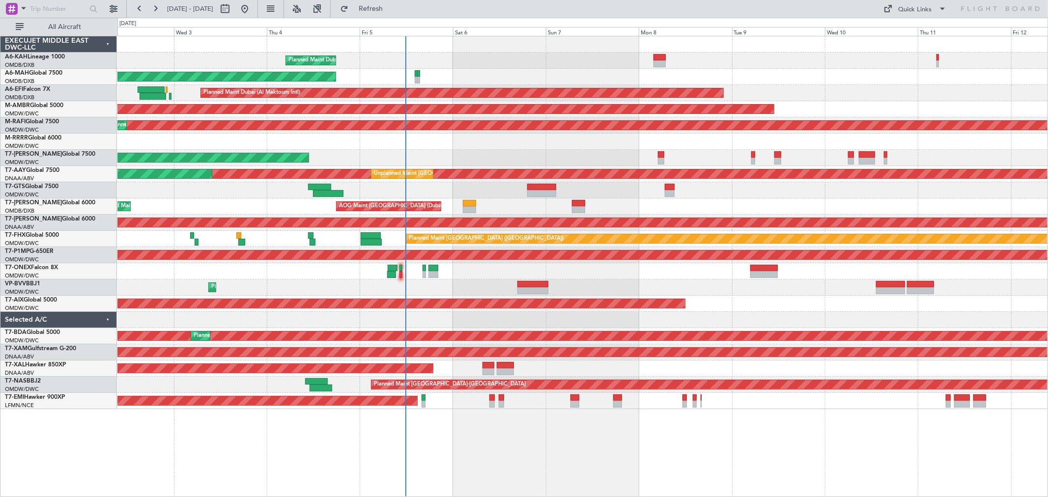
click at [600, 203] on div "AOG Maint [GEOGRAPHIC_DATA] (Dubai Intl) Planned Maint [GEOGRAPHIC_DATA] ([GEOG…" at bounding box center [582, 206] width 930 height 16
click at [252, 8] on div at bounding box center [234, 9] width 35 height 16
click at [252, 10] on button at bounding box center [245, 9] width 16 height 16
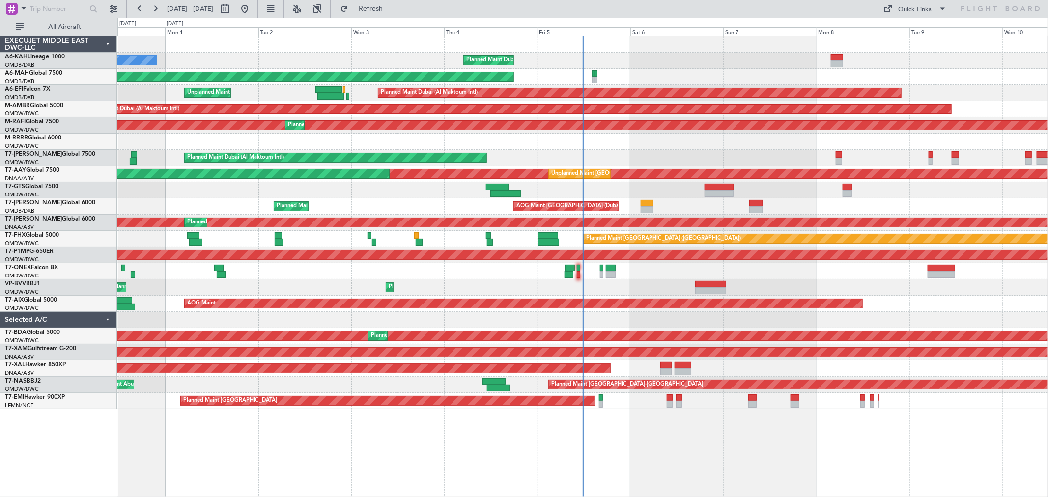
click at [652, 136] on div at bounding box center [582, 142] width 930 height 16
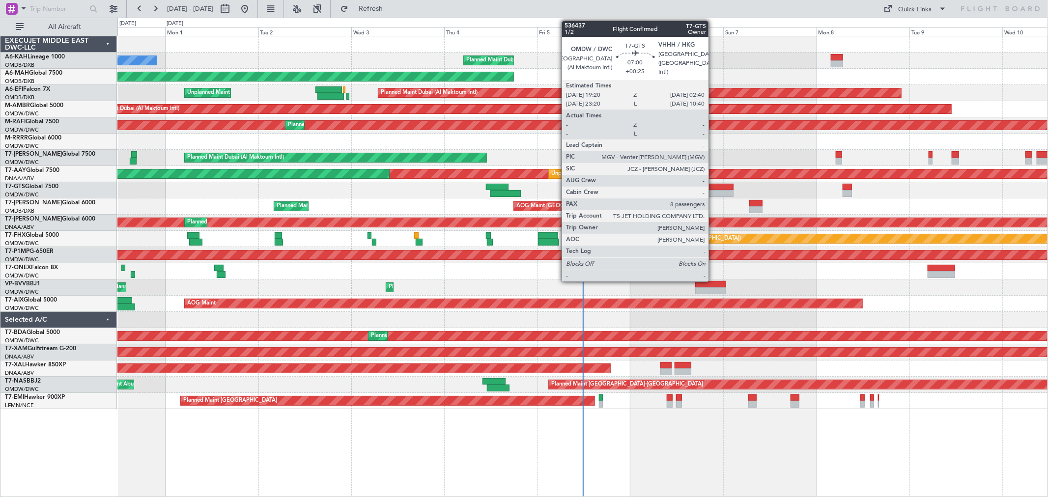
click at [713, 188] on div at bounding box center [718, 187] width 28 height 7
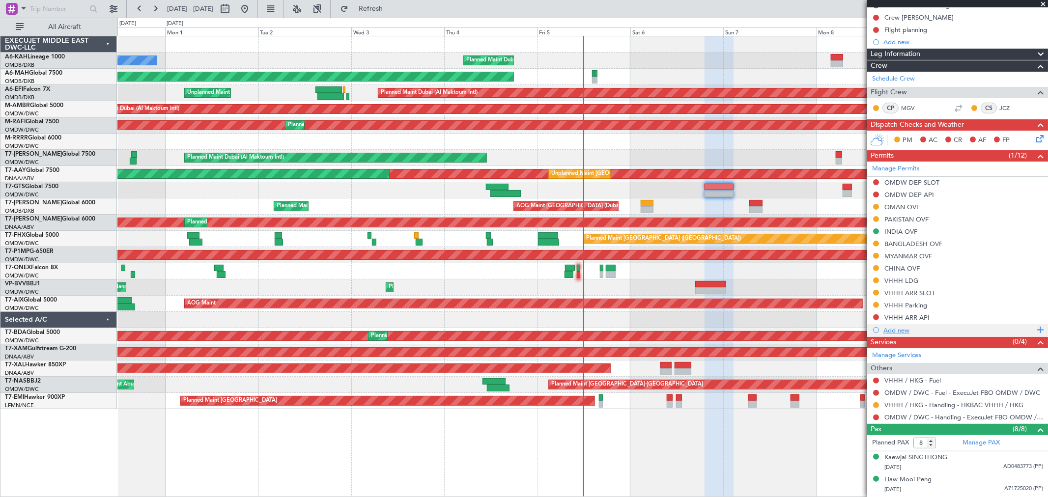
scroll to position [109, 0]
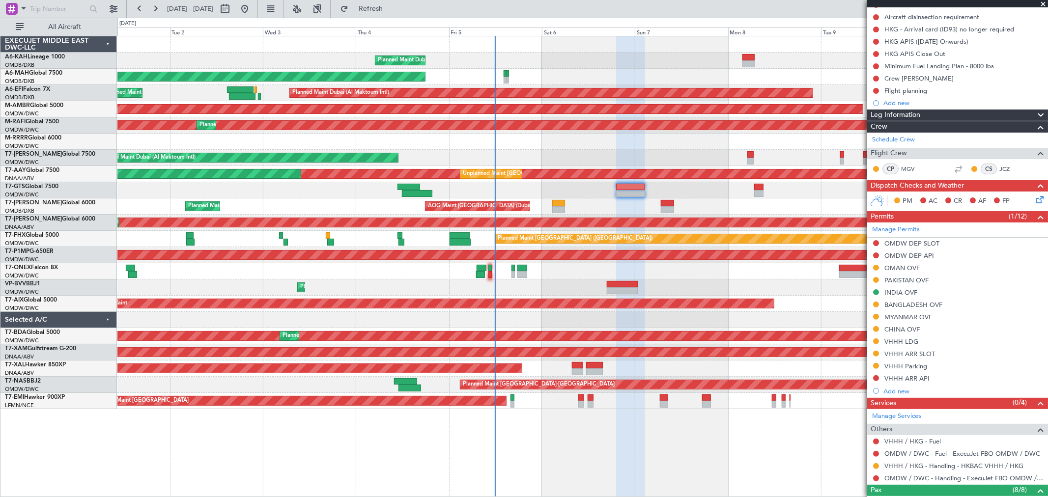
click at [706, 187] on div at bounding box center [582, 190] width 930 height 16
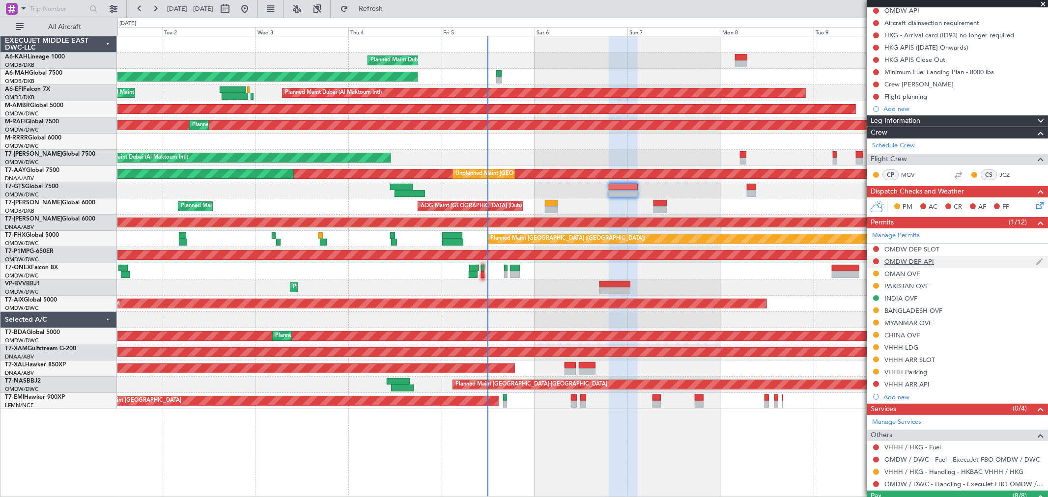
scroll to position [55, 0]
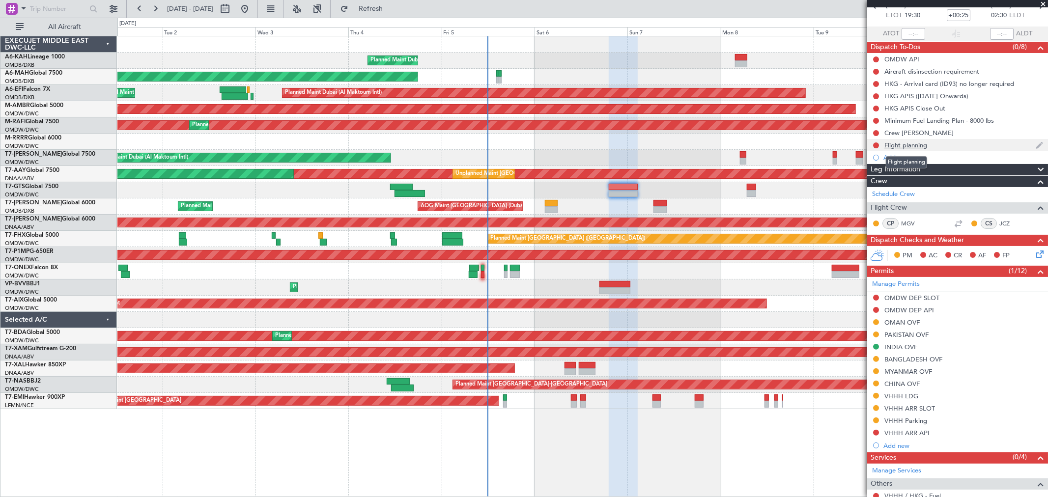
click at [924, 143] on div "Flight planning" at bounding box center [905, 145] width 43 height 8
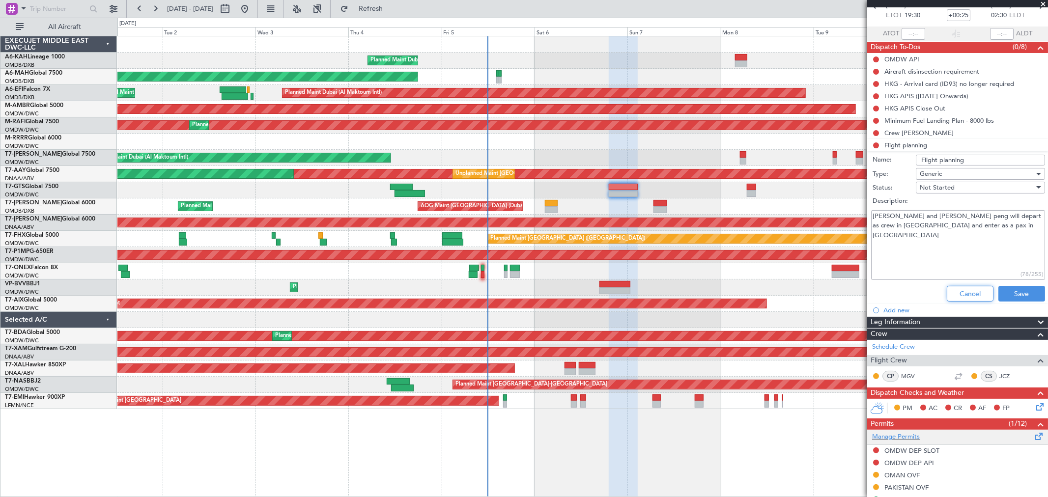
click at [946, 288] on button "Cancel" at bounding box center [969, 294] width 47 height 16
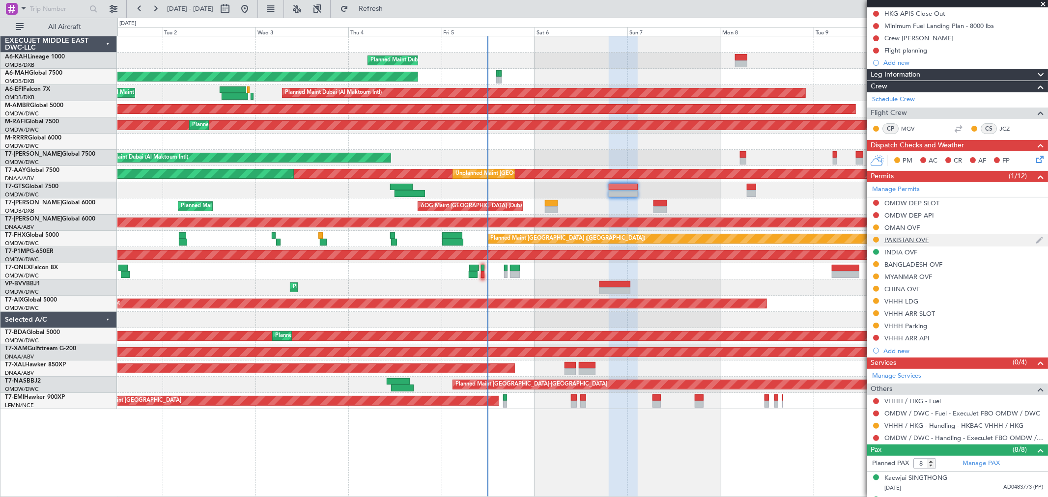
scroll to position [218, 0]
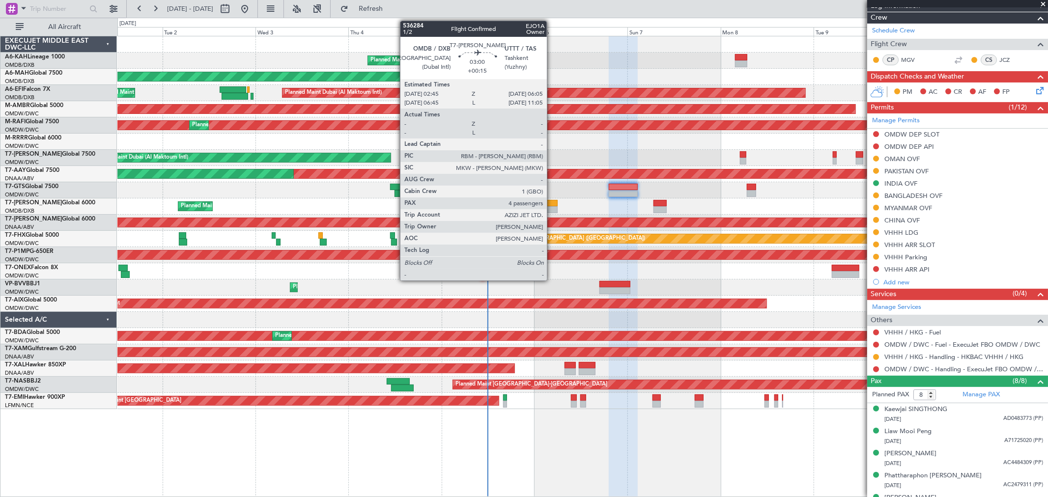
click at [552, 205] on div at bounding box center [551, 203] width 13 height 7
type input "+00:15"
type input "4"
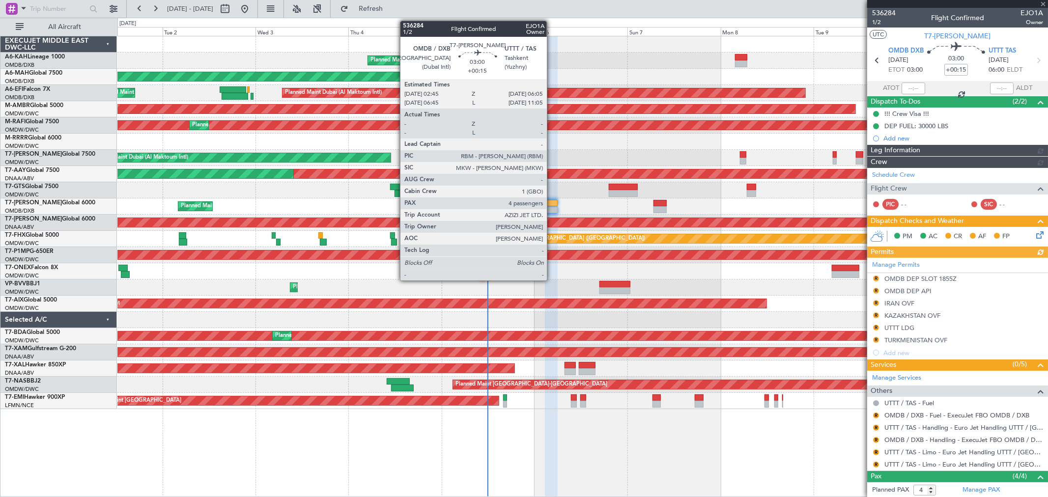
type input "[PERSON_NAME] (SYS)"
type input "7192"
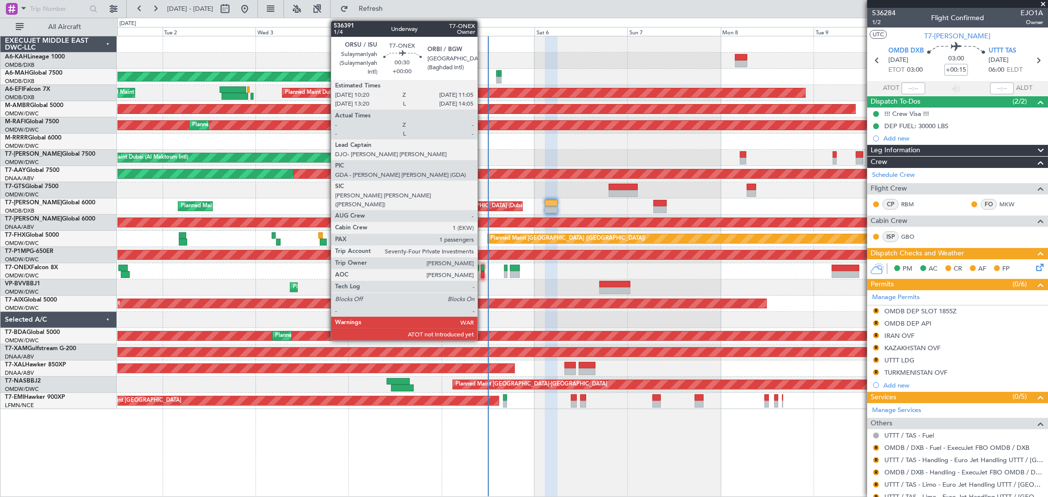
click at [482, 274] on div at bounding box center [482, 274] width 3 height 7
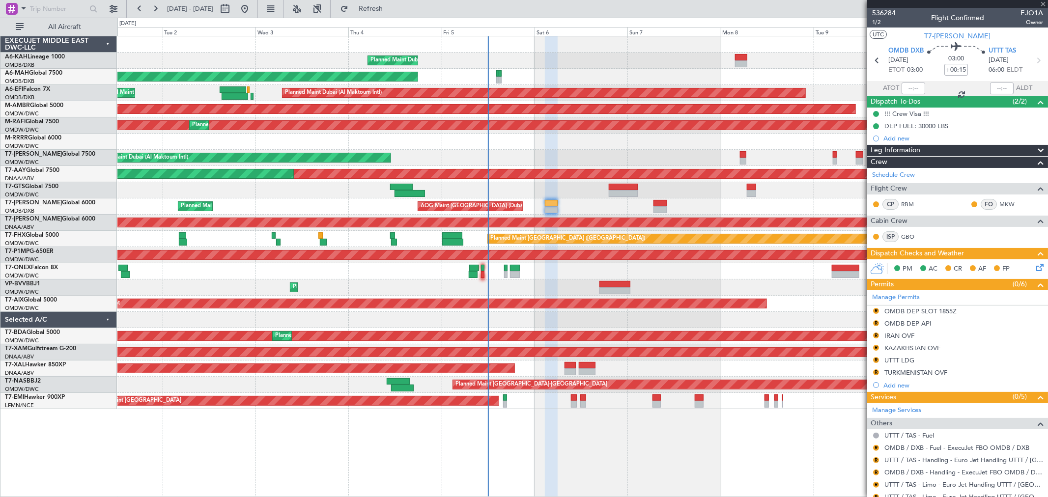
type input "1"
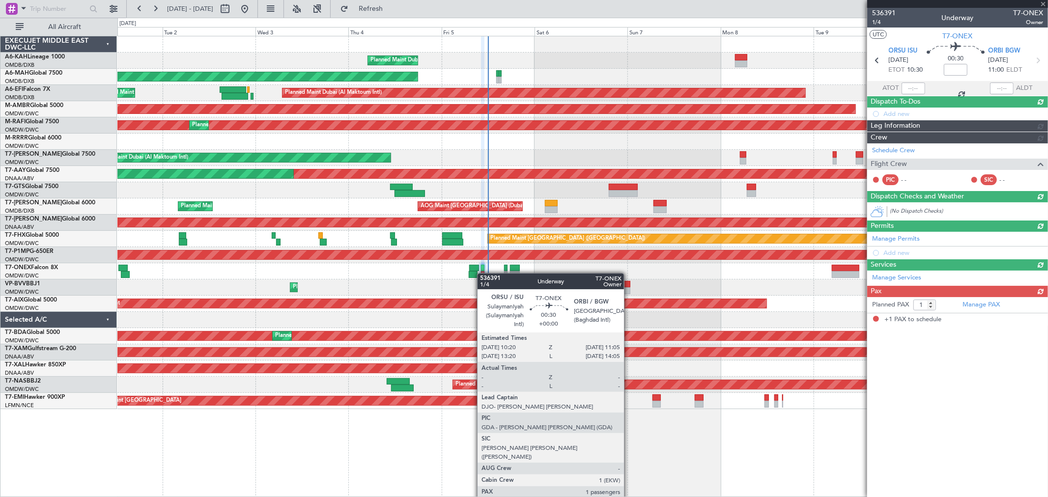
type input "[PERSON_NAME] (SYS)"
type input "7204"
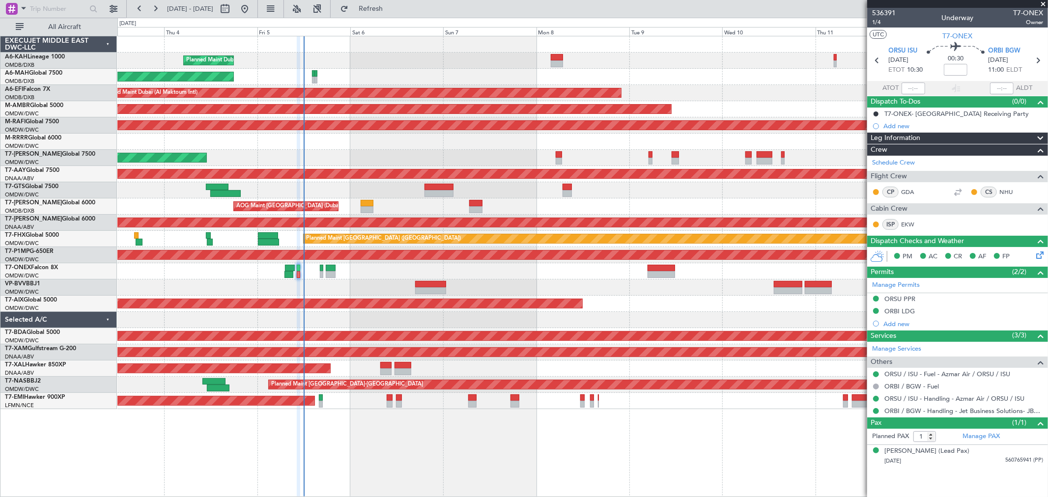
click at [445, 272] on div "Planned Maint Nurnberg" at bounding box center [582, 271] width 930 height 16
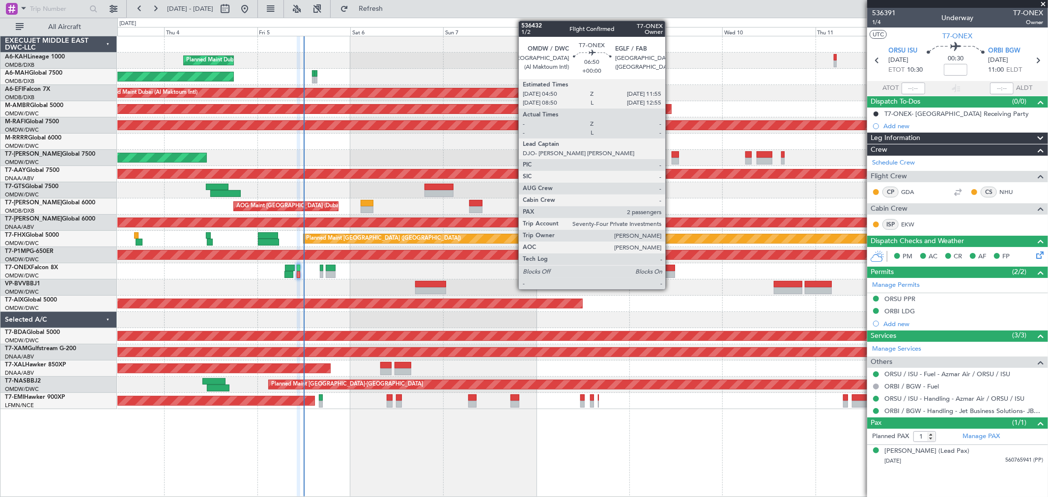
click at [670, 267] on div at bounding box center [661, 268] width 28 height 7
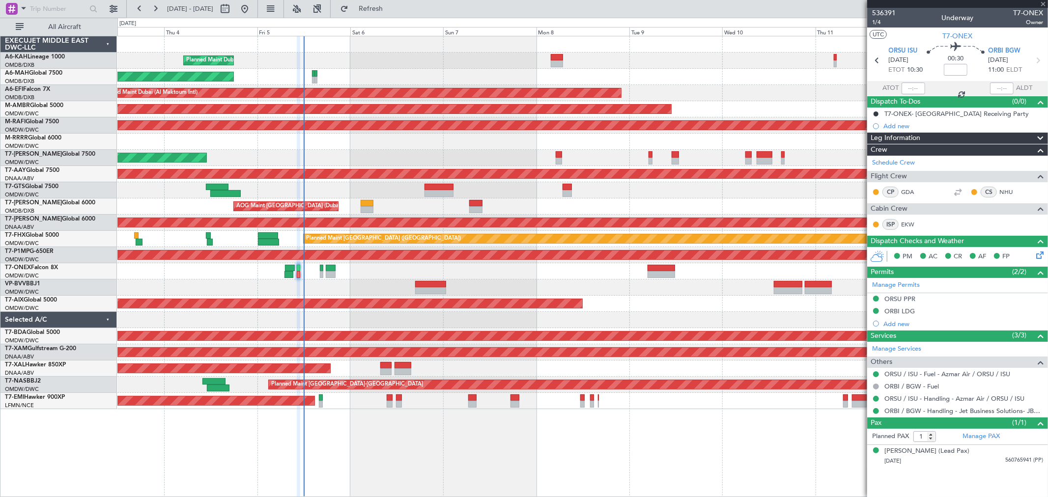
type input "2"
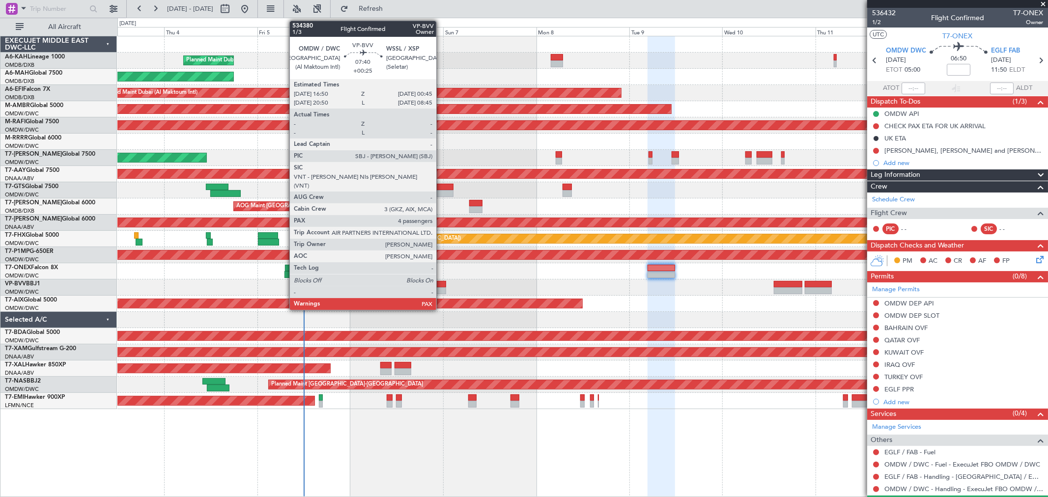
click at [441, 287] on div at bounding box center [430, 290] width 31 height 7
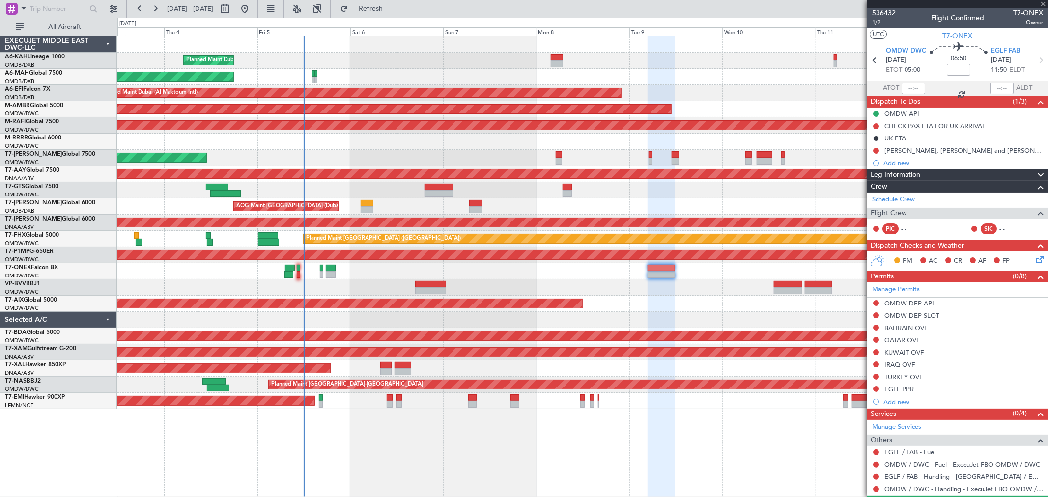
type input "+00:25"
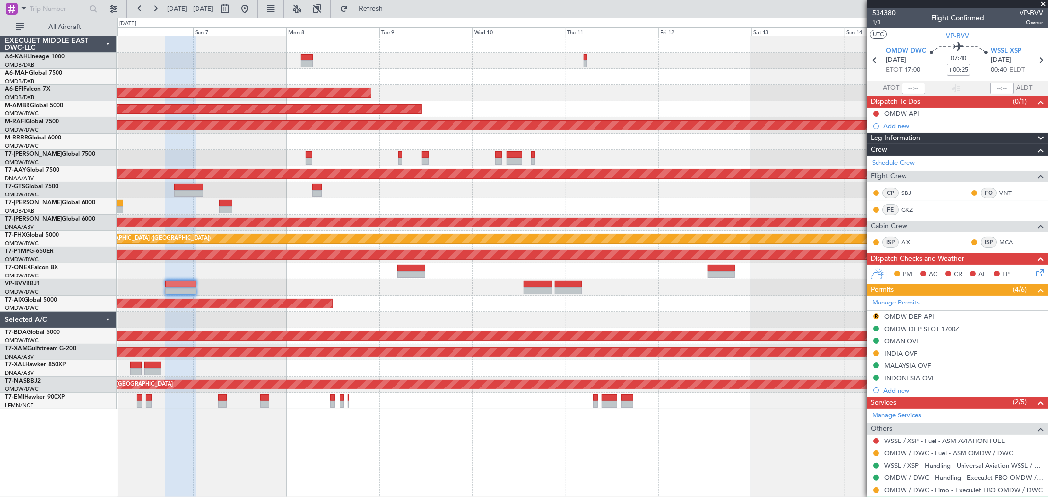
click at [364, 281] on div "Planned Maint Dubai (Al Maktoum Intl) Planned Maint [GEOGRAPHIC_DATA] ([GEOGRAP…" at bounding box center [582, 222] width 930 height 373
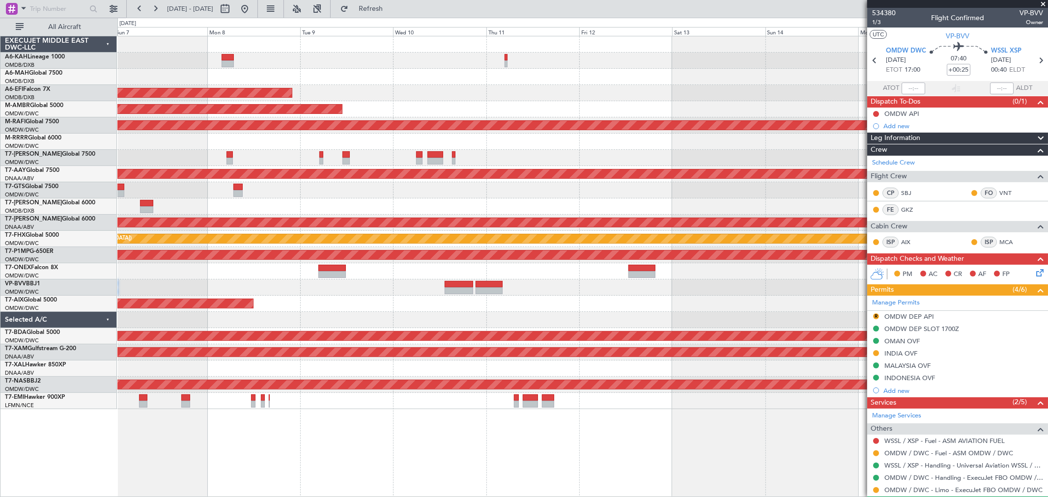
click at [163, 304] on div "AOG Maint" at bounding box center [582, 304] width 930 height 16
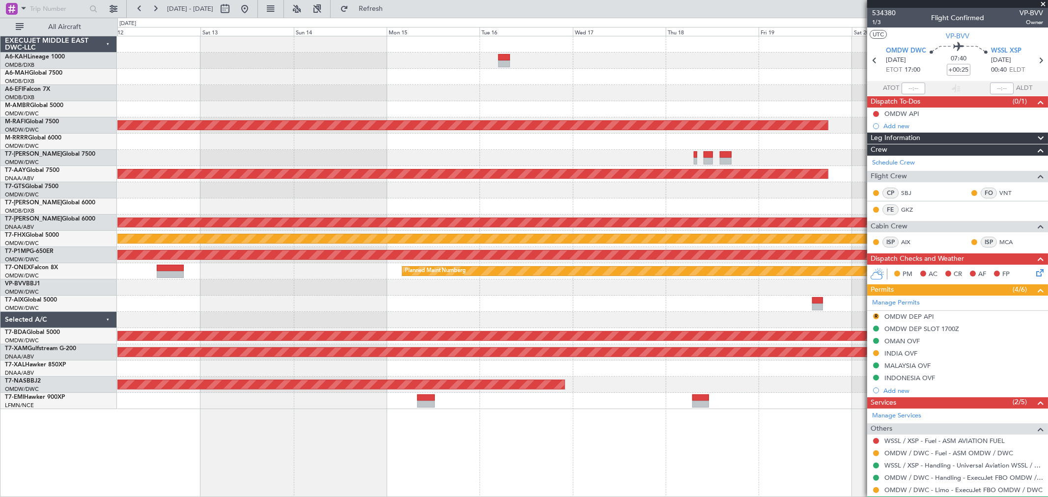
click at [340, 280] on div at bounding box center [582, 287] width 930 height 16
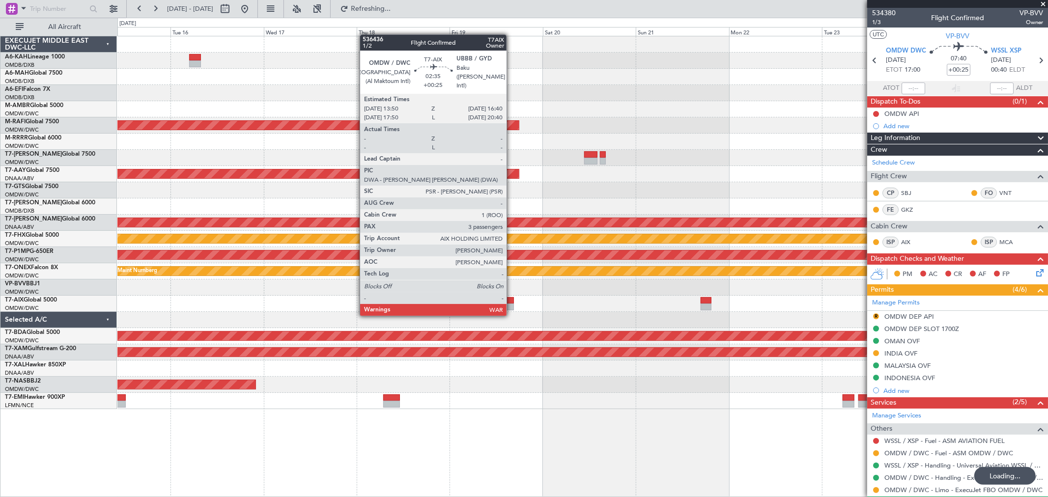
click at [511, 305] on div at bounding box center [508, 307] width 11 height 7
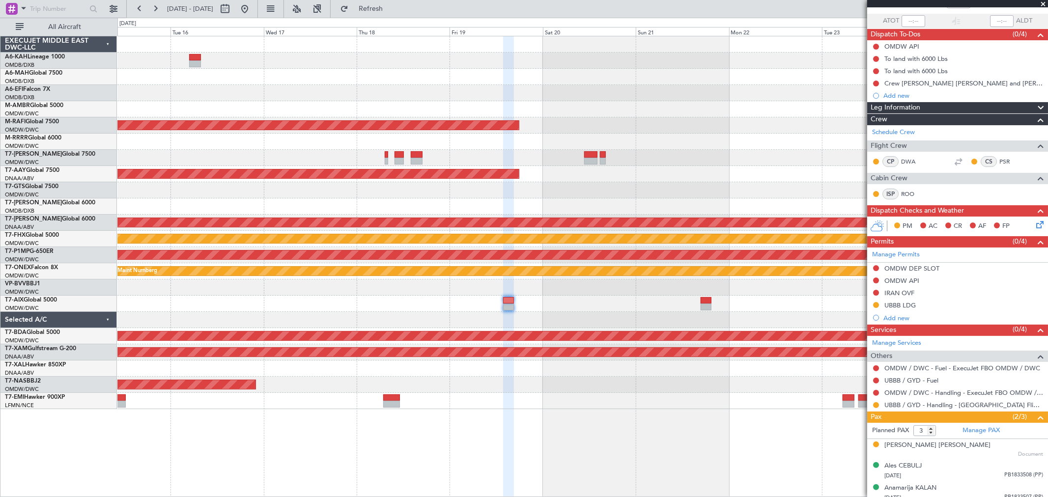
scroll to position [74, 0]
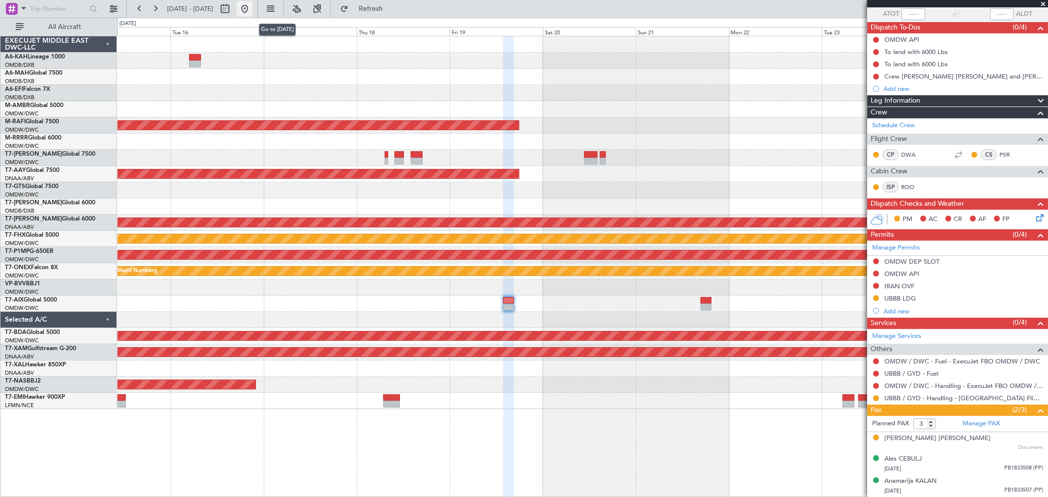
click at [252, 6] on button at bounding box center [245, 9] width 16 height 16
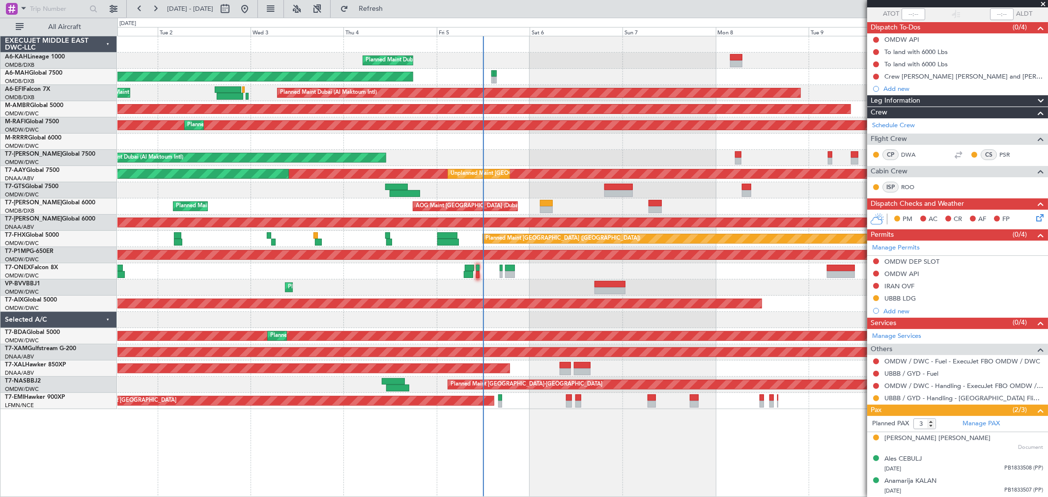
click at [558, 286] on div "Planned Maint Dubai (Al Maktoum Intl) Planned Maint [GEOGRAPHIC_DATA] (Al Makto…" at bounding box center [582, 287] width 930 height 16
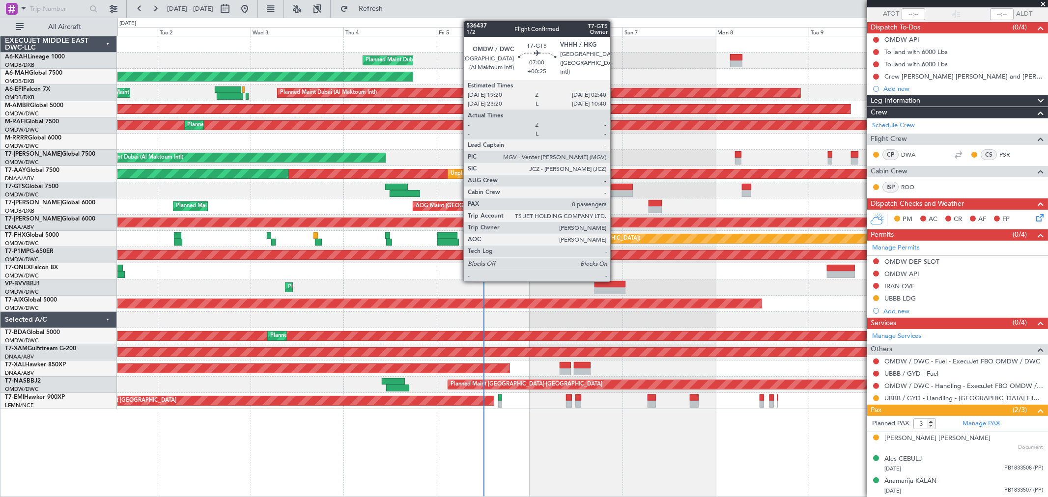
click at [615, 189] on div at bounding box center [618, 187] width 28 height 7
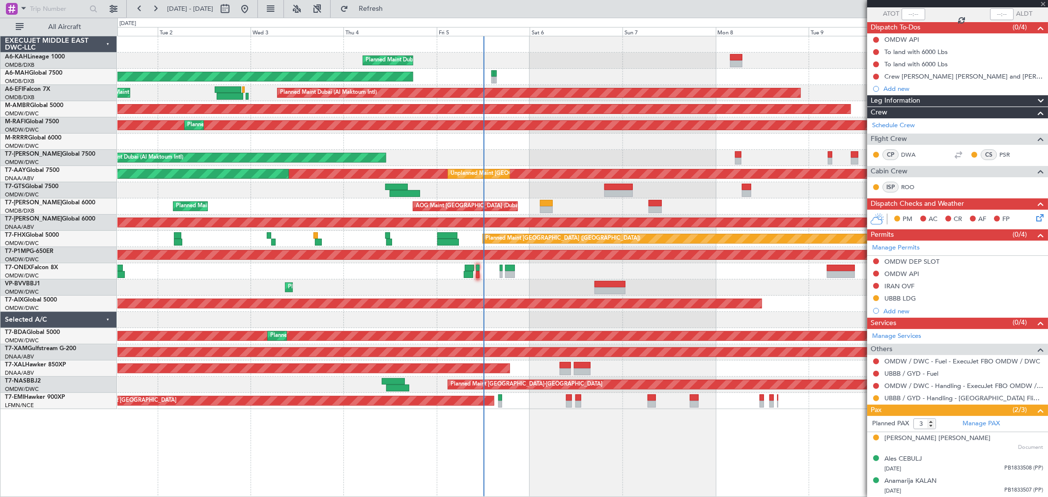
type input "8"
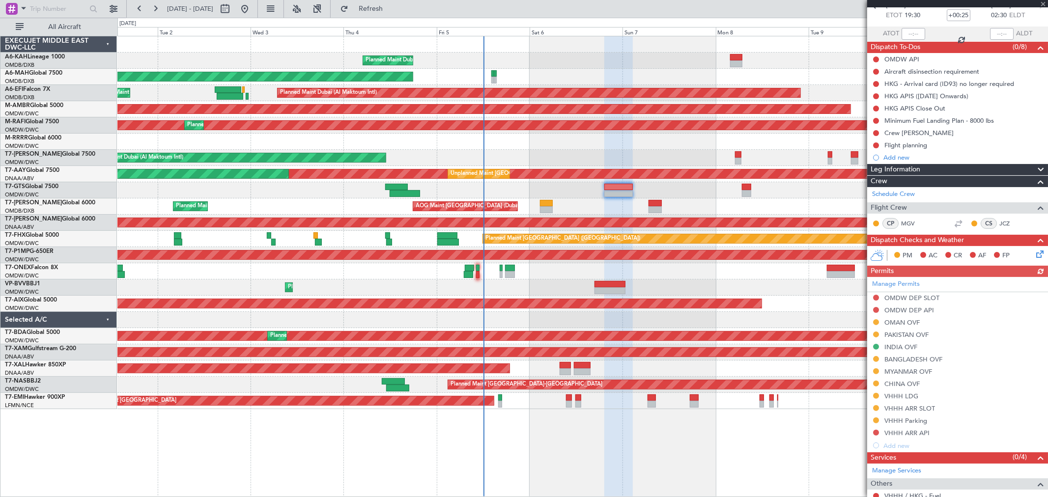
scroll to position [164, 0]
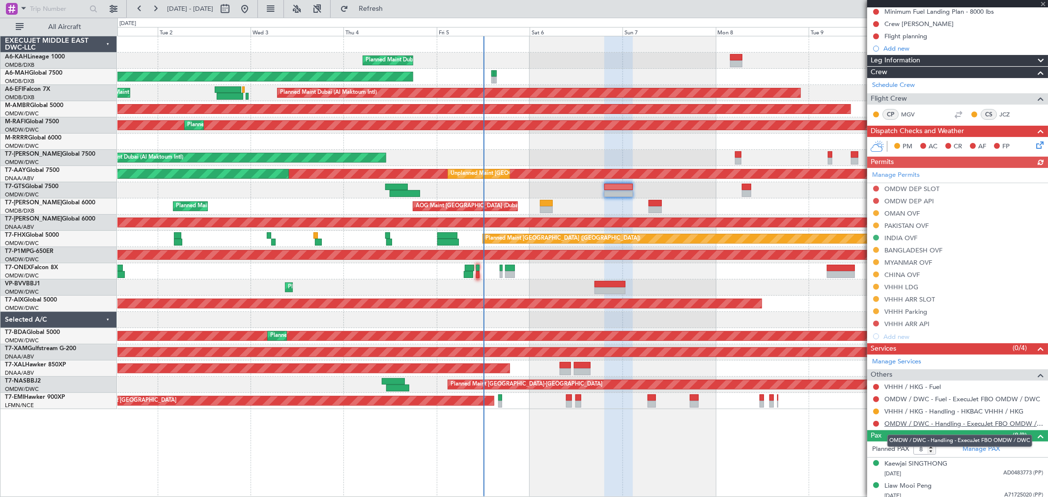
click at [929, 422] on link "OMDW / DWC - Handling - ExecuJet FBO OMDW / DWC" at bounding box center [963, 423] width 159 height 8
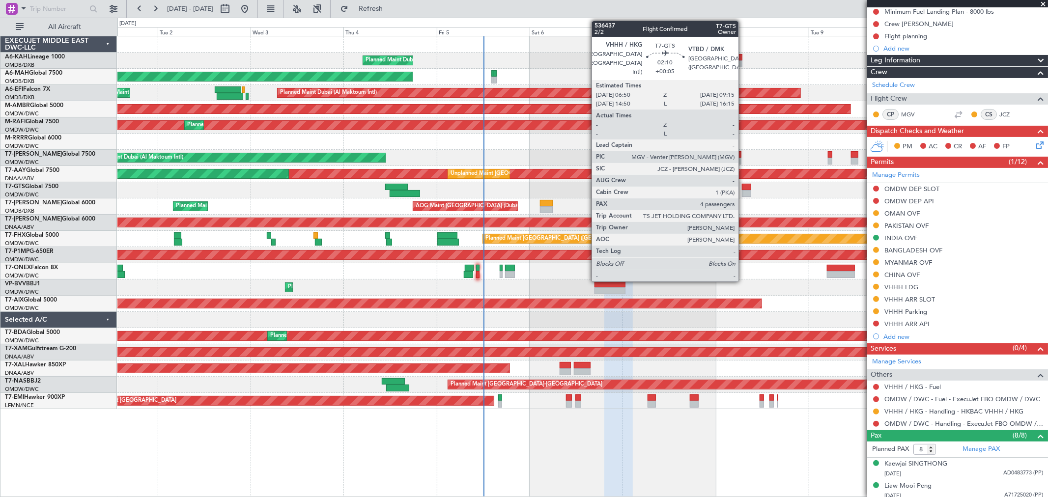
click at [744, 195] on div at bounding box center [747, 193] width 10 height 7
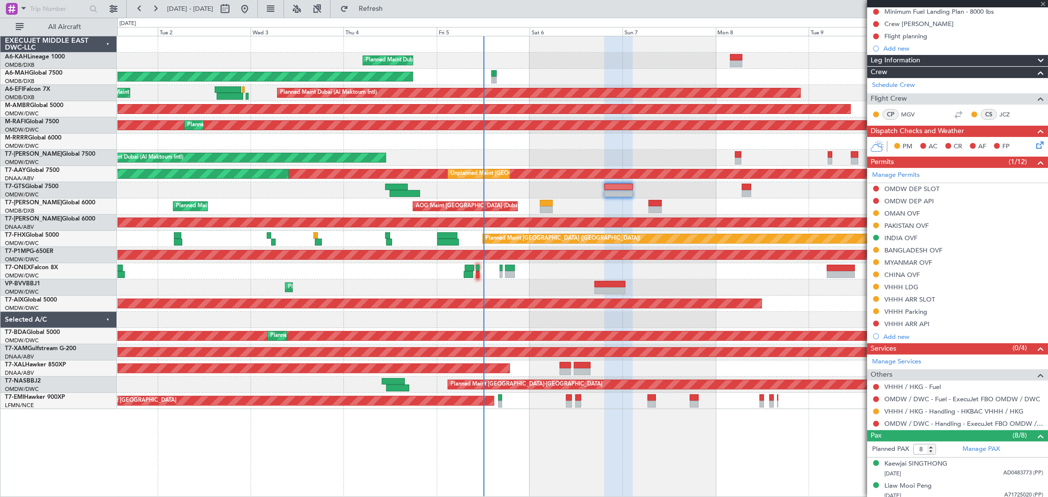
type input "+00:05"
type input "4"
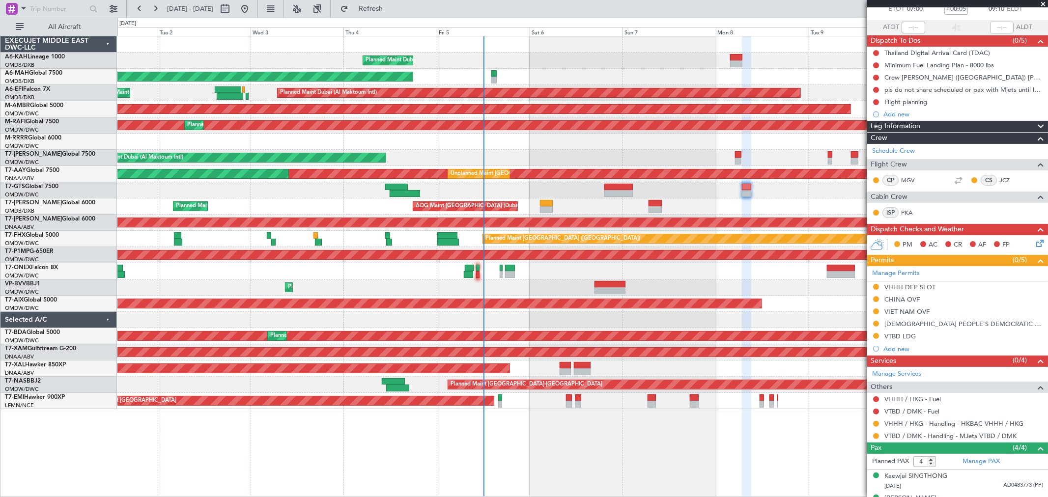
scroll to position [122, 0]
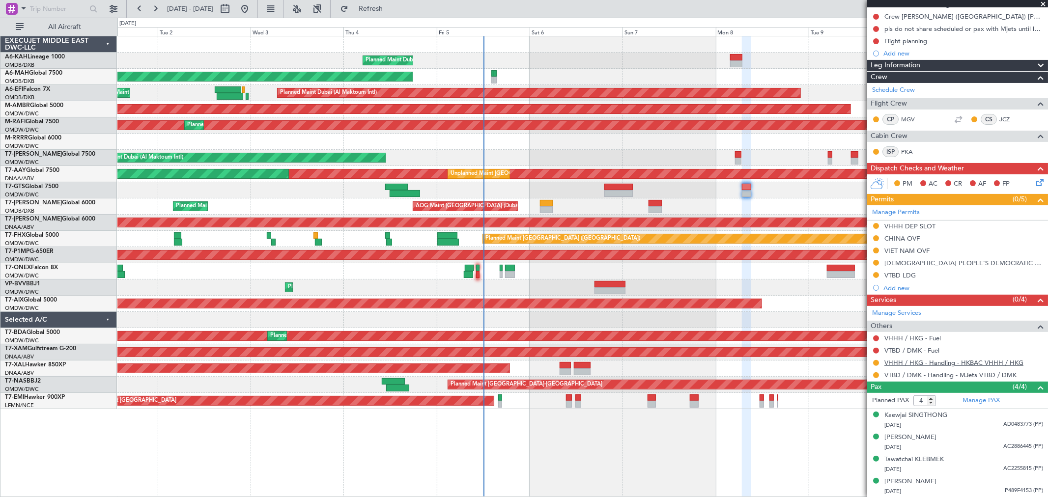
click at [931, 364] on link "VHHH / HKG - Handling - HKBAC VHHH / HKG" at bounding box center [953, 363] width 139 height 8
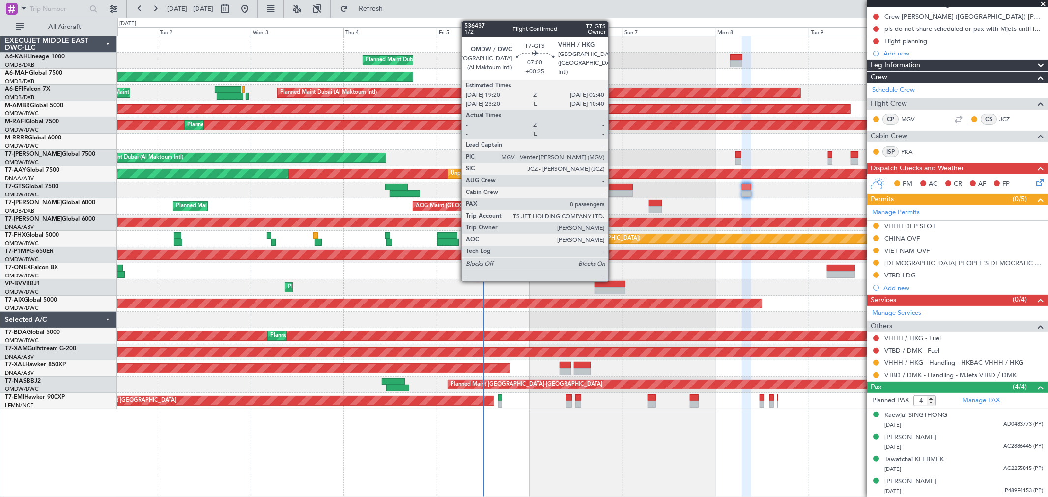
click at [613, 194] on div at bounding box center [618, 193] width 28 height 7
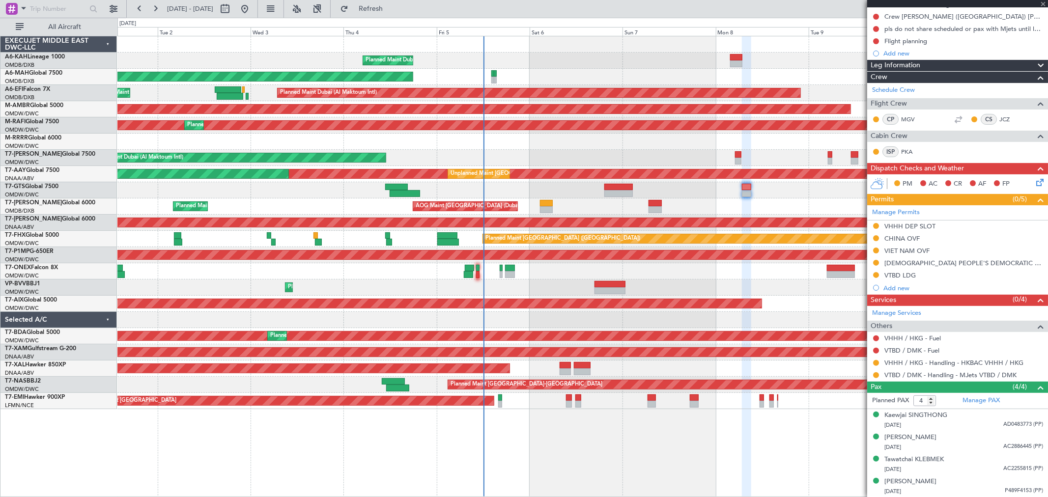
type input "+00:25"
type input "8"
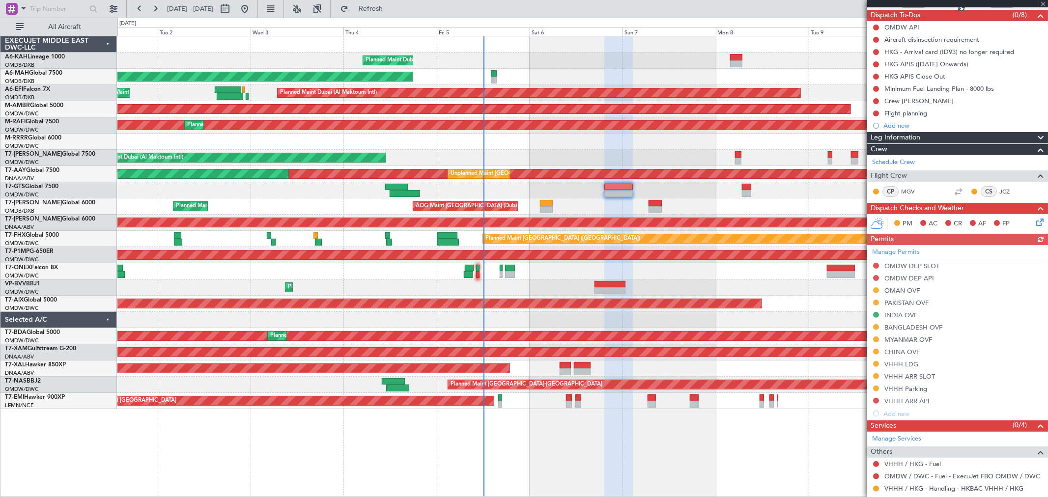
scroll to position [0, 0]
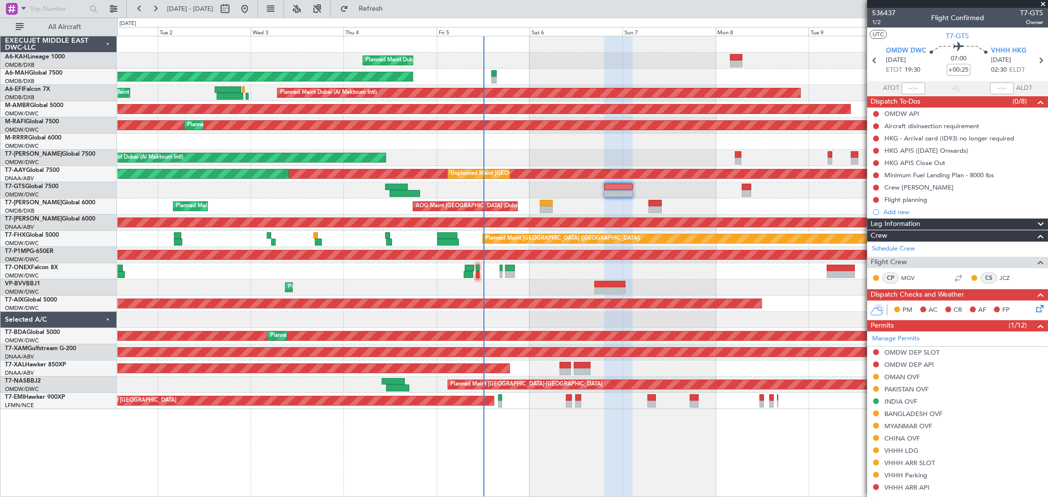
click at [747, 197] on div at bounding box center [582, 190] width 930 height 16
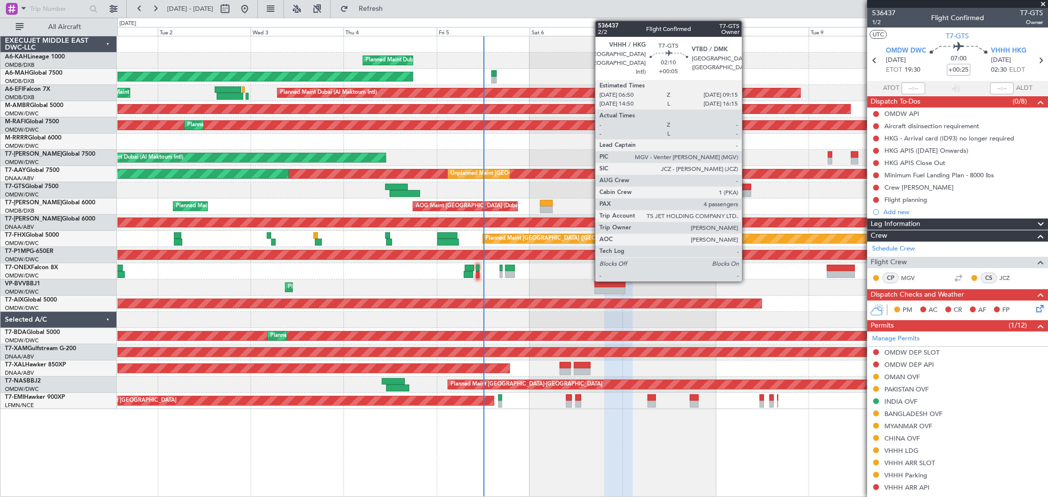
click at [746, 194] on div at bounding box center [747, 193] width 10 height 7
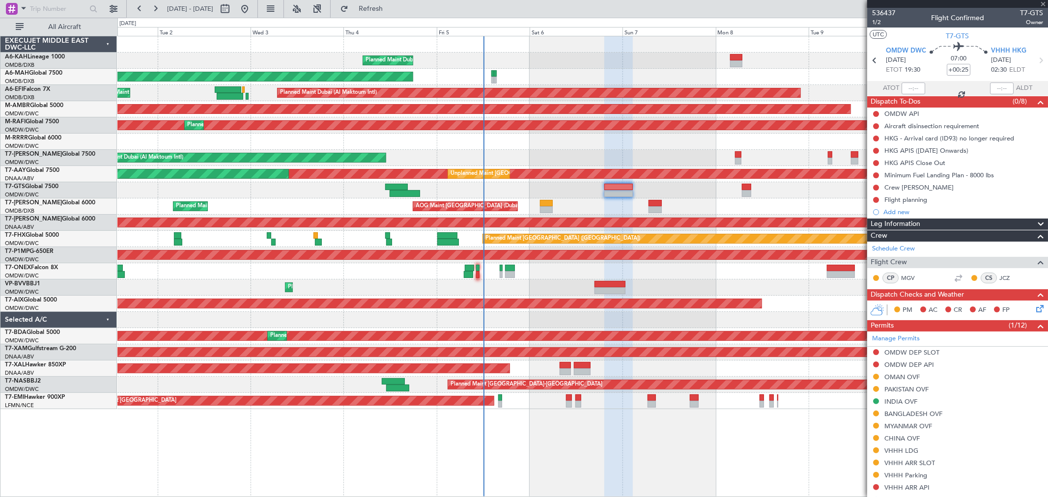
type input "+00:05"
type input "4"
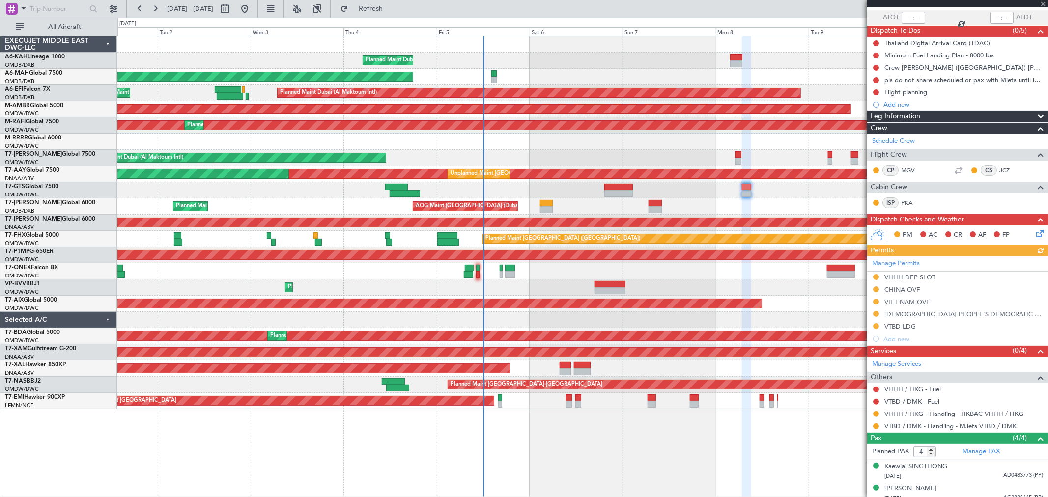
scroll to position [122, 0]
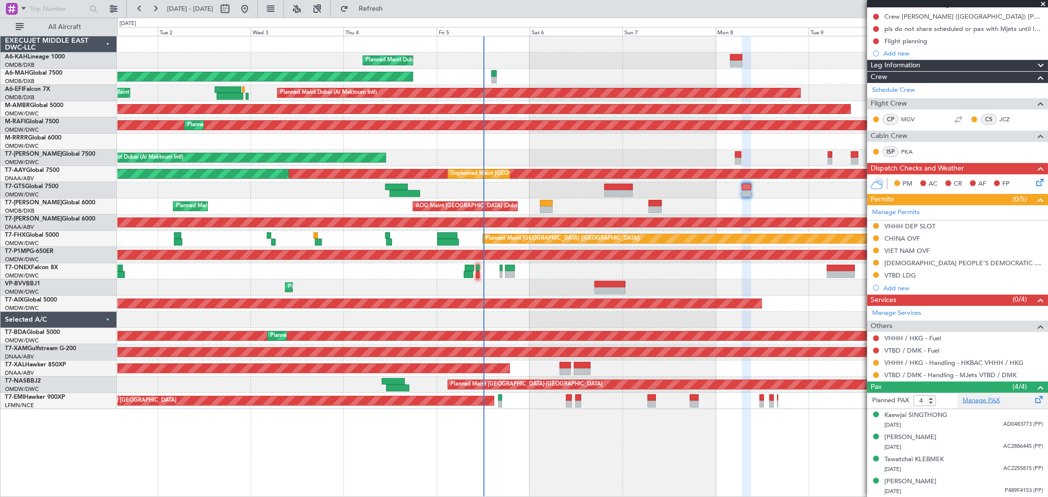
click at [982, 402] on link "Manage PAX" at bounding box center [980, 401] width 37 height 10
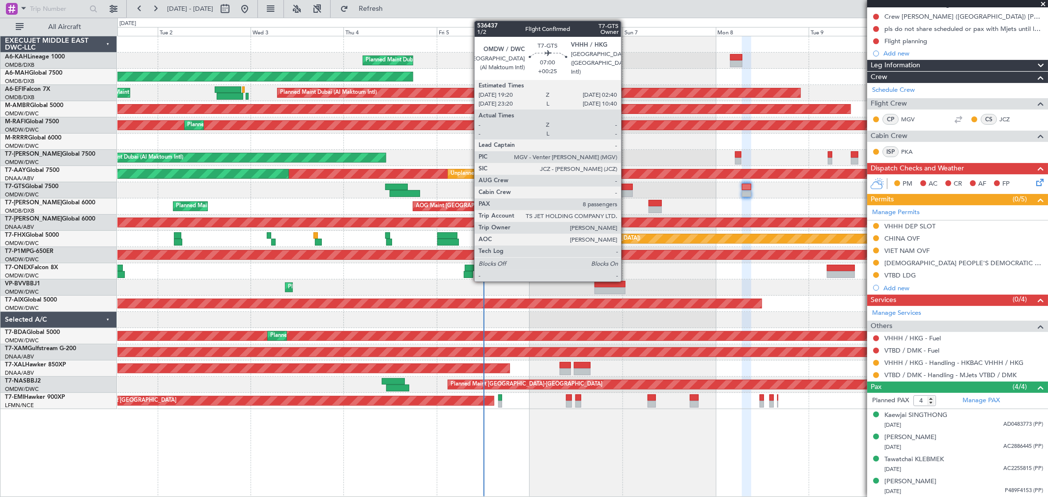
click at [625, 183] on div at bounding box center [582, 190] width 930 height 16
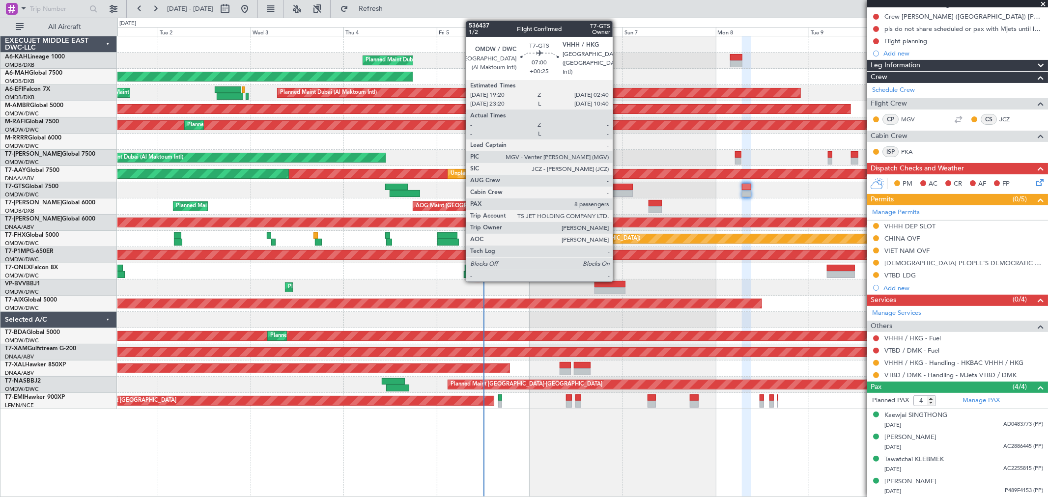
click at [617, 189] on div at bounding box center [618, 187] width 28 height 7
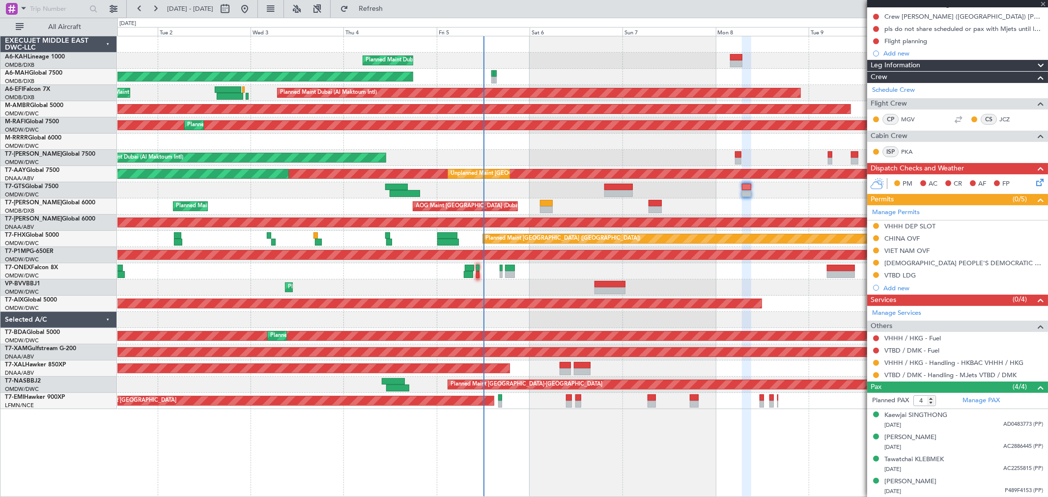
type input "+00:25"
type input "8"
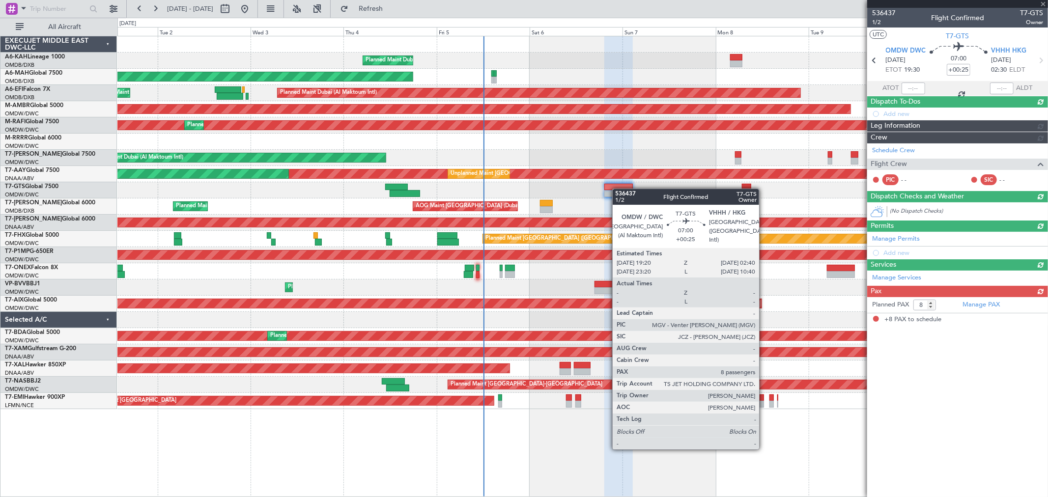
scroll to position [0, 0]
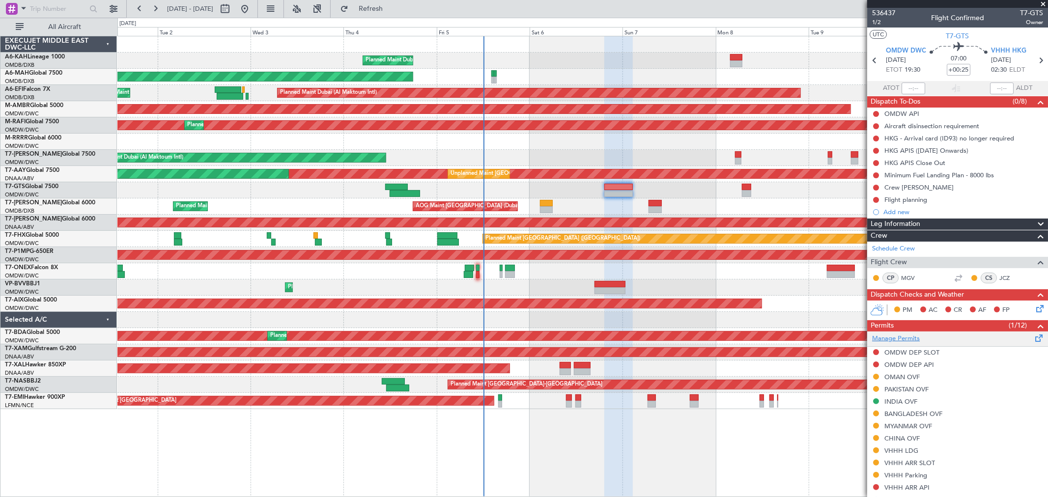
click at [895, 338] on link "Manage Permits" at bounding box center [896, 339] width 48 height 10
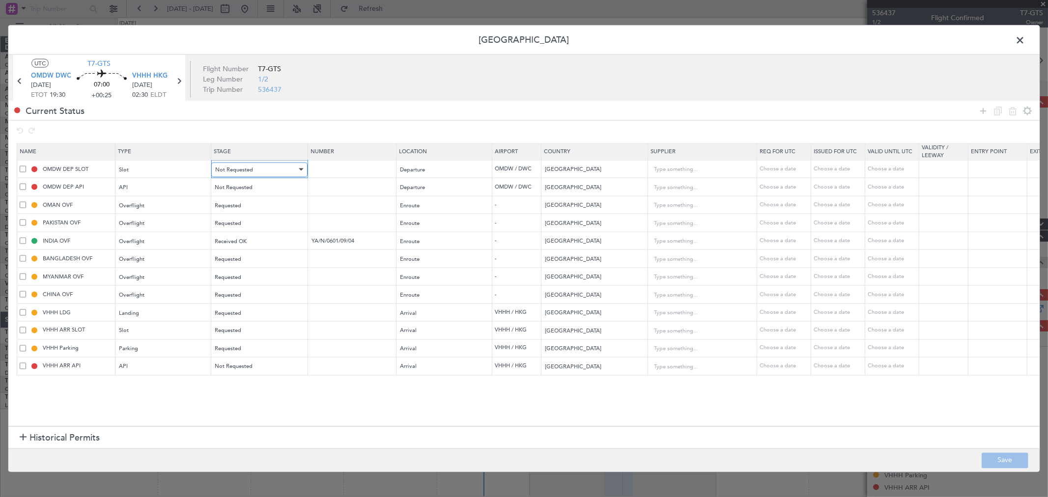
click at [226, 170] on span "Not Requested" at bounding box center [234, 169] width 38 height 7
drag, startPoint x: 233, startPoint y: 233, endPoint x: 234, endPoint y: 188, distance: 45.2
click at [232, 233] on span "Requested" at bounding box center [259, 234] width 87 height 15
click at [235, 184] on span "Not Requested" at bounding box center [234, 187] width 38 height 7
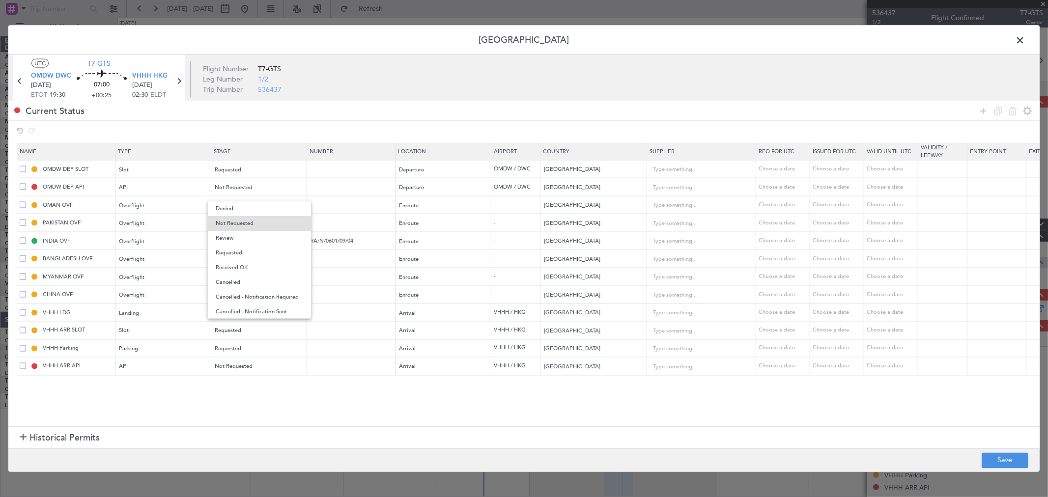
click at [236, 249] on span "Requested" at bounding box center [259, 253] width 87 height 15
click at [983, 460] on button "Save" at bounding box center [1004, 460] width 47 height 16
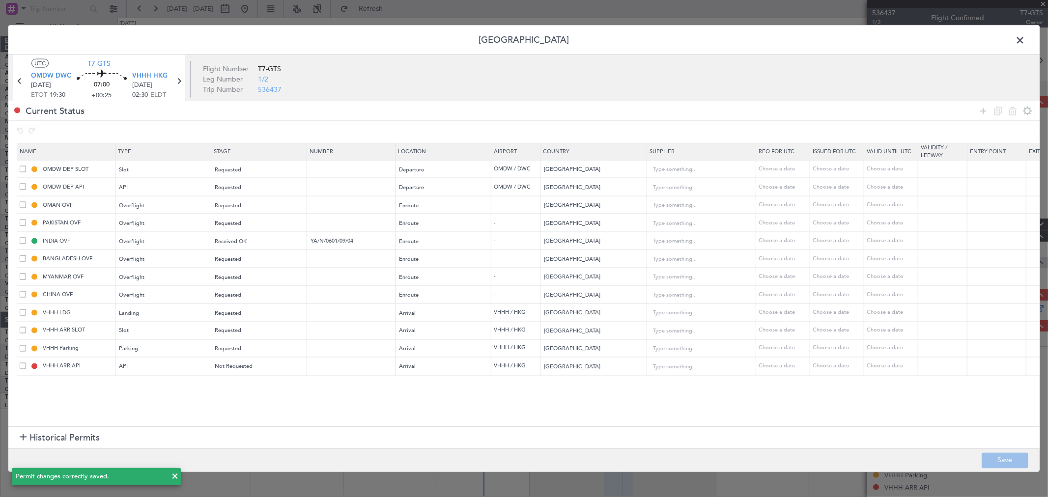
click at [1024, 38] on span at bounding box center [1024, 43] width 0 height 20
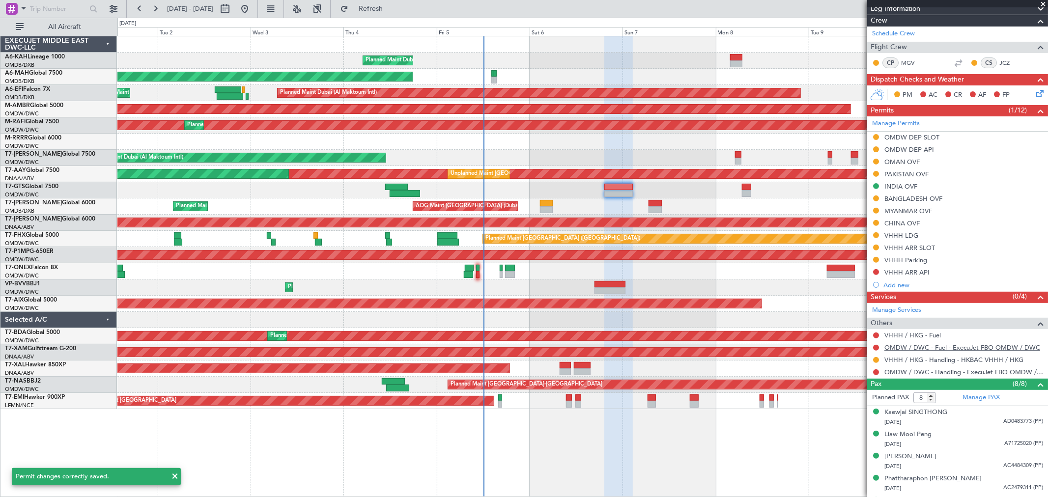
scroll to position [218, 0]
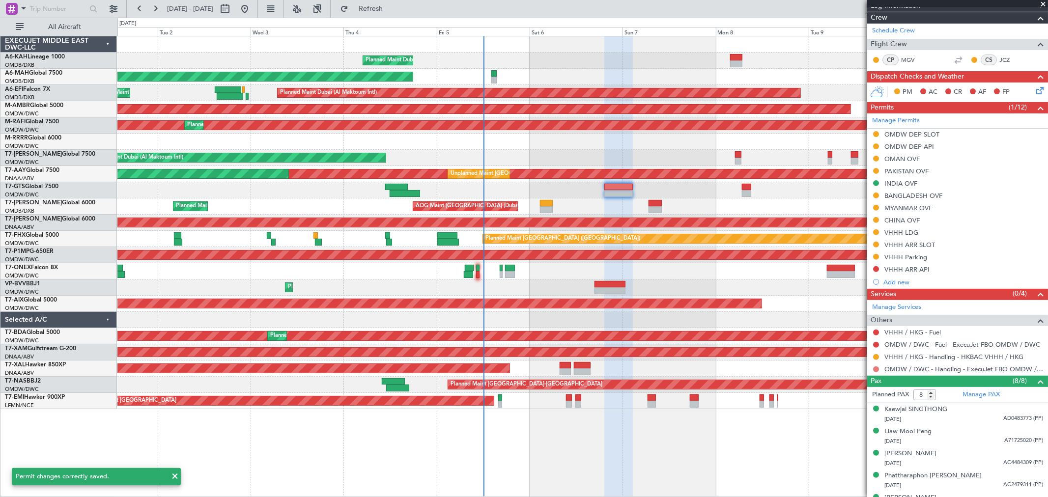
click at [875, 368] on button at bounding box center [876, 369] width 6 height 6
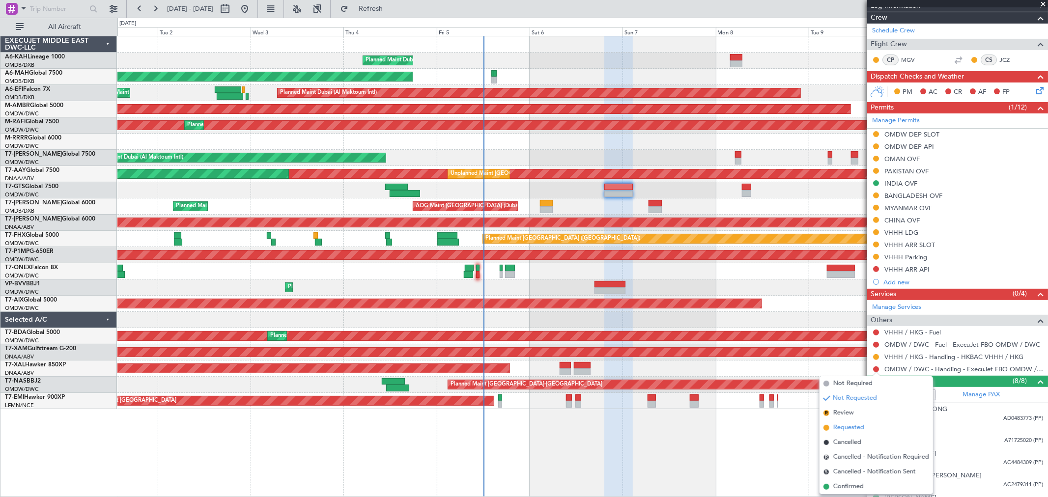
click at [850, 423] on span "Requested" at bounding box center [848, 428] width 31 height 10
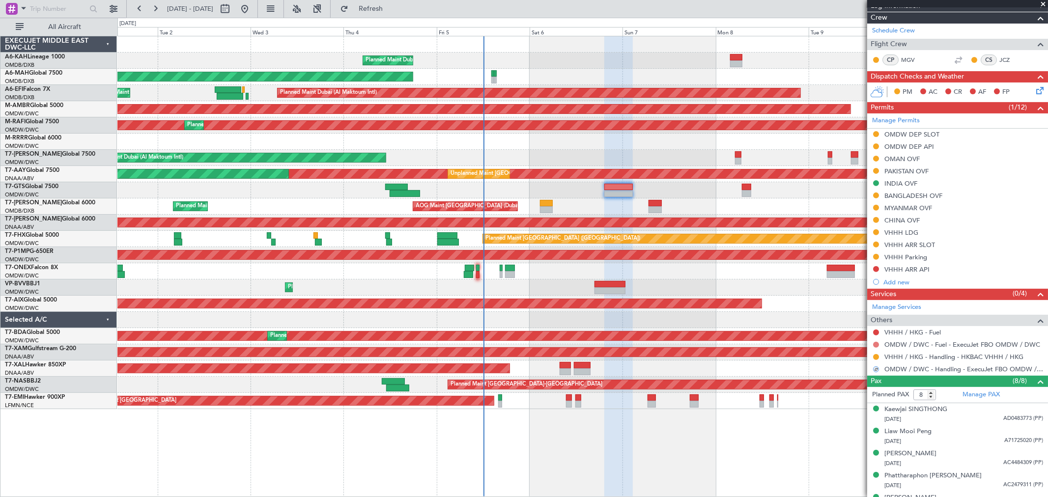
click at [875, 342] on button at bounding box center [876, 345] width 6 height 6
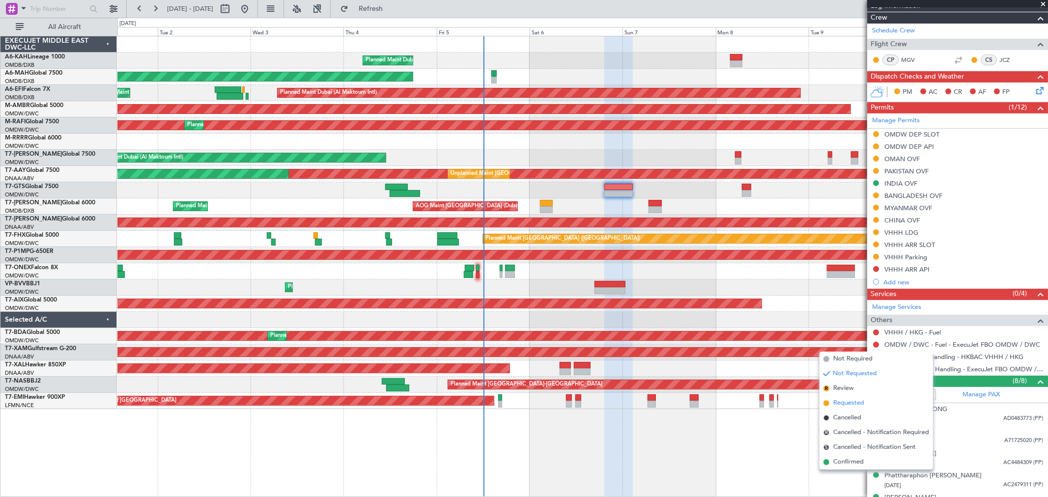
click at [847, 401] on span "Requested" at bounding box center [848, 403] width 31 height 10
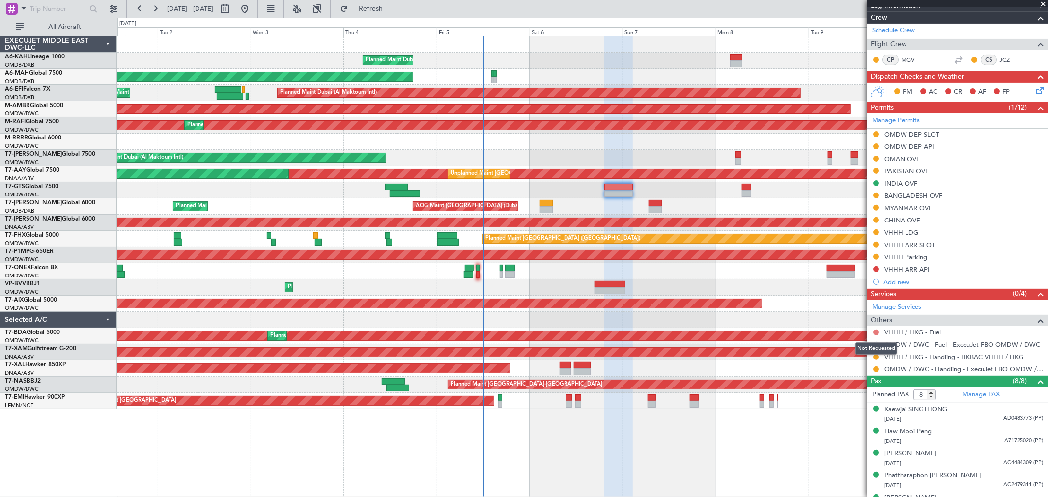
click at [875, 331] on button at bounding box center [876, 333] width 6 height 6
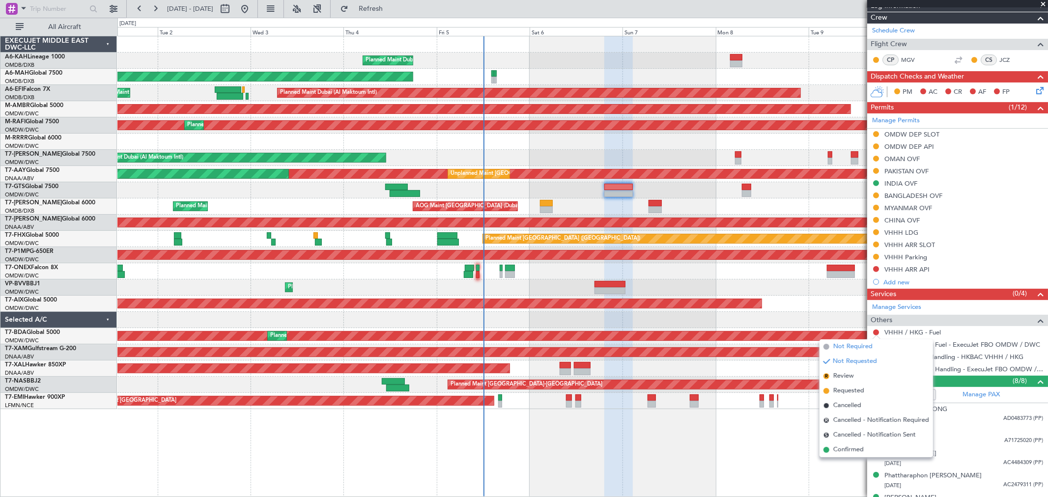
click at [856, 345] on span "Not Required" at bounding box center [852, 347] width 39 height 10
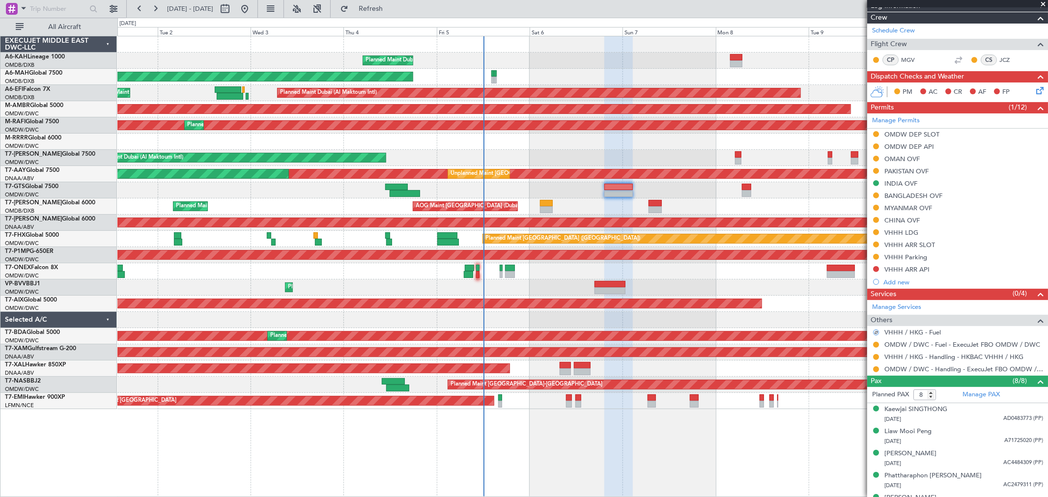
click at [538, 206] on div "AOG Maint [GEOGRAPHIC_DATA] (Dubai Intl) Planned Maint [GEOGRAPHIC_DATA] ([GEOG…" at bounding box center [582, 206] width 930 height 16
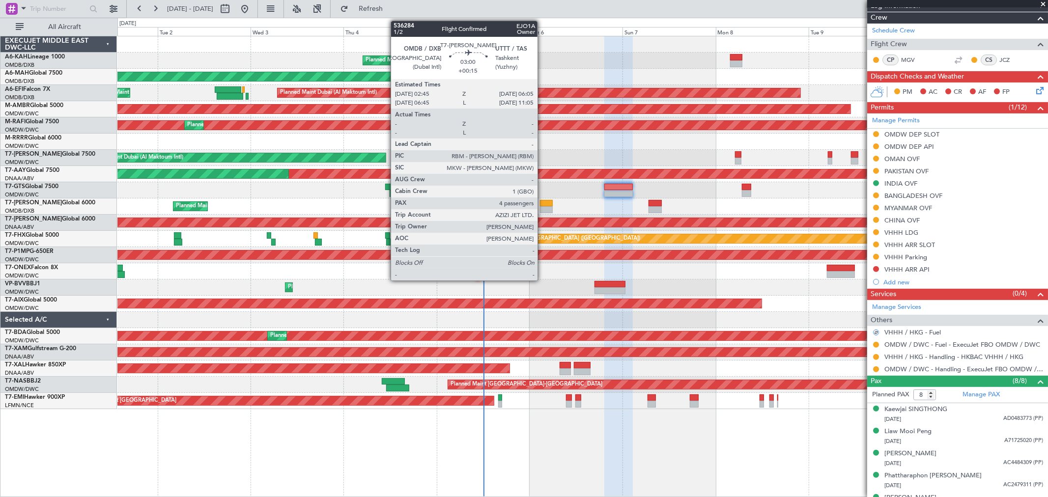
click at [542, 208] on div at bounding box center [546, 209] width 13 height 7
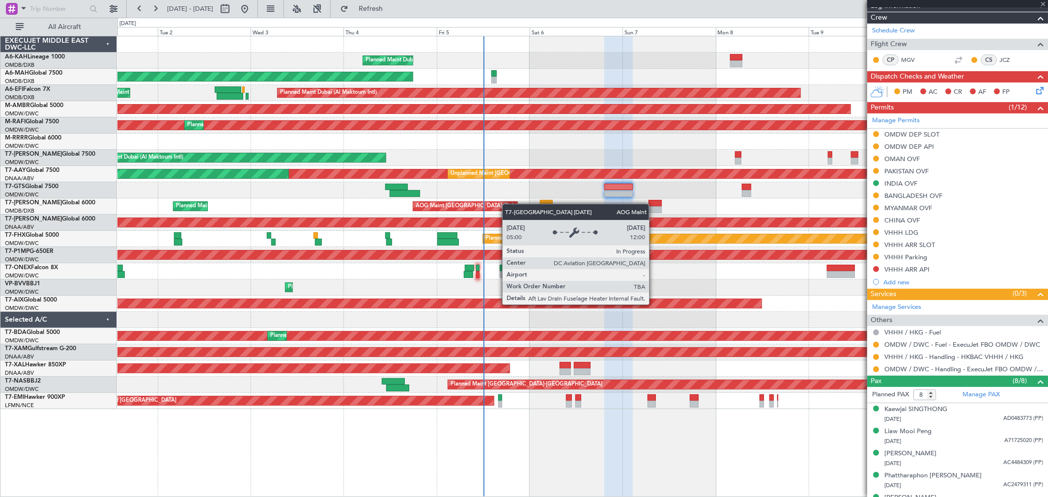
type input "+00:15"
type input "4"
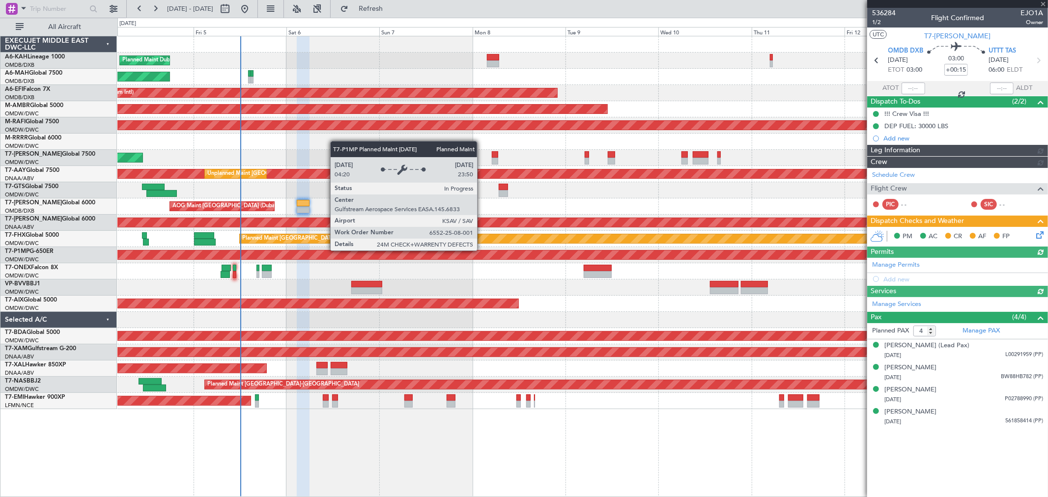
type input "[PERSON_NAME] (SYS)"
type input "7192"
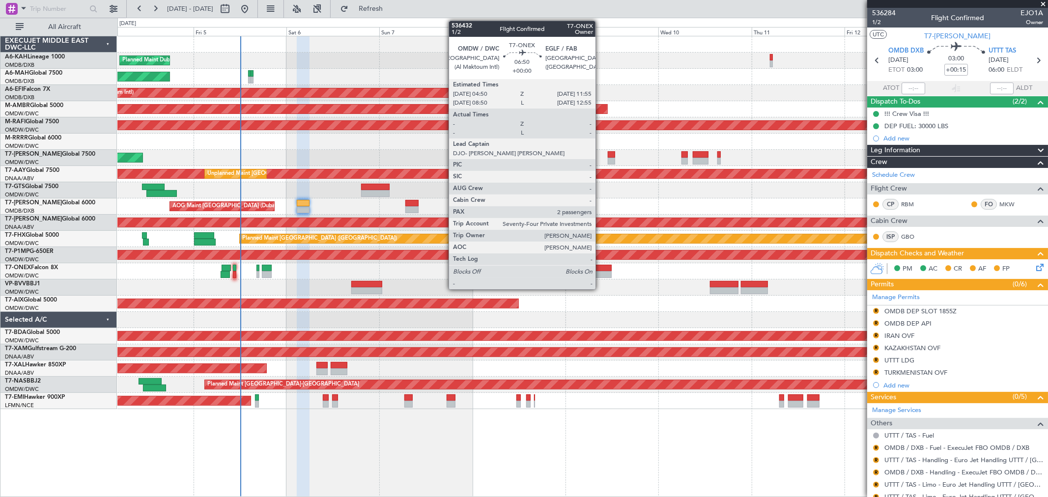
click at [600, 268] on div at bounding box center [597, 268] width 28 height 7
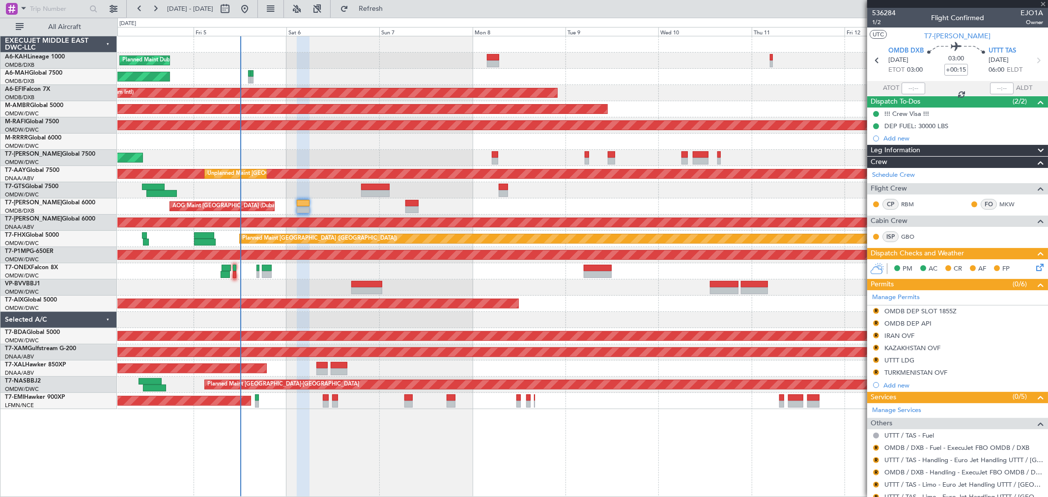
type input "2"
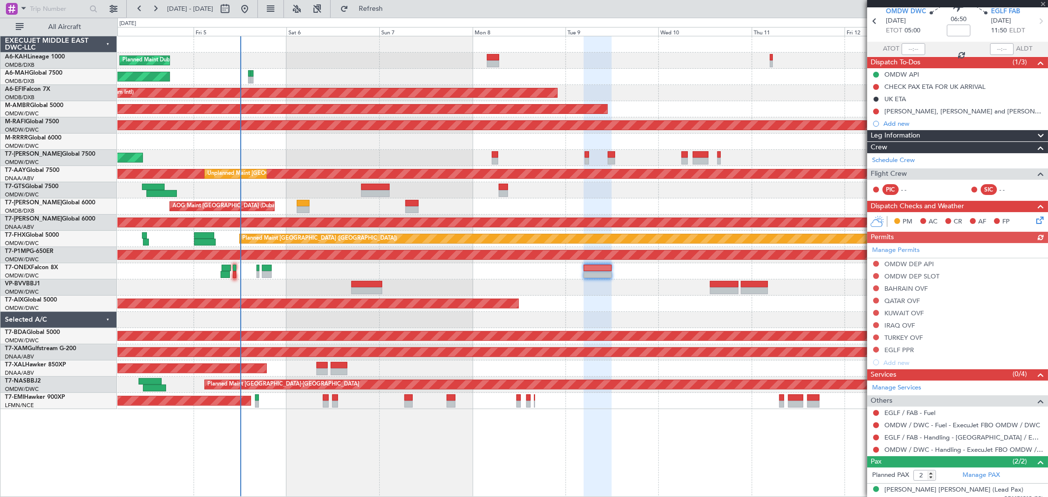
scroll to position [70, 0]
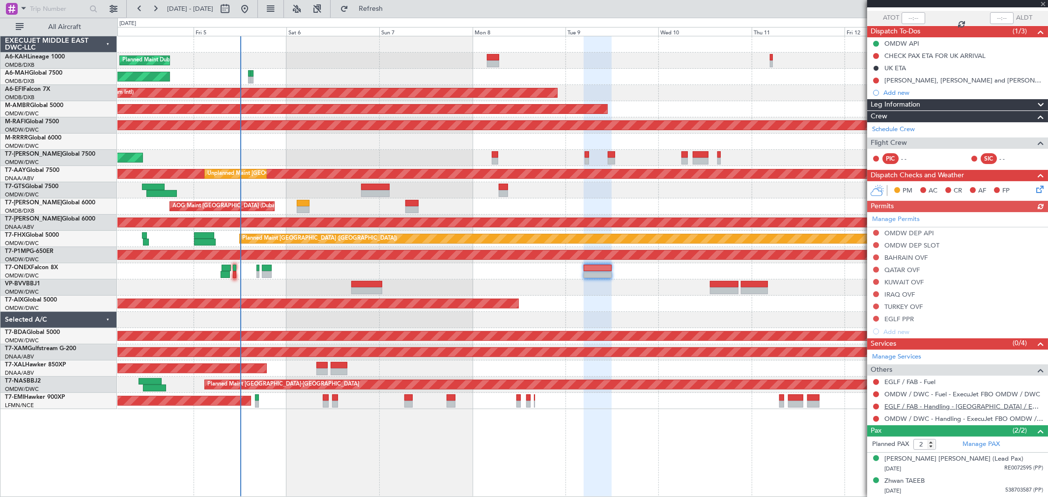
click at [915, 410] on link "EGLF / FAB - Handling - [GEOGRAPHIC_DATA] / EGLF / FAB" at bounding box center [963, 406] width 159 height 8
click at [873, 405] on button at bounding box center [876, 407] width 6 height 6
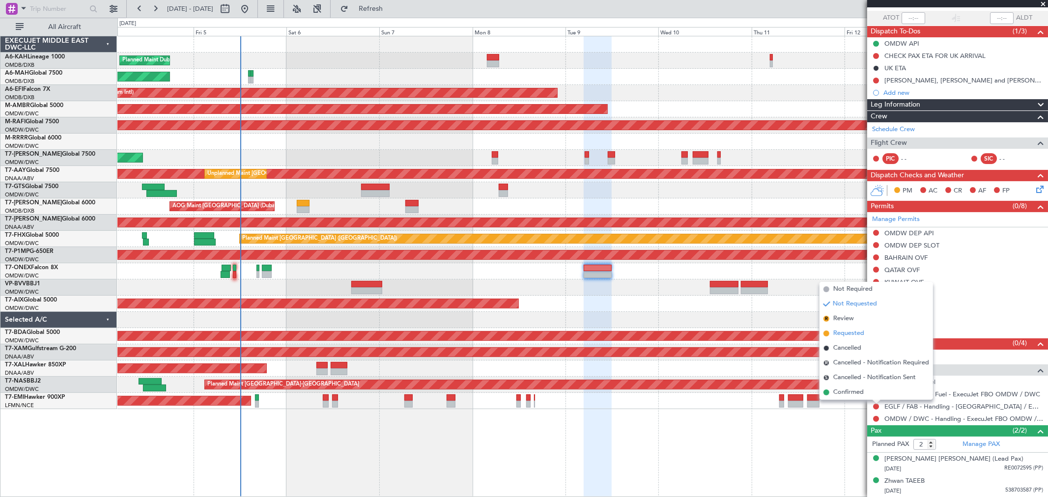
click at [850, 334] on span "Requested" at bounding box center [848, 334] width 31 height 10
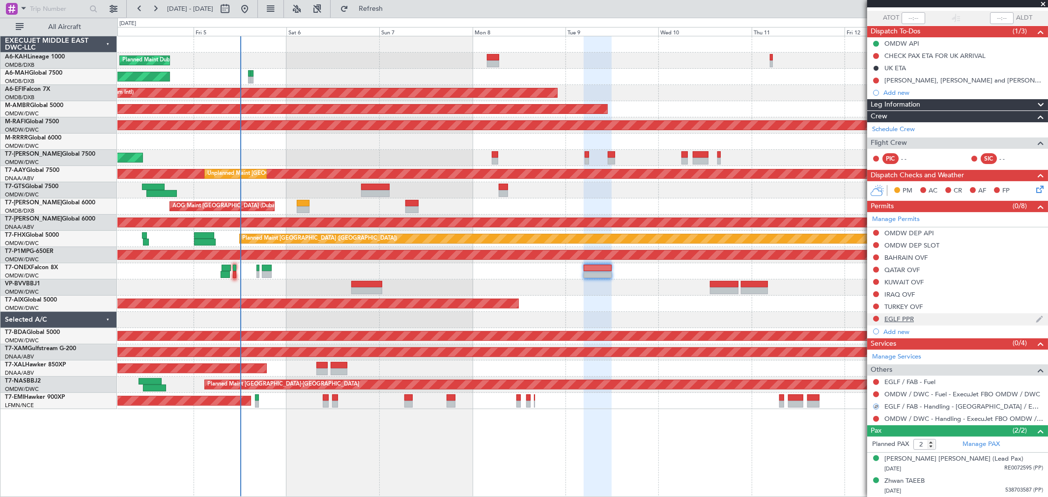
click at [870, 317] on div "EGLF PPR" at bounding box center [957, 319] width 181 height 12
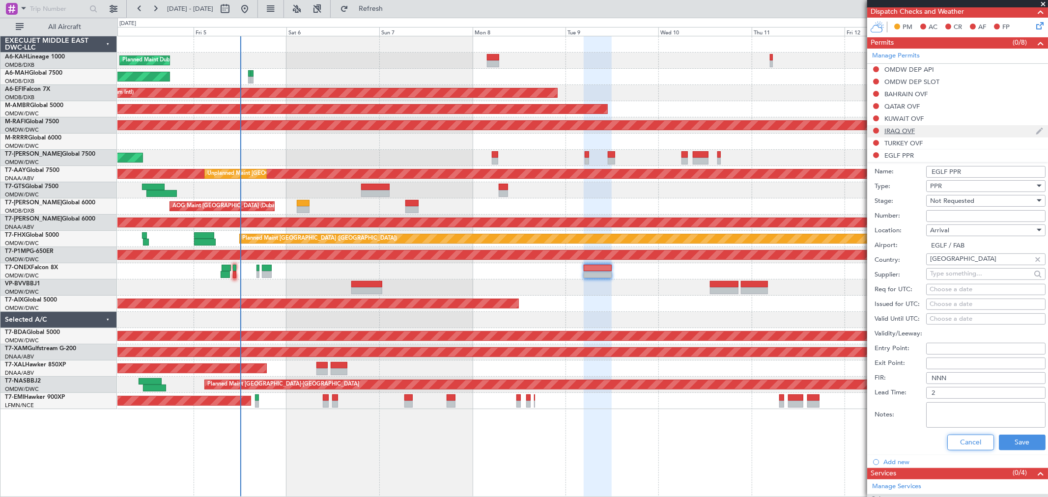
drag, startPoint x: 949, startPoint y: 438, endPoint x: 889, endPoint y: 288, distance: 161.1
click at [949, 438] on button "Cancel" at bounding box center [970, 443] width 47 height 16
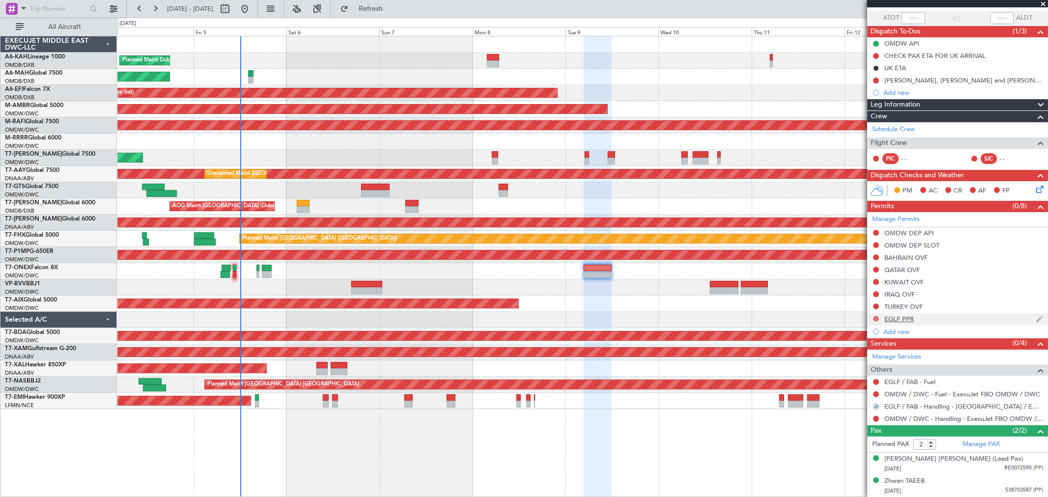
click at [877, 317] on button at bounding box center [876, 319] width 6 height 6
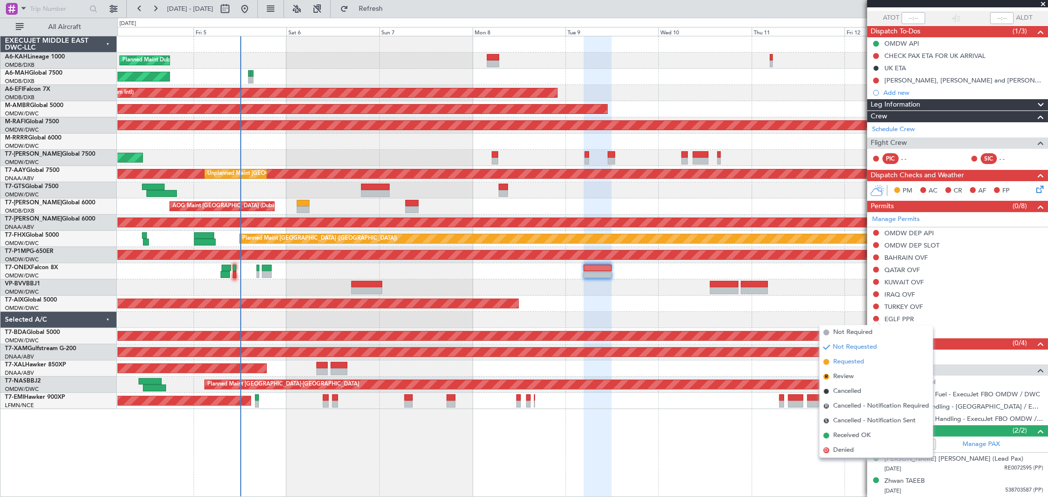
click at [855, 360] on span "Requested" at bounding box center [848, 362] width 31 height 10
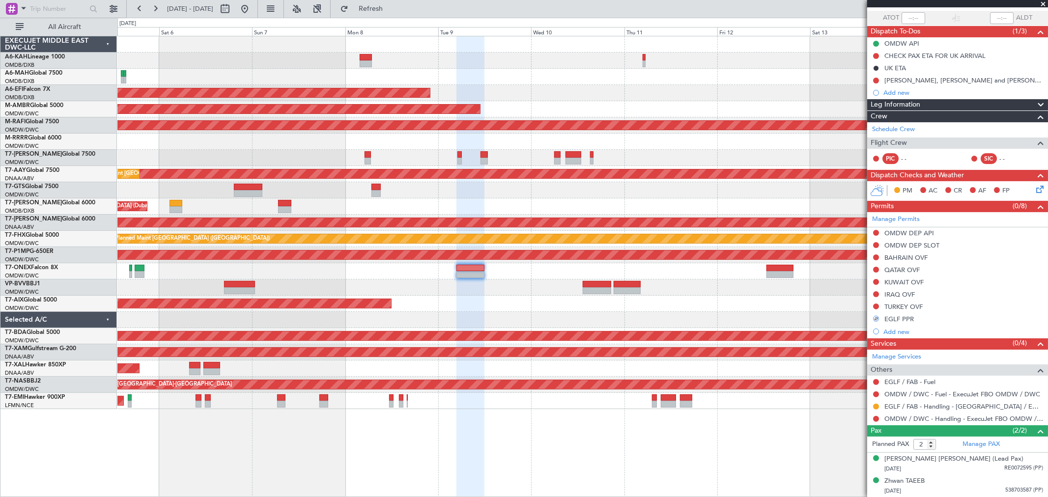
click at [508, 273] on div "Planned Maint Nurnberg" at bounding box center [582, 271] width 930 height 16
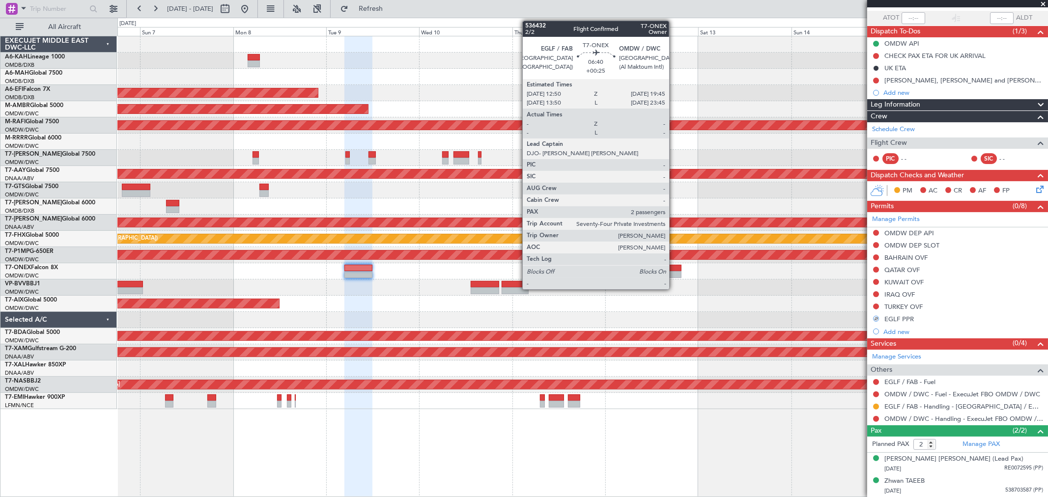
click at [674, 270] on div at bounding box center [667, 268] width 27 height 7
type input "+00:25"
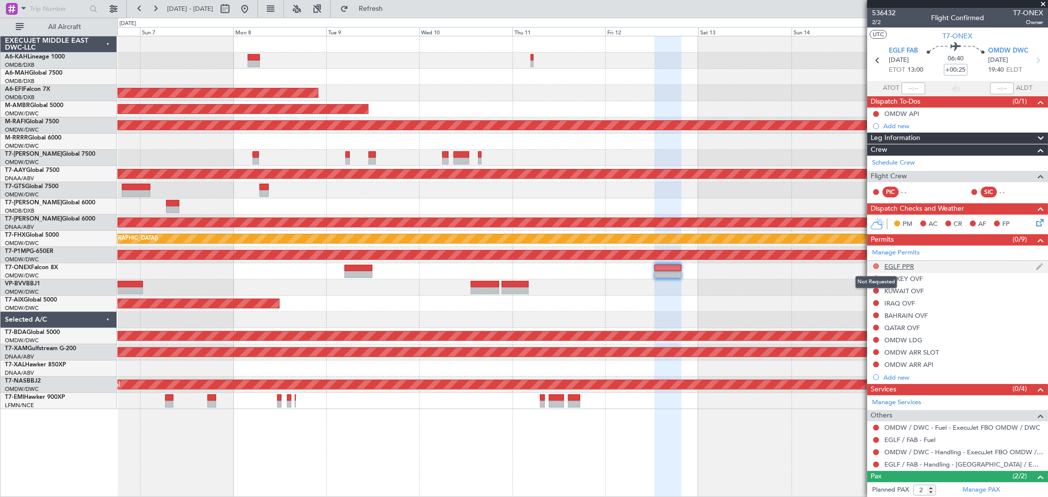
click at [876, 264] on button at bounding box center [876, 266] width 6 height 6
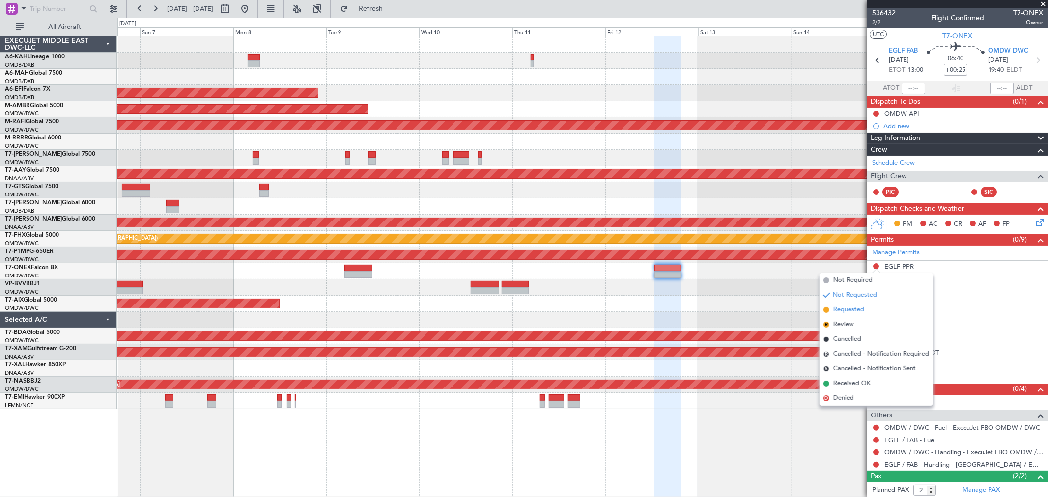
click at [855, 311] on span "Requested" at bounding box center [848, 310] width 31 height 10
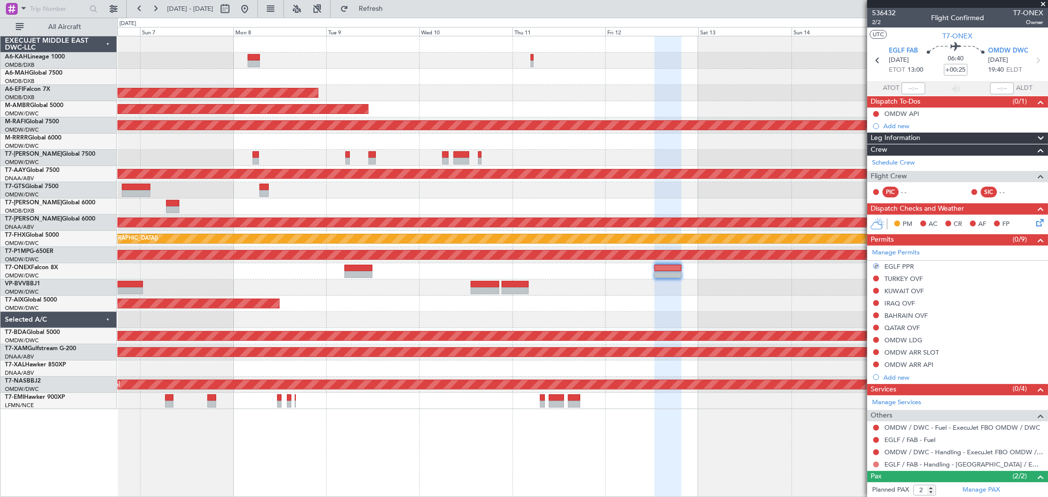
click at [875, 464] on button at bounding box center [876, 465] width 6 height 6
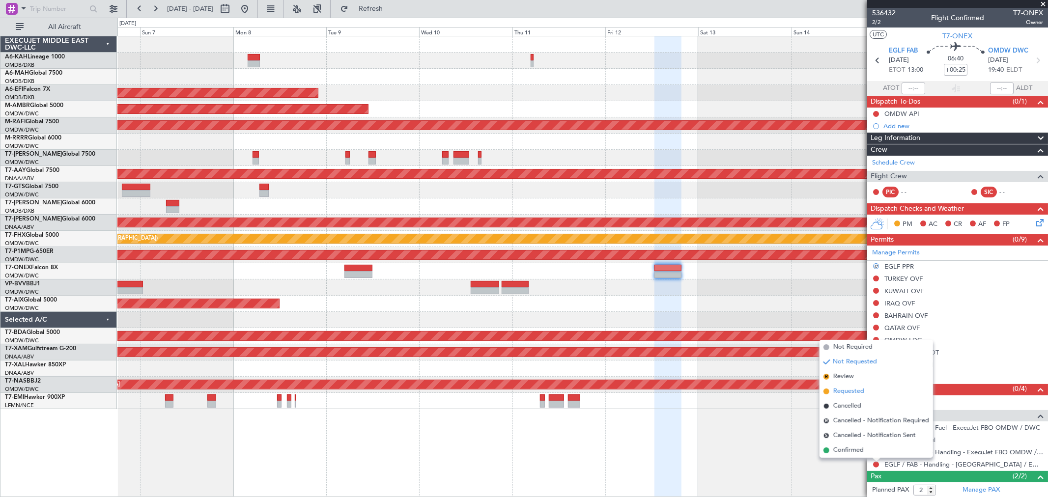
click at [860, 384] on li "Requested" at bounding box center [875, 391] width 113 height 15
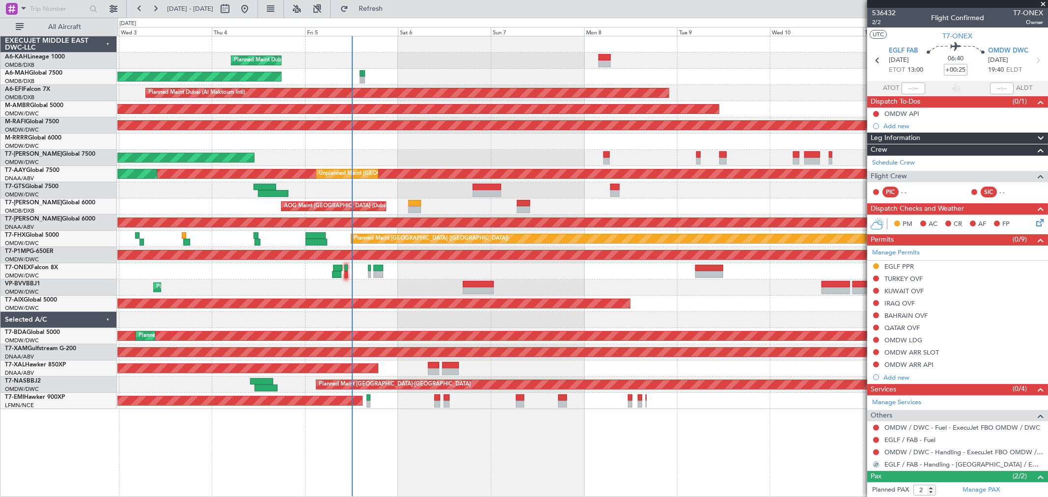
click at [739, 290] on div "Planned Maint Dubai (Al Maktoum Intl) Planned Maint [GEOGRAPHIC_DATA] (Al Makto…" at bounding box center [582, 287] width 930 height 16
